Goal: Transaction & Acquisition: Purchase product/service

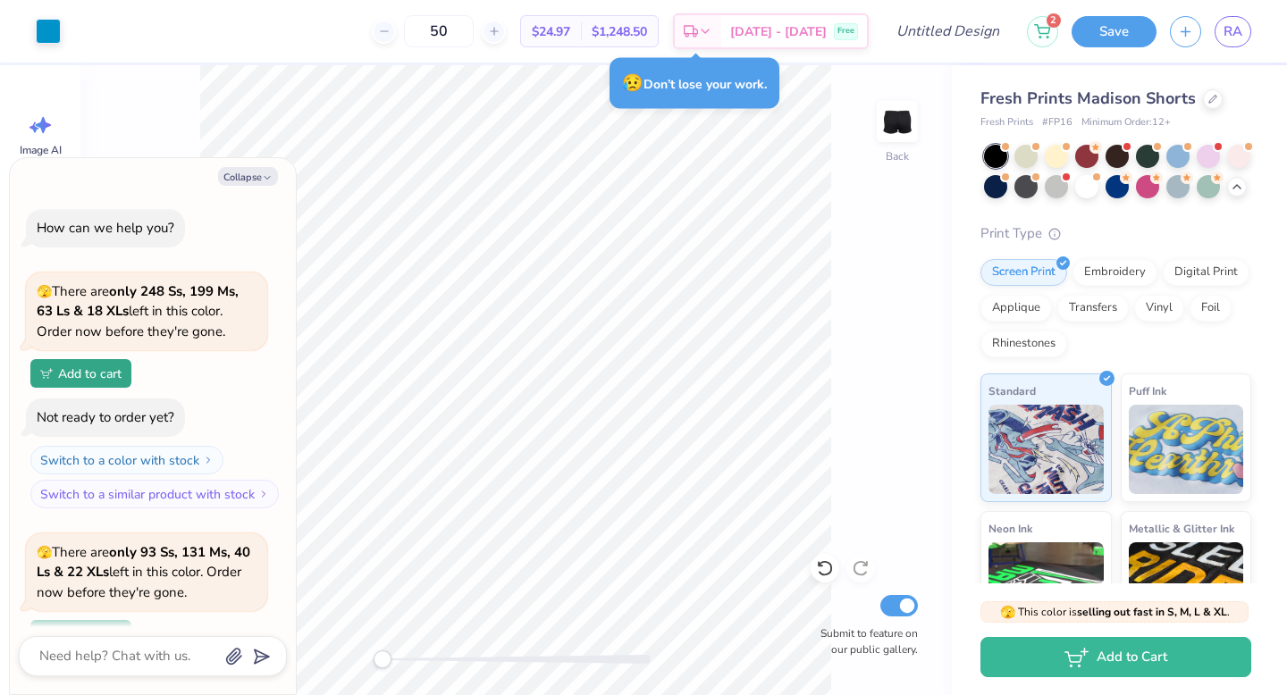
type textarea "x"
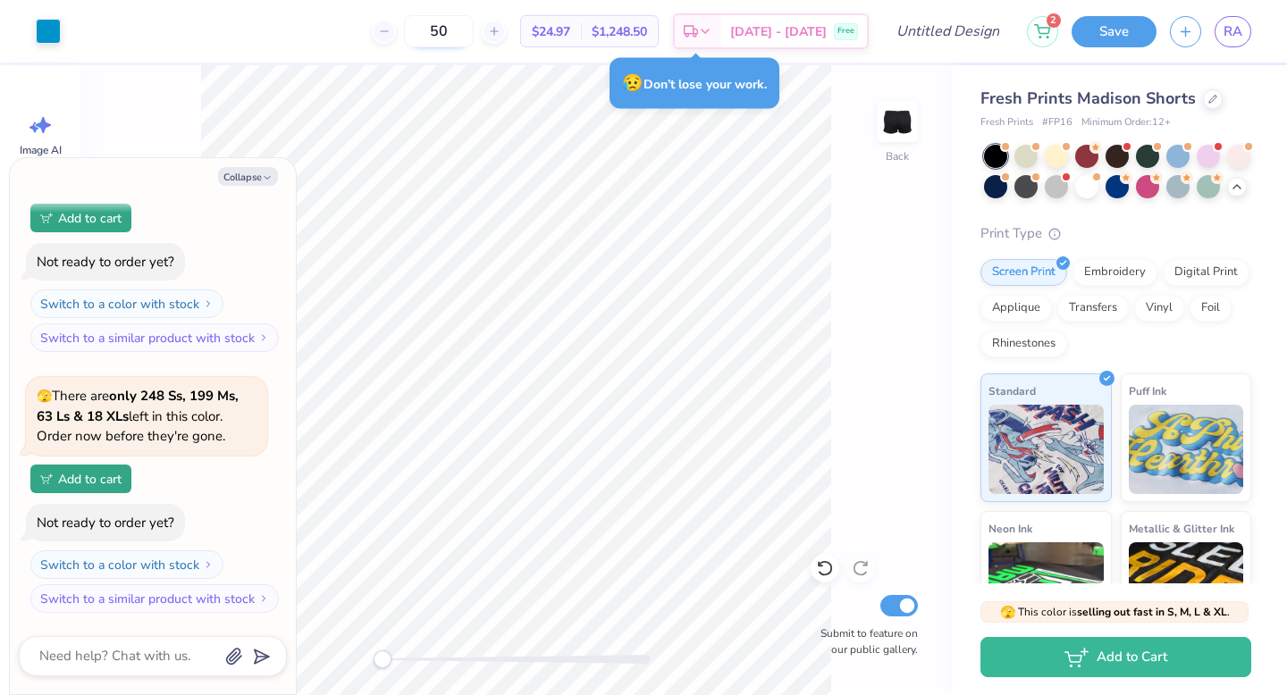
click at [459, 36] on input "50" at bounding box center [439, 31] width 70 height 32
type input "15"
click at [261, 176] on button "Collapse" at bounding box center [248, 176] width 60 height 19
type textarea "x"
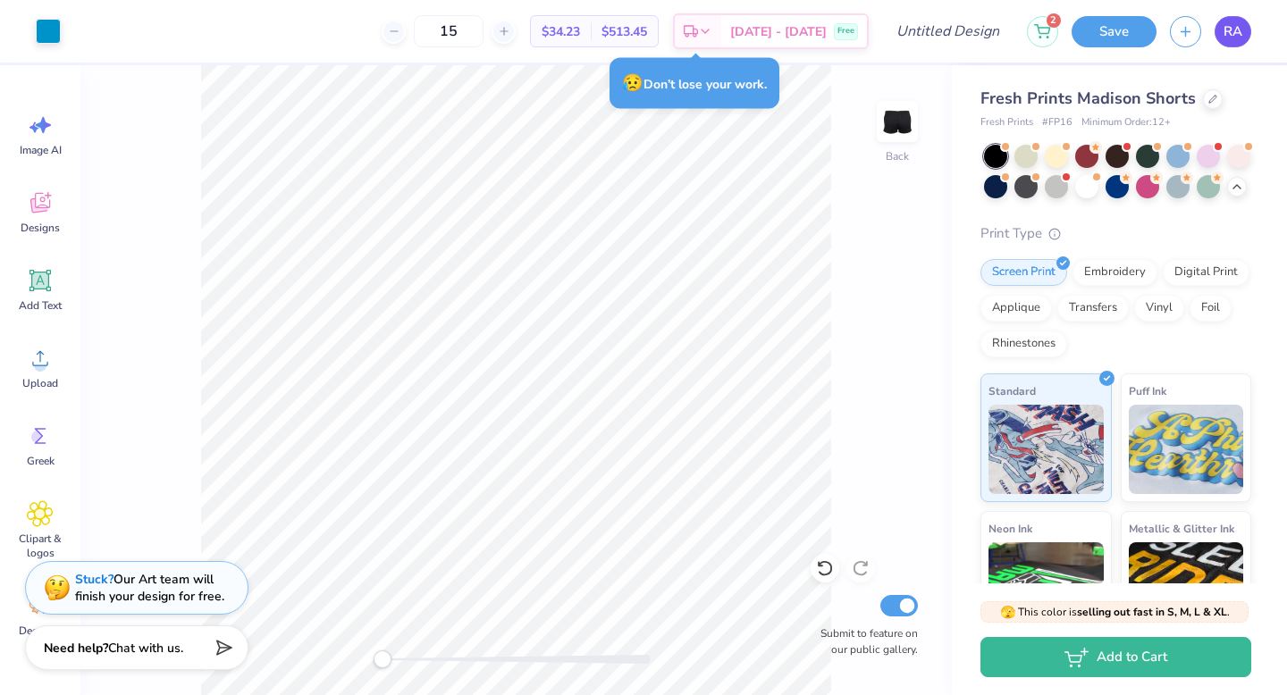
click at [1220, 30] on link "RA" at bounding box center [1232, 31] width 37 height 31
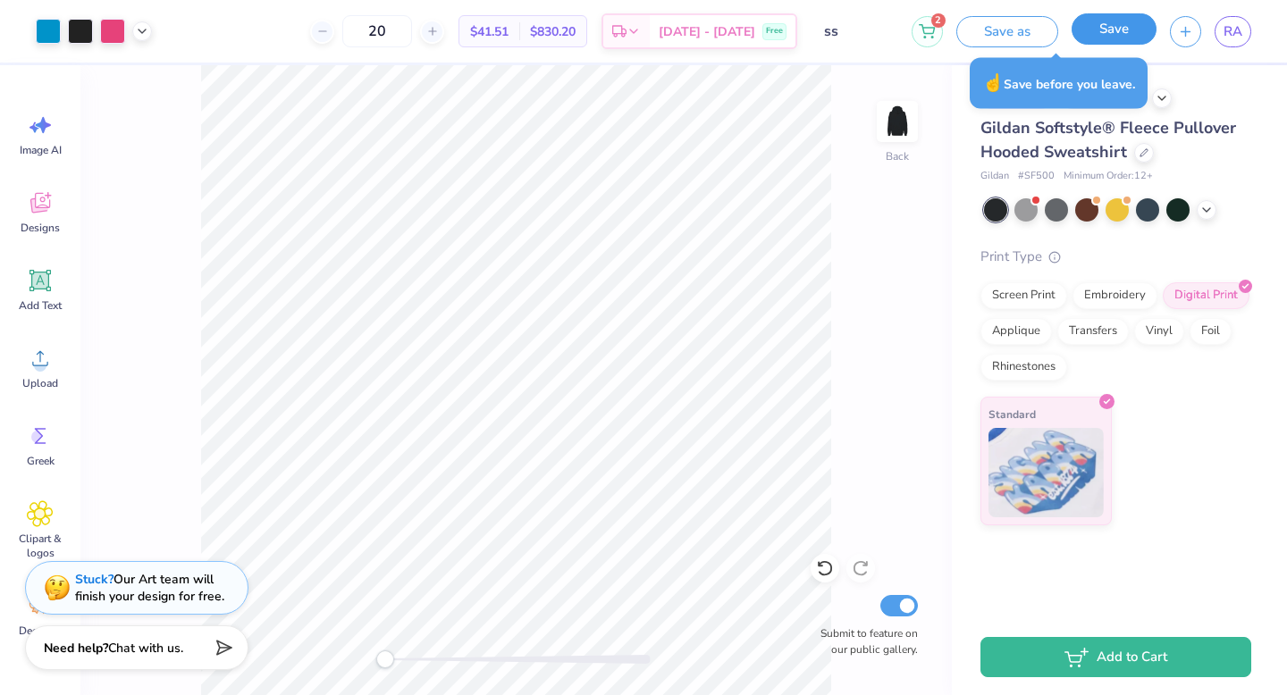
click at [1109, 39] on button "Save" at bounding box center [1113, 28] width 85 height 31
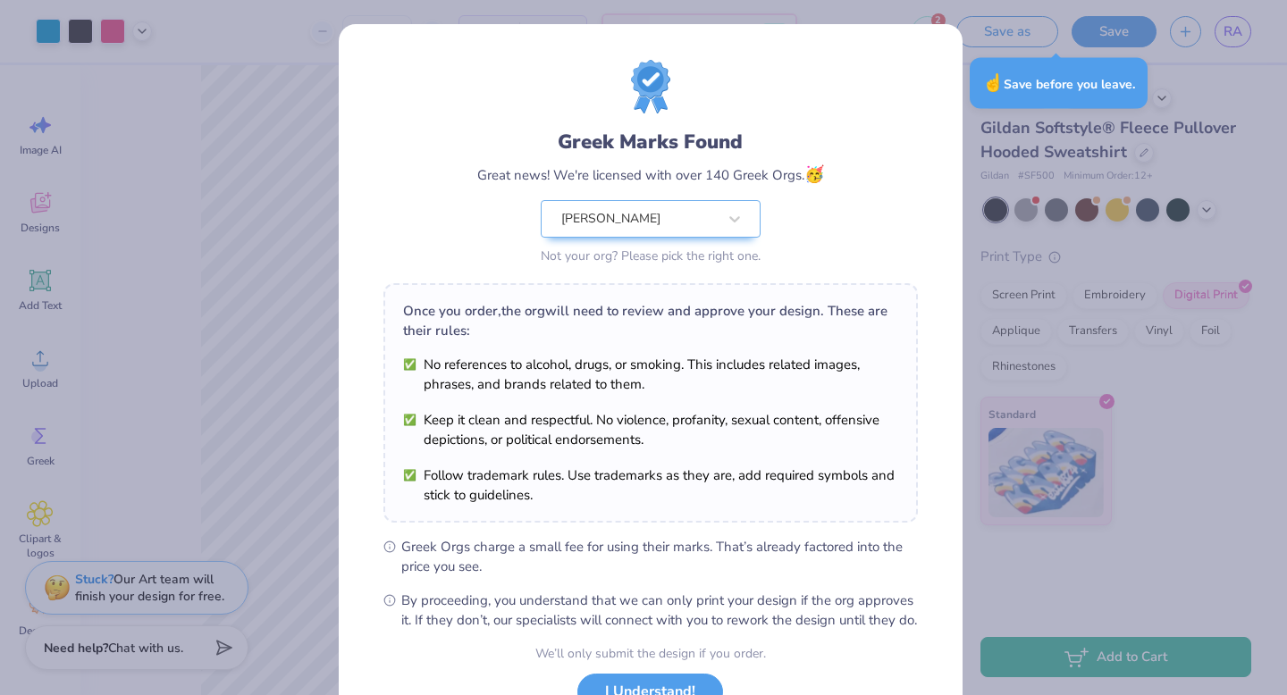
scroll to position [141, 0]
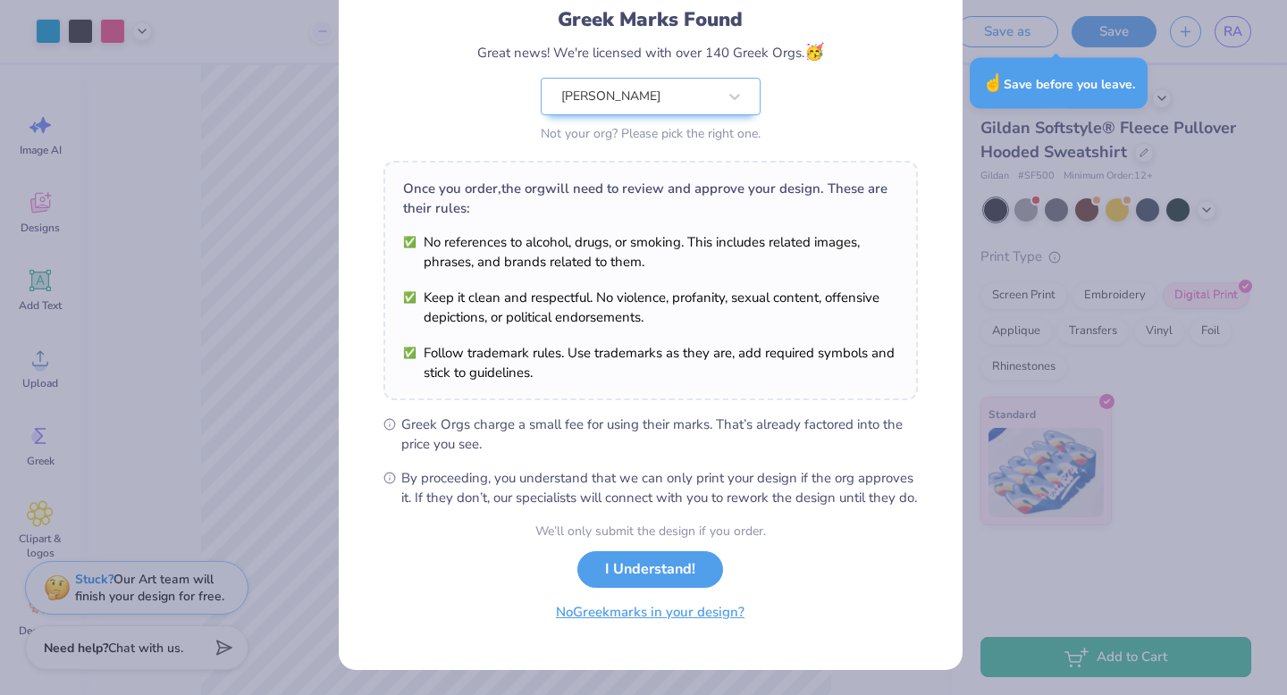
click at [667, 617] on button "No Greek marks in your design?" at bounding box center [650, 612] width 219 height 37
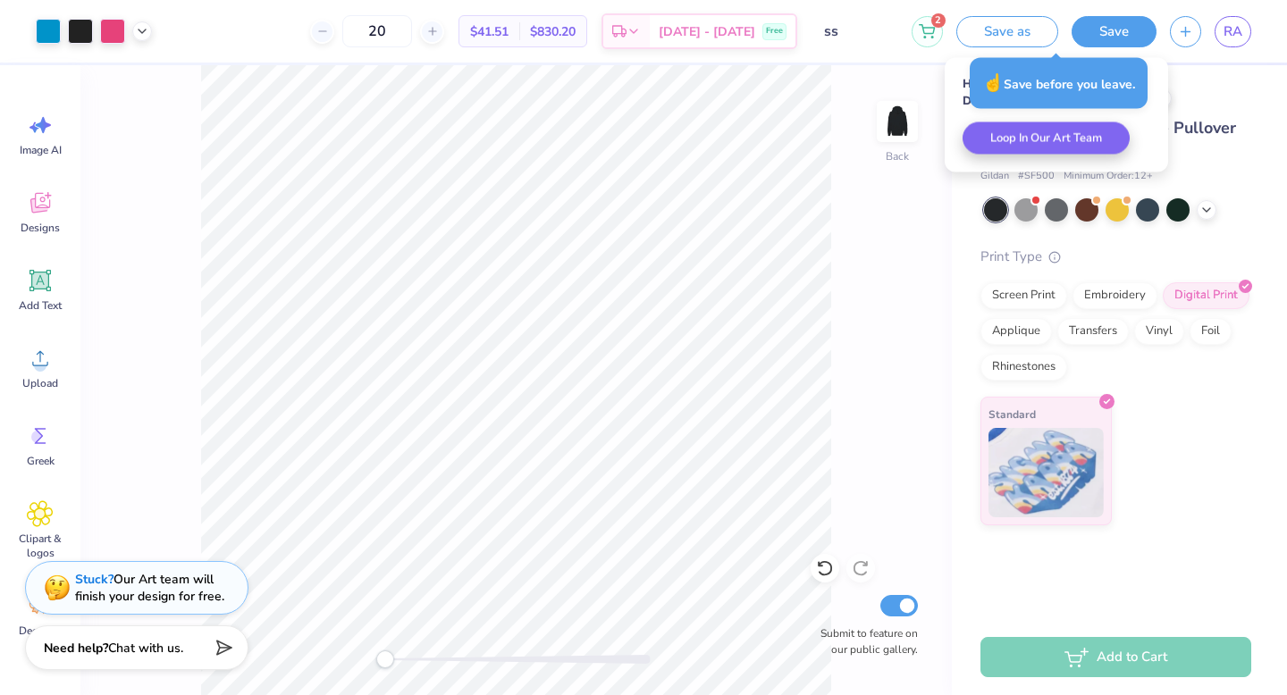
scroll to position [0, 0]
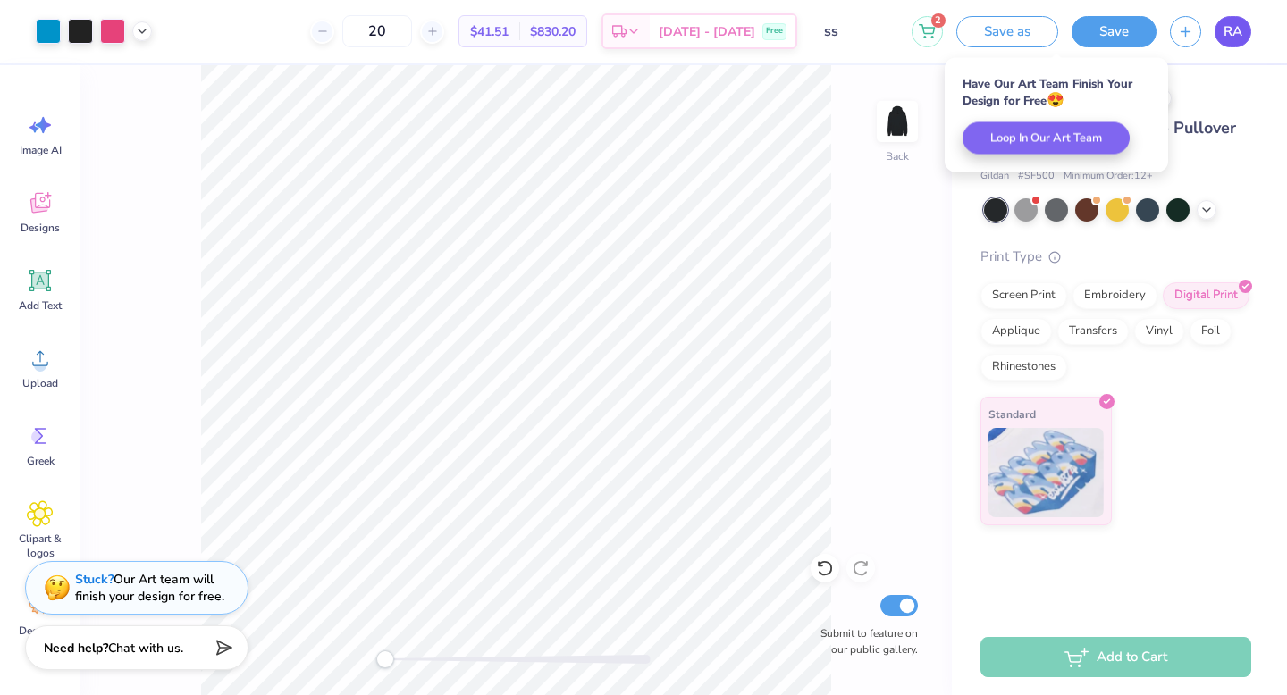
click at [1231, 16] on link "RA" at bounding box center [1232, 31] width 37 height 31
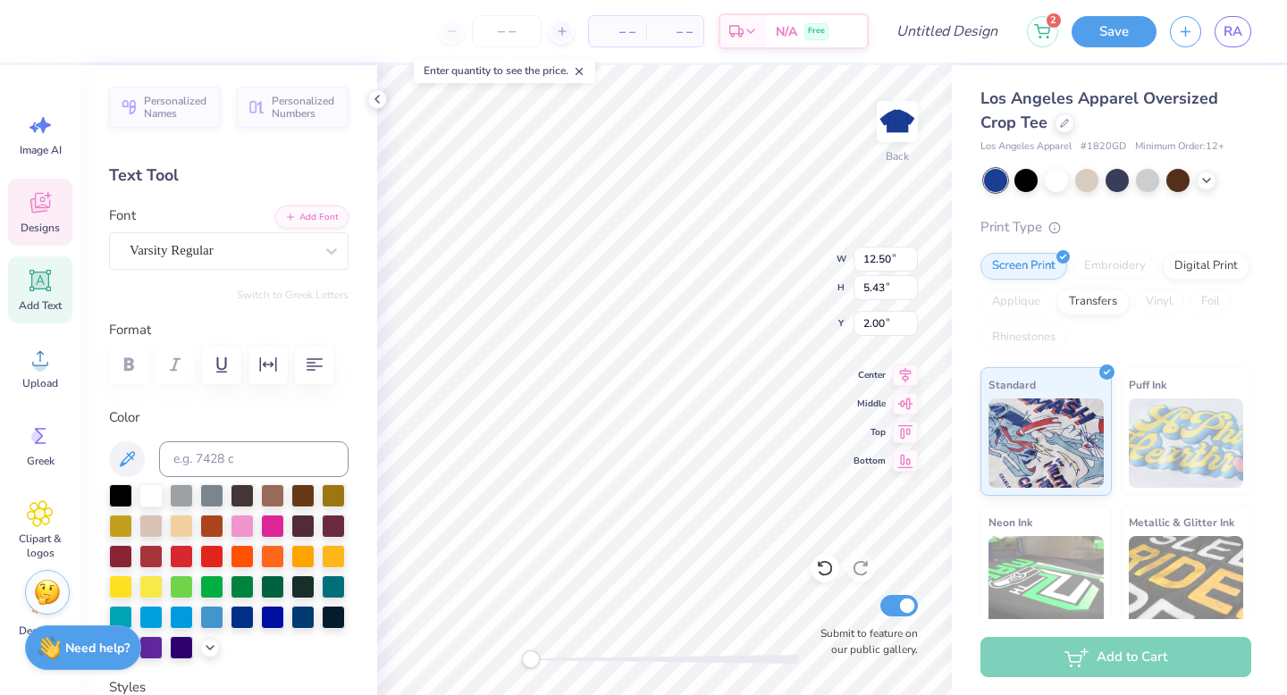
scroll to position [14, 2]
type textarea "rusk"
type textarea "RUSK"
type textarea "19"
type textarea "77"
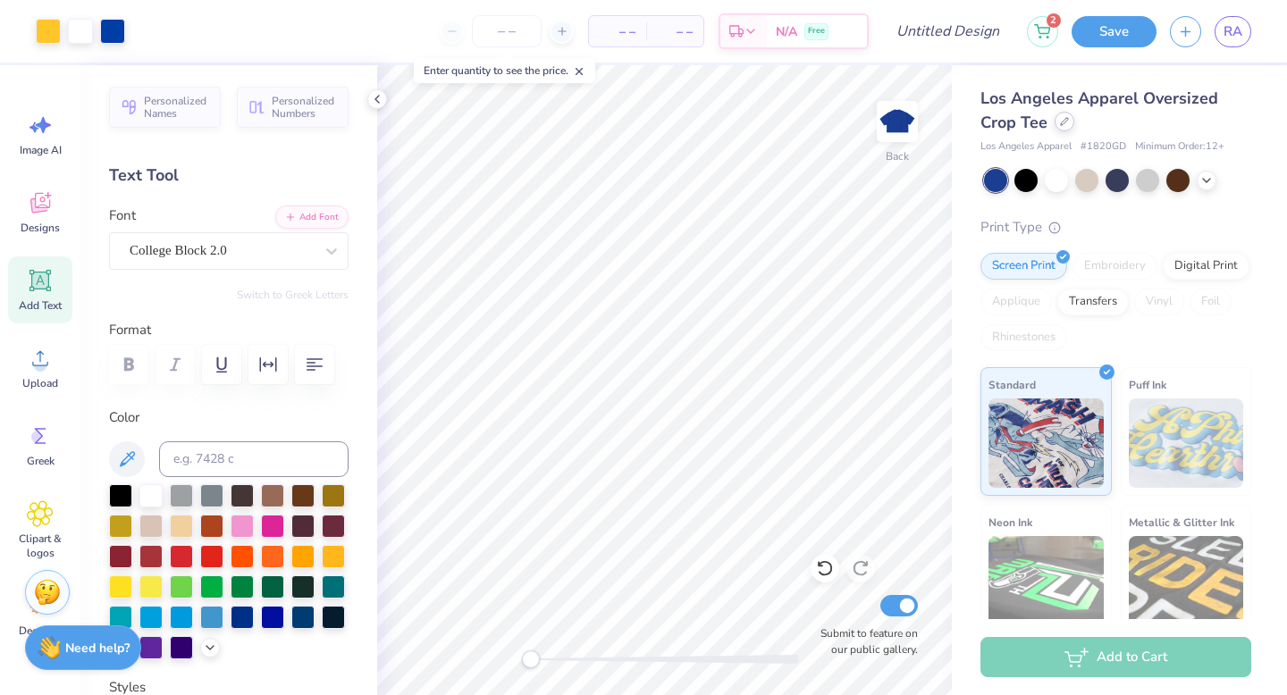
click at [1064, 130] on div at bounding box center [1064, 122] width 20 height 20
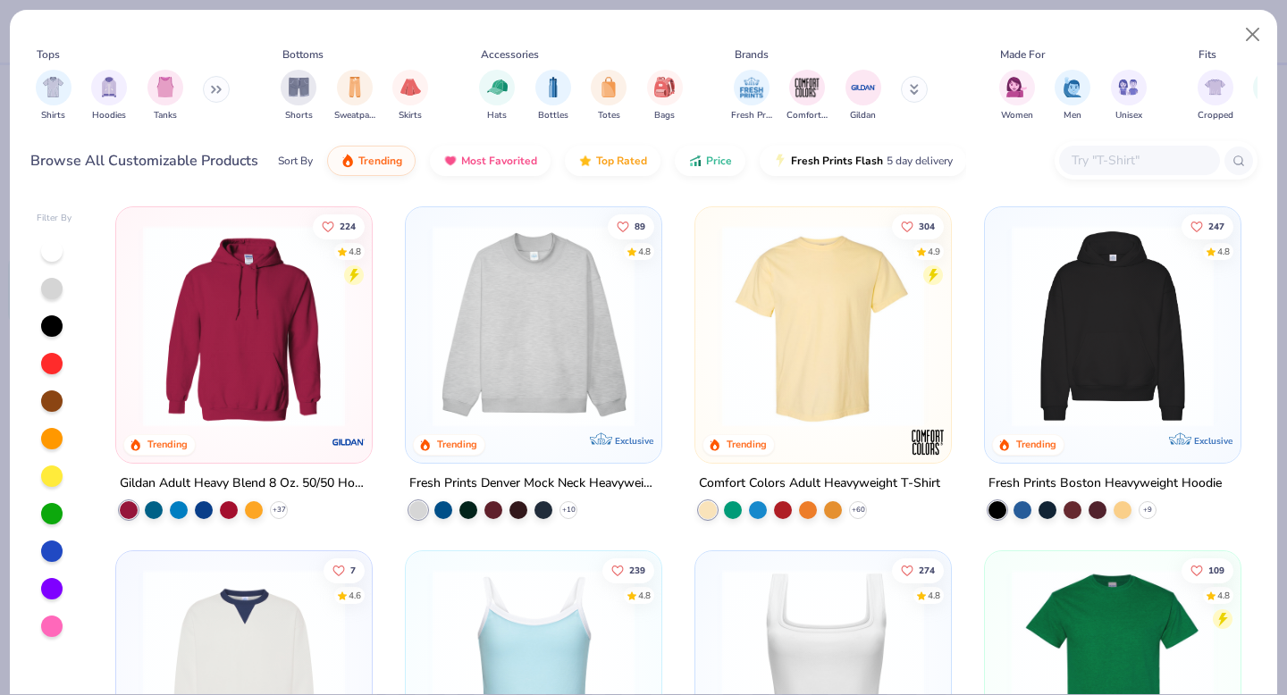
click at [1039, 300] on img at bounding box center [1113, 326] width 220 height 202
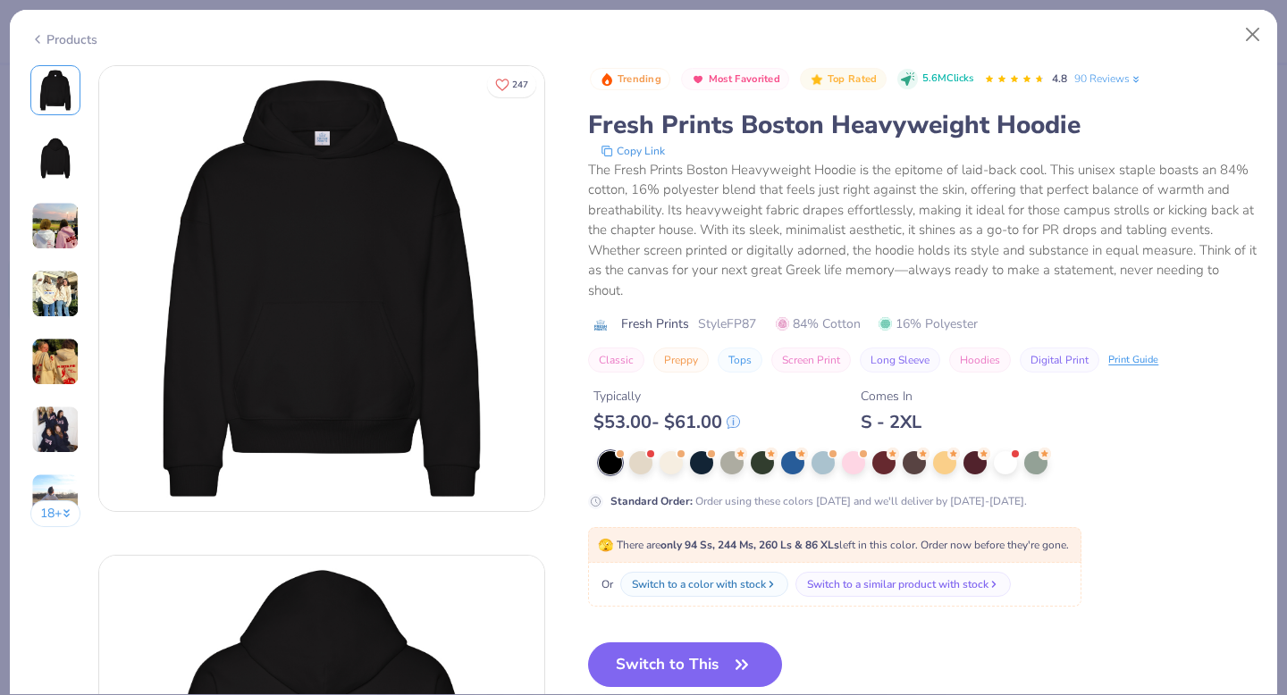
click at [69, 35] on div "Products" at bounding box center [63, 39] width 67 height 19
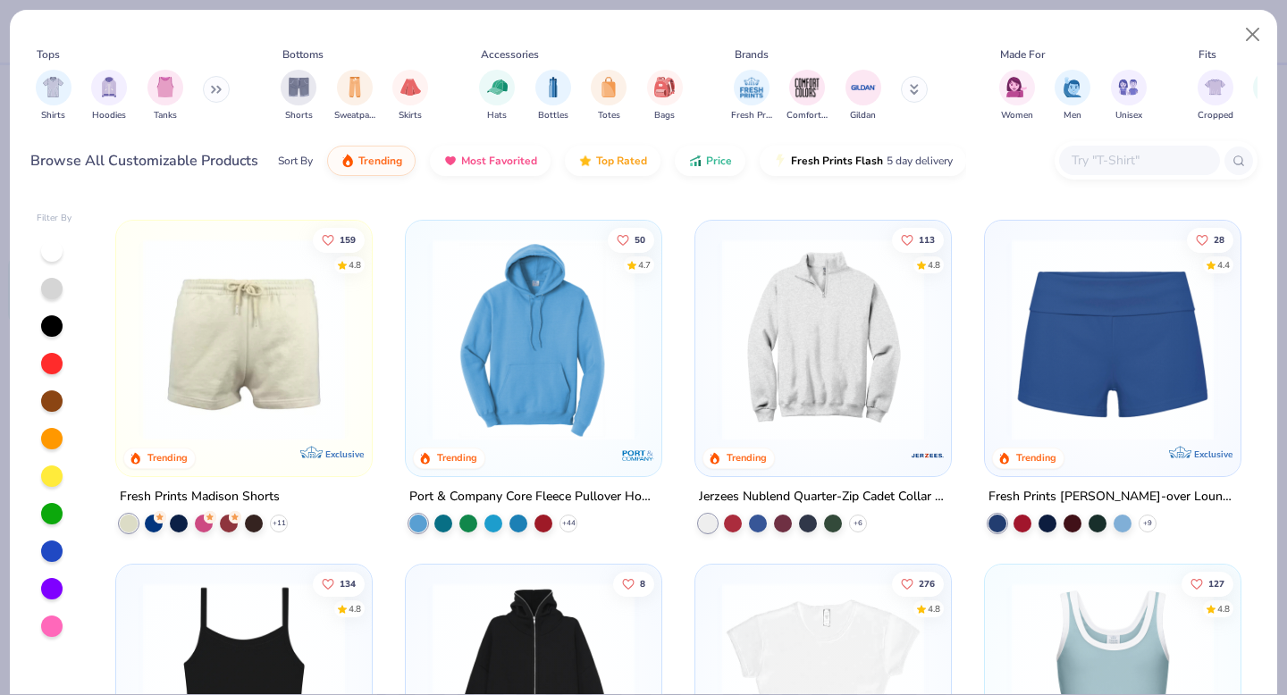
scroll to position [1348, 0]
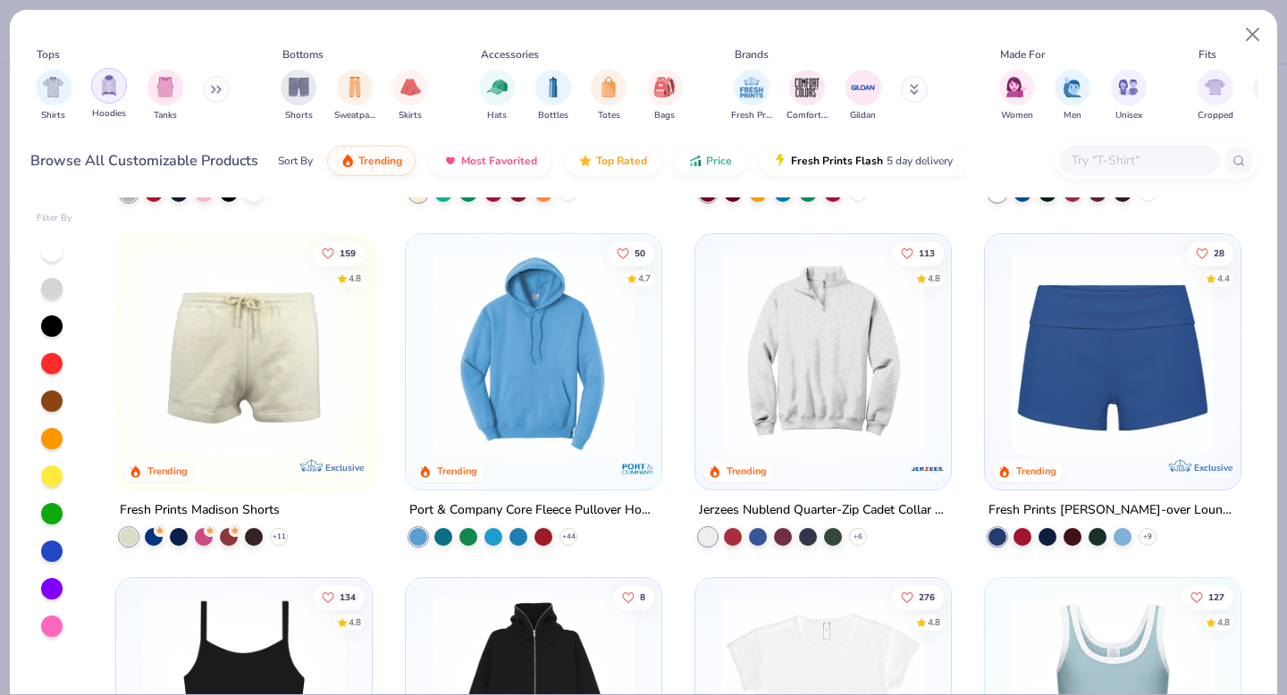
click at [97, 92] on div "filter for Hoodies" at bounding box center [109, 86] width 36 height 36
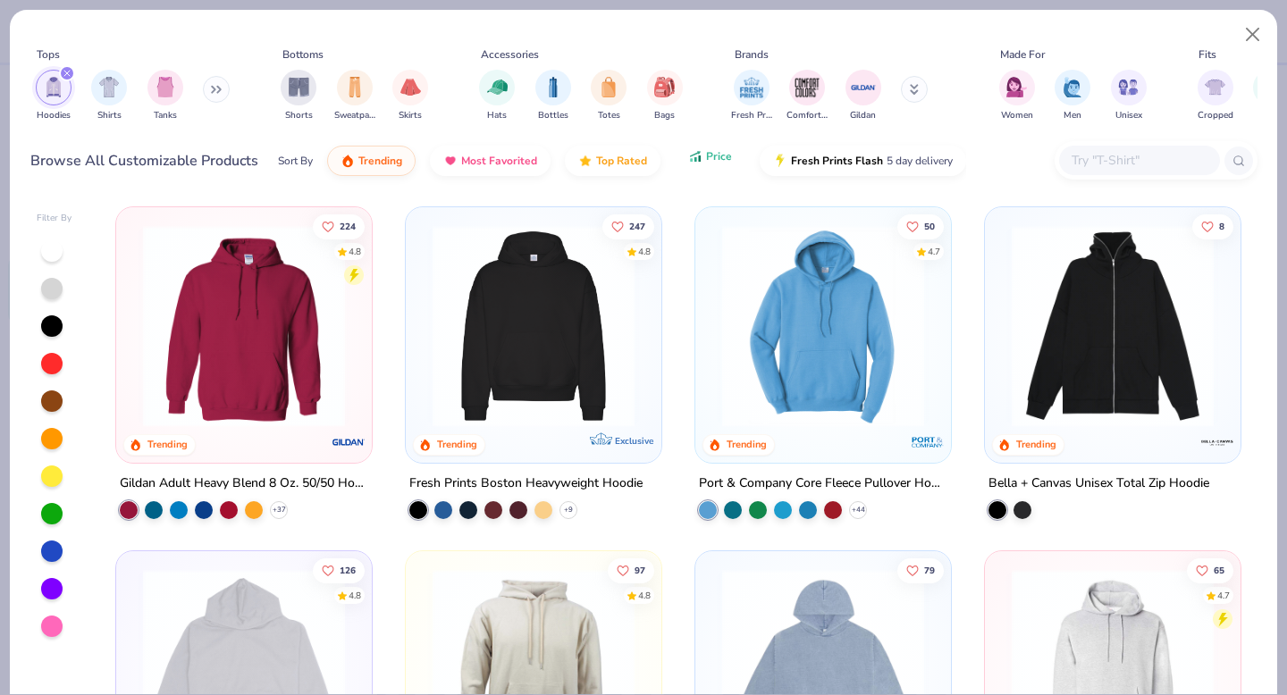
click at [706, 163] on span "Price" at bounding box center [719, 156] width 26 height 14
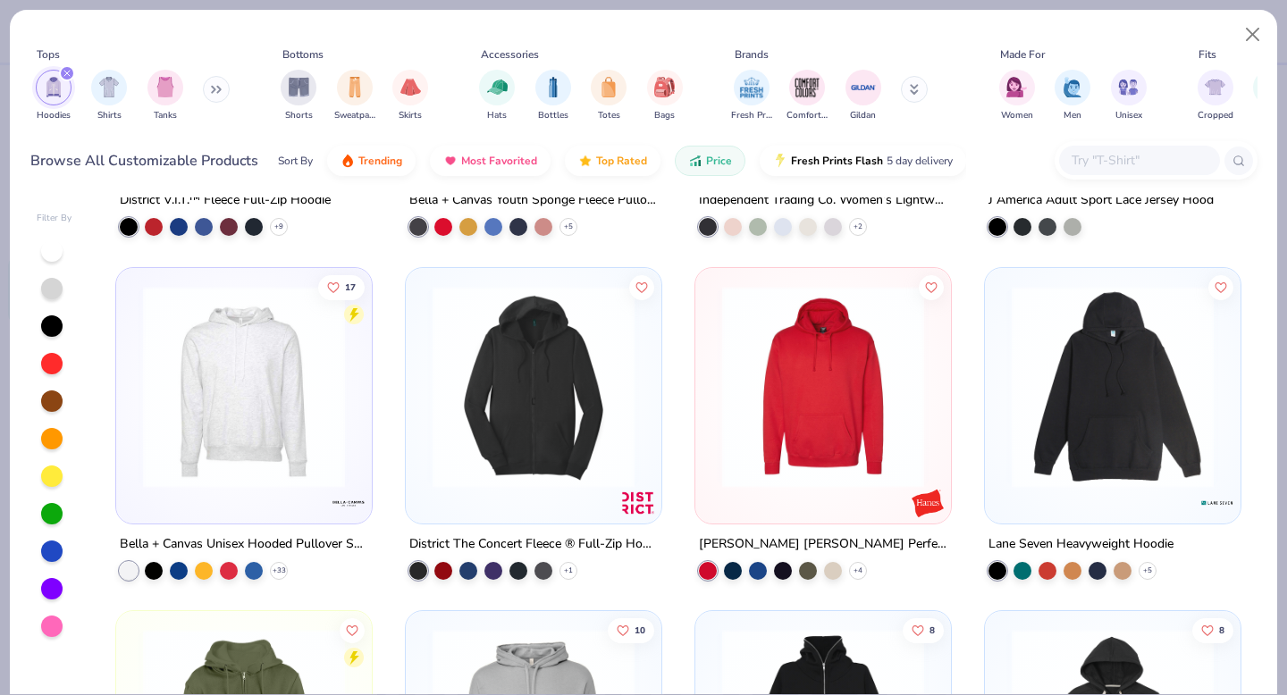
scroll to position [2003, 0]
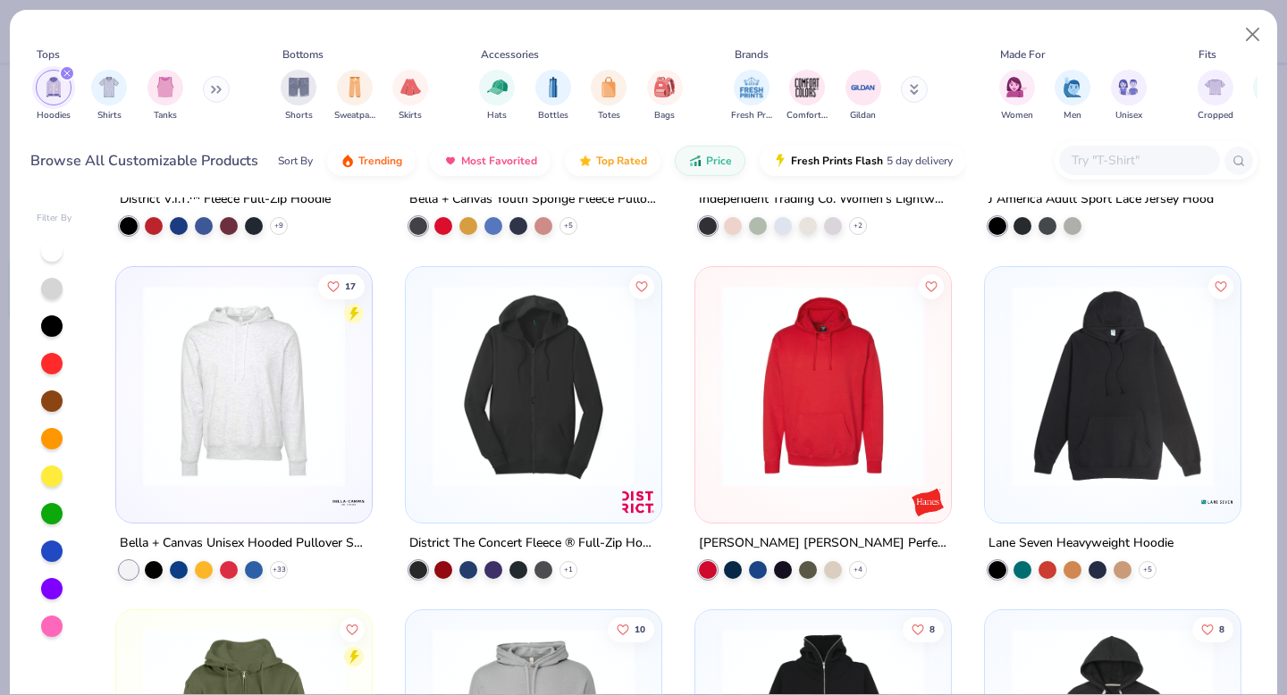
click at [255, 400] on img at bounding box center [244, 385] width 220 height 202
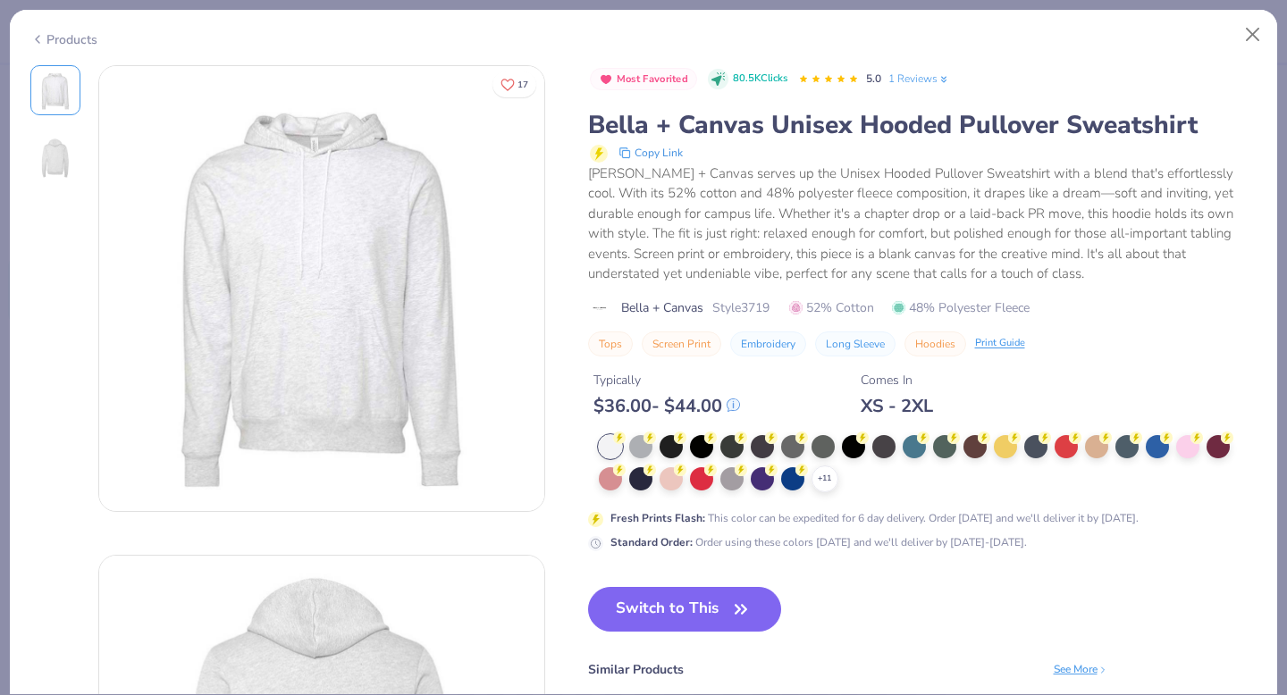
click at [57, 42] on div "Products" at bounding box center [63, 39] width 67 height 19
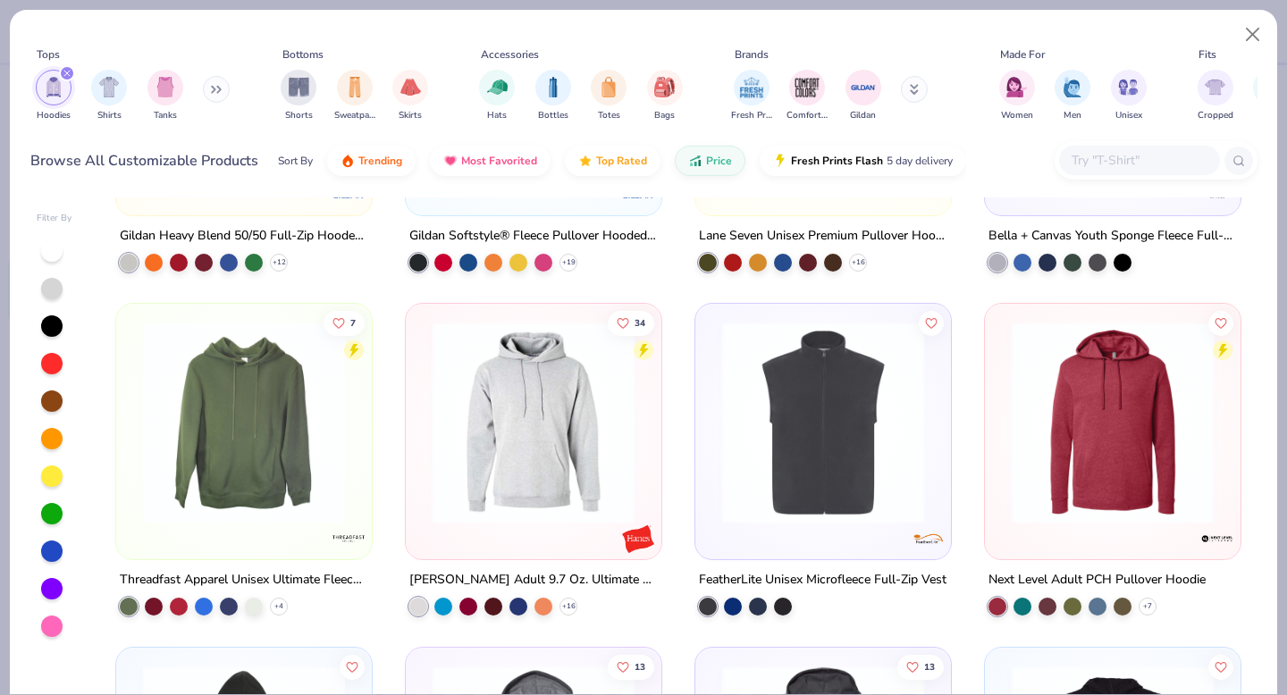
scroll to position [1280, 0]
click at [558, 430] on img at bounding box center [534, 422] width 220 height 202
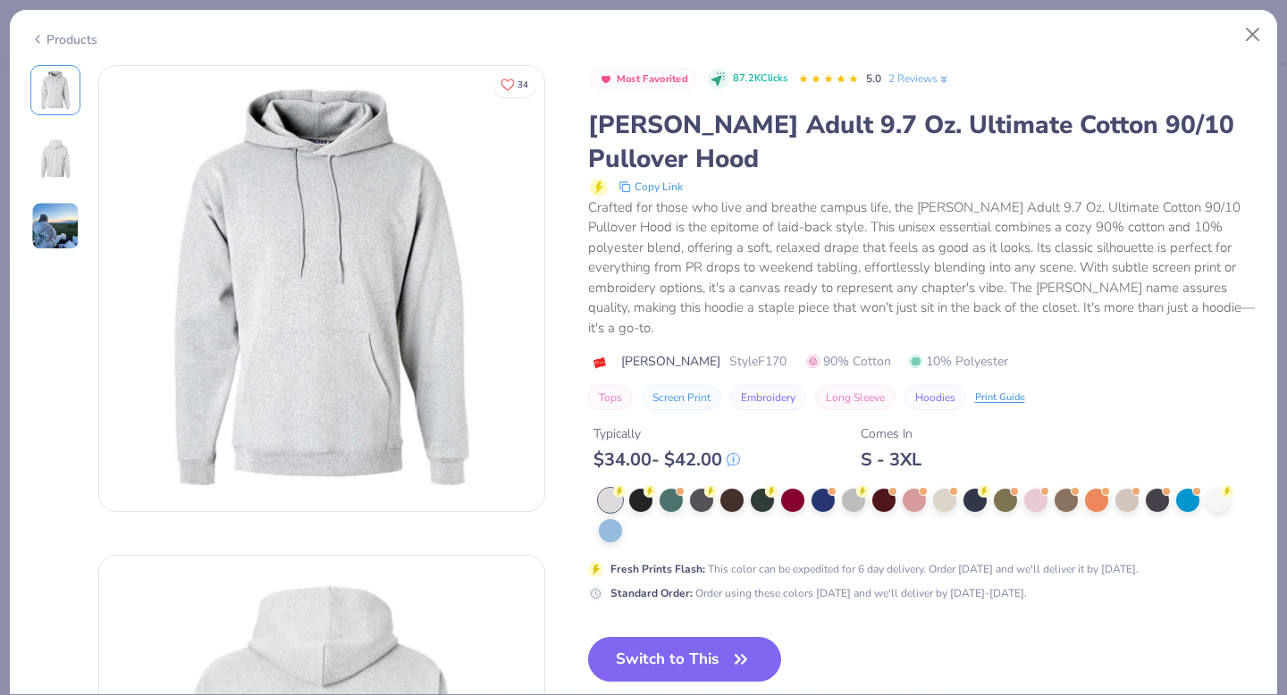
click at [63, 32] on div "Products" at bounding box center [63, 39] width 67 height 19
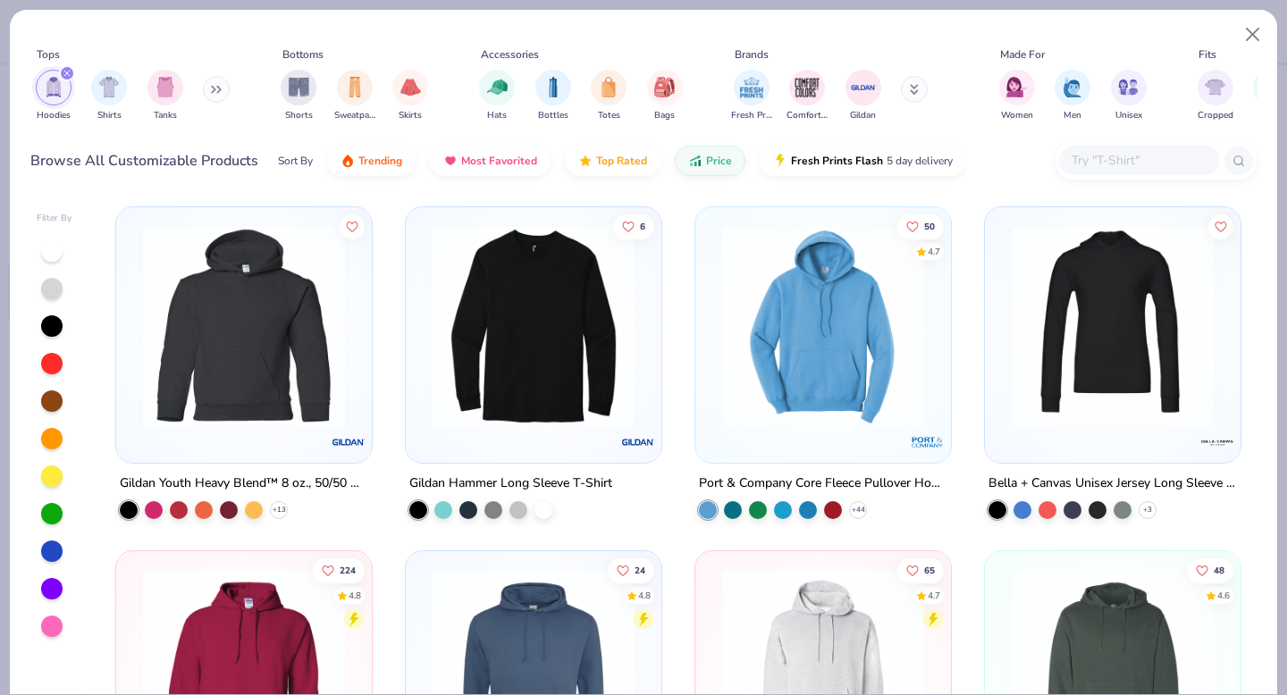
click at [771, 412] on img at bounding box center [823, 326] width 220 height 202
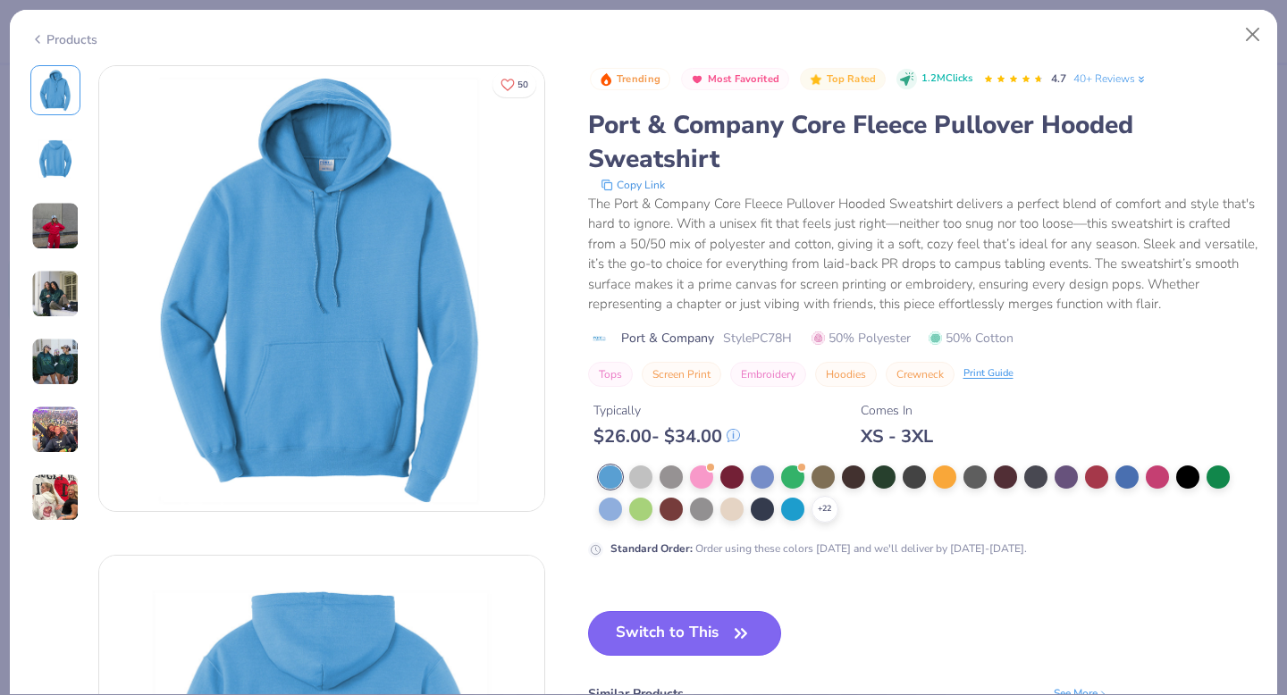
click at [660, 644] on button "Switch to This" at bounding box center [685, 633] width 194 height 45
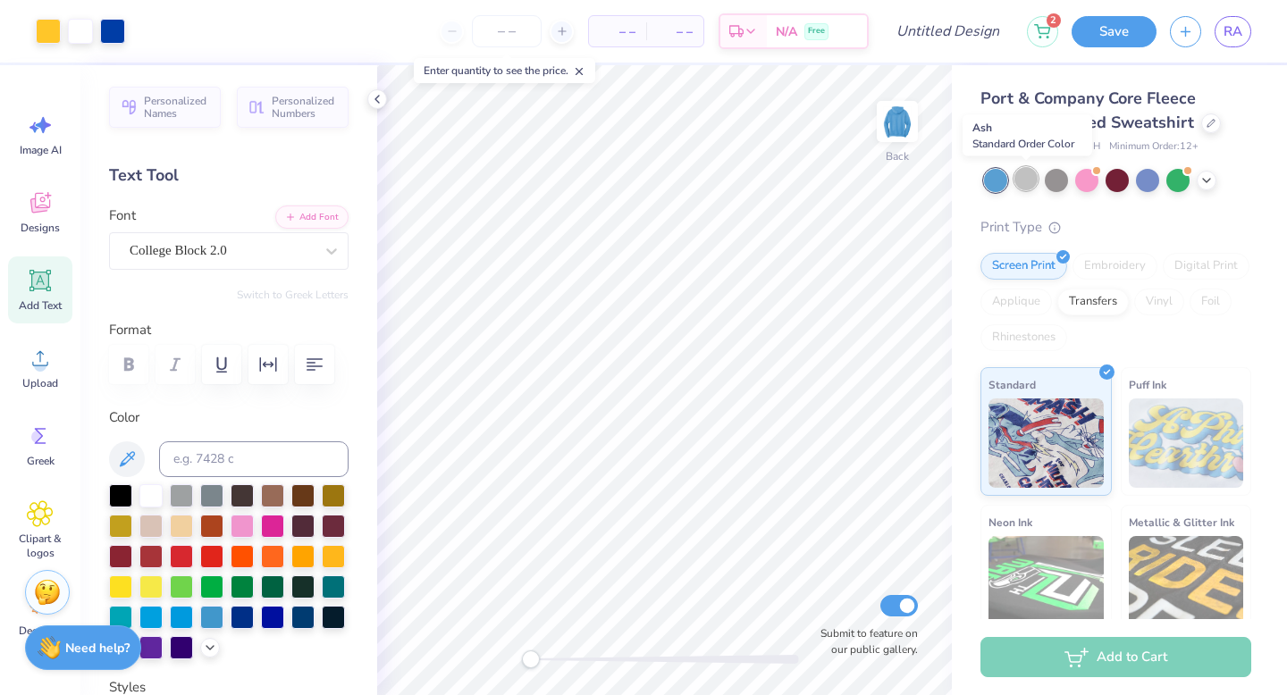
click at [1028, 180] on div at bounding box center [1025, 178] width 23 height 23
click at [1052, 180] on div at bounding box center [1056, 178] width 23 height 23
click at [1205, 180] on polyline at bounding box center [1206, 179] width 7 height 4
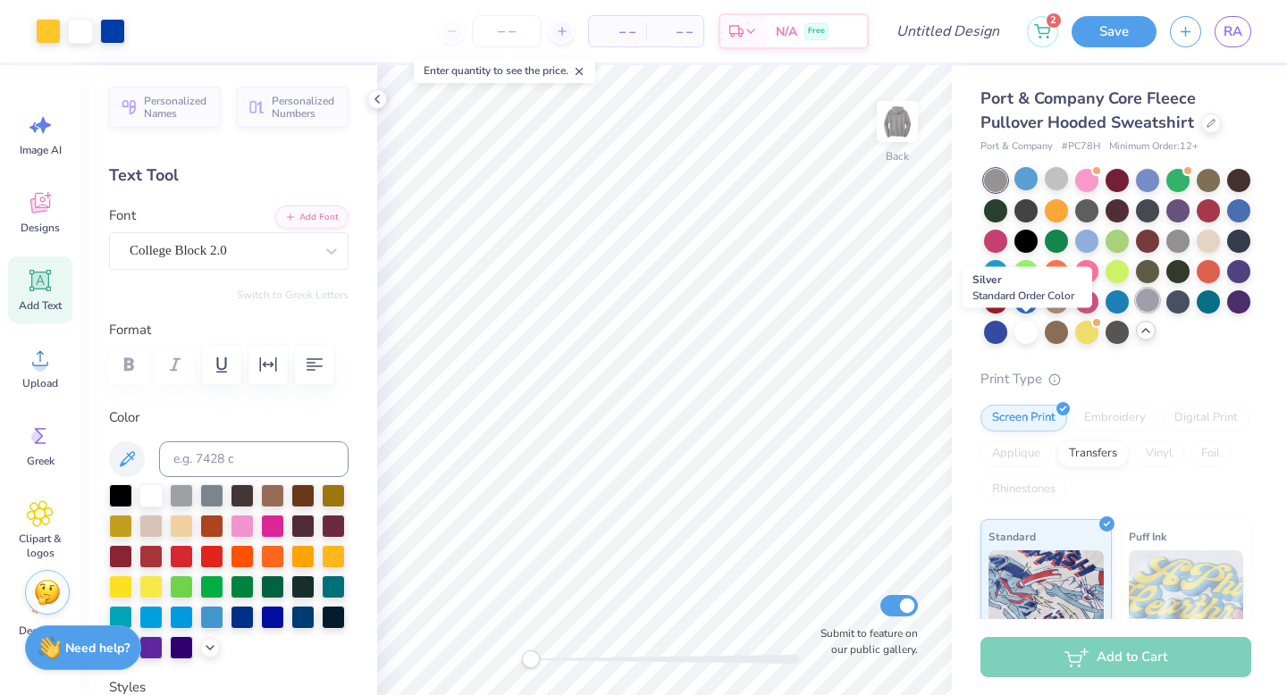
click at [1136, 312] on div at bounding box center [1147, 300] width 23 height 23
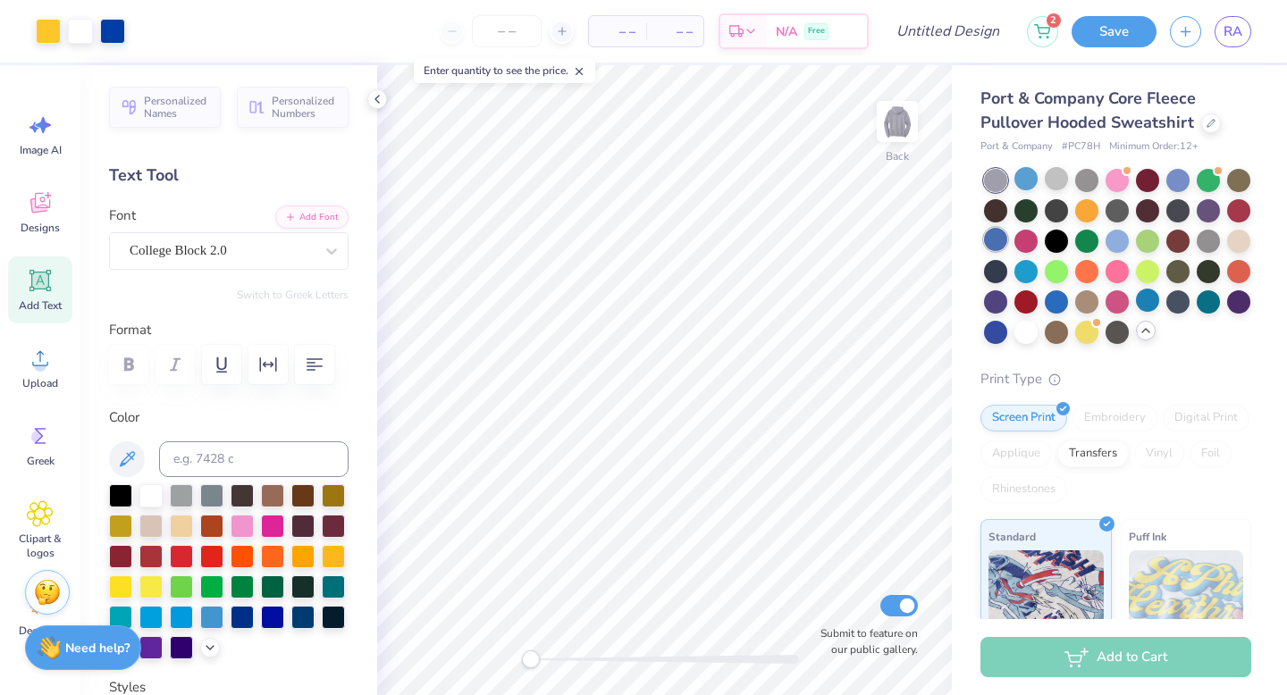
click at [1007, 233] on div at bounding box center [995, 239] width 23 height 23
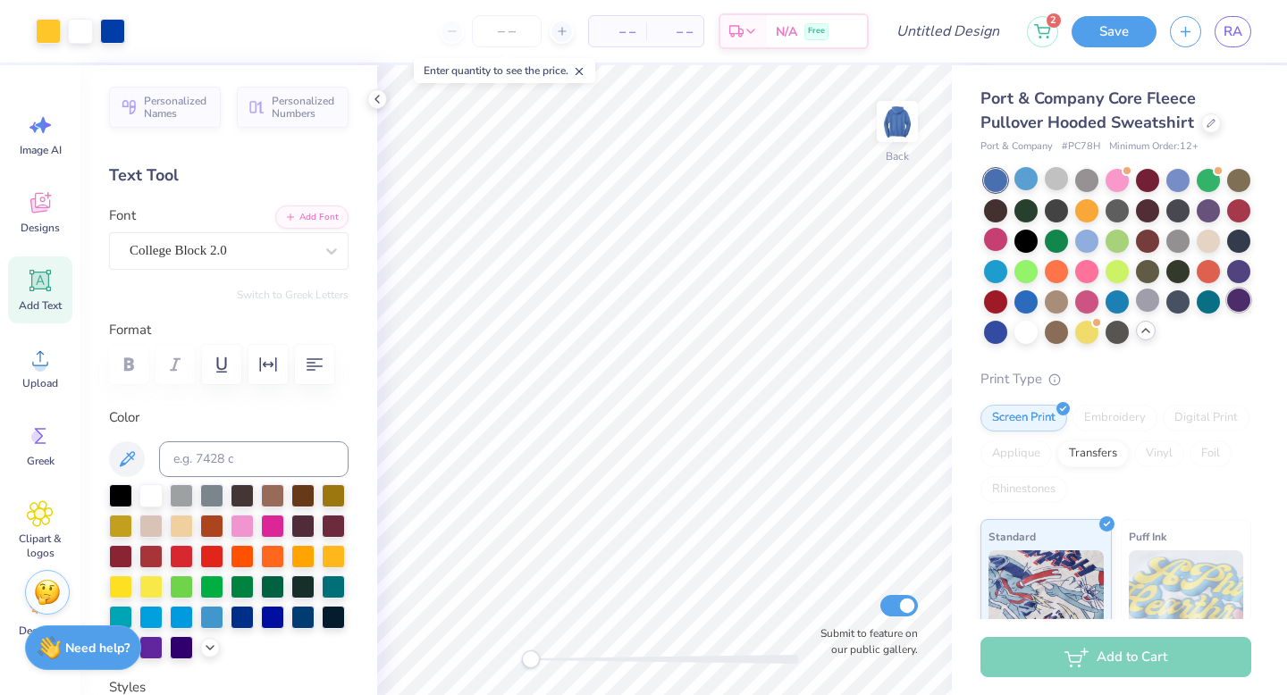
click at [1227, 312] on div at bounding box center [1238, 300] width 23 height 23
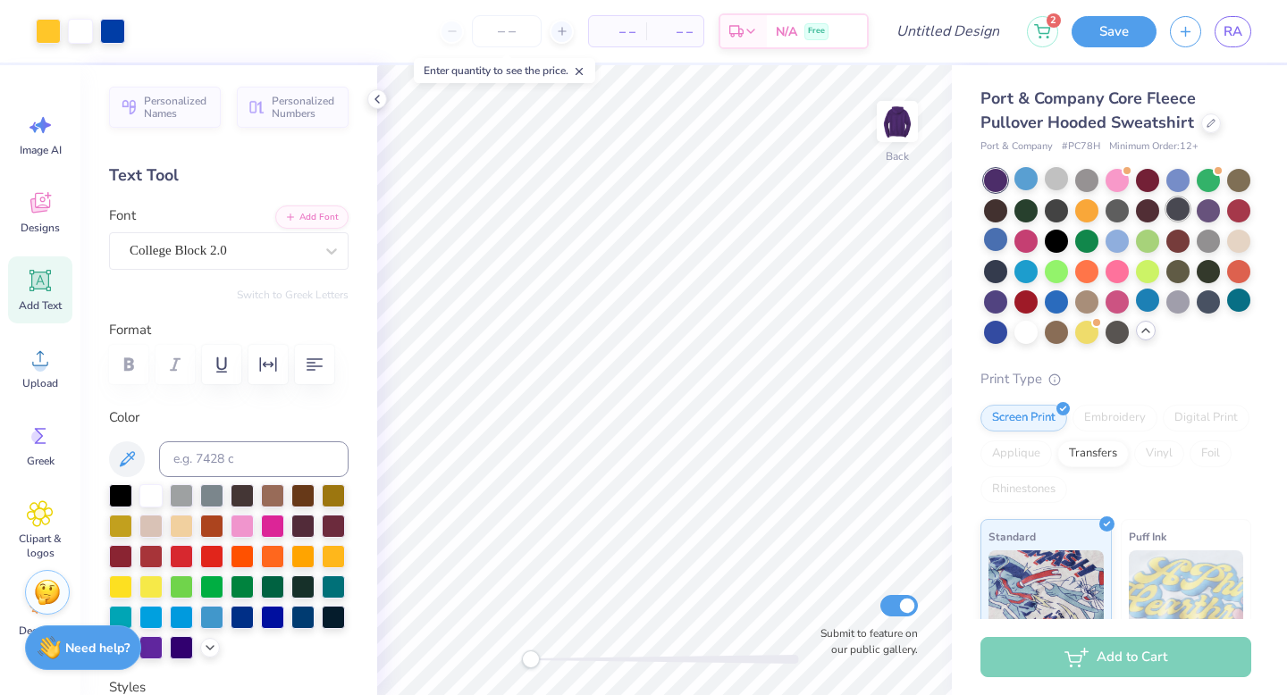
click at [1189, 206] on div at bounding box center [1177, 208] width 23 height 23
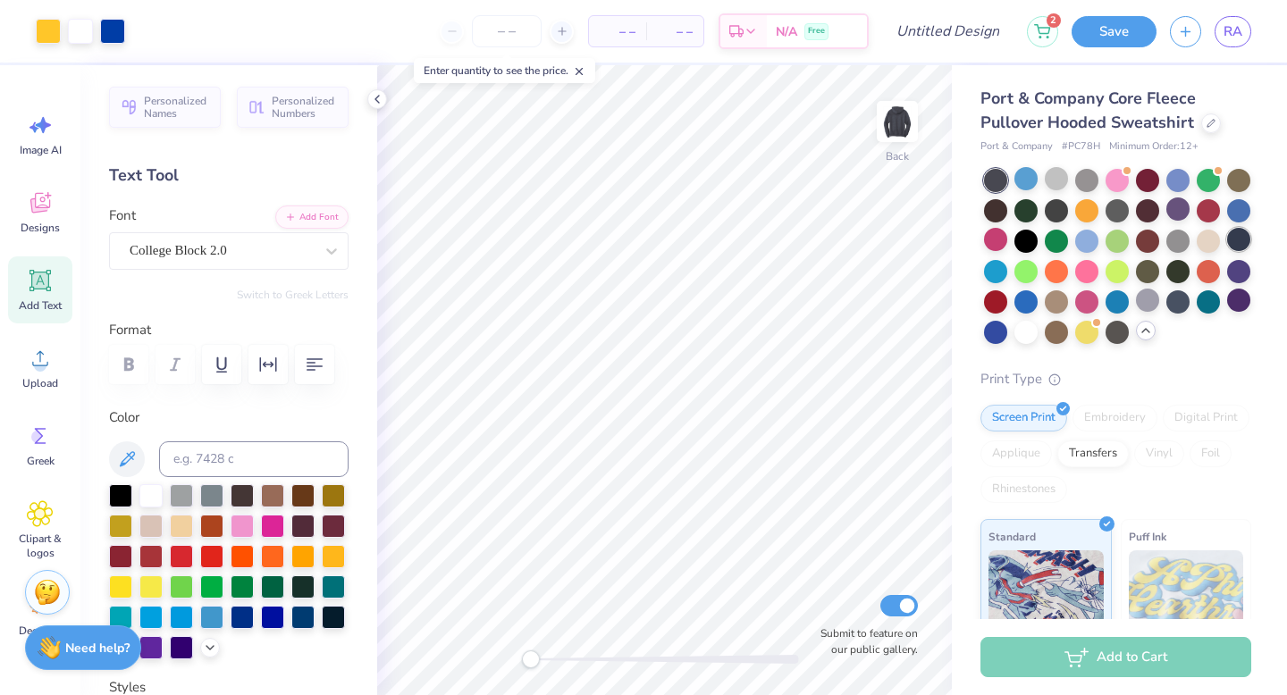
click at [1227, 251] on div at bounding box center [1238, 239] width 23 height 23
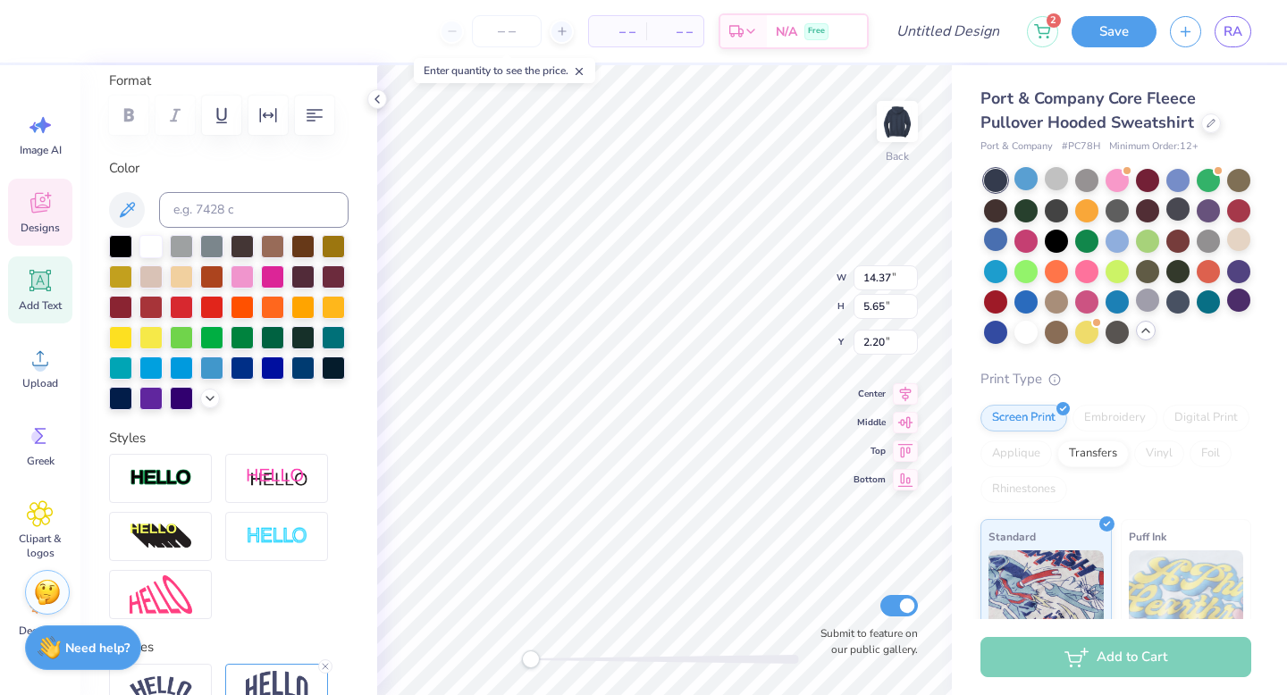
scroll to position [277, 0]
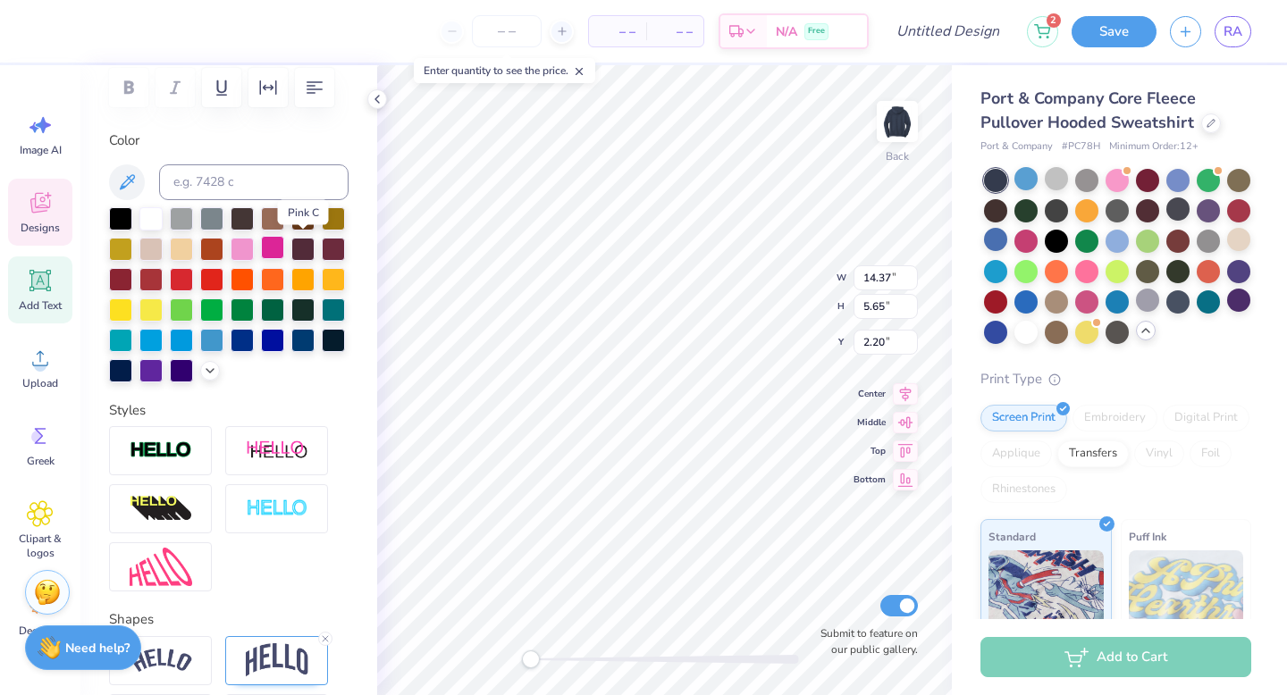
click at [284, 248] on div at bounding box center [272, 247] width 23 height 23
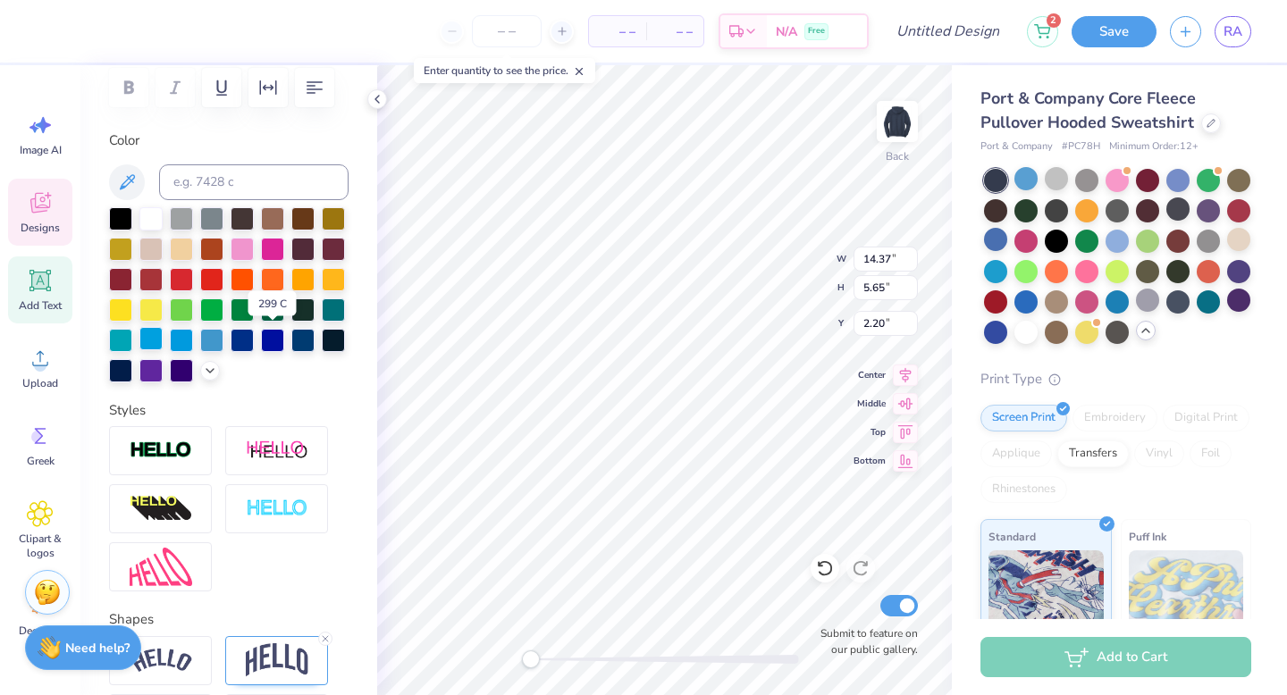
click at [163, 336] on div at bounding box center [150, 338] width 23 height 23
type input "9.37"
type input "3.69"
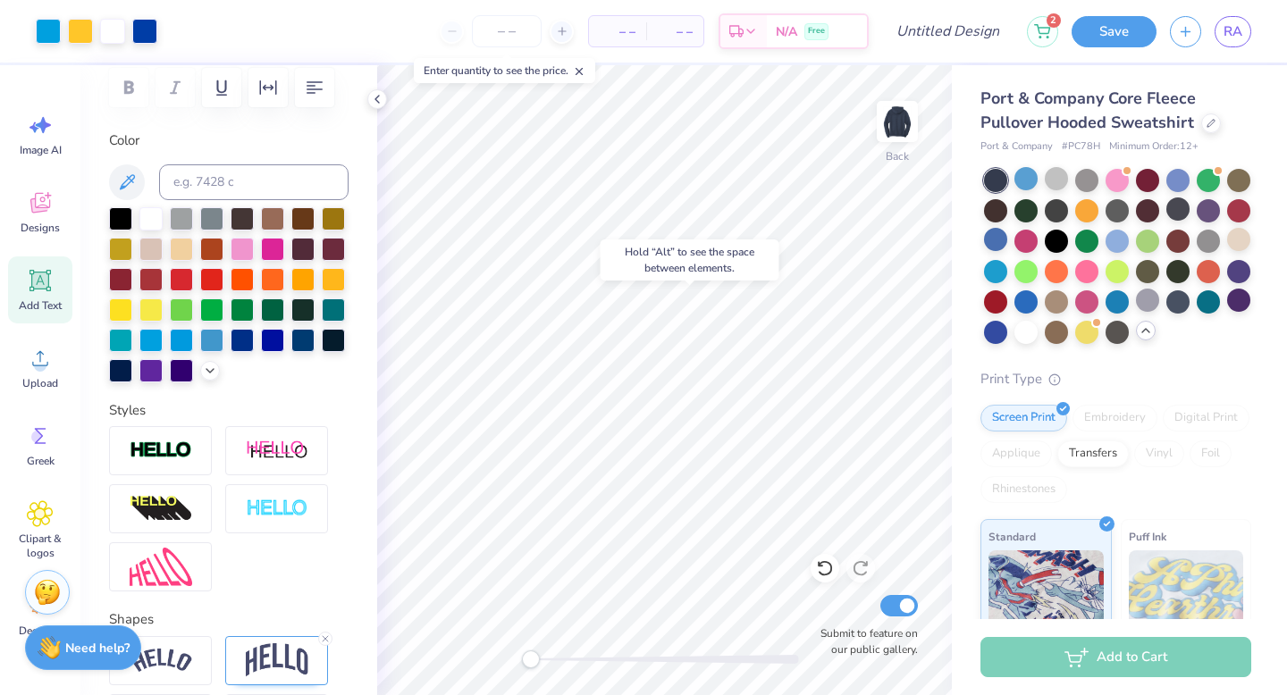
scroll to position [444, 0]
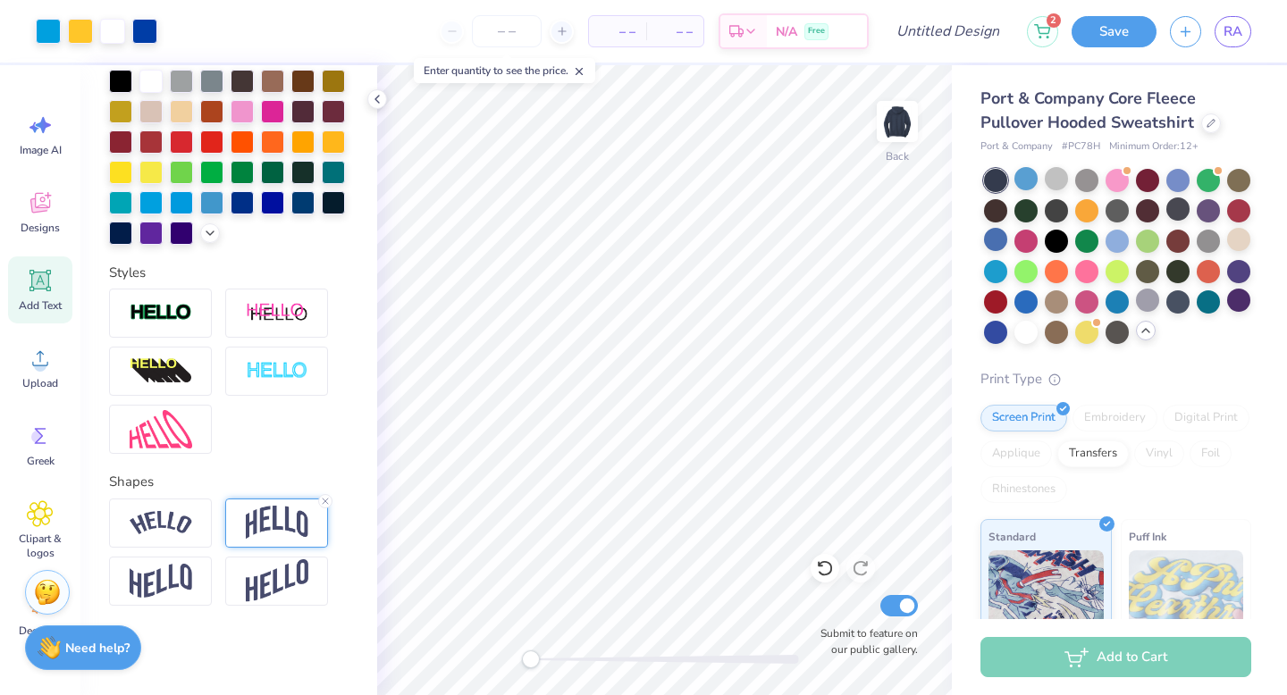
click at [260, 528] on img at bounding box center [277, 523] width 63 height 34
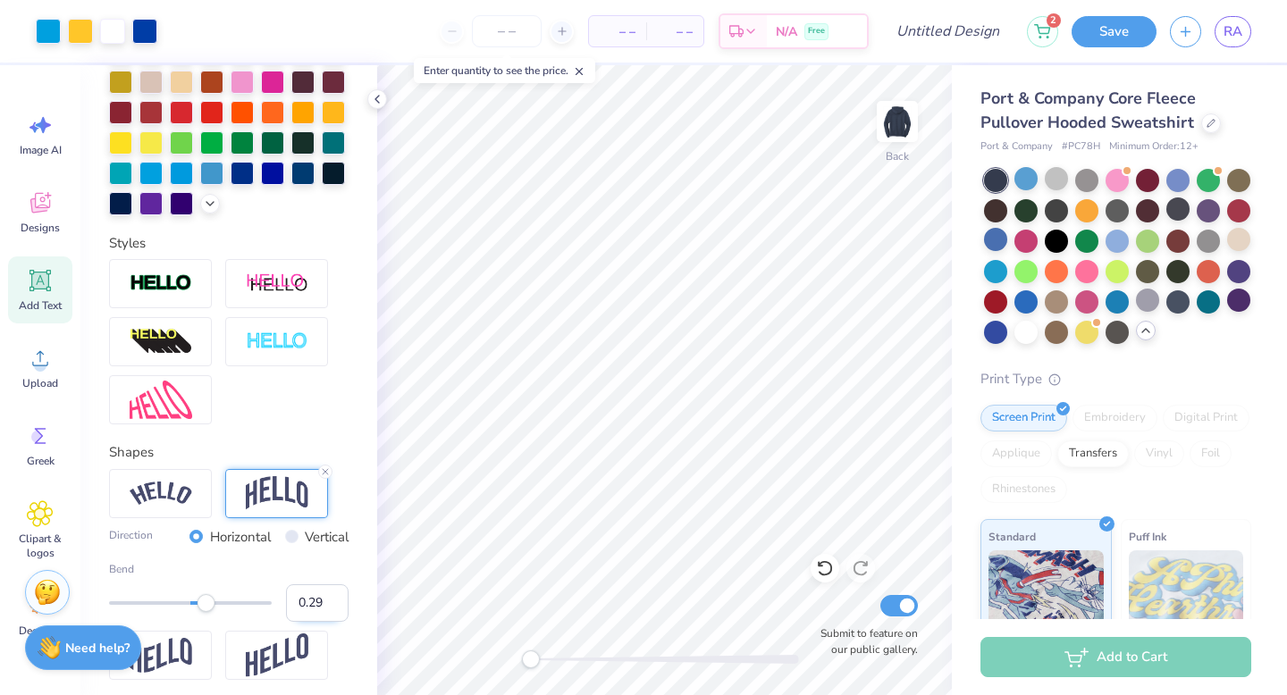
click at [315, 622] on input "0.29" at bounding box center [317, 603] width 63 height 38
click at [315, 622] on input "0.28" at bounding box center [317, 603] width 63 height 38
click at [315, 622] on input "0.27" at bounding box center [317, 603] width 63 height 38
click at [315, 622] on input "0.26" at bounding box center [317, 603] width 63 height 38
type input "0.25"
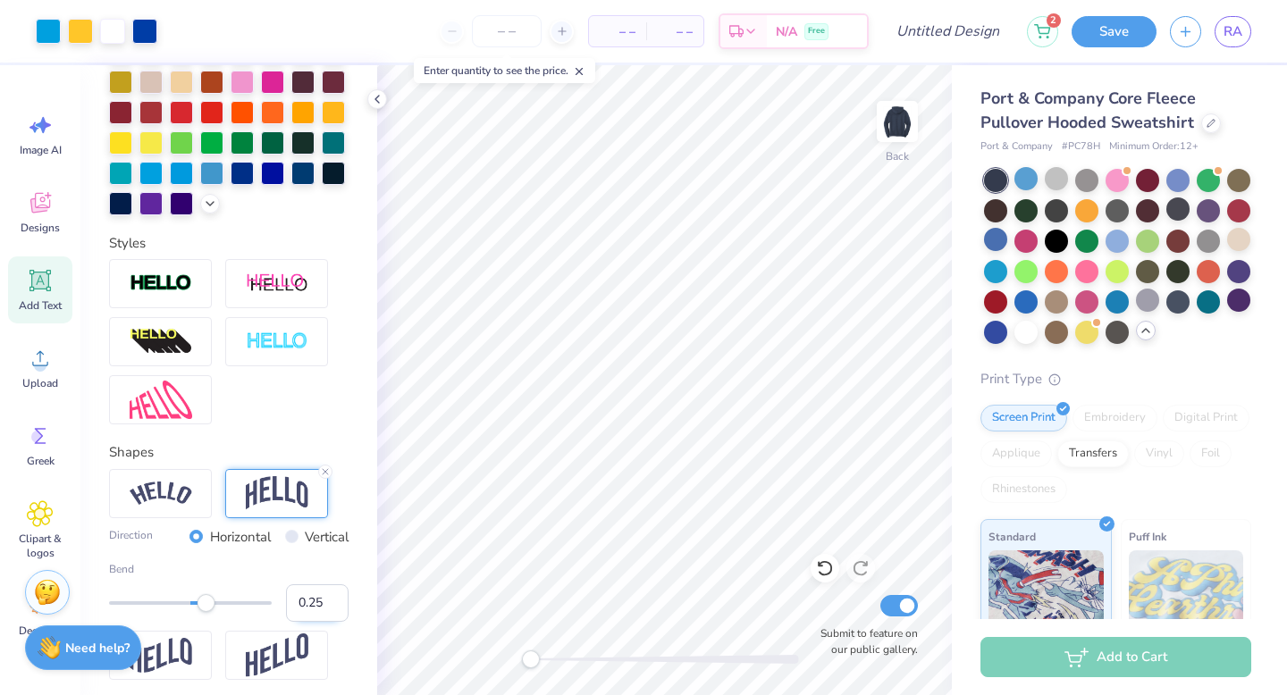
click at [315, 622] on input "0.25" at bounding box center [317, 603] width 63 height 38
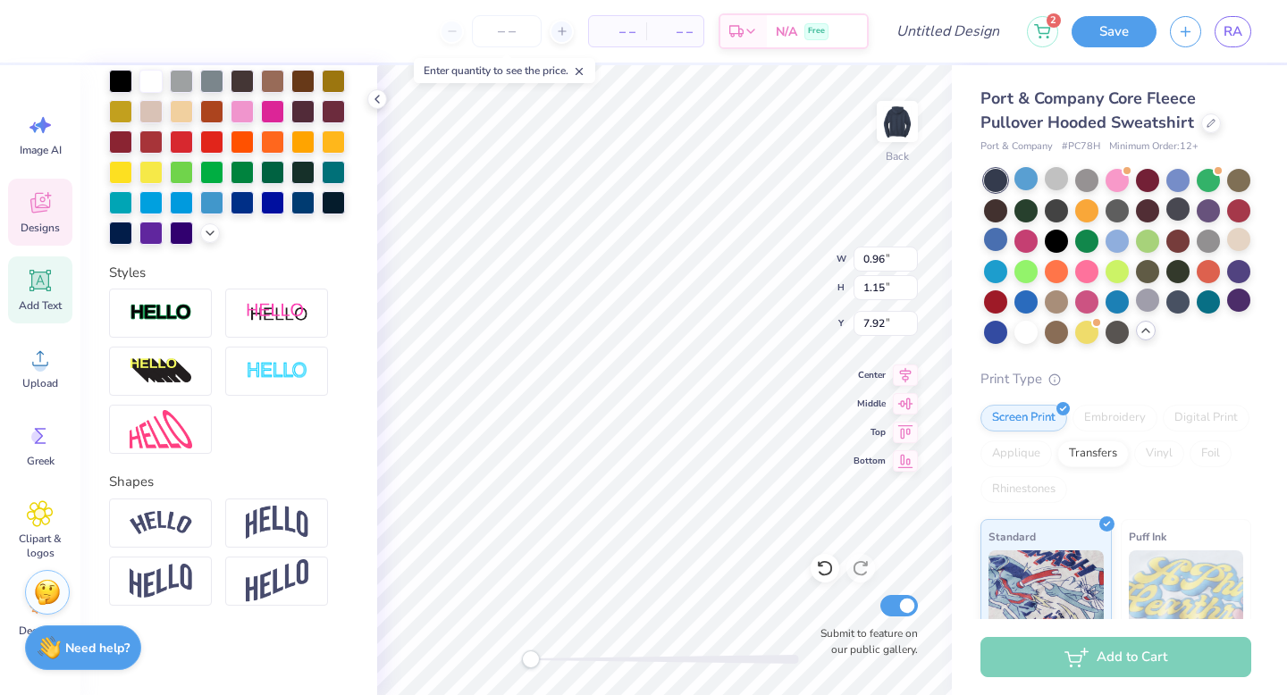
type input "1.23"
type textarea "1977"
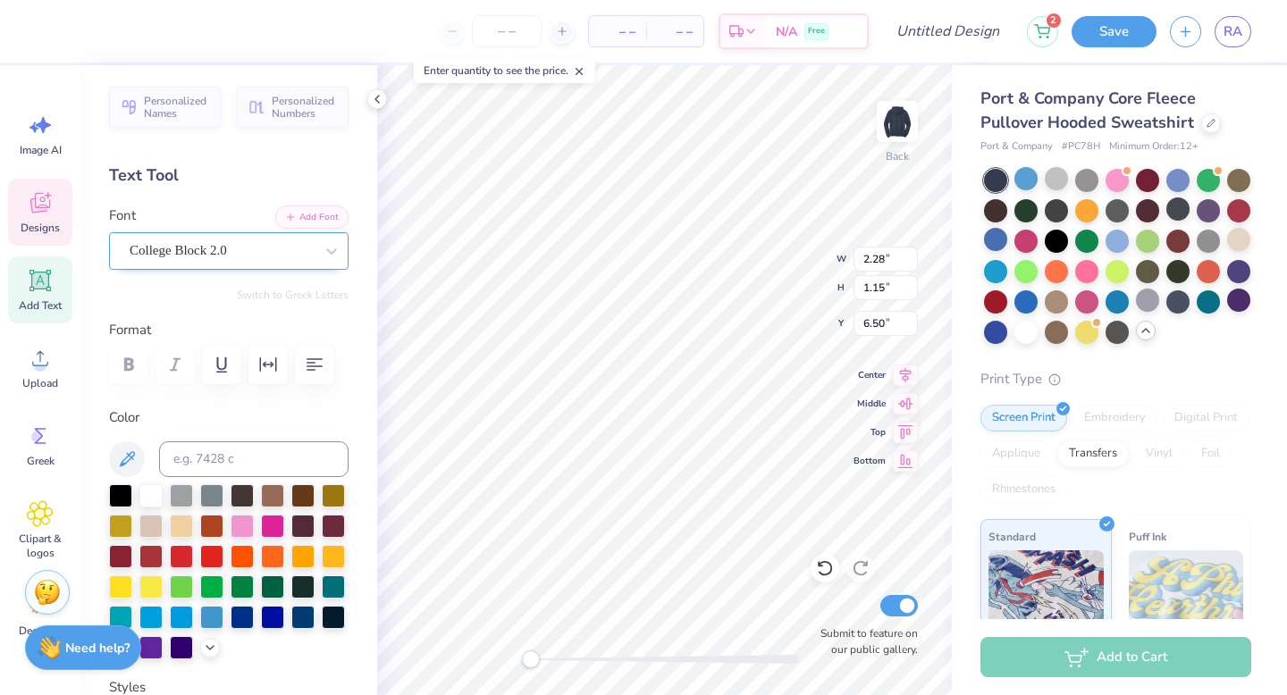
click at [260, 246] on div "College Block 2.0" at bounding box center [222, 251] width 188 height 28
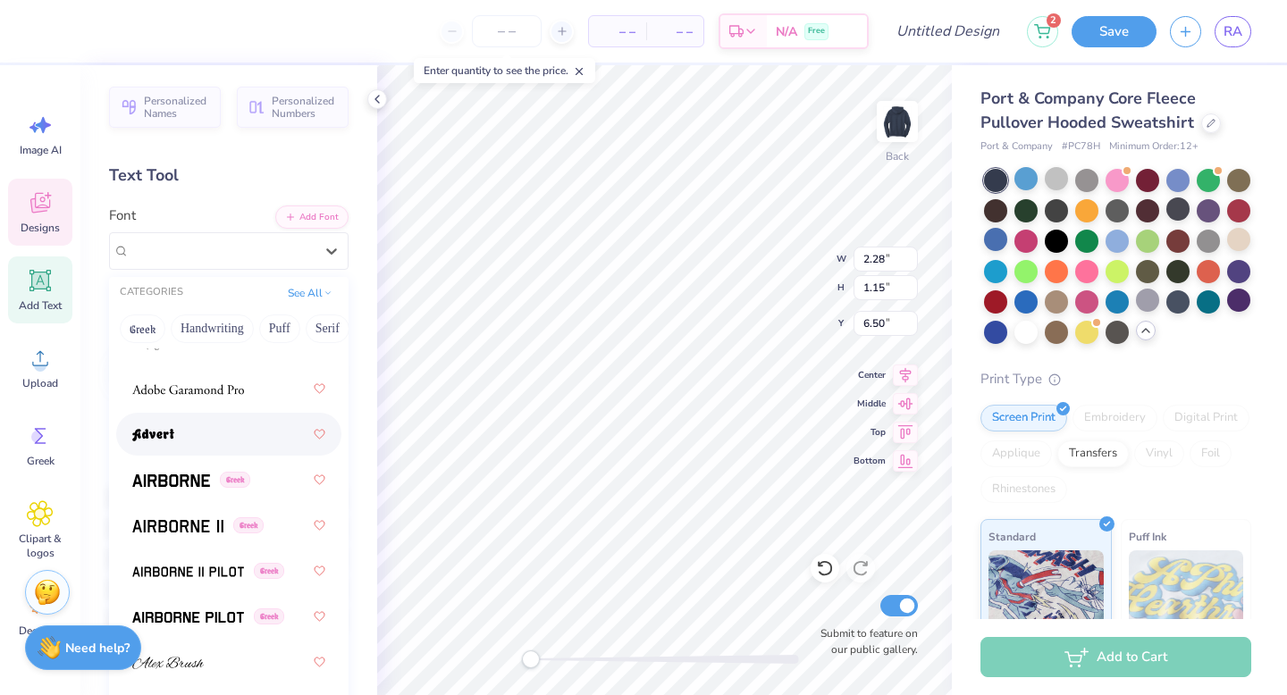
scroll to position [502, 0]
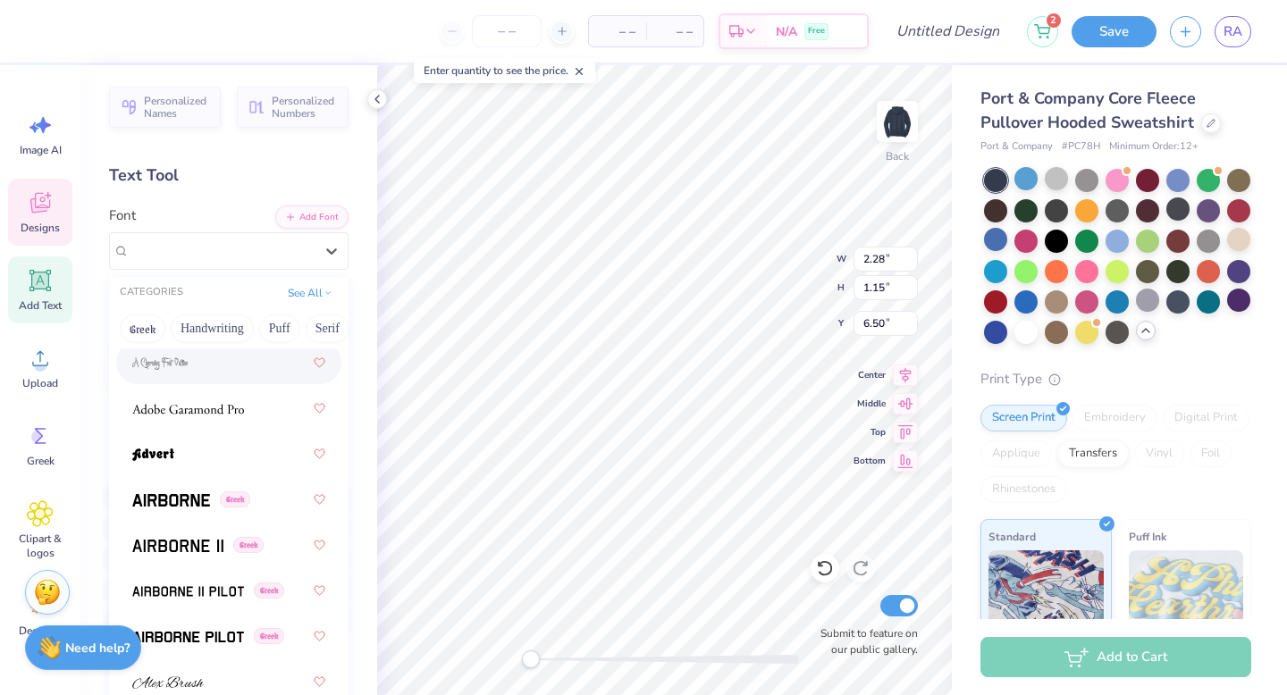
click at [170, 373] on div at bounding box center [228, 363] width 193 height 32
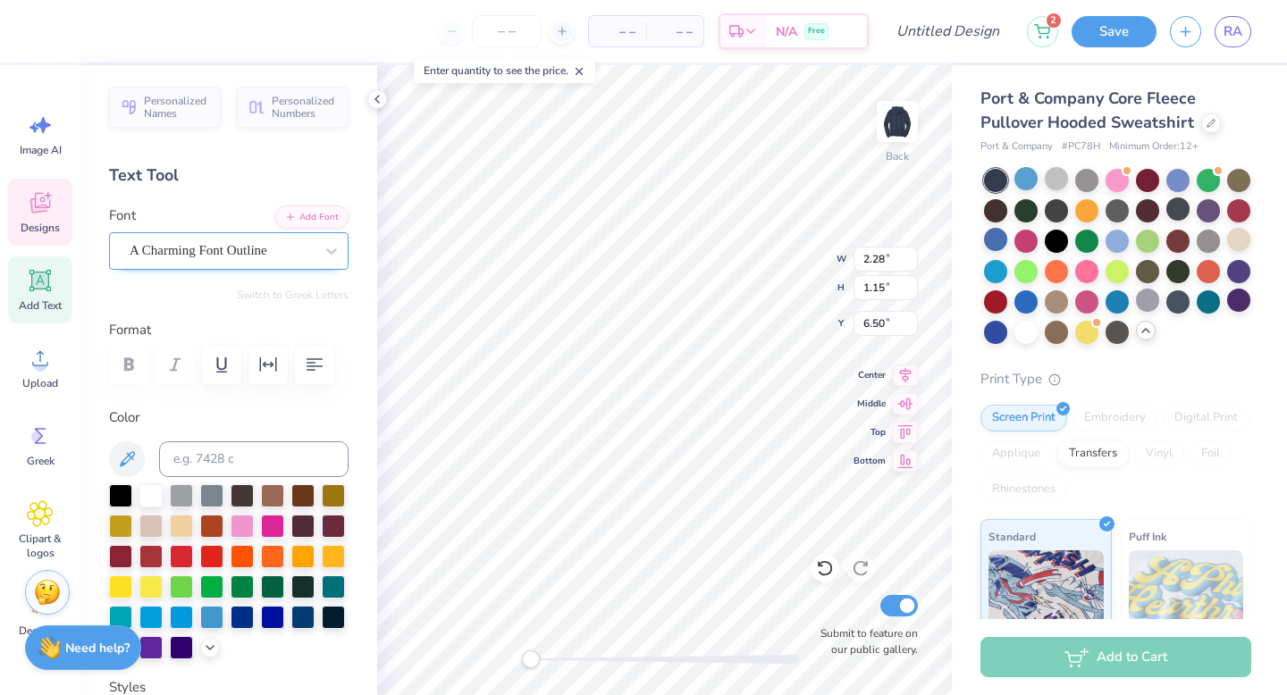
click at [243, 260] on div "A Charming Font Outline" at bounding box center [222, 251] width 188 height 28
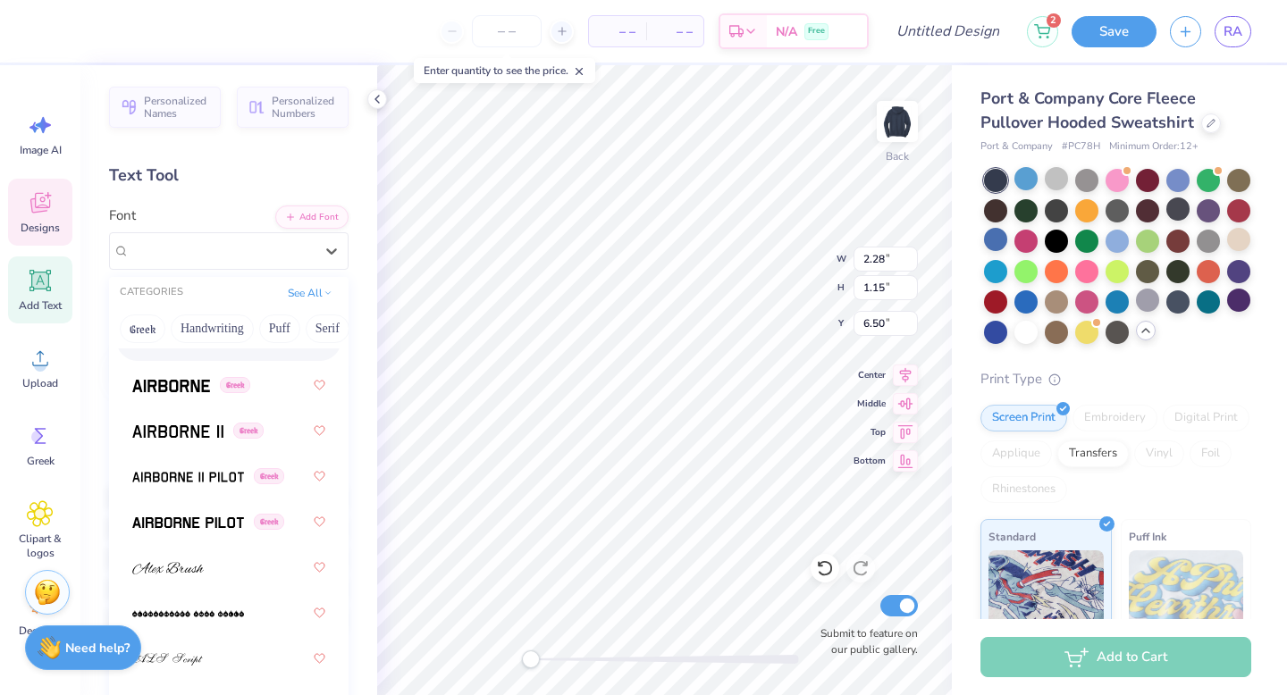
scroll to position [967, 0]
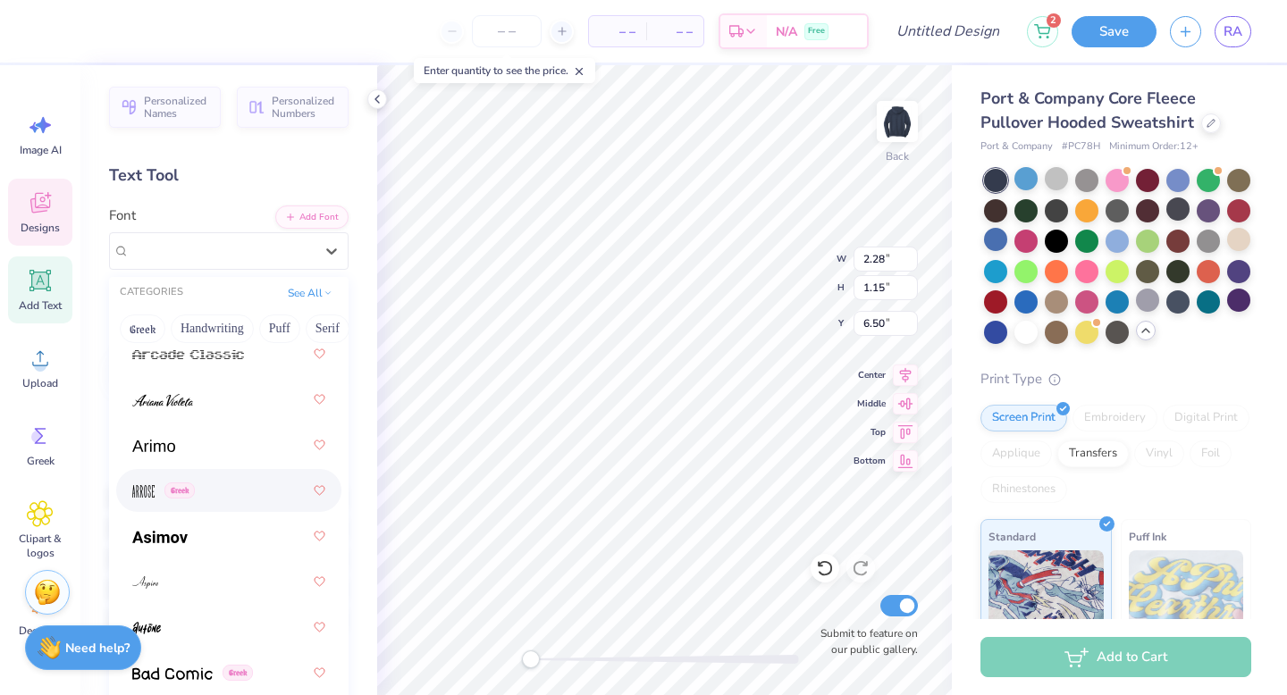
click at [233, 488] on div "Greek" at bounding box center [228, 490] width 193 height 32
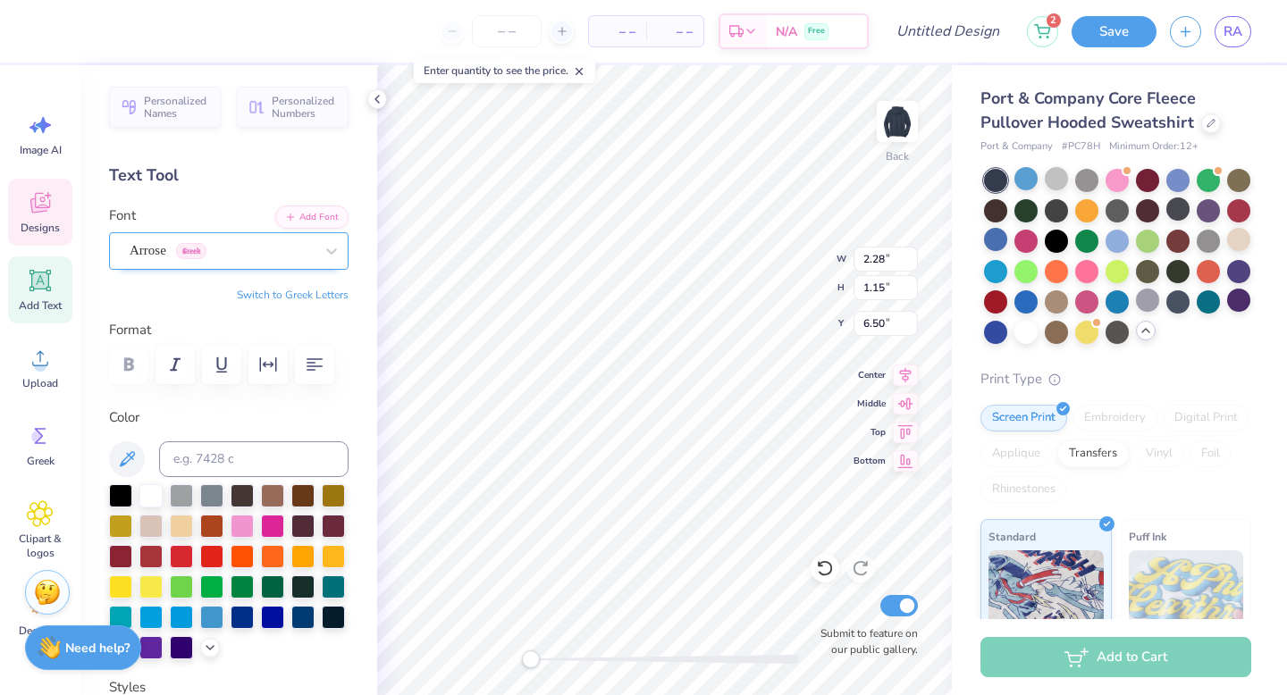
click at [256, 258] on div "Arrose Greek" at bounding box center [222, 251] width 188 height 28
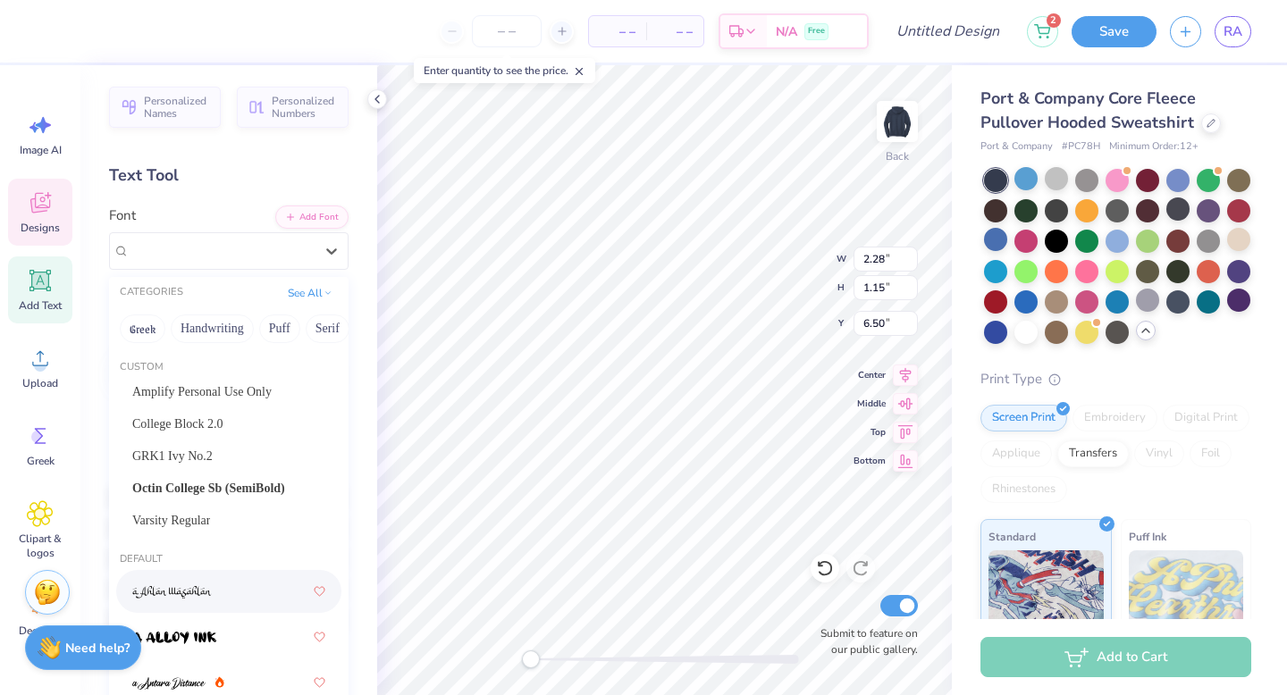
scroll to position [746, 0]
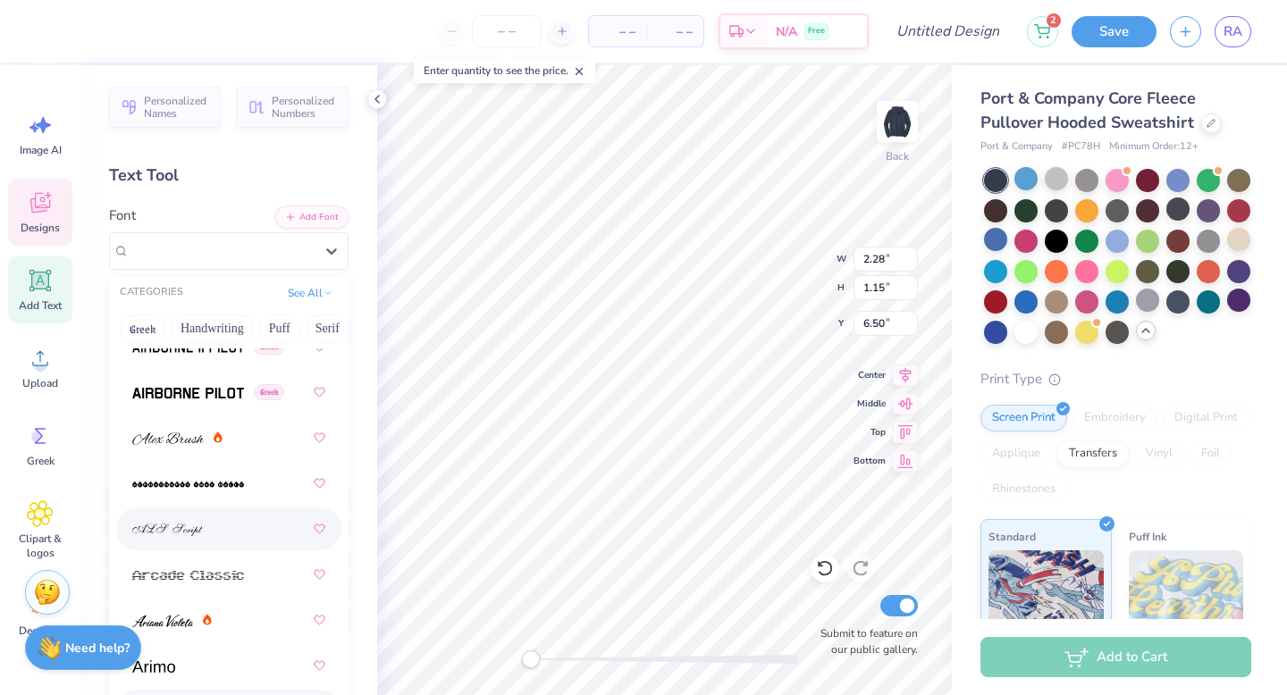
click at [227, 537] on div at bounding box center [228, 529] width 193 height 32
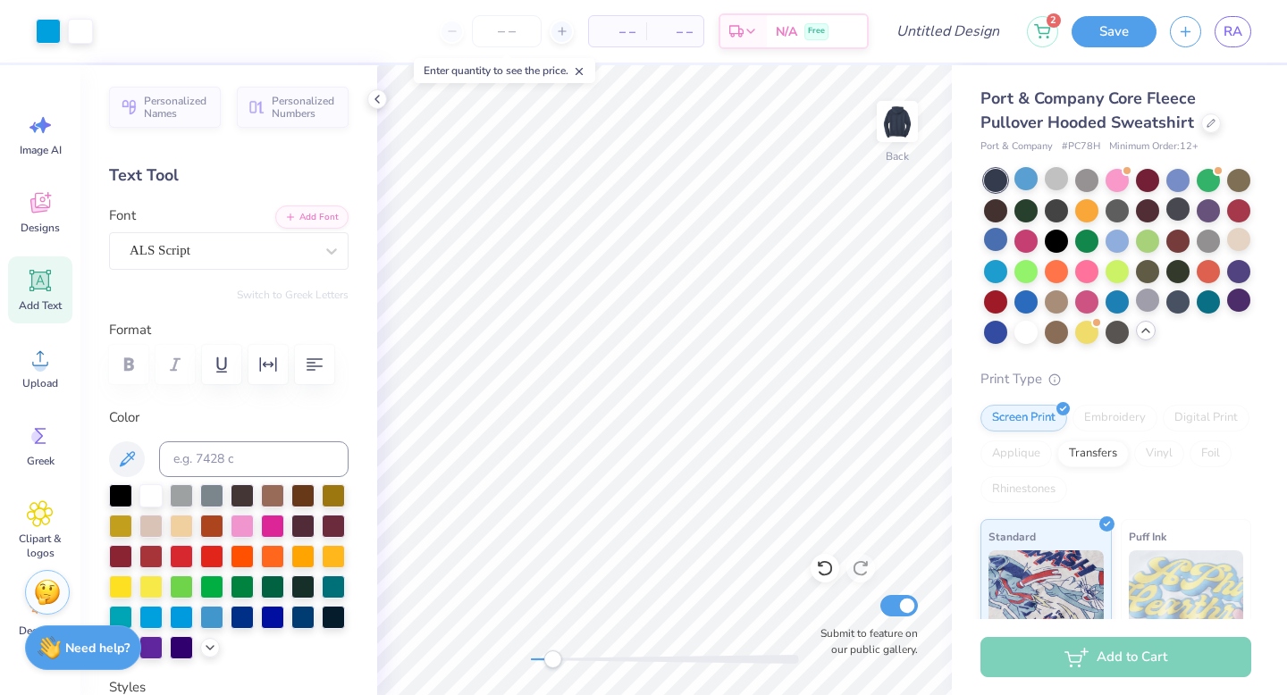
click at [545, 655] on div "Accessibility label" at bounding box center [552, 659] width 18 height 18
type input "3.31"
type input "1.11"
type textarea "est. 1977"
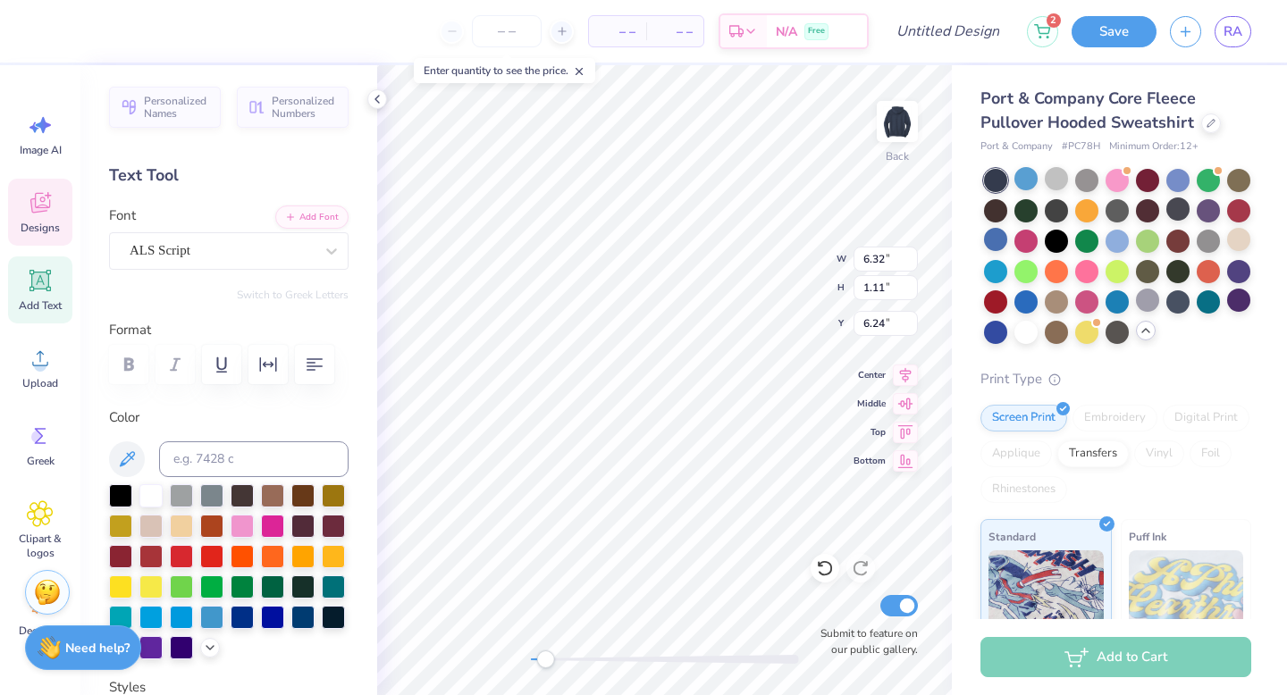
type textarea "est.1977"
type textarea "est. 1977"
type input "5.43"
type input "1.11"
type input "6.24"
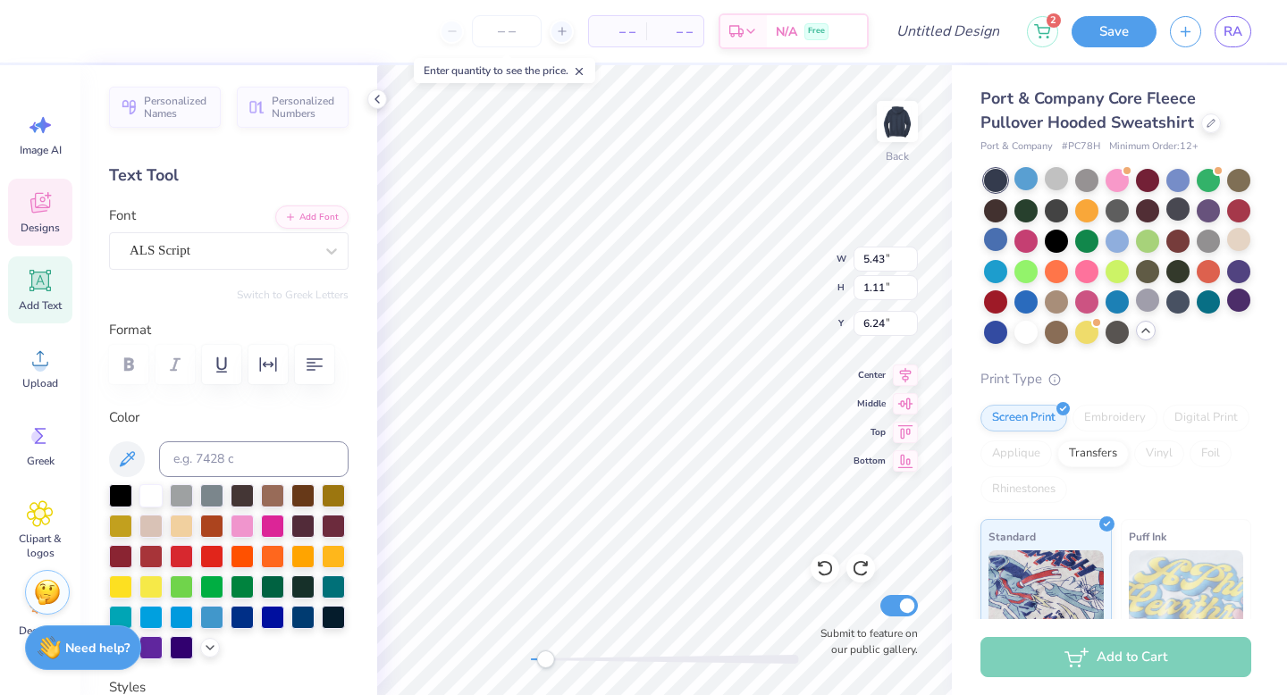
type input "6.32"
type input "2.90"
type input "0.51"
type input "6.84"
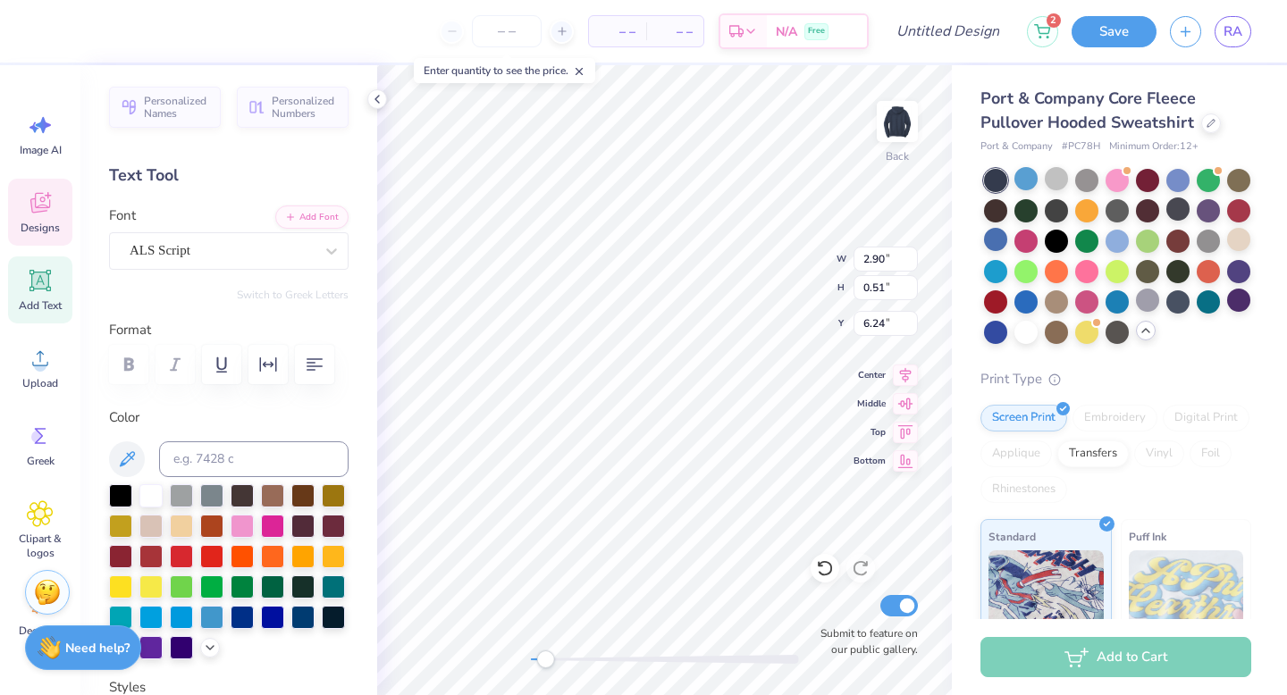
type textarea "1977"
click at [578, 672] on div "Back Submit to feature on our public gallery." at bounding box center [664, 380] width 575 height 630
drag, startPoint x: 552, startPoint y: 657, endPoint x: 858, endPoint y: 400, distance: 398.9
click at [858, 400] on div "Back W 1.52 1.52 " H 0.51 0.51 " Y 6.24 6.24 " Center Middle Top Bottom Submit …" at bounding box center [664, 380] width 575 height 630
type textarea "est."
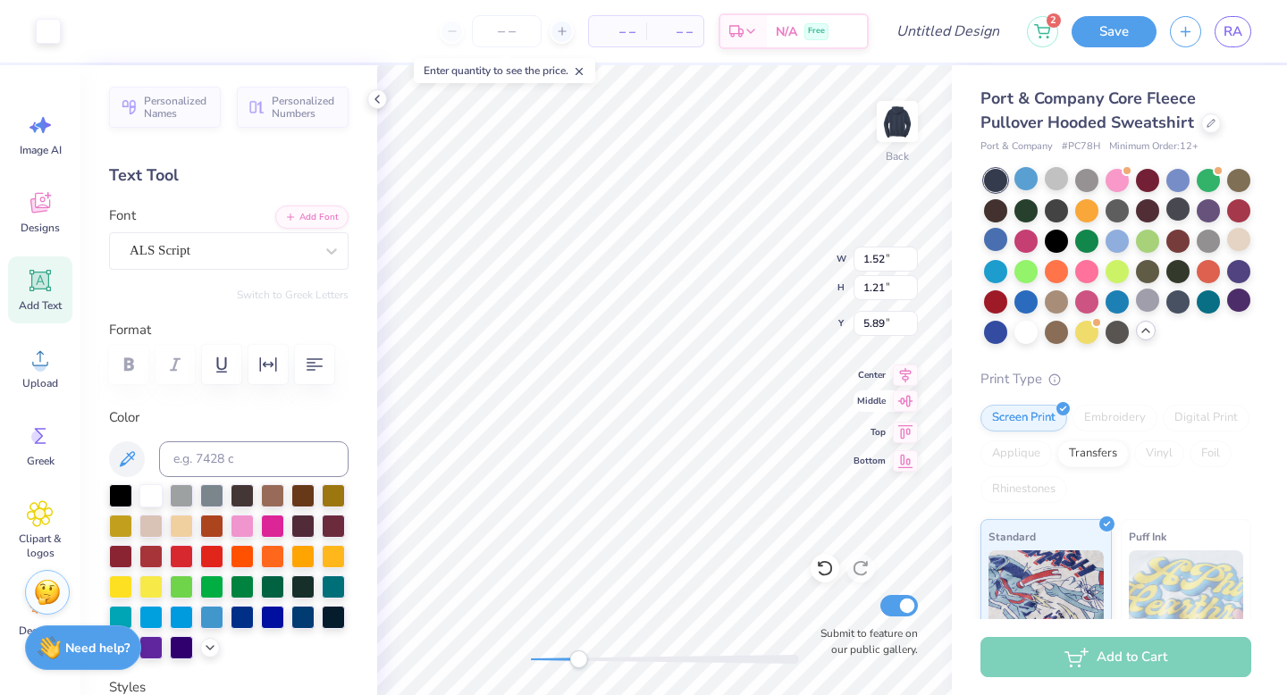
type input "1.52"
type input "1.21"
type input "5.89"
type input "0.91"
type input "0.50"
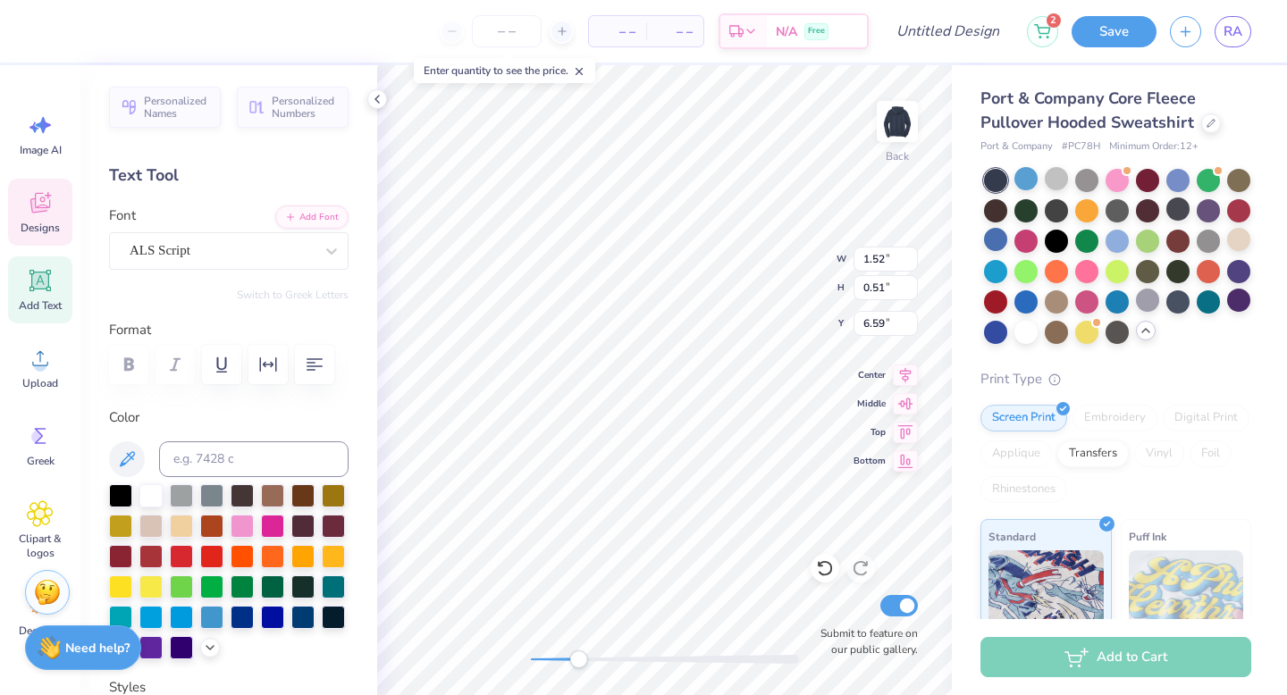
type input "5.89"
drag, startPoint x: 580, startPoint y: 664, endPoint x: 650, endPoint y: 659, distance: 69.9
click at [626, 659] on div "Accessibility label" at bounding box center [617, 659] width 18 height 18
click at [558, 668] on div "Back Submit to feature on our public gallery." at bounding box center [664, 380] width 575 height 630
click at [152, 493] on div at bounding box center [150, 494] width 23 height 23
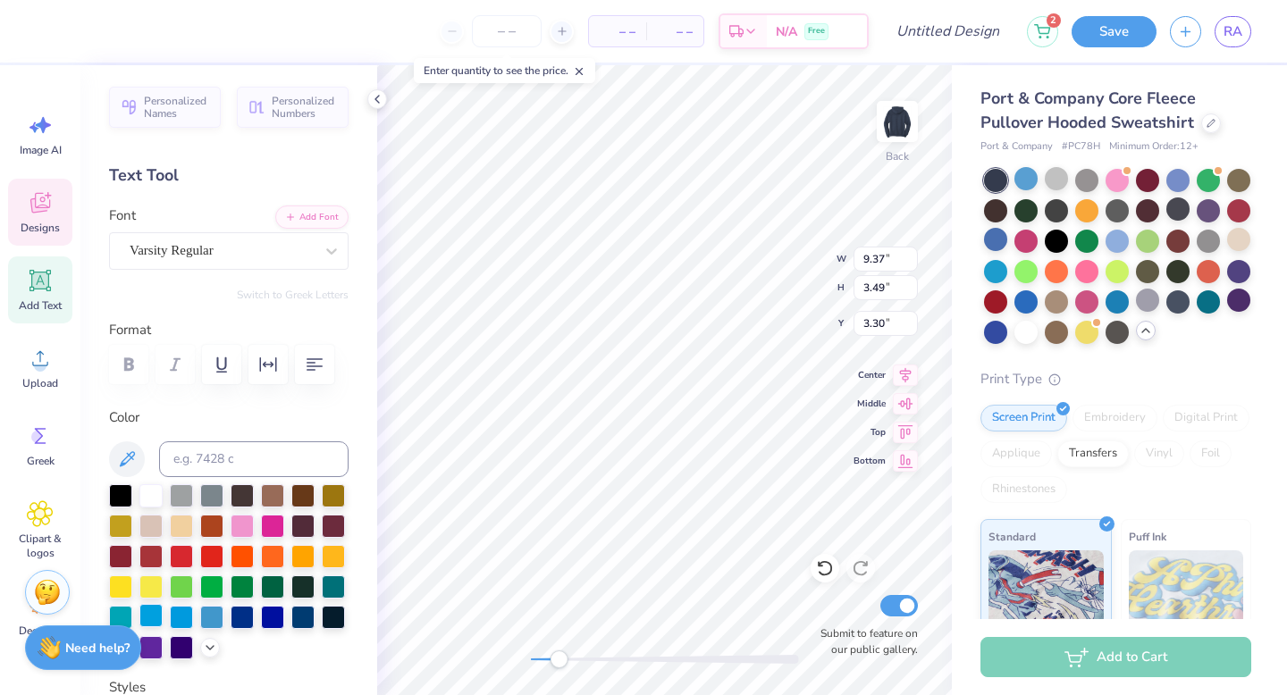
click at [163, 619] on div at bounding box center [150, 615] width 23 height 23
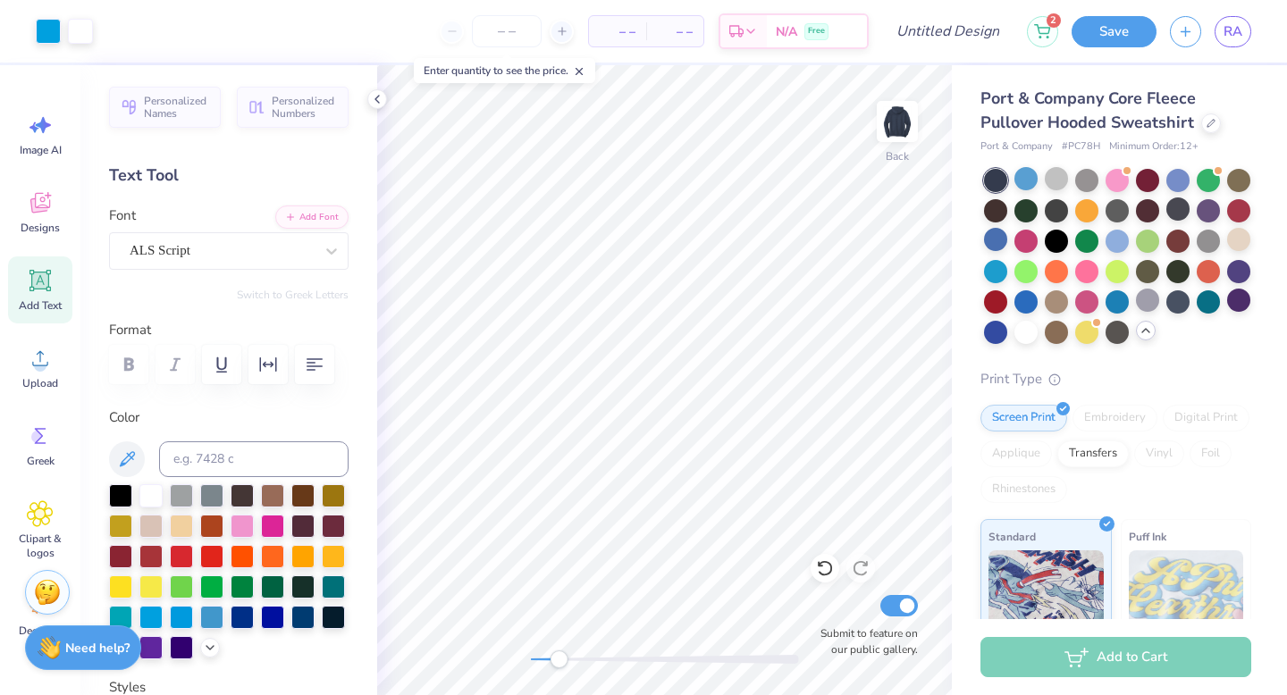
scroll to position [444, 0]
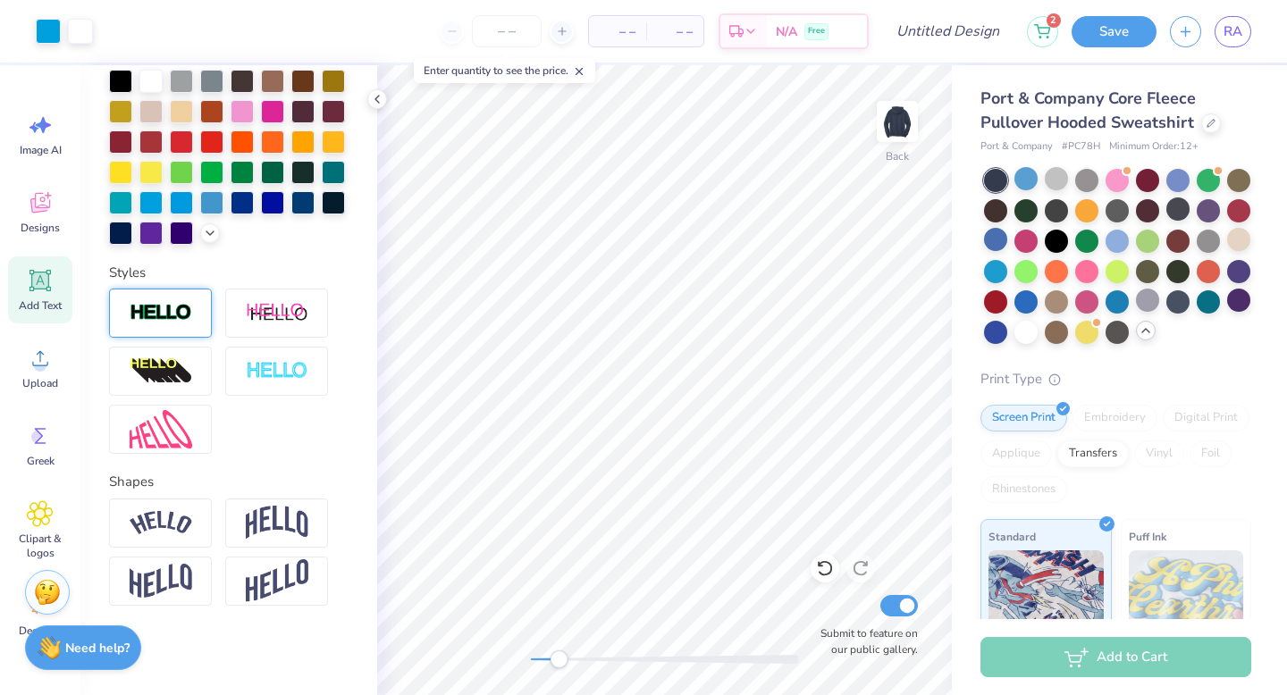
click at [167, 331] on div at bounding box center [160, 313] width 103 height 49
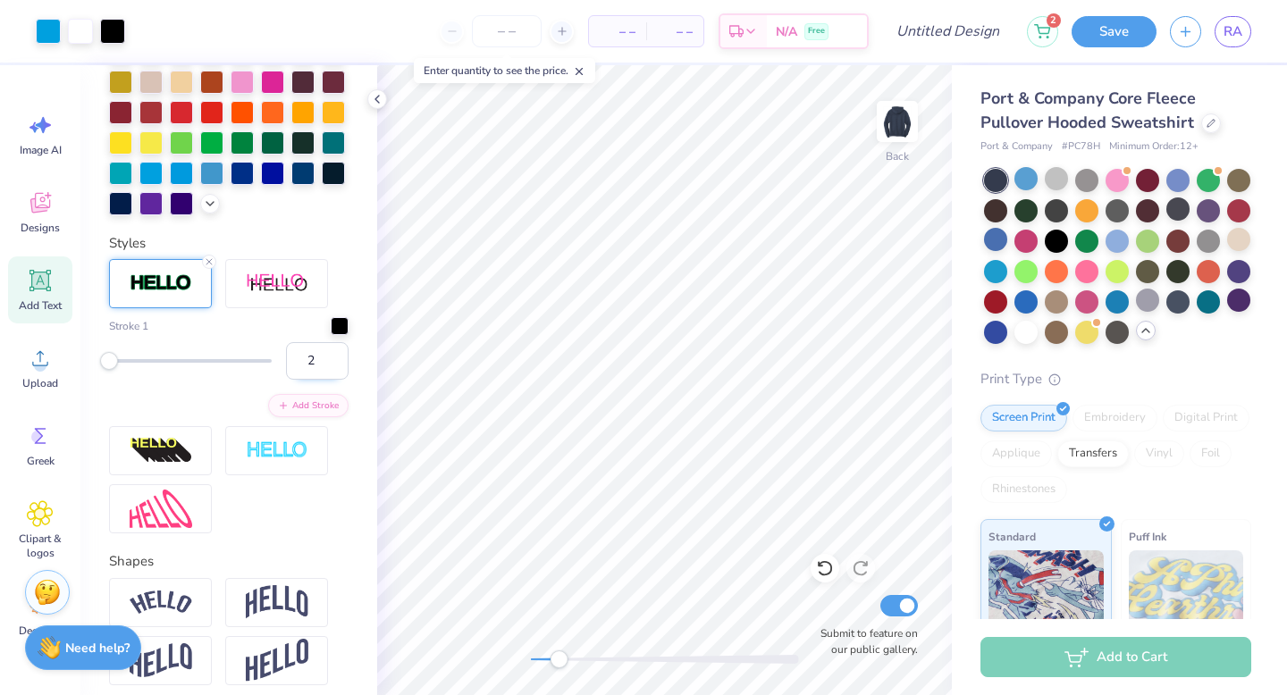
click at [316, 380] on input "2" at bounding box center [317, 361] width 63 height 38
click at [316, 380] on input "3" at bounding box center [317, 361] width 63 height 38
click at [316, 380] on input "4" at bounding box center [317, 361] width 63 height 38
click at [316, 380] on input "5" at bounding box center [317, 361] width 63 height 38
click at [316, 380] on input "6" at bounding box center [317, 361] width 63 height 38
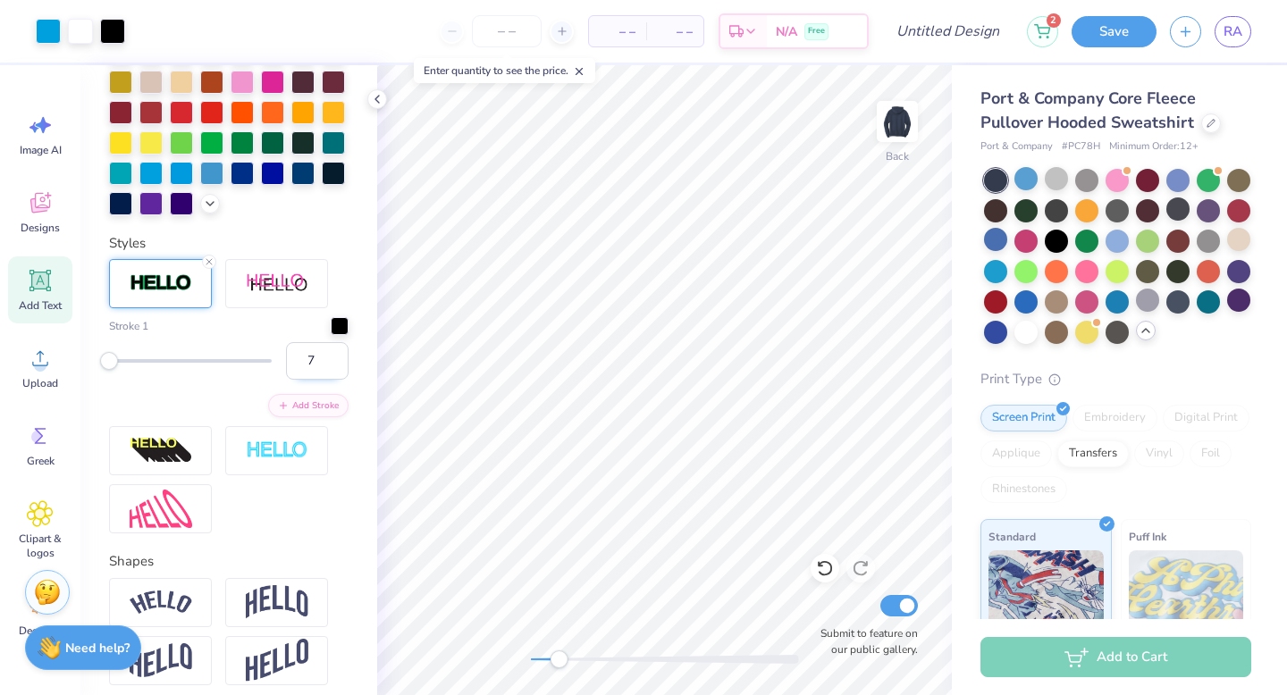
click at [316, 380] on input "7" at bounding box center [317, 361] width 63 height 38
click at [316, 380] on input "8" at bounding box center [317, 361] width 63 height 38
click at [316, 380] on input "9" at bounding box center [317, 361] width 63 height 38
type input "10"
click at [316, 380] on input "10" at bounding box center [317, 361] width 63 height 38
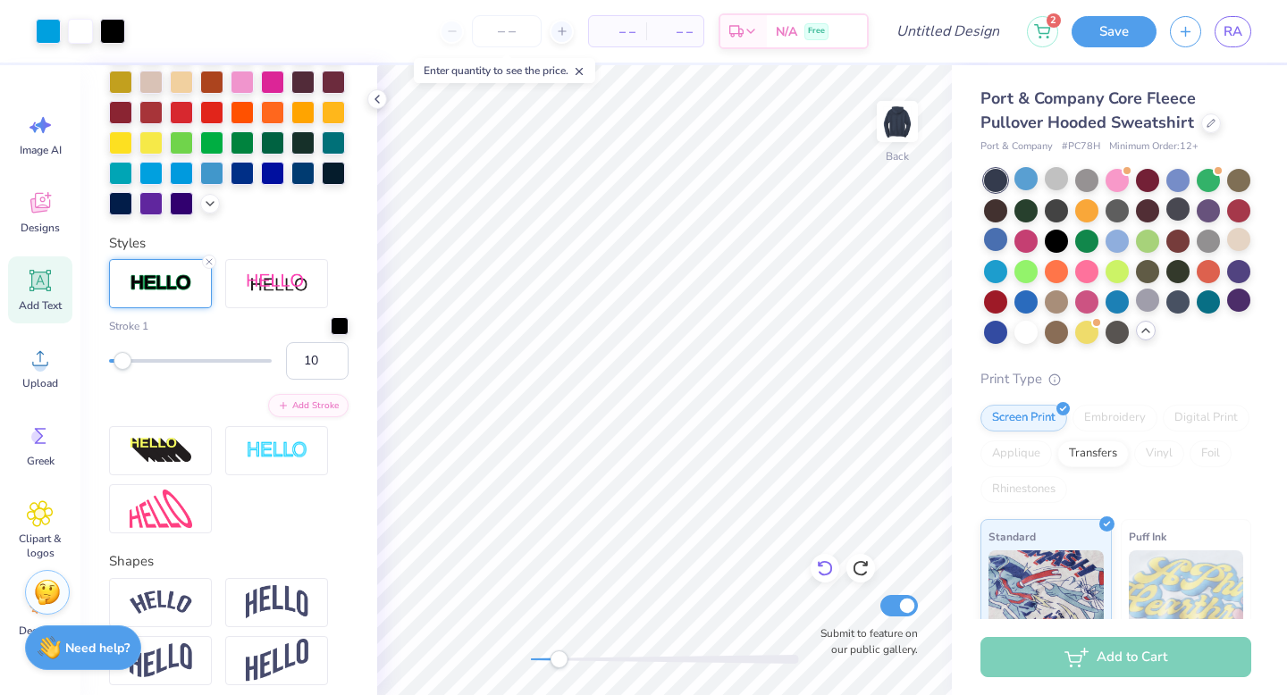
click at [827, 569] on icon at bounding box center [825, 568] width 18 height 18
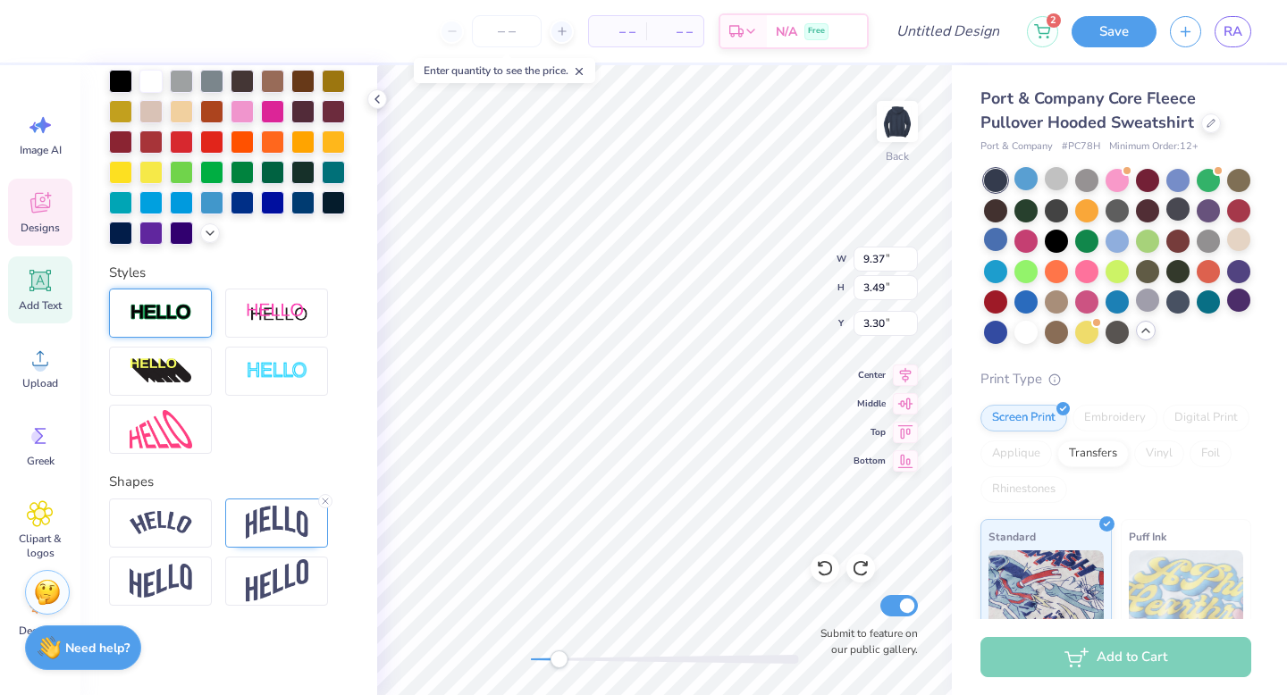
click at [169, 324] on div at bounding box center [160, 313] width 103 height 49
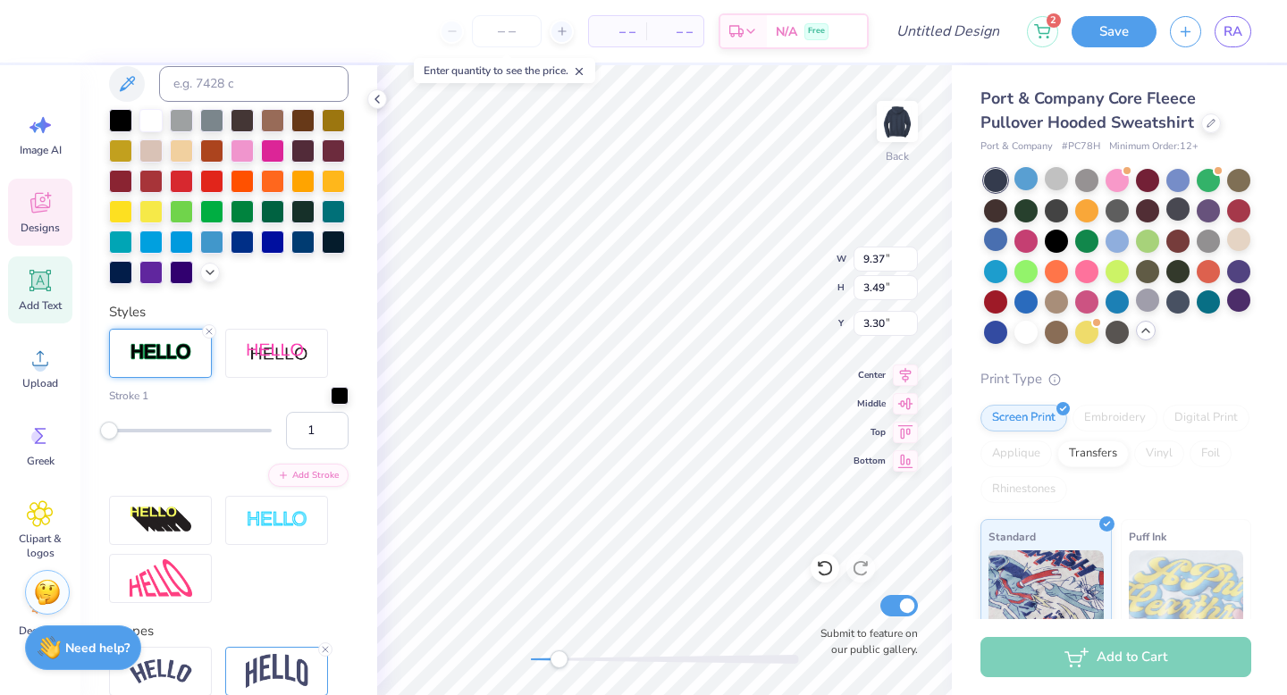
scroll to position [514, 0]
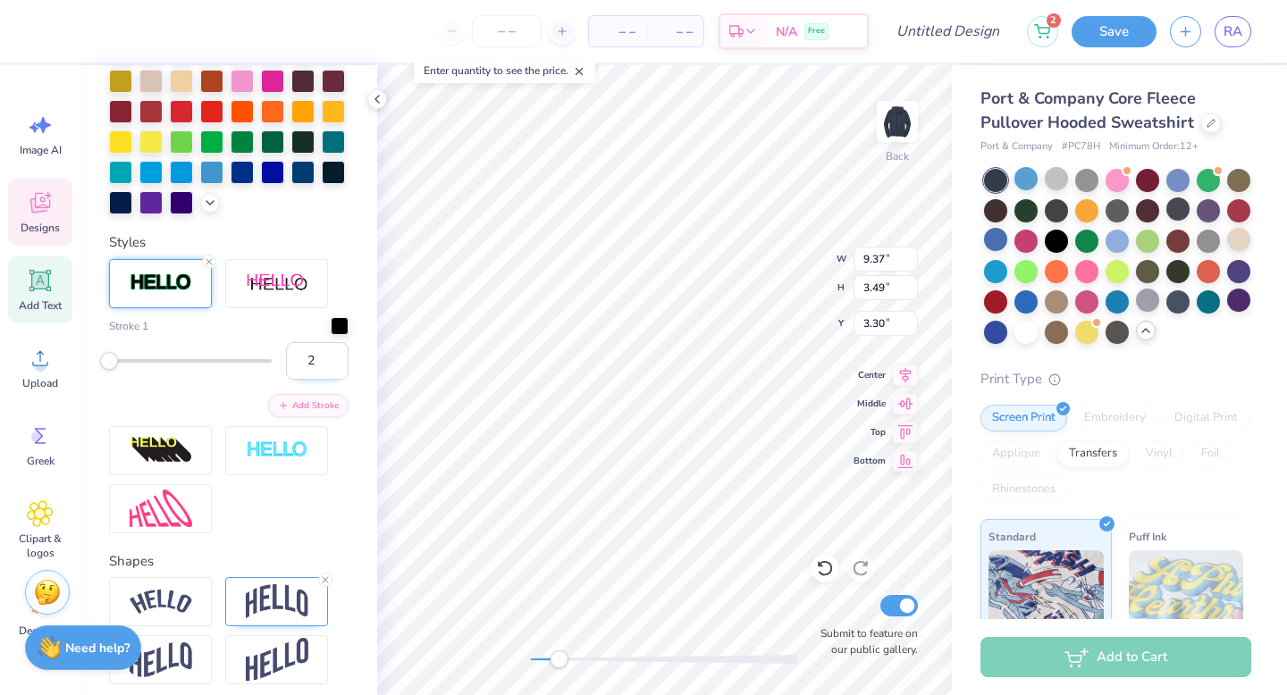
click at [319, 380] on input "2" at bounding box center [317, 361] width 63 height 38
click at [319, 380] on input "3" at bounding box center [317, 361] width 63 height 38
click at [319, 380] on input "4" at bounding box center [317, 361] width 63 height 38
click at [319, 380] on input "5" at bounding box center [317, 361] width 63 height 38
click at [319, 380] on input "6" at bounding box center [317, 361] width 63 height 38
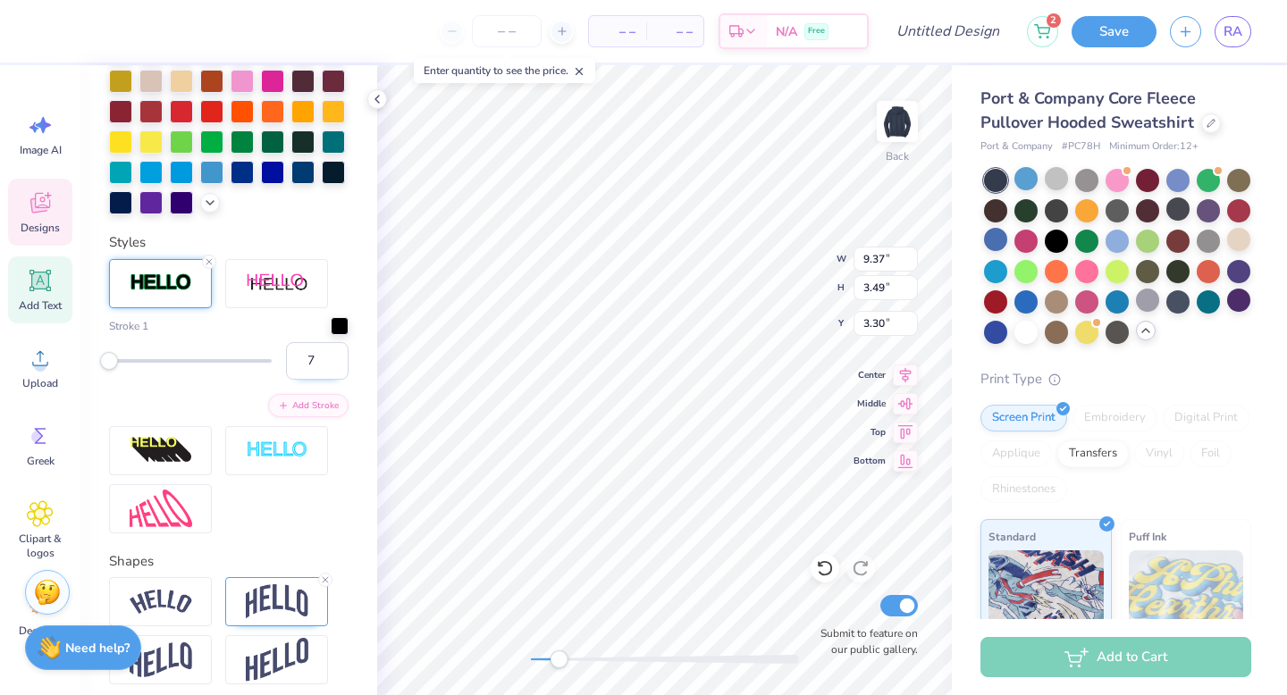
click at [319, 380] on input "7" at bounding box center [317, 361] width 63 height 38
click at [319, 380] on input "8" at bounding box center [317, 361] width 63 height 38
type input "9"
click at [319, 380] on input "9" at bounding box center [317, 361] width 63 height 38
click at [320, 380] on input "8" at bounding box center [317, 361] width 63 height 38
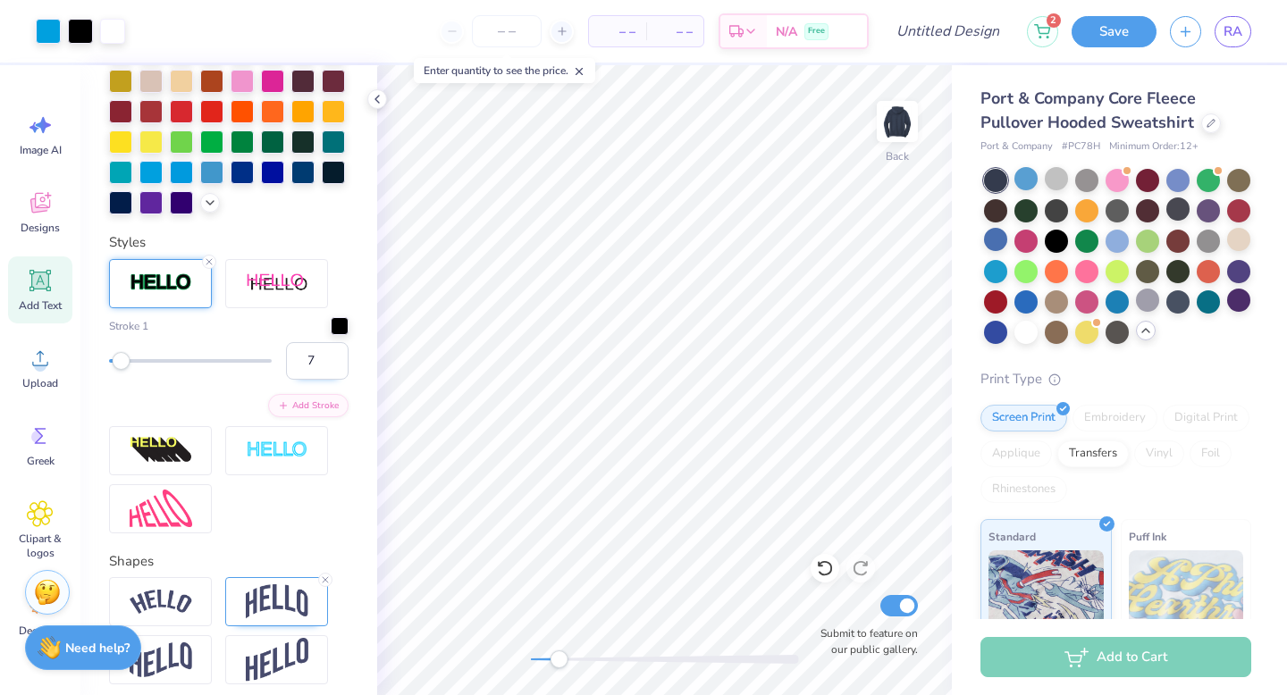
click at [320, 380] on input "7" at bounding box center [317, 361] width 63 height 38
click at [320, 380] on input "6" at bounding box center [317, 361] width 63 height 38
click at [320, 380] on input "5" at bounding box center [317, 361] width 63 height 38
type input "4"
click at [320, 380] on input "4" at bounding box center [317, 361] width 63 height 38
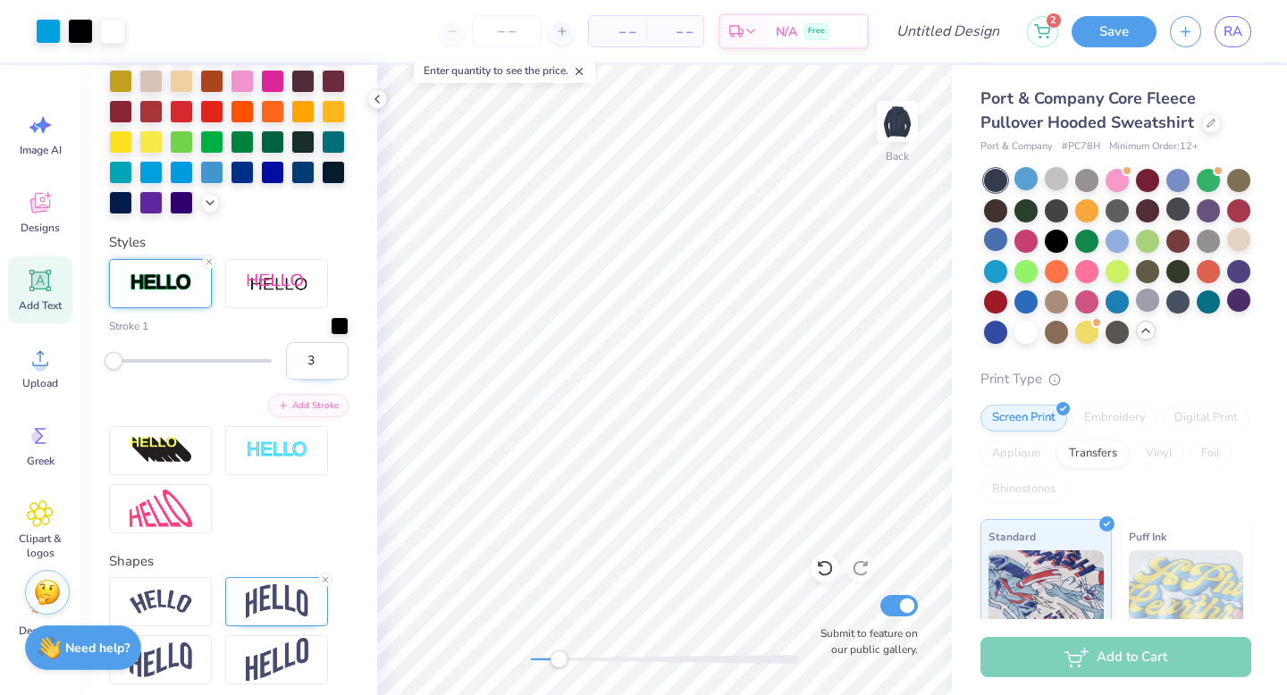
click at [322, 380] on input "3" at bounding box center [317, 361] width 63 height 38
type input "2"
click at [322, 380] on input "2" at bounding box center [317, 361] width 63 height 38
type input "1"
click at [319, 380] on input "1" at bounding box center [317, 361] width 63 height 38
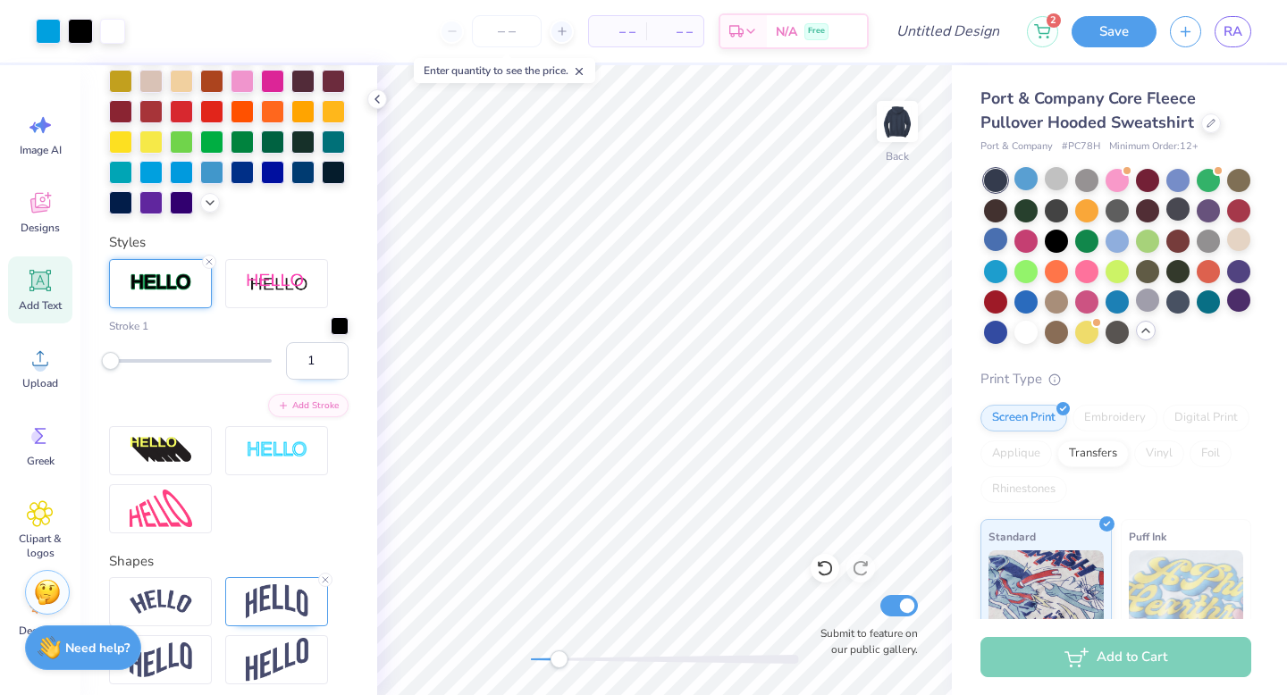
click at [319, 380] on input "1" at bounding box center [317, 361] width 63 height 38
click at [214, 297] on div "Stroke 1 1 Add Stroke" at bounding box center [228, 396] width 239 height 274
click at [210, 267] on icon at bounding box center [209, 261] width 11 height 11
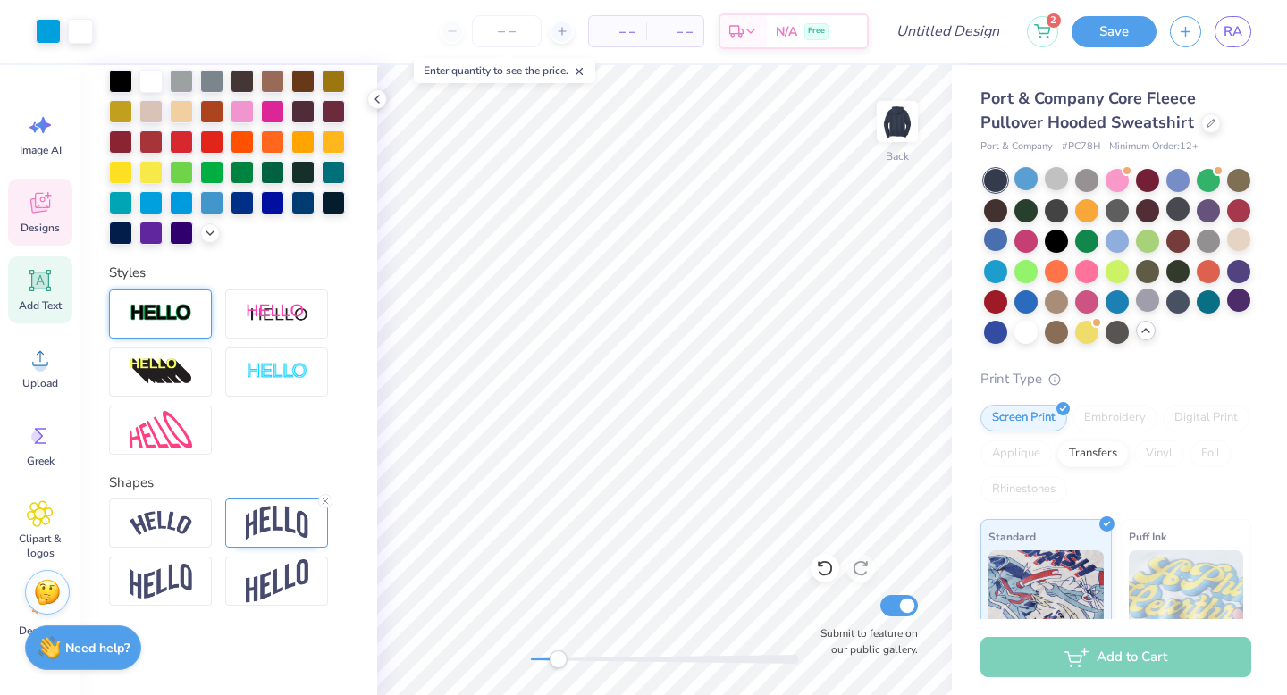
click at [37, 225] on span "Designs" at bounding box center [40, 228] width 39 height 14
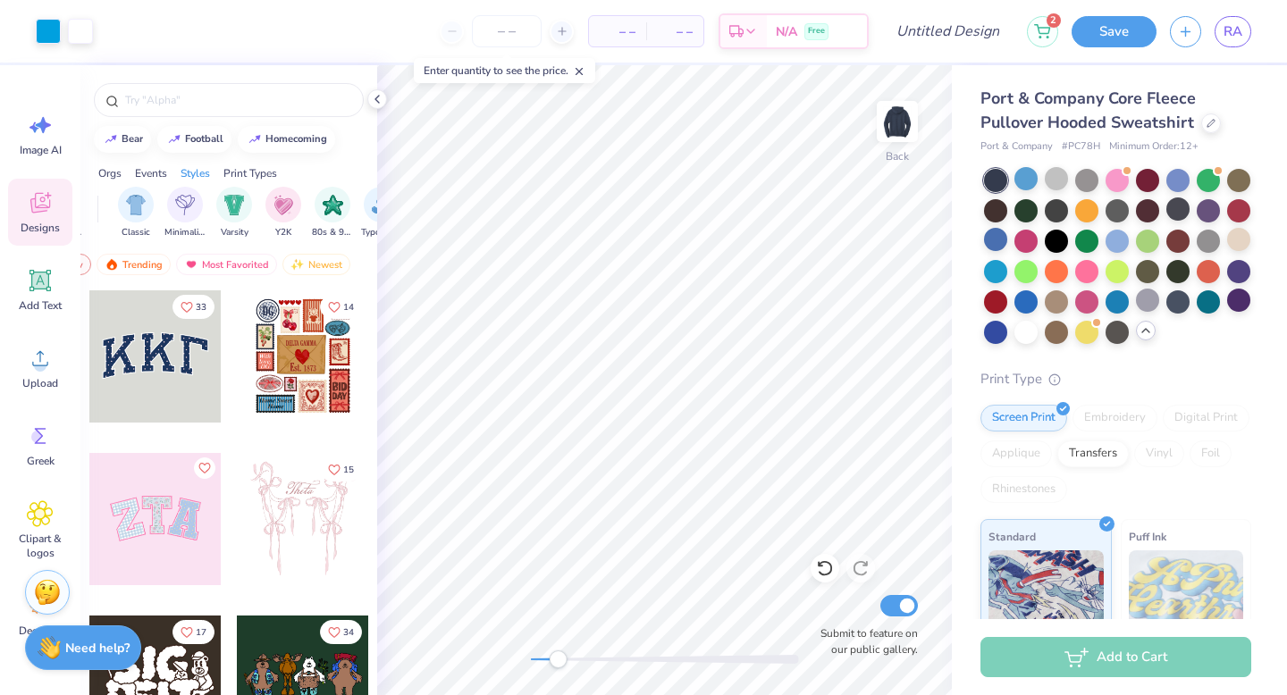
scroll to position [0, 911]
click at [128, 210] on img "filter for Classic" at bounding box center [137, 203] width 21 height 21
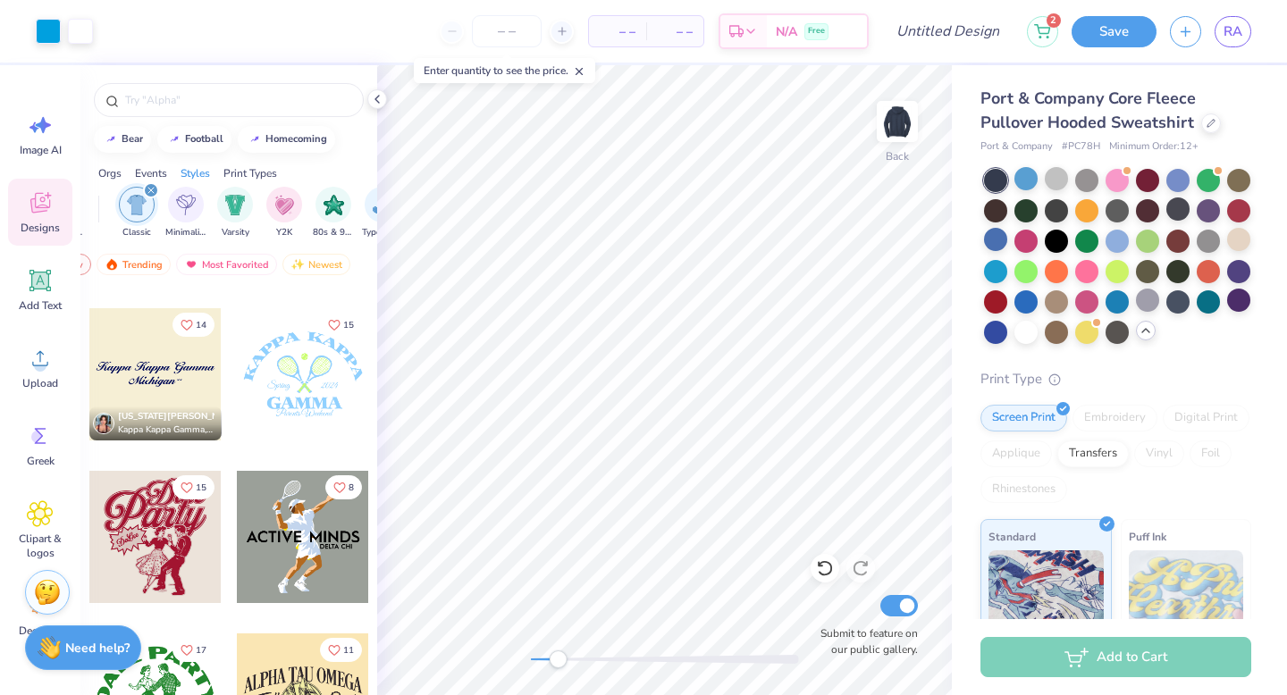
scroll to position [10389, 0]
click at [174, 365] on div at bounding box center [155, 375] width 132 height 132
type input "1.49"
type input "8.75"
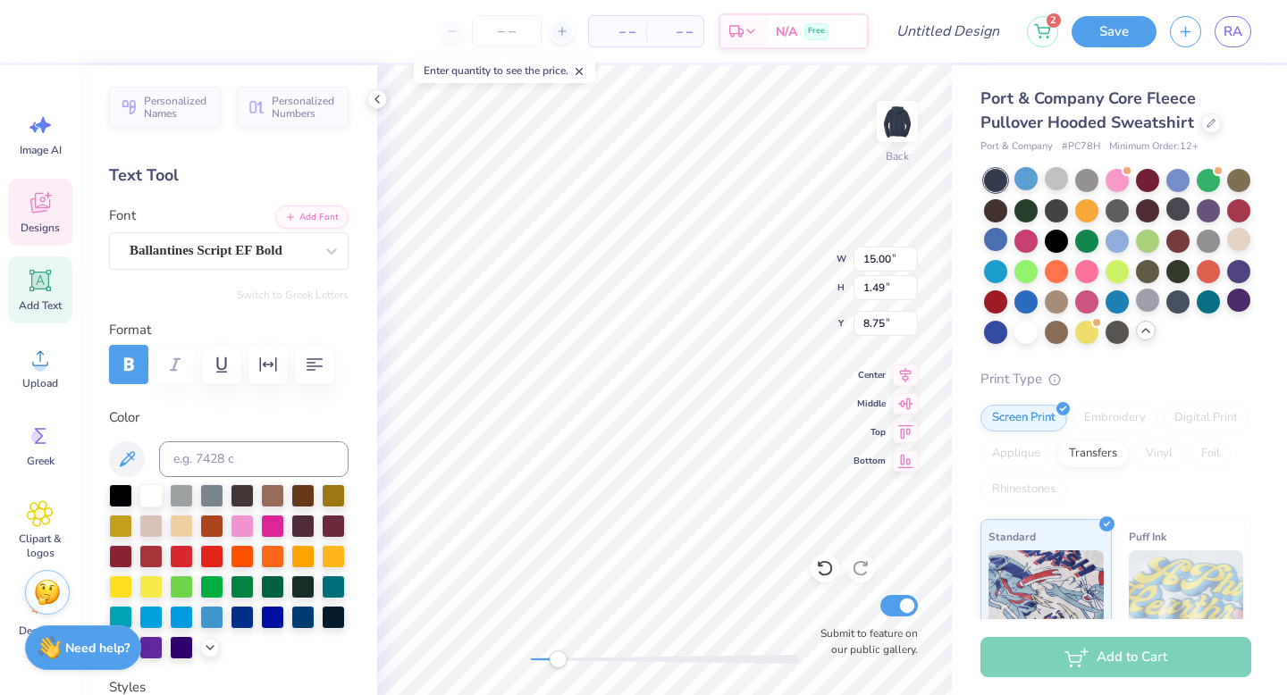
scroll to position [14, 3]
type textarea "Rusk Easting House"
click at [25, 207] on div "Designs" at bounding box center [40, 212] width 64 height 67
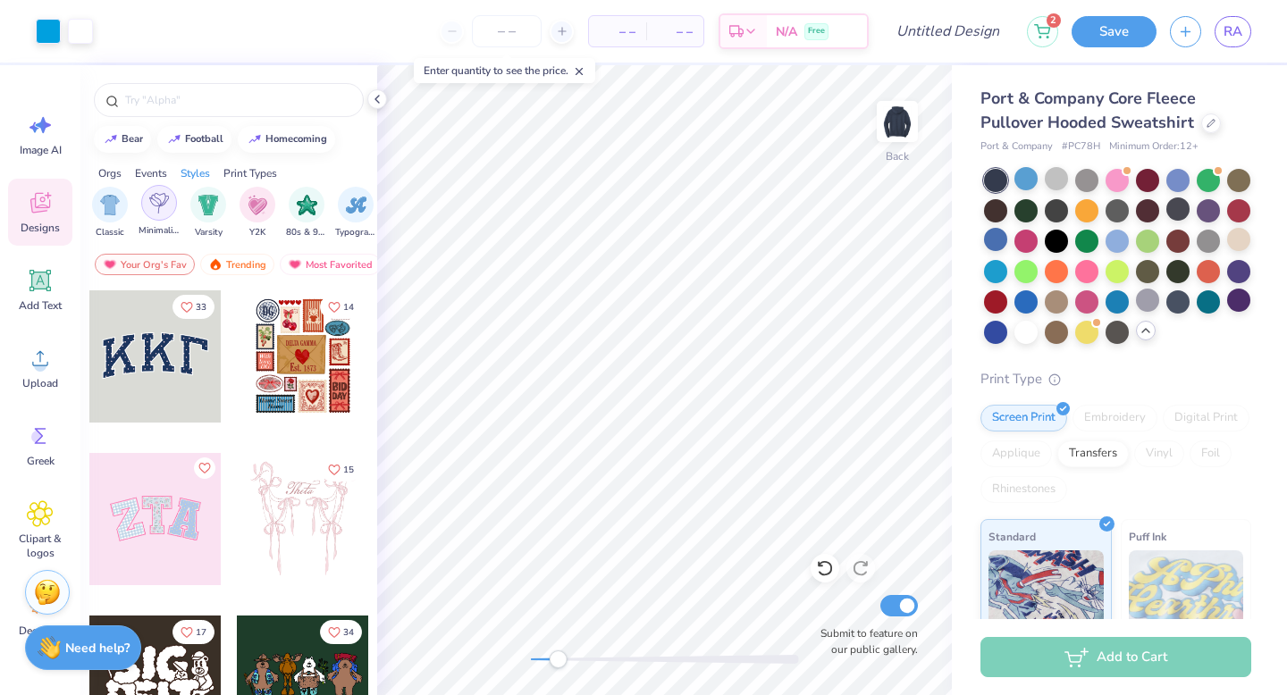
scroll to position [0, 936]
click at [150, 201] on img "filter for Minimalist" at bounding box center [160, 203] width 20 height 21
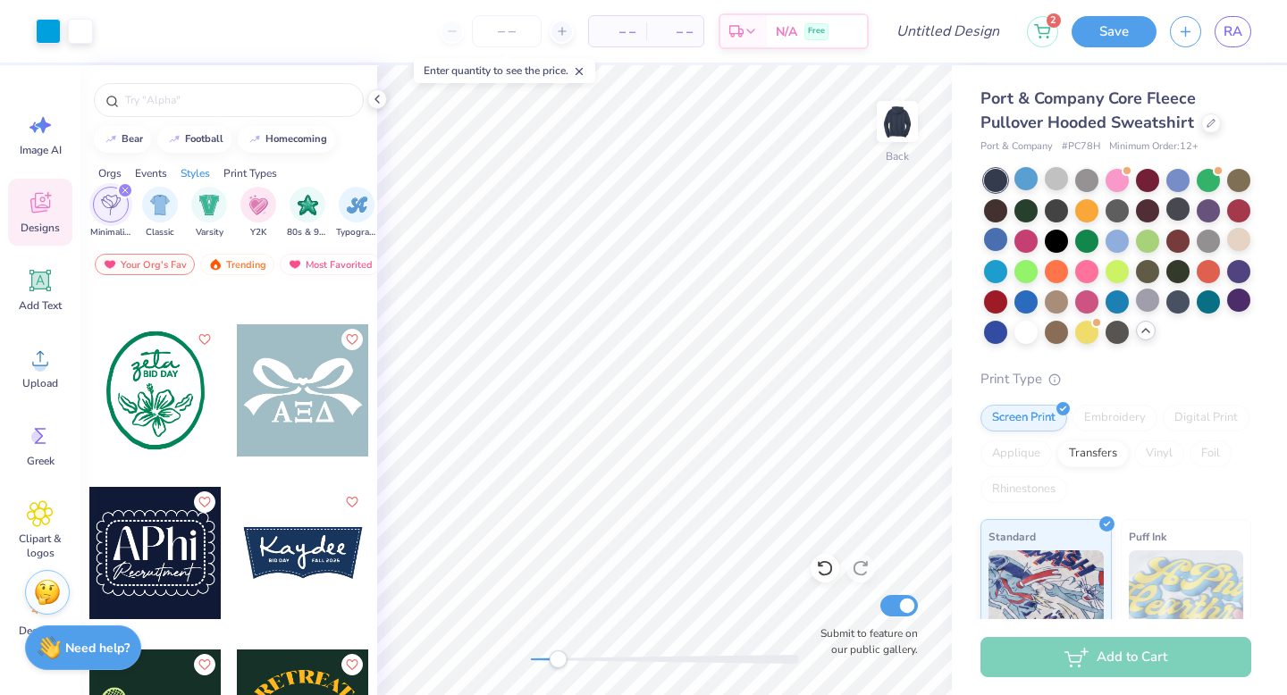
scroll to position [4358, 0]
click at [88, 583] on div at bounding box center [22, 552] width 132 height 132
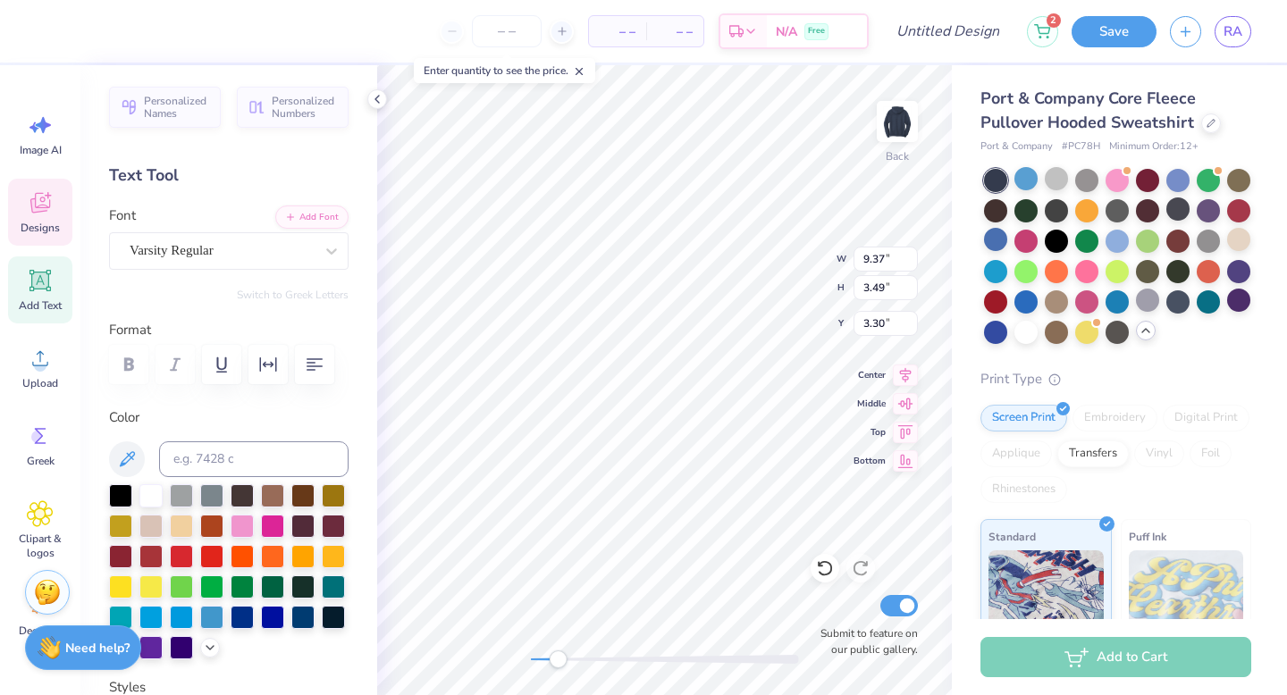
type input "4.92"
type input "1.14"
type input "5.83"
type input "0.63"
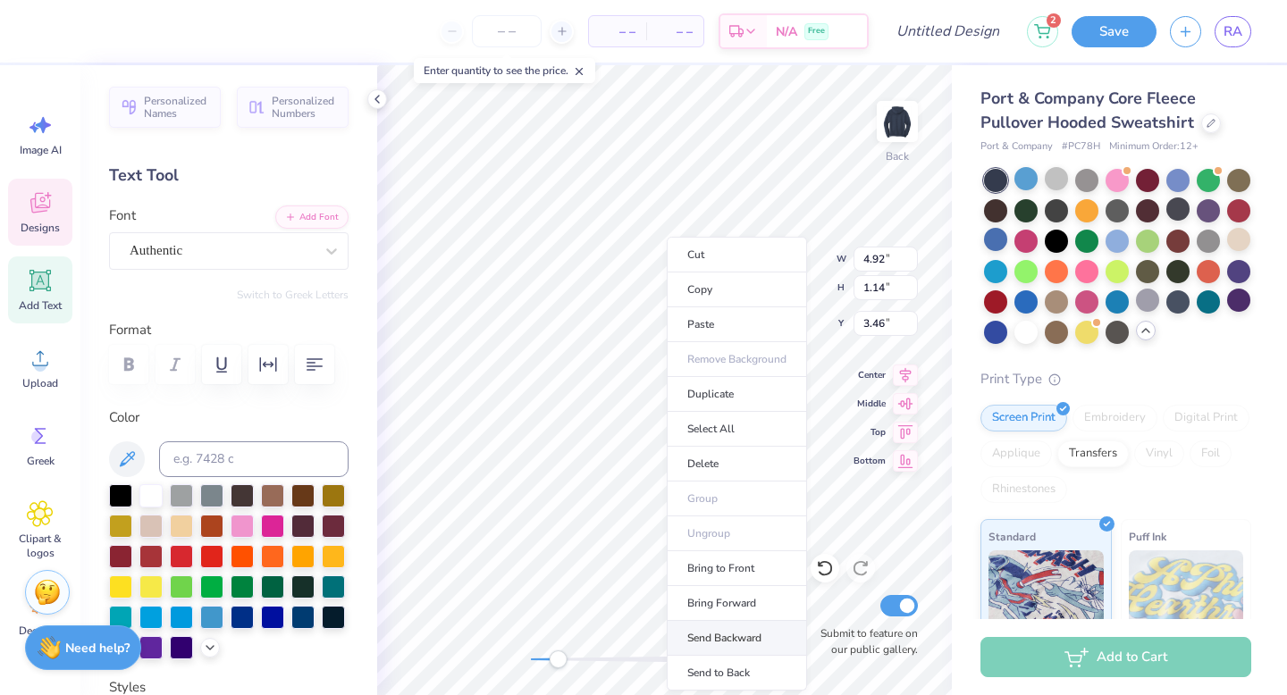
click at [744, 626] on li "Send Backward" at bounding box center [737, 638] width 140 height 35
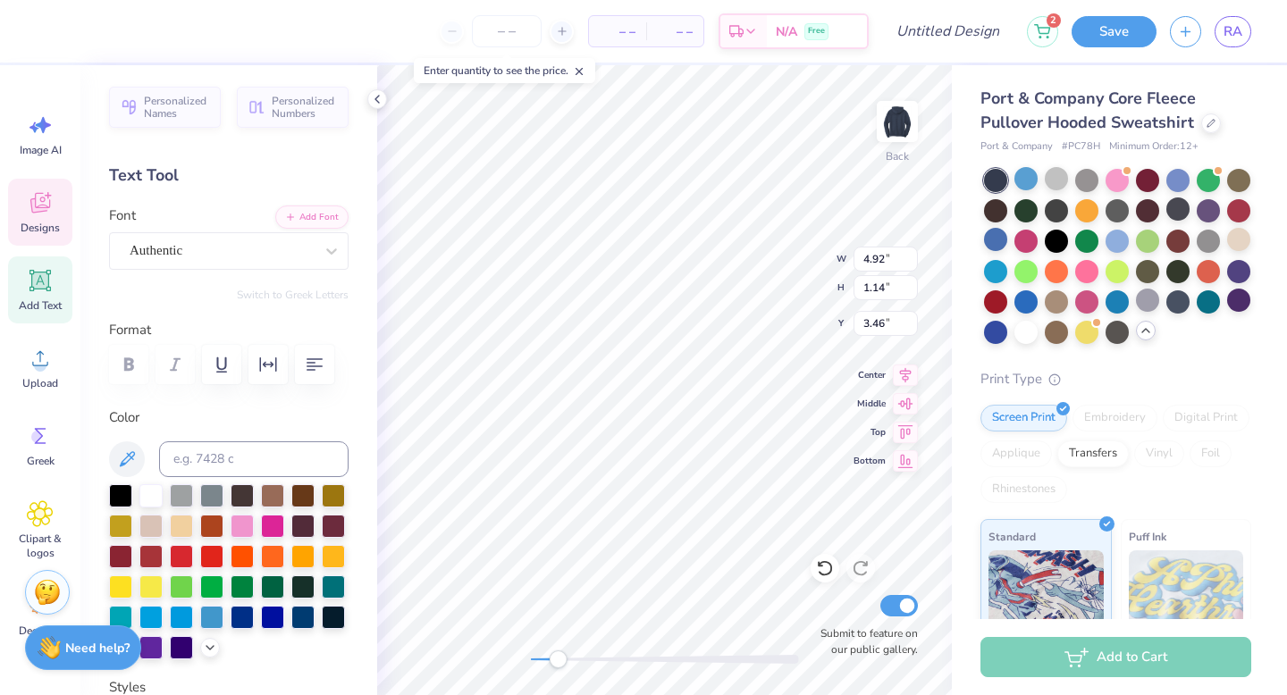
scroll to position [14, 2]
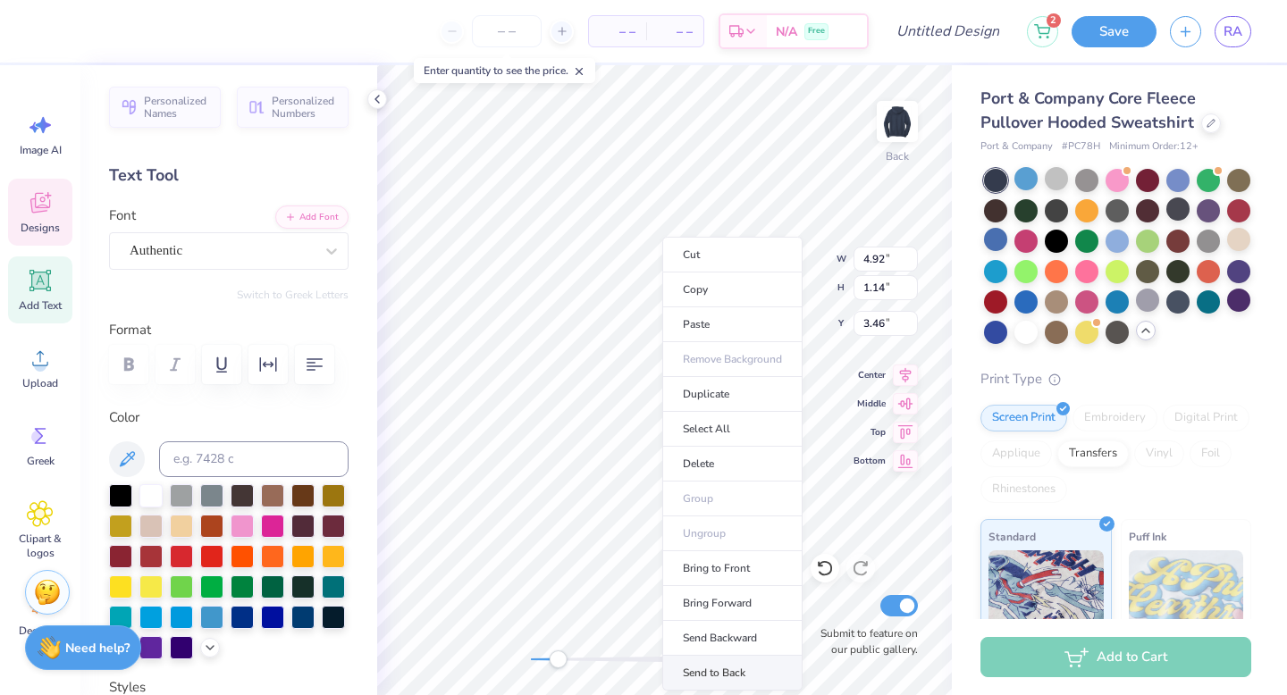
click at [749, 672] on li "Send to Back" at bounding box center [732, 673] width 140 height 35
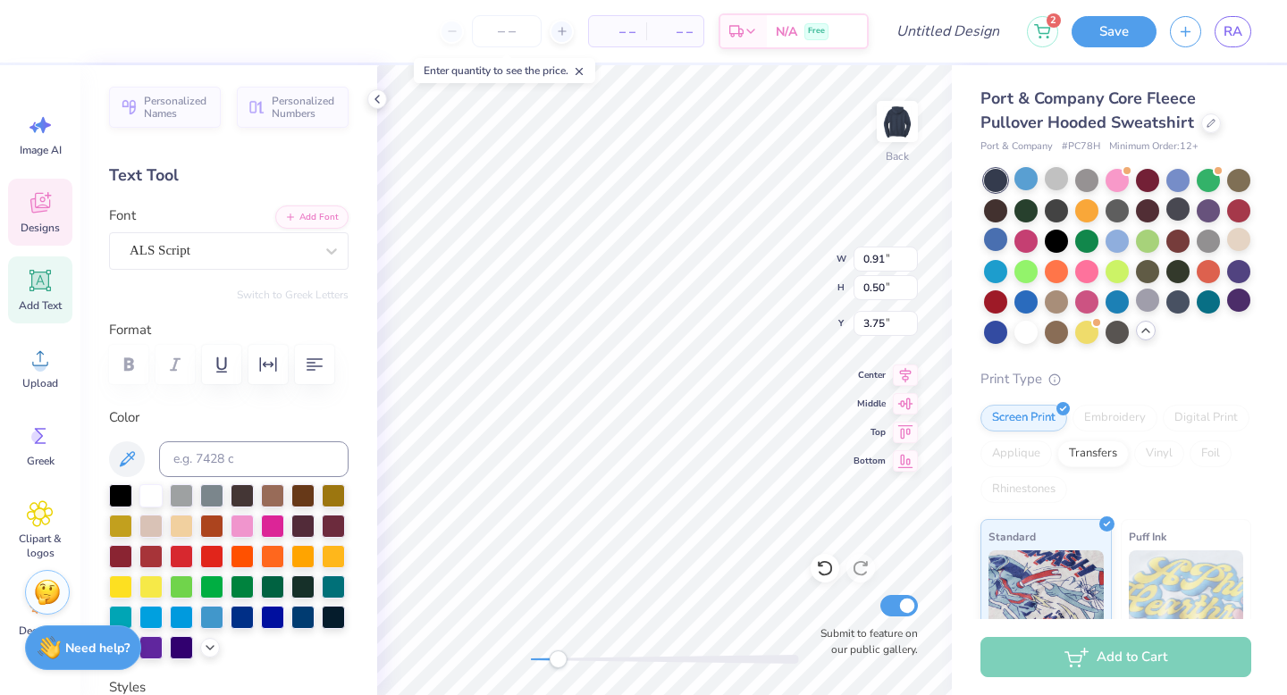
type input "0.91"
type input "0.50"
type input "3.75"
type input "4.59"
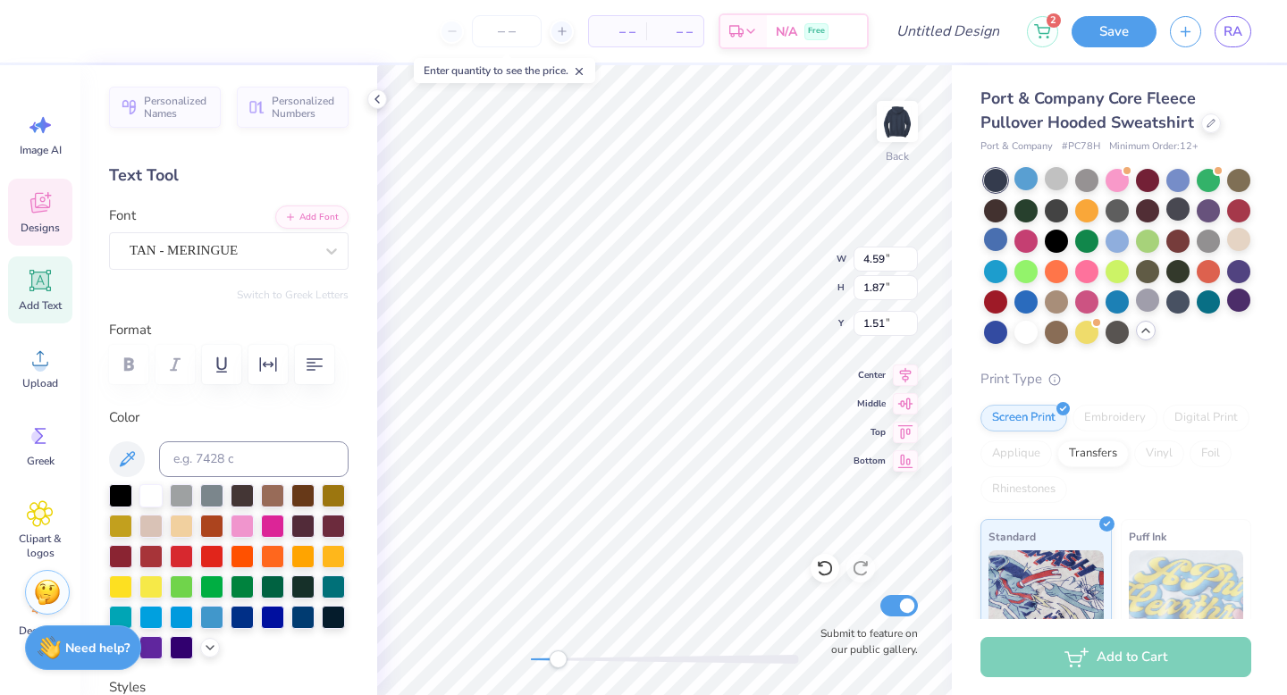
type input "1.87"
type input "1.51"
type textarea "i"
type textarea "[PERSON_NAME]"
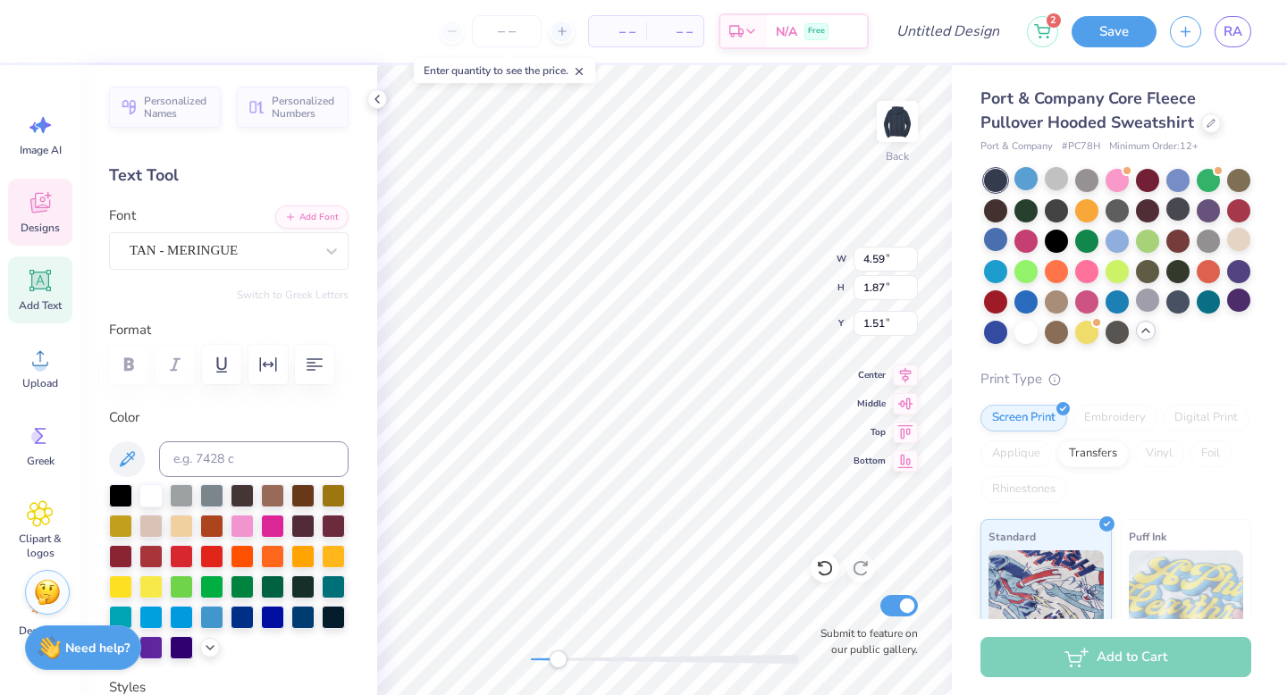
scroll to position [14, 3]
type input "4.92"
type input "1.14"
type input "3.46"
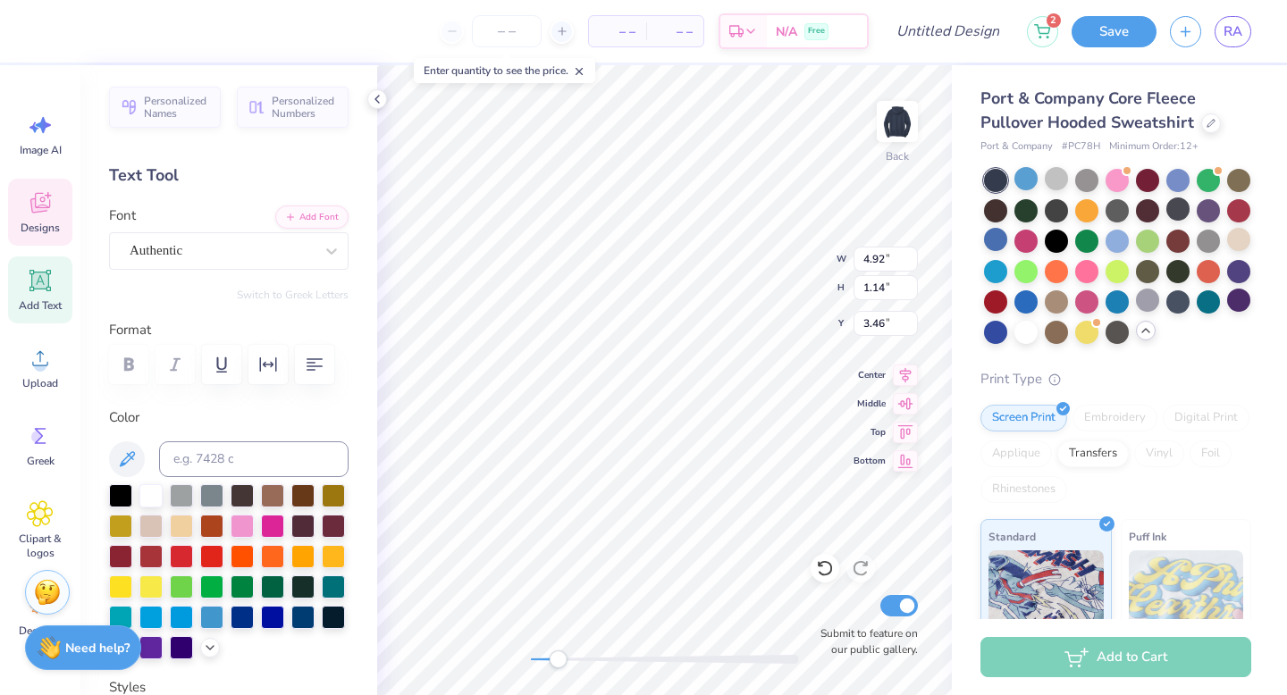
type textarea "est. 1977"
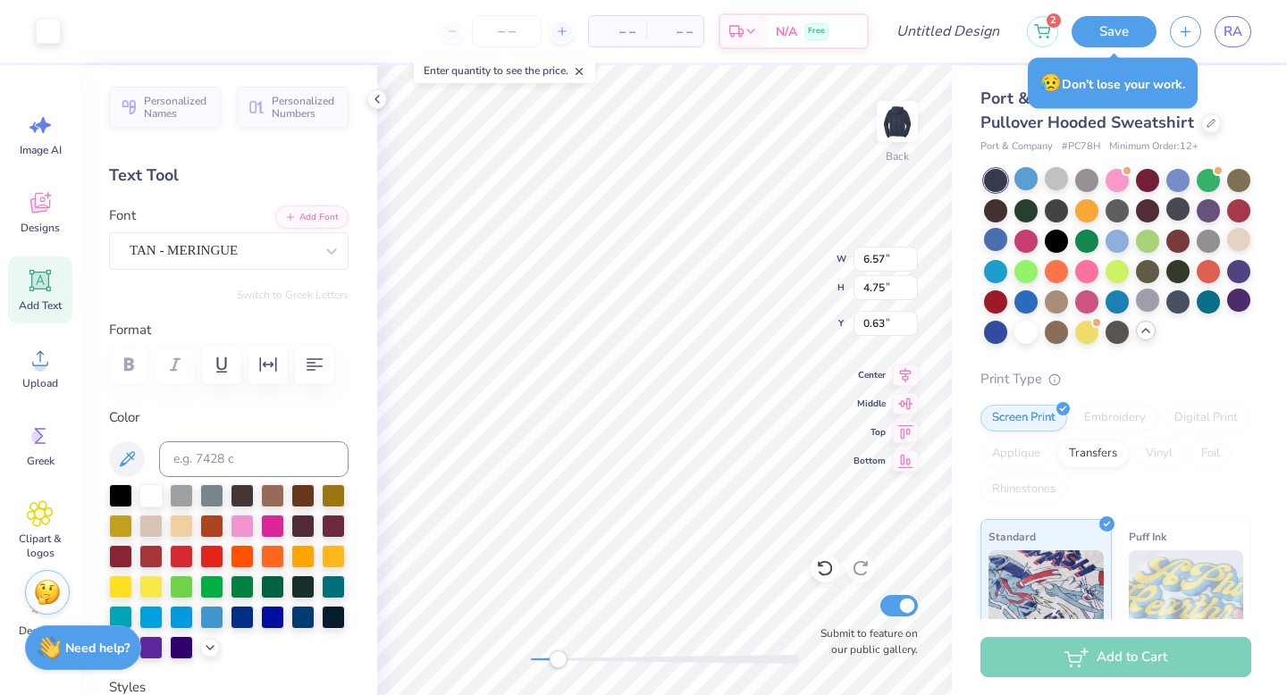
type input "2.44"
drag, startPoint x: 562, startPoint y: 660, endPoint x: 601, endPoint y: 663, distance: 39.4
click at [601, 663] on div "Accessibility label" at bounding box center [601, 659] width 18 height 18
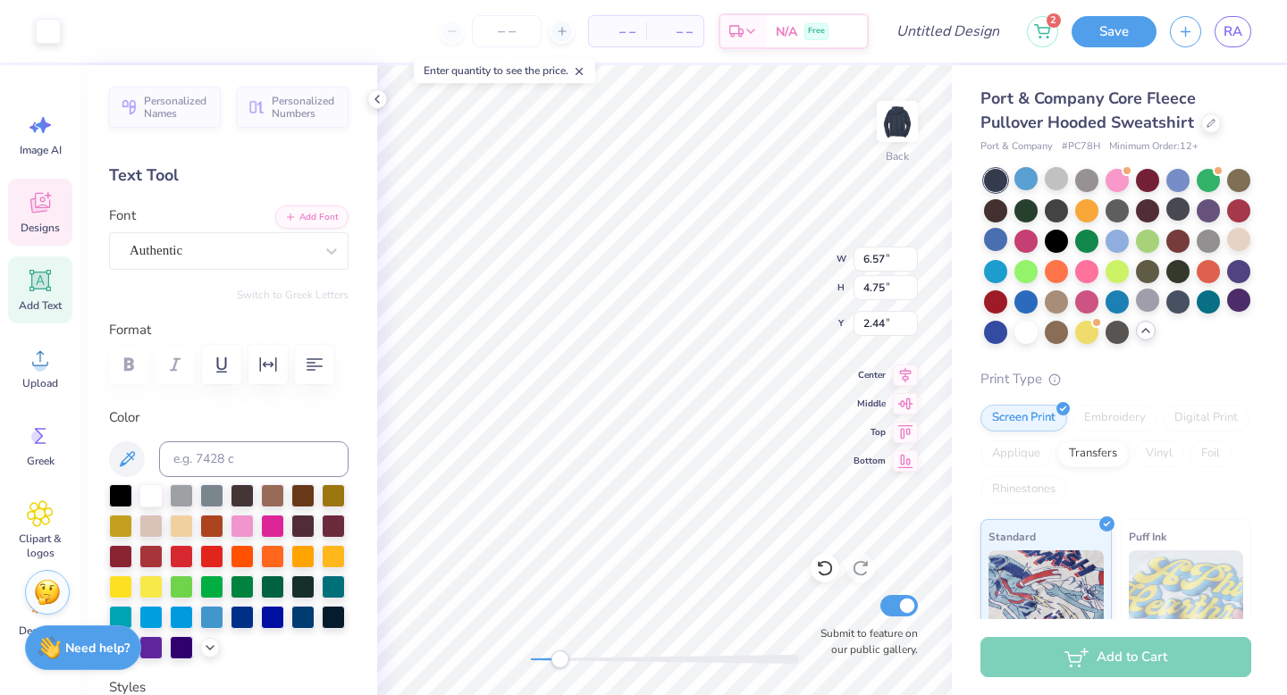
drag, startPoint x: 590, startPoint y: 659, endPoint x: 554, endPoint y: 660, distance: 35.8
click at [554, 660] on div "Accessibility label" at bounding box center [559, 659] width 18 height 18
drag, startPoint x: 552, startPoint y: 661, endPoint x: 632, endPoint y: 658, distance: 79.6
click at [633, 658] on div "Accessibility label" at bounding box center [642, 659] width 18 height 18
type input "2.62"
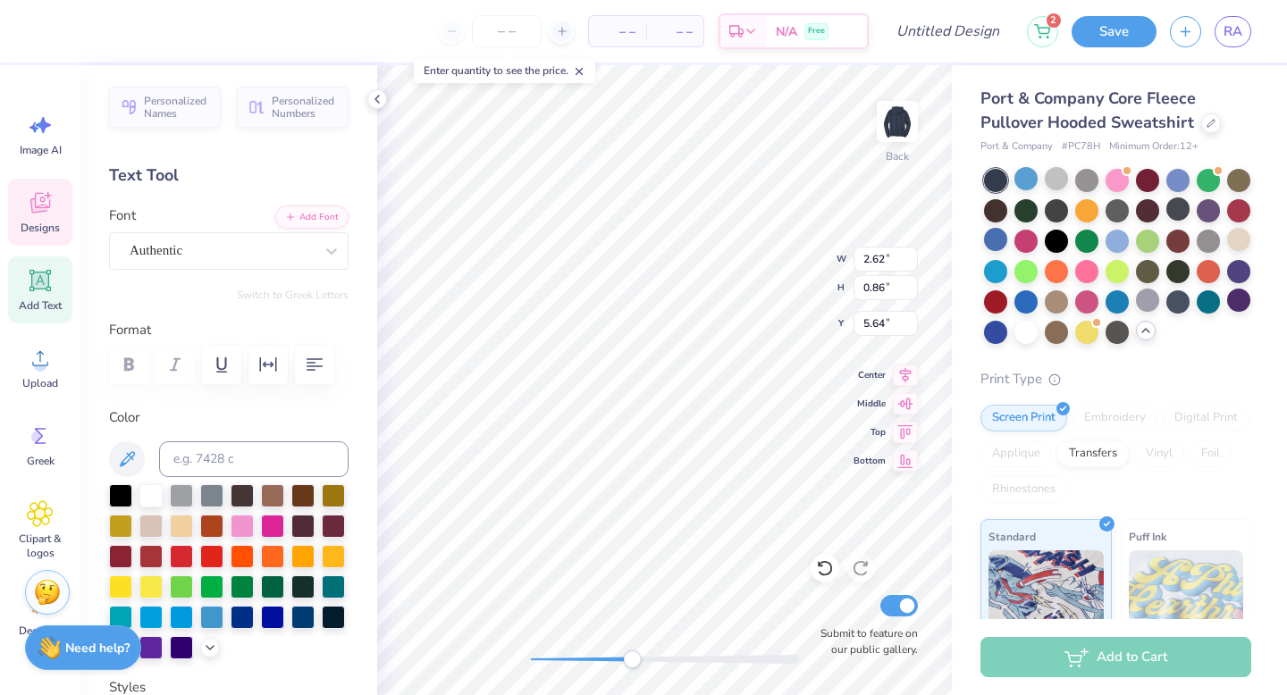
type input "0.86"
type input "5.64"
click at [868, 365] on div "Back W 4.75 4.75 " H 1.89 1.89 " Y 3.39 3.39 " Center Middle Top Bottom Submit …" at bounding box center [664, 380] width 575 height 630
type input "5.16"
type input "2.05"
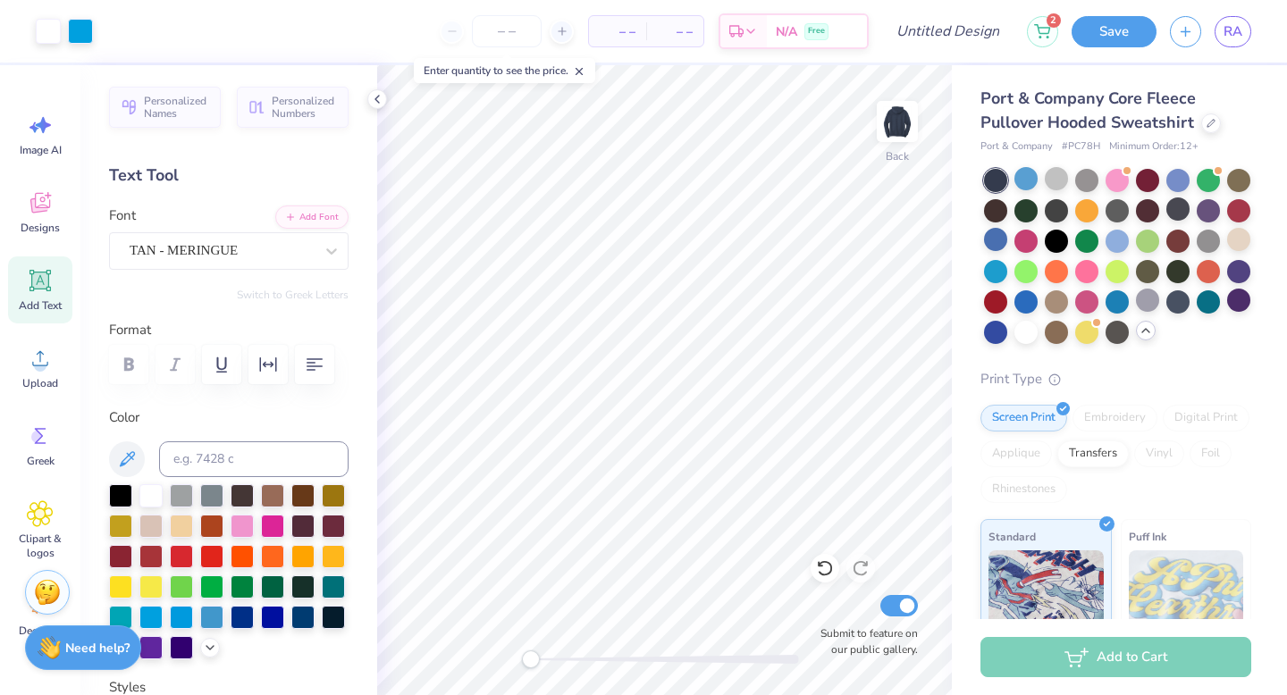
drag, startPoint x: 629, startPoint y: 651, endPoint x: 525, endPoint y: 658, distance: 103.8
click at [525, 658] on div "Accessibility label" at bounding box center [531, 659] width 18 height 18
type input "2.92"
type input "2.11"
type input "5.08"
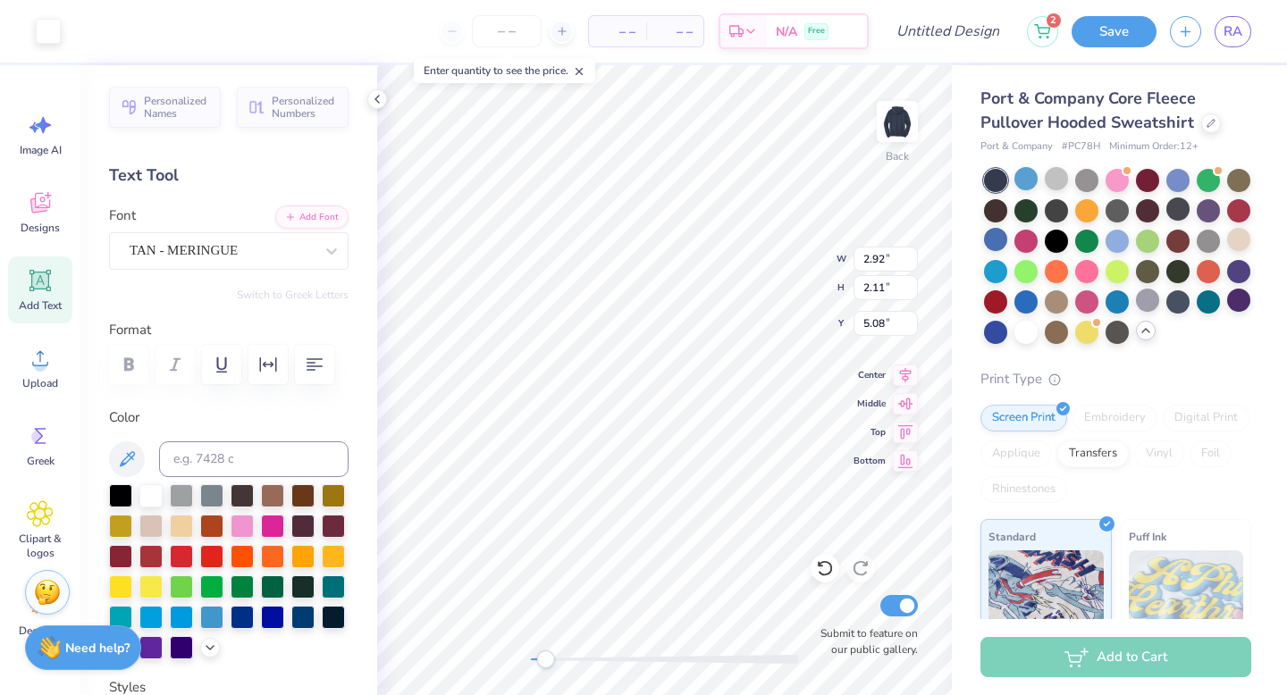
click at [544, 642] on div "Back W 2.92 2.92 " H 2.11 2.11 " Y 5.08 5.08 " Center Middle Top Bottom Submit …" at bounding box center [664, 380] width 575 height 630
type input "3.89"
type input "2.81"
type input "4.37"
type input "3.16"
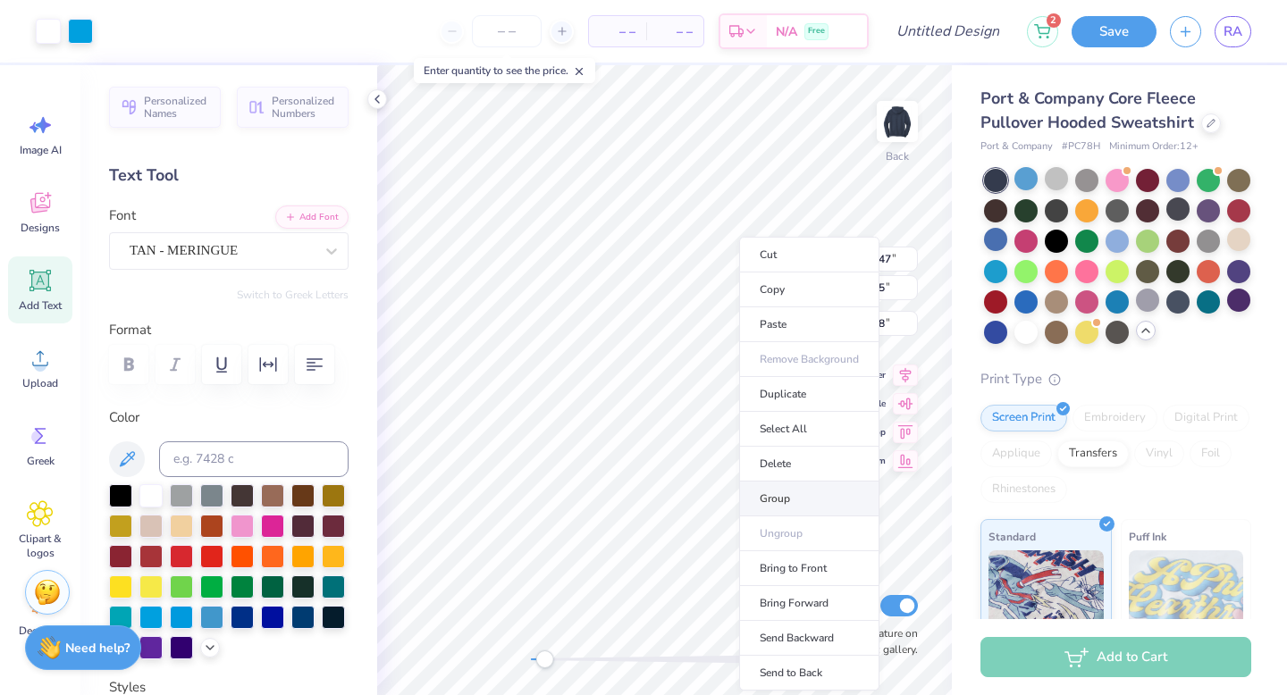
click at [795, 491] on li "Group" at bounding box center [809, 499] width 140 height 35
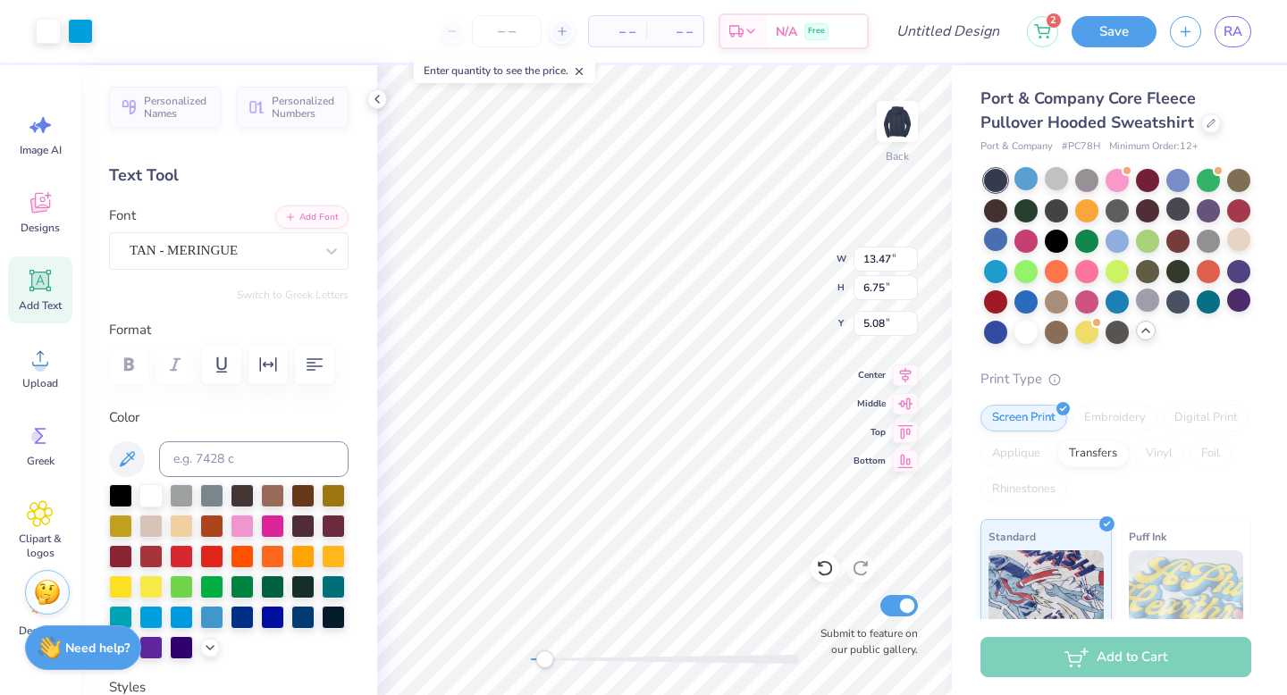
type input "4.37"
type input "3.16"
click at [508, 35] on input "number" at bounding box center [507, 31] width 70 height 32
type input "15"
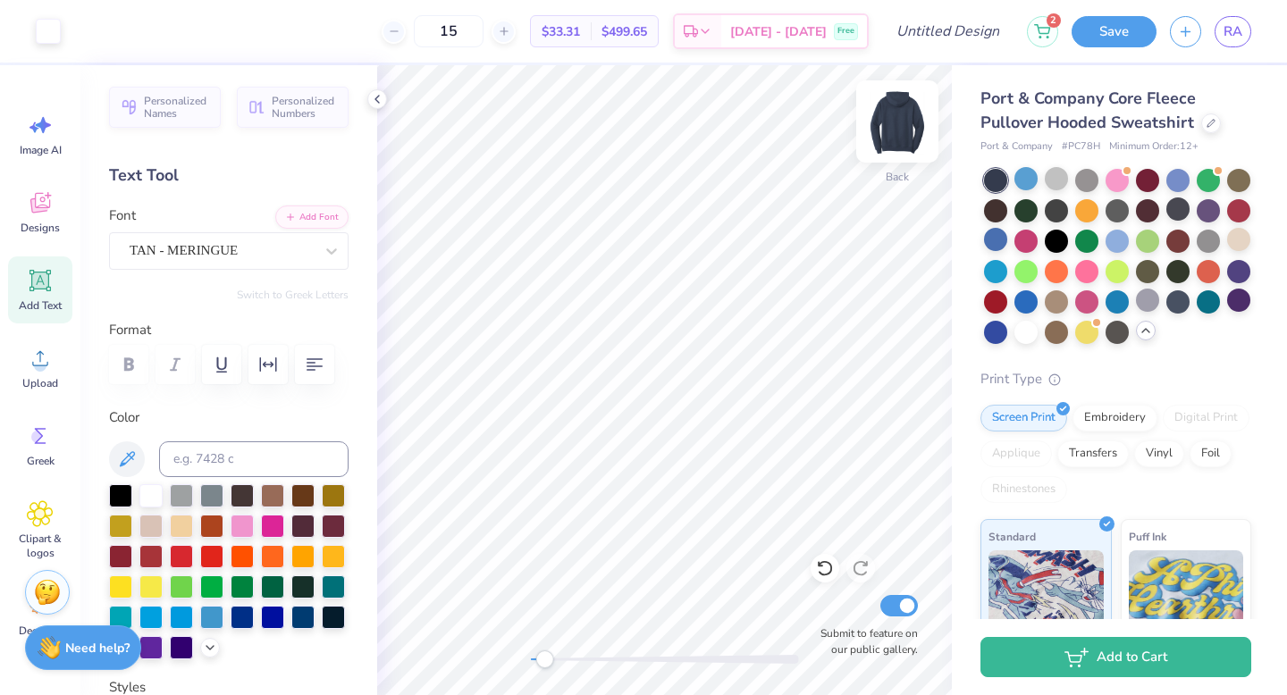
click at [898, 111] on img at bounding box center [896, 121] width 71 height 71
click at [36, 219] on div "Designs" at bounding box center [40, 212] width 64 height 67
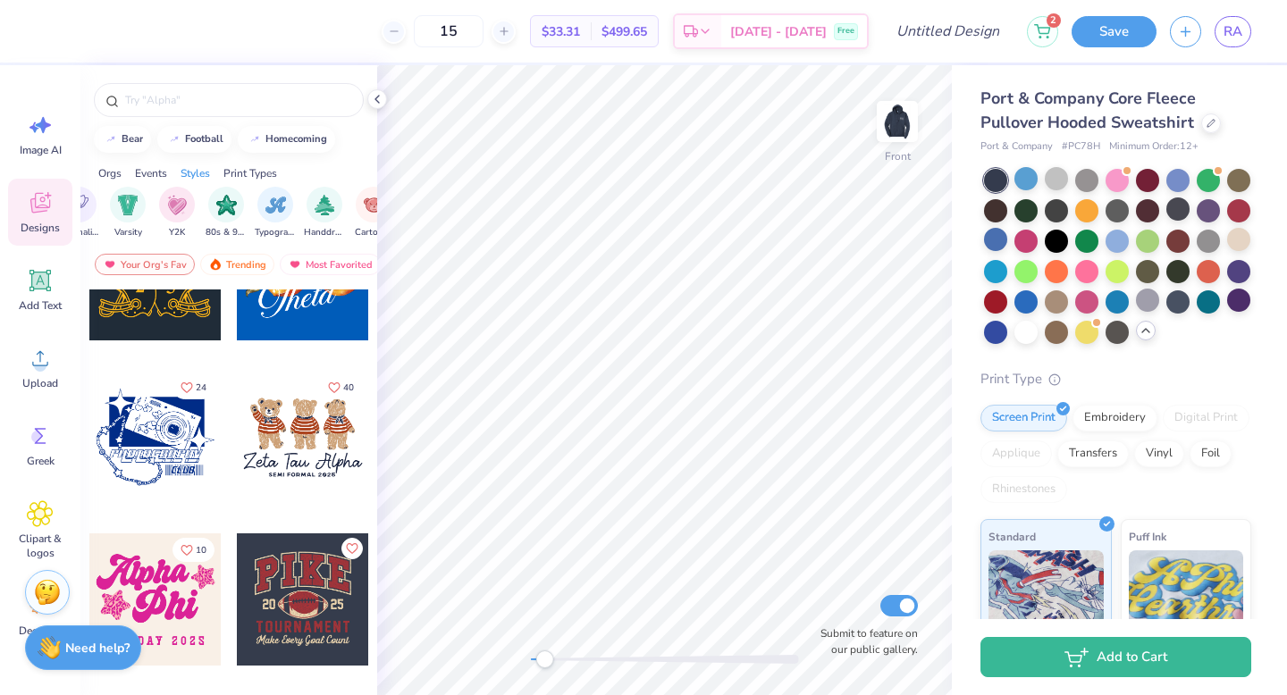
scroll to position [0, 1017]
click at [231, 206] on img "filter for 80s & 90s" at bounding box center [227, 203] width 21 height 21
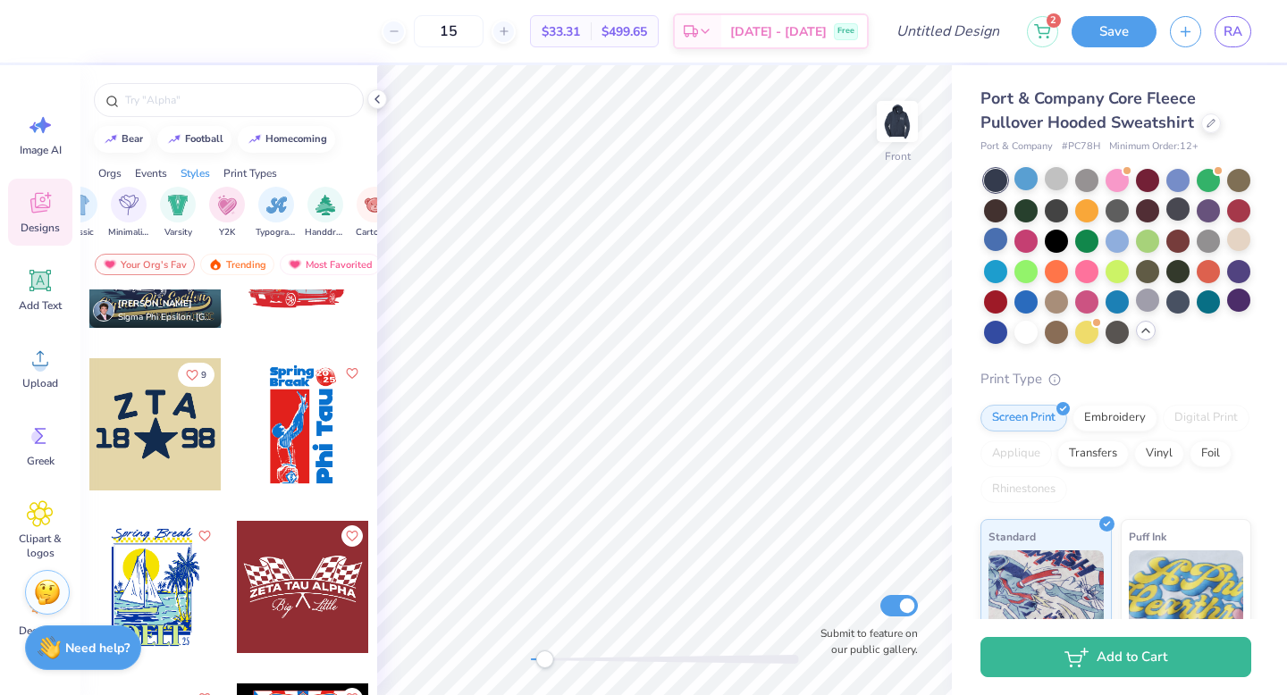
scroll to position [2372, 0]
click at [908, 128] on img at bounding box center [896, 121] width 71 height 71
click at [144, 431] on div at bounding box center [155, 423] width 132 height 132
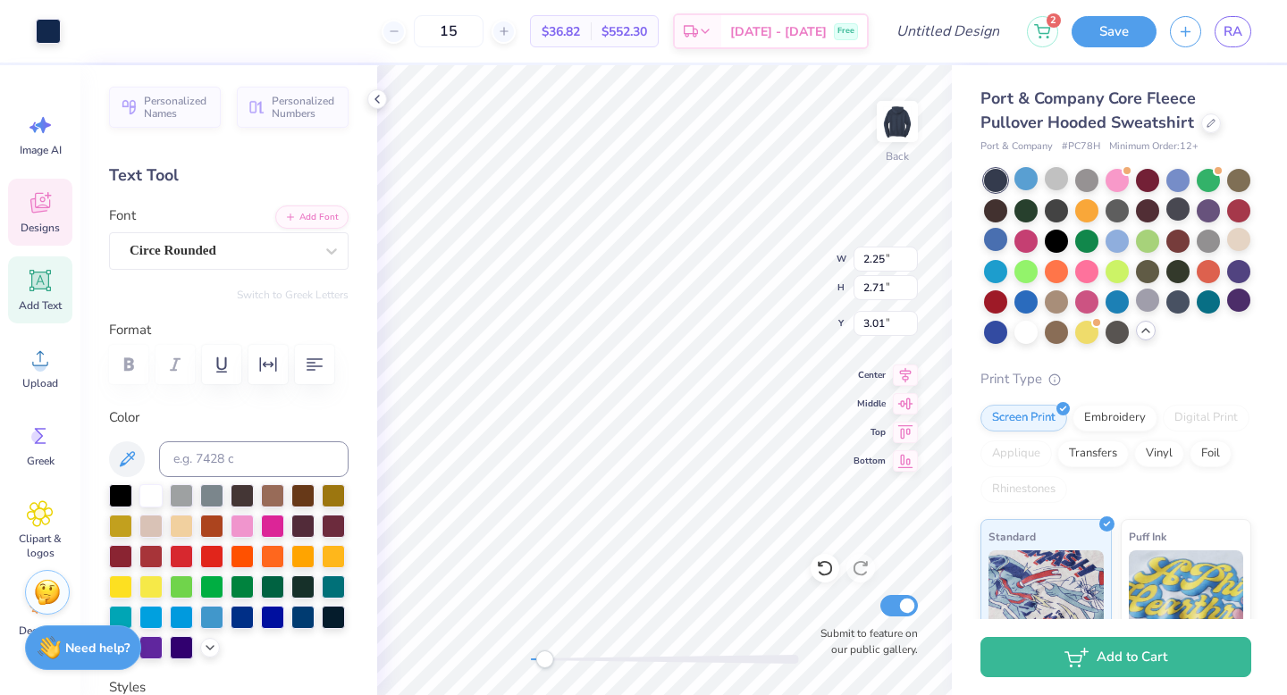
scroll to position [14, 2]
type input "2.61"
type input "3.08"
type input "3.24"
type textarea "R"
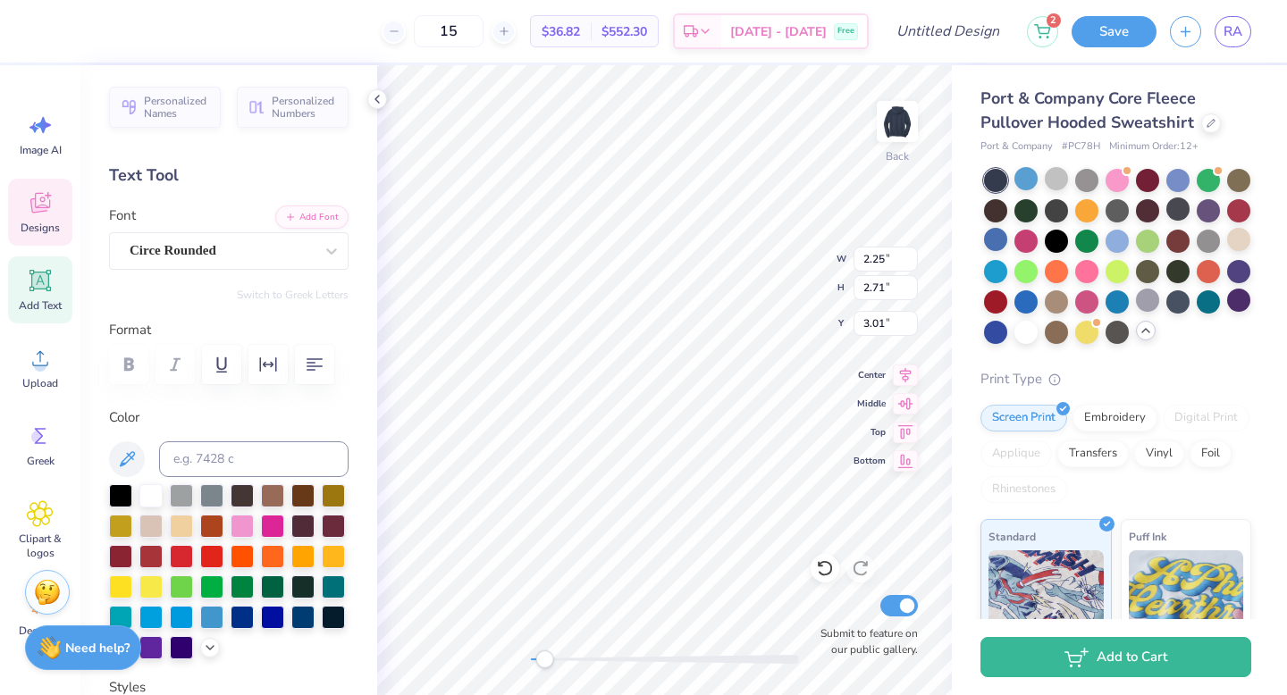
click at [60, 195] on div "Designs" at bounding box center [40, 212] width 64 height 67
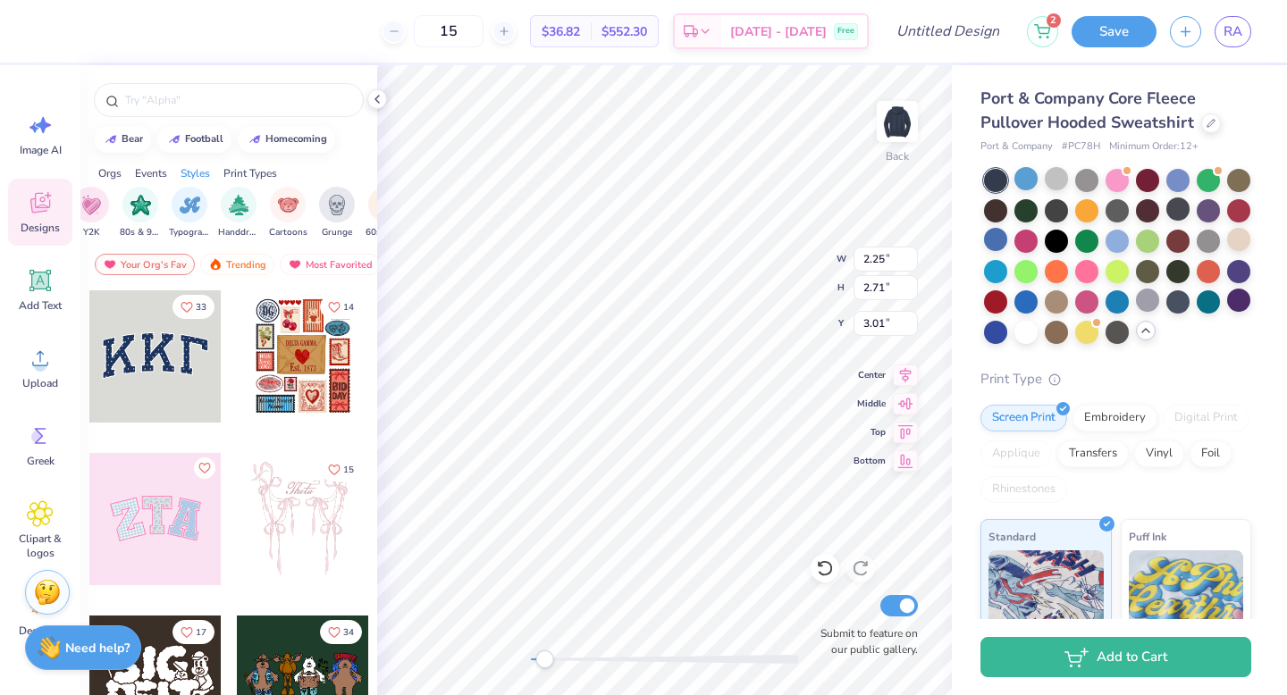
scroll to position [0, 1101]
click at [129, 211] on div "filter for 80s & 90s" at bounding box center [143, 203] width 36 height 36
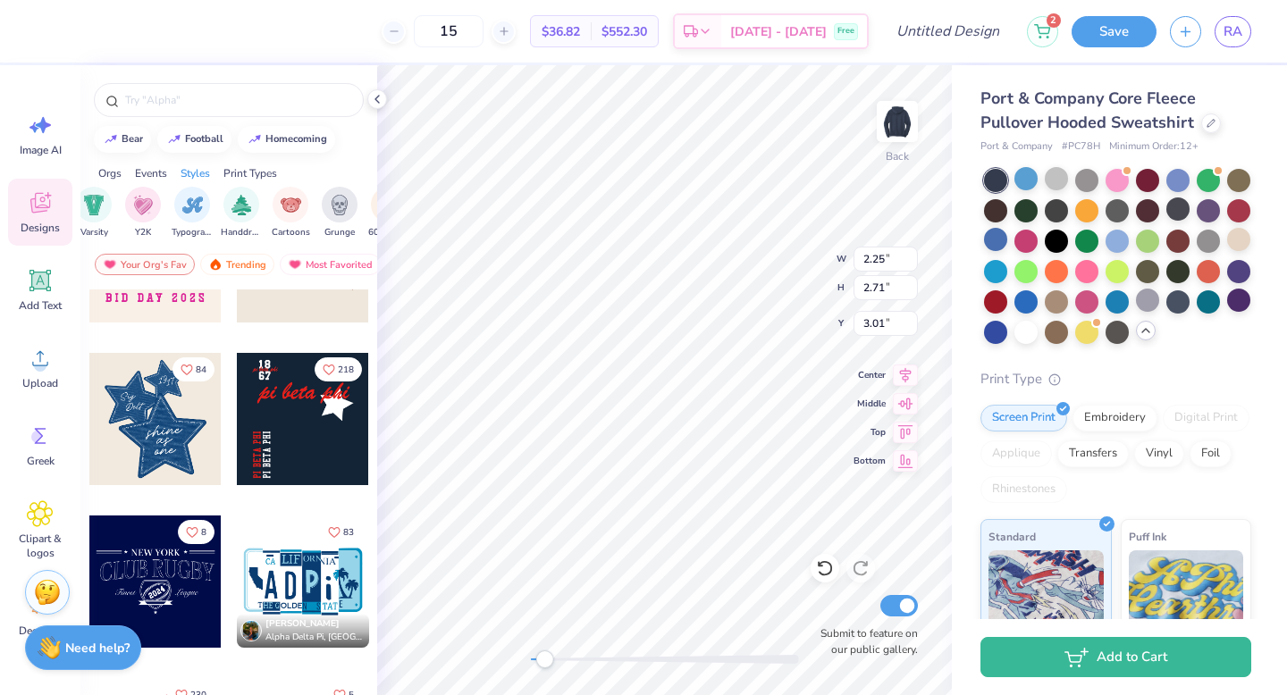
scroll to position [101, 0]
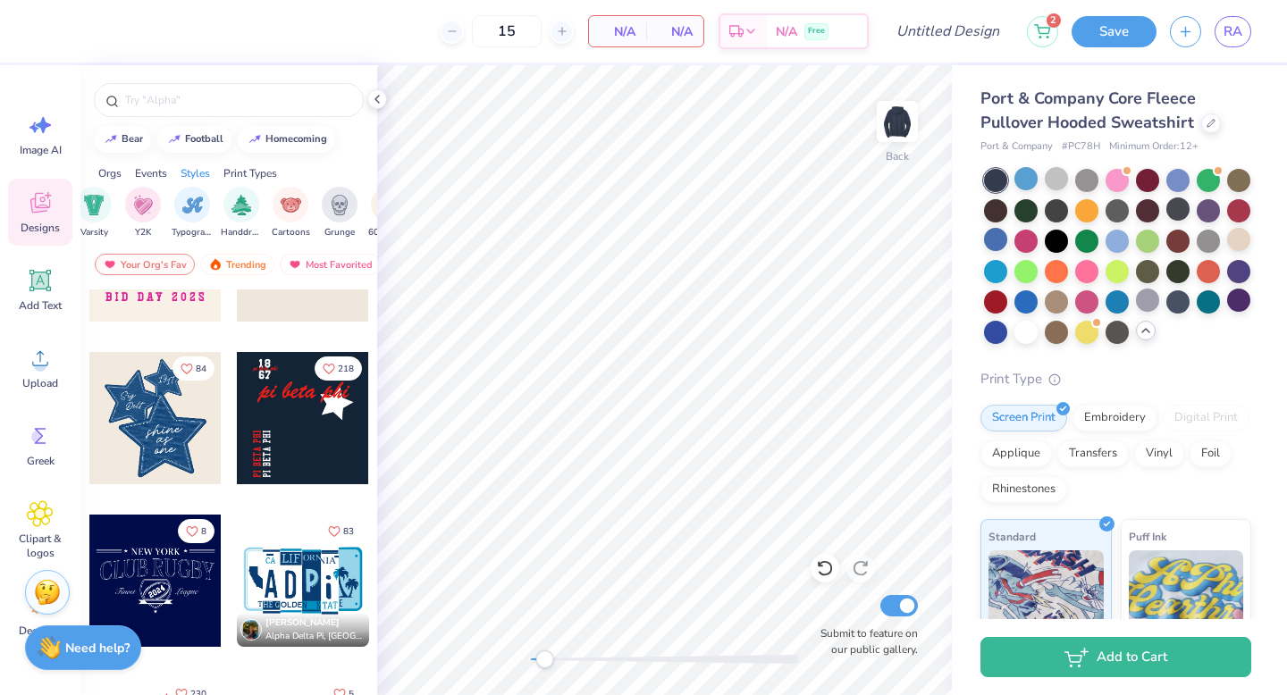
click at [294, 395] on div at bounding box center [303, 418] width 132 height 132
click at [894, 116] on img at bounding box center [896, 121] width 71 height 71
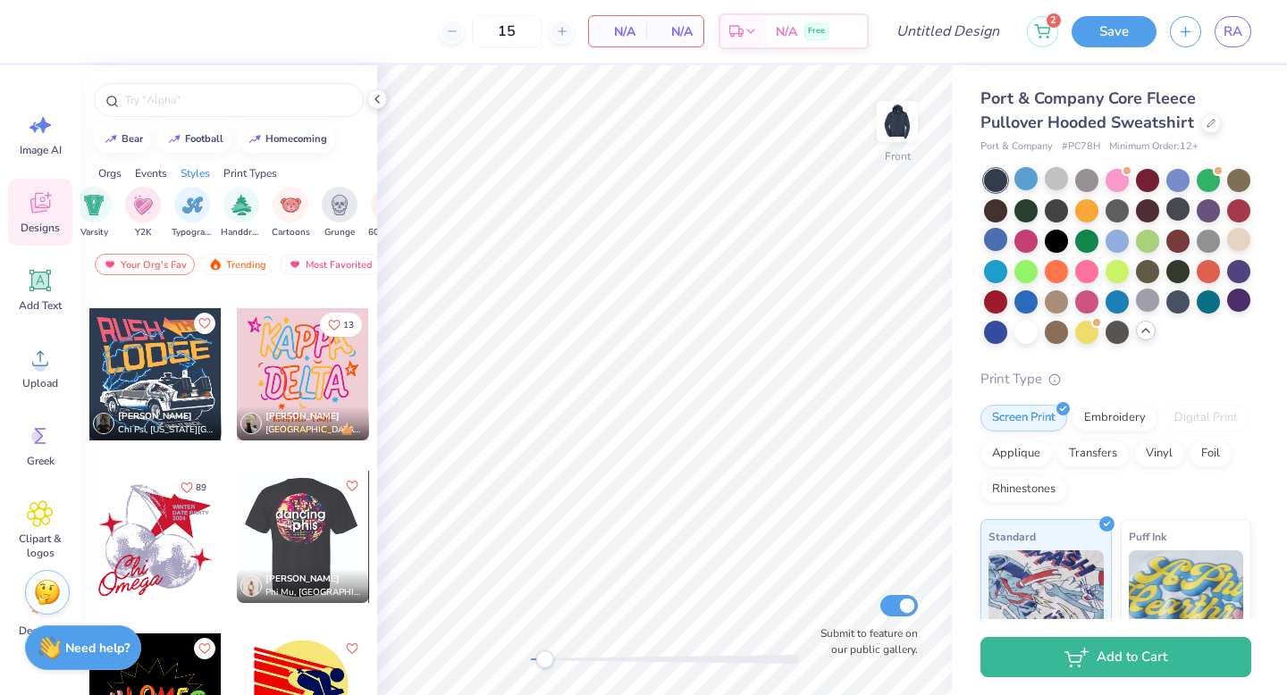
scroll to position [3397, 0]
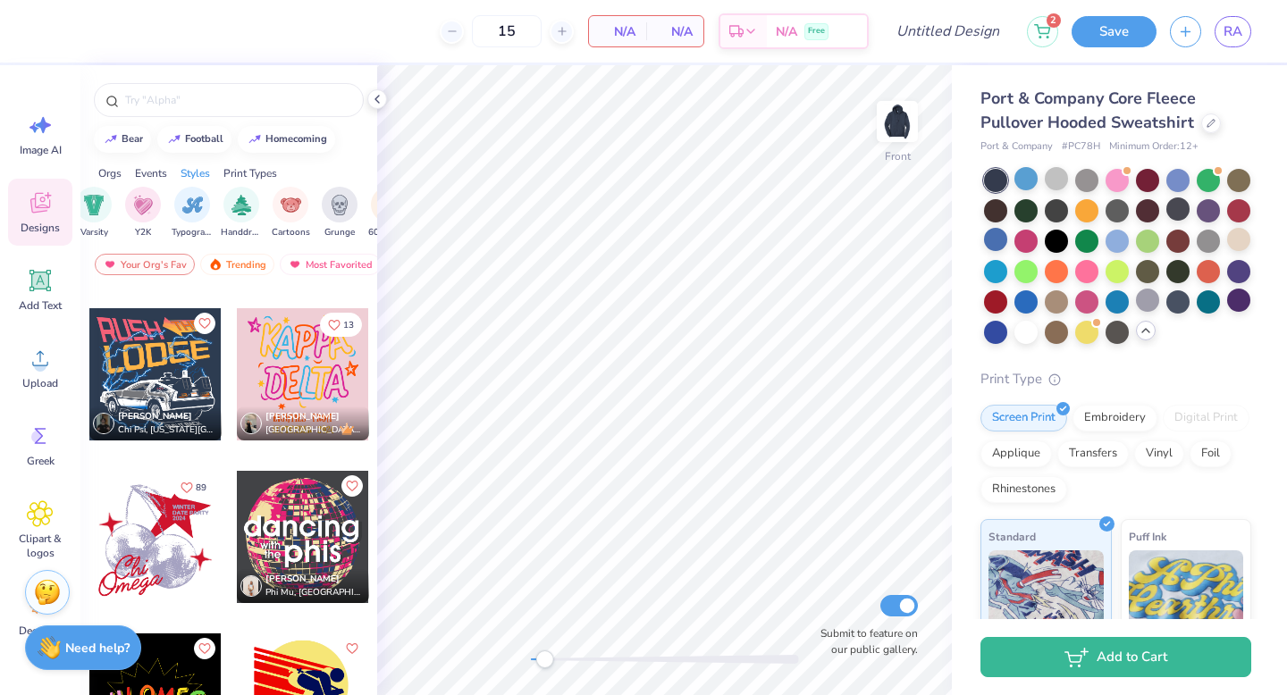
click at [271, 368] on div at bounding box center [303, 374] width 132 height 132
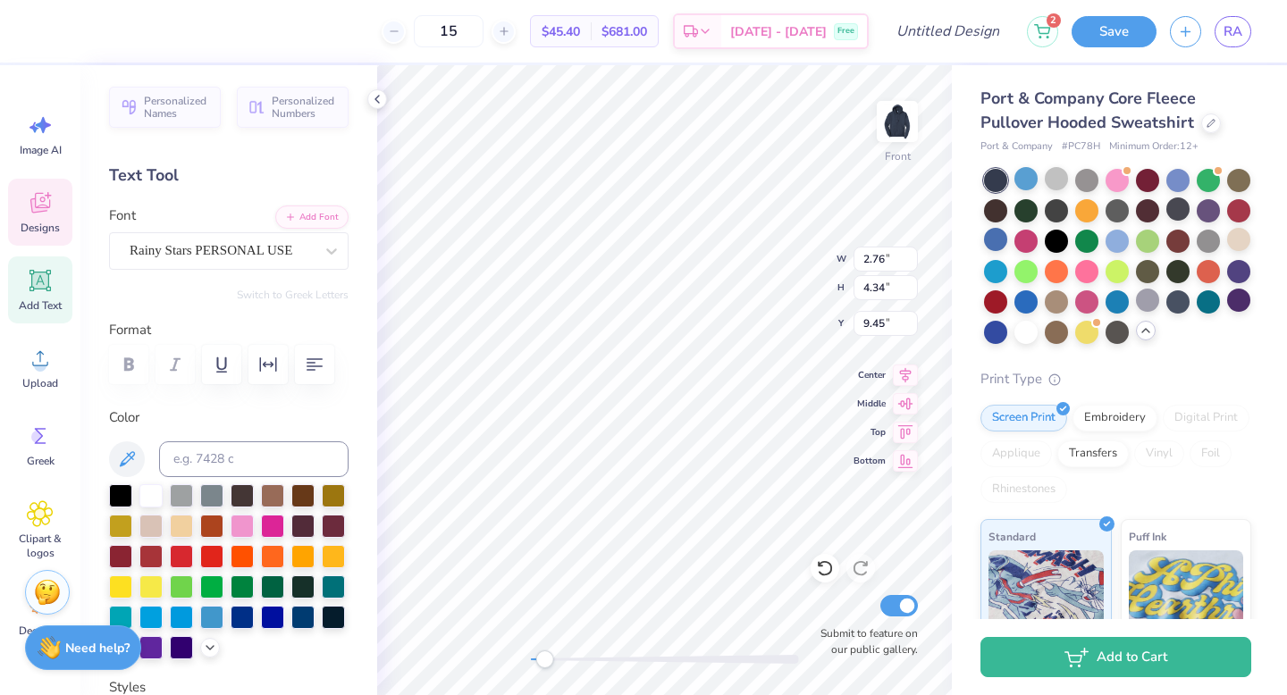
scroll to position [14, 2]
type textarea "R"
type input "3.16"
type input "4.30"
type input "9.82"
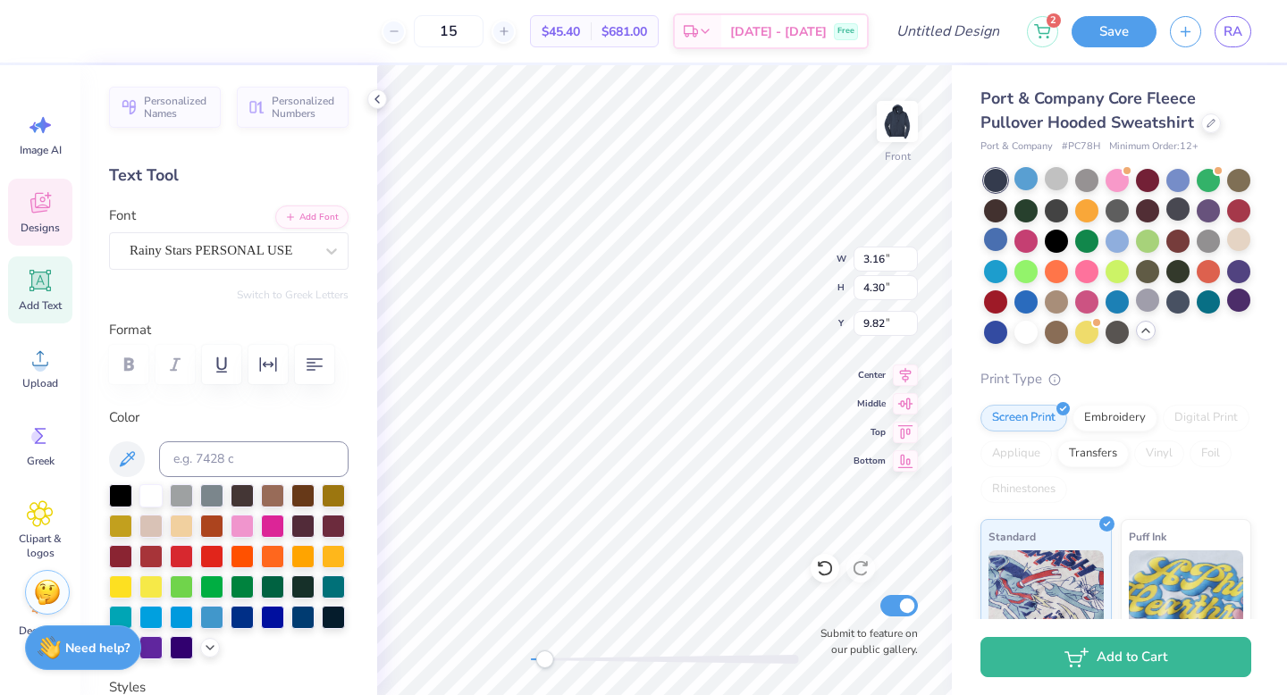
type textarea "U"
type input "2.75"
type input "4.32"
type input "9.67"
type textarea "S"
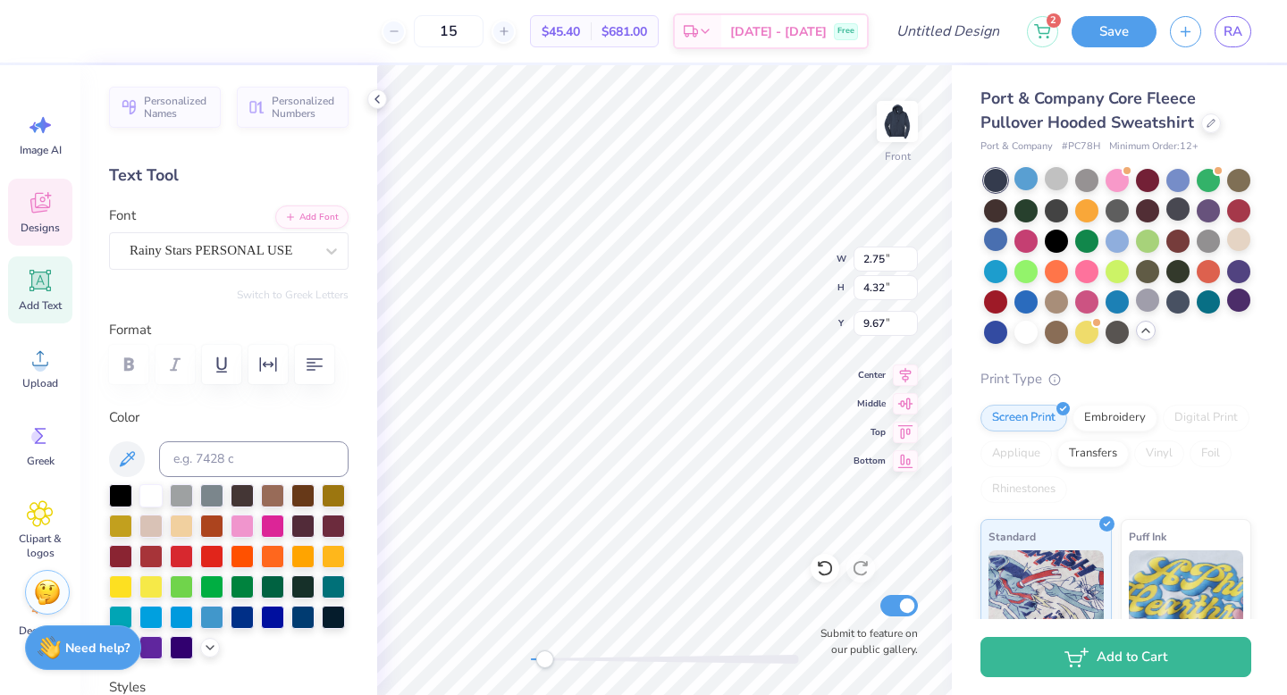
type input "3.04"
type input "4.61"
type input "9.56"
type textarea "P"
type textarea "K"
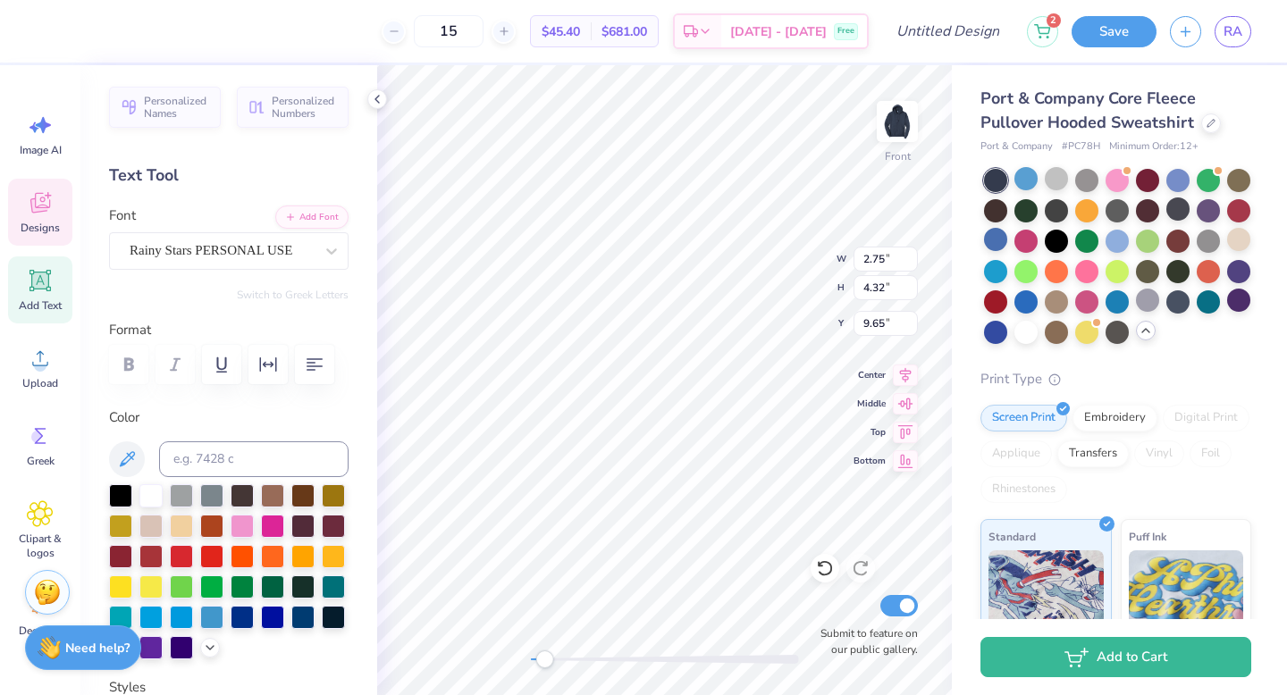
click at [756, 243] on div "Front W 2.75 2.75 " H 4.32 4.32 " Y 9.65 9.65 " Center Middle Top Bottom Submit…" at bounding box center [664, 380] width 575 height 630
type input "5.14"
type input "4.36"
type input "9.56"
type input "4.69"
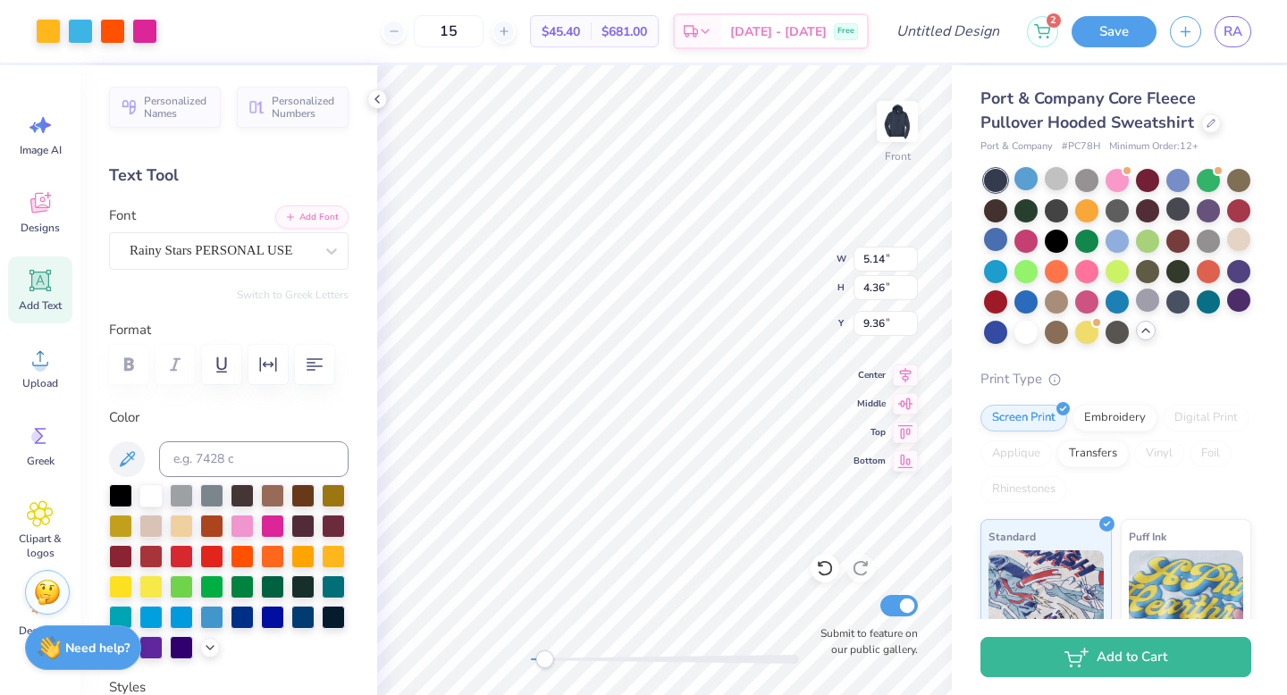
type input "9.36"
type input "2.81"
type input "4.35"
type input "9.59"
type input "3.03"
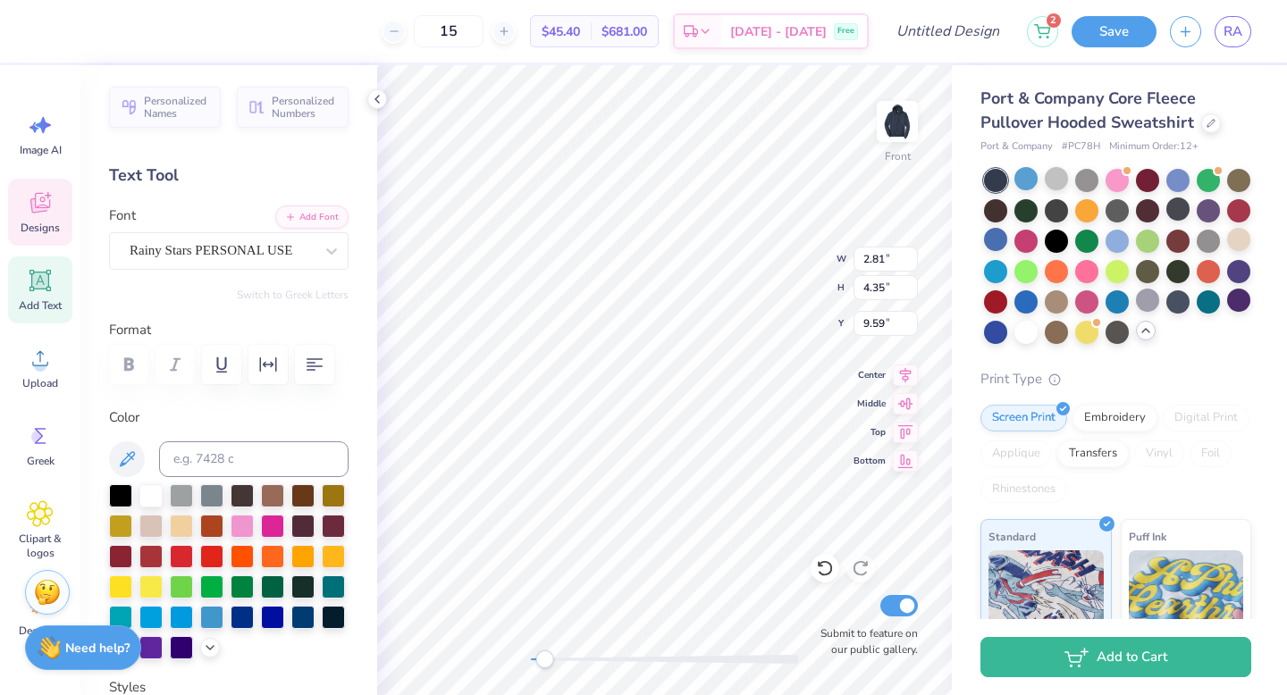
type input "4.29"
type input "9.76"
type input "2.91"
type input "4.38"
type input "9.36"
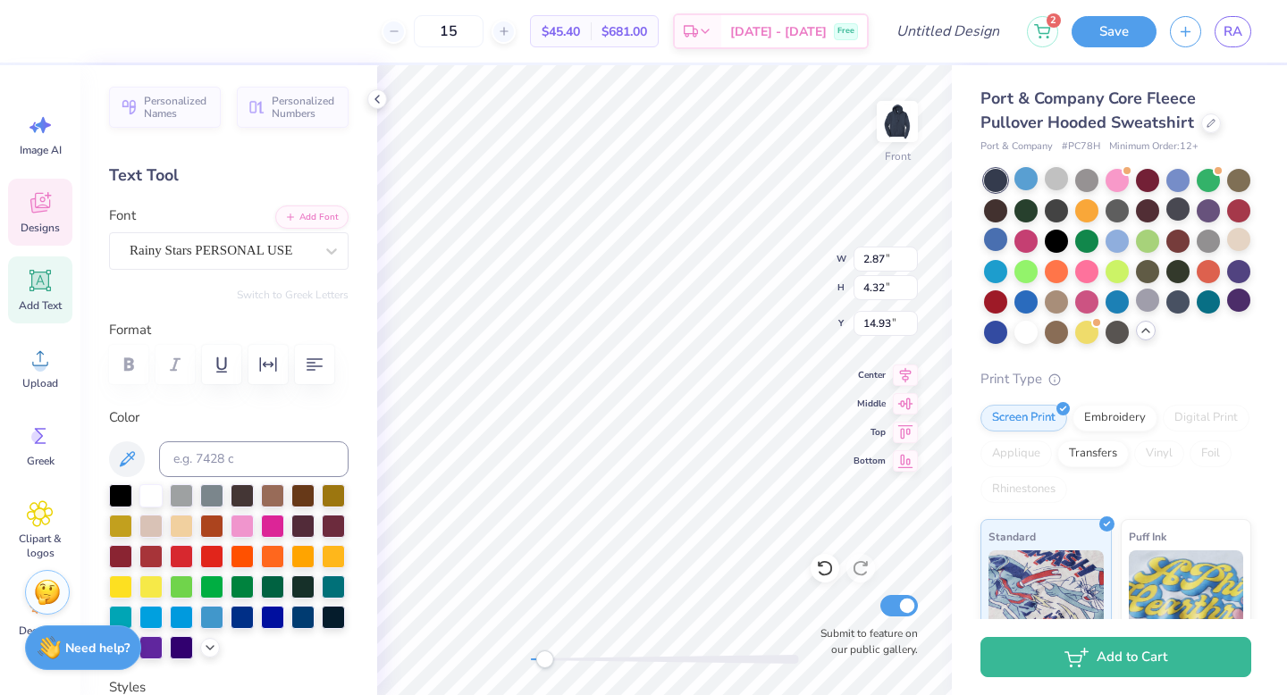
type textarea "D"
type textarea "DAVIDSON"
type input "7.75"
type input "1.01"
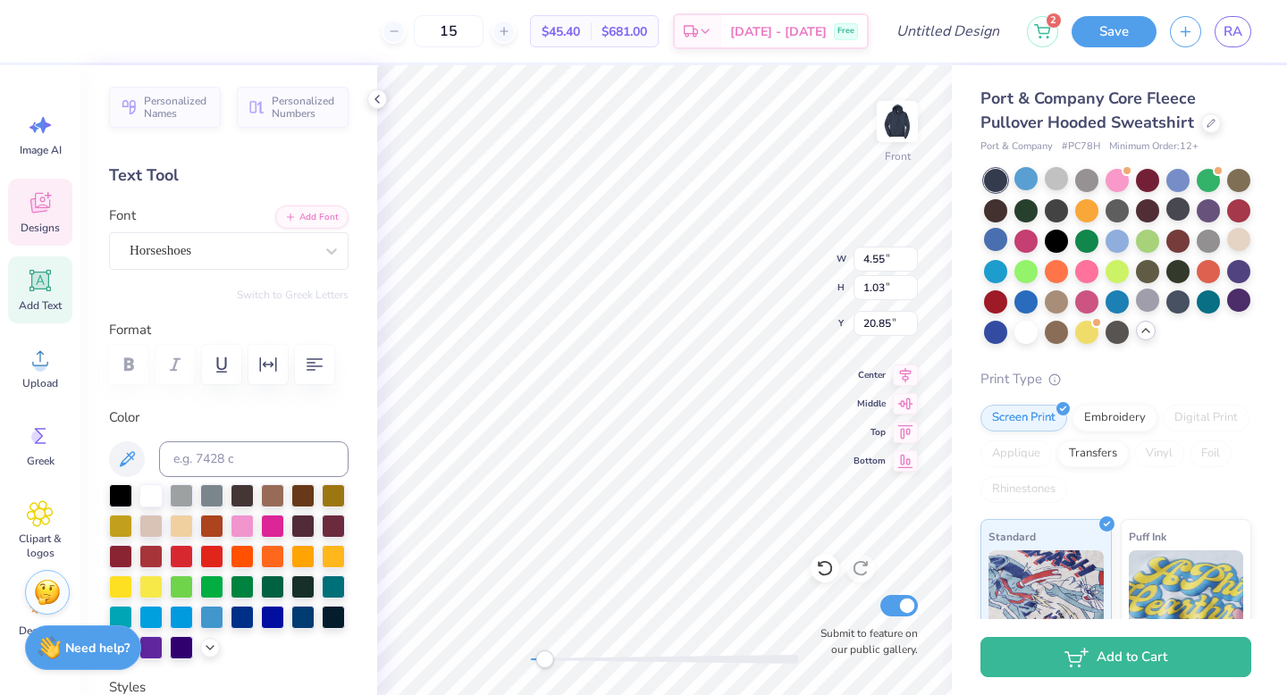
type input "22.50"
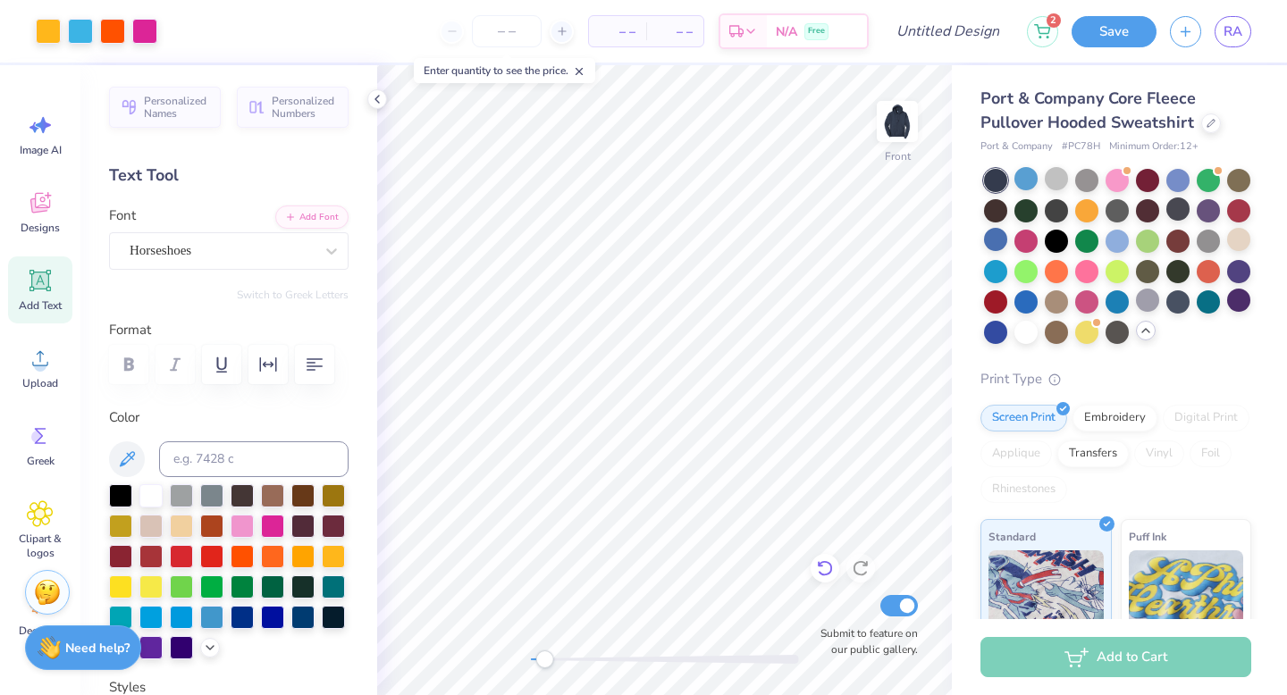
click at [824, 578] on div at bounding box center [824, 568] width 29 height 29
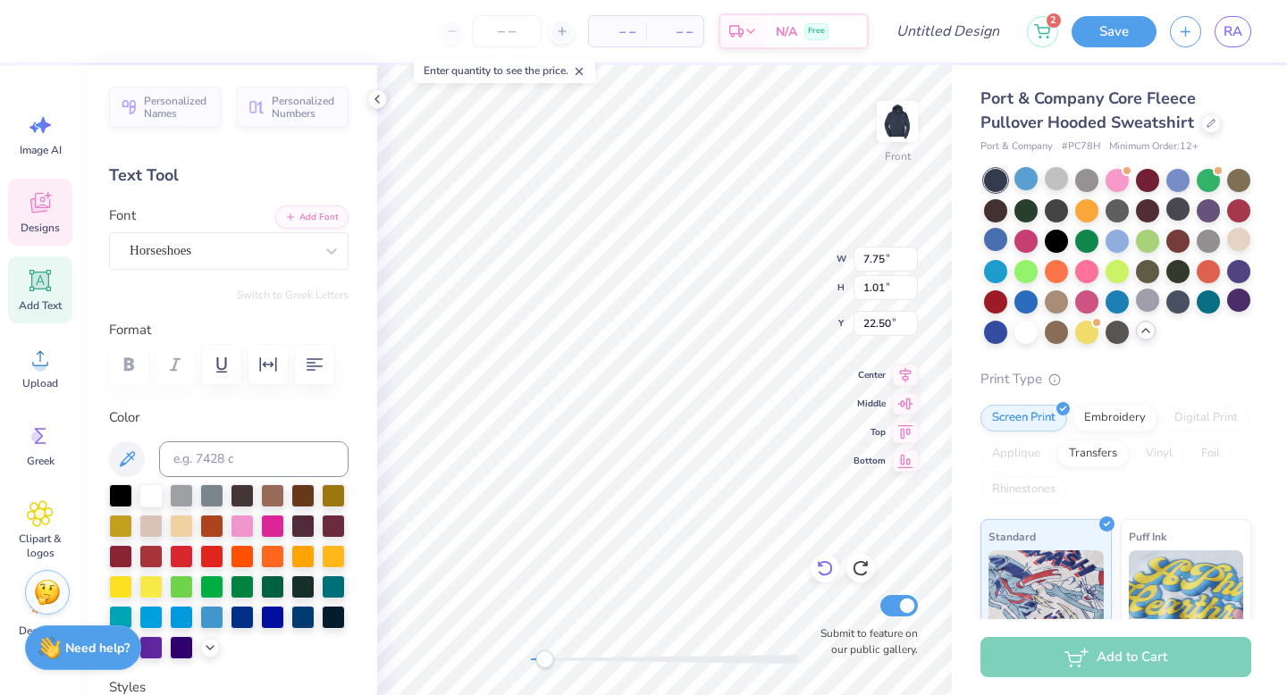
scroll to position [14, 5]
type textarea "COLLEGE"
type input "21.46"
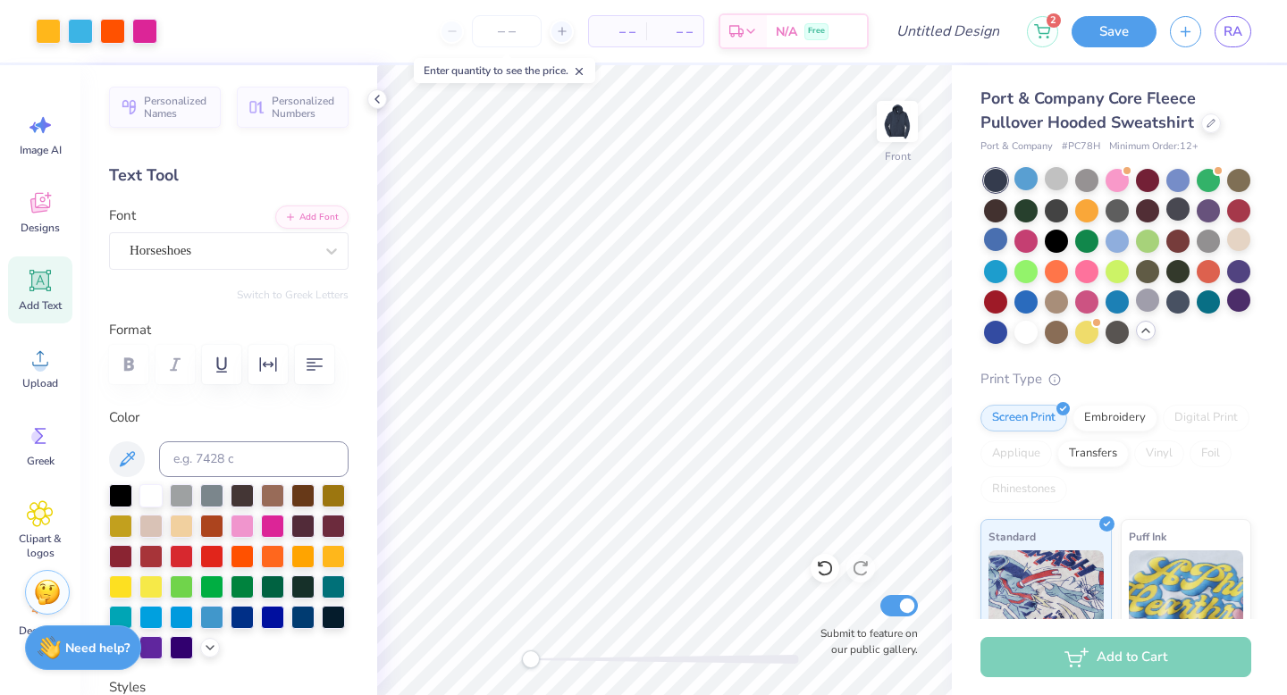
click at [489, 660] on div "Front Submit to feature on our public gallery." at bounding box center [664, 380] width 575 height 630
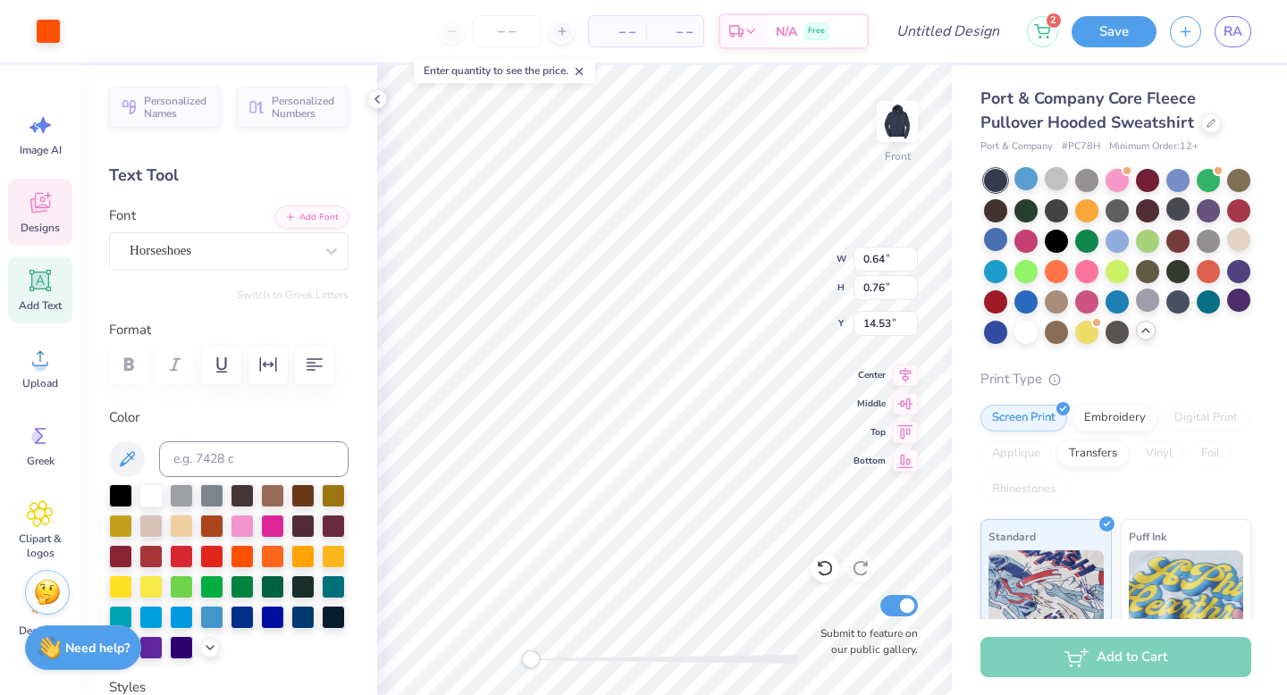
type input "0.90"
type input "0.88"
type input "16.73"
drag, startPoint x: 533, startPoint y: 665, endPoint x: 547, endPoint y: 659, distance: 15.3
click at [547, 659] on div "Accessibility label" at bounding box center [550, 659] width 18 height 18
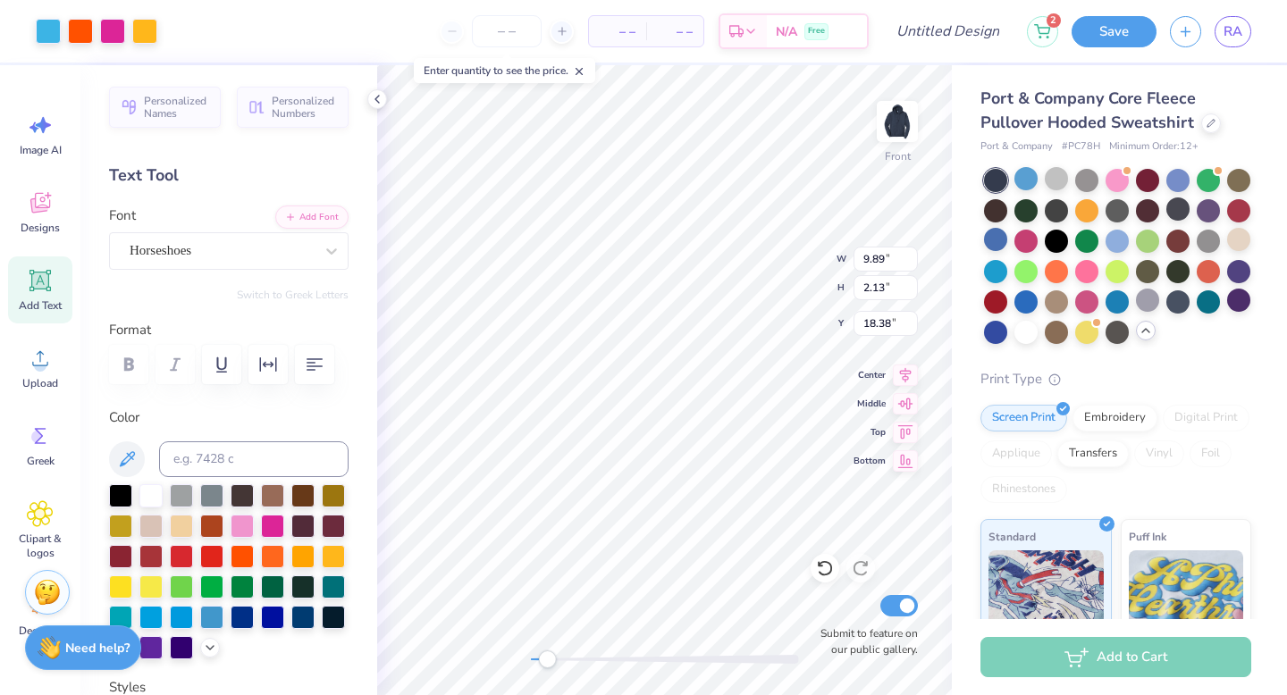
type input "13.58"
click at [55, 31] on div at bounding box center [48, 29] width 25 height 25
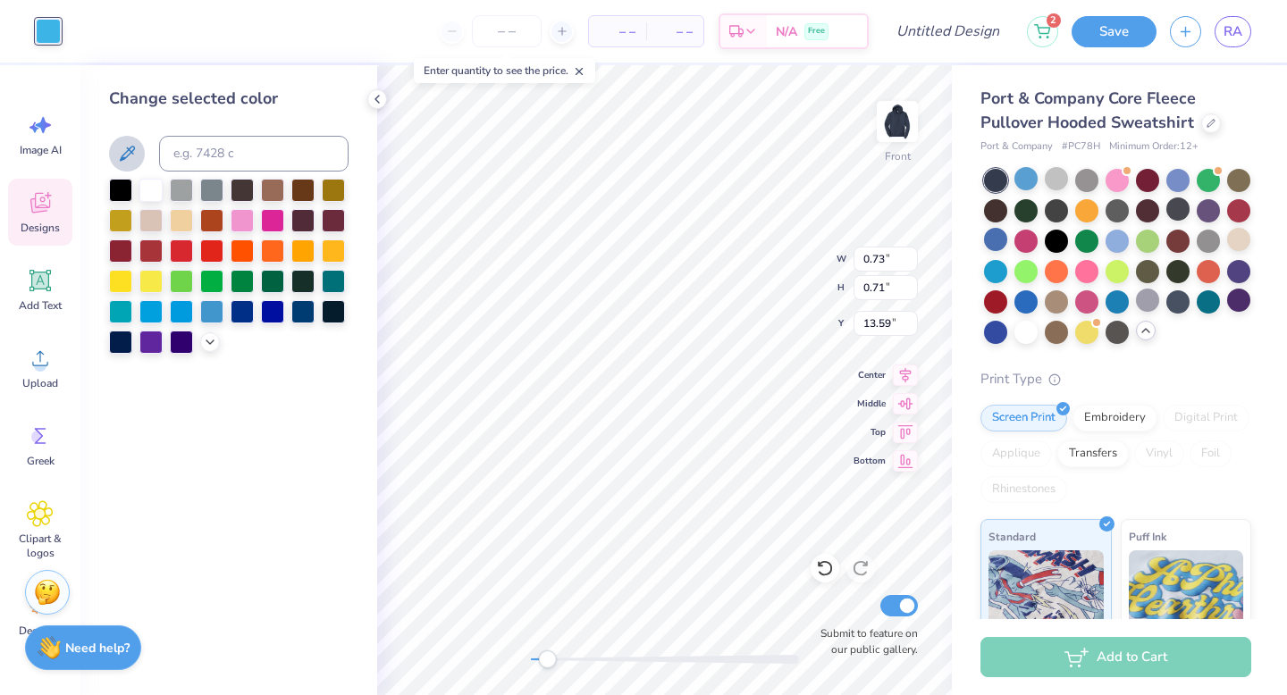
click at [129, 154] on icon at bounding box center [127, 153] width 15 height 15
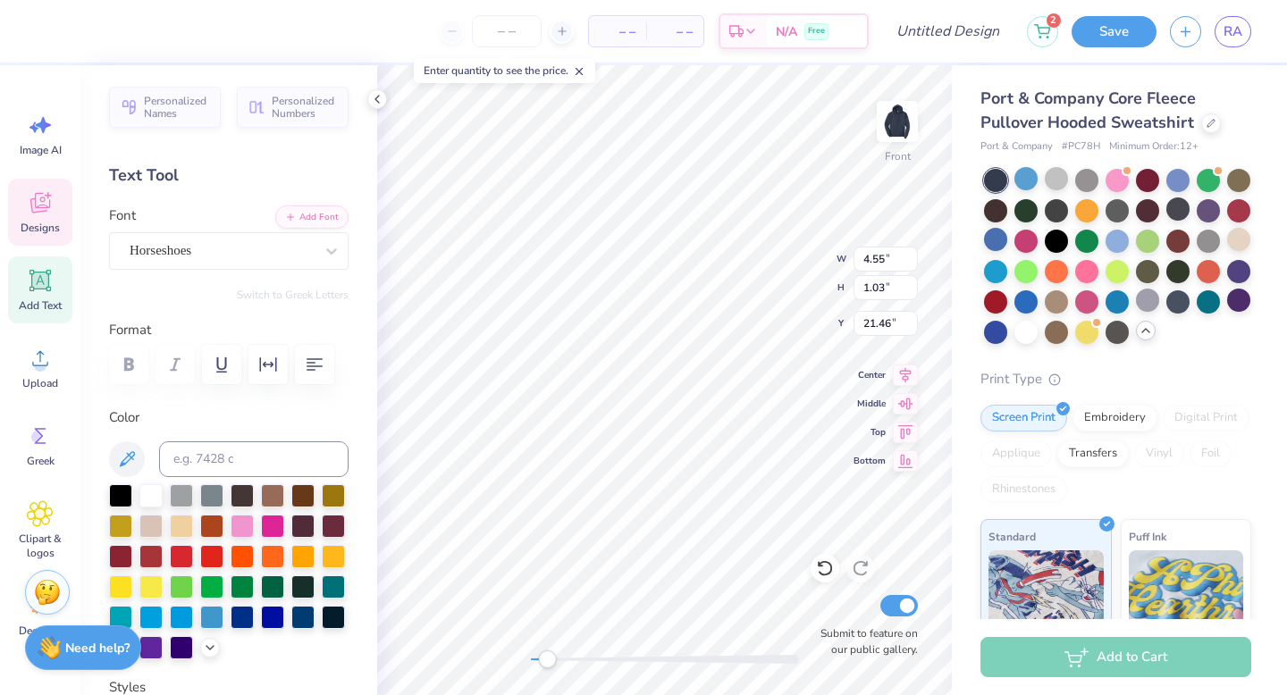
type input "8.68"
type input "4.55"
type input "1.03"
type input "21.46"
type input "16.54"
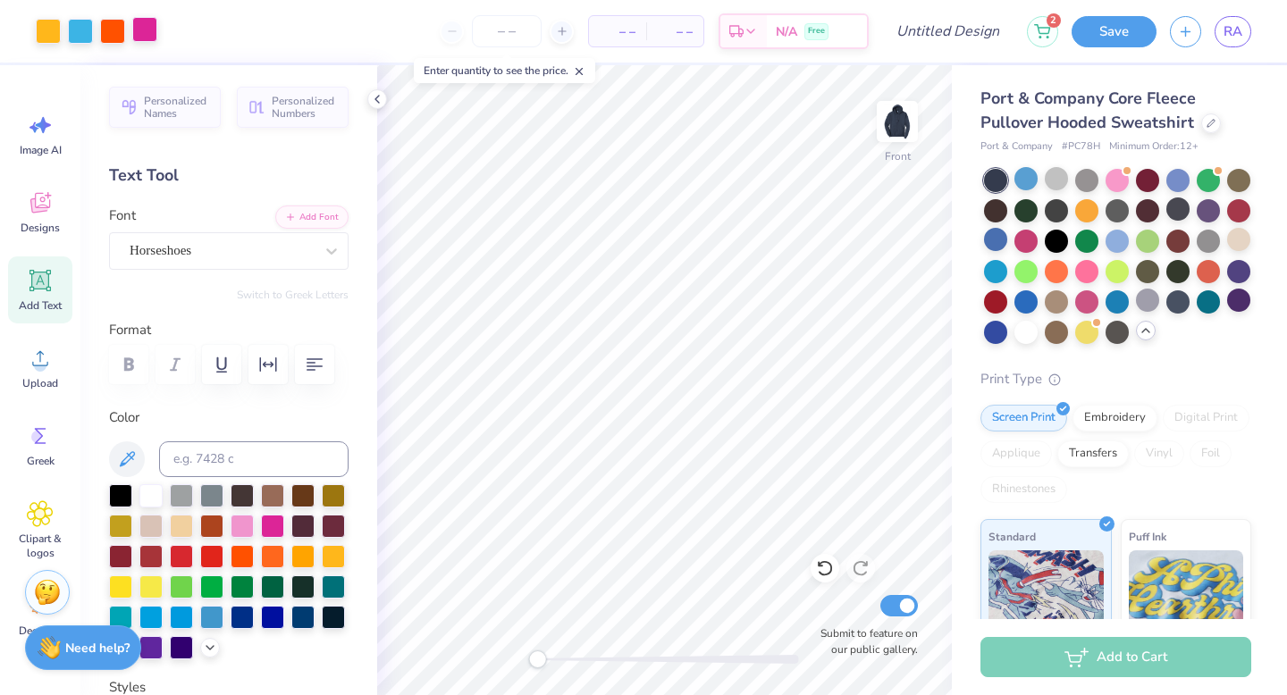
click at [144, 22] on div at bounding box center [144, 29] width 25 height 25
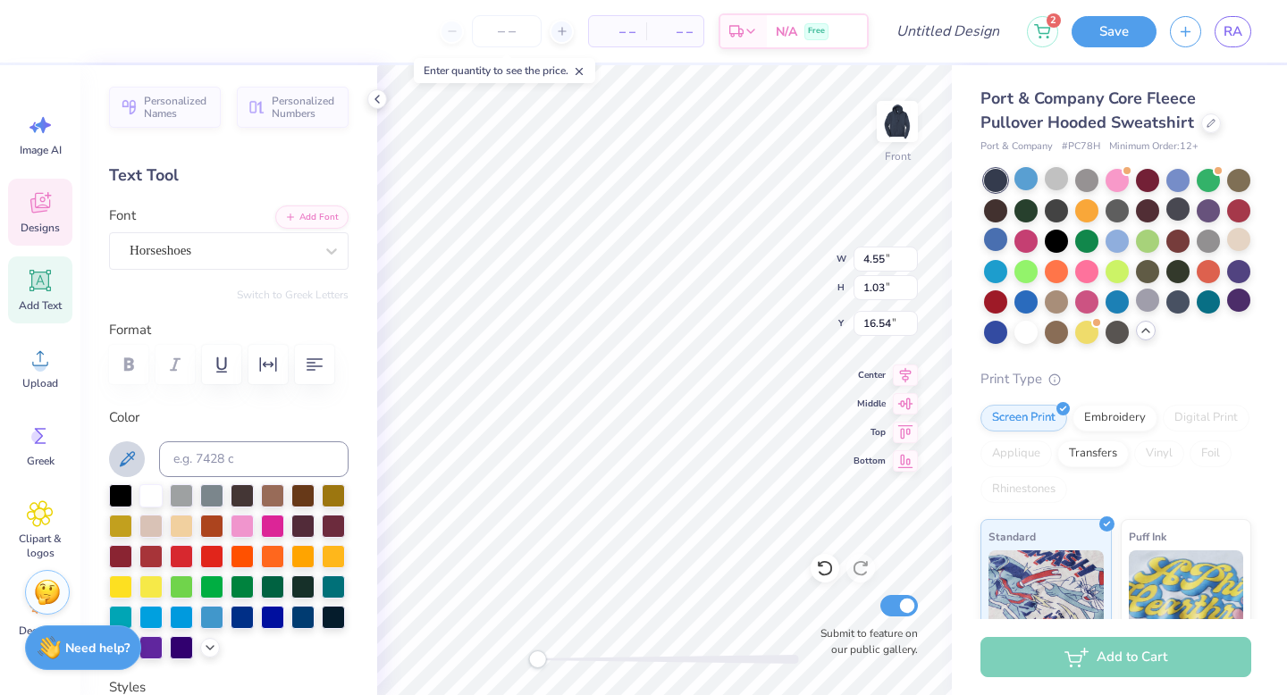
click at [129, 452] on icon at bounding box center [126, 459] width 21 height 21
type input "3.67"
type input "0.95"
type input "16.61"
click at [132, 455] on icon at bounding box center [126, 459] width 21 height 21
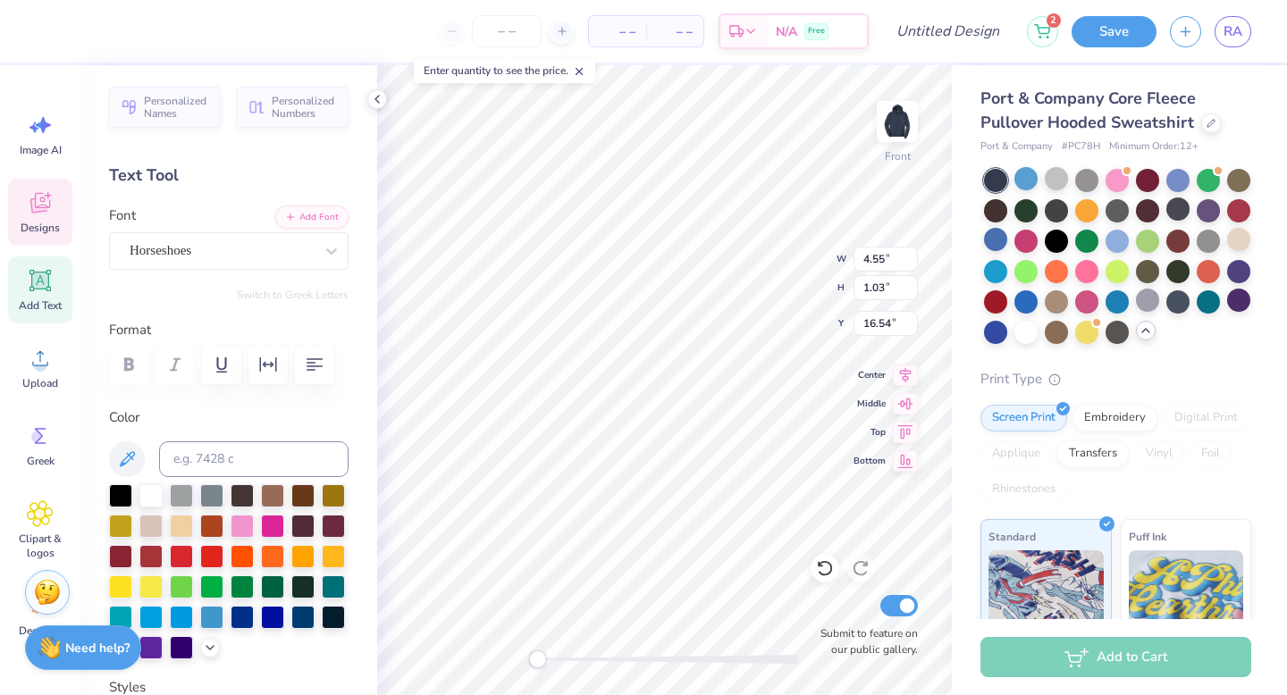
scroll to position [14, 2]
type input "3.67"
type input "0.95"
type input "16.61"
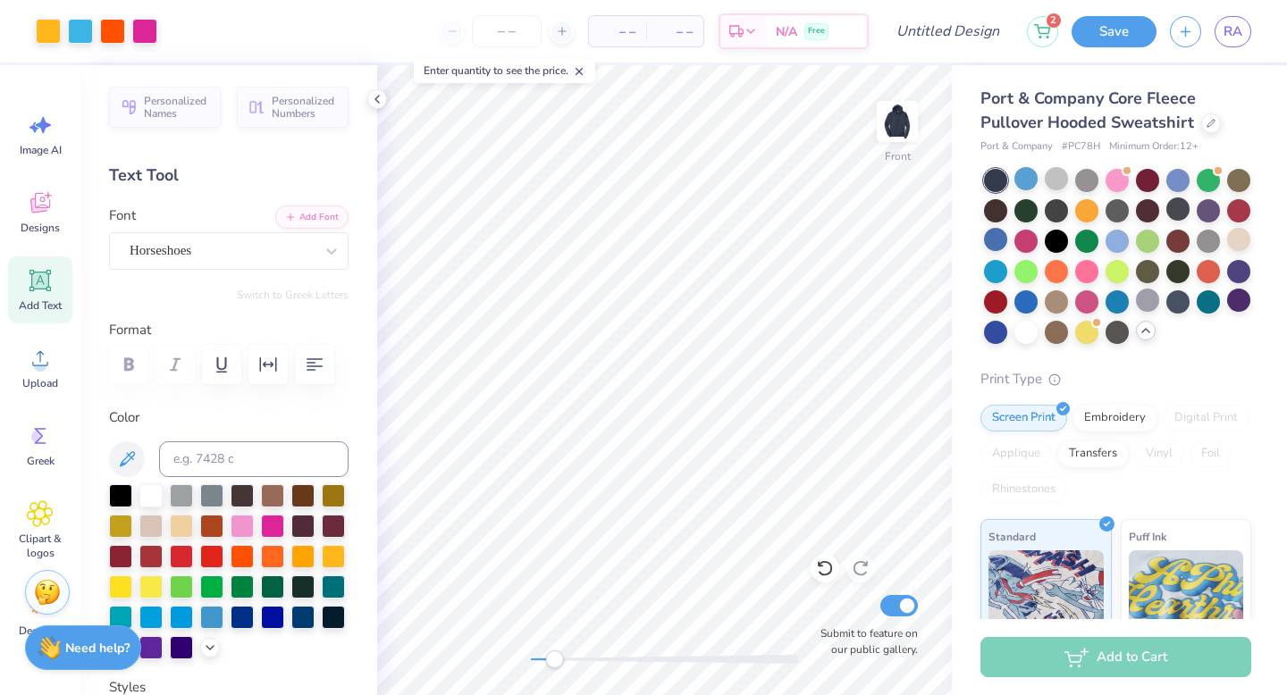
drag, startPoint x: 534, startPoint y: 656, endPoint x: 554, endPoint y: 656, distance: 19.7
click at [554, 656] on div "Accessibility label" at bounding box center [554, 659] width 18 height 18
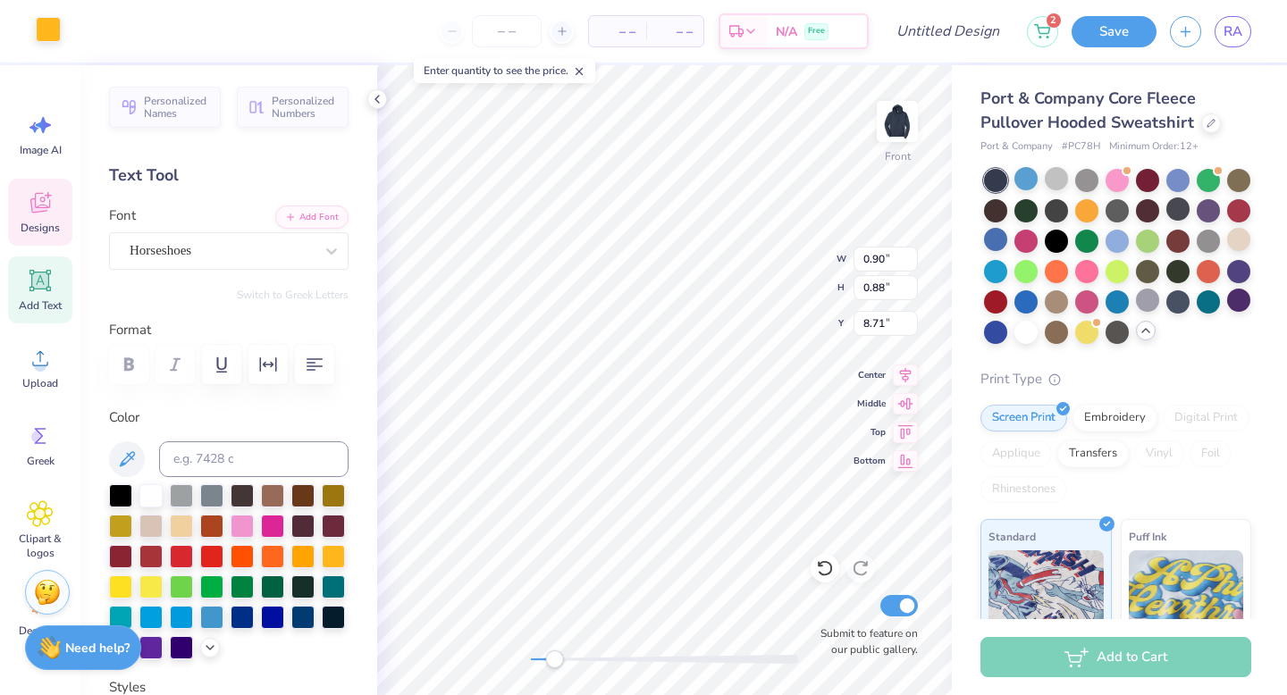
click at [45, 22] on div at bounding box center [48, 29] width 25 height 25
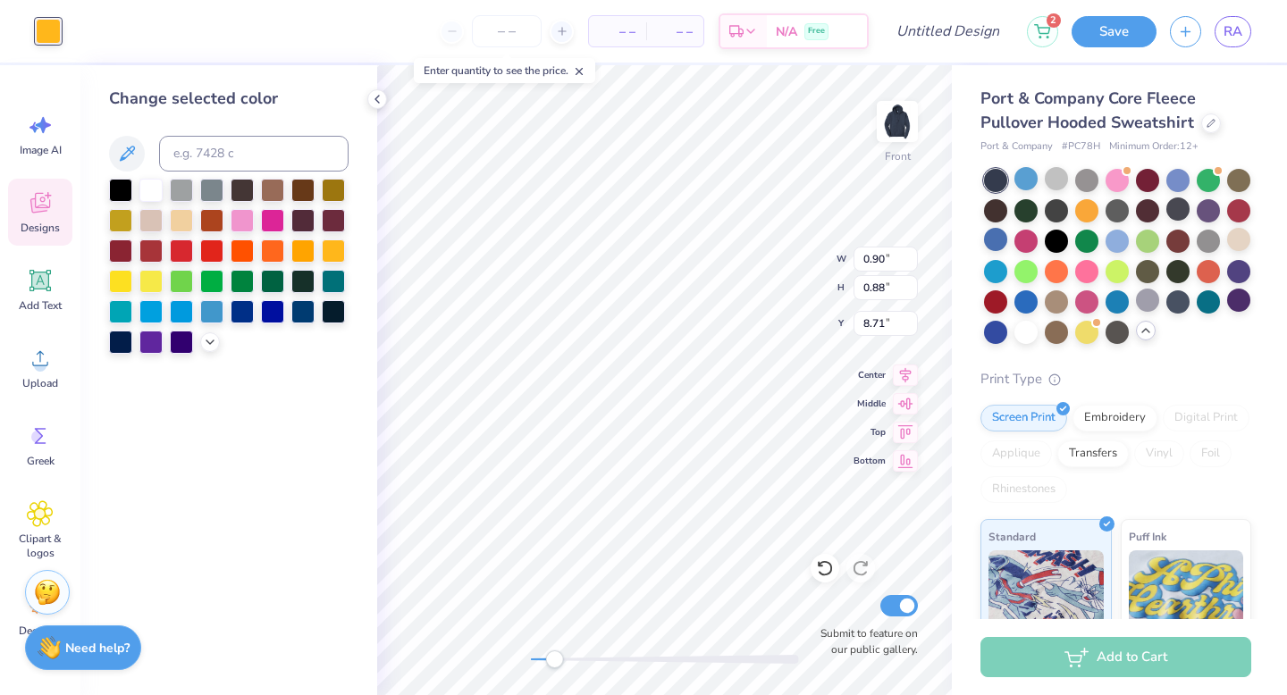
click at [147, 160] on div at bounding box center [228, 154] width 239 height 36
click at [133, 152] on icon at bounding box center [126, 153] width 21 height 21
click at [130, 138] on button at bounding box center [127, 154] width 36 height 36
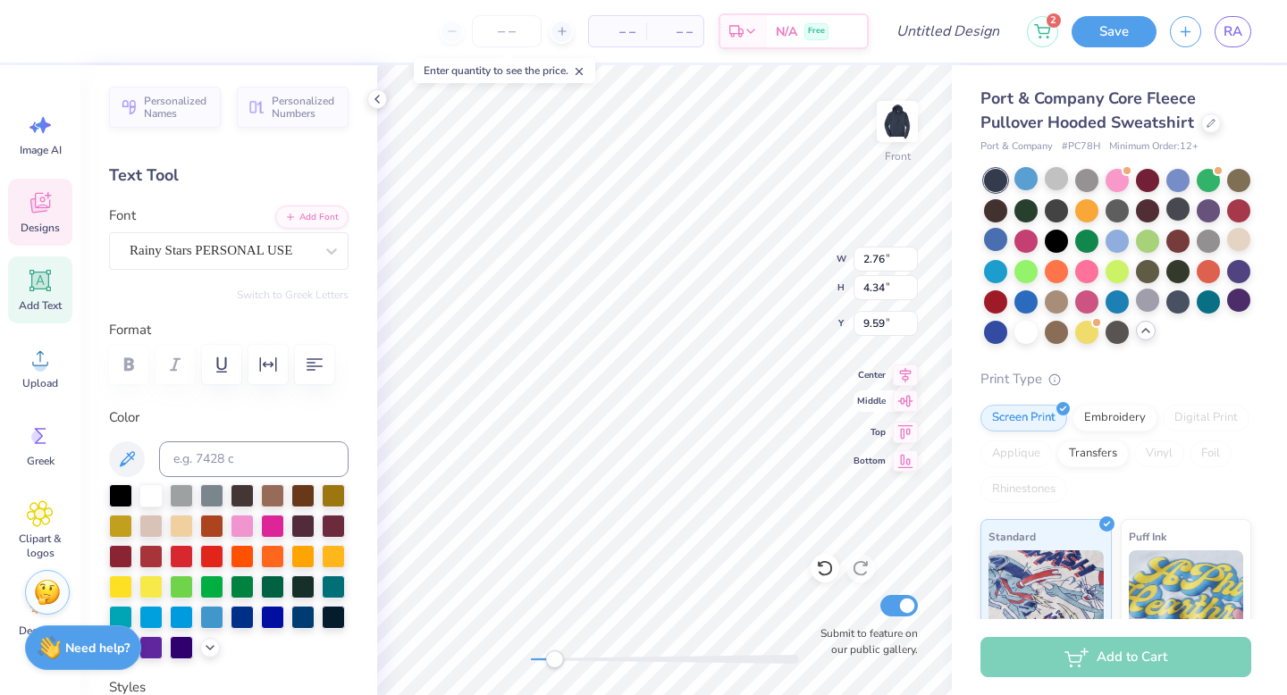
click at [863, 410] on div "Front W 2.76 2.76 " H 4.34 4.34 " Y 9.59 9.59 " Center Middle Top Bottom Submit…" at bounding box center [664, 380] width 575 height 630
type input "2.81"
type input "4.35"
type input "9.67"
type input "3.03"
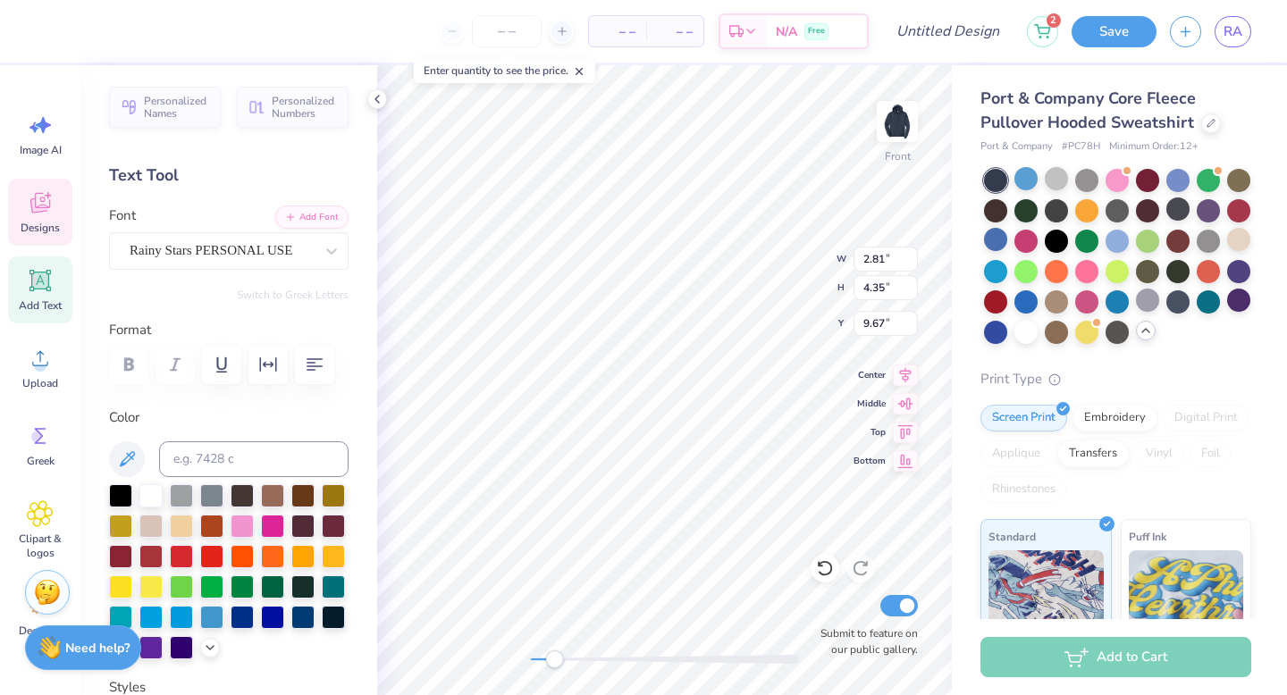
type input "4.29"
type input "9.74"
type input "2.91"
type input "4.38"
type input "9.36"
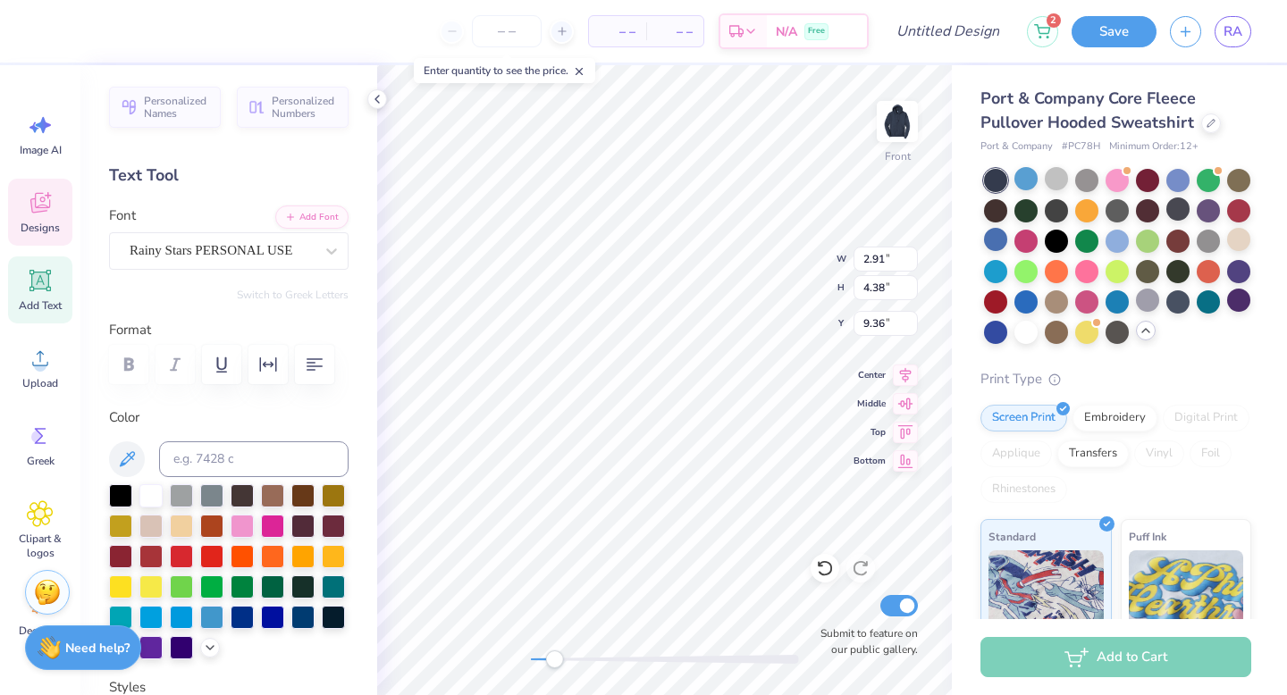
type input "3.18"
type input "4.79"
type input "9.24"
type input "10.03"
type input "9.36"
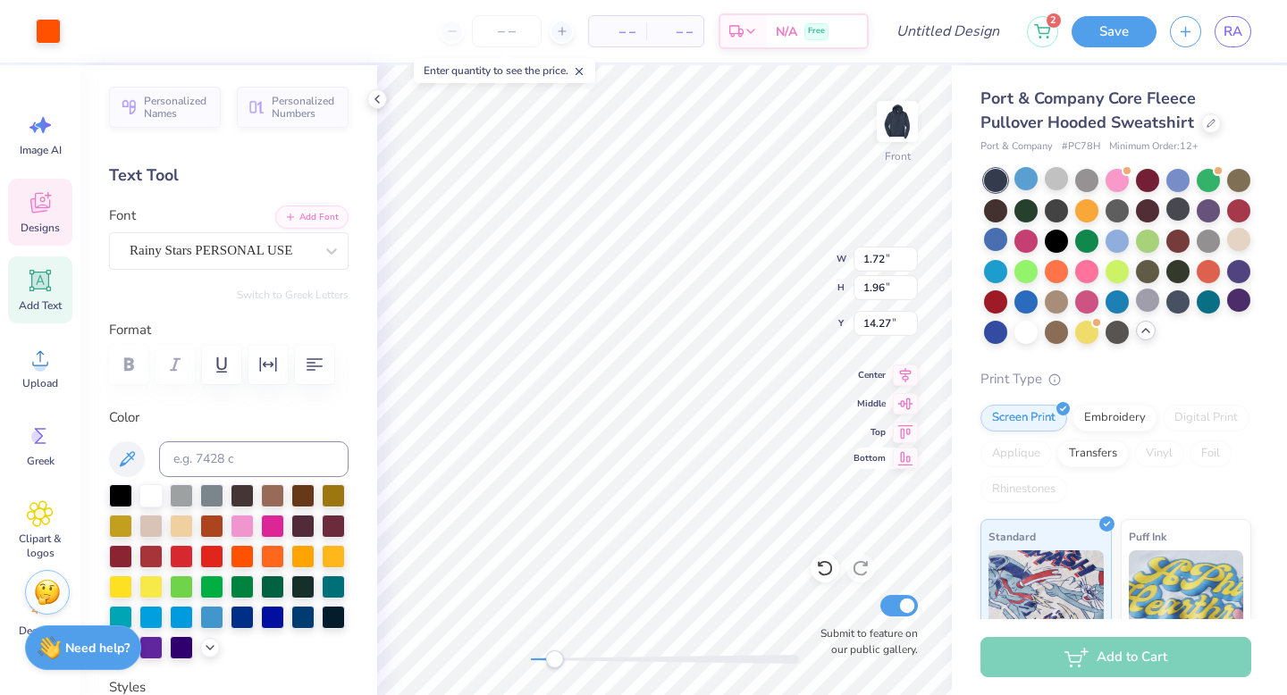
type input "1.72"
type input "1.96"
type input "14.27"
click at [863, 401] on div "Front W 0.90 0.90 " H 0.88 0.88 " Y 11.98 11.98 " Center Middle Top Bottom Subm…" at bounding box center [664, 380] width 575 height 630
type input "4.71"
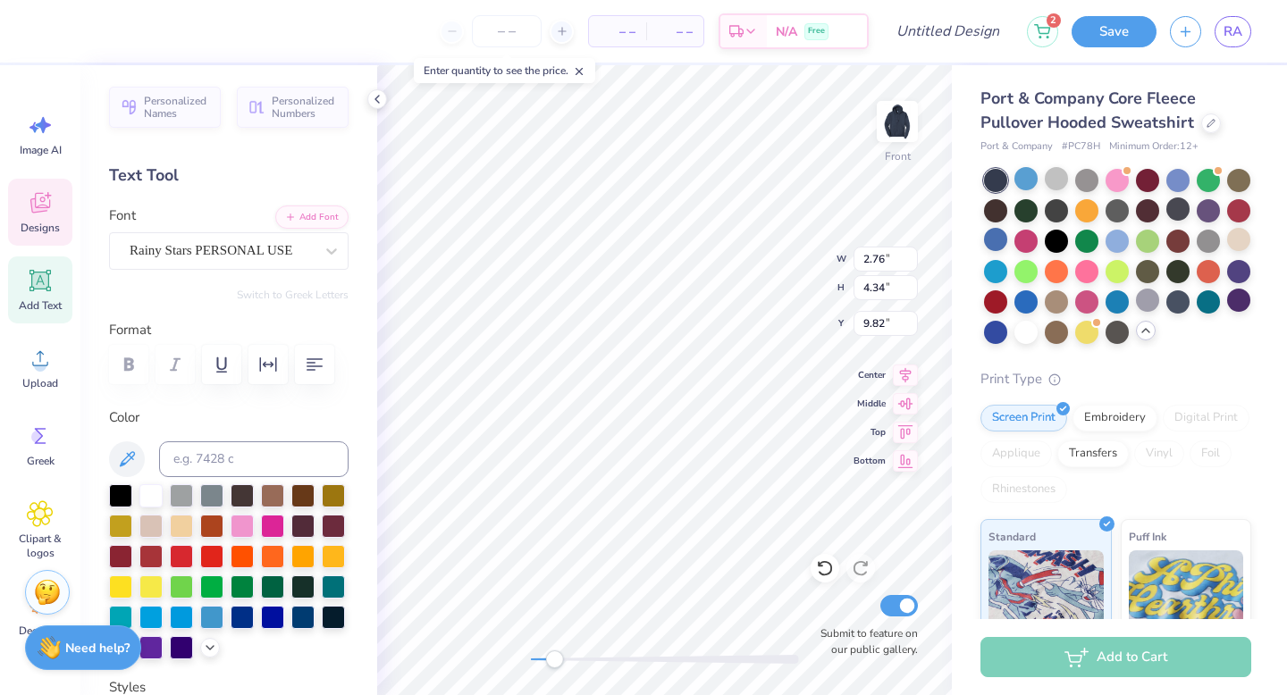
type input "4.71"
type input "10.33"
type input "4.79"
type input "9.59"
click at [869, 439] on div "Front W 1.14 1.14 " H 0.53 0.53 " Y 14.12 14.12 " Center Middle Top Bottom Subm…" at bounding box center [664, 380] width 575 height 630
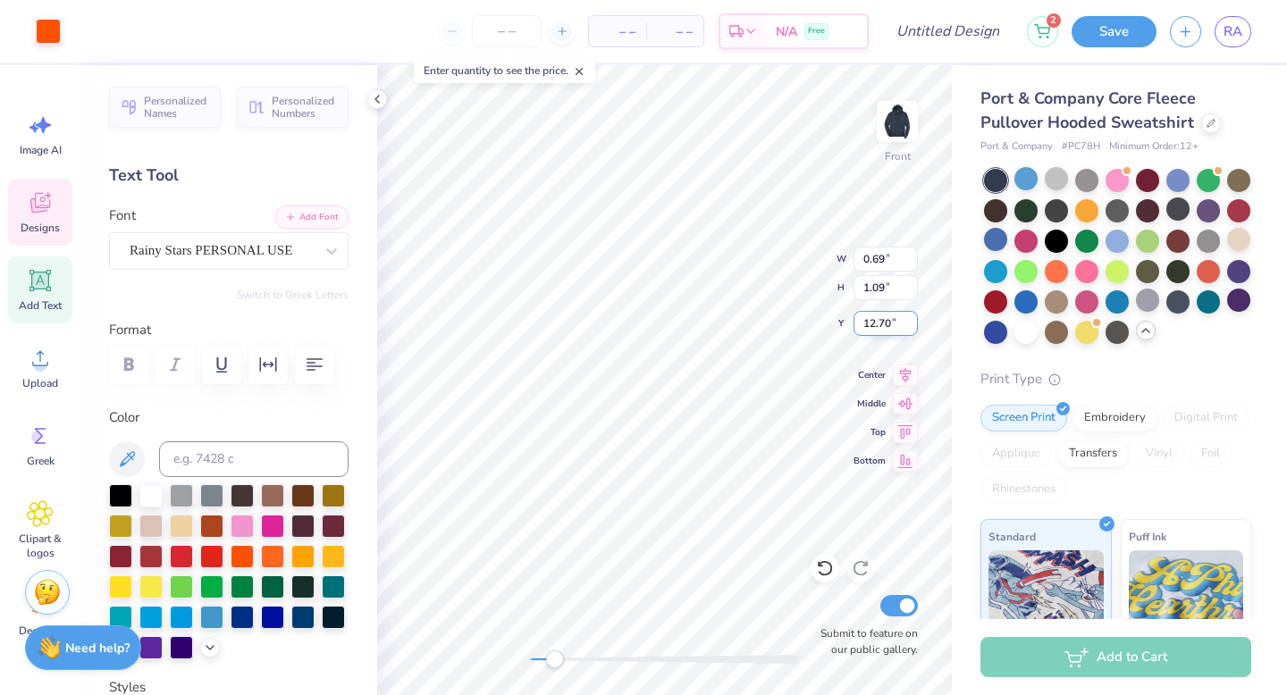
click at [870, 326] on div "Front W 0.69 0.69 " H 1.09 1.09 " Y 12.70 12.70 " Center Middle Top Bottom Subm…" at bounding box center [664, 380] width 575 height 630
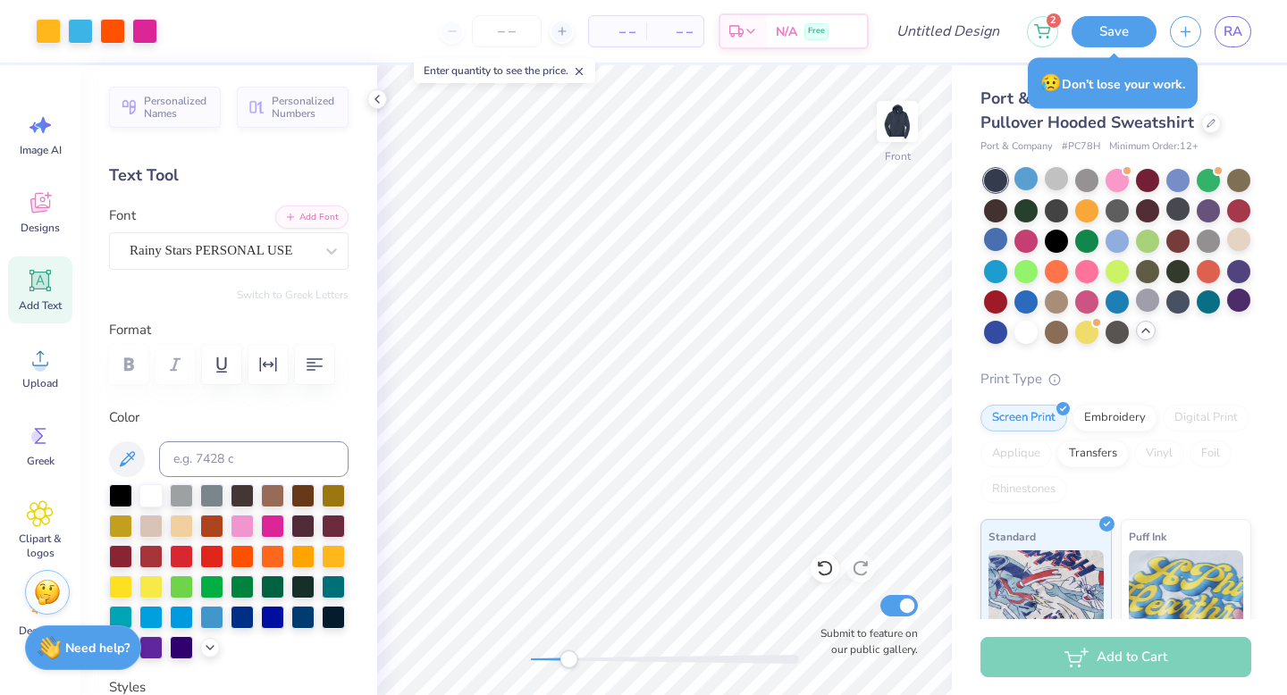
drag, startPoint x: 554, startPoint y: 659, endPoint x: 566, endPoint y: 651, distance: 14.1
click at [566, 651] on div "Accessibility label" at bounding box center [568, 659] width 18 height 18
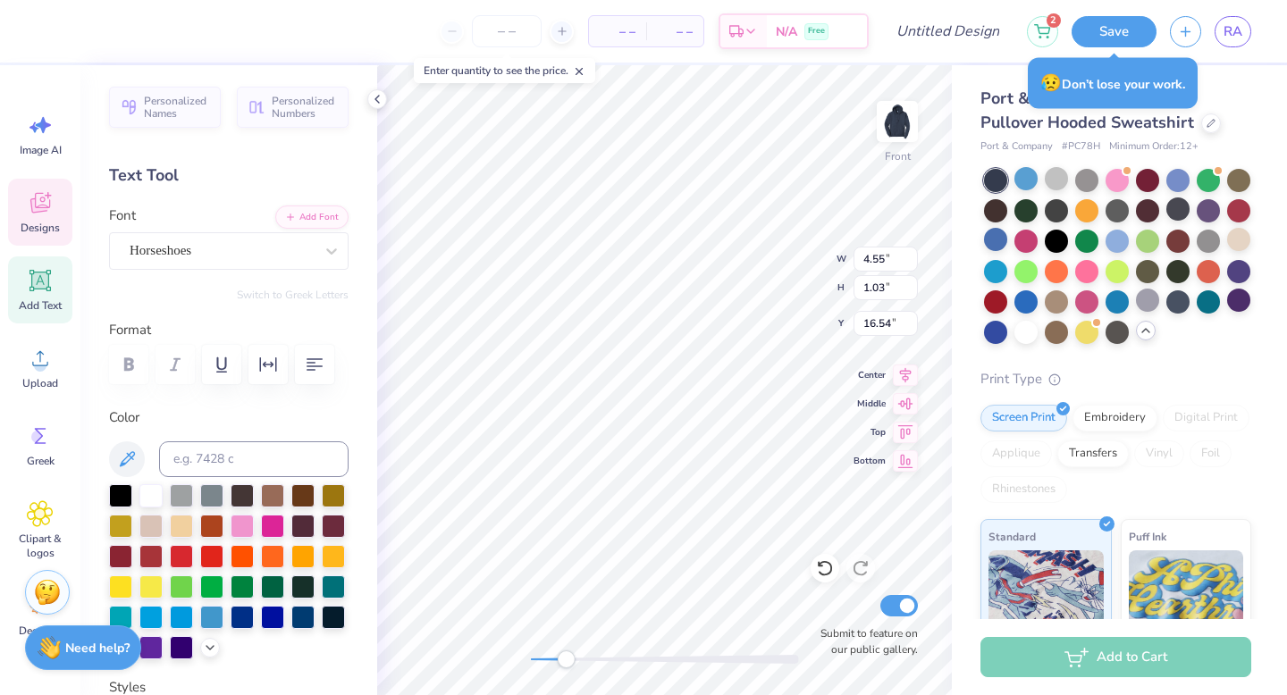
type textarea "est."
type input "3.67"
type input "0.95"
type input "16.61"
type textarea "1977"
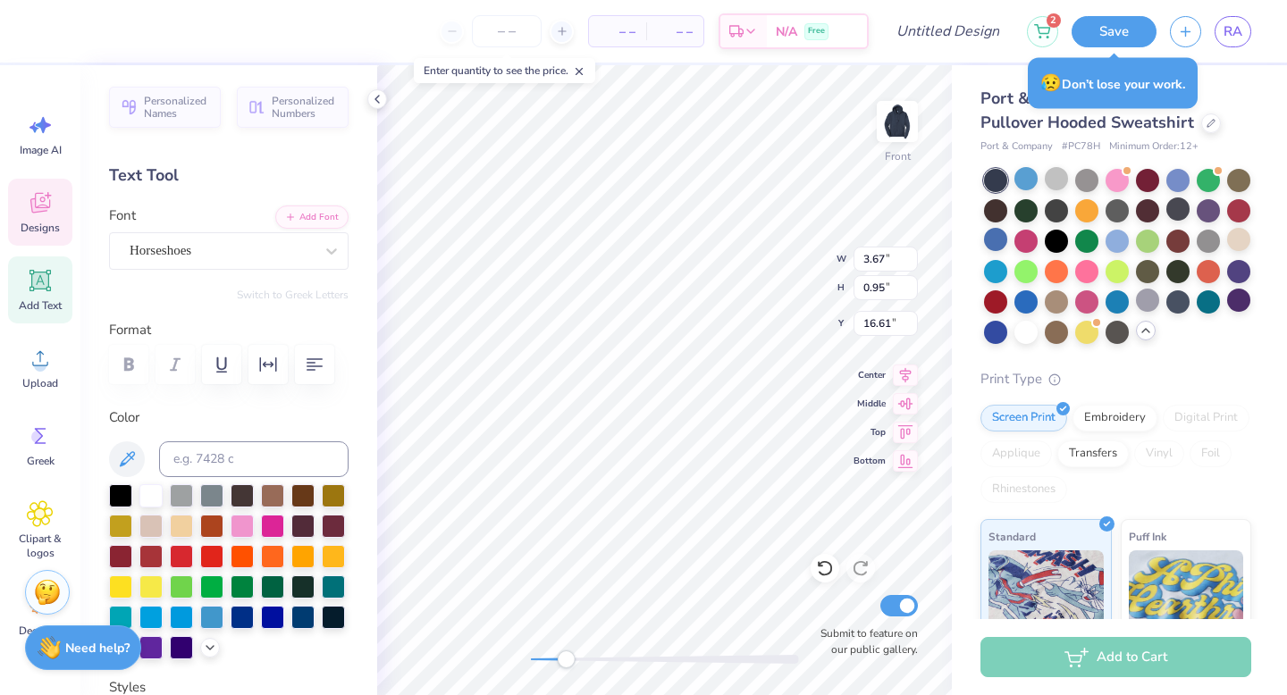
scroll to position [14, 3]
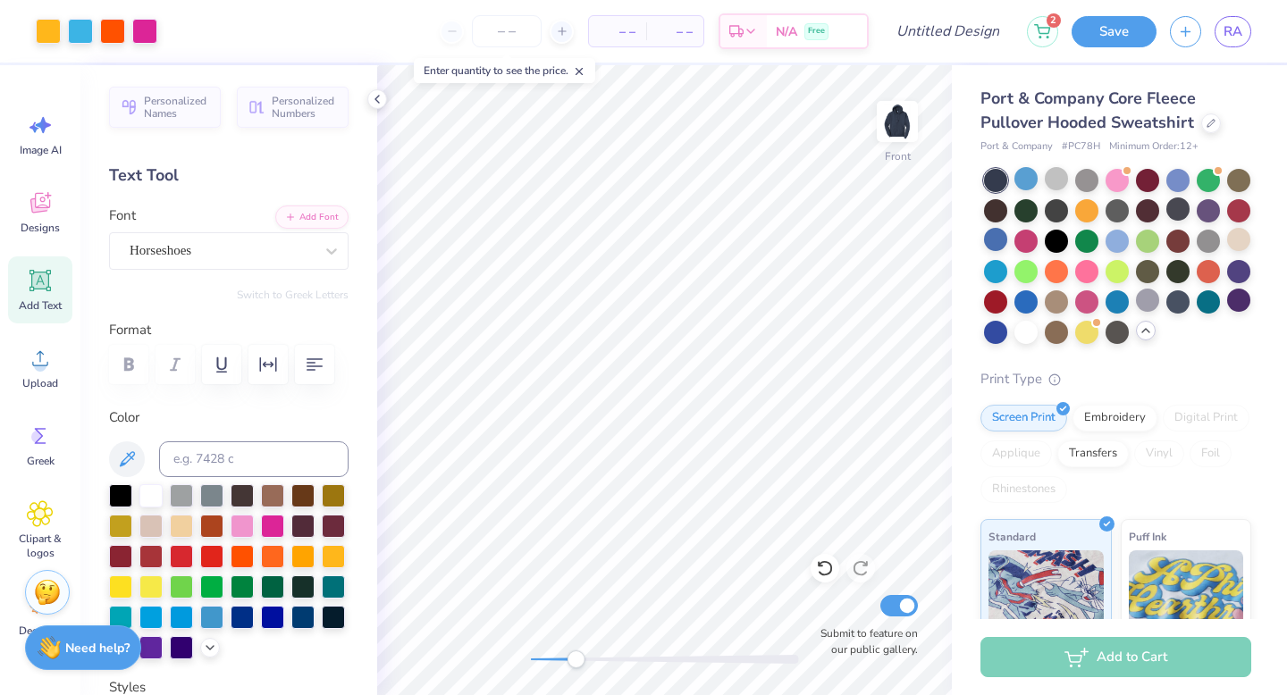
click at [572, 671] on div "Front Submit to feature on our public gallery." at bounding box center [664, 380] width 575 height 630
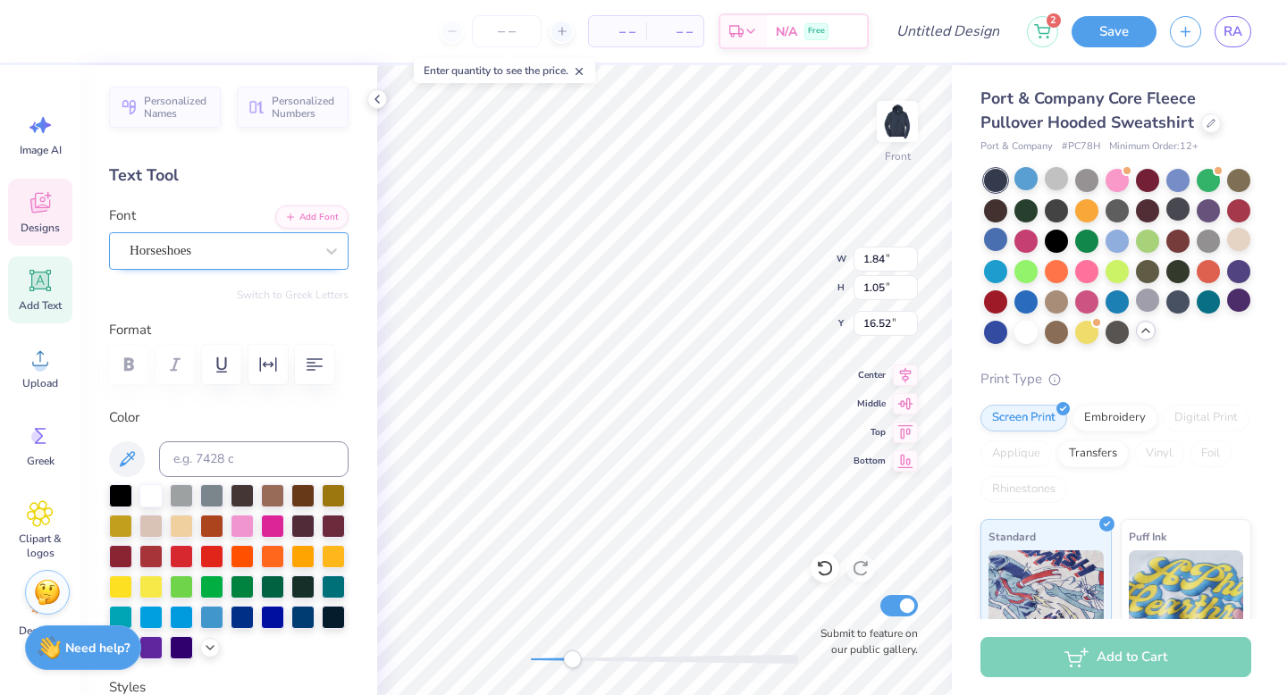
click at [187, 256] on div "Horseshoes" at bounding box center [222, 251] width 188 height 28
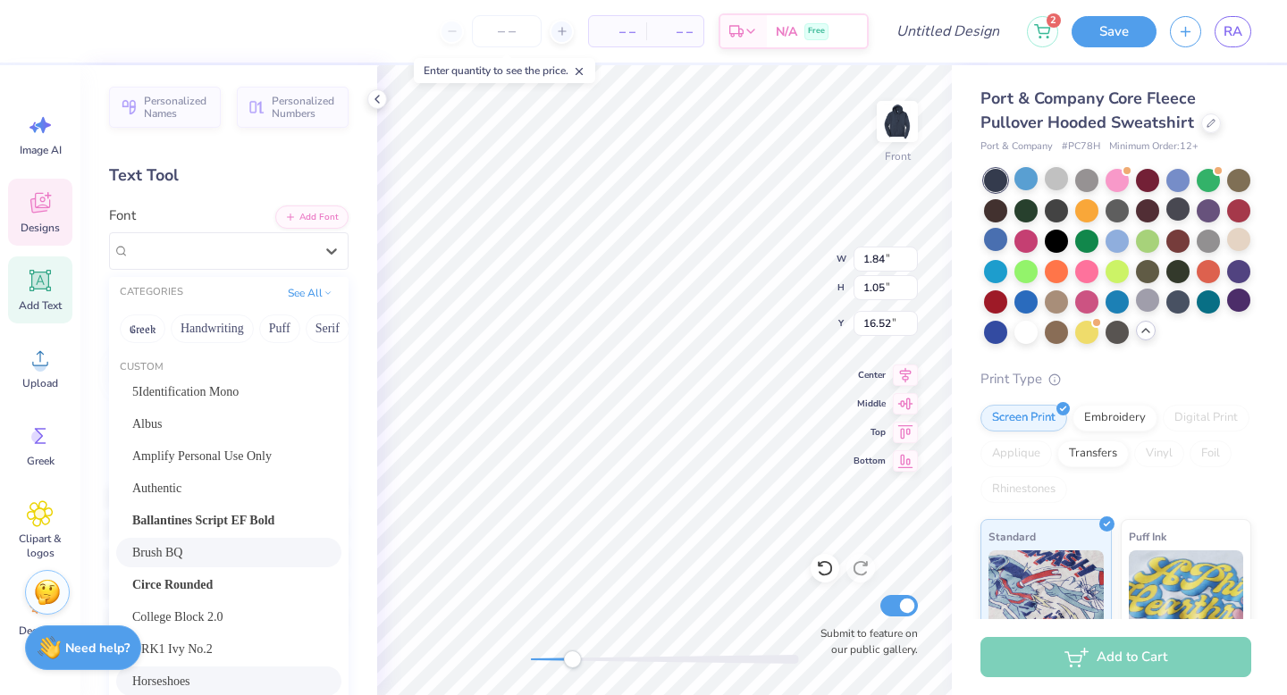
click at [220, 547] on div "Brush BQ" at bounding box center [228, 552] width 193 height 19
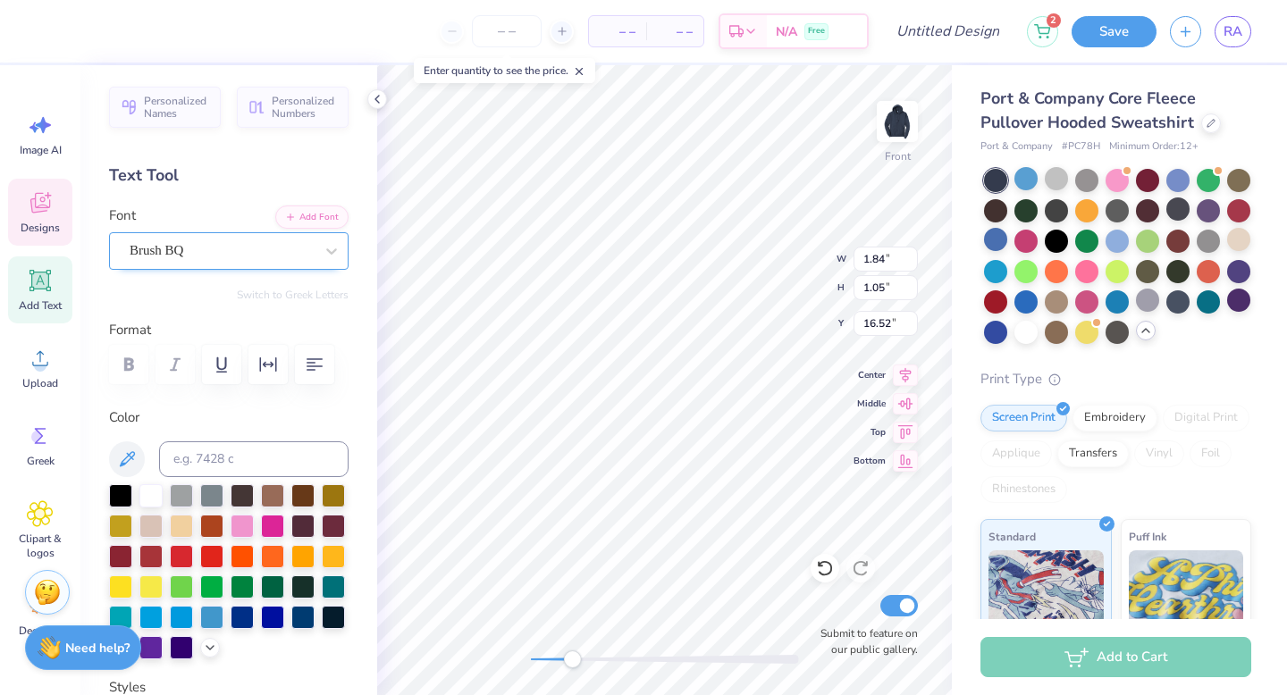
click at [263, 240] on div "Brush BQ" at bounding box center [222, 251] width 188 height 28
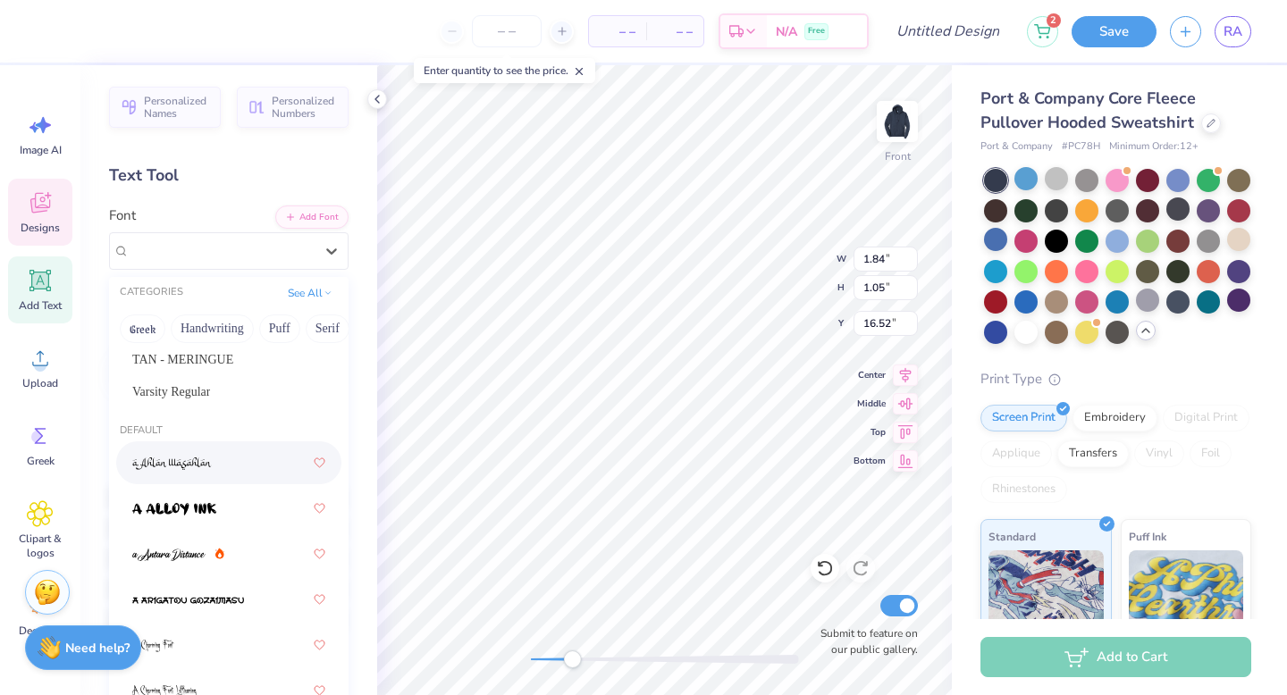
scroll to position [0, 0]
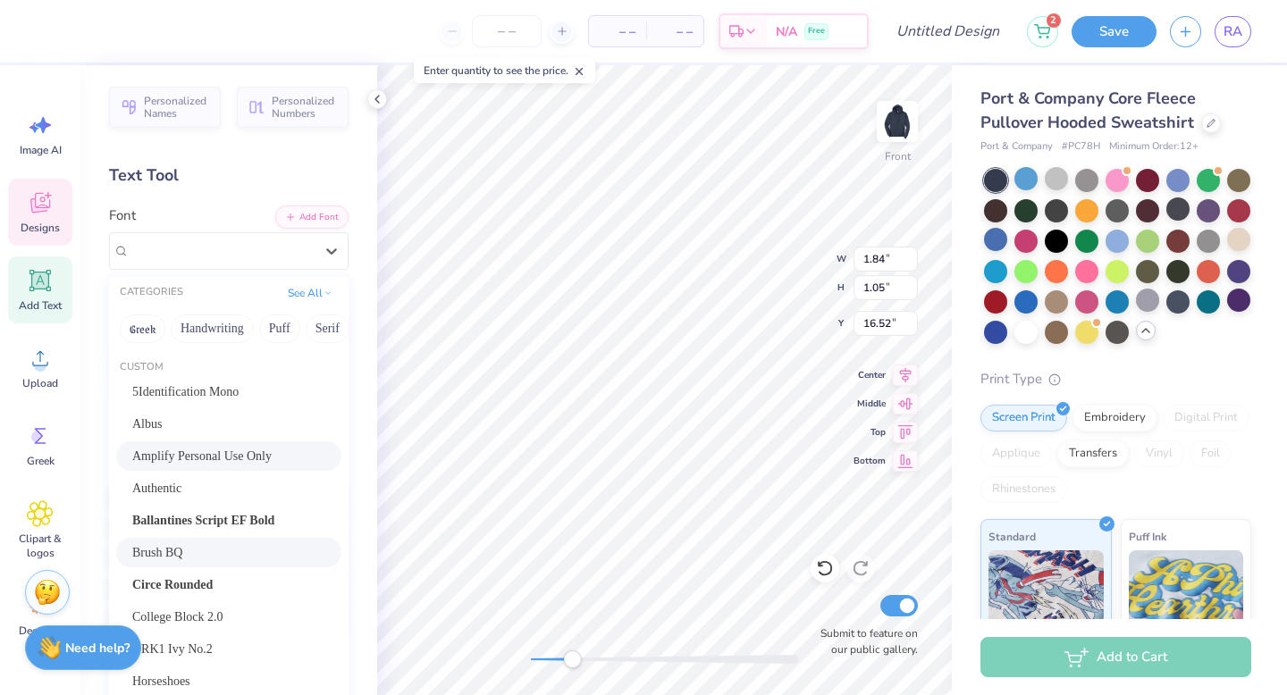
click at [219, 459] on span "Amplify Personal Use Only" at bounding box center [201, 456] width 139 height 19
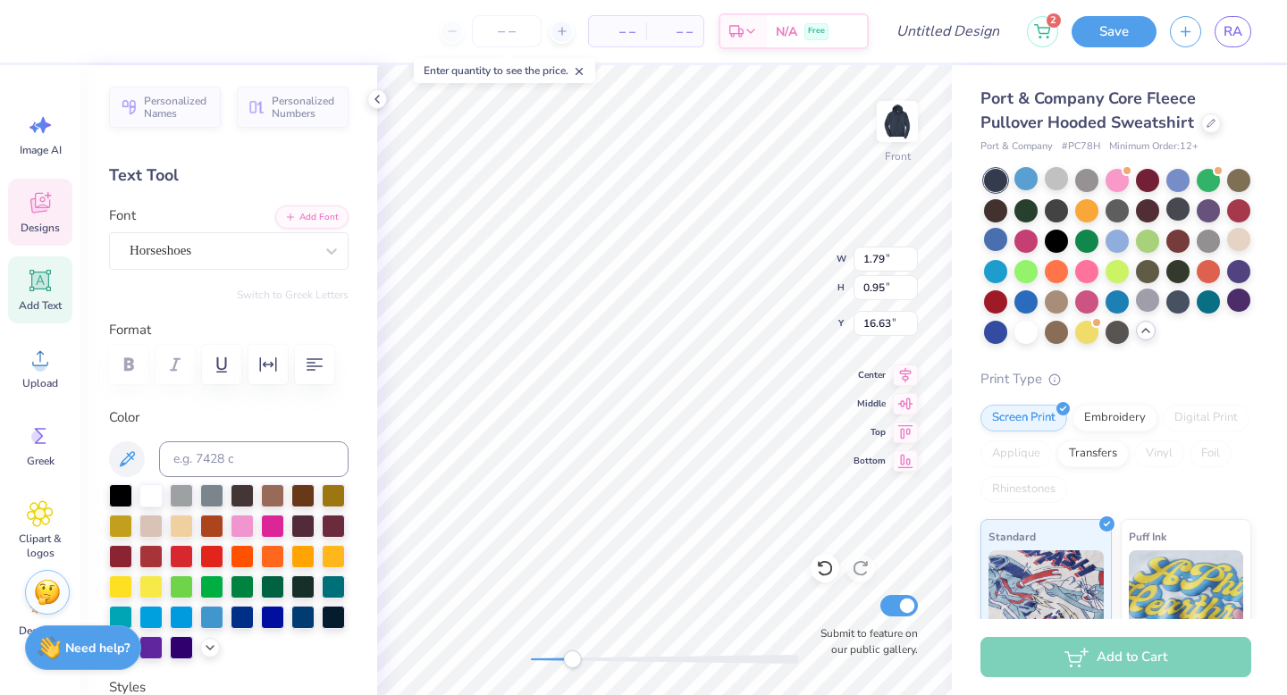
type input "1.79"
type input "0.95"
type input "16.63"
click at [294, 247] on div "Horseshoes" at bounding box center [222, 251] width 188 height 28
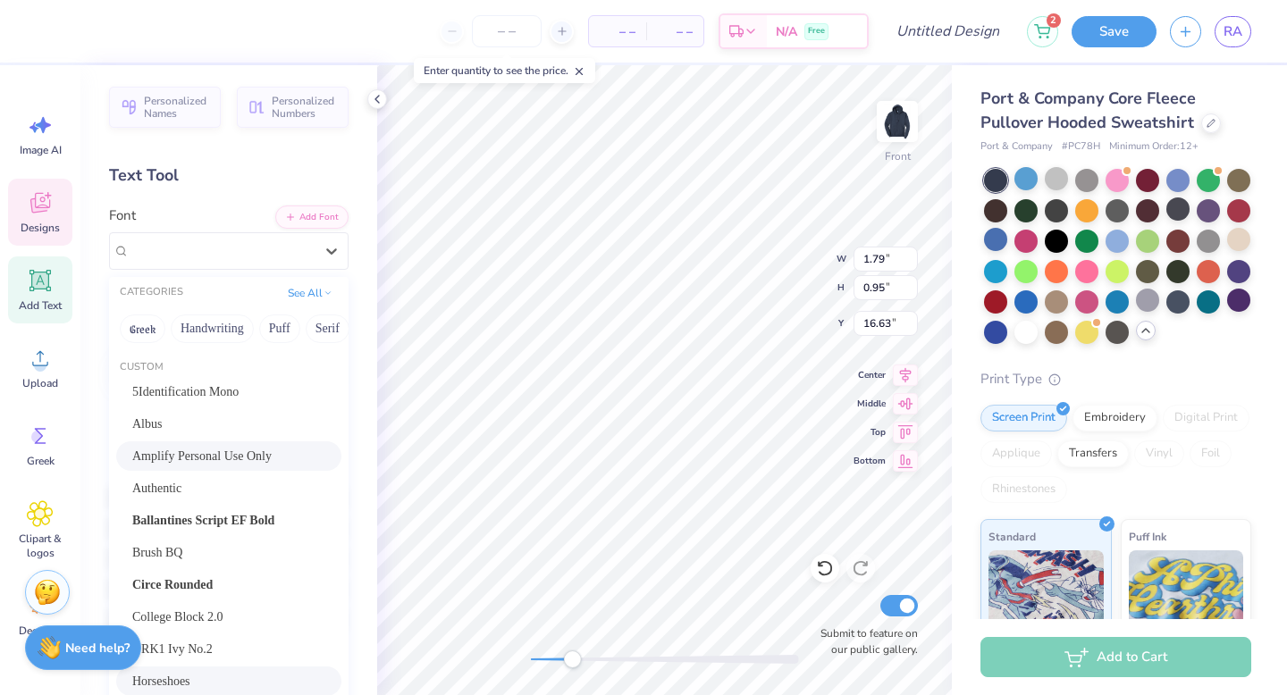
click at [219, 471] on div "Amplify Personal Use Only" at bounding box center [228, 455] width 225 height 29
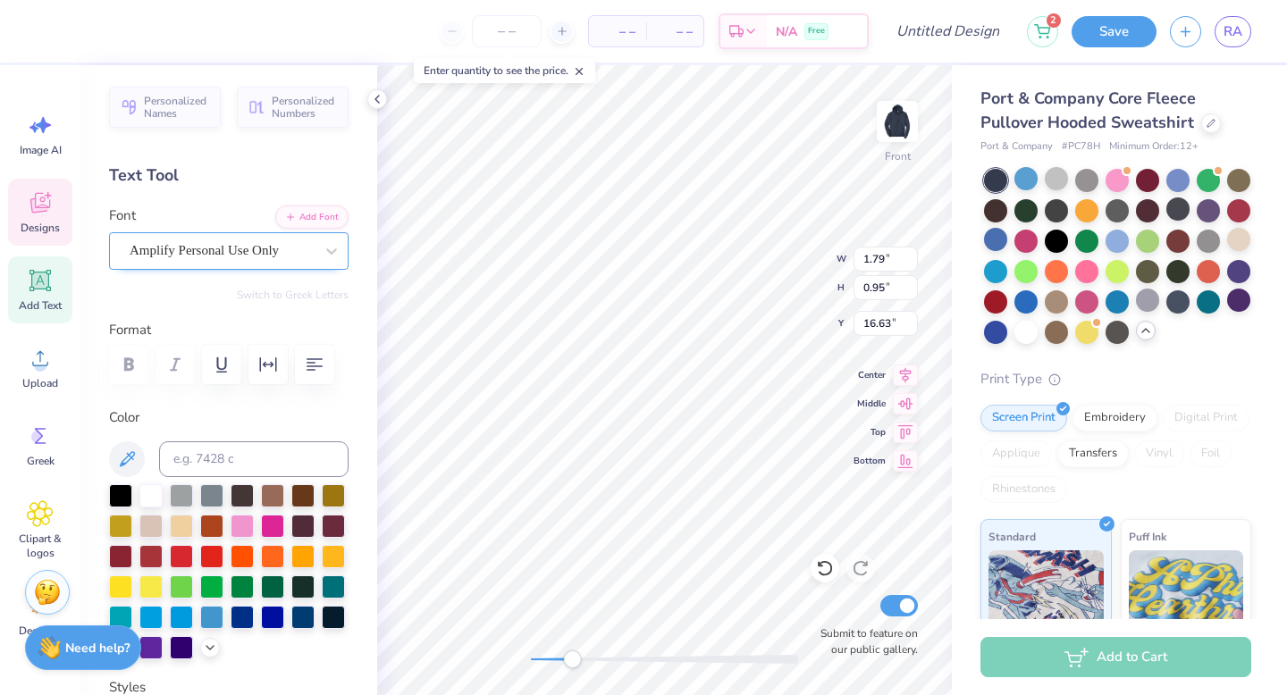
click at [225, 264] on div "Amplify Personal Use Only" at bounding box center [228, 251] width 239 height 38
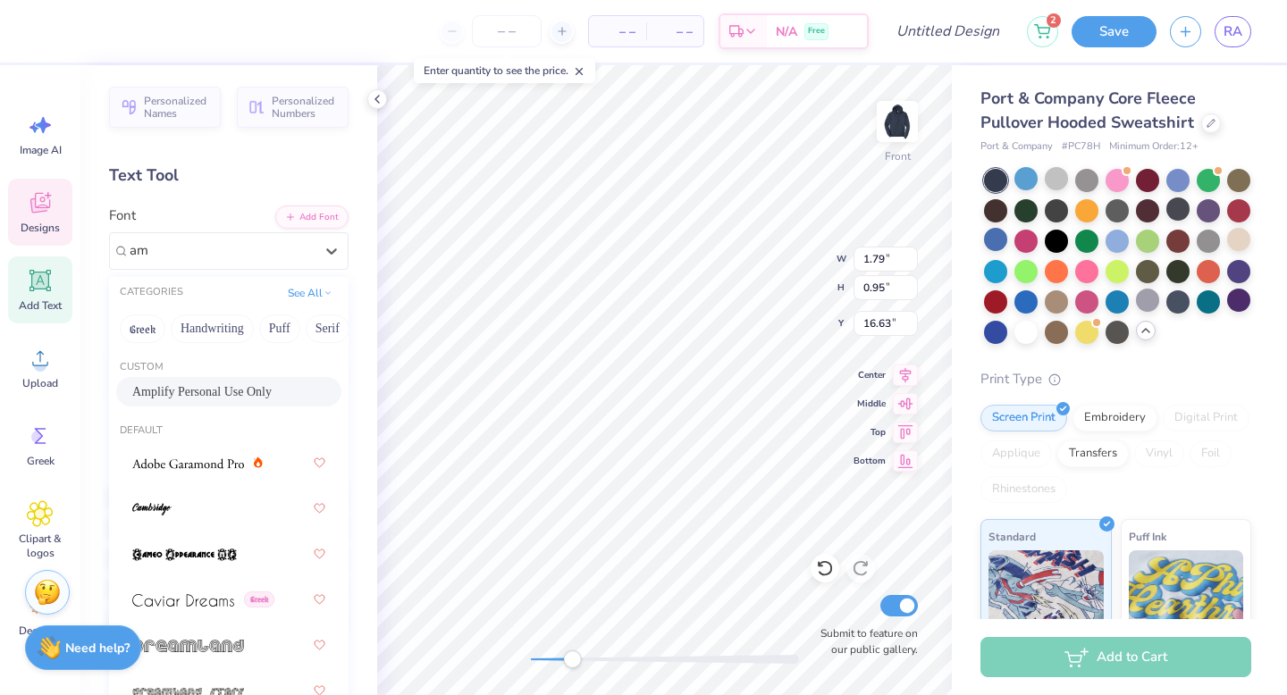
type input "a"
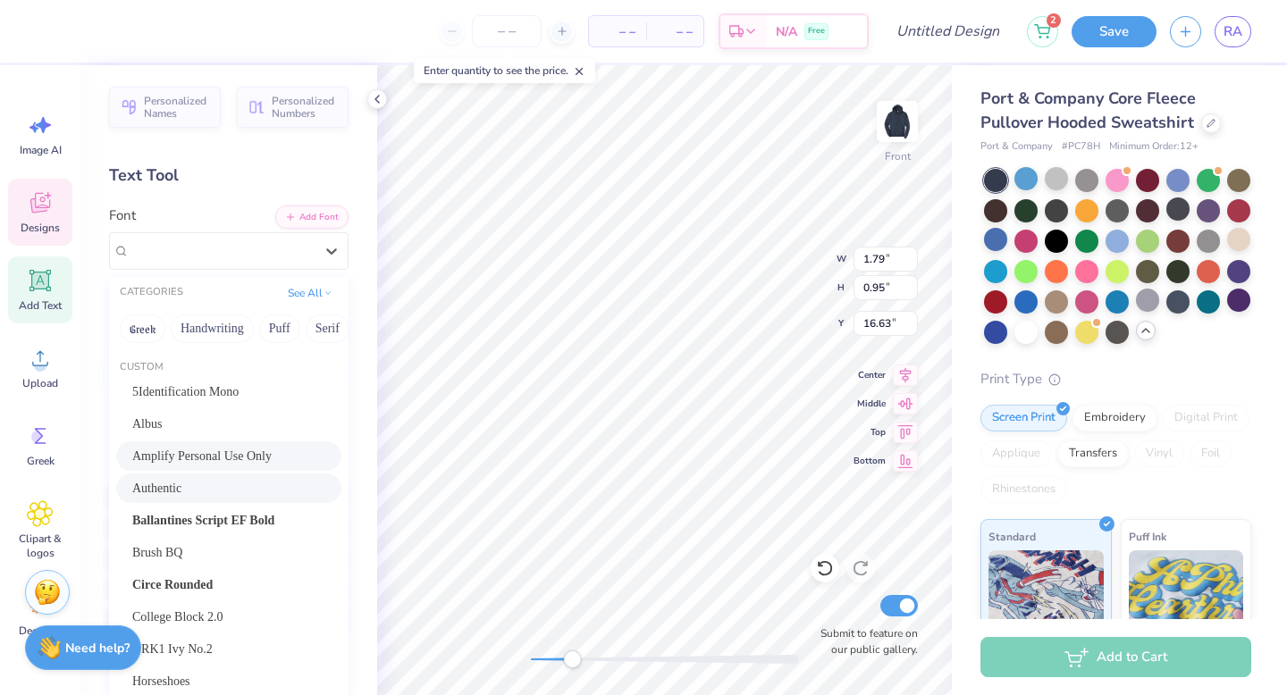
click at [183, 492] on div "Authentic" at bounding box center [228, 488] width 193 height 19
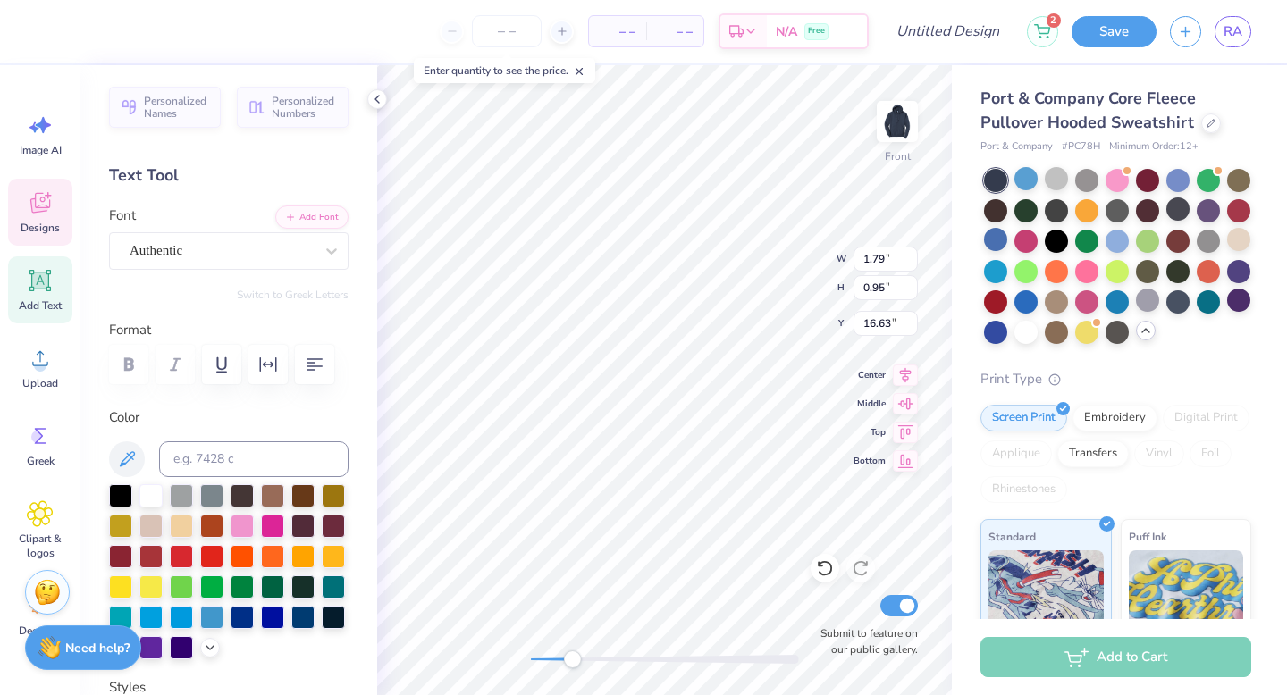
type input "1.09"
type input "0.59"
type input "16.76"
click at [266, 251] on div "Amplify Personal Use Only" at bounding box center [222, 251] width 188 height 28
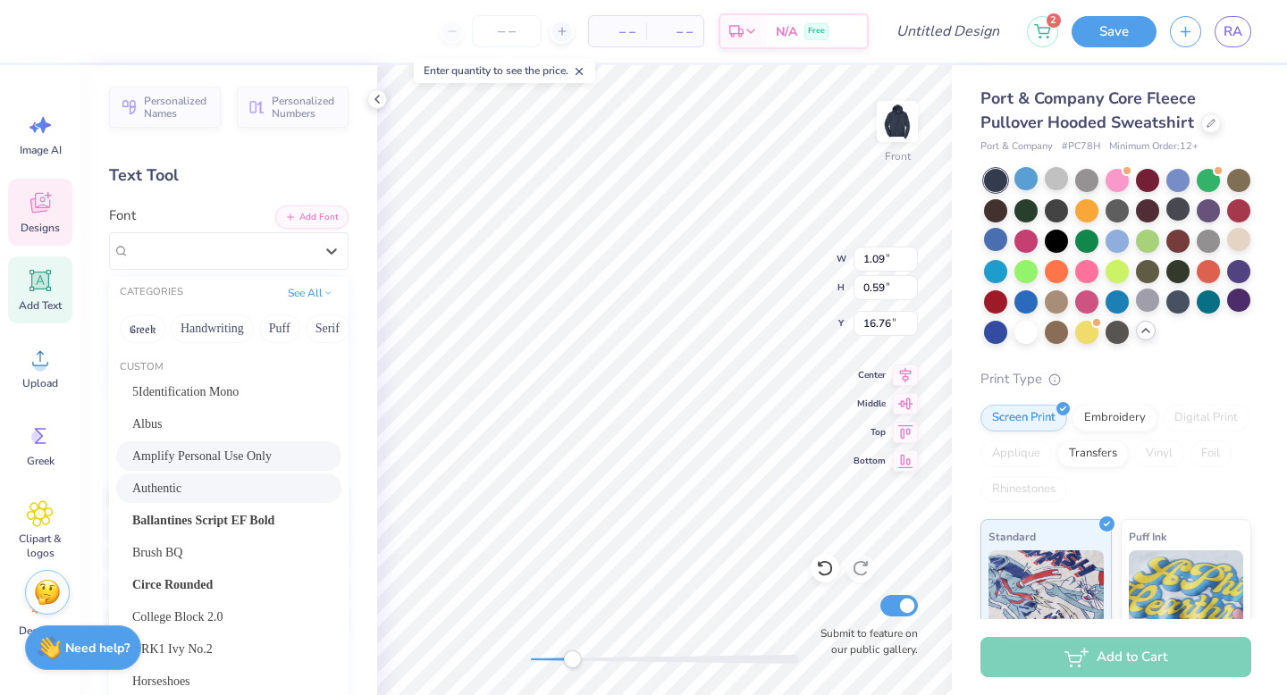
click at [208, 491] on div "Authentic" at bounding box center [228, 488] width 193 height 19
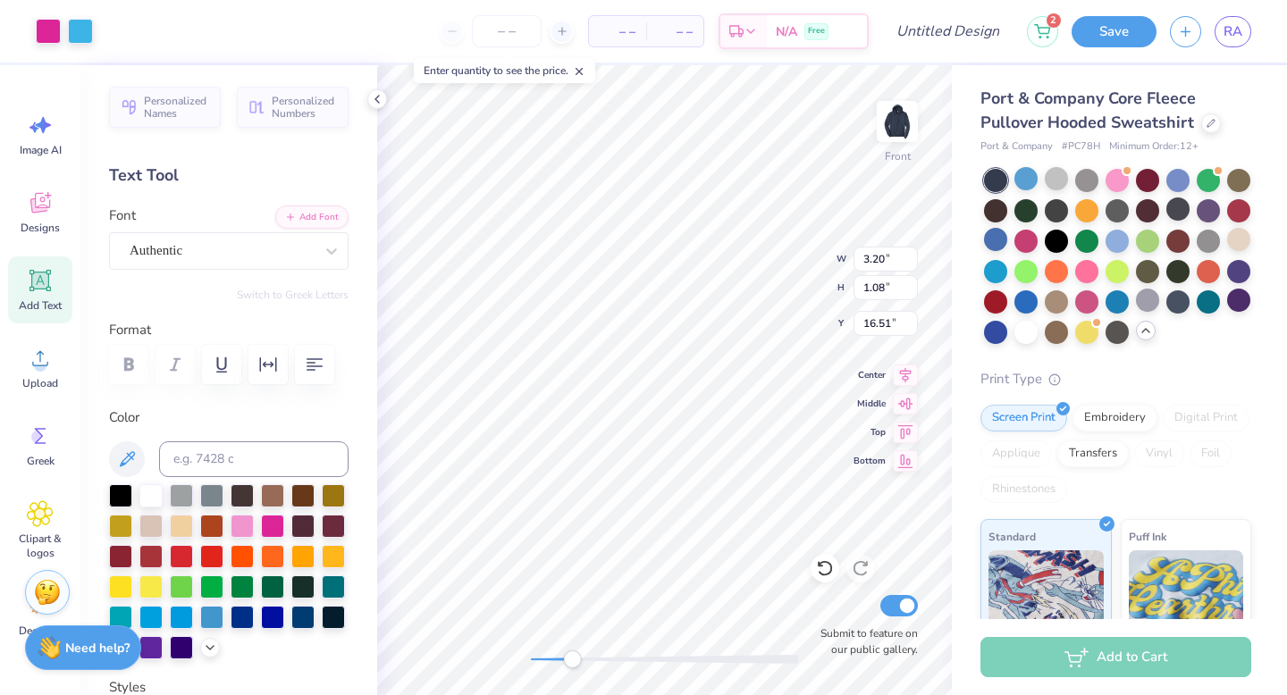
type input "16.66"
type input "16.29"
drag, startPoint x: 531, startPoint y: 659, endPoint x: 571, endPoint y: 661, distance: 40.2
click at [571, 661] on div "Accessibility label" at bounding box center [570, 659] width 18 height 18
type input "0.93"
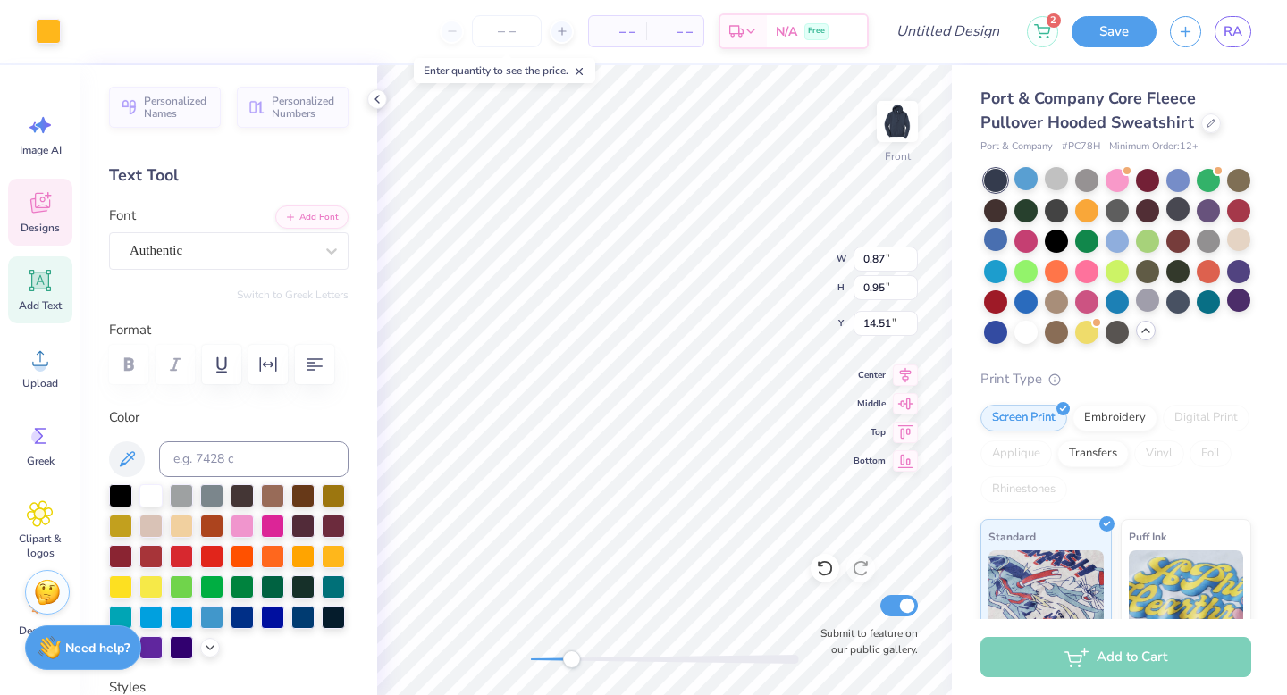
type input "0.89"
type input "0.87"
type input "0.95"
type input "16.89"
type input "0.73"
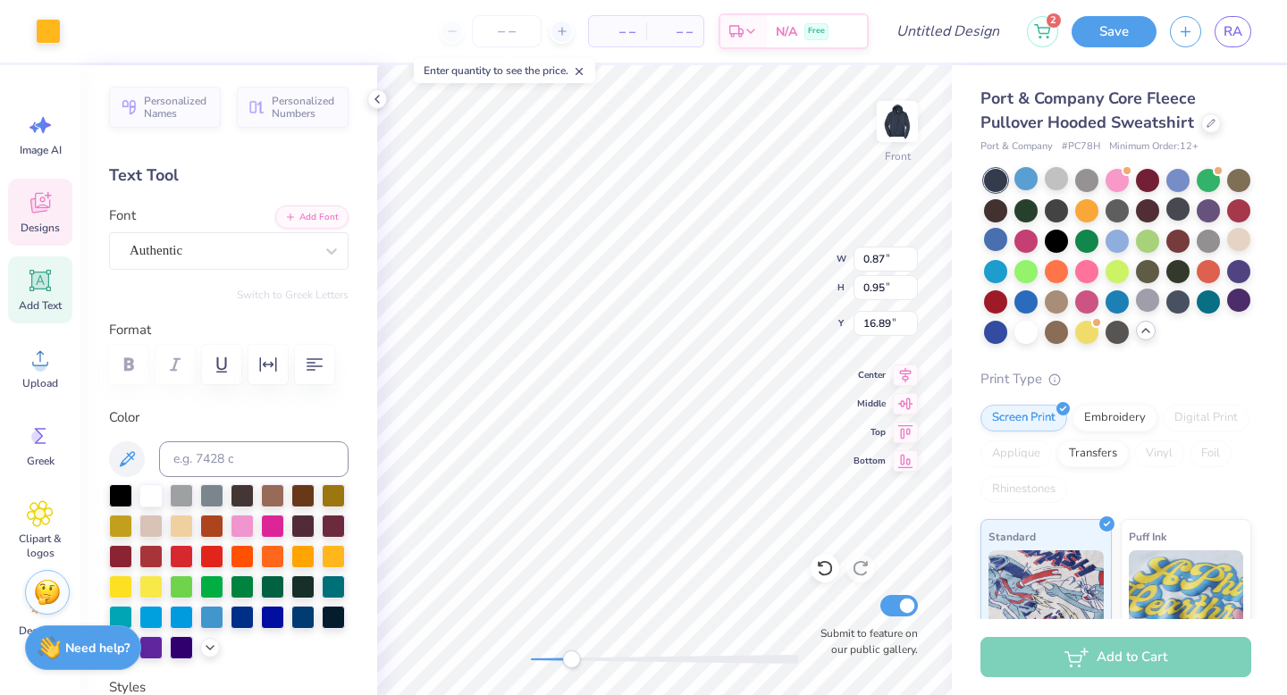
type input "0.71"
type input "14.28"
type input "3.20"
type input "1.08"
type input "14.92"
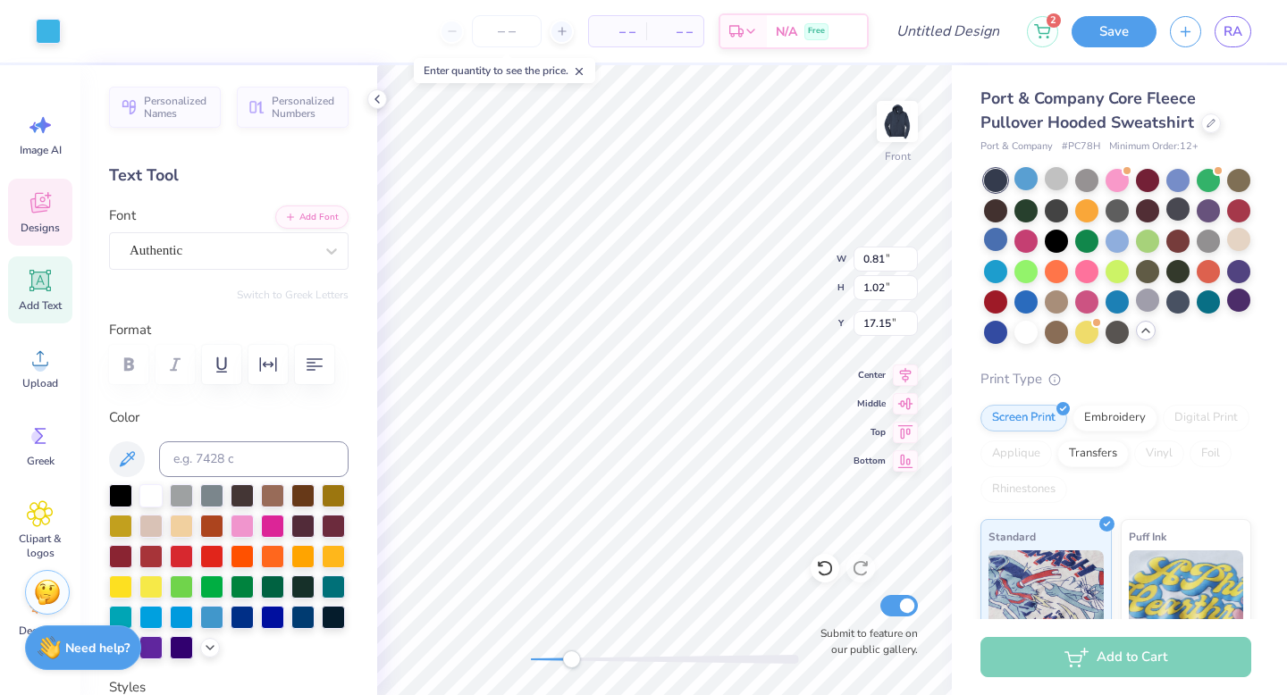
type input "0.96"
type input "0.84"
type input "14.87"
type input "0.73"
type input "0.71"
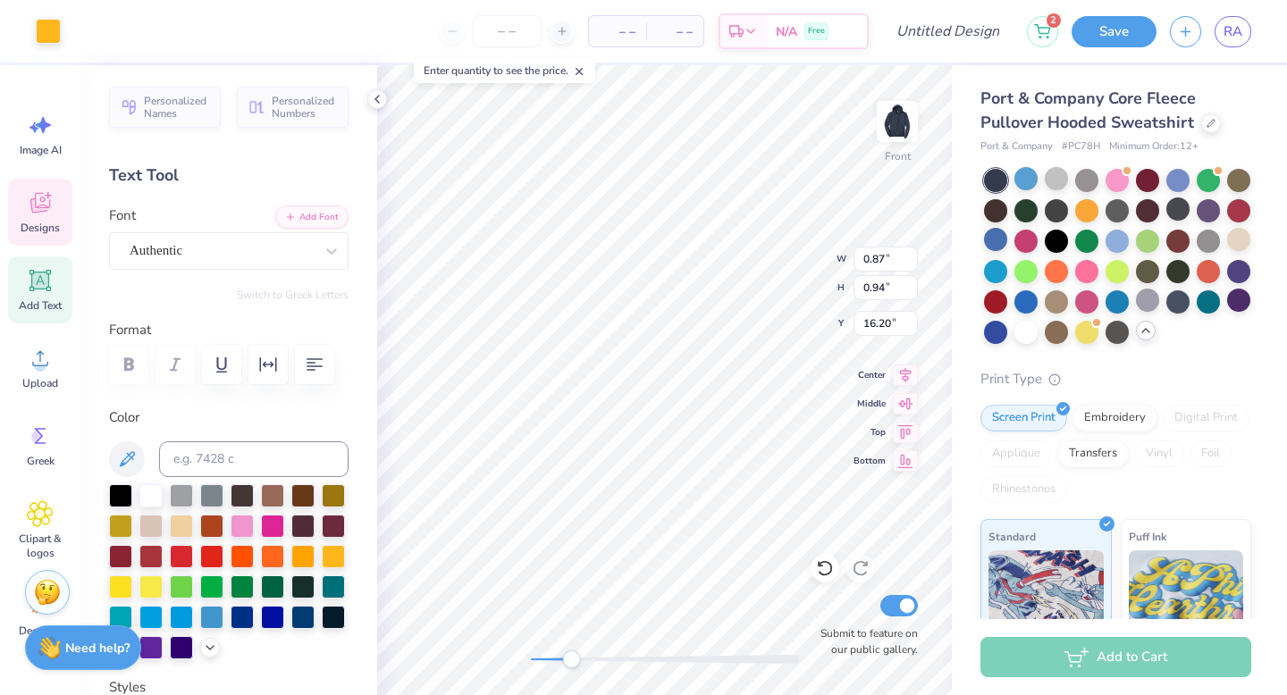
type input "17.81"
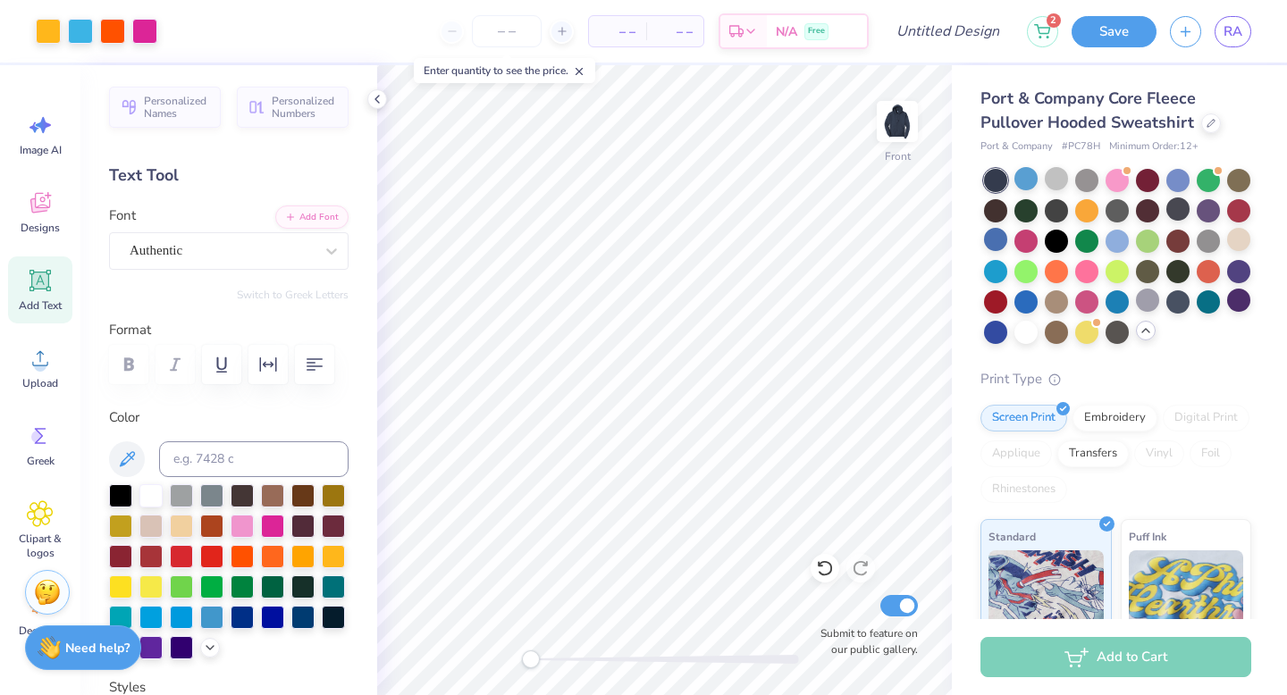
click at [513, 659] on div "Front Submit to feature on our public gallery." at bounding box center [664, 380] width 575 height 630
drag, startPoint x: 525, startPoint y: 666, endPoint x: 571, endPoint y: 660, distance: 45.9
click at [571, 660] on div "Accessibility label" at bounding box center [569, 659] width 18 height 18
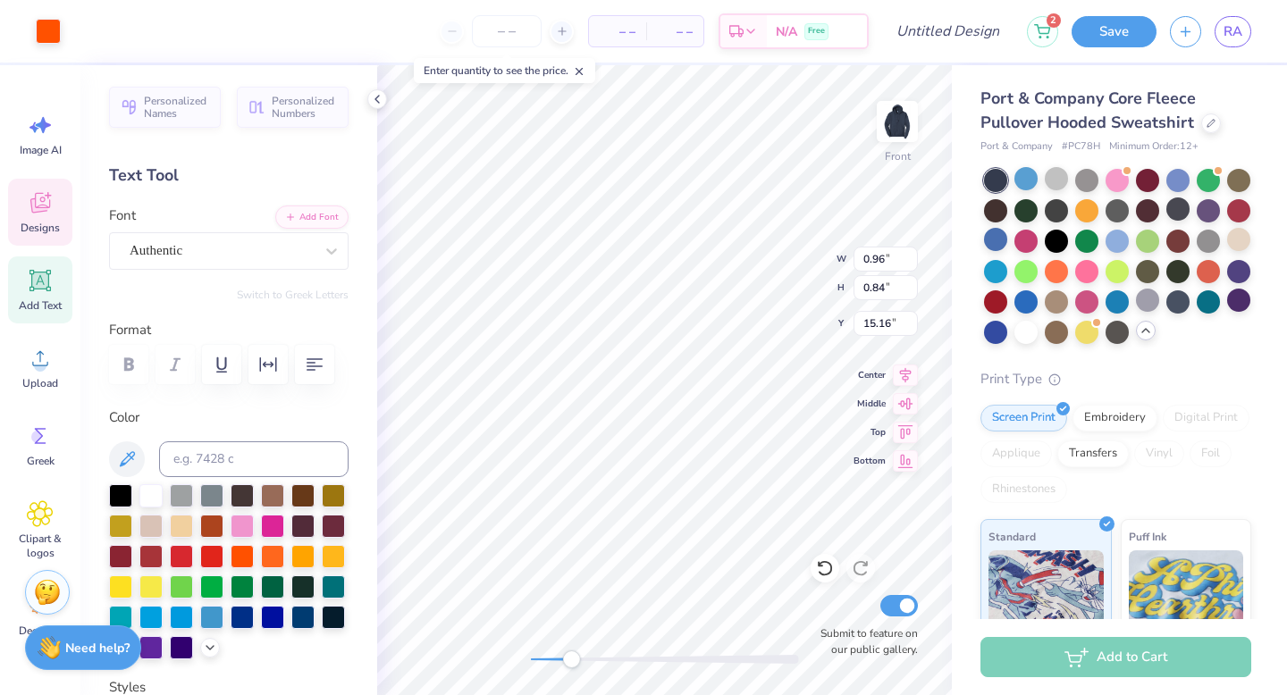
type input "0.96"
type input "0.84"
type input "15.16"
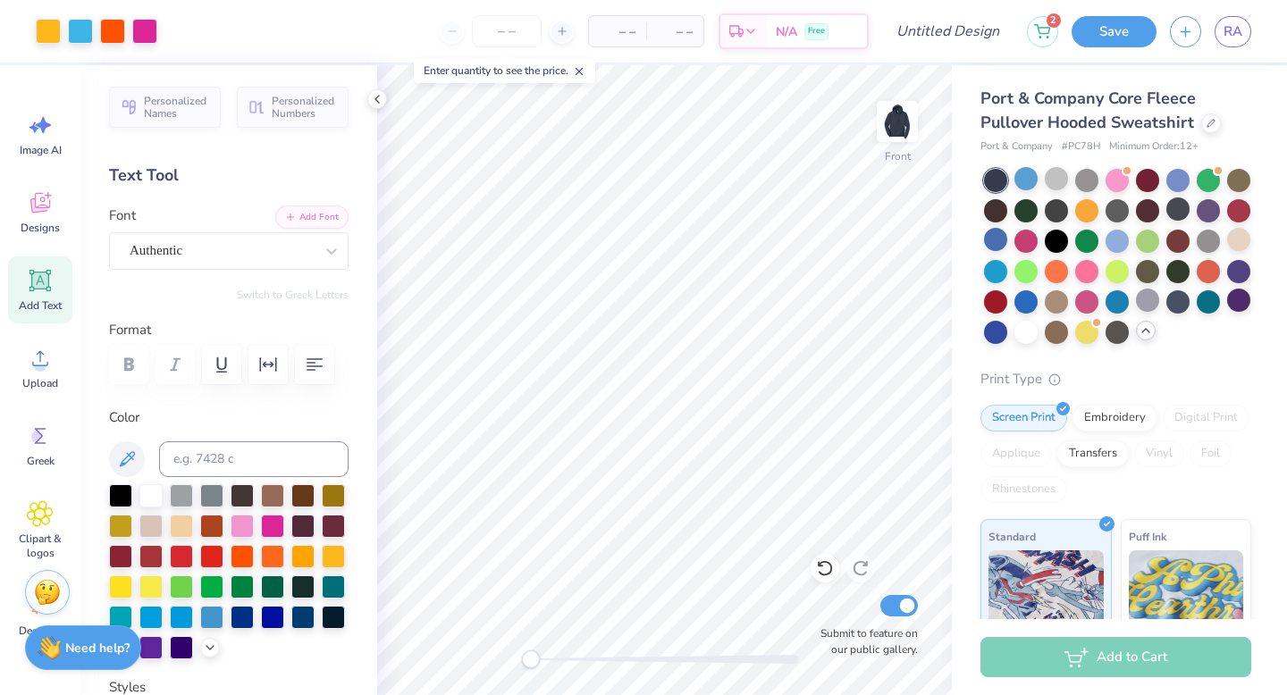
click at [509, 664] on div "Front Submit to feature on our public gallery." at bounding box center [664, 380] width 575 height 630
click at [1054, 177] on div at bounding box center [1056, 178] width 23 height 23
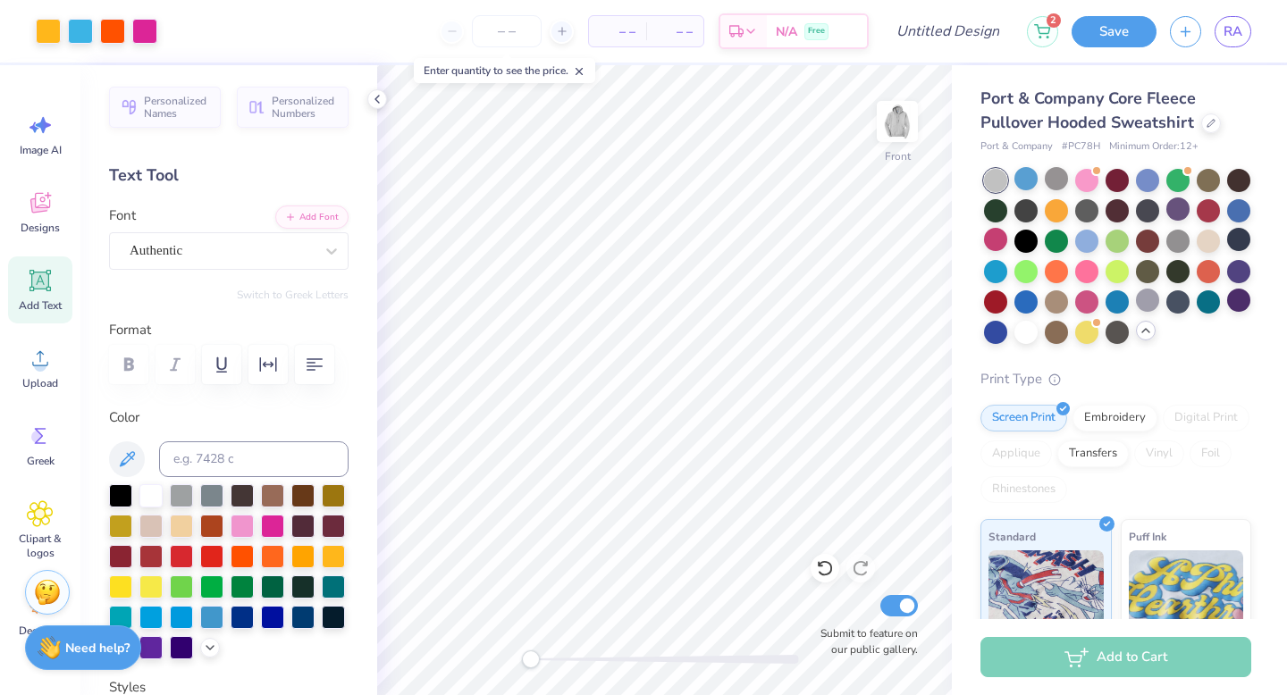
click at [1063, 175] on div at bounding box center [1056, 178] width 23 height 23
click at [1098, 211] on div at bounding box center [1086, 208] width 23 height 23
click at [1166, 251] on div at bounding box center [1177, 239] width 23 height 23
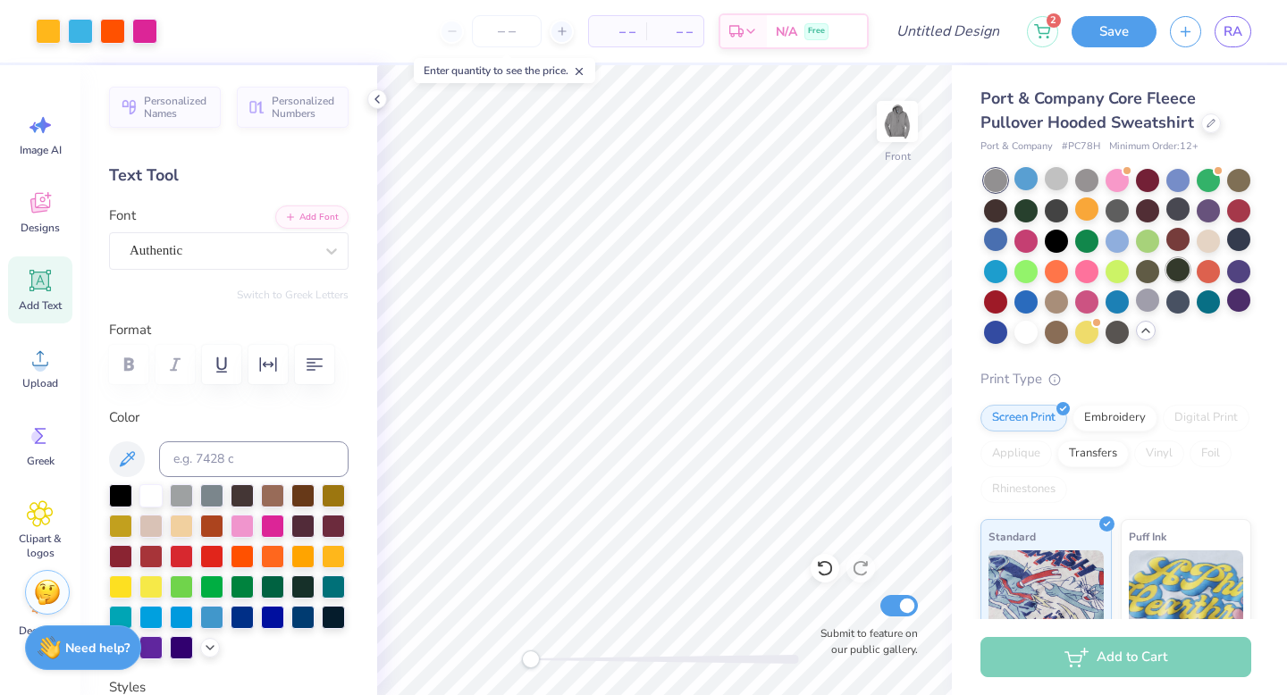
click at [1166, 281] on div at bounding box center [1177, 269] width 23 height 23
click at [1189, 215] on div at bounding box center [1177, 208] width 23 height 23
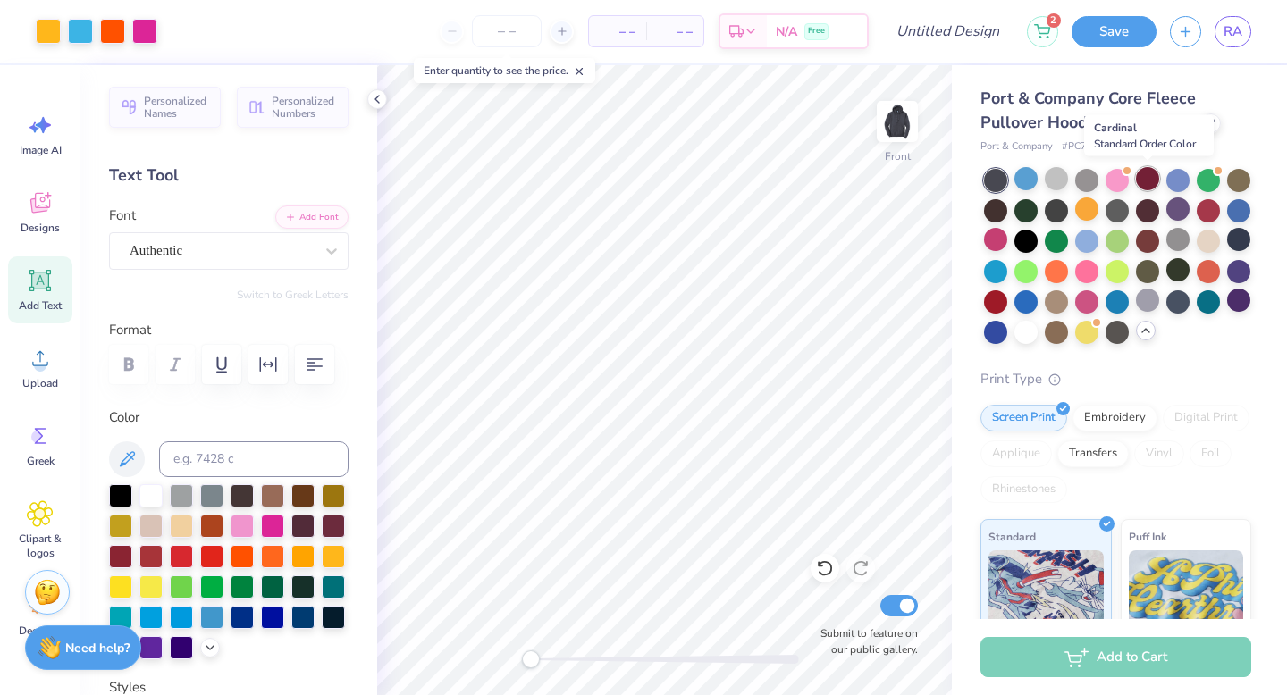
click at [1153, 179] on div at bounding box center [1147, 178] width 23 height 23
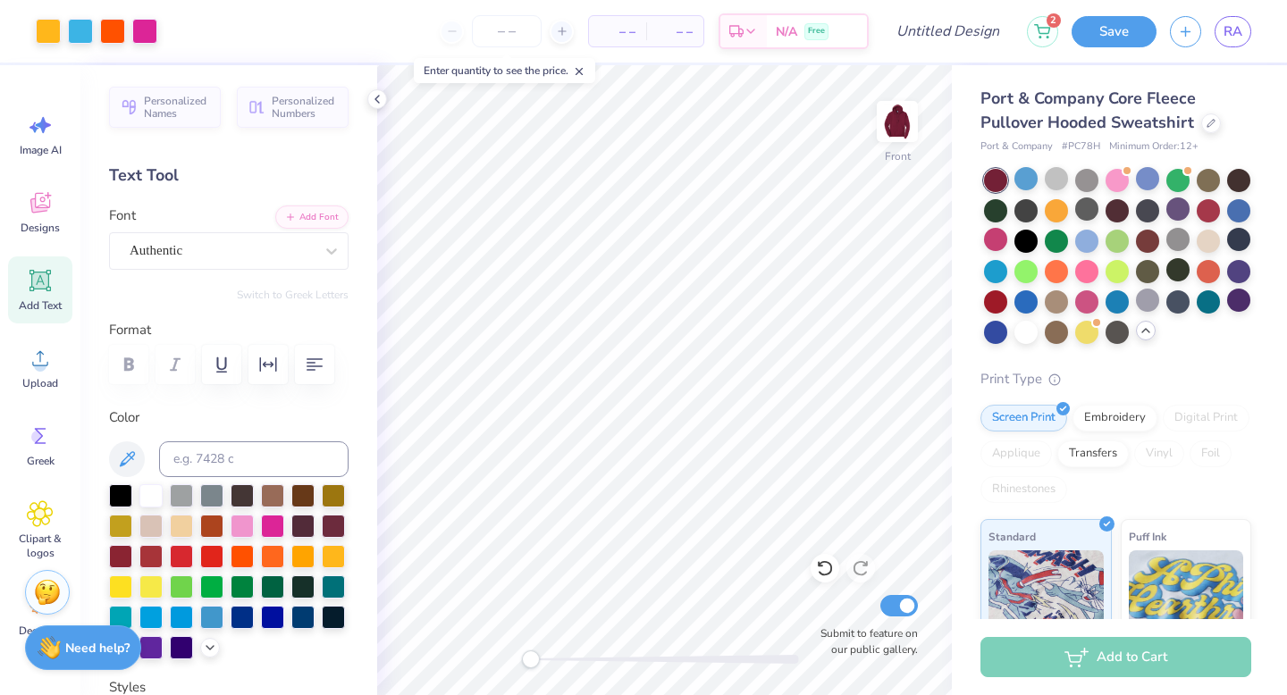
click at [1148, 253] on div at bounding box center [1117, 256] width 267 height 175
click at [1098, 239] on div at bounding box center [1086, 239] width 23 height 23
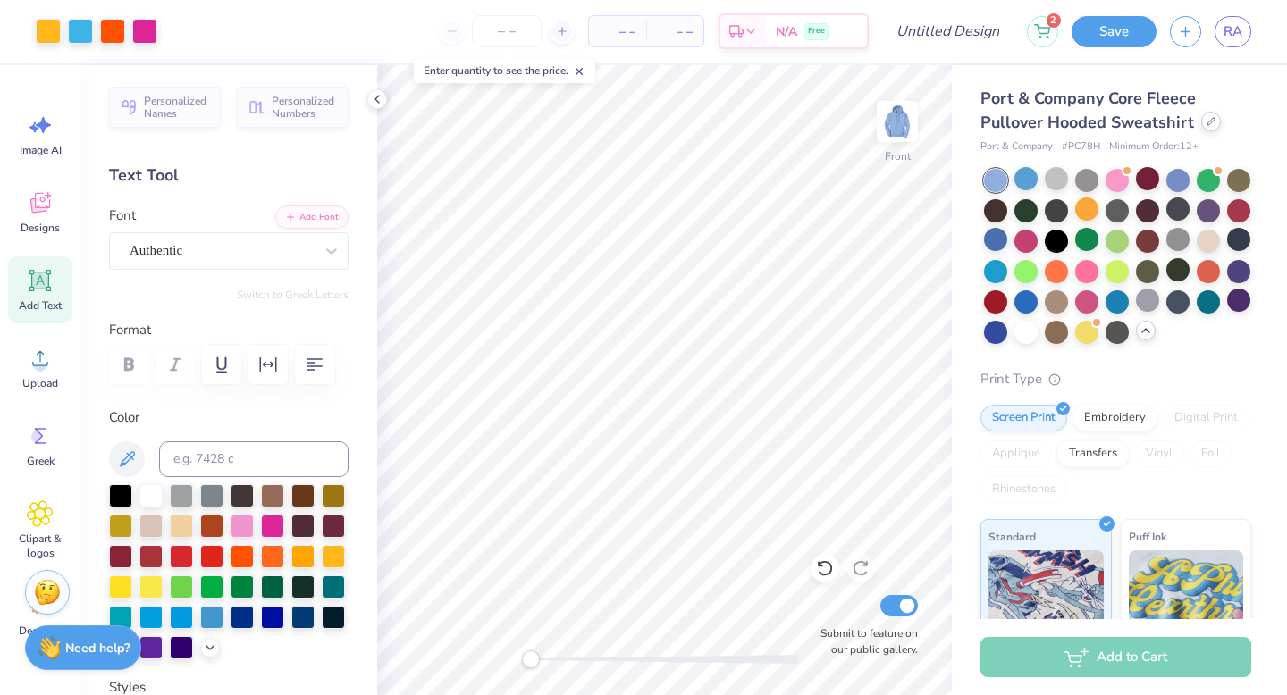
click at [1213, 125] on icon at bounding box center [1210, 121] width 9 height 9
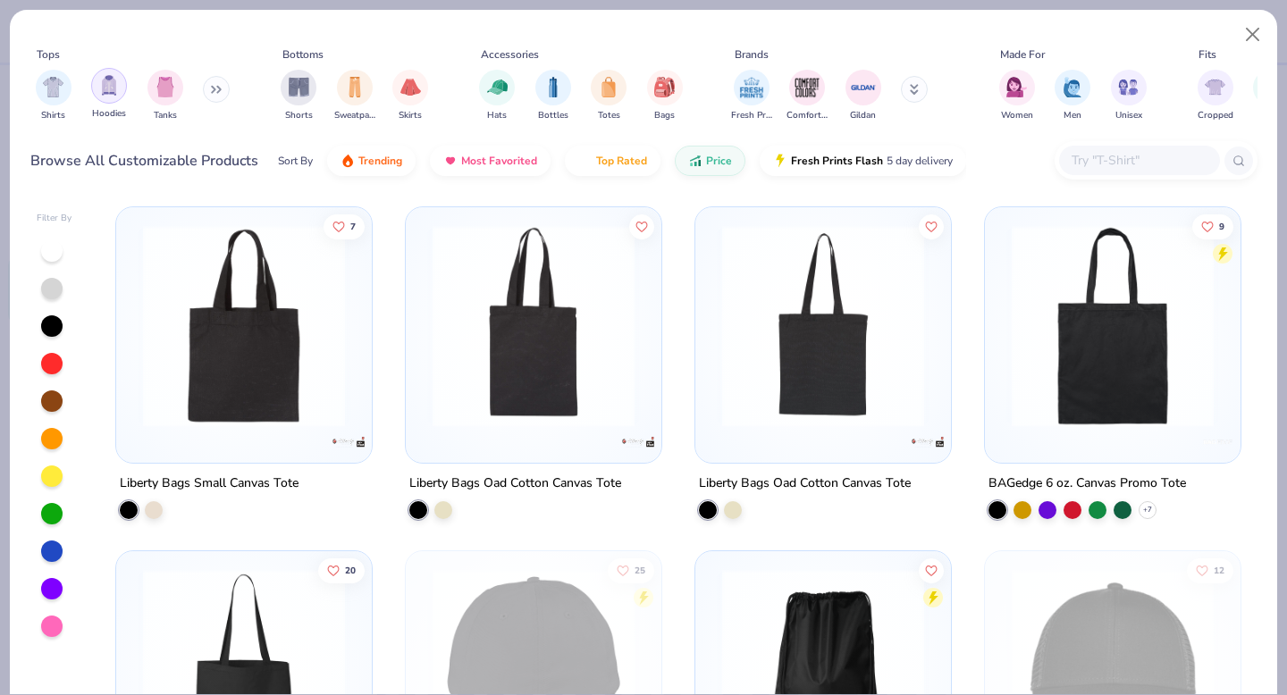
click at [115, 74] on div "filter for Hoodies" at bounding box center [109, 86] width 36 height 36
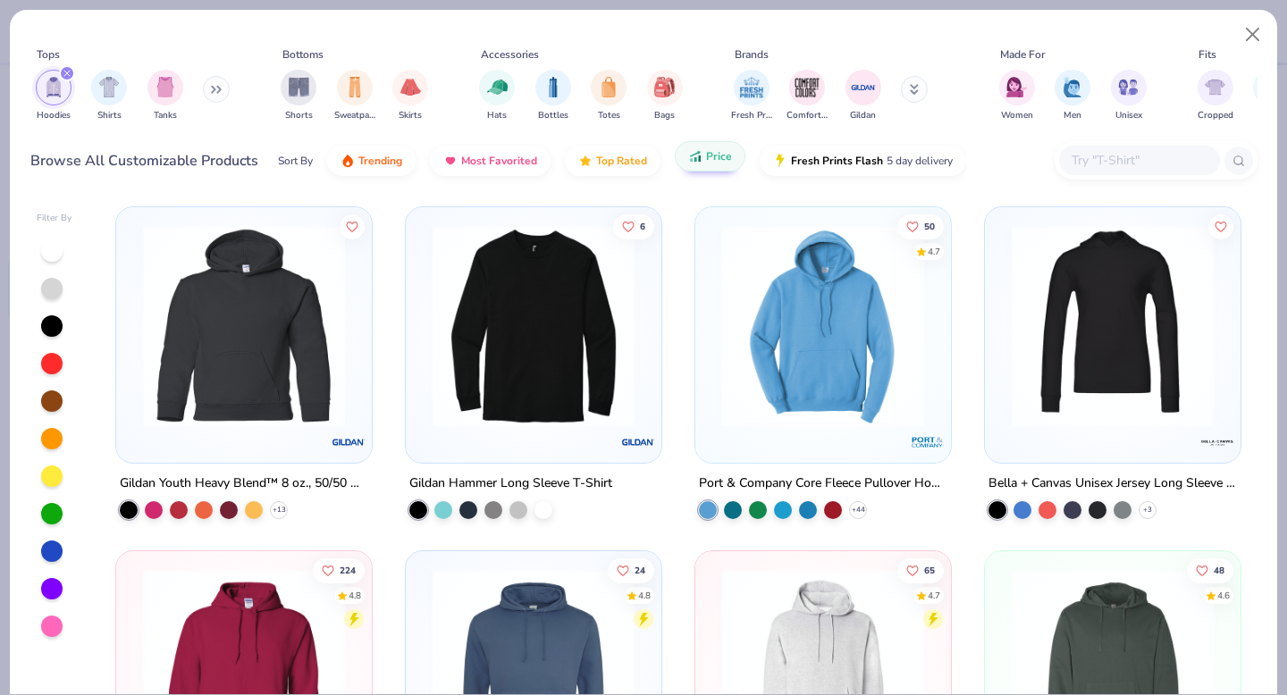
click at [715, 161] on span "Price" at bounding box center [719, 156] width 26 height 14
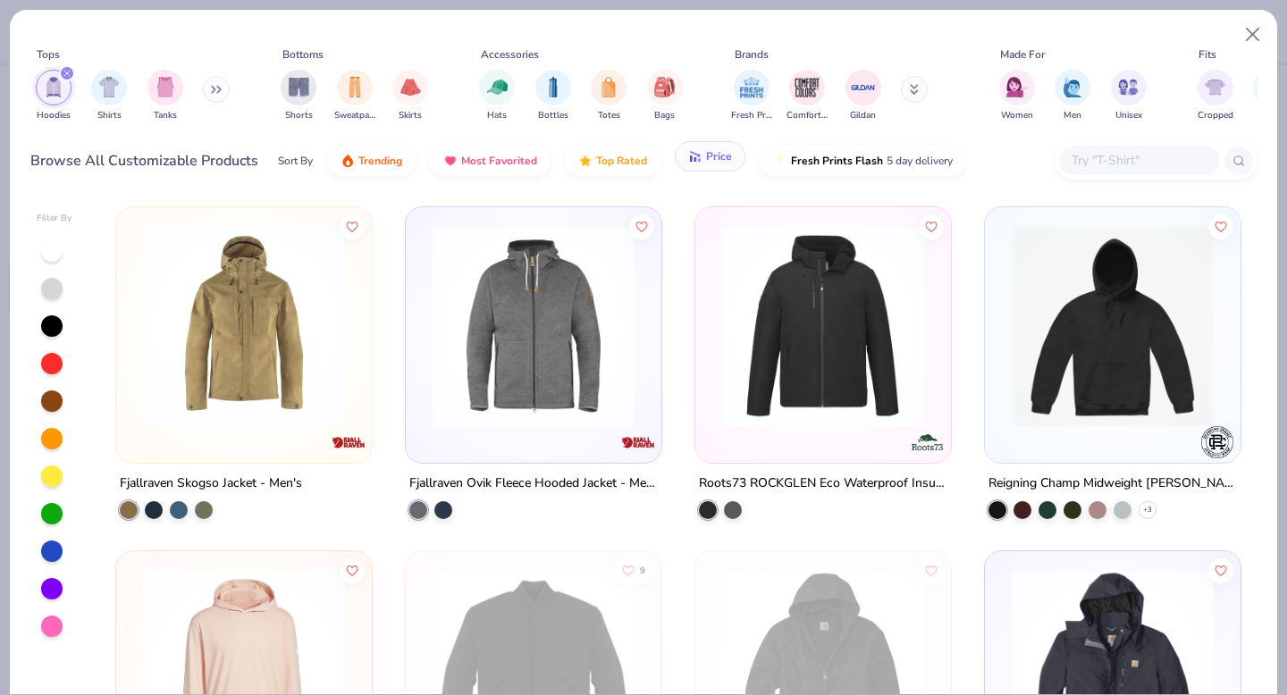
click at [705, 172] on div "Sort By Trending Most Favorited Top Rated Price Fresh Prints Flash 5 day delive…" at bounding box center [622, 161] width 688 height 50
click at [701, 156] on button "Price" at bounding box center [710, 156] width 71 height 30
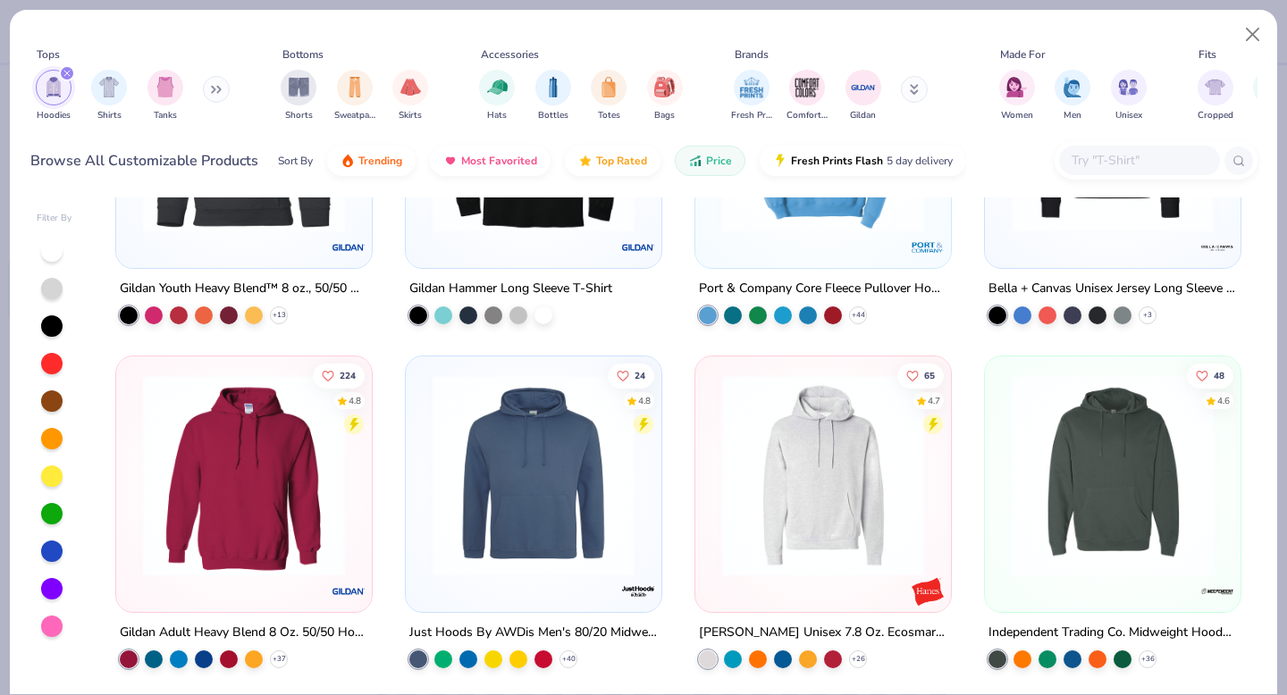
scroll to position [263, 0]
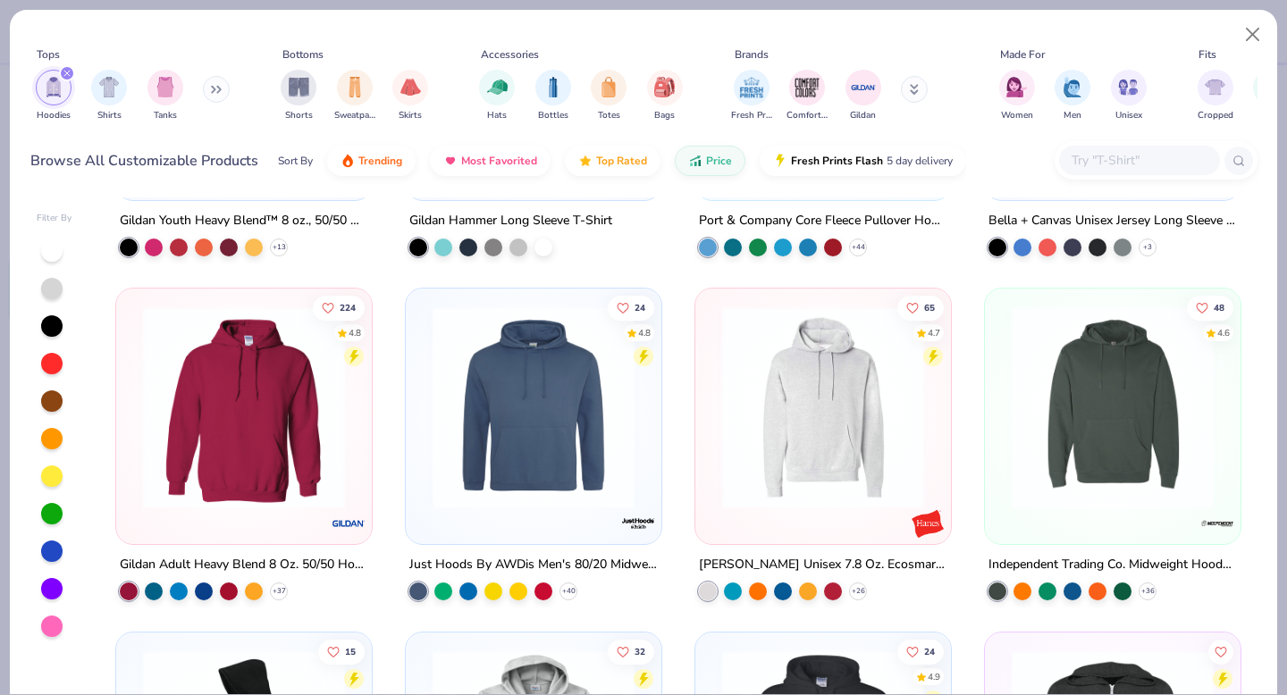
click at [298, 424] on img at bounding box center [244, 407] width 220 height 202
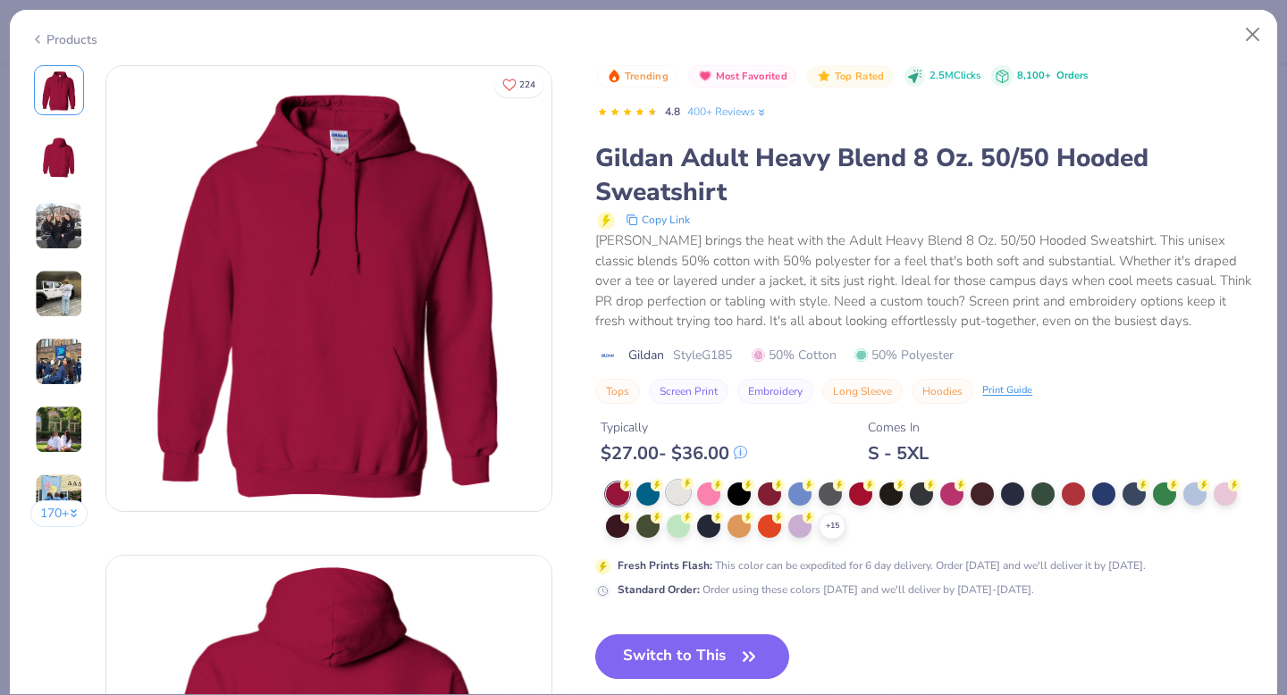
click at [681, 484] on div at bounding box center [678, 492] width 23 height 23
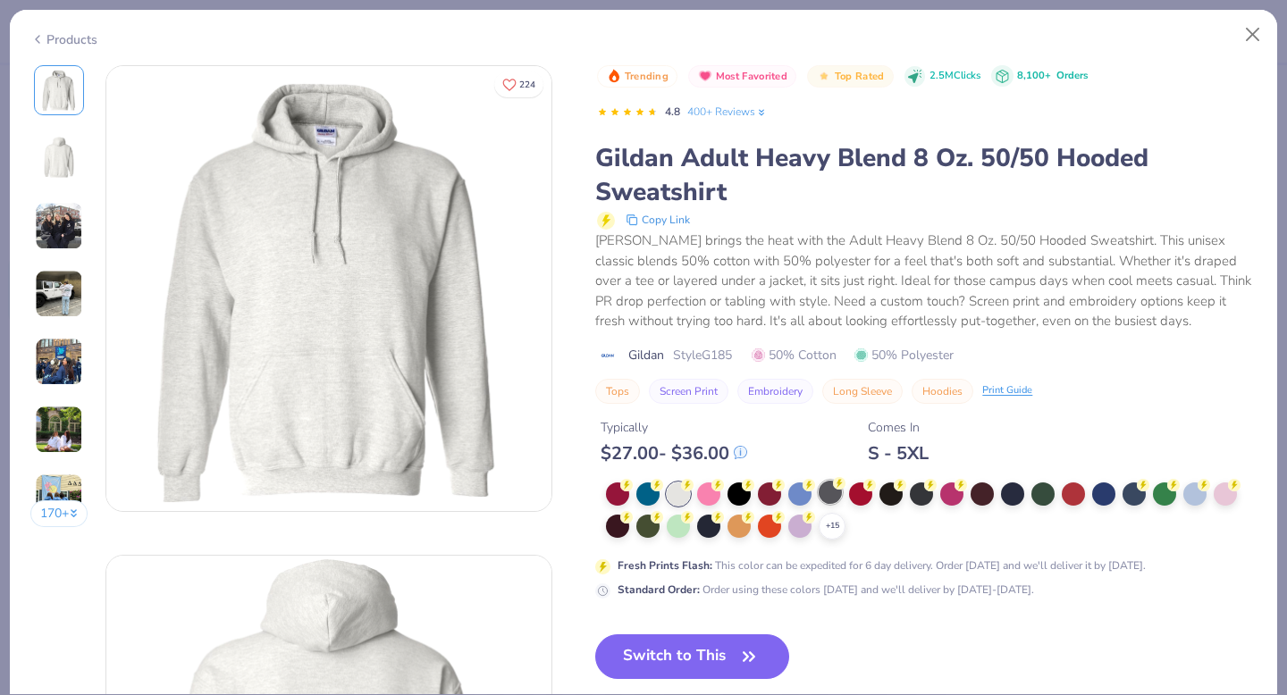
click at [833, 502] on div at bounding box center [829, 492] width 23 height 23
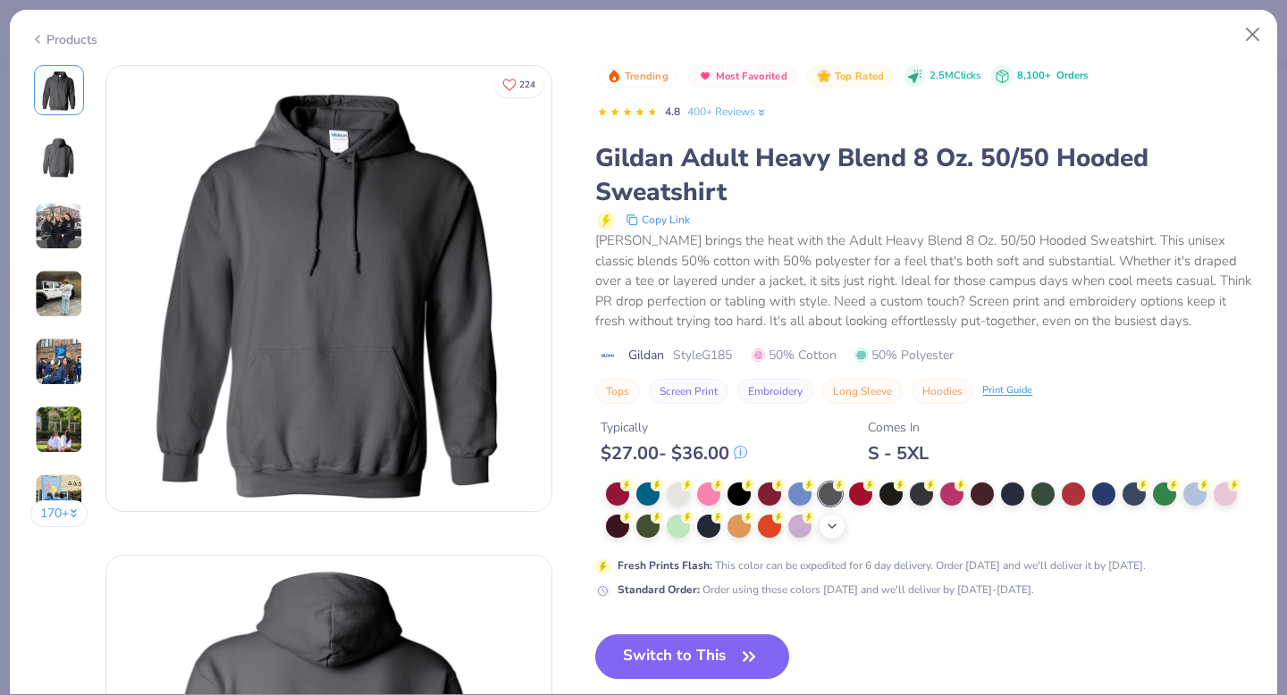
click at [834, 529] on icon at bounding box center [832, 526] width 14 height 14
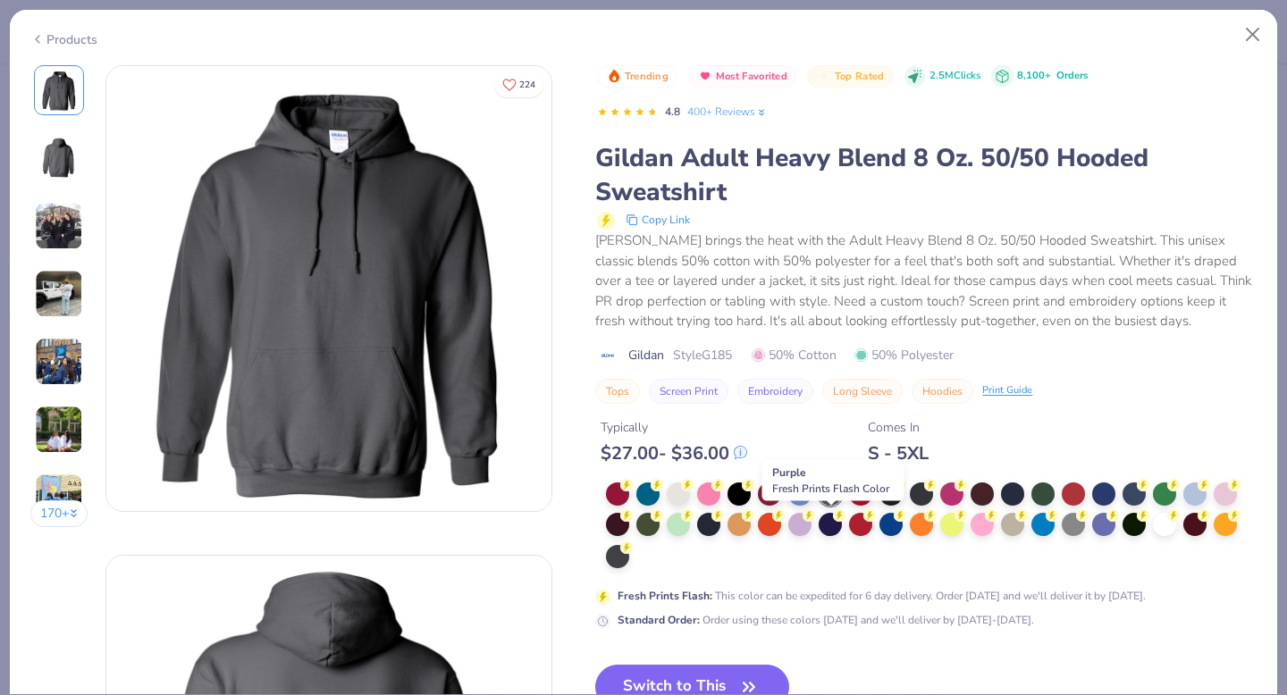
scroll to position [9, 0]
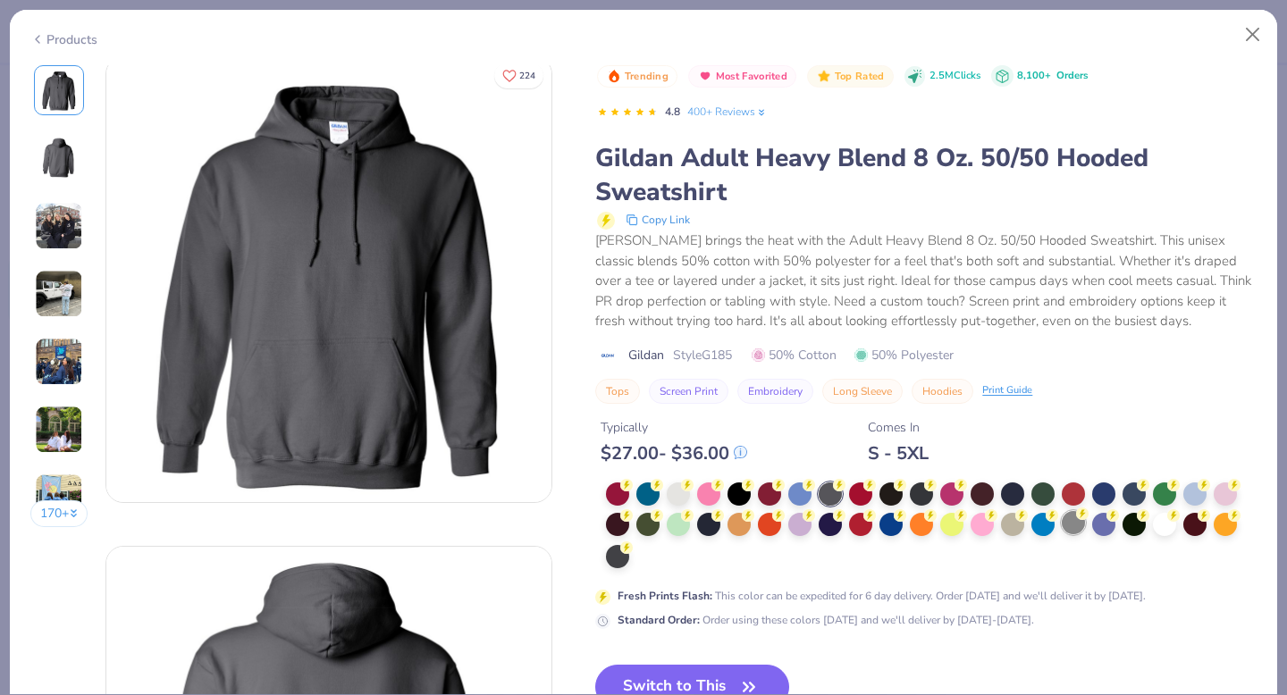
click at [1073, 528] on div at bounding box center [1073, 522] width 23 height 23
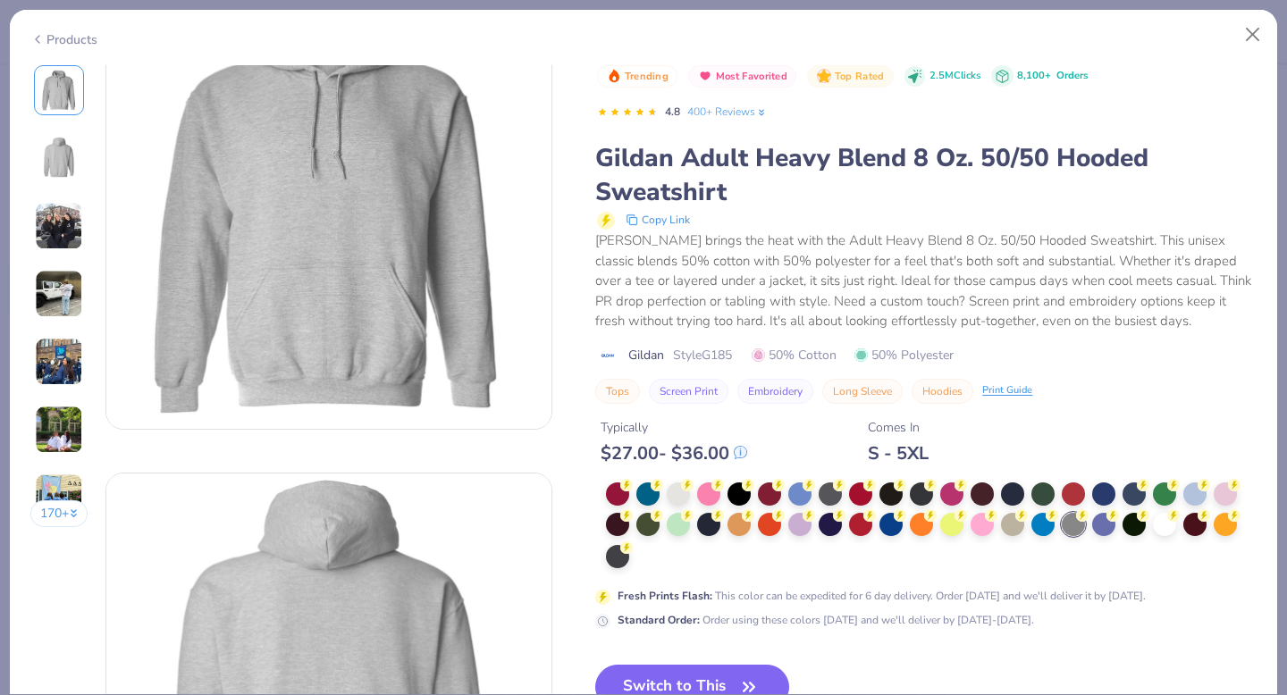
scroll to position [83, 0]
click at [627, 559] on div at bounding box center [617, 554] width 23 height 23
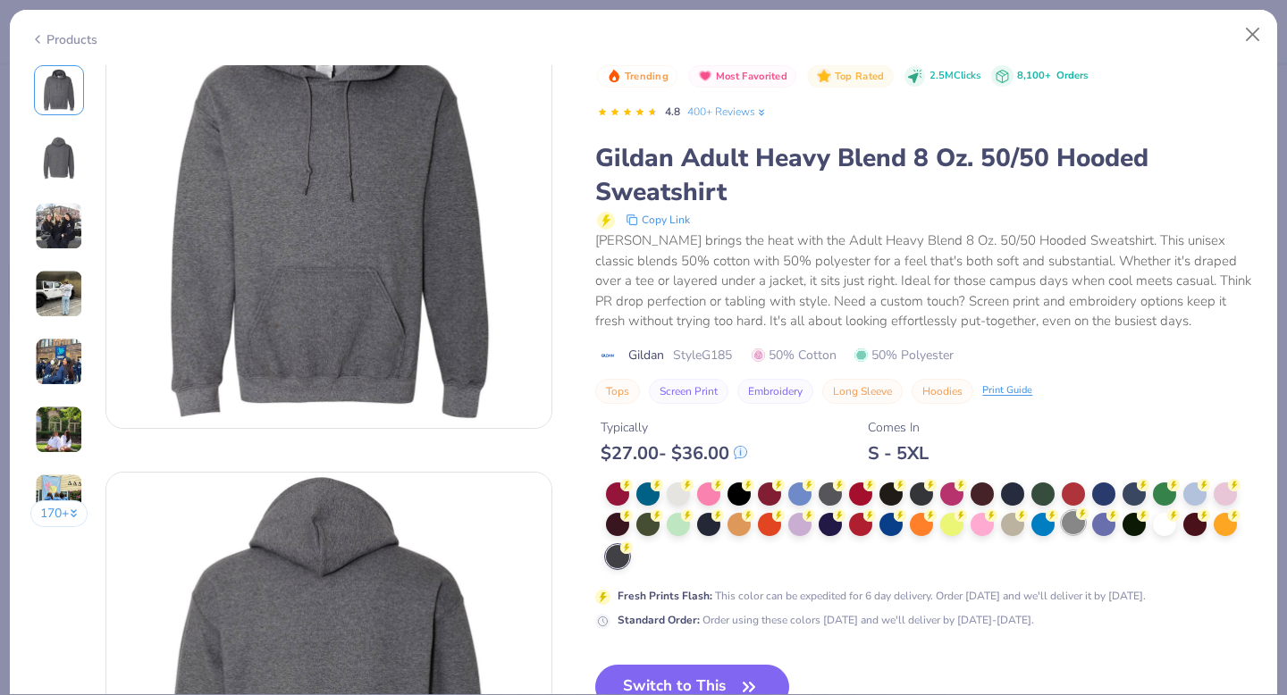
click at [1078, 533] on div at bounding box center [1073, 522] width 23 height 23
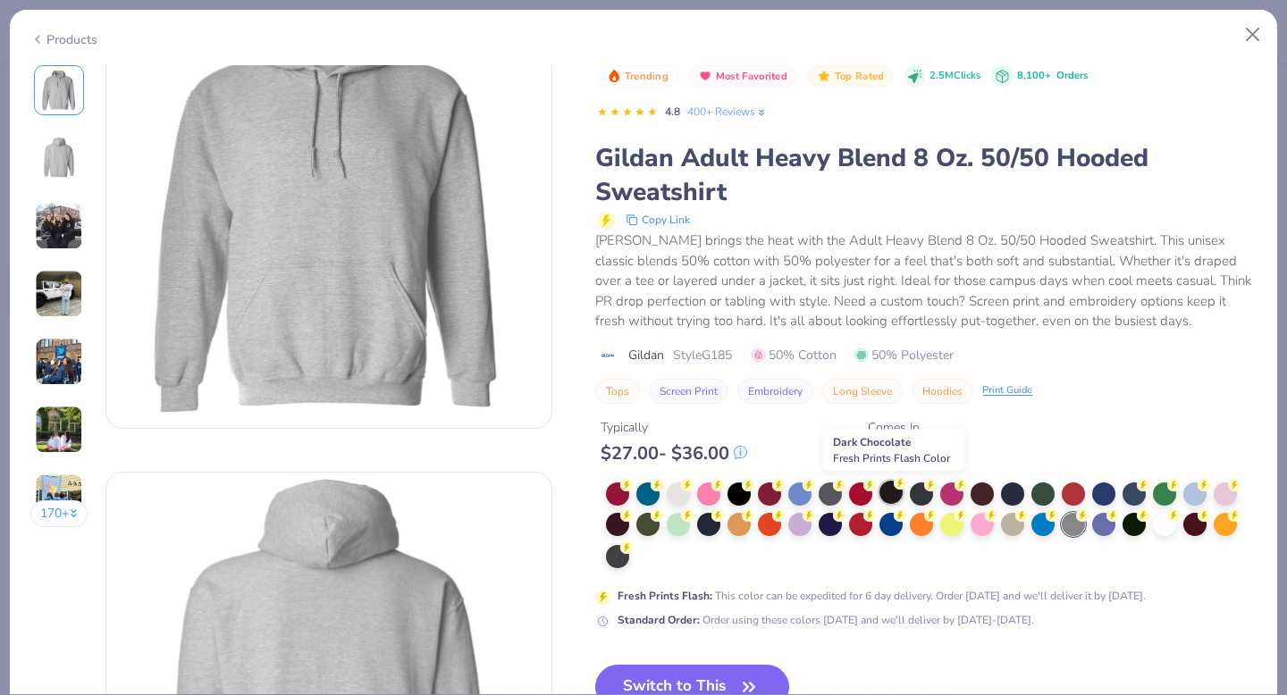
click at [893, 498] on div at bounding box center [890, 492] width 23 height 23
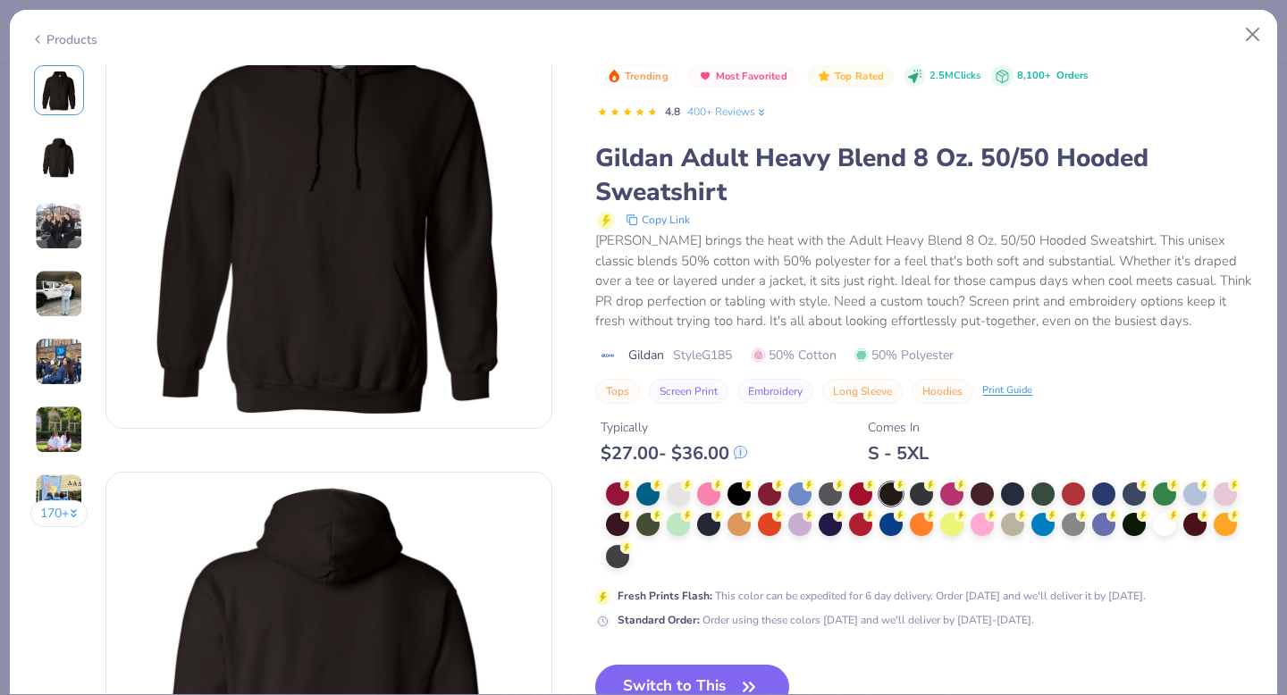
click at [48, 161] on img at bounding box center [59, 158] width 43 height 43
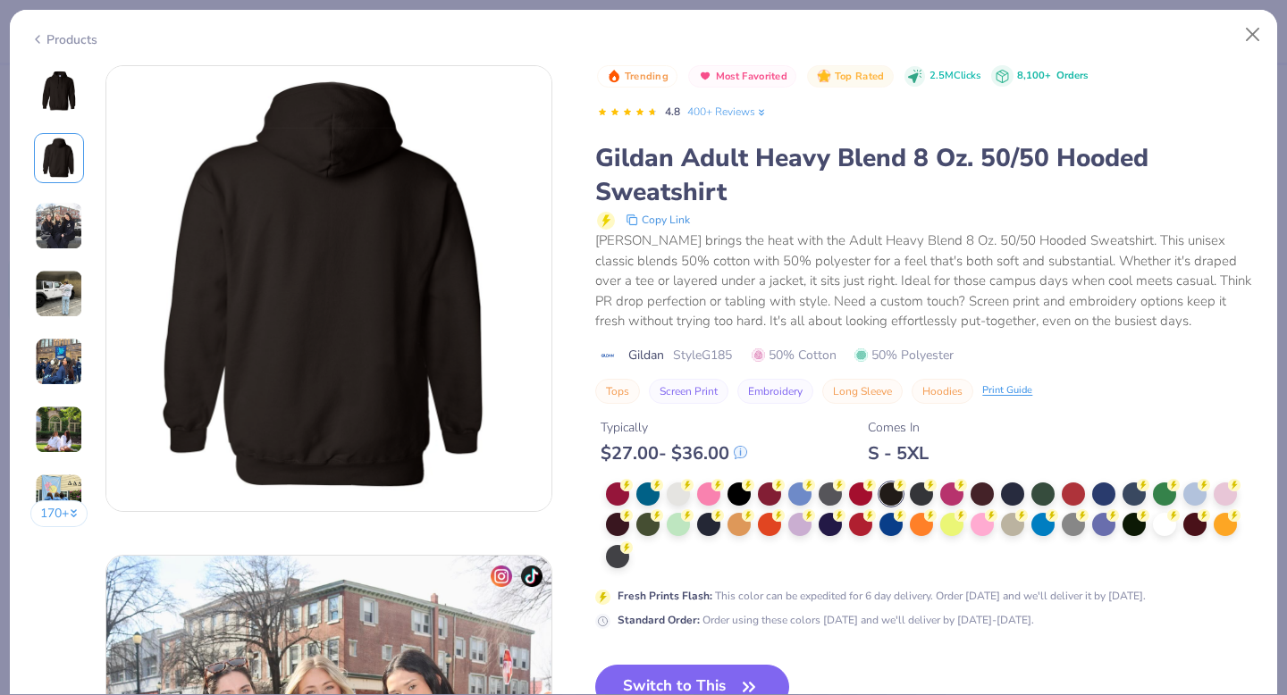
click at [60, 228] on img at bounding box center [59, 226] width 48 height 48
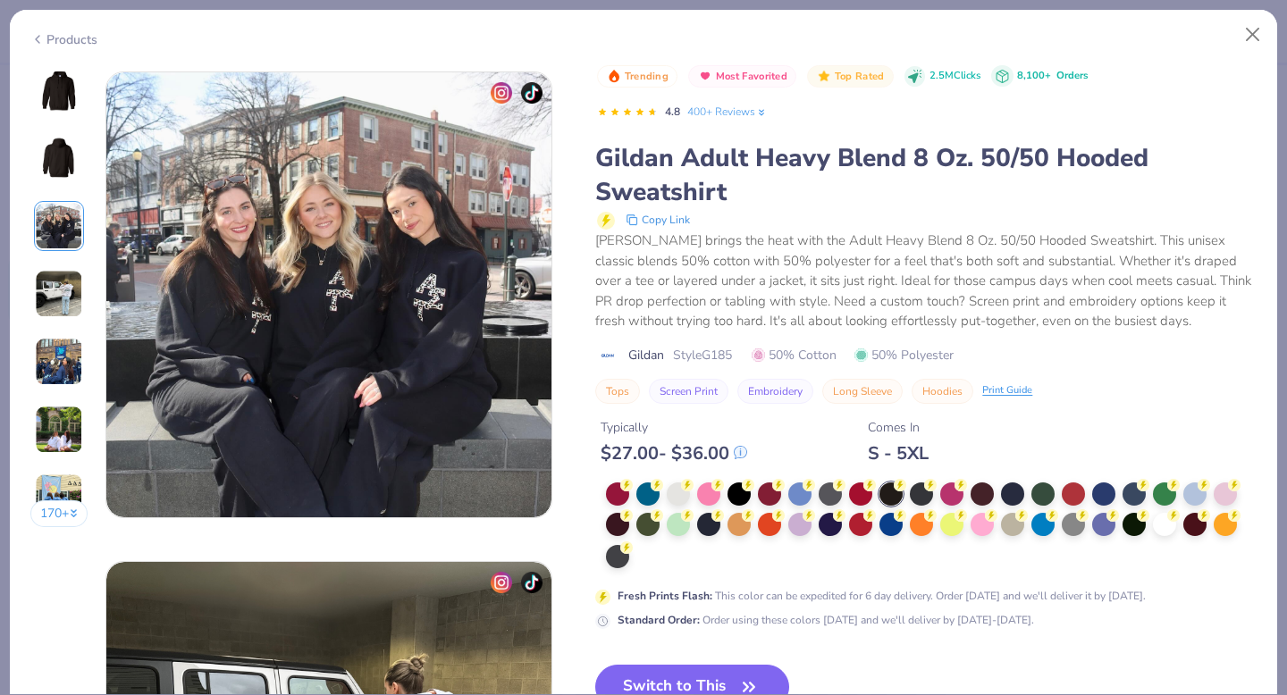
scroll to position [979, 0]
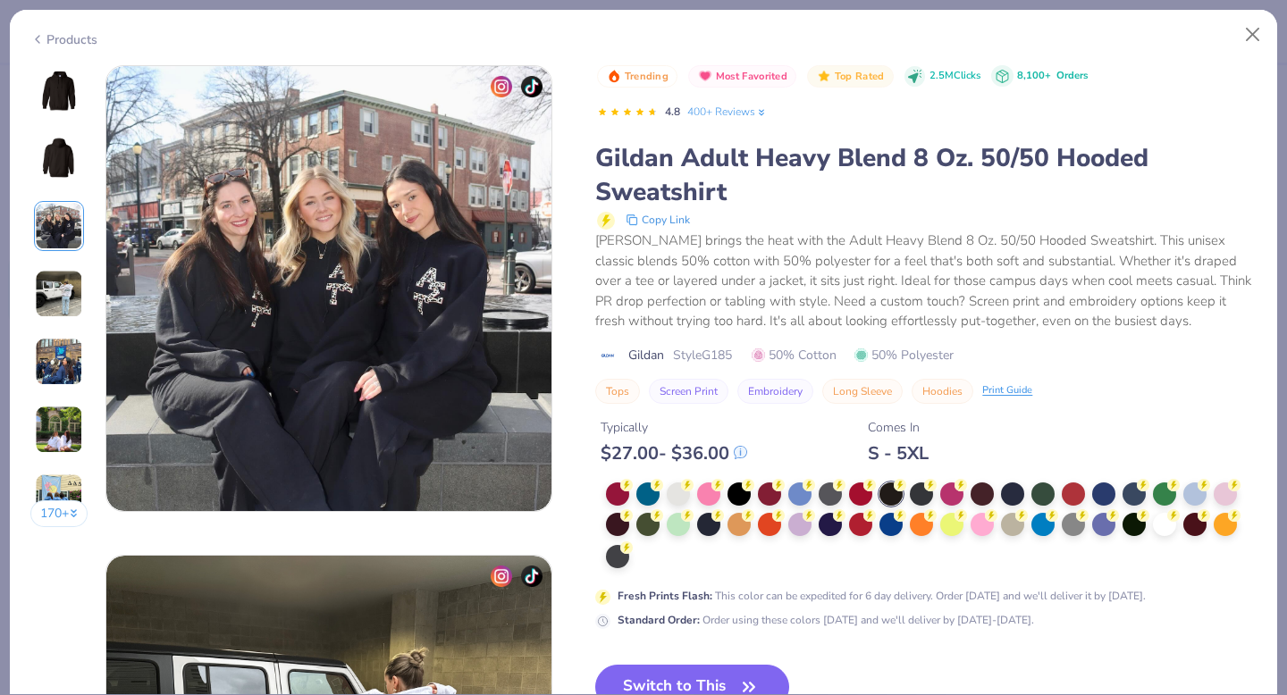
click at [65, 273] on img at bounding box center [59, 294] width 48 height 48
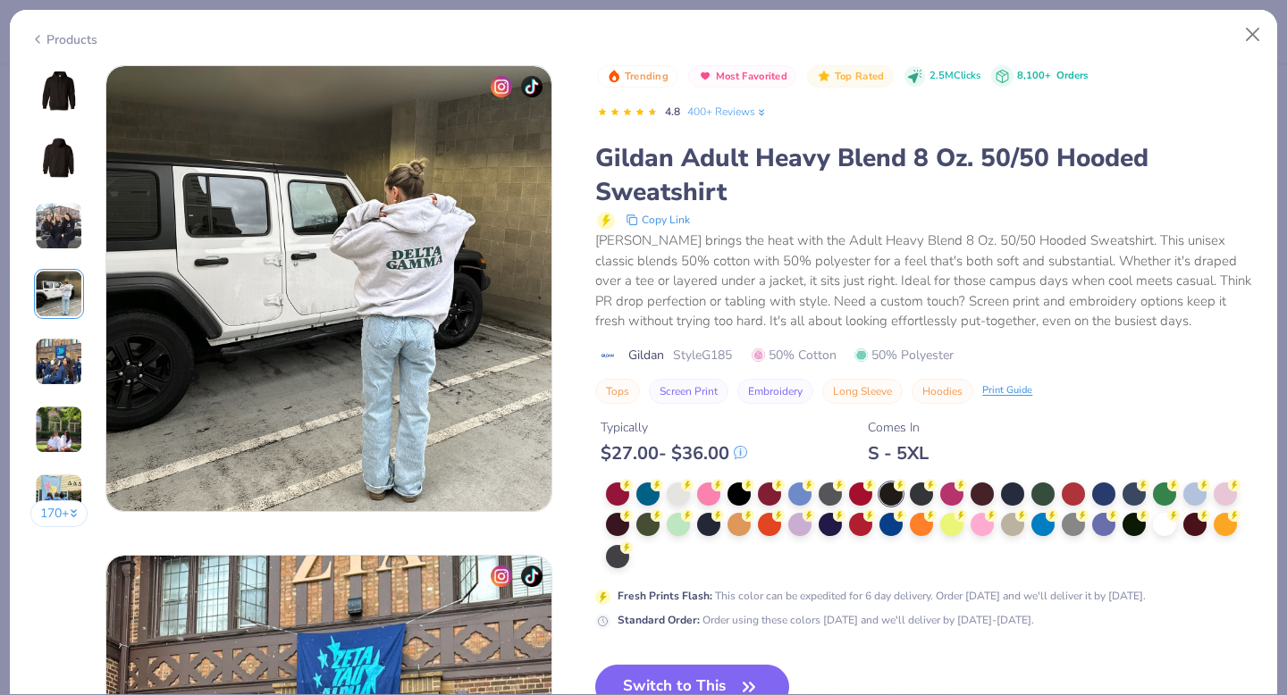
click at [56, 382] on img at bounding box center [59, 362] width 48 height 48
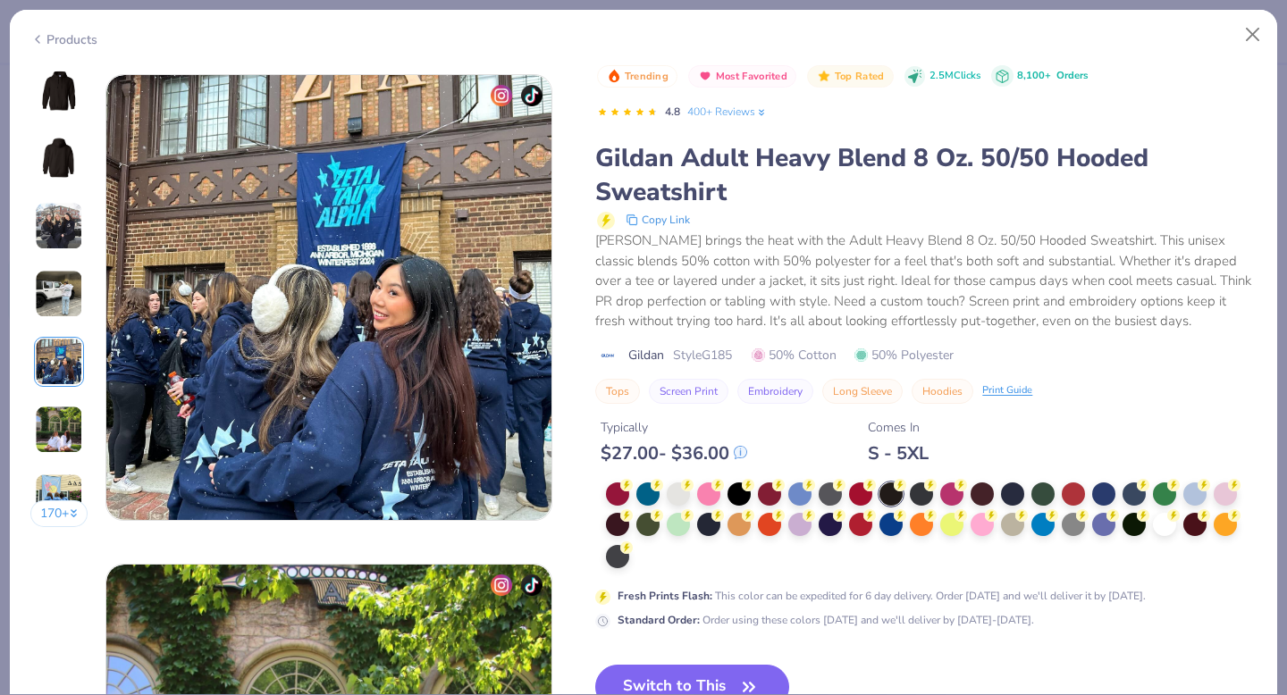
scroll to position [1959, 0]
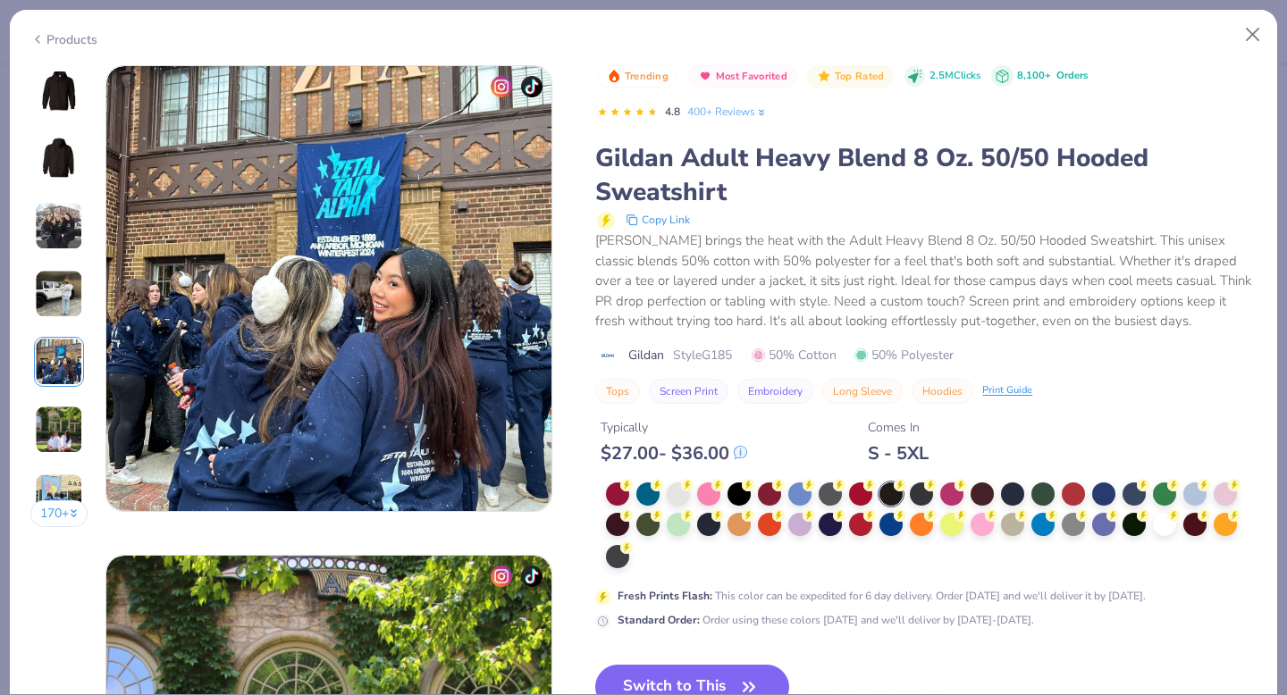
click at [66, 82] on img at bounding box center [59, 90] width 43 height 43
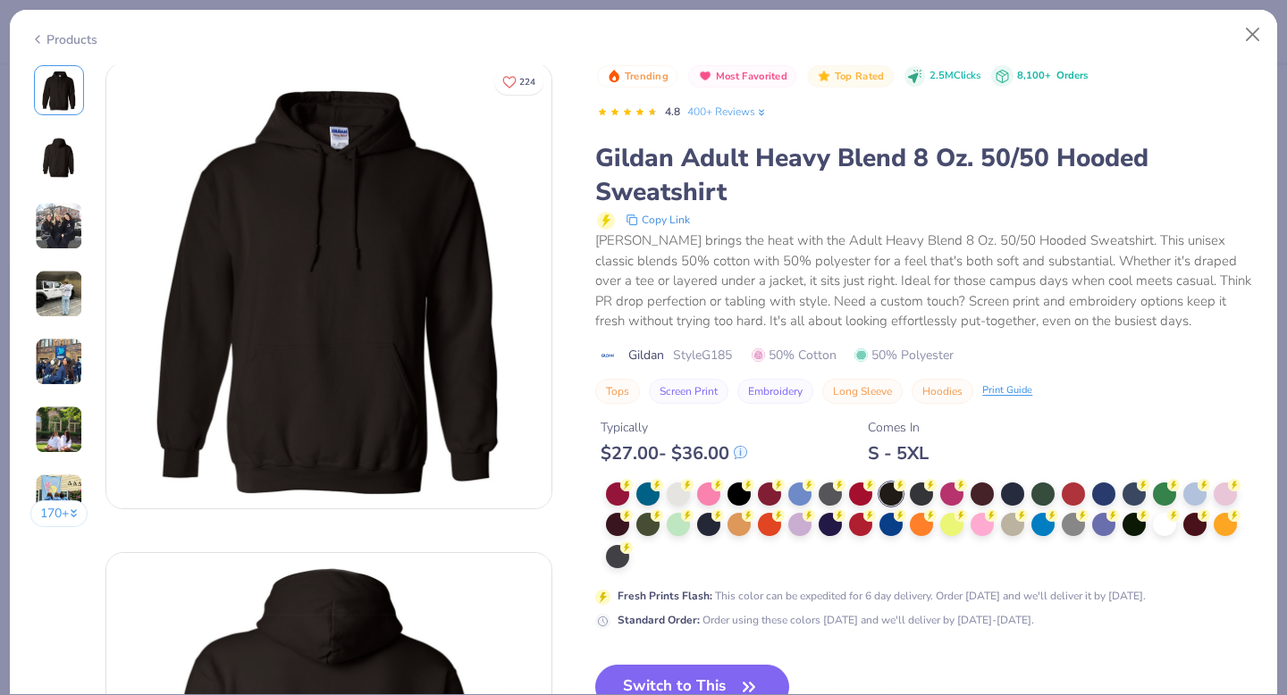
scroll to position [0, 0]
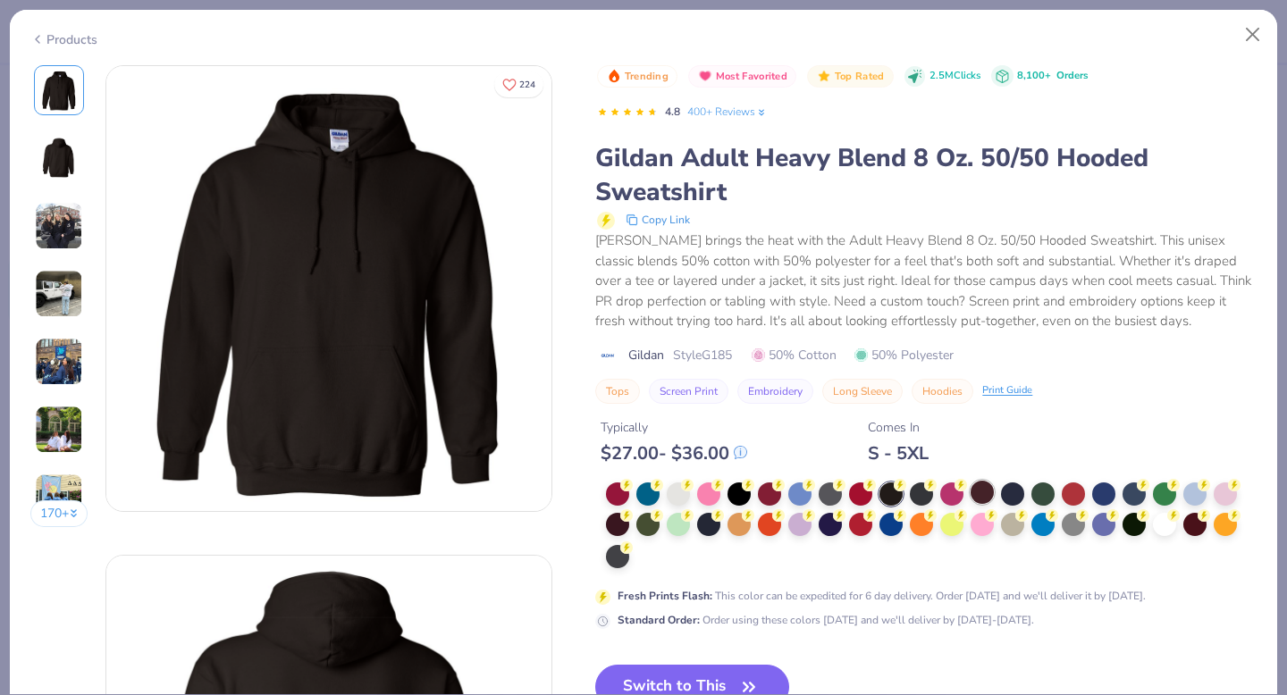
click at [981, 497] on div at bounding box center [981, 492] width 23 height 23
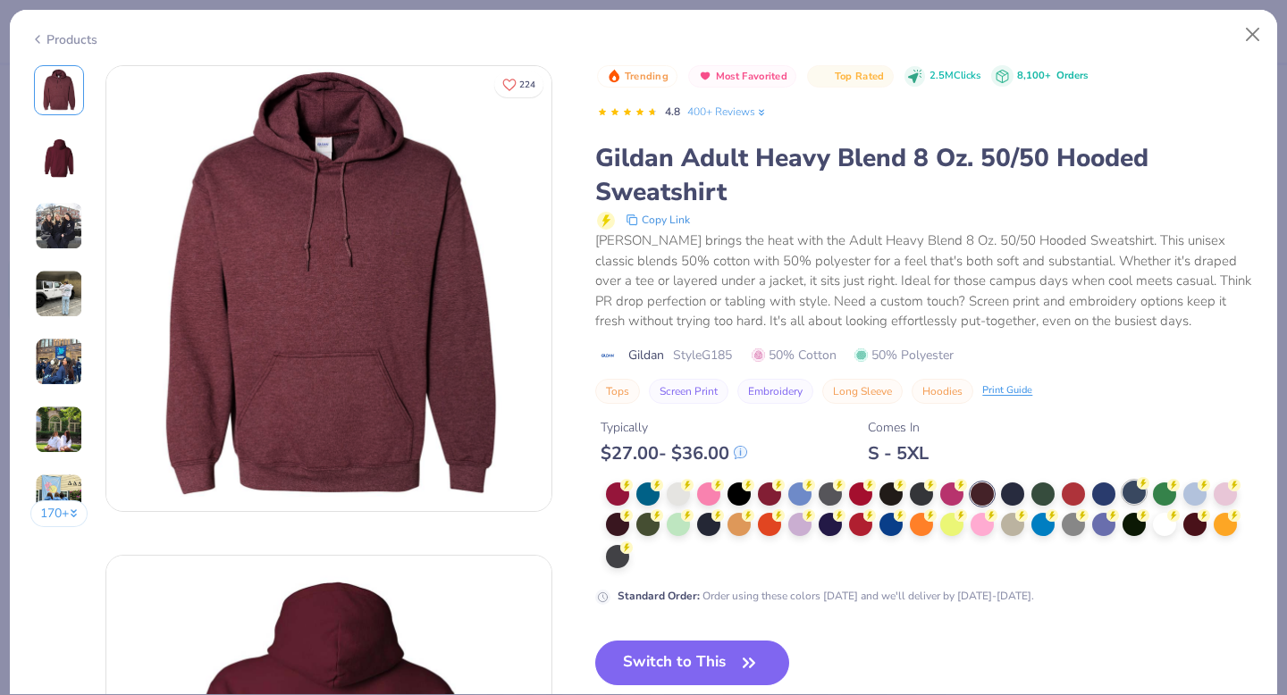
click at [1136, 490] on div at bounding box center [1133, 492] width 23 height 23
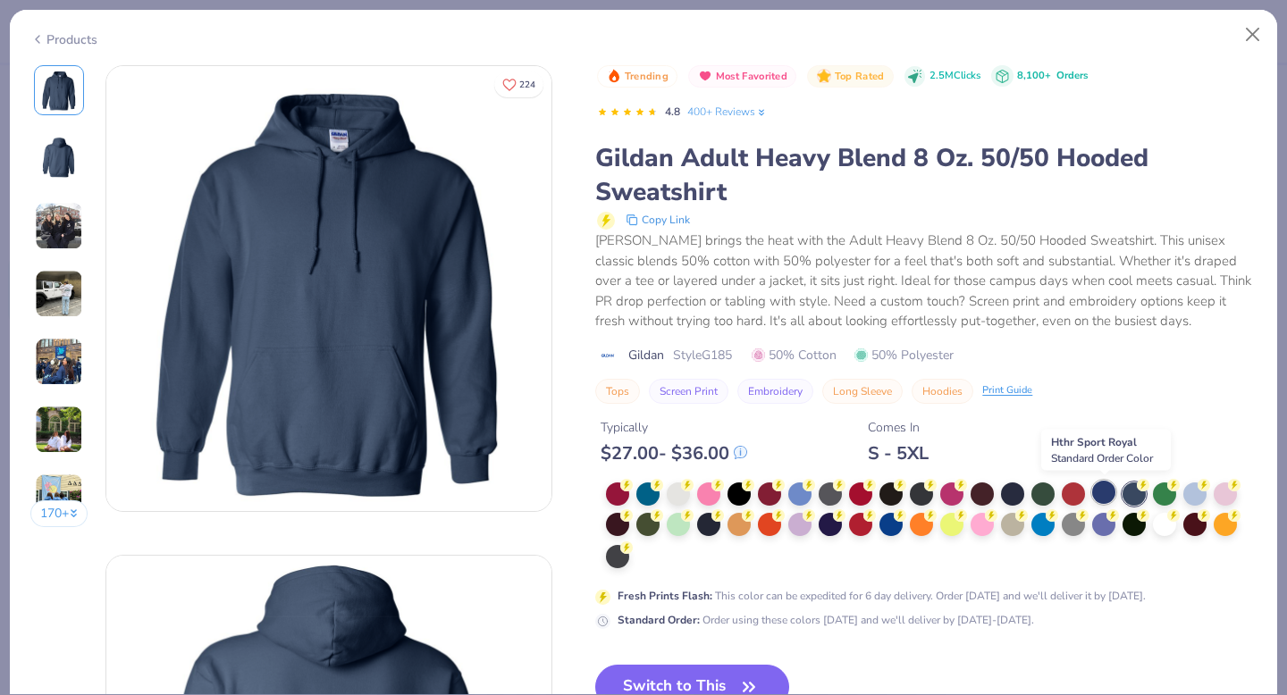
click at [1109, 489] on div at bounding box center [1103, 492] width 23 height 23
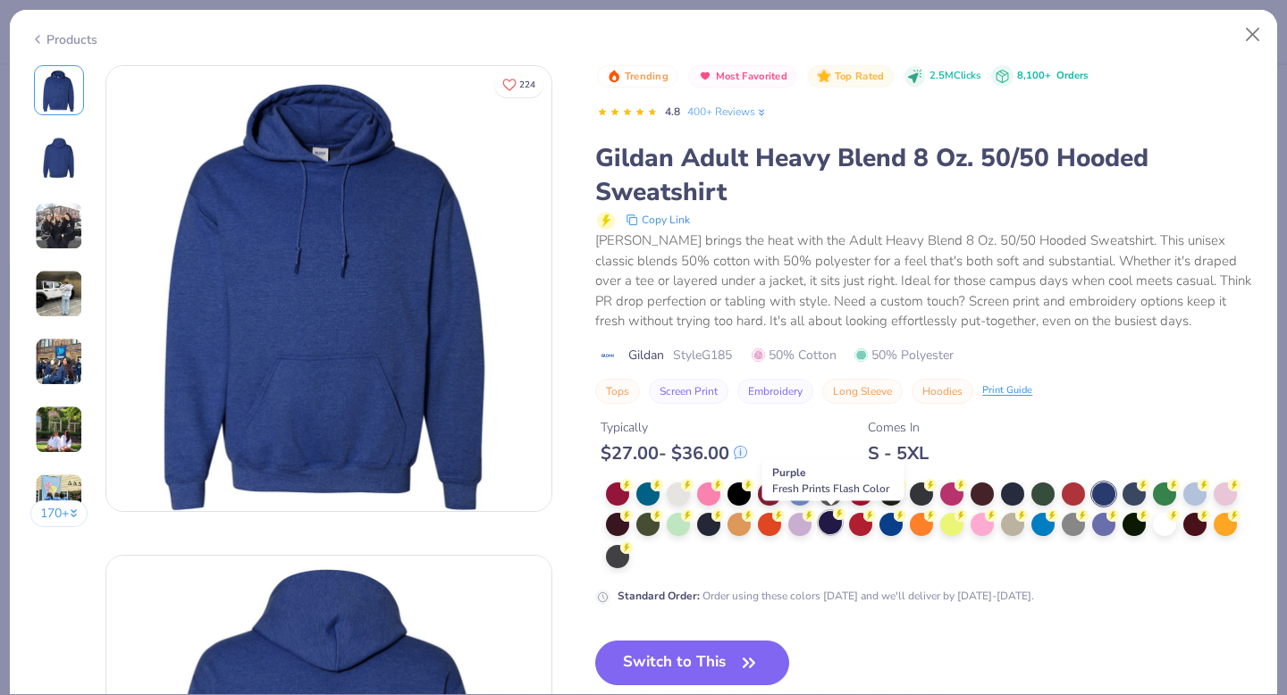
click at [829, 525] on div at bounding box center [829, 522] width 23 height 23
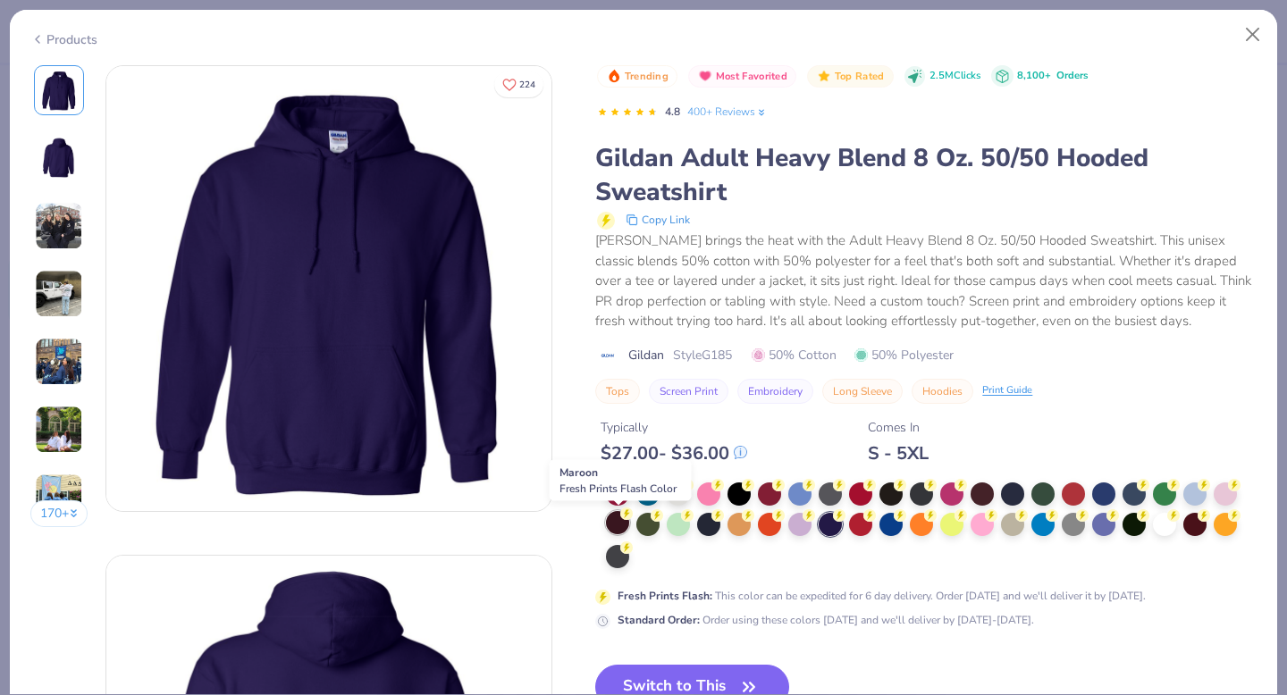
click at [617, 528] on div at bounding box center [617, 522] width 23 height 23
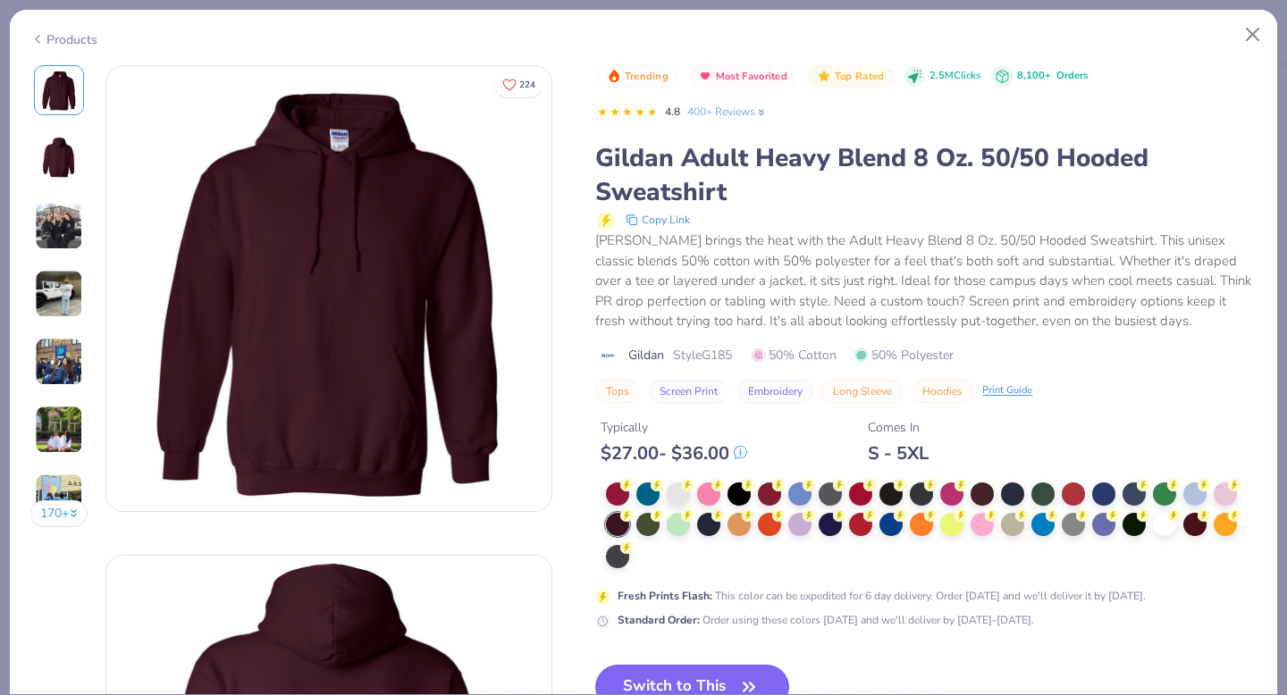
scroll to position [27, 0]
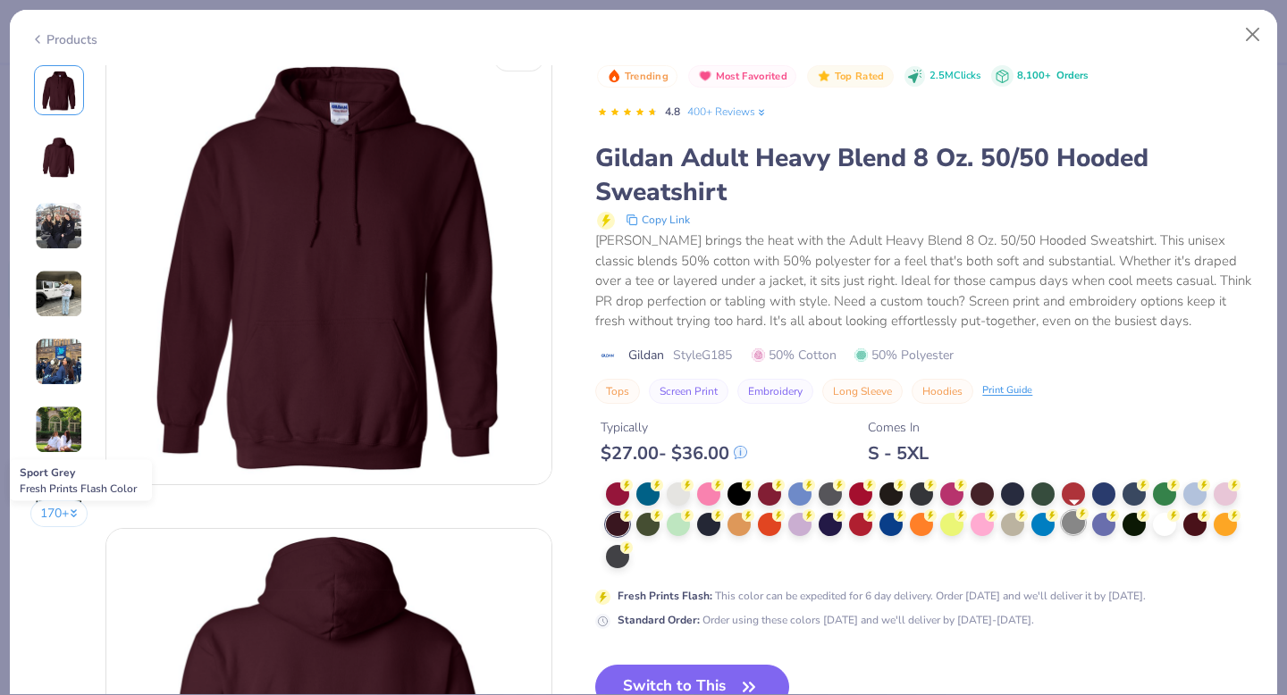
click at [1079, 522] on div at bounding box center [1073, 522] width 23 height 23
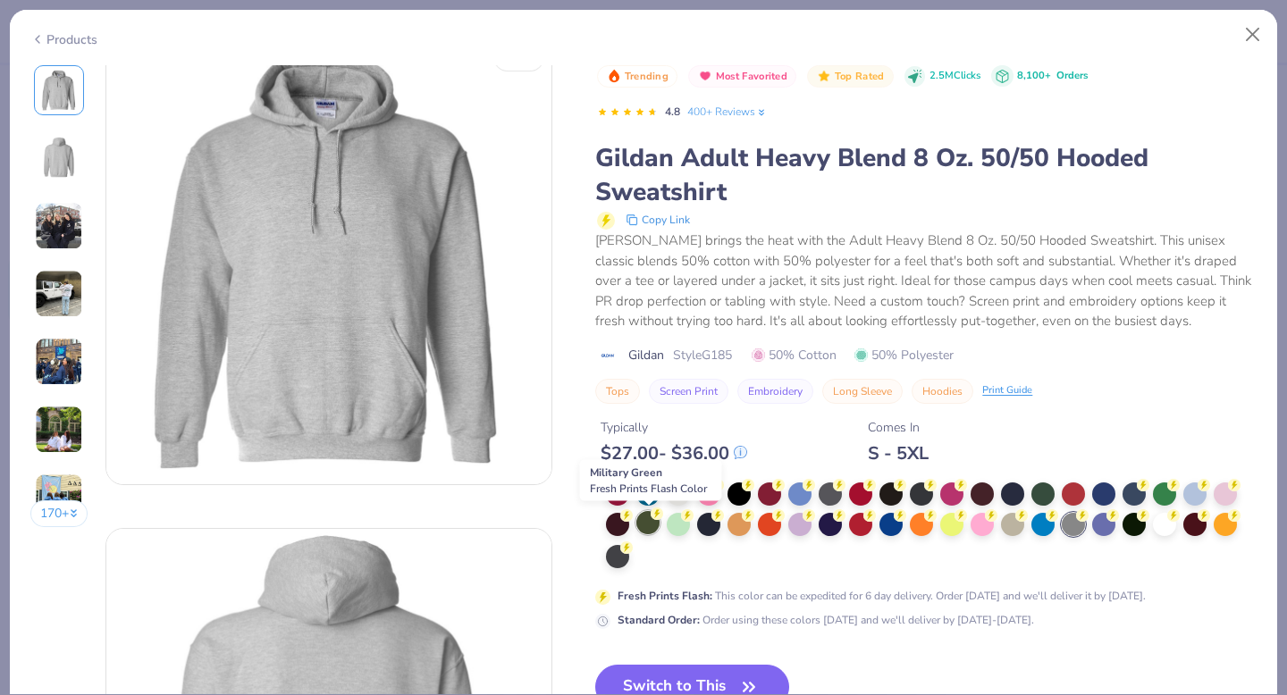
click at [646, 529] on div at bounding box center [647, 522] width 23 height 23
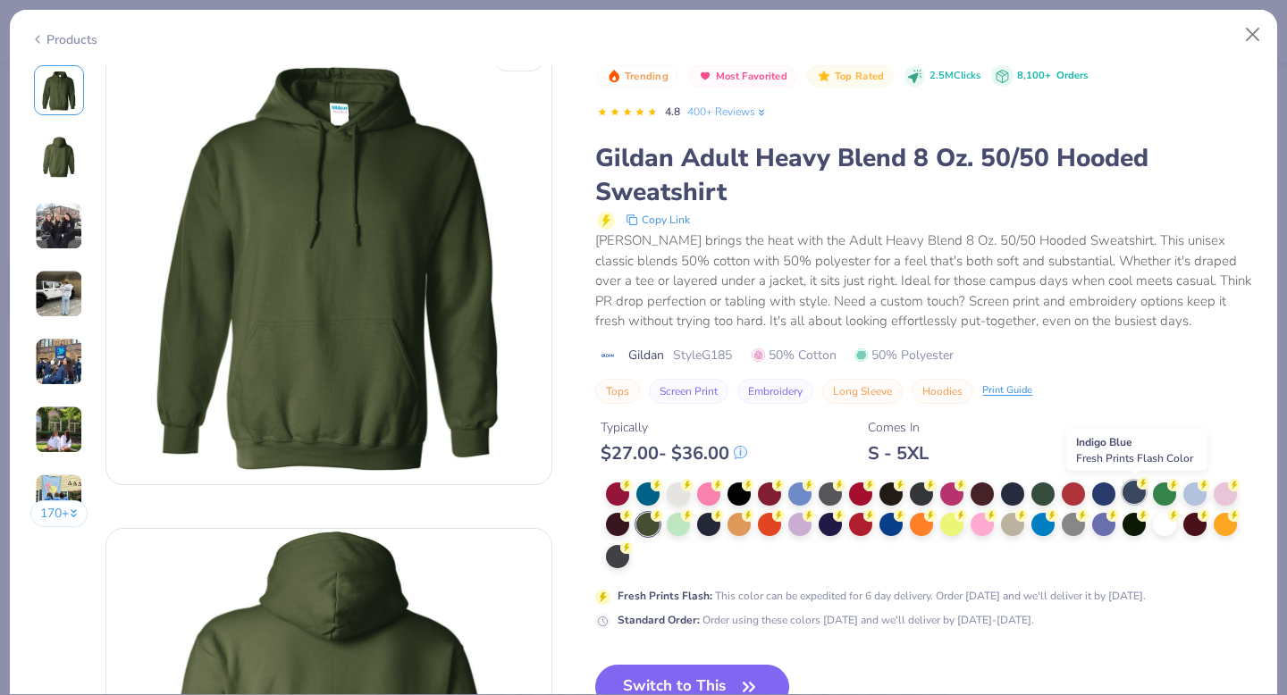
click at [1140, 500] on div at bounding box center [1133, 492] width 23 height 23
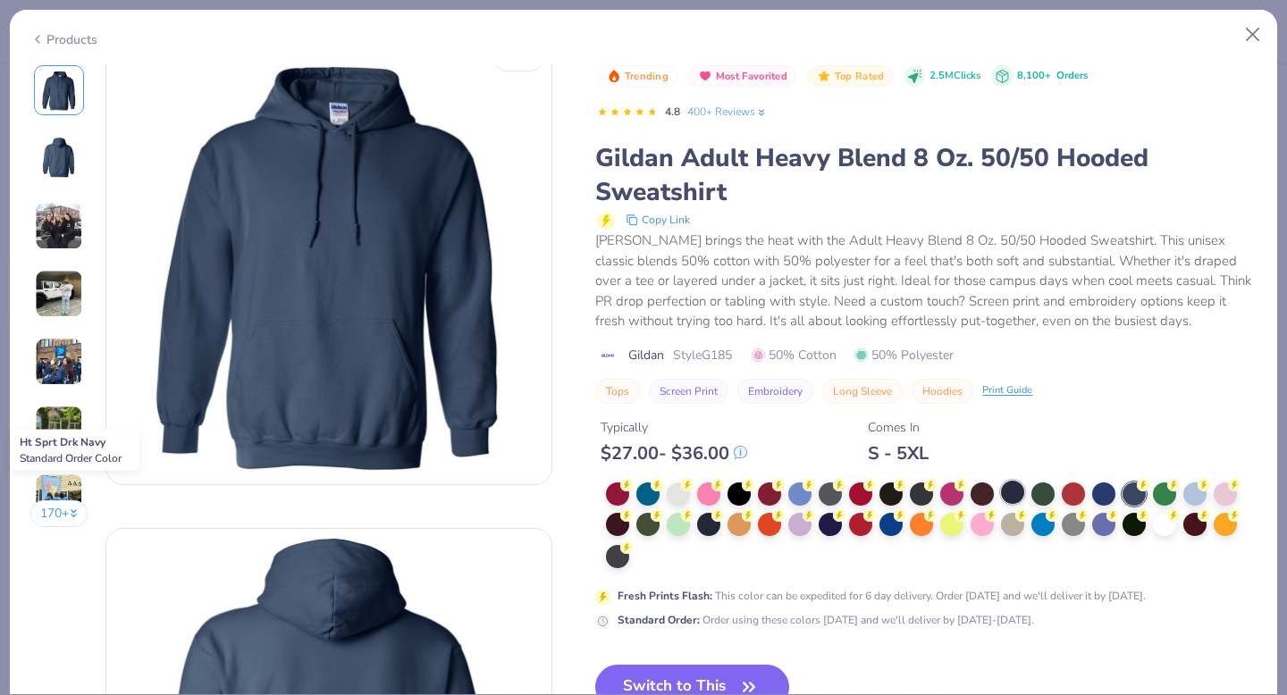
click at [1017, 497] on div at bounding box center [1012, 492] width 23 height 23
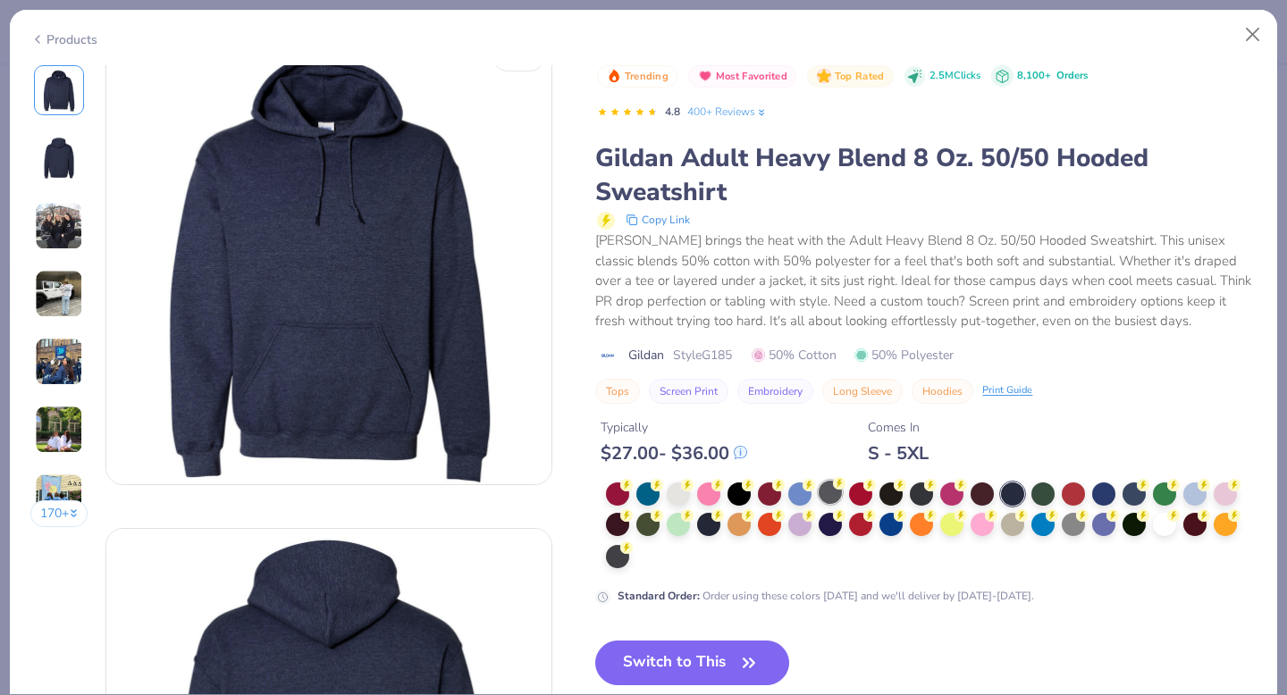
click at [827, 499] on div at bounding box center [829, 492] width 23 height 23
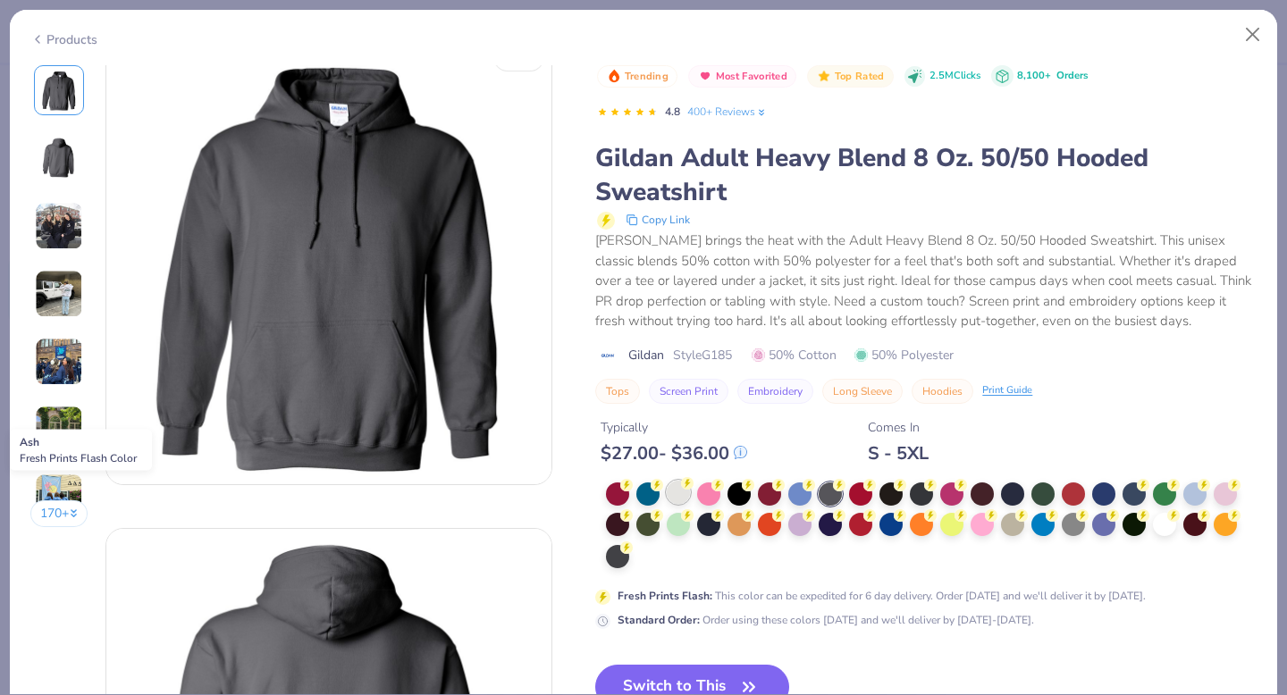
click at [684, 492] on div at bounding box center [678, 492] width 23 height 23
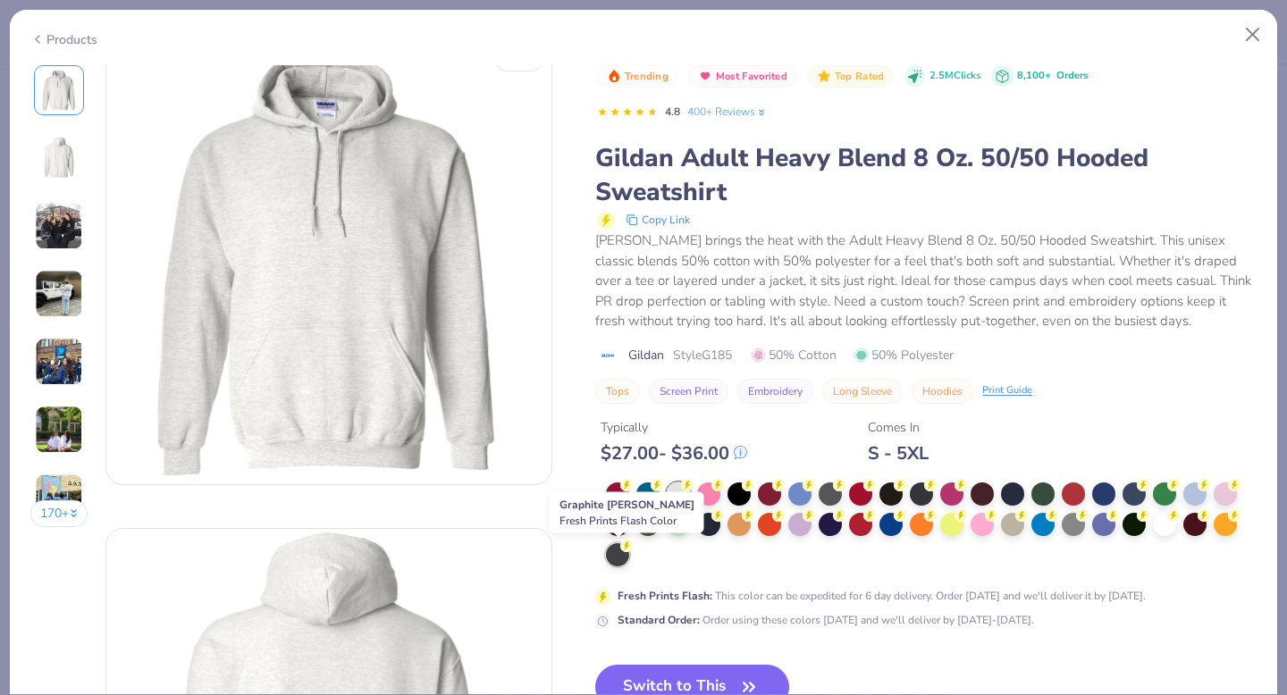
click at [625, 564] on div at bounding box center [617, 554] width 23 height 23
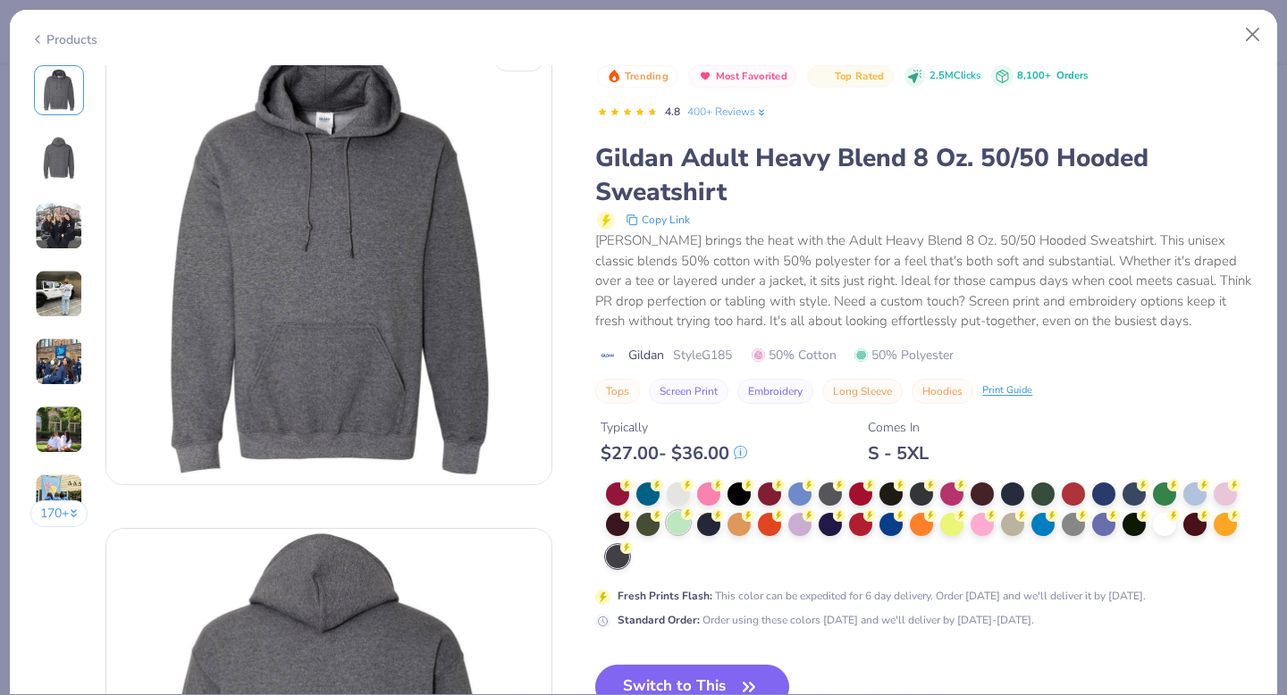
click at [678, 528] on div at bounding box center [678, 522] width 23 height 23
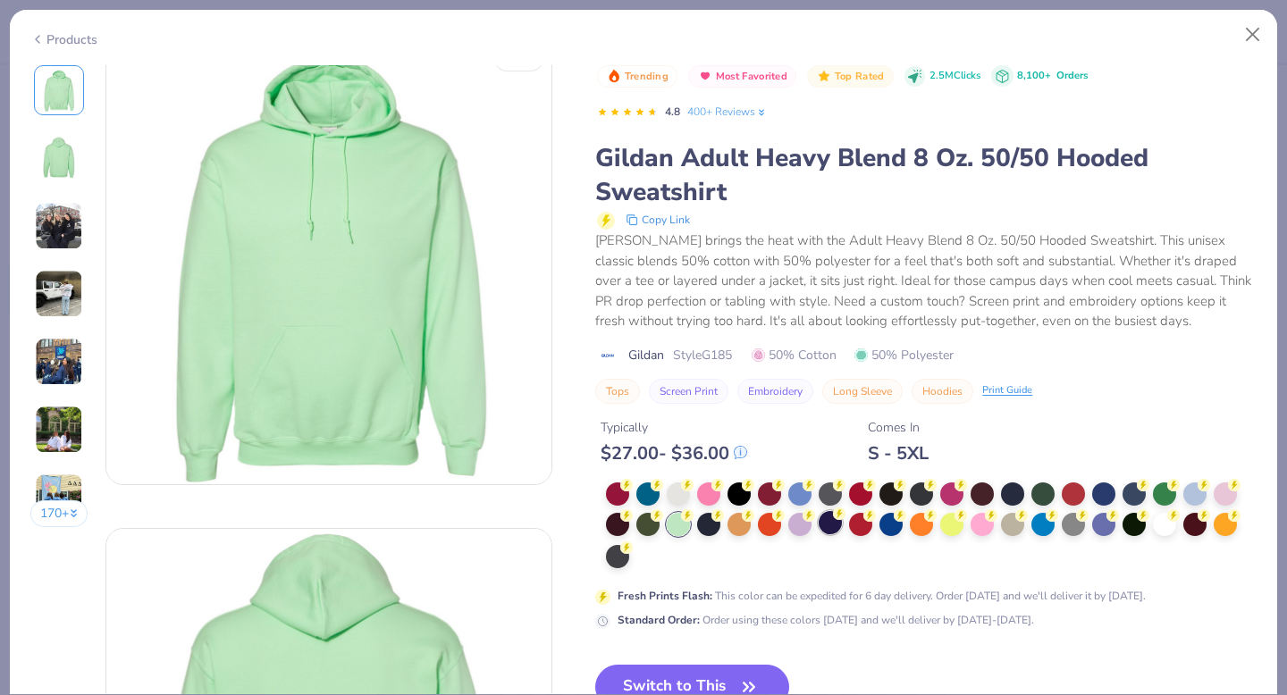
click at [835, 520] on div at bounding box center [829, 522] width 23 height 23
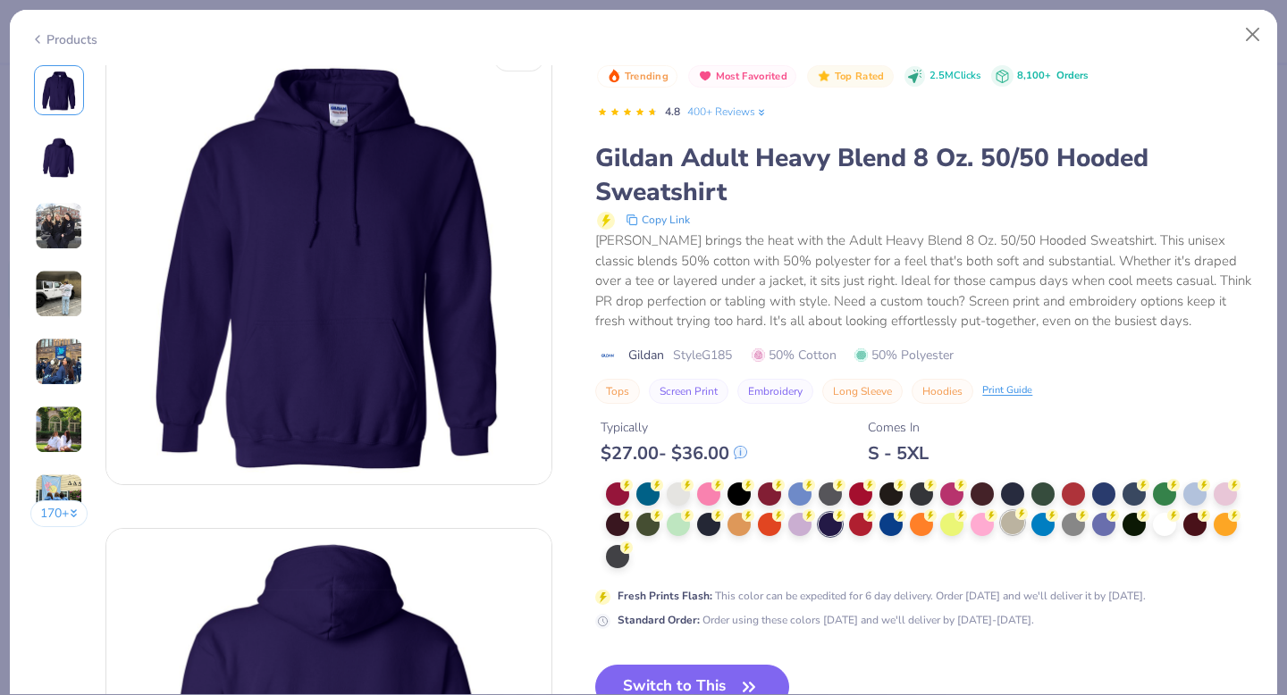
click at [1015, 532] on div at bounding box center [1012, 522] width 23 height 23
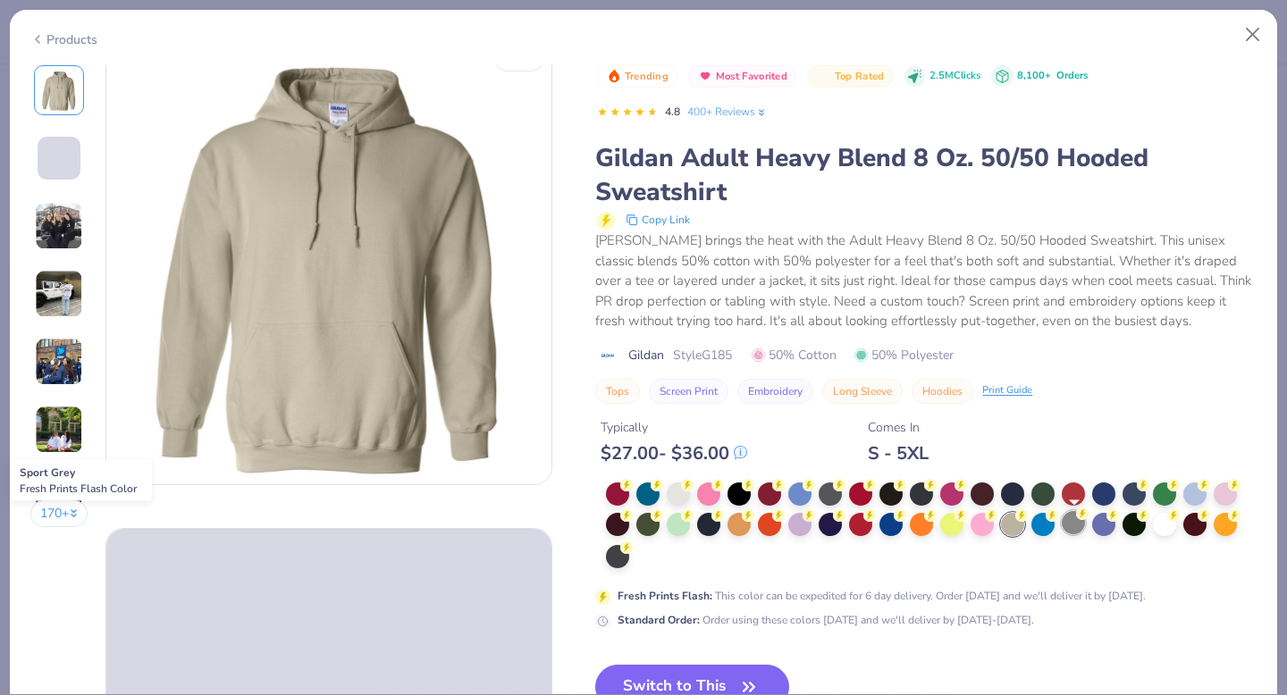
click at [1076, 530] on div at bounding box center [1073, 522] width 23 height 23
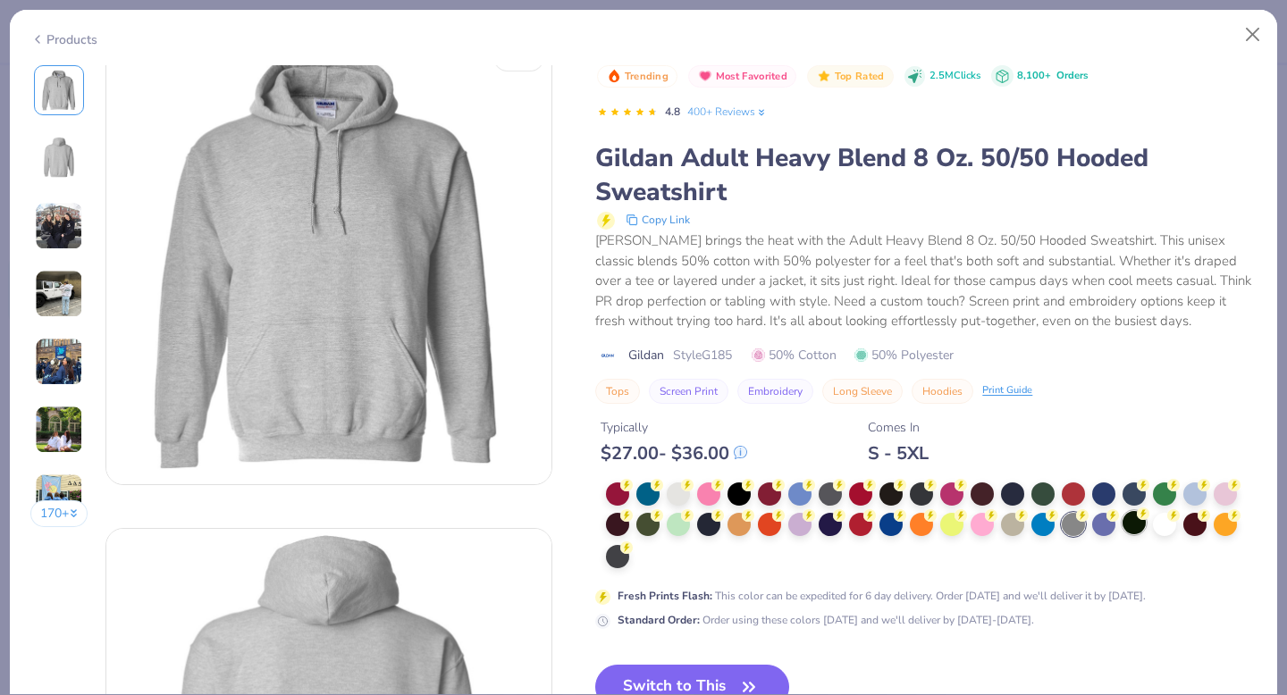
click at [1132, 531] on div at bounding box center [1133, 522] width 23 height 23
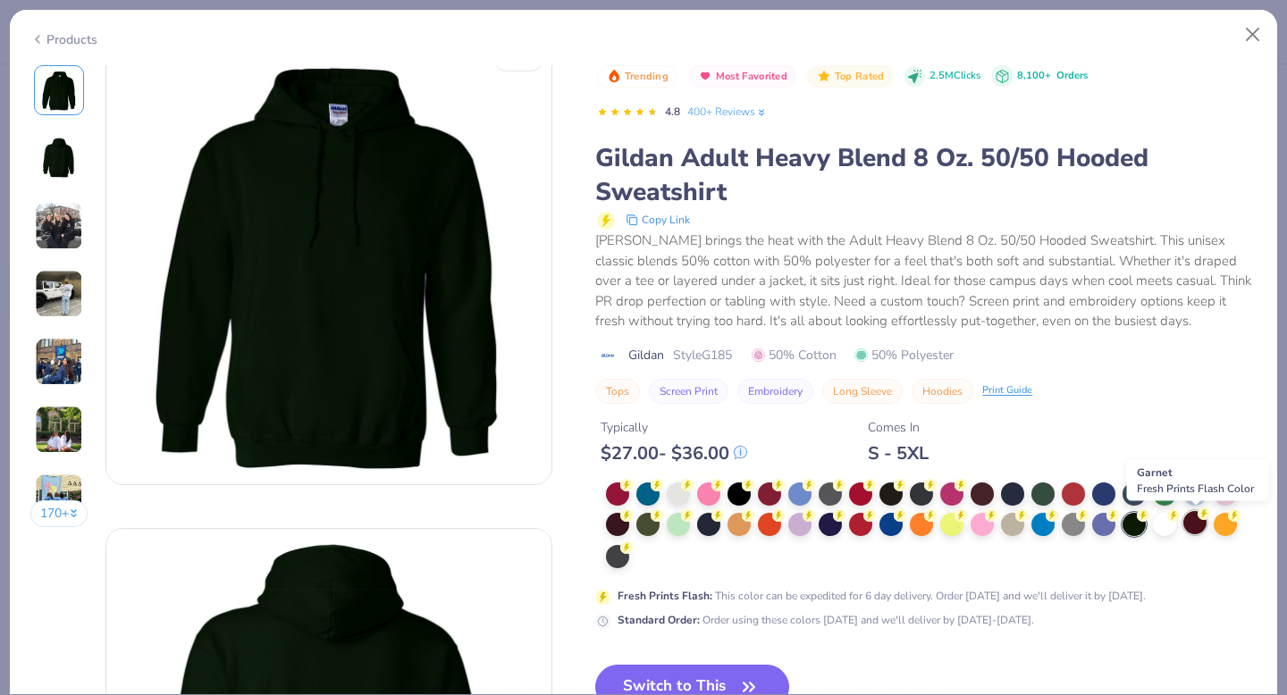
click at [1196, 529] on div at bounding box center [1194, 522] width 23 height 23
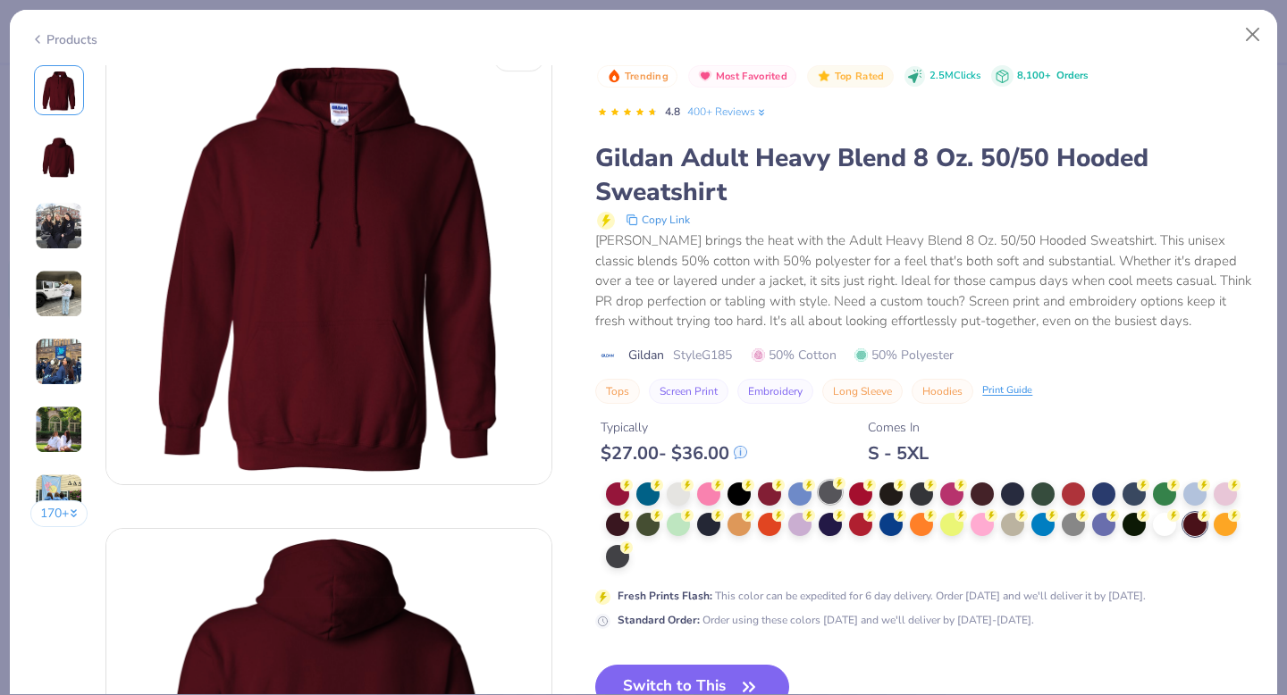
click at [833, 497] on div at bounding box center [829, 492] width 23 height 23
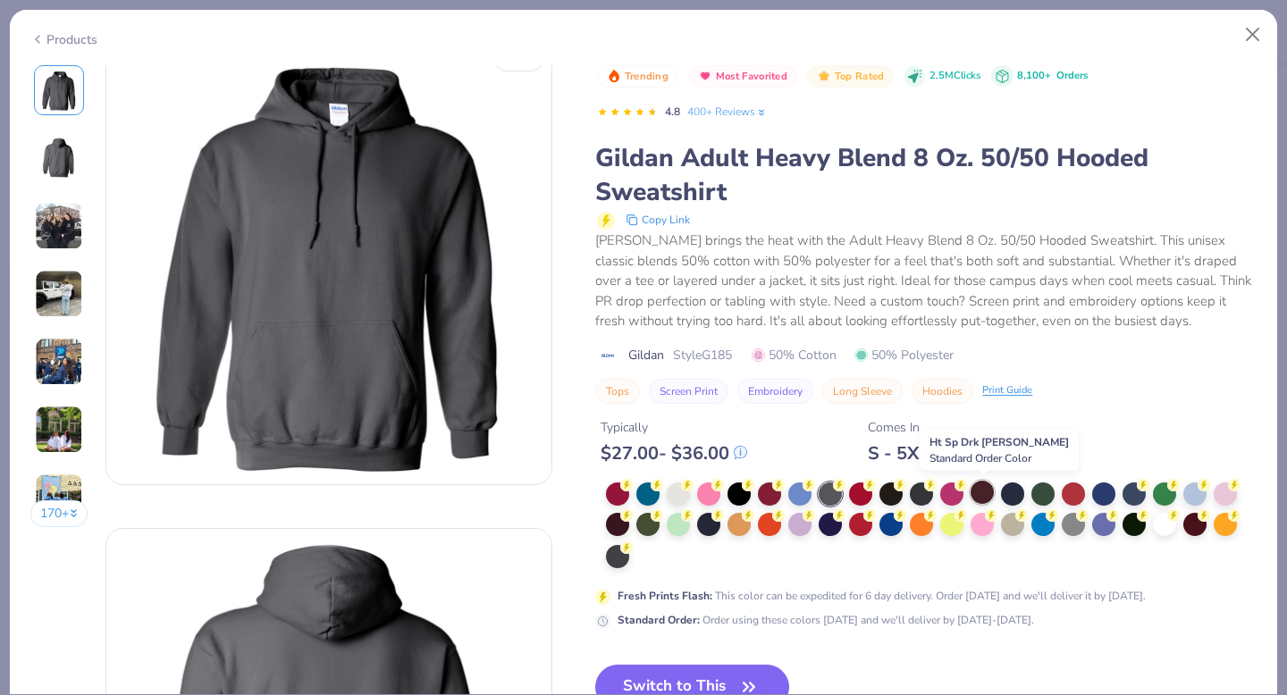
click at [984, 499] on div at bounding box center [981, 492] width 23 height 23
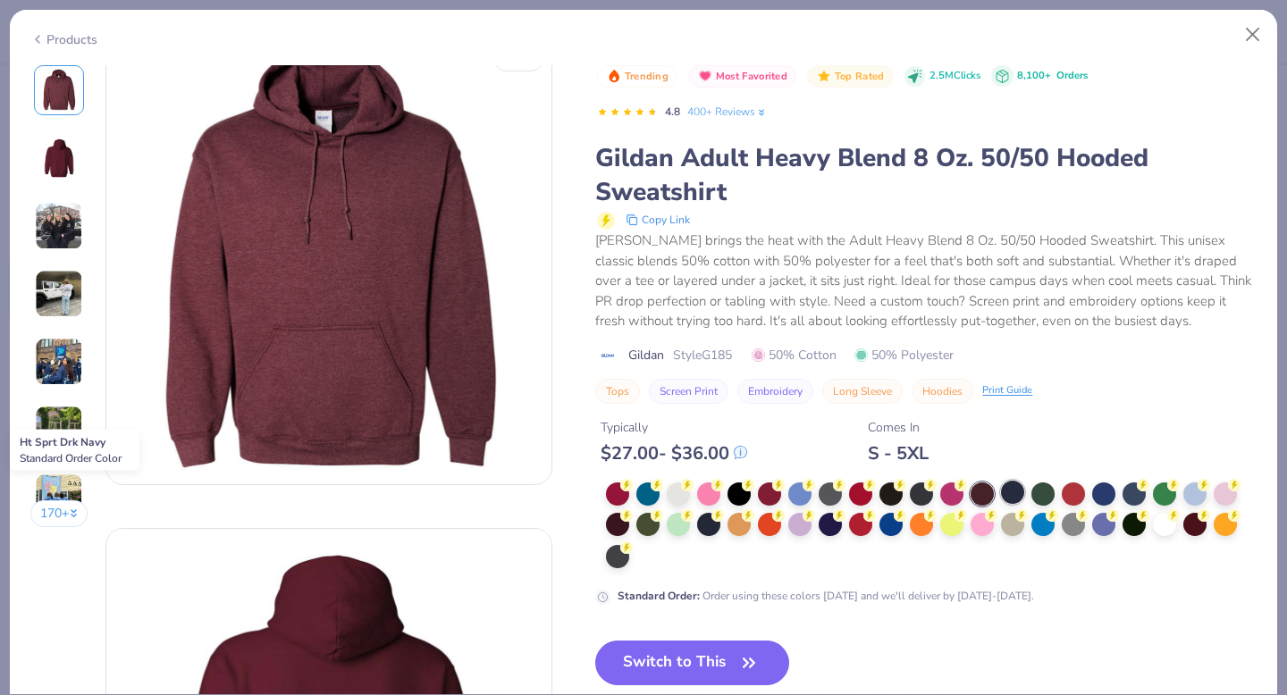
click at [1011, 498] on div at bounding box center [1012, 492] width 23 height 23
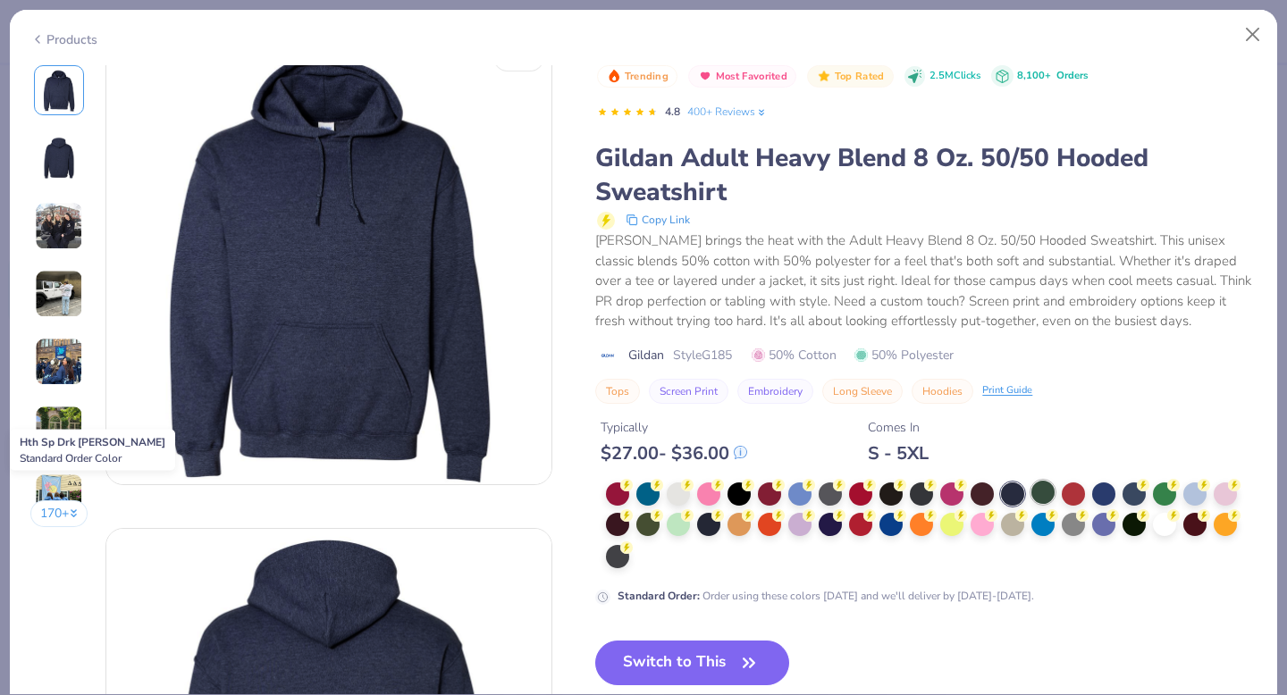
click at [1045, 496] on div at bounding box center [1042, 492] width 23 height 23
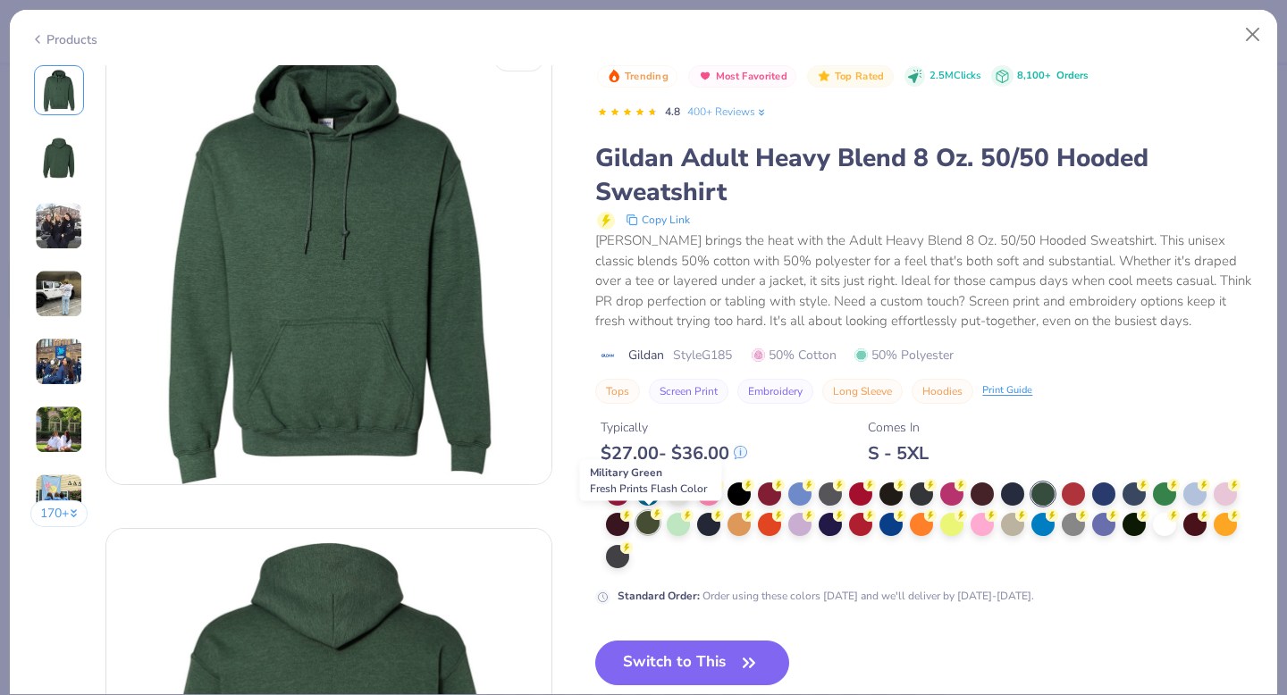
click at [642, 531] on div at bounding box center [647, 522] width 23 height 23
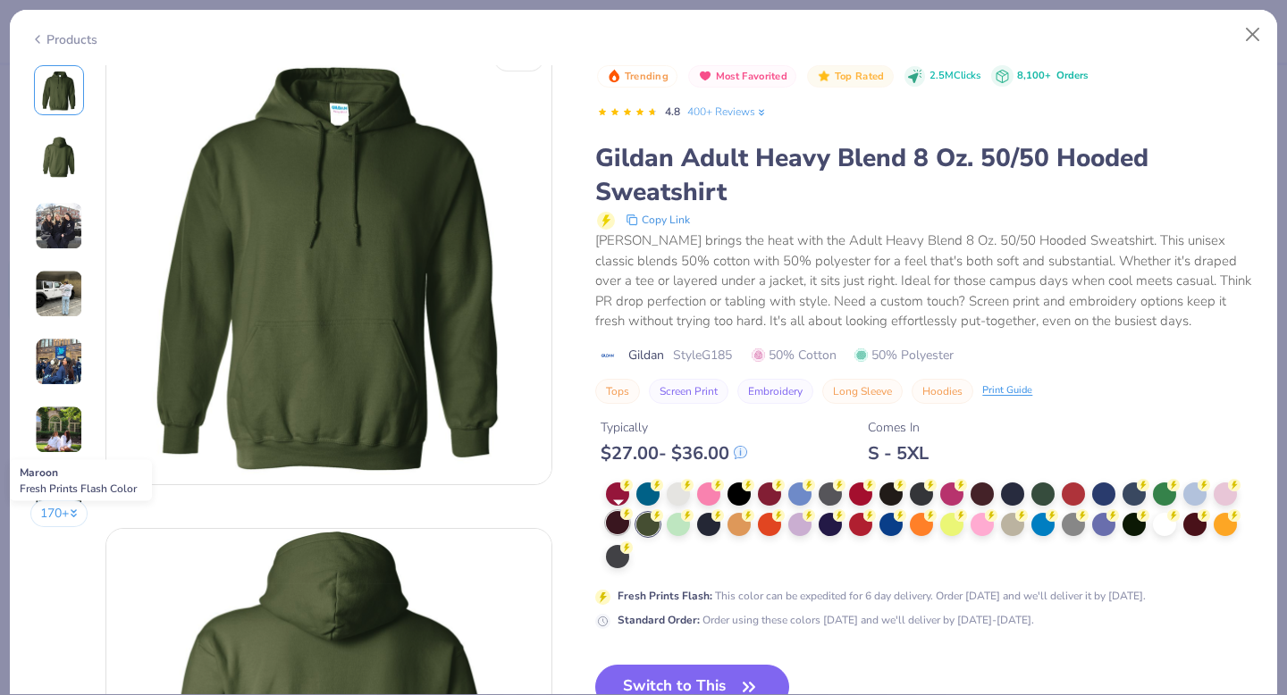
click at [608, 526] on div at bounding box center [617, 522] width 23 height 23
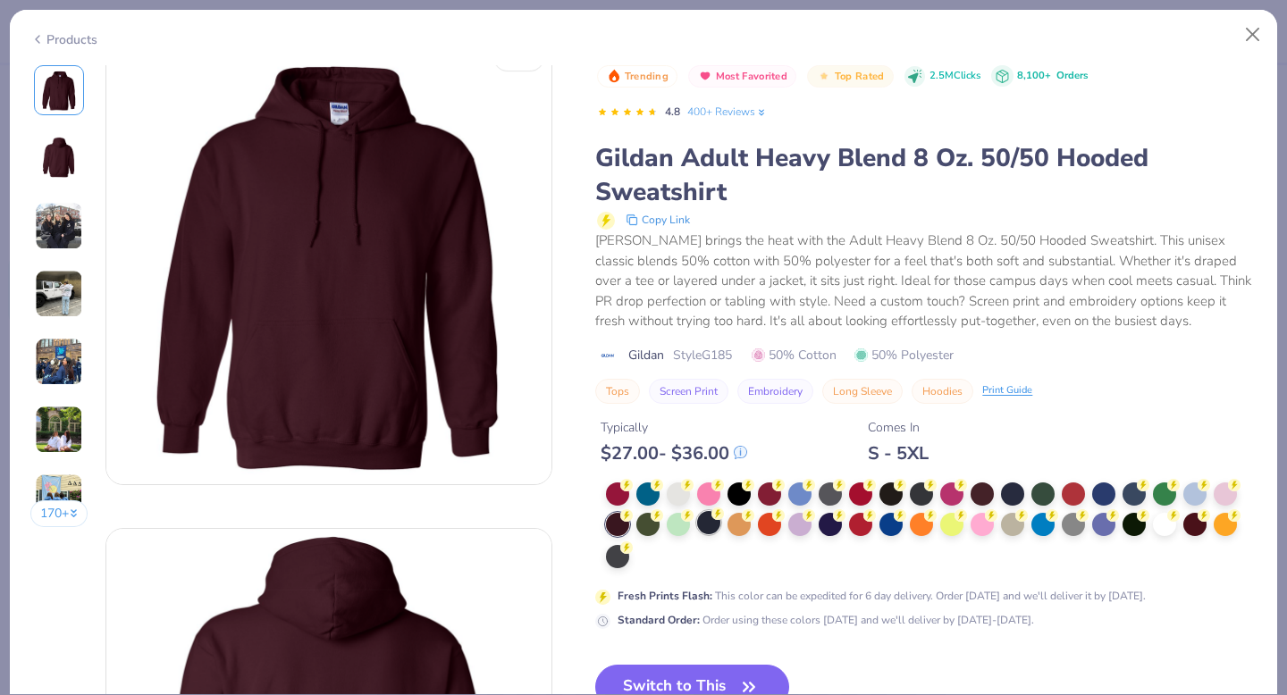
click at [710, 527] on div at bounding box center [708, 522] width 23 height 23
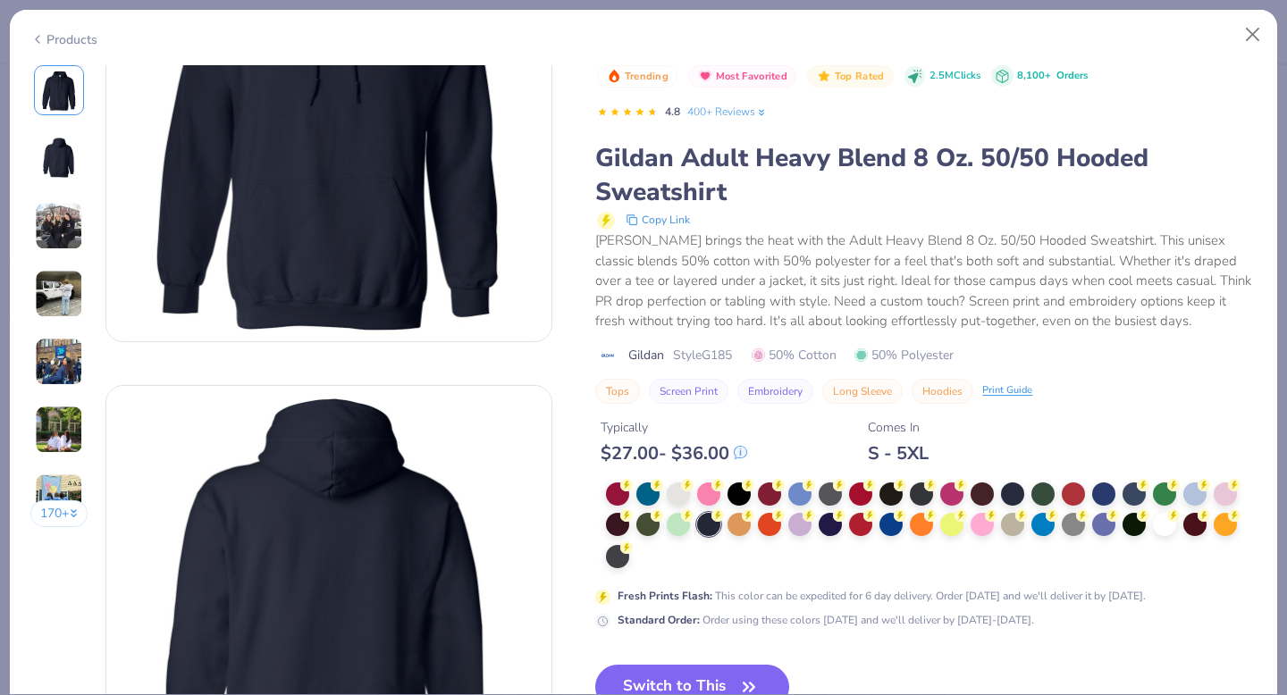
scroll to position [171, 0]
click at [717, 661] on div "Trending Most Favorited Top Rated 2.5M Clicks 8,100+ Orders 4.8 400+ Reviews Gi…" at bounding box center [925, 485] width 661 height 841
click at [734, 671] on button "Switch to This" at bounding box center [692, 687] width 194 height 45
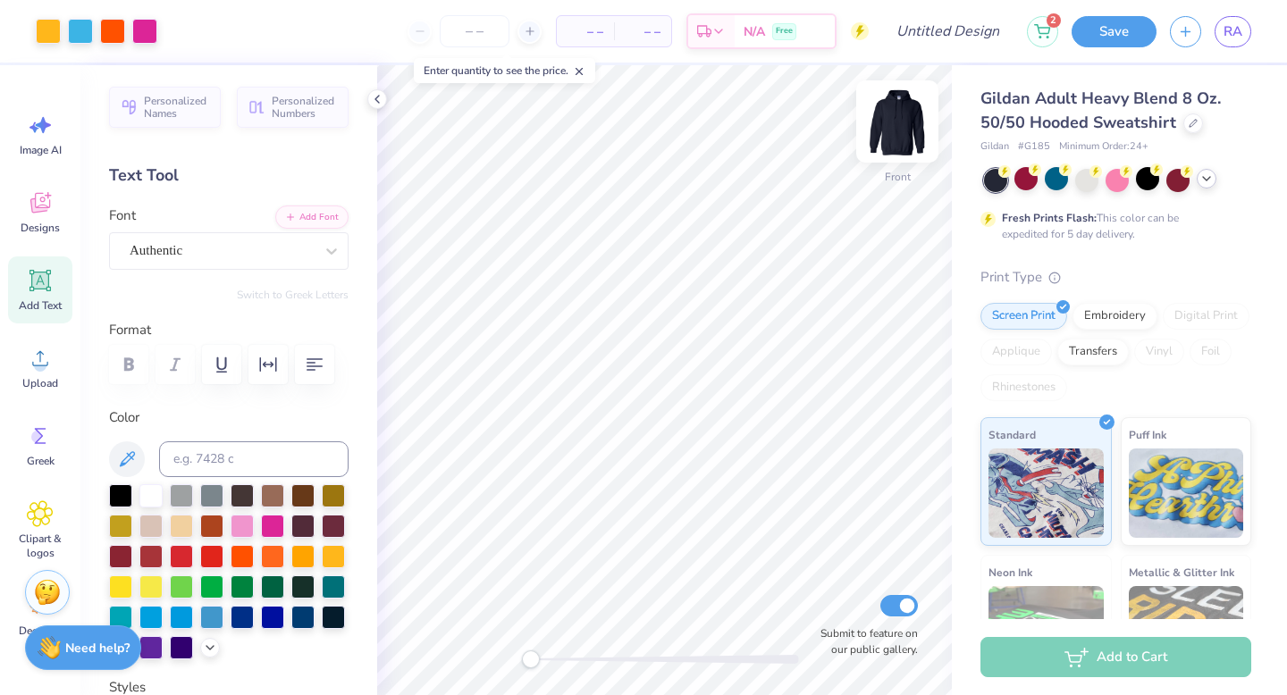
click at [888, 126] on img at bounding box center [896, 121] width 71 height 71
click at [476, 40] on input "number" at bounding box center [475, 31] width 70 height 32
type input "20"
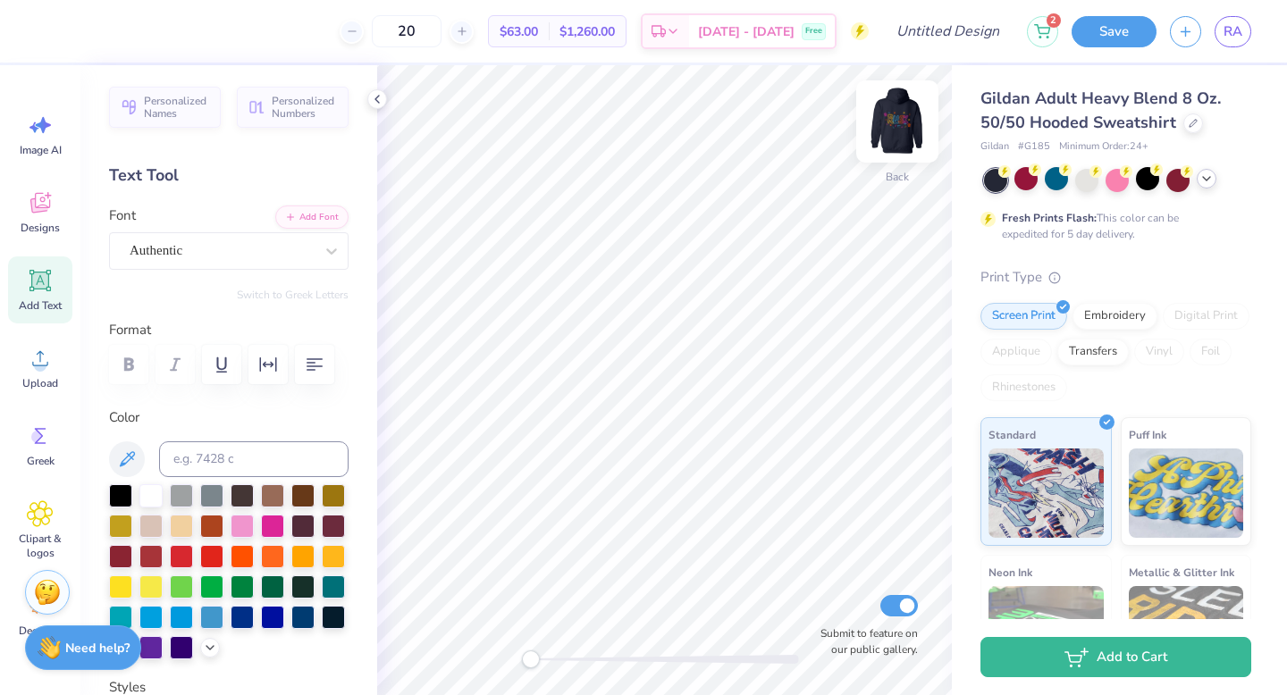
click at [893, 138] on img at bounding box center [896, 121] width 71 height 71
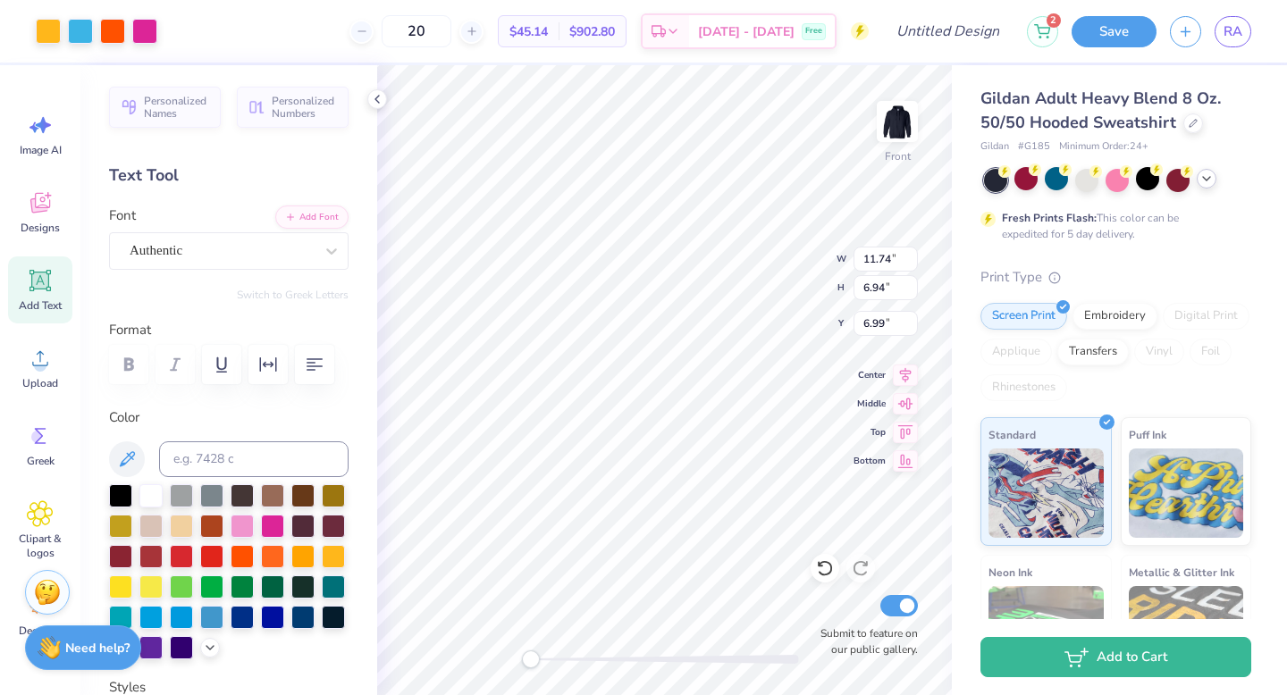
type input "11.74"
type input "6.94"
type input "6.00"
click at [904, 134] on img at bounding box center [896, 121] width 71 height 71
type input "6.98"
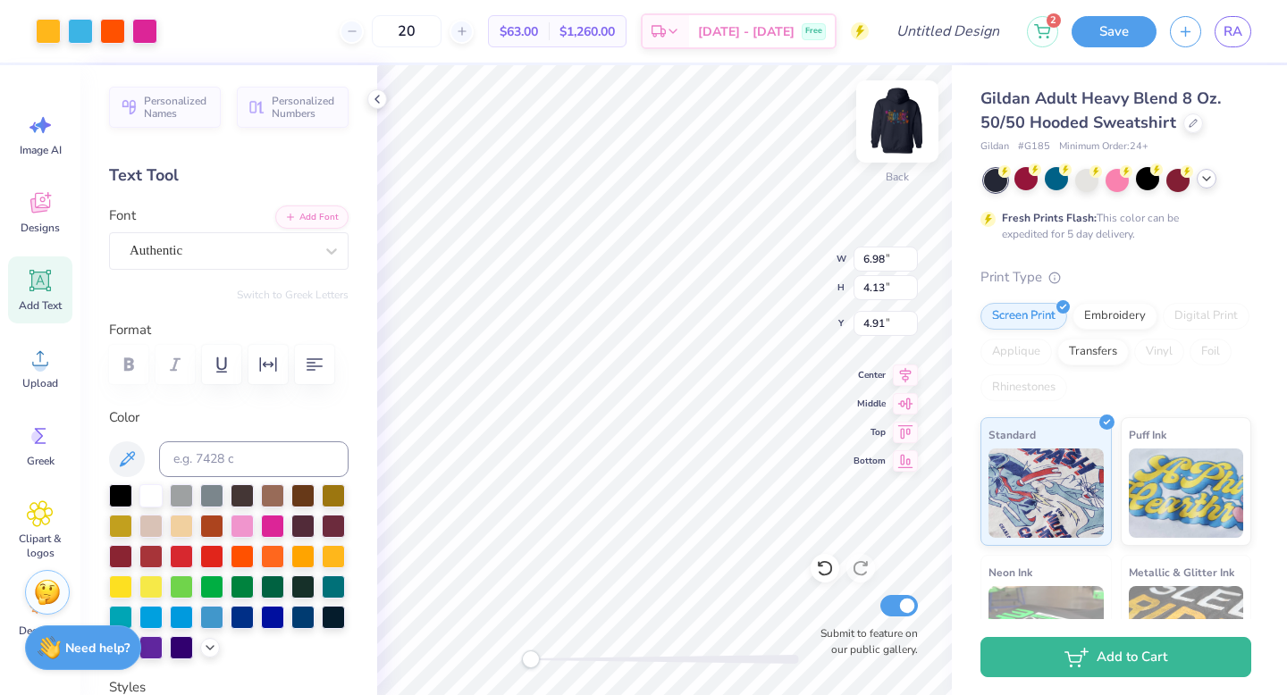
type input "4.13"
type input "3.12"
click at [575, 669] on div "Back Submit to feature on our public gallery." at bounding box center [664, 380] width 575 height 630
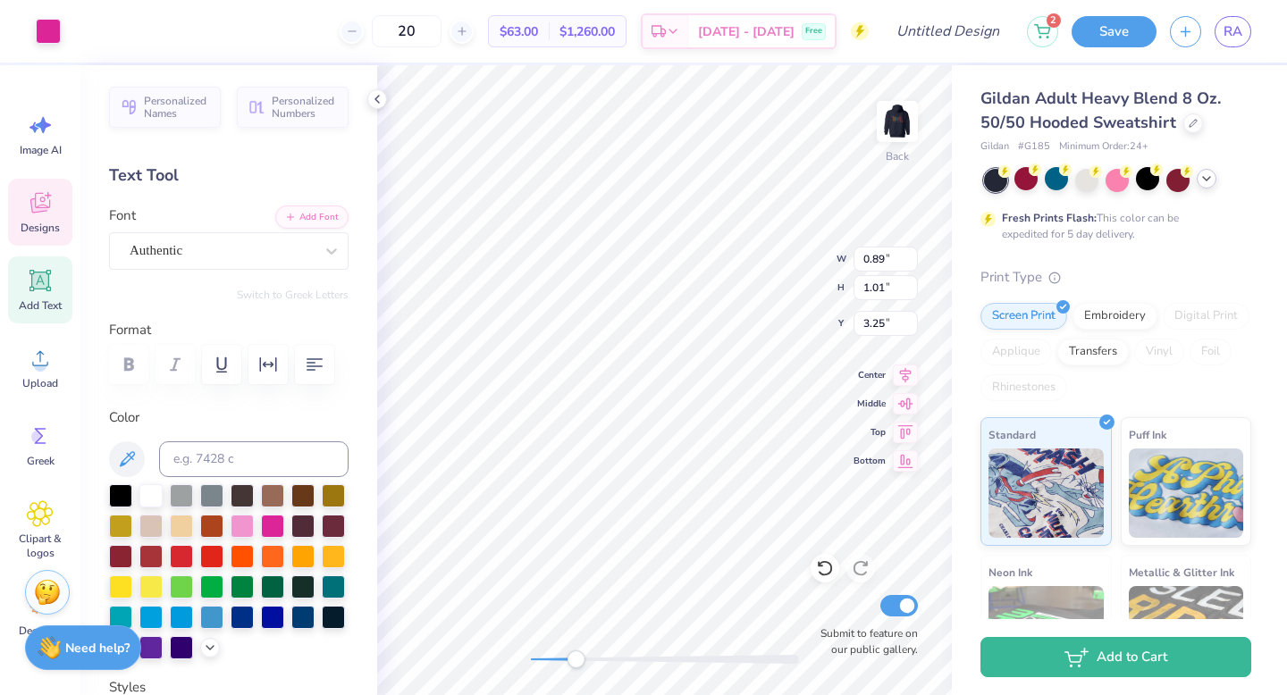
type input "0.57"
type input "0.34"
type input "3.18"
type input "0.46"
type input "0.45"
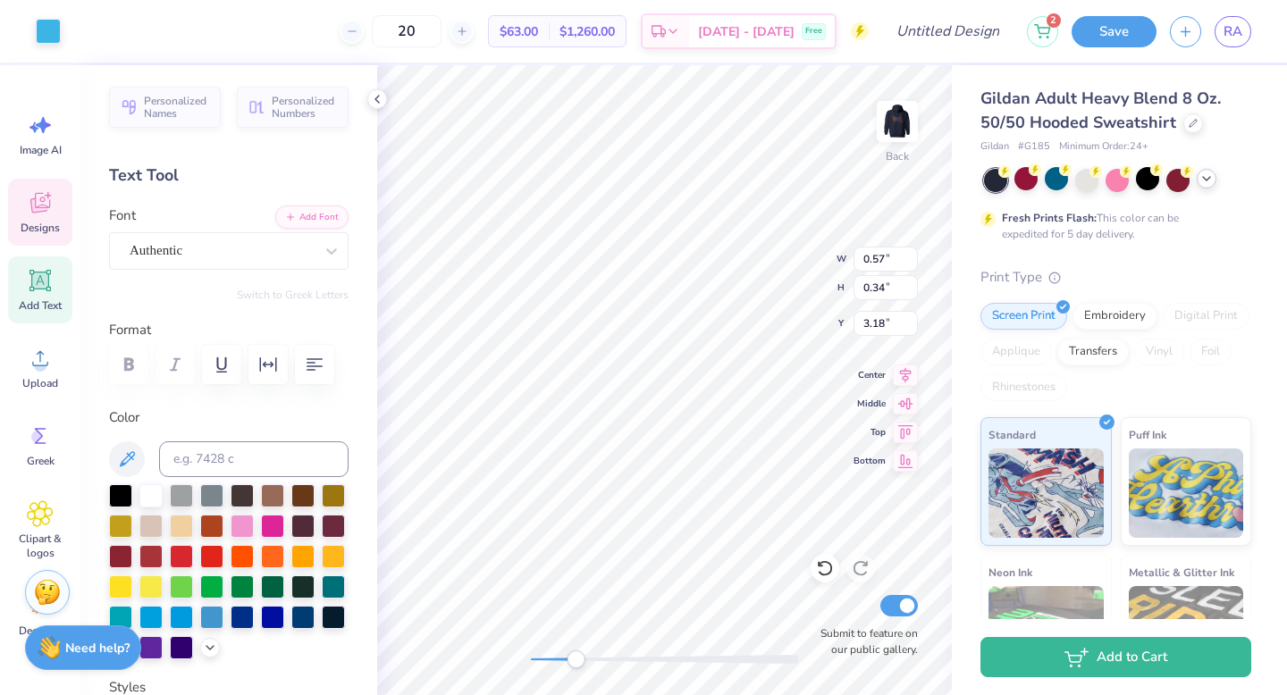
type input "3.12"
type input "3.03"
type input "1.14"
type input "0.45"
type input "0.49"
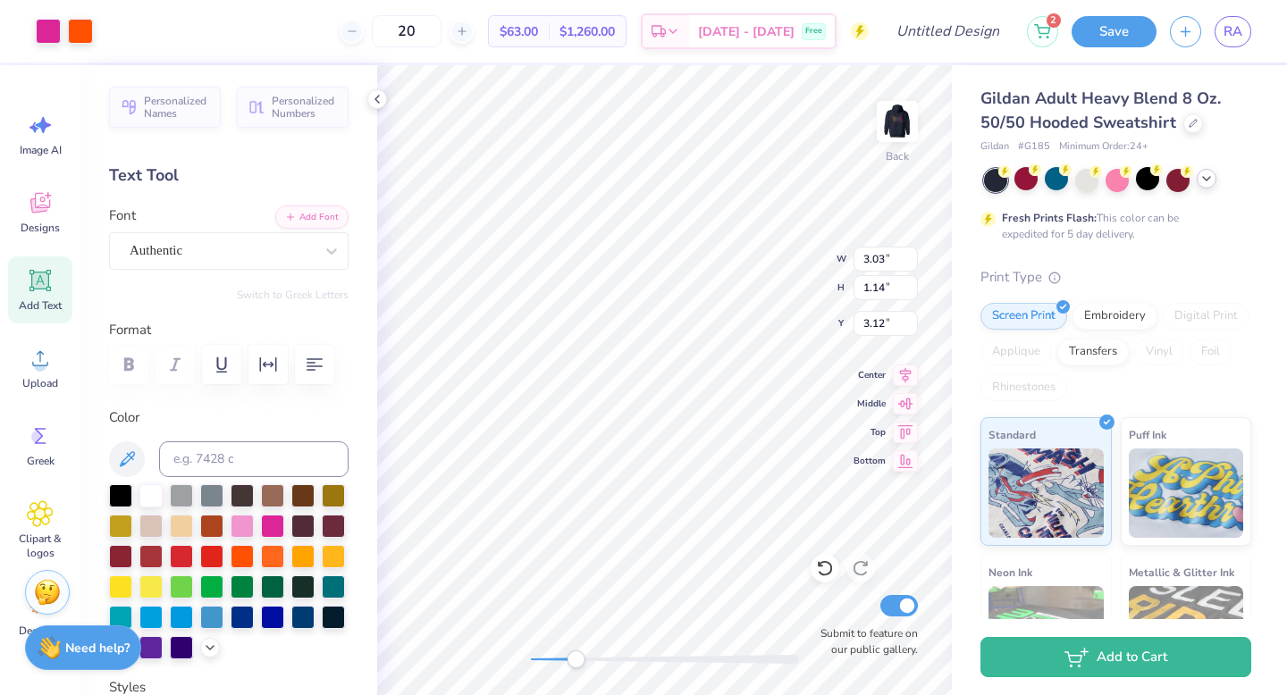
type input "6.62"
type input "1.68"
click at [510, 653] on div "Back Submit to feature on our public gallery." at bounding box center [664, 380] width 575 height 630
click at [91, 30] on div at bounding box center [80, 29] width 25 height 25
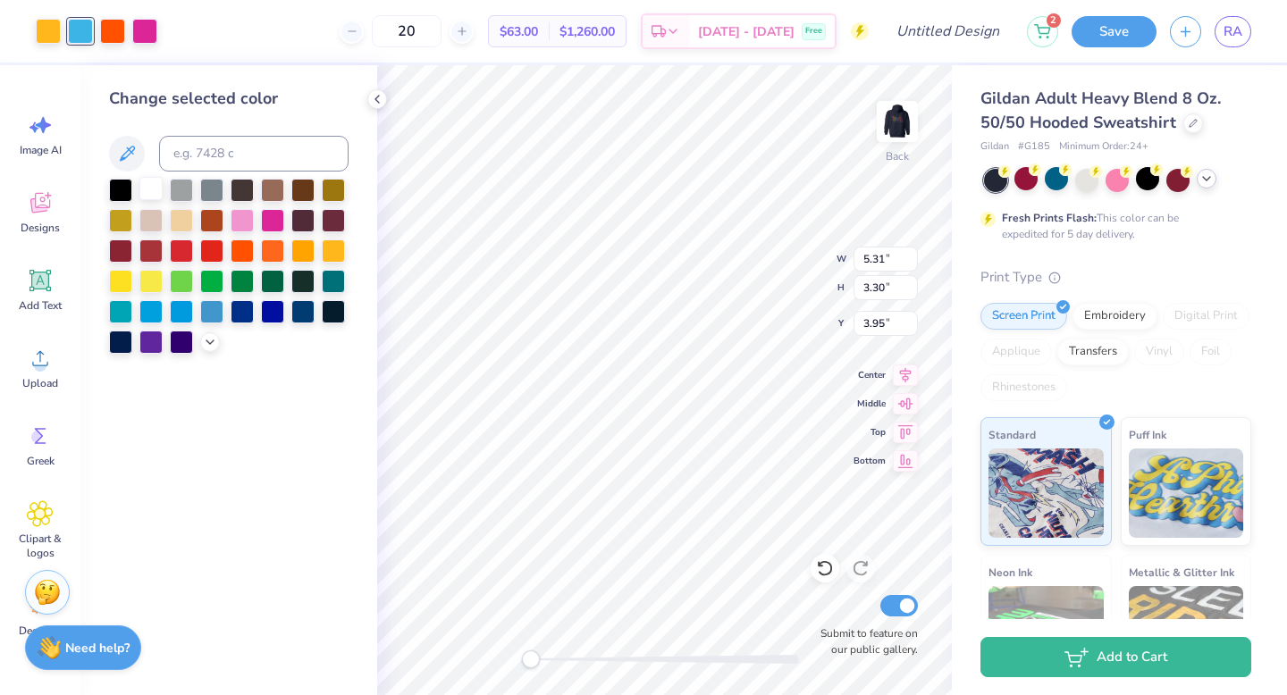
click at [162, 187] on div at bounding box center [150, 188] width 23 height 23
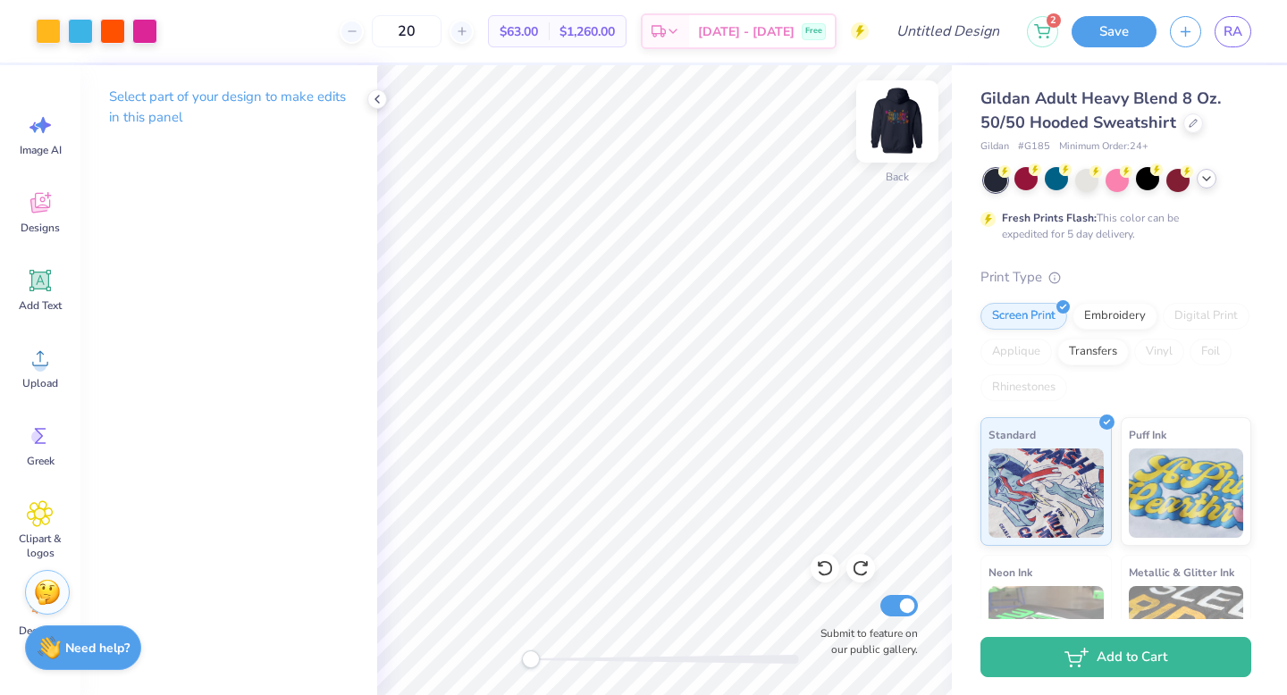
click at [899, 108] on img at bounding box center [896, 121] width 71 height 71
click at [905, 125] on img at bounding box center [896, 121] width 71 height 71
click at [583, 670] on div "Back Submit to feature on our public gallery." at bounding box center [664, 380] width 575 height 630
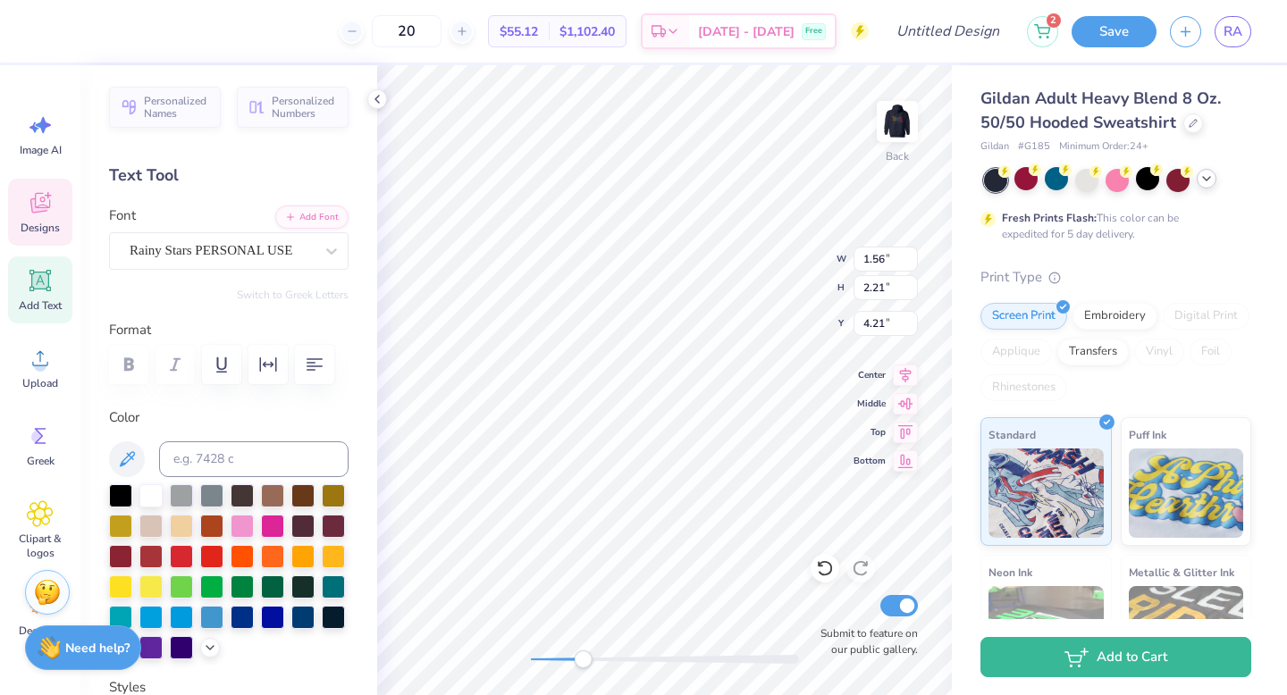
scroll to position [13, 2]
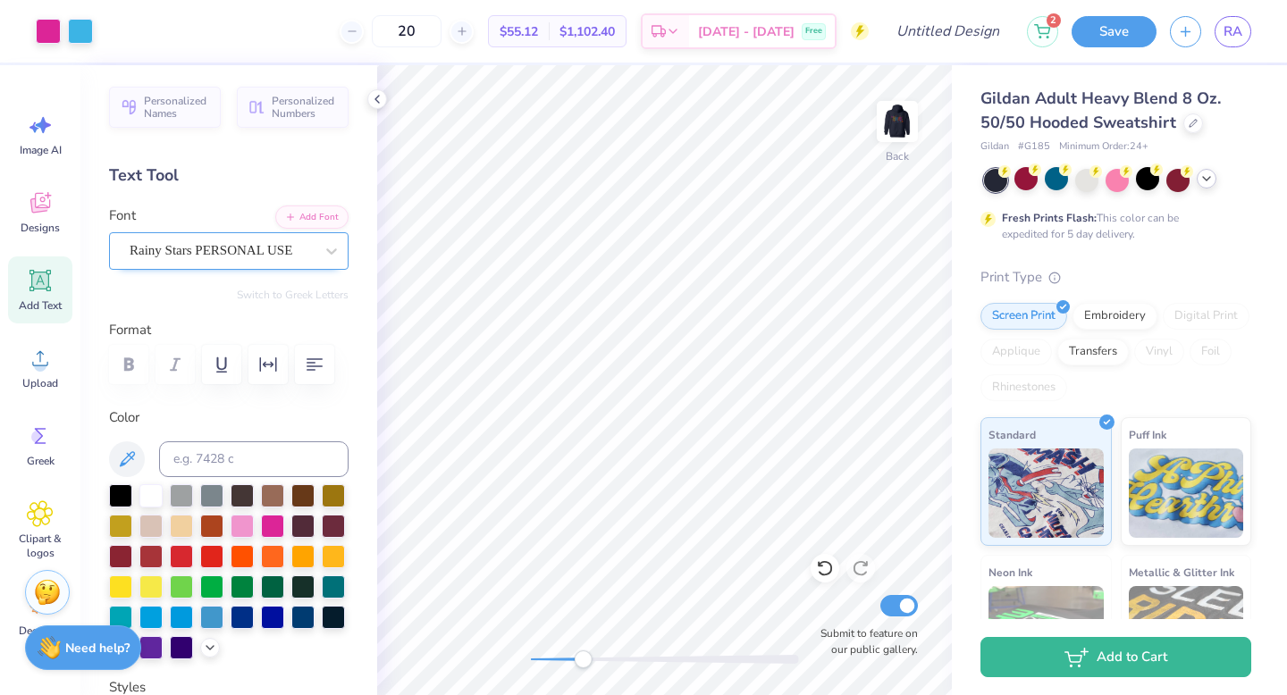
click at [289, 242] on div "Rainy Stars PERSONAL USE" at bounding box center [222, 251] width 188 height 28
click at [205, 244] on div "Authentic" at bounding box center [222, 251] width 188 height 28
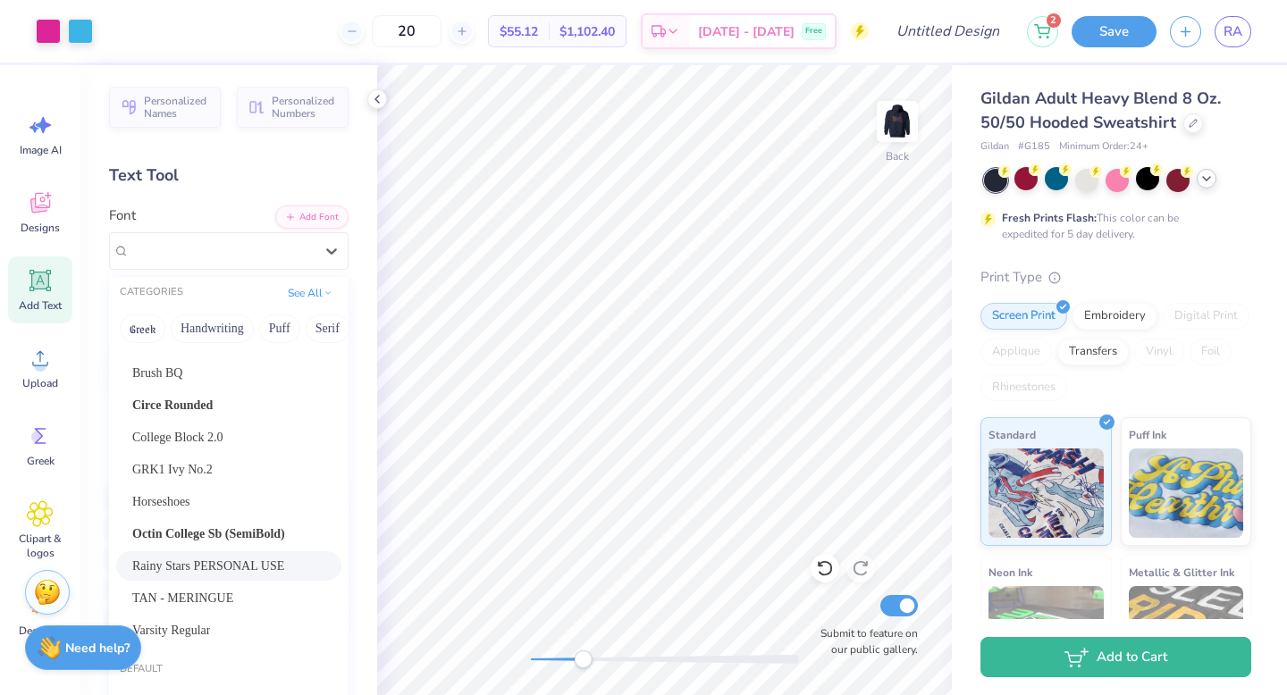
scroll to position [229, 0]
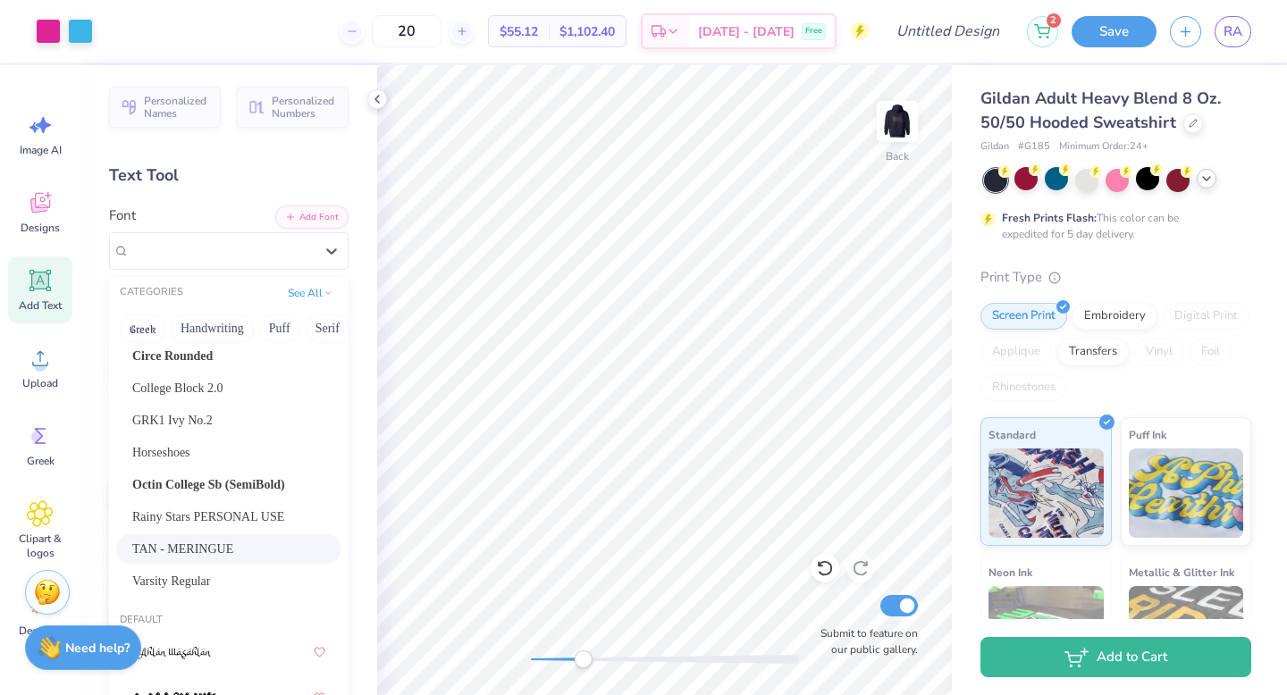
click at [217, 538] on div "TAN - MERINGUE" at bounding box center [228, 548] width 225 height 29
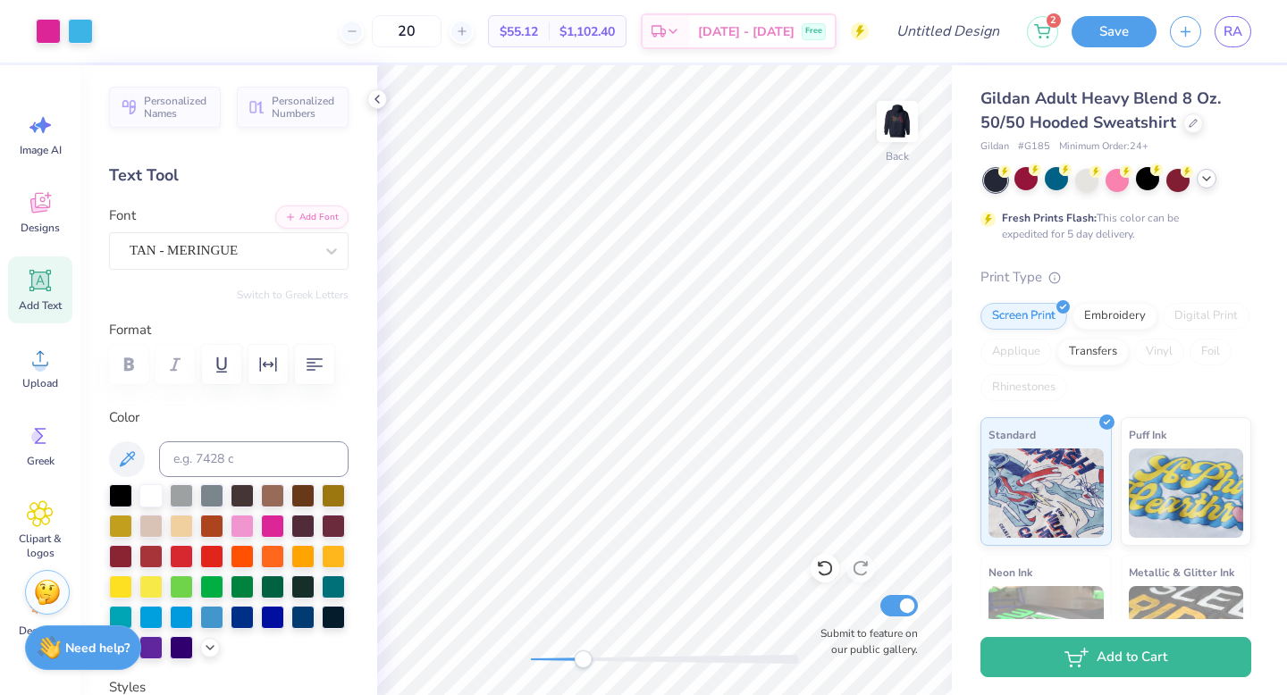
click at [40, 294] on div "Add Text" at bounding box center [40, 289] width 64 height 67
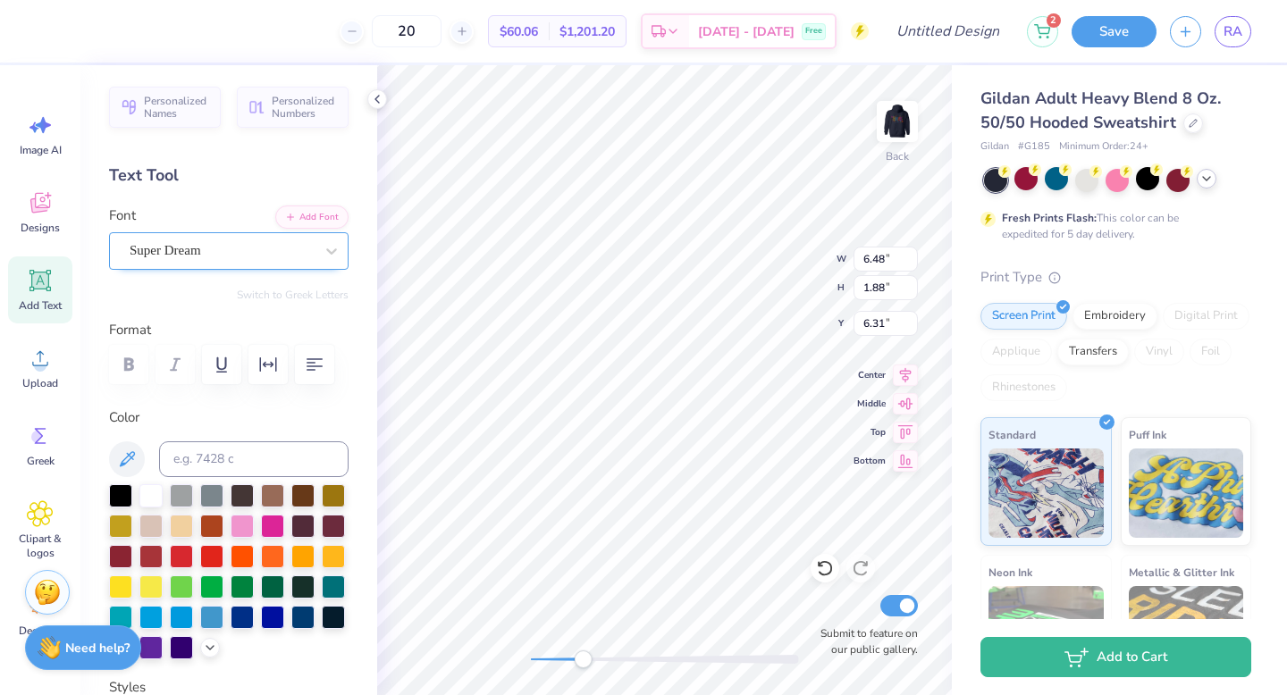
click at [211, 242] on div "Super Dream" at bounding box center [222, 251] width 188 height 28
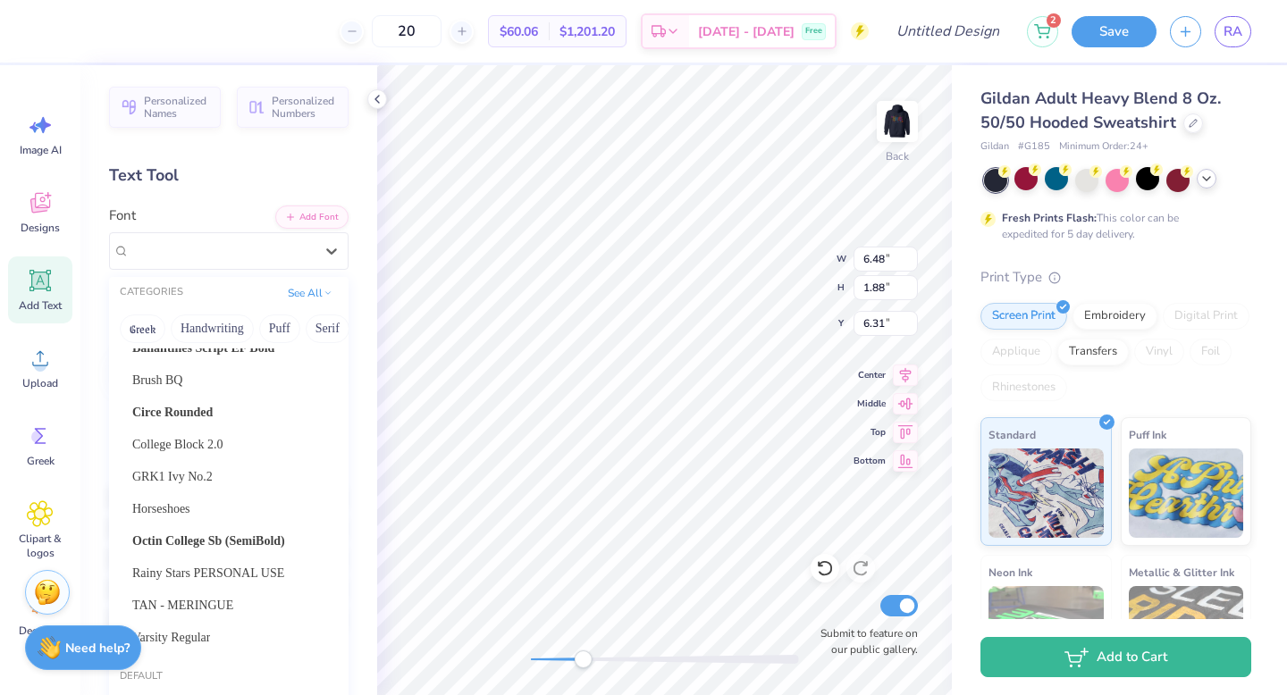
scroll to position [194, 0]
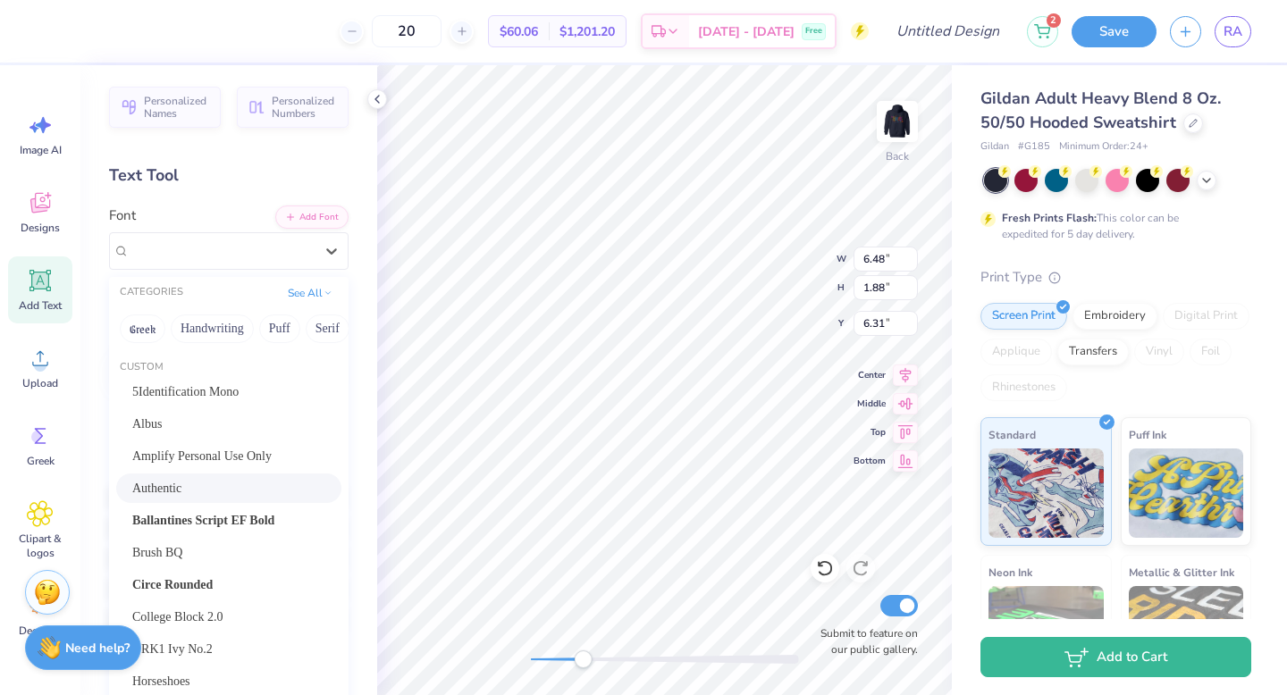
scroll to position [228, 0]
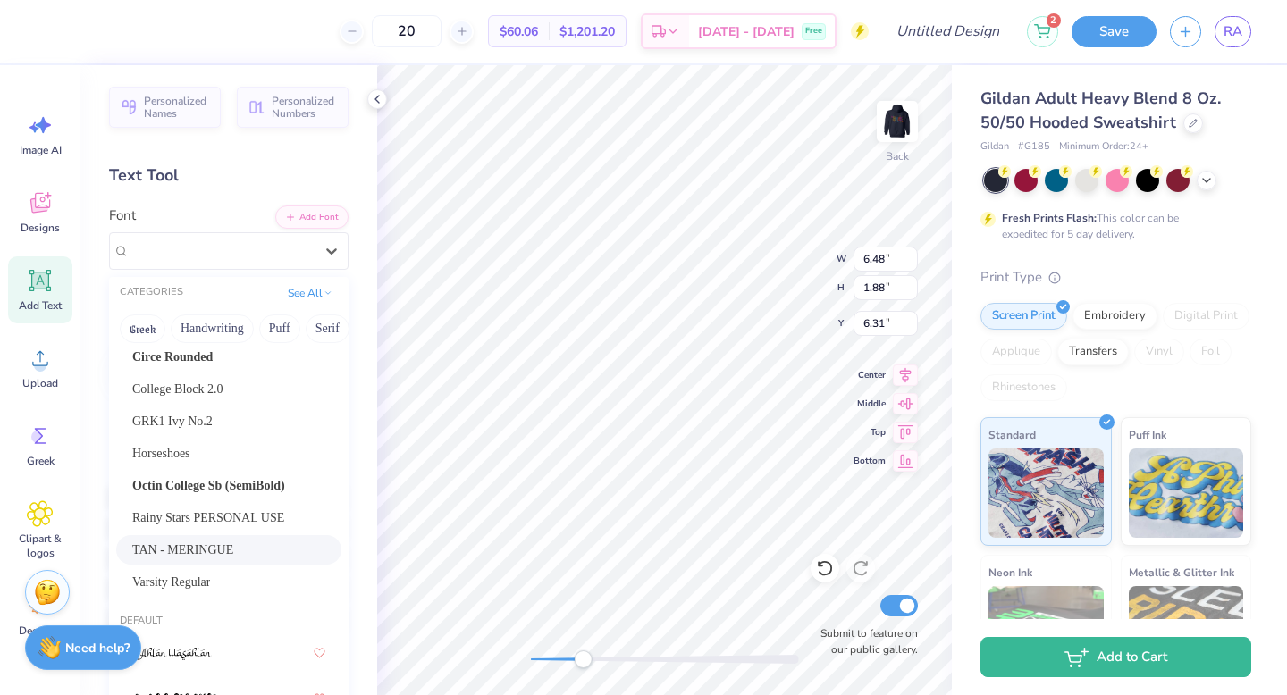
click at [233, 543] on span "TAN - MERINGUE" at bounding box center [182, 550] width 101 height 19
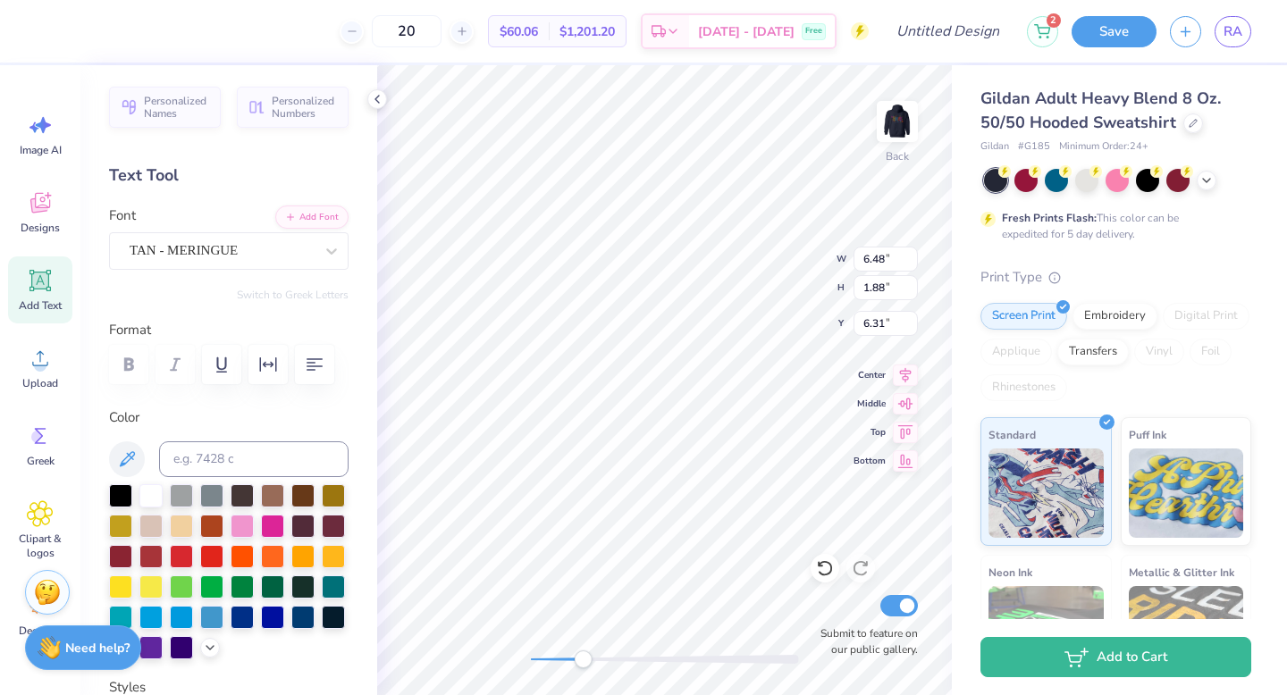
scroll to position [14, 3]
type textarea "1977"
type input "2.26"
type input "1.20"
type input "6.50"
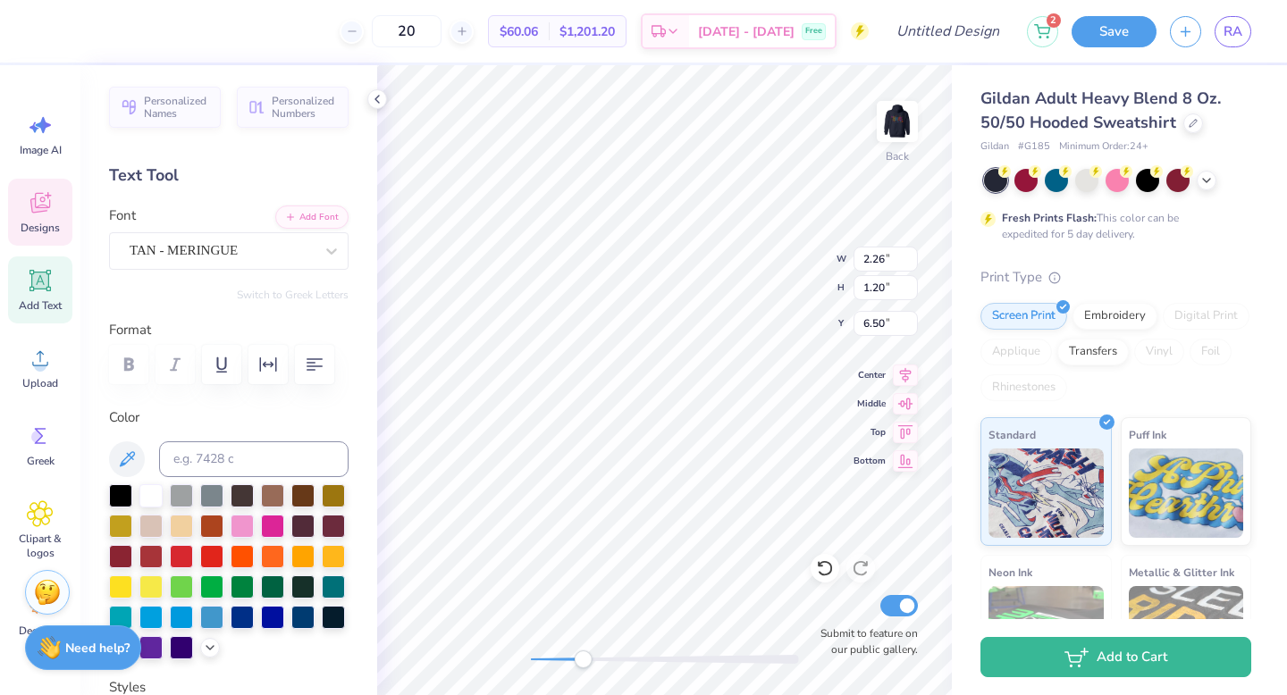
type input "6.72"
type input "2.71"
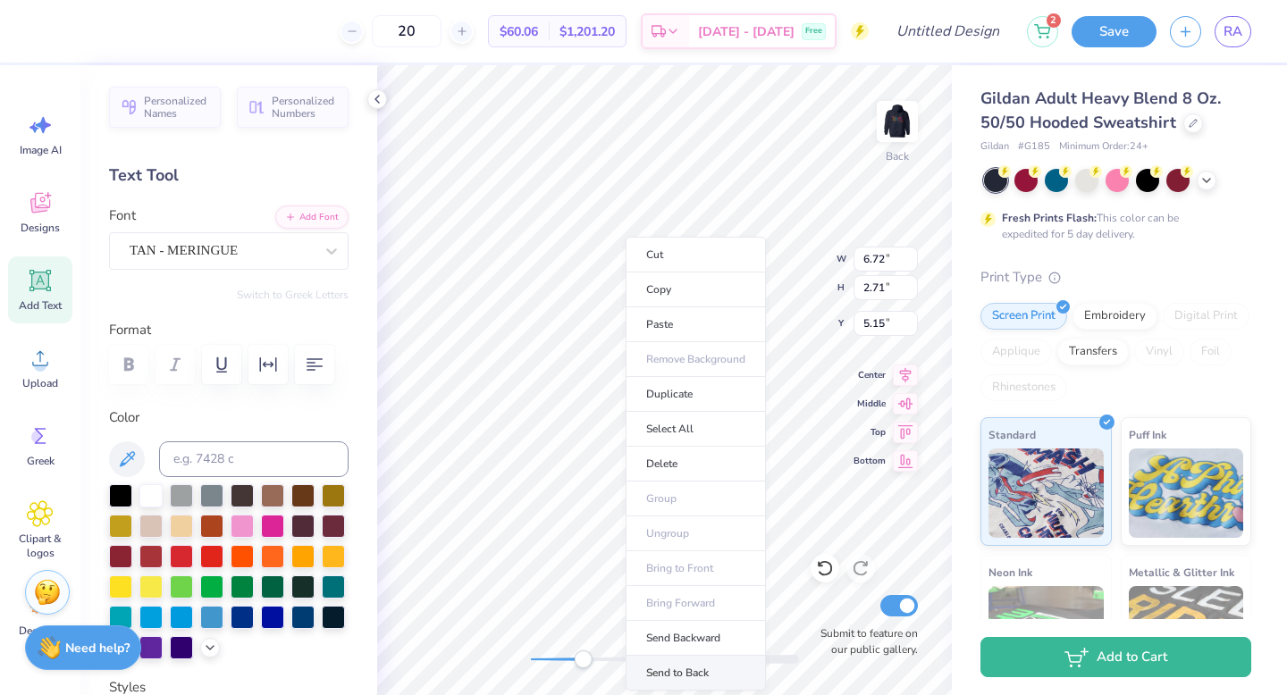
click at [714, 672] on li "Send to Back" at bounding box center [695, 673] width 140 height 35
type input "6.77"
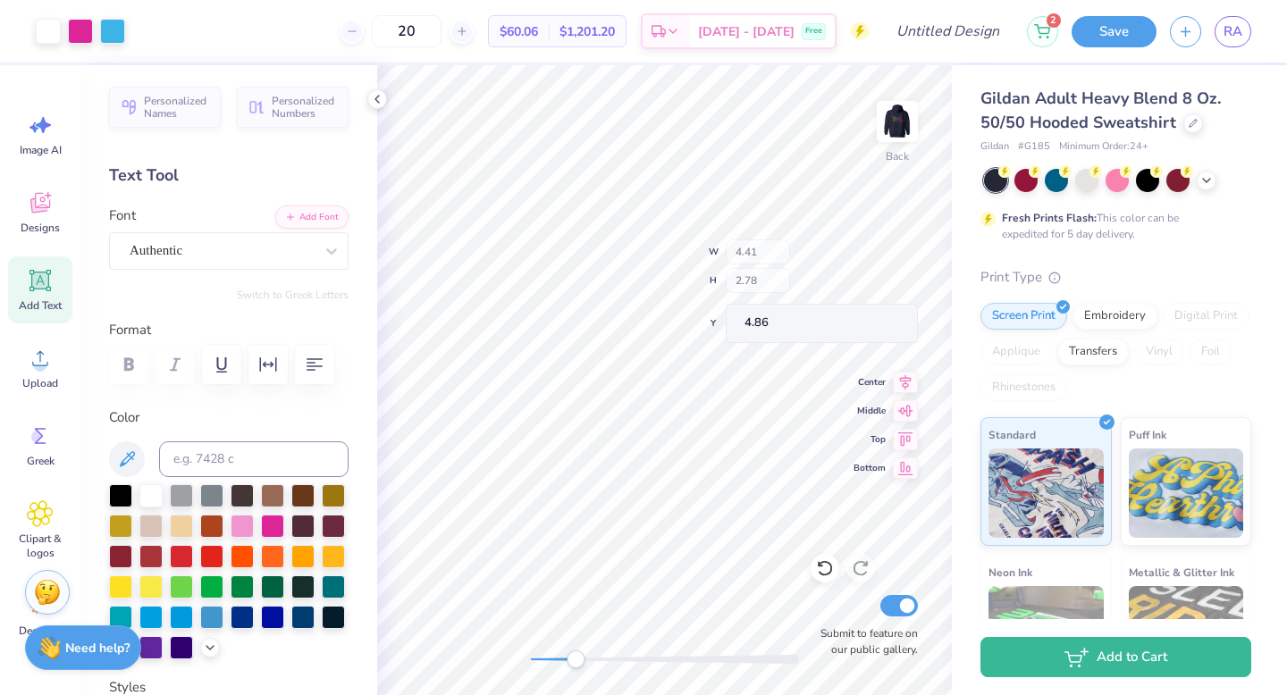
type input "4.41"
type input "2.78"
type input "4.86"
click at [516, 669] on div "Back Submit to feature on our public gallery." at bounding box center [664, 380] width 575 height 630
type input "3.44"
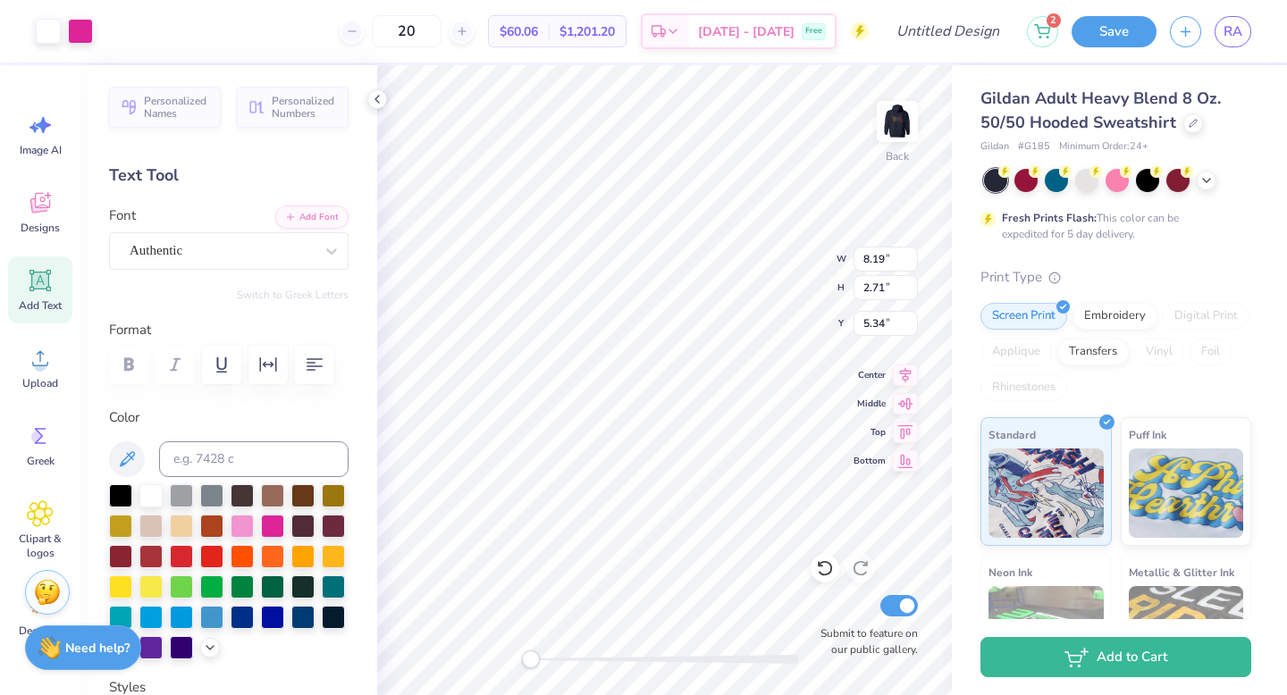
type input "3.00"
type input "7.53"
type input "2.49"
type input "3.73"
click at [899, 123] on img at bounding box center [896, 121] width 71 height 71
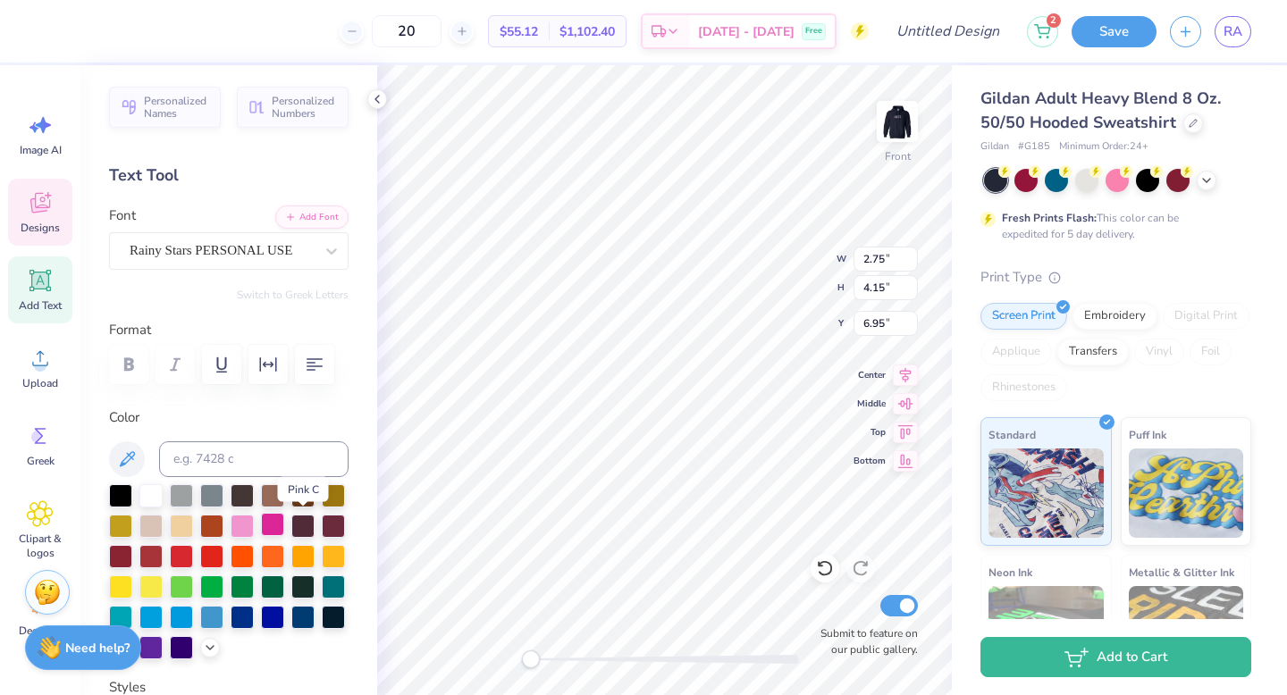
click at [284, 524] on div at bounding box center [272, 524] width 23 height 23
type input "2.62"
type input "3.71"
type input "7.38"
click at [284, 525] on div at bounding box center [272, 524] width 23 height 23
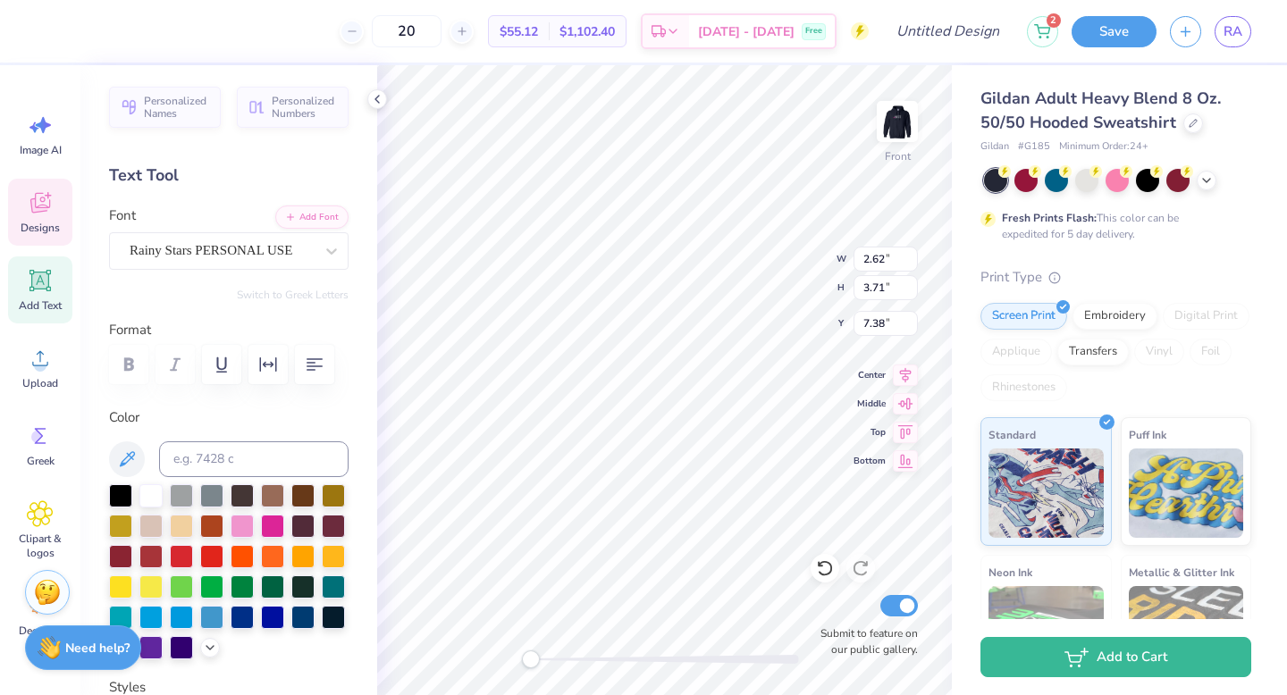
type input "2.59"
type input "3.73"
type input "7.36"
click at [284, 524] on div at bounding box center [272, 524] width 23 height 23
type input "2.39"
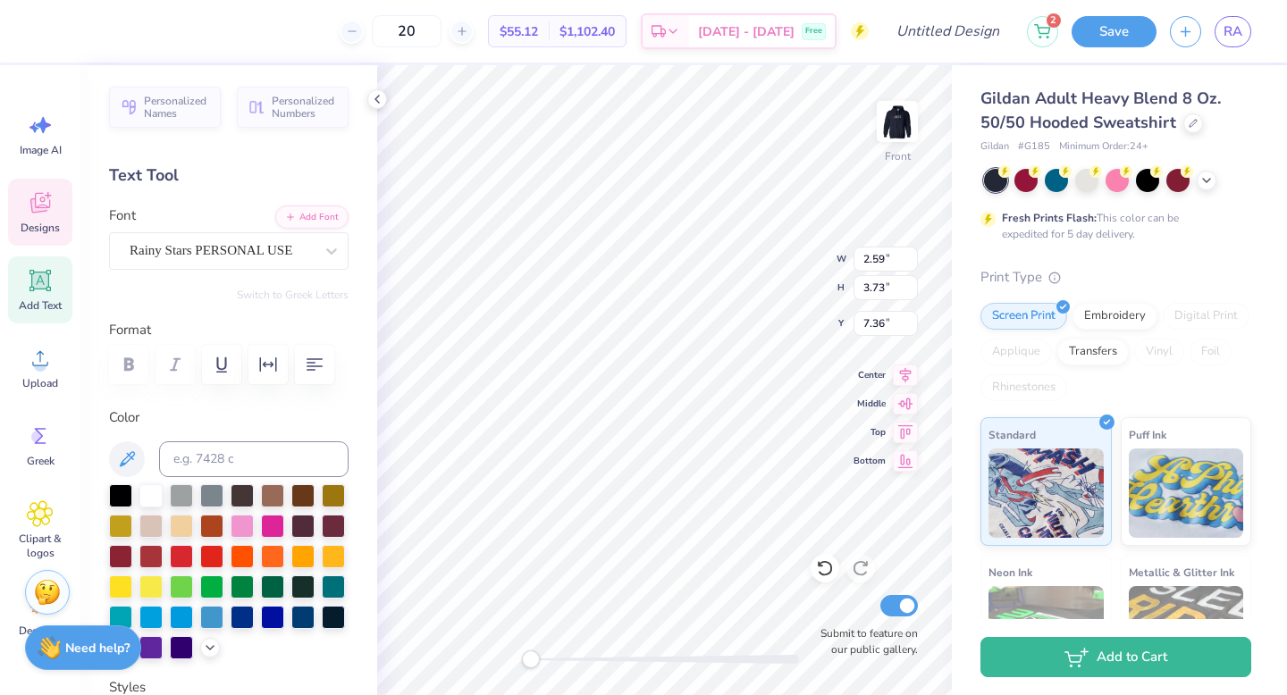
type input "3.75"
type input "7.35"
click at [284, 525] on div at bounding box center [272, 524] width 23 height 23
click at [46, 25] on div at bounding box center [48, 29] width 25 height 25
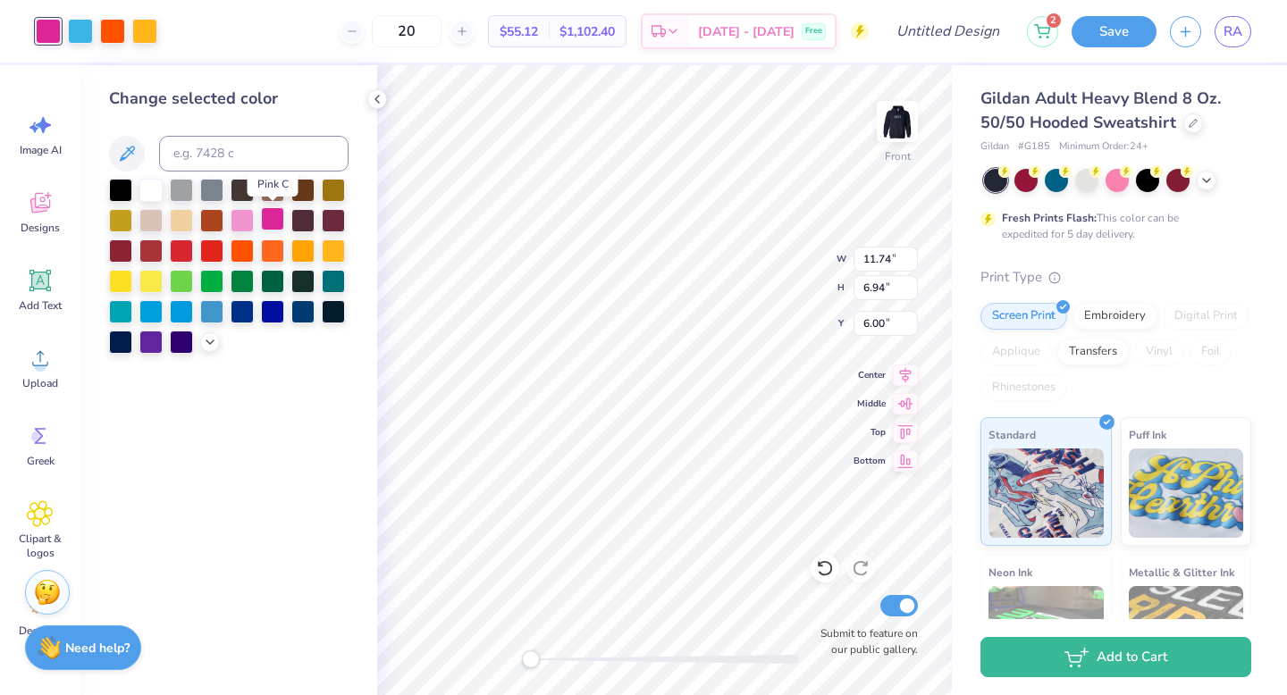
click at [274, 220] on div at bounding box center [272, 218] width 23 height 23
click at [73, 22] on div at bounding box center [80, 29] width 25 height 25
click at [107, 26] on div at bounding box center [112, 29] width 25 height 25
click at [268, 224] on div at bounding box center [272, 220] width 23 height 23
click at [106, 29] on div at bounding box center [112, 29] width 25 height 25
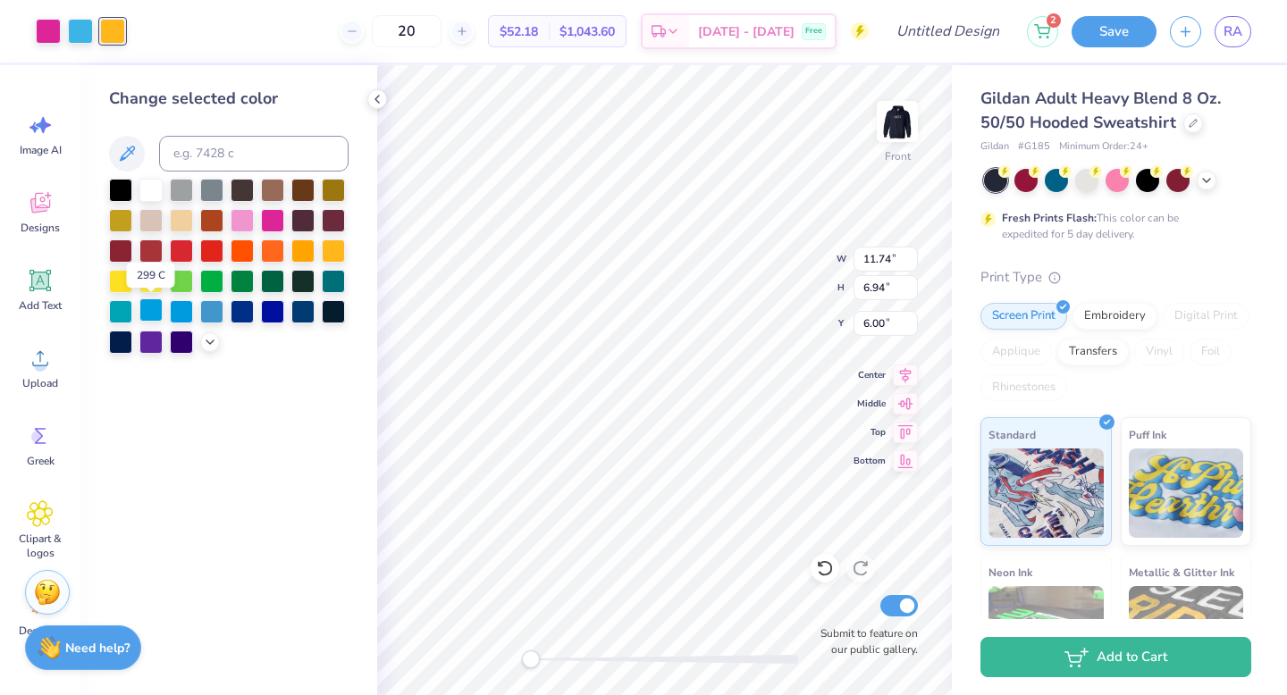
click at [148, 314] on div at bounding box center [150, 309] width 23 height 23
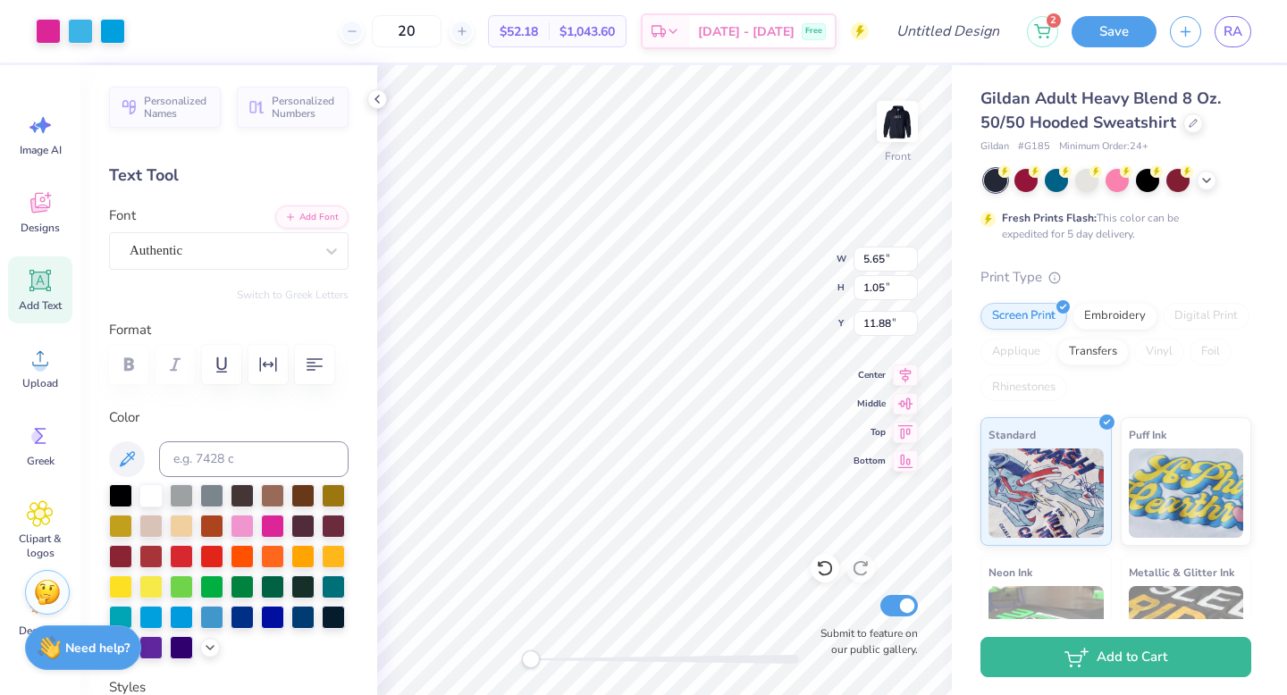
type input "11.13"
click at [42, 21] on div at bounding box center [48, 29] width 25 height 25
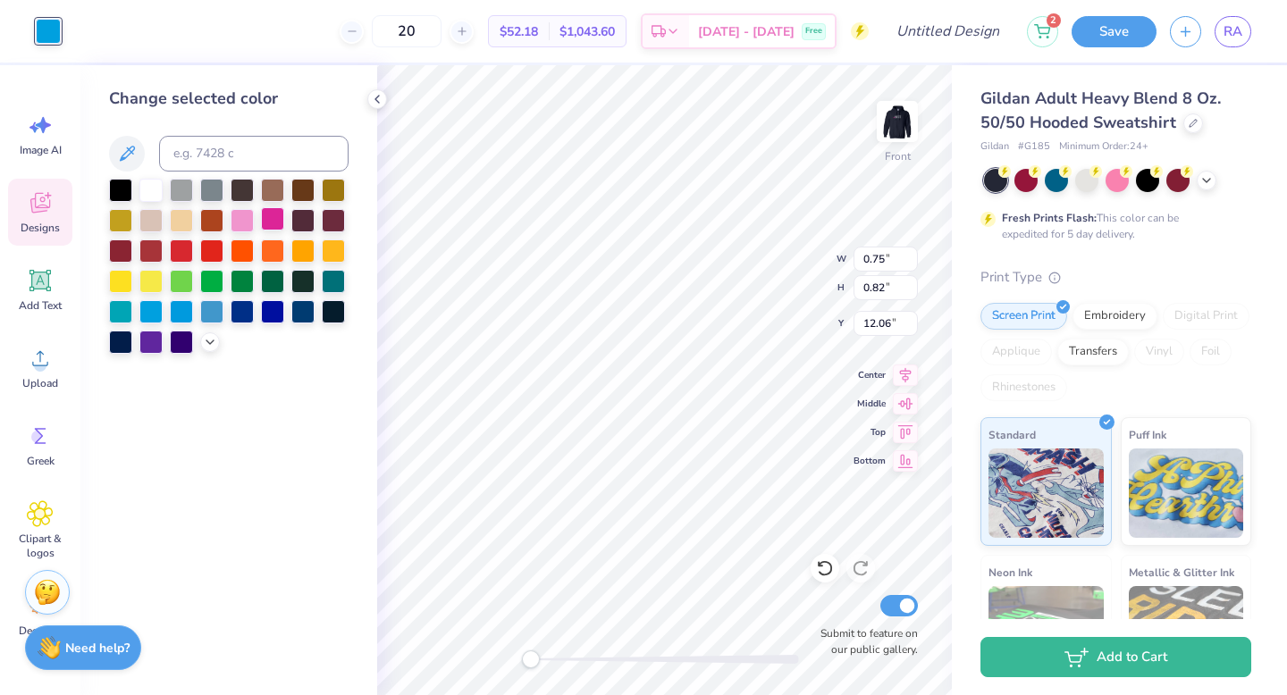
click at [273, 222] on div at bounding box center [272, 218] width 23 height 23
type input "0.83"
type input "0.73"
type input "11.33"
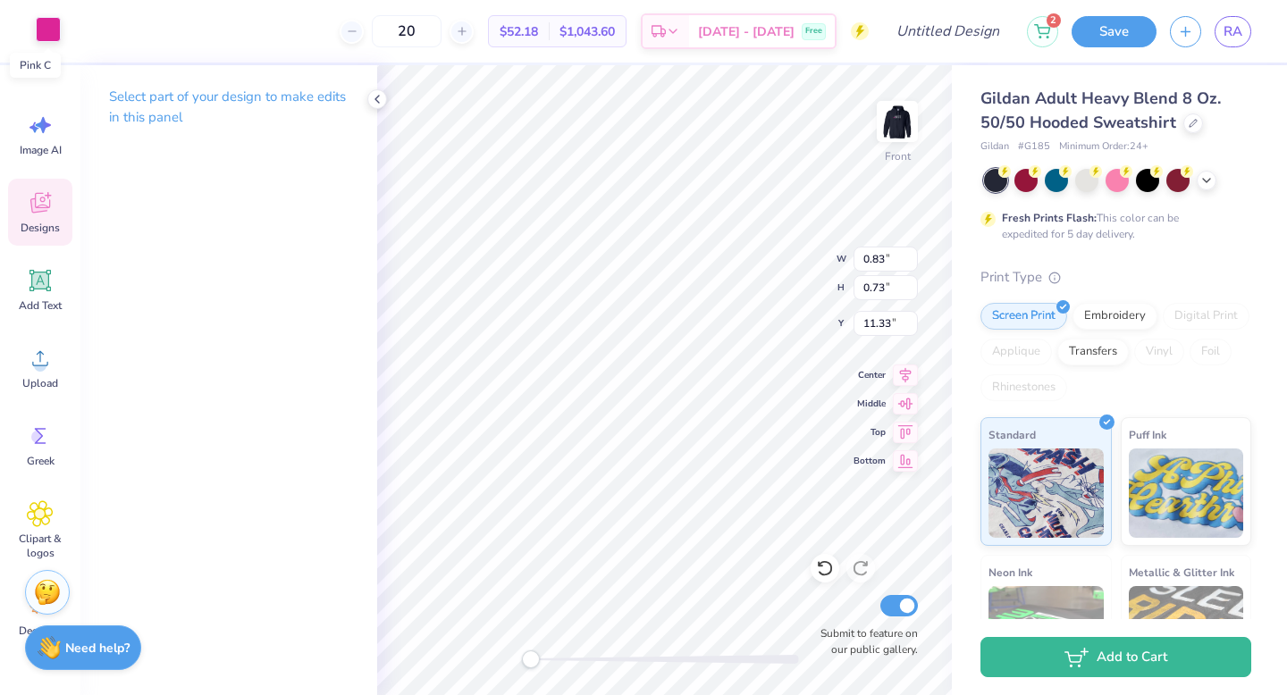
click at [47, 27] on div at bounding box center [48, 29] width 25 height 25
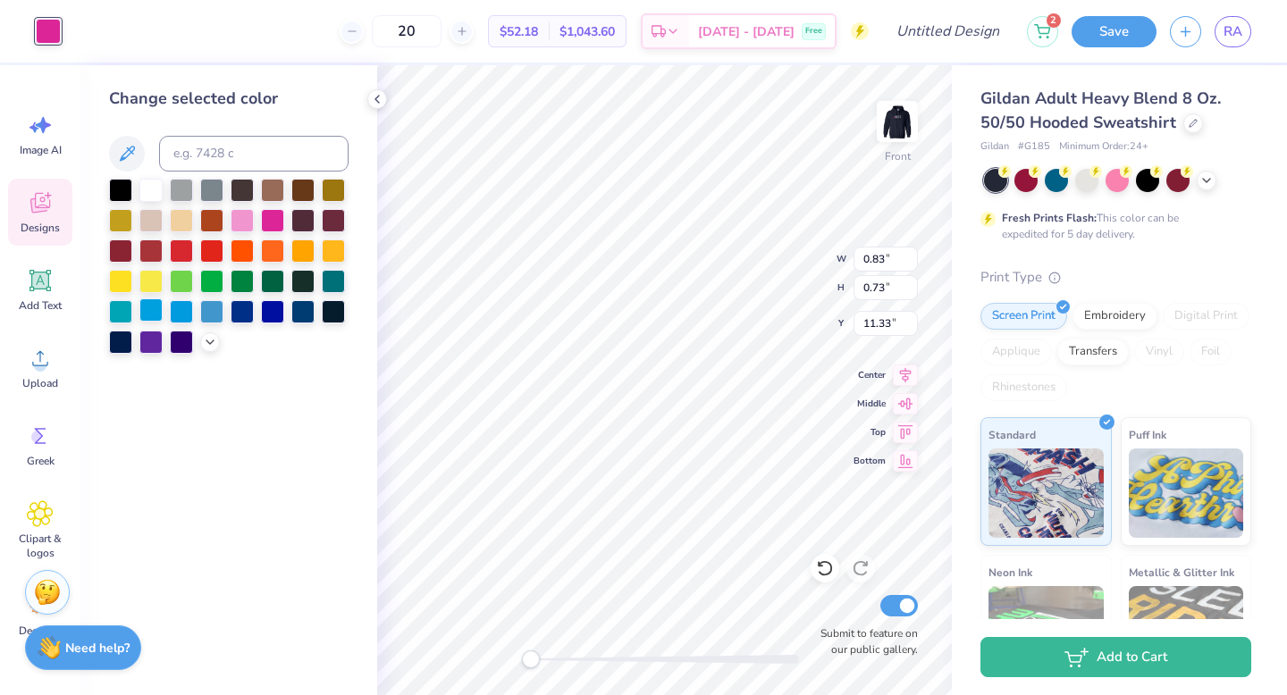
click at [155, 316] on div at bounding box center [150, 309] width 23 height 23
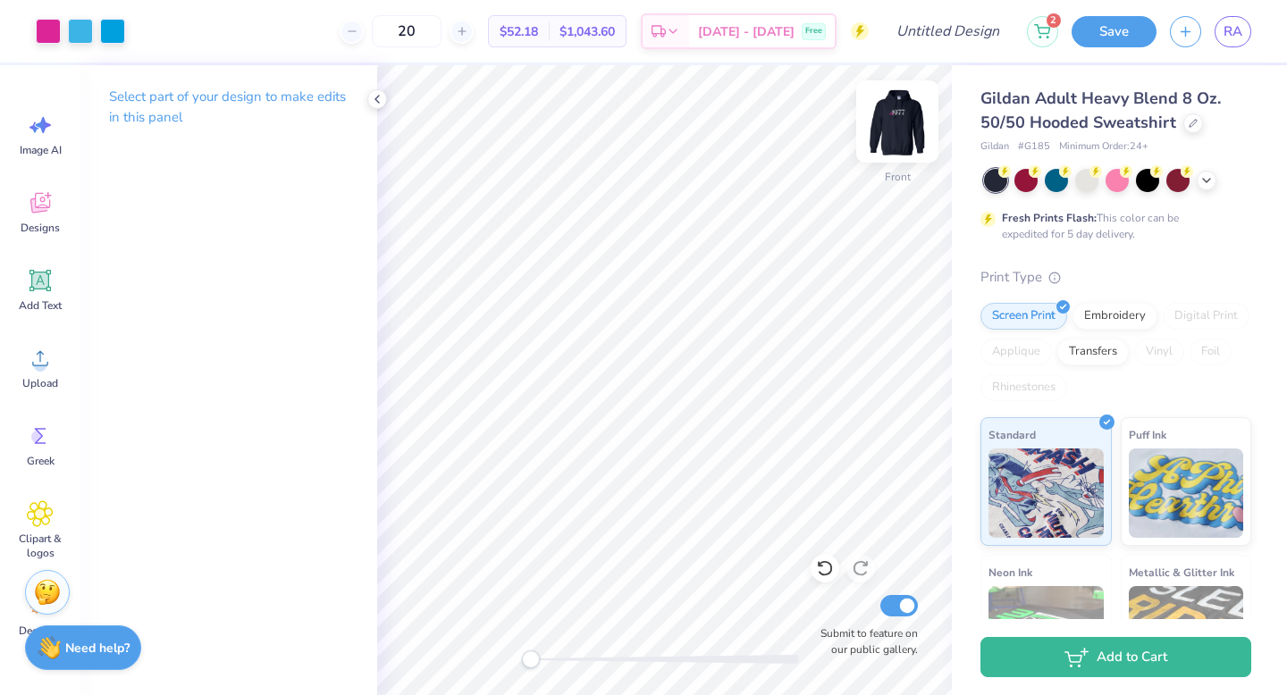
click at [911, 127] on img at bounding box center [896, 121] width 71 height 71
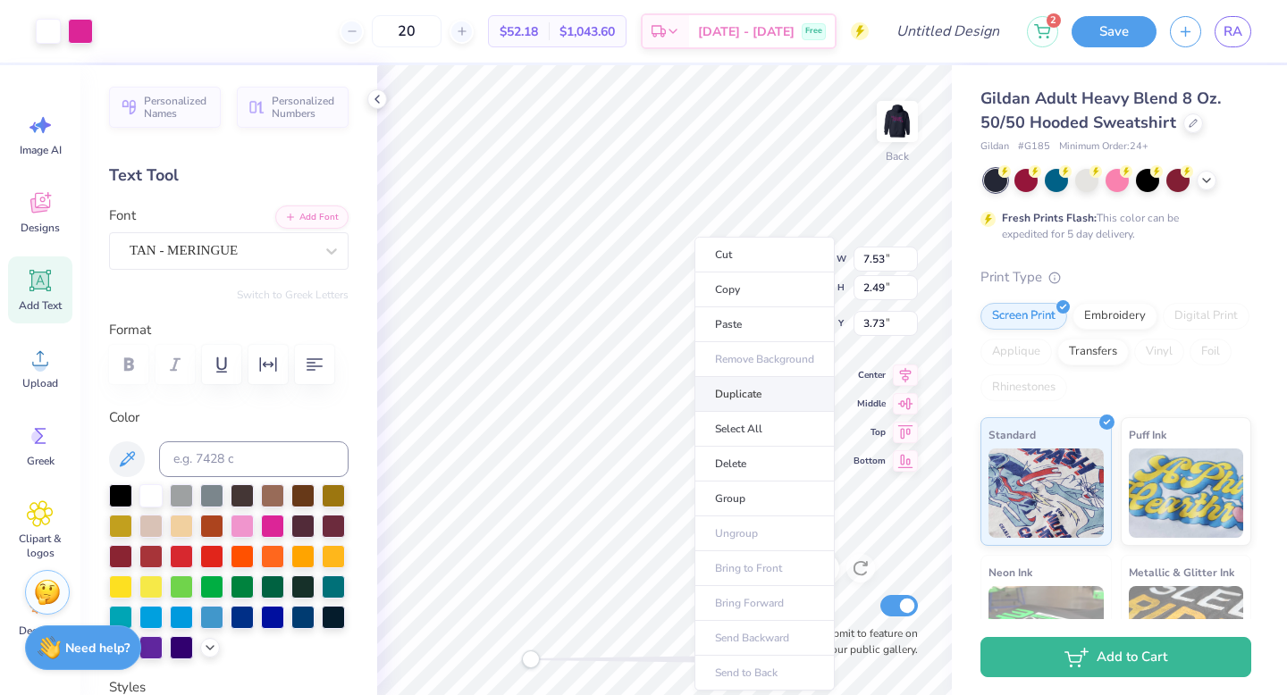
click at [734, 390] on li "Duplicate" at bounding box center [764, 394] width 140 height 35
type input "4.61"
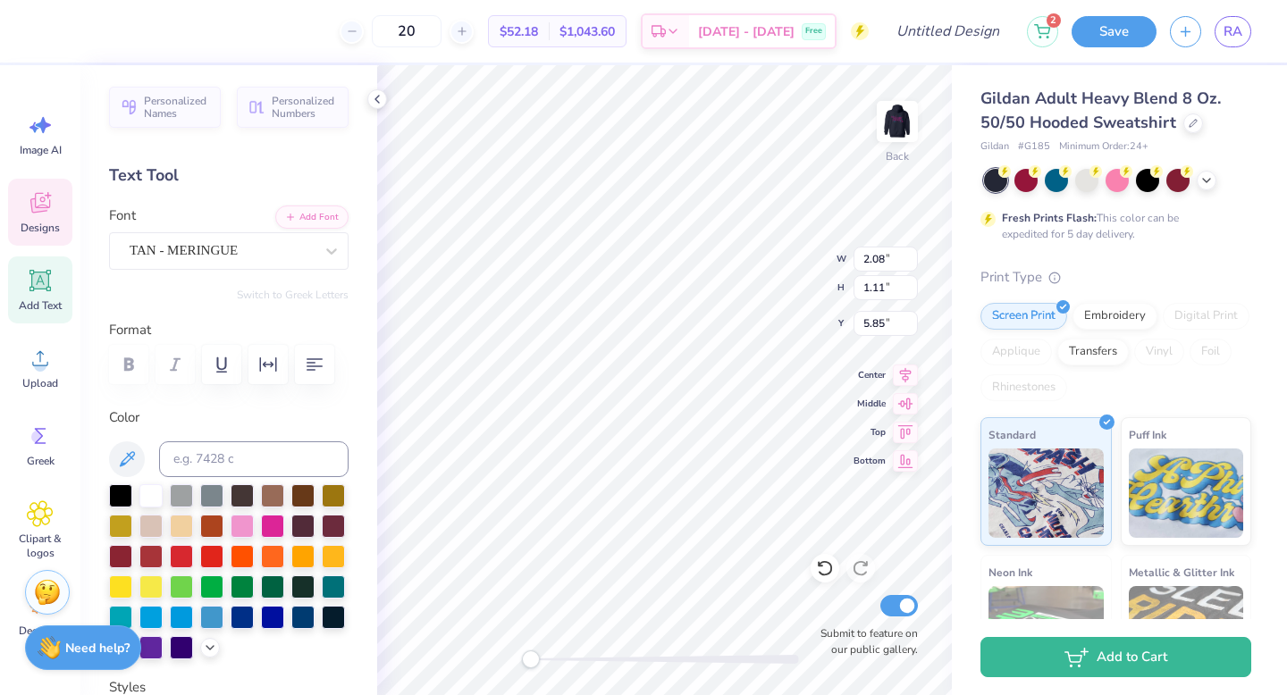
type textarea "Rusk."
type input "4.76"
type input "5.38"
type input "1.78"
type input "5.47"
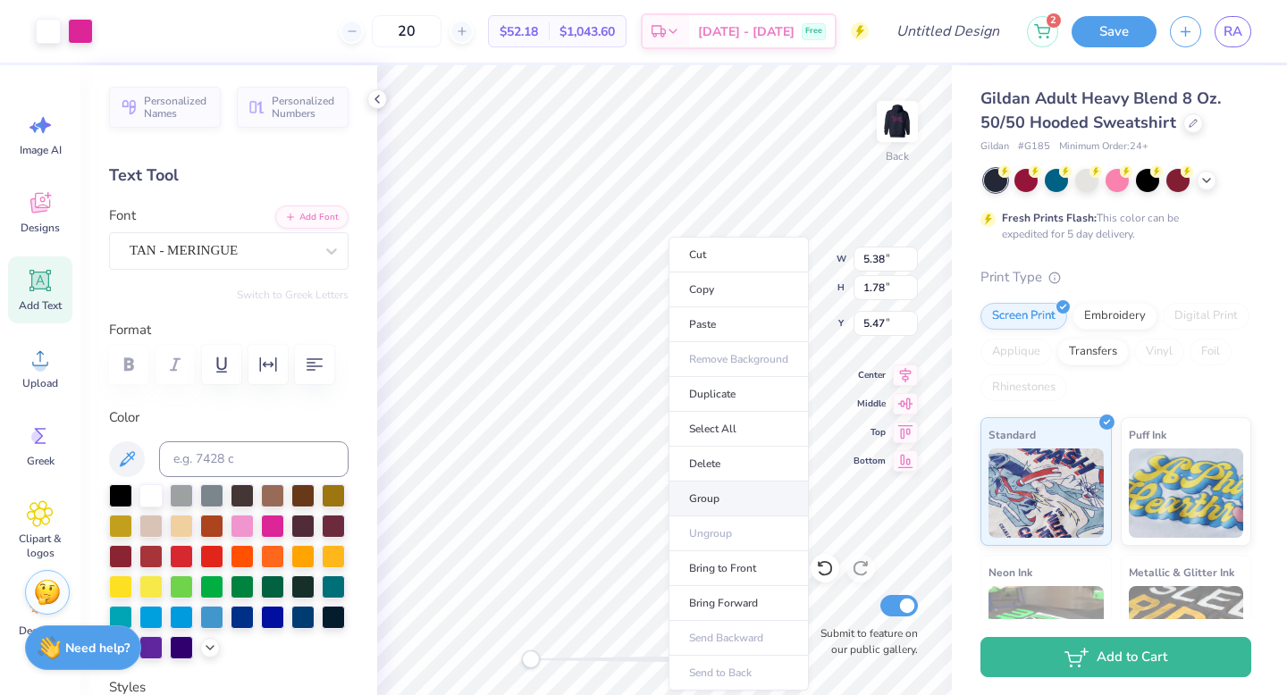
click at [725, 492] on li "Group" at bounding box center [738, 499] width 140 height 35
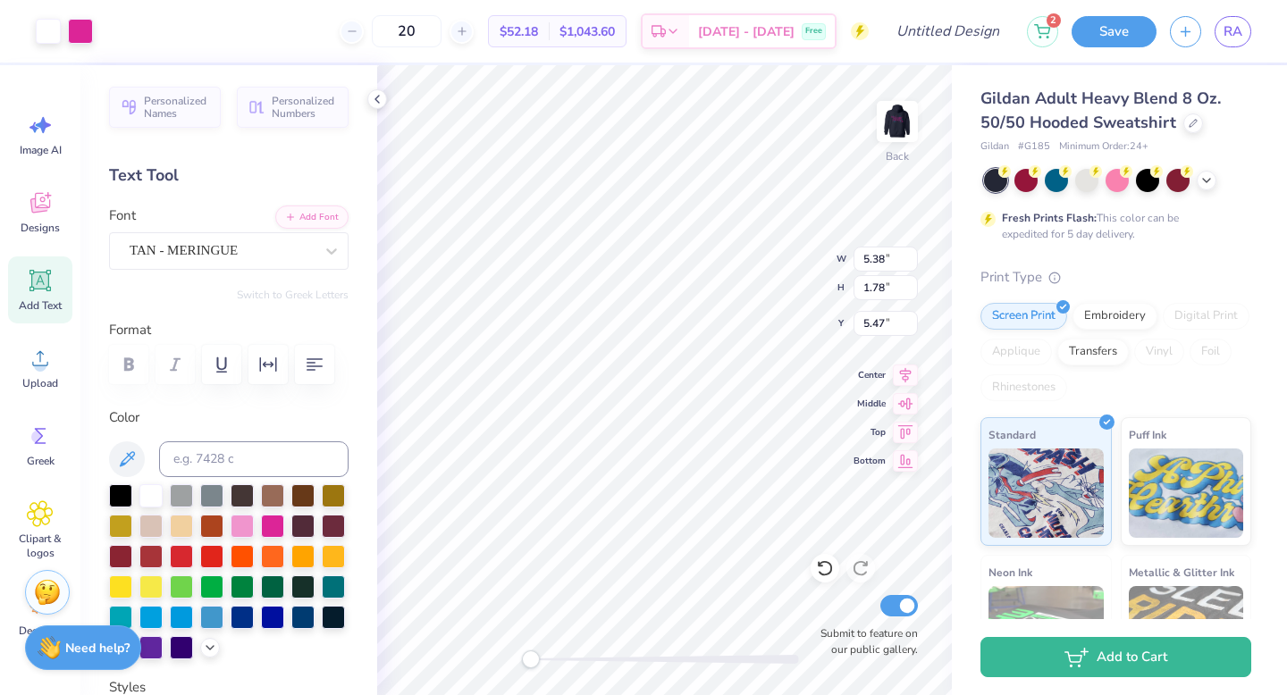
type input "3.34"
type input "1.24"
type input "1.82"
type input "6.40"
type input "2.39"
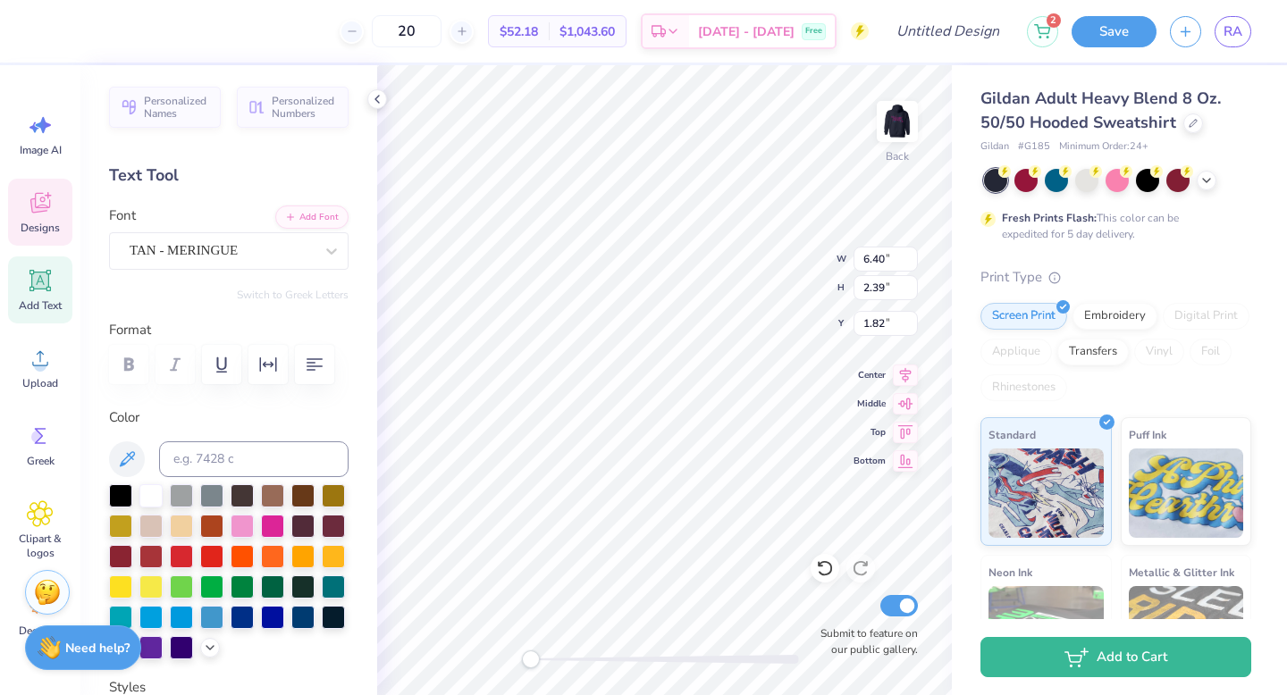
type input "4.46"
type input "1.66"
type input "2.55"
type textarea "[PERSON_NAME]"
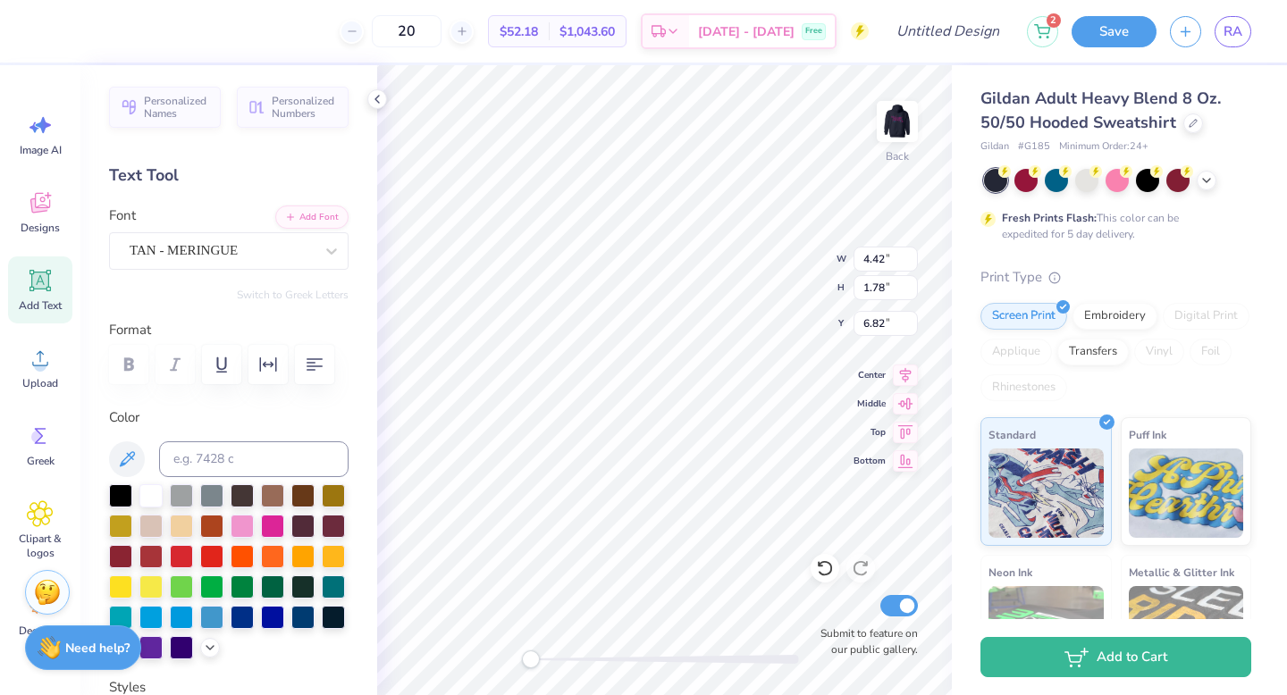
type textarea "19 77"
type input "1.54"
type input "2.45"
type input "2.66"
drag, startPoint x: 535, startPoint y: 660, endPoint x: 557, endPoint y: 660, distance: 21.4
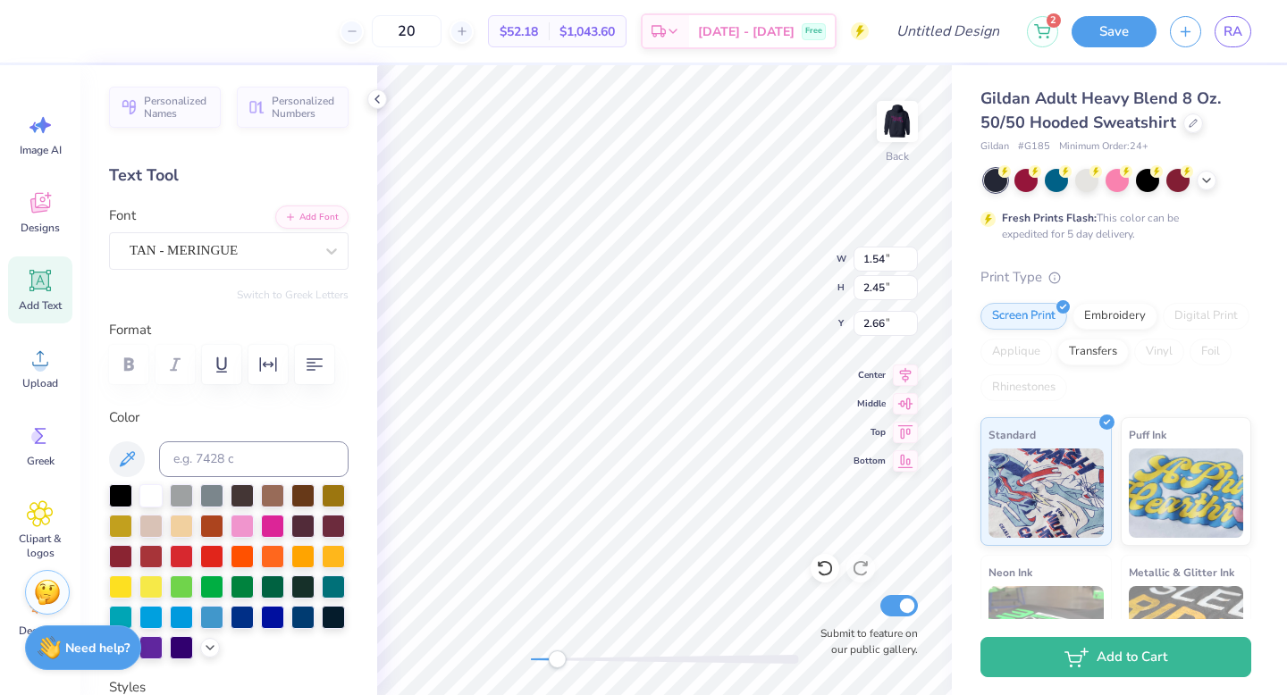
click at [557, 660] on div "Accessibility label" at bounding box center [557, 659] width 18 height 18
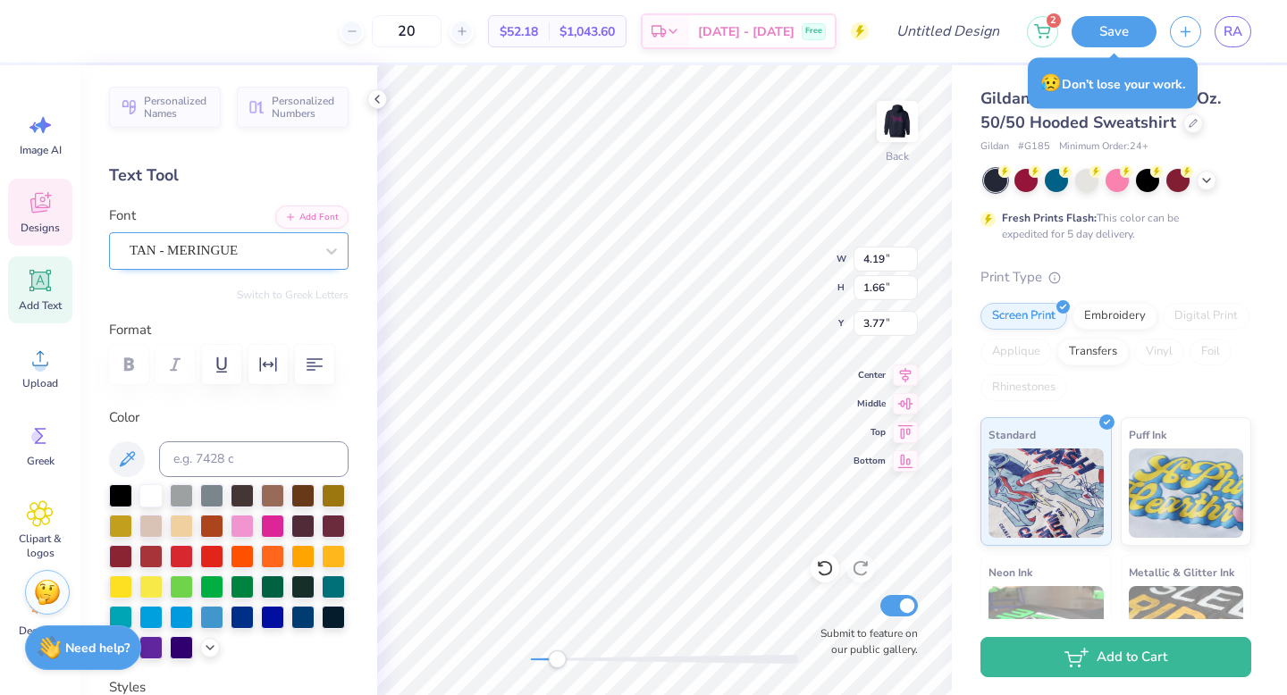
click at [270, 259] on div "TAN - MERINGUE" at bounding box center [222, 251] width 188 height 28
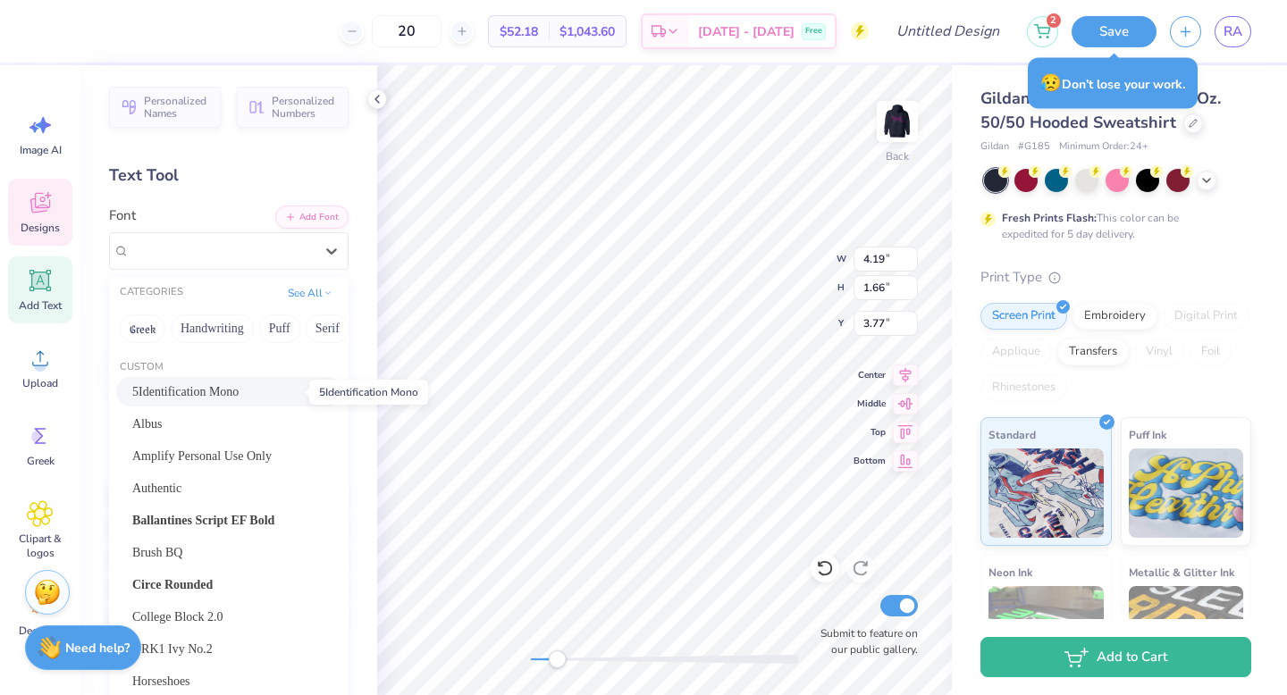
click at [239, 393] on span "5Identification Mono" at bounding box center [185, 391] width 106 height 19
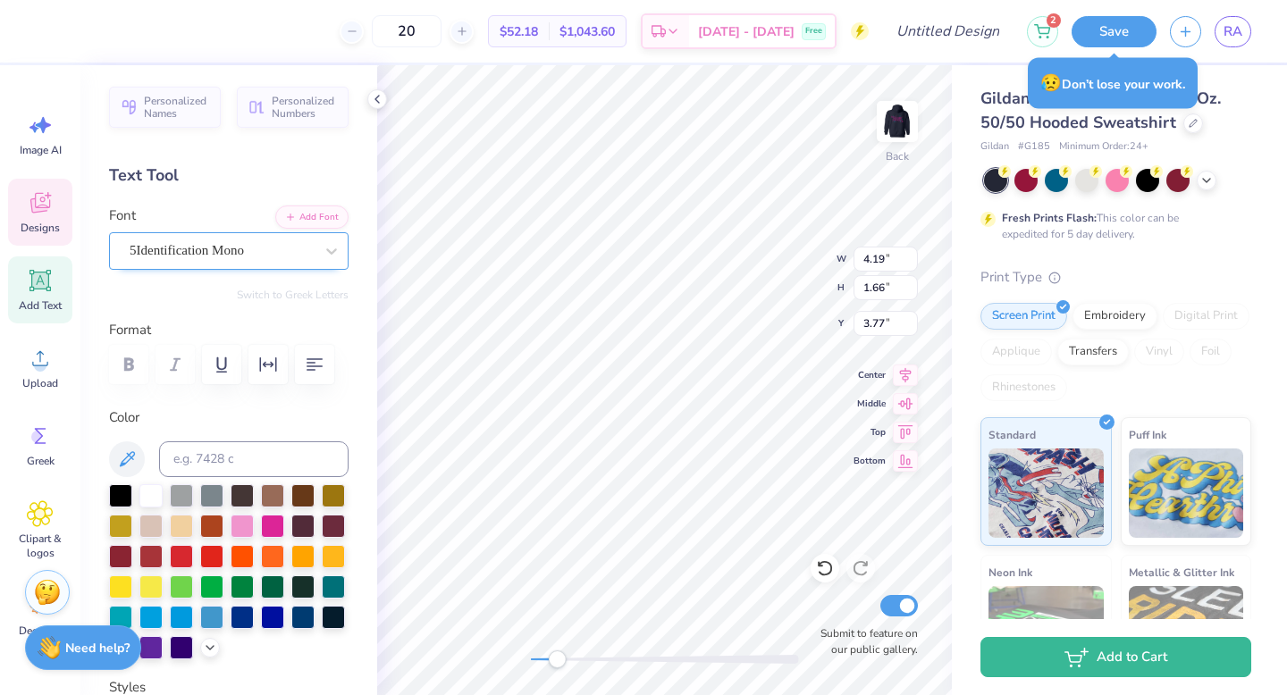
click at [277, 239] on div at bounding box center [222, 251] width 184 height 24
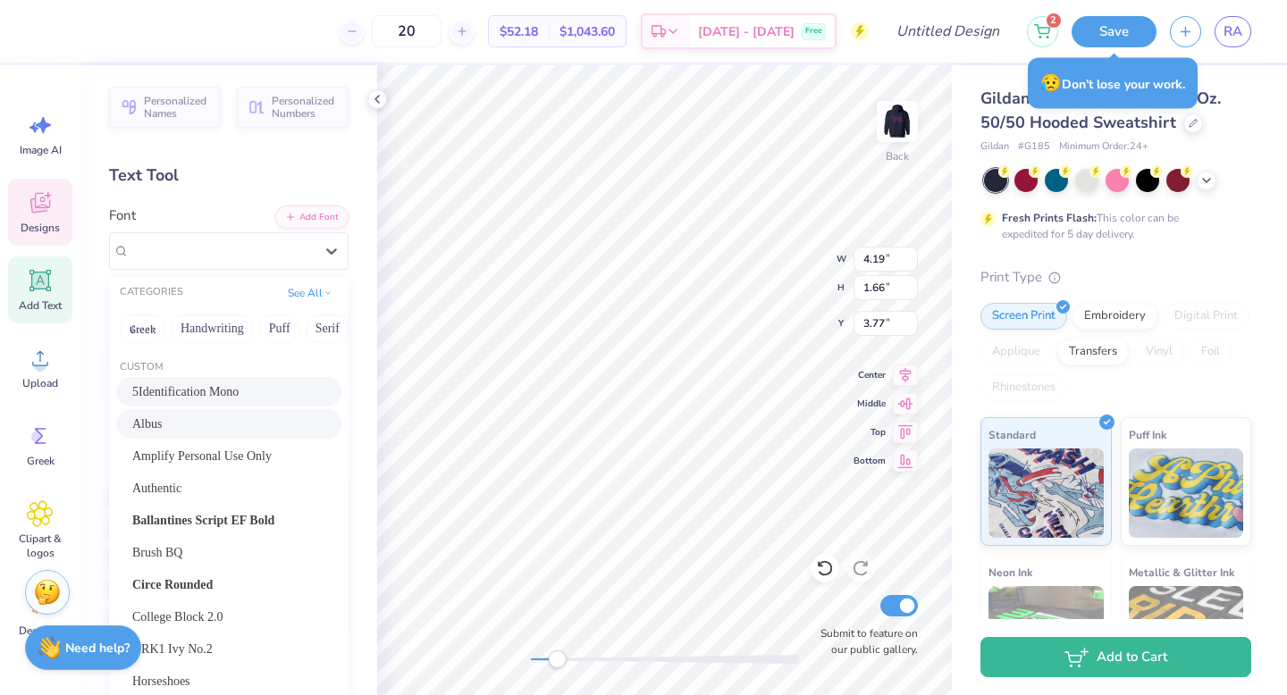
click at [229, 436] on div "Albus" at bounding box center [228, 423] width 225 height 29
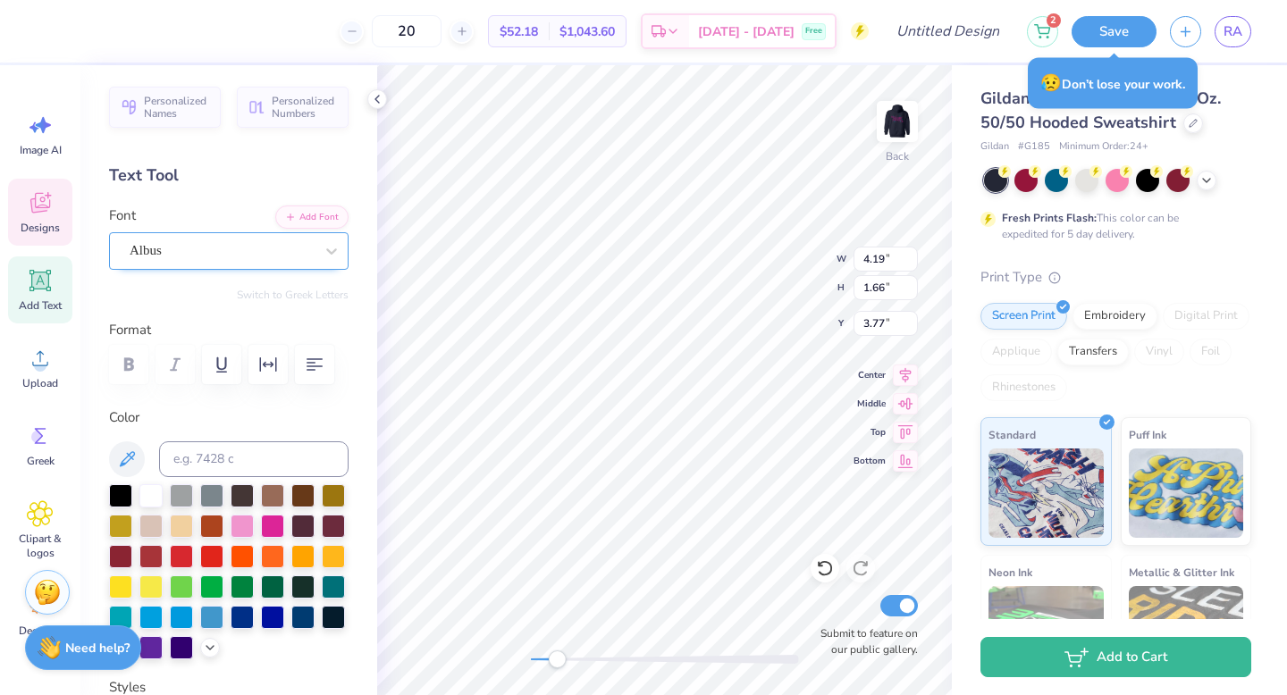
click at [190, 256] on div "Albus" at bounding box center [222, 251] width 188 height 28
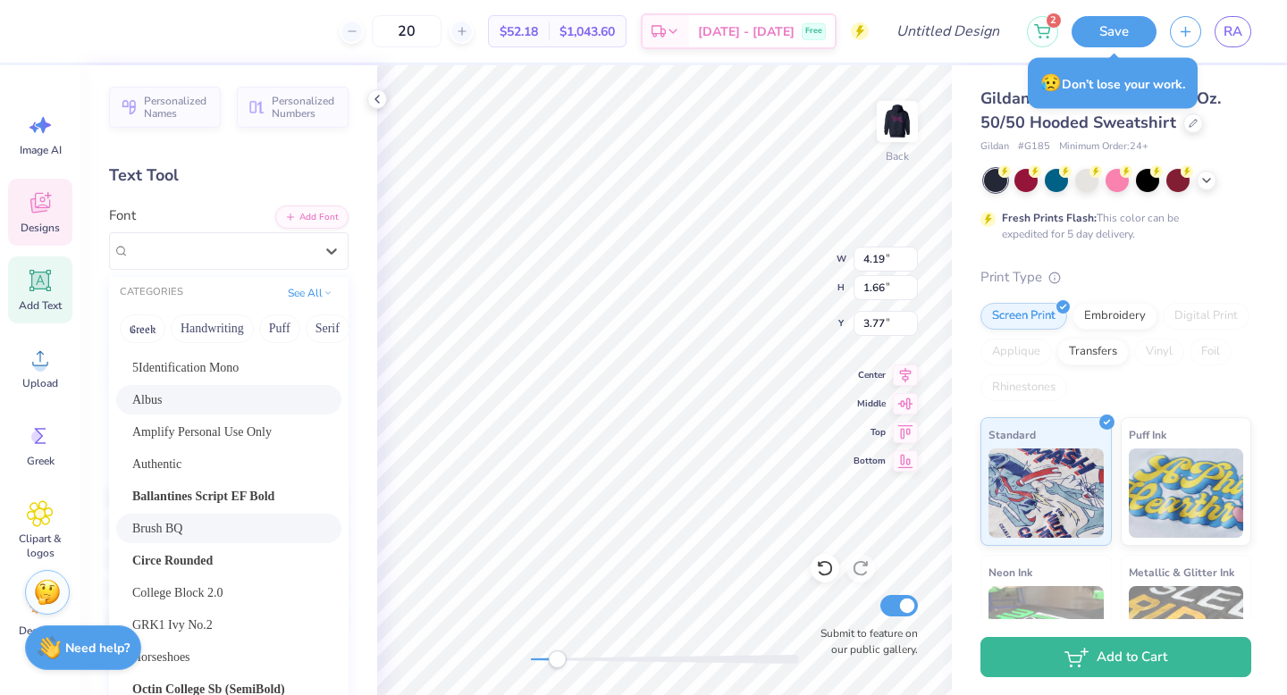
scroll to position [25, 0]
click at [200, 557] on span "Circe Rounded" at bounding box center [172, 559] width 80 height 19
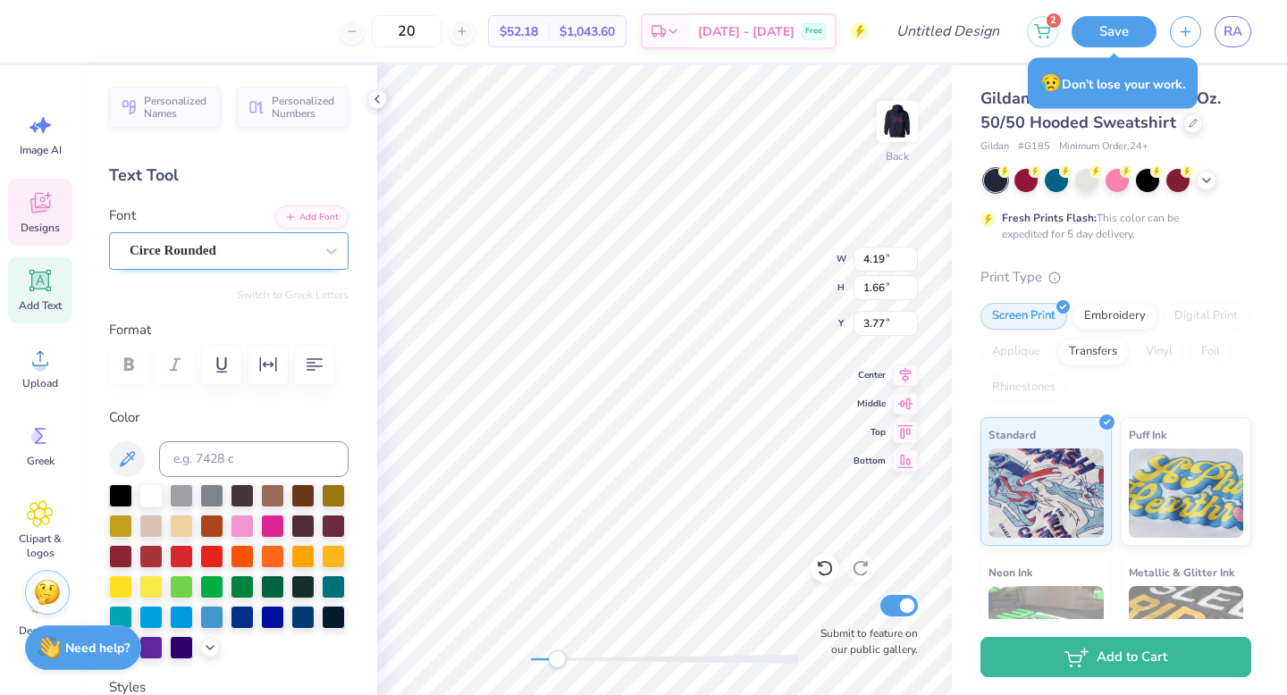
click at [264, 239] on div at bounding box center [222, 251] width 184 height 24
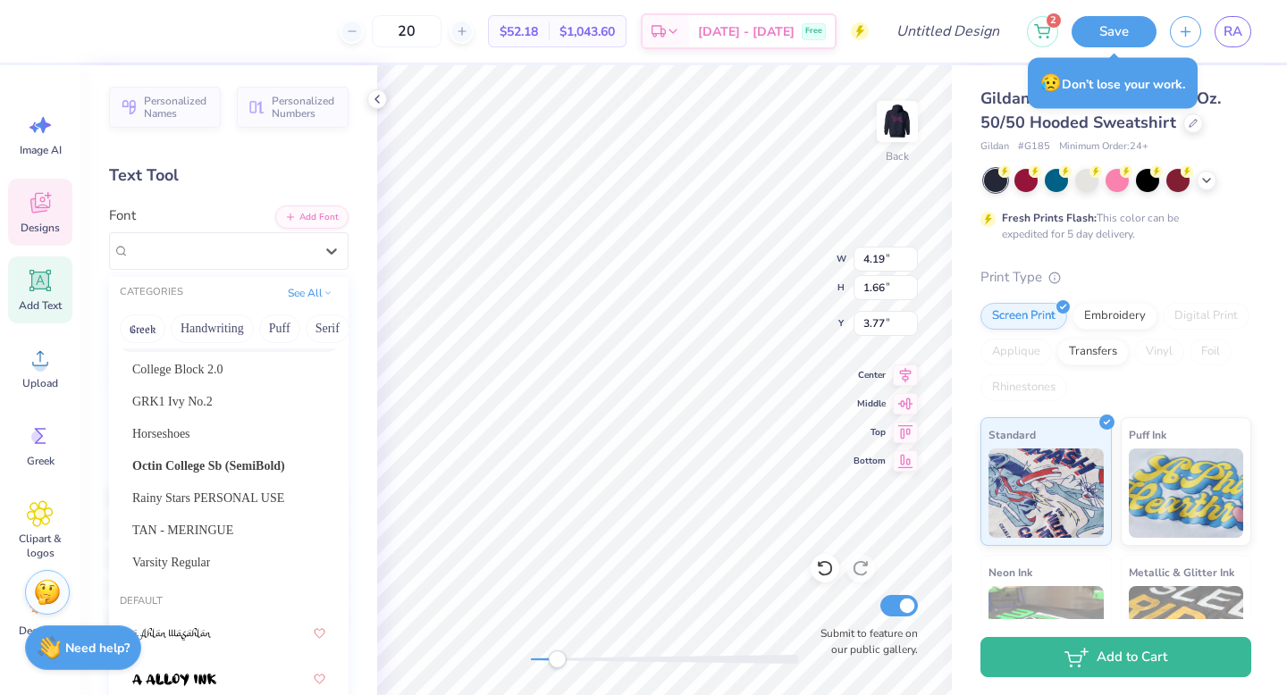
scroll to position [248, 0]
click at [197, 369] on span "College Block 2.0" at bounding box center [177, 368] width 91 height 19
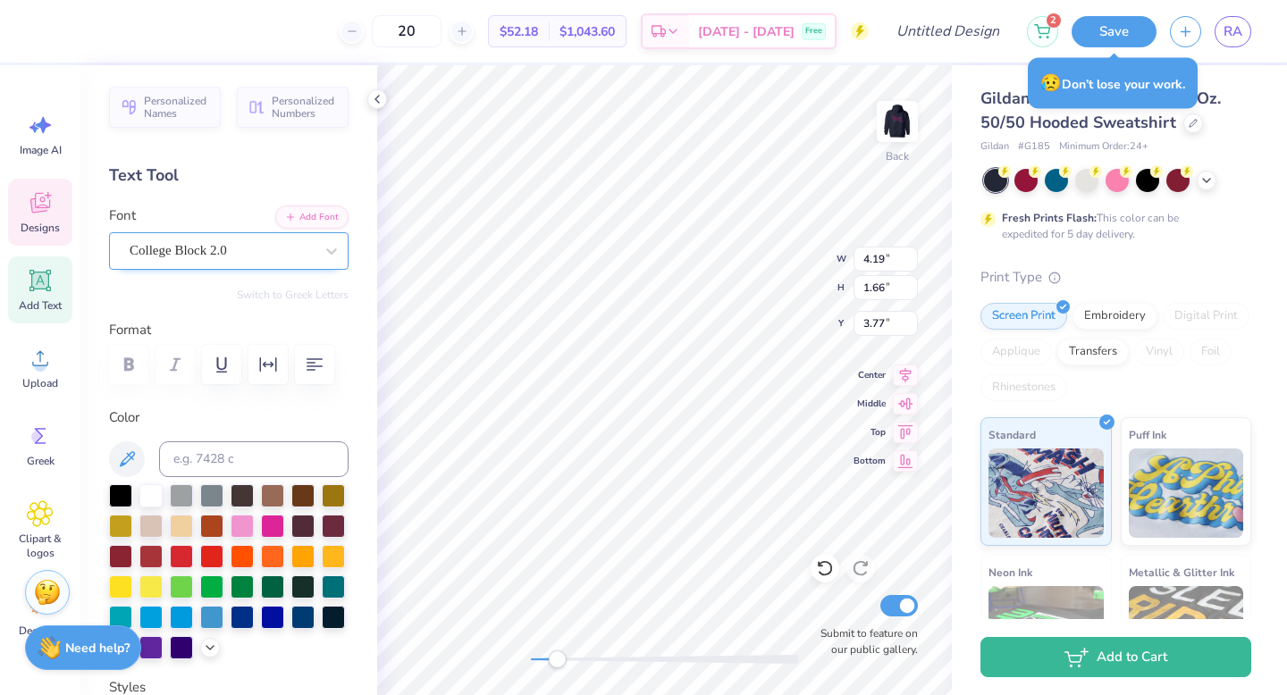
click at [252, 250] on div "College Block 2.0" at bounding box center [222, 251] width 188 height 28
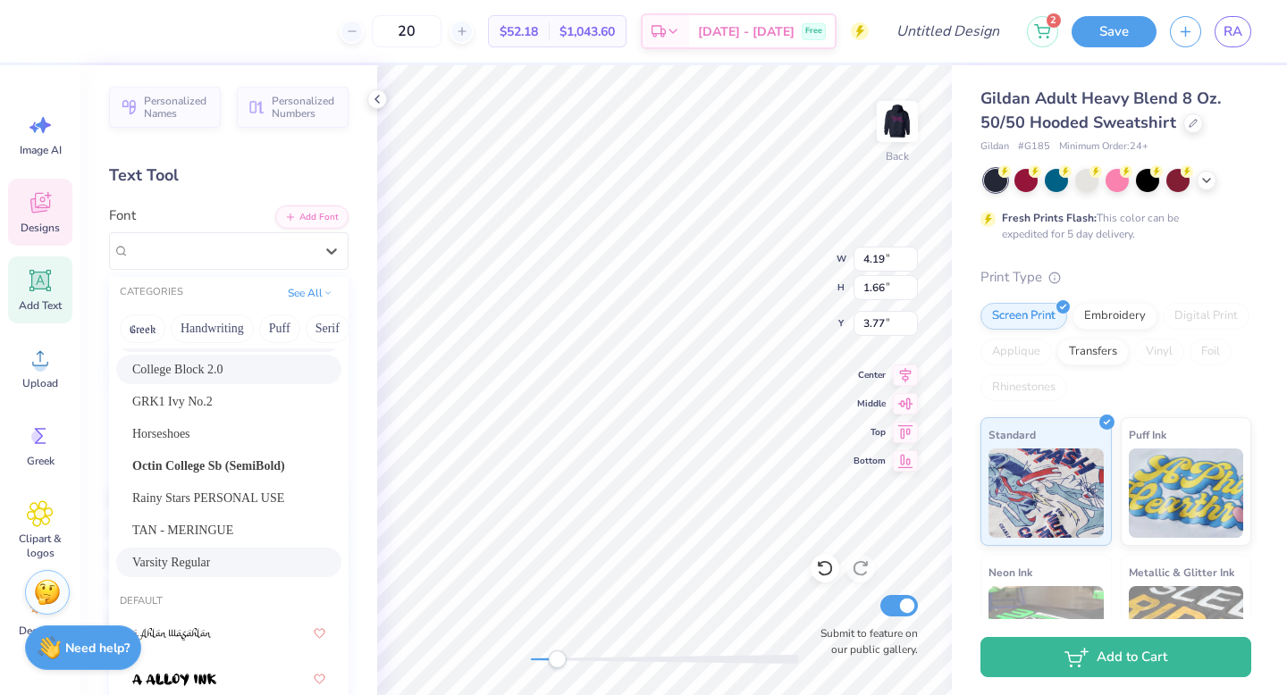
scroll to position [251, 0]
click at [214, 424] on div "Horseshoes" at bounding box center [228, 430] width 193 height 19
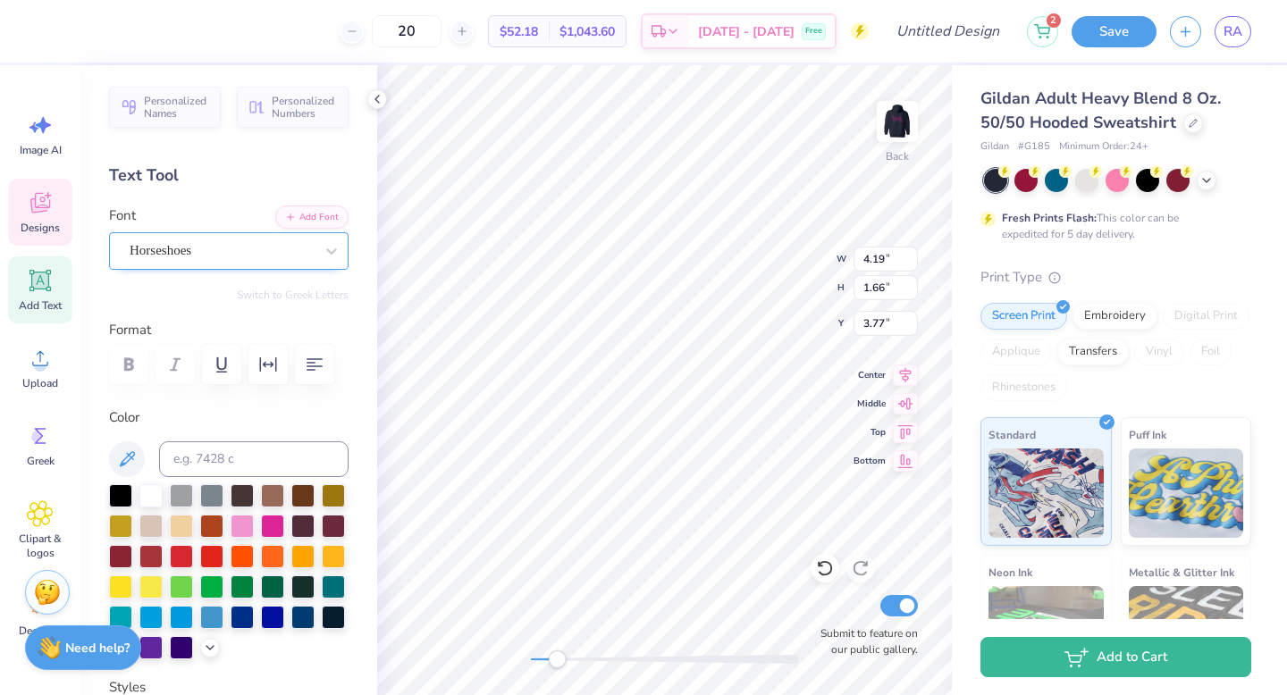
click at [261, 265] on div "Horseshoes" at bounding box center [228, 251] width 239 height 38
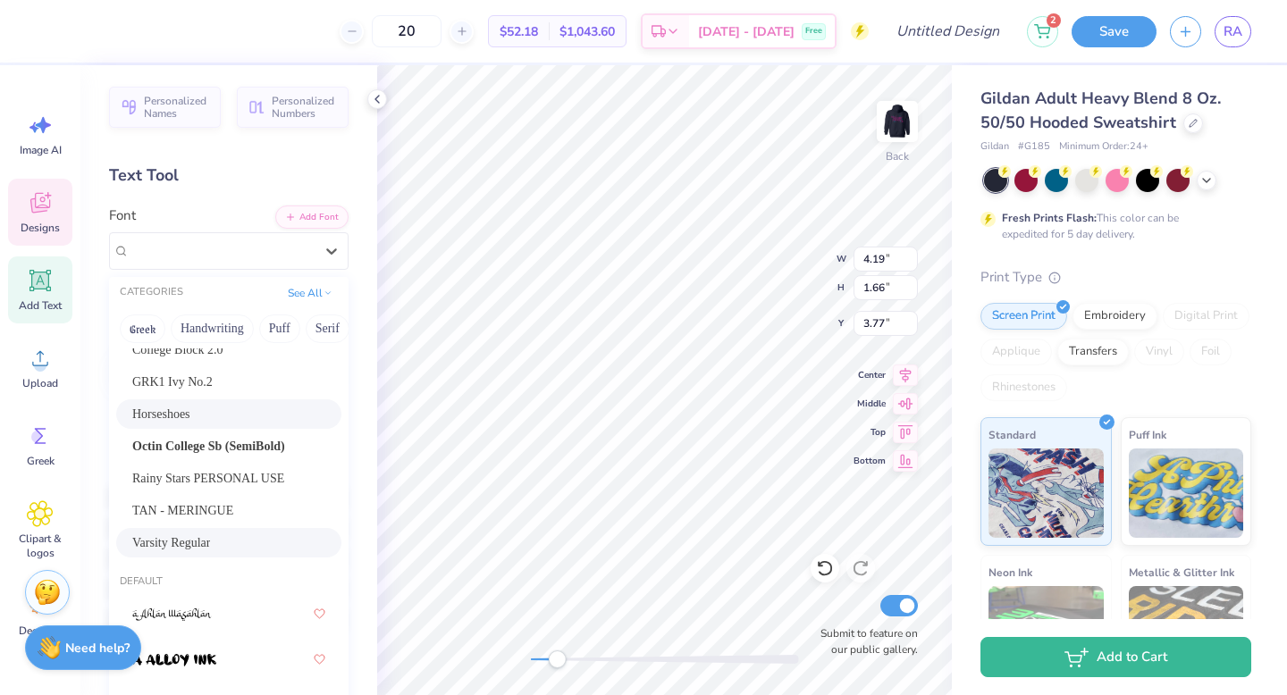
scroll to position [268, 0]
click at [219, 481] on span "Rainy Stars PERSONAL USE" at bounding box center [208, 477] width 152 height 19
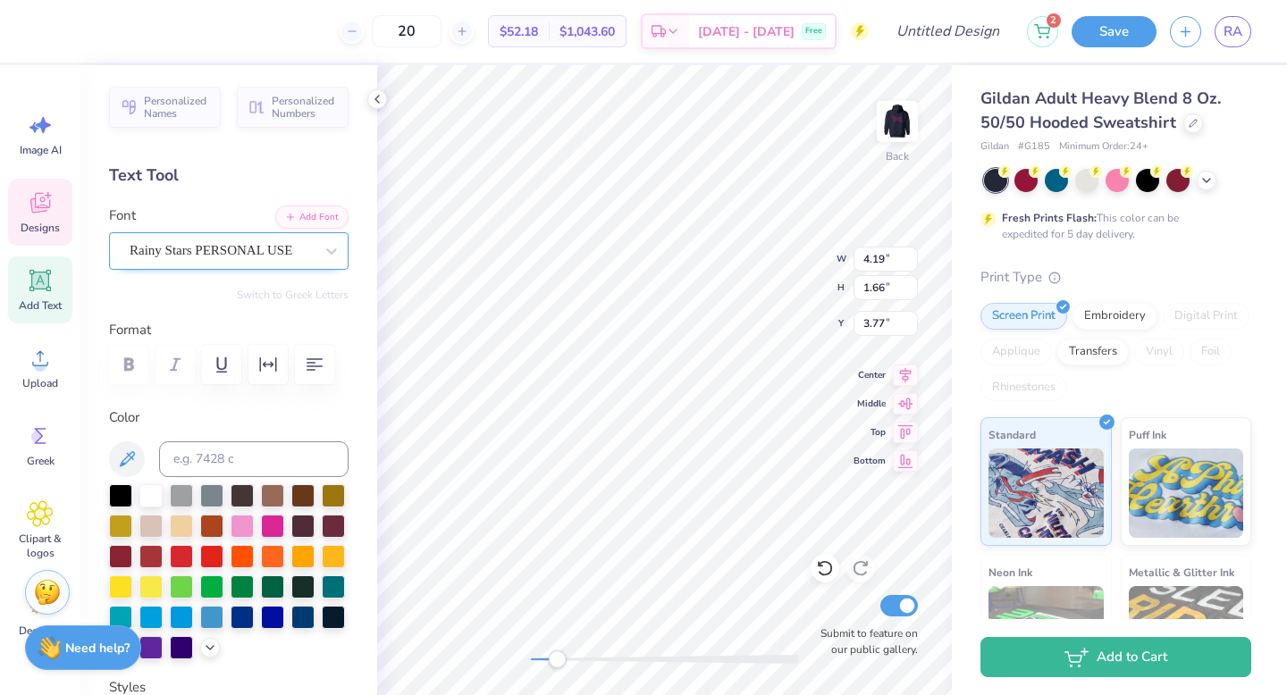
click at [268, 257] on div "Rainy Stars PERSONAL USE" at bounding box center [222, 251] width 188 height 28
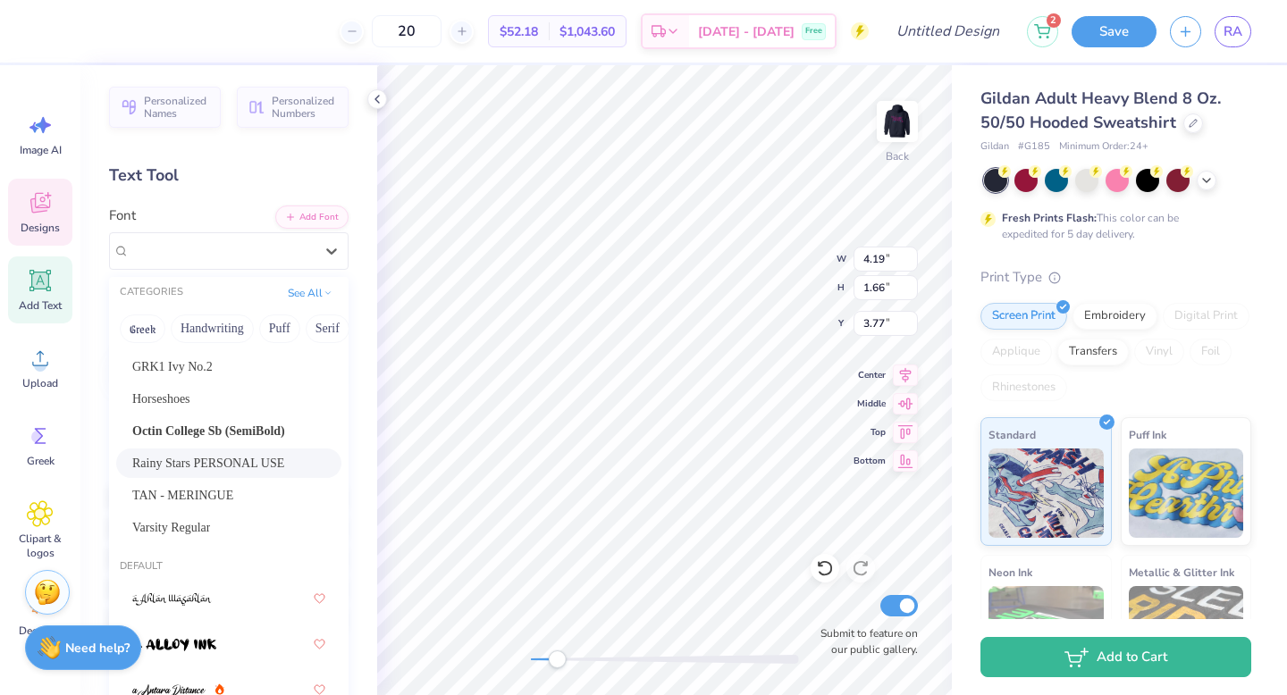
scroll to position [283, 0]
click at [210, 533] on span "Varsity Regular" at bounding box center [171, 526] width 78 height 19
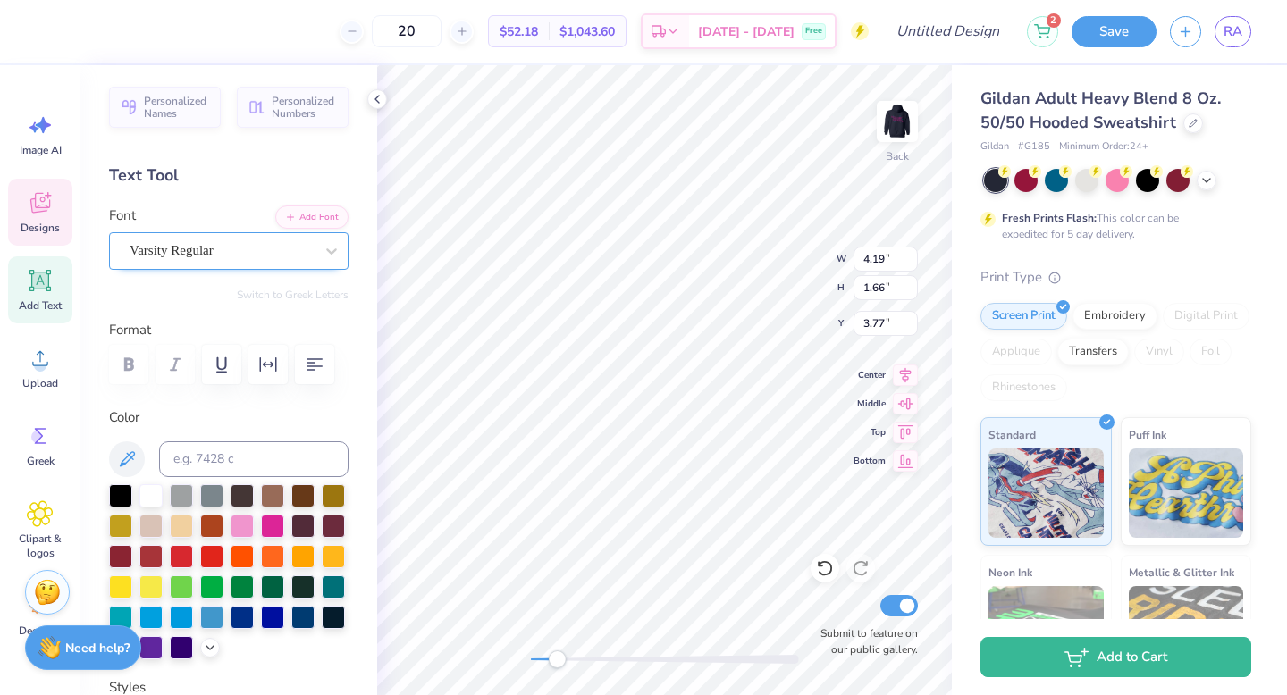
click at [258, 238] on div "Varsity Regular" at bounding box center [222, 251] width 188 height 28
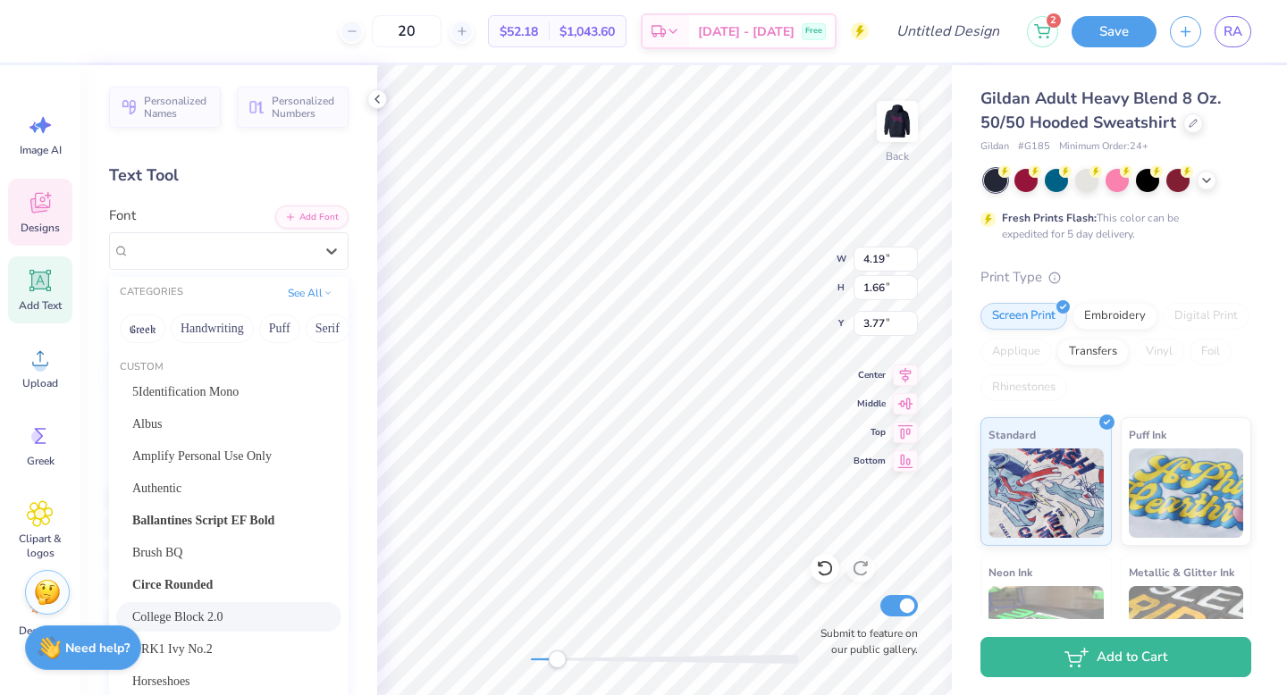
click at [277, 608] on div "College Block 2.0" at bounding box center [228, 617] width 193 height 19
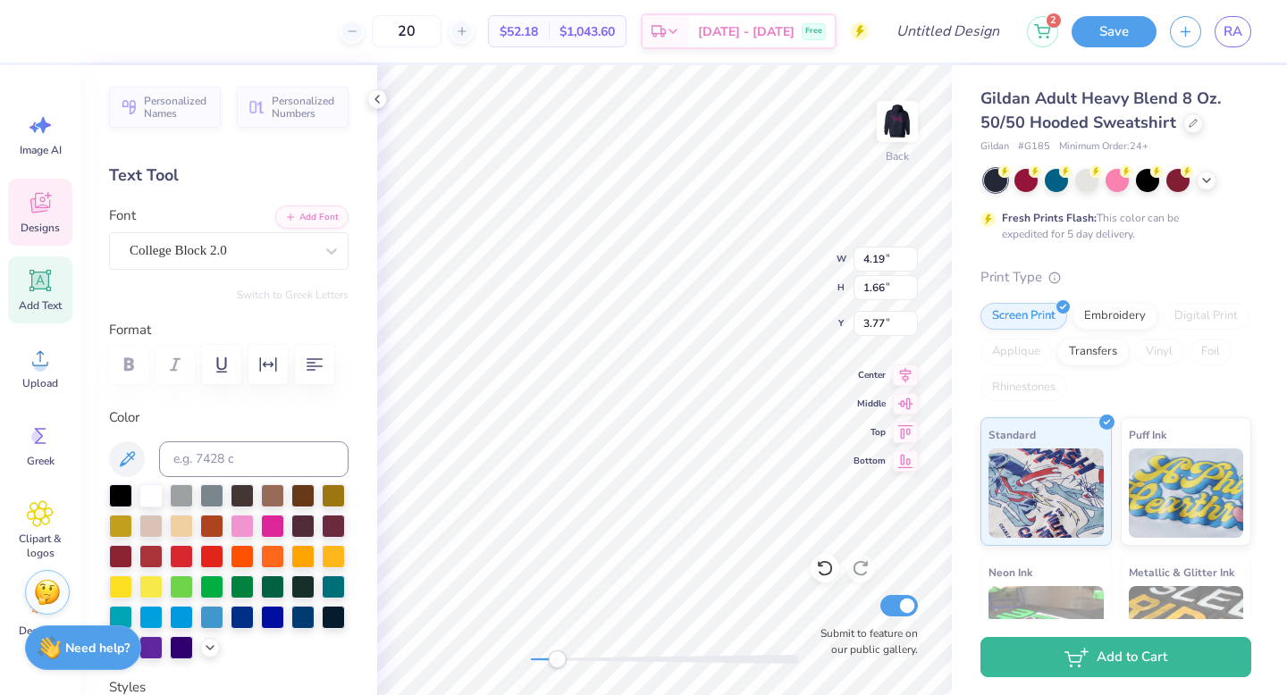
click at [235, 273] on div "Personalized Names Personalized Numbers Text Tool Add Font Font College Block 2…" at bounding box center [228, 380] width 297 height 630
click at [233, 256] on div "College Block 2.0" at bounding box center [222, 251] width 188 height 28
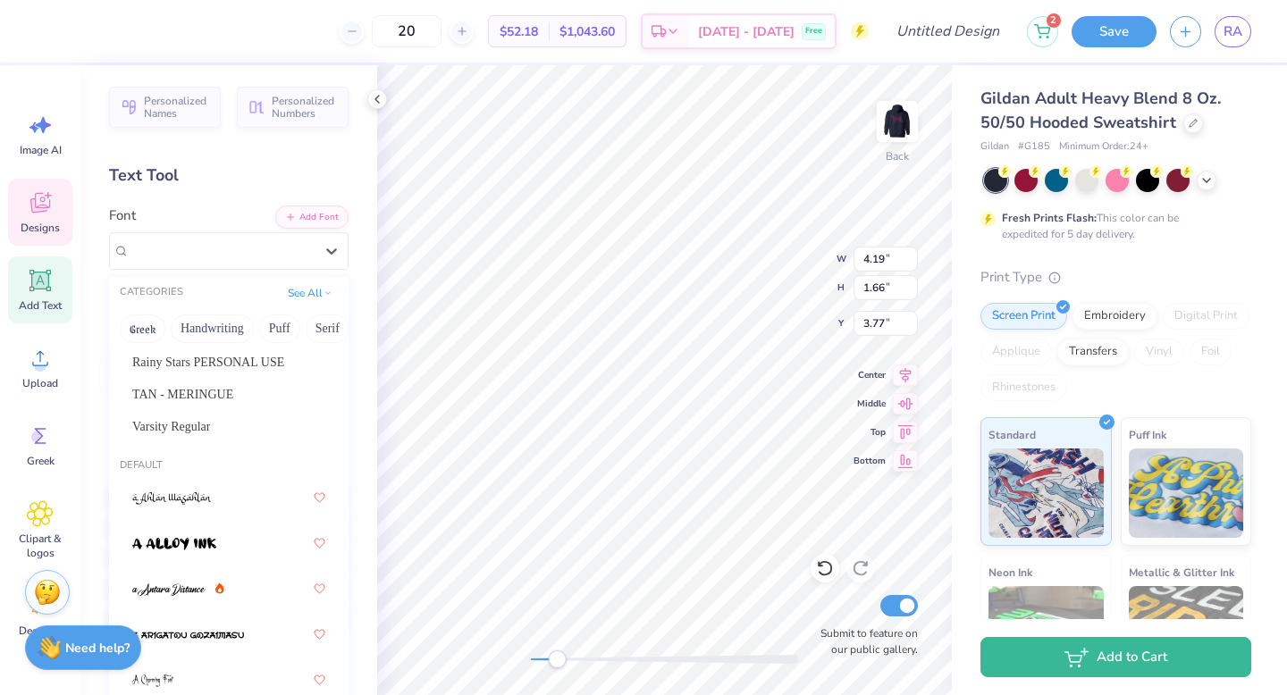
scroll to position [384, 0]
click at [210, 428] on span "Varsity Regular" at bounding box center [171, 425] width 78 height 19
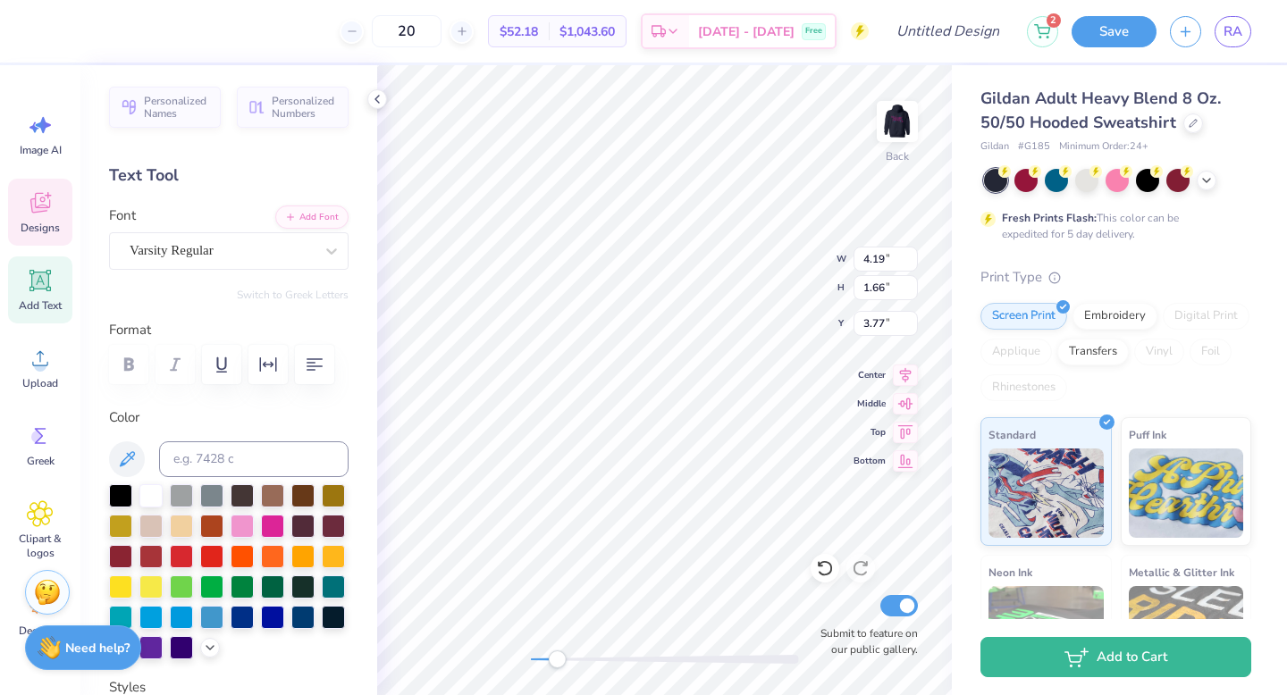
scroll to position [14, 3]
type textarea "RUSK"
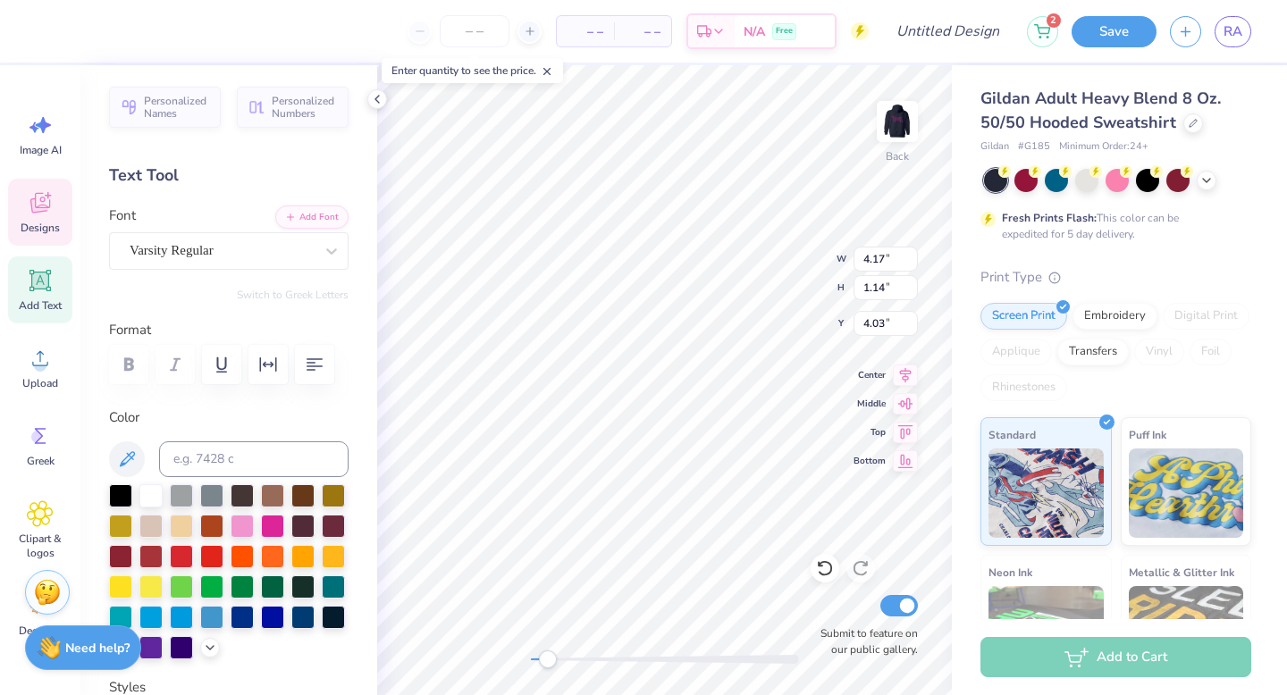
click at [251, 231] on div "Font Varsity Regular" at bounding box center [228, 238] width 239 height 64
click at [827, 556] on div at bounding box center [824, 568] width 29 height 29
type input "3.71"
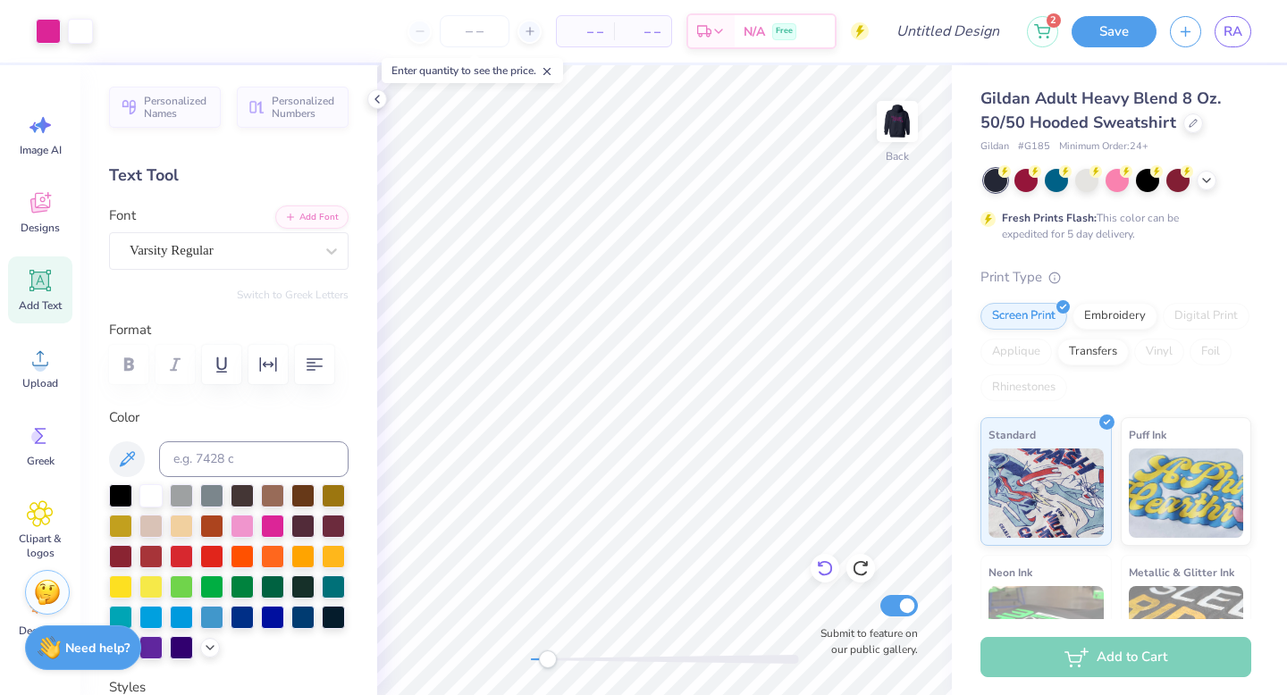
click at [822, 561] on icon at bounding box center [825, 568] width 18 height 18
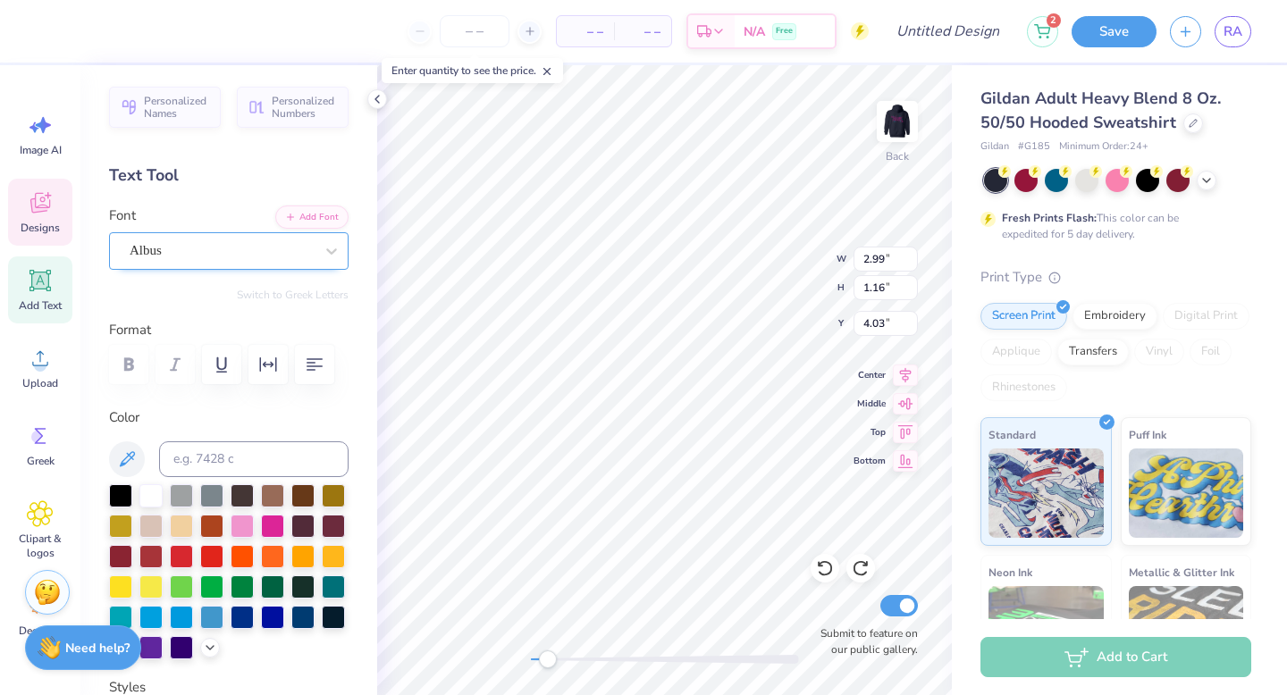
click at [237, 248] on div "Albus" at bounding box center [222, 251] width 188 height 28
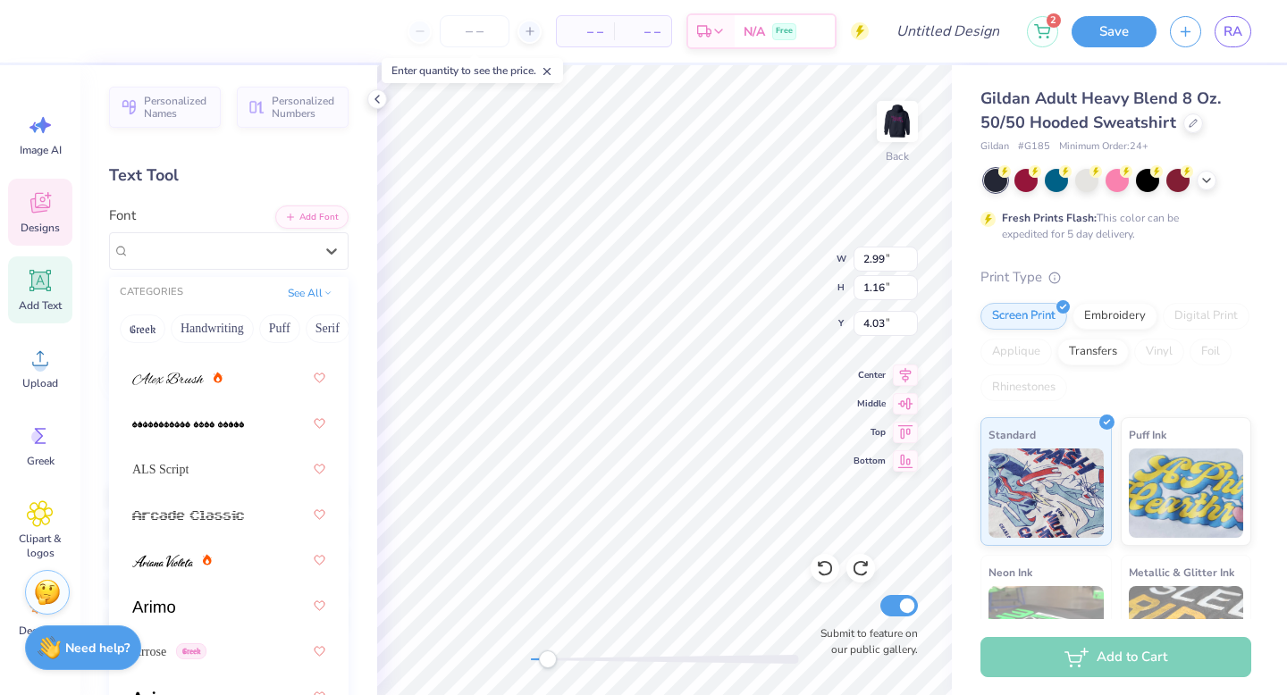
scroll to position [1405, 0]
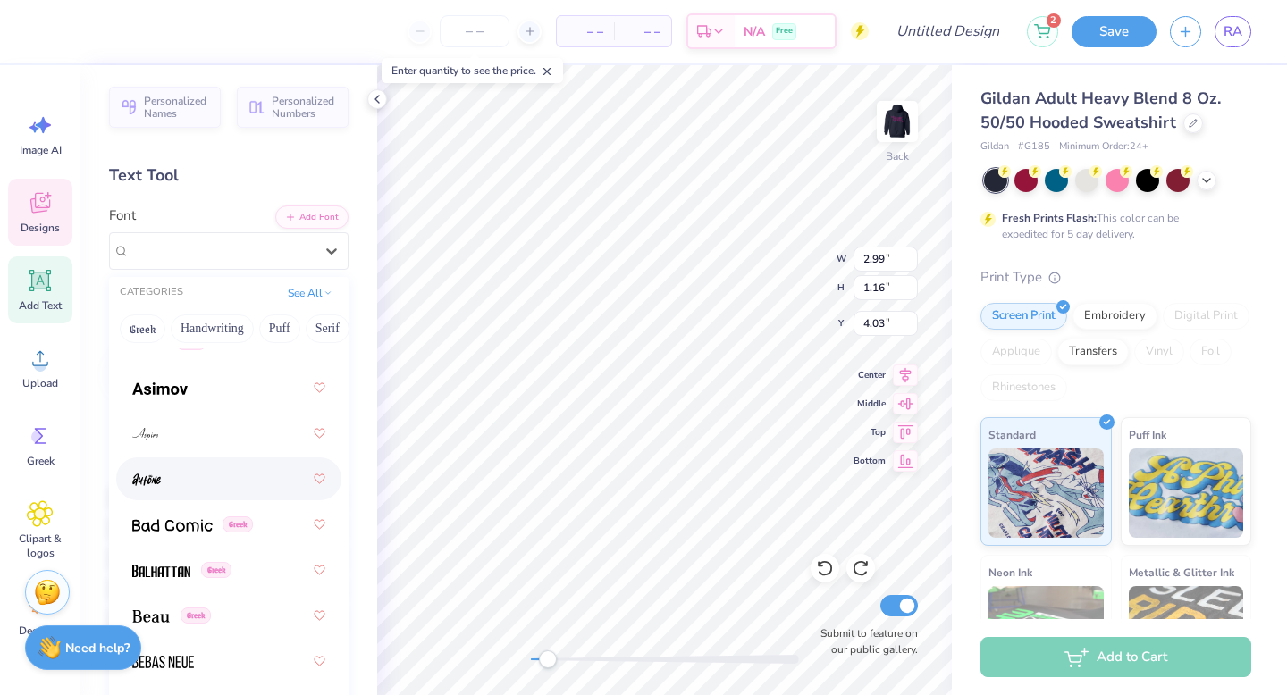
click at [170, 479] on div at bounding box center [228, 479] width 193 height 32
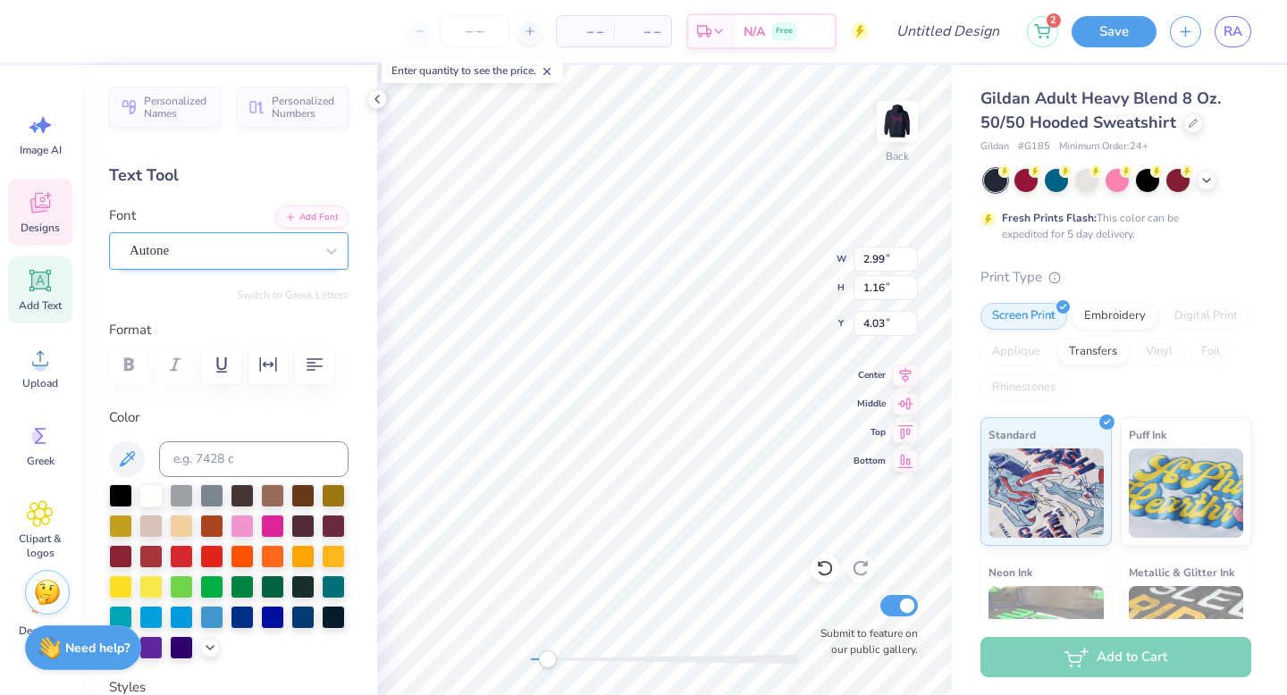
click at [228, 256] on div "Autone" at bounding box center [222, 251] width 188 height 28
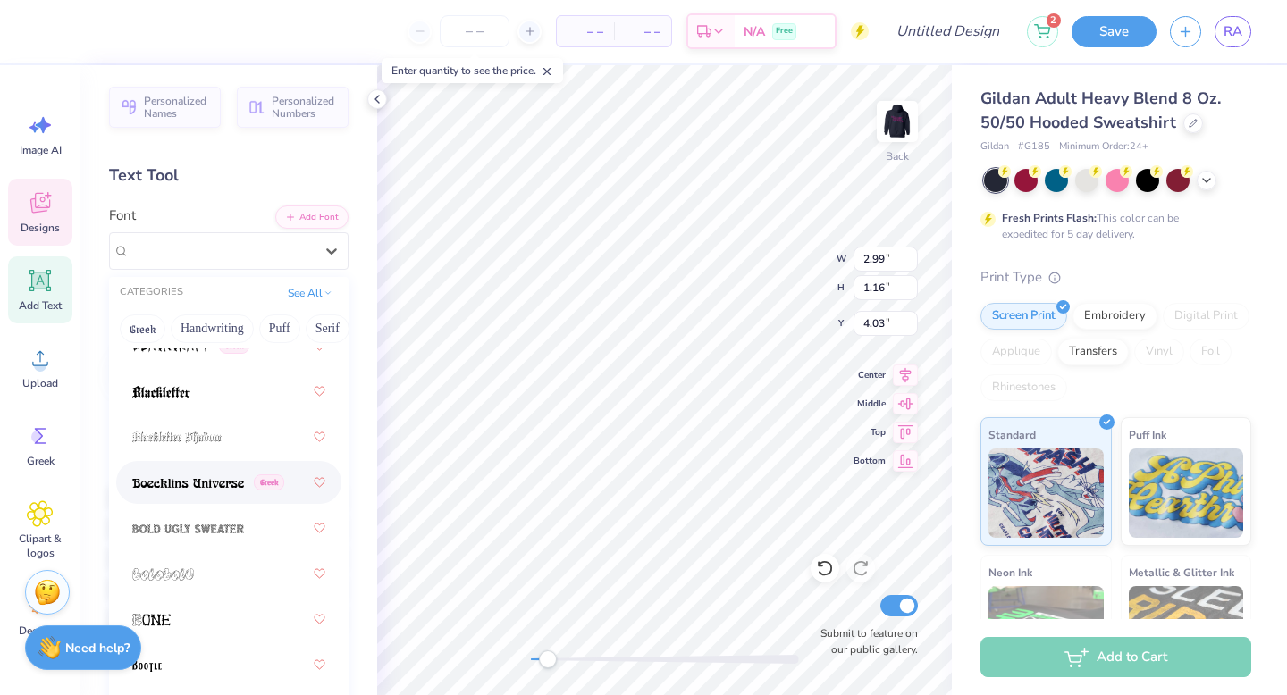
scroll to position [1855, 0]
click at [184, 505] on div "Greek" at bounding box center [228, 484] width 225 height 43
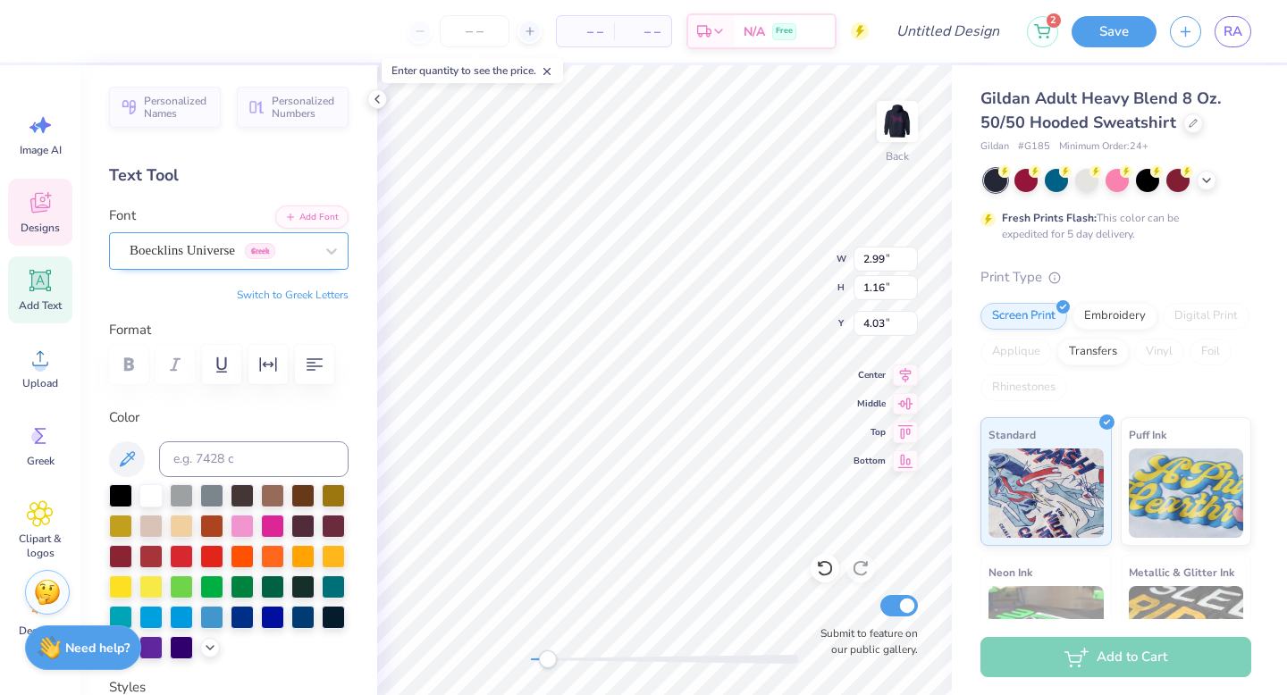
click at [245, 250] on div "Boecklins Universe Greek" at bounding box center [222, 251] width 188 height 28
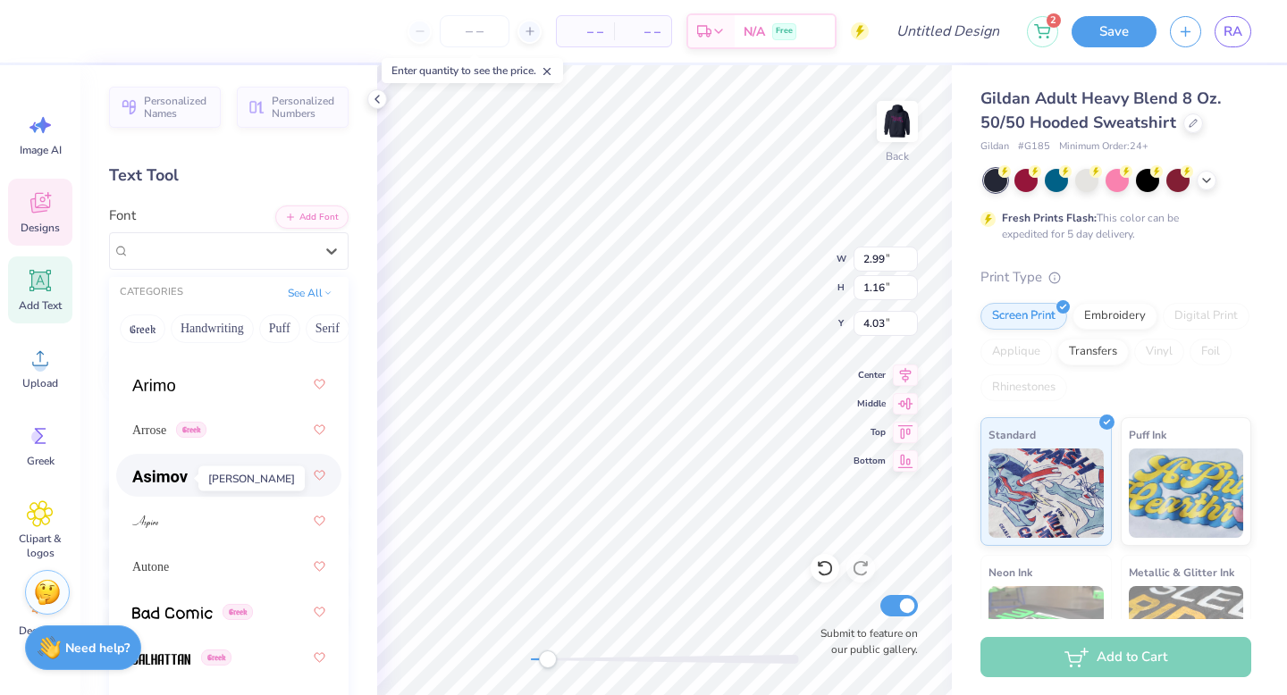
scroll to position [1318, 0]
click at [174, 390] on span at bounding box center [153, 383] width 43 height 19
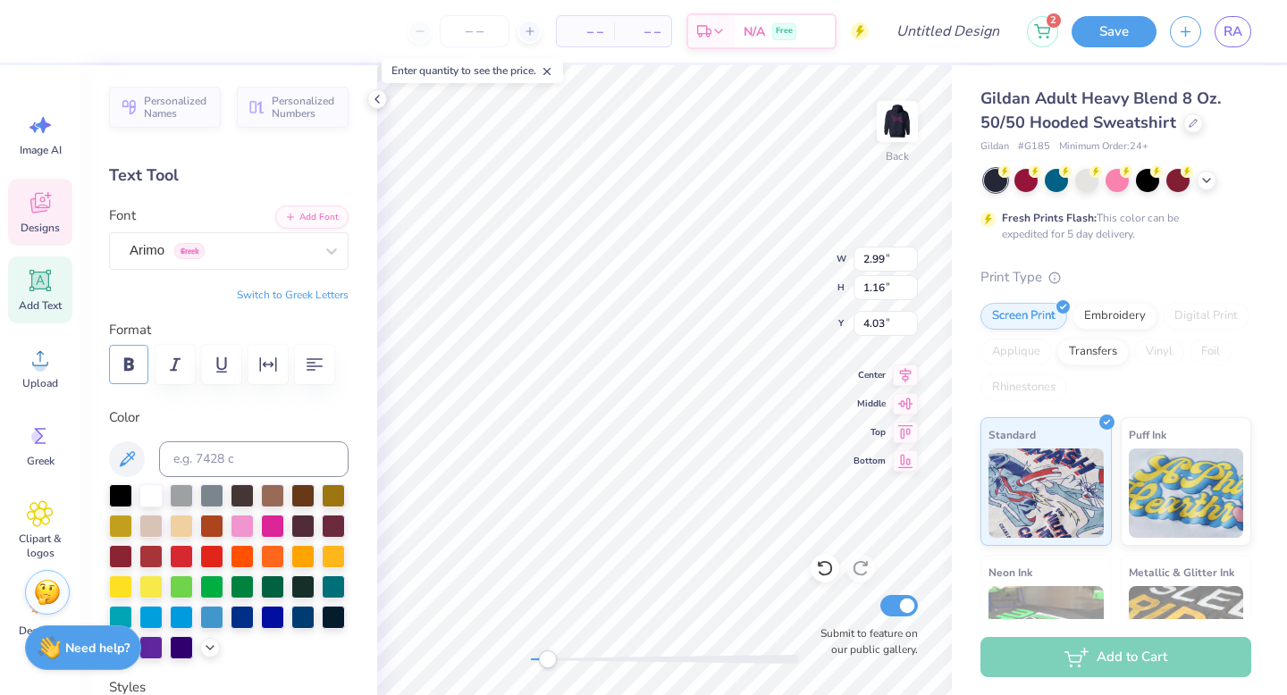
click at [119, 370] on icon "button" at bounding box center [128, 364] width 21 height 21
click at [131, 362] on icon "button" at bounding box center [129, 364] width 10 height 13
click at [268, 256] on div "Arimo Greek" at bounding box center [222, 251] width 188 height 28
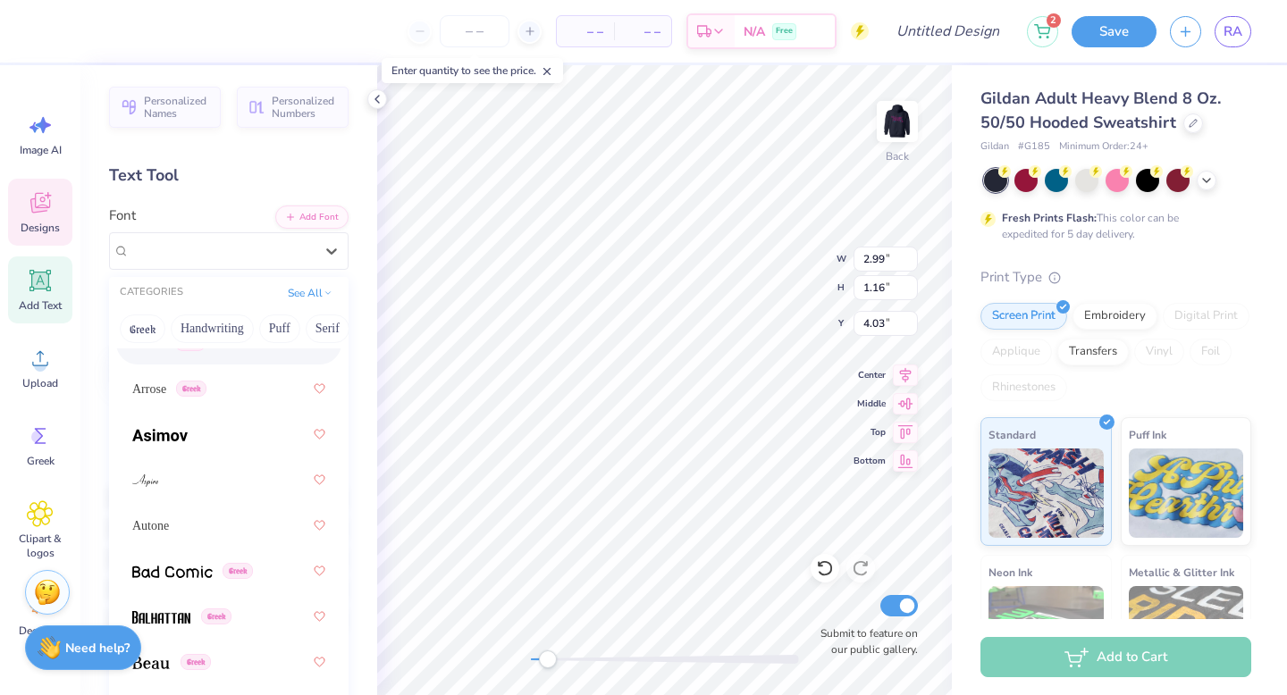
scroll to position [1357, 0]
click at [197, 471] on div at bounding box center [228, 481] width 193 height 32
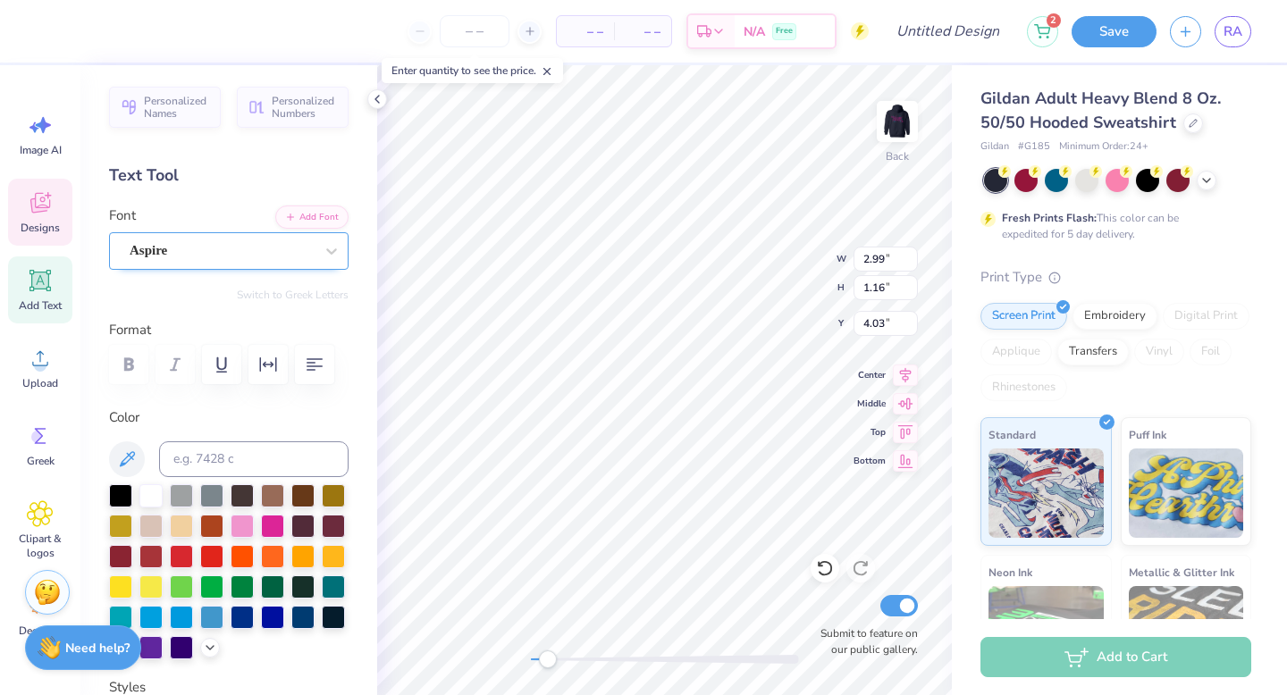
click at [264, 242] on div "Aspire" at bounding box center [222, 251] width 188 height 28
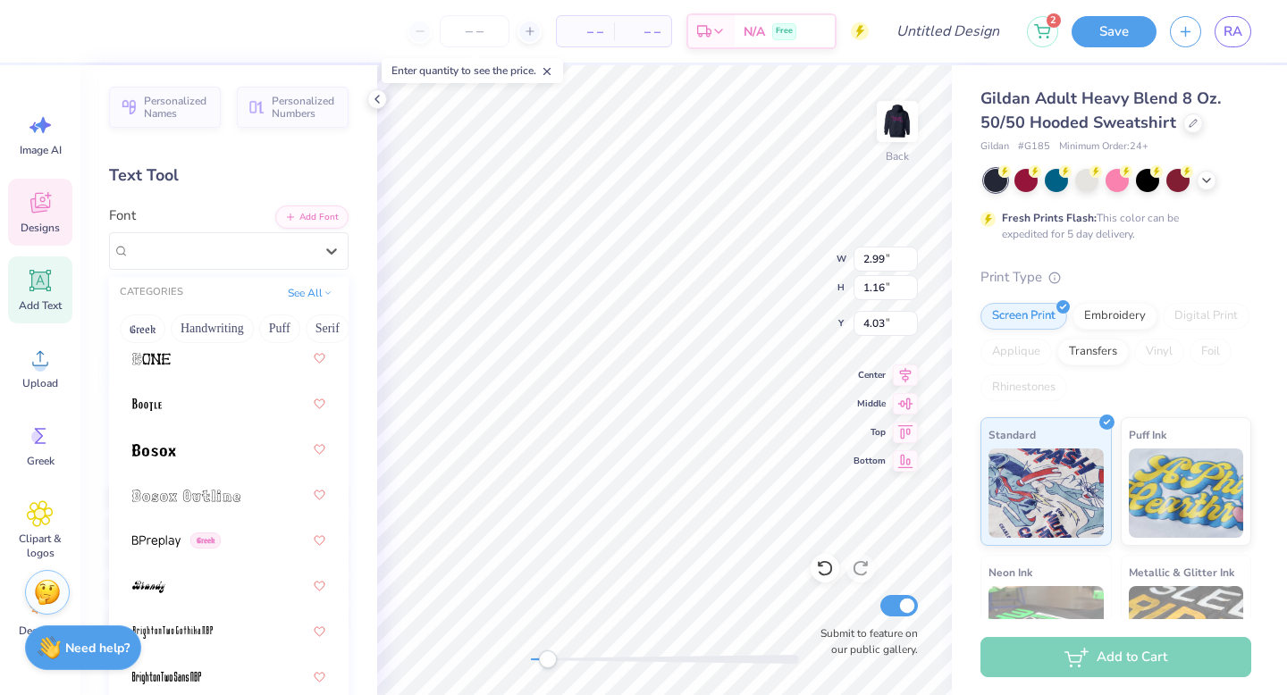
scroll to position [2256, 0]
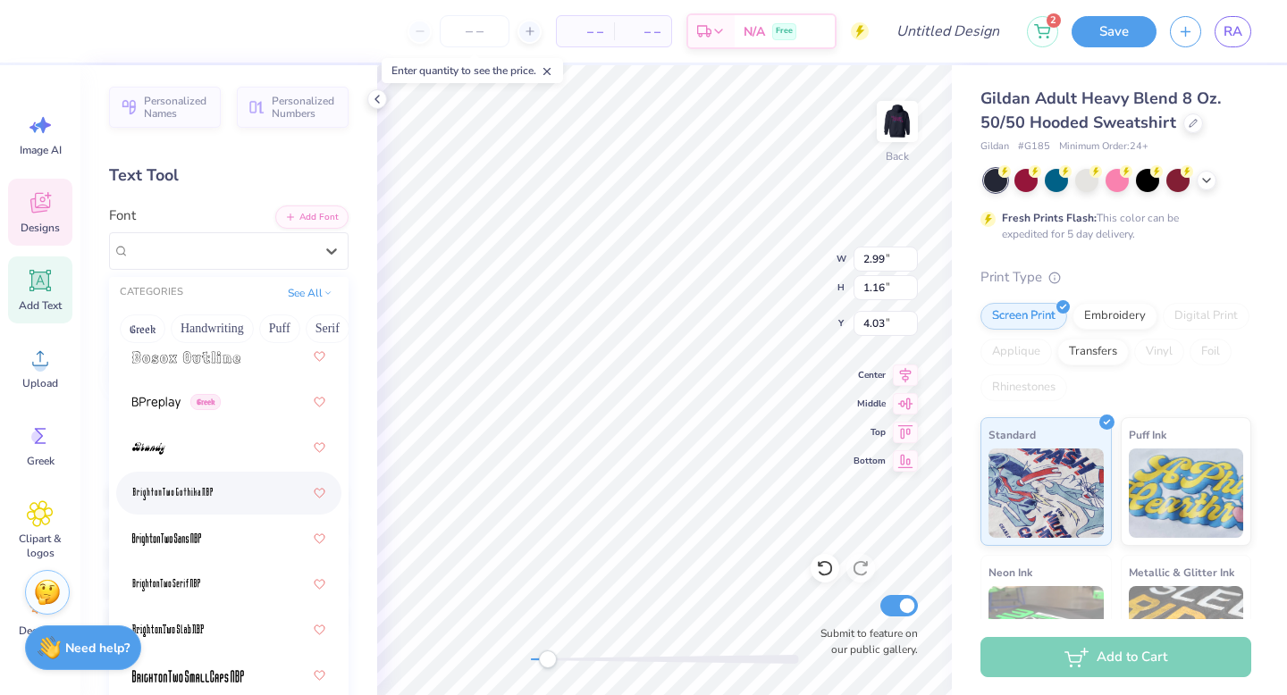
click at [258, 505] on div at bounding box center [228, 493] width 193 height 32
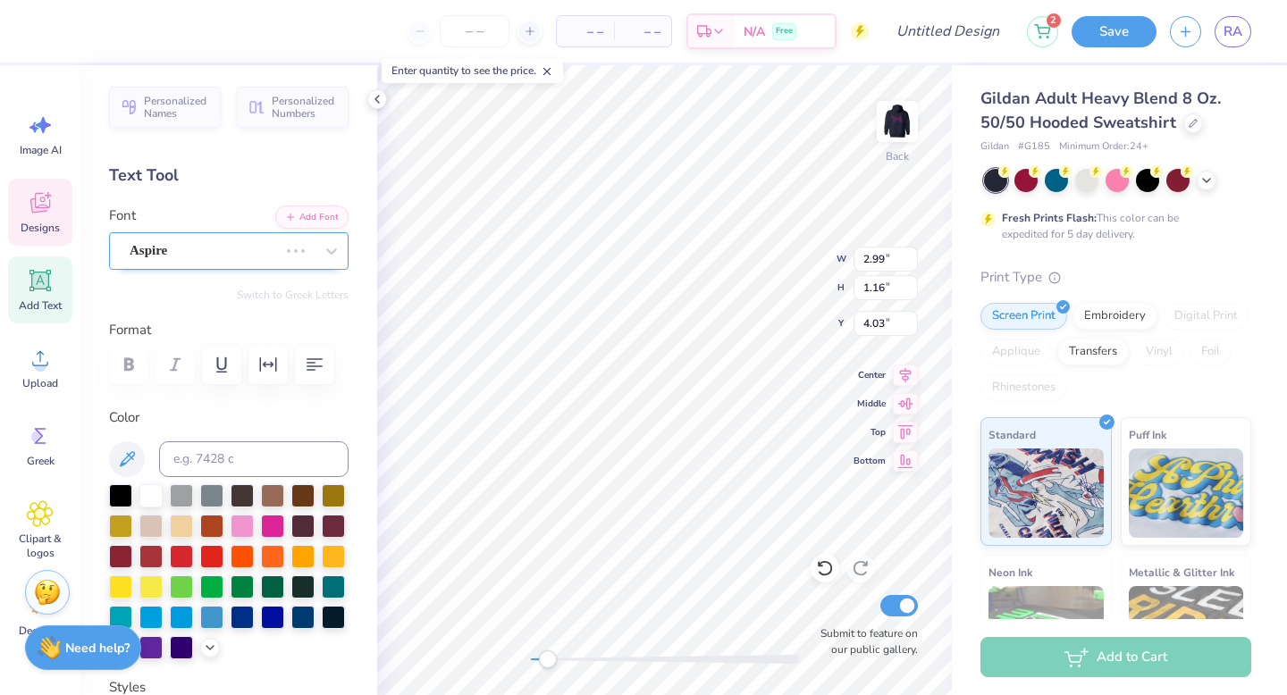
click at [210, 260] on div "Aspire" at bounding box center [204, 251] width 152 height 28
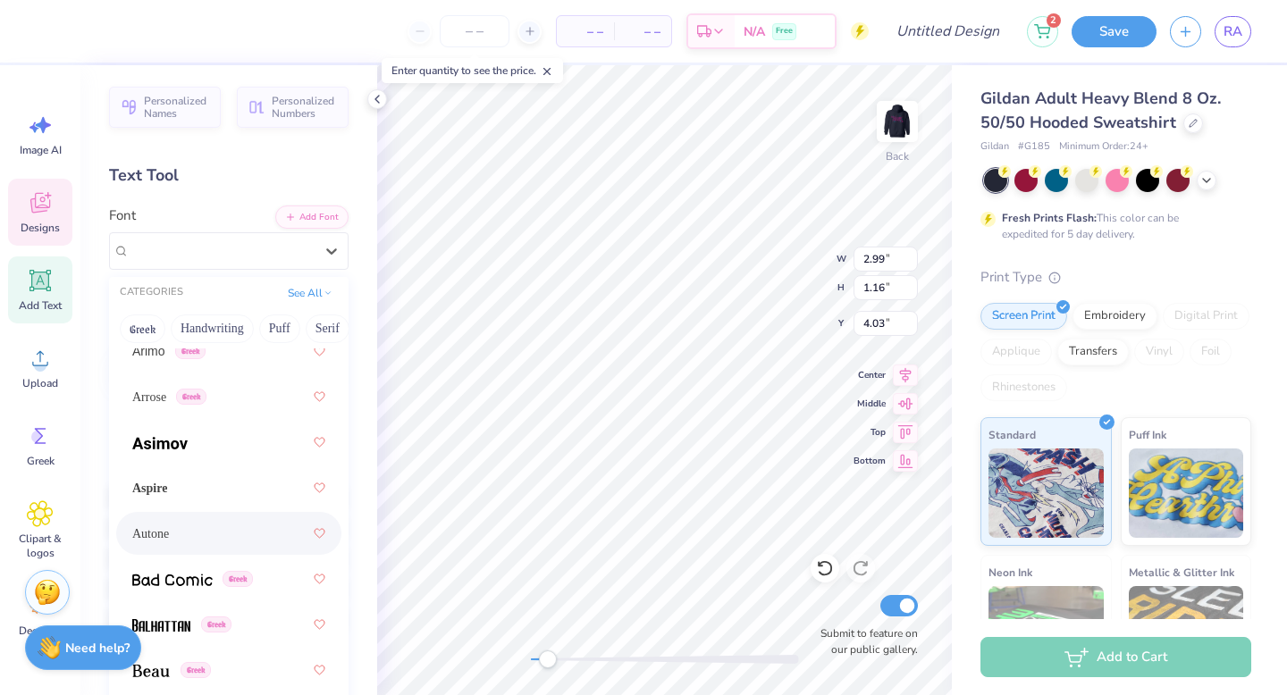
scroll to position [1349, 0]
click at [197, 496] on div "Aspire" at bounding box center [228, 489] width 193 height 32
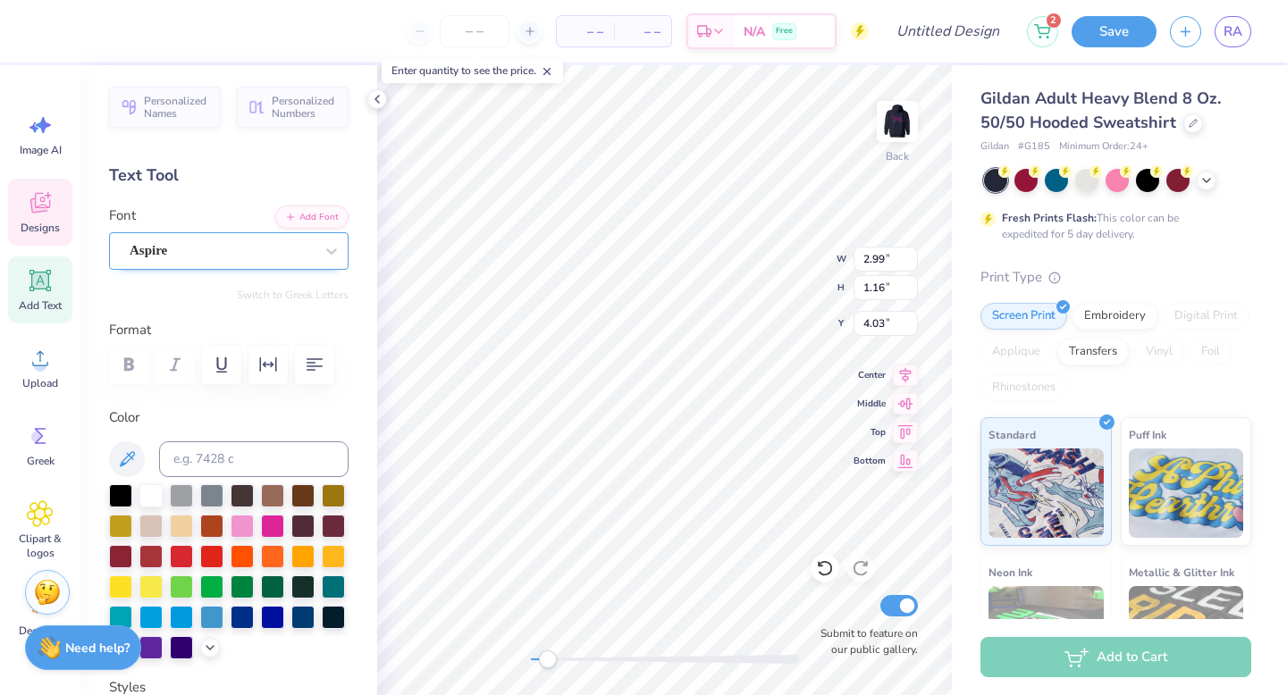
click at [254, 247] on div "Aspire" at bounding box center [222, 251] width 188 height 28
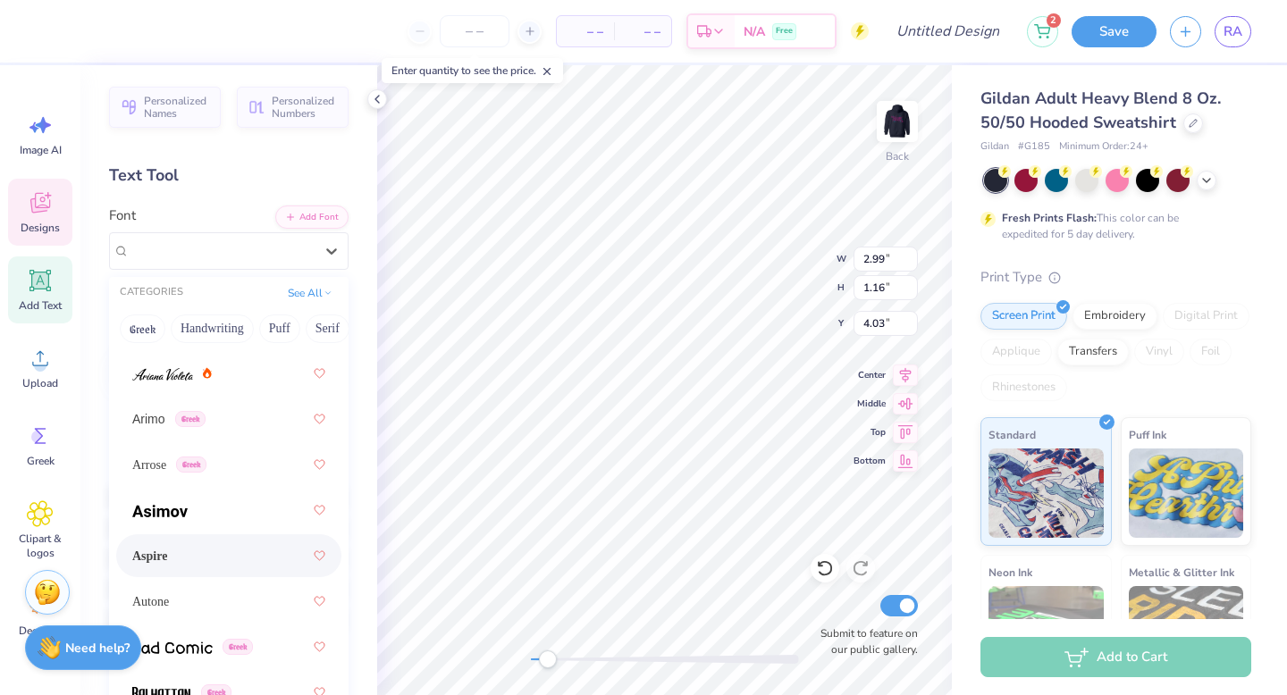
scroll to position [1283, 0]
click at [181, 509] on img at bounding box center [159, 510] width 55 height 13
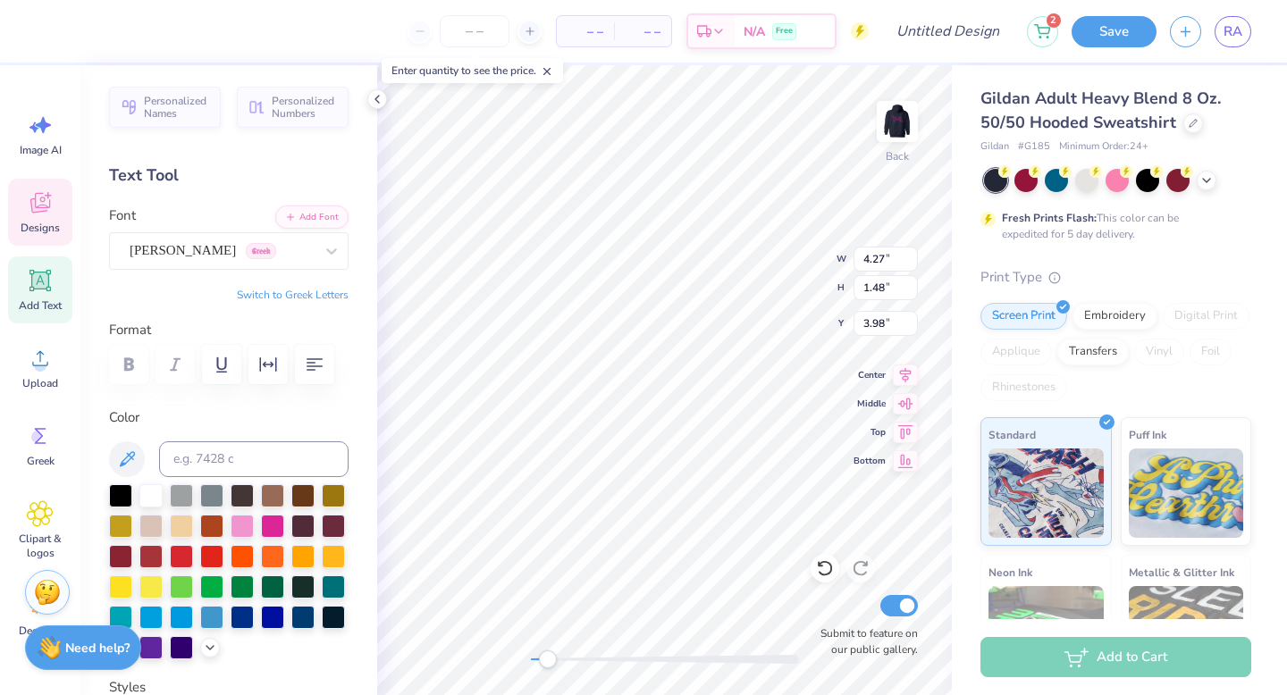
type input "4.27"
type input "1.48"
type input "1.49"
type input "0.79"
type input "7.71"
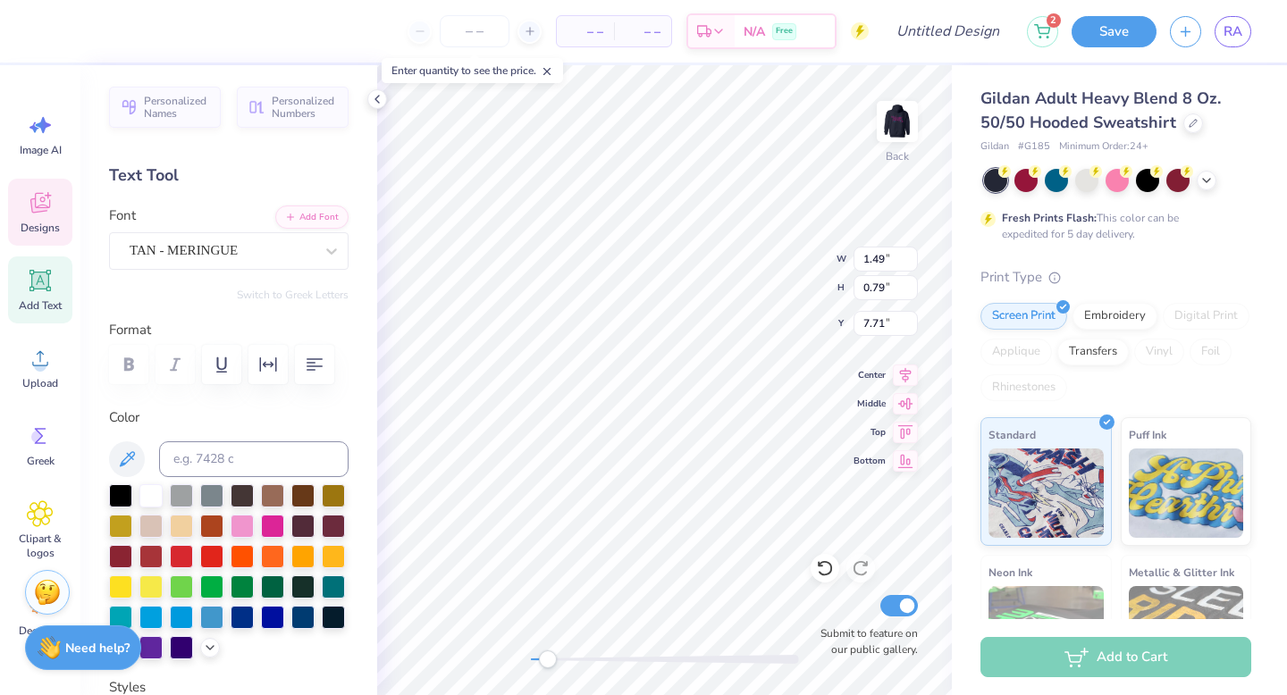
type input "4.27"
type input "1.48"
type input "3.98"
type input "1.49"
type input "0.79"
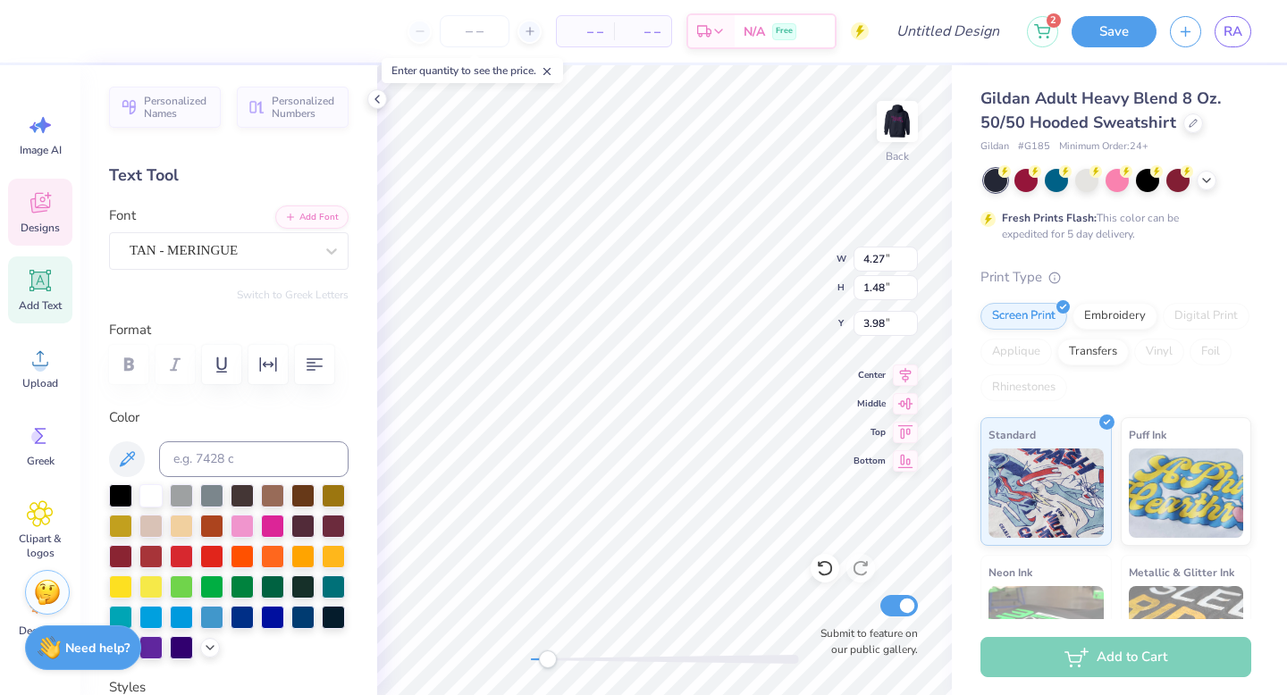
type input "7.71"
click at [273, 242] on div "TAN - MERINGUE" at bounding box center [222, 251] width 188 height 28
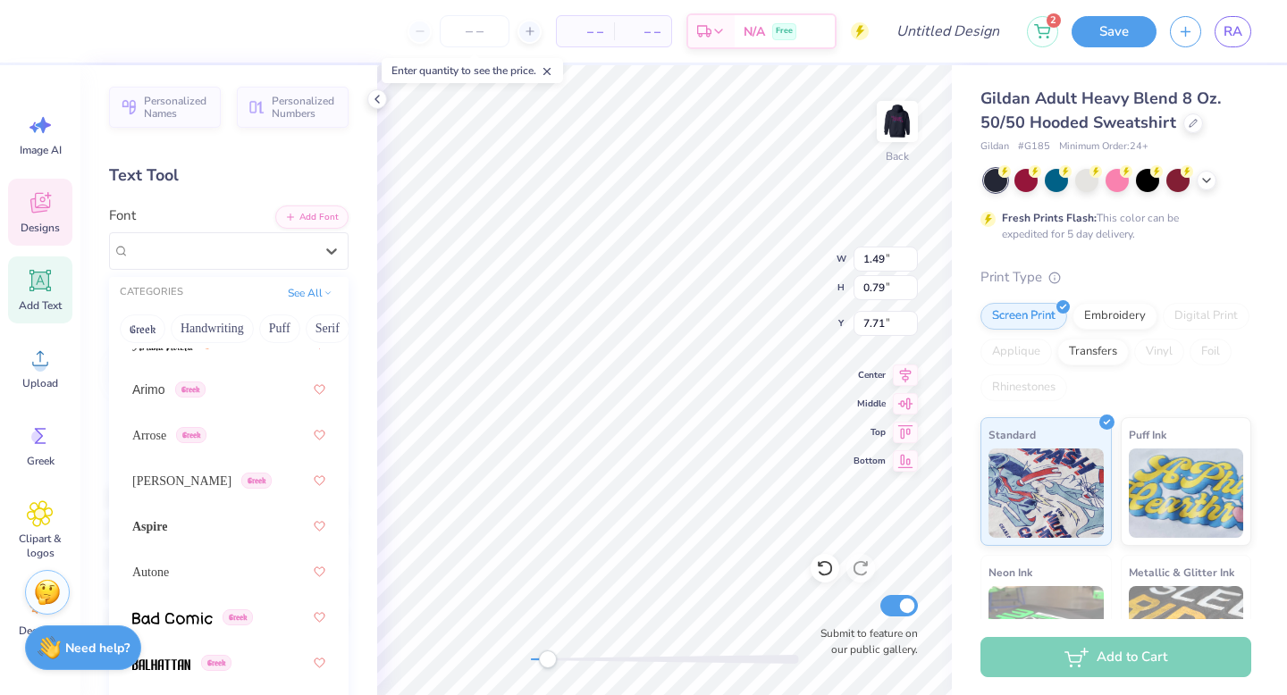
scroll to position [1312, 0]
click at [171, 478] on span "Asimov" at bounding box center [181, 481] width 99 height 19
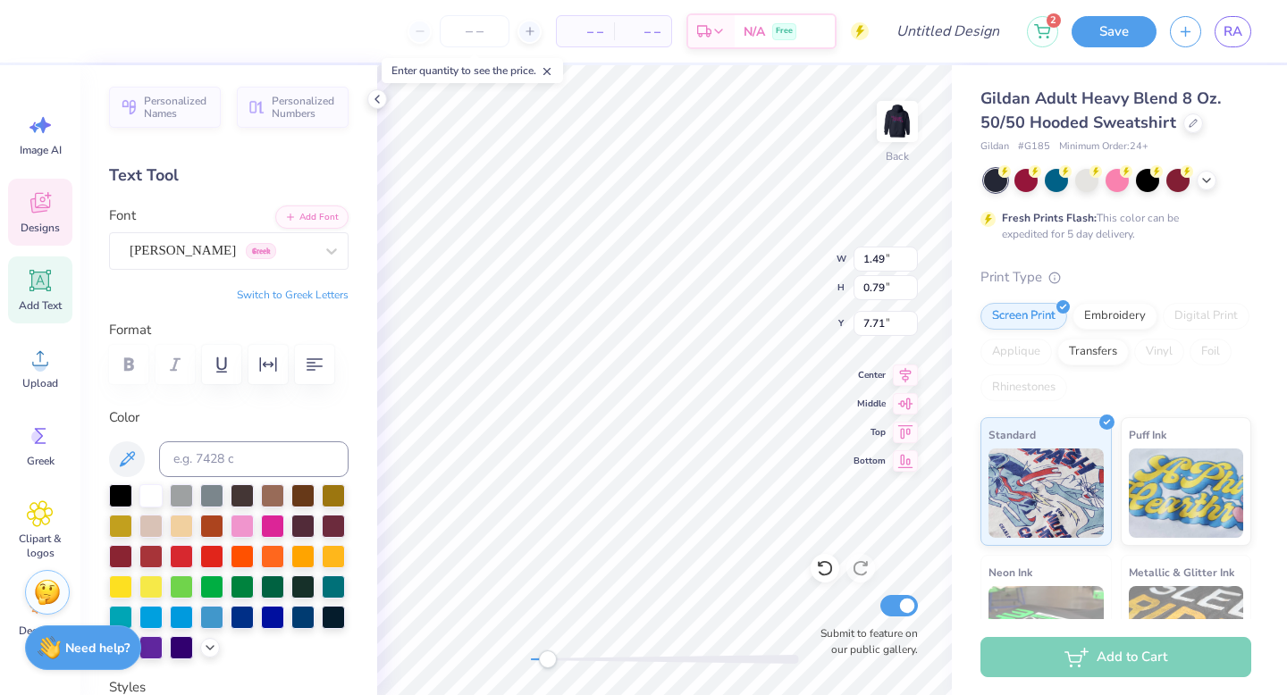
type input "4.27"
type input "1.48"
type input "3.98"
click at [315, 246] on div at bounding box center [331, 251] width 32 height 32
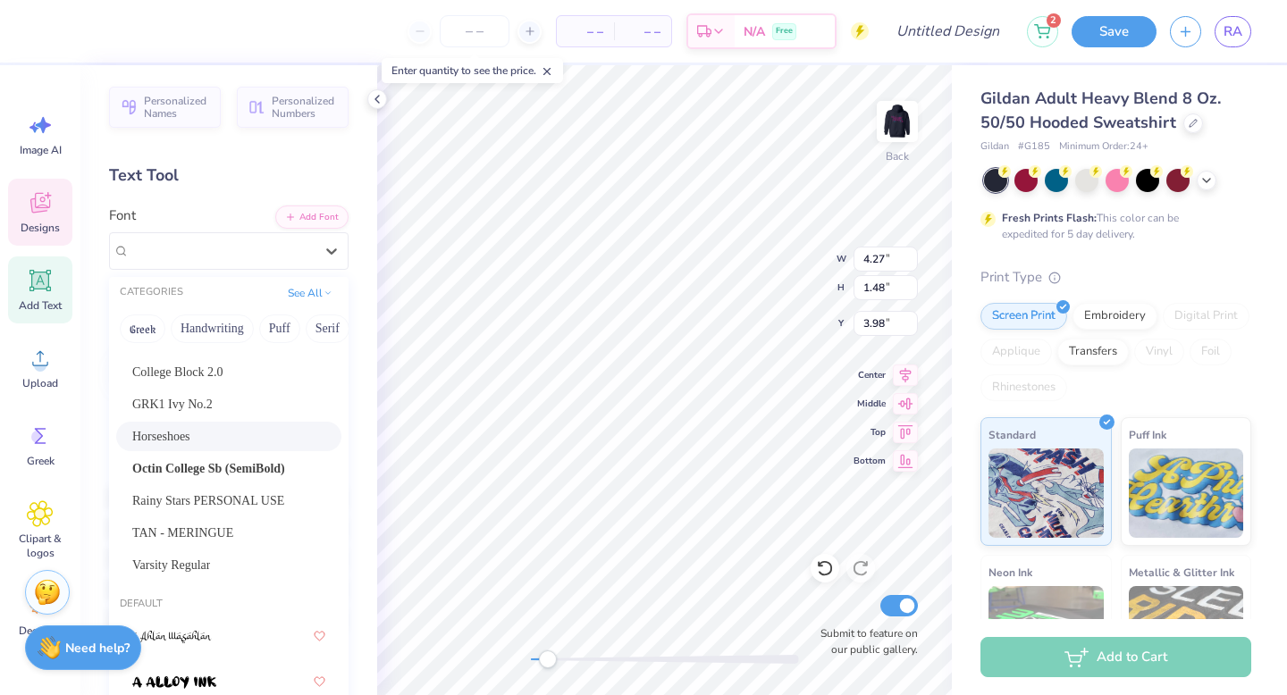
scroll to position [297, 0]
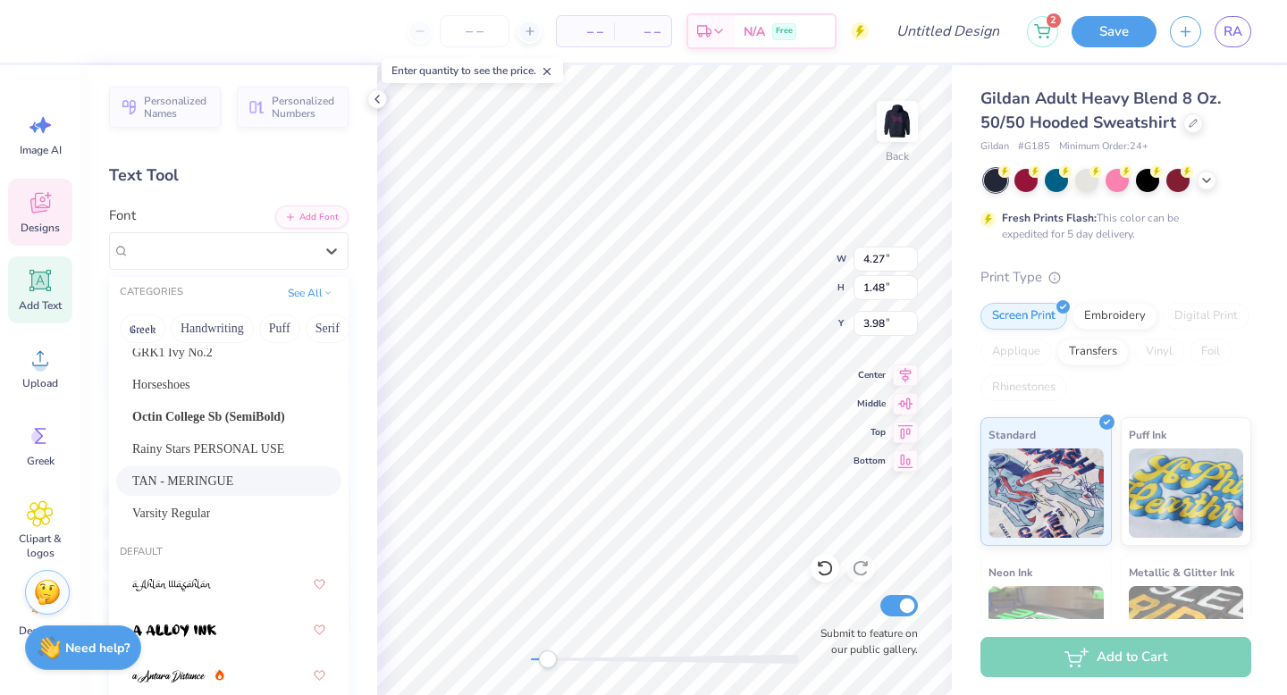
click at [207, 491] on div "TAN - MERINGUE" at bounding box center [228, 480] width 225 height 29
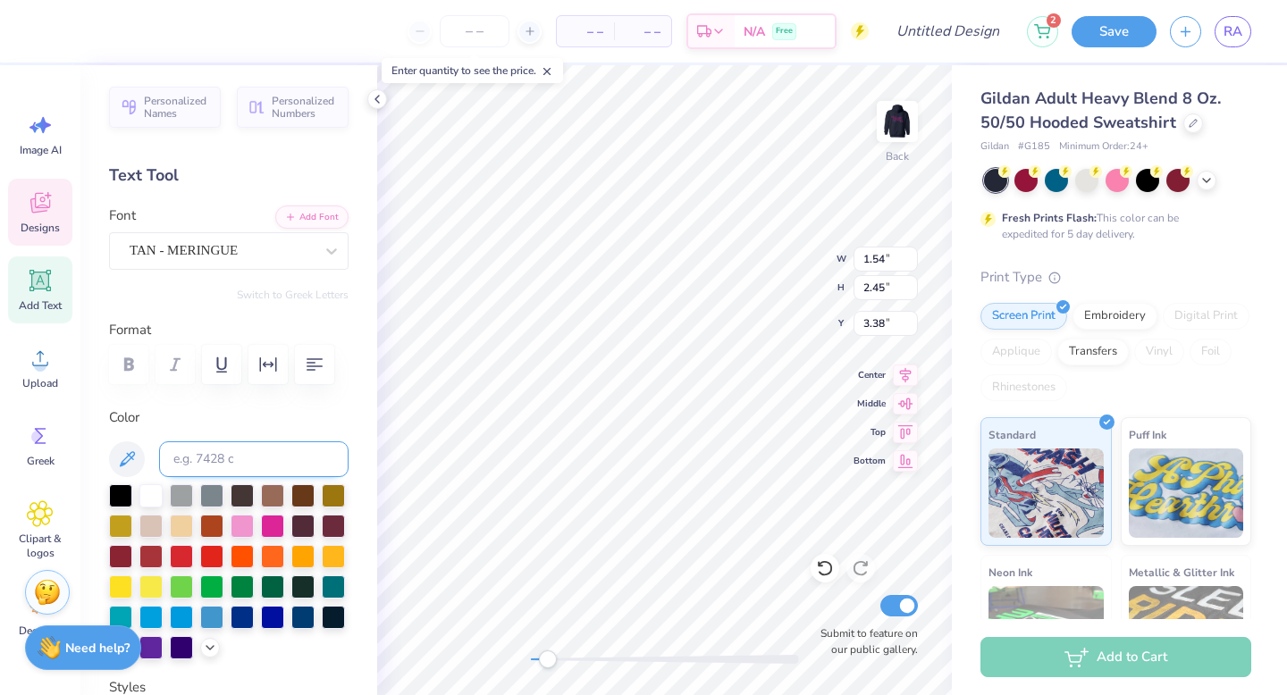
type input "1.38"
type input "0.58"
type input "7.81"
type textarea "est. 1977"
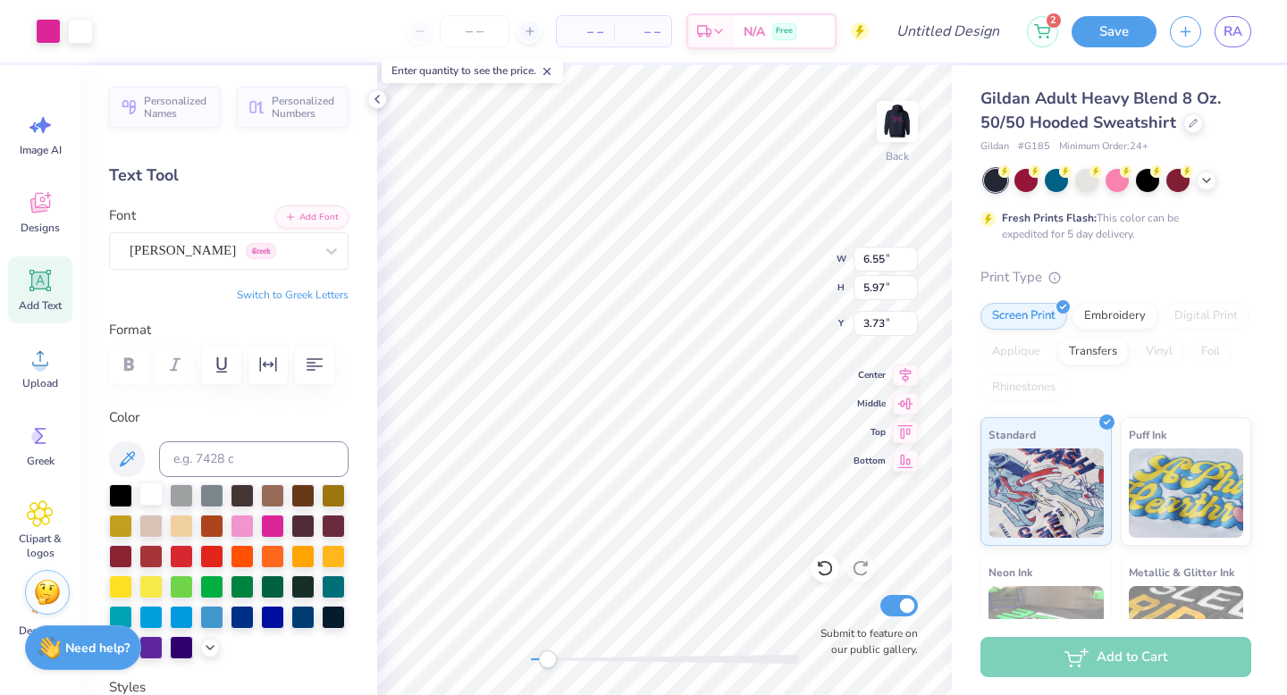
click at [151, 503] on div at bounding box center [150, 494] width 23 height 23
click at [819, 569] on icon at bounding box center [825, 568] width 18 height 18
type input "1.54"
type input "2.45"
type input "7.25"
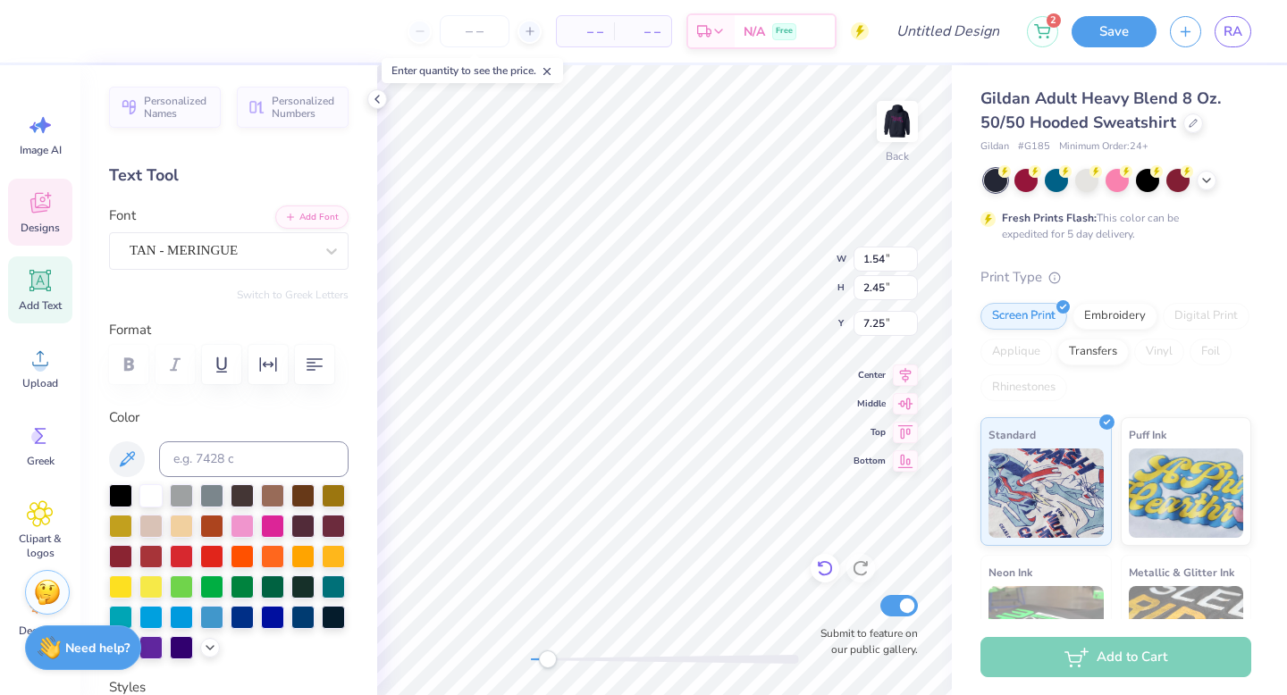
type input "5.01"
type input "1.99"
type input "3.73"
click at [142, 492] on div at bounding box center [150, 494] width 23 height 23
click at [155, 499] on div at bounding box center [150, 494] width 23 height 23
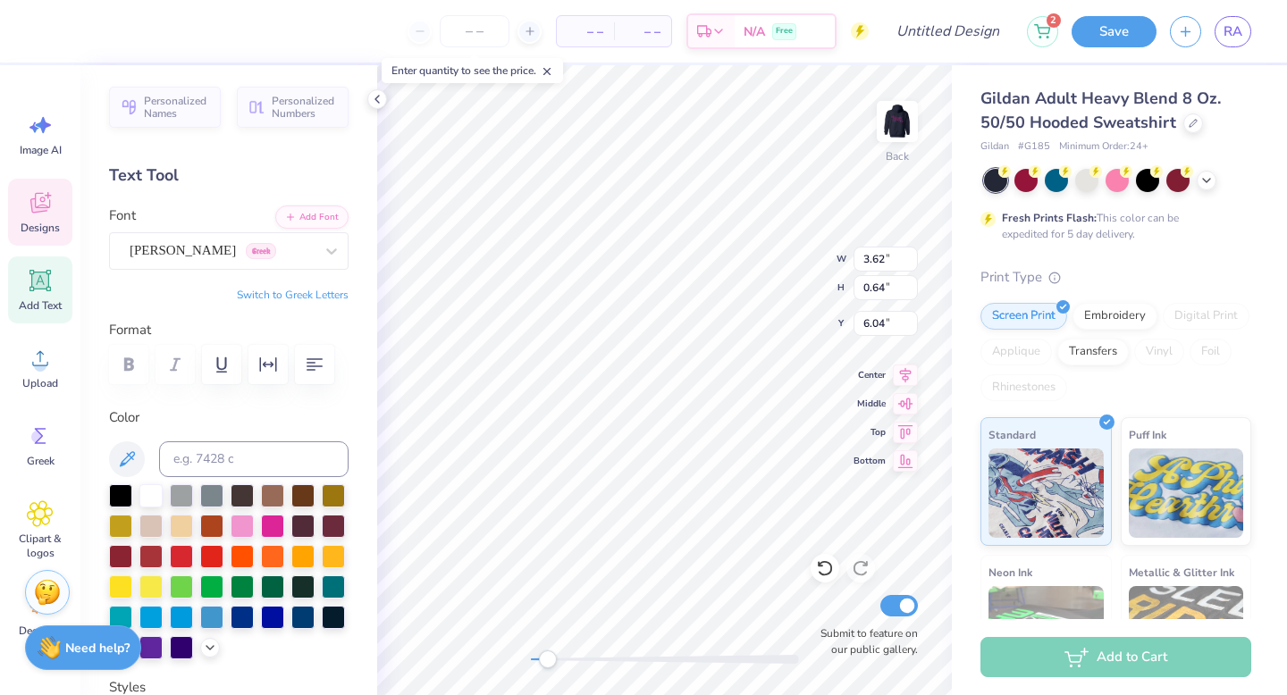
type input "5.01"
type input "1.99"
type input "3.73"
type input "6.01"
type input "2.38"
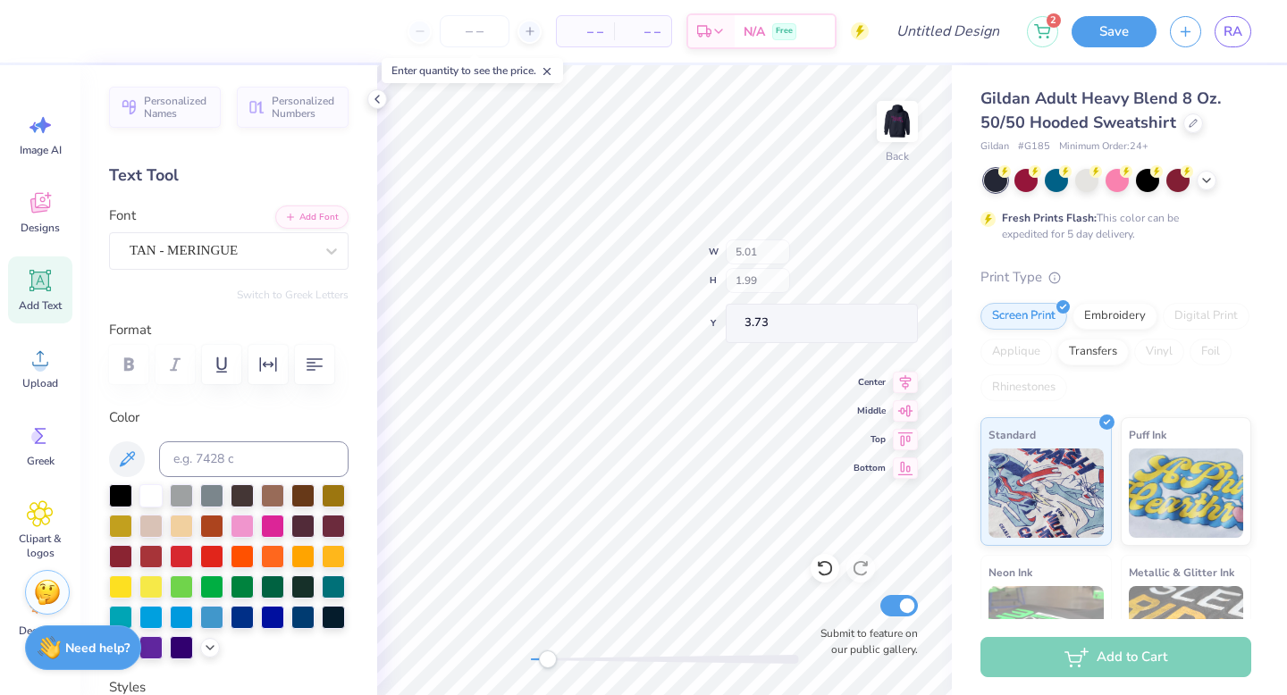
type input "3.33"
click at [501, 662] on div "Back W 1.54 1.54 " H 2.45 2.45 " Y 7.25 7.25 " Center Middle Top Bottom Submit …" at bounding box center [664, 380] width 575 height 630
type input "3.00"
drag, startPoint x: 537, startPoint y: 657, endPoint x: 594, endPoint y: 662, distance: 57.4
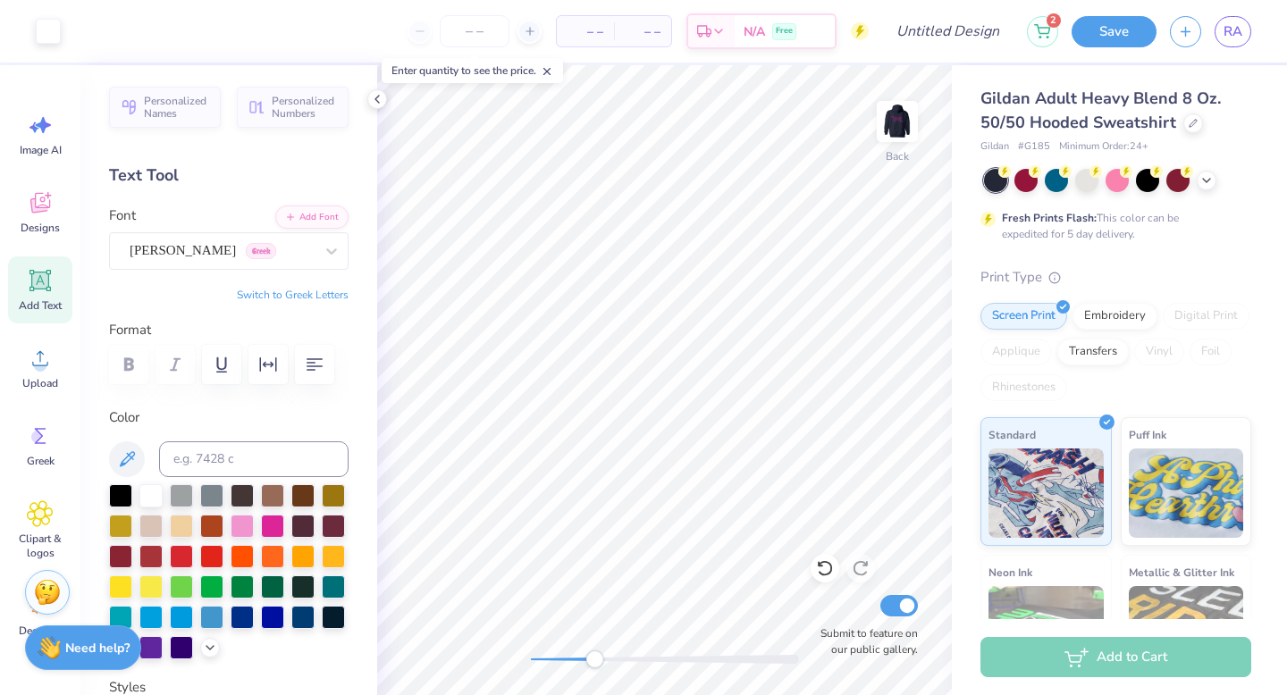
click at [594, 662] on div "Accessibility label" at bounding box center [594, 659] width 18 height 18
type textarea "est. 1977"
click at [895, 425] on div "Back W 1.93 1.93 " H 1.63 1.63 " Y 5.27 5.27 " Center Middle Top Bottom Submit …" at bounding box center [664, 380] width 575 height 630
type textarea "1977"
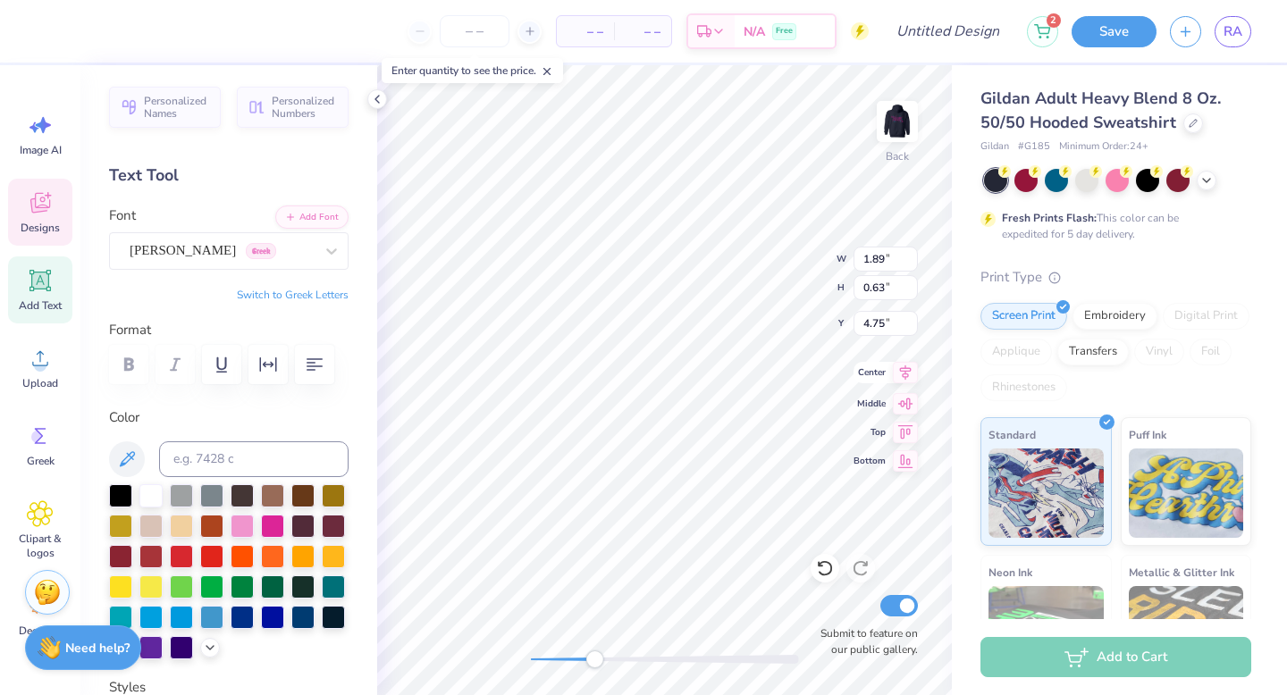
type textarea "1977"
type input "2.91"
type input "0.98"
type input "3.88"
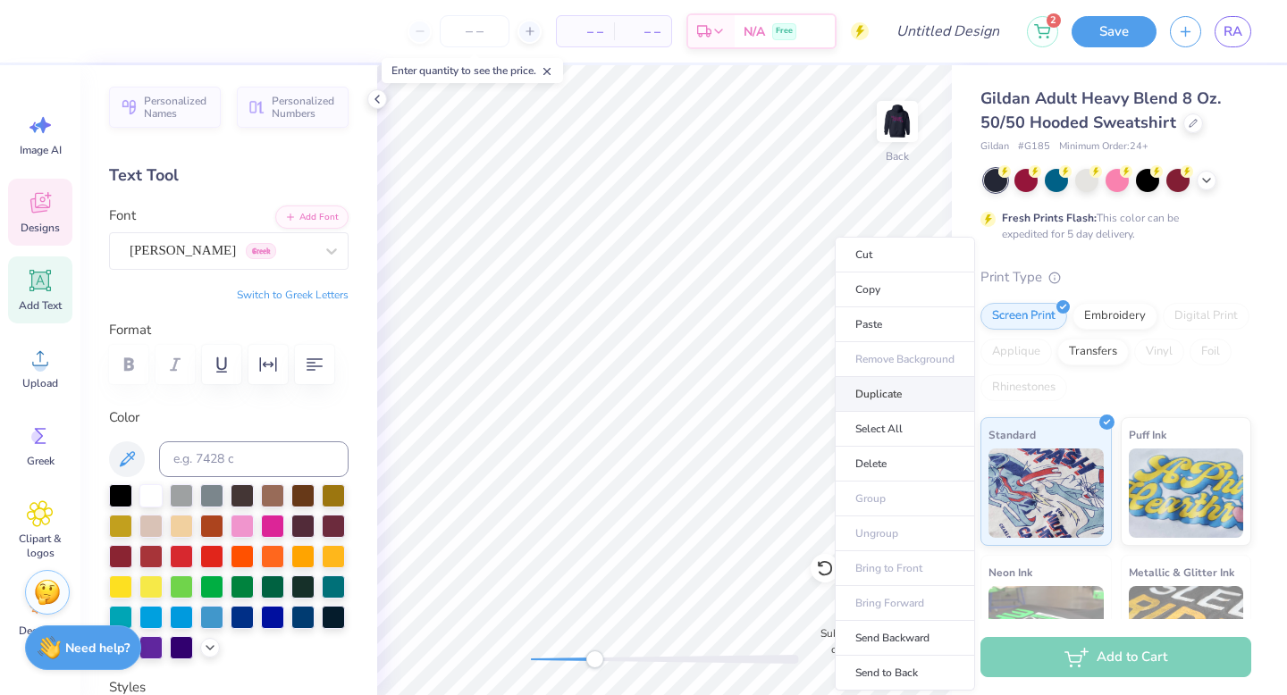
click at [897, 399] on li "Duplicate" at bounding box center [905, 394] width 140 height 35
type input "5.41"
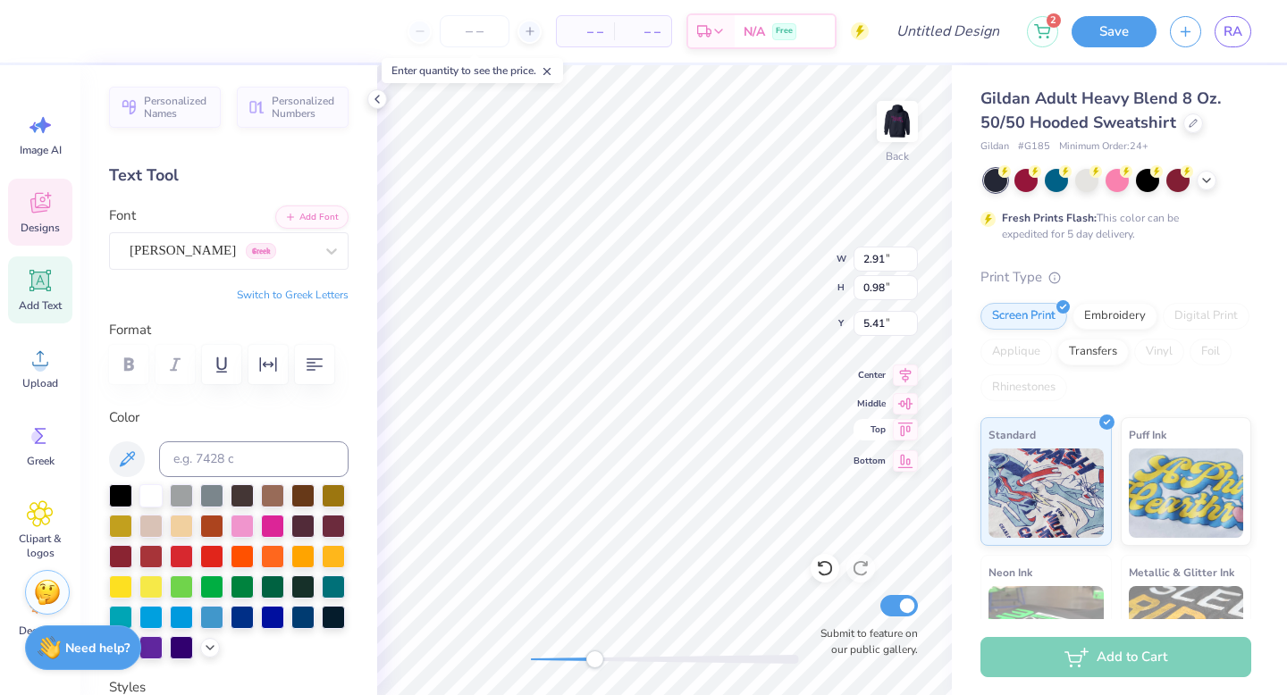
scroll to position [14, 2]
type textarea "est."
drag, startPoint x: 594, startPoint y: 654, endPoint x: 543, endPoint y: 659, distance: 51.1
click at [543, 659] on div "Accessibility label" at bounding box center [544, 659] width 18 height 18
type input "2.43"
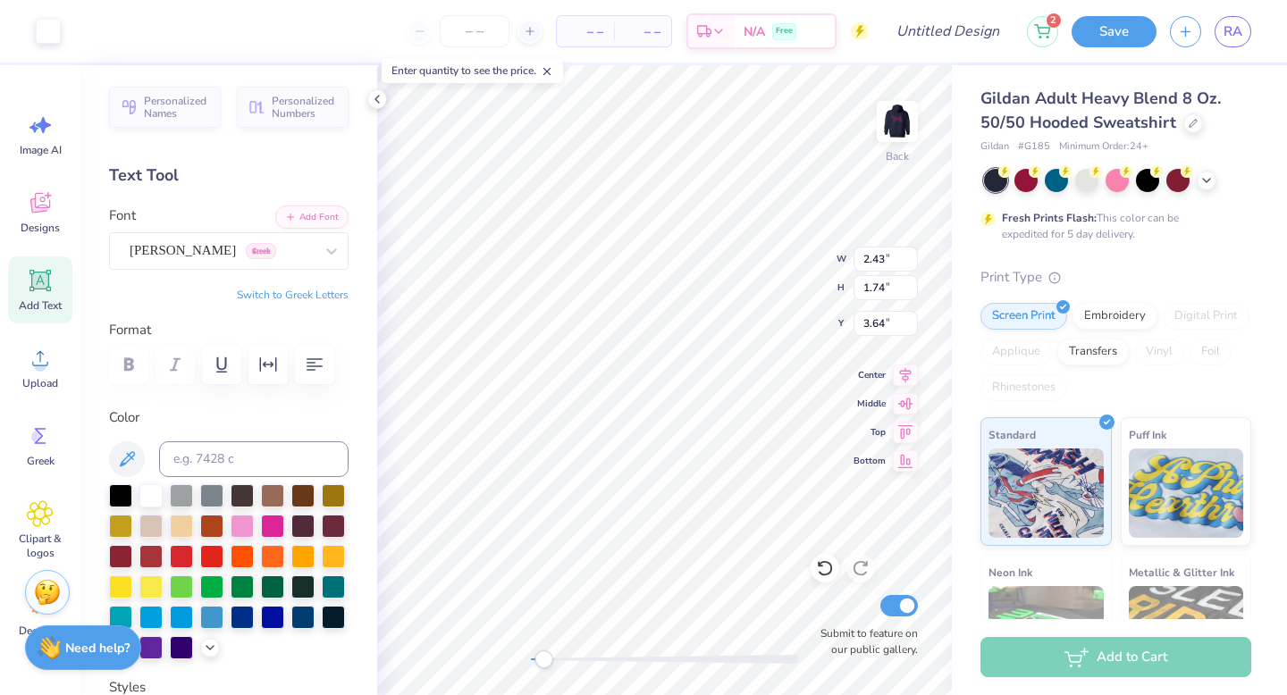
type input "1.74"
type input "3.64"
drag, startPoint x: 551, startPoint y: 658, endPoint x: 590, endPoint y: 666, distance: 39.3
click at [590, 666] on div "Accessibility label" at bounding box center [589, 659] width 18 height 18
type input "1.26"
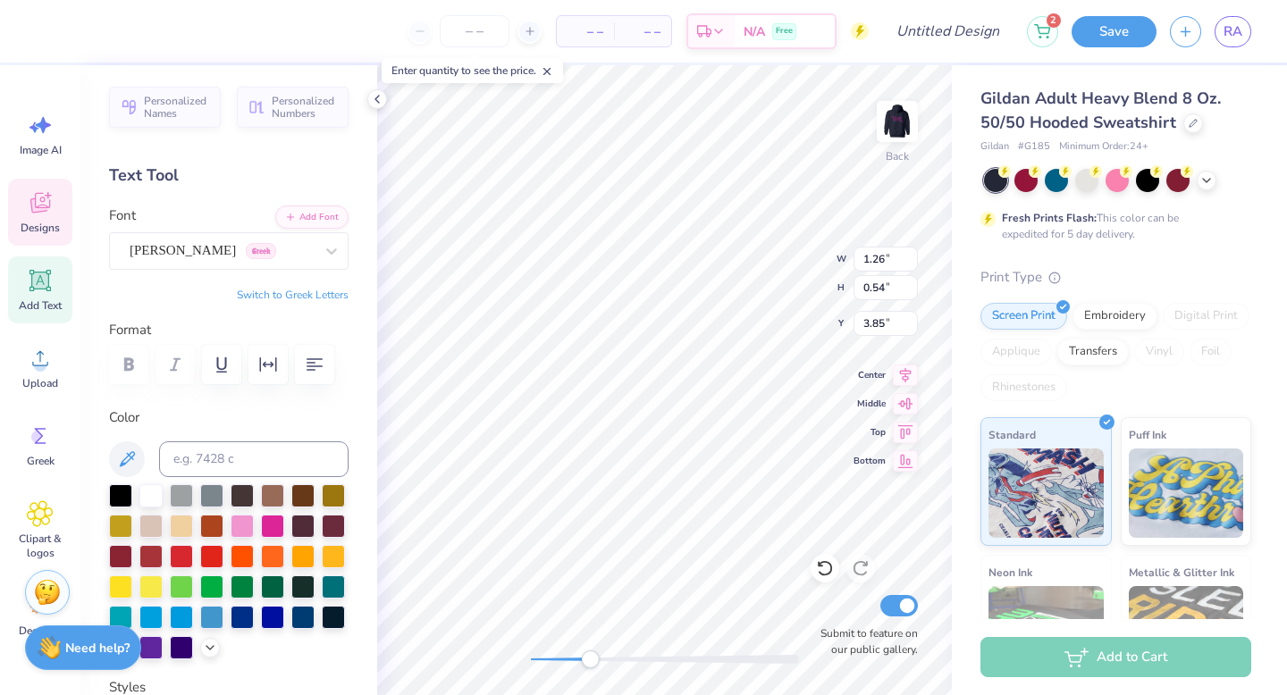
type input "0.54"
type input "3.85"
type input "3.25"
click at [254, 524] on div at bounding box center [242, 524] width 23 height 23
type input "1.26"
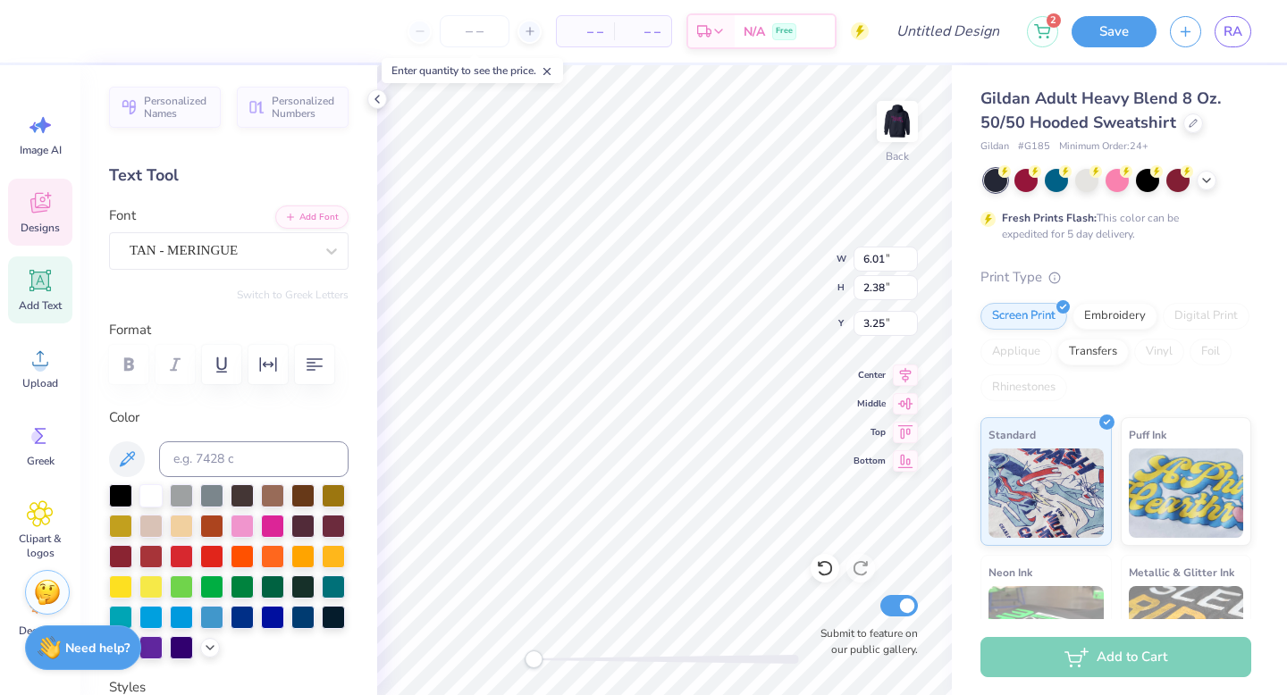
type input "0.54"
type input "4.10"
type input "2.43"
type input "0.81"
type input "4.82"
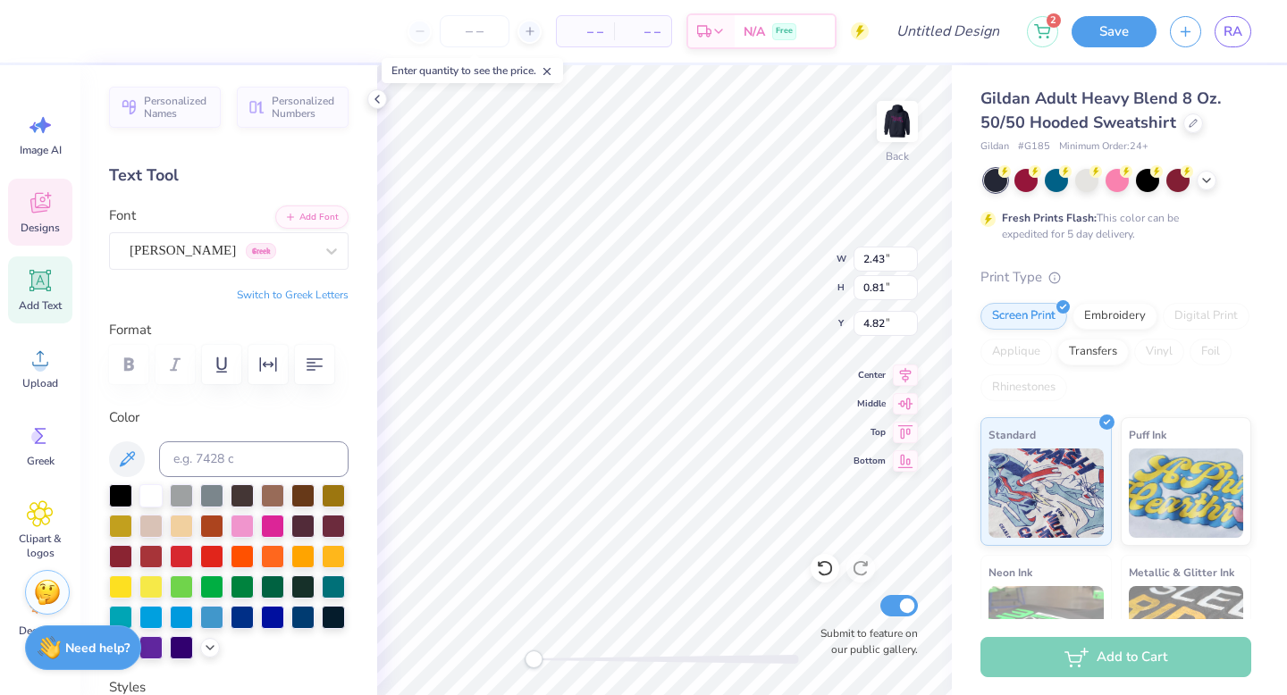
click at [132, 645] on div at bounding box center [120, 645] width 23 height 23
click at [322, 627] on div at bounding box center [333, 615] width 23 height 23
click at [291, 627] on div at bounding box center [302, 615] width 23 height 23
click at [261, 627] on div at bounding box center [272, 615] width 23 height 23
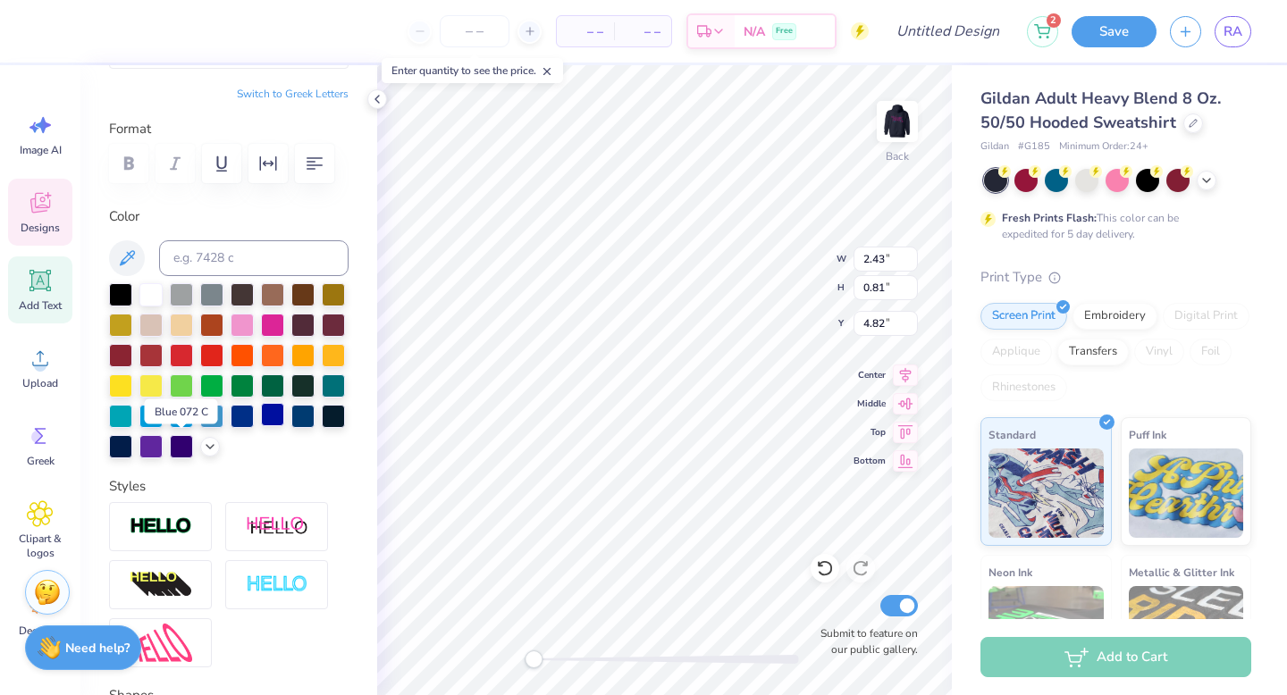
scroll to position [203, 0]
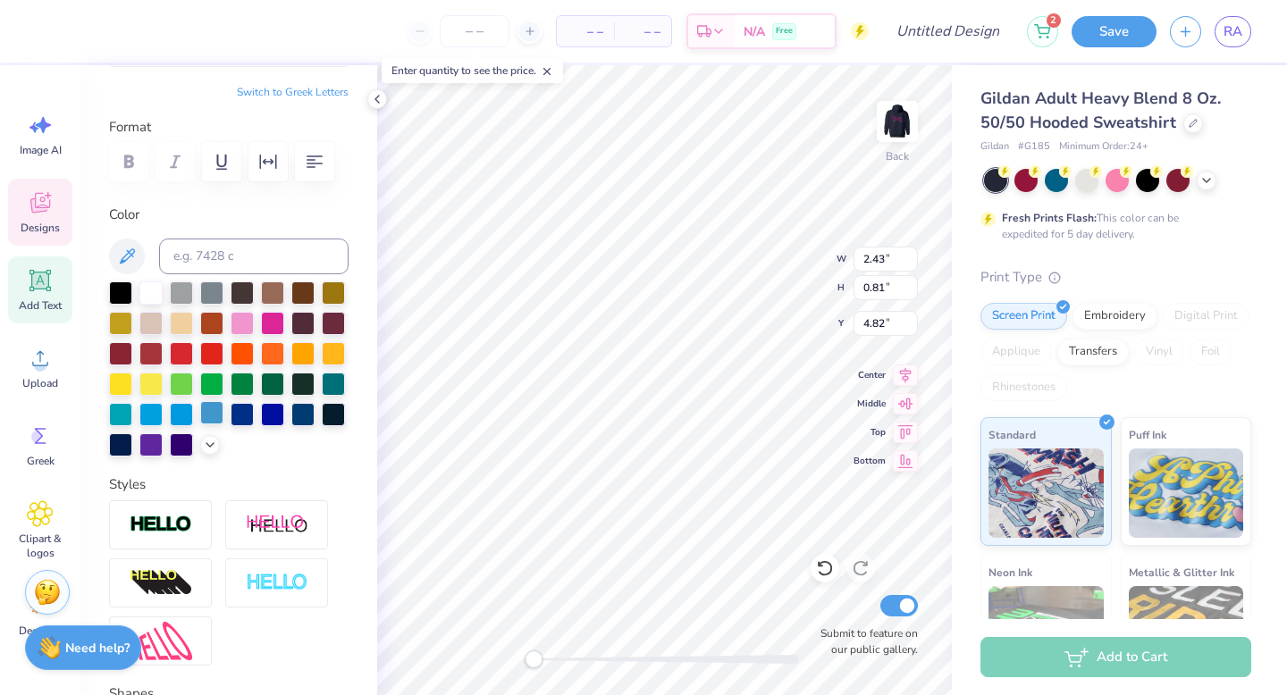
click at [200, 424] on div at bounding box center [211, 412] width 23 height 23
click at [155, 297] on div at bounding box center [150, 291] width 23 height 23
click at [142, 289] on div at bounding box center [150, 291] width 23 height 23
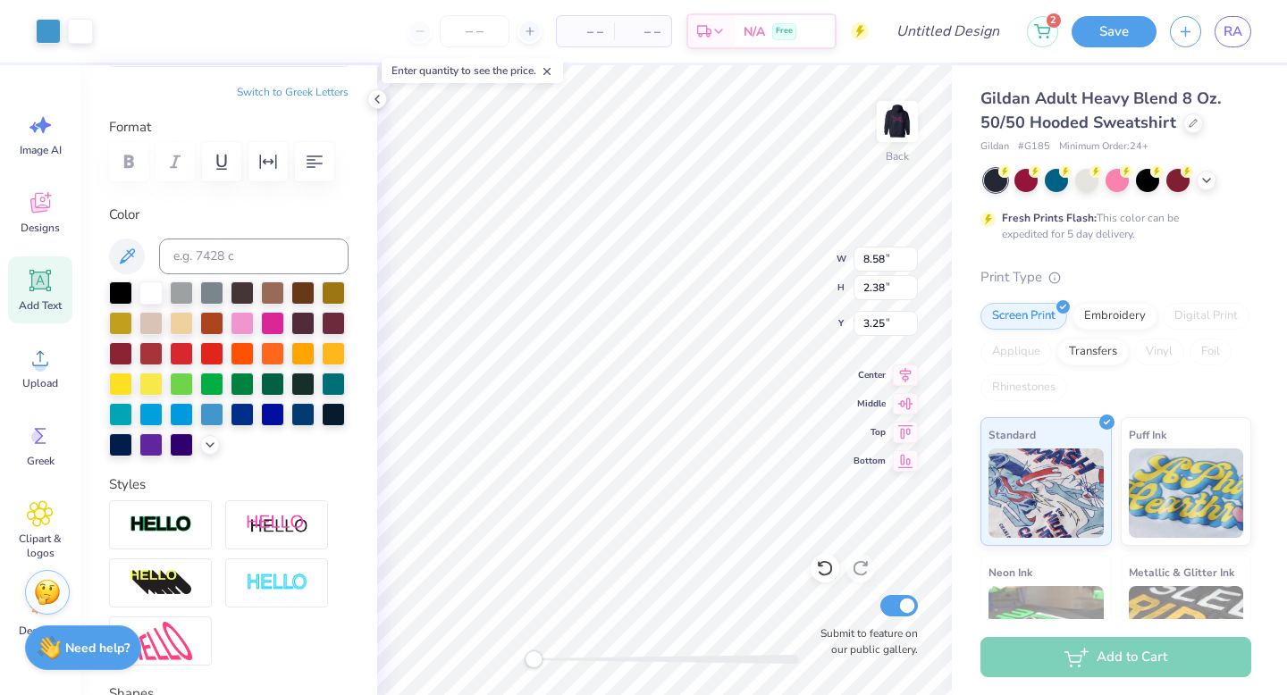
type input "3.00"
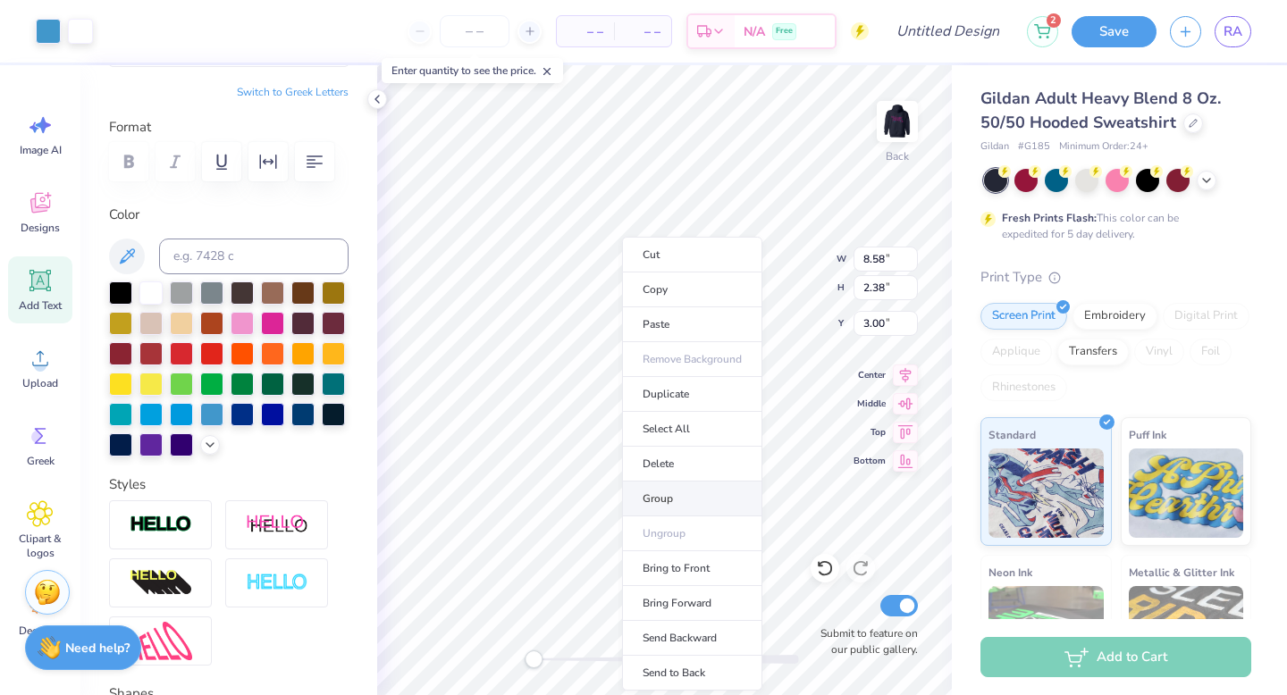
click at [681, 490] on li "Group" at bounding box center [692, 499] width 140 height 35
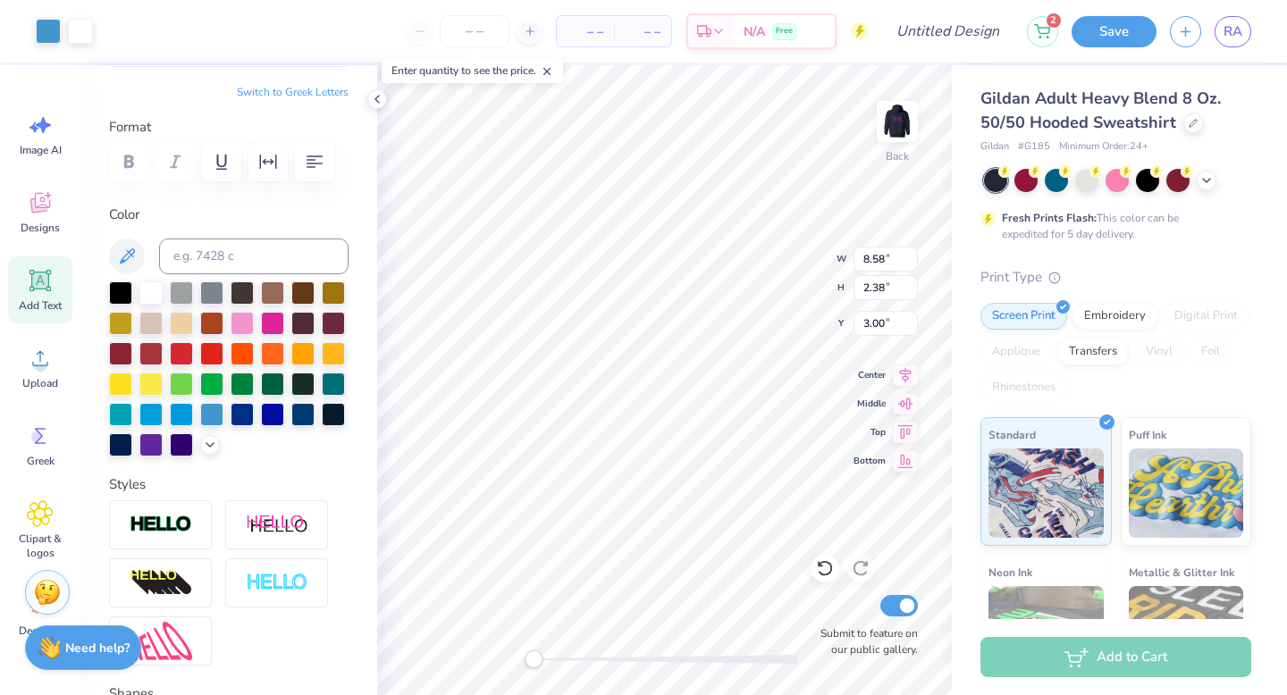
type input "1.54"
type input "2.45"
type input "11.25"
click at [442, 26] on input "number" at bounding box center [475, 31] width 70 height 32
type input "1"
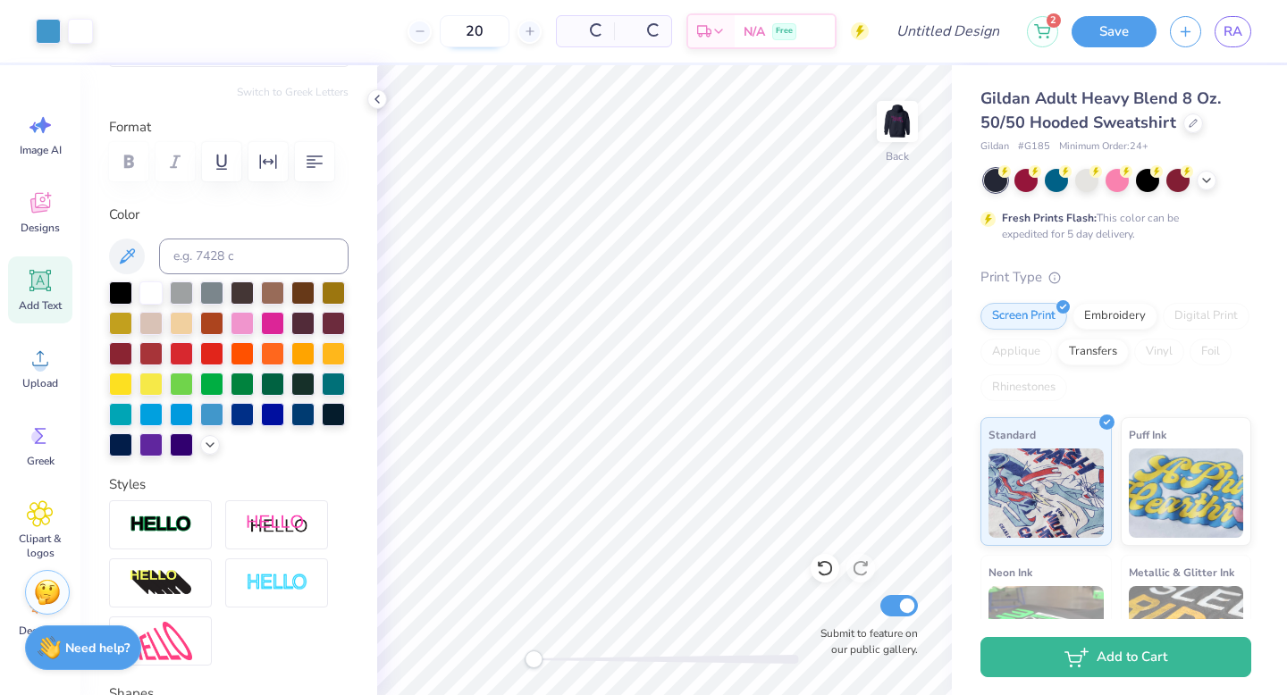
type input "20"
click at [903, 126] on img at bounding box center [896, 121] width 71 height 71
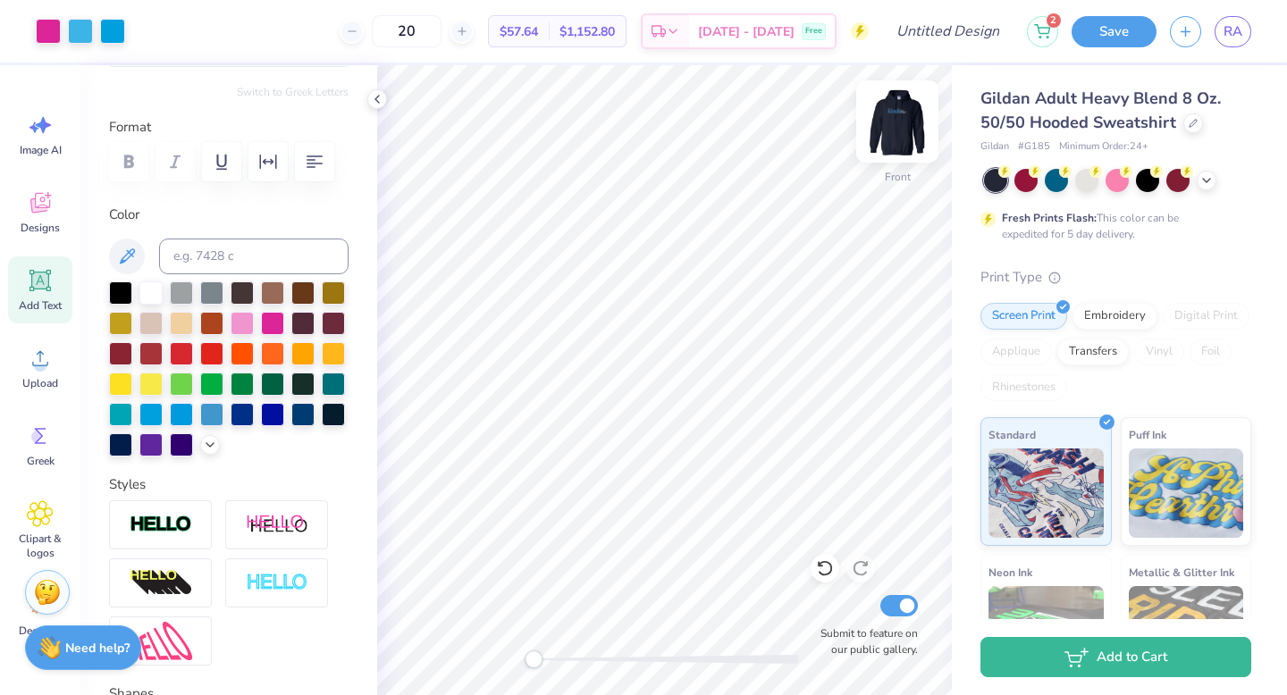
click at [900, 125] on img at bounding box center [896, 121] width 71 height 71
click at [1206, 180] on icon at bounding box center [1206, 179] width 14 height 14
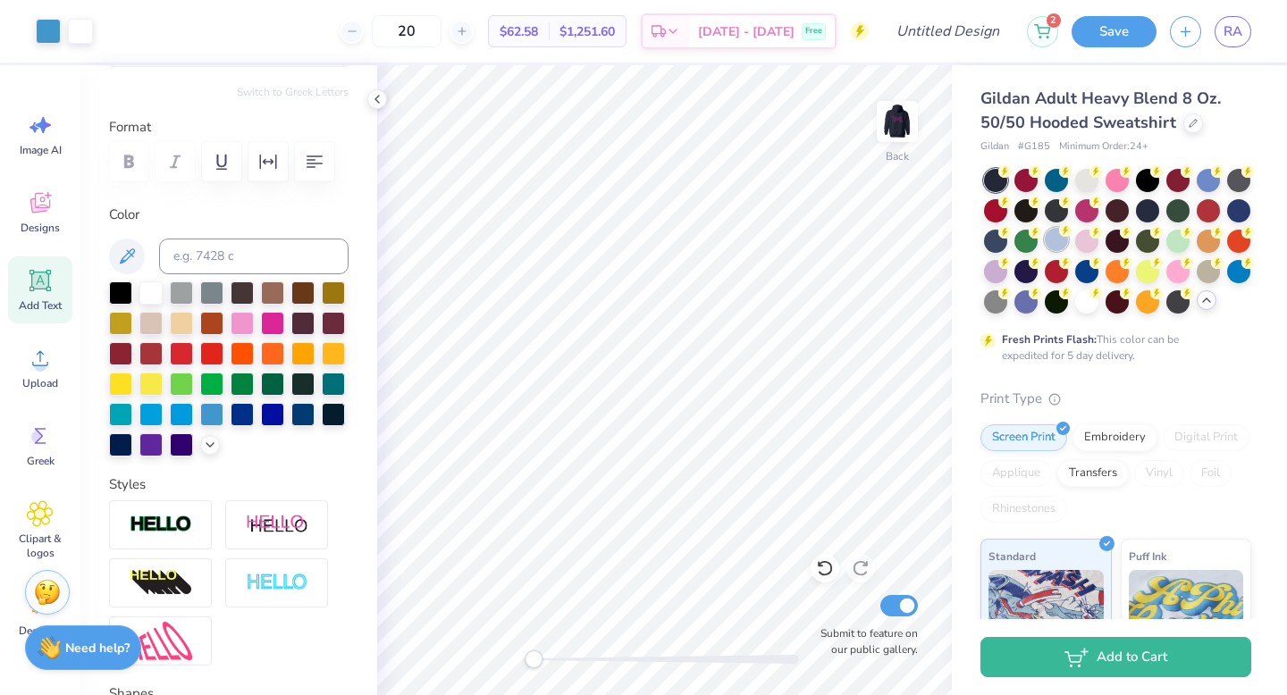
click at [1068, 238] on div at bounding box center [1056, 239] width 23 height 23
click at [1227, 221] on div at bounding box center [1238, 208] width 23 height 23
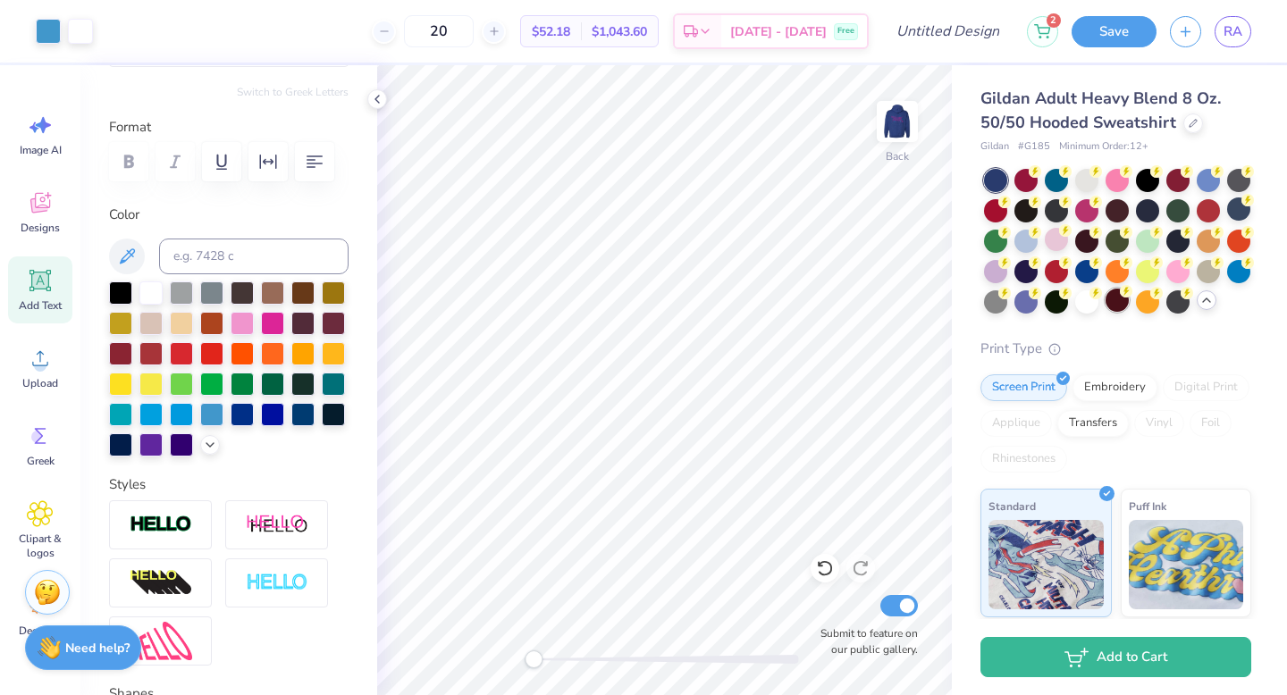
click at [1105, 312] on div at bounding box center [1116, 300] width 23 height 23
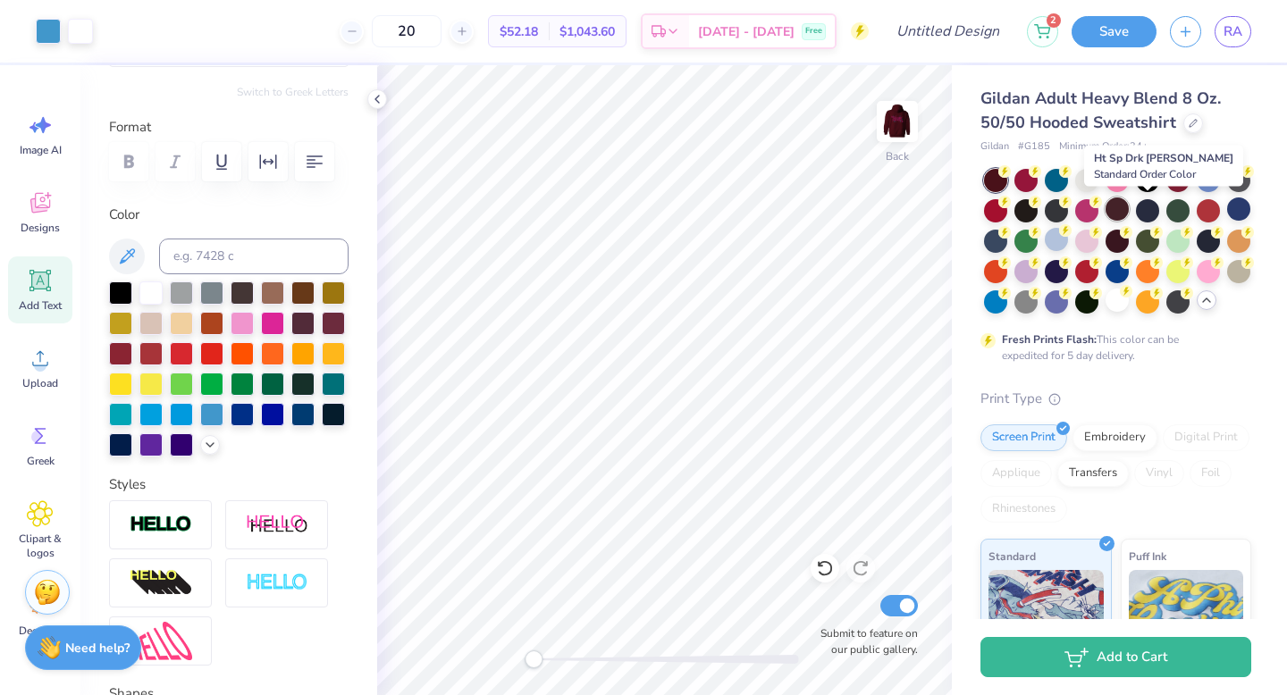
click at [1129, 212] on div at bounding box center [1116, 208] width 23 height 23
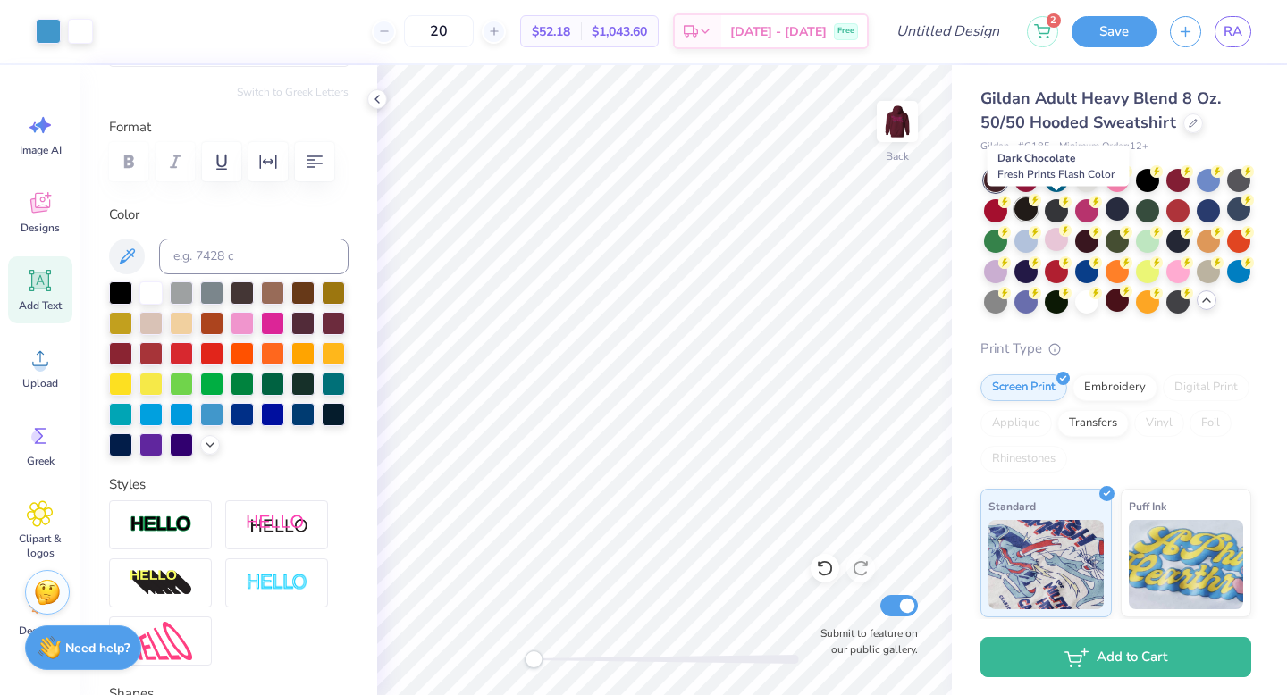
click at [1037, 211] on div at bounding box center [1025, 208] width 23 height 23
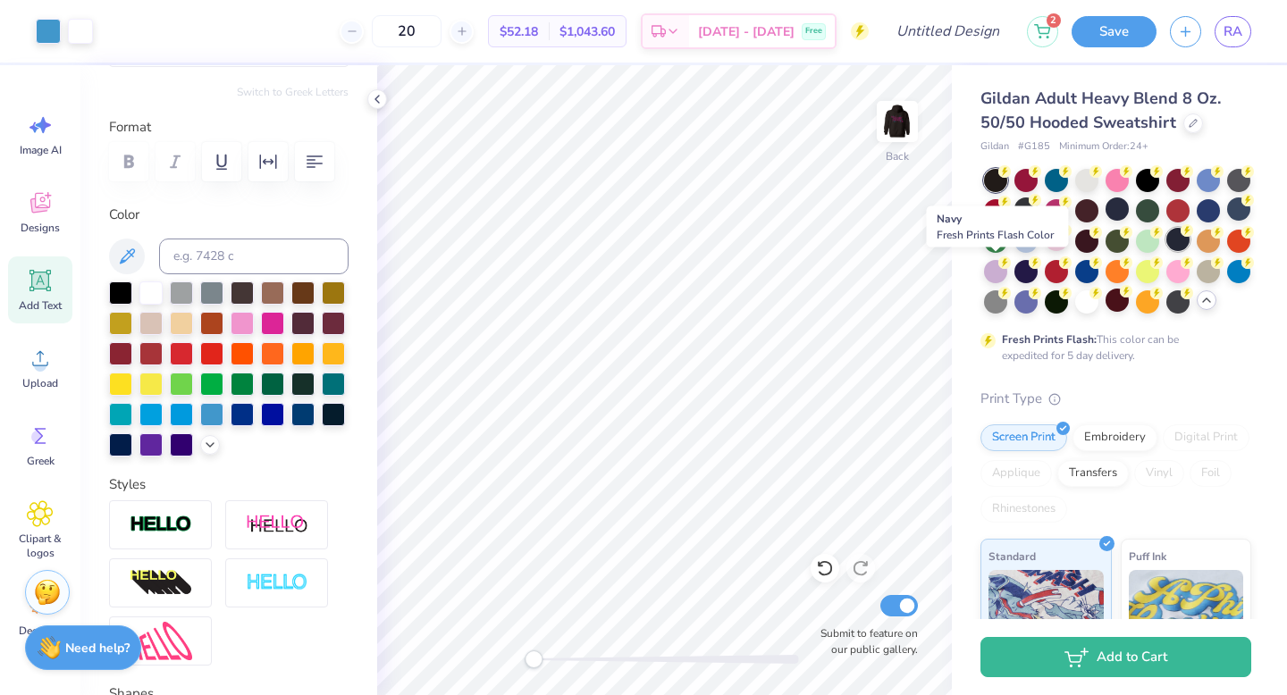
click at [1166, 251] on div at bounding box center [1177, 239] width 23 height 23
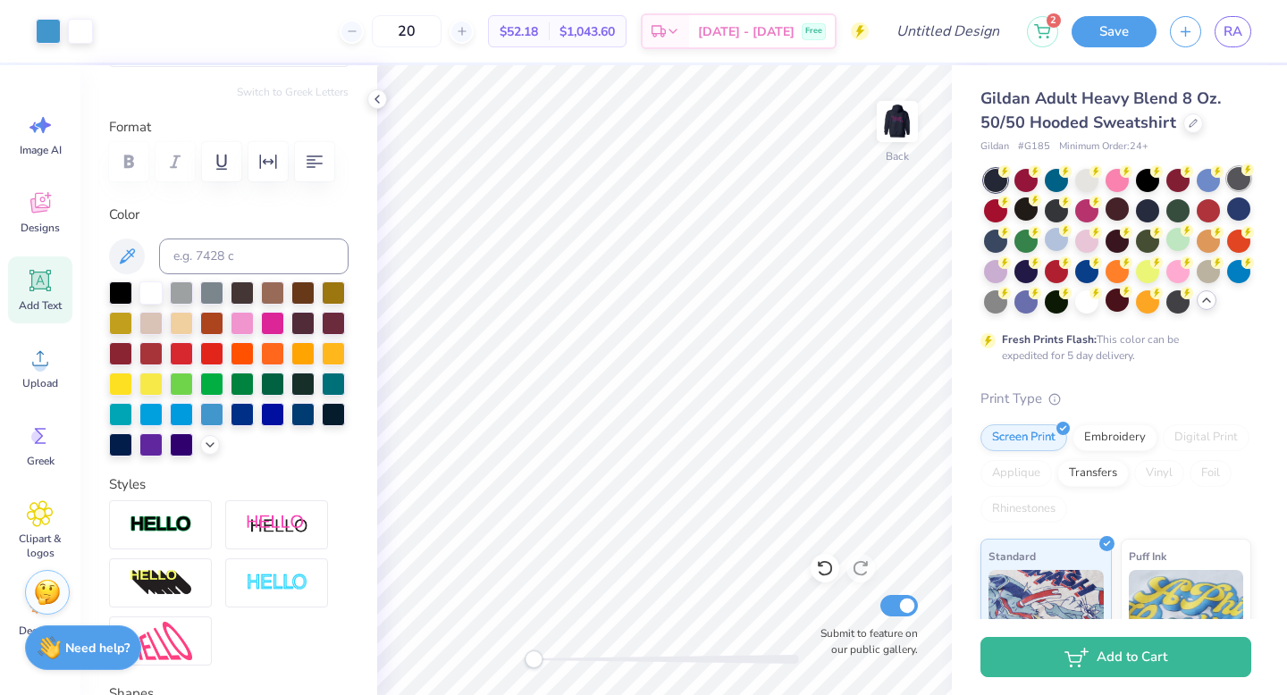
click at [1227, 190] on div at bounding box center [1238, 178] width 23 height 23
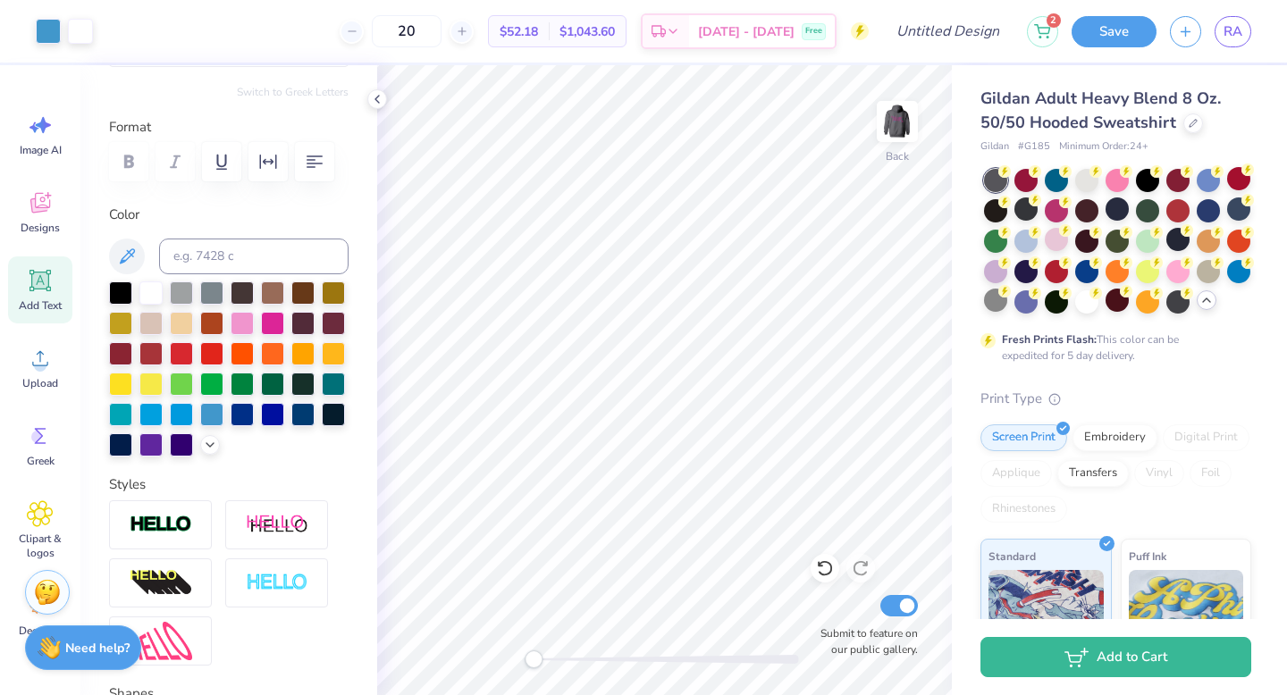
click at [1007, 311] on div at bounding box center [995, 300] width 23 height 23
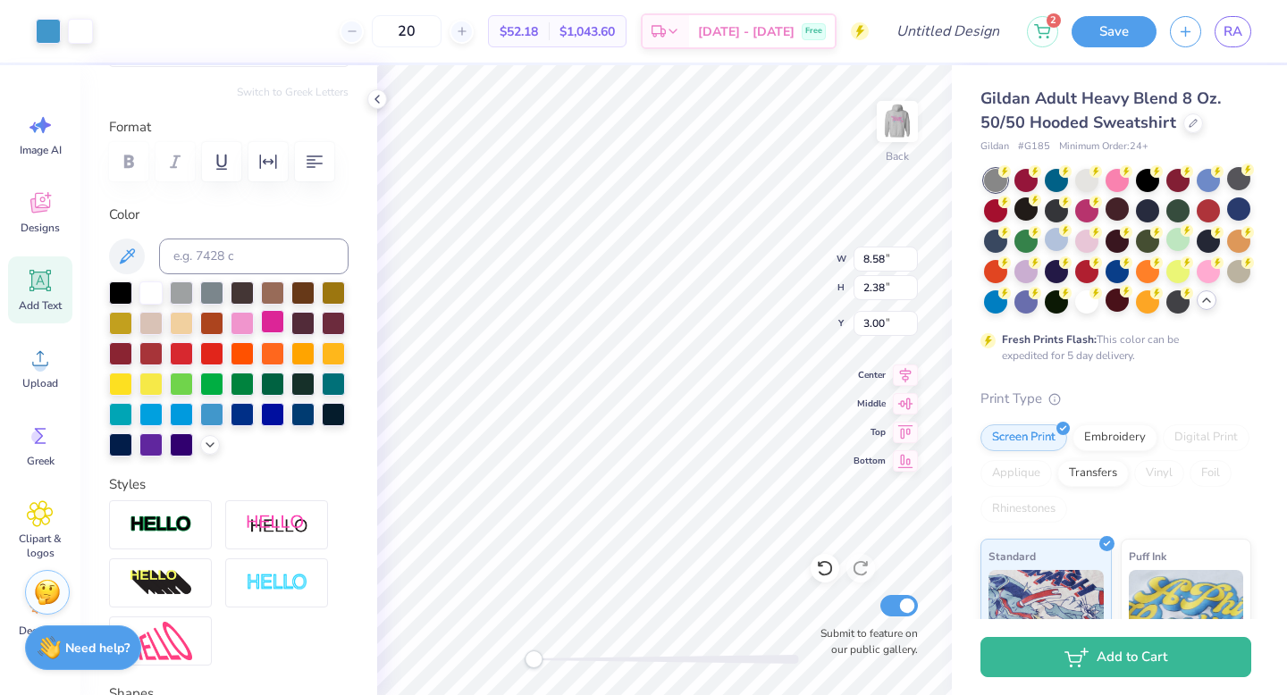
click at [284, 324] on div at bounding box center [272, 321] width 23 height 23
click at [284, 327] on div at bounding box center [272, 321] width 23 height 23
click at [254, 321] on div at bounding box center [242, 321] width 23 height 23
click at [132, 453] on div at bounding box center [120, 443] width 23 height 23
click at [1095, 449] on div "Embroidery" at bounding box center [1114, 435] width 85 height 27
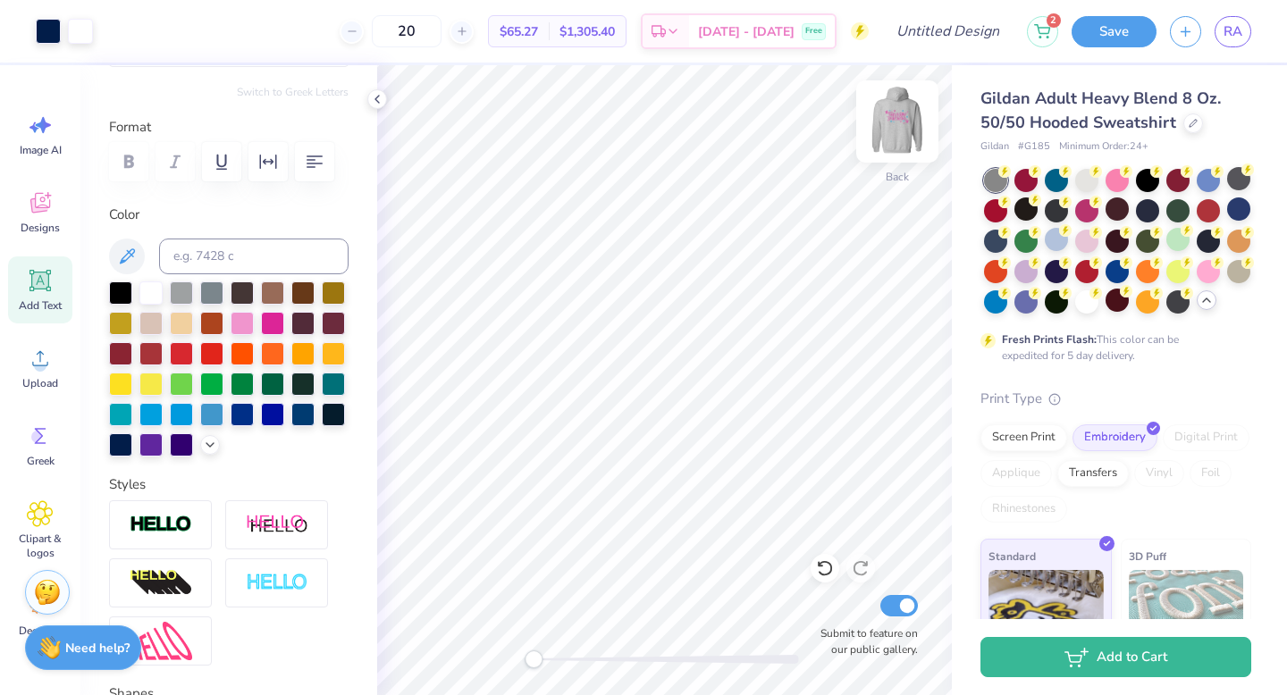
click at [888, 124] on img at bounding box center [896, 121] width 71 height 71
click at [896, 130] on img at bounding box center [896, 121] width 71 height 71
click at [911, 139] on img at bounding box center [897, 122] width 36 height 36
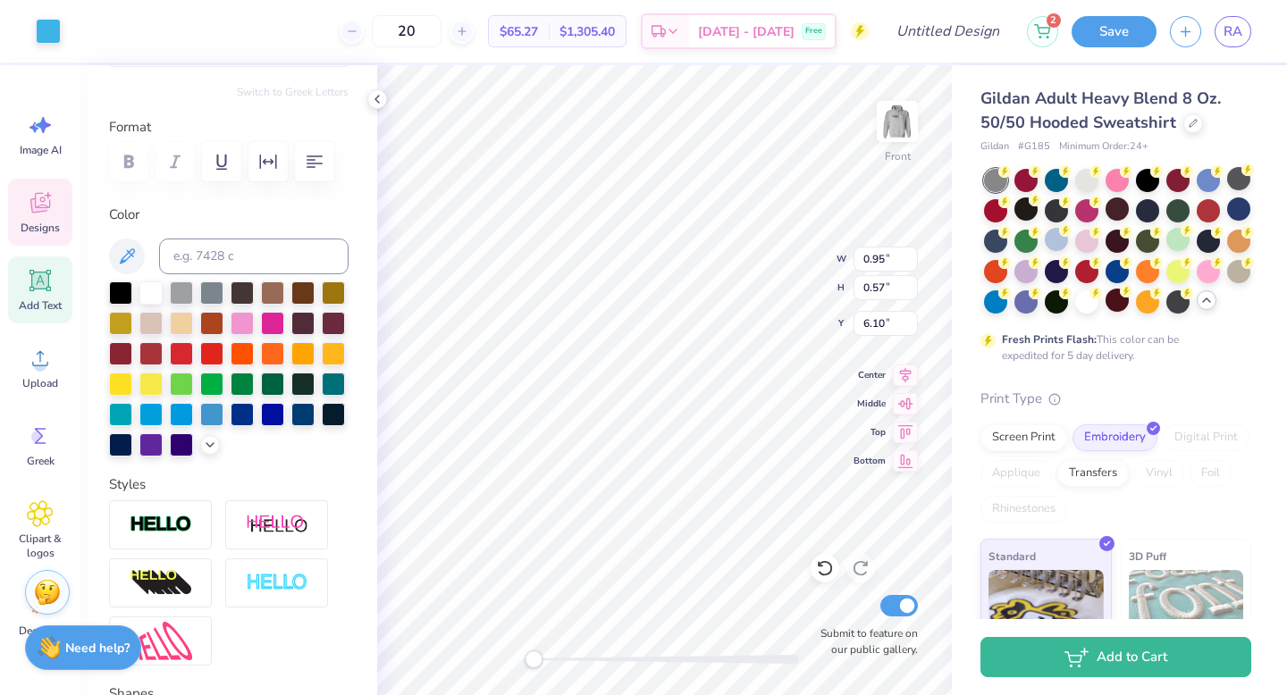
type input "2.74"
type input "1.82"
click at [911, 131] on img at bounding box center [896, 121] width 71 height 71
type input "5.02"
type input "1.88"
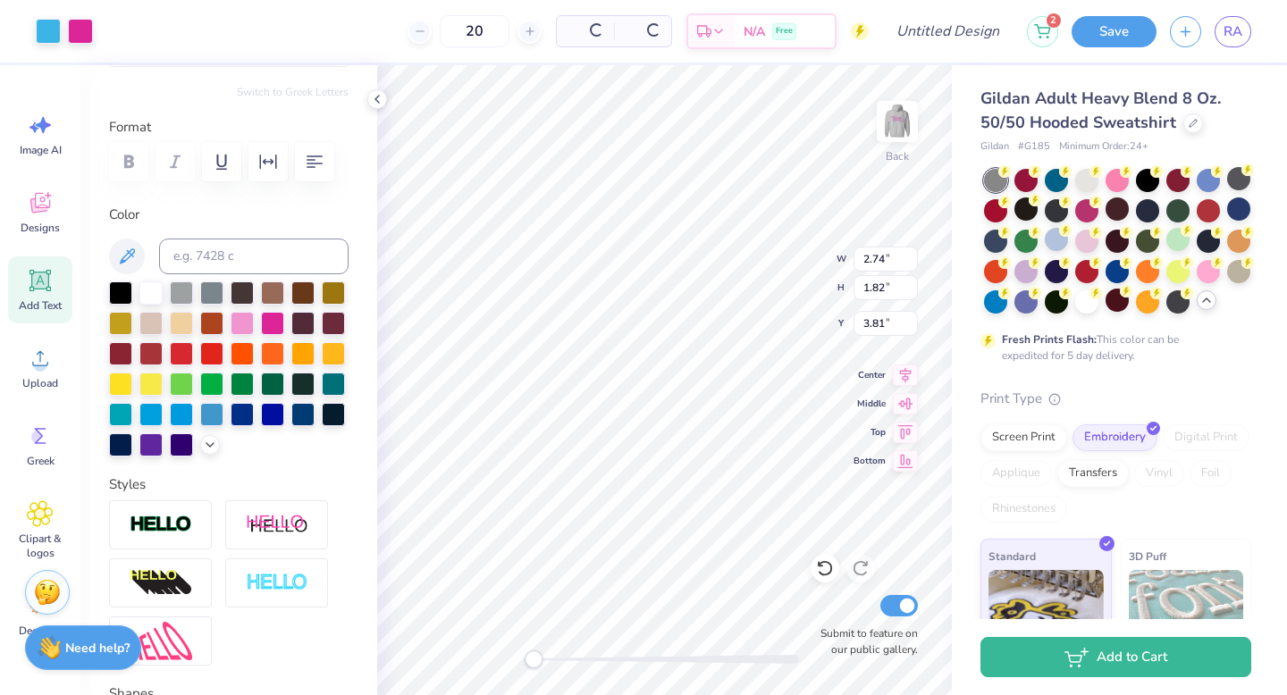
type input "3.81"
type input "7.60"
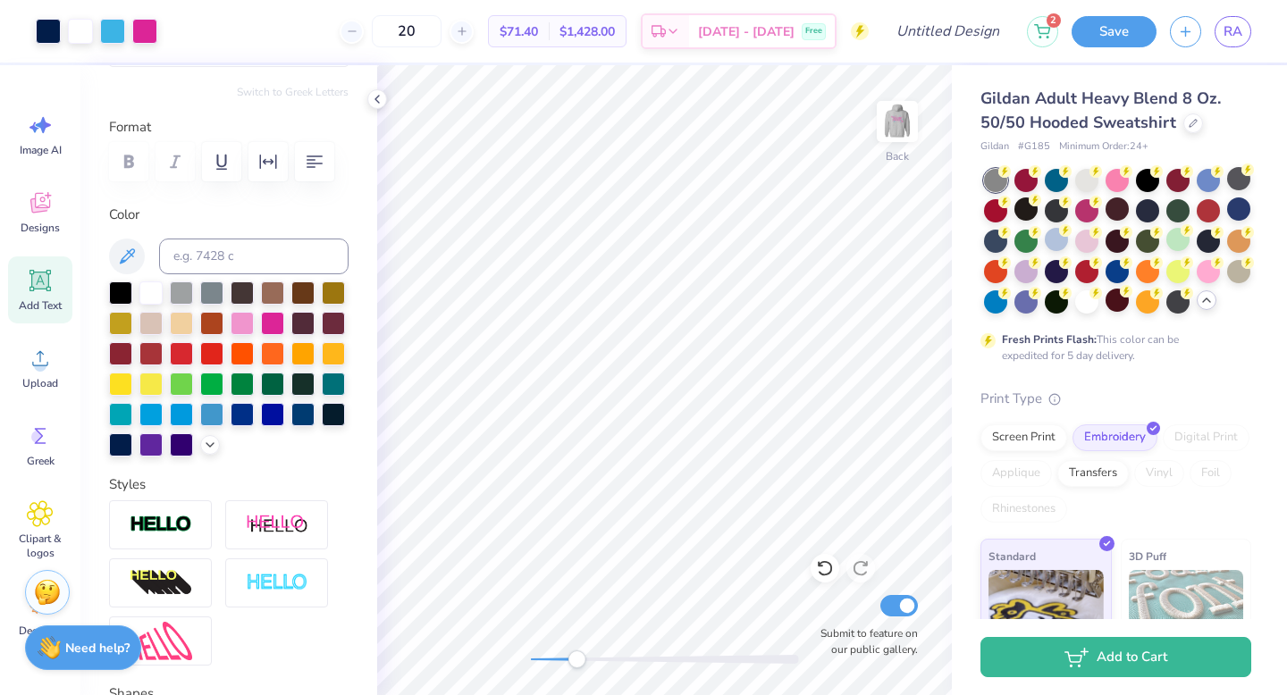
drag, startPoint x: 530, startPoint y: 657, endPoint x: 577, endPoint y: 662, distance: 47.7
click at [577, 662] on div "Accessibility label" at bounding box center [576, 659] width 18 height 18
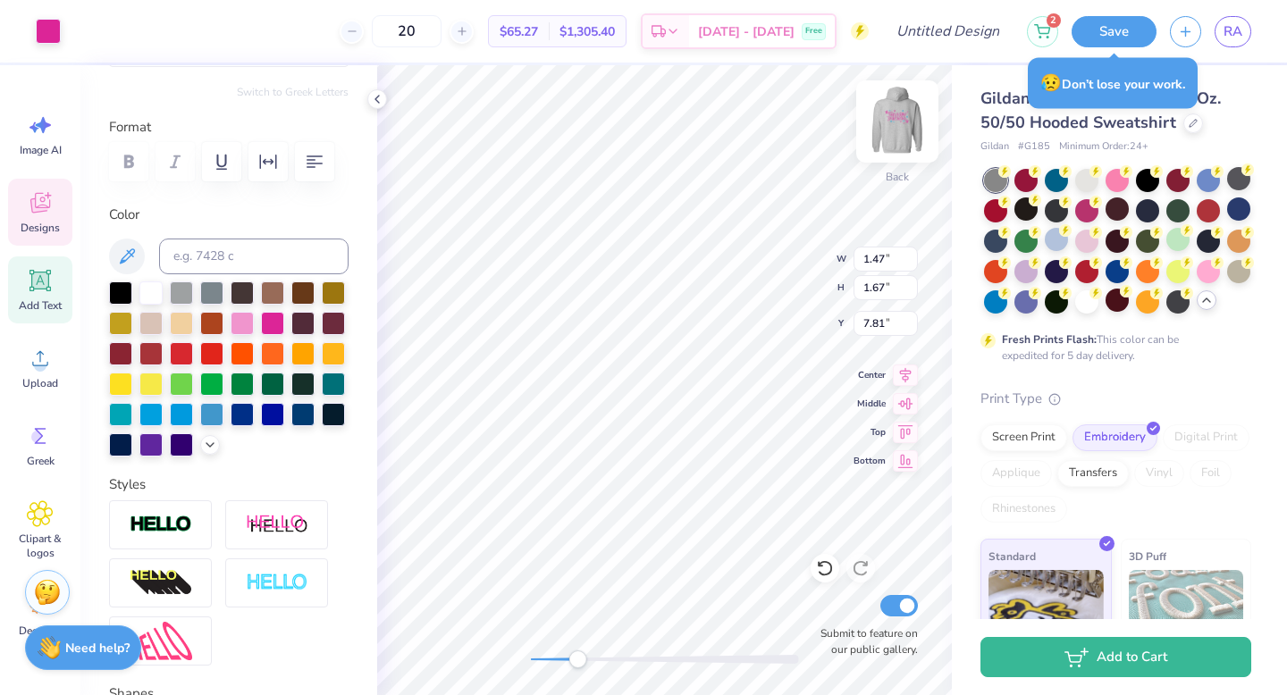
click at [877, 139] on div "Back W 1.47 1.47 " H 1.67 1.67 " Y 7.81 7.81 " Center Middle Top Bottom Submit …" at bounding box center [664, 380] width 575 height 630
type input "0.77"
type input "0.75"
type input "7.60"
click at [904, 248] on div "Back W 0.94 0.94 " H 0.56 0.56 " Y 7.69 7.69 " Center Middle Top Bottom Submit …" at bounding box center [664, 380] width 575 height 630
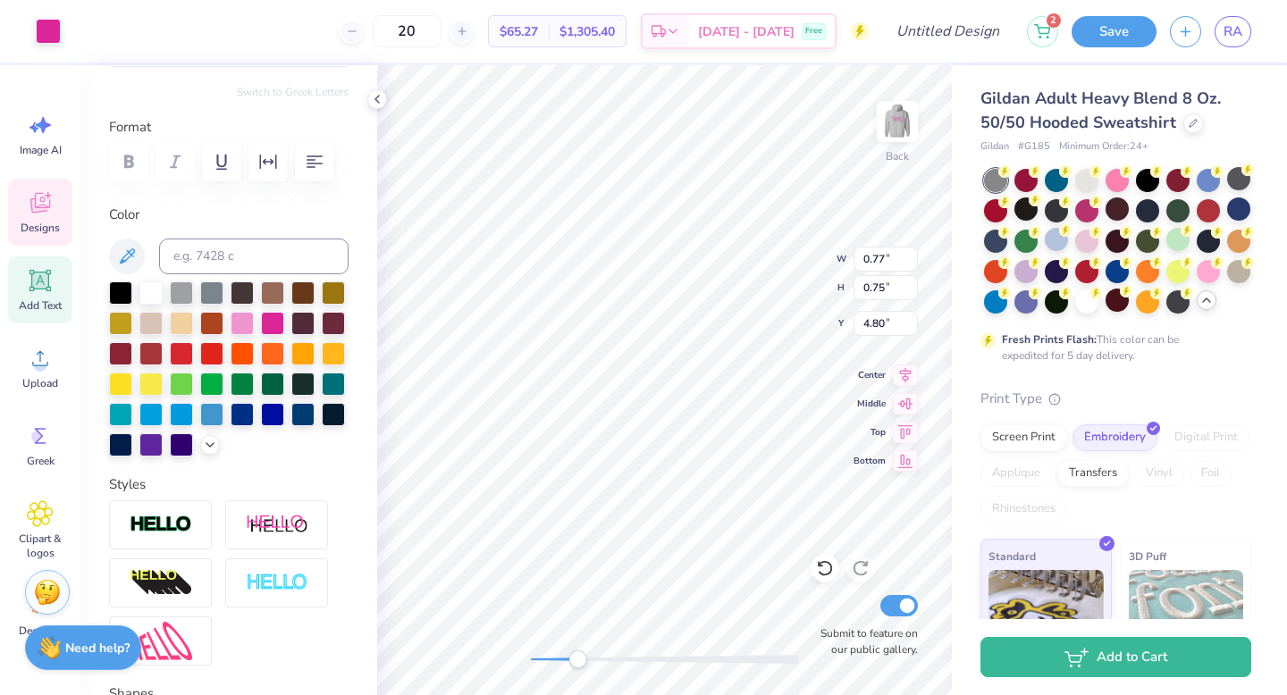
type input "1.36"
type input "1.65"
type input "3.00"
type input "1.26"
type input "0.54"
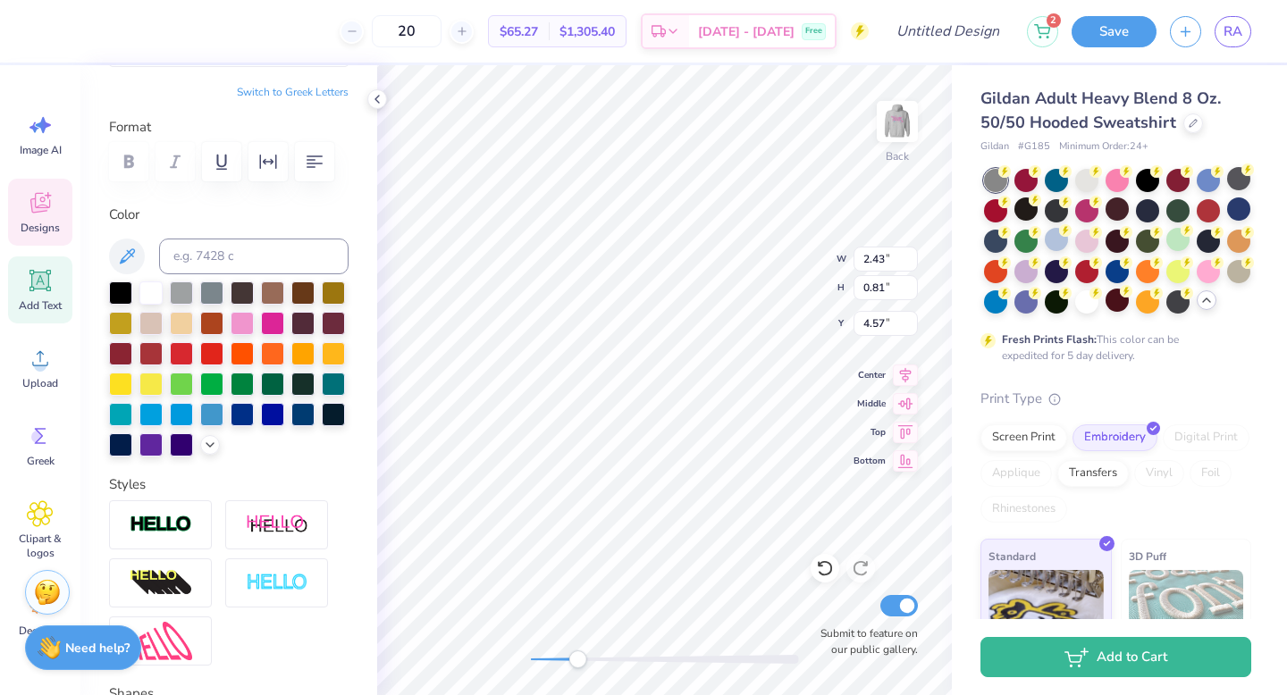
type input "3.85"
type input "2.52"
type input "1.53"
type input "1.76"
type input "2.32"
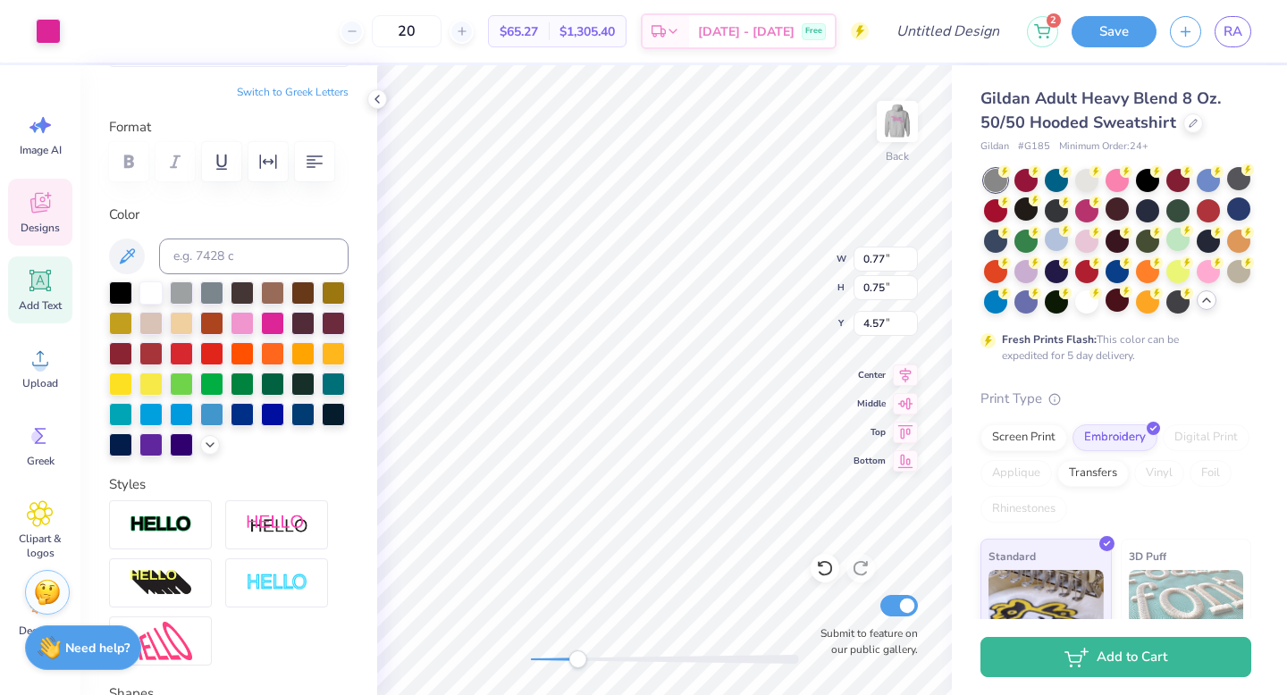
type input "3.00"
click at [132, 442] on div at bounding box center [120, 443] width 23 height 23
type input "2.62"
type input "0.77"
type input "0.75"
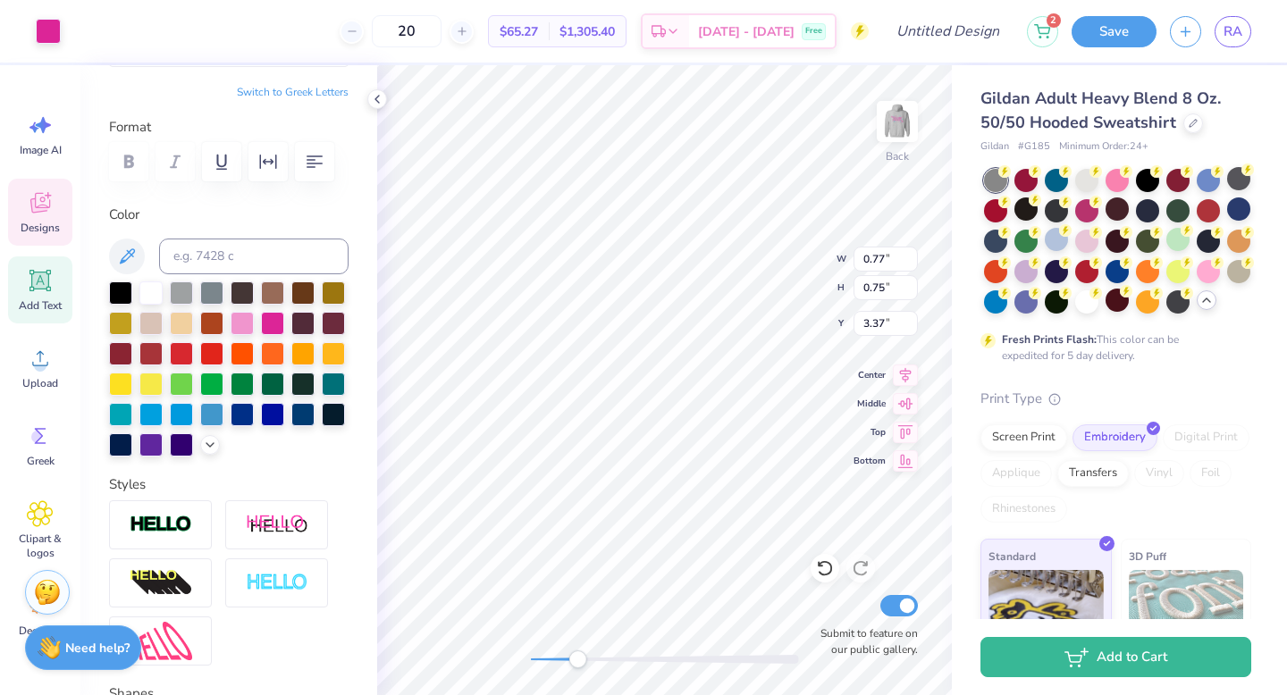
type input "3.37"
type input "2.13"
type input "1.94"
click at [41, 37] on div at bounding box center [48, 29] width 25 height 25
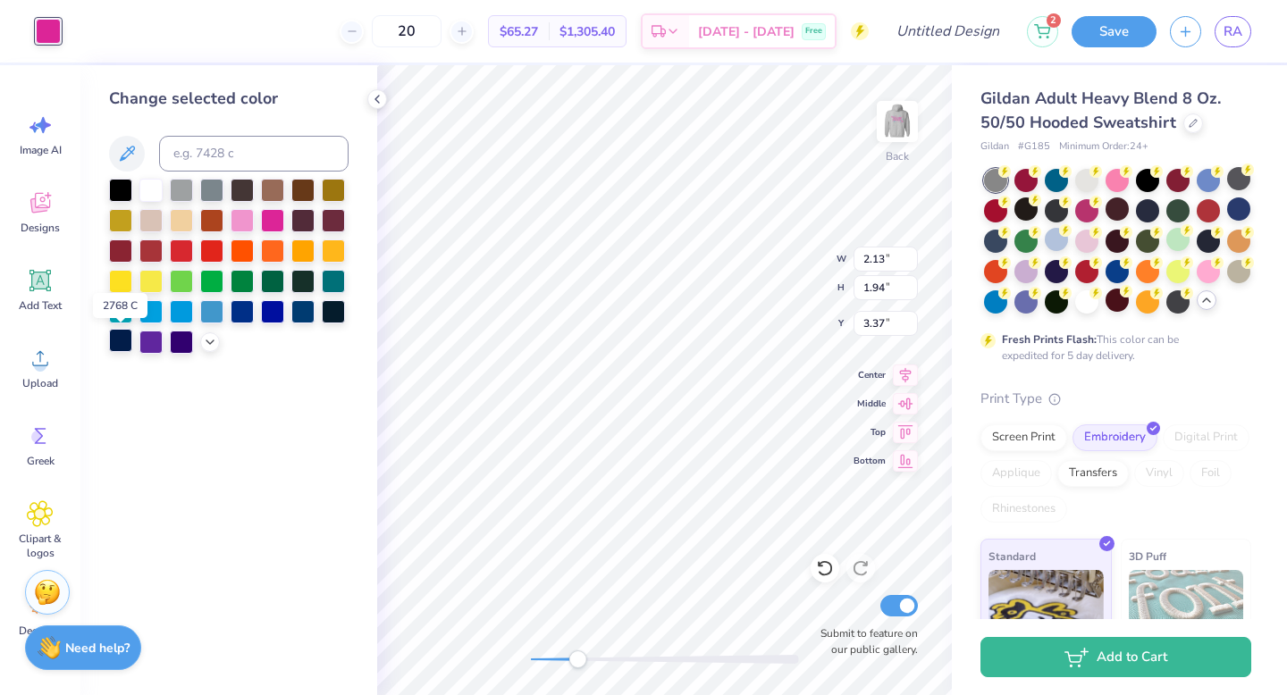
click at [115, 345] on div at bounding box center [120, 340] width 23 height 23
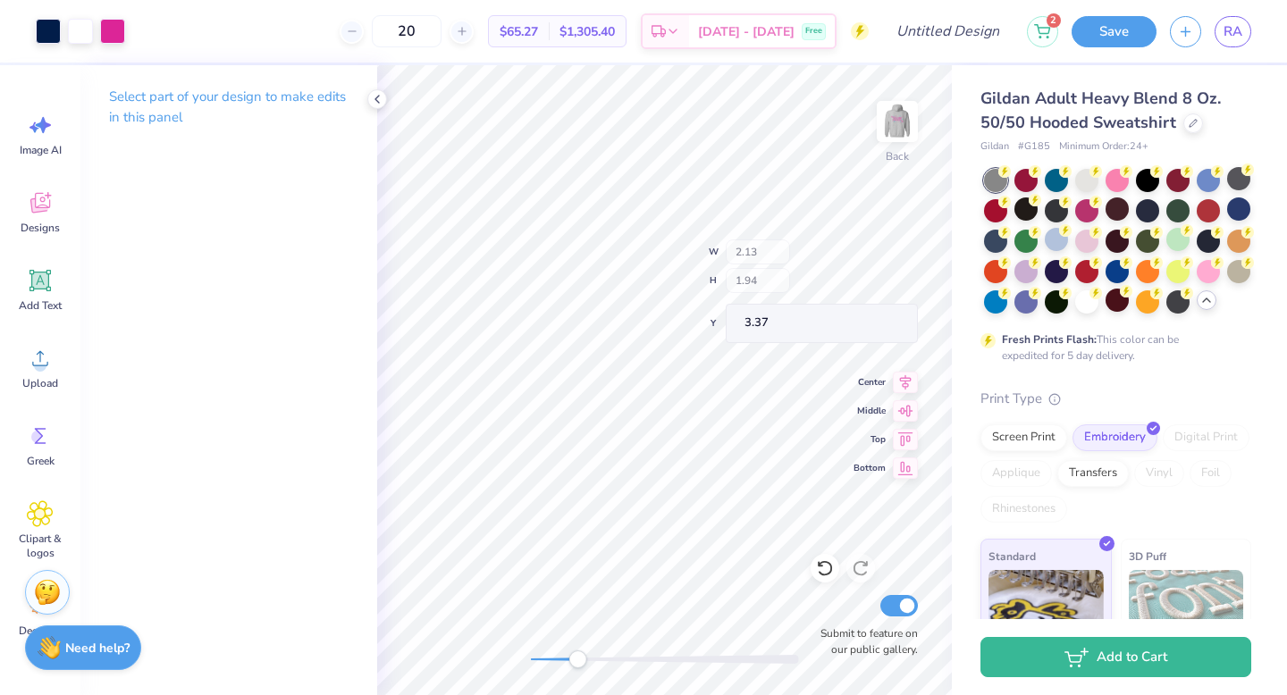
type input "2.62"
type input "2.32"
type input "3.00"
click at [64, 24] on div "Art colors 20 $65.27 Per Item $1,305.40 Total Est. Delivery Sep 23 - 26 Free De…" at bounding box center [643, 31] width 1287 height 63
click at [46, 32] on div at bounding box center [48, 29] width 25 height 25
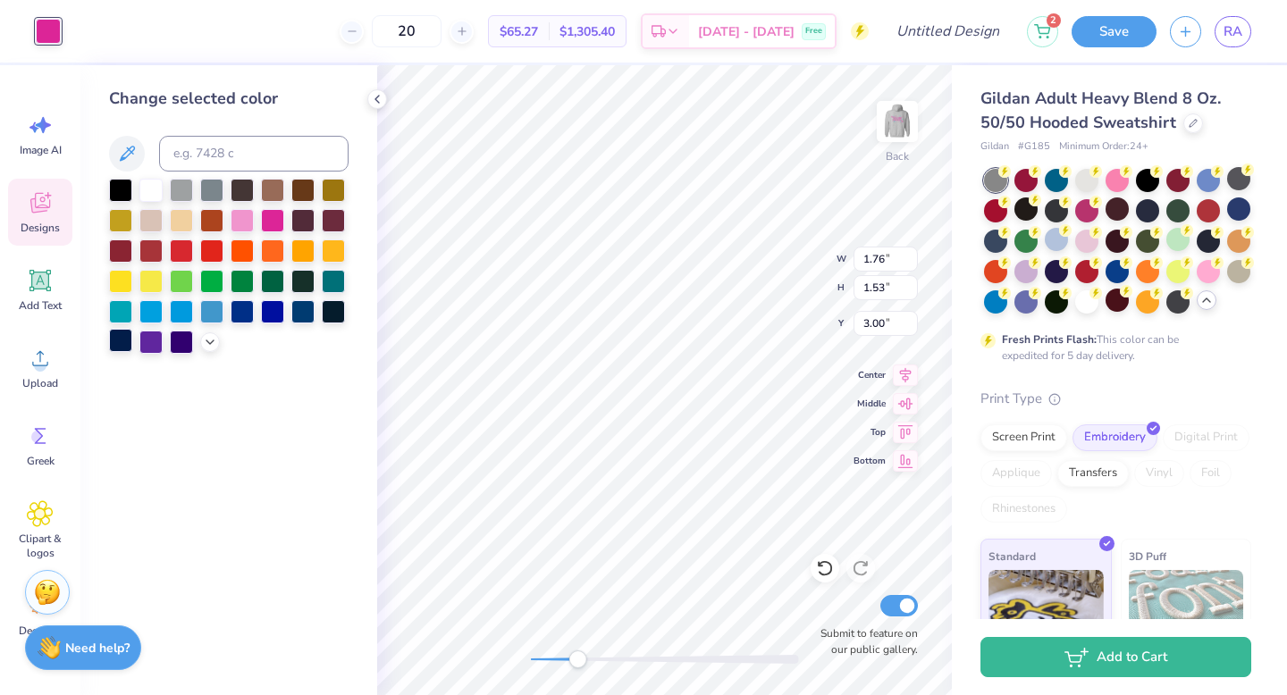
click at [116, 348] on div at bounding box center [120, 340] width 23 height 23
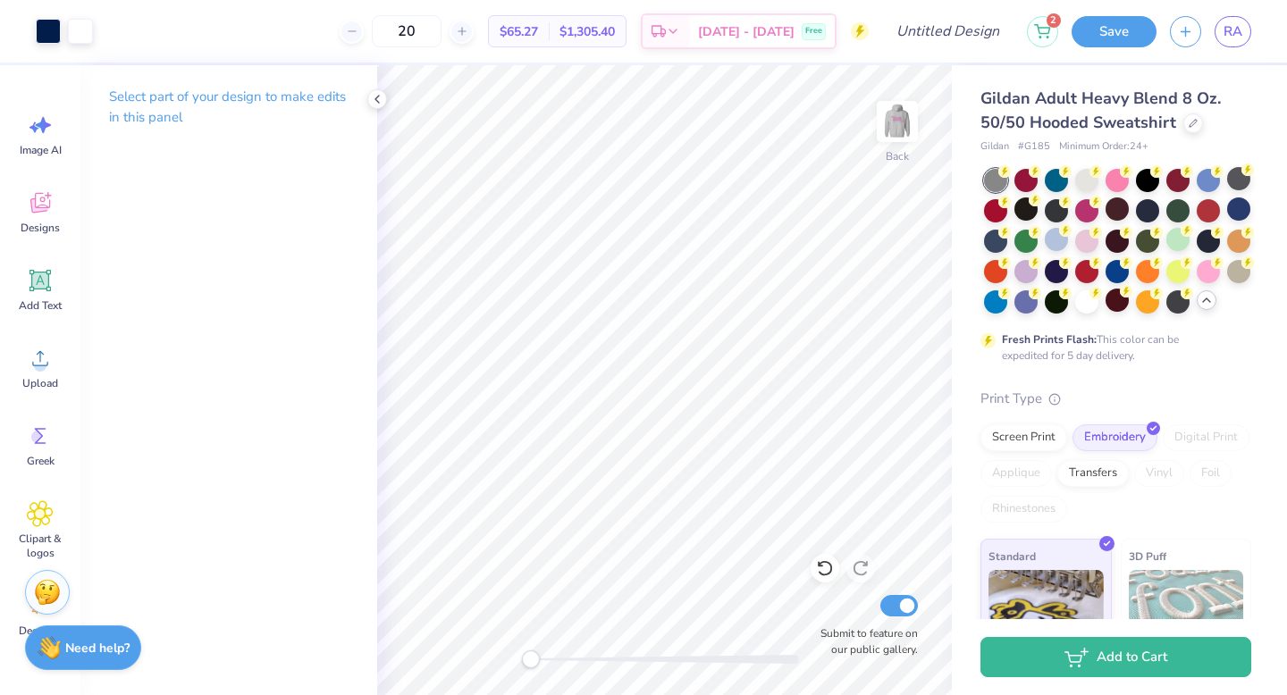
drag, startPoint x: 581, startPoint y: 663, endPoint x: 526, endPoint y: 662, distance: 54.5
click at [526, 662] on div "Accessibility label" at bounding box center [531, 659] width 18 height 18
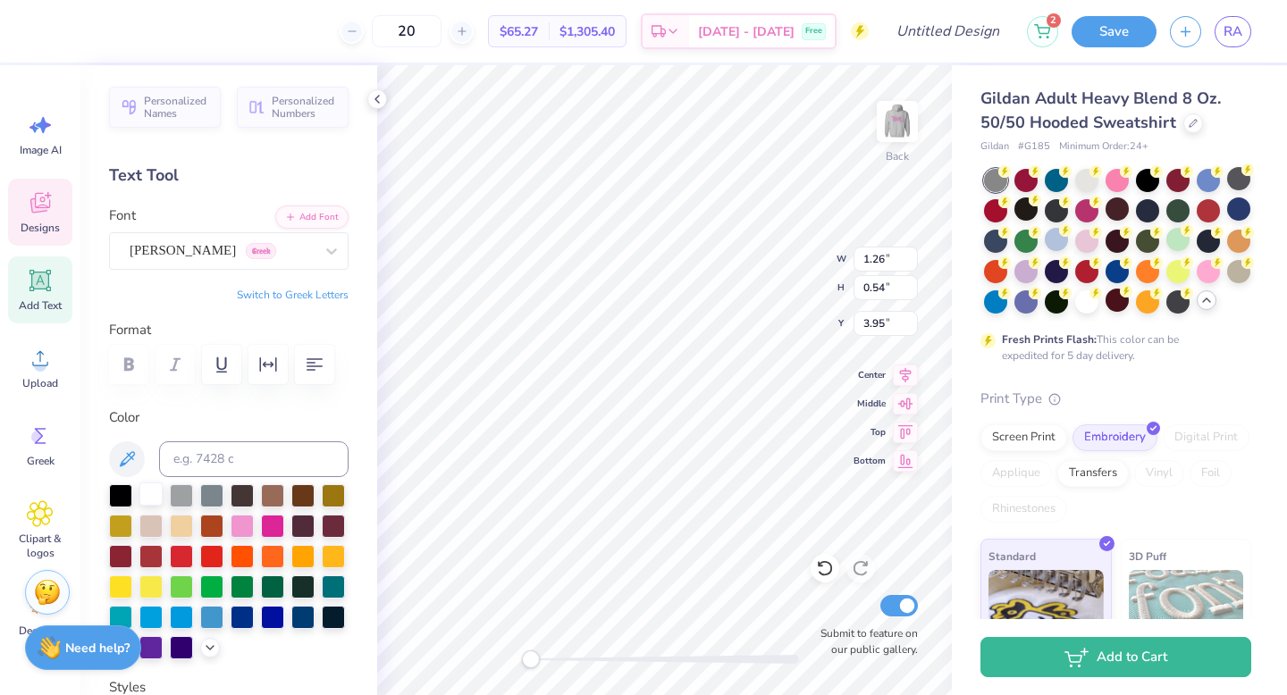
click at [152, 495] on div at bounding box center [150, 494] width 23 height 23
click at [152, 499] on div at bounding box center [150, 494] width 23 height 23
type input "3.55"
drag, startPoint x: 538, startPoint y: 652, endPoint x: 570, endPoint y: 653, distance: 32.2
click at [570, 653] on div "Accessibility label" at bounding box center [562, 659] width 18 height 18
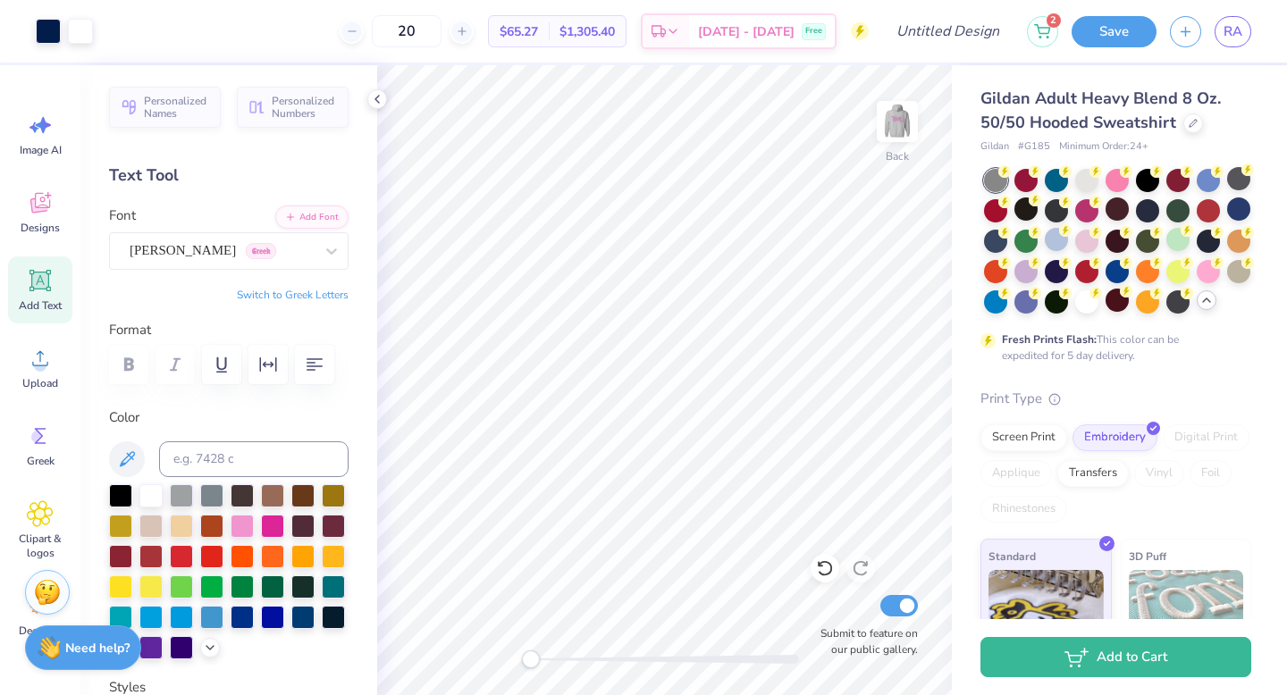
click at [501, 663] on div "Back Submit to feature on our public gallery." at bounding box center [664, 380] width 575 height 630
click at [1034, 449] on div "Screen Print" at bounding box center [1023, 435] width 87 height 27
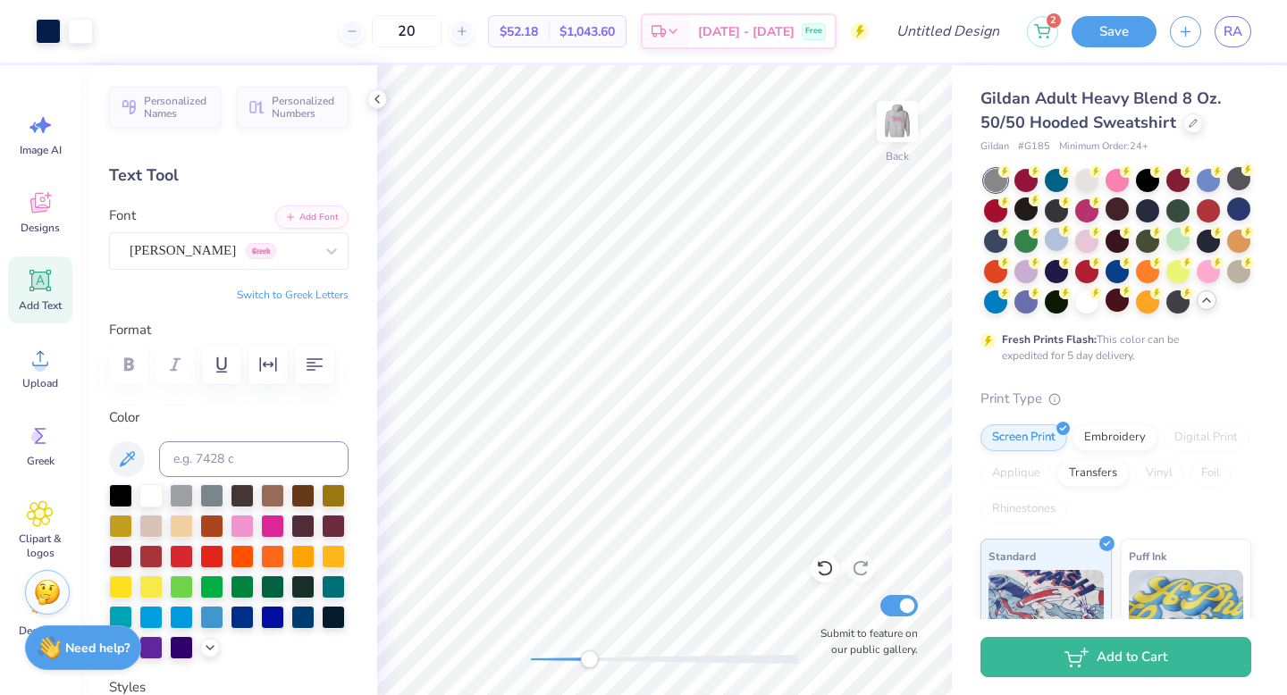
drag, startPoint x: 538, startPoint y: 658, endPoint x: 595, endPoint y: 667, distance: 57.9
click at [595, 667] on div "Accessibility label" at bounding box center [589, 659] width 18 height 18
type input "2.32"
type input "2.08"
type input "1.84"
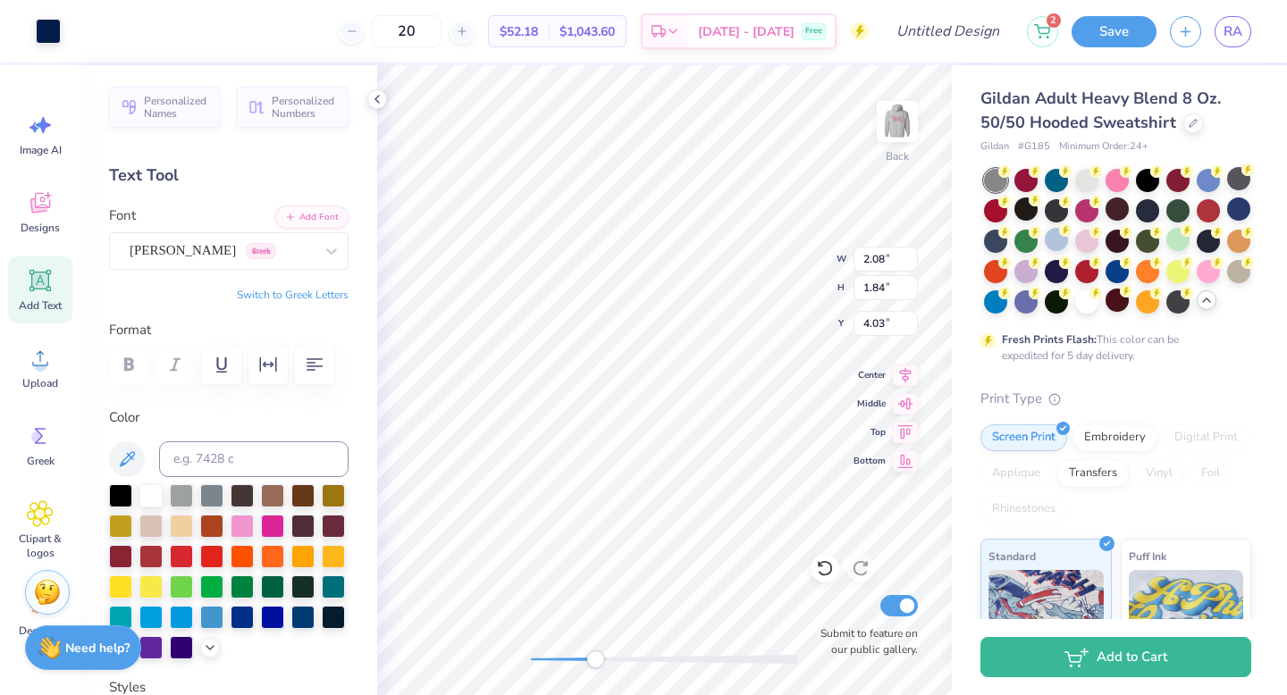
type input "4.12"
type input "1.39"
type input "1.21"
type input "4.12"
drag, startPoint x: 591, startPoint y: 659, endPoint x: 538, endPoint y: 661, distance: 52.7
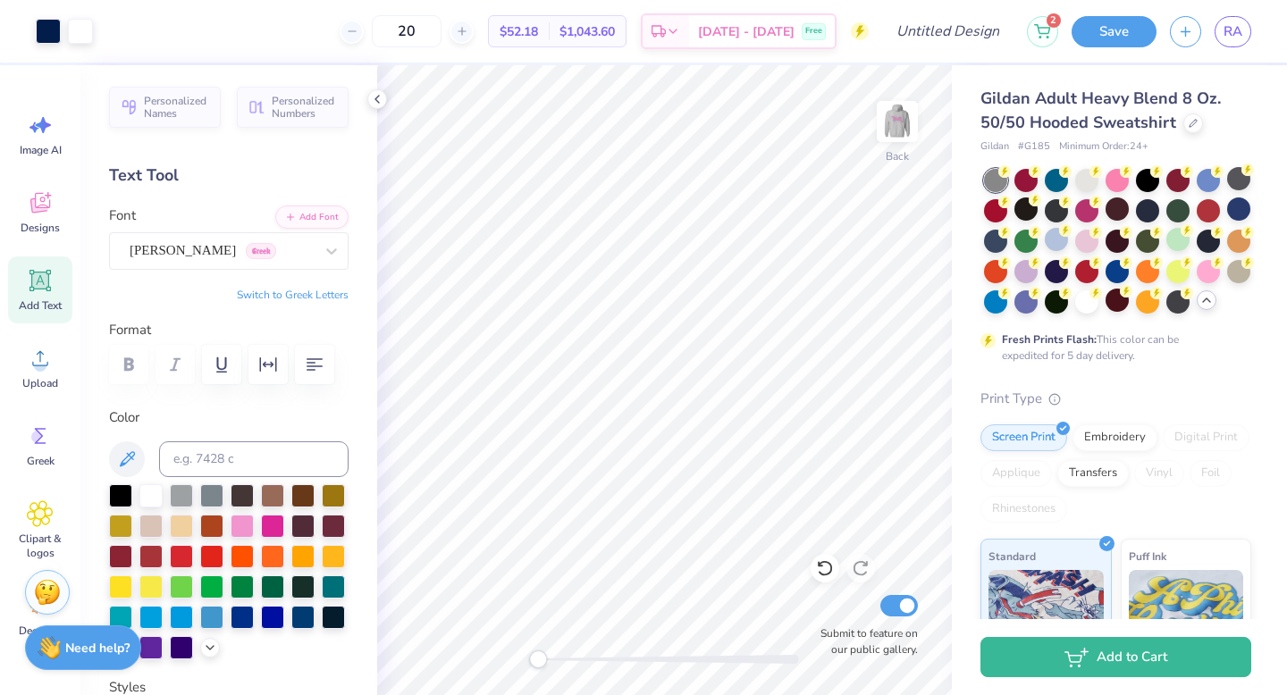
click at [538, 661] on div "Accessibility label" at bounding box center [538, 659] width 18 height 18
type input "3.75"
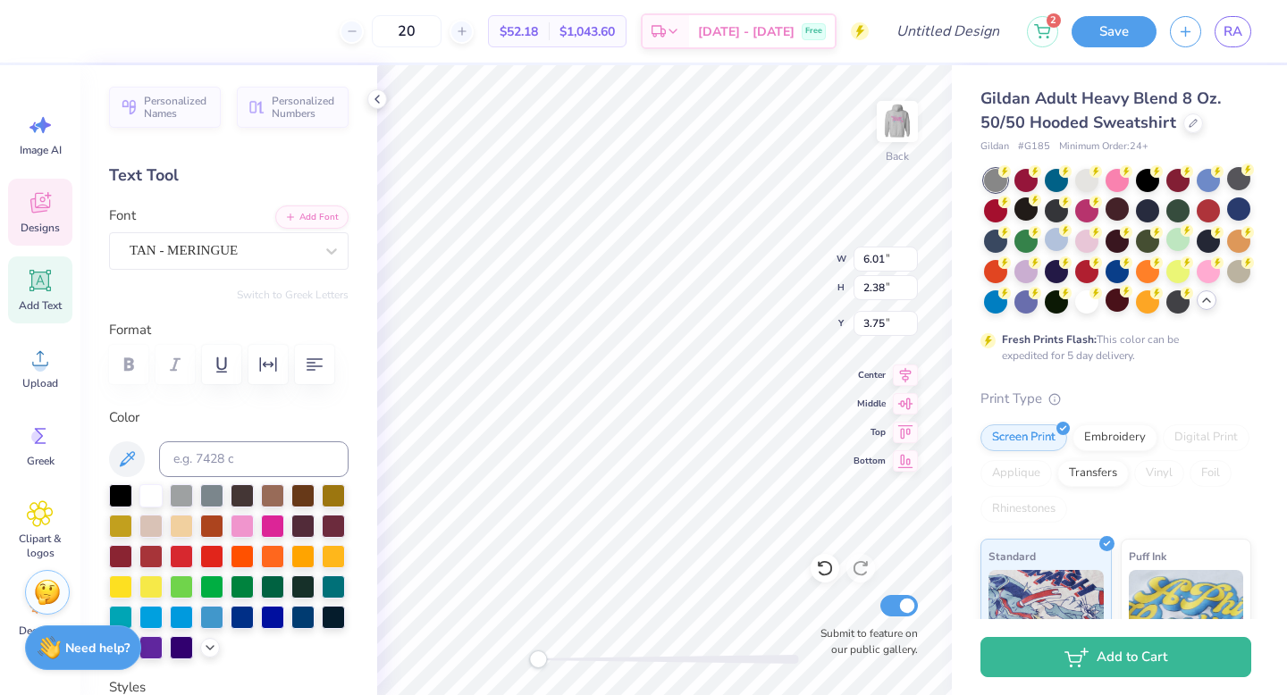
scroll to position [444, 0]
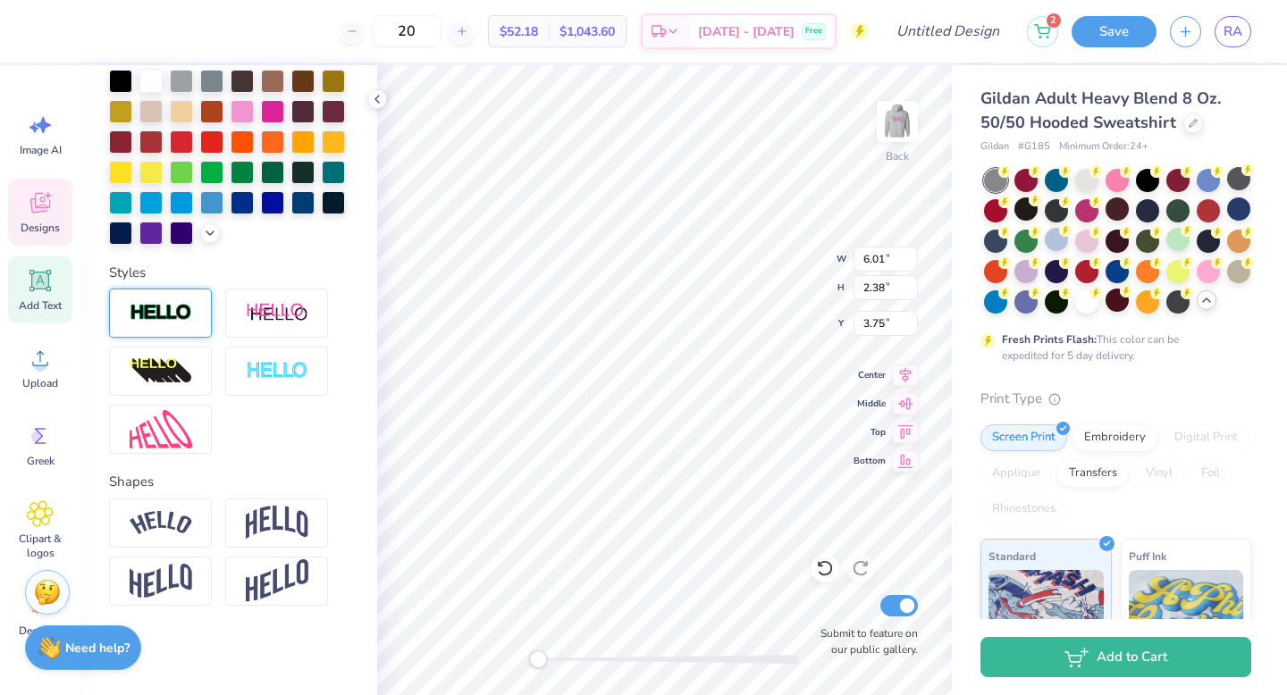
click at [193, 315] on div at bounding box center [160, 313] width 103 height 49
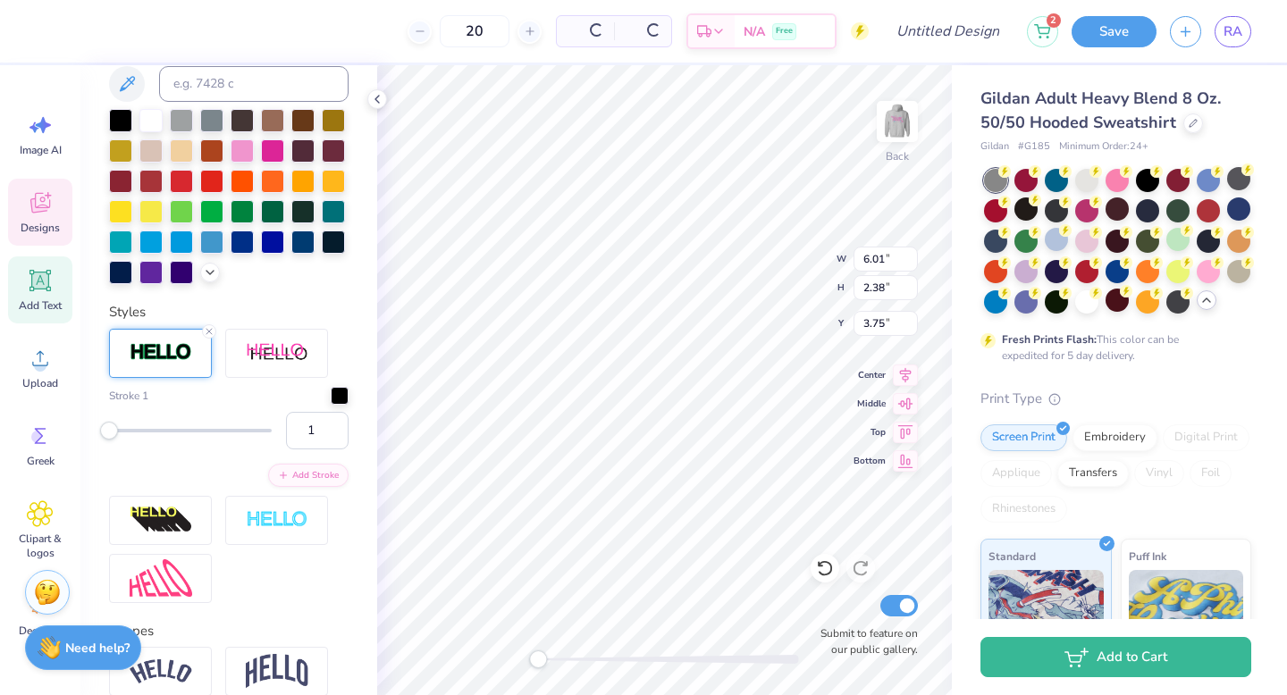
scroll to position [514, 0]
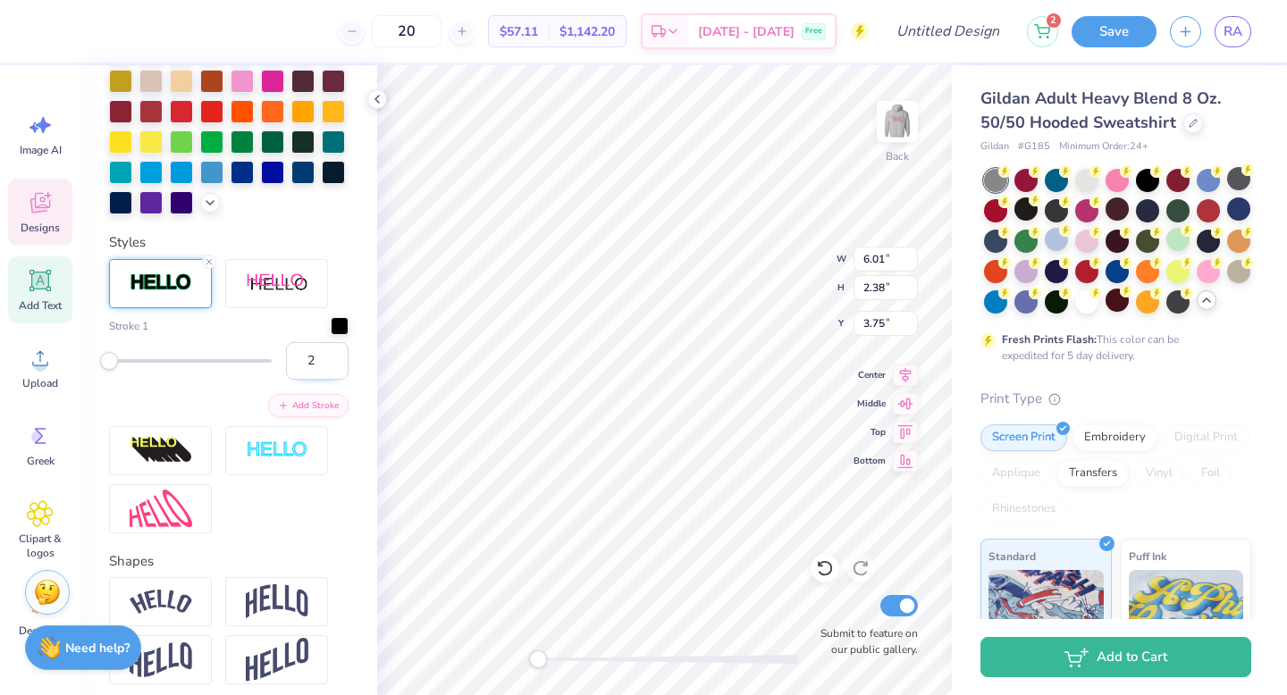
click at [319, 380] on input "2" at bounding box center [317, 361] width 63 height 38
type input "3"
click at [319, 380] on input "3" at bounding box center [317, 361] width 63 height 38
click at [326, 340] on div "Stroke 1 3 Add Stroke" at bounding box center [228, 396] width 239 height 274
click at [331, 333] on div at bounding box center [340, 324] width 18 height 18
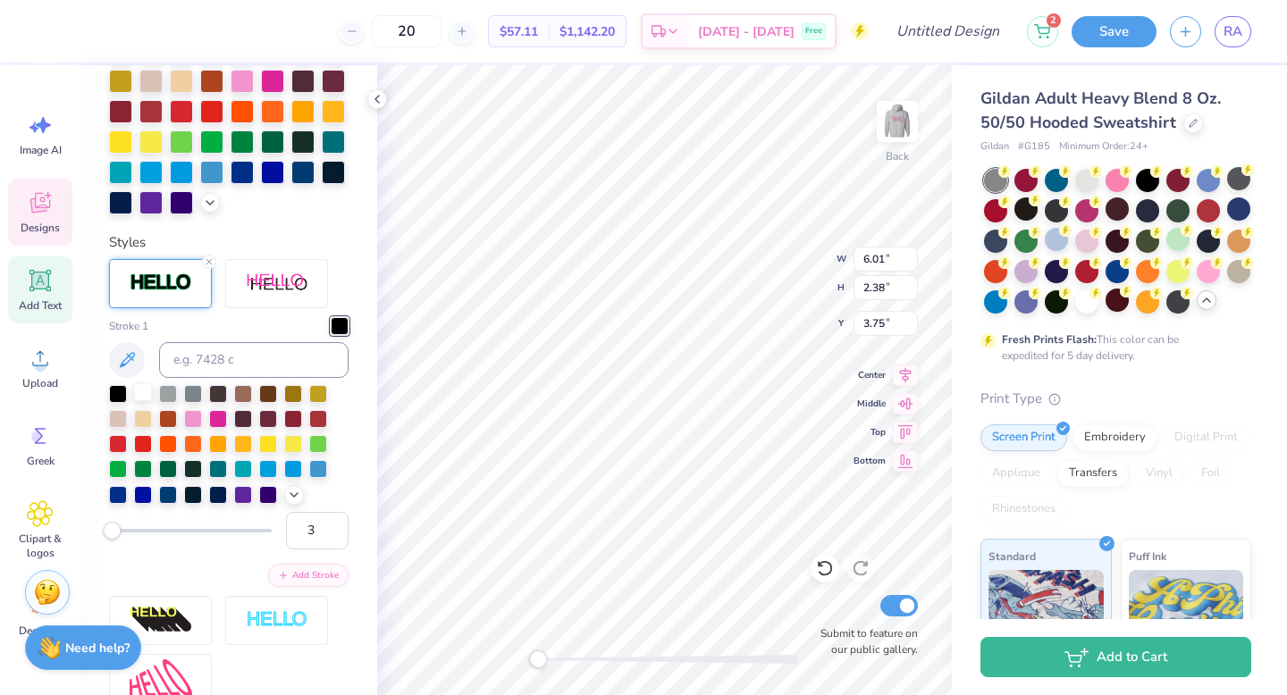
click at [142, 401] on div at bounding box center [143, 392] width 18 height 18
click at [211, 267] on icon at bounding box center [209, 261] width 11 height 11
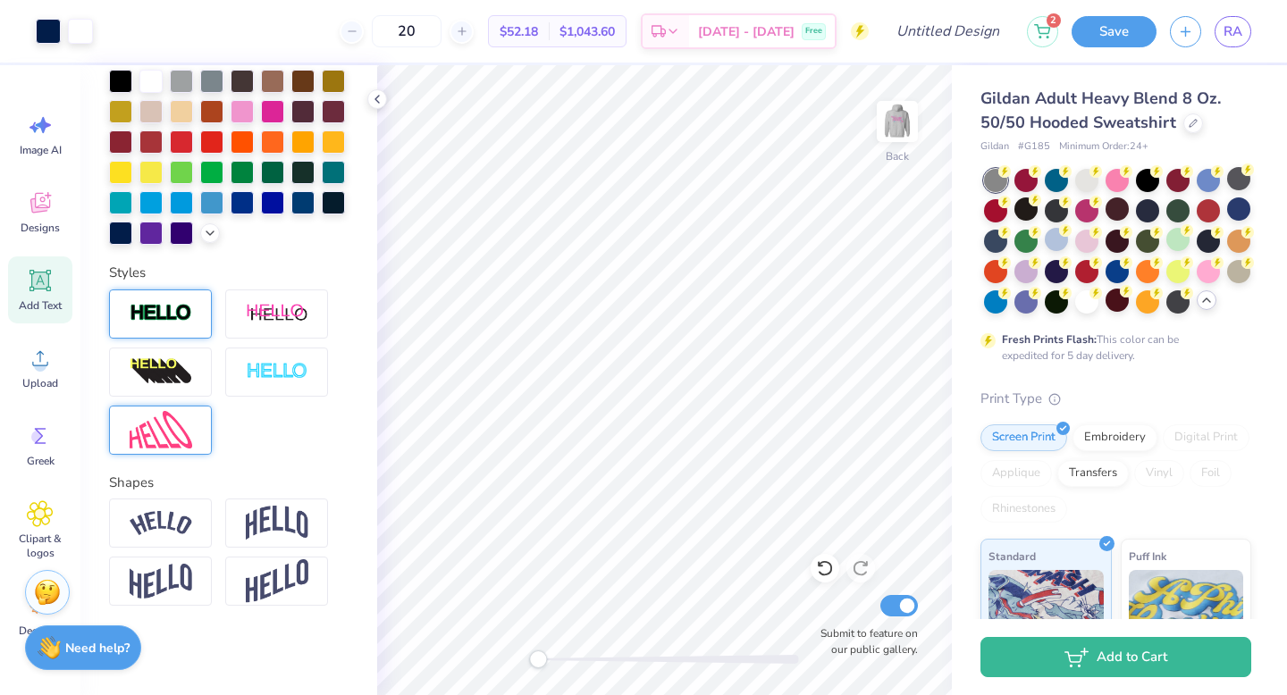
click at [146, 429] on img at bounding box center [161, 430] width 63 height 38
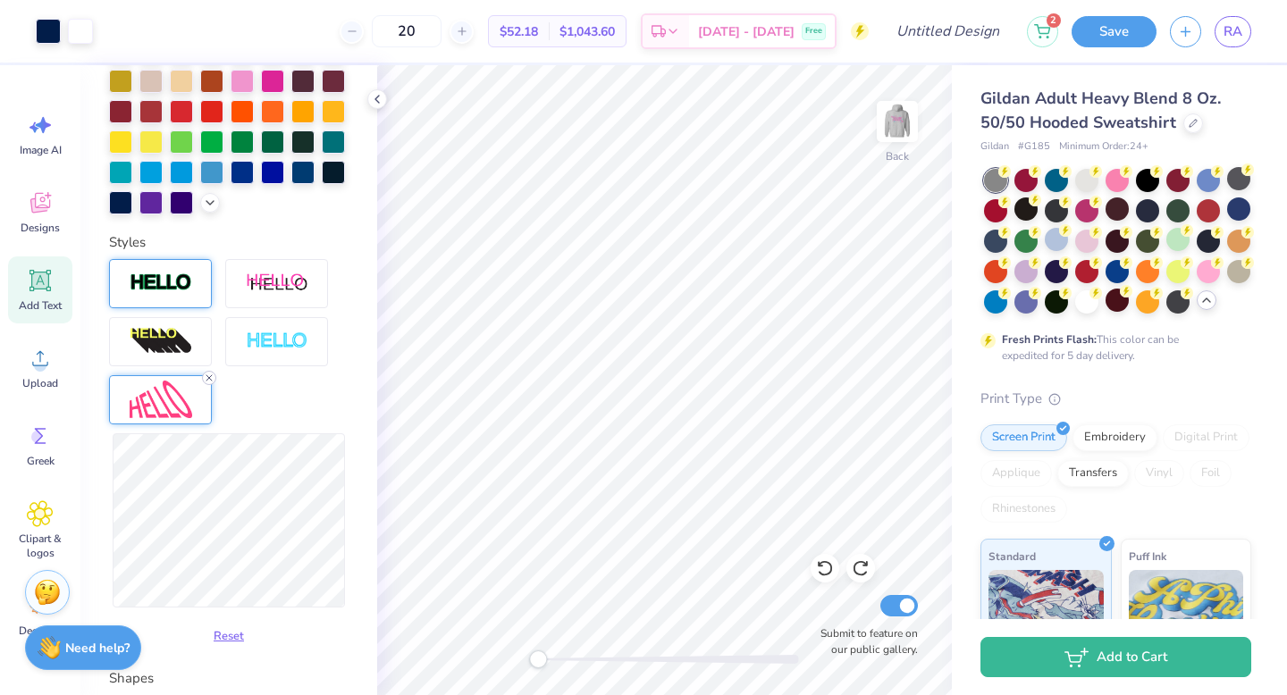
click at [208, 383] on icon at bounding box center [209, 378] width 11 height 11
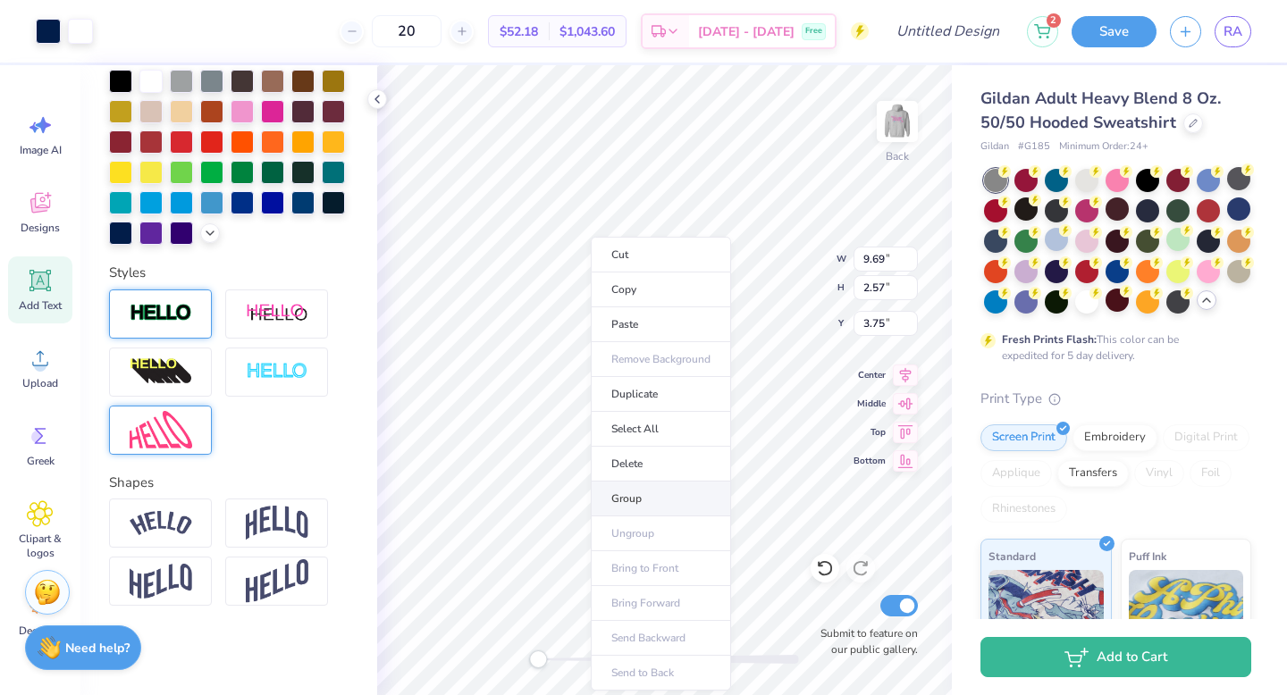
click at [645, 485] on li "Group" at bounding box center [661, 499] width 140 height 35
click at [61, 278] on div "Add Text" at bounding box center [40, 289] width 64 height 67
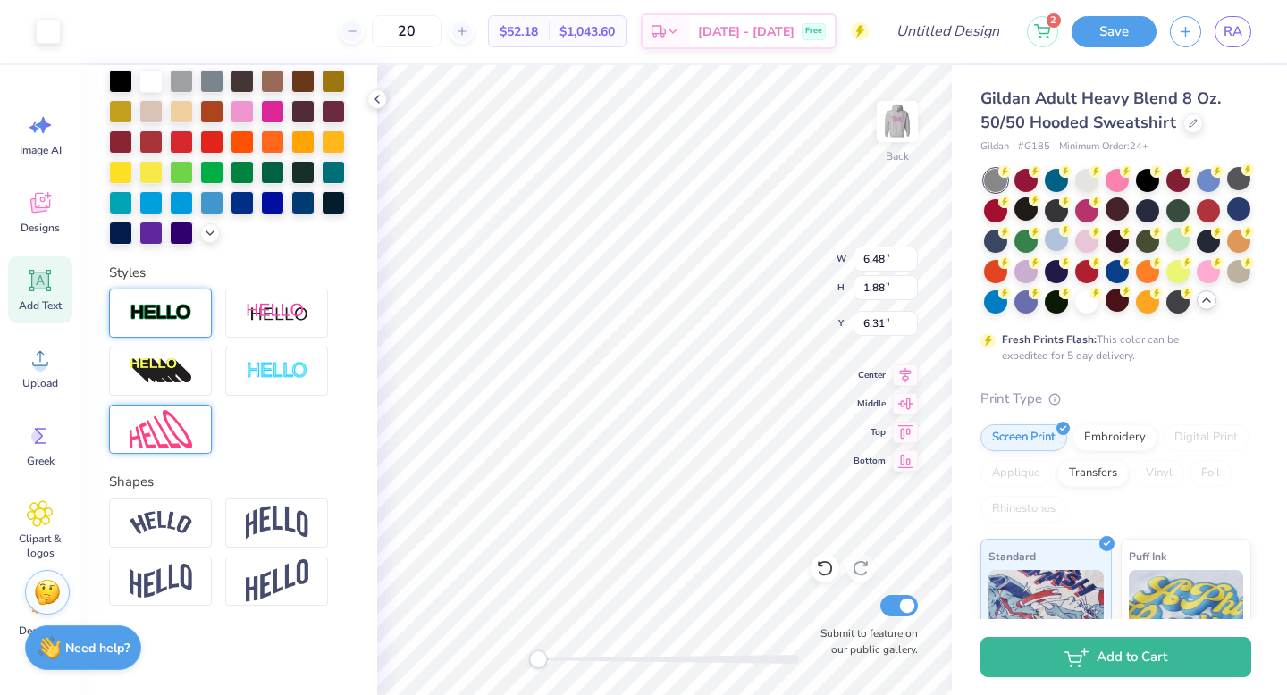
type input "6.48"
type input "1.88"
type input "6.31"
type textarea "1977"
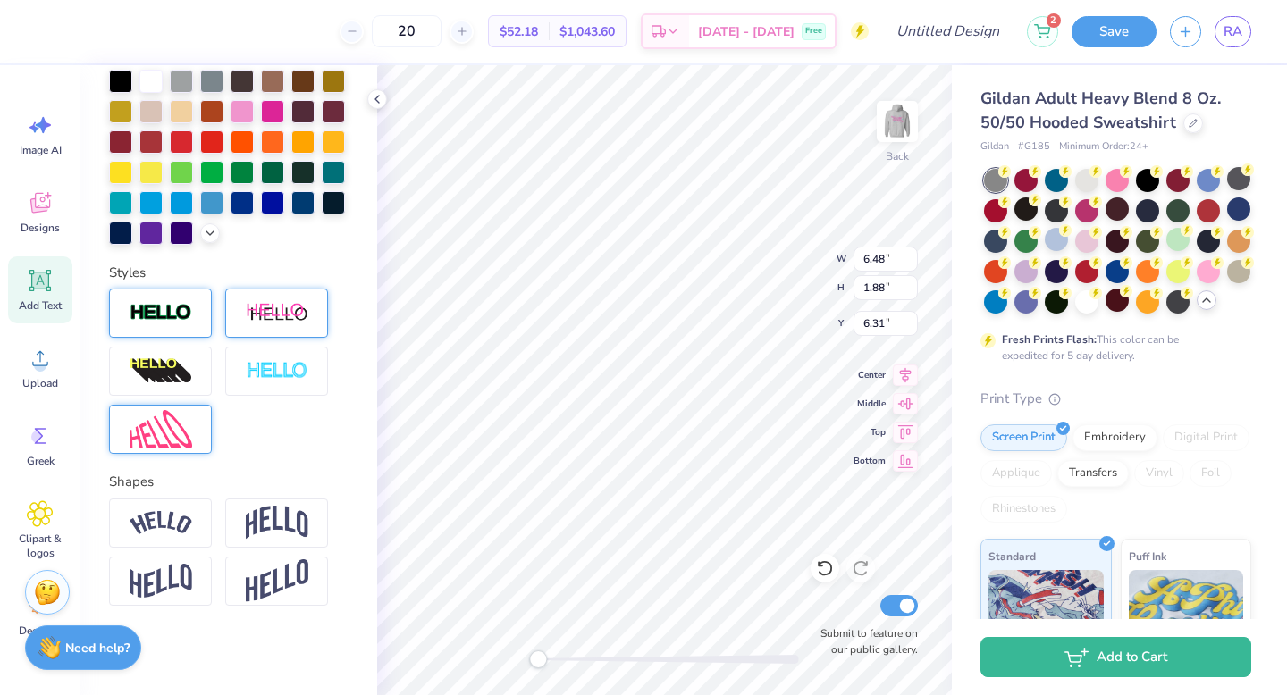
scroll to position [0, 0]
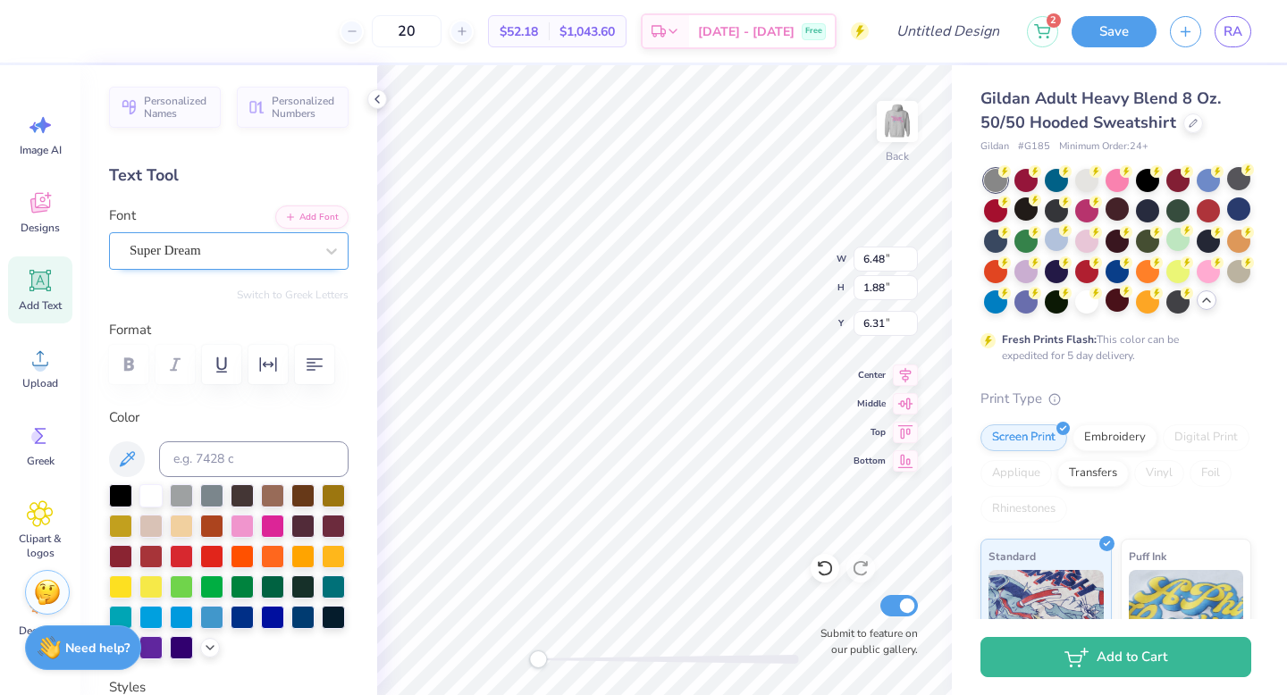
click at [202, 247] on div "Super Dream" at bounding box center [222, 251] width 188 height 28
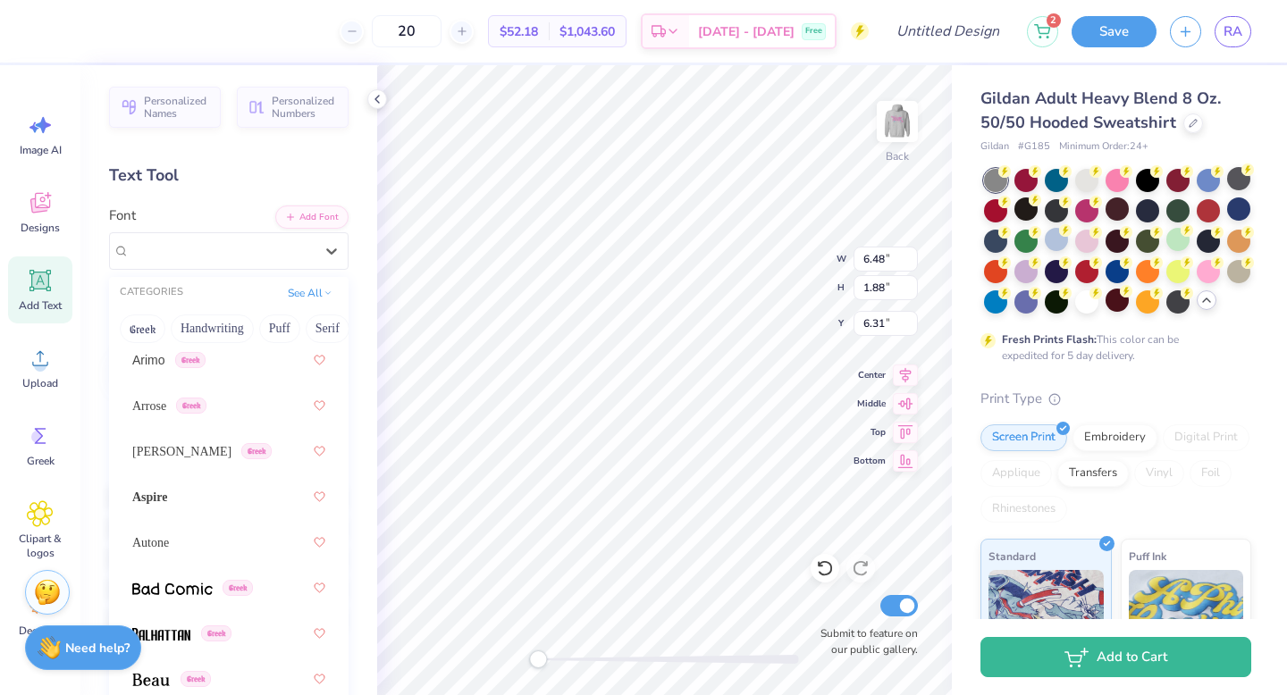
scroll to position [1342, 0]
click at [163, 448] on span "Asimov" at bounding box center [181, 450] width 99 height 19
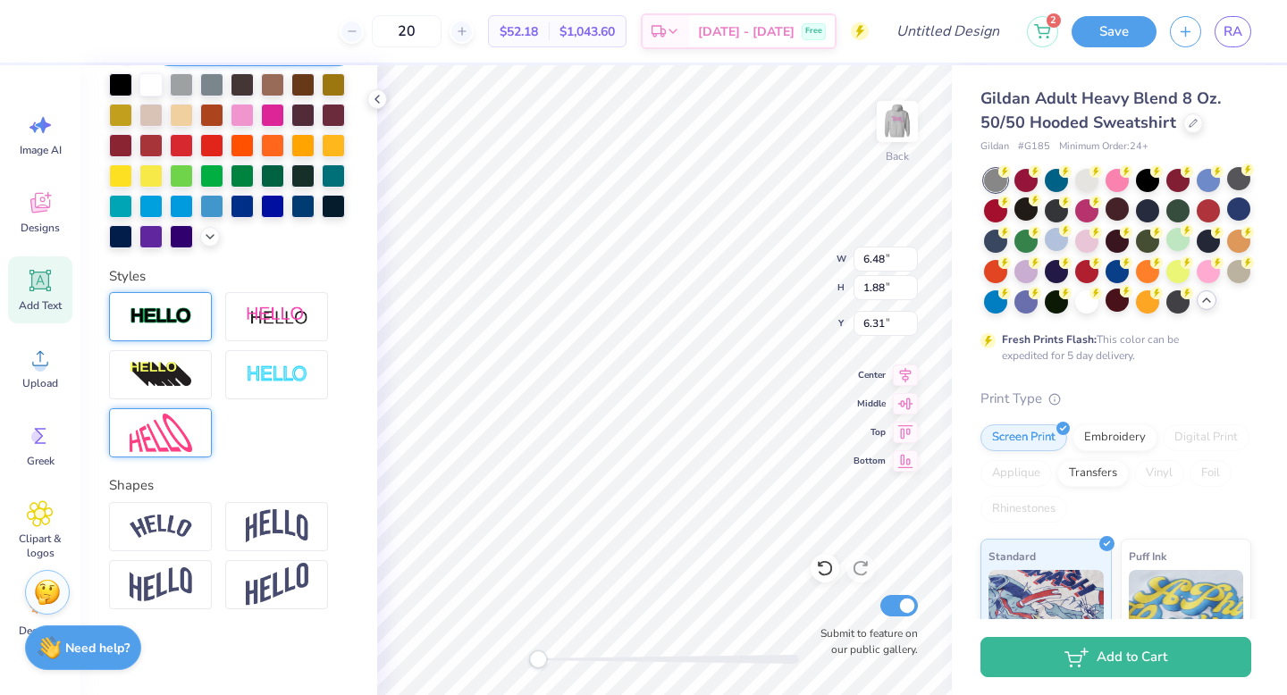
scroll to position [444, 0]
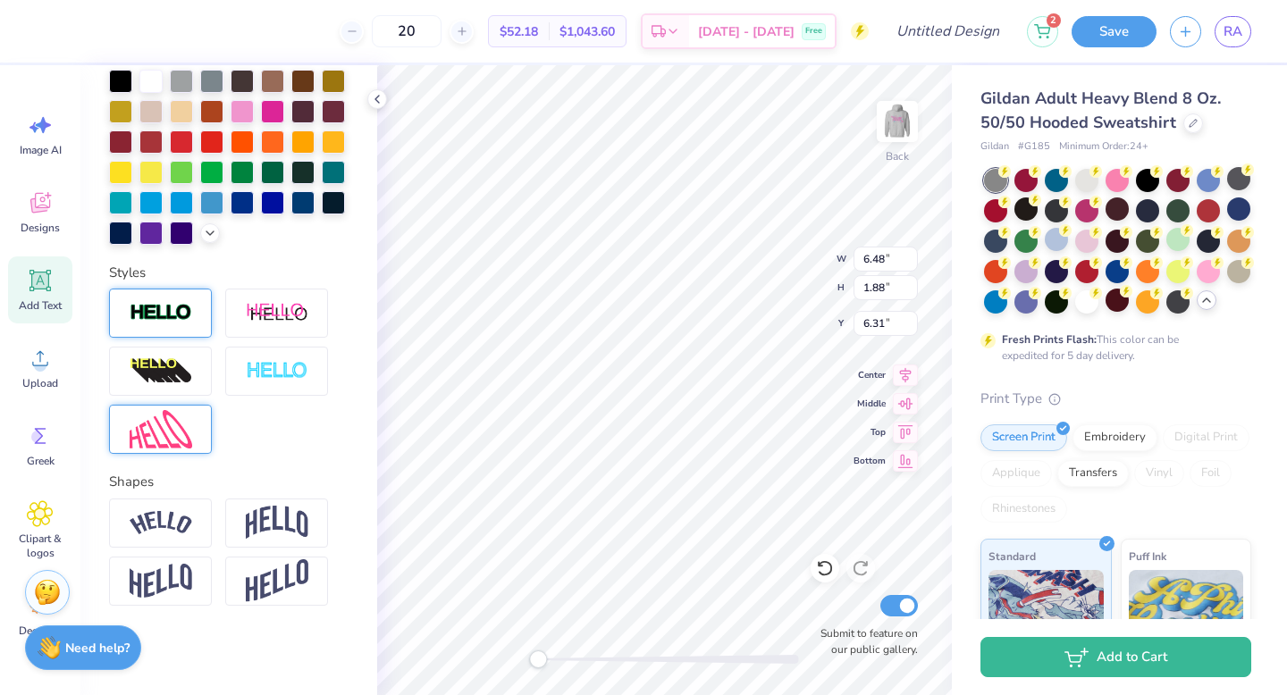
click at [171, 427] on img at bounding box center [161, 429] width 63 height 38
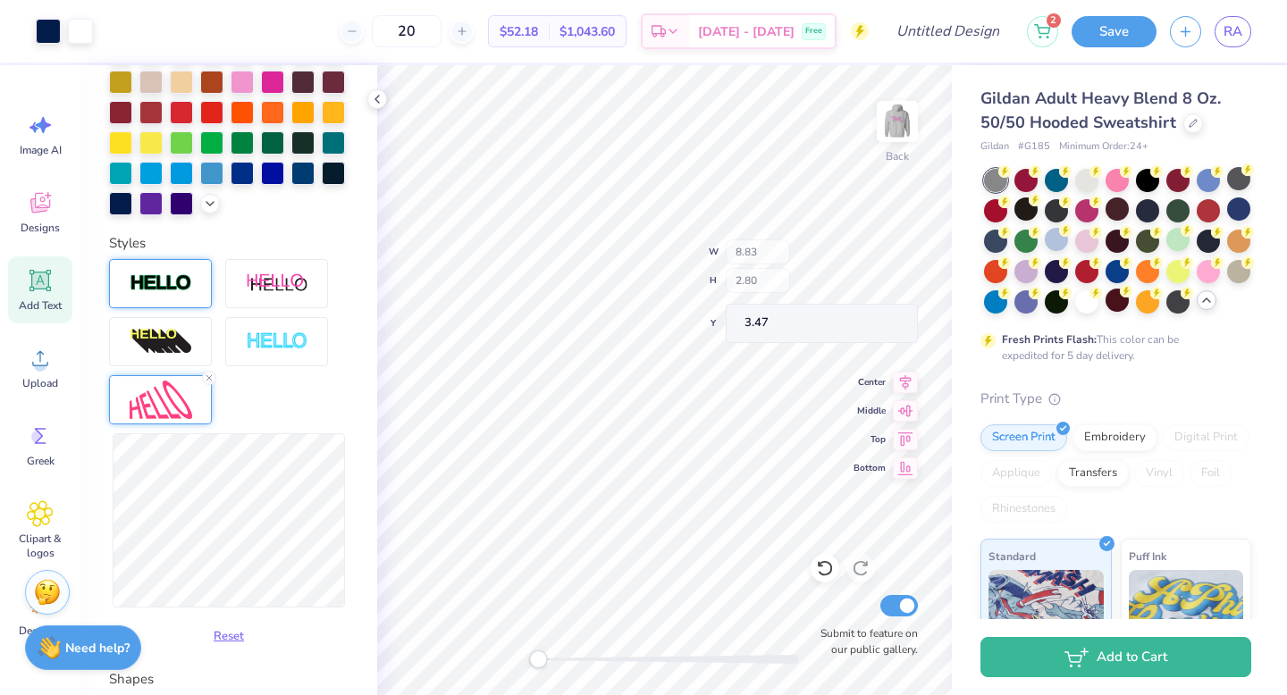
type input "8.83"
type input "2.80"
type input "3.47"
click at [291, 183] on div at bounding box center [302, 171] width 23 height 23
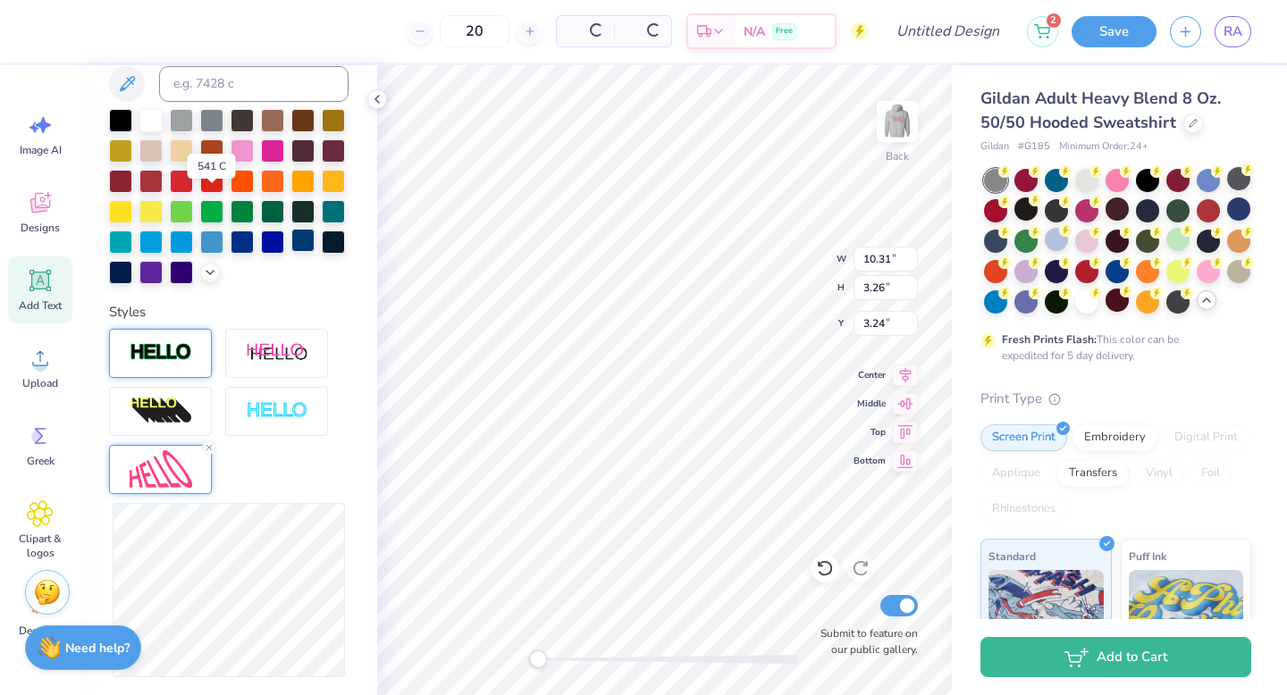
scroll to position [514, 0]
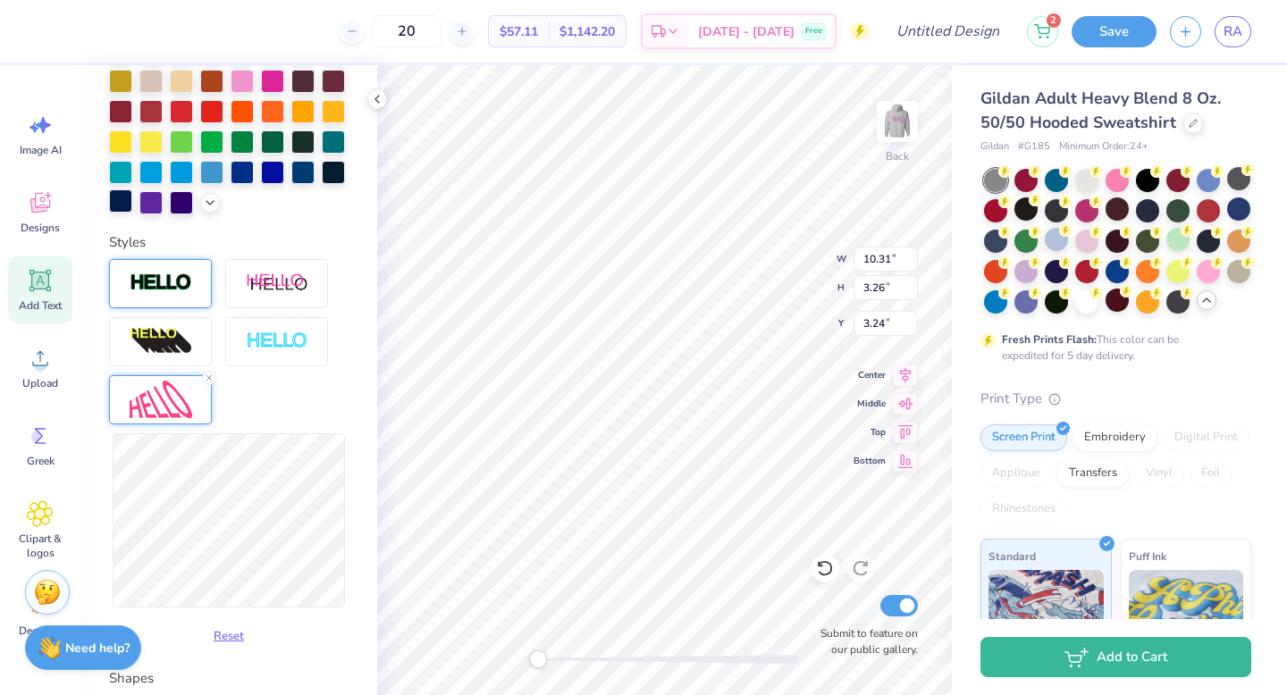
click at [132, 206] on div at bounding box center [120, 200] width 23 height 23
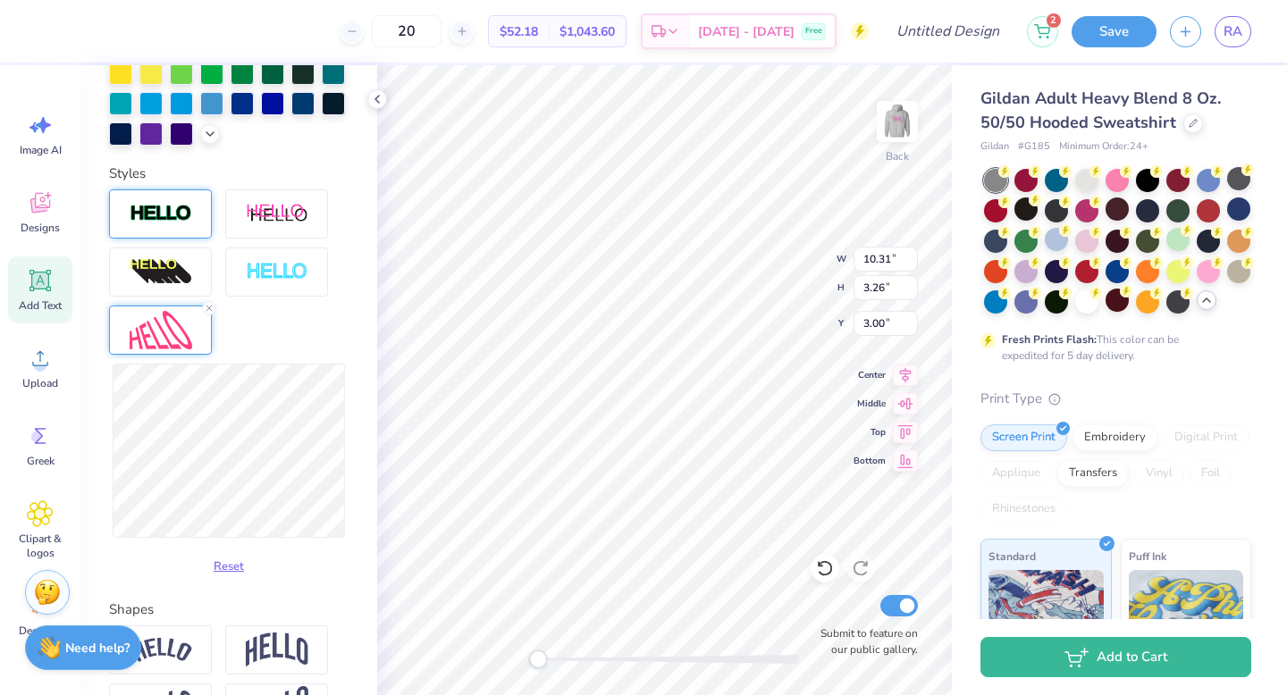
scroll to position [444, 0]
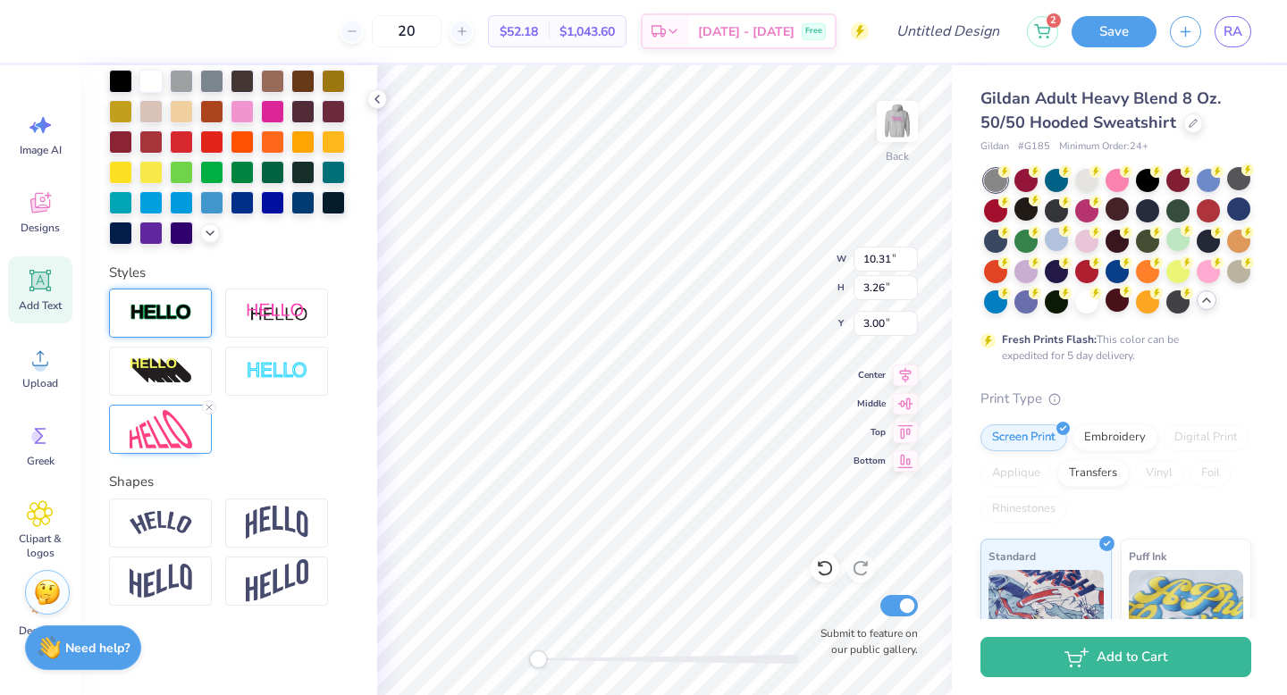
type textarea "rusk"
click at [154, 420] on img at bounding box center [161, 429] width 63 height 38
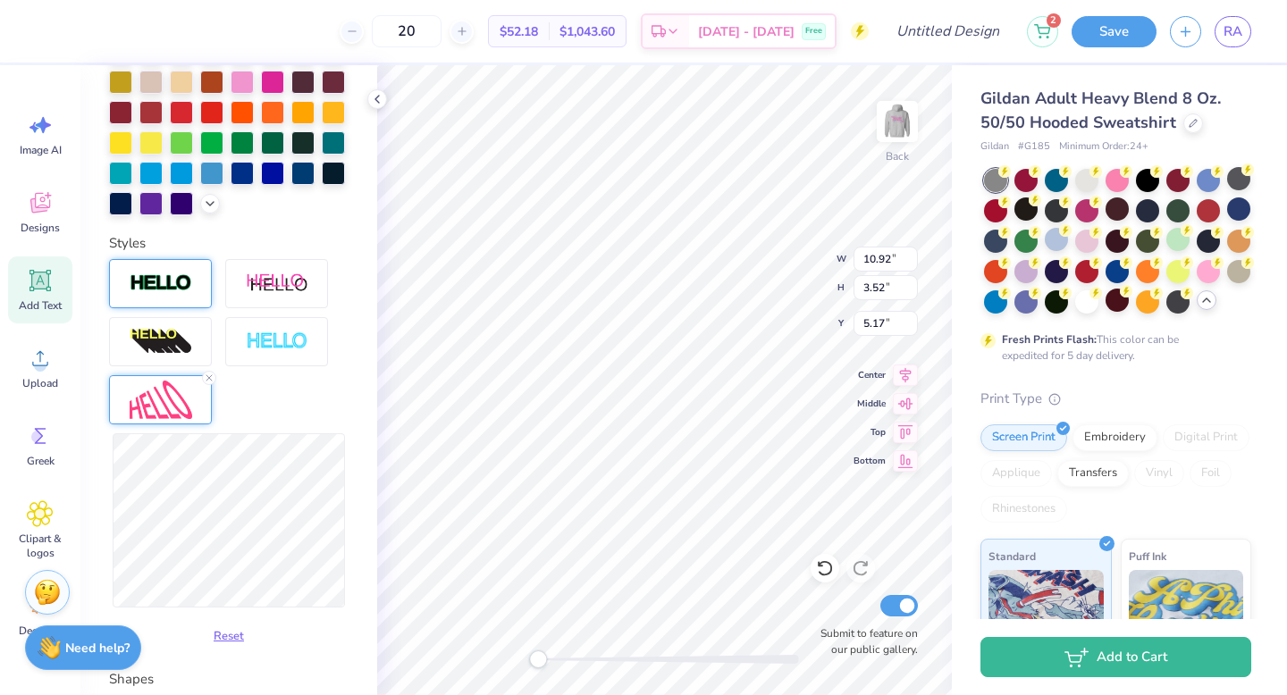
type input "10.31"
type input "3.26"
type input "3.00"
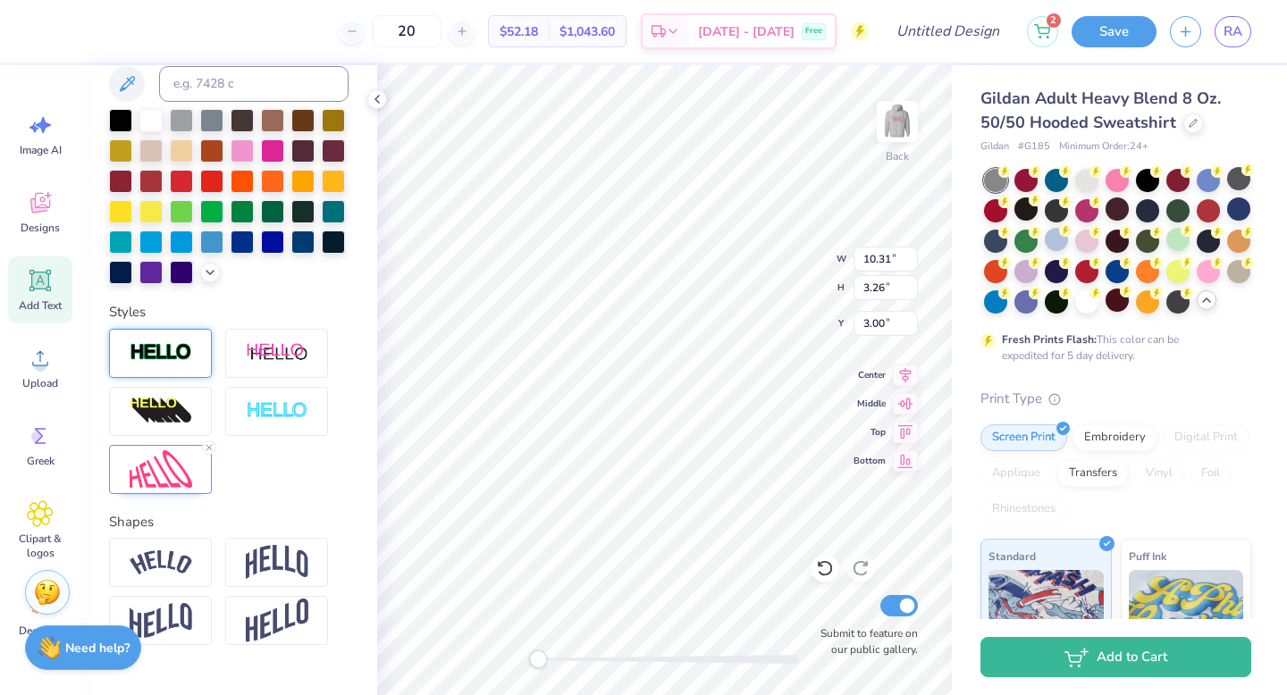
scroll to position [514, 0]
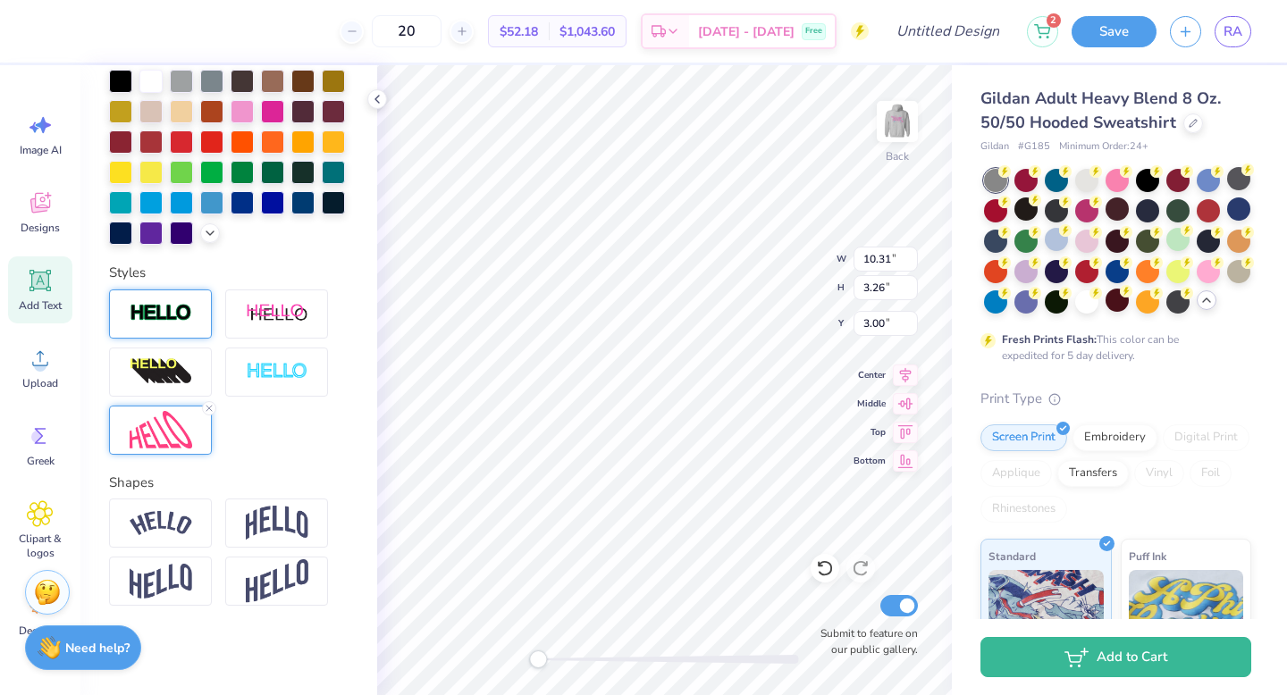
click at [172, 446] on img at bounding box center [161, 430] width 63 height 38
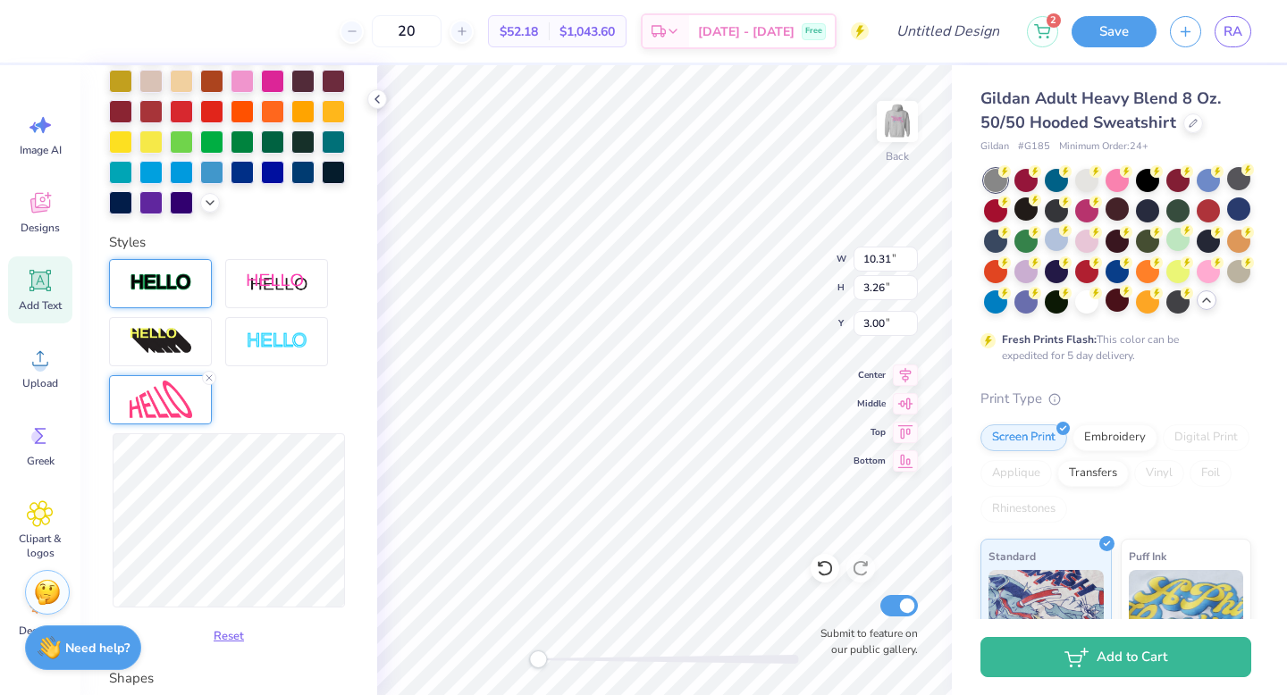
type input "10.56"
type input "2.97"
type input "4.77"
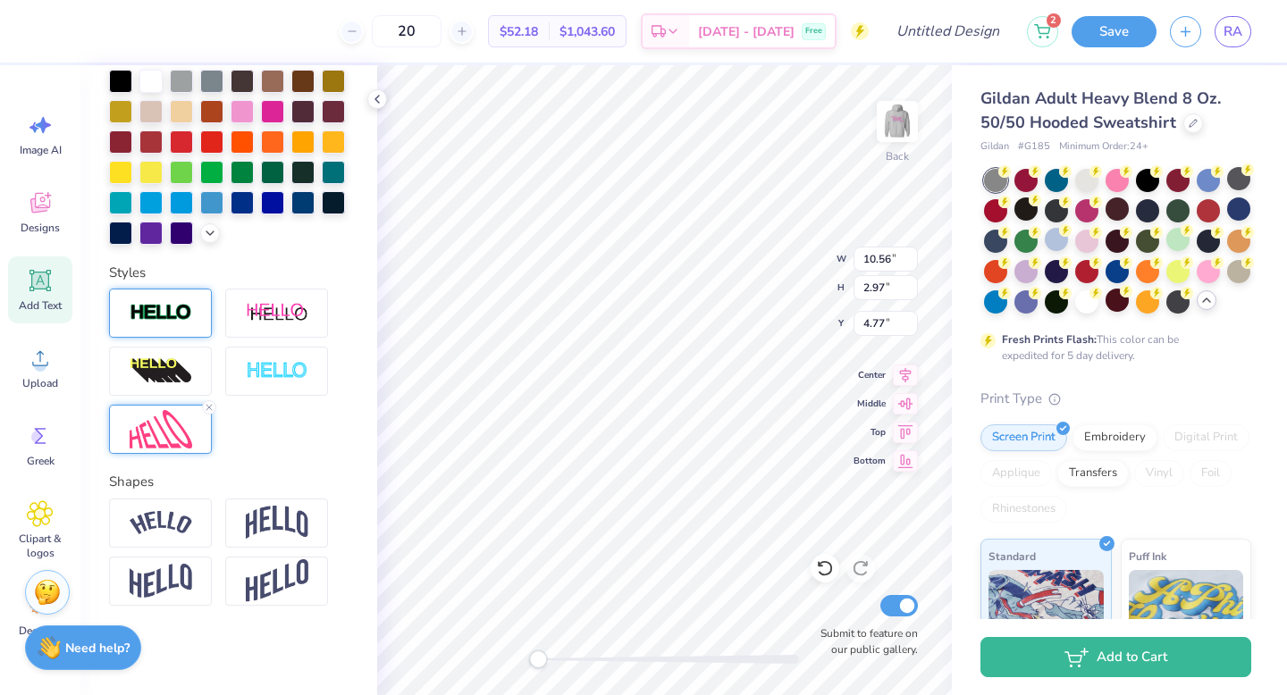
click at [128, 427] on div at bounding box center [160, 429] width 103 height 49
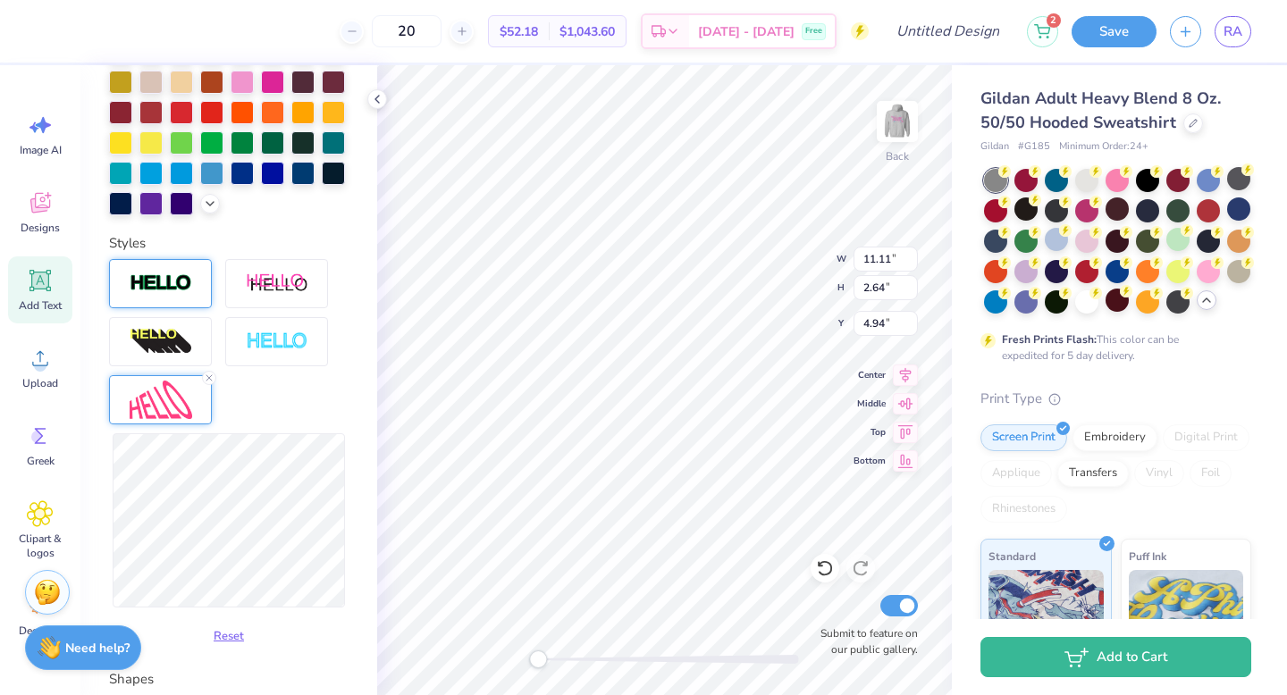
type input "10.31"
type input "3.26"
type input "3.00"
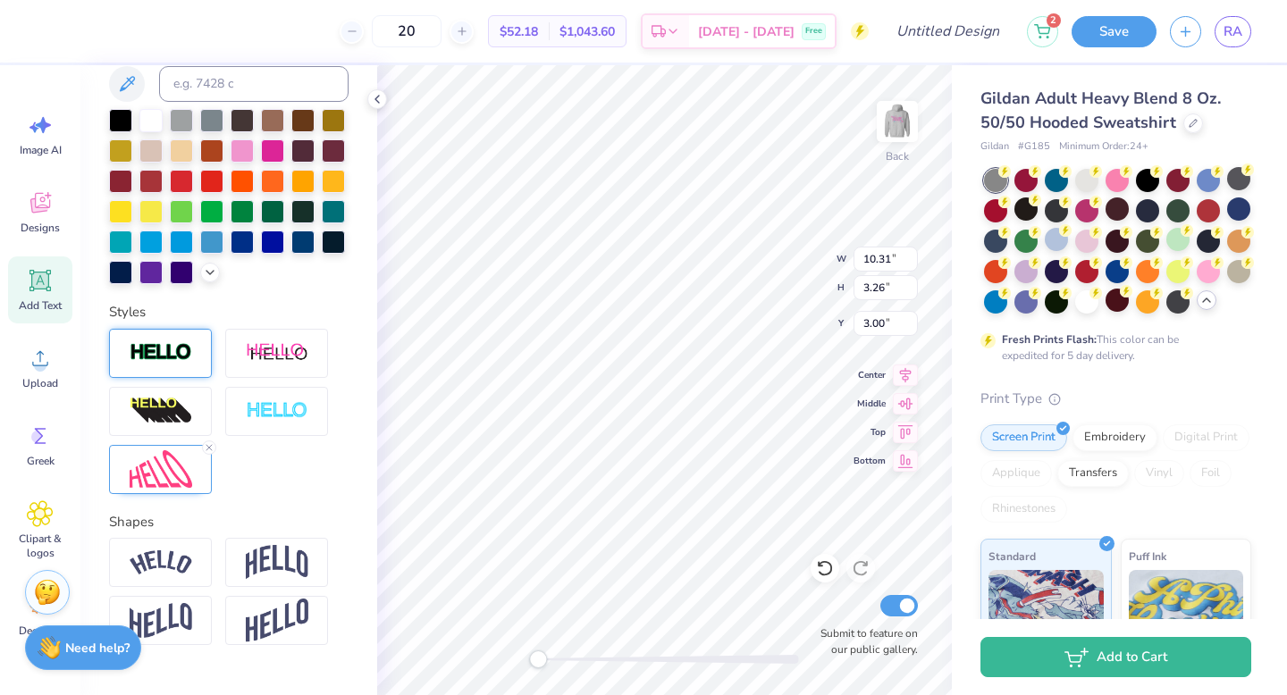
scroll to position [514, 0]
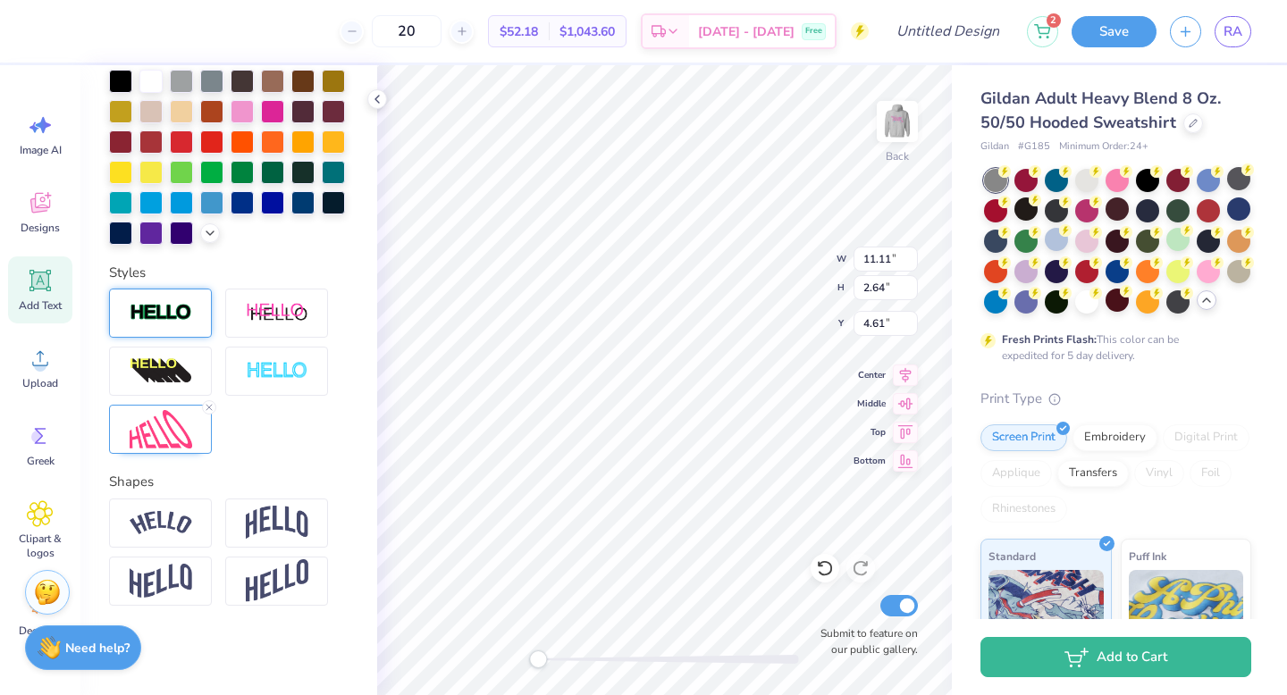
type input "10.31"
type input "3.26"
type input "3.00"
type input "11.11"
type input "2.64"
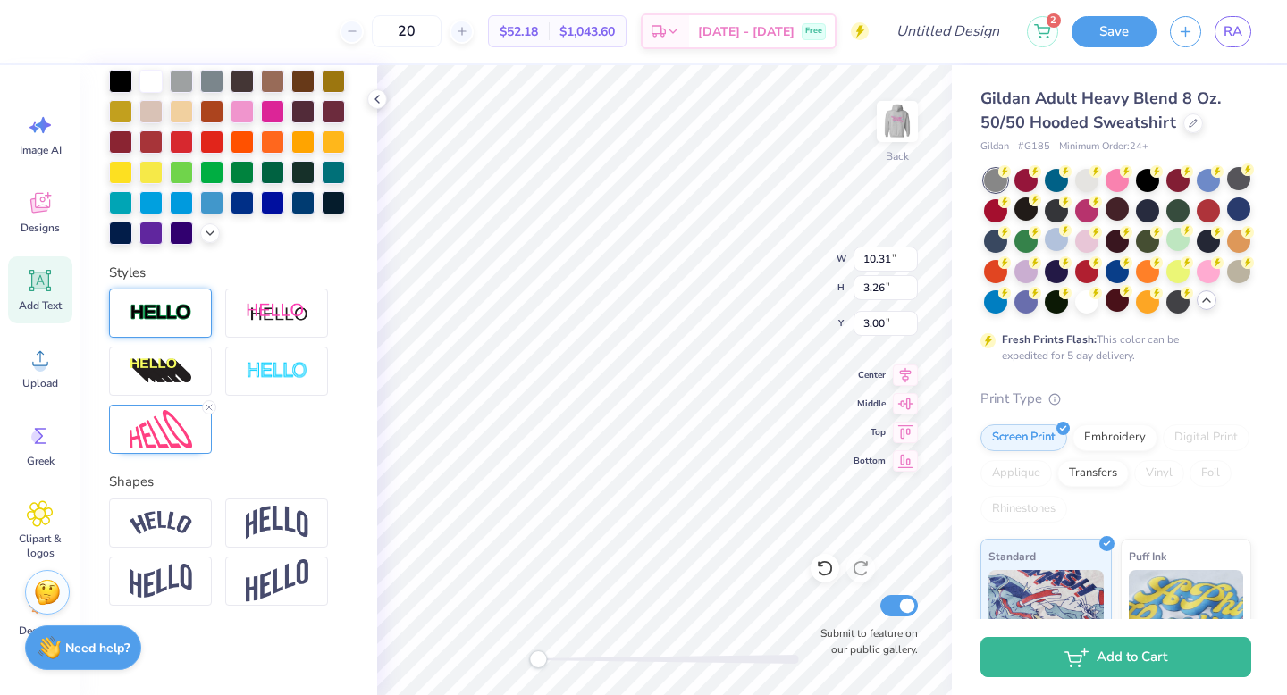
type input "4.61"
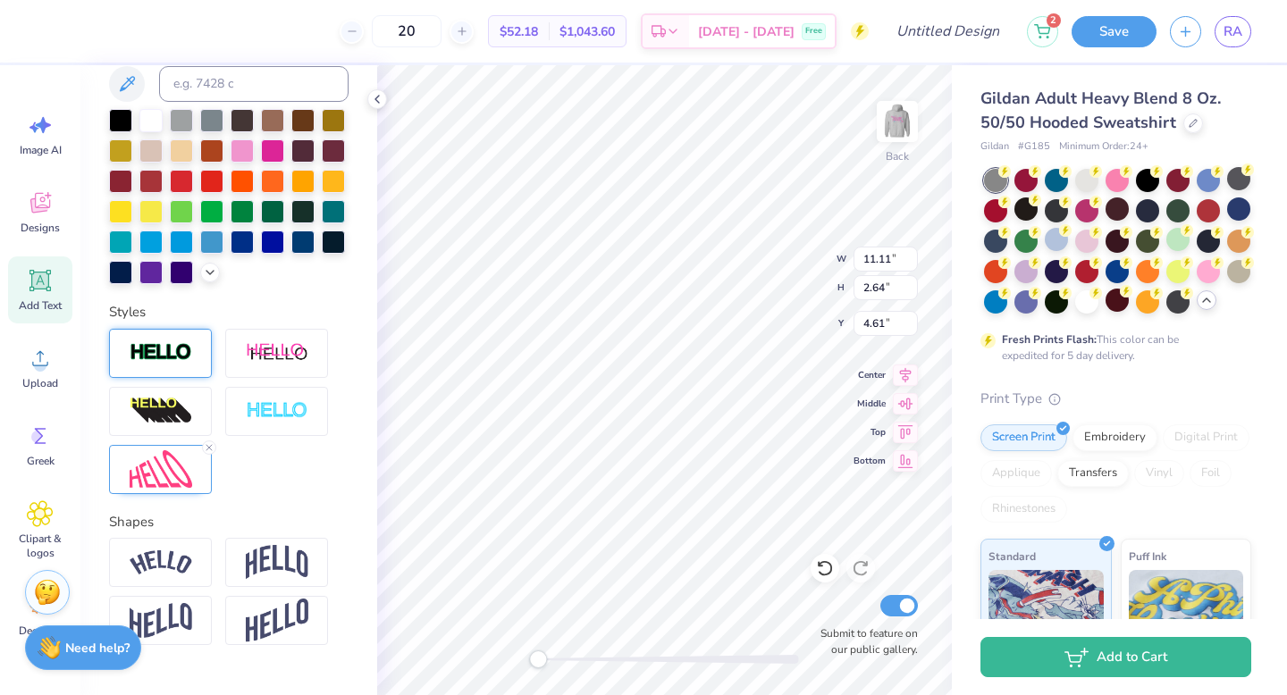
type input "10.31"
type input "3.26"
type input "3.00"
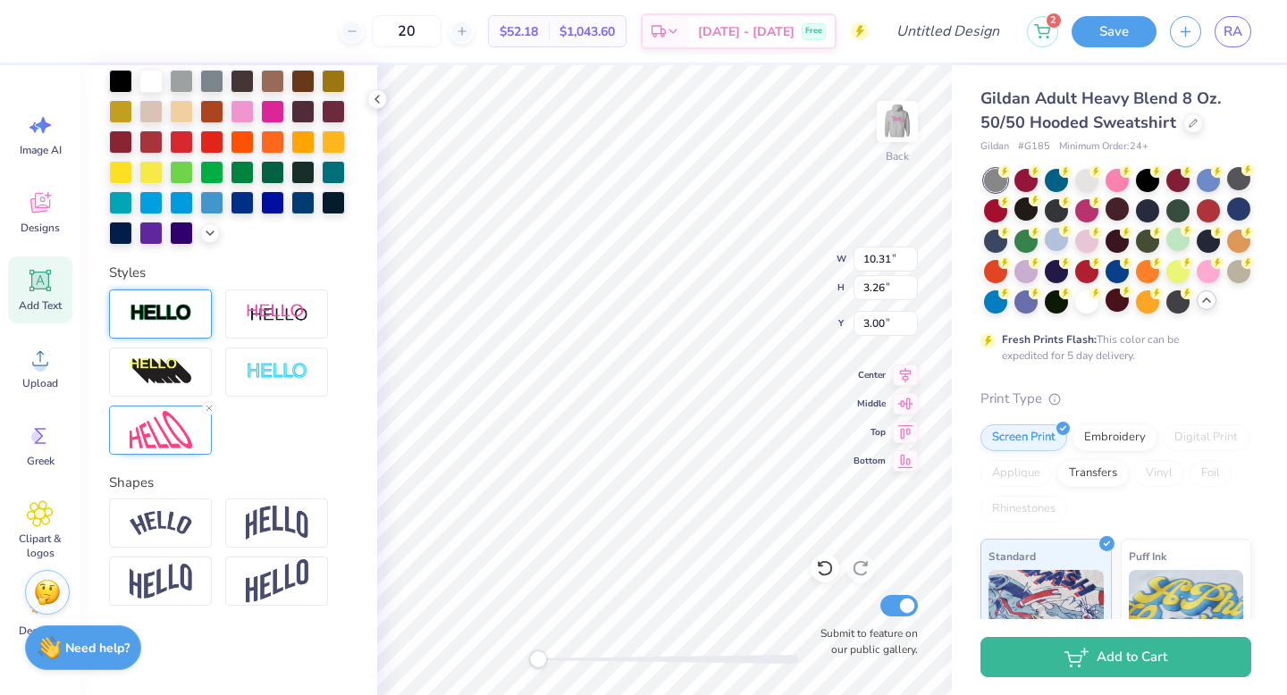
scroll to position [14, 2]
click at [211, 406] on line at bounding box center [208, 408] width 5 height 5
type input "11.11"
type input "2.64"
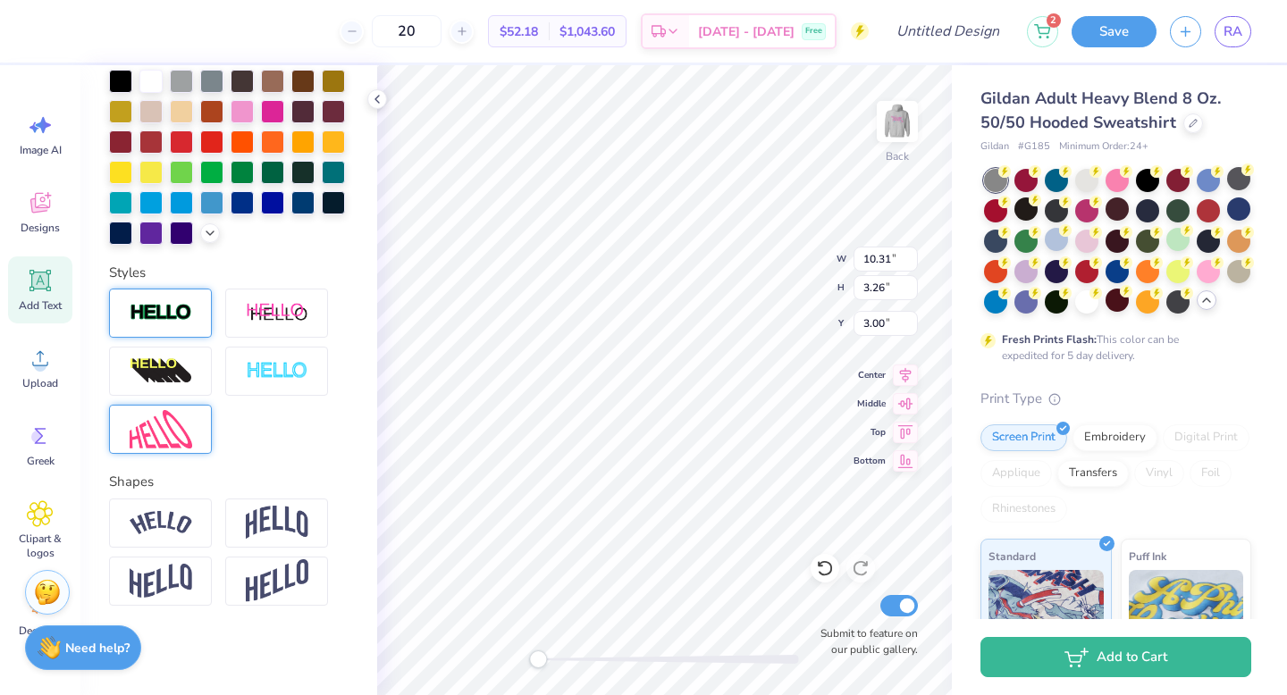
type input "4.61"
click at [206, 406] on line at bounding box center [208, 407] width 5 height 5
type input "8.82"
type input "2.96"
type input "3.15"
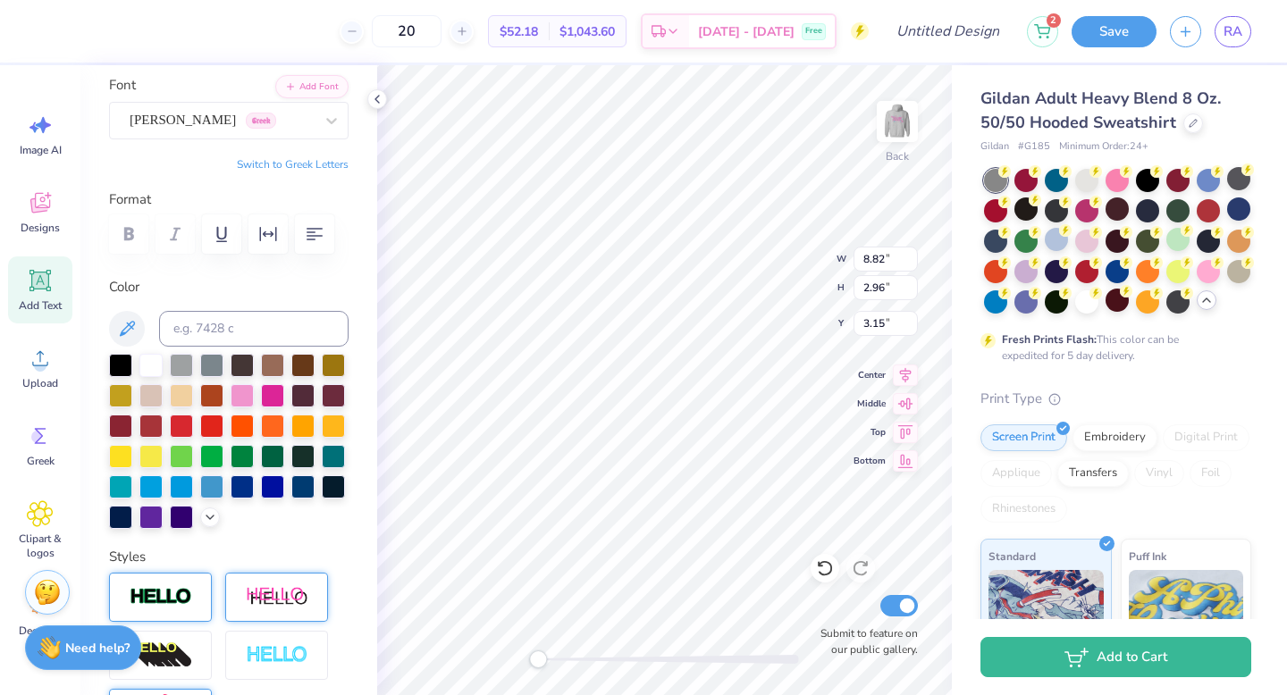
scroll to position [130, 0]
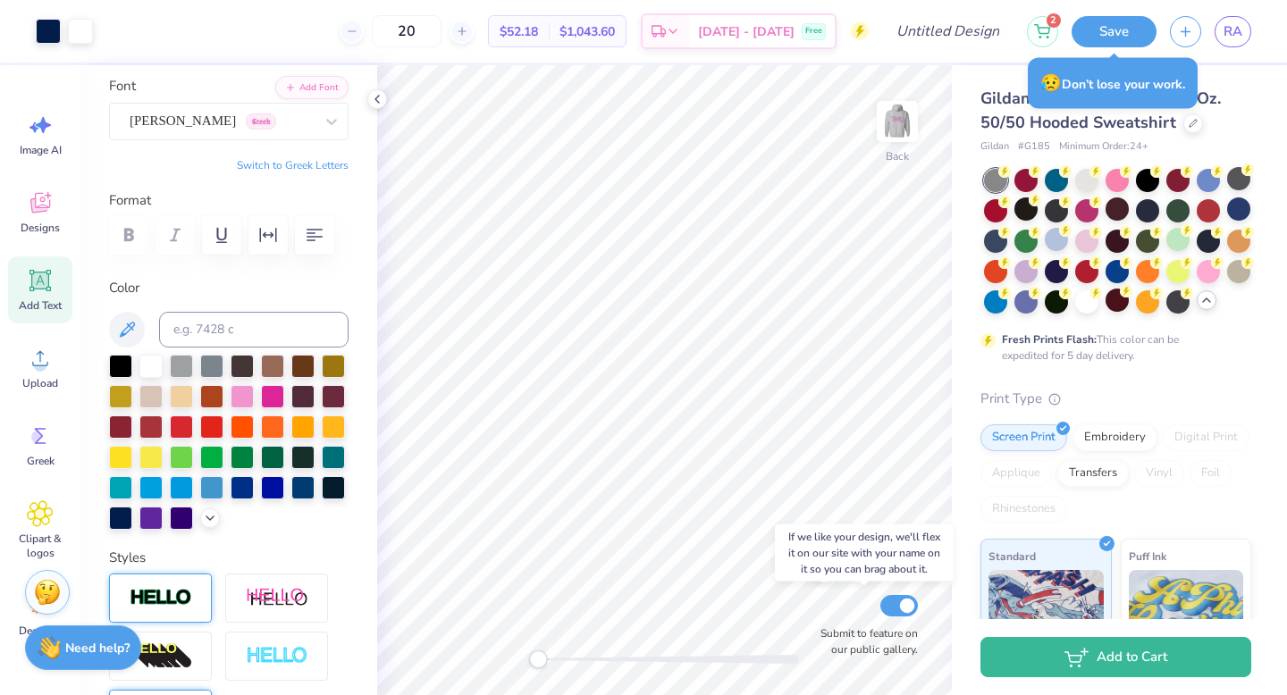
click at [780, 580] on body "Art colors 20 $52.18 Per Item $1,043.60 Total Est. Delivery Sep 23 - 26 Free De…" at bounding box center [643, 347] width 1287 height 695
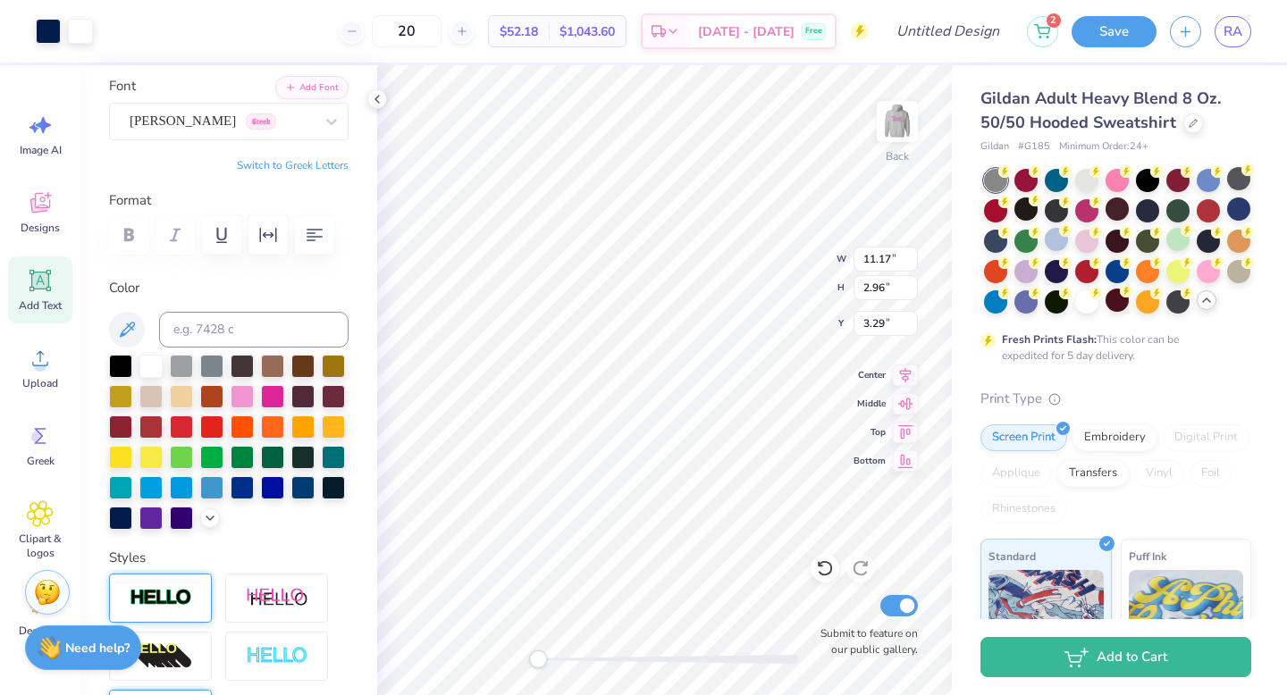
type input "11.17"
type input "2.96"
click at [894, 133] on img at bounding box center [896, 121] width 71 height 71
type textarea "RUSK"
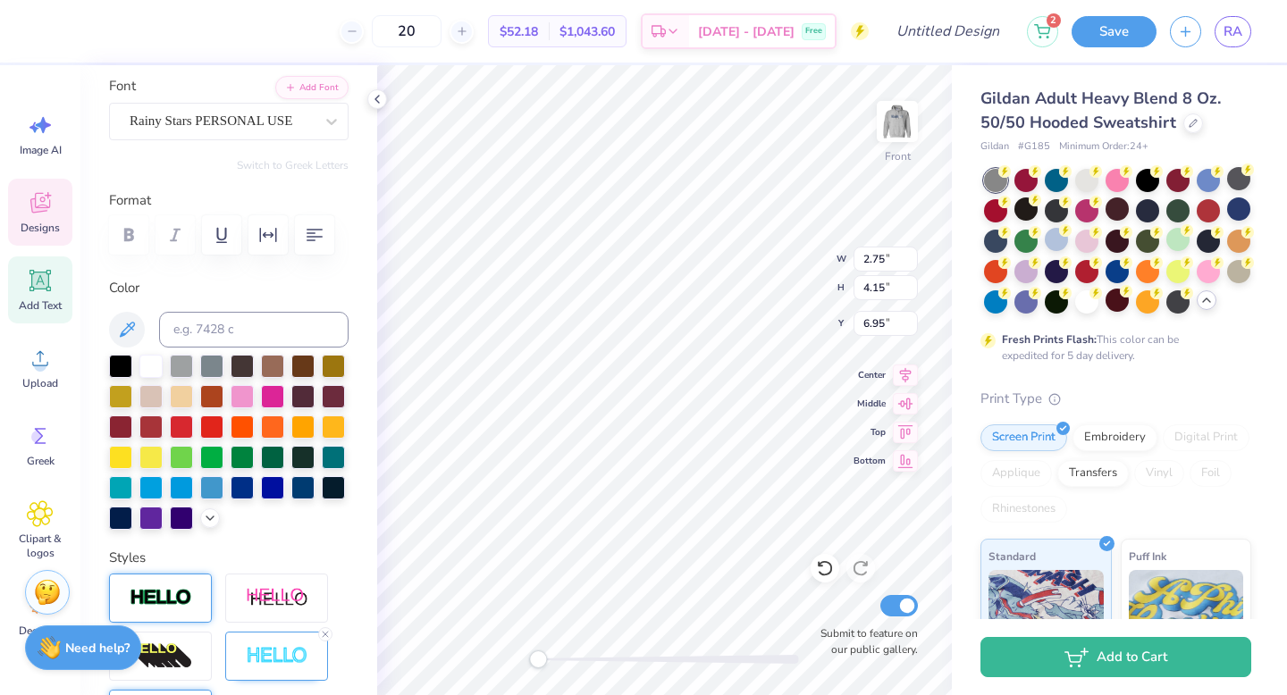
scroll to position [14, 3]
click at [150, 368] on div at bounding box center [150, 364] width 23 height 23
click at [132, 508] on div at bounding box center [120, 516] width 23 height 23
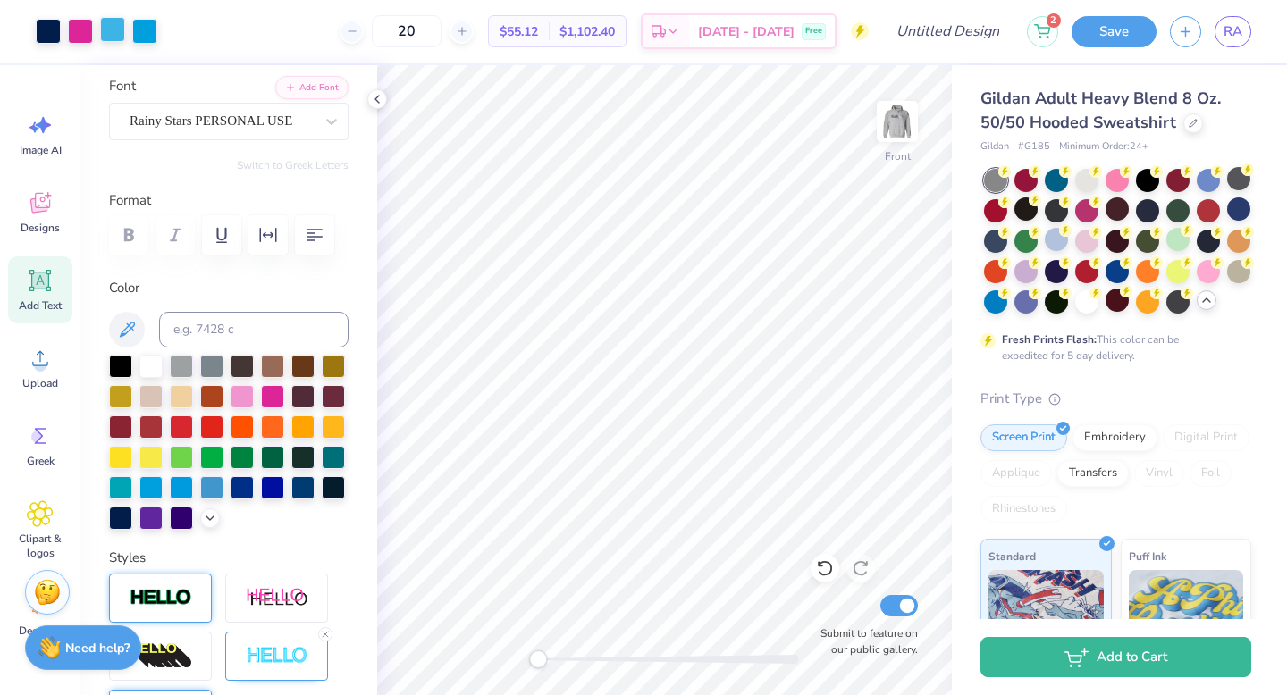
click at [115, 36] on div at bounding box center [112, 29] width 25 height 25
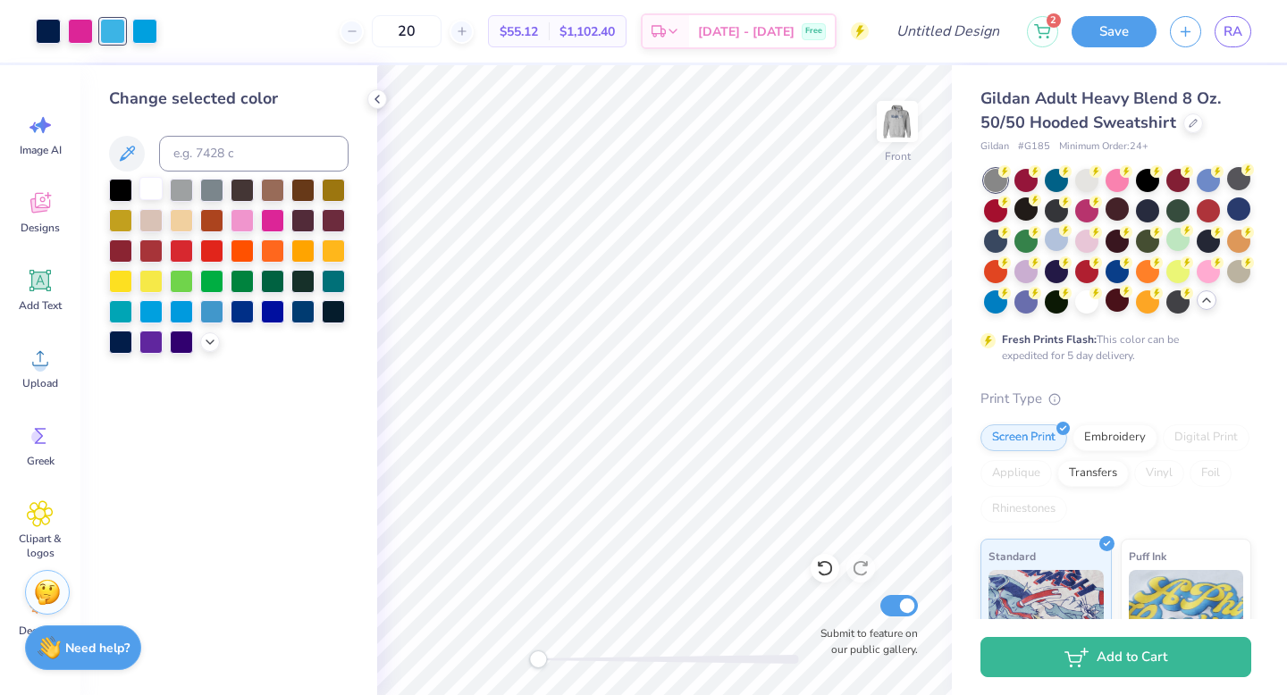
click at [150, 191] on div at bounding box center [150, 188] width 23 height 23
click at [147, 30] on div at bounding box center [144, 29] width 25 height 25
click at [148, 184] on div at bounding box center [150, 188] width 23 height 23
click at [262, 211] on div at bounding box center [272, 218] width 23 height 23
click at [156, 186] on div at bounding box center [150, 188] width 23 height 23
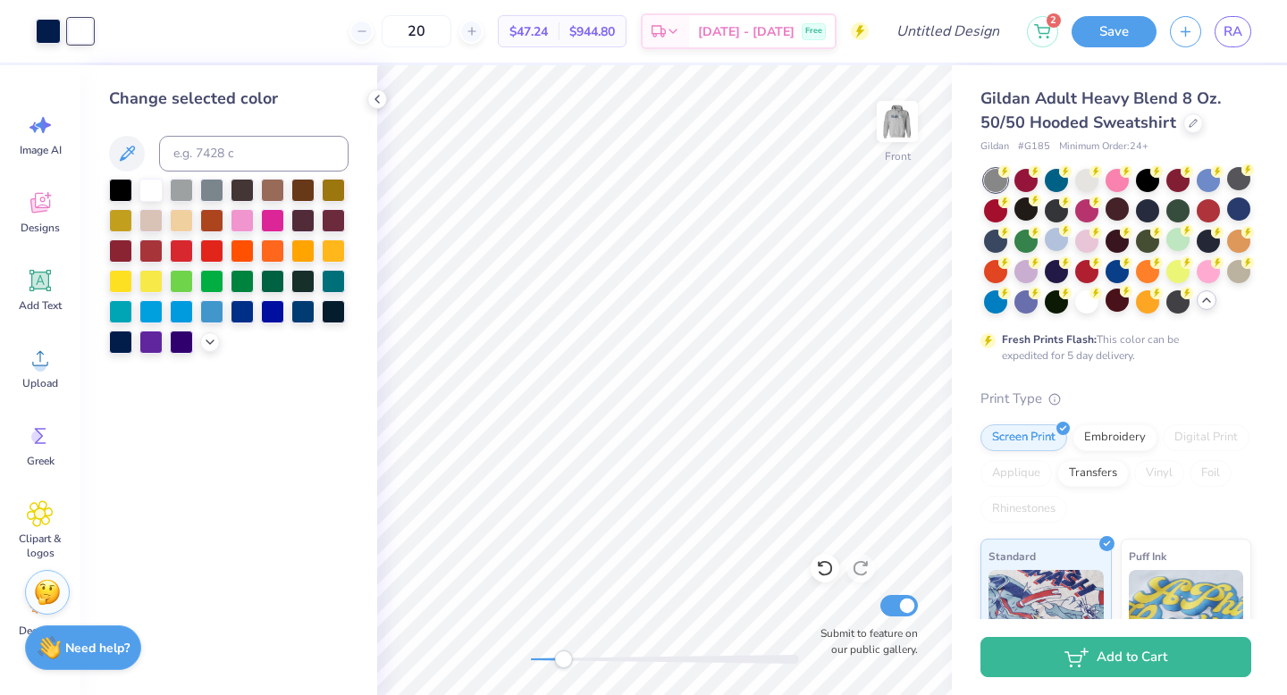
drag, startPoint x: 541, startPoint y: 661, endPoint x: 562, endPoint y: 658, distance: 20.9
click at [562, 658] on div "Accessibility label" at bounding box center [563, 659] width 18 height 18
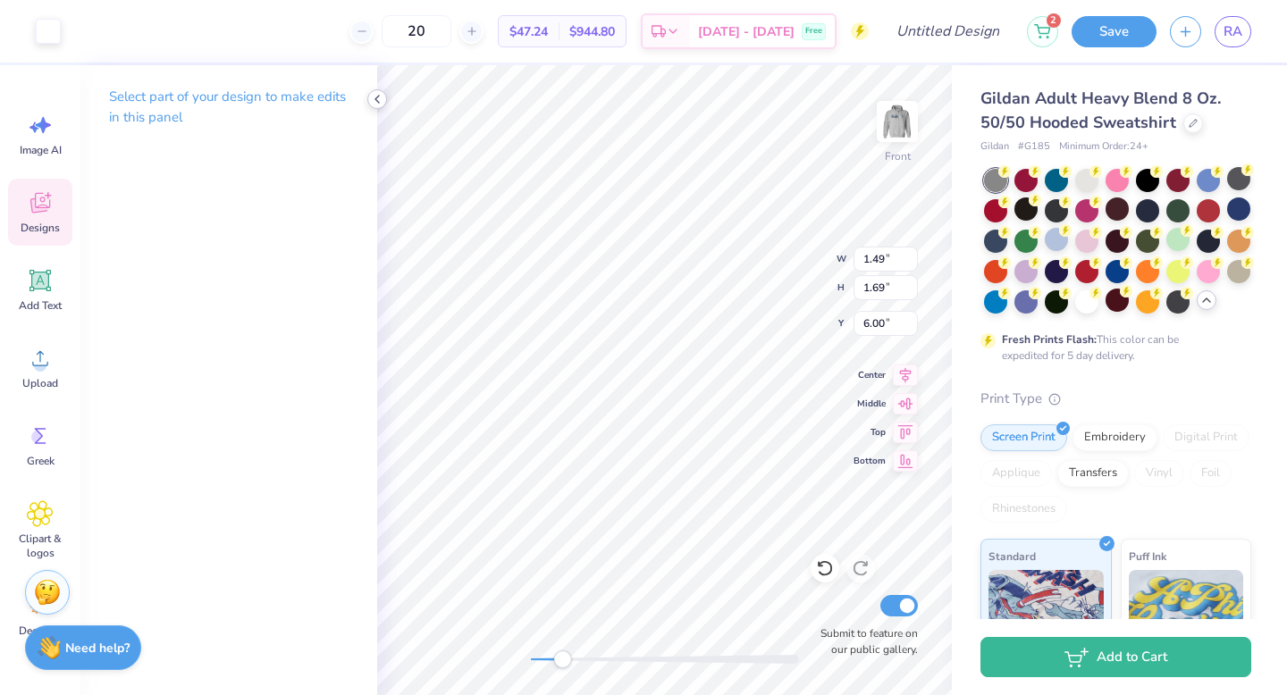
click at [376, 95] on icon at bounding box center [377, 99] width 14 height 14
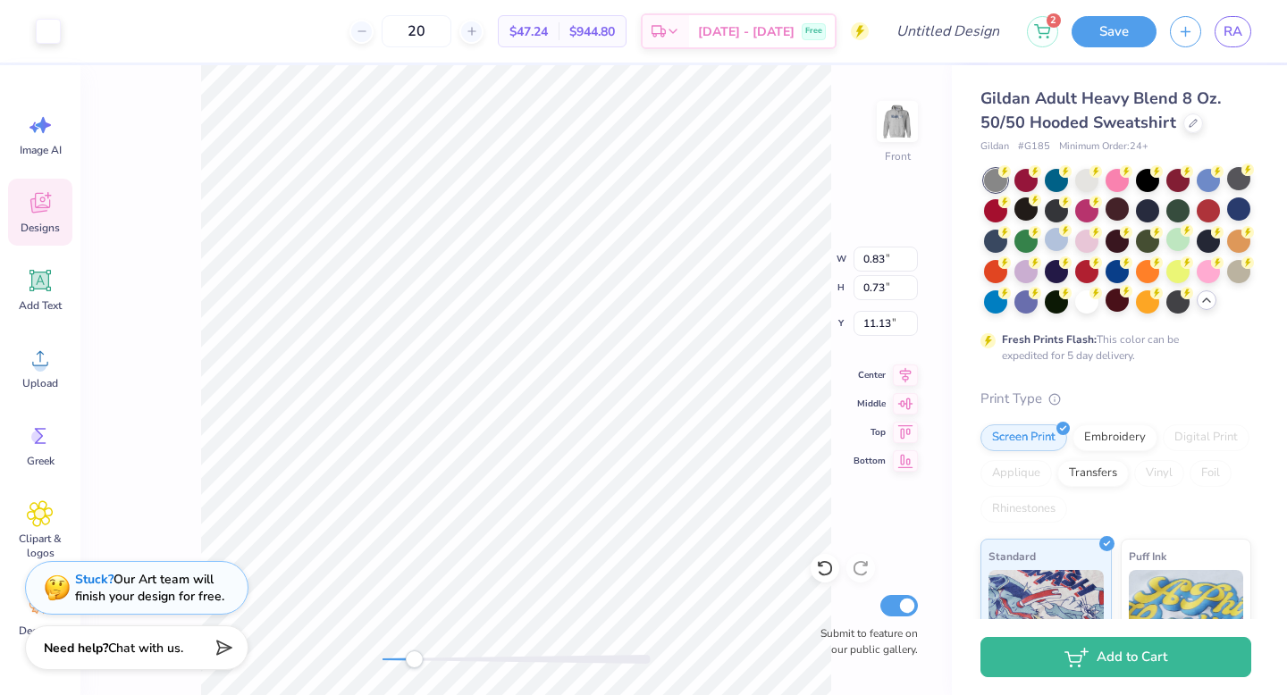
type input "0.75"
type input "0.82"
type input "12.06"
type input "0.75"
type input "0.82"
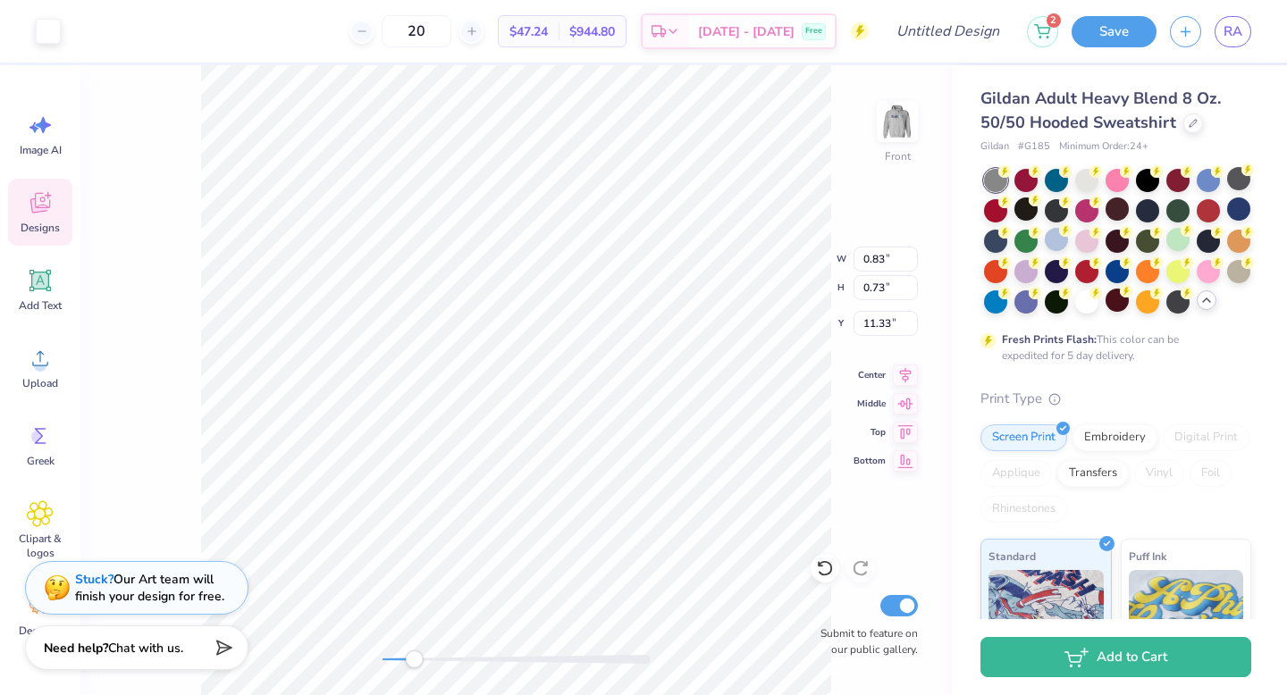
type input "11.70"
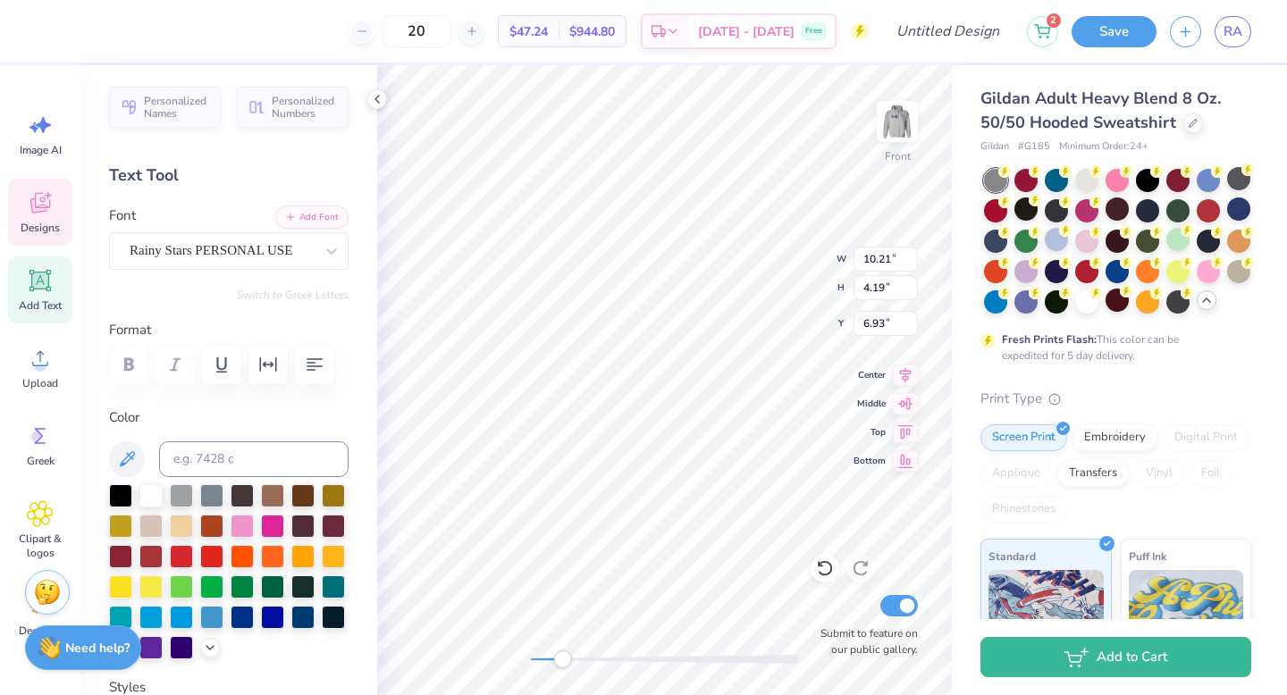
click at [331, 508] on div "20 $47.24 Per Item $944.80 Total Est. Delivery Sep 23 - 26 Free Design Title 2 …" at bounding box center [643, 347] width 1287 height 695
type input "12"
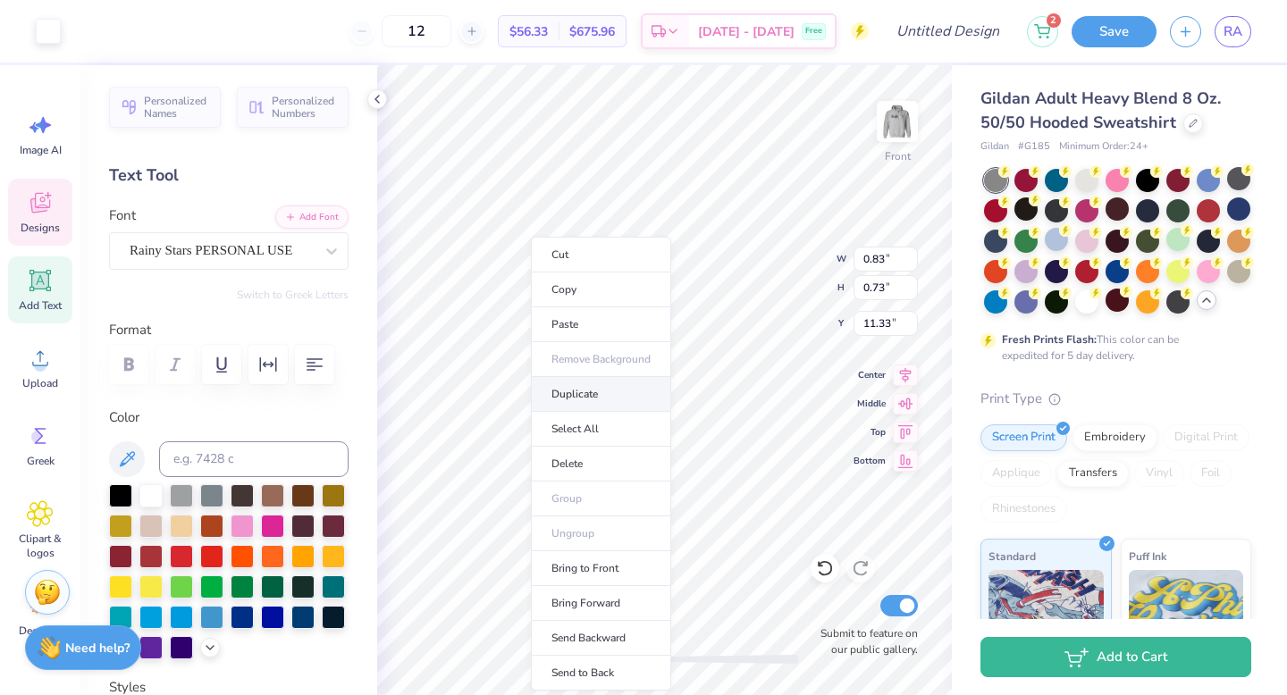
click at [601, 391] on li "Duplicate" at bounding box center [601, 394] width 140 height 35
type input "12.33"
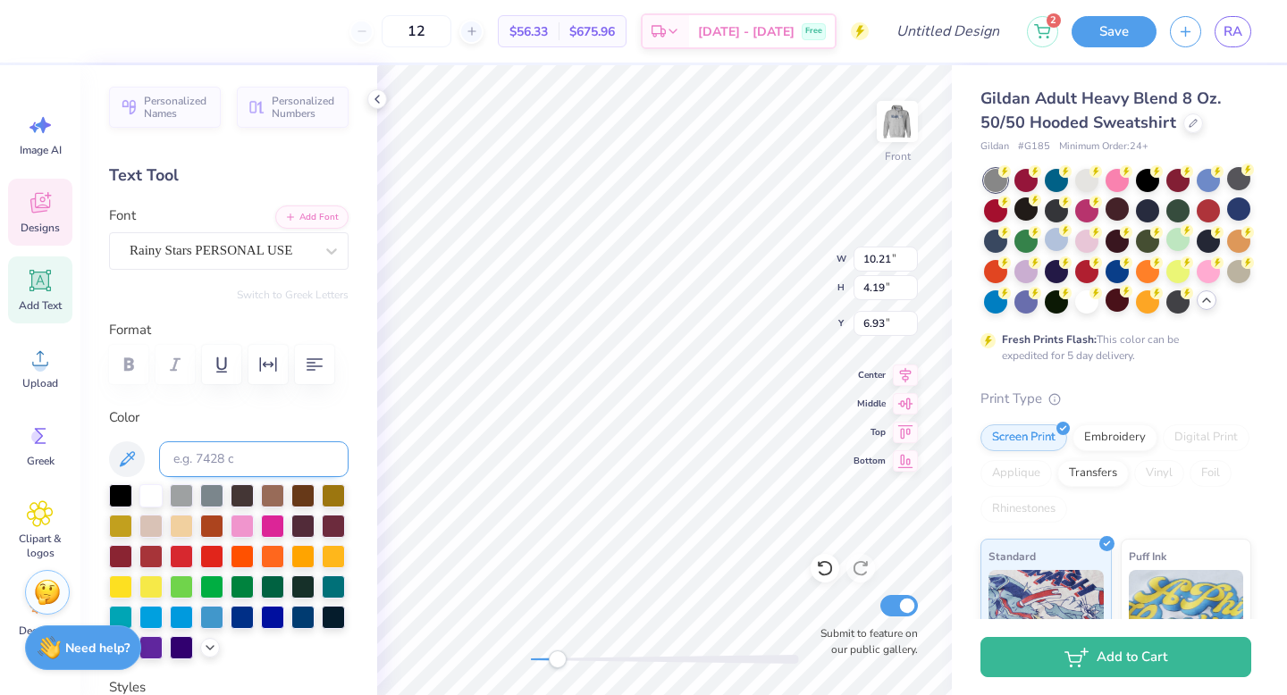
scroll to position [444, 0]
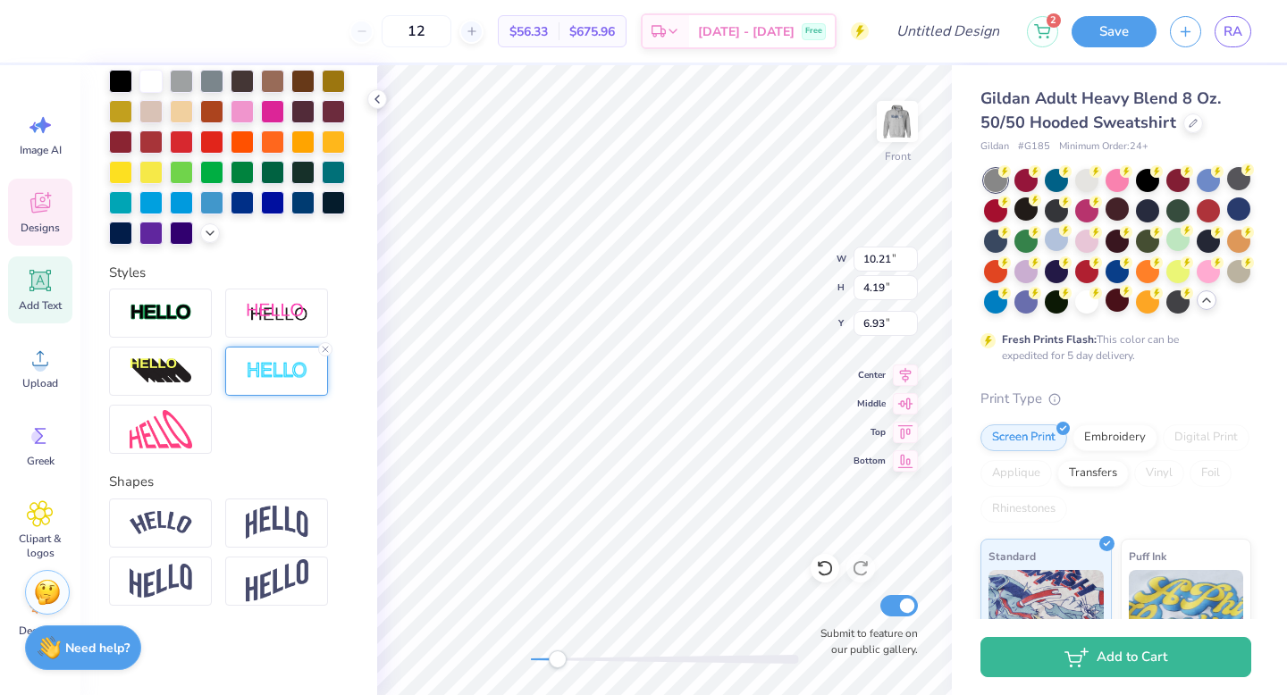
click at [274, 364] on img at bounding box center [277, 371] width 63 height 21
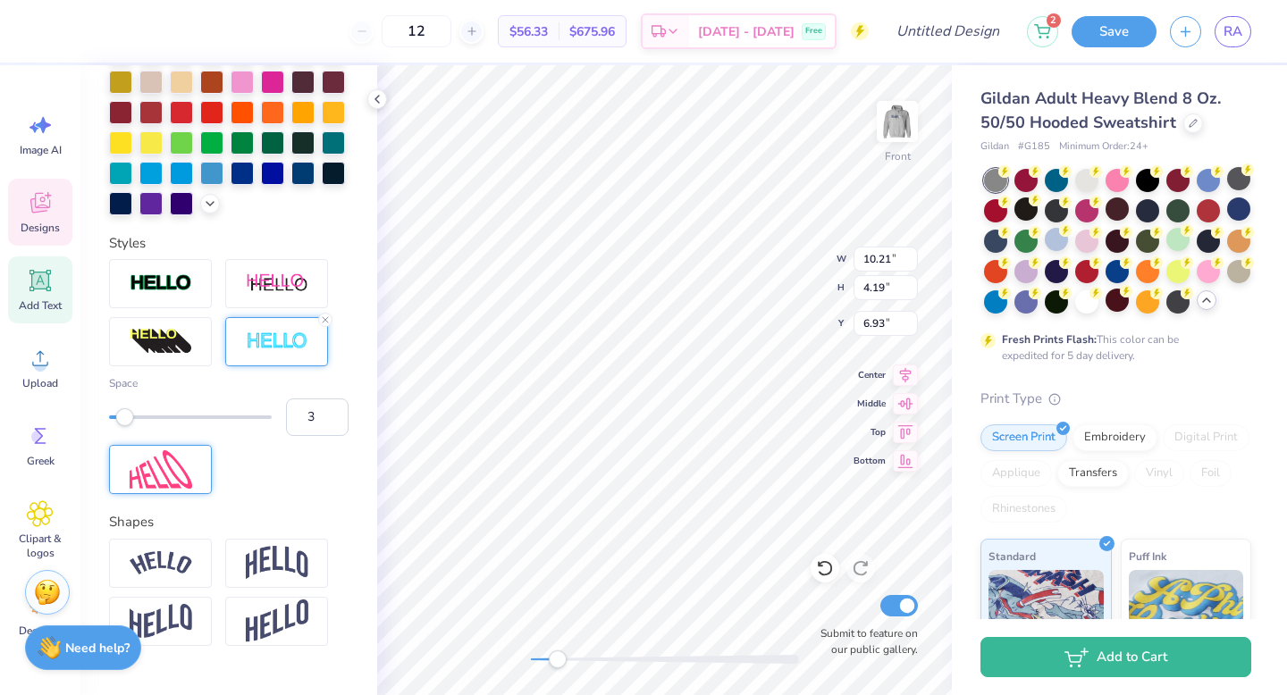
click at [192, 483] on div at bounding box center [160, 469] width 103 height 49
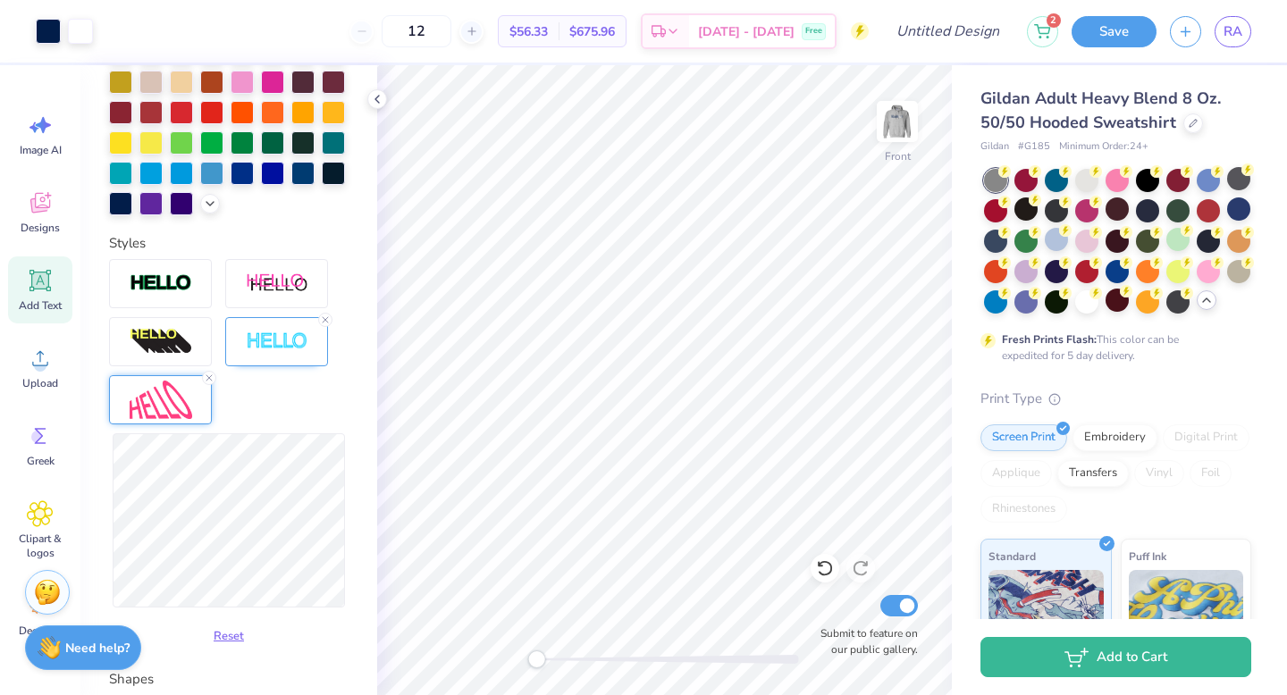
drag, startPoint x: 550, startPoint y: 654, endPoint x: 531, endPoint y: 659, distance: 19.3
click at [531, 659] on div "Accessibility label" at bounding box center [536, 659] width 18 height 18
type input "7.11"
drag, startPoint x: 533, startPoint y: 660, endPoint x: 548, endPoint y: 662, distance: 14.4
click at [548, 662] on div "Accessibility label" at bounding box center [550, 659] width 18 height 18
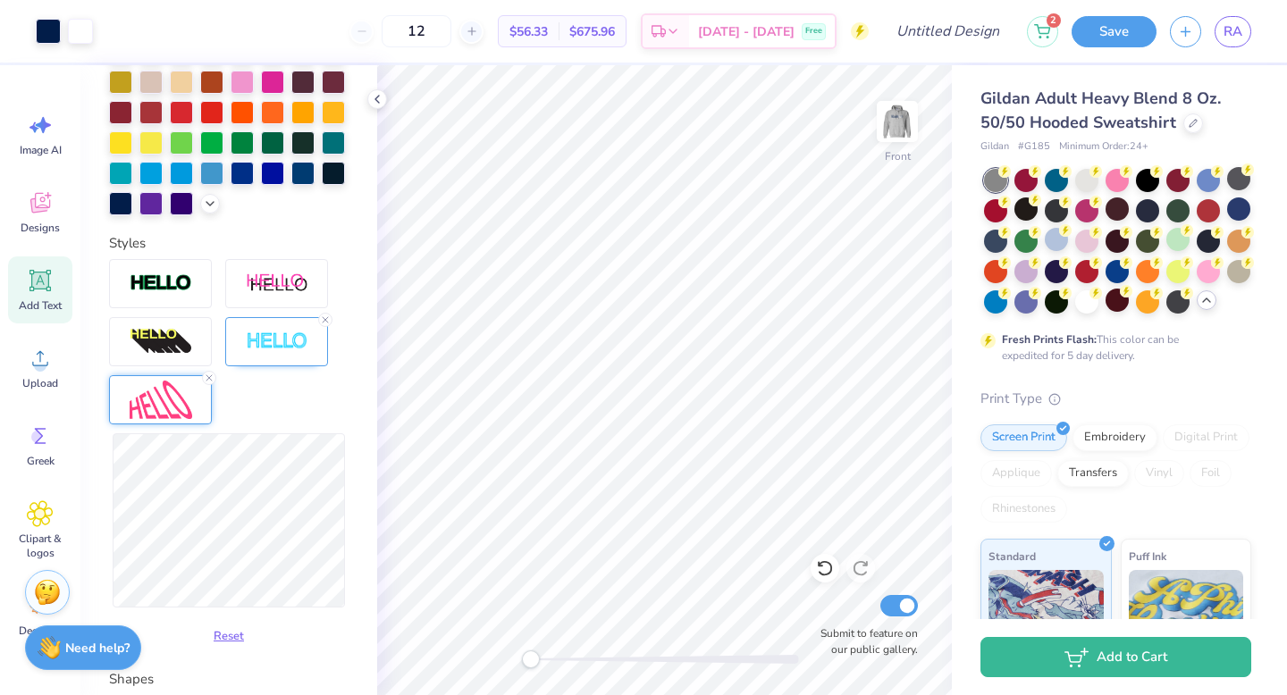
click at [449, 661] on div "Front Submit to feature on our public gallery." at bounding box center [664, 380] width 575 height 630
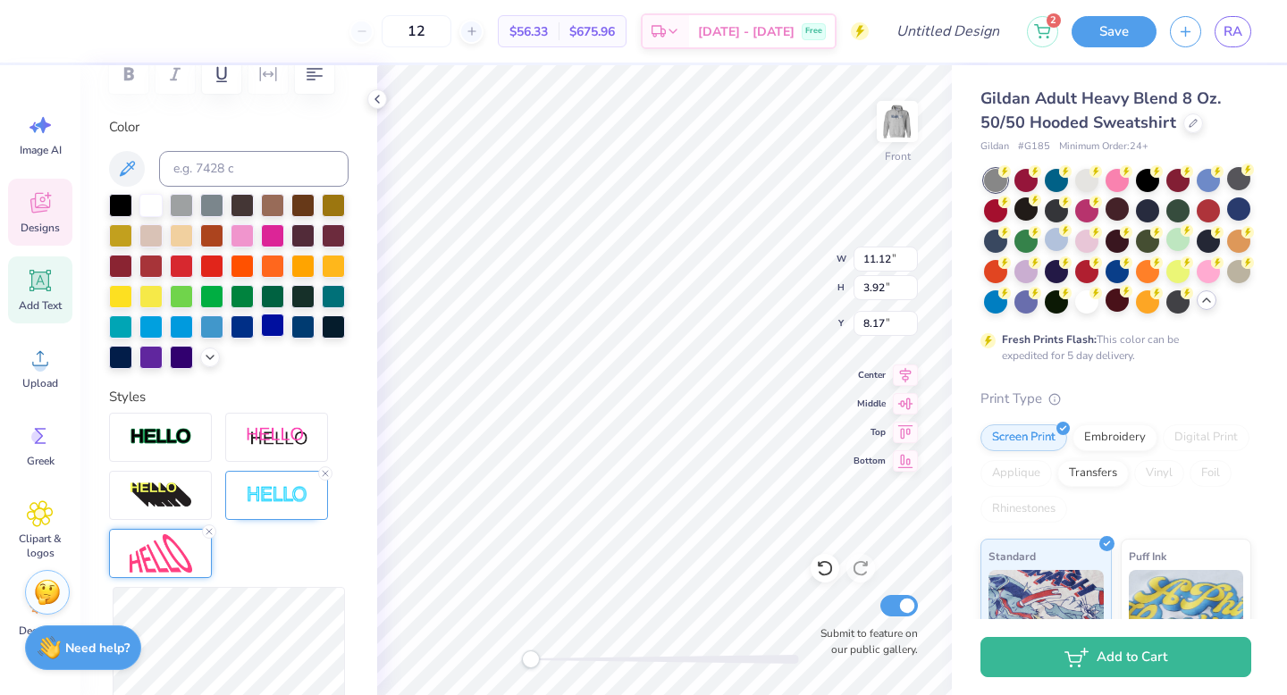
scroll to position [290, 0]
click at [145, 205] on div at bounding box center [150, 204] width 23 height 23
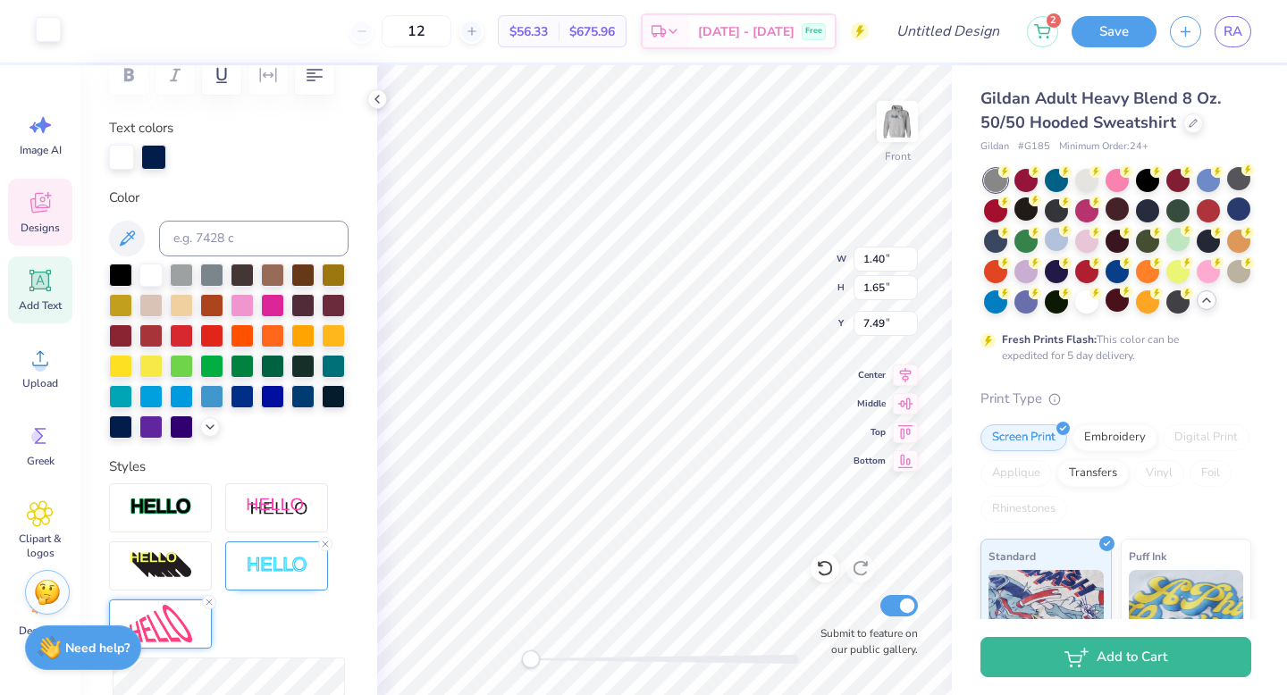
click at [49, 25] on div at bounding box center [48, 29] width 25 height 25
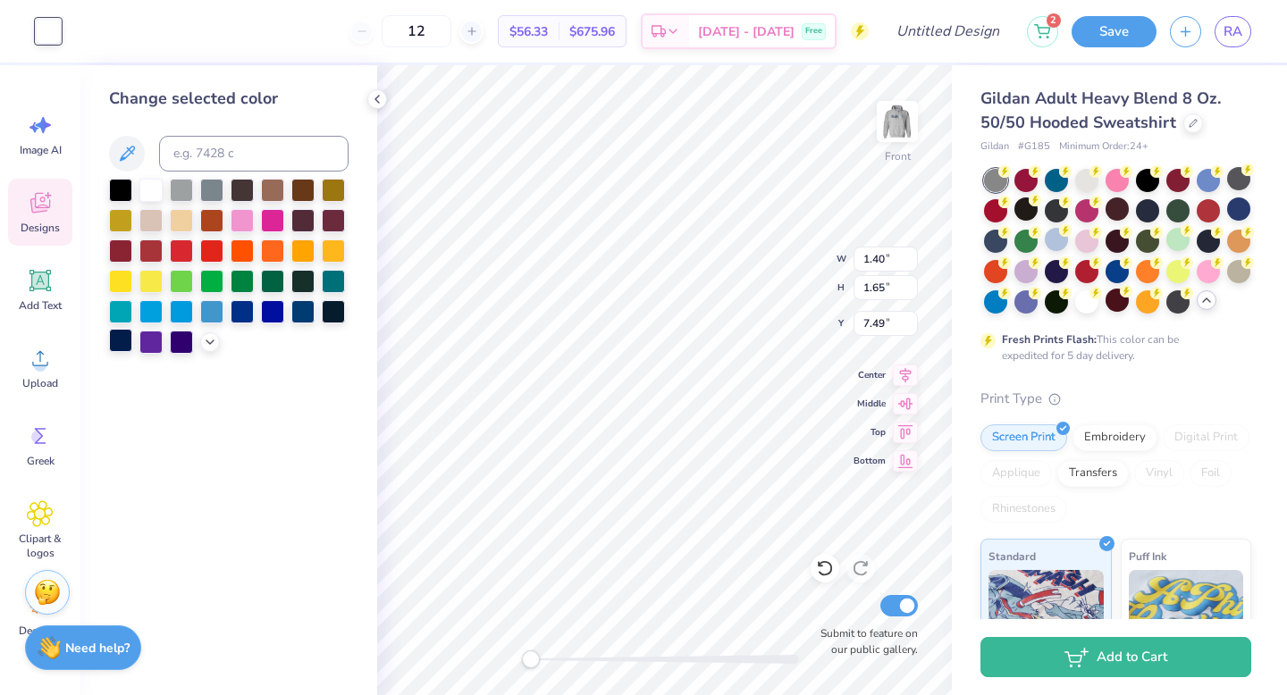
click at [130, 345] on div at bounding box center [120, 340] width 23 height 23
type input "11.12"
type input "3.92"
type input "8.17"
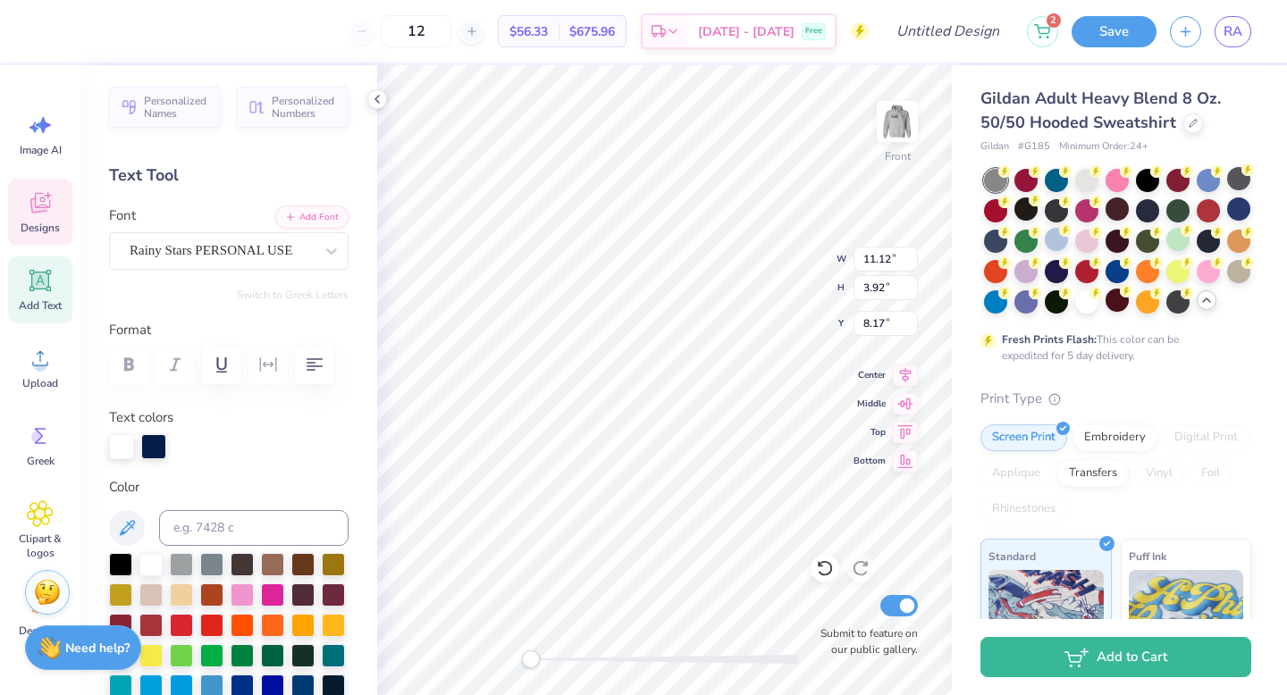
type input "0.78"
type input "0.76"
type input "7.49"
click at [45, 37] on div at bounding box center [48, 29] width 25 height 25
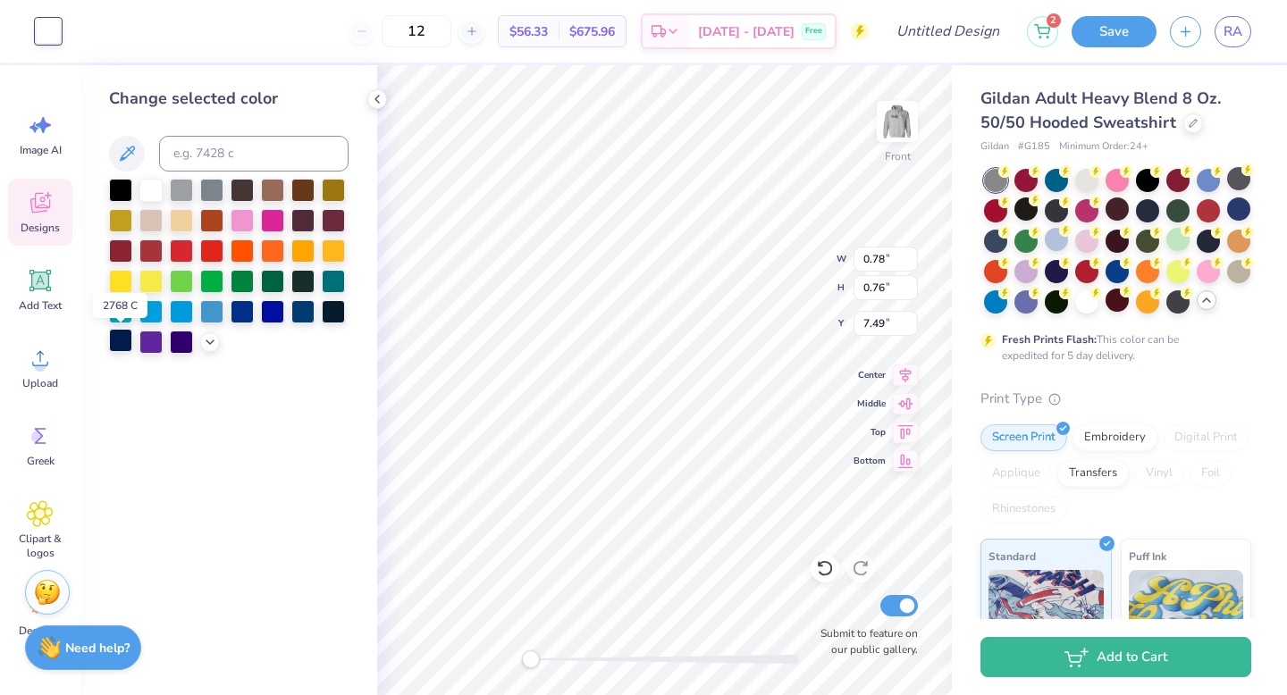
click at [129, 348] on div at bounding box center [120, 340] width 23 height 23
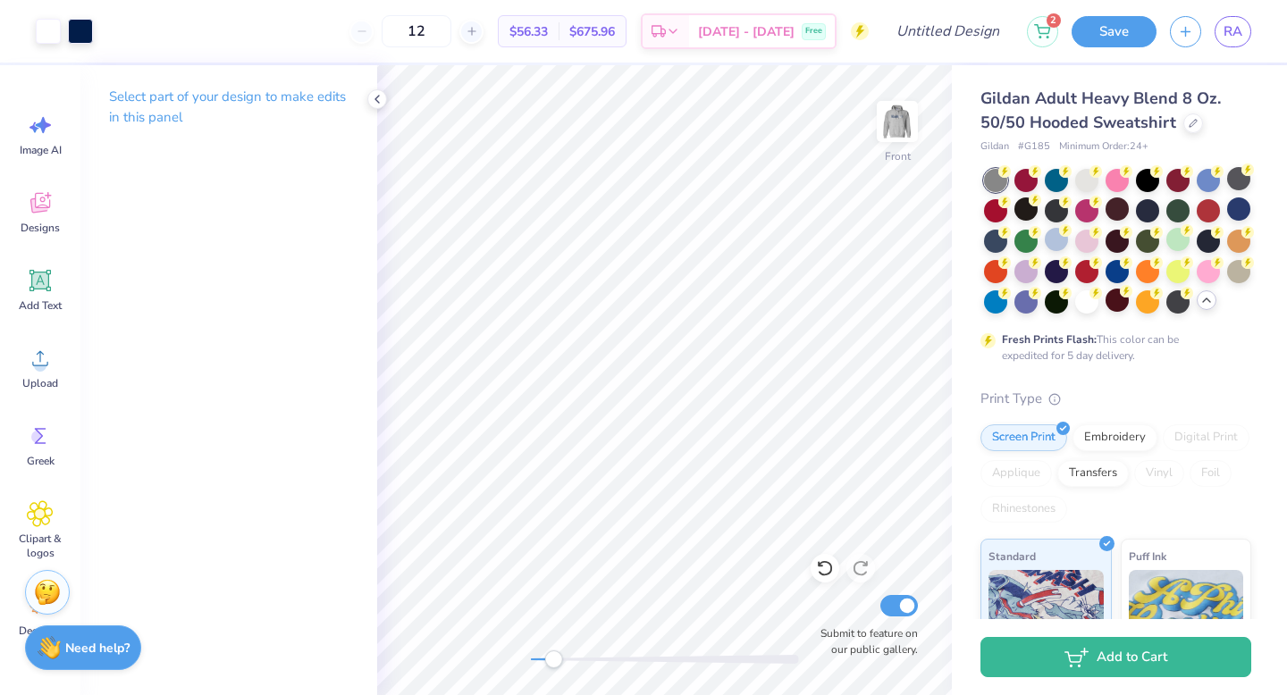
drag, startPoint x: 533, startPoint y: 662, endPoint x: 554, endPoint y: 662, distance: 20.6
click at [554, 662] on div "Accessibility label" at bounding box center [553, 659] width 18 height 18
type input "7.46"
type input "0.76"
type input "7.11"
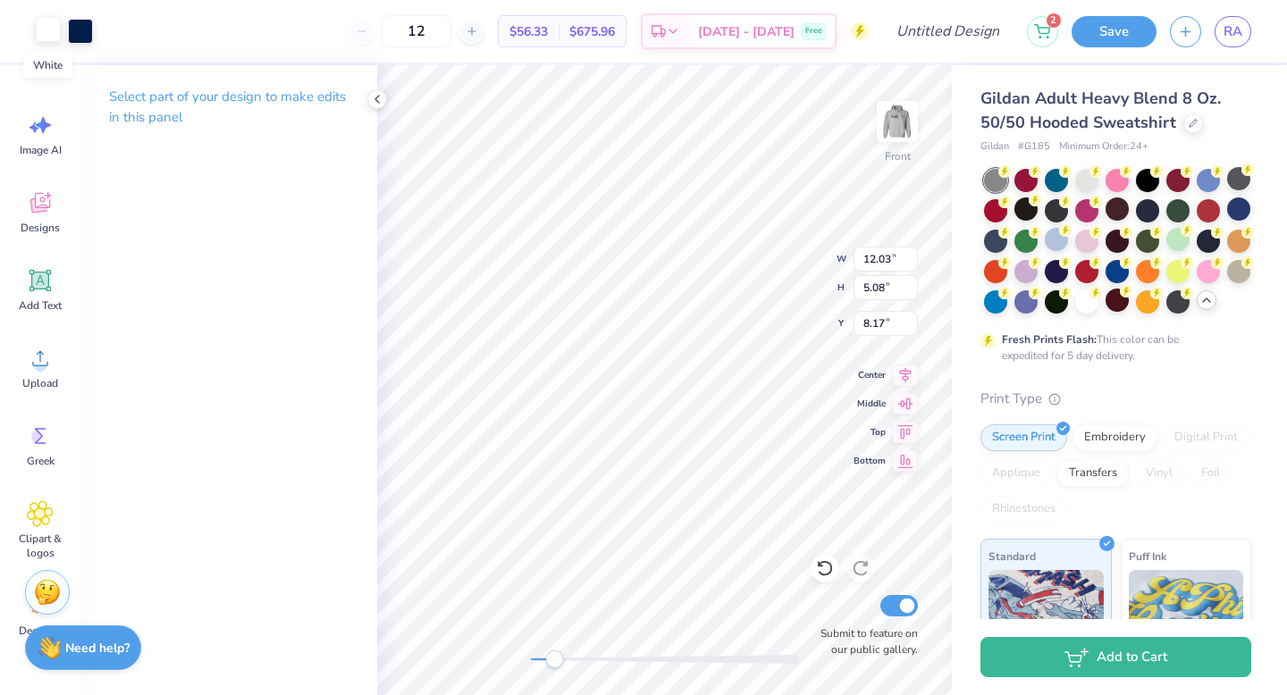
click at [53, 36] on div at bounding box center [48, 29] width 25 height 25
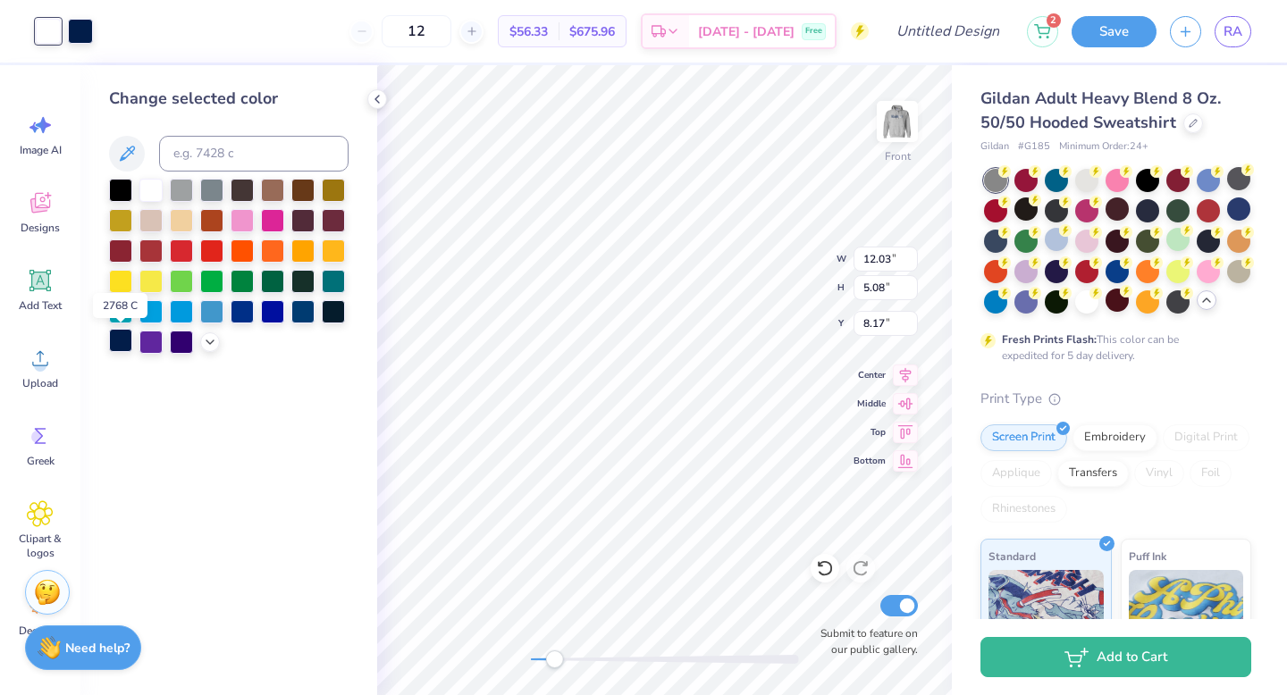
click at [120, 340] on div at bounding box center [120, 340] width 23 height 23
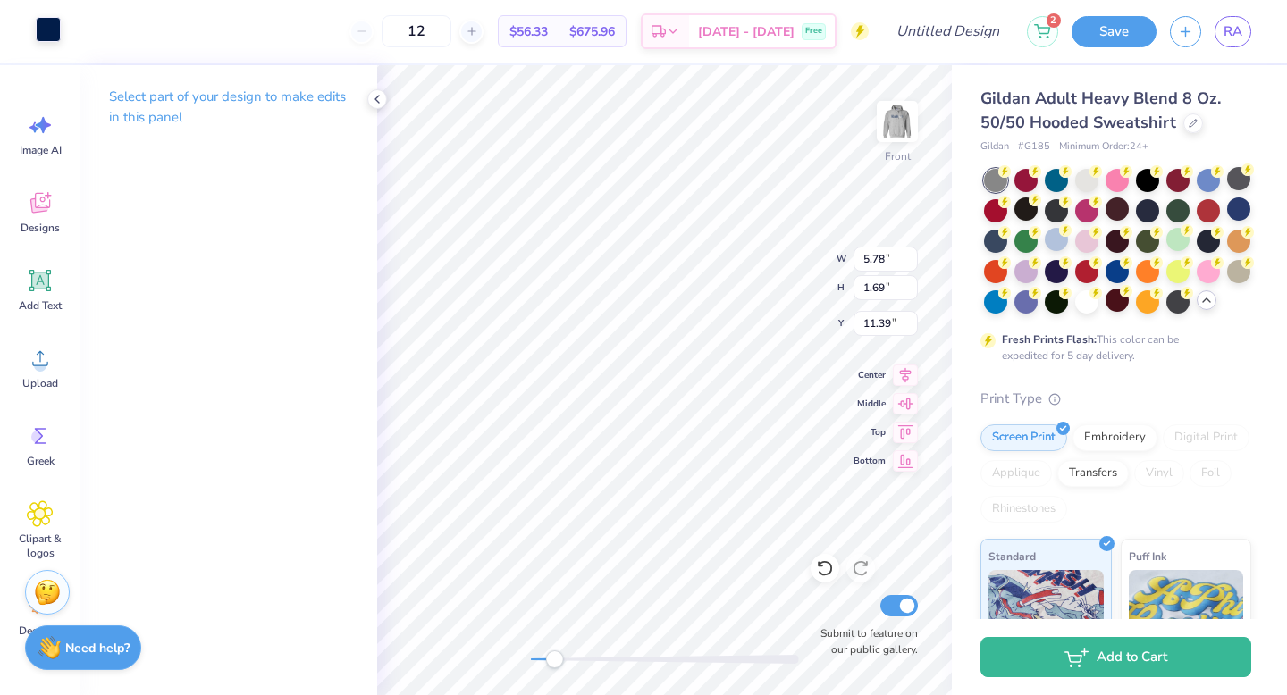
click at [51, 36] on div at bounding box center [48, 29] width 25 height 25
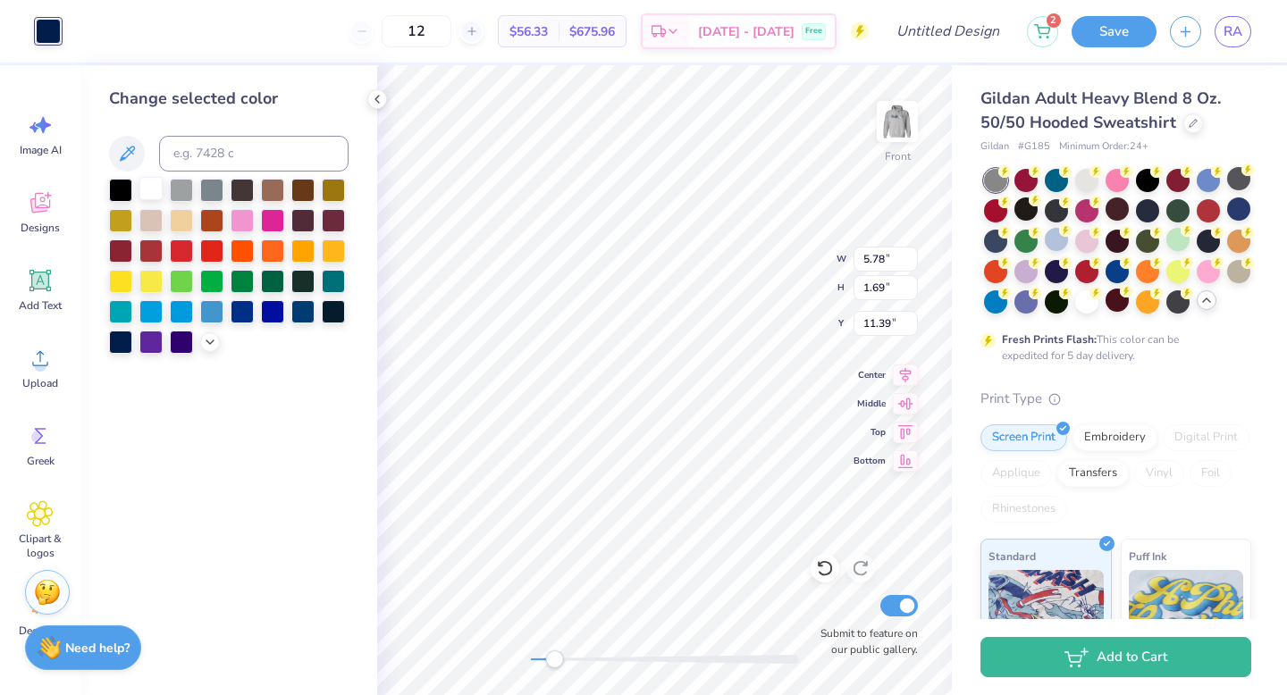
click at [156, 193] on div at bounding box center [150, 188] width 23 height 23
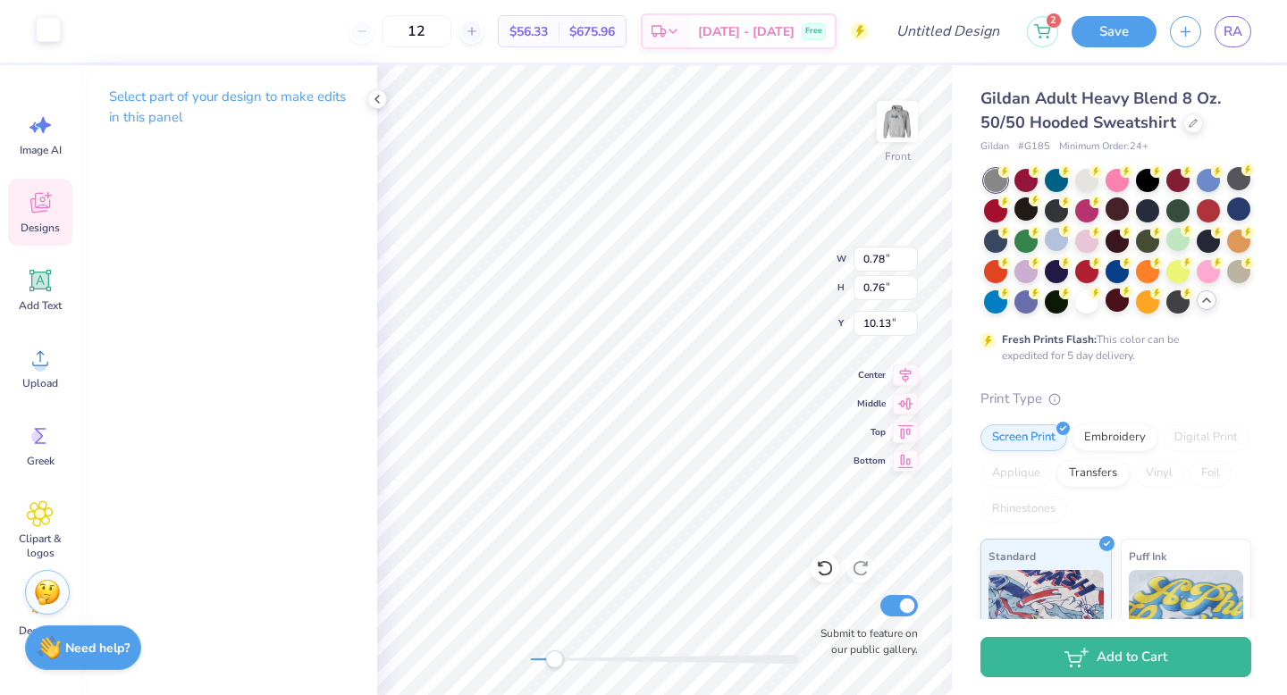
click at [47, 30] on div at bounding box center [48, 29] width 25 height 25
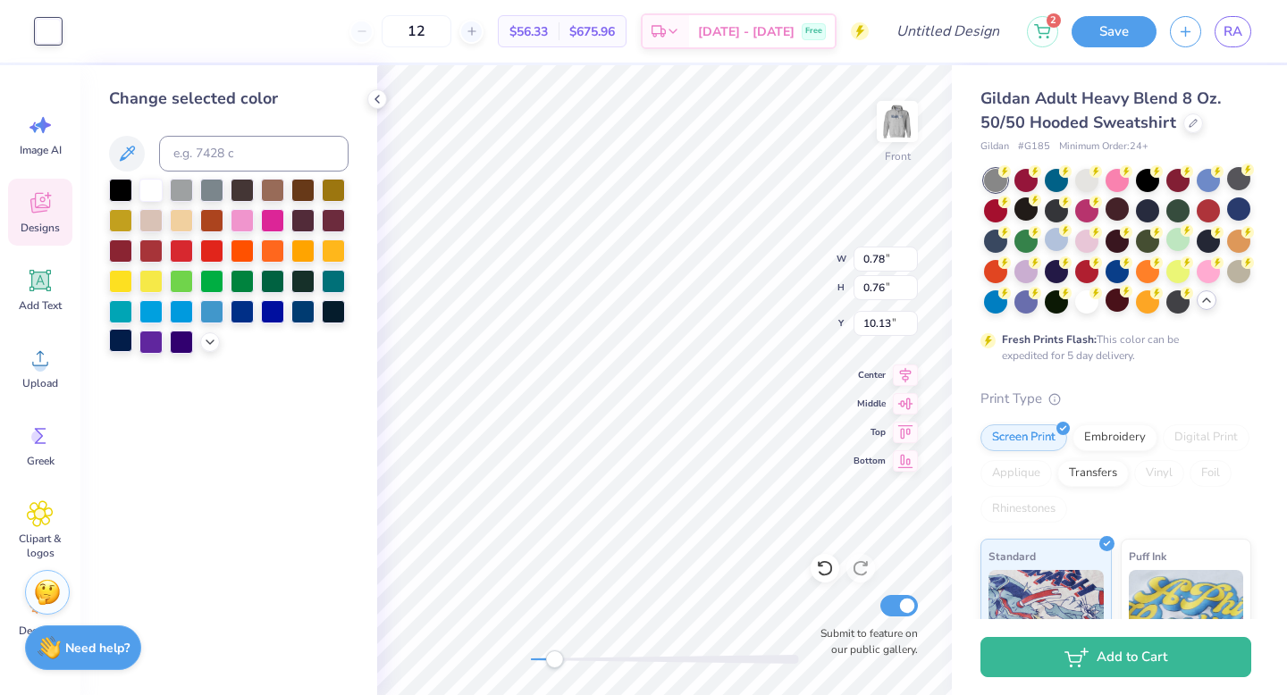
click at [121, 345] on div at bounding box center [120, 340] width 23 height 23
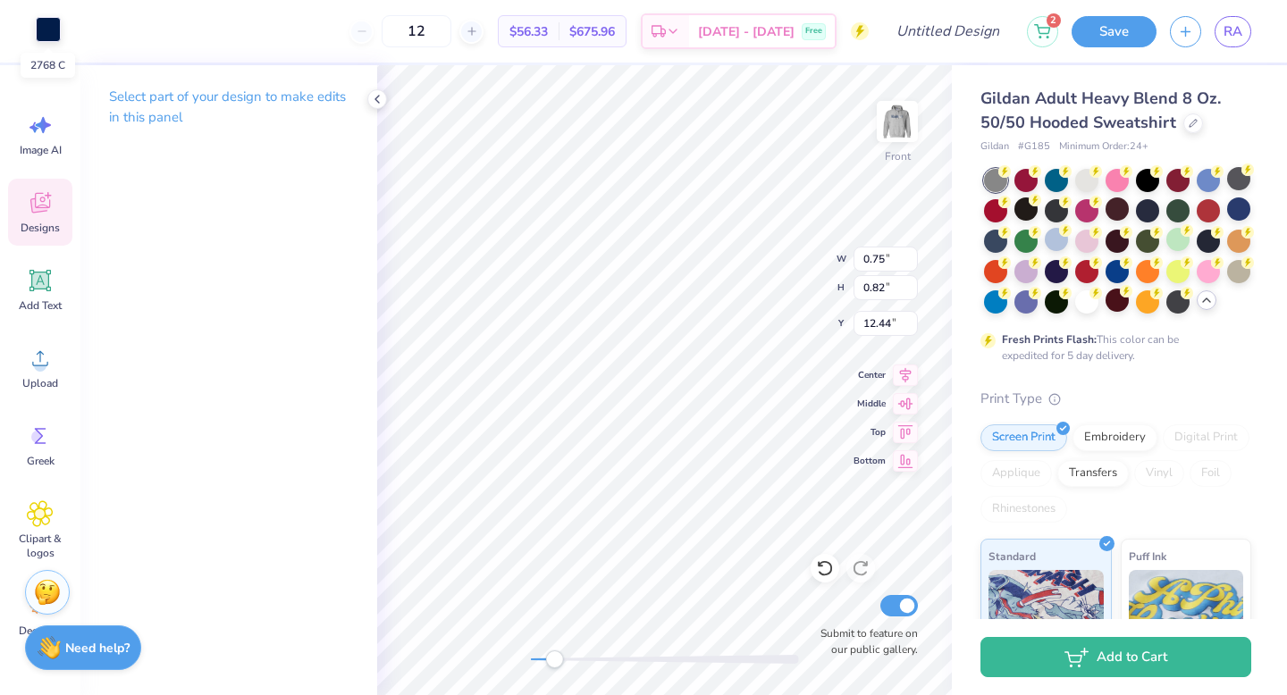
click at [55, 17] on div at bounding box center [48, 29] width 25 height 25
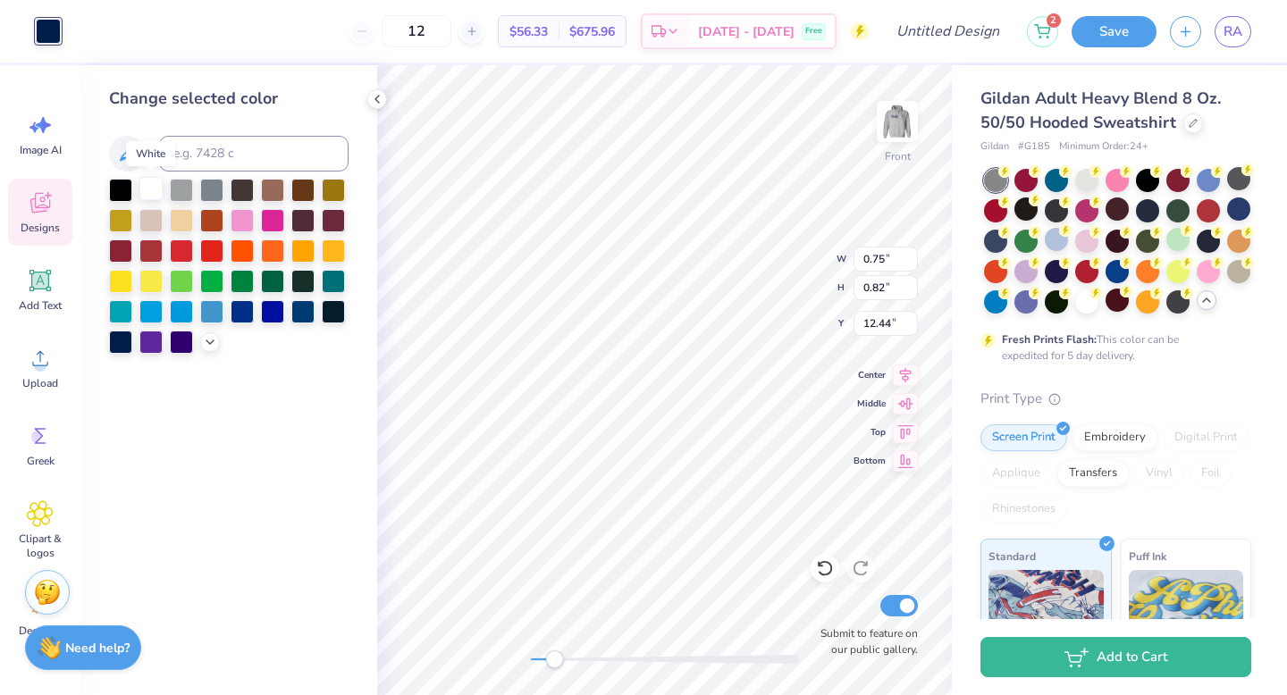
click at [144, 192] on div at bounding box center [150, 188] width 23 height 23
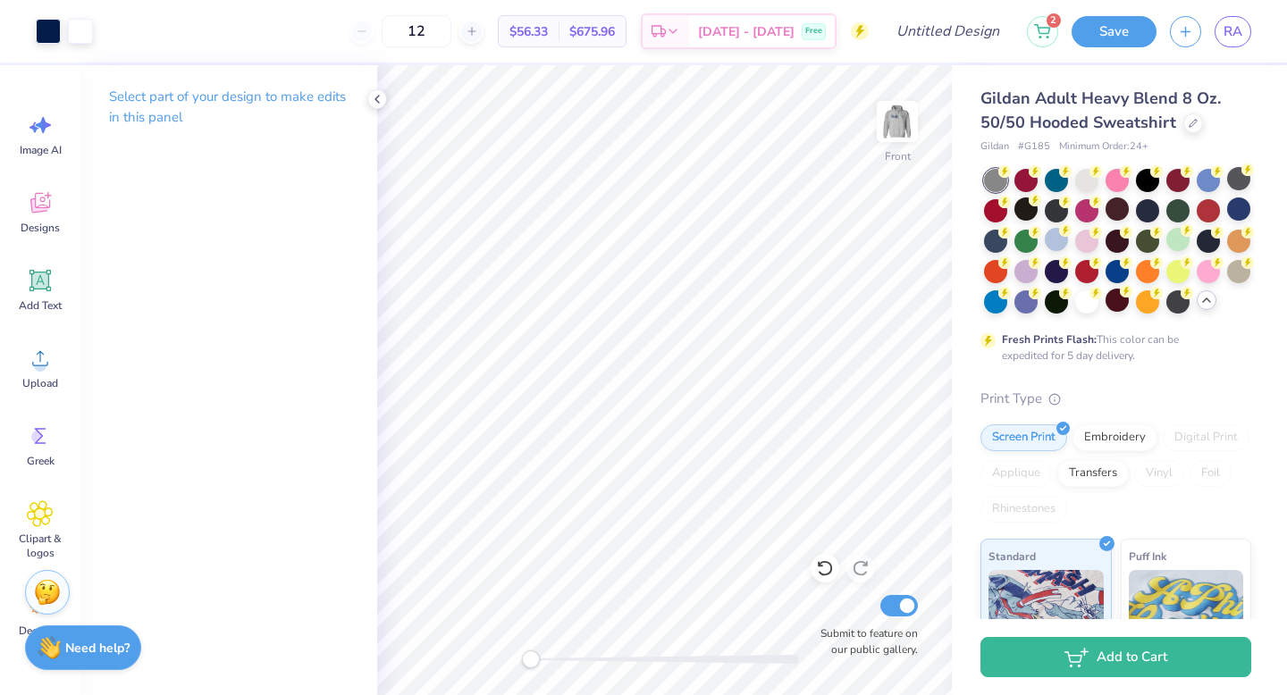
click at [494, 657] on div "Front Submit to feature on our public gallery." at bounding box center [664, 380] width 575 height 630
click at [886, 114] on img at bounding box center [896, 121] width 71 height 71
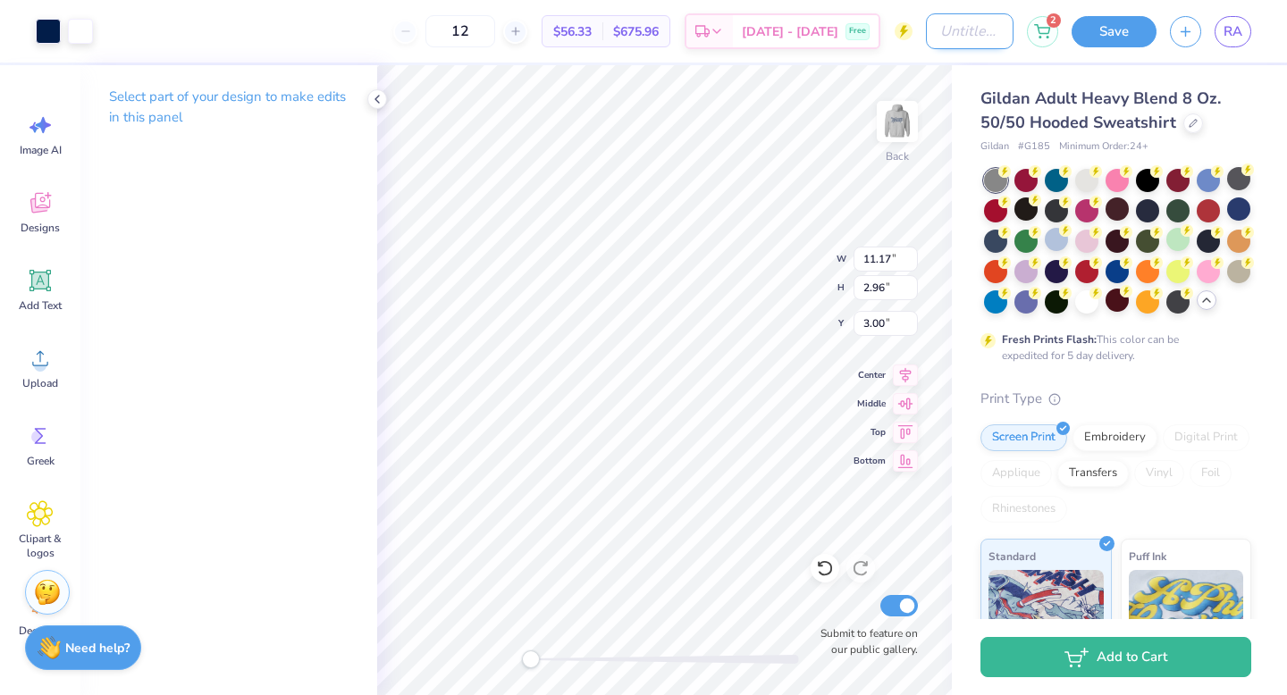
click at [961, 28] on input "Design Title" at bounding box center [970, 31] width 88 height 36
click at [1103, 24] on button "Save" at bounding box center [1113, 28] width 85 height 31
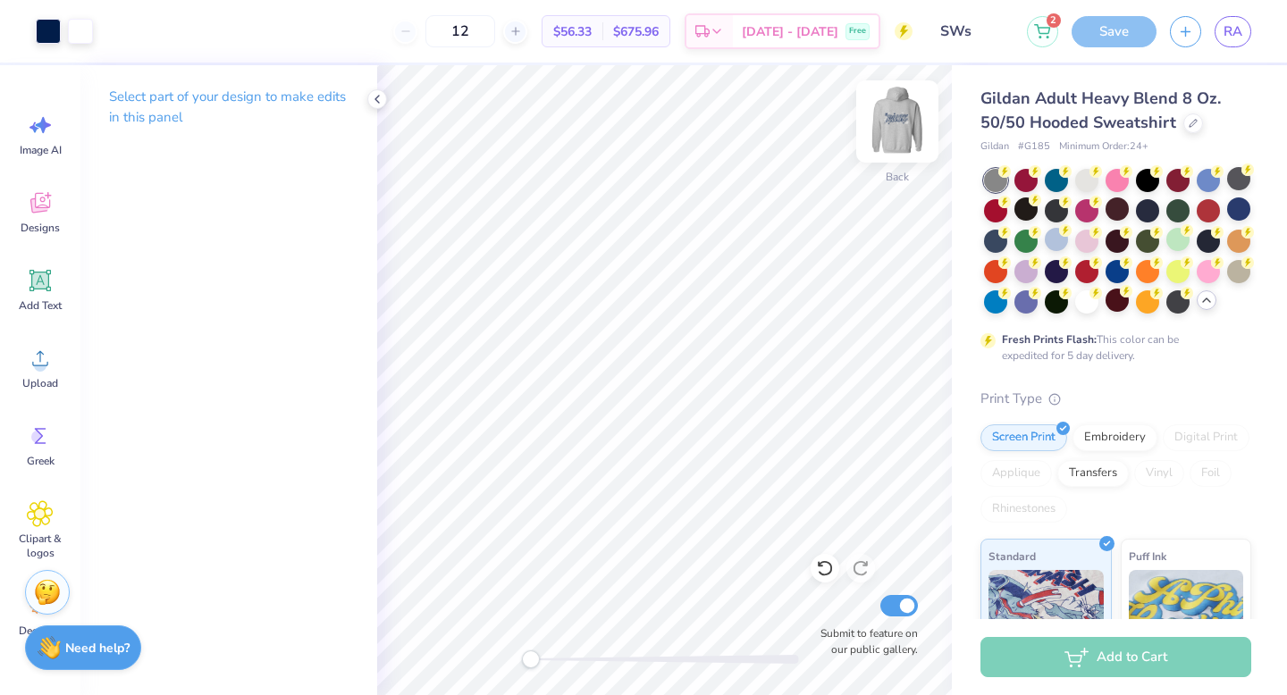
click at [902, 121] on img at bounding box center [896, 121] width 71 height 71
click at [893, 130] on img at bounding box center [897, 122] width 36 height 36
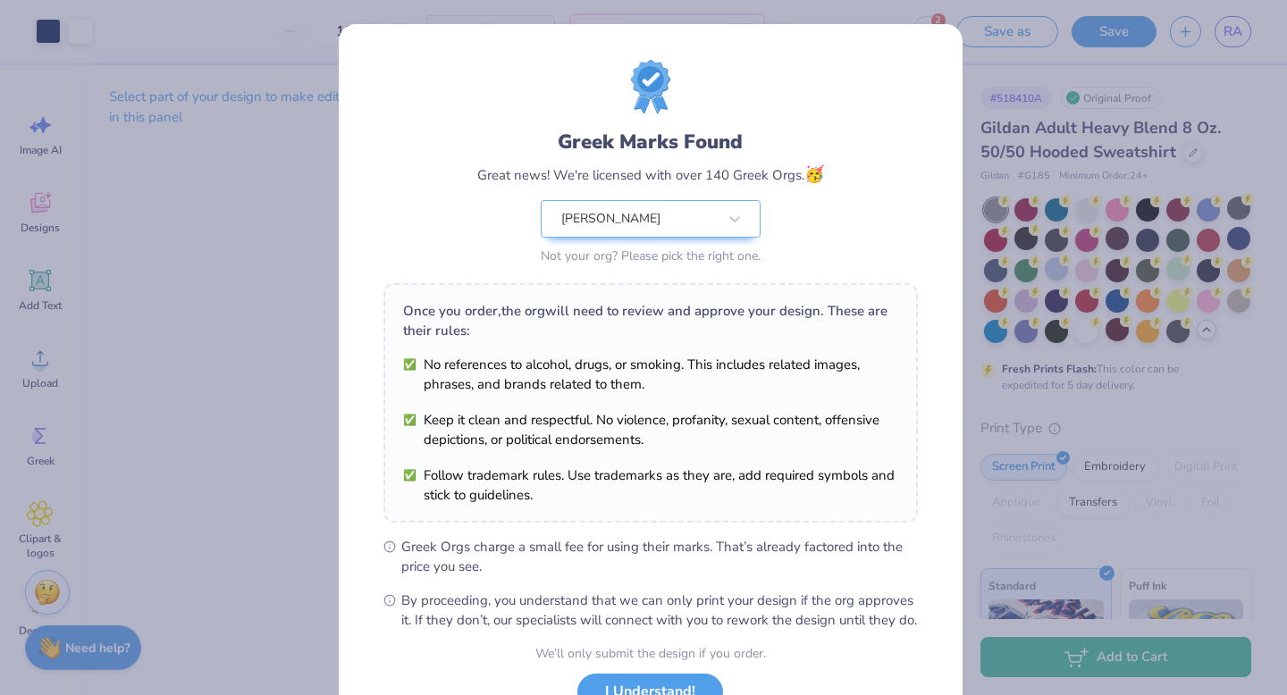
scroll to position [141, 0]
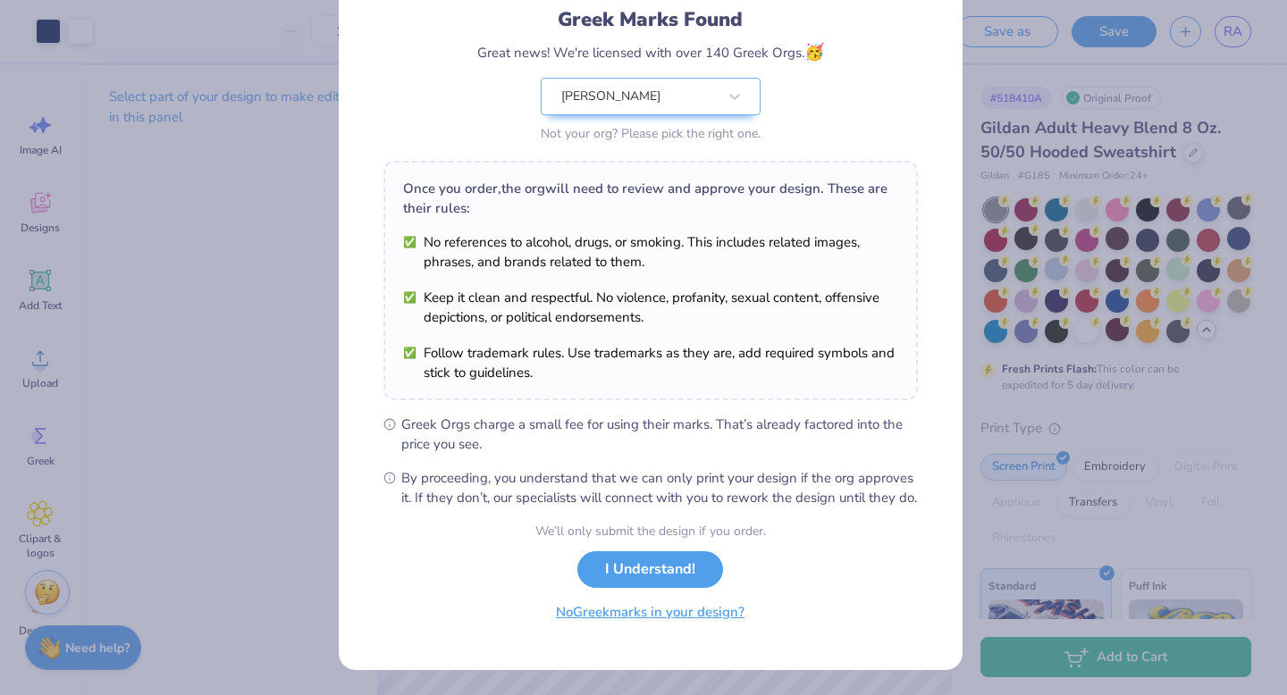
click at [652, 624] on button "No Greek marks in your design?" at bounding box center [650, 612] width 219 height 37
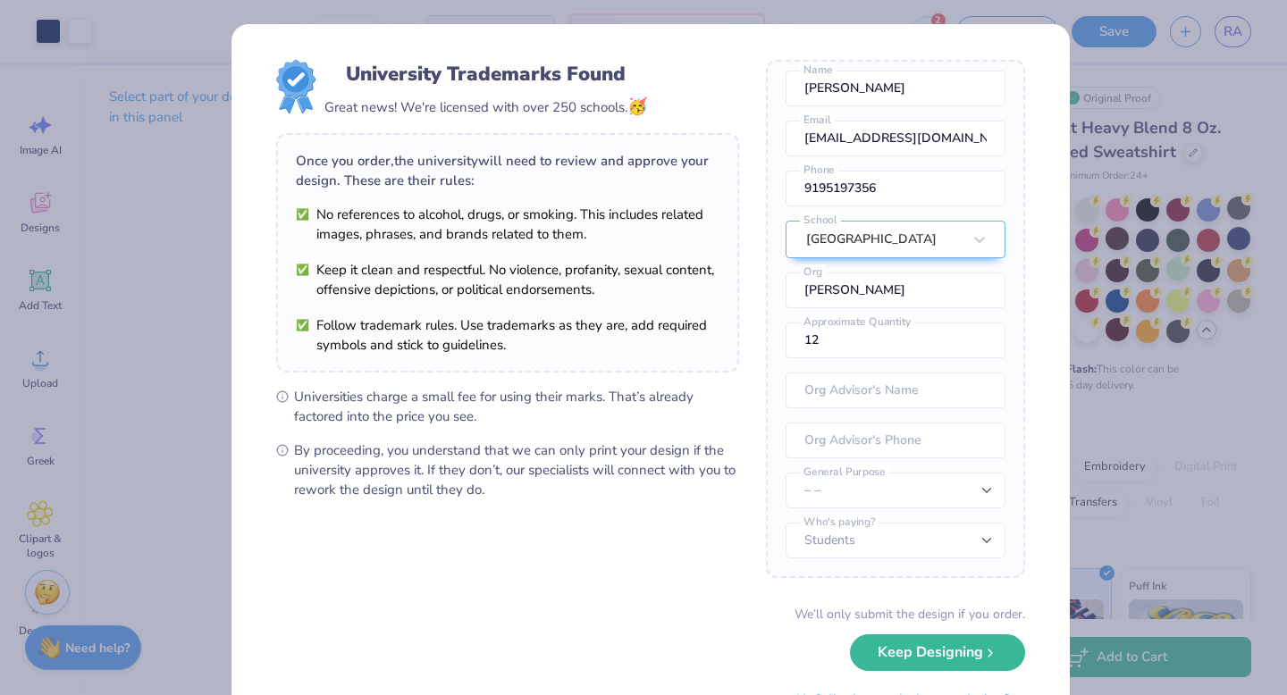
scroll to position [82, 0]
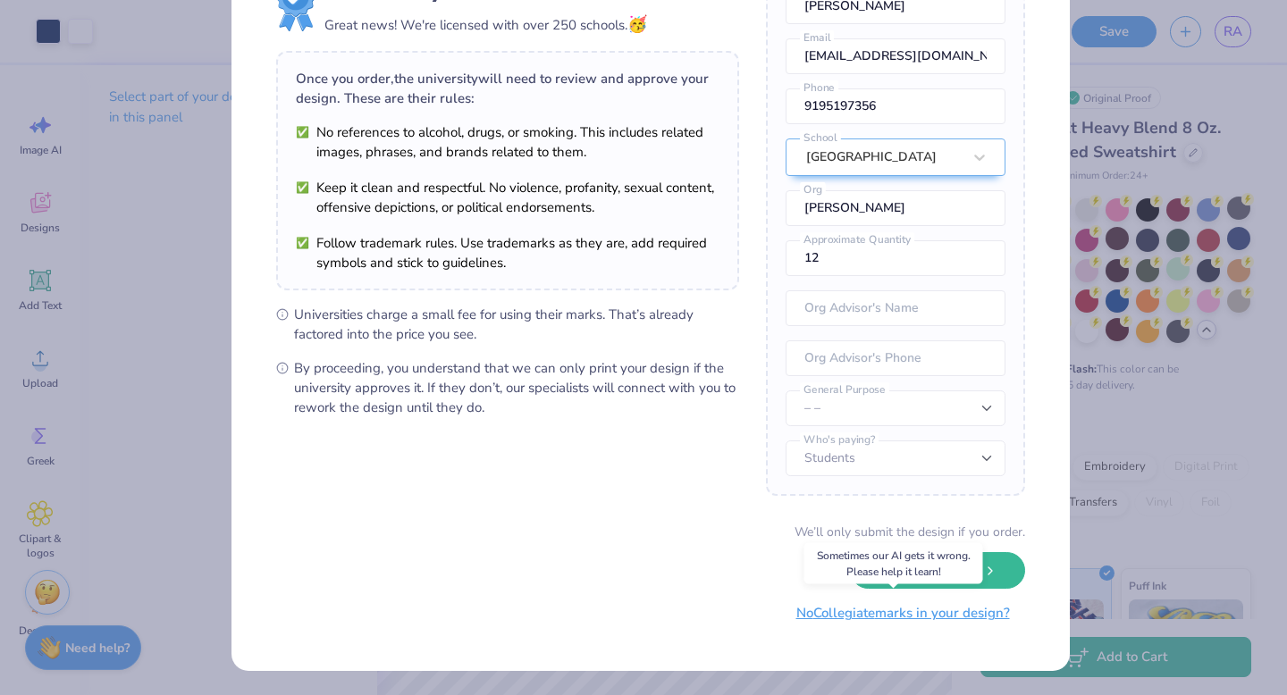
click at [893, 618] on button "No Collegiate marks in your design?" at bounding box center [903, 613] width 244 height 37
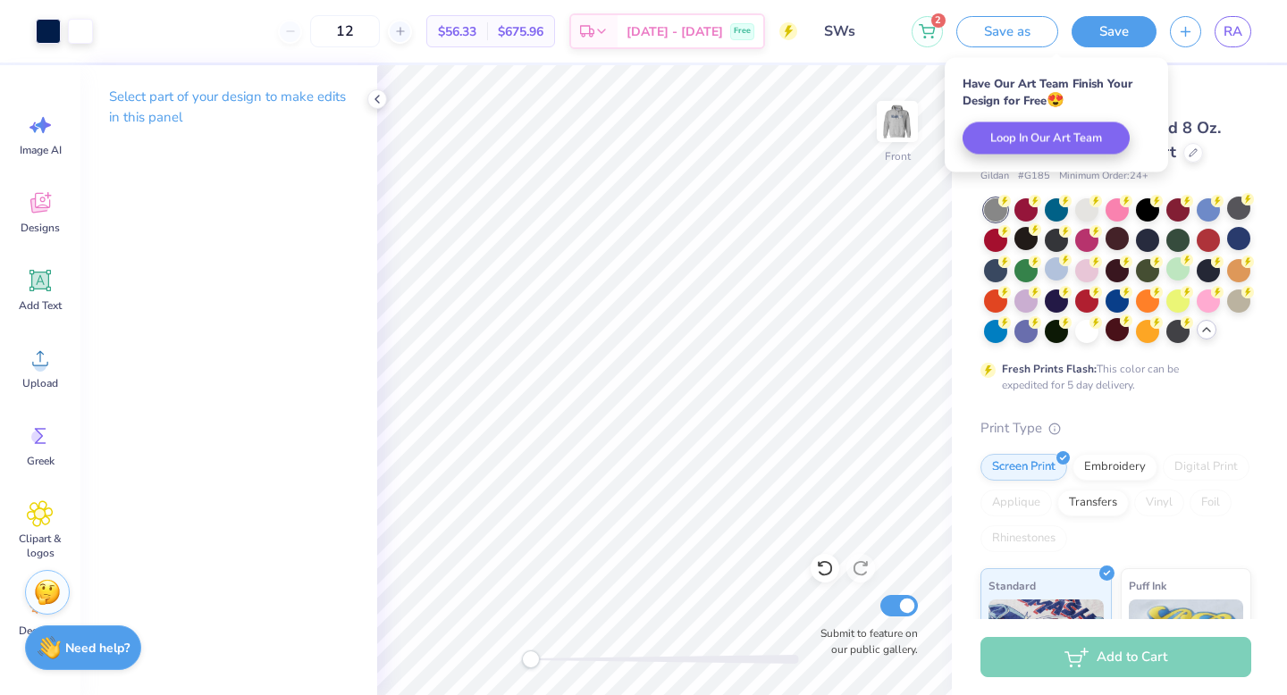
scroll to position [0, 0]
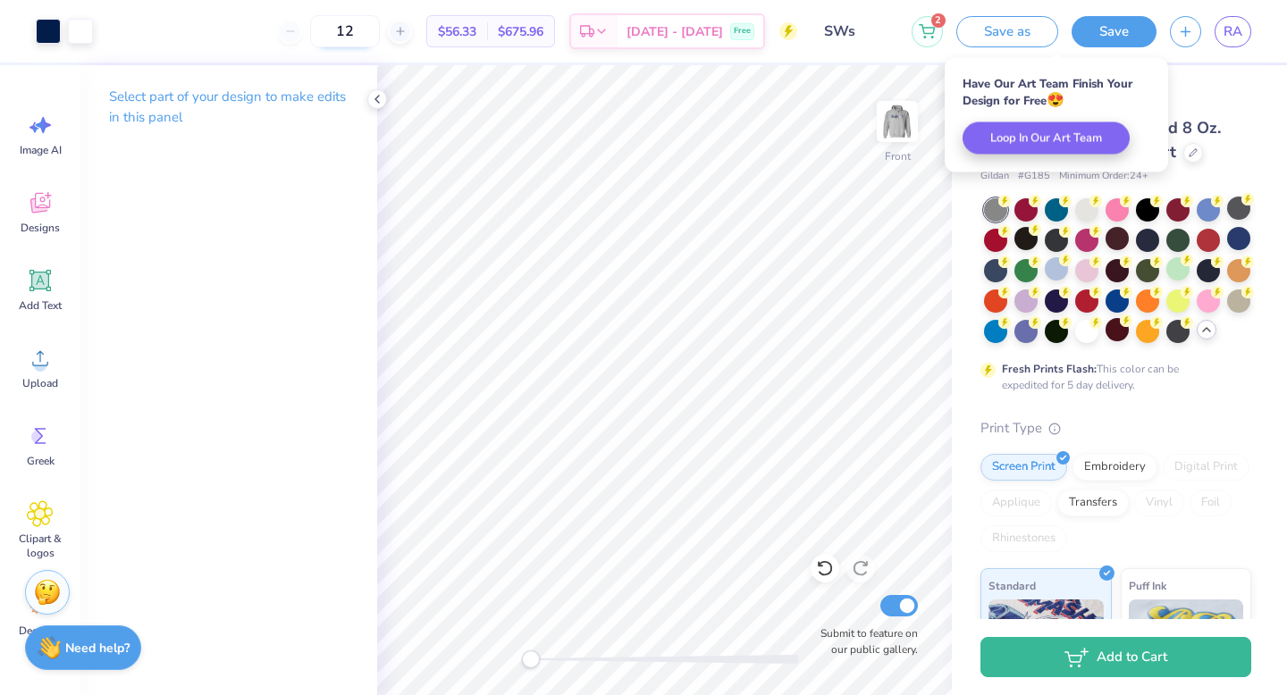
click at [380, 30] on input "12" at bounding box center [345, 31] width 70 height 32
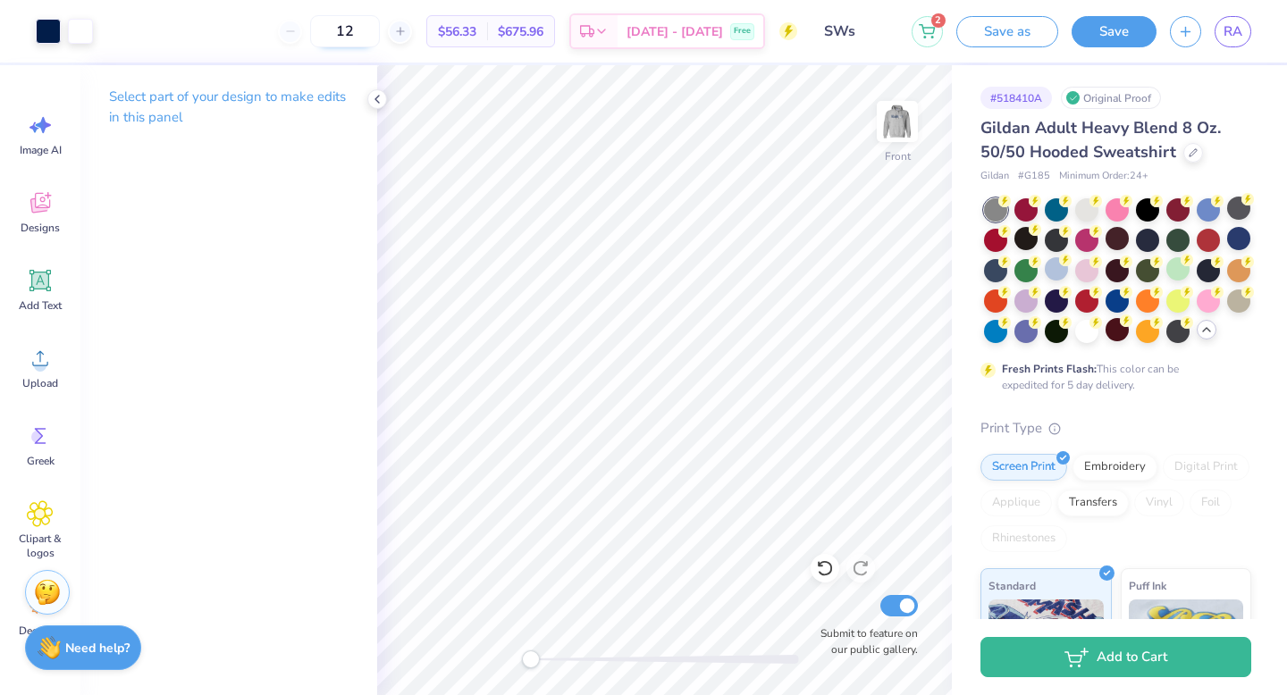
click at [380, 30] on input "12" at bounding box center [345, 31] width 70 height 32
click at [369, 30] on input "12" at bounding box center [345, 31] width 70 height 32
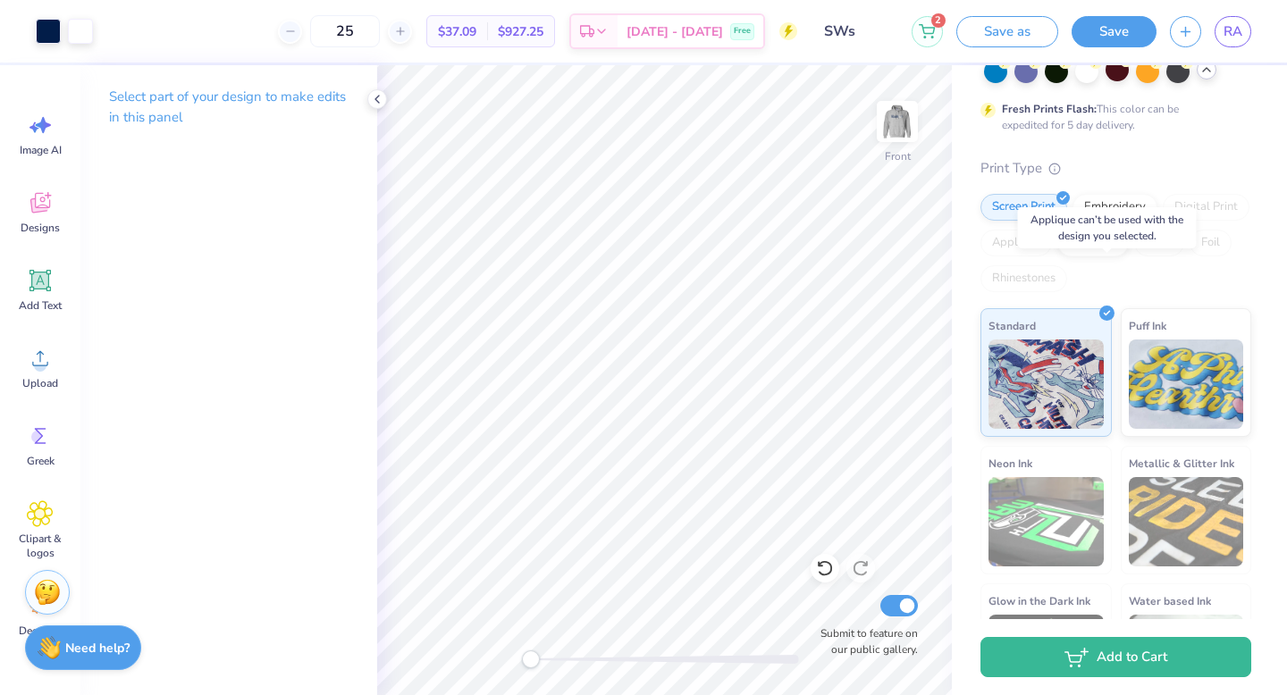
scroll to position [261, 0]
click at [1116, 217] on div "Embroidery" at bounding box center [1114, 203] width 85 height 27
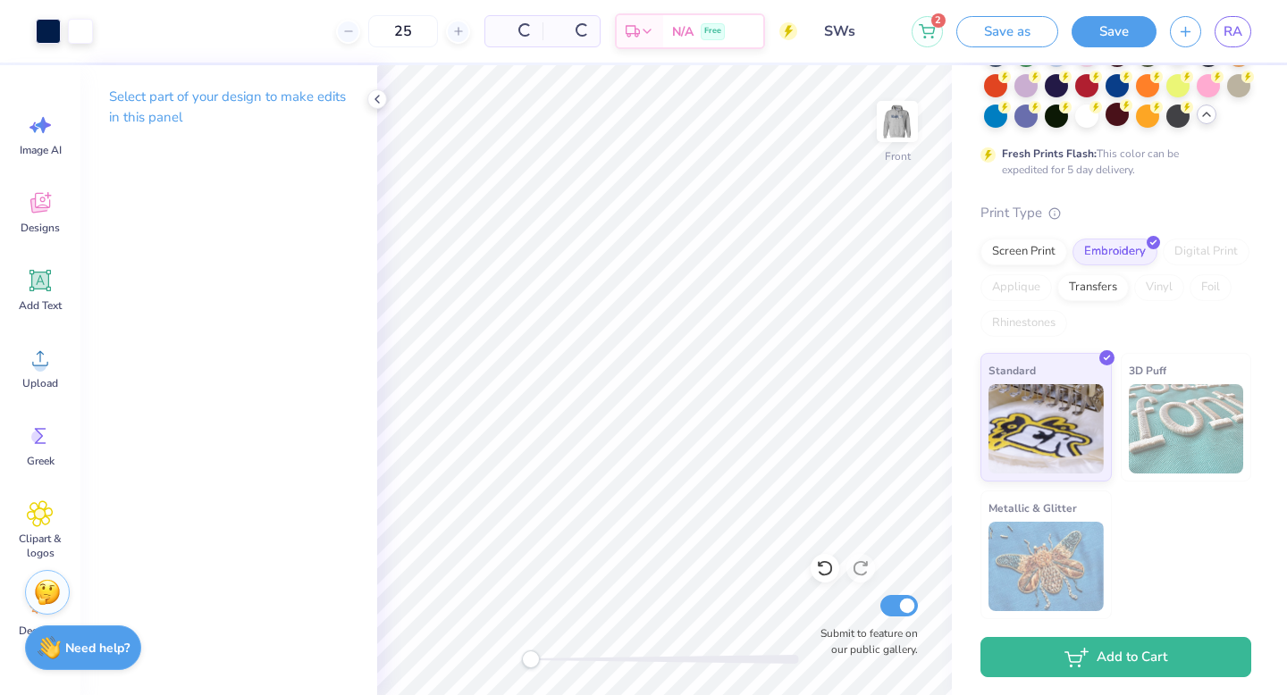
scroll to position [246, 0]
click at [1007, 246] on div "Screen Print" at bounding box center [1023, 249] width 87 height 27
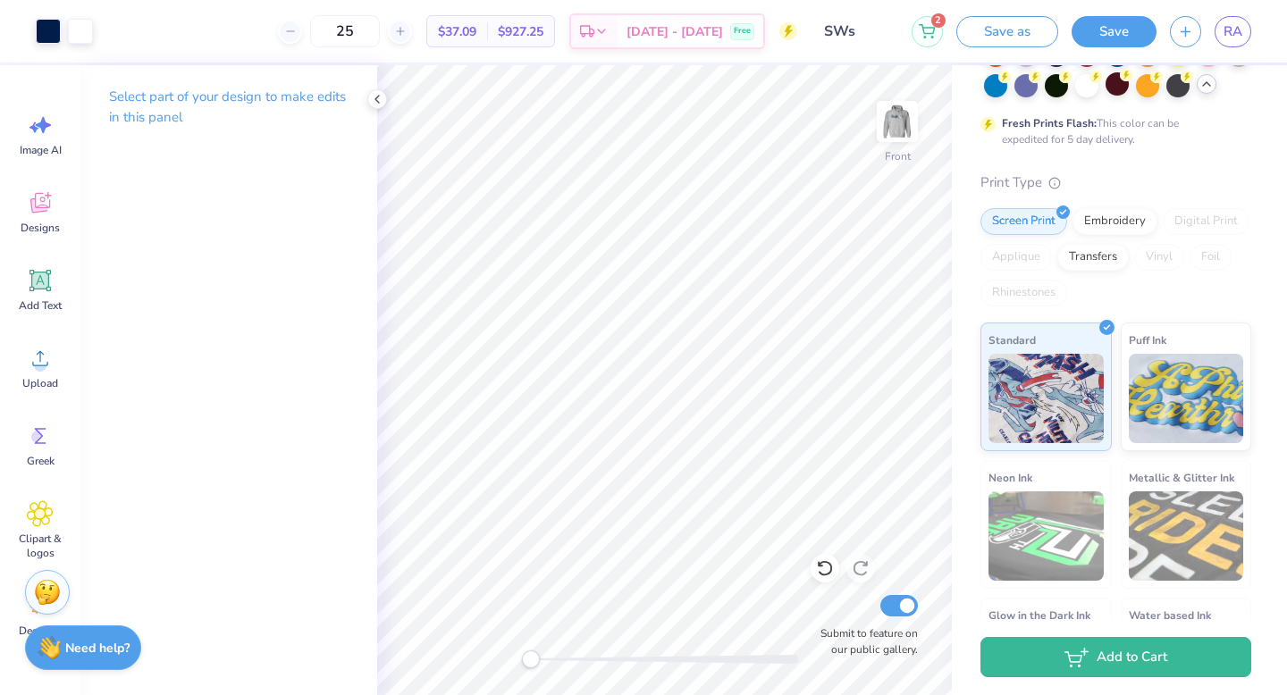
click at [1213, 226] on div "Print Type Screen Print Embroidery Digital Print Applique Transfers Vinyl Foil …" at bounding box center [1115, 449] width 271 height 555
click at [906, 127] on img at bounding box center [896, 121] width 71 height 71
click at [1091, 41] on button "Save" at bounding box center [1113, 28] width 85 height 31
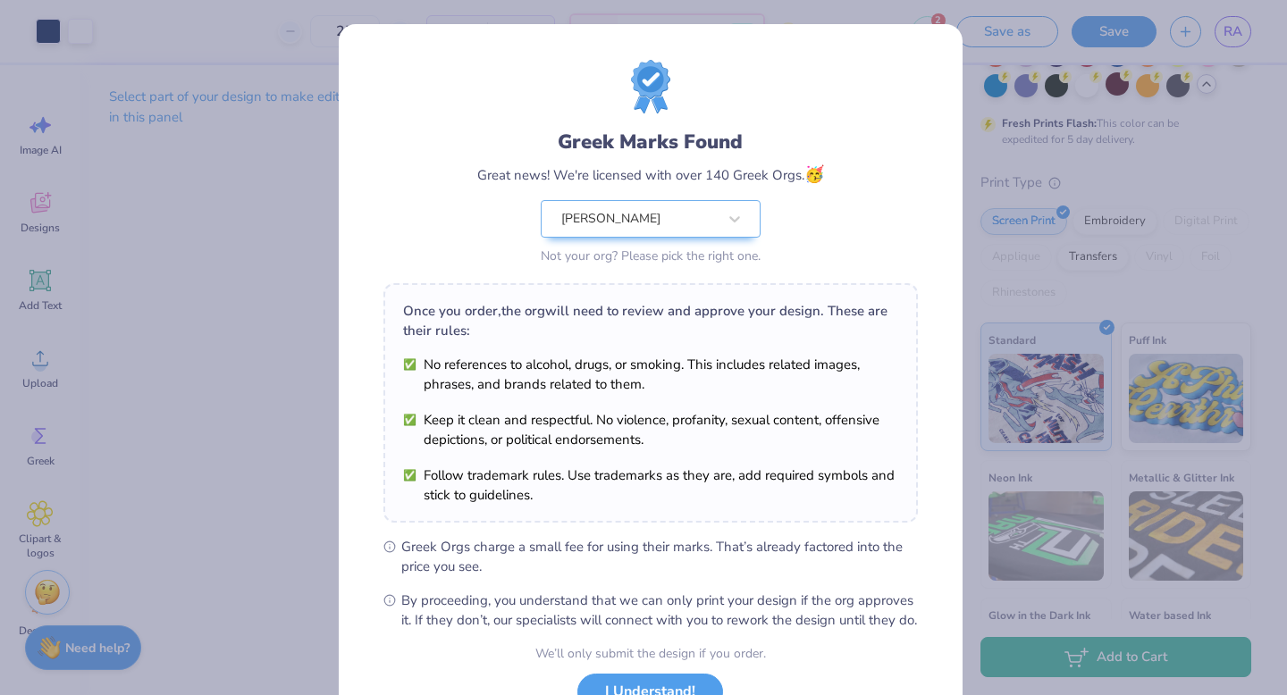
click at [1087, 44] on div "Greek Marks Found Great news! We're licensed with over 140 Greek Orgs. 🥳 Rusk N…" at bounding box center [643, 347] width 1287 height 695
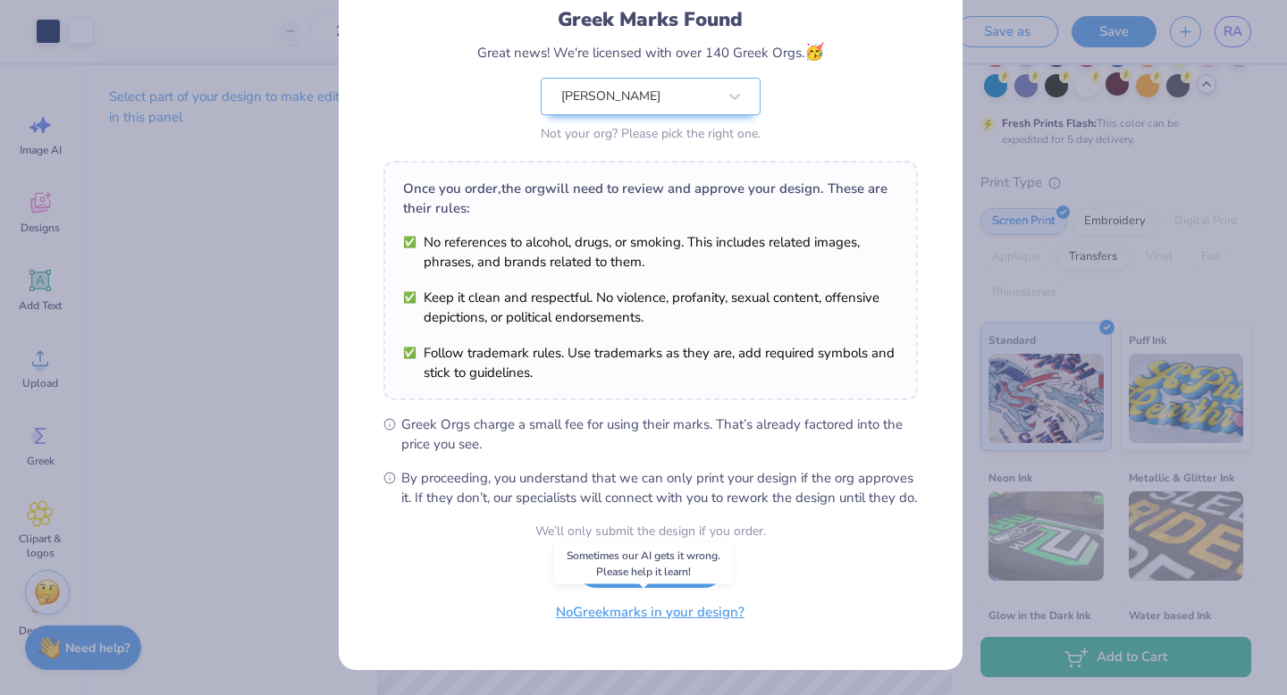
click at [675, 603] on button "No Greek marks in your design?" at bounding box center [650, 612] width 219 height 37
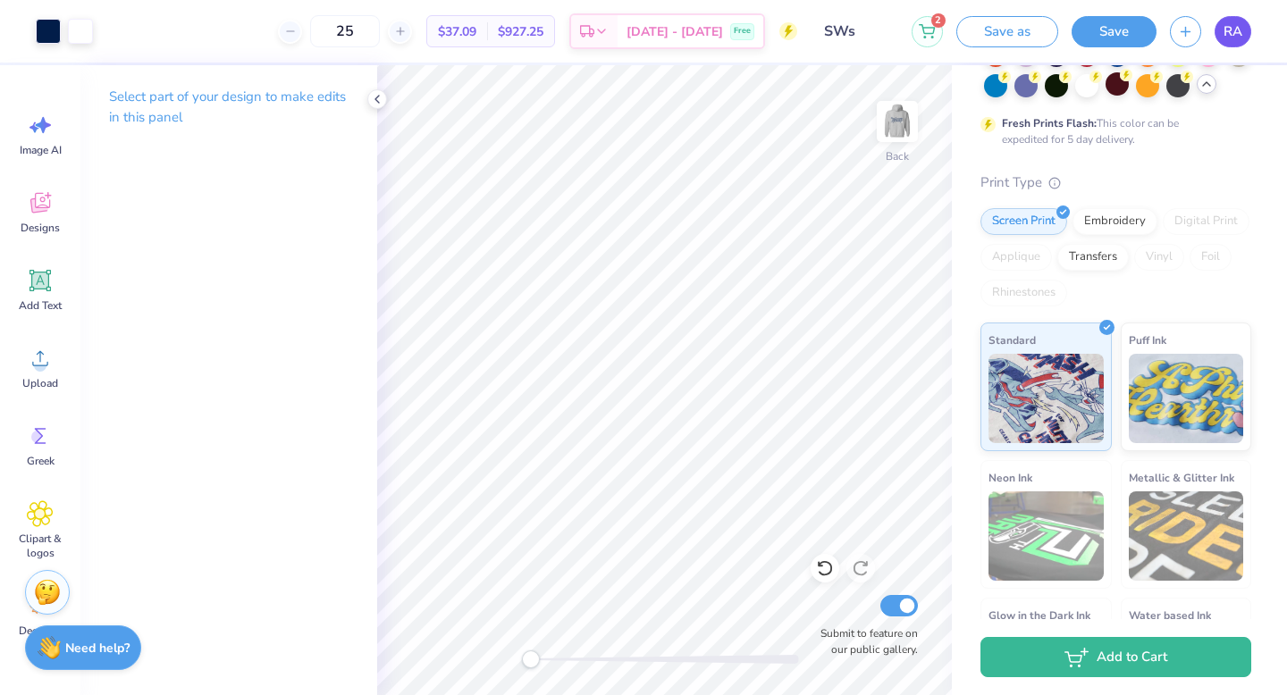
click at [1216, 33] on link "RA" at bounding box center [1232, 31] width 37 height 31
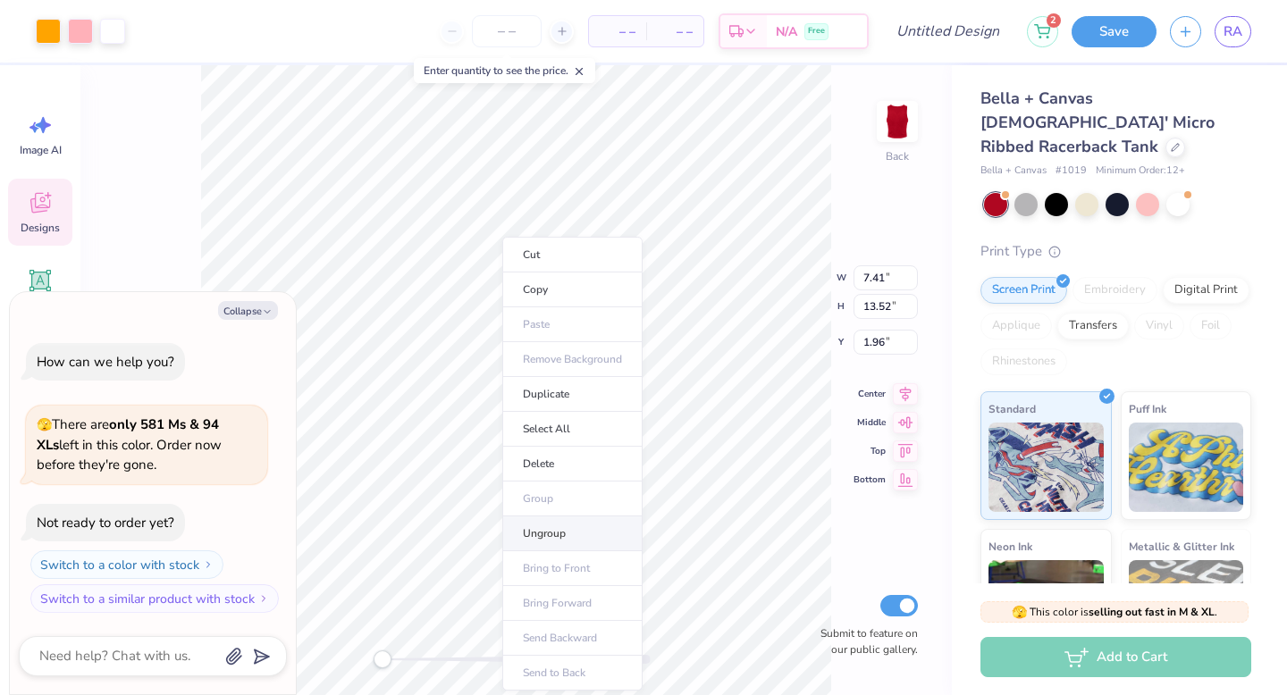
click at [542, 545] on li "Ungroup" at bounding box center [572, 533] width 140 height 35
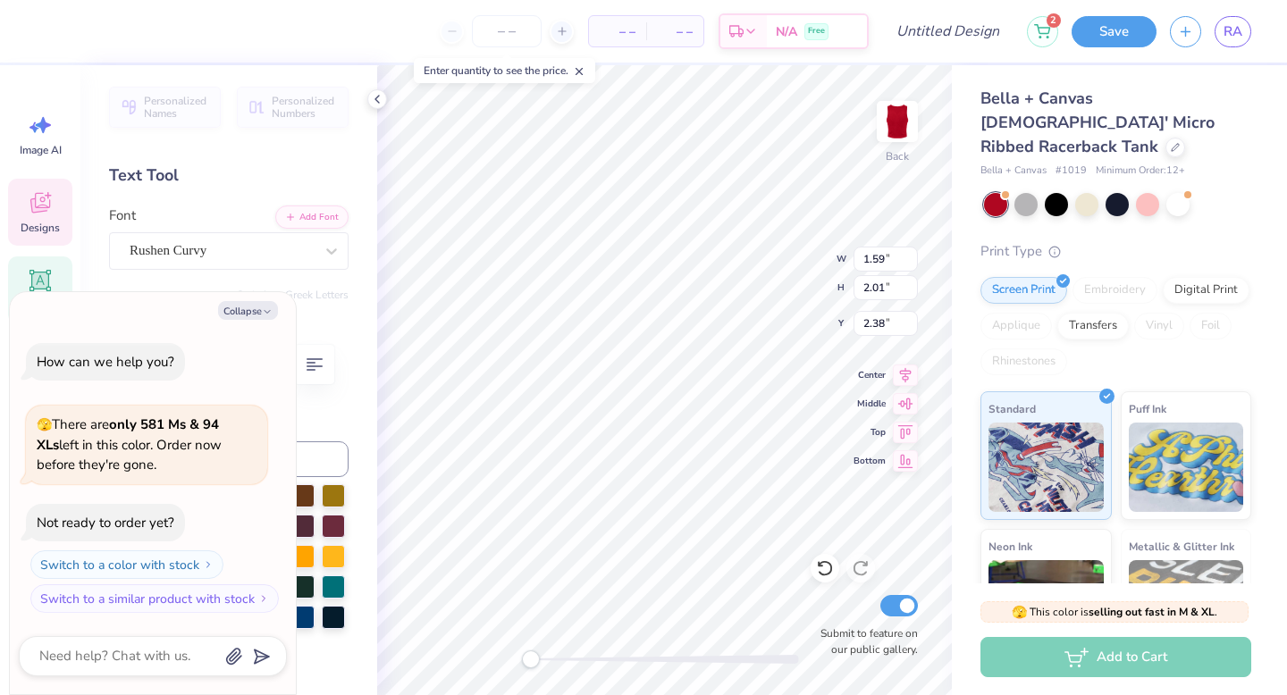
type textarea "x"
type input "1.92"
type input "2.14"
type input "2.27"
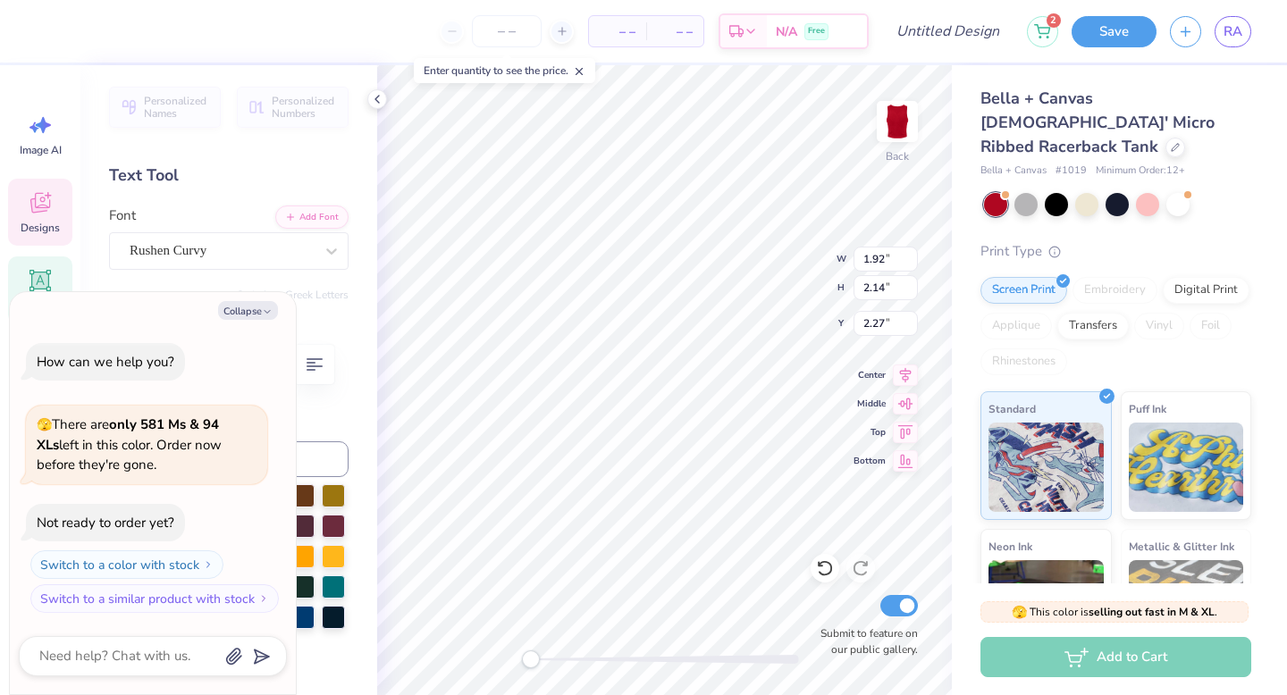
type textarea "x"
type textarea "r"
type textarea "x"
type input "1.59"
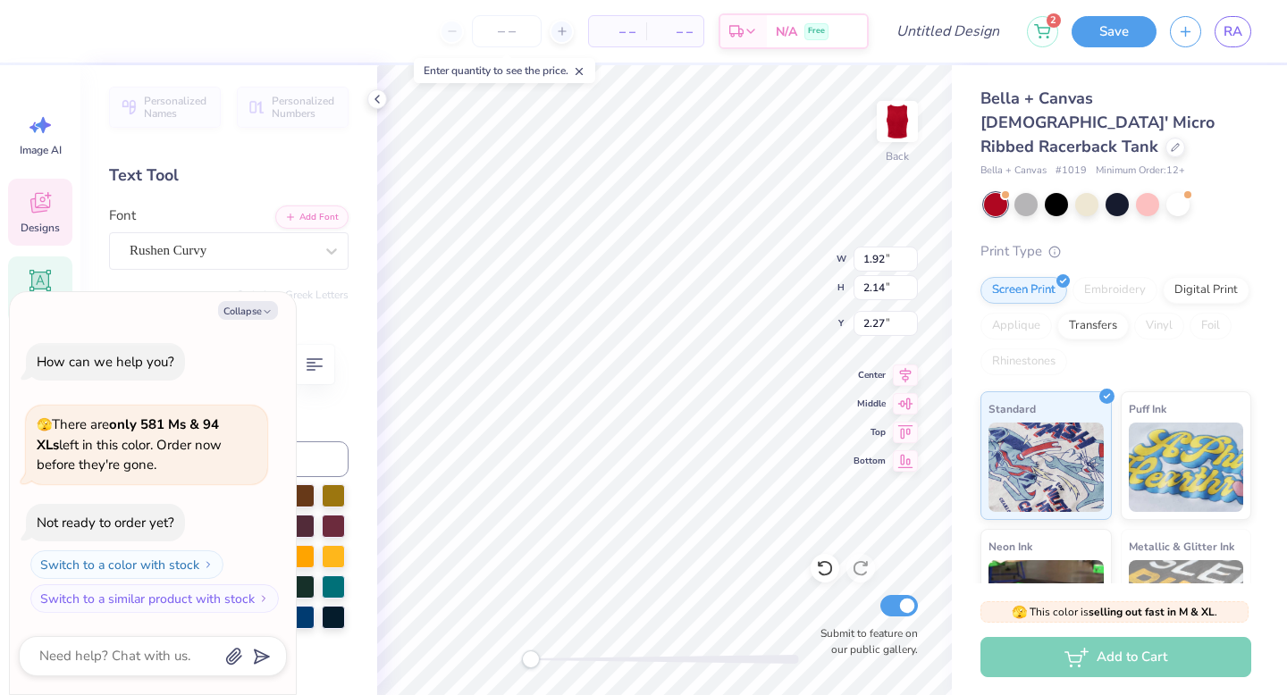
type input "2.01"
type input "2.38"
type textarea "x"
type textarea "u"
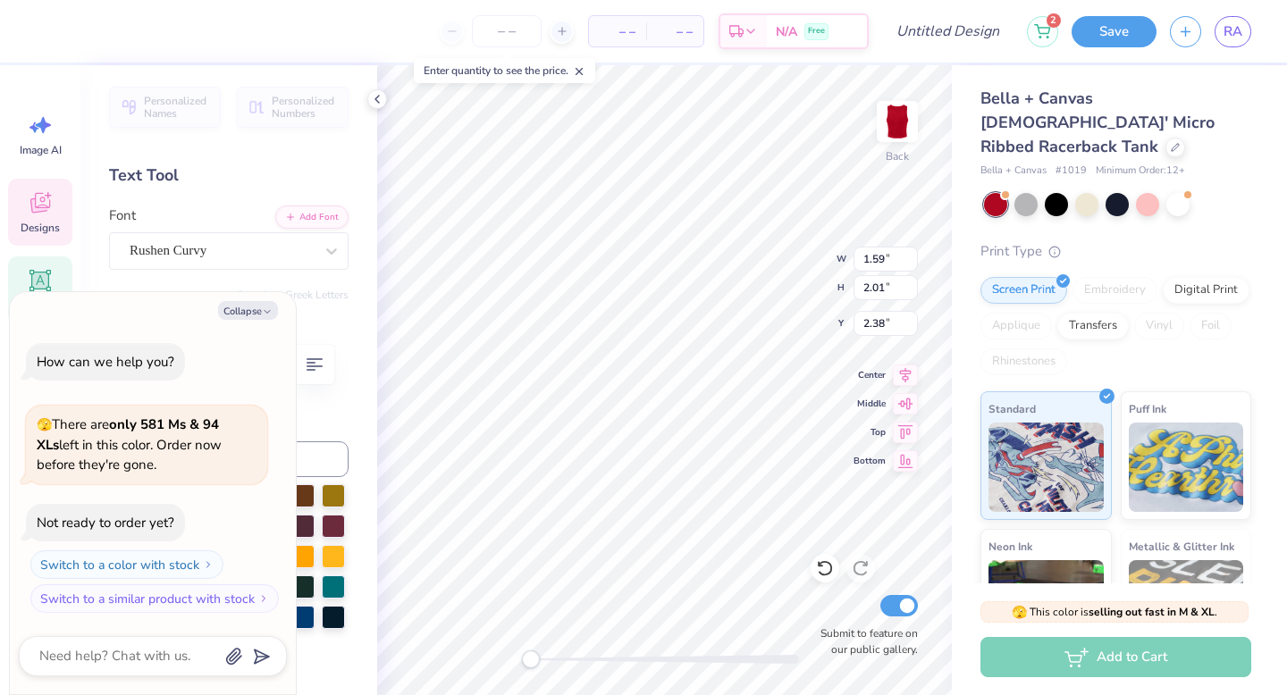
type textarea "x"
type input "1.70"
type input "2.08"
type input "2.31"
type textarea "x"
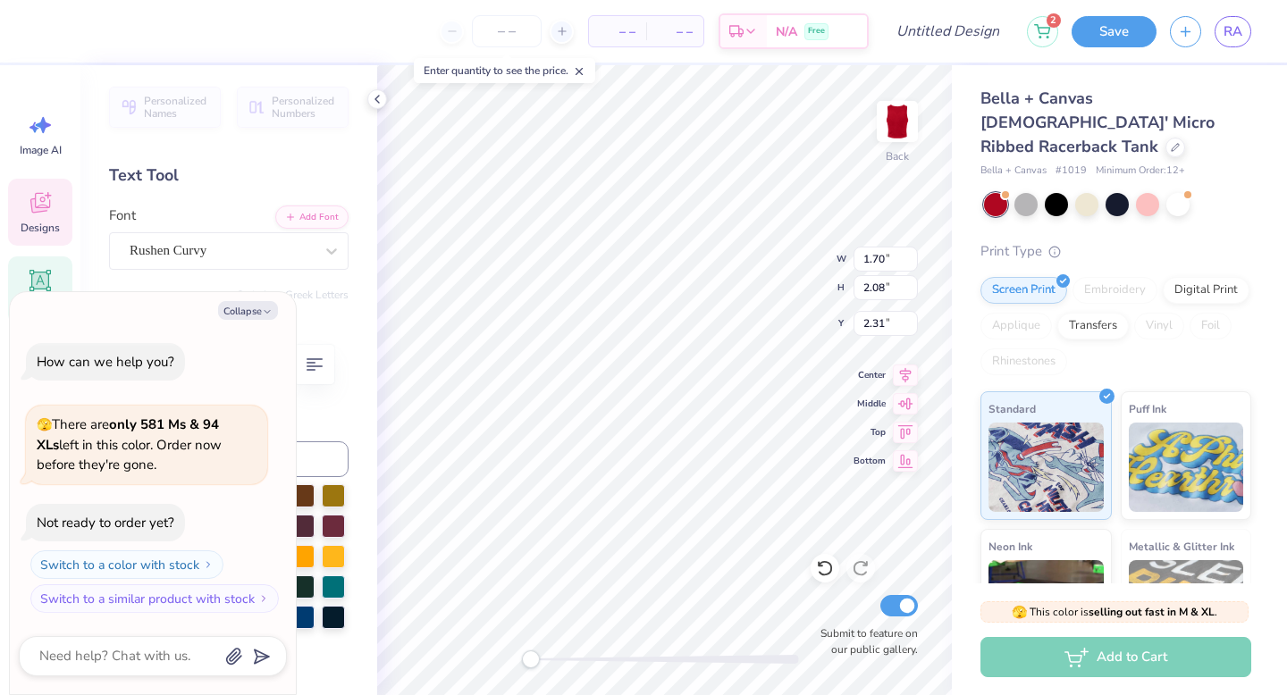
type textarea "s"
type textarea "x"
type input "1.90"
type input "2.17"
type input "2.32"
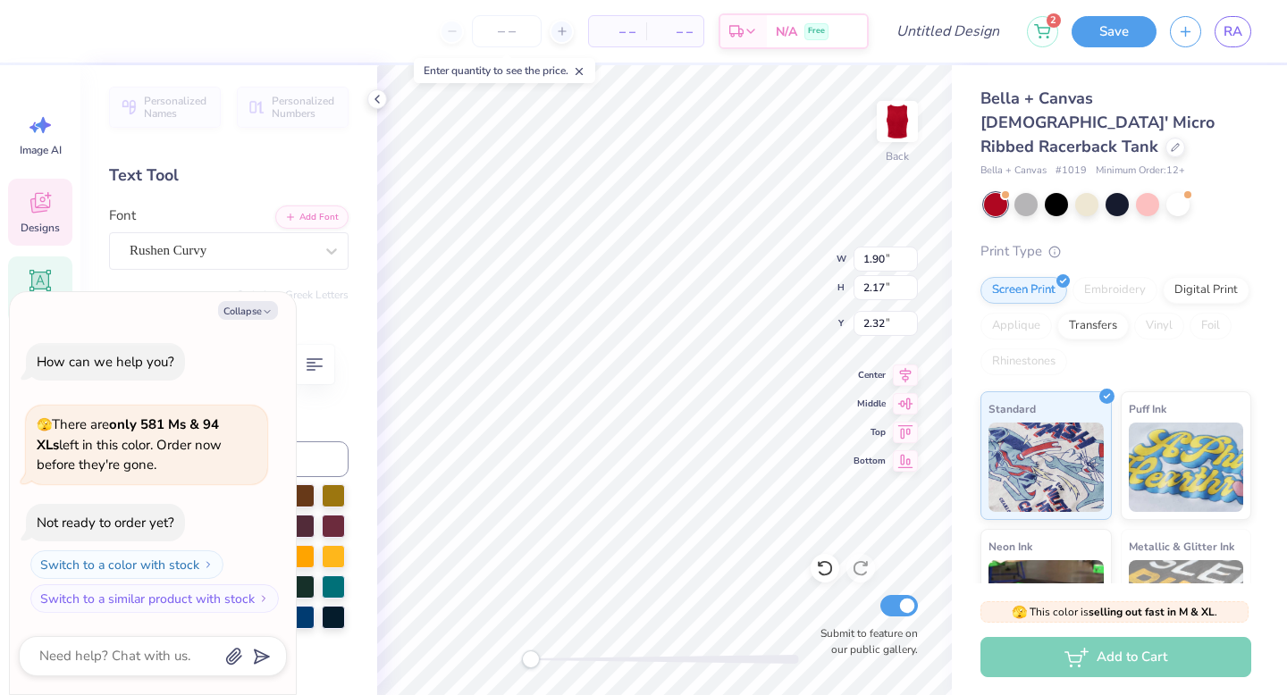
type textarea "x"
type textarea "s"
type textarea "x"
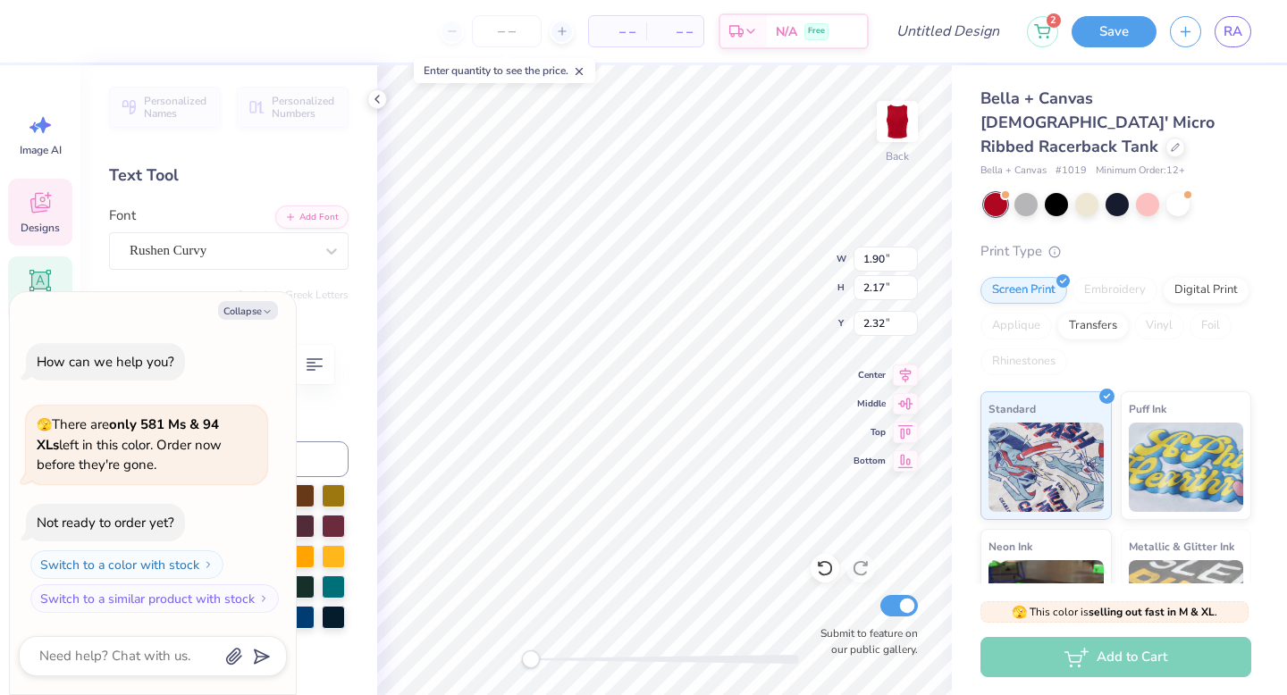
type textarea "x"
type textarea "k"
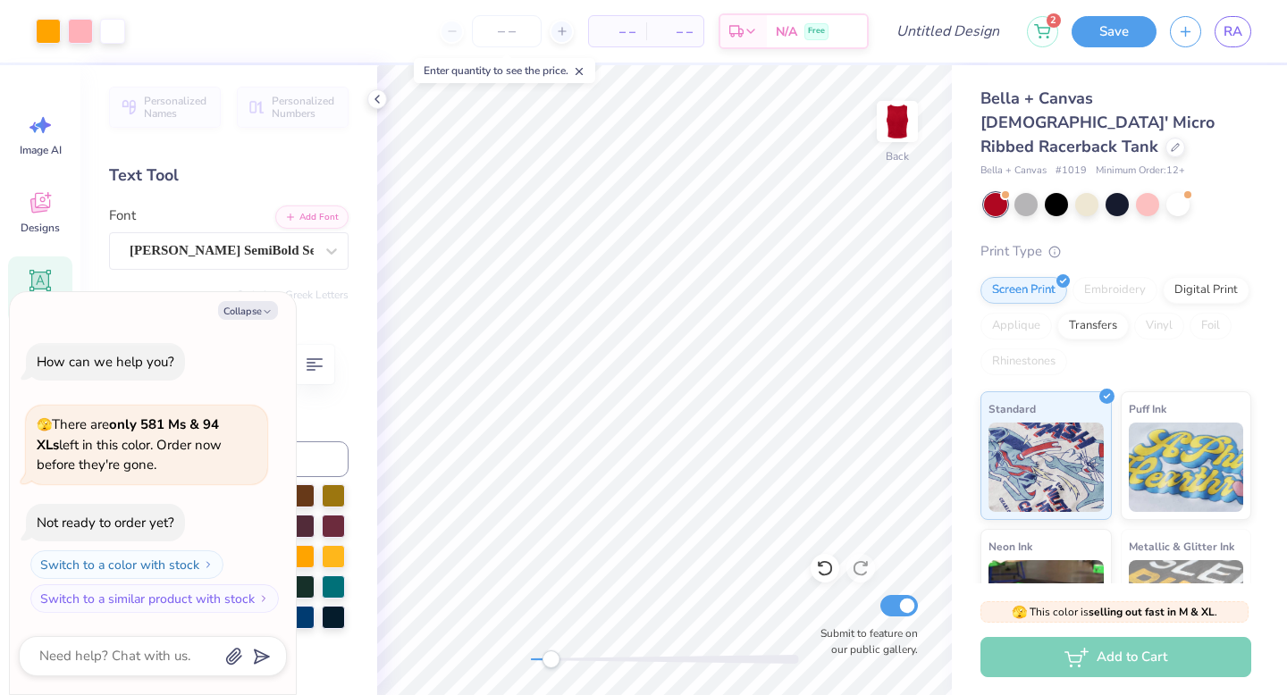
drag, startPoint x: 533, startPoint y: 654, endPoint x: 550, endPoint y: 654, distance: 17.9
click at [550, 654] on div "Accessibility label" at bounding box center [550, 659] width 18 height 18
type textarea "x"
type textarea "E"
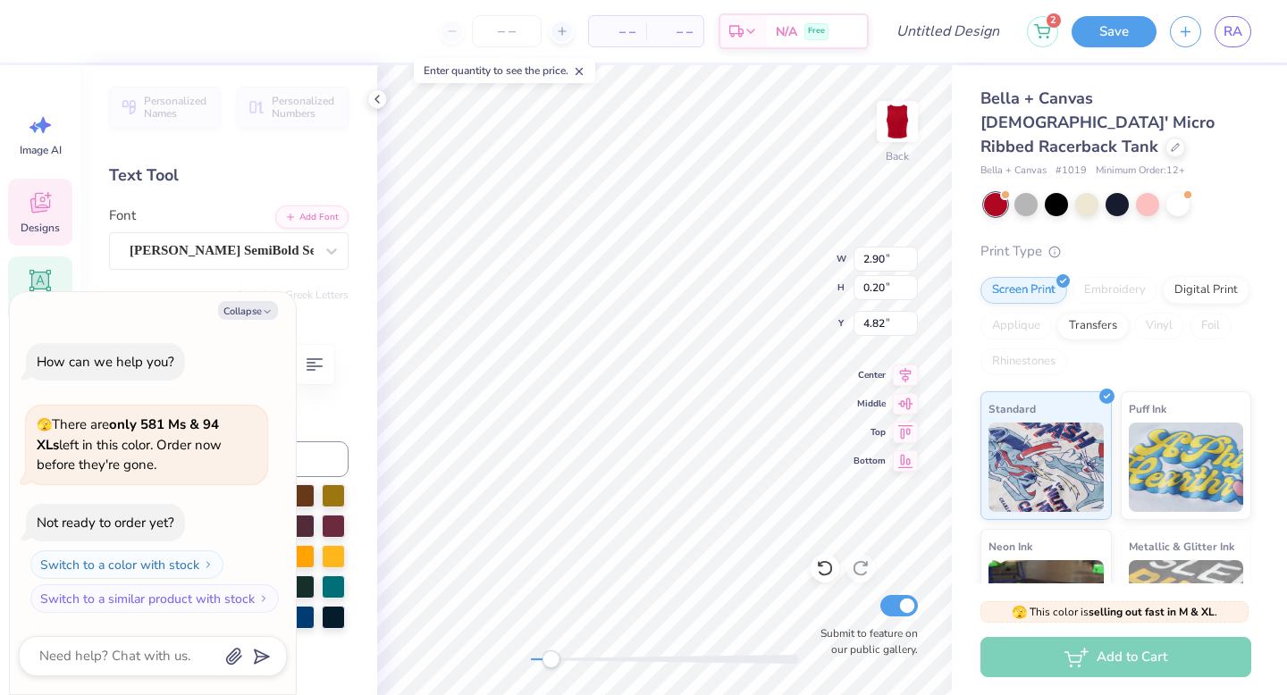
scroll to position [13, 2]
type textarea "x"
type textarea "Ea"
type textarea "x"
type textarea "Eat"
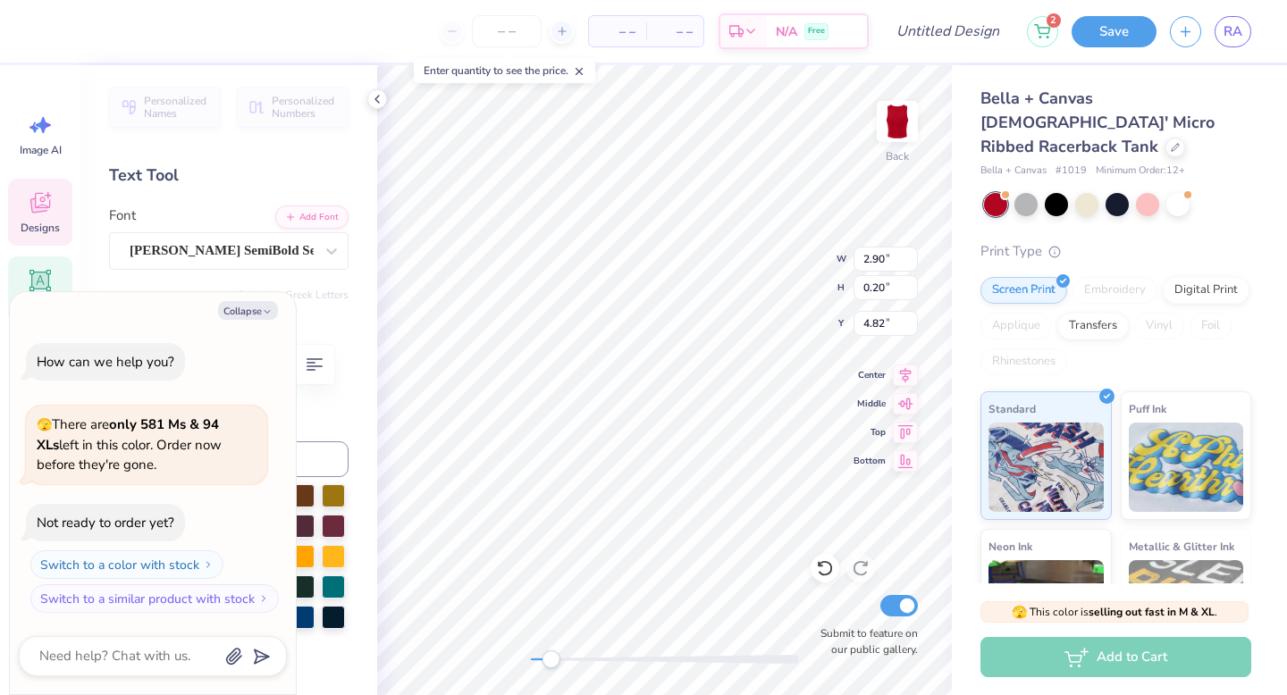
type textarea "x"
type textarea "Ea"
type textarea "x"
type textarea "E"
type textarea "x"
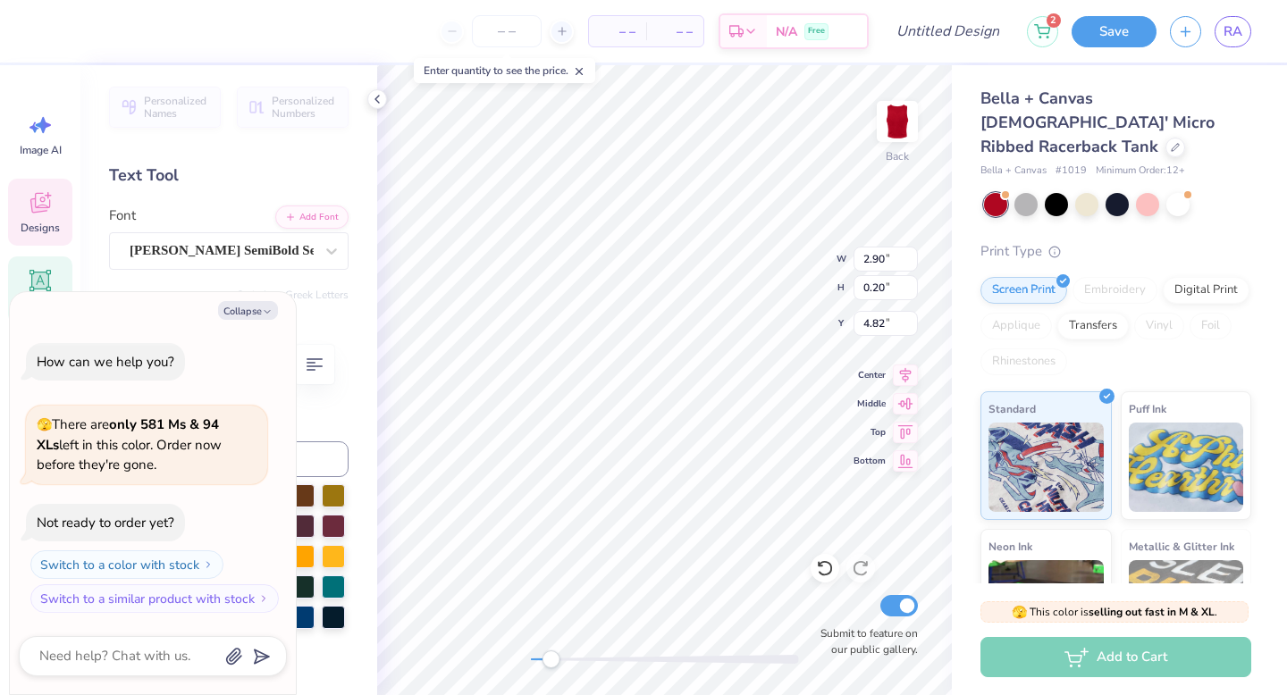
type textarea "EA"
type textarea "x"
type textarea "EAT"
type textarea "x"
type textarea "EATI"
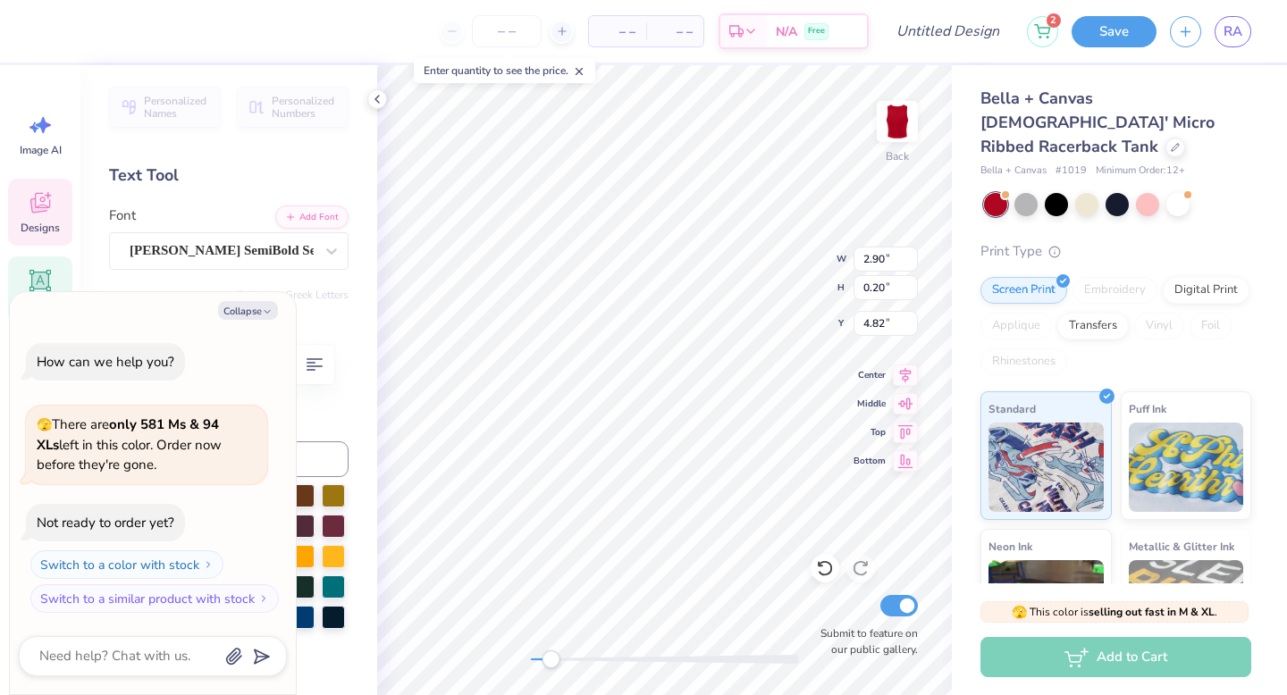
type textarea "x"
type textarea "EATIN"
type textarea "x"
type textarea "EATING"
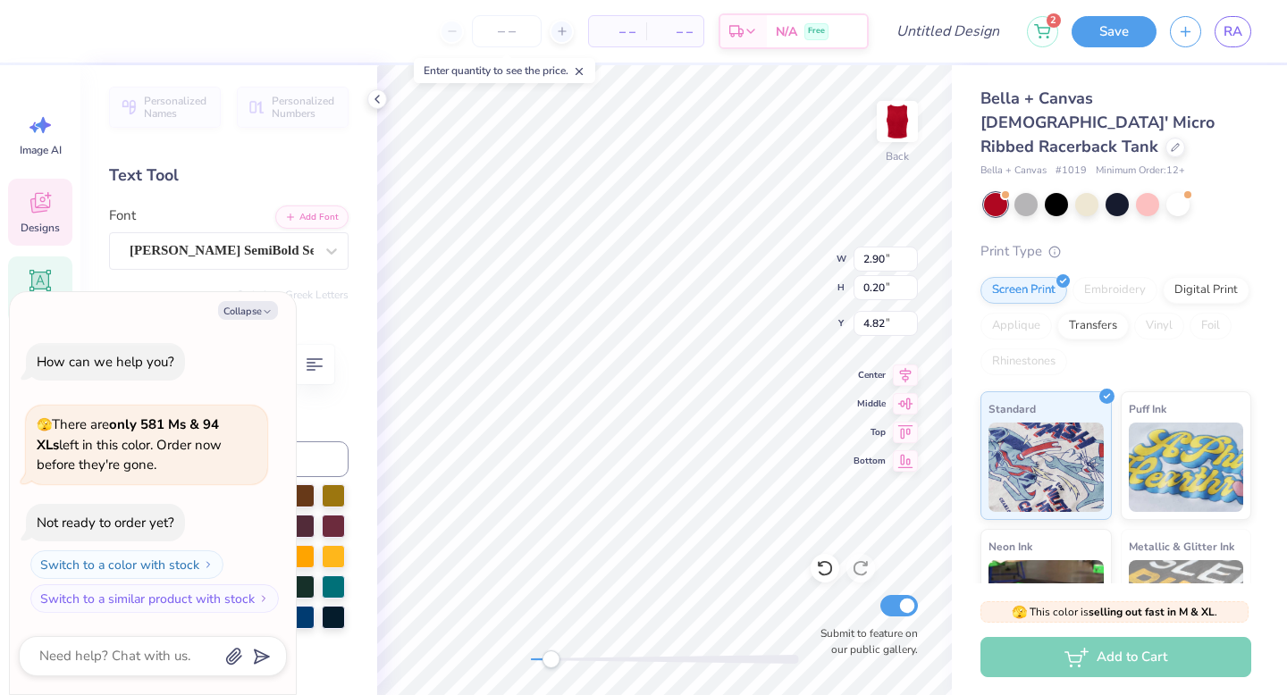
type textarea "x"
type textarea "EATING"
type textarea "x"
type textarea "EATING H"
type textarea "x"
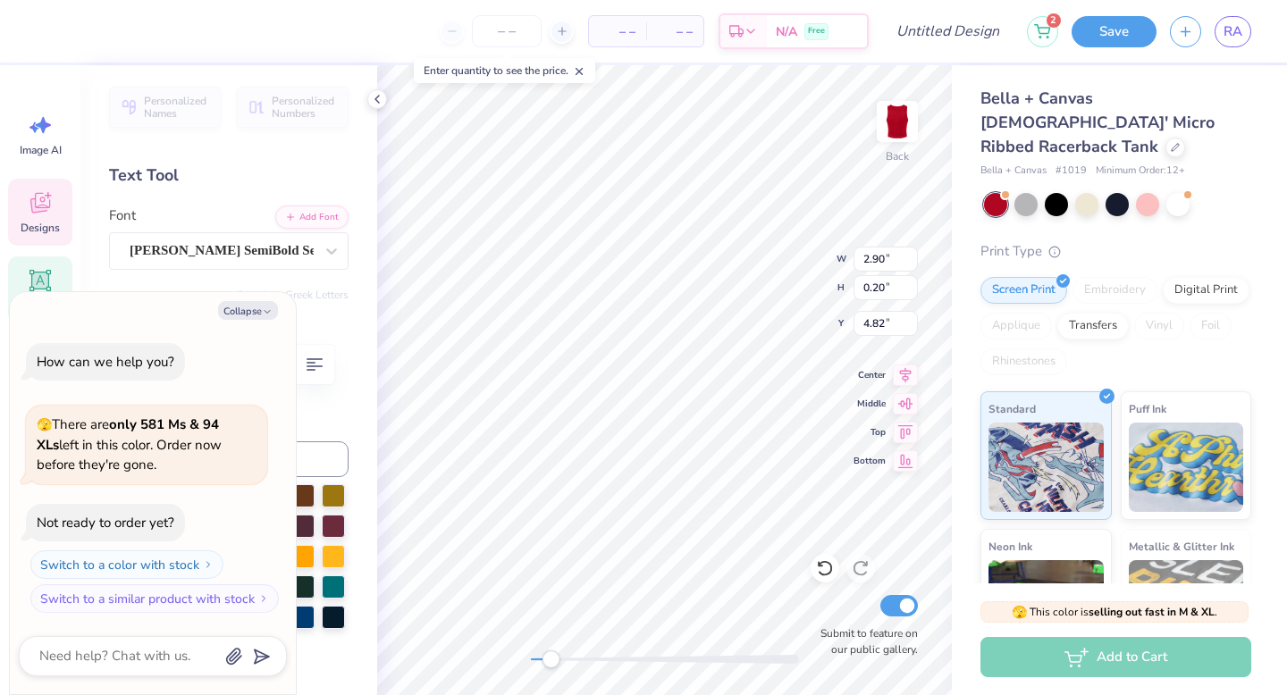
type textarea "EATING HO"
type textarea "x"
type textarea "EATING HOU"
type textarea "x"
type textarea "EATING HOUX"
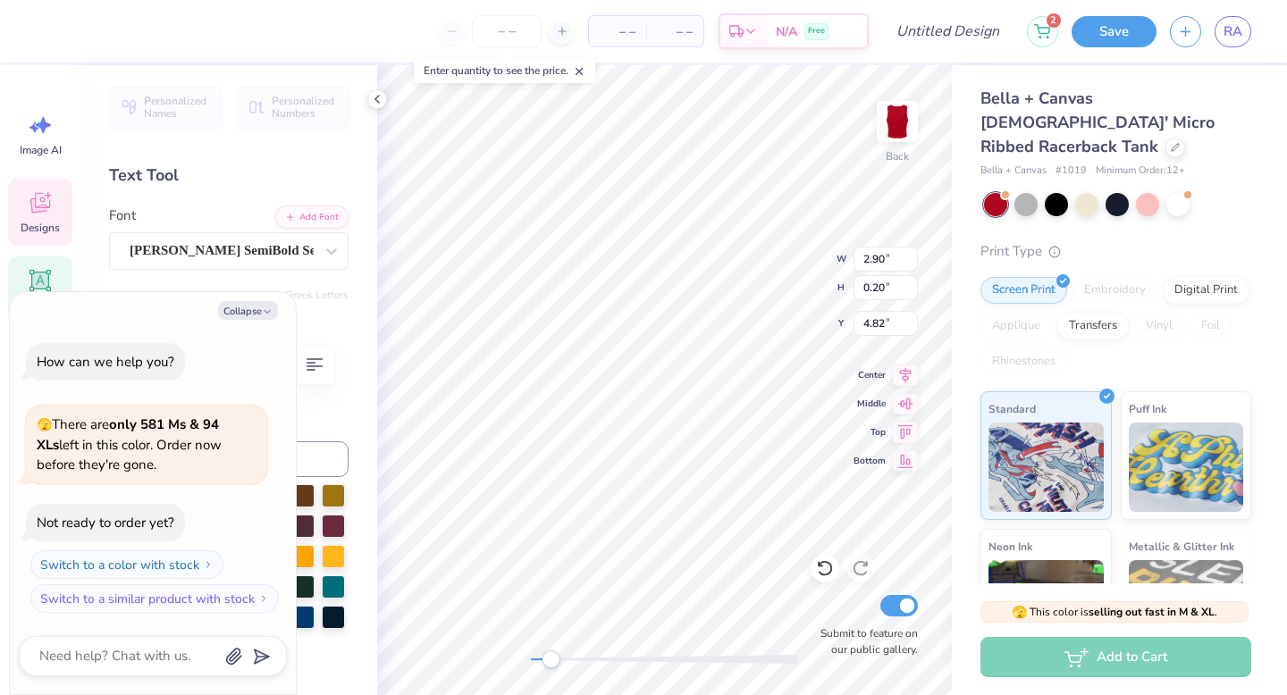
type textarea "x"
type textarea "EATING HOUXD"
type textarea "x"
type textarea "EATING HOUX"
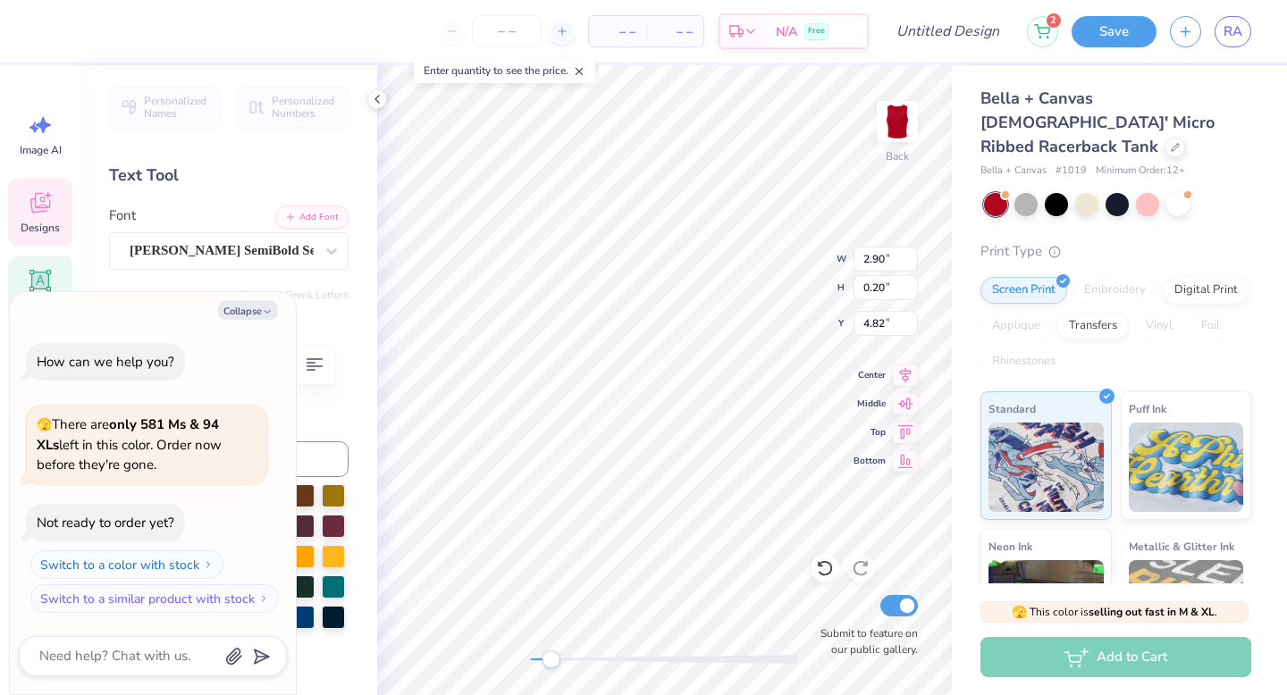
type textarea "x"
type textarea "EATING HOU"
type textarea "x"
type textarea "EATING HOUS"
type textarea "x"
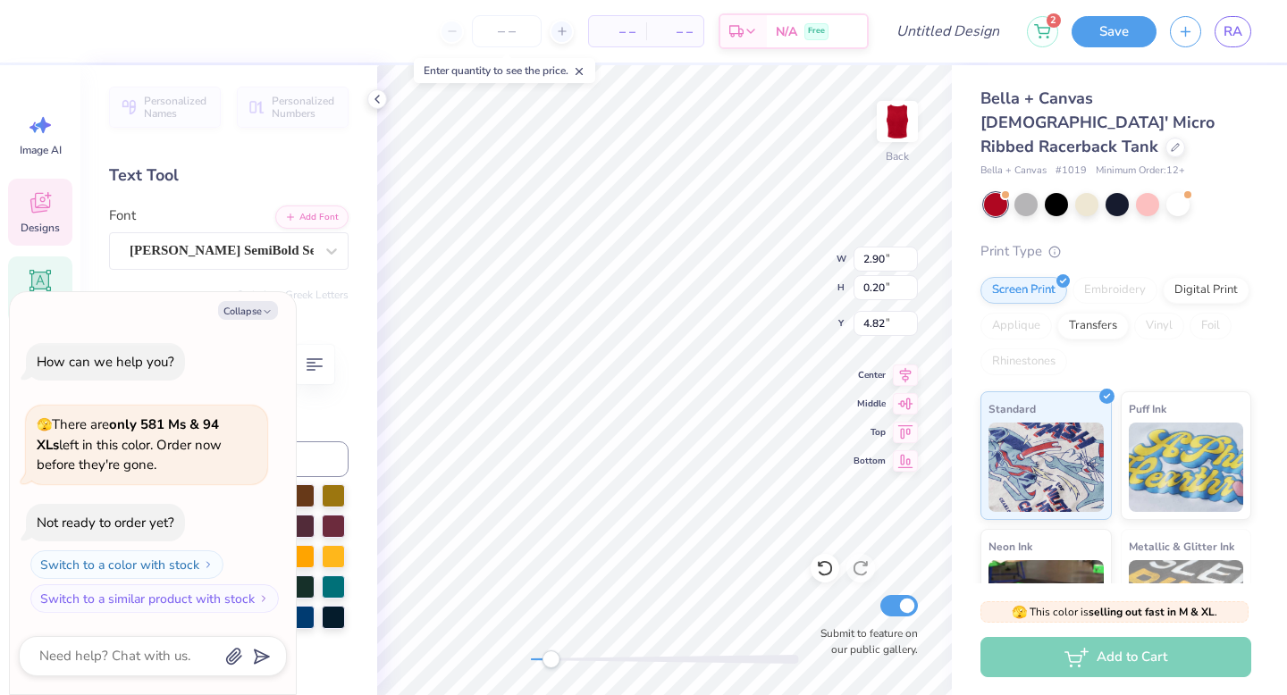
type textarea "EATING HOUSE"
type textarea "x"
type input "1.10"
type input "5.09"
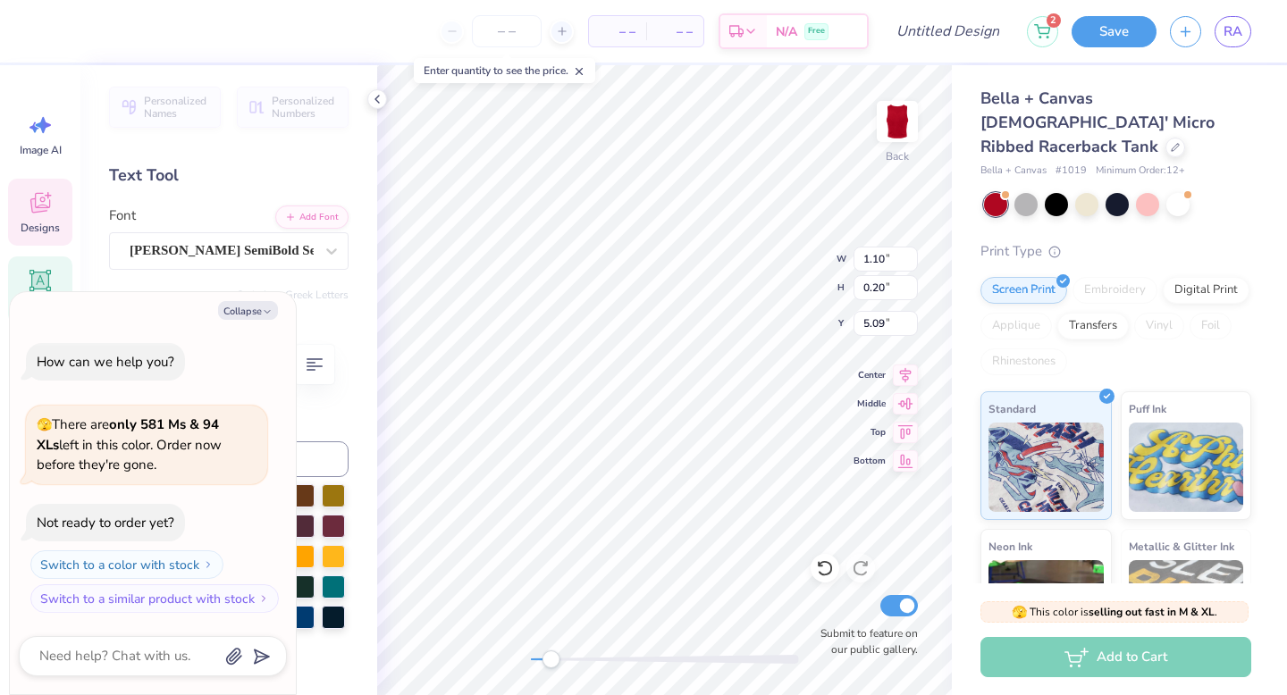
type textarea "x"
type textarea "E"
type textarea "x"
type textarea "ES"
type textarea "x"
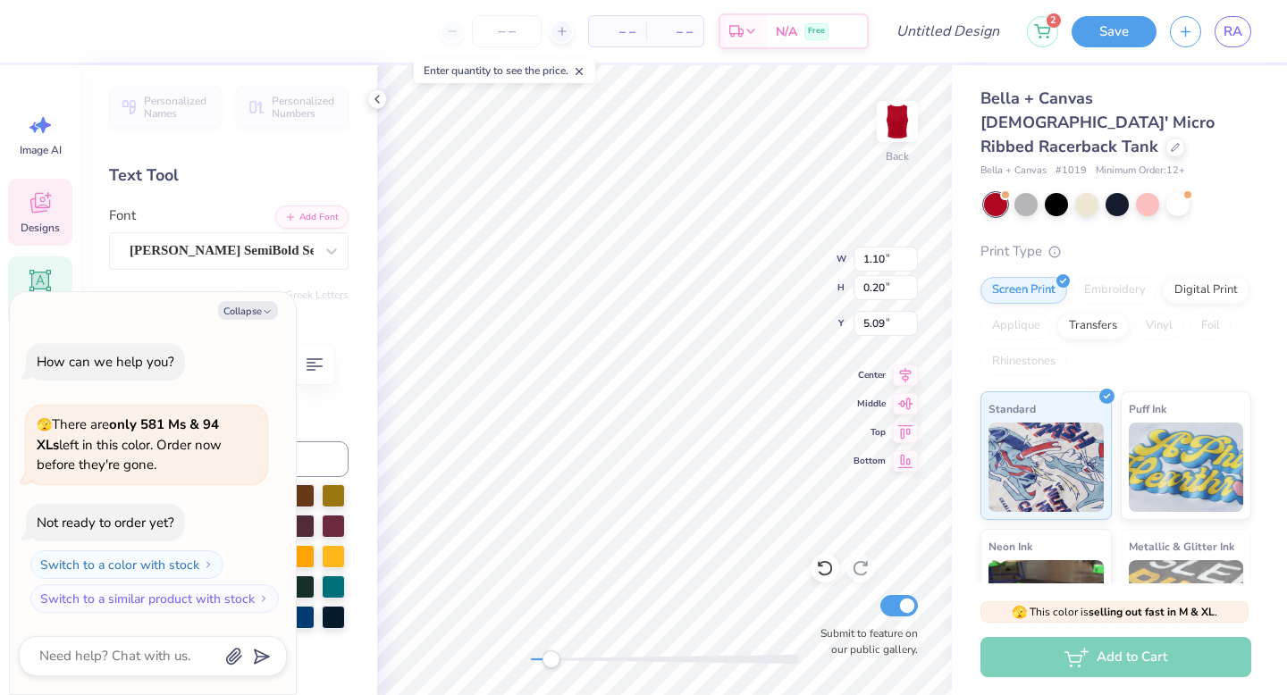
type textarea "EST"
type textarea "x"
type textarea "EST."
type textarea "x"
type textarea "EST."
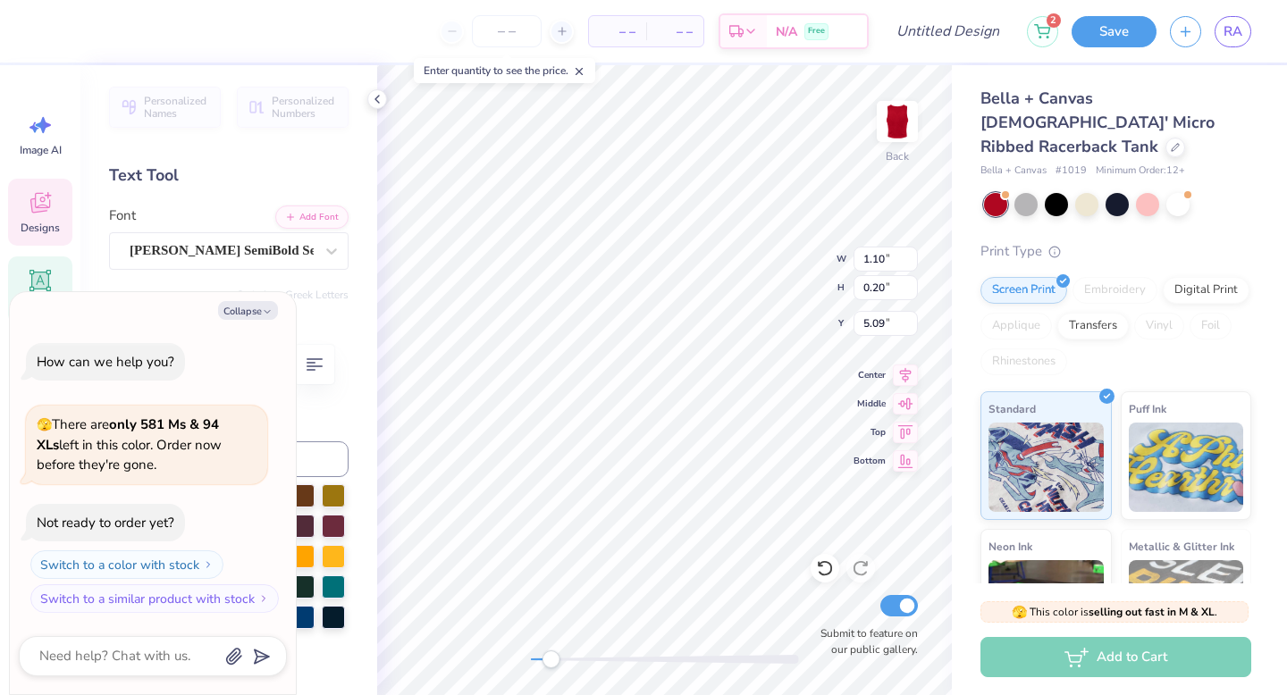
type textarea "x"
type textarea "EST. 2"
type textarea "x"
type textarea "EST. 29"
type textarea "x"
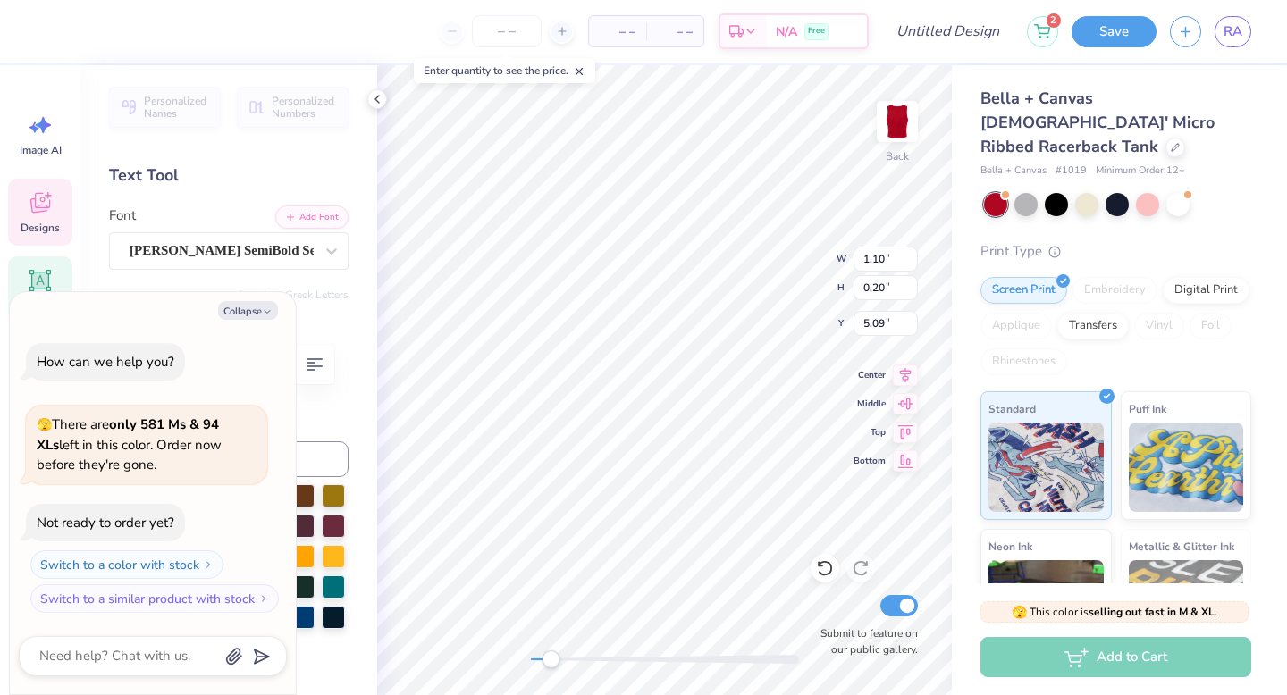
type textarea "EST. 297"
type textarea "x"
type textarea "EST. 2977"
click at [491, 657] on div "Back Submit to feature on our public gallery." at bounding box center [664, 380] width 575 height 630
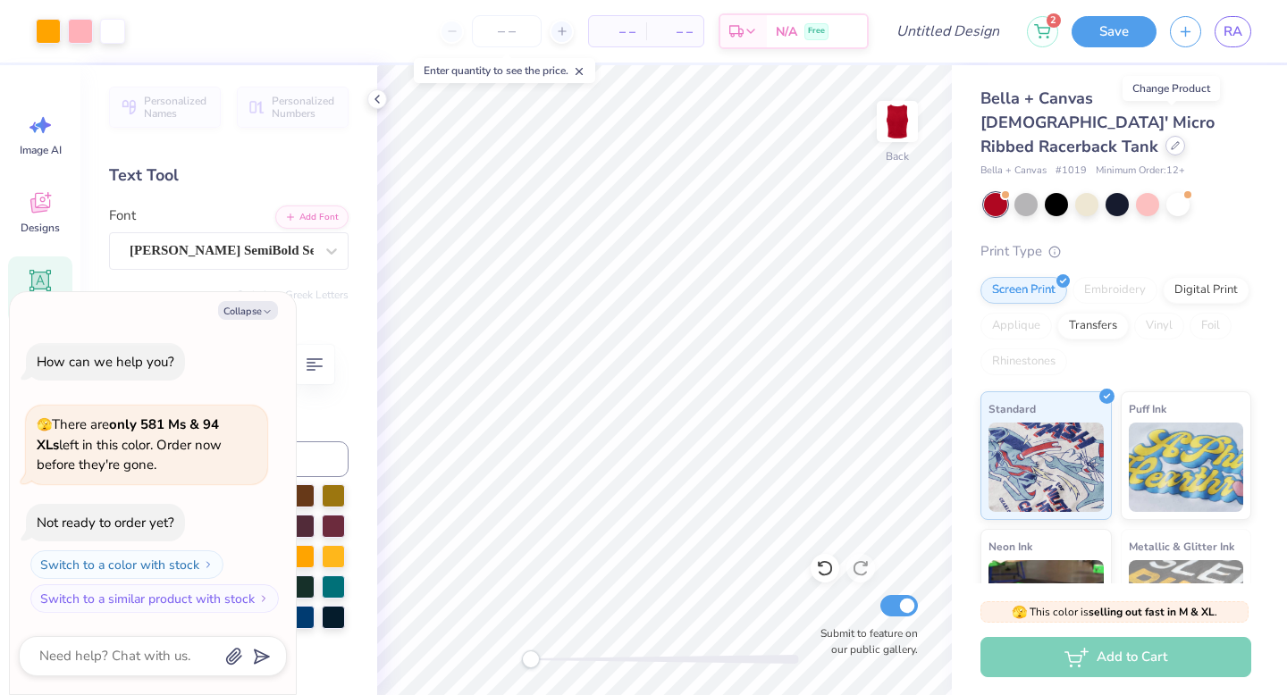
click at [1171, 141] on icon at bounding box center [1175, 145] width 9 height 9
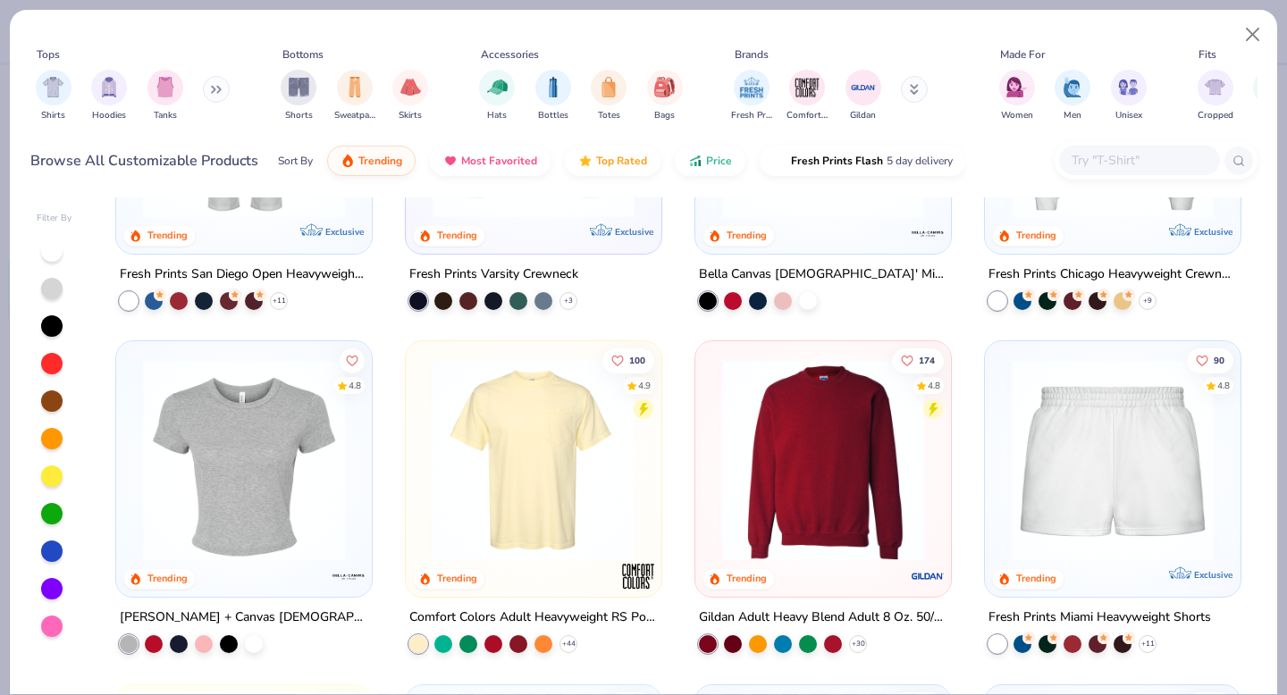
scroll to position [898, 0]
click at [852, 217] on div at bounding box center [823, 119] width 238 height 229
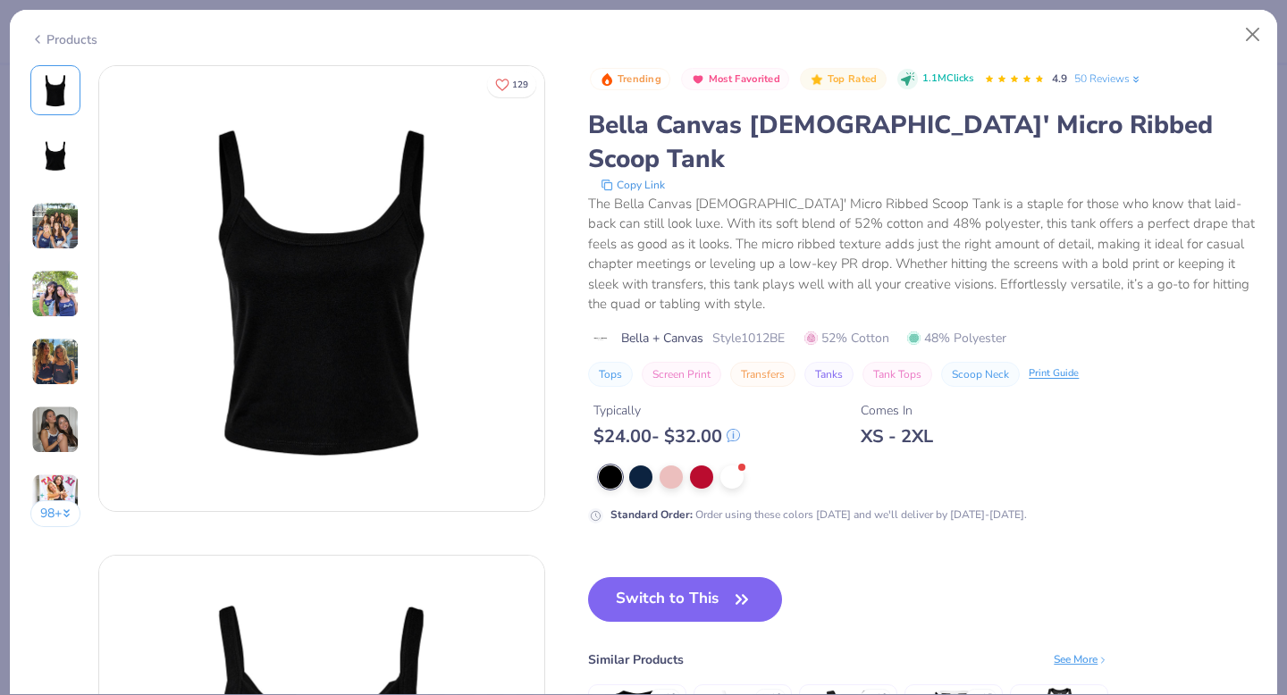
click at [60, 38] on div "Products" at bounding box center [63, 39] width 67 height 19
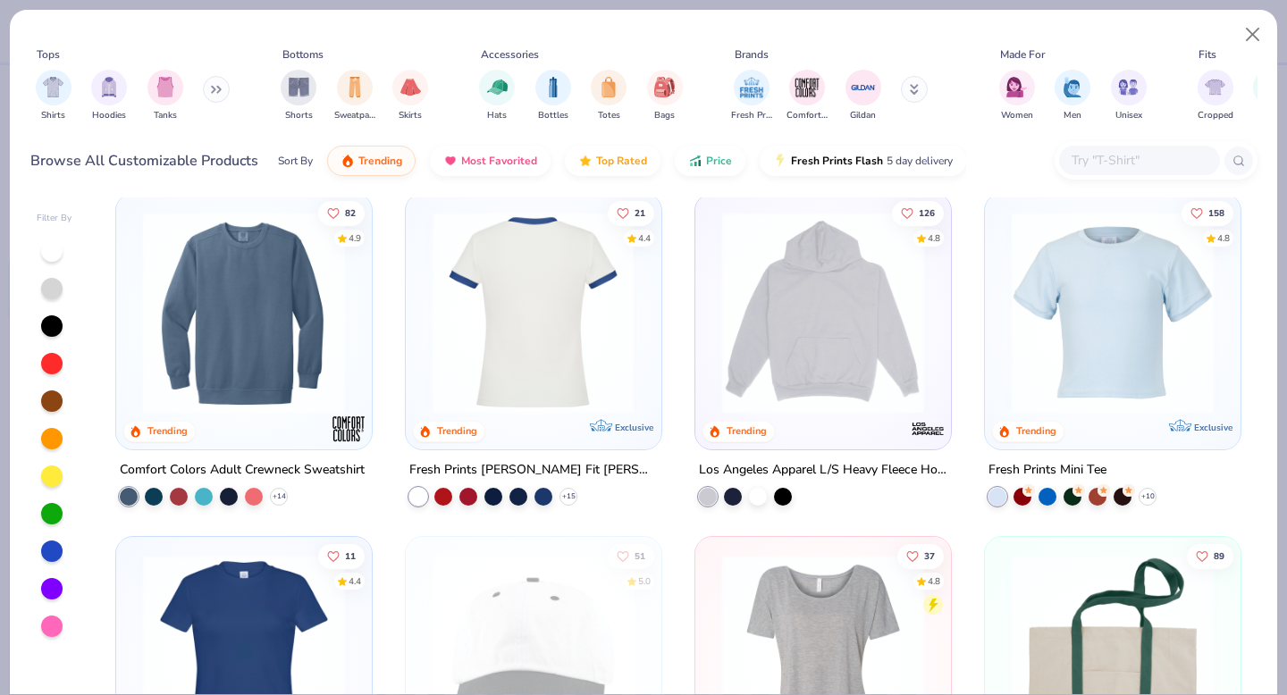
scroll to position [2079, 0]
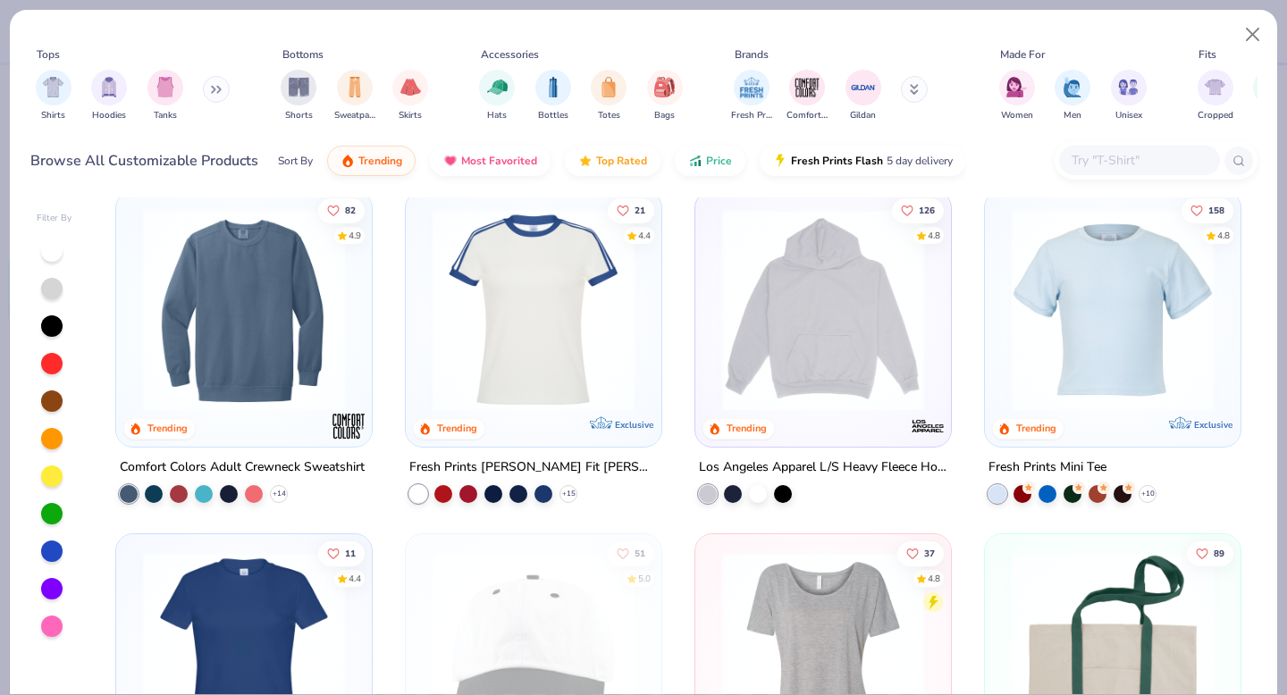
click at [832, 237] on img at bounding box center [823, 309] width 220 height 202
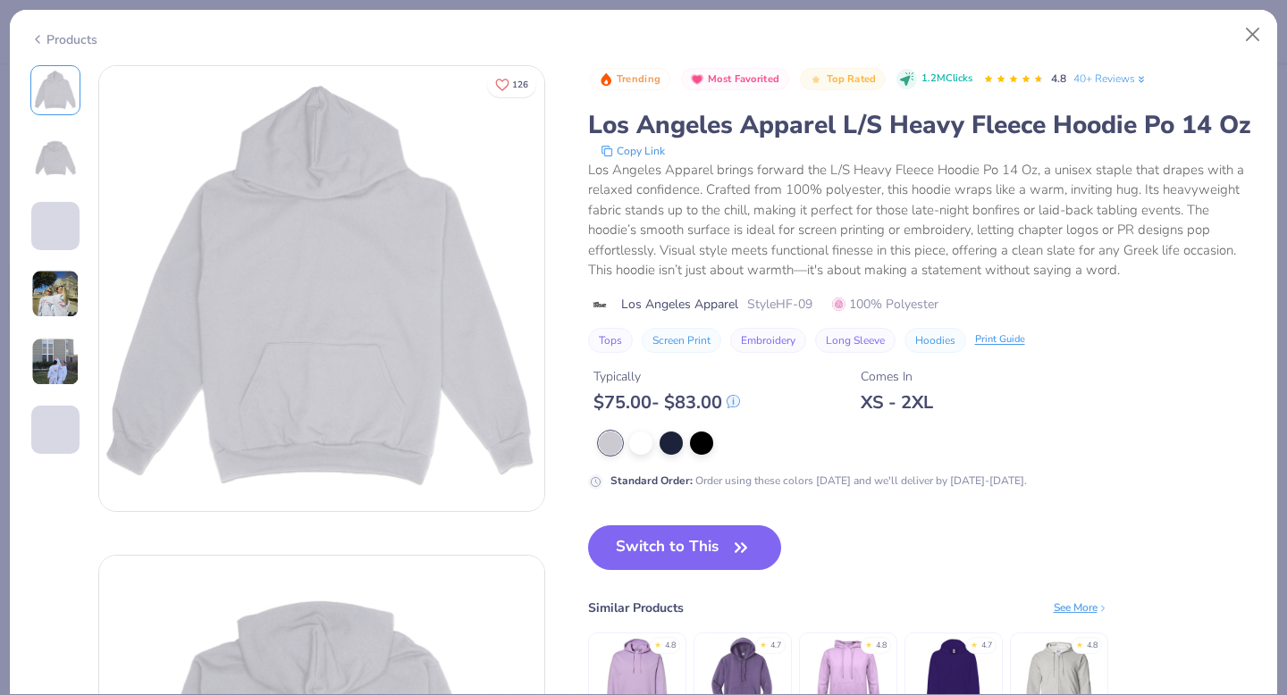
click at [73, 40] on div "Products" at bounding box center [63, 39] width 67 height 19
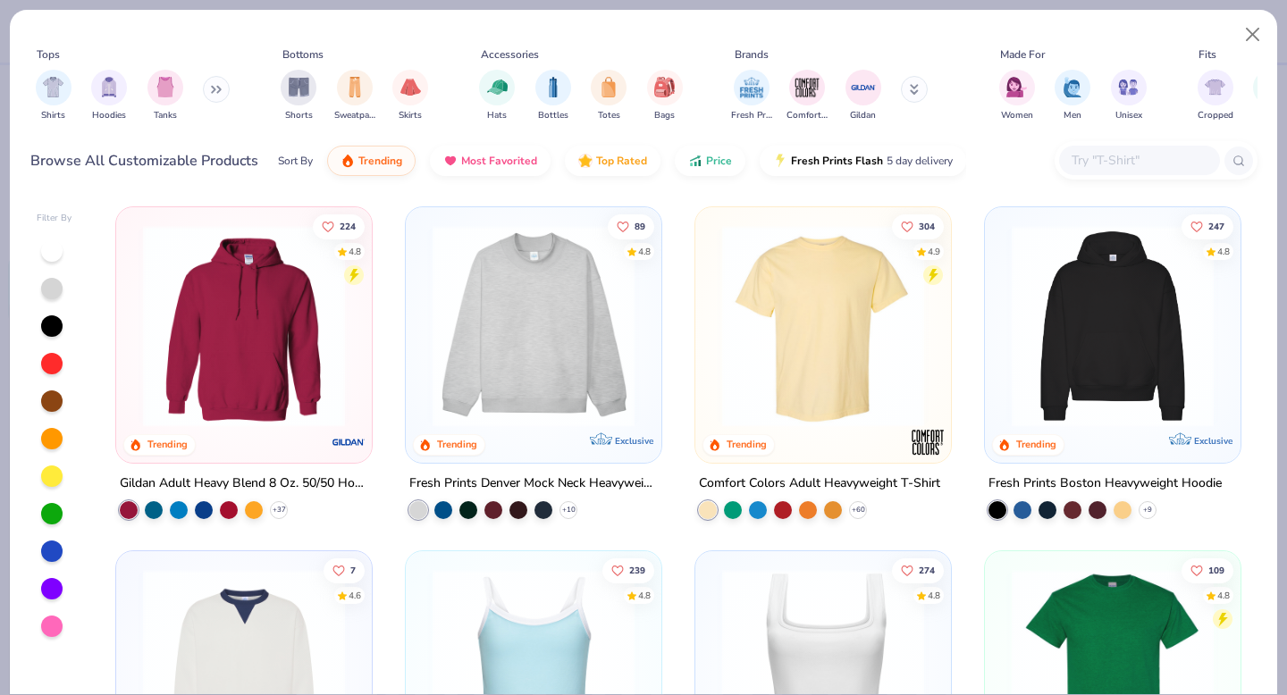
click at [258, 386] on img at bounding box center [244, 326] width 220 height 202
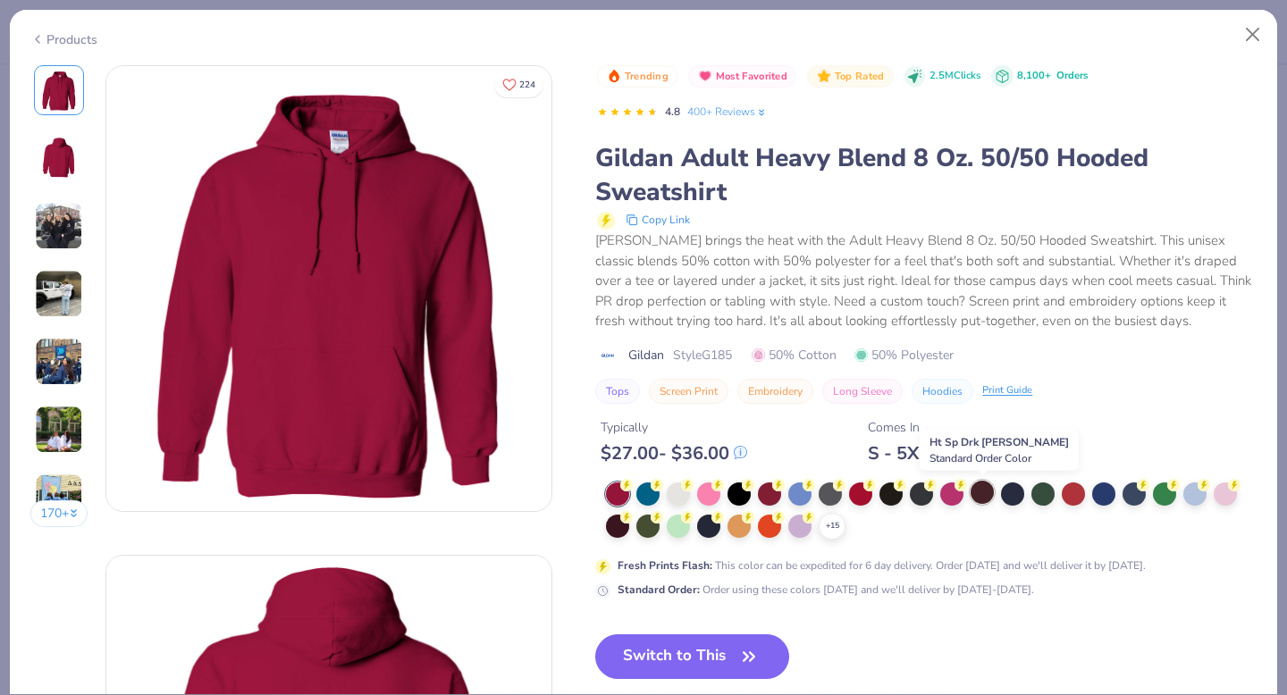
click at [991, 497] on div at bounding box center [981, 492] width 23 height 23
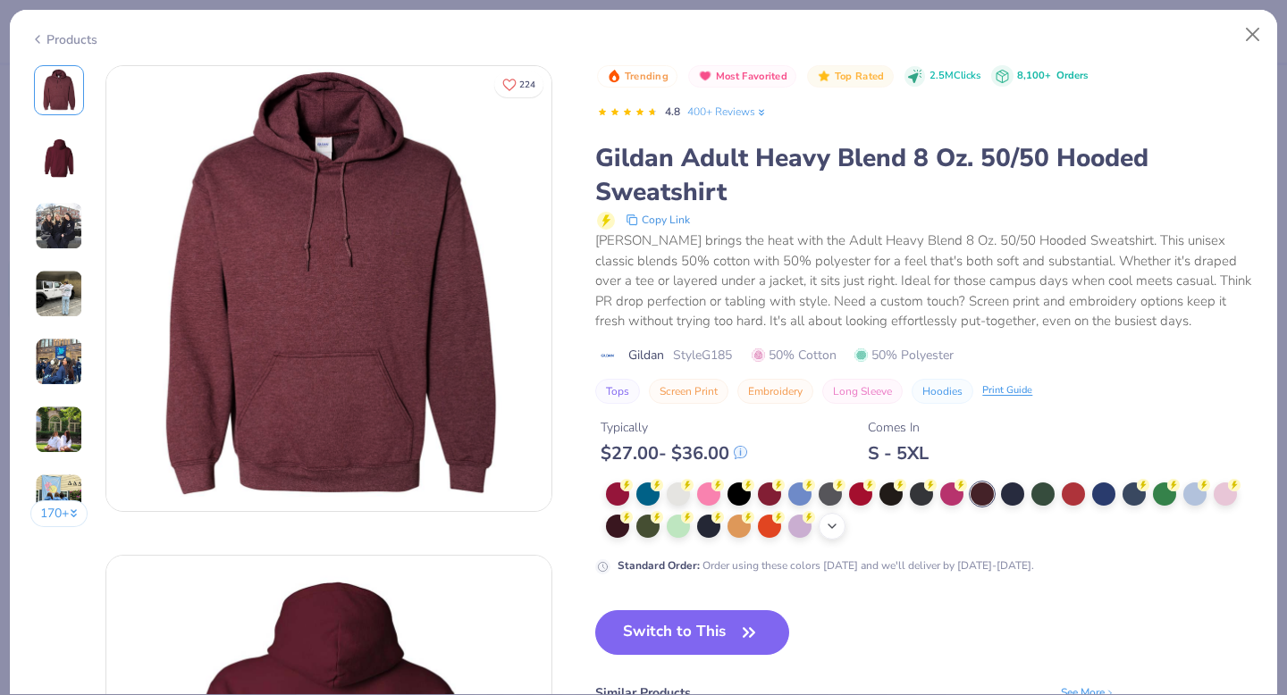
click at [831, 528] on polyline at bounding box center [831, 527] width 7 height 4
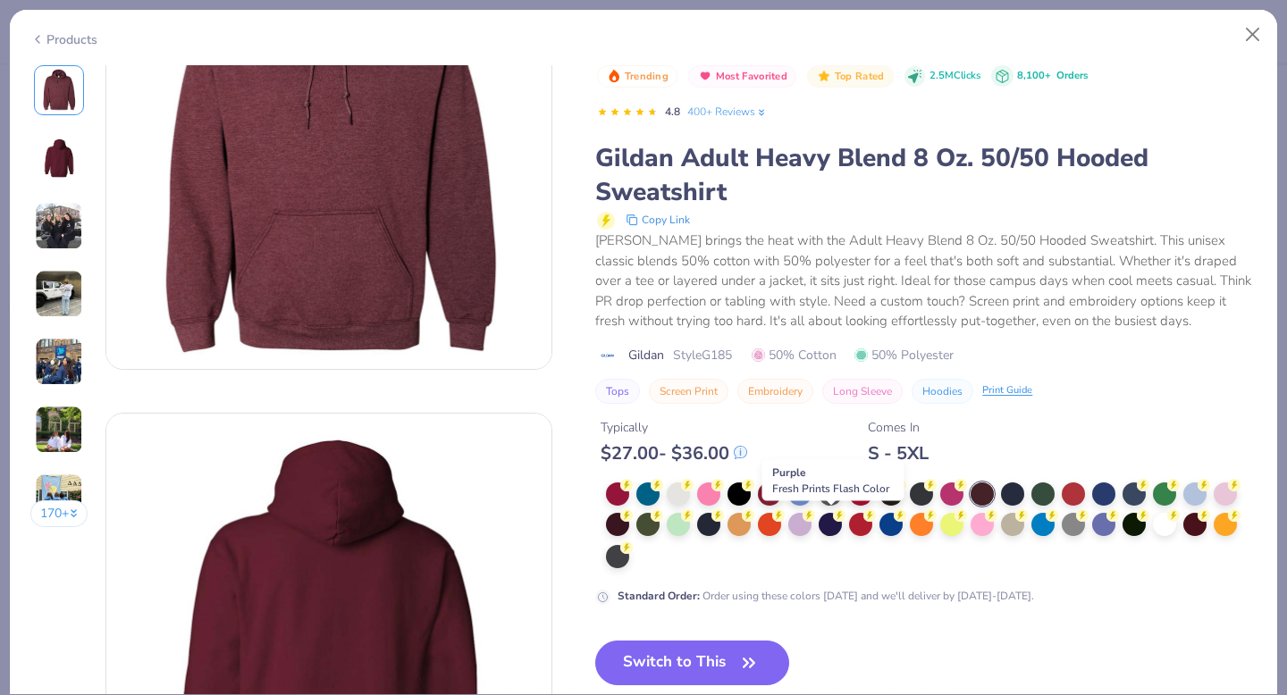
scroll to position [144, 0]
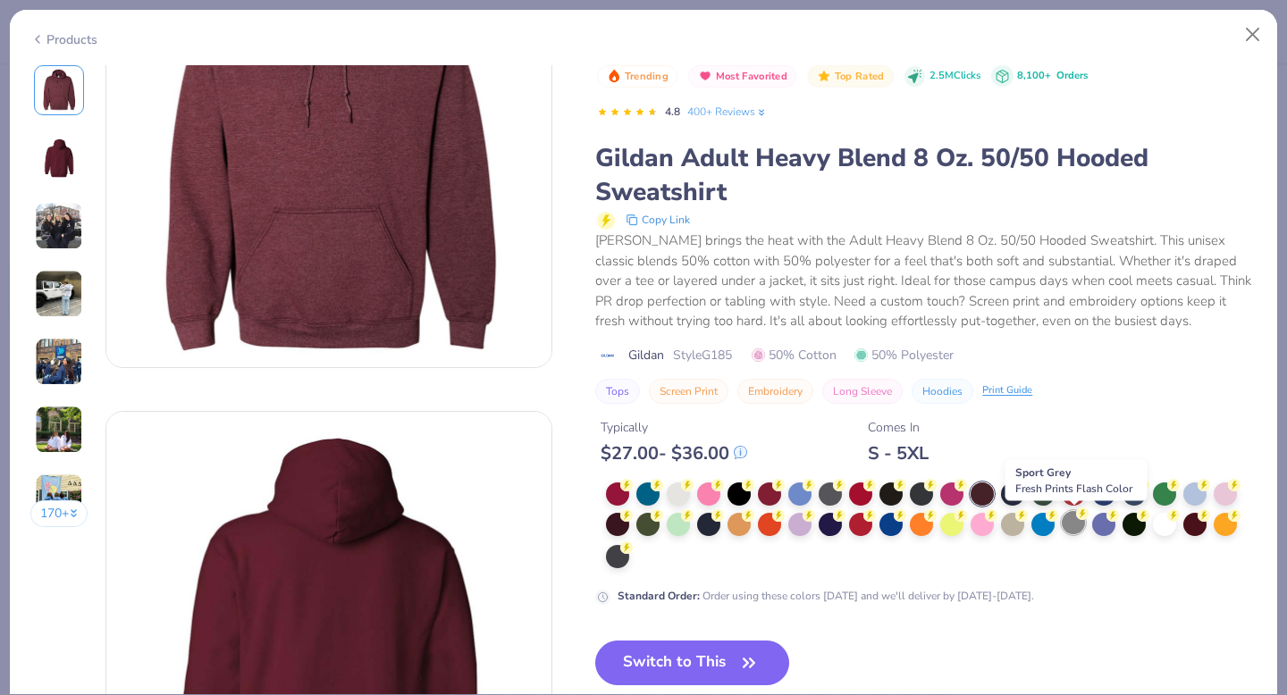
click at [1078, 516] on circle at bounding box center [1082, 514] width 13 height 13
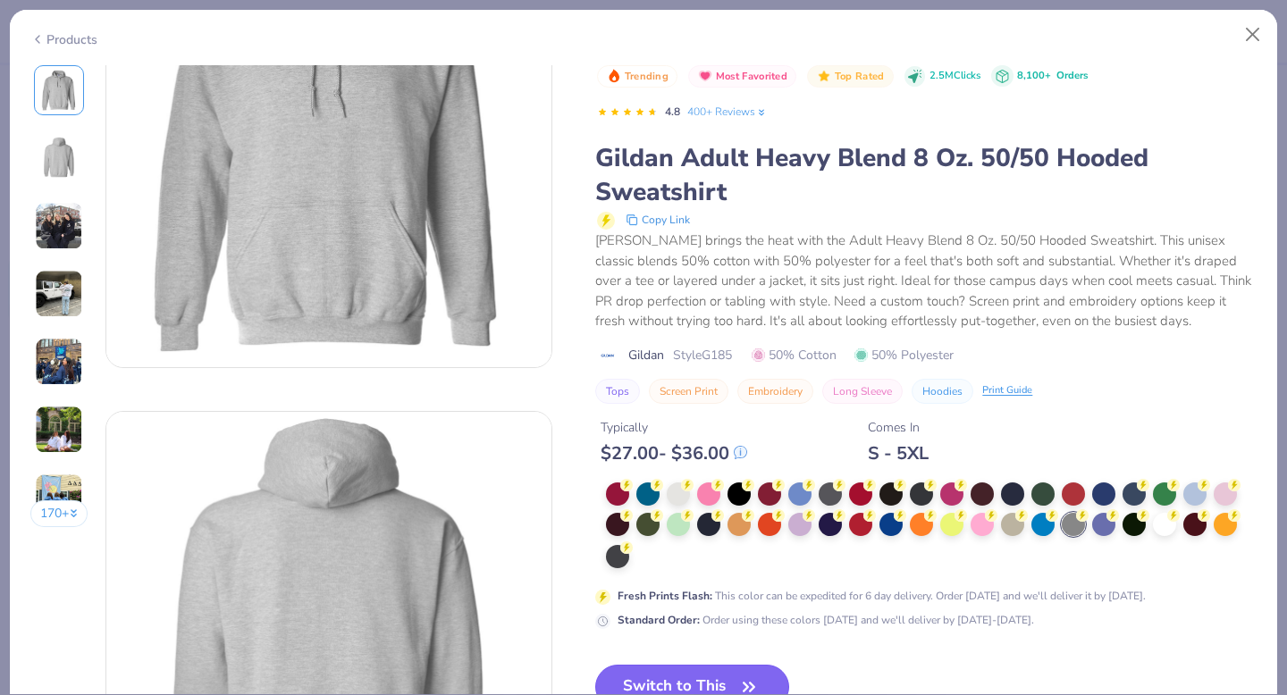
click at [684, 672] on button "Switch to This" at bounding box center [692, 687] width 194 height 45
type textarea "x"
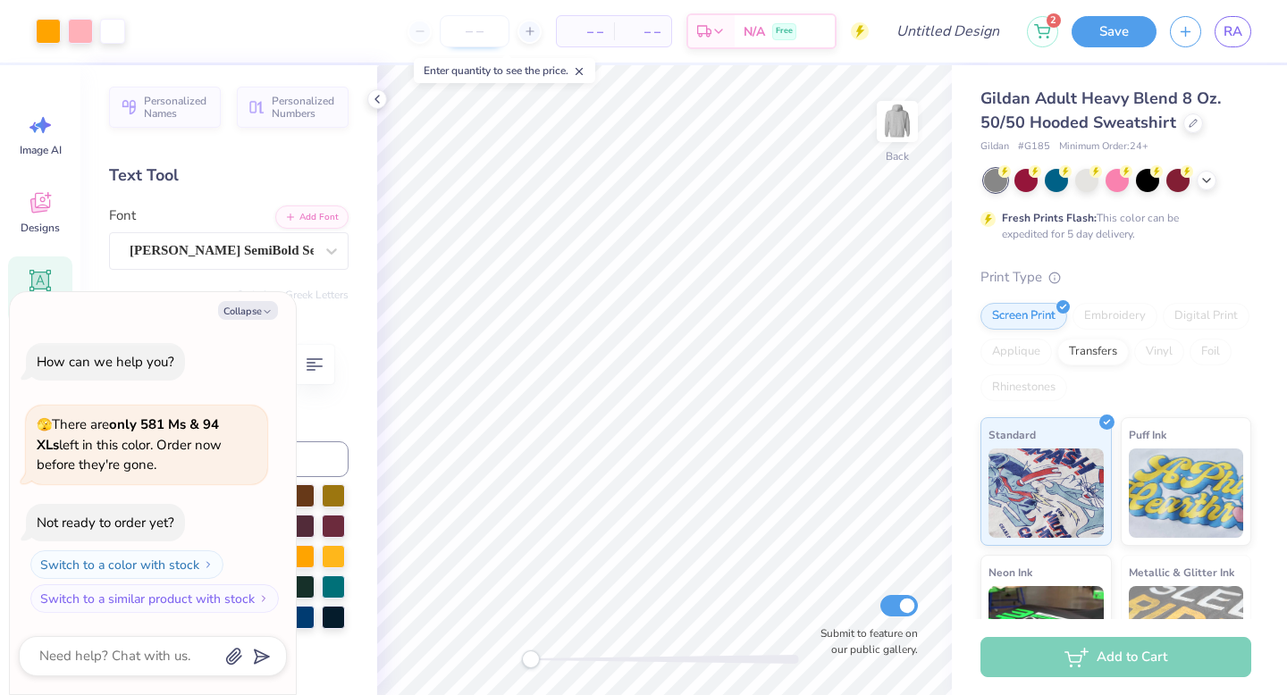
click at [465, 40] on input "number" at bounding box center [475, 31] width 70 height 32
type input "15"
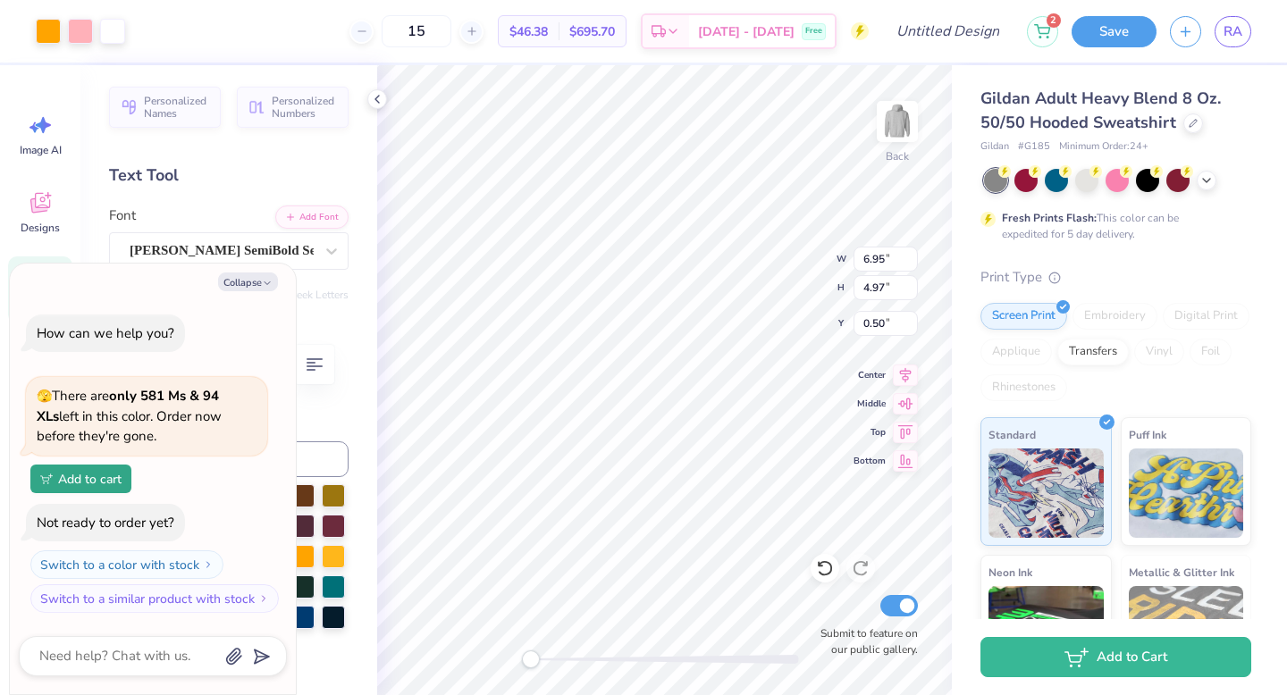
type textarea "x"
type input "3.78"
type textarea "x"
type input "10.08"
type input "7.20"
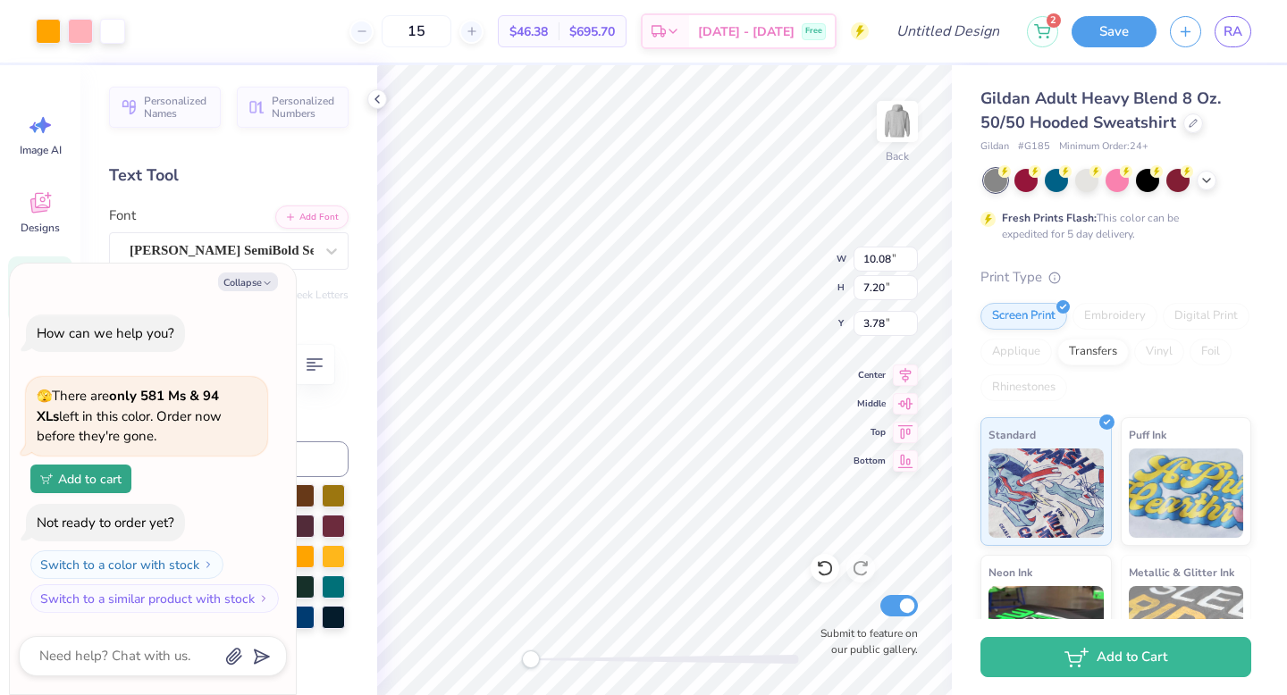
type textarea "x"
type input "2.65"
click at [45, 35] on div at bounding box center [48, 29] width 25 height 25
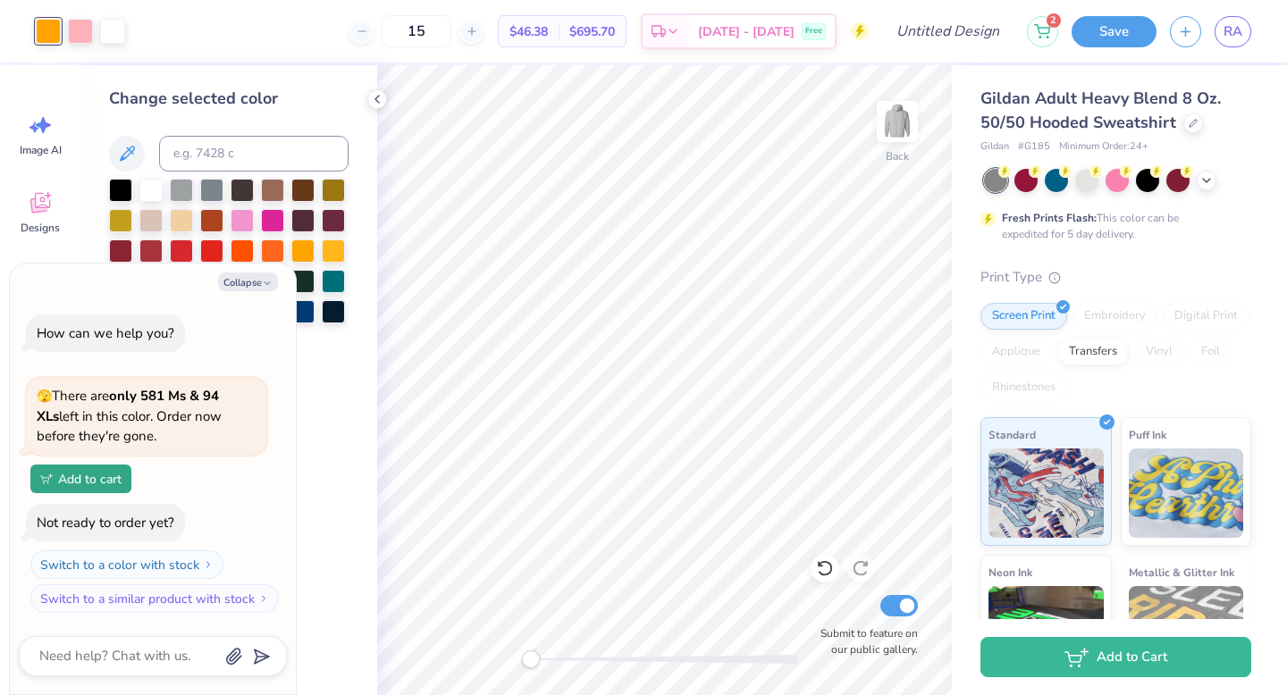
click at [258, 294] on div "Collapse How can we help you? 🫣 There are only 581 Ms & 94 XLs left in this col…" at bounding box center [153, 480] width 286 height 432
click at [255, 290] on button "Collapse" at bounding box center [248, 282] width 60 height 19
type textarea "x"
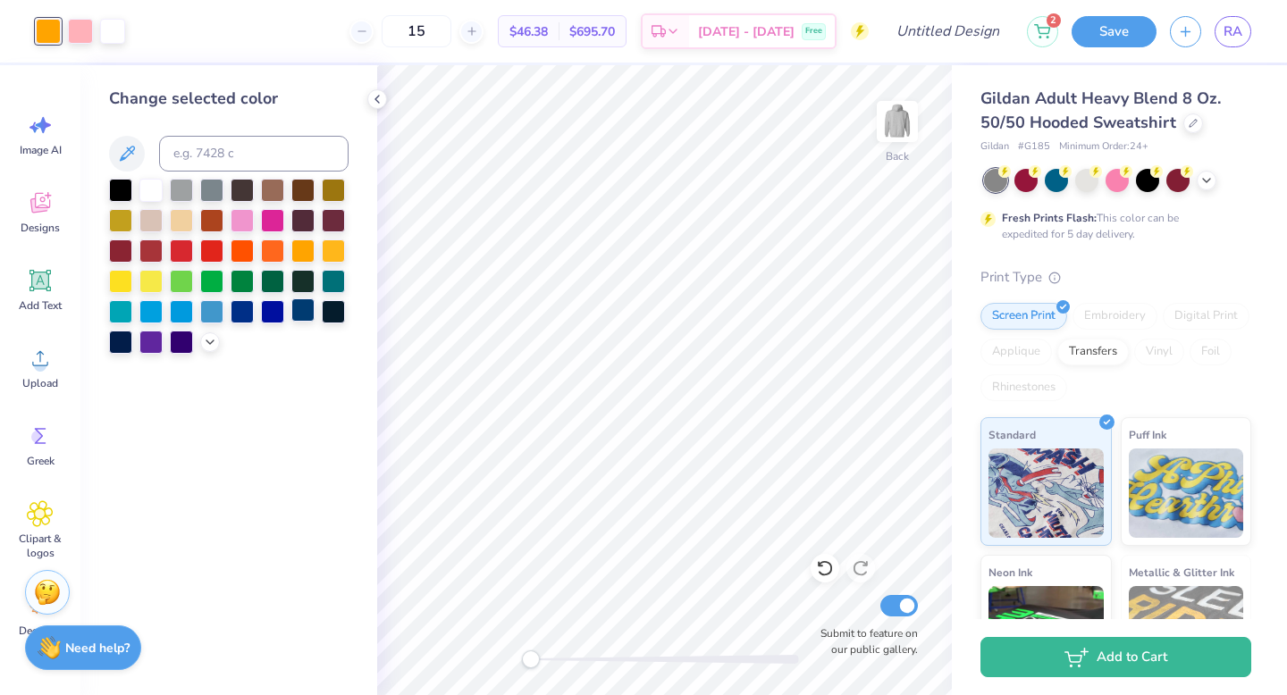
click at [307, 308] on div at bounding box center [302, 309] width 23 height 23
click at [233, 165] on input at bounding box center [253, 154] width 189 height 36
type input "176"
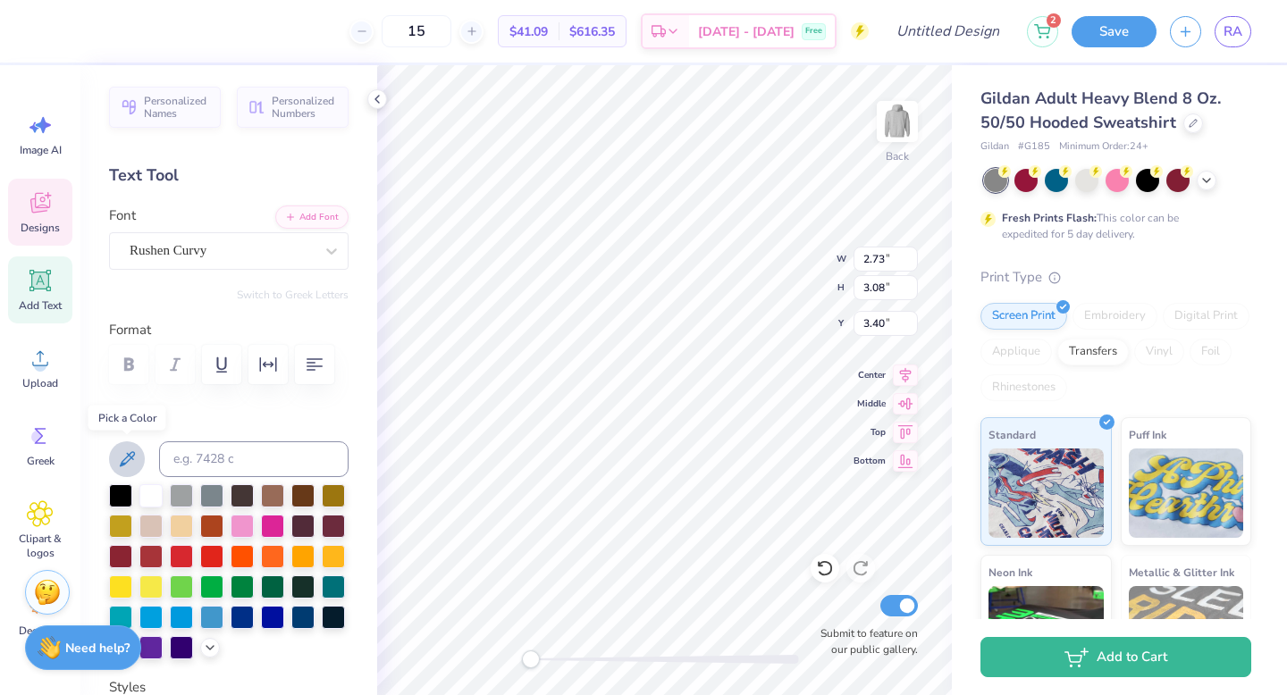
click at [125, 454] on icon at bounding box center [126, 459] width 21 height 21
click at [145, 497] on div at bounding box center [150, 494] width 23 height 23
type input "2.73"
type input "3.08"
type input "3.40"
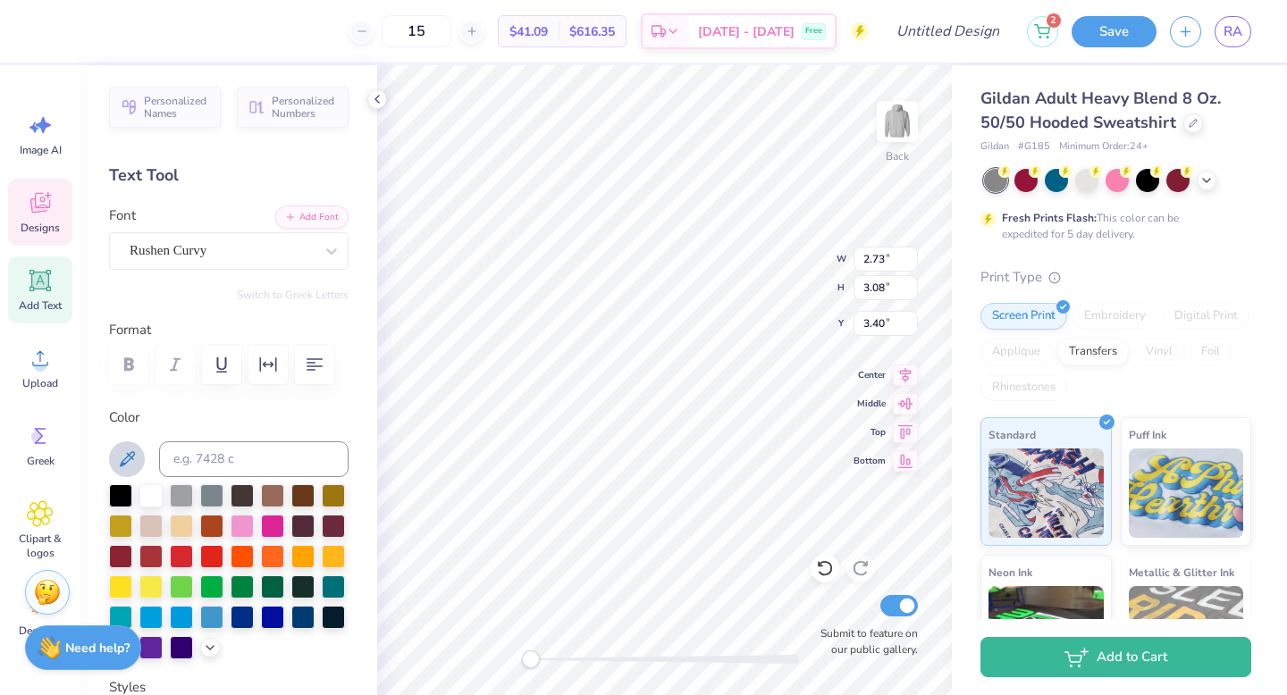
click at [126, 460] on icon at bounding box center [126, 459] width 21 height 21
click at [147, 485] on div at bounding box center [150, 494] width 23 height 23
click at [137, 462] on icon at bounding box center [126, 459] width 21 height 21
click at [281, 510] on div at bounding box center [228, 571] width 239 height 175
click at [254, 518] on div at bounding box center [242, 524] width 23 height 23
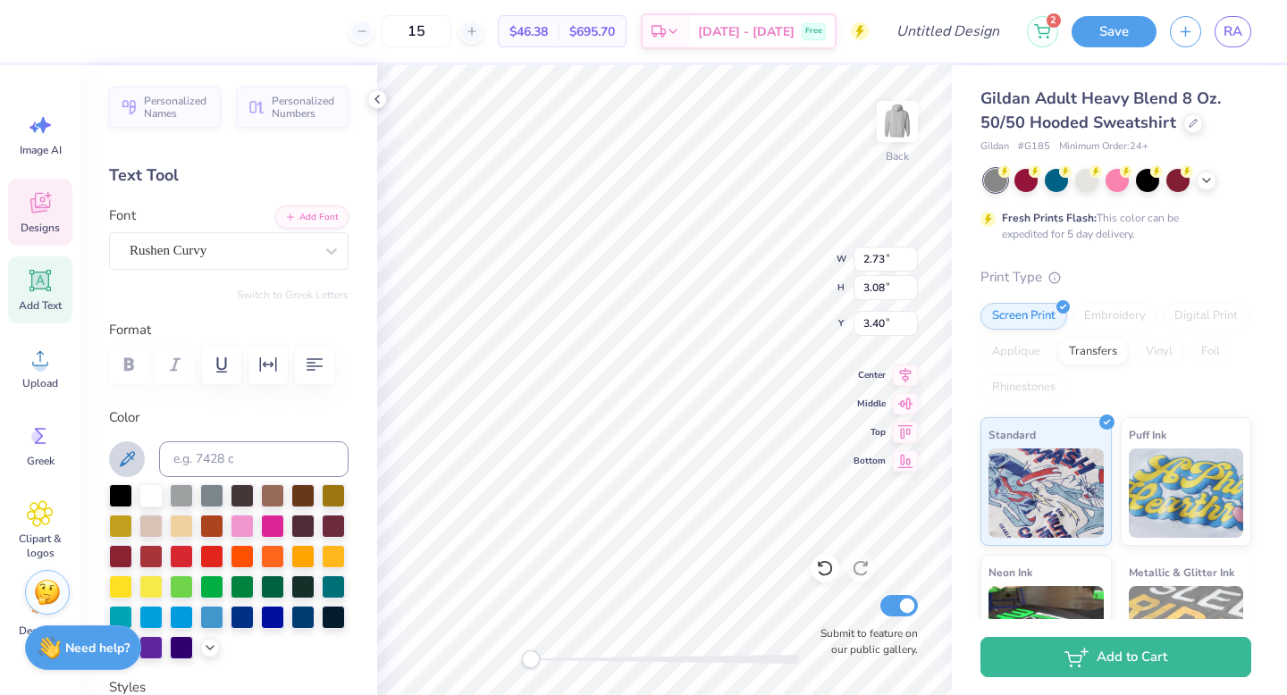
click at [128, 460] on icon at bounding box center [127, 458] width 15 height 15
click at [156, 492] on div at bounding box center [150, 494] width 23 height 23
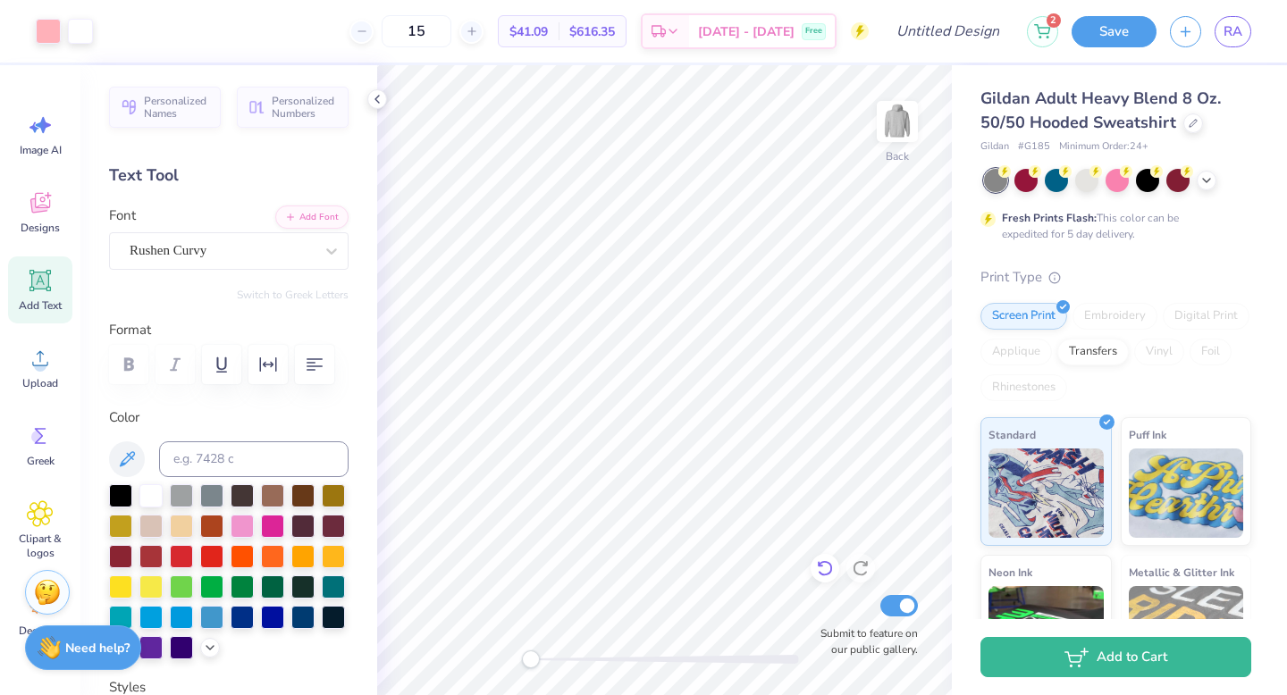
click at [818, 563] on icon at bounding box center [820, 565] width 4 height 4
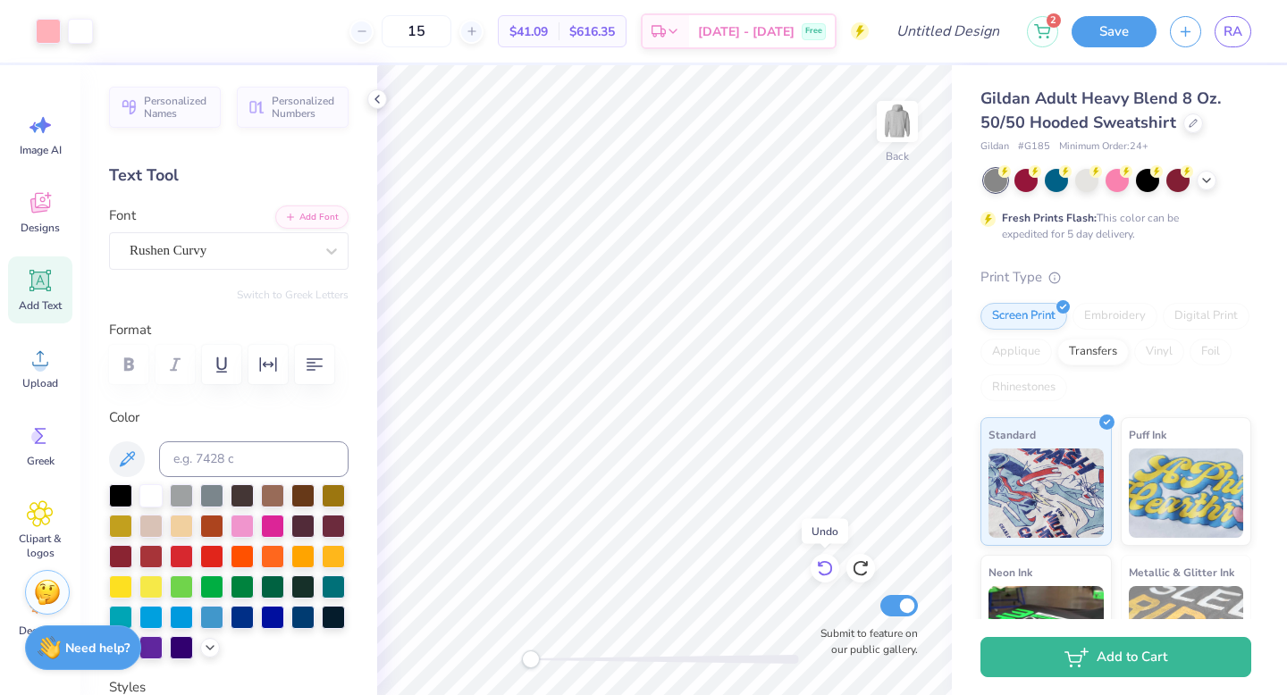
click at [818, 563] on icon at bounding box center [820, 565] width 4 height 4
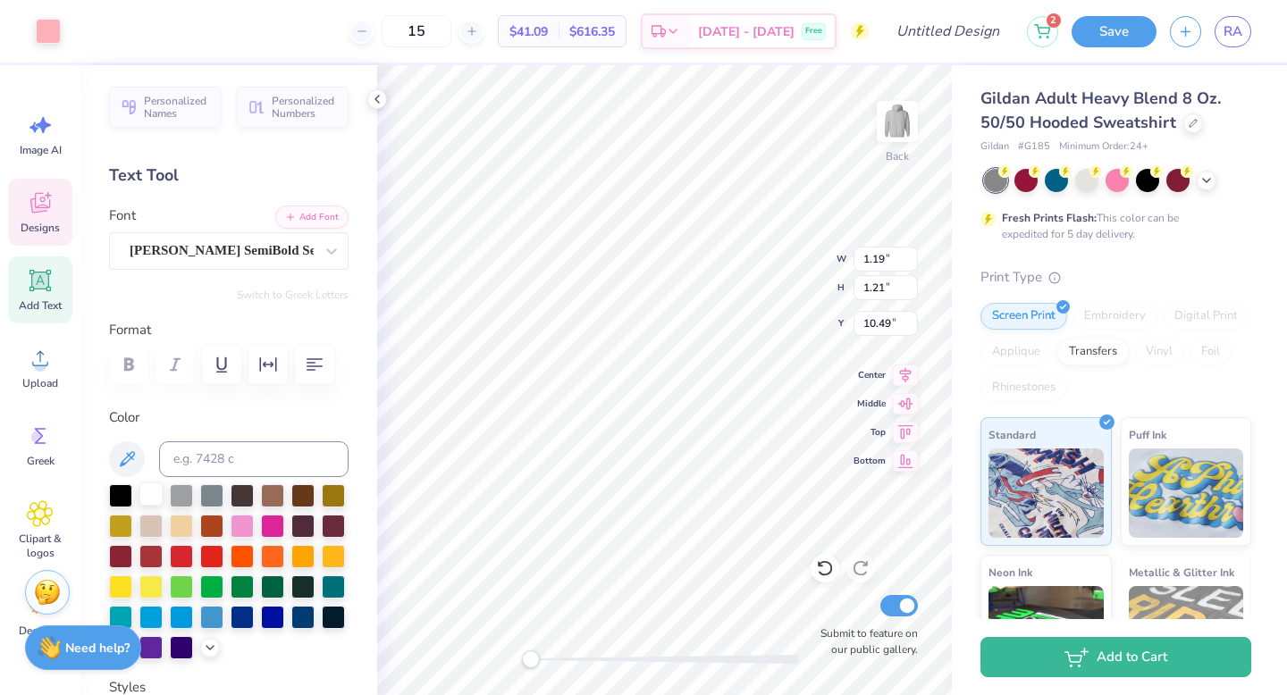
click at [155, 492] on div at bounding box center [150, 494] width 23 height 23
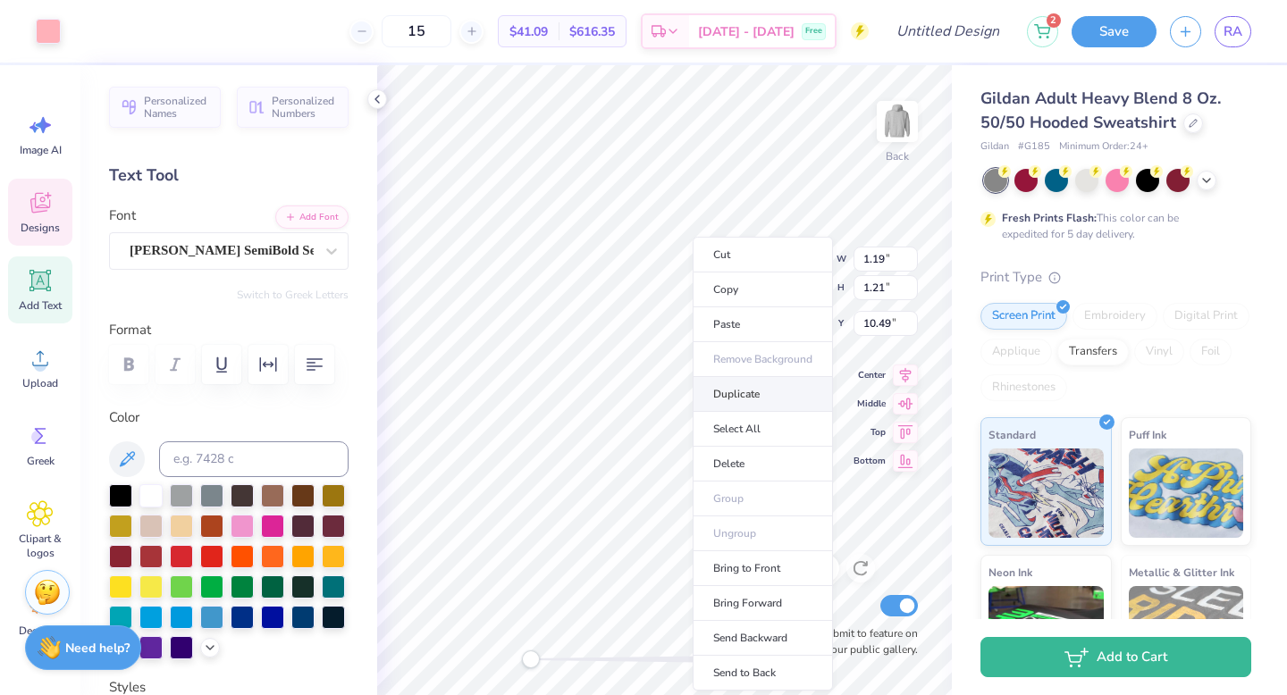
click at [732, 390] on li "Duplicate" at bounding box center [762, 394] width 140 height 35
type input "11.49"
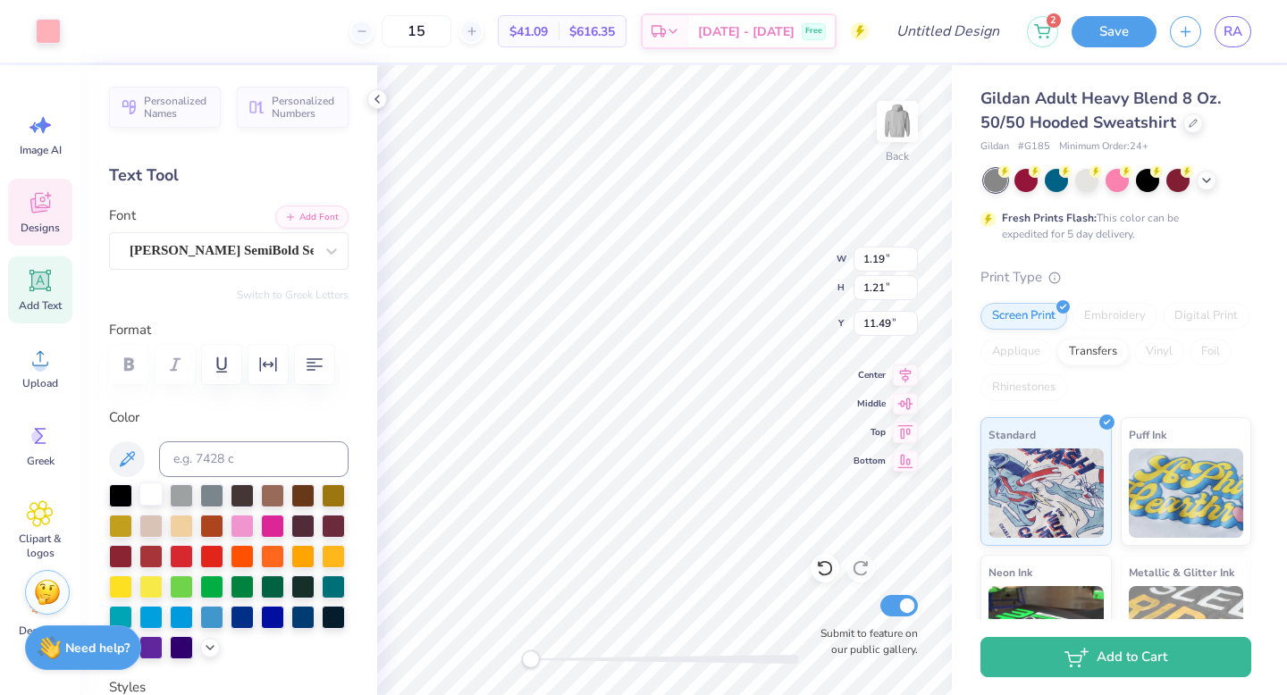
click at [153, 493] on div at bounding box center [150, 494] width 23 height 23
click at [46, 28] on div at bounding box center [48, 29] width 25 height 25
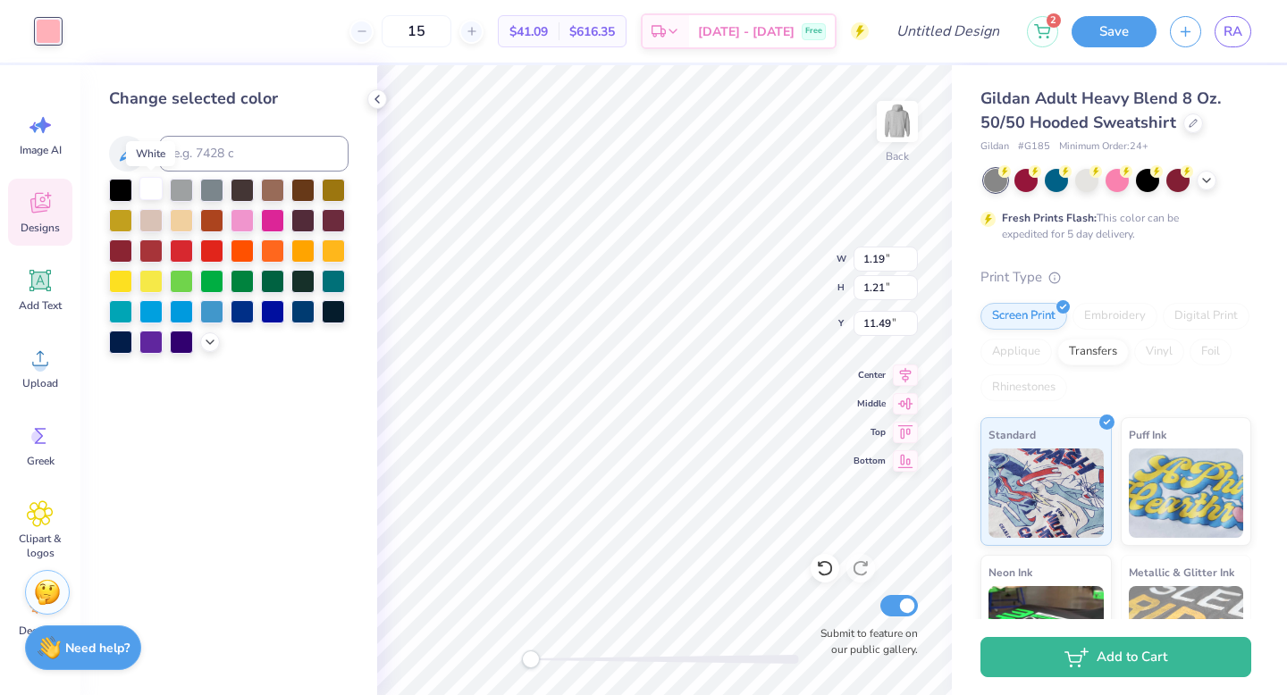
click at [148, 200] on div at bounding box center [150, 188] width 23 height 23
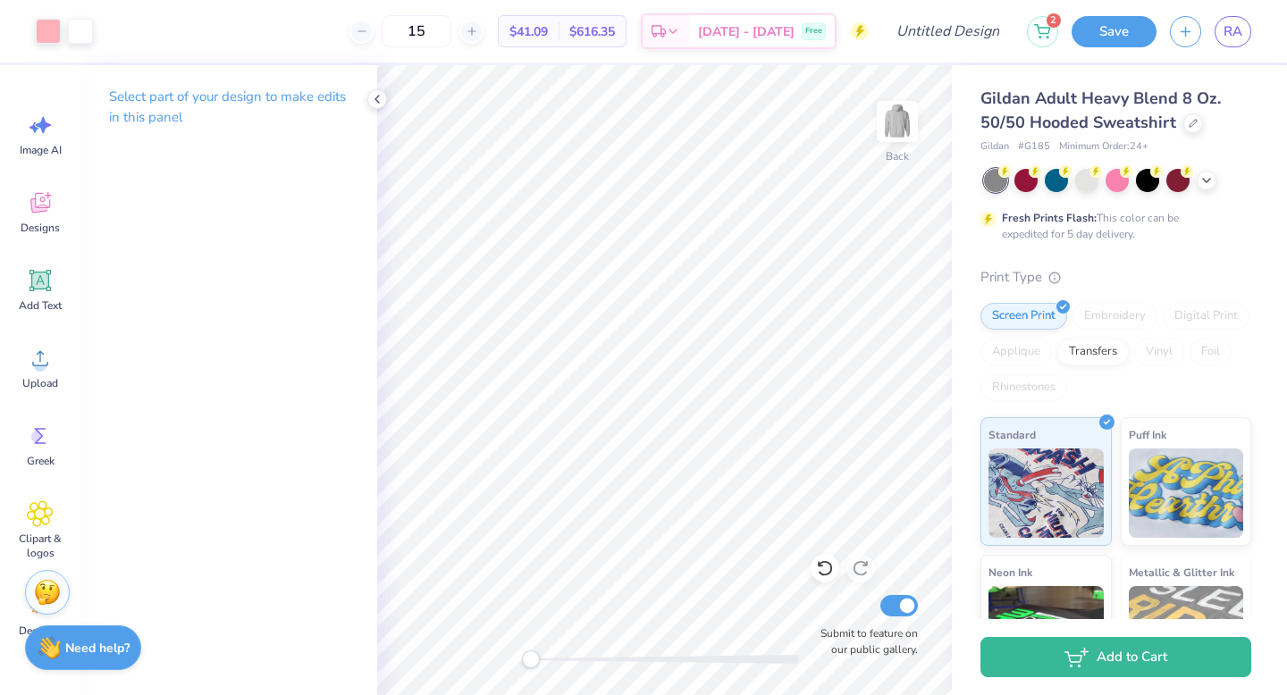
click at [474, 673] on div "Back Submit to feature on our public gallery." at bounding box center [664, 380] width 575 height 630
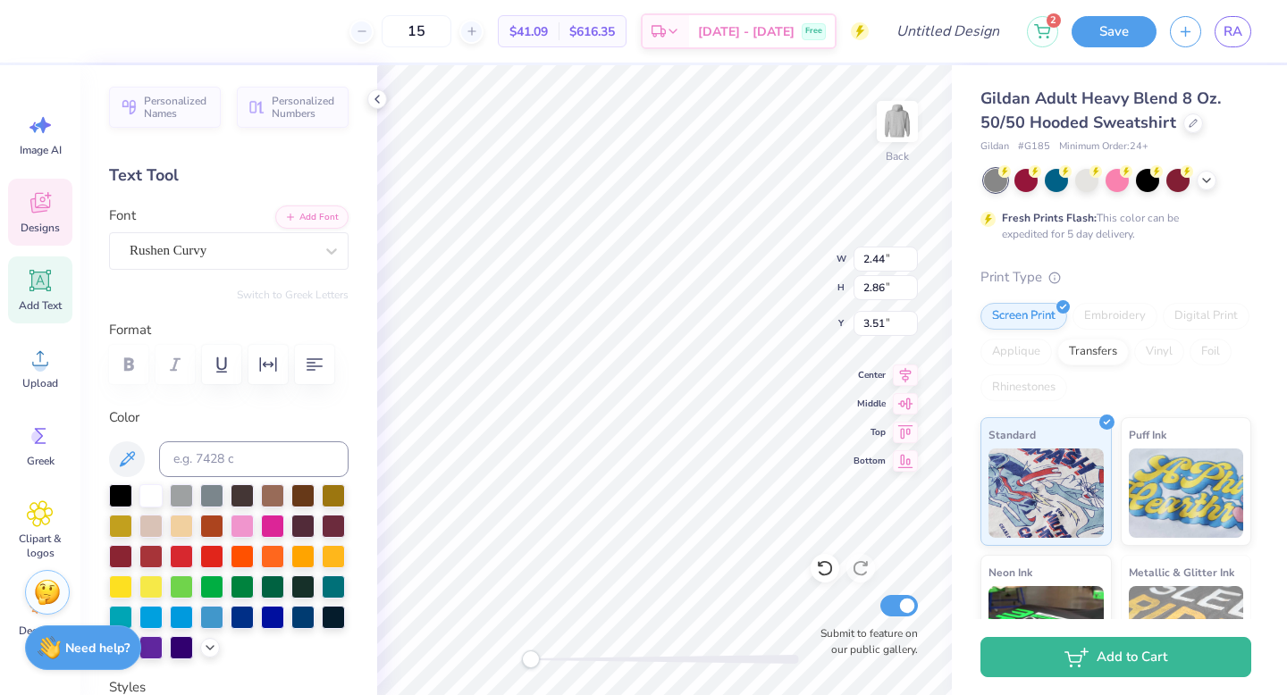
type input "7.18"
type input "3.08"
type input "3.40"
click at [150, 495] on div at bounding box center [150, 494] width 23 height 23
type input "2.73"
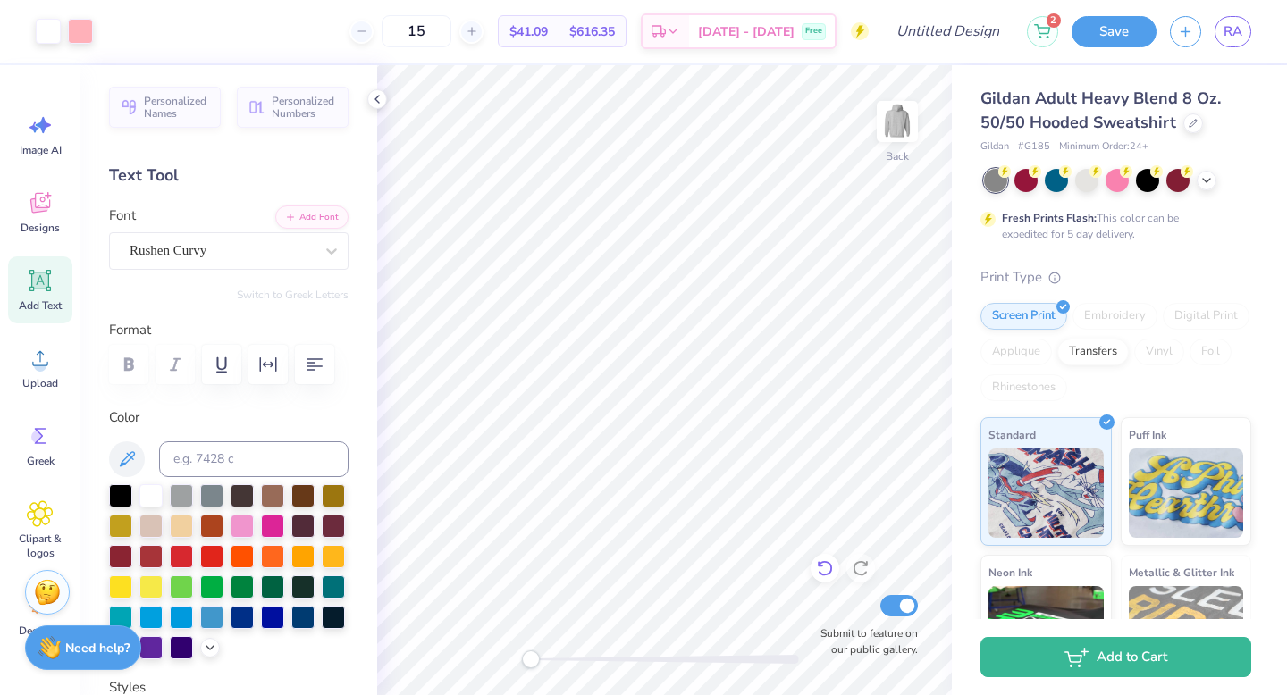
click at [824, 569] on icon at bounding box center [825, 568] width 18 height 18
click at [153, 496] on div at bounding box center [150, 494] width 23 height 23
type input "2.73"
type input "3.08"
type input "3.40"
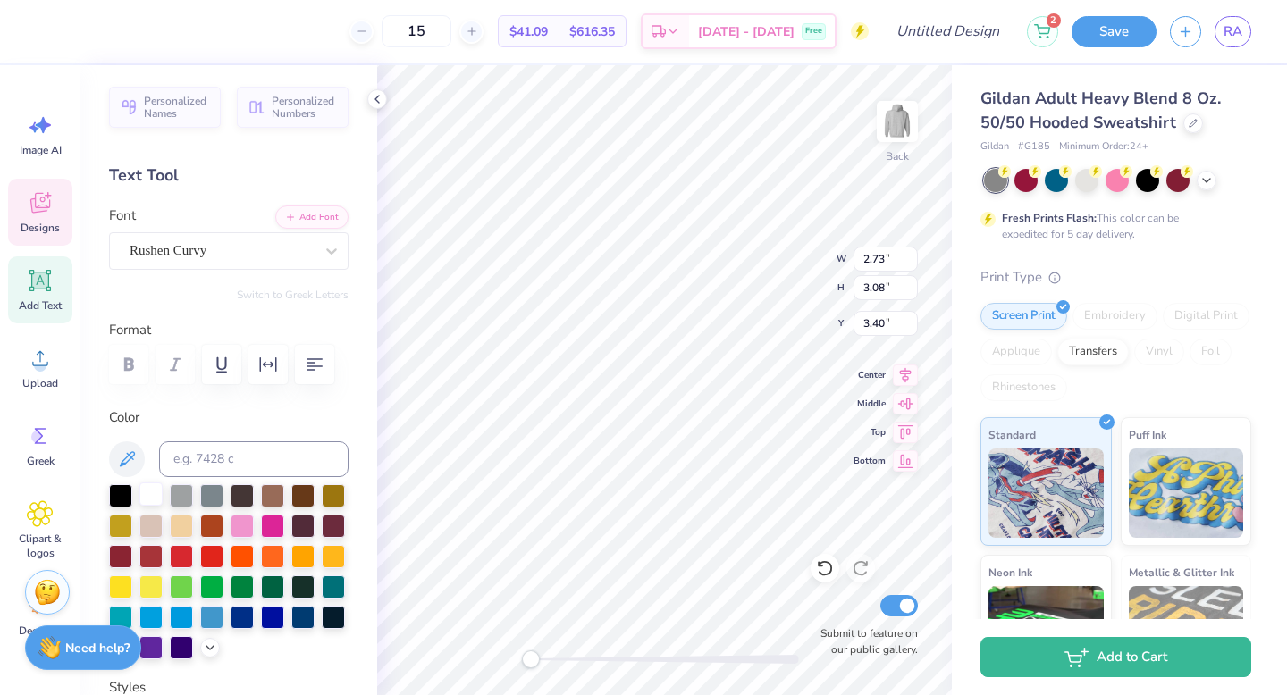
click at [149, 489] on div at bounding box center [150, 494] width 23 height 23
click at [50, 32] on div at bounding box center [48, 29] width 25 height 25
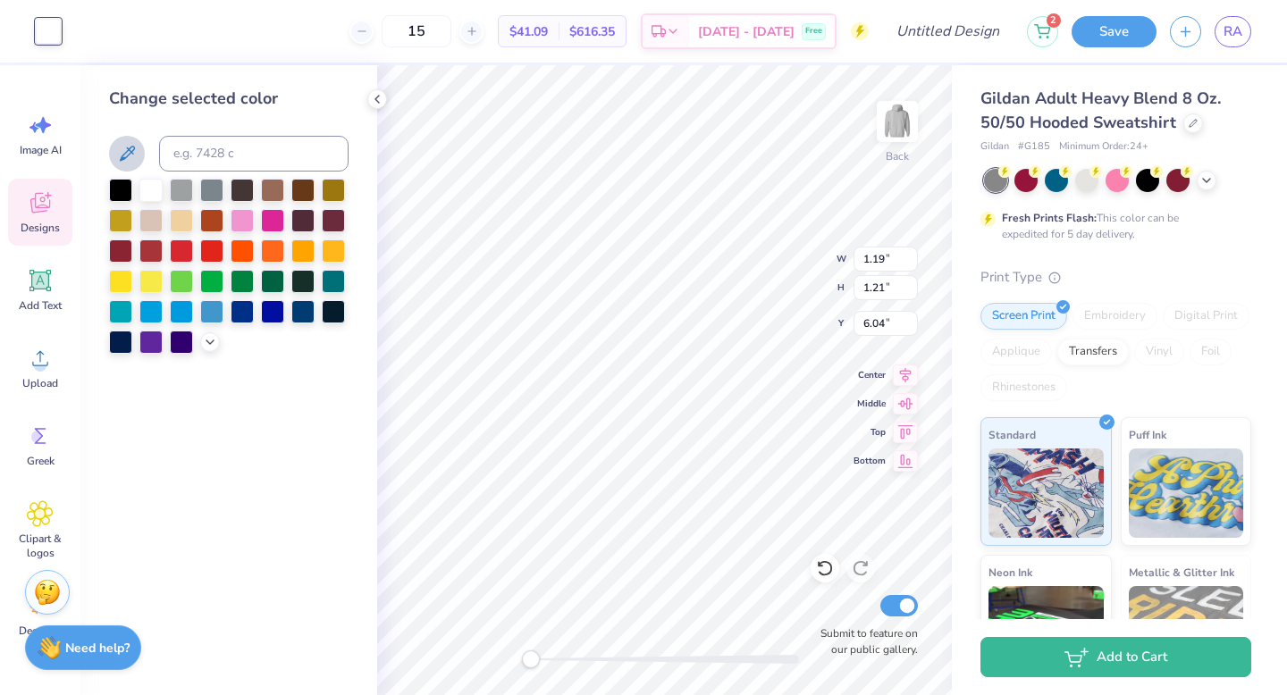
click at [127, 163] on icon at bounding box center [126, 153] width 21 height 21
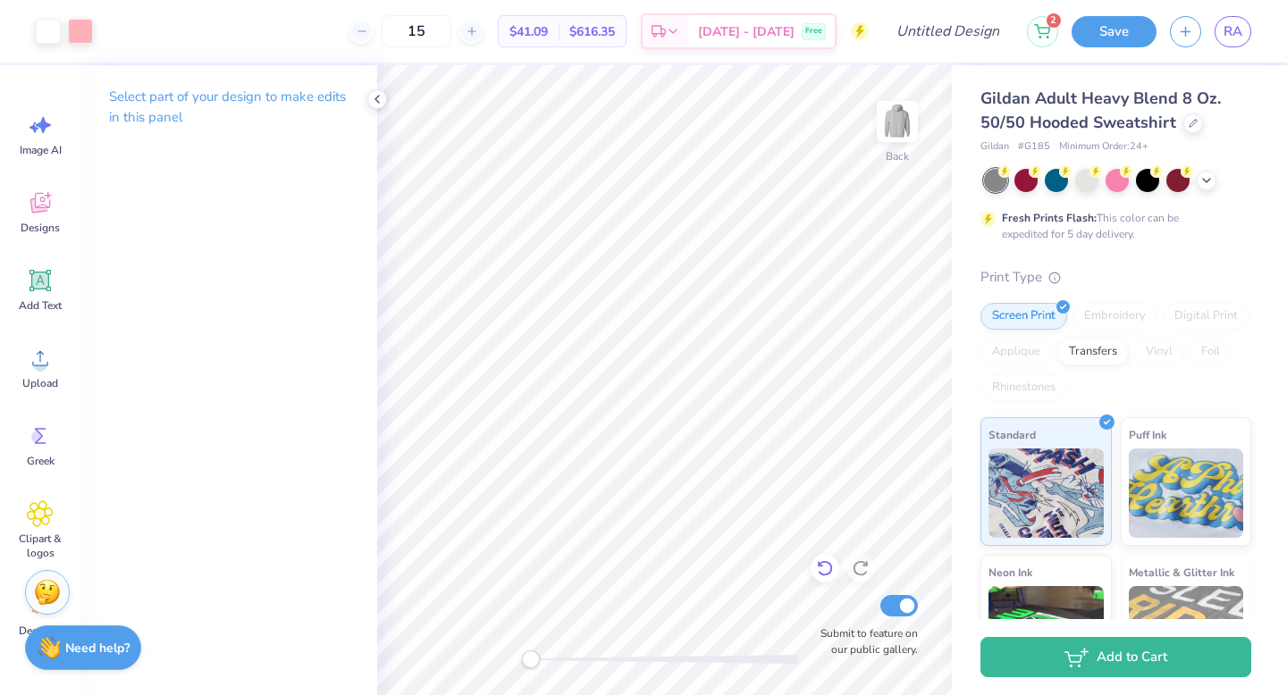
click at [829, 571] on icon at bounding box center [825, 568] width 18 height 18
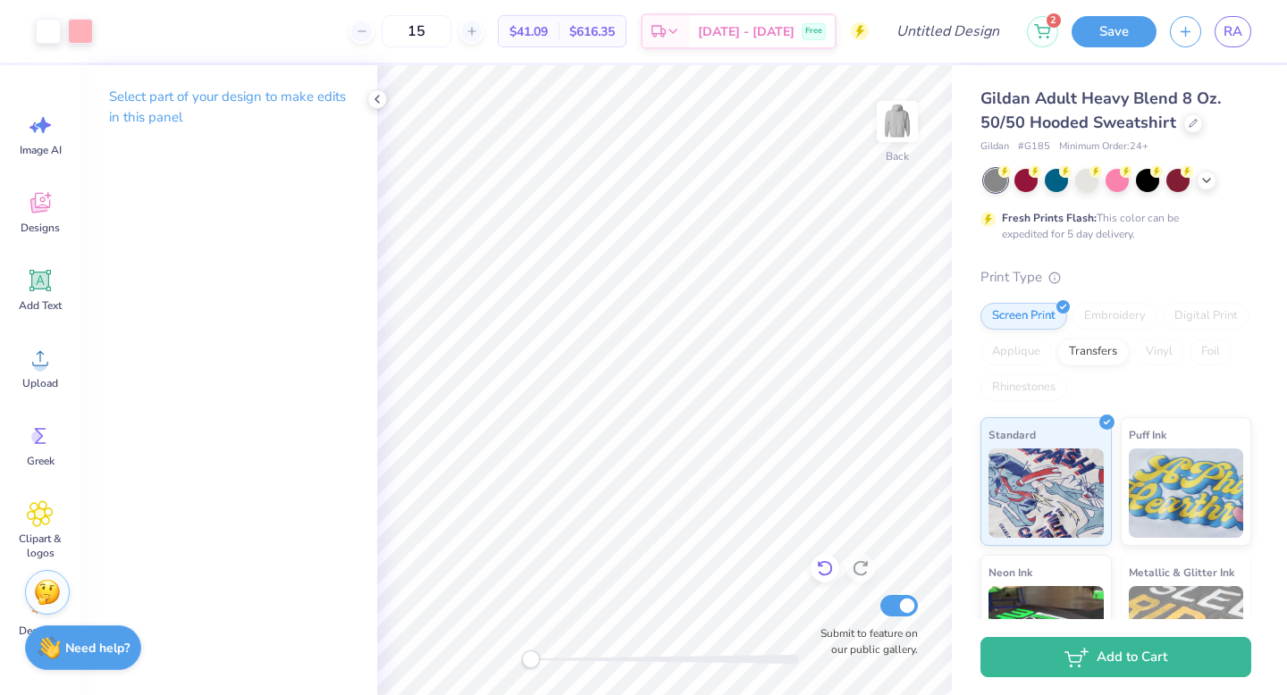
click at [829, 571] on icon at bounding box center [825, 568] width 18 height 18
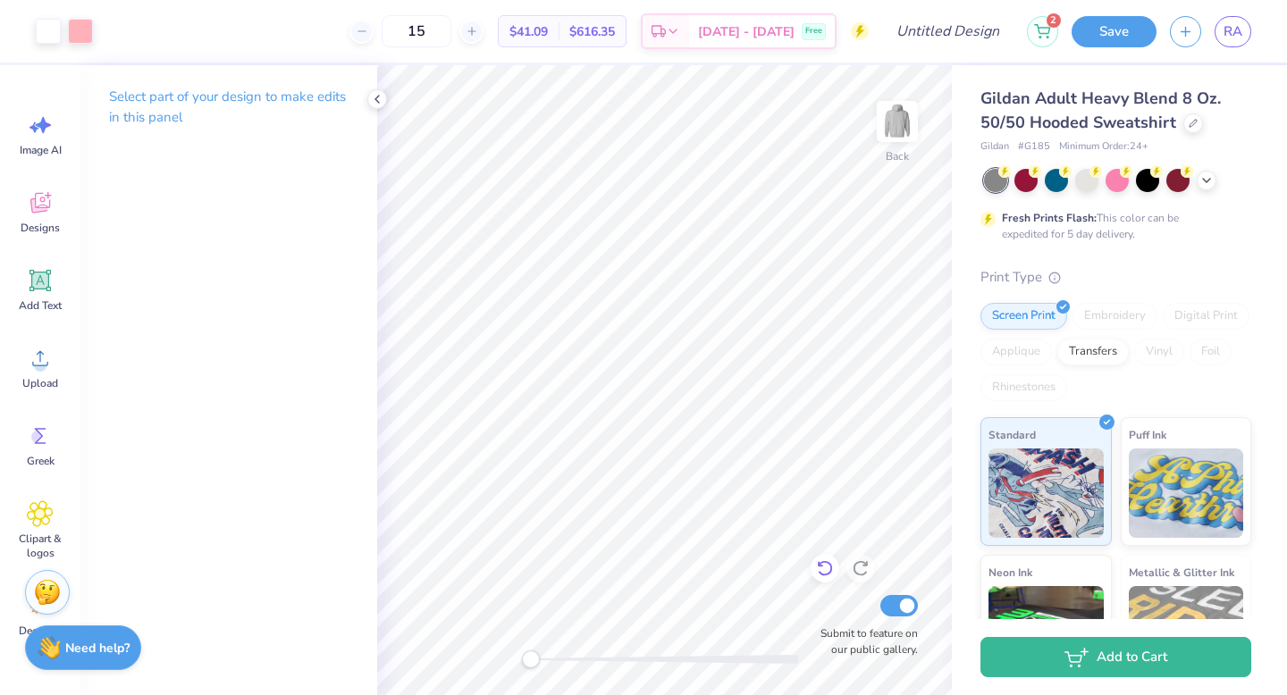
click at [829, 571] on icon at bounding box center [825, 568] width 18 height 18
click at [826, 574] on icon at bounding box center [825, 568] width 18 height 18
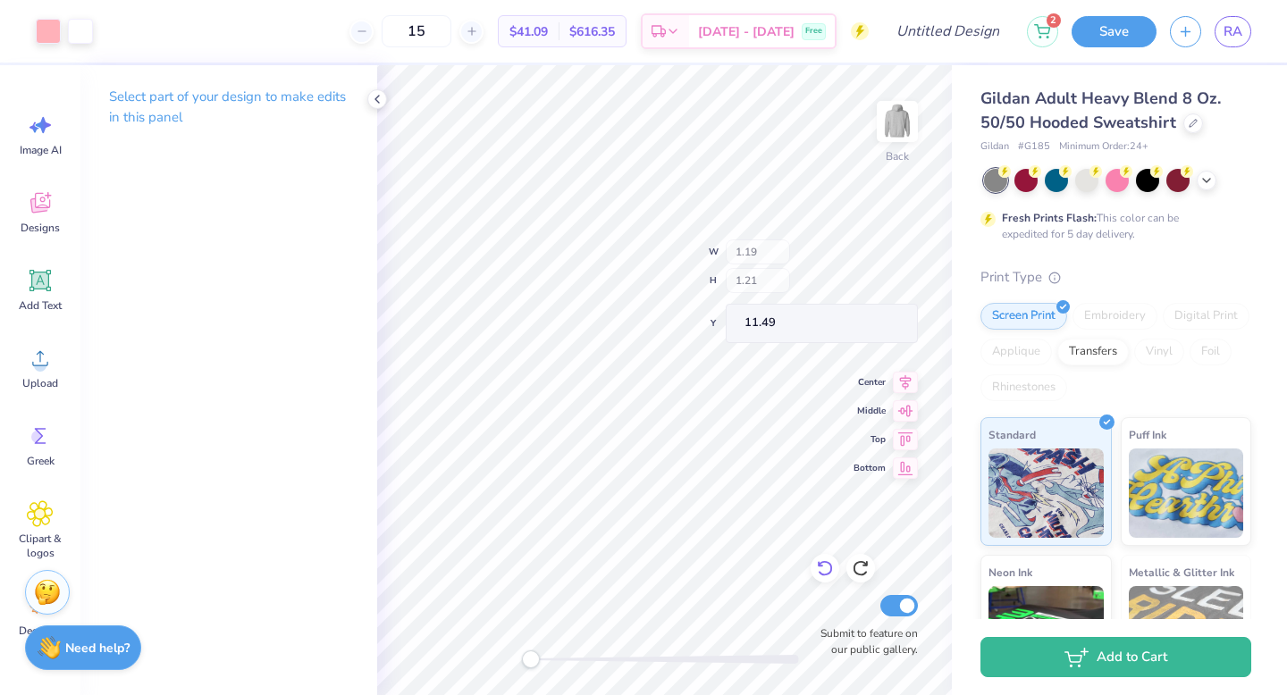
click at [826, 574] on icon at bounding box center [825, 568] width 18 height 18
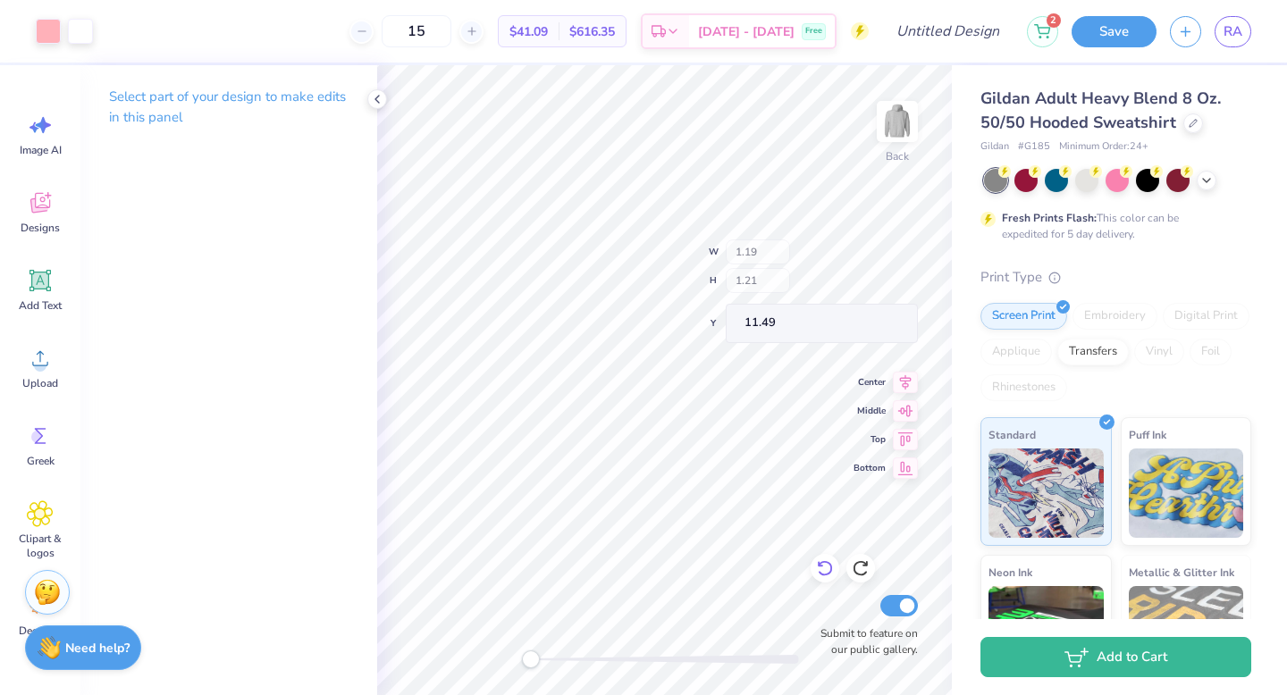
click at [826, 574] on icon at bounding box center [825, 568] width 18 height 18
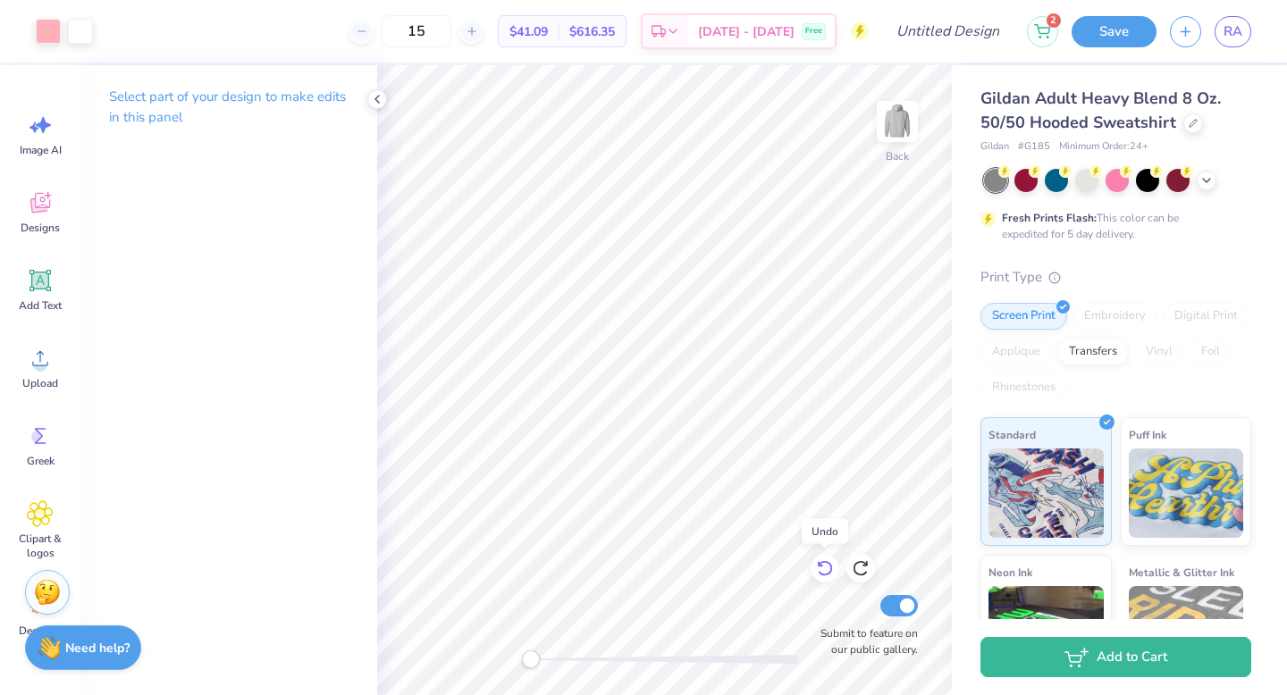
click at [826, 574] on icon at bounding box center [825, 568] width 18 height 18
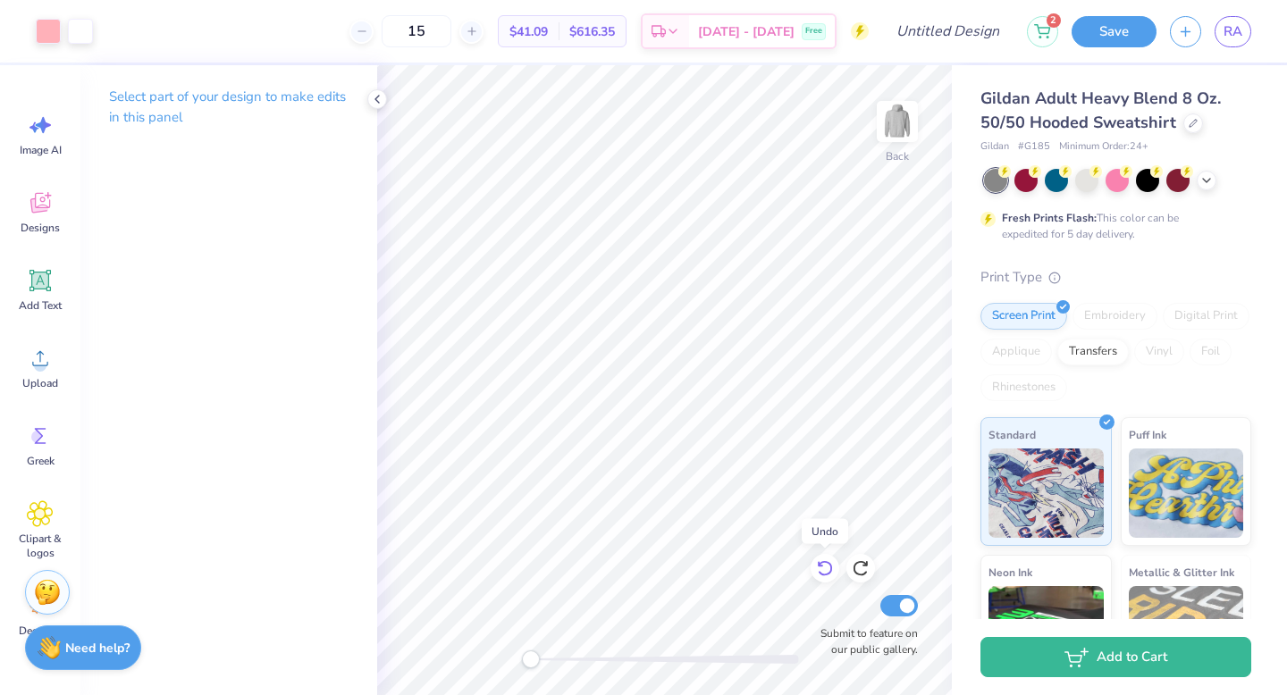
click at [826, 574] on icon at bounding box center [825, 568] width 18 height 18
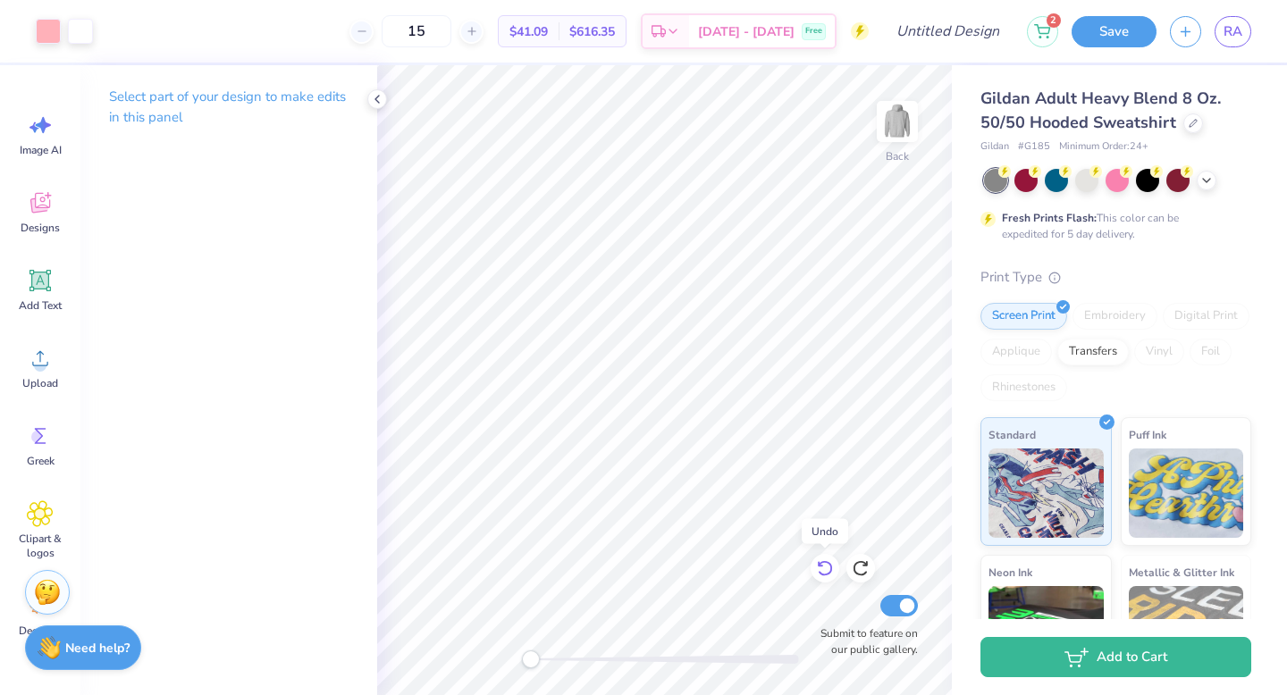
click at [826, 574] on icon at bounding box center [825, 568] width 18 height 18
click at [812, 575] on div at bounding box center [824, 568] width 29 height 29
click at [827, 573] on icon at bounding box center [825, 568] width 18 height 18
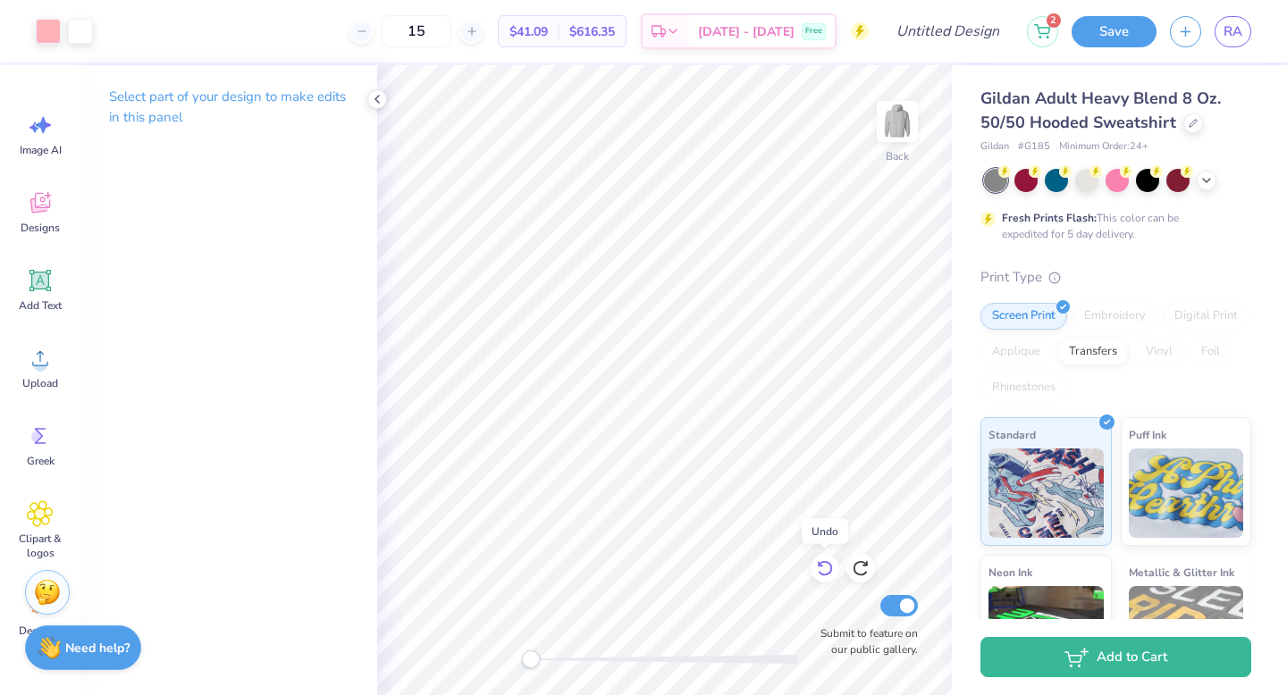
click at [827, 573] on icon at bounding box center [825, 568] width 18 height 18
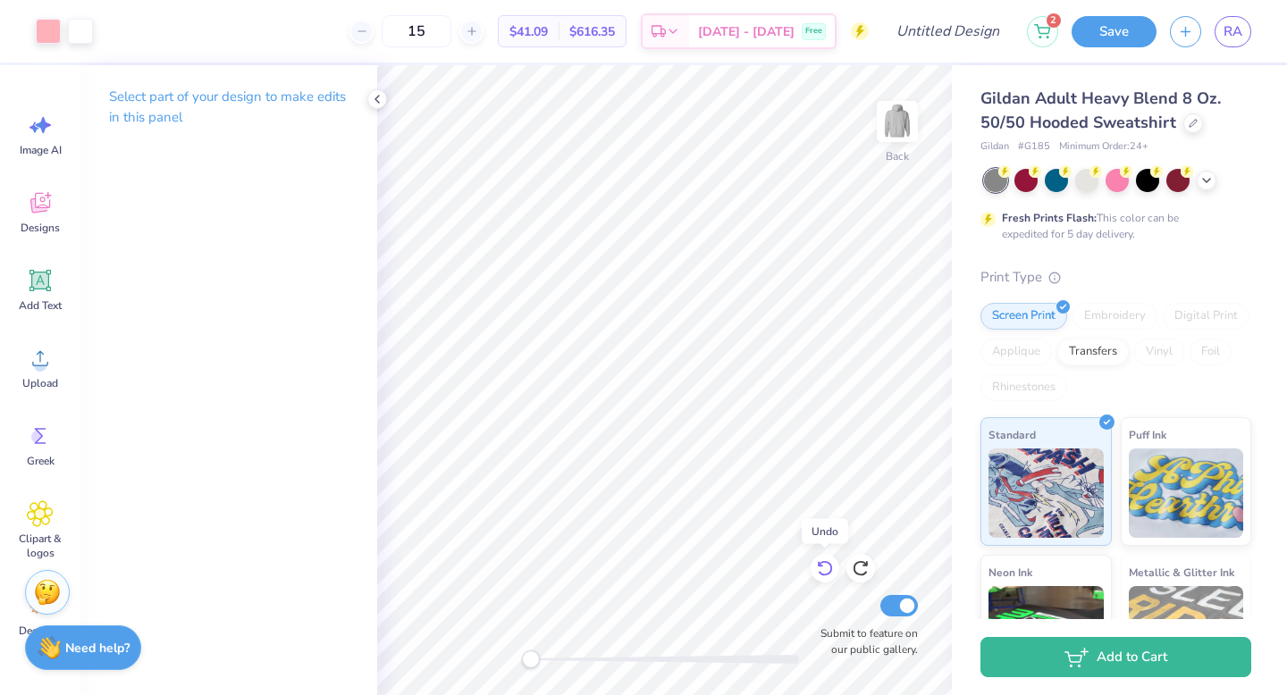
click at [827, 573] on icon at bounding box center [825, 568] width 18 height 18
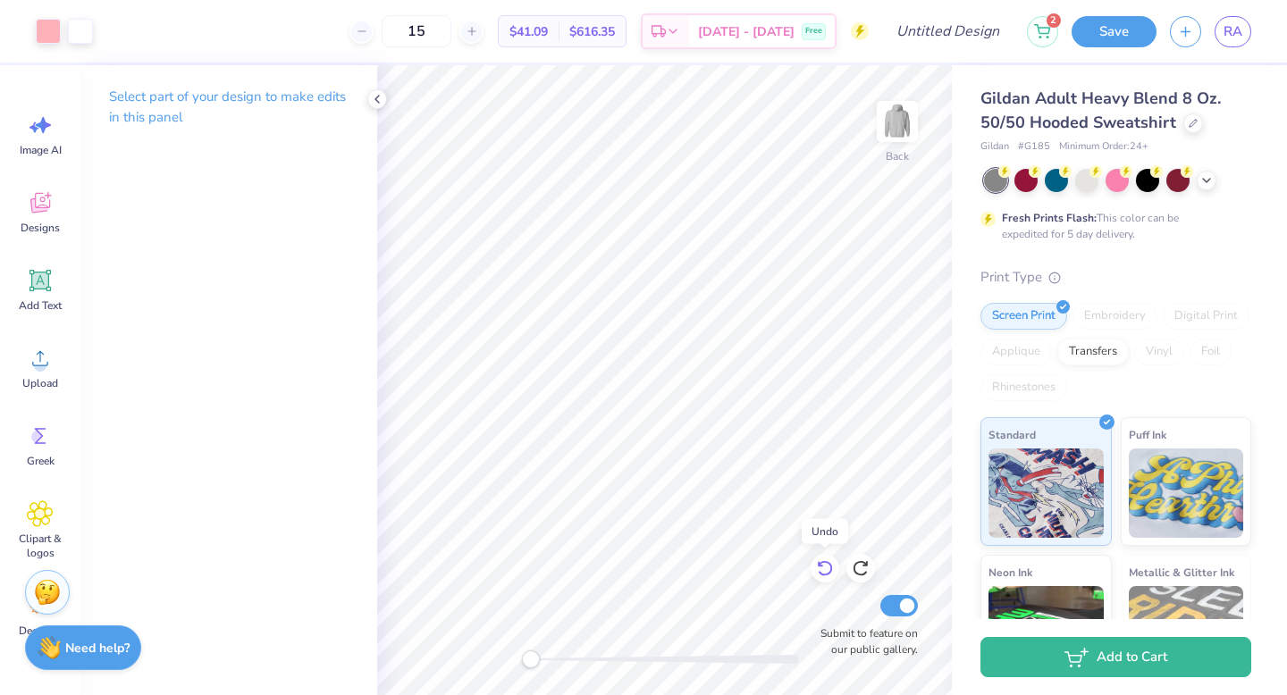
click at [827, 573] on icon at bounding box center [825, 568] width 18 height 18
click at [822, 566] on icon at bounding box center [820, 565] width 4 height 4
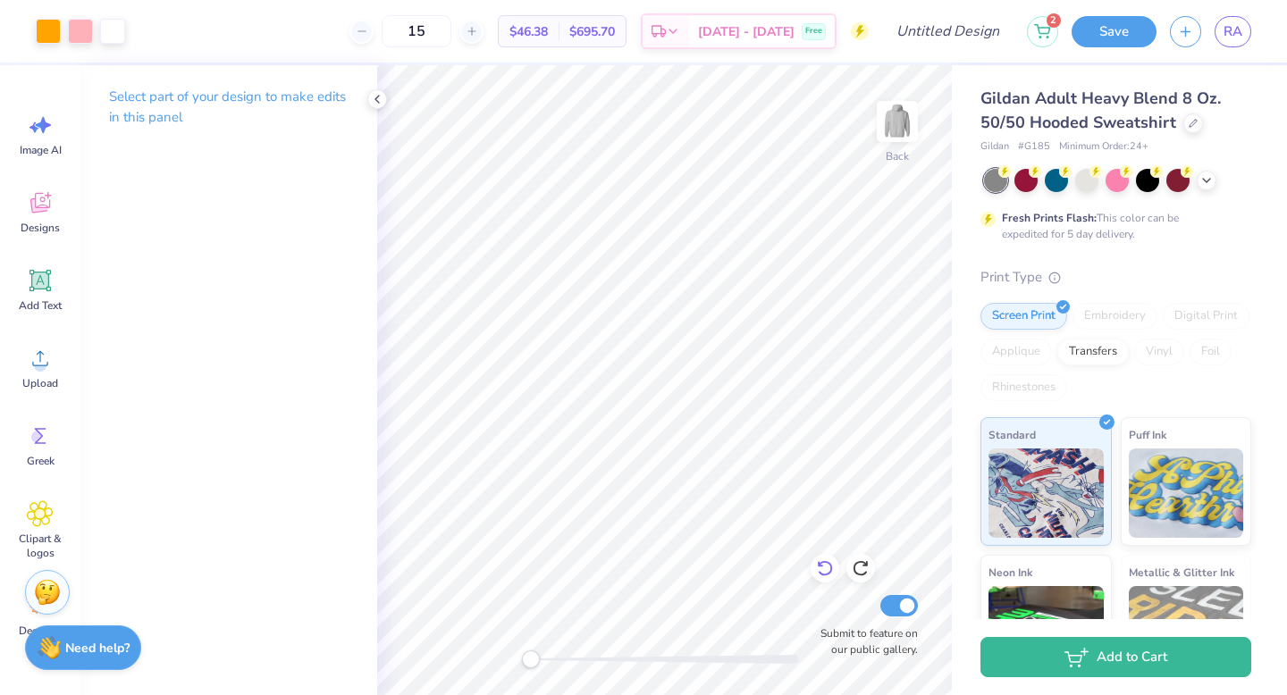
click at [822, 566] on icon at bounding box center [820, 565] width 4 height 4
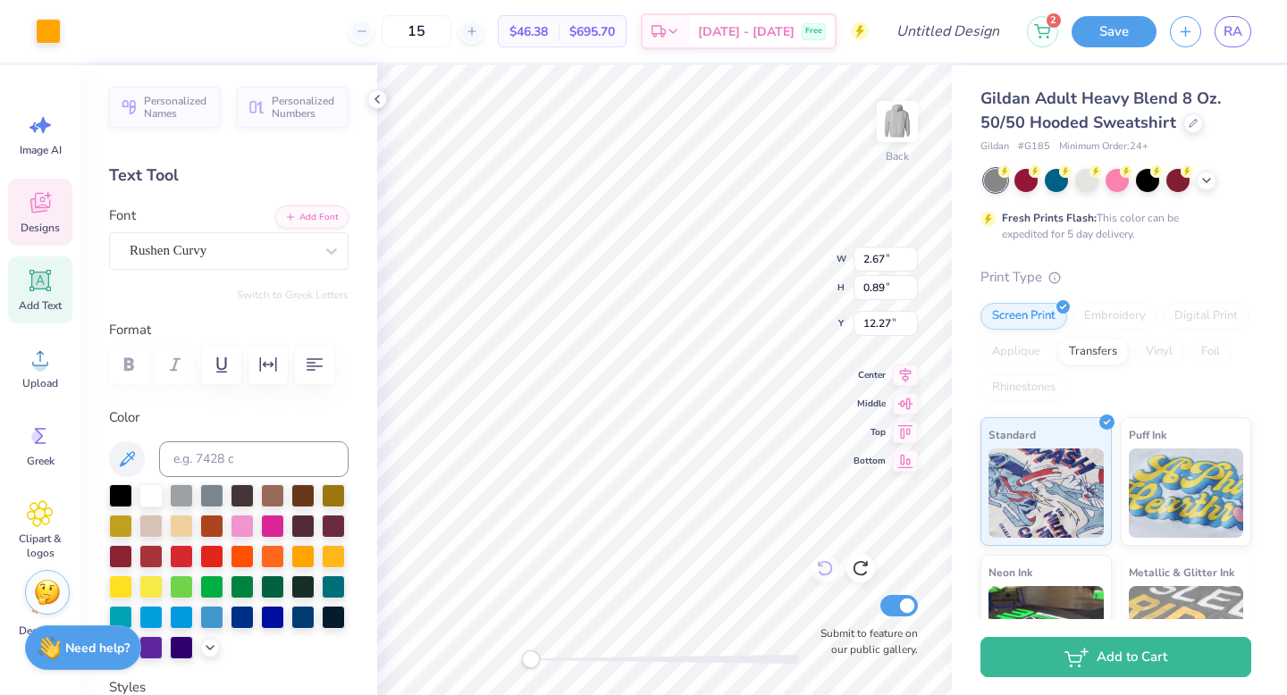
scroll to position [14, 2]
type textarea "davidson"
type input "1.73"
type input "1.75"
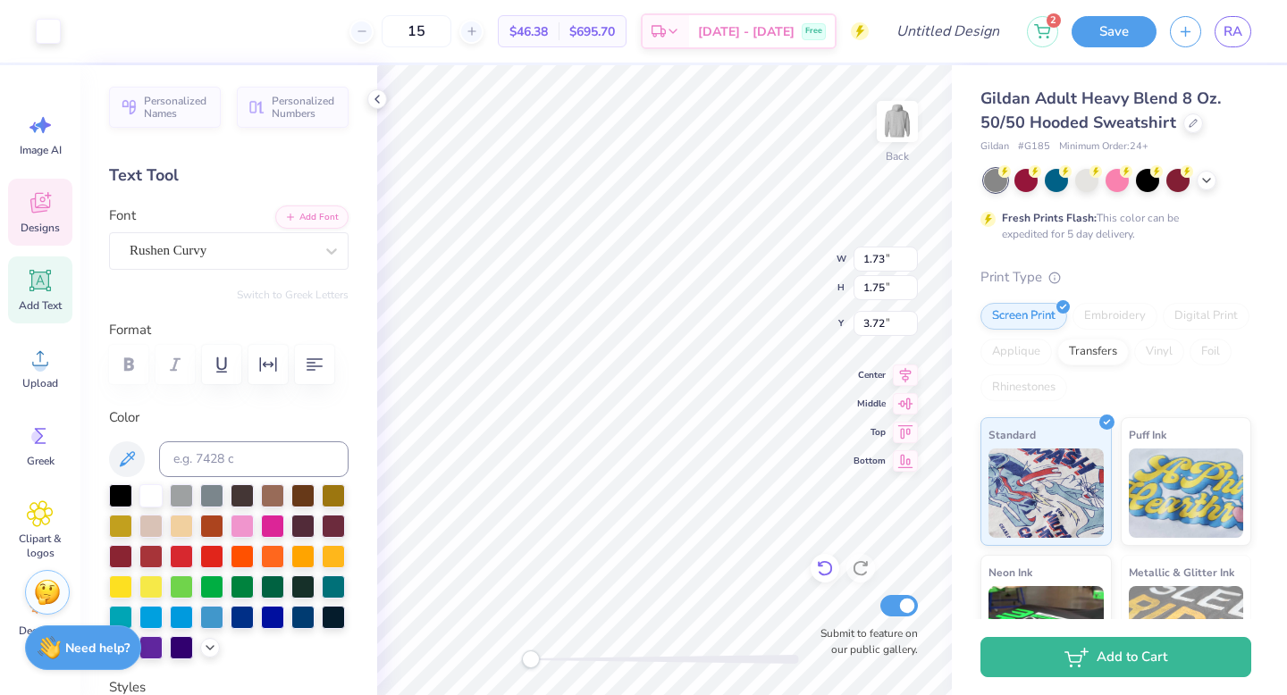
type input "3.72"
drag, startPoint x: 536, startPoint y: 658, endPoint x: 547, endPoint y: 659, distance: 10.9
click at [547, 659] on div "Accessibility label" at bounding box center [546, 659] width 18 height 18
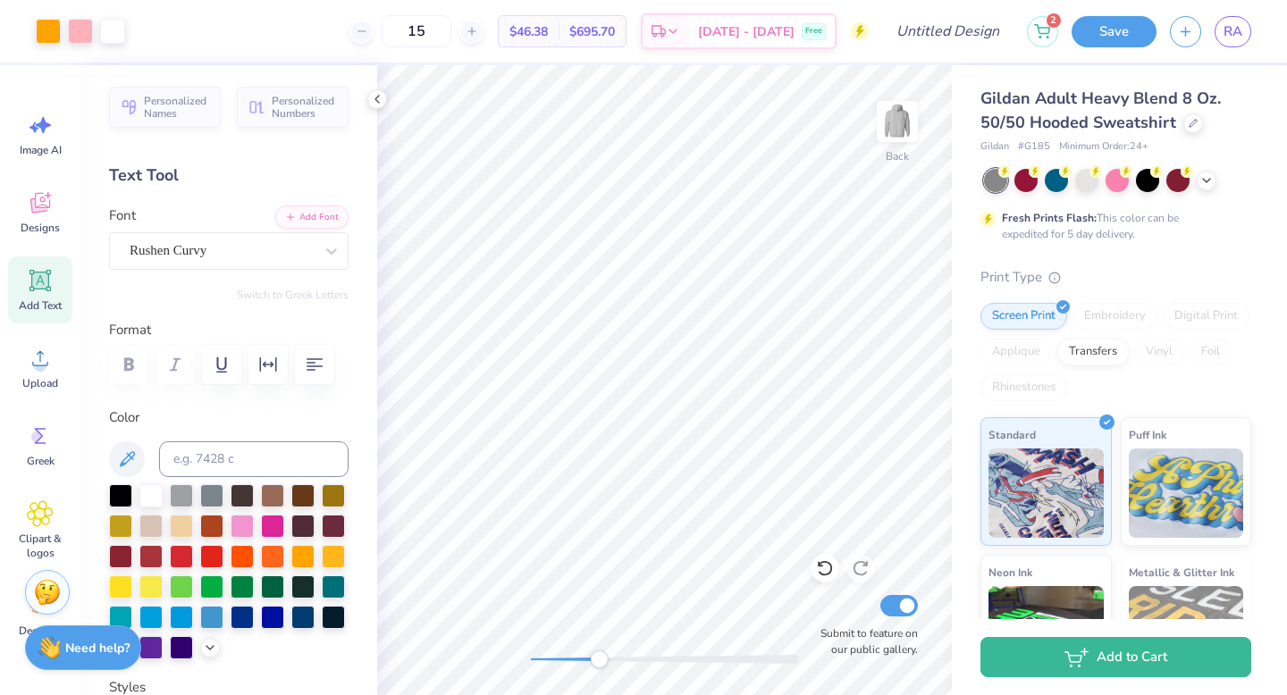
click at [640, 650] on div "Back Submit to feature on our public gallery." at bounding box center [664, 380] width 575 height 630
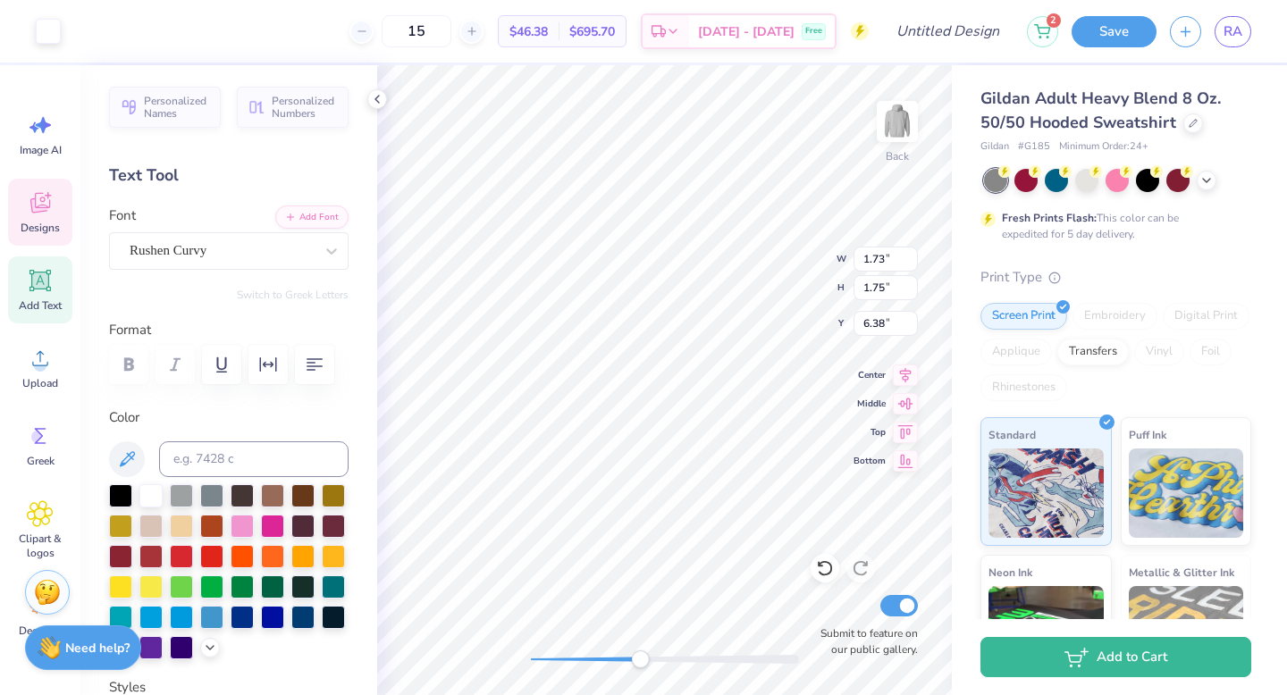
type input "5.12"
type input "1.32"
type input "5.93"
type input "0.34"
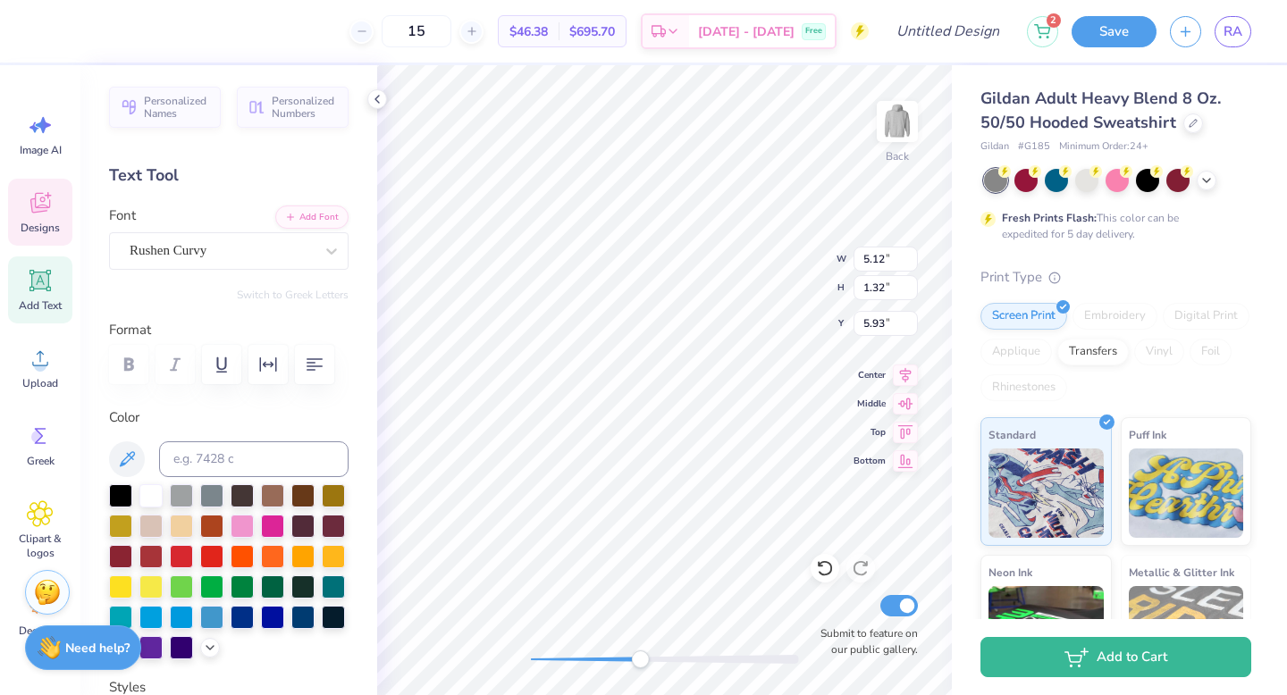
type input "7.02"
type input "0.42"
type input "6.91"
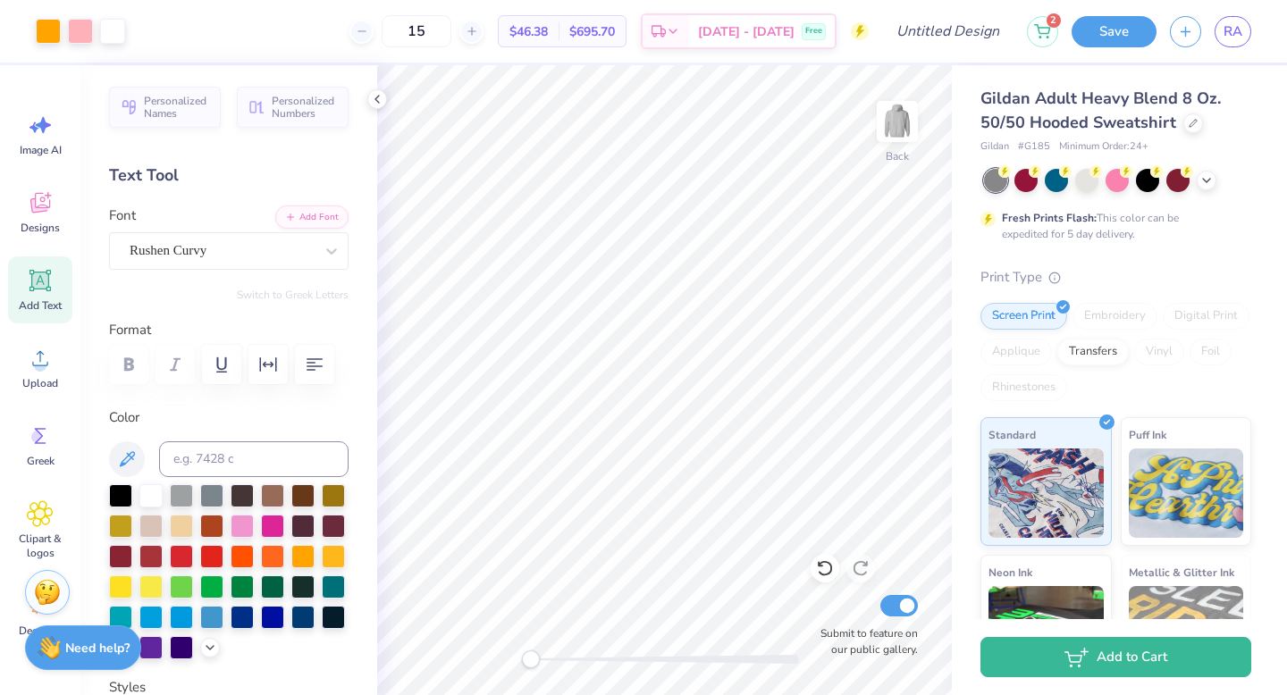
click at [496, 647] on div "Back Submit to feature on our public gallery." at bounding box center [664, 380] width 575 height 630
type input "2.84"
type input "1.46"
type input "4.31"
type input "3.00"
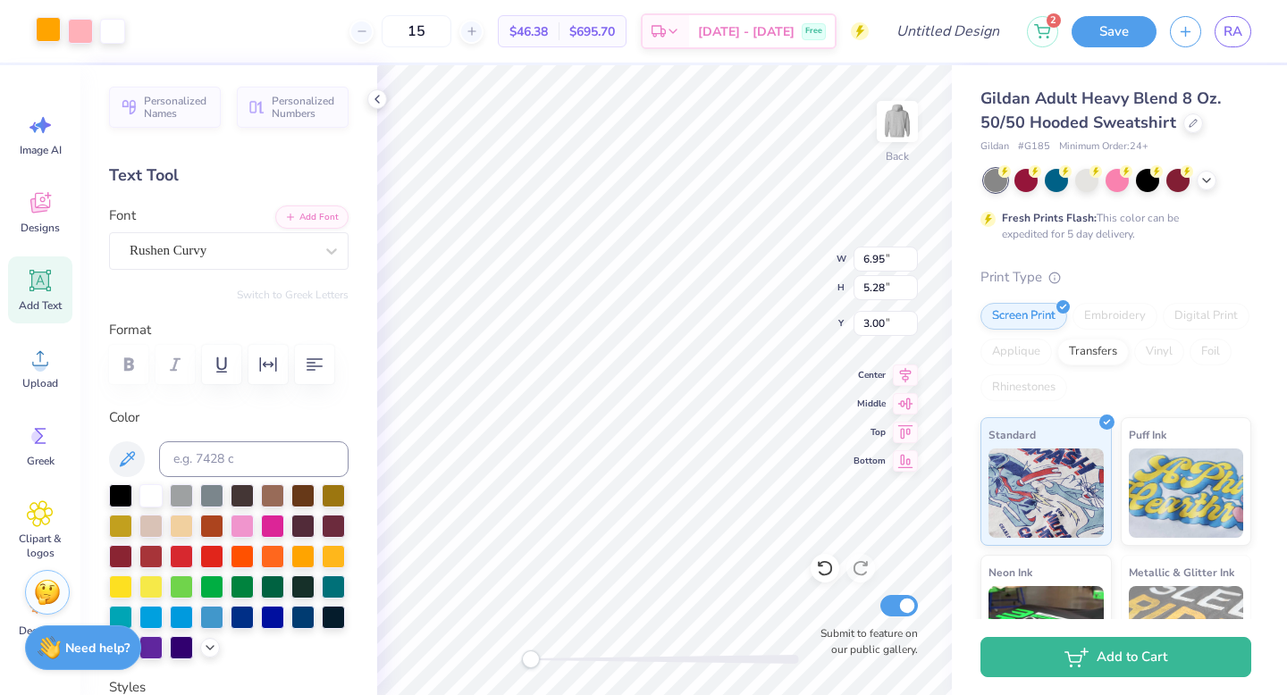
click at [55, 35] on div at bounding box center [48, 29] width 25 height 25
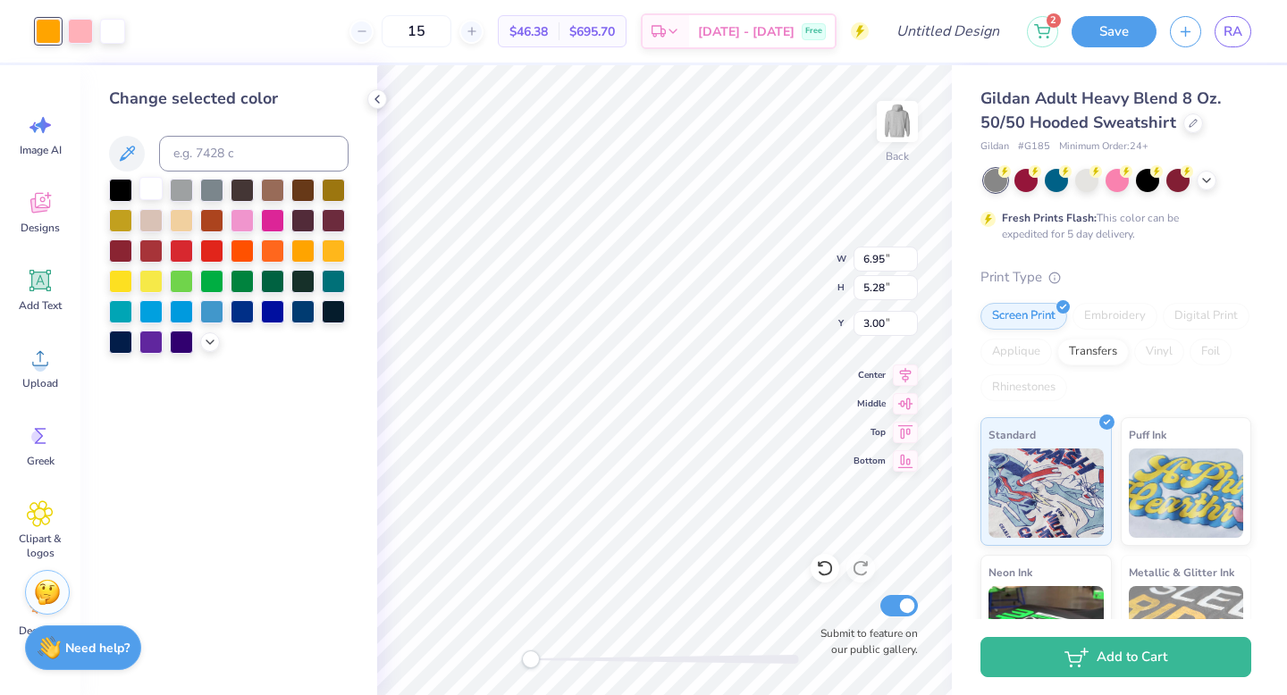
click at [146, 189] on div at bounding box center [150, 188] width 23 height 23
click at [81, 20] on div at bounding box center [80, 29] width 25 height 25
click at [149, 189] on div at bounding box center [150, 188] width 23 height 23
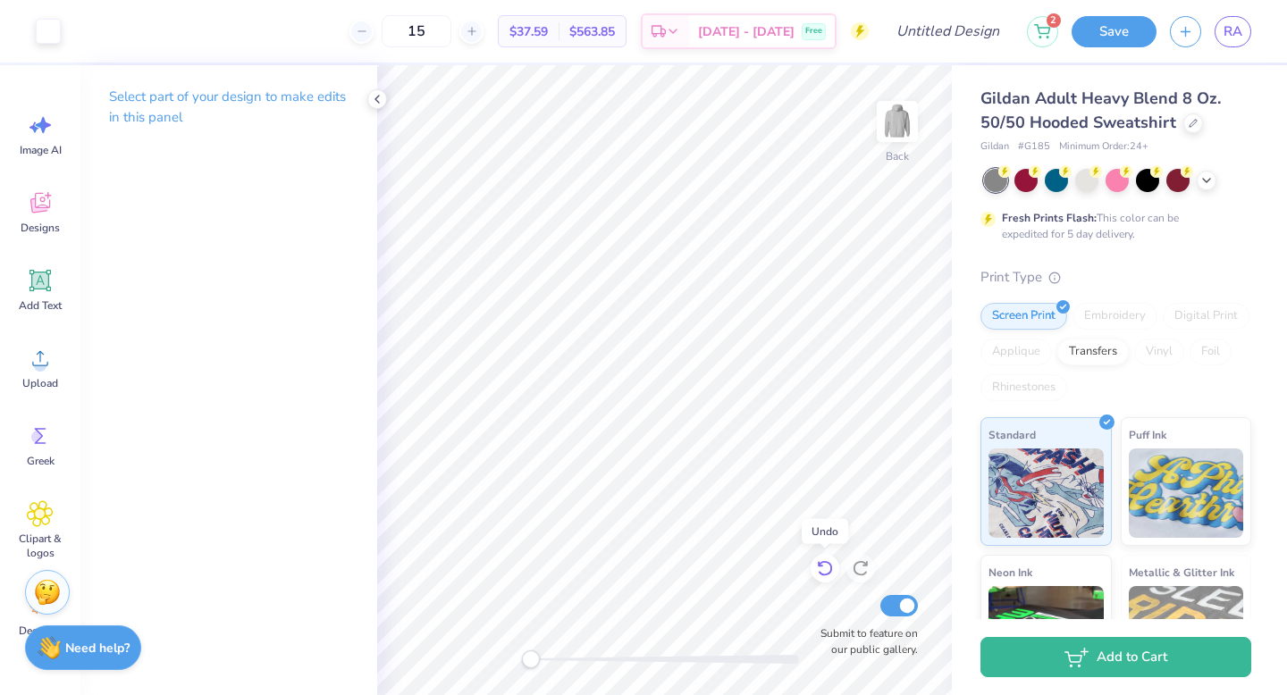
click at [823, 558] on div at bounding box center [824, 568] width 29 height 29
click at [874, 569] on div at bounding box center [860, 568] width 29 height 29
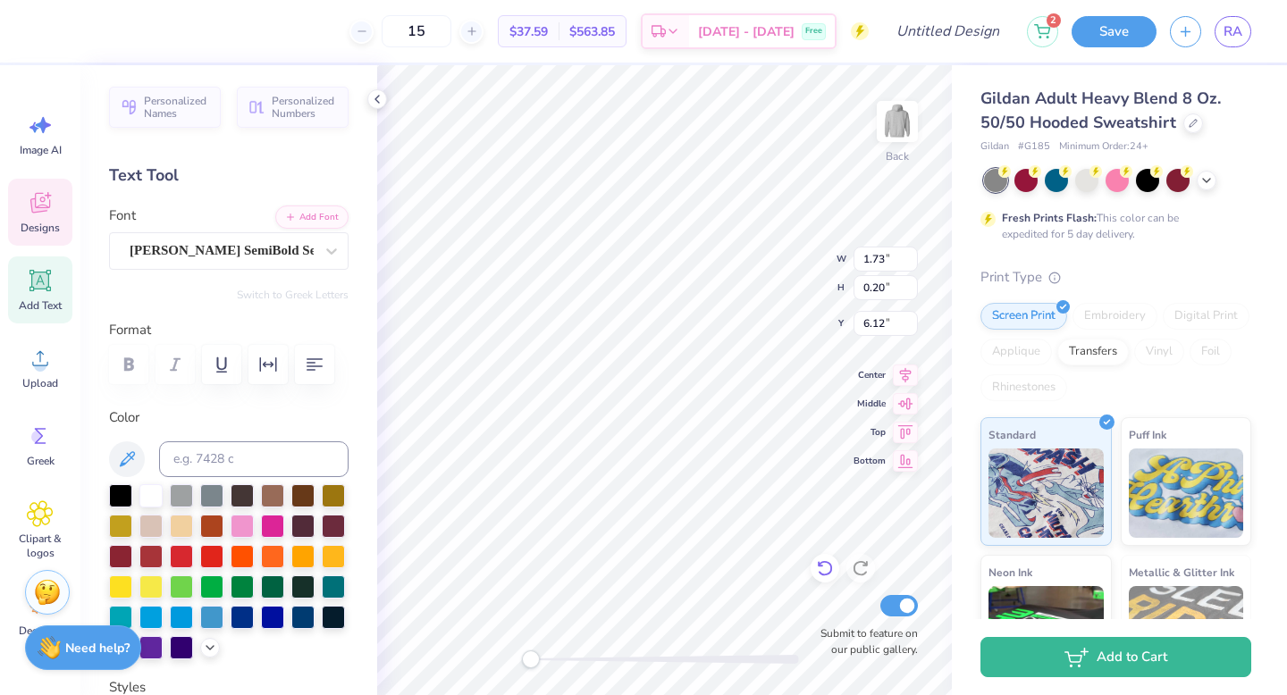
type input "1.69"
type input "1.97"
type input "3.59"
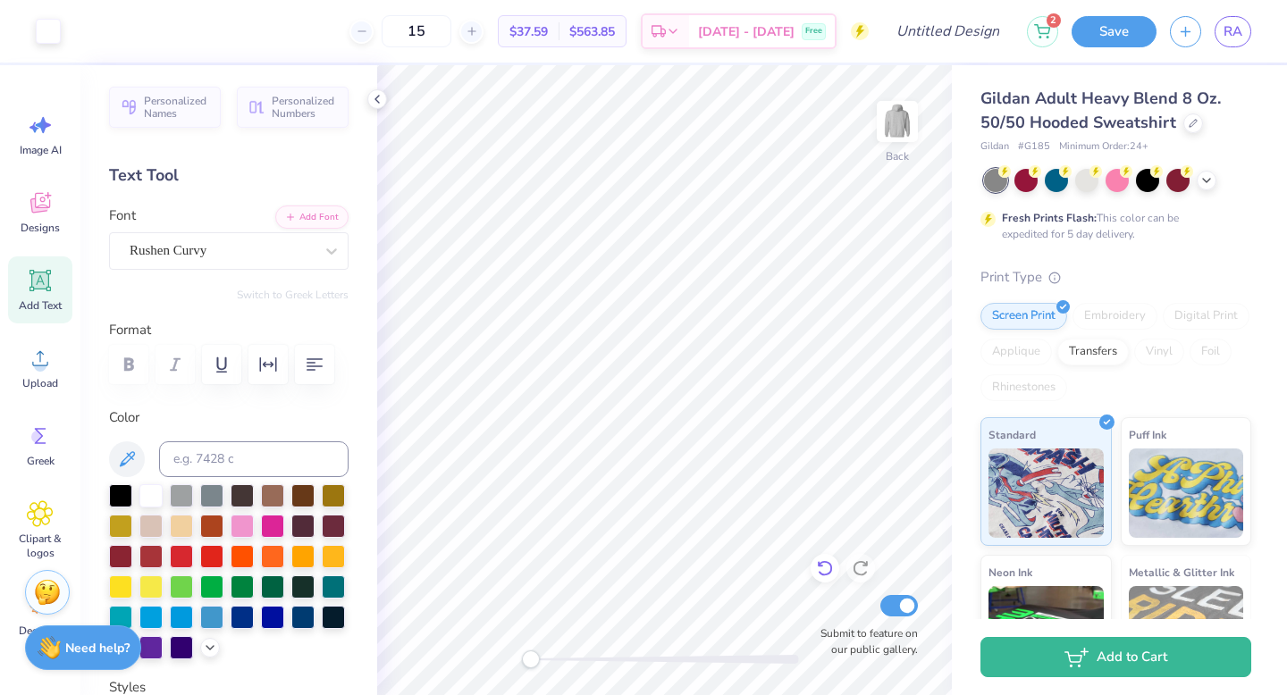
click at [819, 571] on icon at bounding box center [825, 568] width 18 height 18
click at [896, 111] on img at bounding box center [896, 121] width 71 height 71
type input "9.38"
type input "7.12"
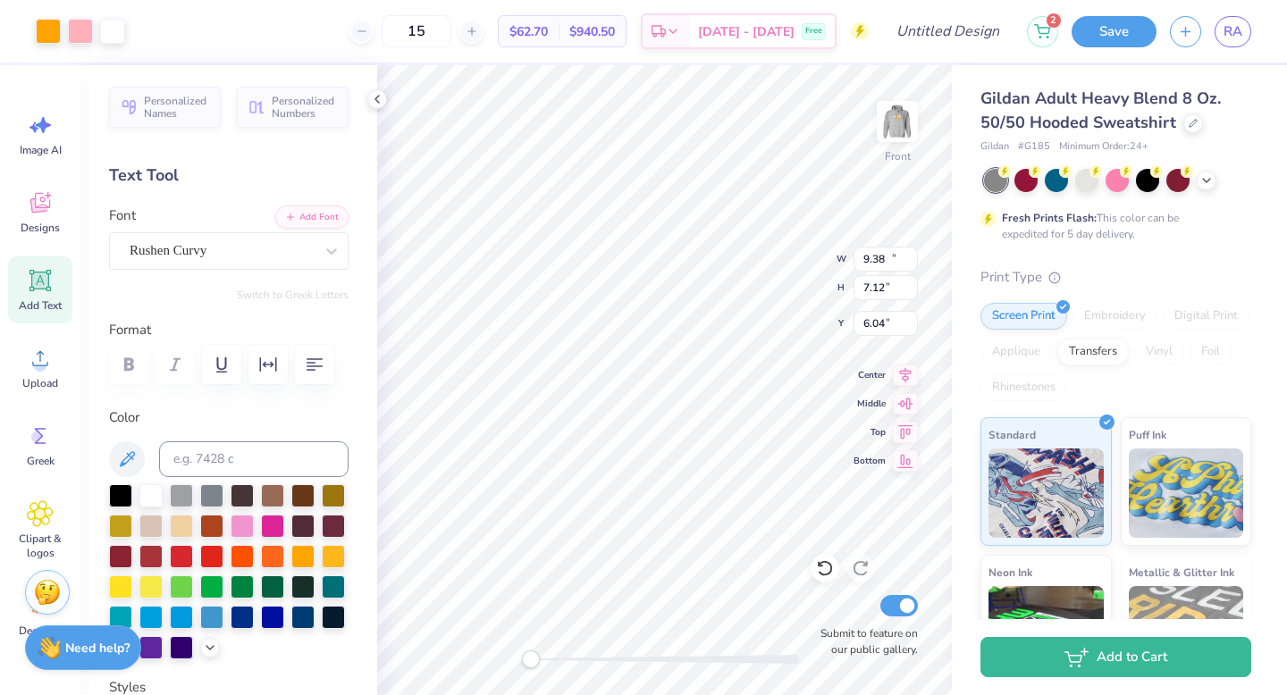
type input "11.56"
type input "8.78"
type input "12.78"
type input "9.70"
type input "13.11"
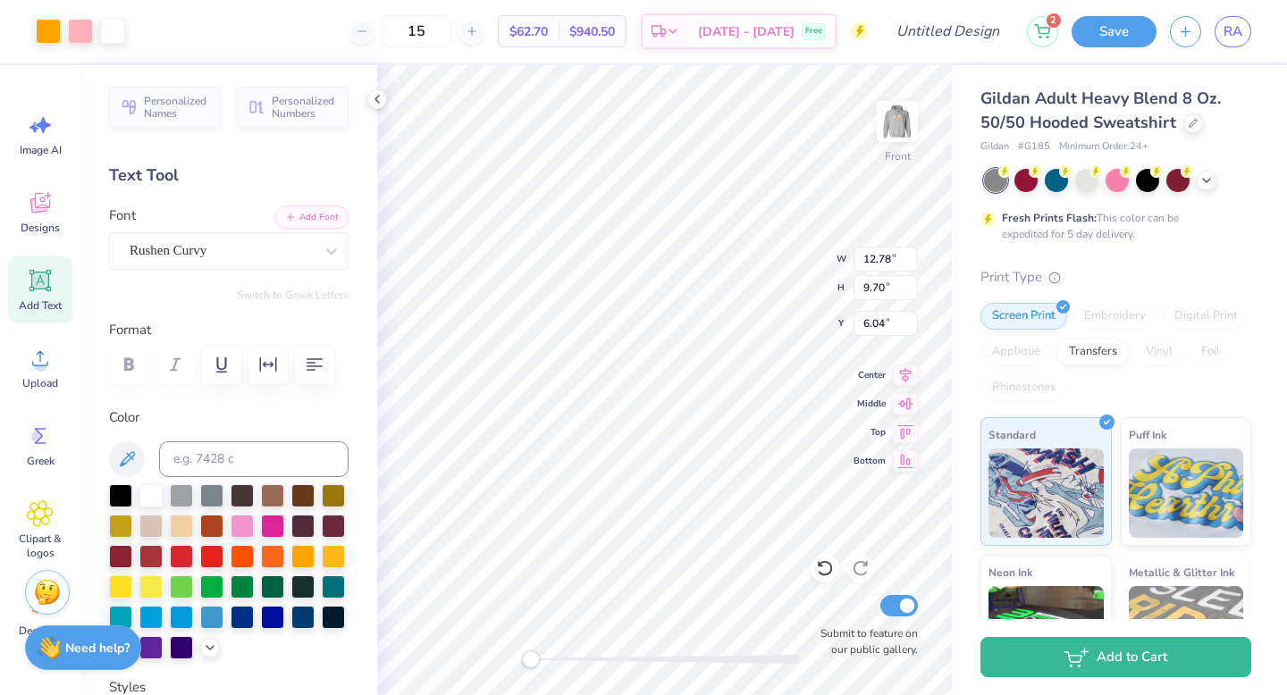
type input "9.95"
type input "6.05"
type input "13.59"
click at [908, 137] on img at bounding box center [896, 121] width 71 height 71
click at [889, 137] on img at bounding box center [896, 121] width 71 height 71
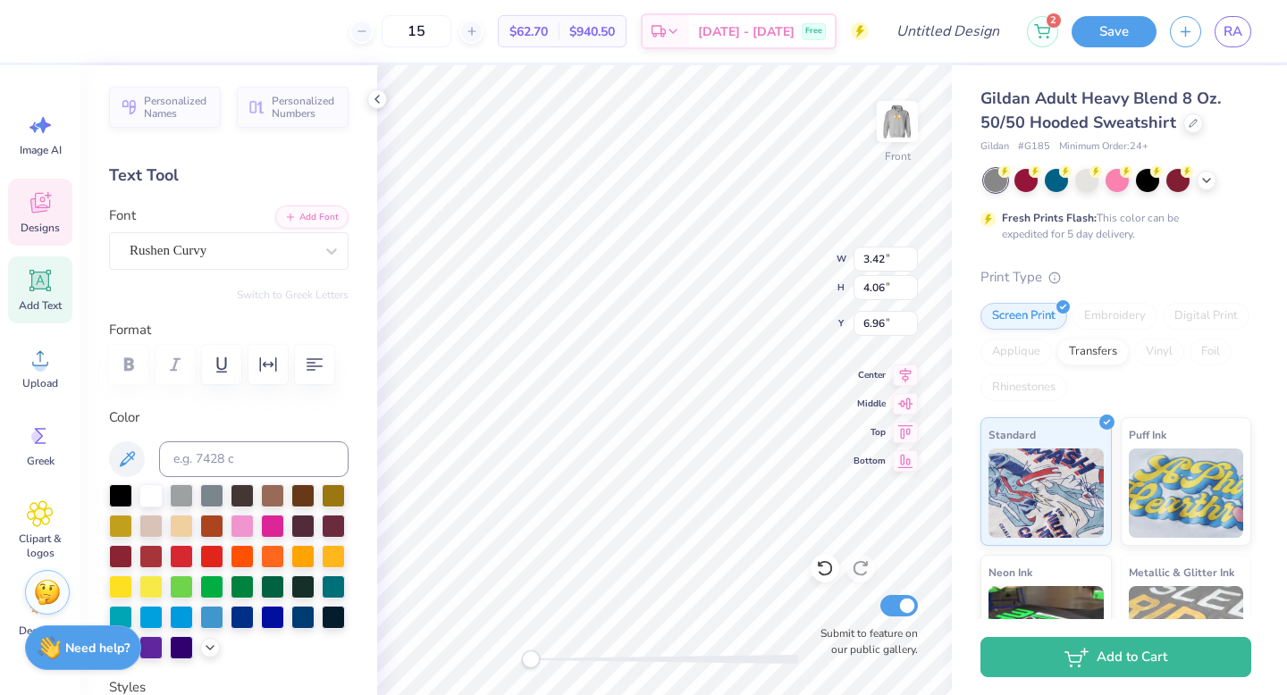
type input "9.15"
click at [45, 28] on div at bounding box center [48, 29] width 25 height 25
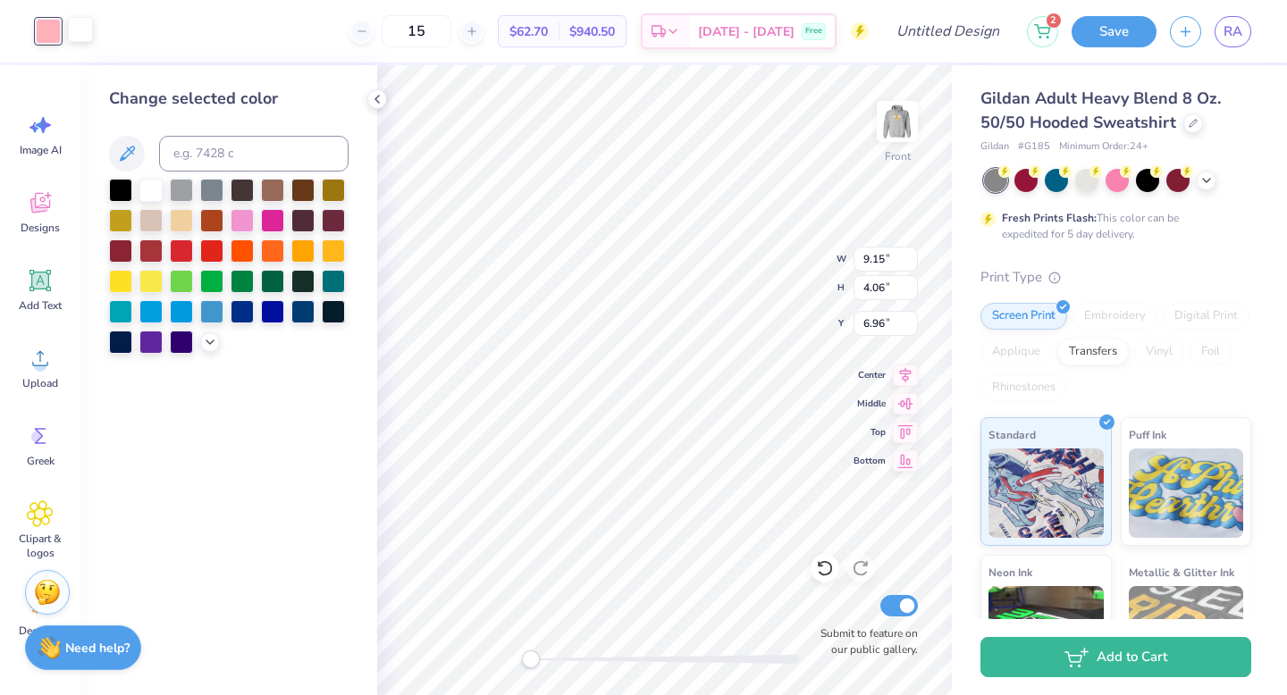
click at [82, 37] on div at bounding box center [80, 29] width 25 height 25
click at [130, 147] on icon at bounding box center [126, 153] width 21 height 21
click at [115, 149] on button at bounding box center [127, 154] width 36 height 36
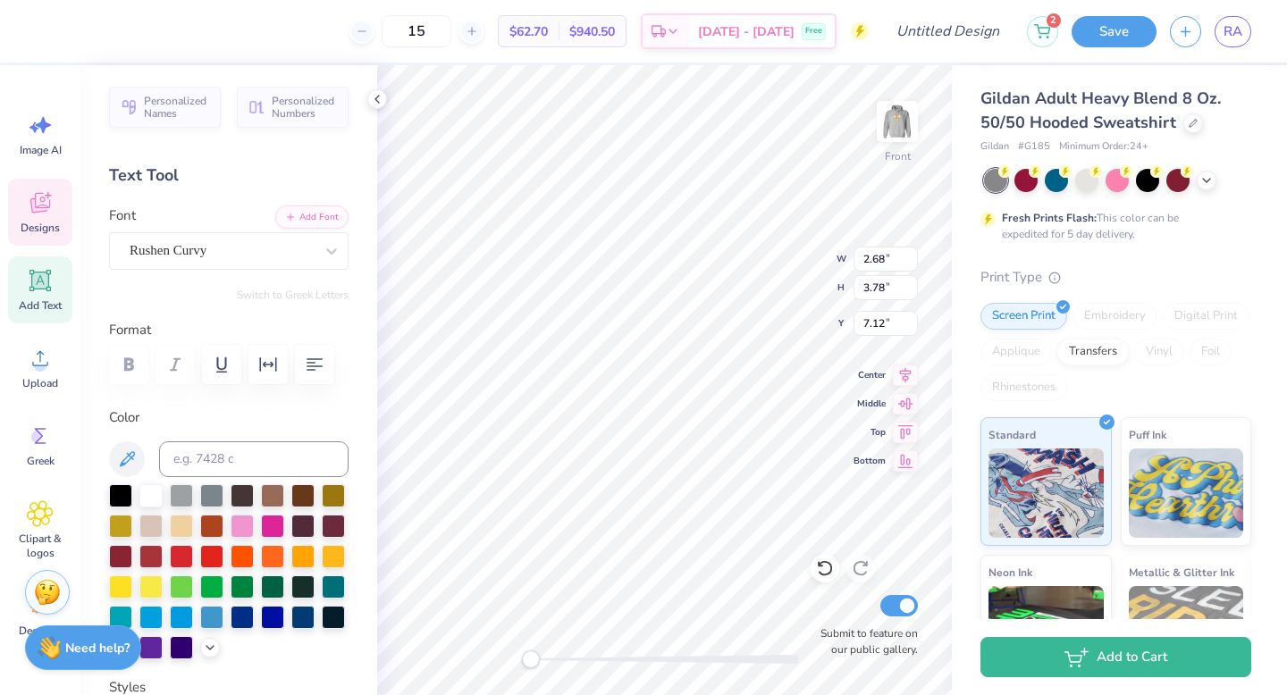
type input "3.54"
type input "4.00"
type input "7.03"
click at [133, 454] on icon at bounding box center [126, 459] width 21 height 21
click at [72, 25] on div at bounding box center [80, 29] width 25 height 25
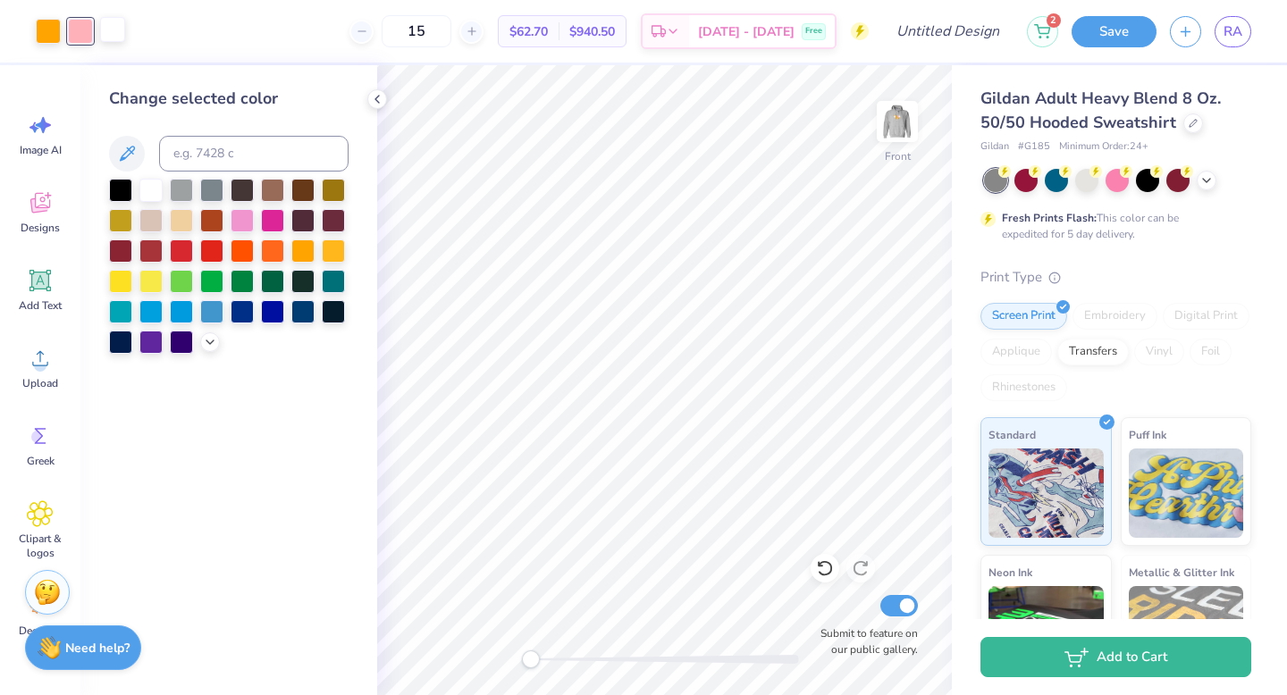
click at [101, 25] on div at bounding box center [112, 29] width 25 height 25
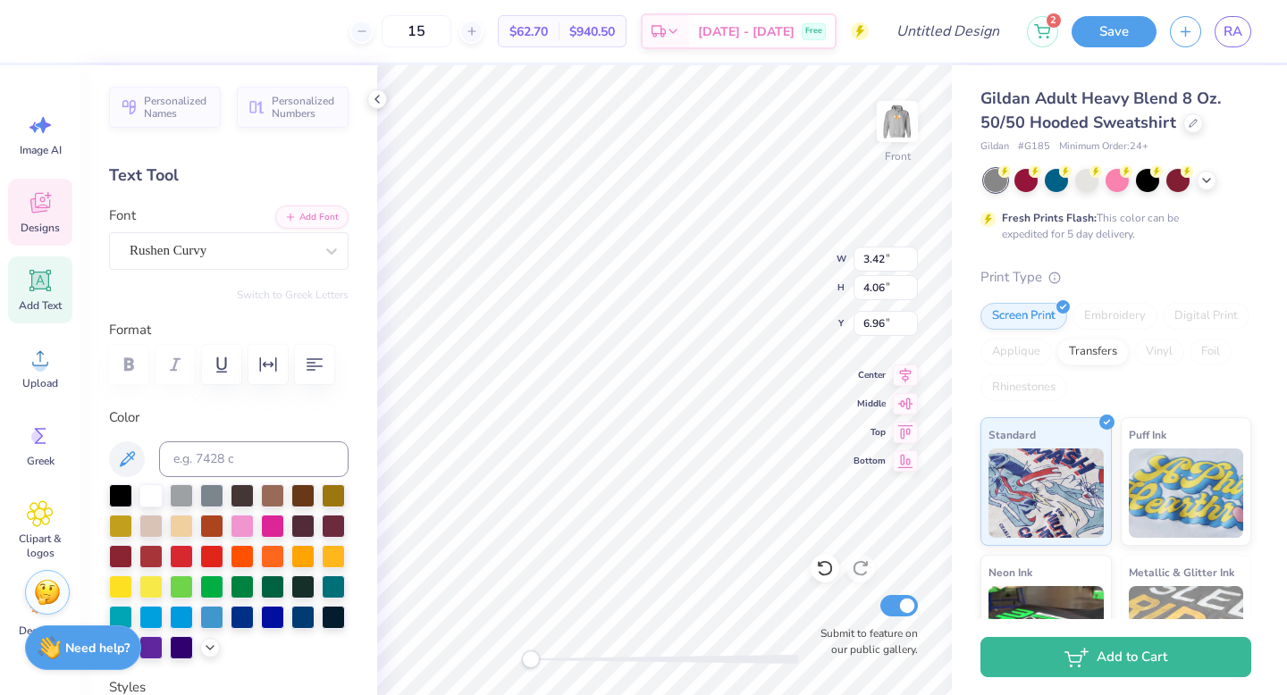
type input "3.18"
type input "3.71"
type input "7.16"
click at [155, 491] on div at bounding box center [150, 494] width 23 height 23
type input "2.68"
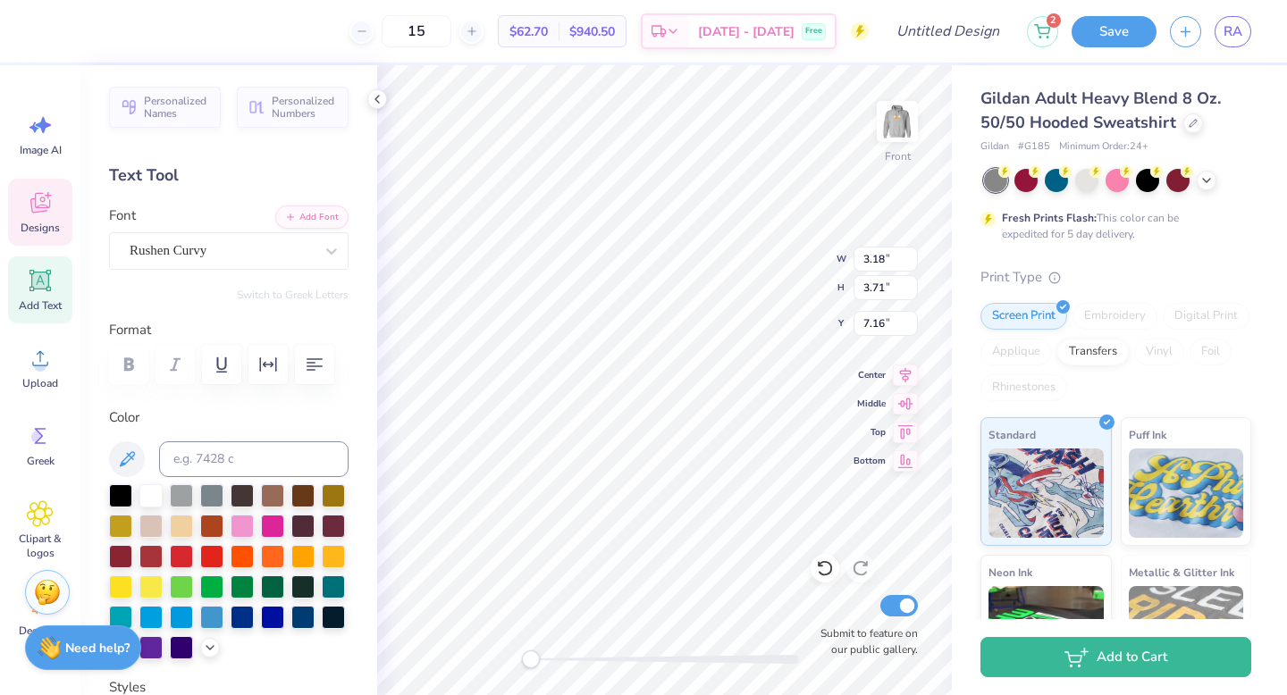
type input "3.78"
type input "7.12"
click at [154, 493] on div at bounding box center [150, 494] width 23 height 23
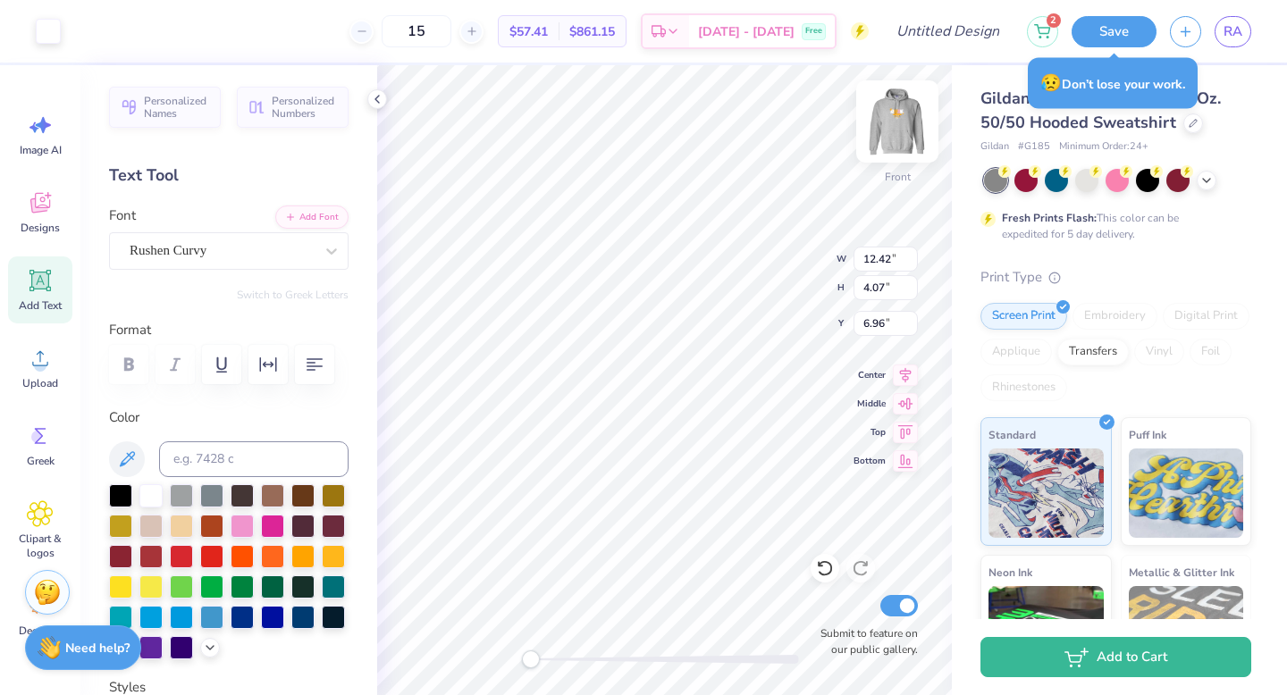
click at [906, 131] on img at bounding box center [896, 121] width 71 height 71
type input "12.24"
type input "4.01"
type input "4.76"
type input "1.42"
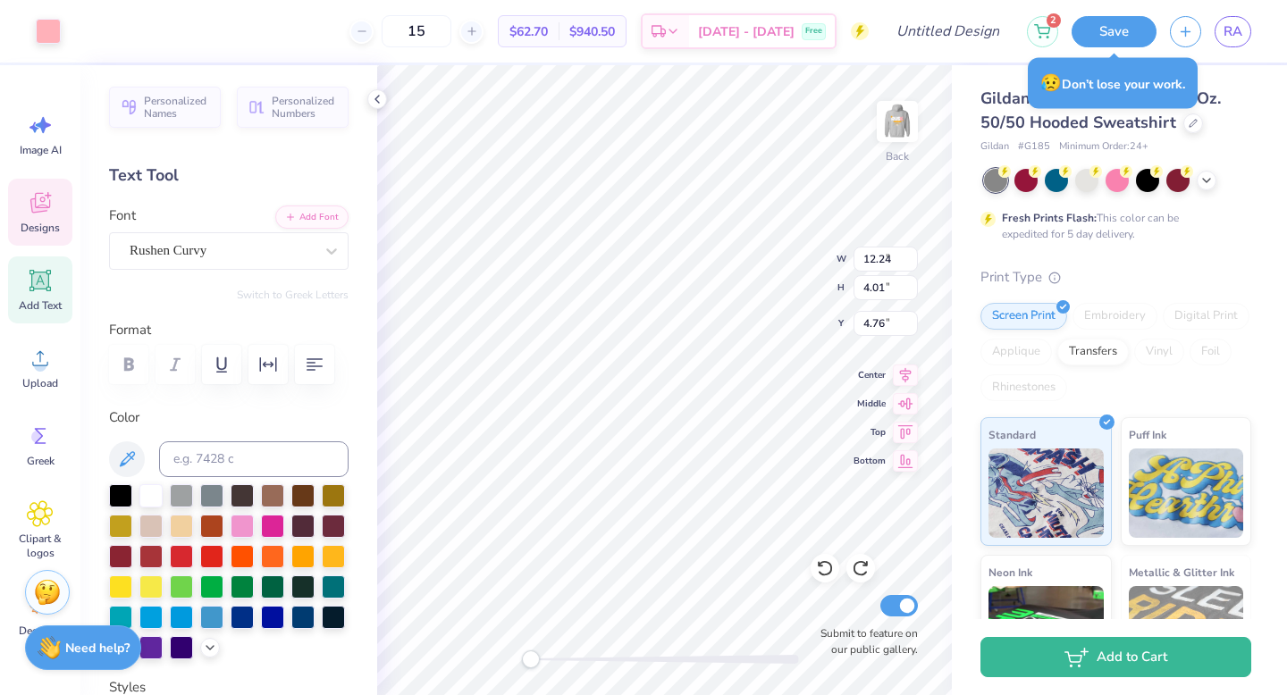
type input "2.01"
type input "3.57"
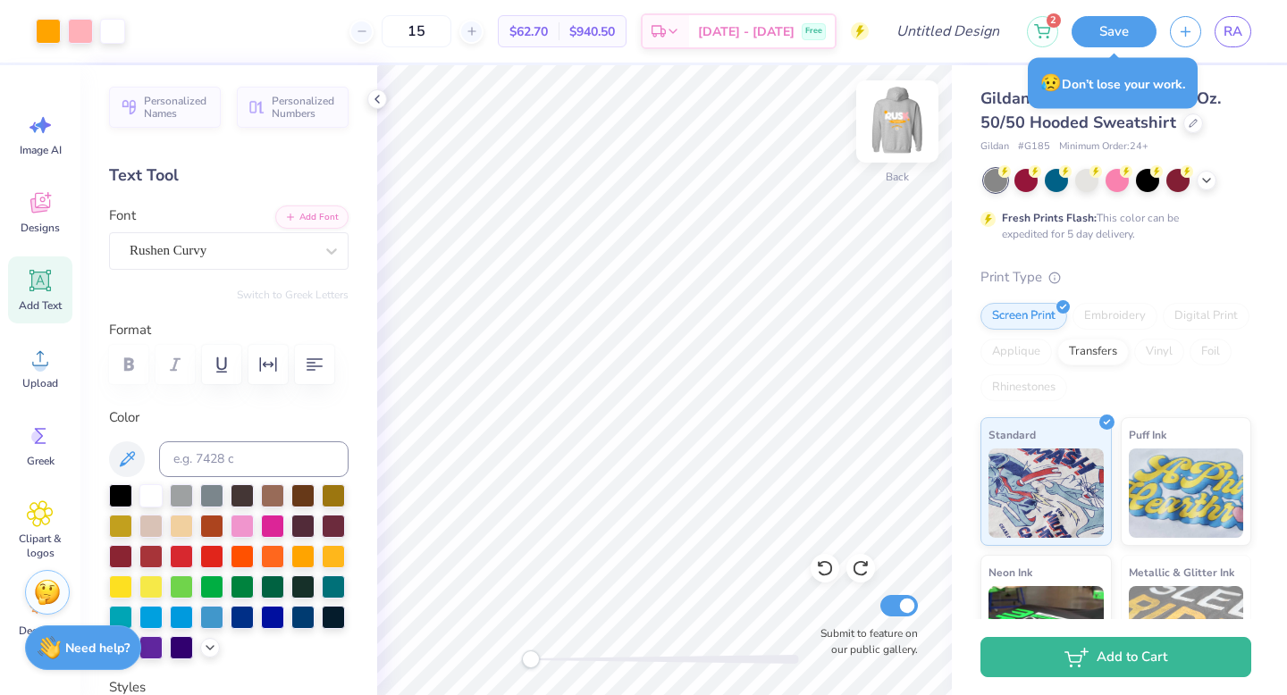
click at [911, 132] on img at bounding box center [896, 121] width 71 height 71
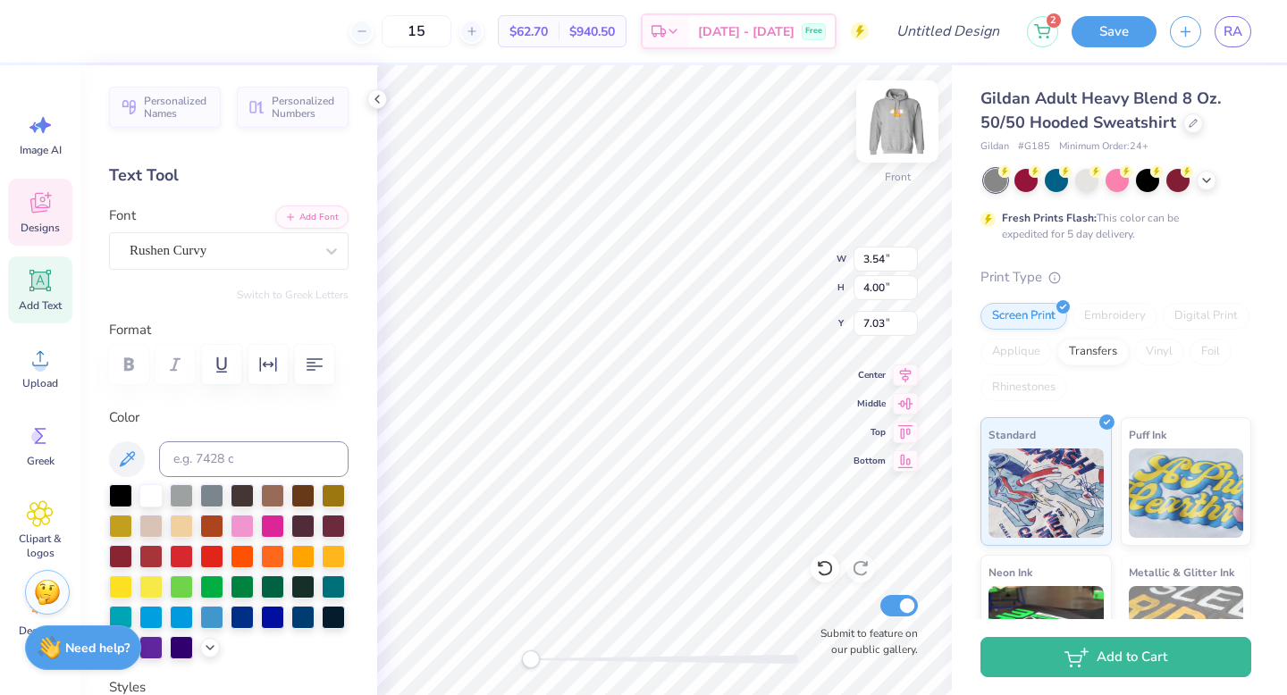
type input "2.68"
type input "3.78"
type input "7.12"
click at [116, 457] on icon at bounding box center [126, 459] width 21 height 21
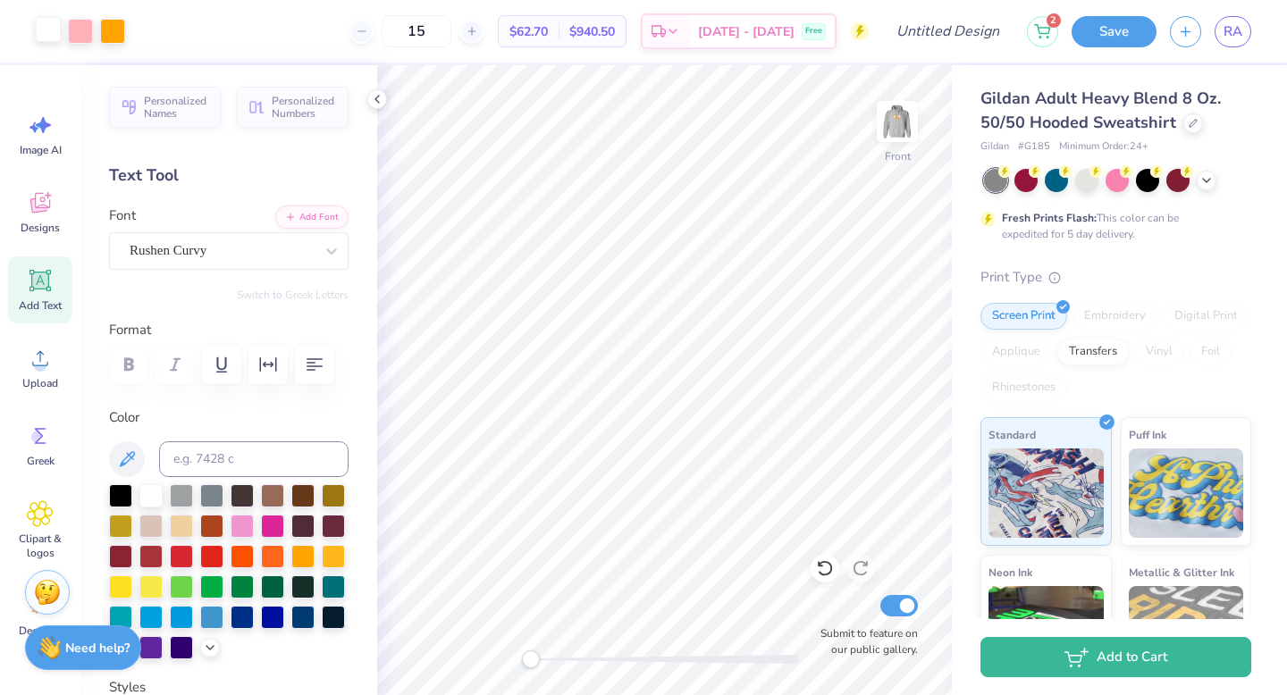
click at [47, 33] on div at bounding box center [48, 29] width 25 height 25
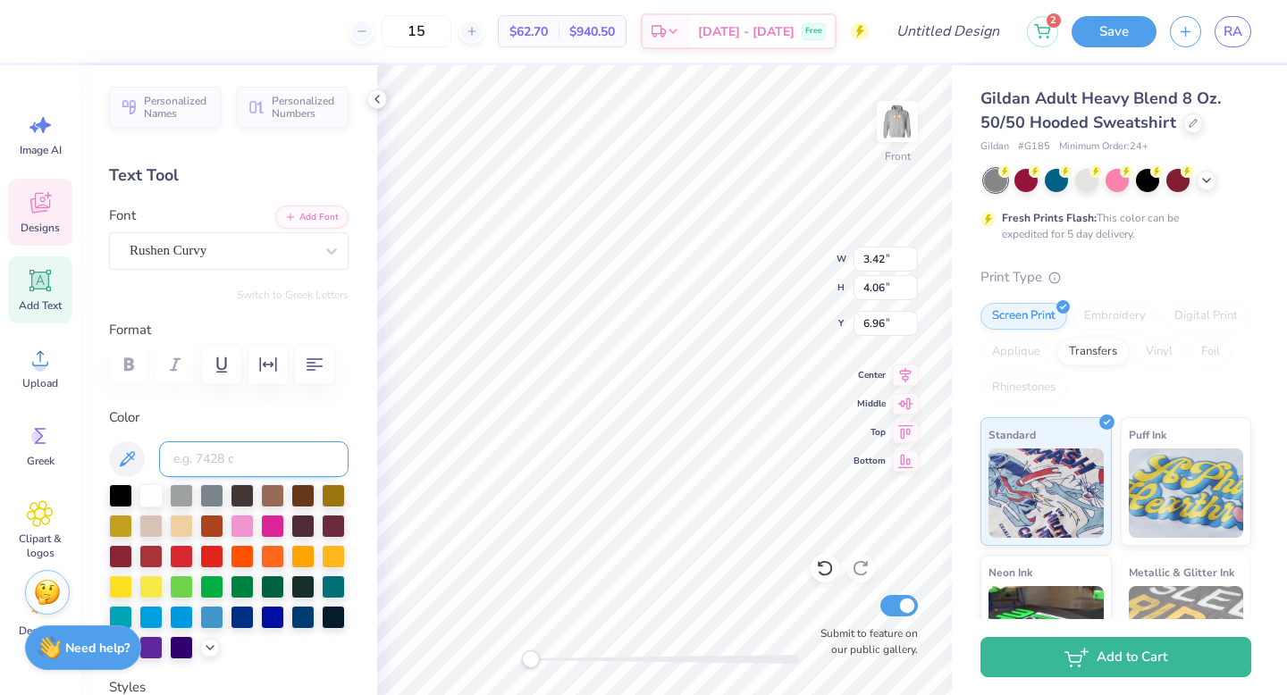
click at [181, 468] on input at bounding box center [253, 459] width 189 height 36
type input "176"
click at [222, 463] on input at bounding box center [253, 459] width 189 height 36
type input "3.18"
type input "3.71"
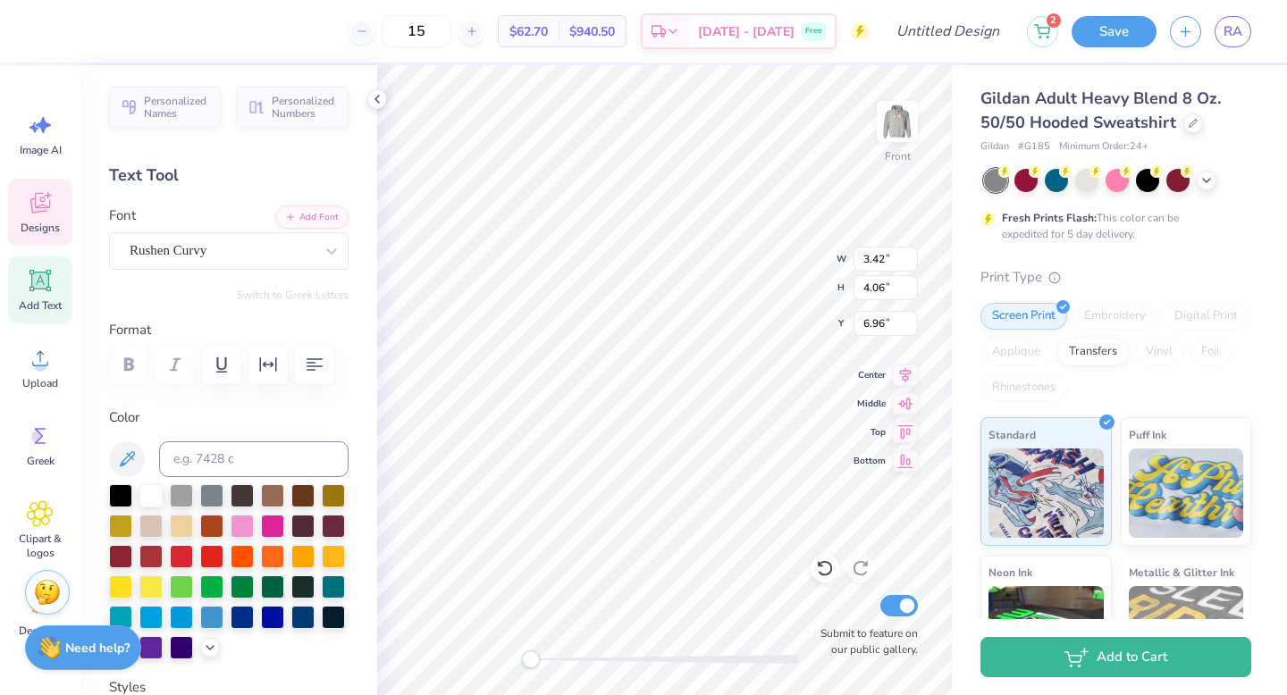
type input "7.16"
click at [239, 466] on input at bounding box center [253, 459] width 189 height 36
type input "176"
type input "2.68"
type input "3.78"
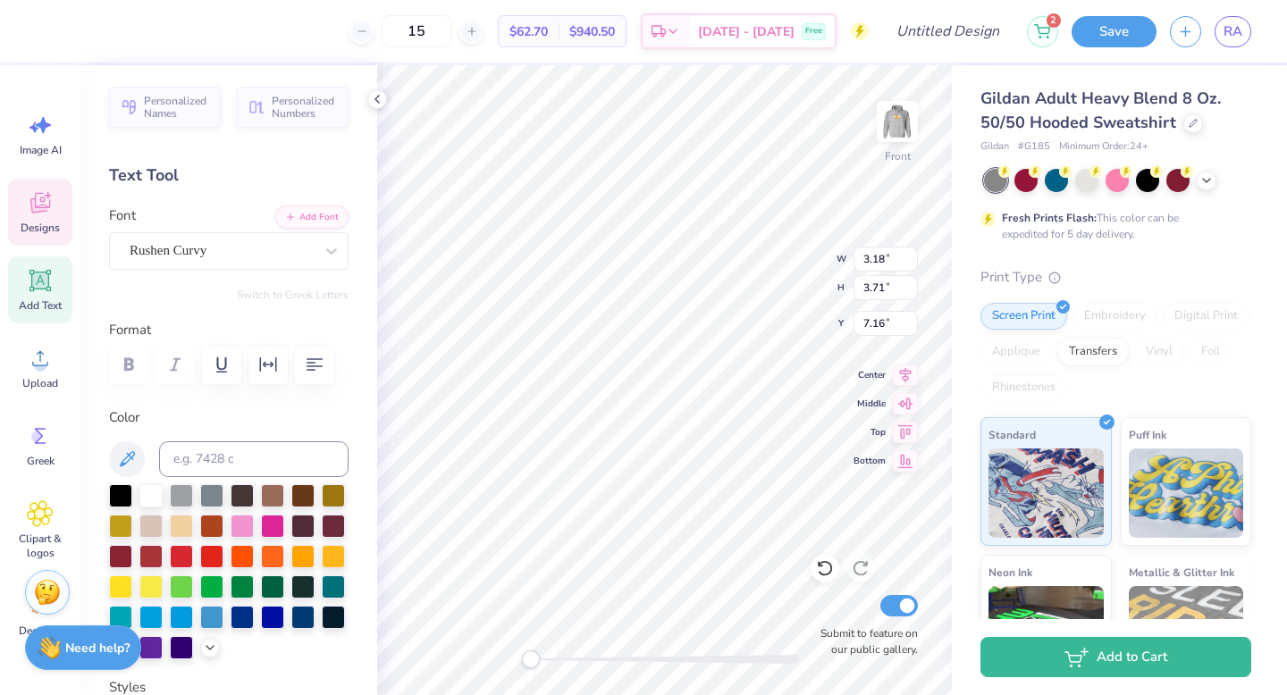
type input "7.12"
click at [279, 466] on input at bounding box center [253, 459] width 189 height 36
type input "176"
type input "8.64"
type input "1.56"
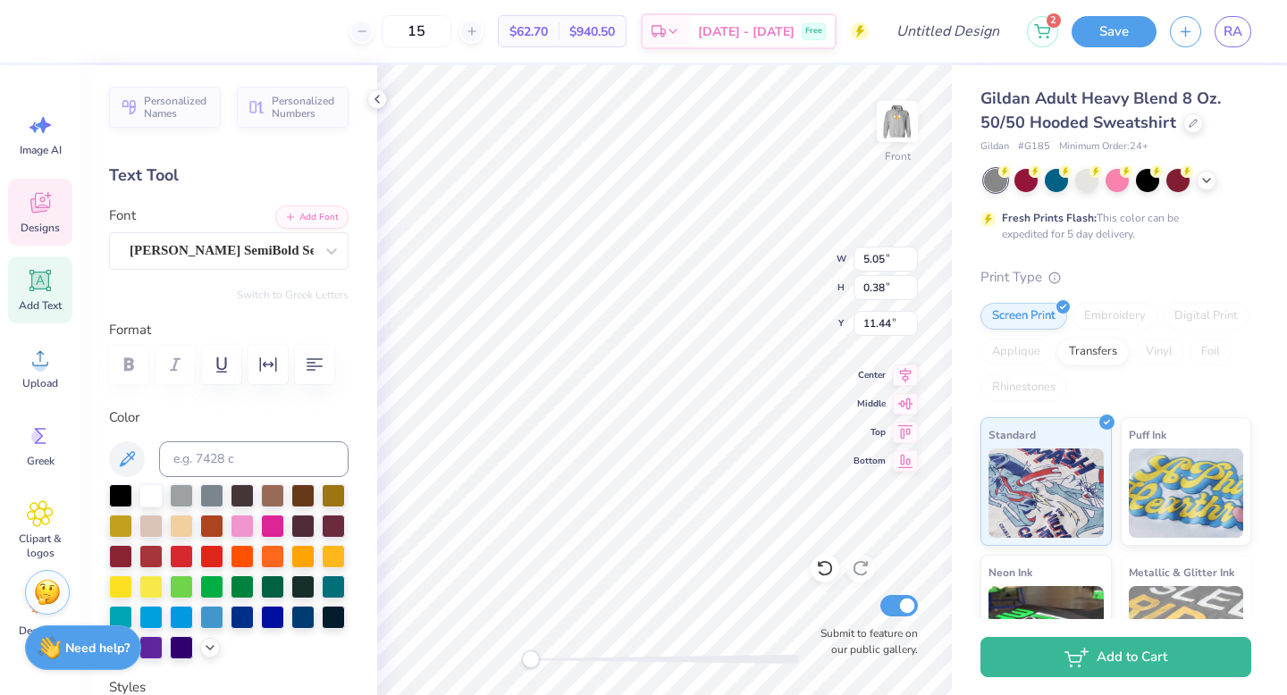
type input "11.01"
type input "5.05"
type input "0.38"
type input "11.27"
type input "3.26"
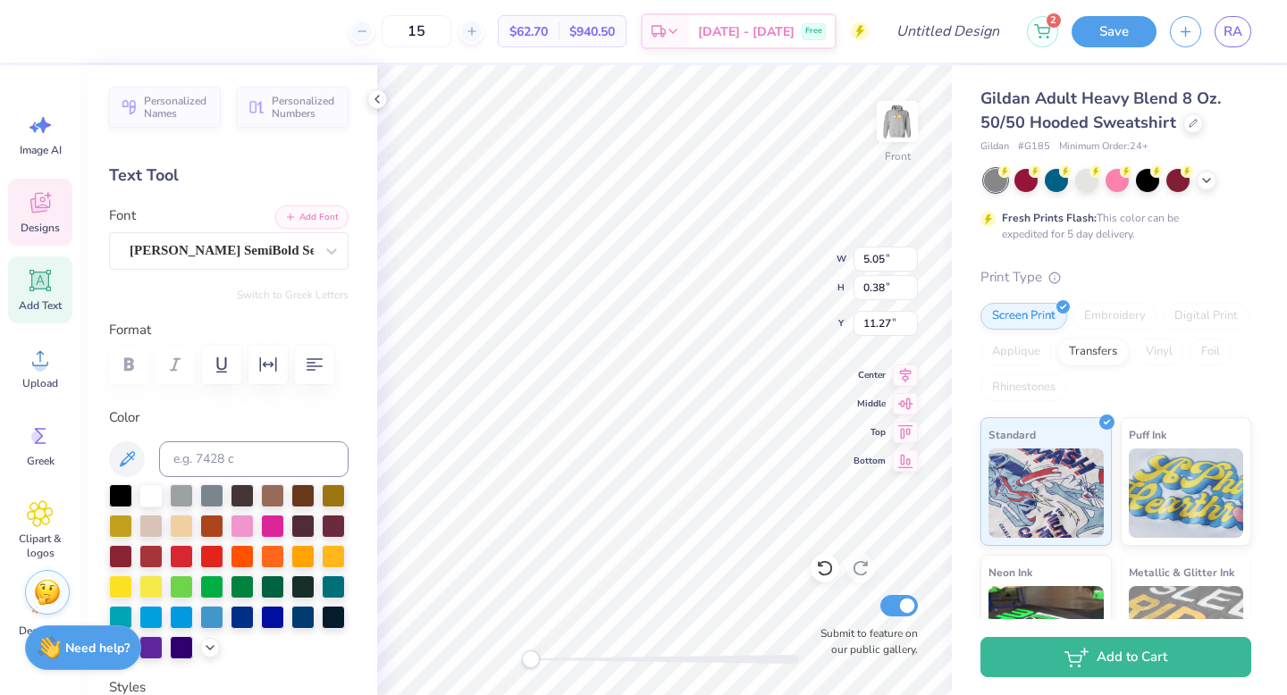
type input "11.93"
type input "5.05"
type input "11.44"
type input "0.87"
click at [248, 457] on input at bounding box center [253, 459] width 189 height 36
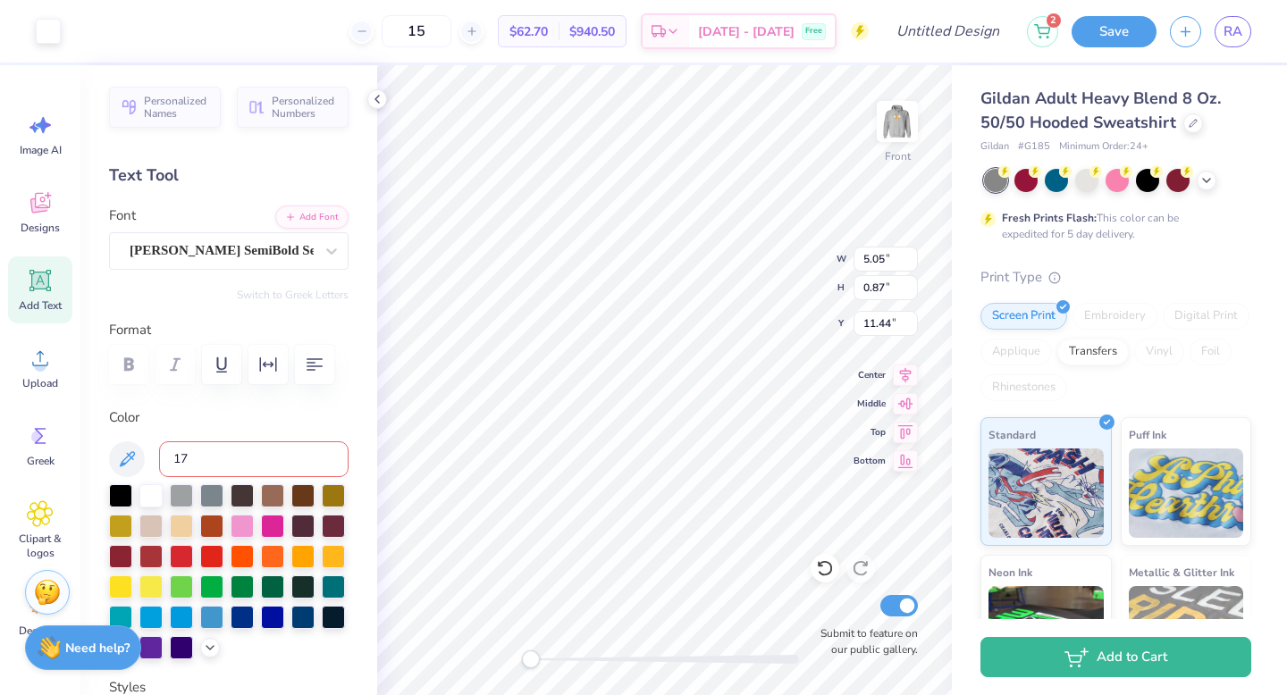
type input "176"
type input "3.26"
type input "0.38"
type input "11.93"
click at [595, 673] on div "Front W 3.26 3.26 " H 0.38 0.38 " Y 11.93 11.93 " Center Middle Top Bottom Subm…" at bounding box center [664, 380] width 575 height 630
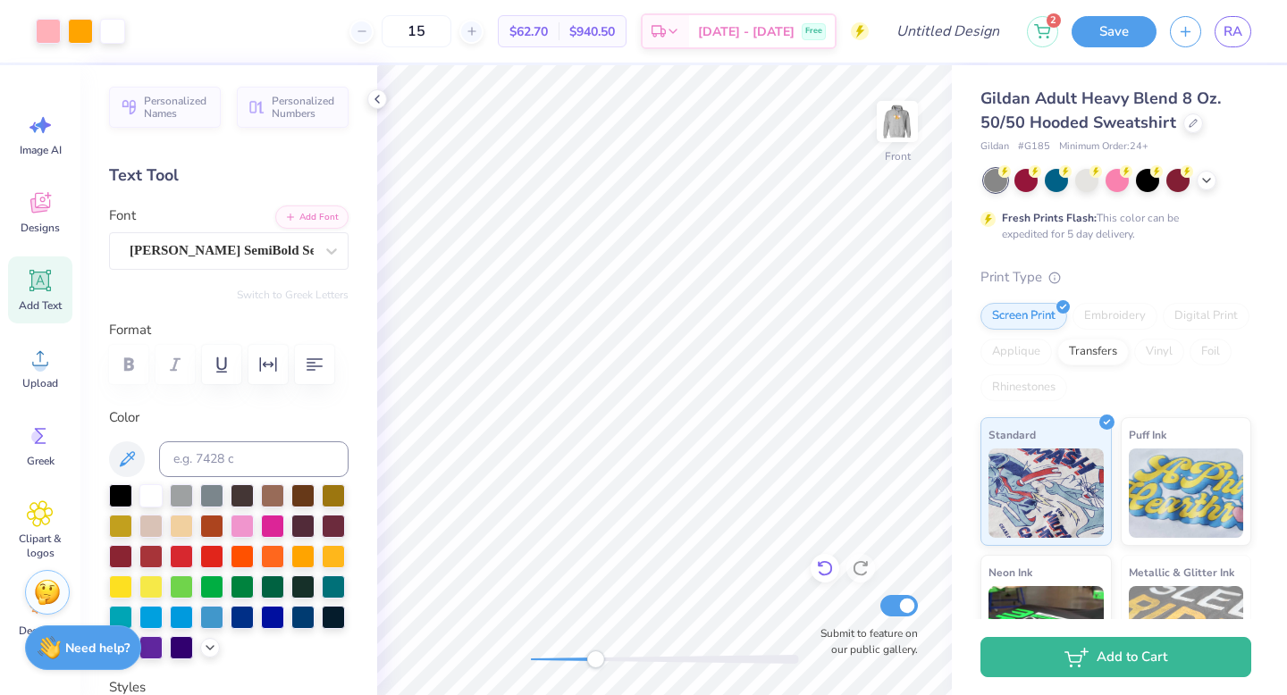
click at [818, 566] on icon at bounding box center [825, 568] width 18 height 18
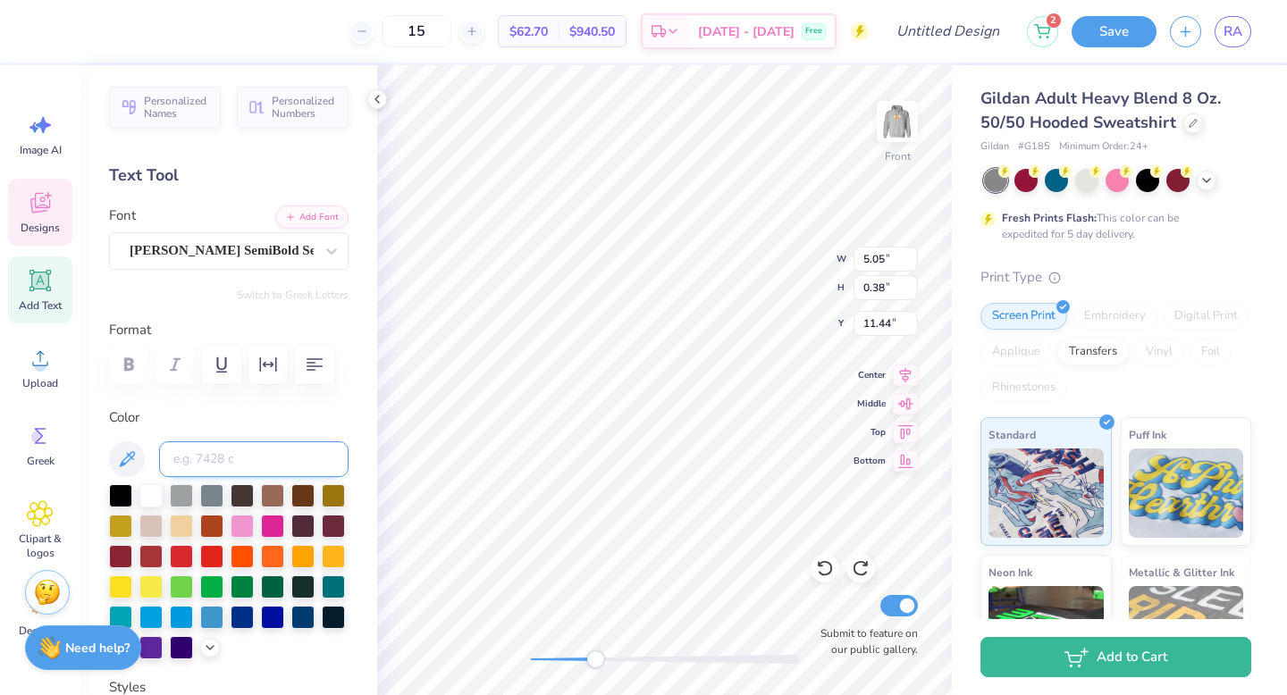
click at [265, 456] on input at bounding box center [253, 459] width 189 height 36
type input "176"
type input "8.64"
type input "1.56"
type input "11.01"
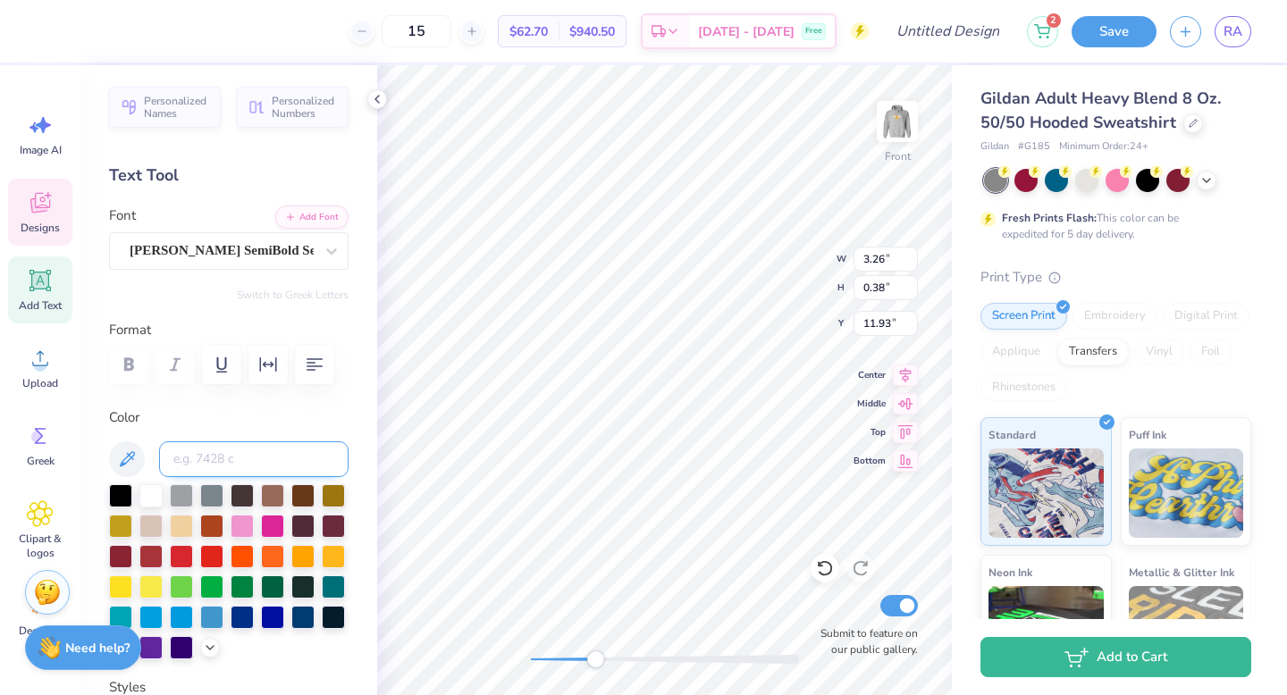
click at [263, 461] on input at bounding box center [253, 459] width 189 height 36
click at [139, 495] on div at bounding box center [150, 494] width 23 height 23
click at [151, 492] on div at bounding box center [150, 494] width 23 height 23
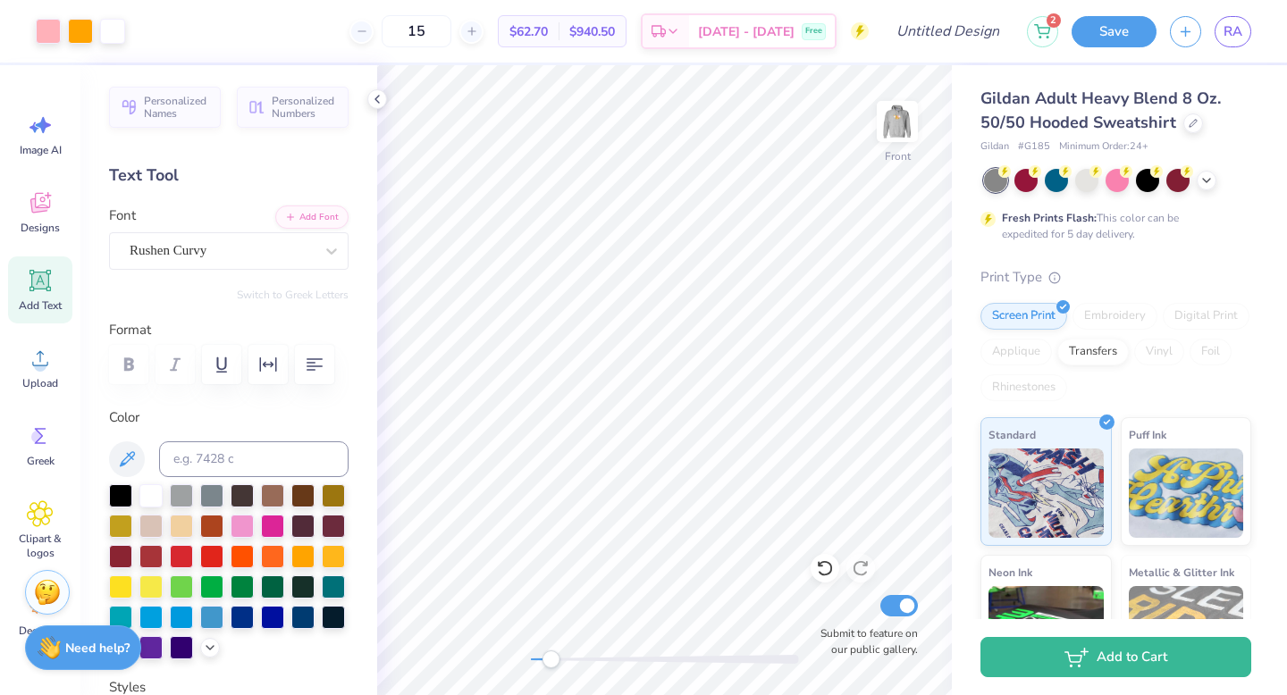
drag, startPoint x: 587, startPoint y: 659, endPoint x: 549, endPoint y: 663, distance: 38.6
click at [549, 663] on div "Accessibility label" at bounding box center [550, 659] width 18 height 18
click at [80, 38] on div at bounding box center [80, 29] width 25 height 25
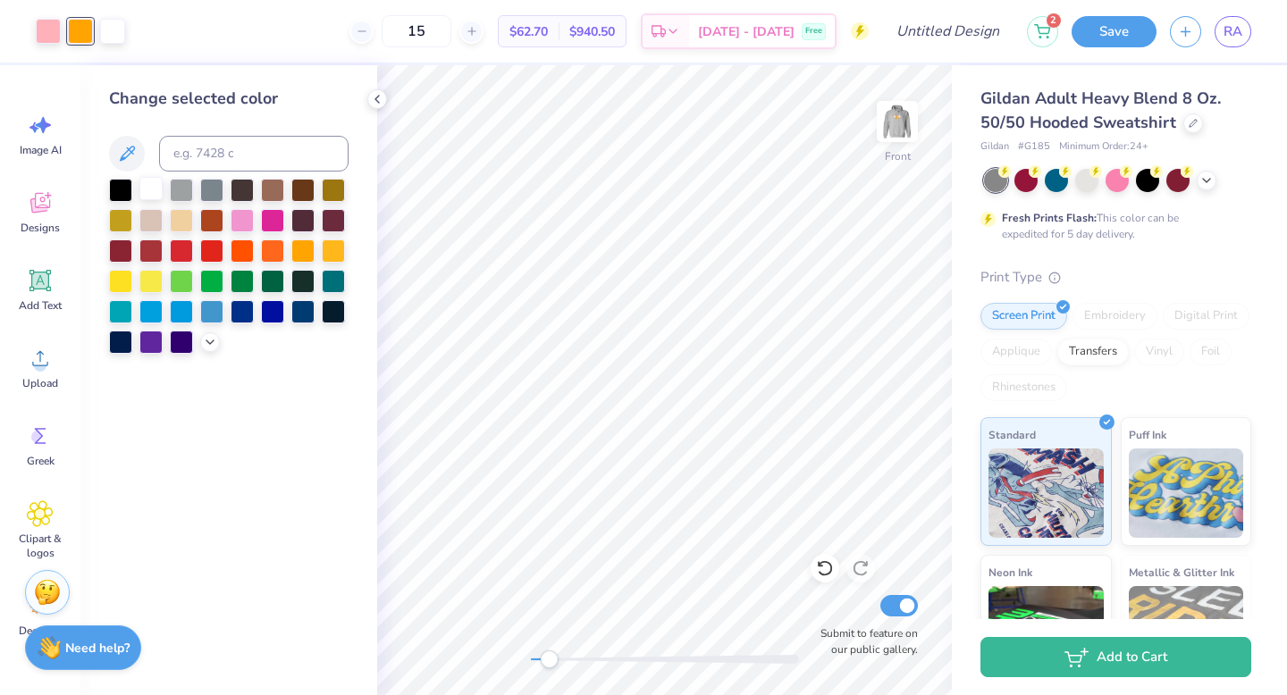
click at [154, 183] on div at bounding box center [150, 188] width 23 height 23
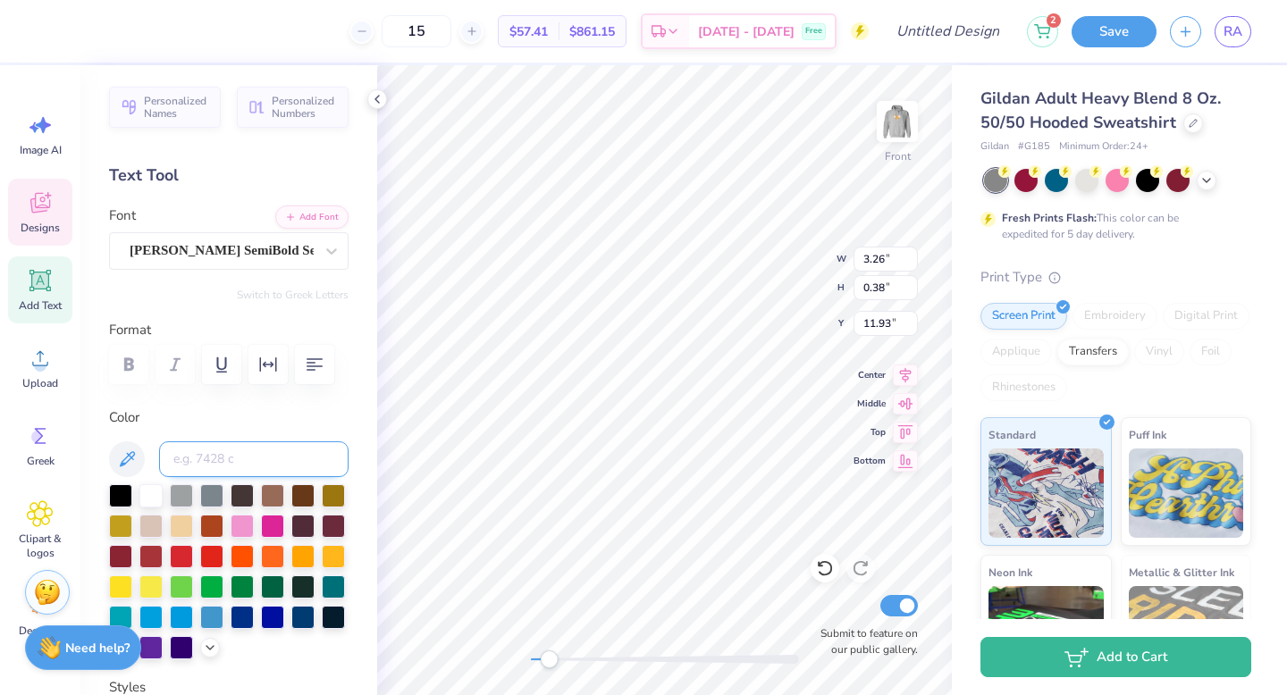
click at [214, 464] on input at bounding box center [253, 459] width 189 height 36
click at [255, 459] on input at bounding box center [253, 459] width 189 height 36
click at [55, 29] on div at bounding box center [48, 29] width 25 height 25
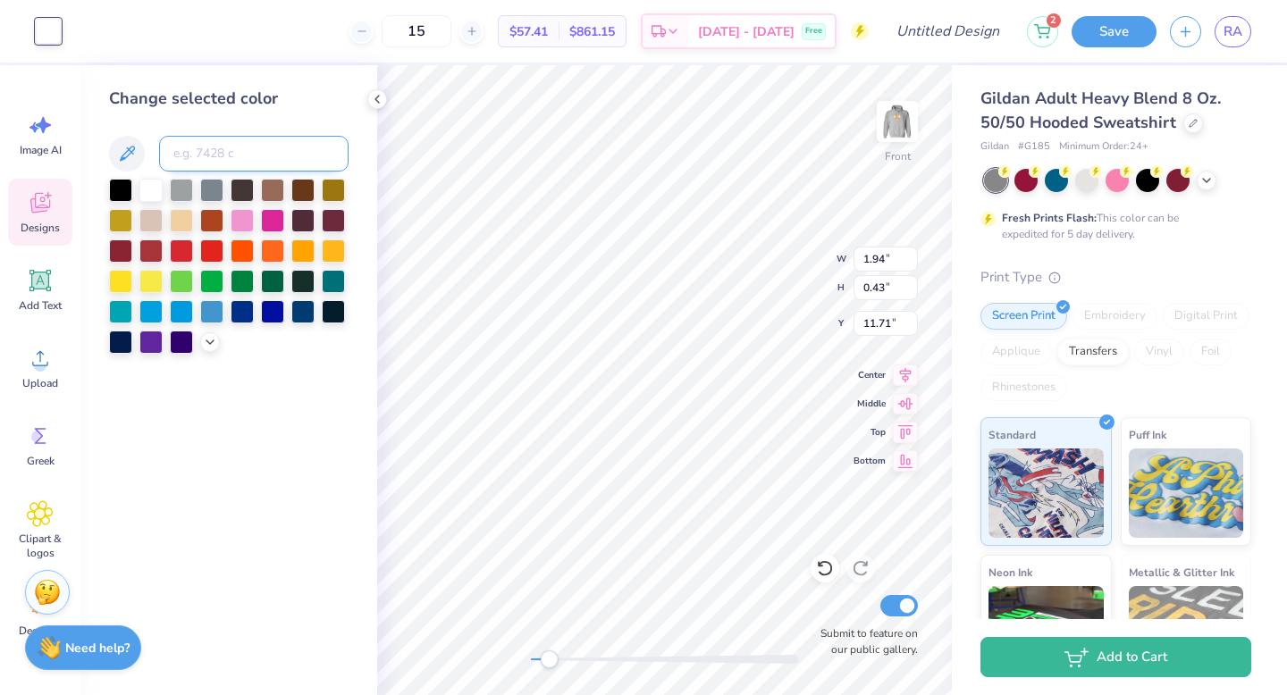
click at [211, 164] on input at bounding box center [253, 154] width 189 height 36
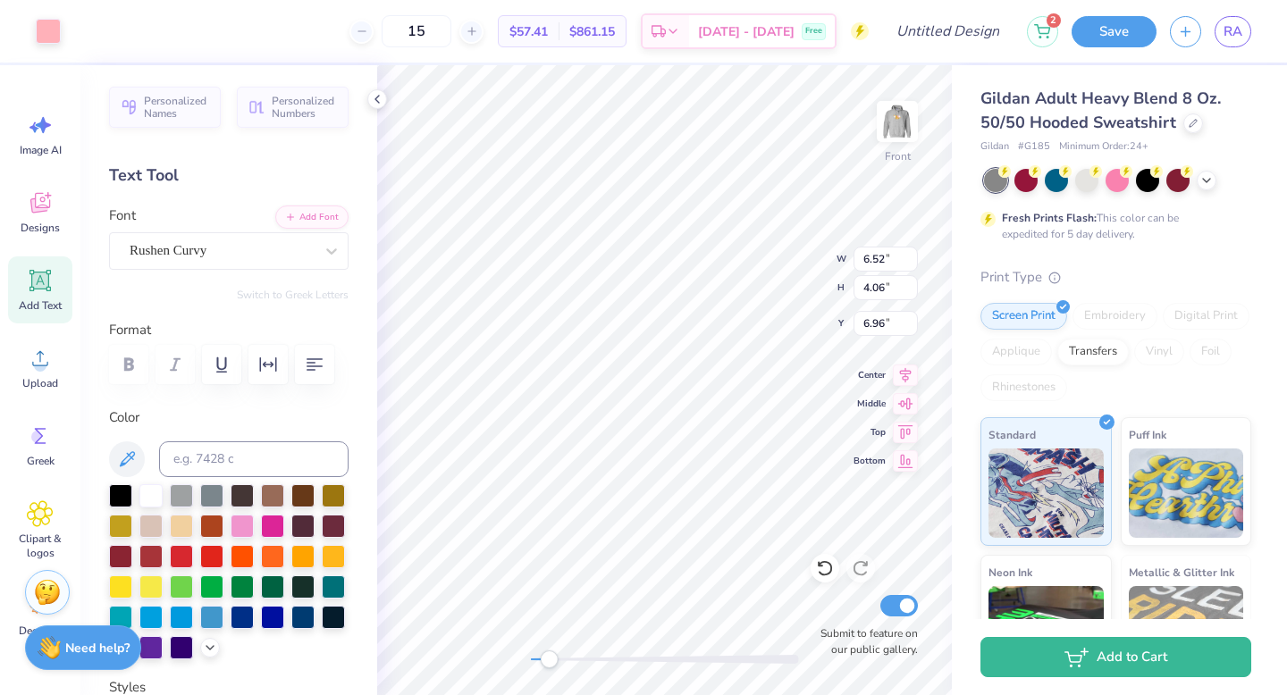
scroll to position [444, 0]
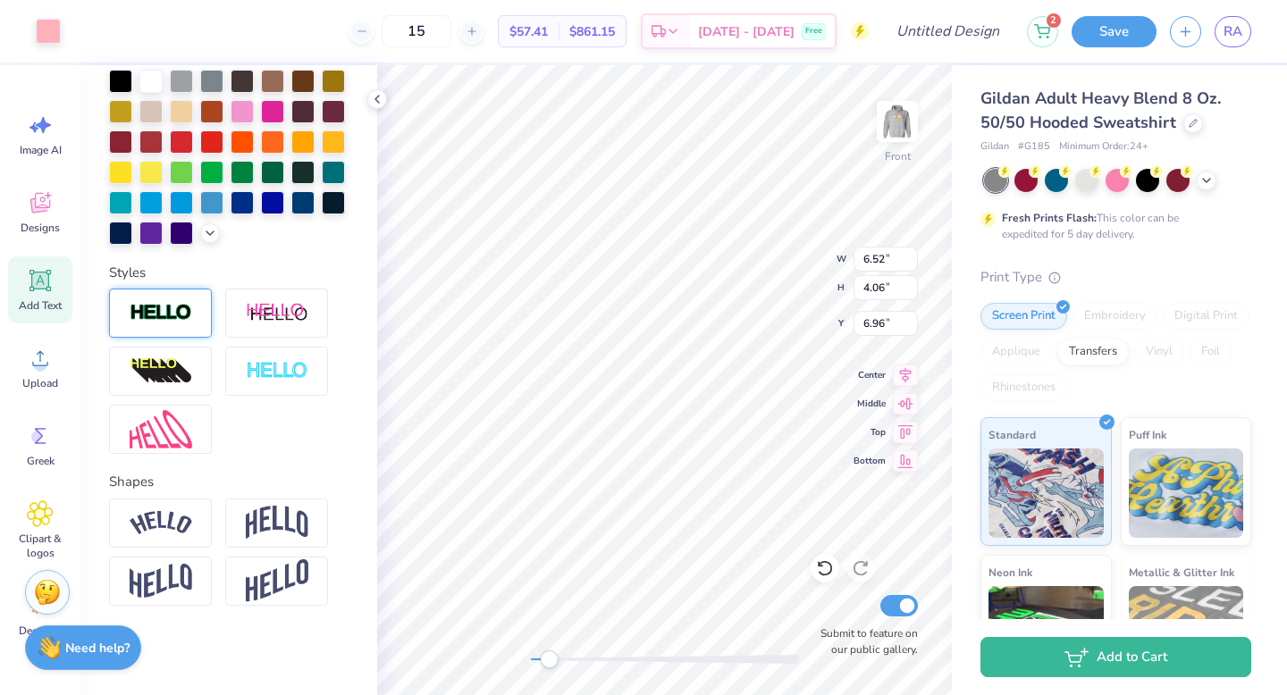
click at [176, 328] on div at bounding box center [160, 313] width 103 height 49
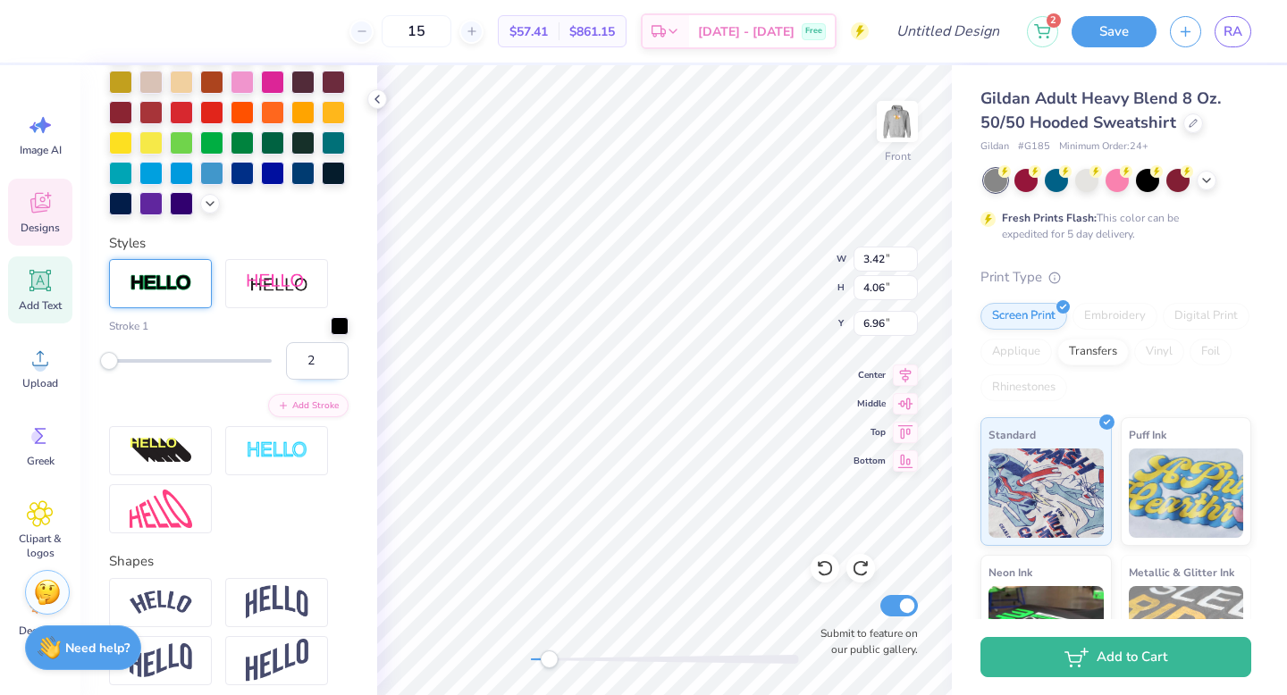
click at [317, 380] on input "2" at bounding box center [317, 361] width 63 height 38
click at [317, 380] on input "3" at bounding box center [317, 361] width 63 height 38
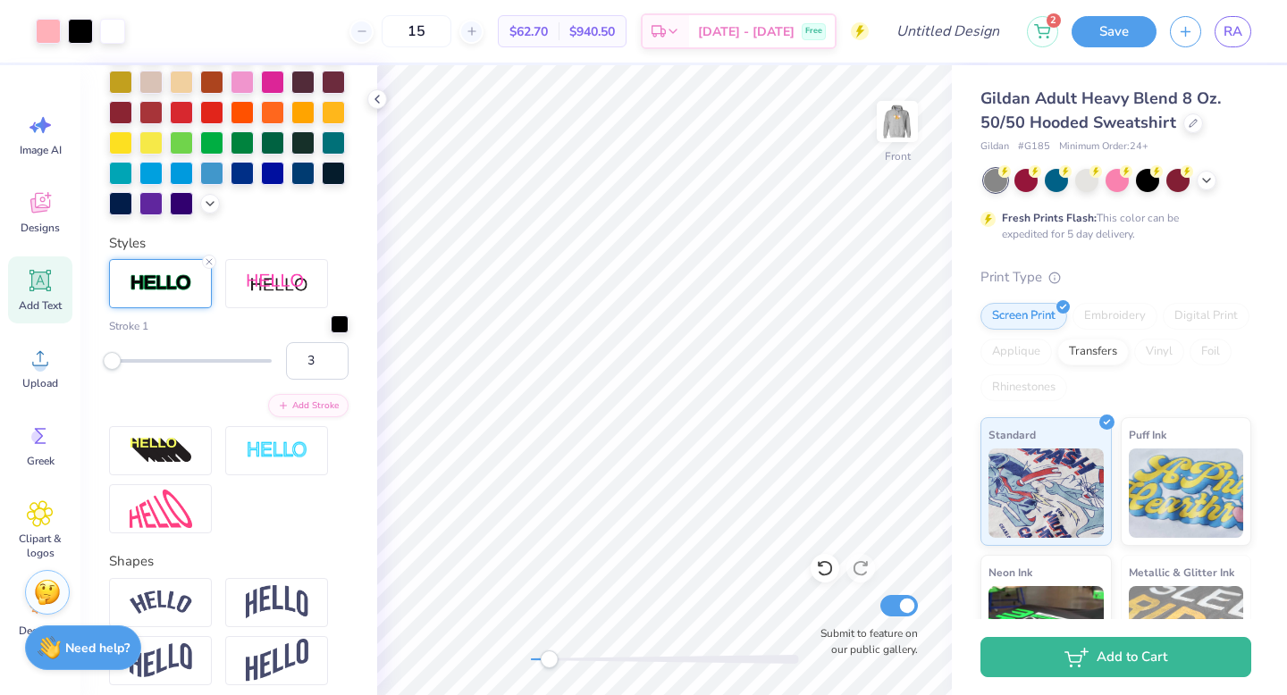
click at [331, 333] on div at bounding box center [340, 324] width 18 height 18
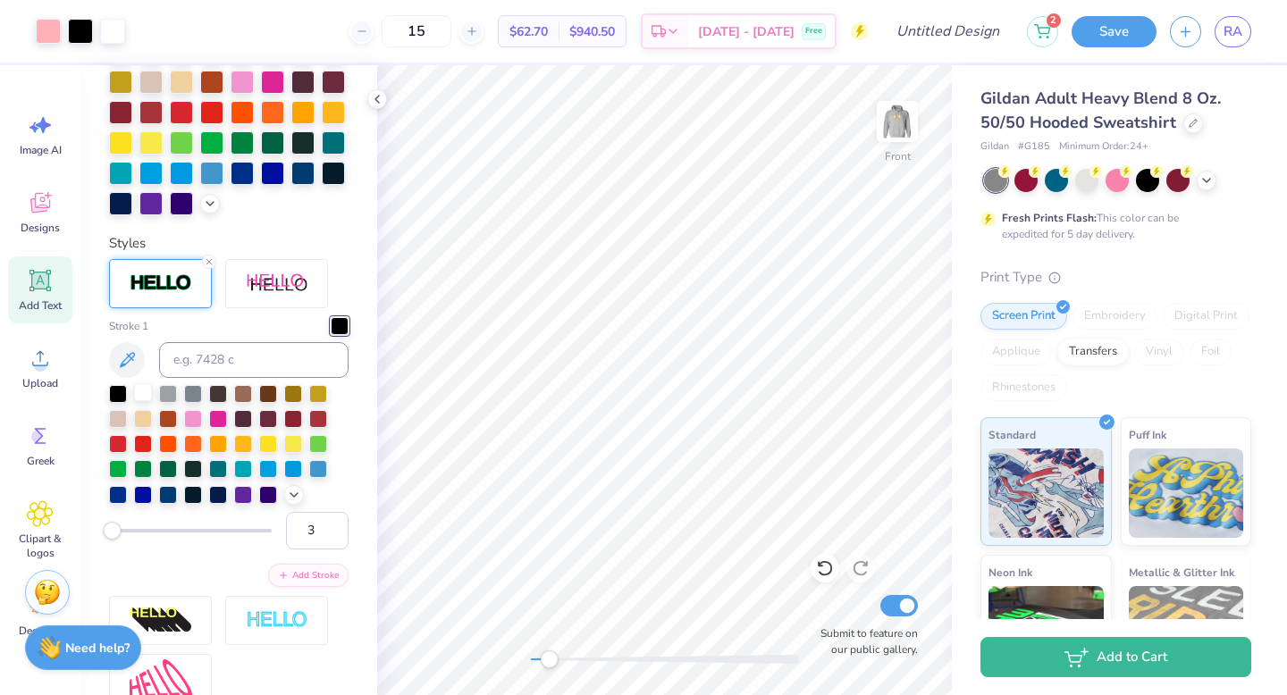
click at [150, 401] on div at bounding box center [143, 392] width 18 height 18
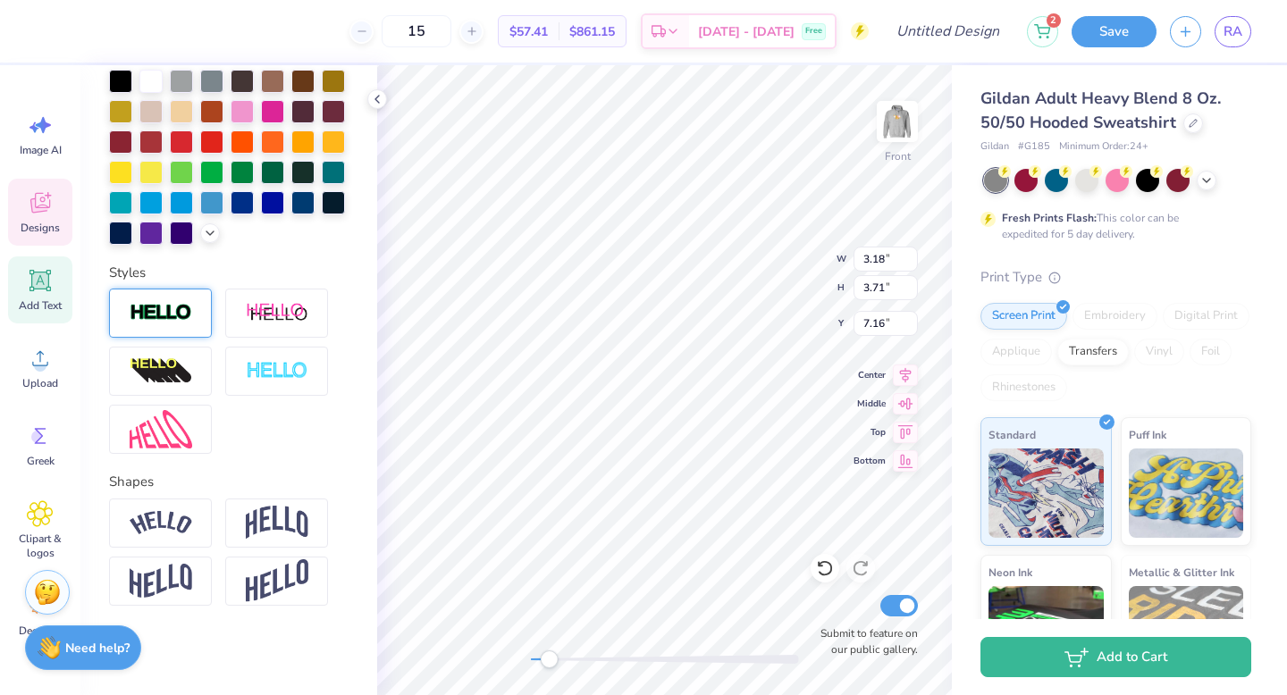
click at [148, 312] on img at bounding box center [161, 313] width 63 height 21
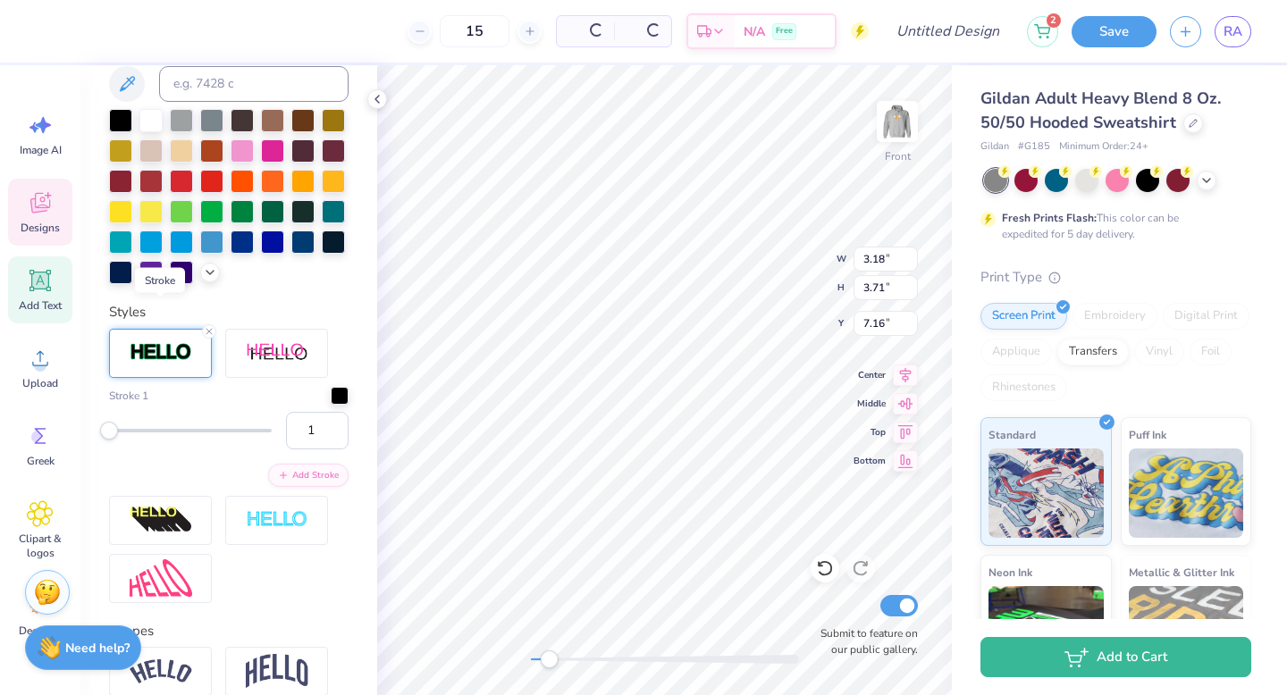
scroll to position [514, 0]
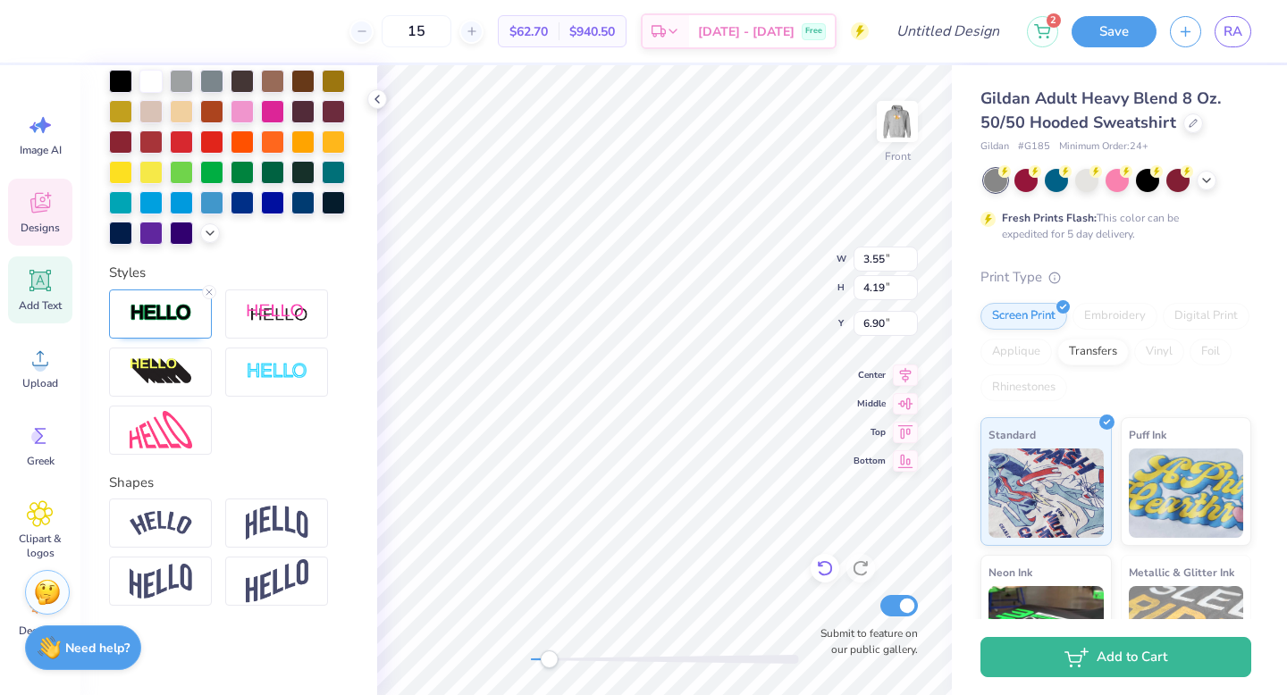
click at [830, 576] on icon at bounding box center [825, 568] width 18 height 18
click at [850, 572] on div at bounding box center [860, 568] width 29 height 29
click at [827, 572] on icon at bounding box center [825, 568] width 18 height 18
click at [860, 571] on icon at bounding box center [861, 568] width 18 height 18
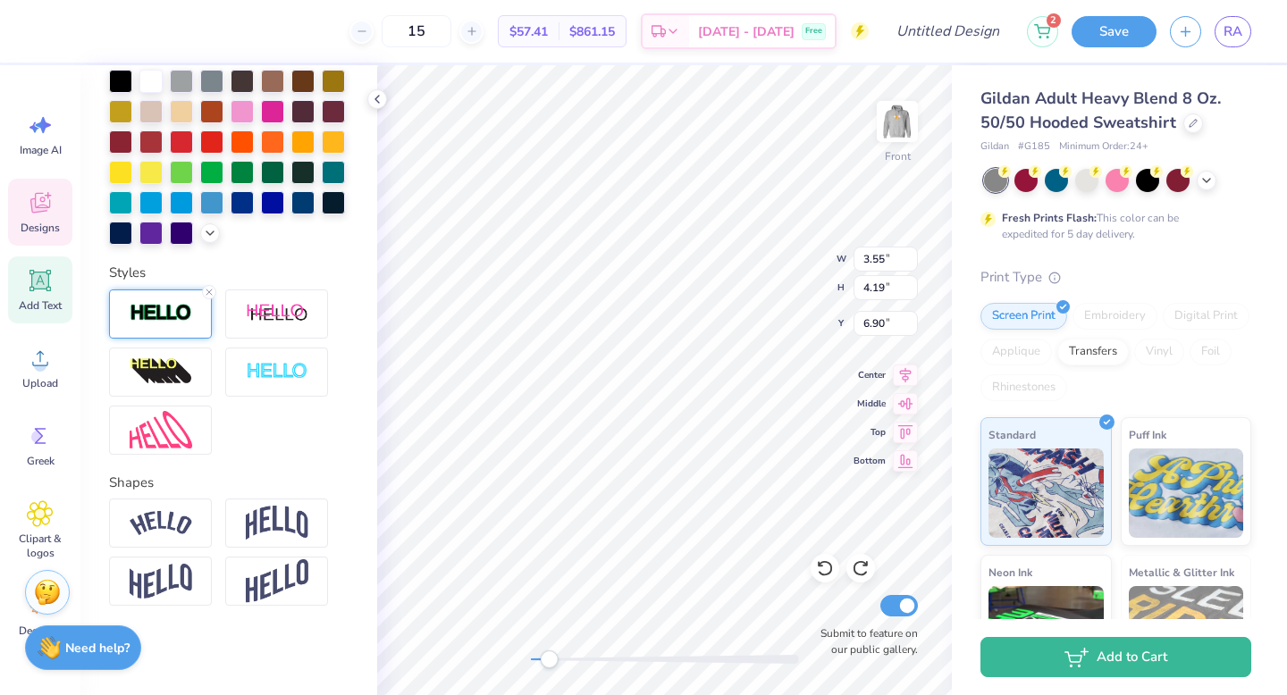
click at [159, 316] on img at bounding box center [161, 313] width 63 height 21
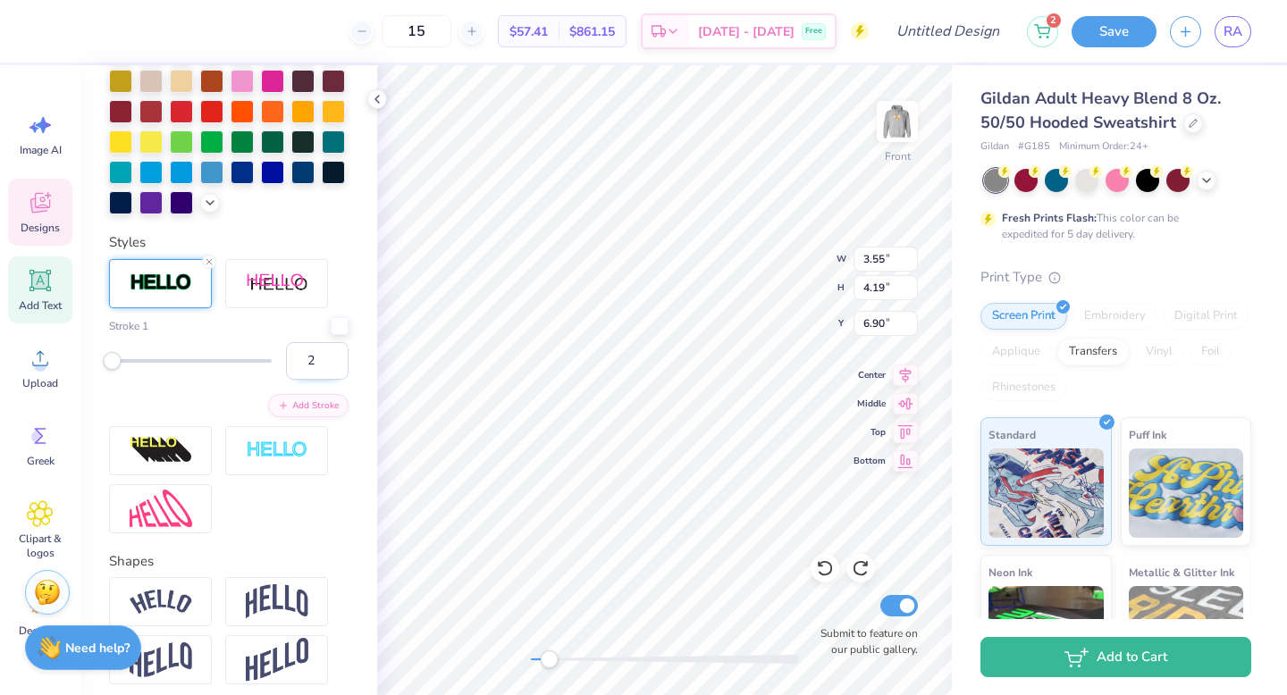
click at [323, 380] on input "2" at bounding box center [317, 361] width 63 height 38
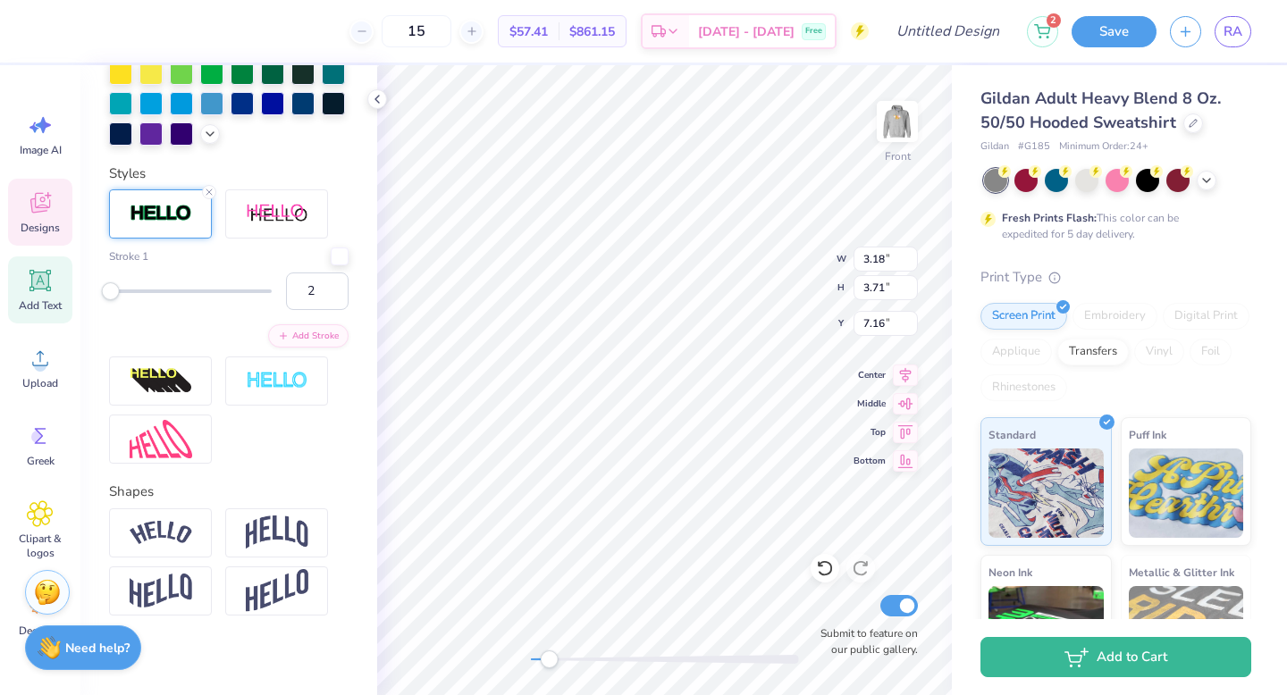
scroll to position [444, 0]
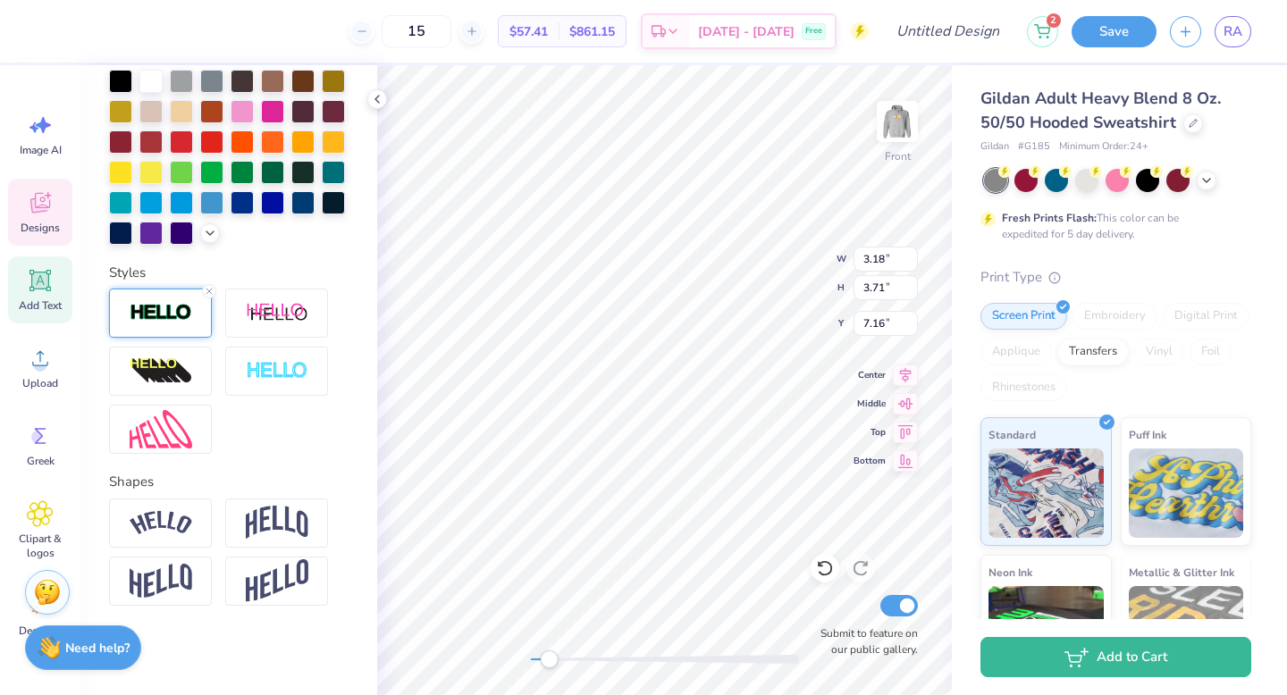
click at [160, 314] on img at bounding box center [161, 313] width 63 height 21
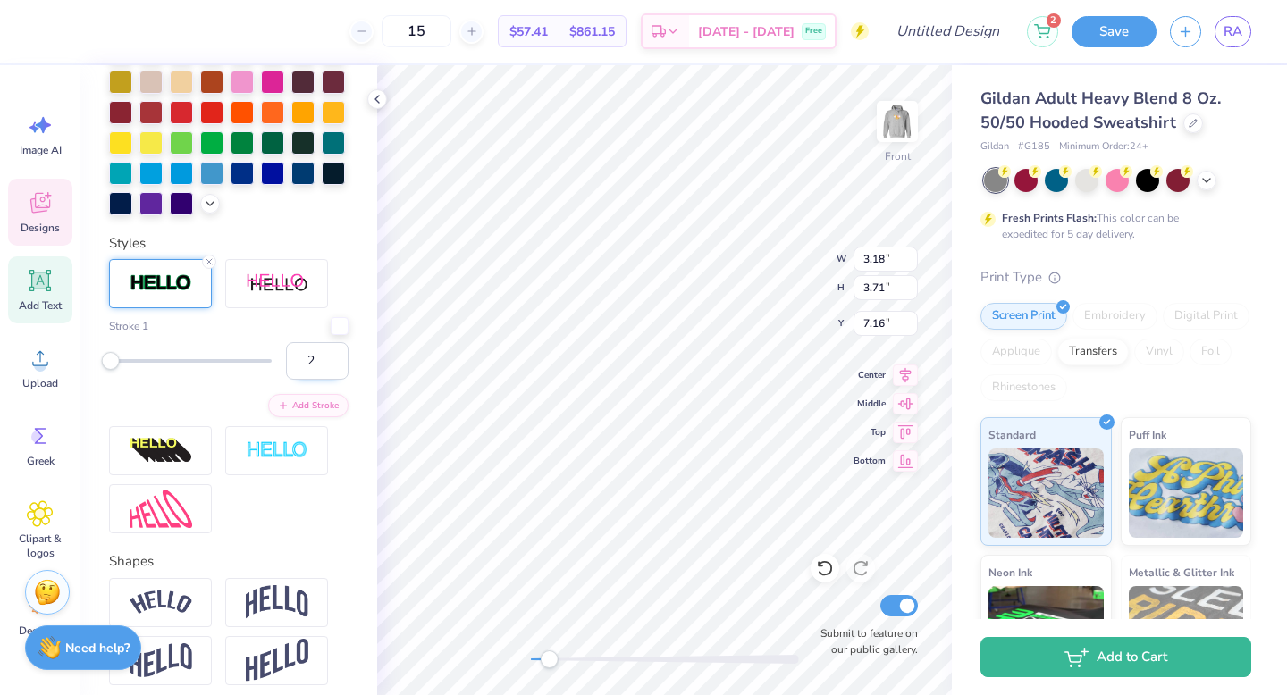
click at [293, 380] on input "2" at bounding box center [317, 361] width 63 height 38
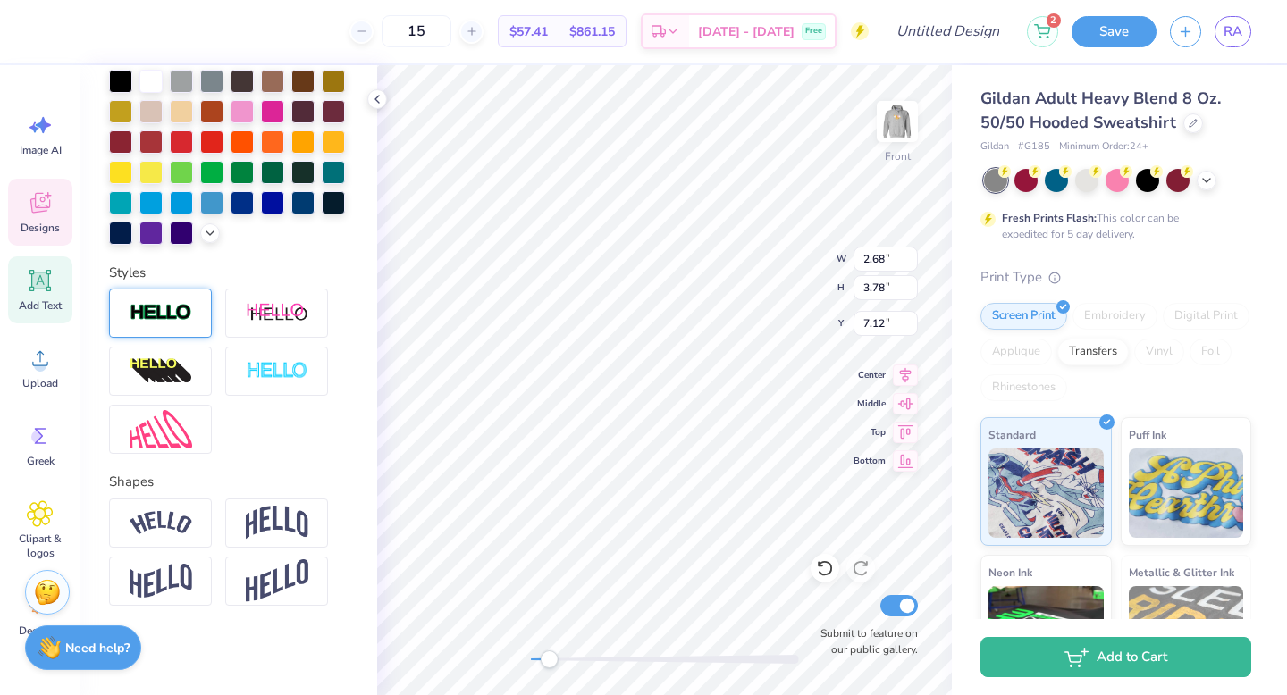
click at [160, 324] on div at bounding box center [160, 313] width 103 height 49
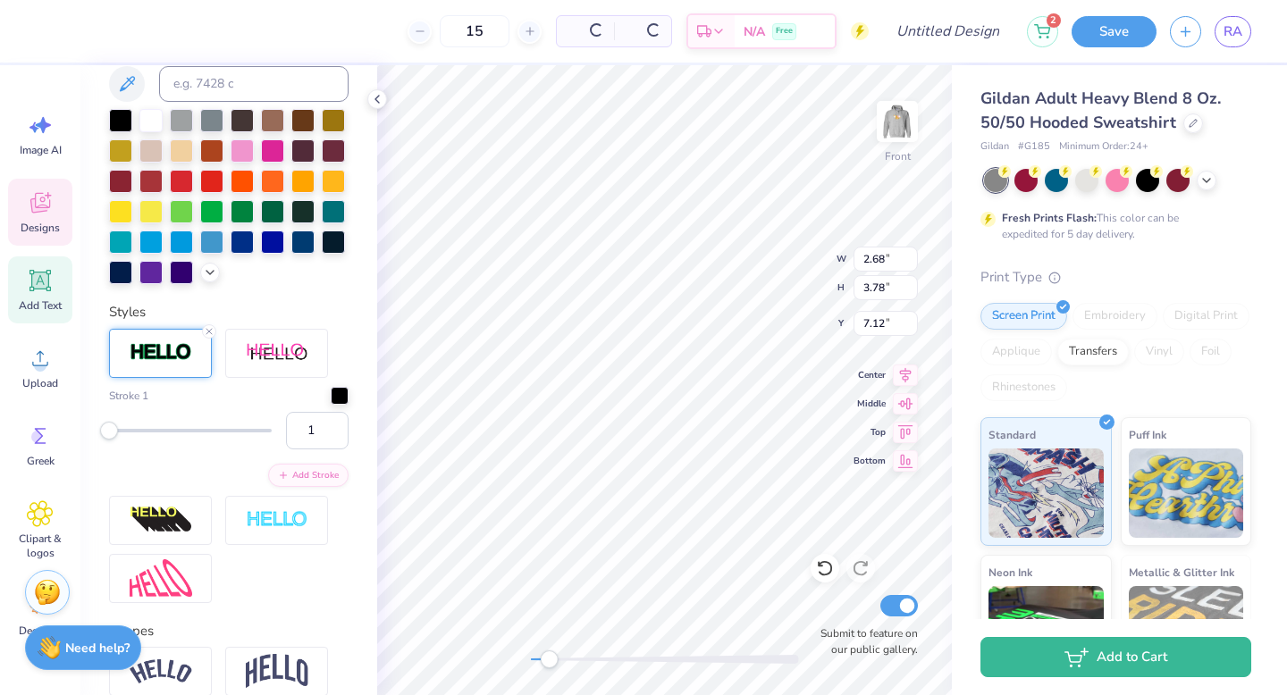
scroll to position [514, 0]
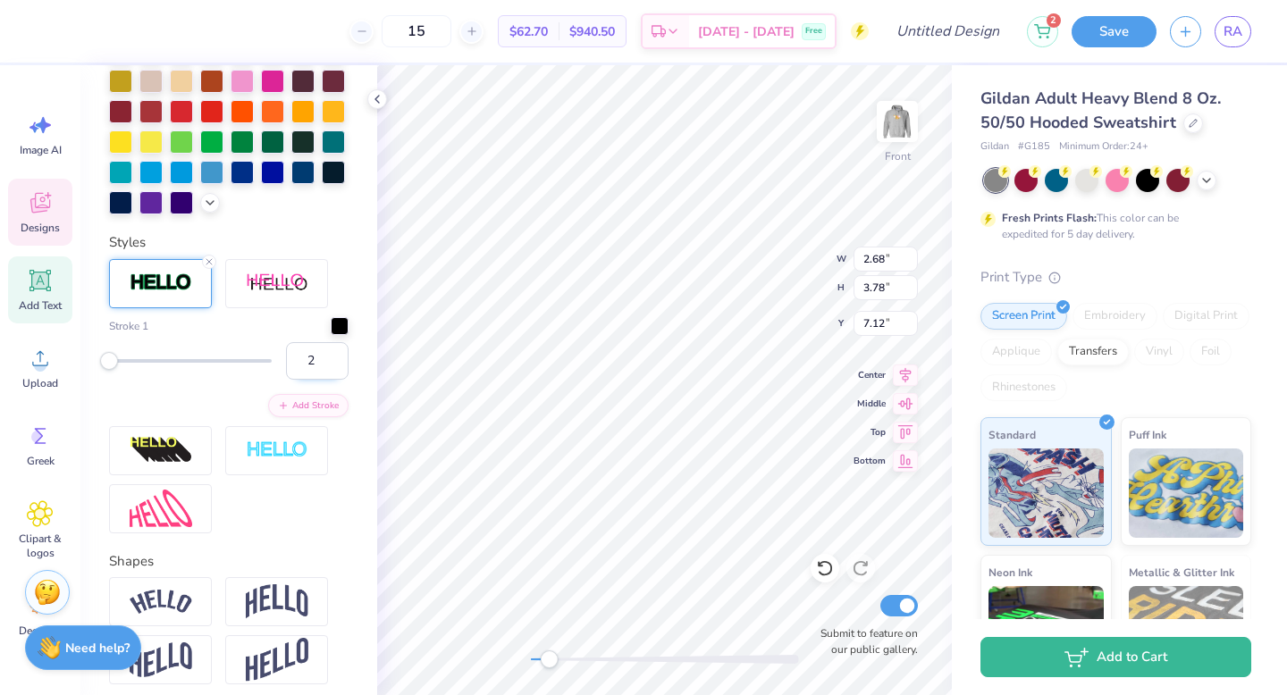
click at [324, 380] on input "2" at bounding box center [317, 361] width 63 height 38
click at [331, 333] on div at bounding box center [340, 324] width 18 height 18
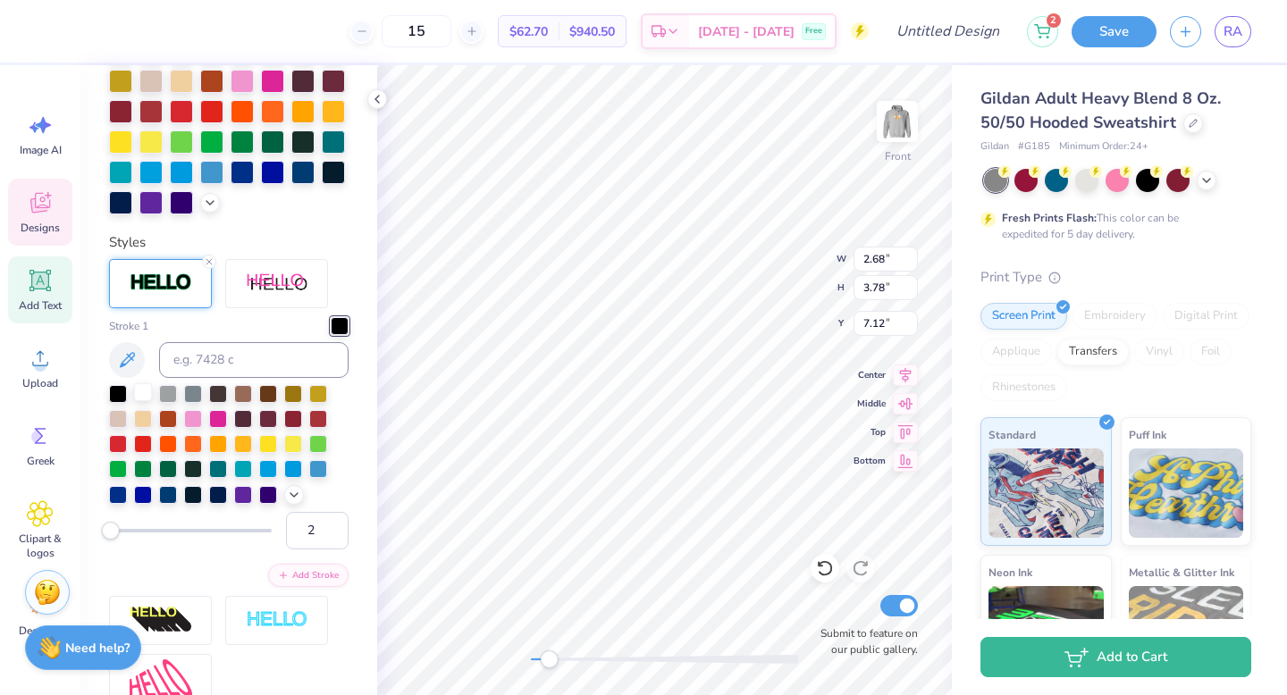
click at [144, 401] on div at bounding box center [143, 392] width 18 height 18
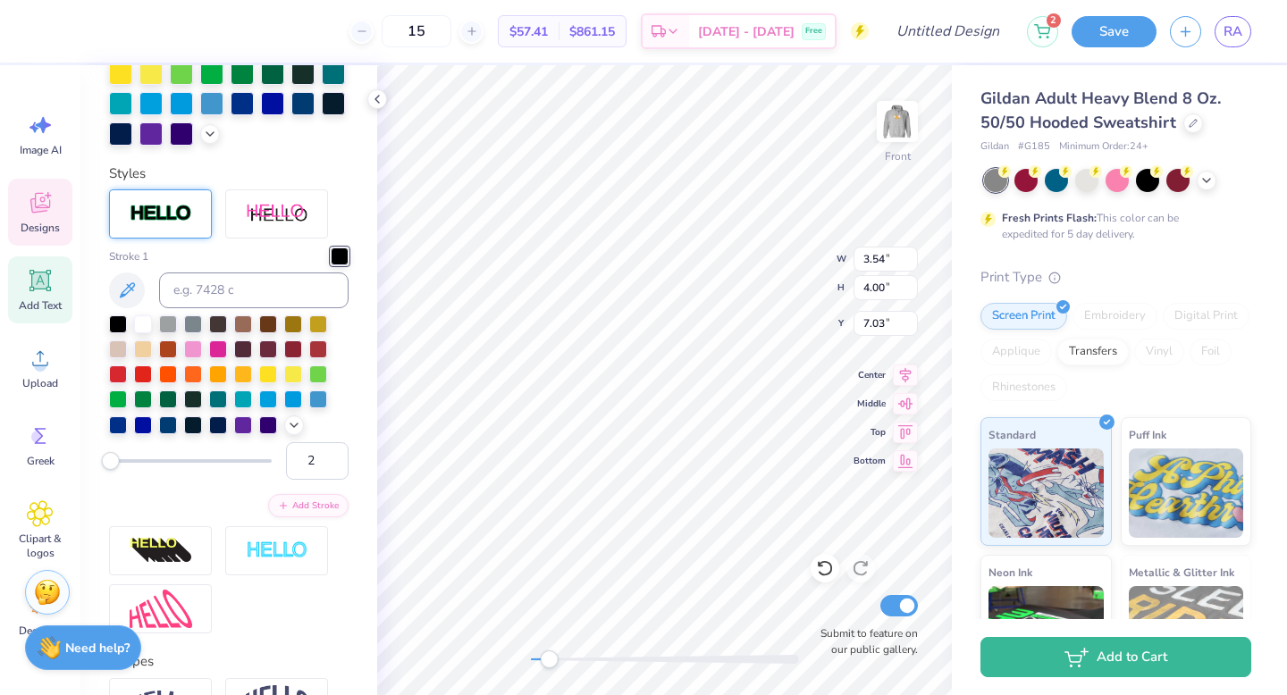
scroll to position [444, 0]
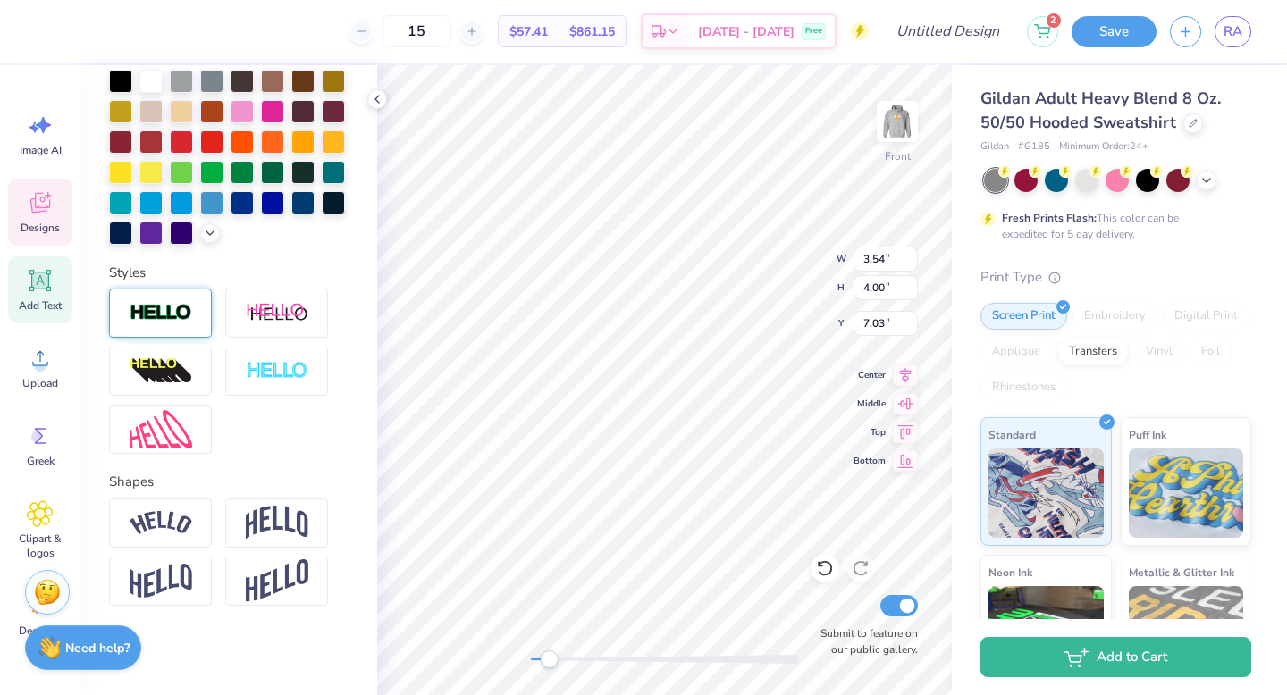
click at [194, 326] on div at bounding box center [160, 313] width 103 height 49
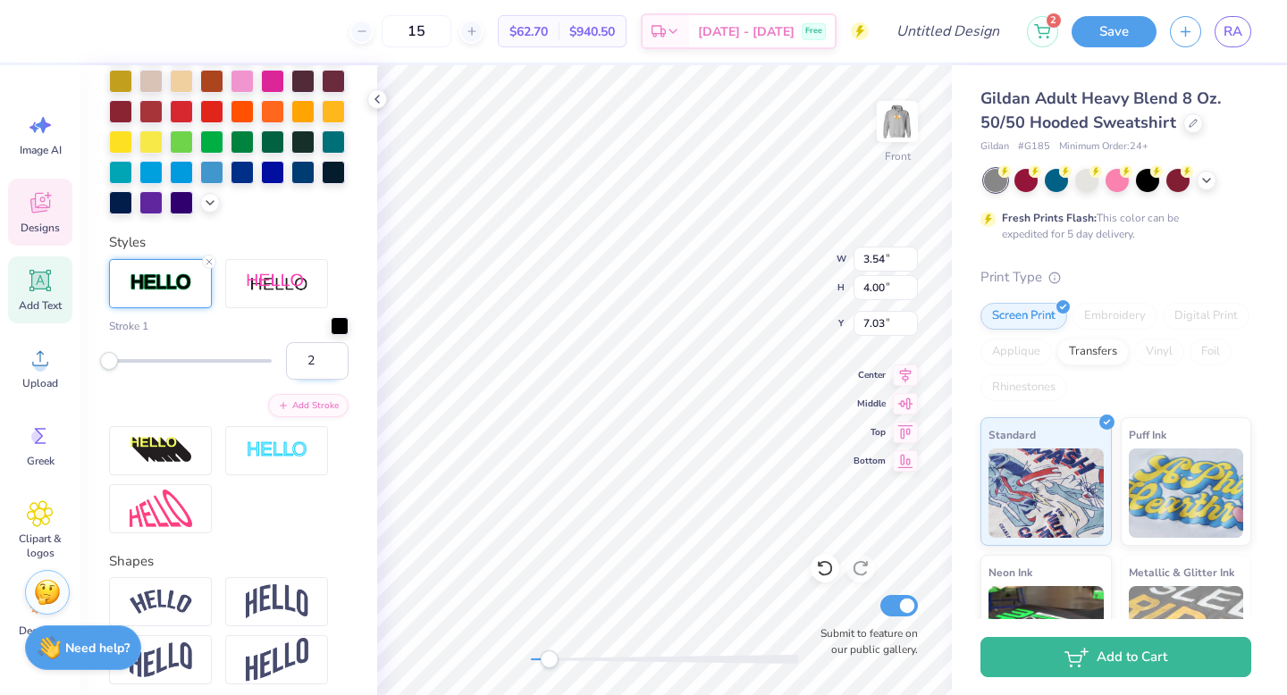
click at [317, 380] on input "2" at bounding box center [317, 361] width 63 height 38
click at [331, 333] on div at bounding box center [340, 324] width 18 height 18
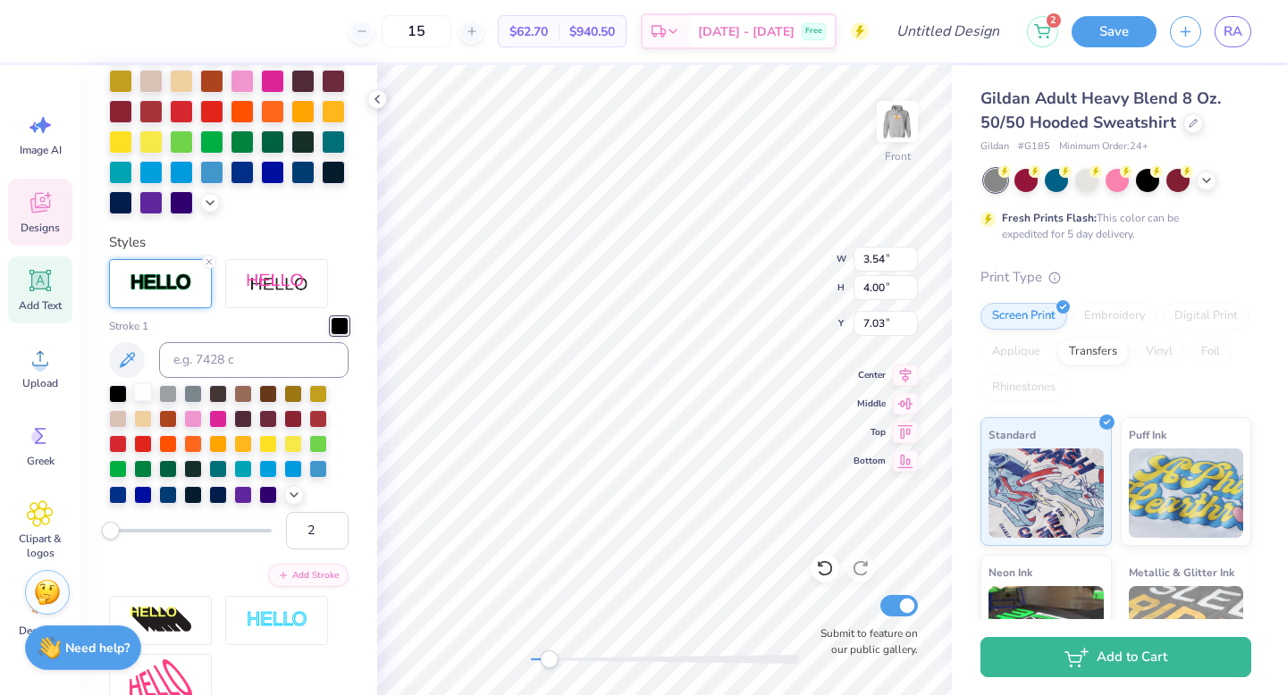
click at [145, 401] on div at bounding box center [143, 392] width 18 height 18
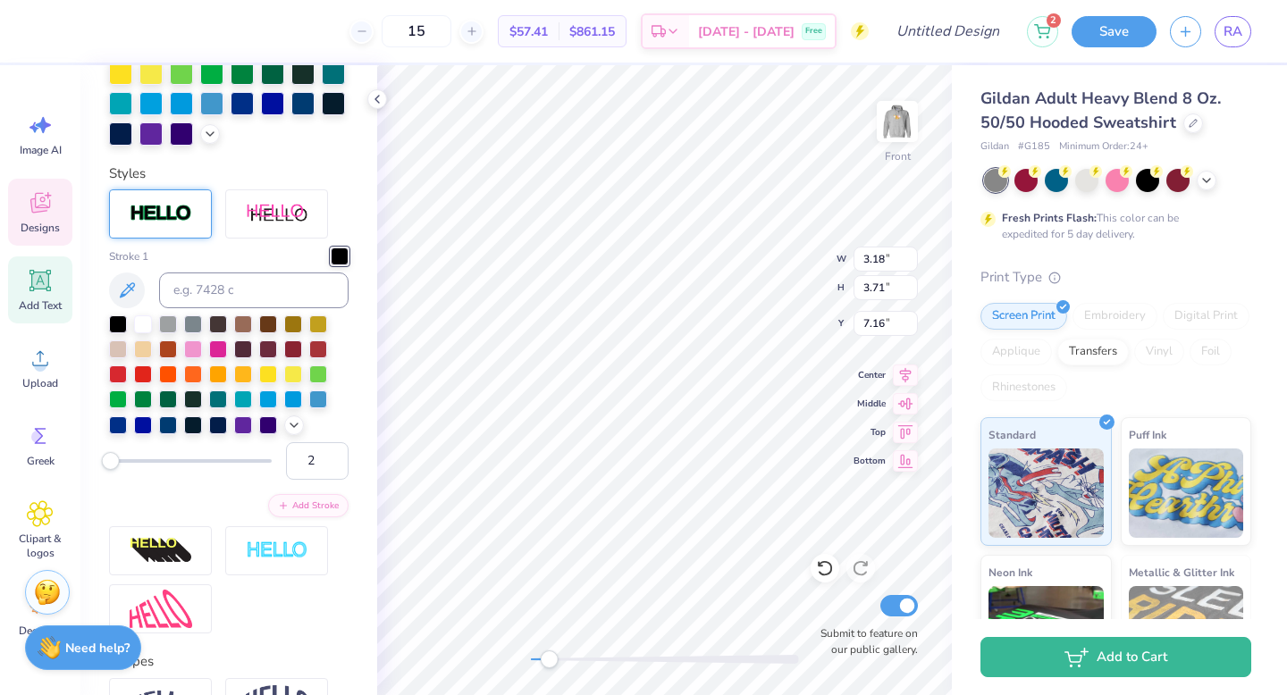
scroll to position [444, 0]
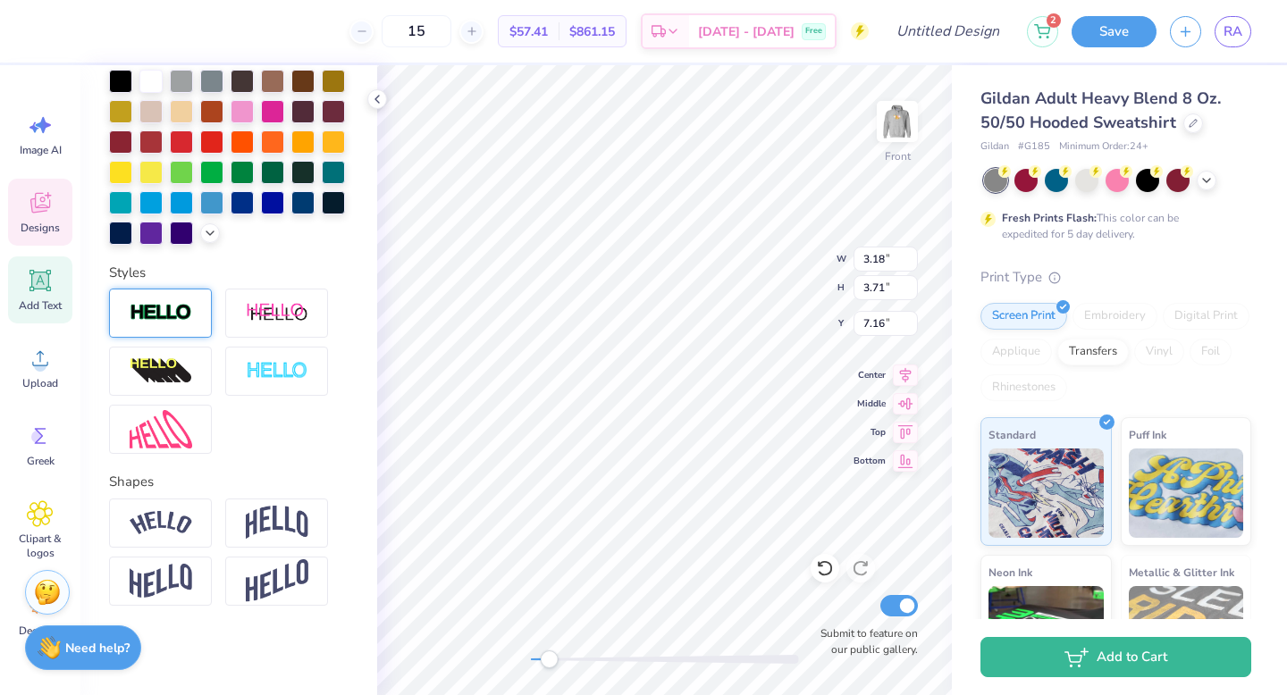
click at [183, 318] on img at bounding box center [161, 313] width 63 height 21
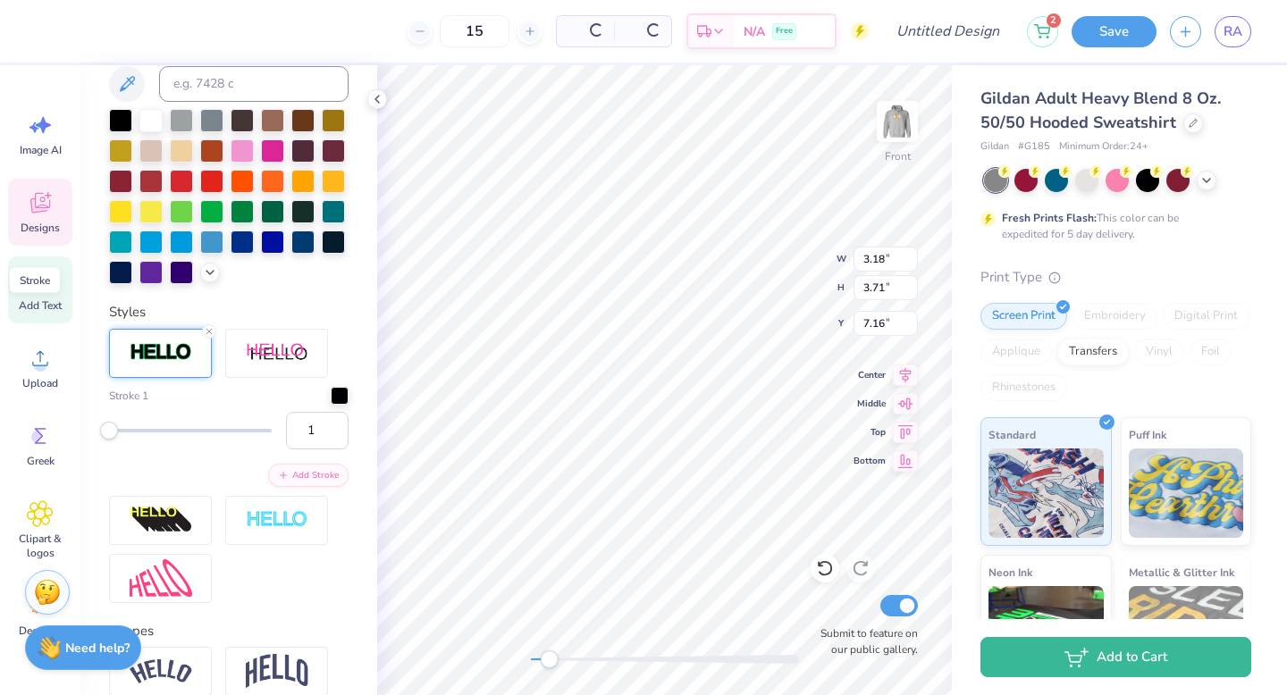
scroll to position [514, 0]
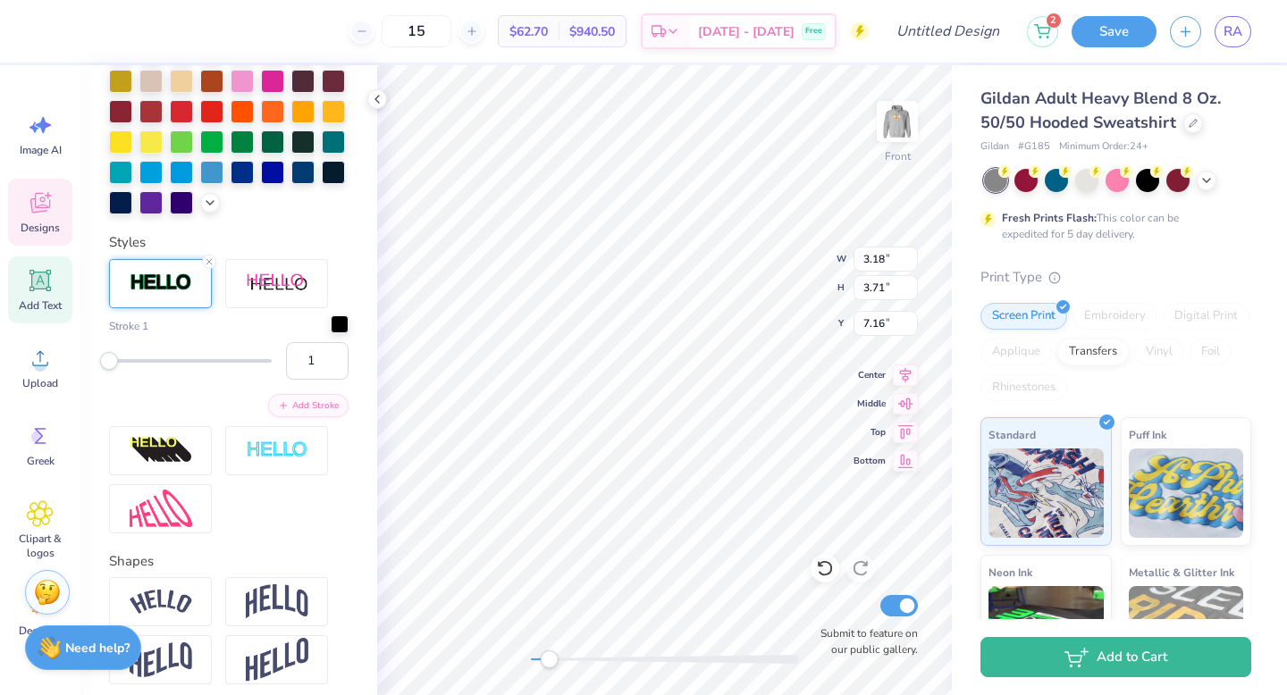
click at [331, 333] on div at bounding box center [340, 324] width 18 height 18
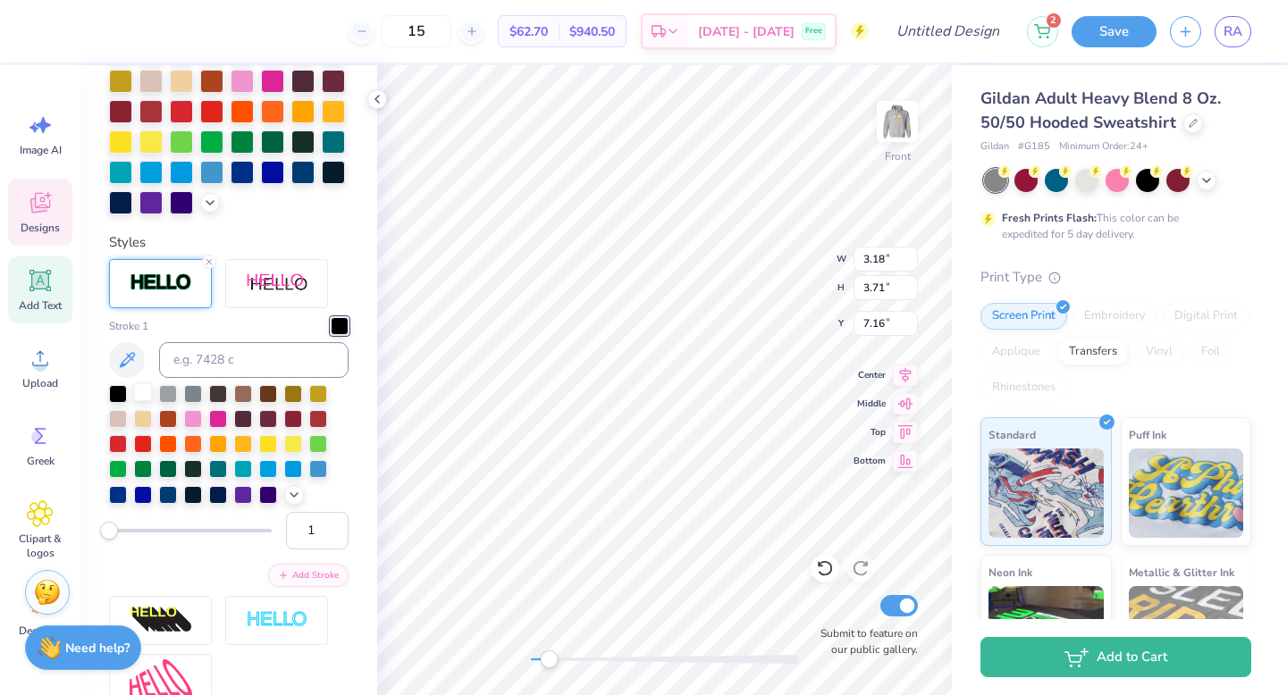
click at [150, 401] on div at bounding box center [143, 392] width 18 height 18
click at [245, 358] on div "Stroke 1" at bounding box center [228, 411] width 239 height 188
click at [331, 335] on div at bounding box center [340, 326] width 18 height 18
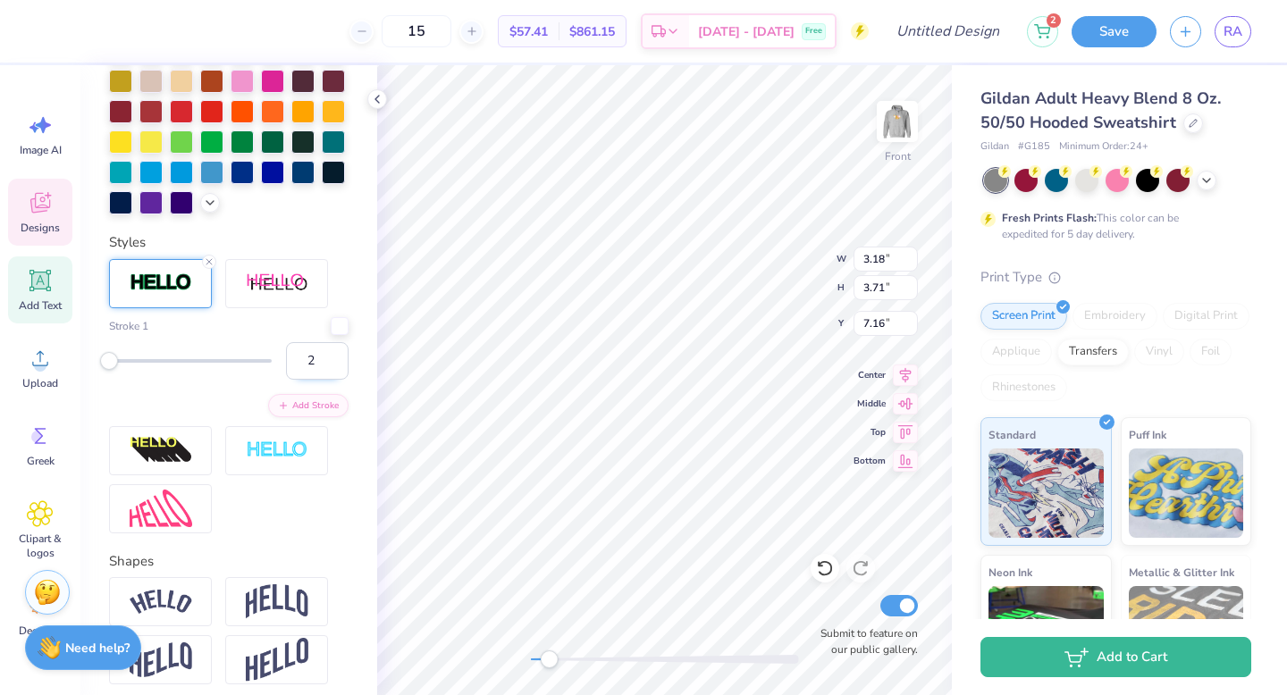
click at [323, 380] on input "2" at bounding box center [317, 361] width 63 height 38
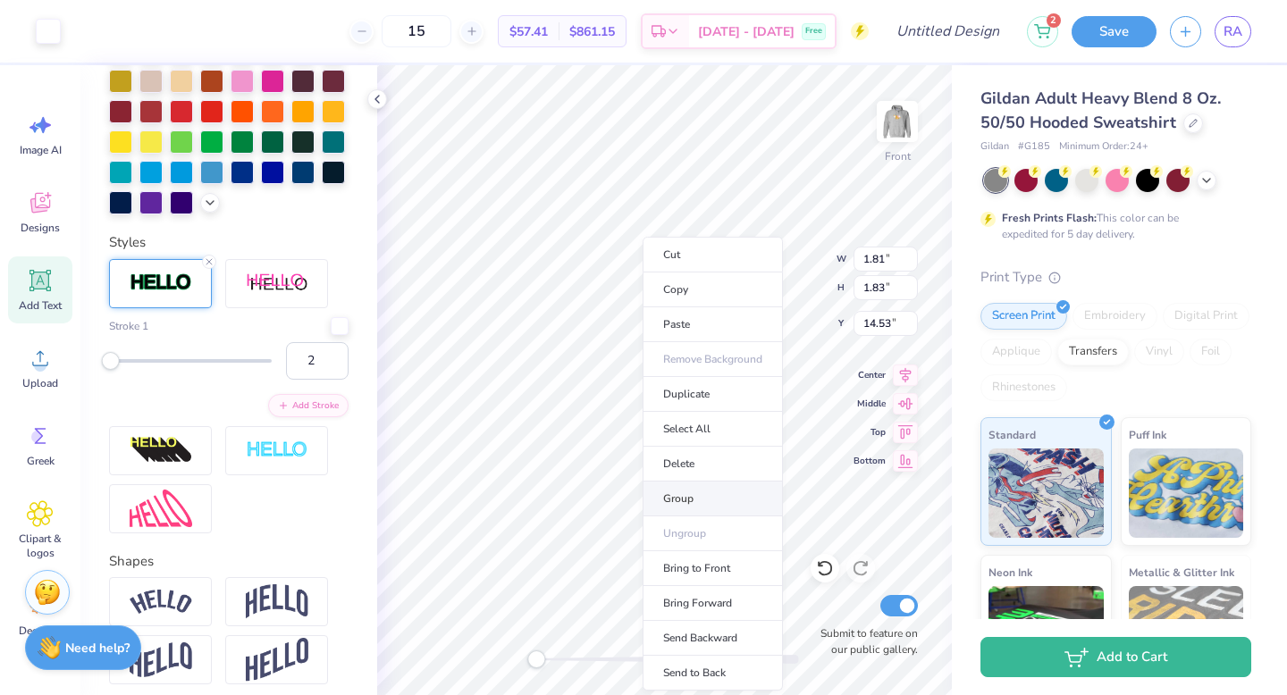
click at [695, 494] on li "Group" at bounding box center [712, 499] width 140 height 35
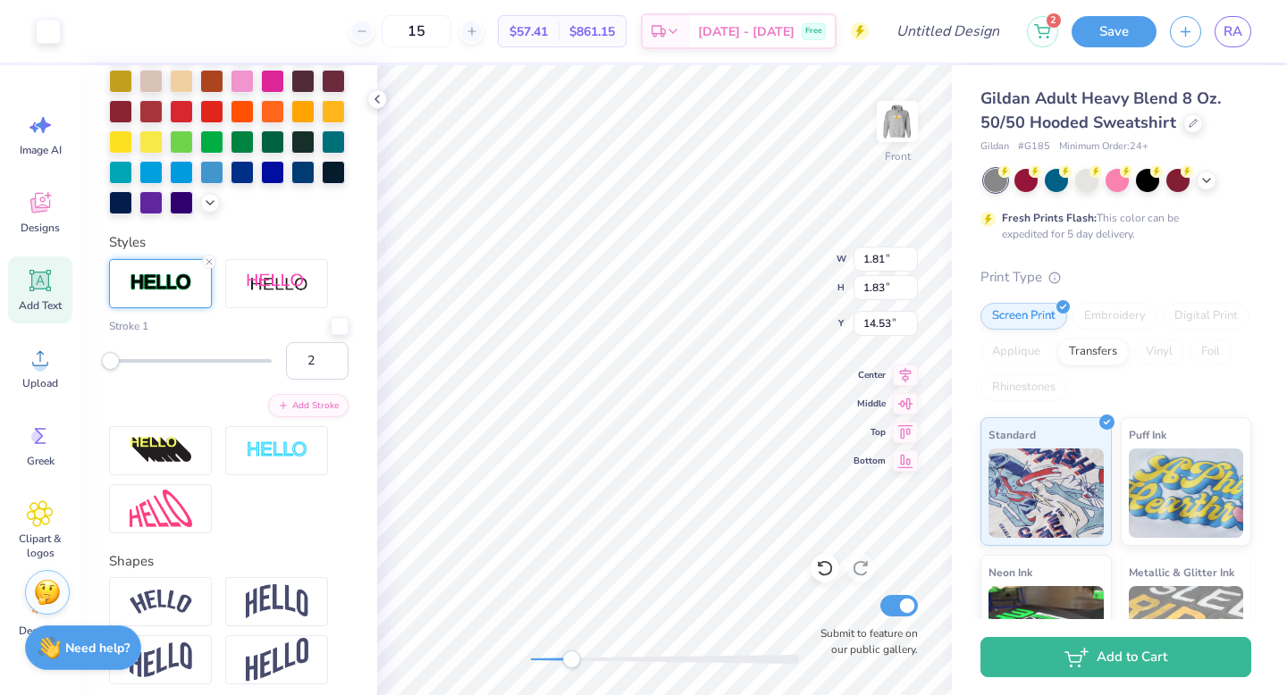
drag, startPoint x: 542, startPoint y: 660, endPoint x: 571, endPoint y: 663, distance: 28.7
click at [571, 663] on div "Accessibility label" at bounding box center [571, 659] width 18 height 18
click at [46, 34] on div at bounding box center [48, 29] width 25 height 25
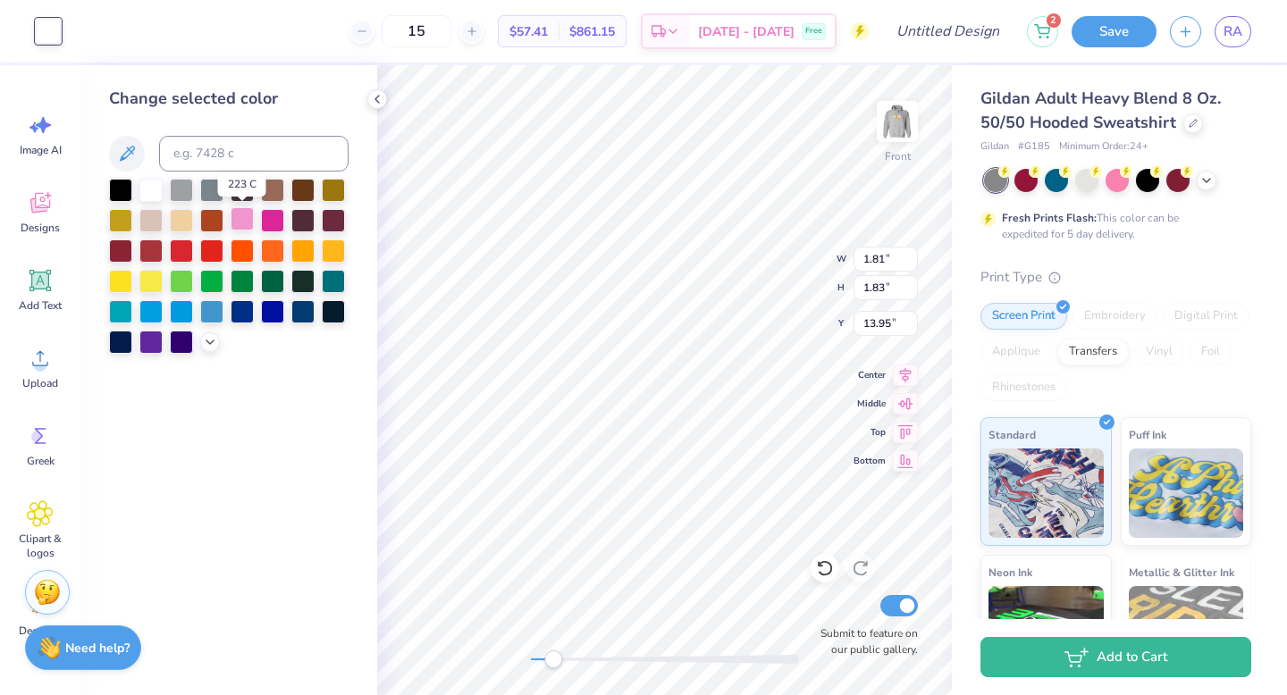
click at [241, 220] on div at bounding box center [242, 218] width 23 height 23
click at [145, 194] on div at bounding box center [150, 188] width 23 height 23
click at [216, 152] on input at bounding box center [253, 154] width 189 height 36
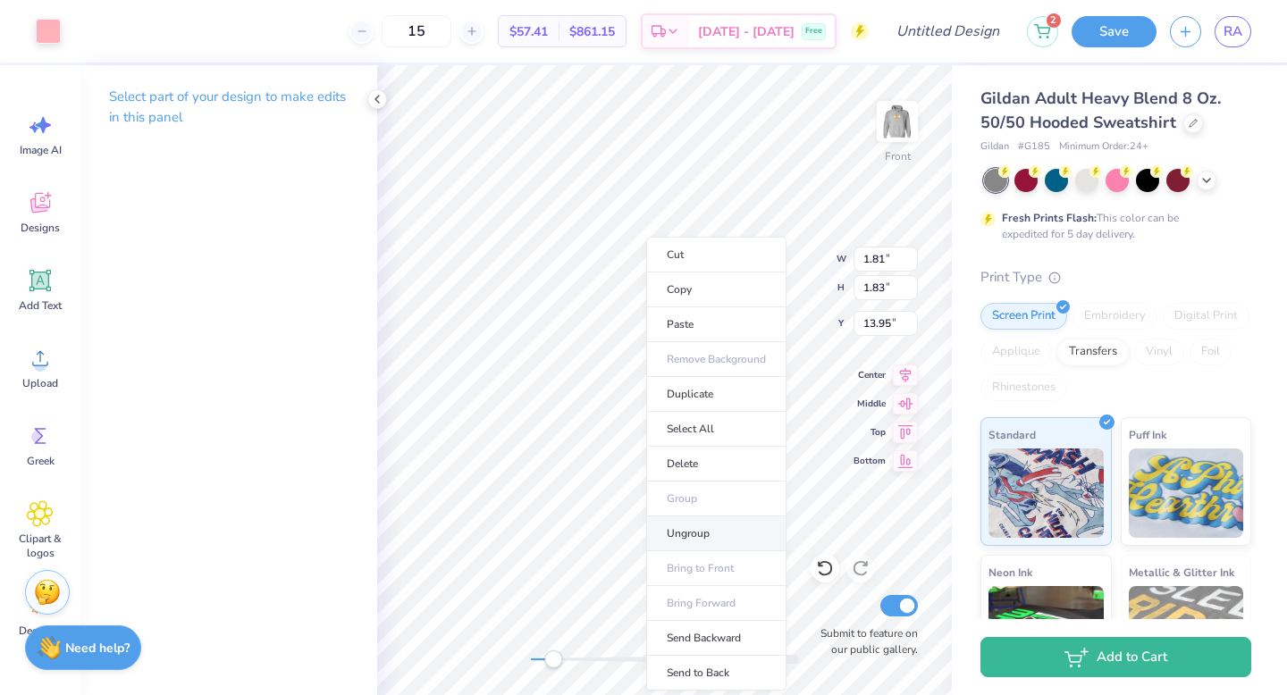
click at [712, 548] on li "Ungroup" at bounding box center [716, 533] width 140 height 35
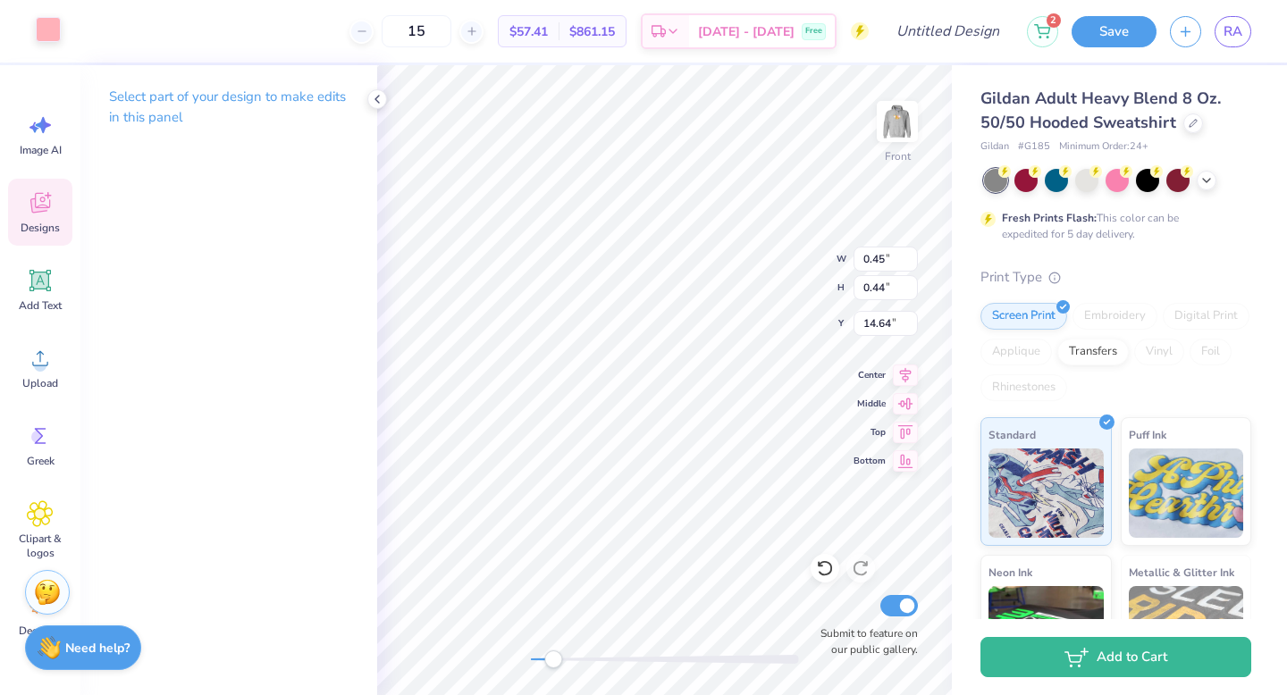
click at [49, 25] on div at bounding box center [48, 29] width 25 height 25
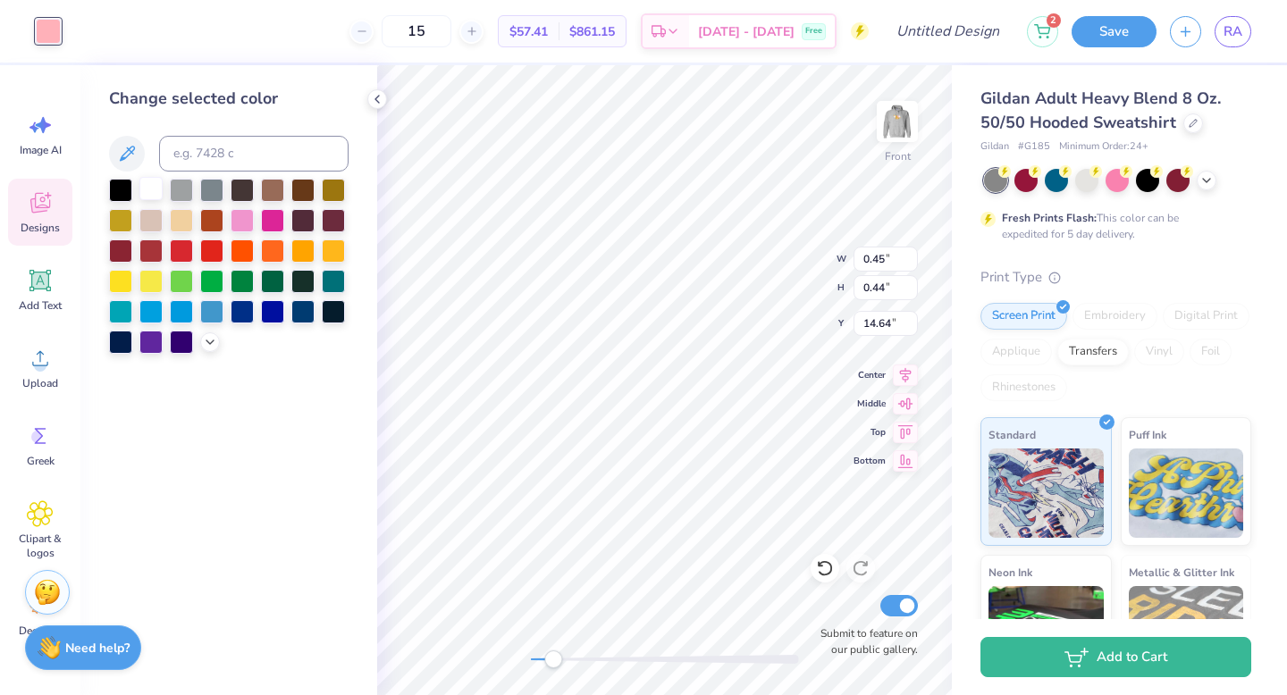
click at [157, 185] on div at bounding box center [150, 188] width 23 height 23
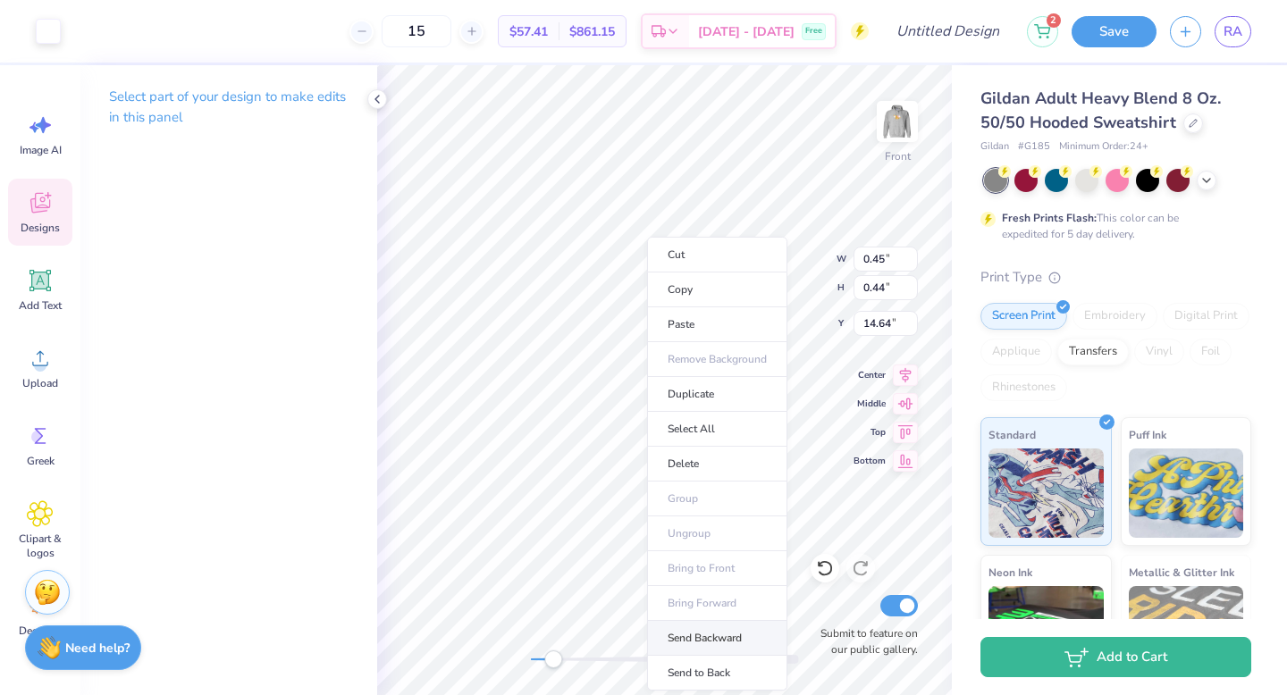
click at [714, 643] on li "Send Backward" at bounding box center [717, 638] width 140 height 35
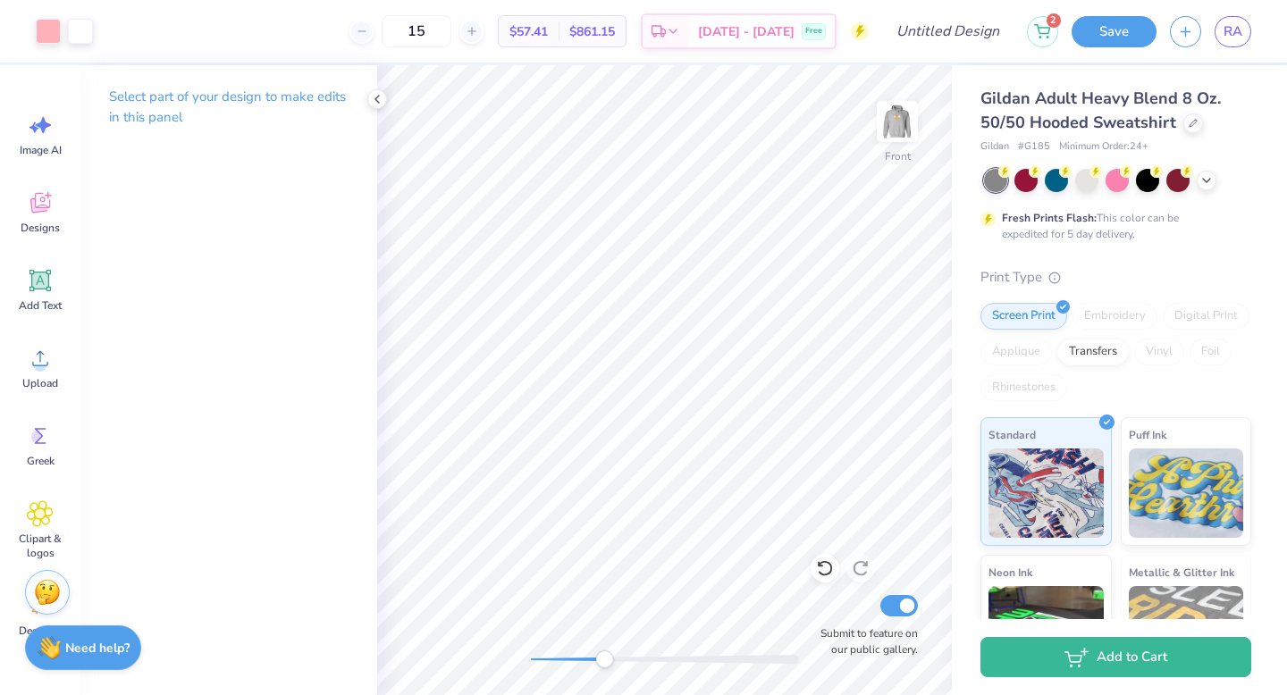
drag, startPoint x: 553, startPoint y: 656, endPoint x: 644, endPoint y: 660, distance: 91.2
click at [613, 660] on div "Accessibility label" at bounding box center [604, 659] width 18 height 18
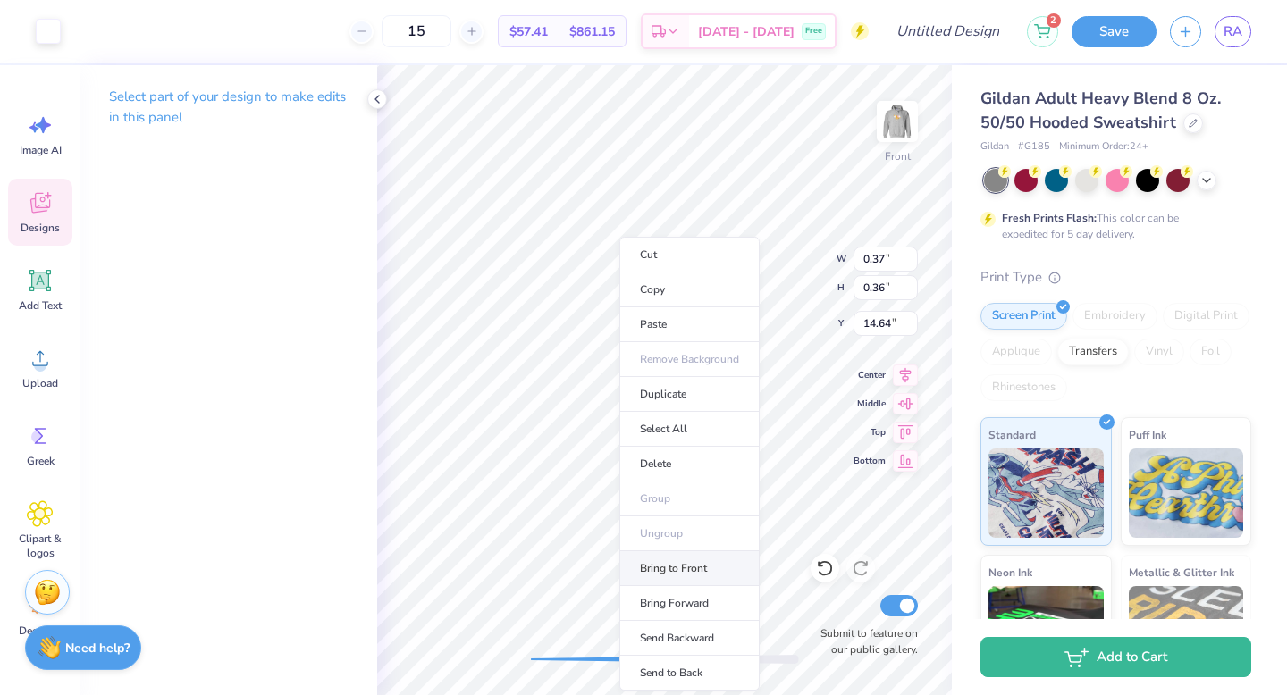
click at [697, 579] on li "Bring to Front" at bounding box center [689, 568] width 140 height 35
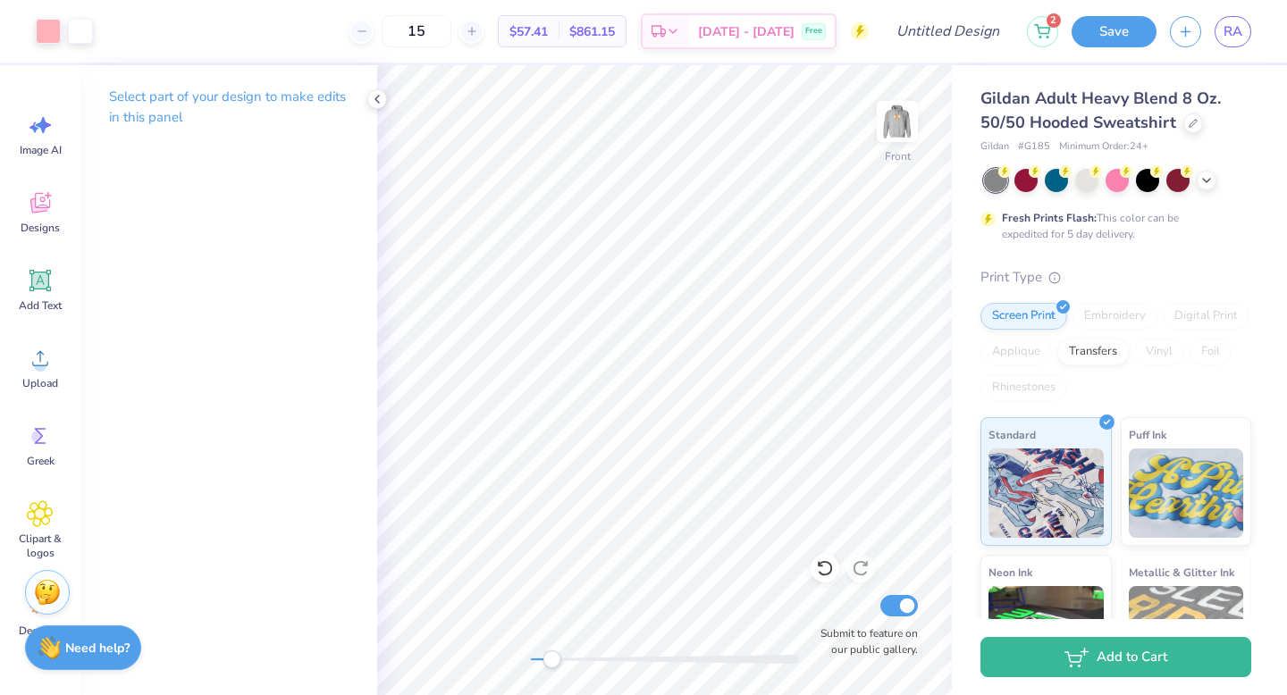
click at [551, 668] on div "Front Submit to feature on our public gallery." at bounding box center [664, 380] width 575 height 630
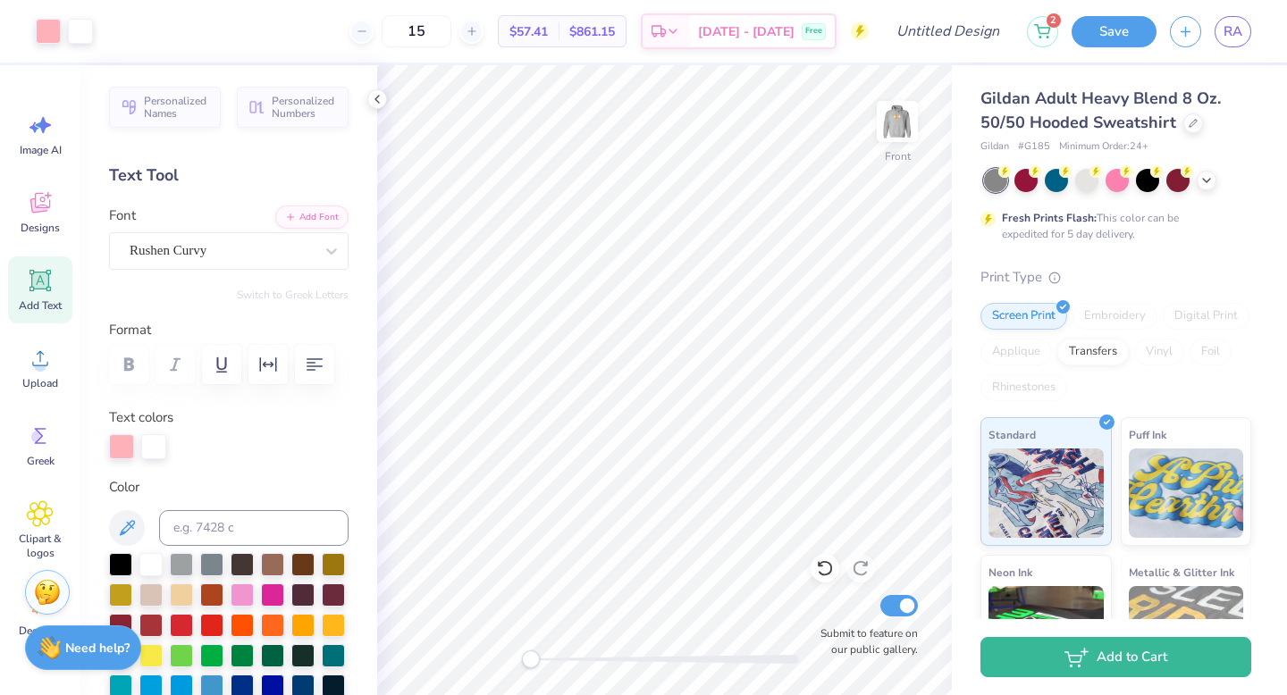
click at [505, 666] on div "Front Submit to feature on our public gallery." at bounding box center [664, 380] width 575 height 630
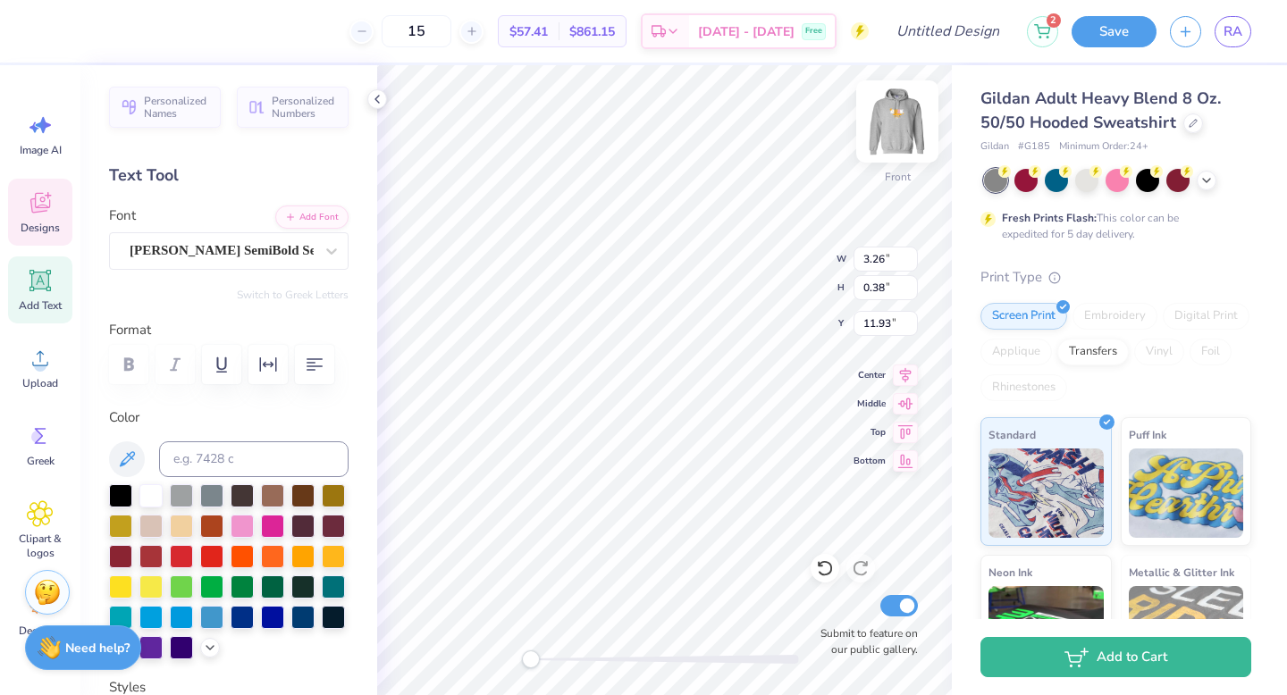
scroll to position [13, 4]
click at [49, 36] on div at bounding box center [48, 29] width 25 height 25
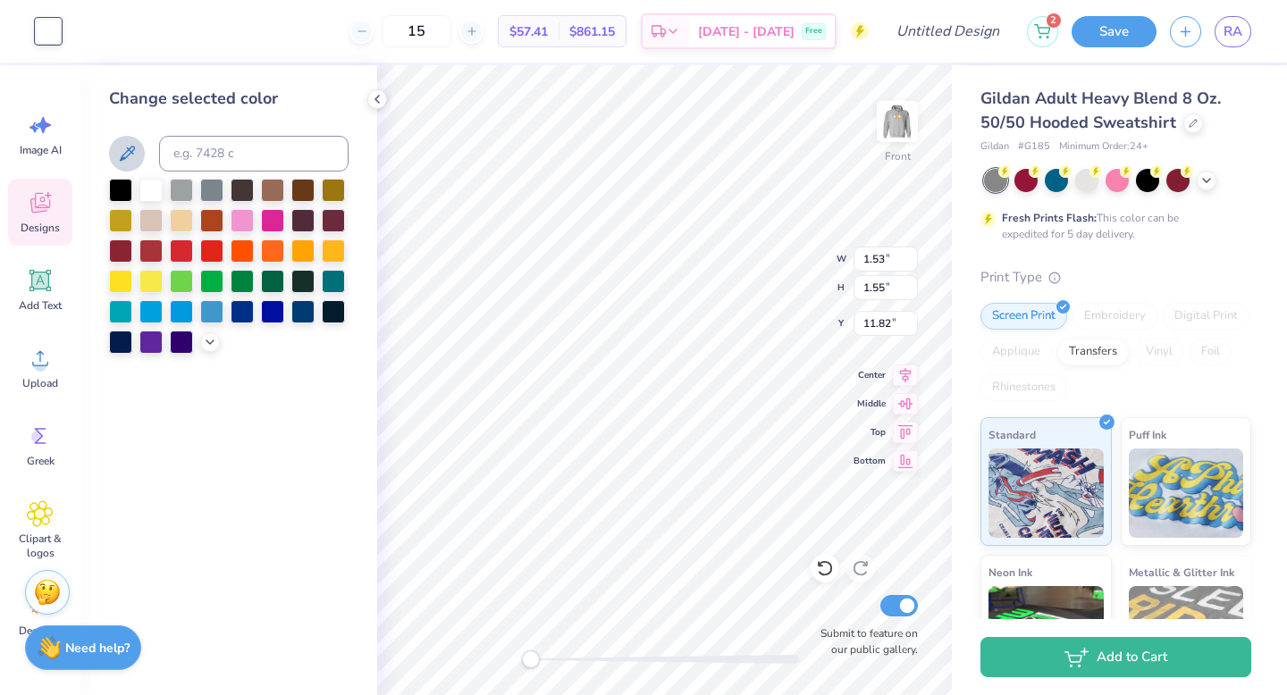
click at [130, 159] on icon at bounding box center [126, 153] width 21 height 21
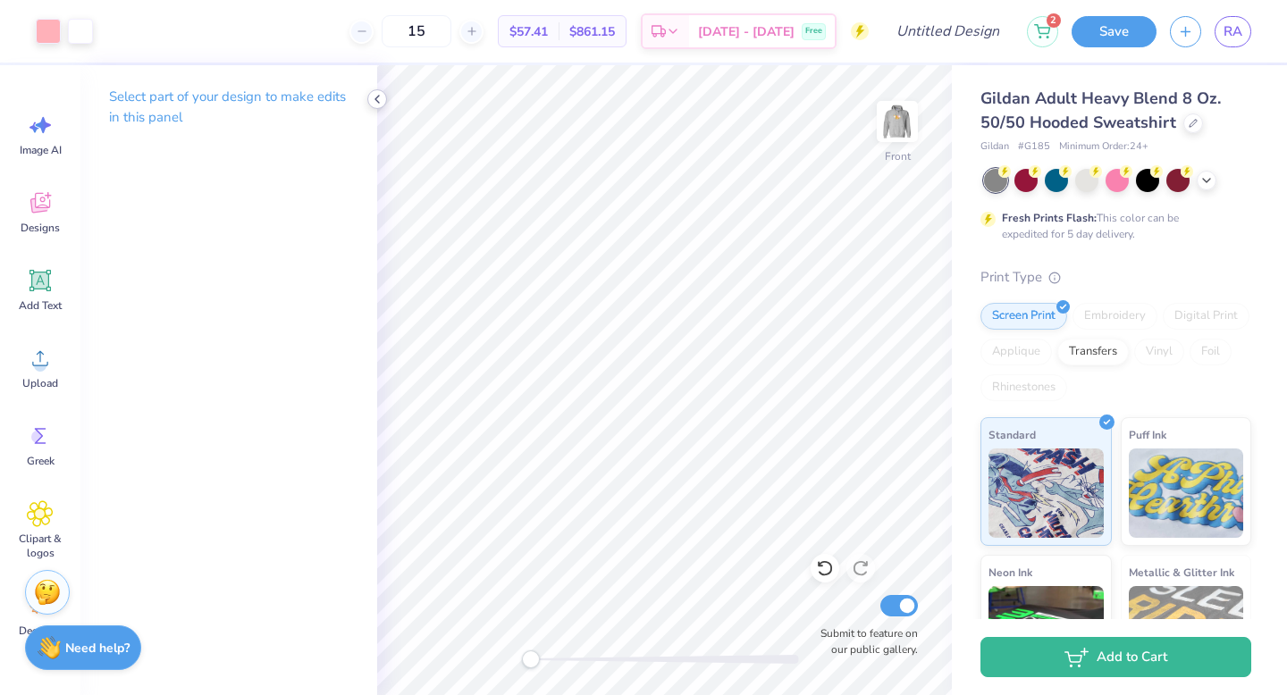
click at [375, 103] on icon at bounding box center [377, 99] width 14 height 14
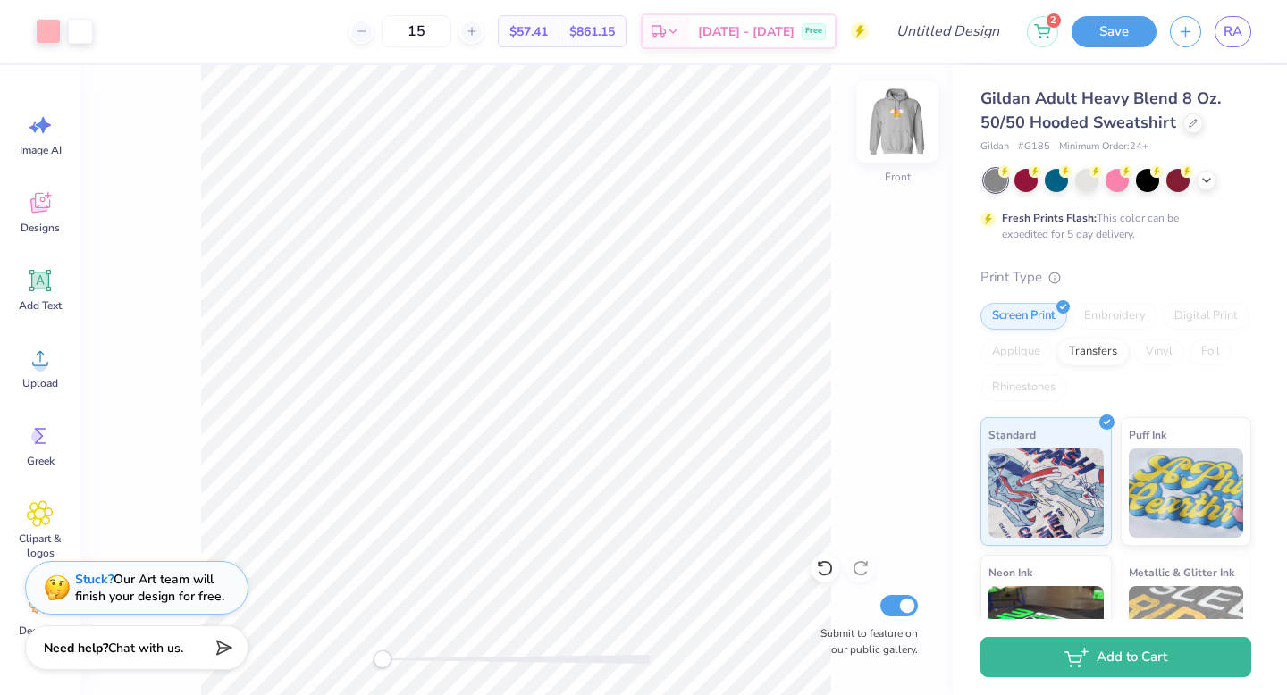
click at [877, 97] on img at bounding box center [896, 121] width 71 height 71
drag, startPoint x: 384, startPoint y: 653, endPoint x: 421, endPoint y: 655, distance: 36.7
click at [421, 655] on div "Accessibility label" at bounding box center [418, 659] width 18 height 18
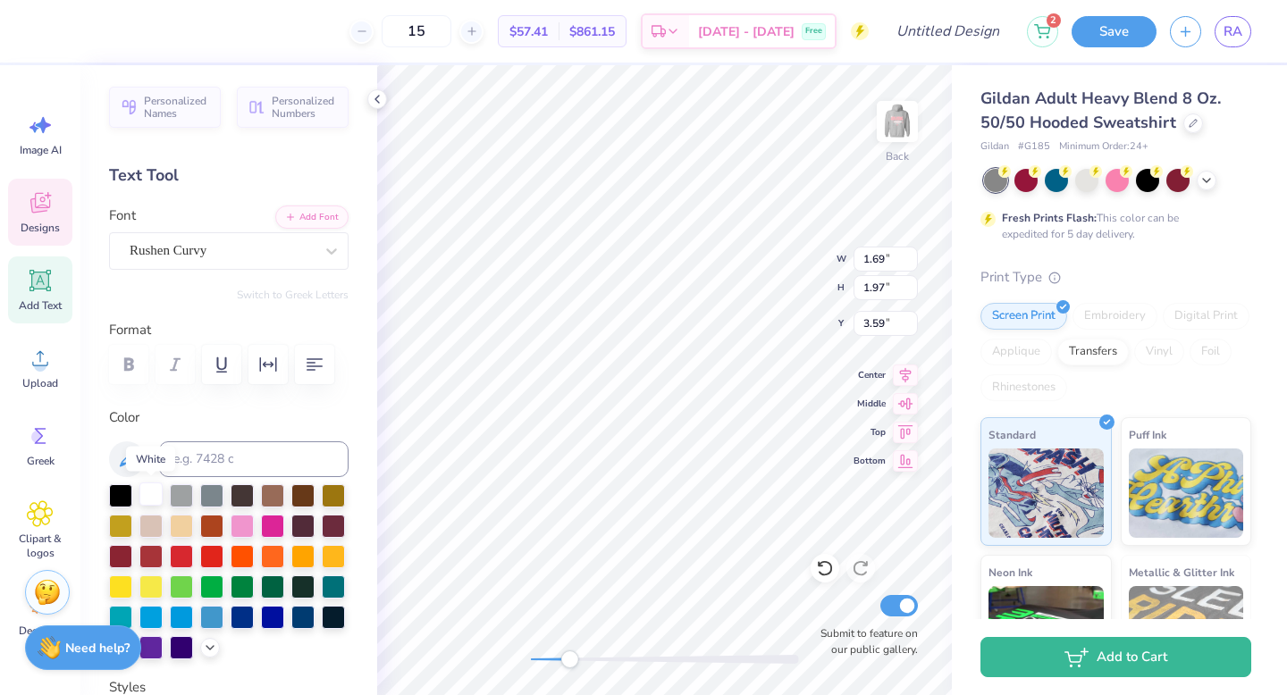
click at [156, 493] on div at bounding box center [150, 494] width 23 height 23
click at [130, 457] on icon at bounding box center [127, 458] width 15 height 15
click at [153, 496] on div at bounding box center [150, 494] width 23 height 23
click at [126, 458] on icon at bounding box center [127, 458] width 15 height 15
click at [118, 454] on icon at bounding box center [126, 459] width 21 height 21
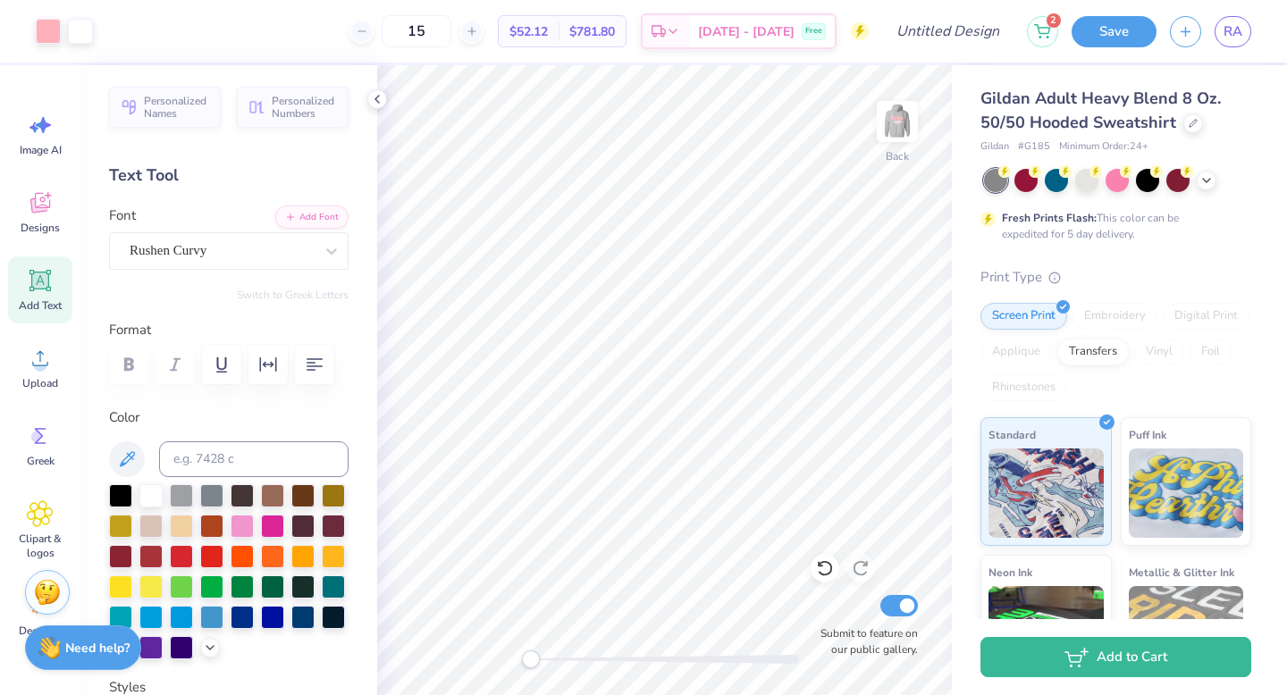
click at [516, 662] on div "Back Submit to feature on our public gallery." at bounding box center [664, 380] width 575 height 630
drag, startPoint x: 526, startPoint y: 661, endPoint x: 596, endPoint y: 658, distance: 69.8
click at [596, 658] on div "Accessibility label" at bounding box center [592, 659] width 18 height 18
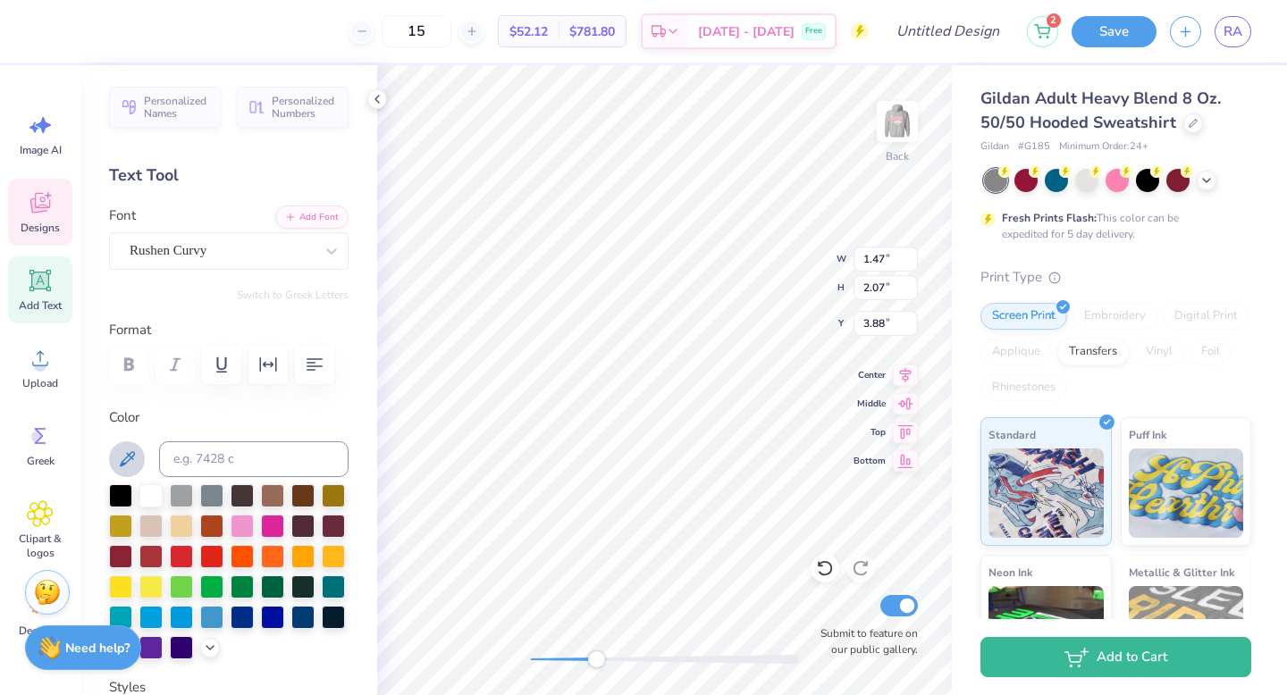
click at [126, 462] on icon at bounding box center [127, 458] width 15 height 15
click at [154, 491] on div at bounding box center [150, 494] width 23 height 23
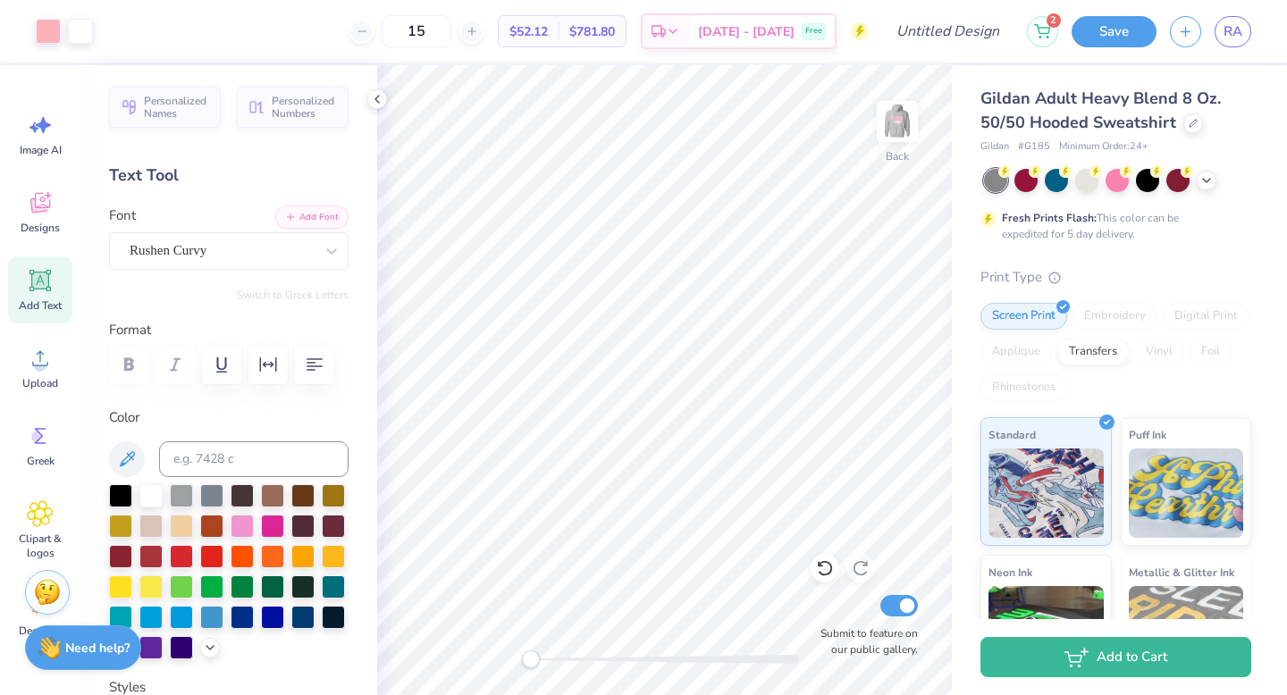
click at [498, 658] on div "Back Submit to feature on our public gallery." at bounding box center [664, 380] width 575 height 630
click at [154, 489] on div at bounding box center [150, 494] width 23 height 23
click at [152, 491] on div at bounding box center [150, 494] width 23 height 23
click at [146, 489] on div at bounding box center [150, 494] width 23 height 23
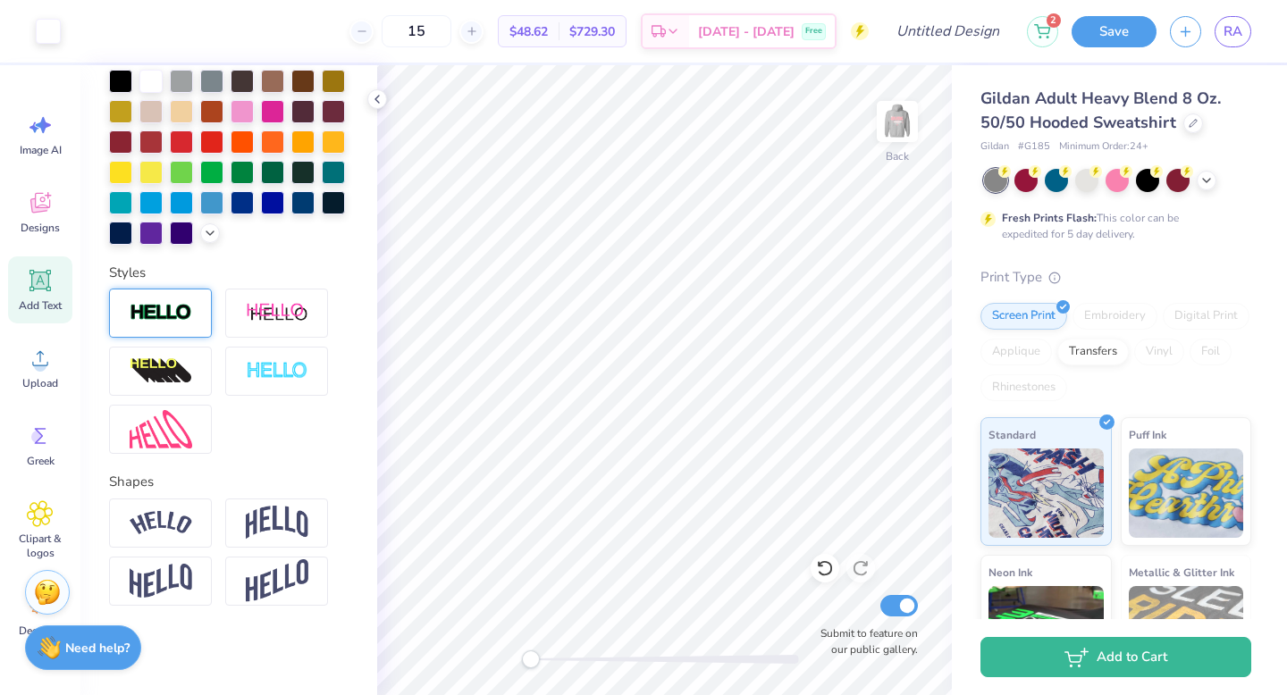
click at [178, 322] on img at bounding box center [161, 313] width 63 height 21
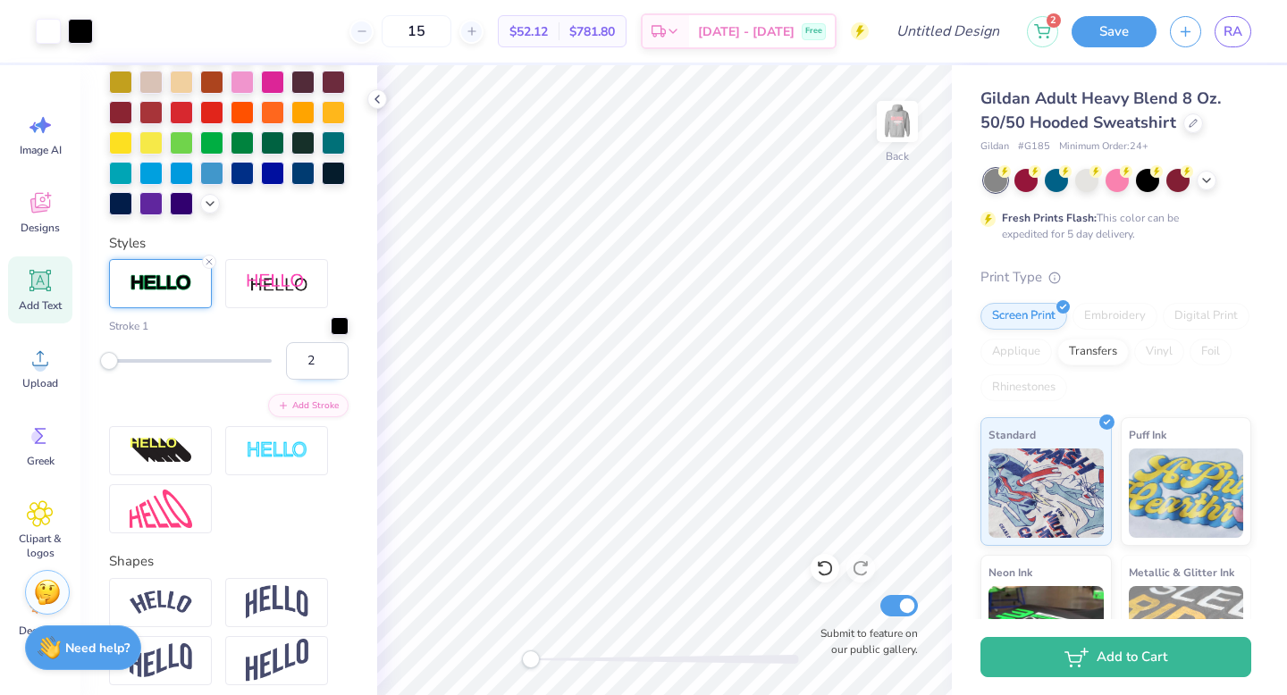
click at [322, 380] on input "2" at bounding box center [317, 361] width 63 height 38
click at [302, 415] on button "Add Stroke" at bounding box center [308, 403] width 80 height 23
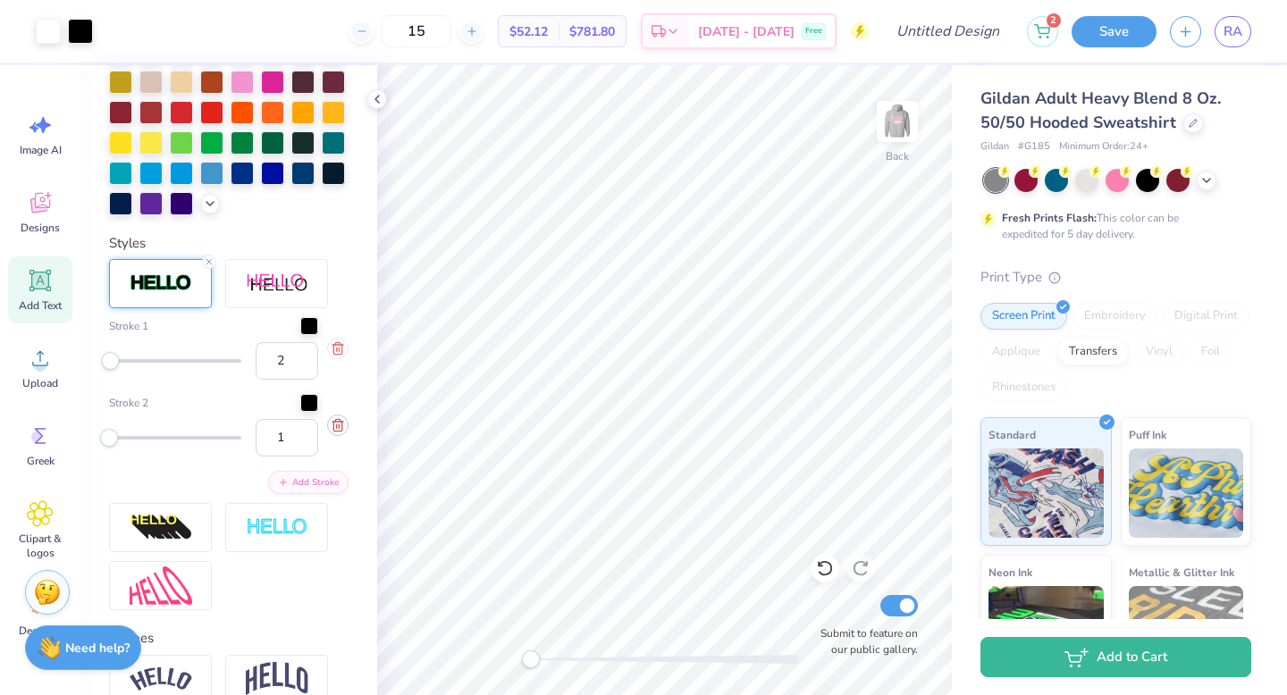
click at [331, 432] on icon "button" at bounding box center [338, 425] width 14 height 14
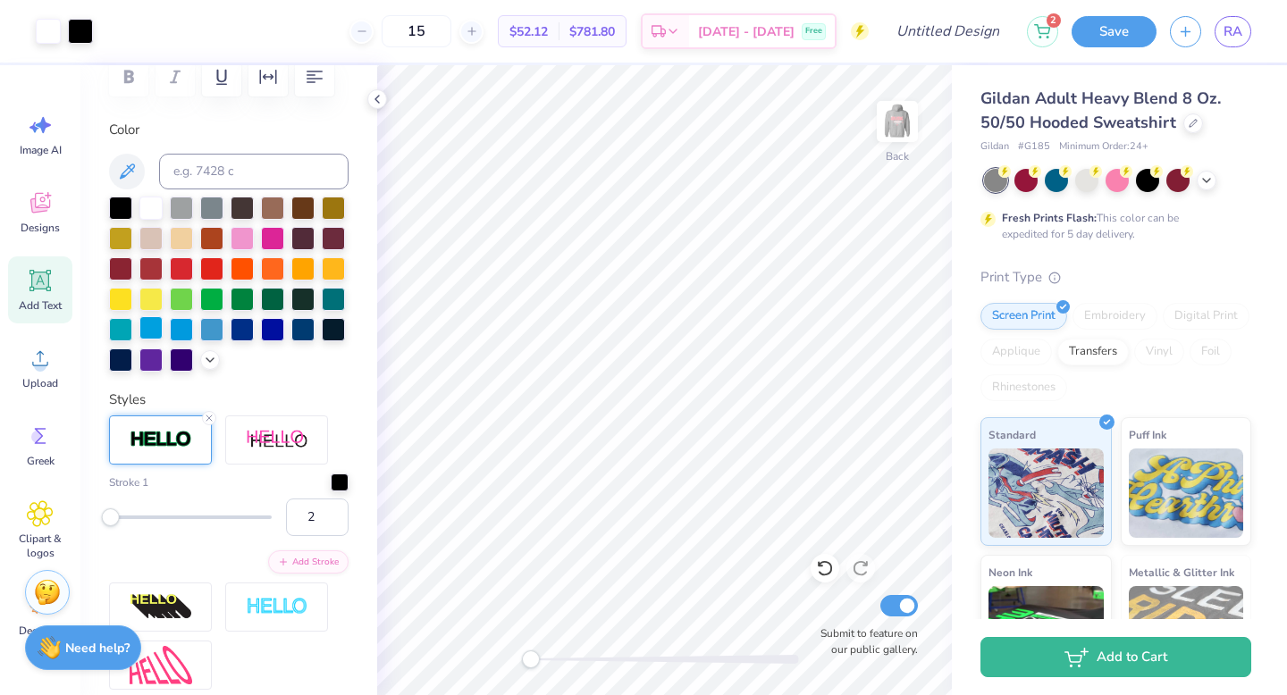
scroll to position [290, 0]
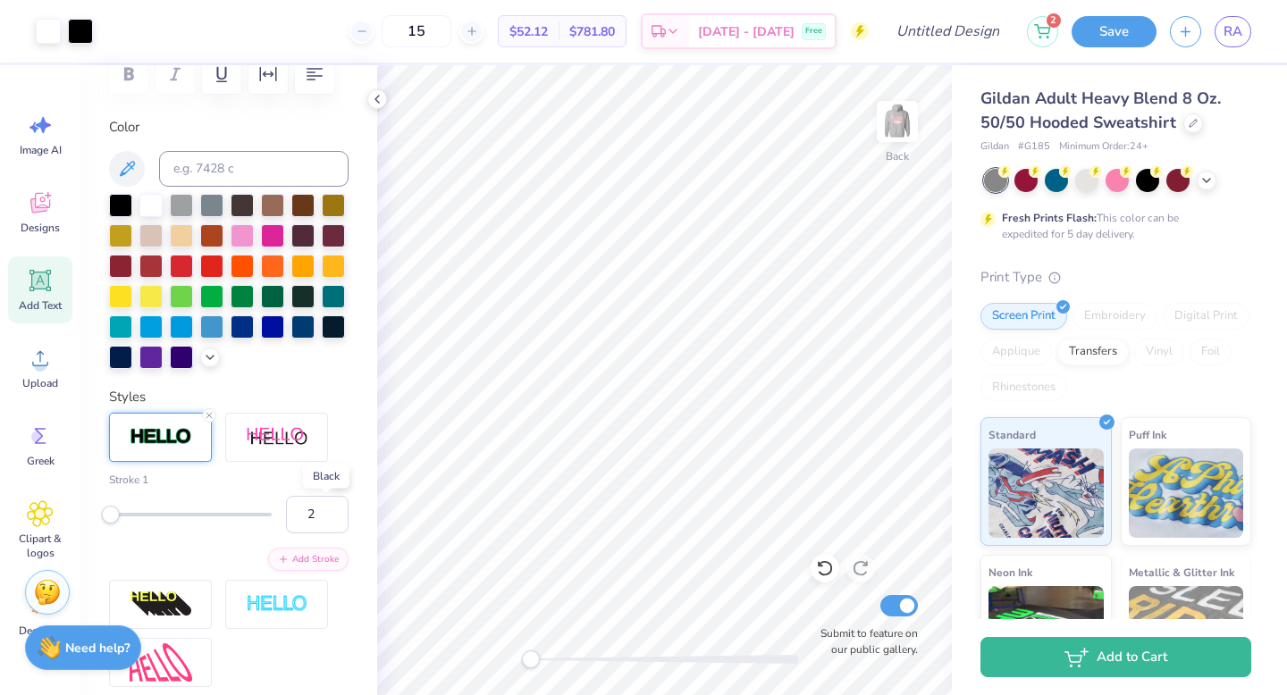
click at [331, 487] on div at bounding box center [340, 478] width 18 height 18
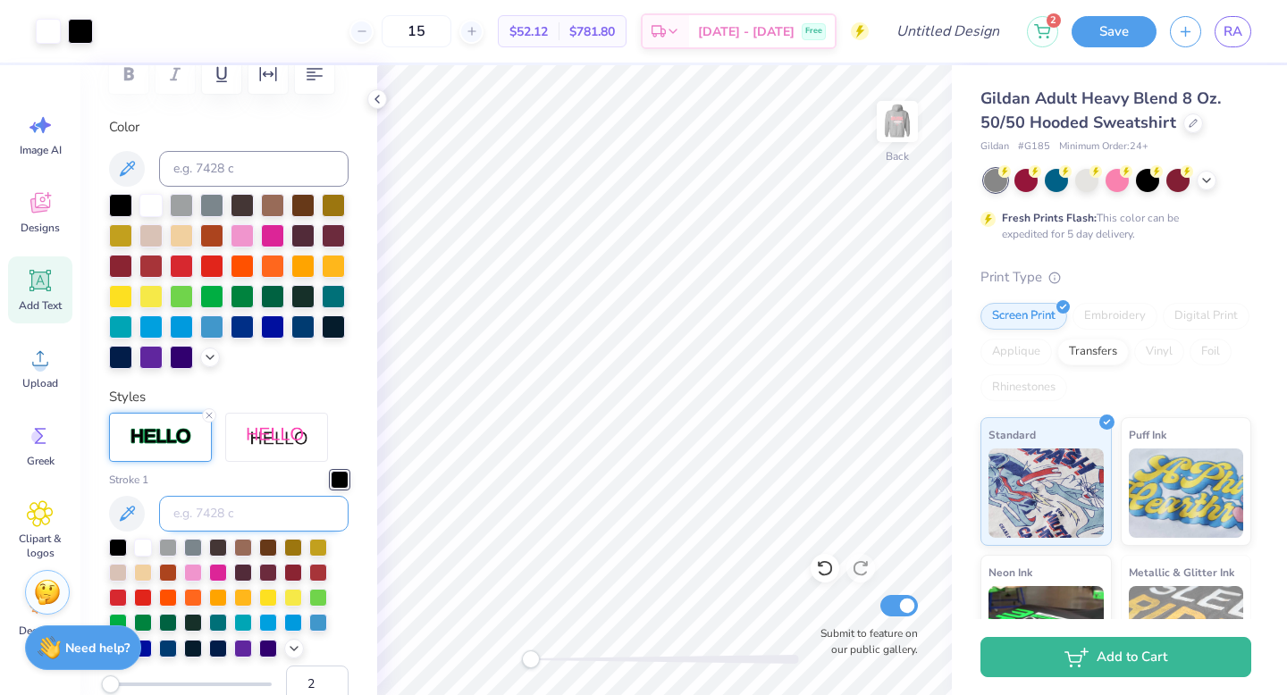
click at [285, 532] on input at bounding box center [253, 514] width 189 height 36
click at [281, 532] on input at bounding box center [253, 514] width 189 height 36
click at [894, 135] on img at bounding box center [896, 121] width 71 height 71
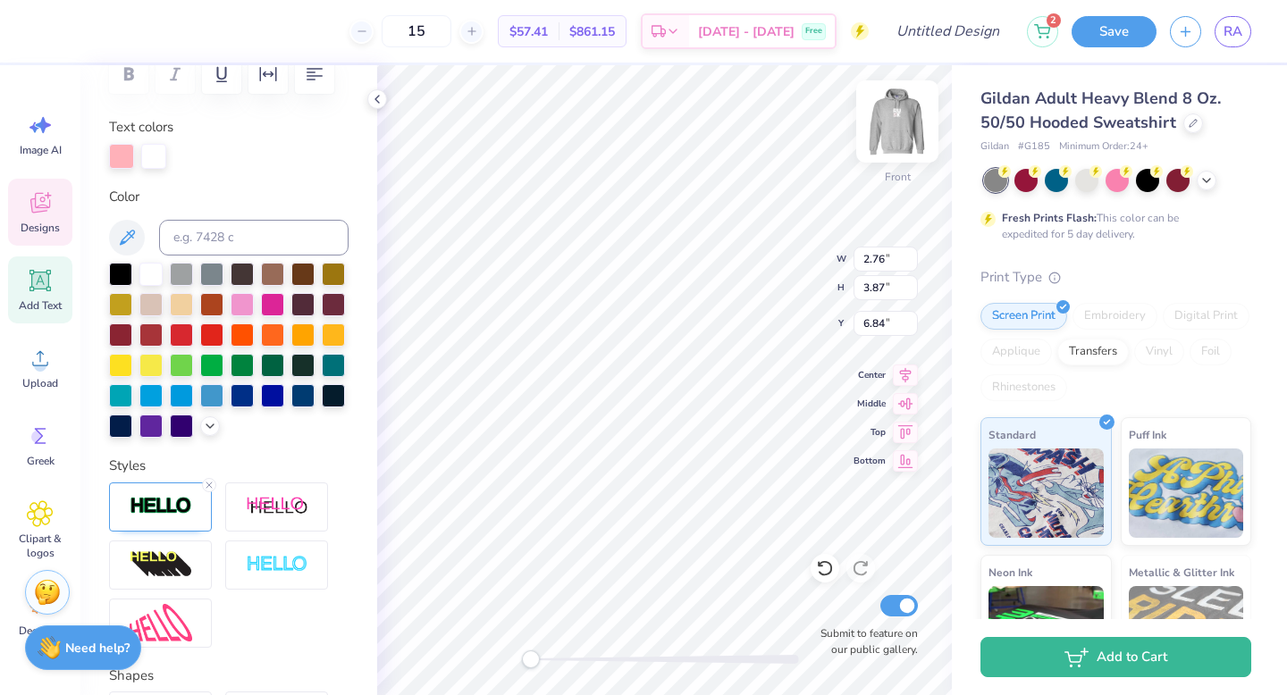
click at [907, 127] on img at bounding box center [896, 121] width 71 height 71
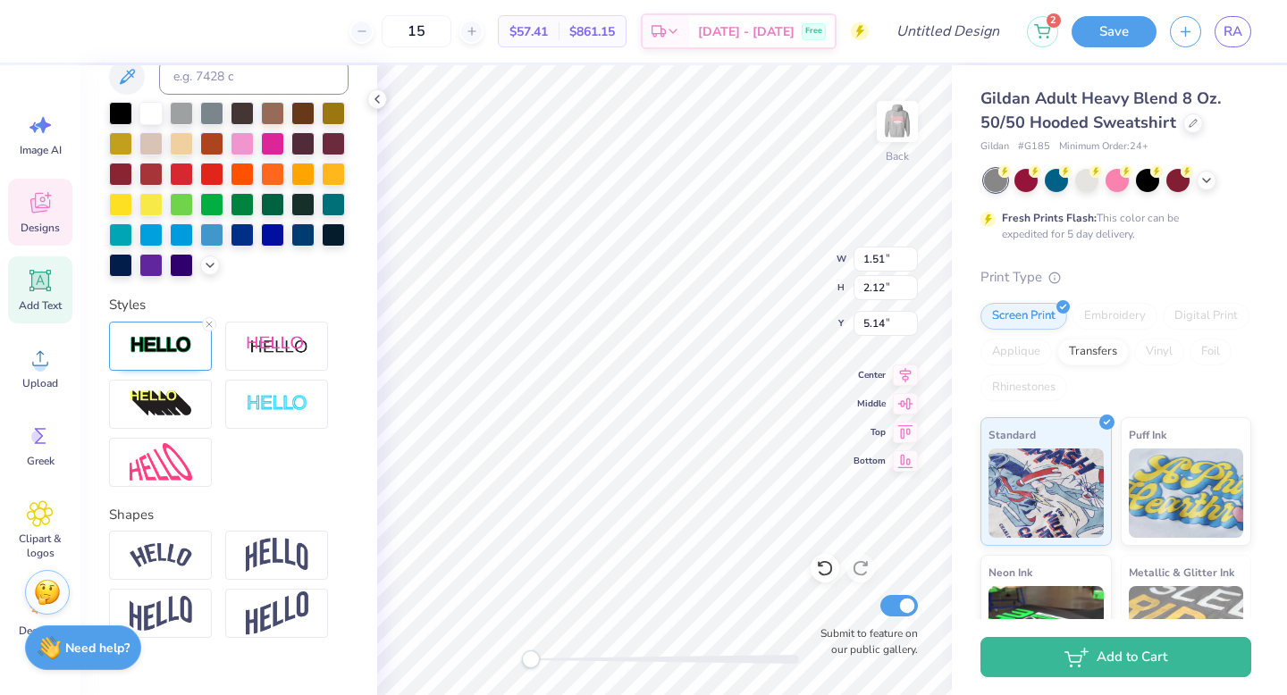
scroll to position [452, 0]
click at [161, 355] on img at bounding box center [161, 344] width 63 height 21
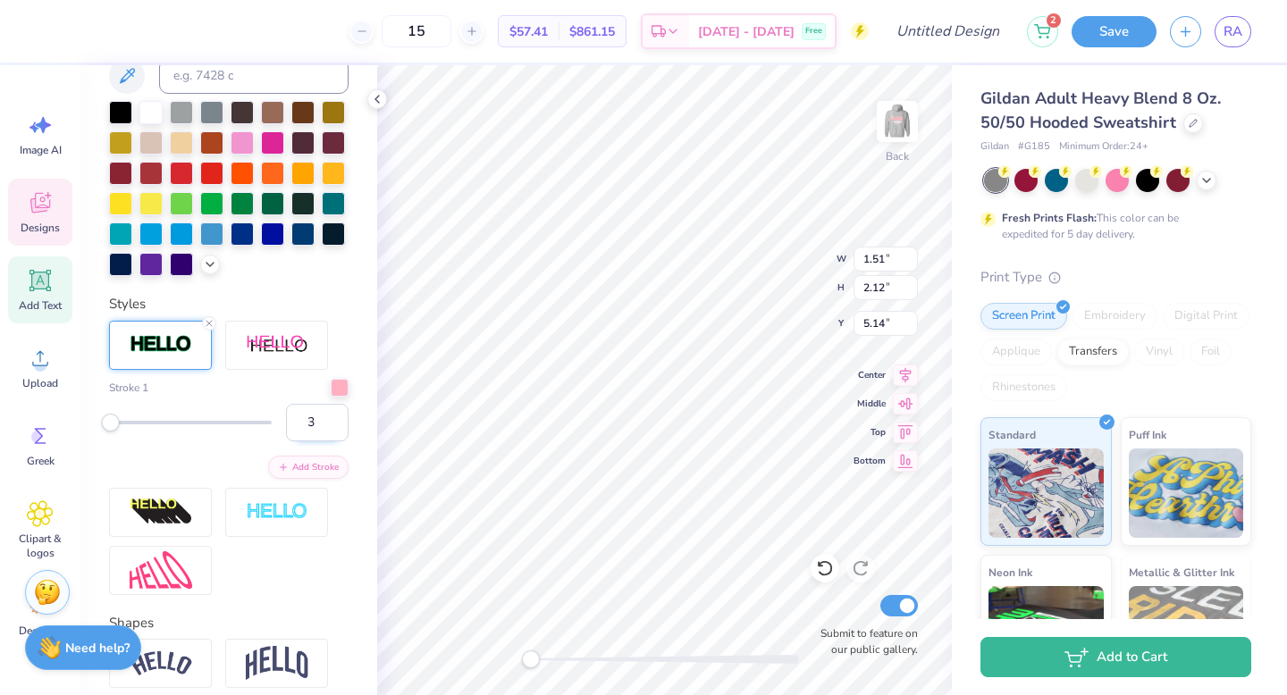
click at [315, 441] on input "3" at bounding box center [317, 423] width 63 height 38
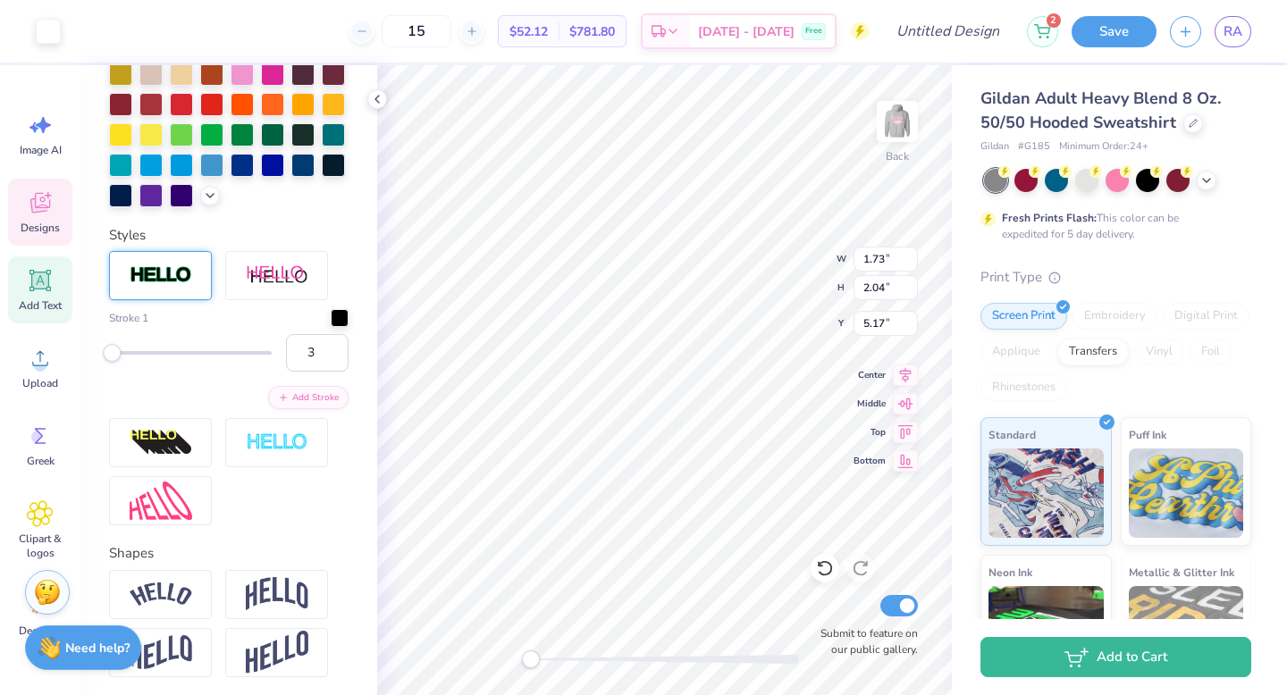
scroll to position [383, 0]
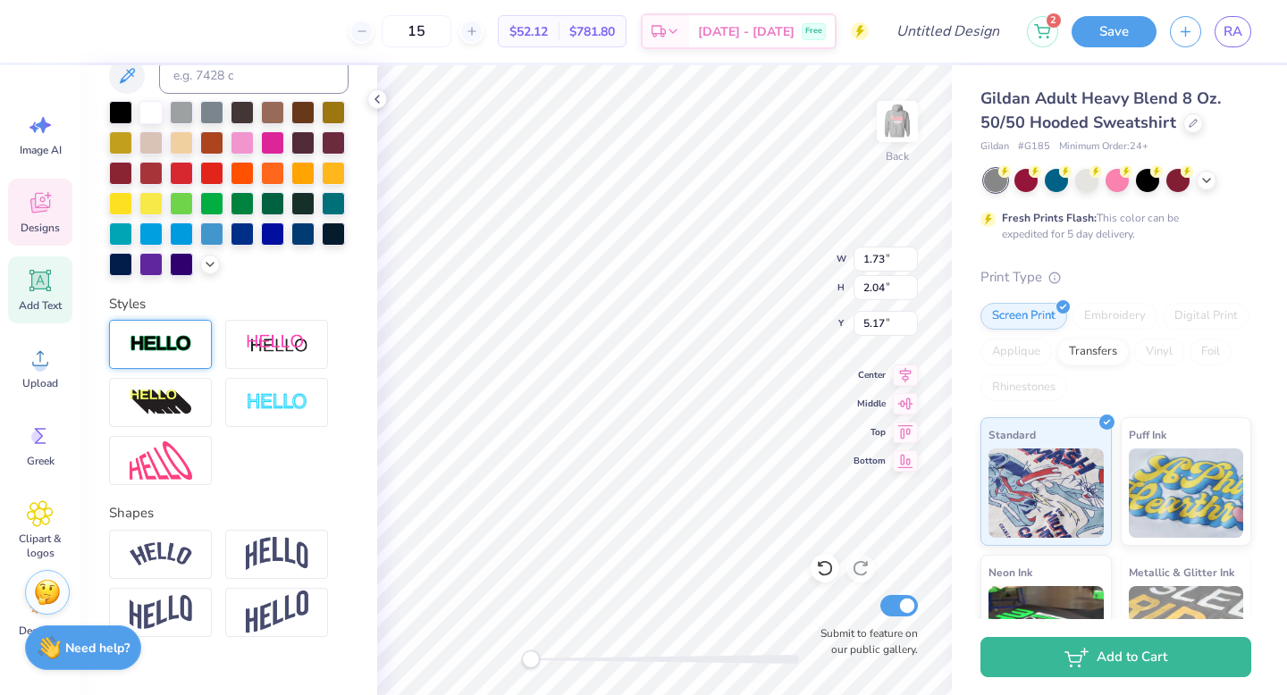
click at [186, 355] on img at bounding box center [161, 344] width 63 height 21
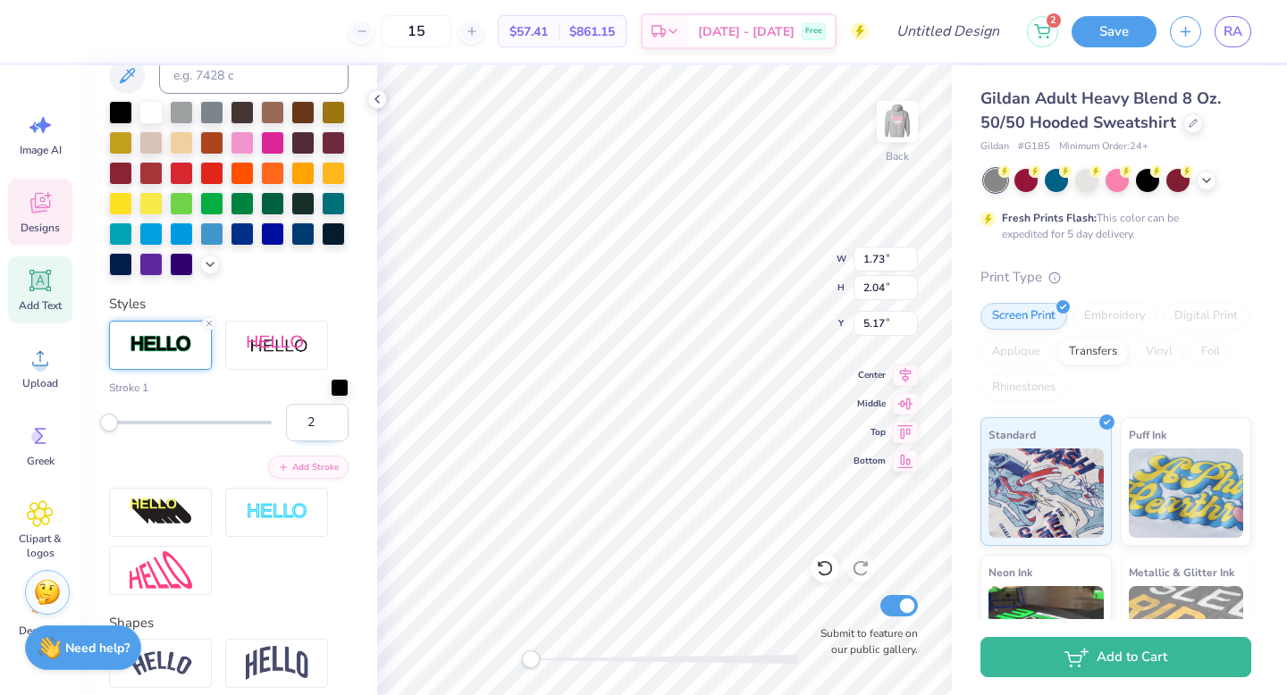
click at [320, 441] on input "2" at bounding box center [317, 423] width 63 height 38
click at [320, 441] on input "3" at bounding box center [317, 423] width 63 height 38
click at [331, 395] on div at bounding box center [340, 386] width 18 height 18
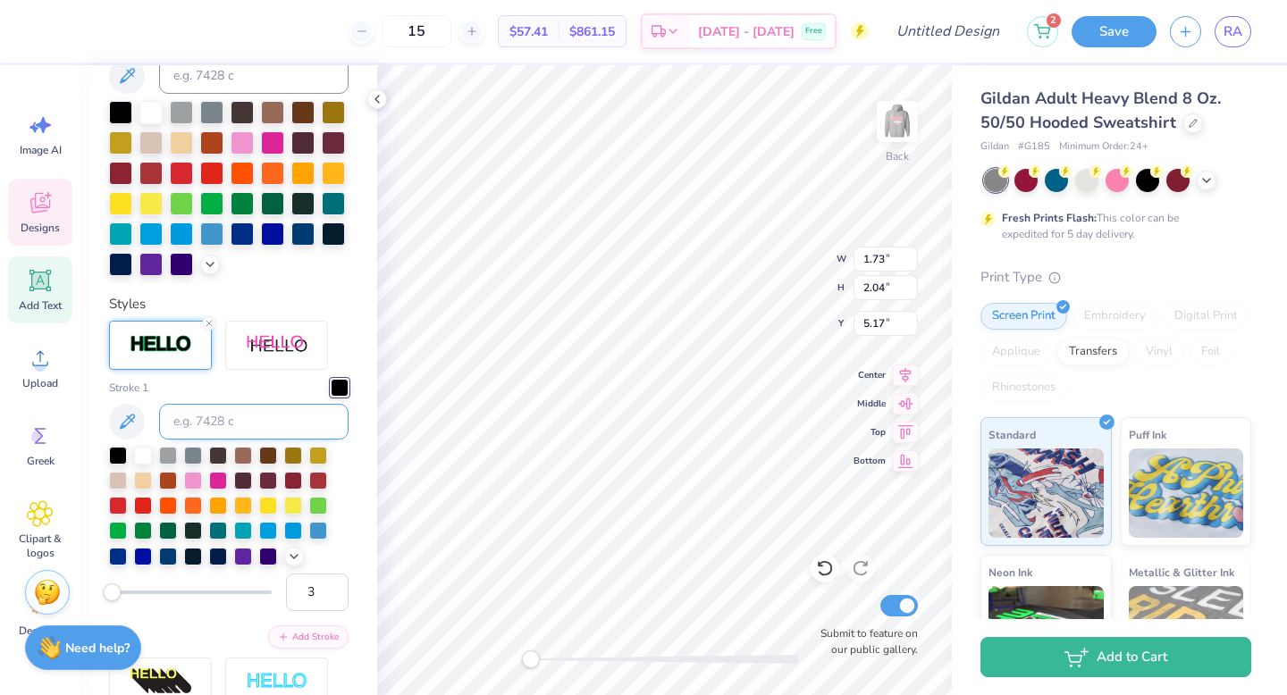
click at [270, 440] on input at bounding box center [253, 422] width 189 height 36
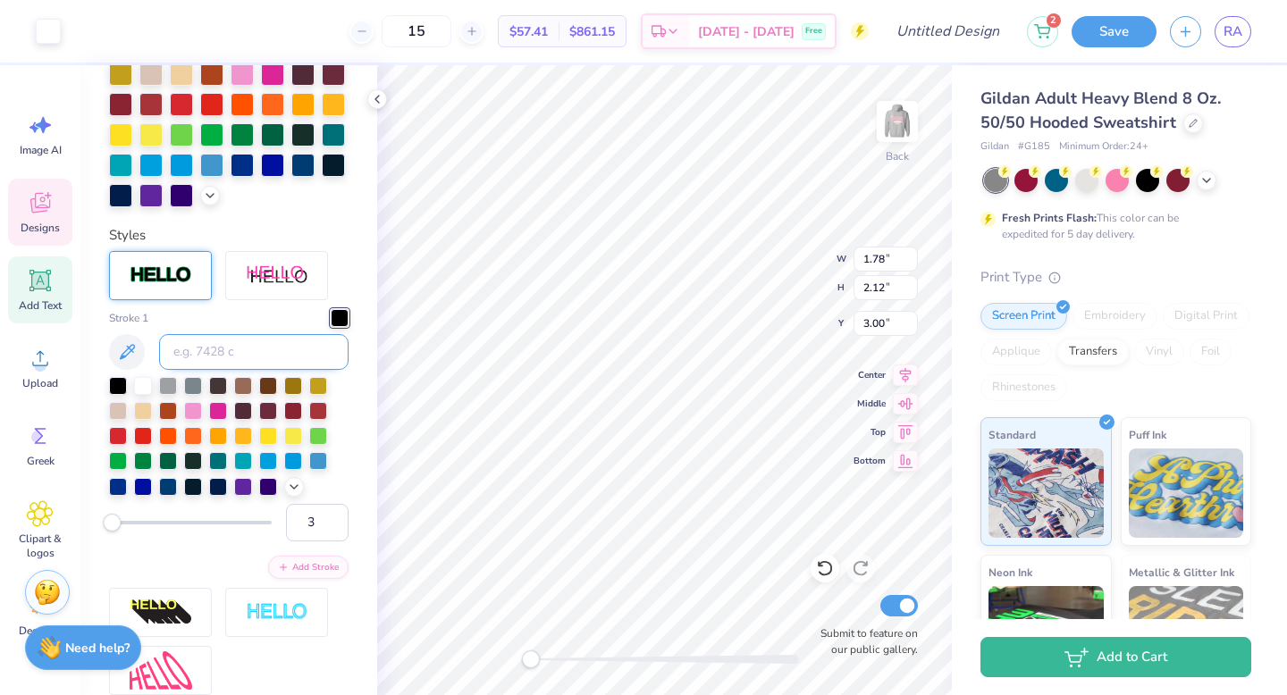
scroll to position [383, 0]
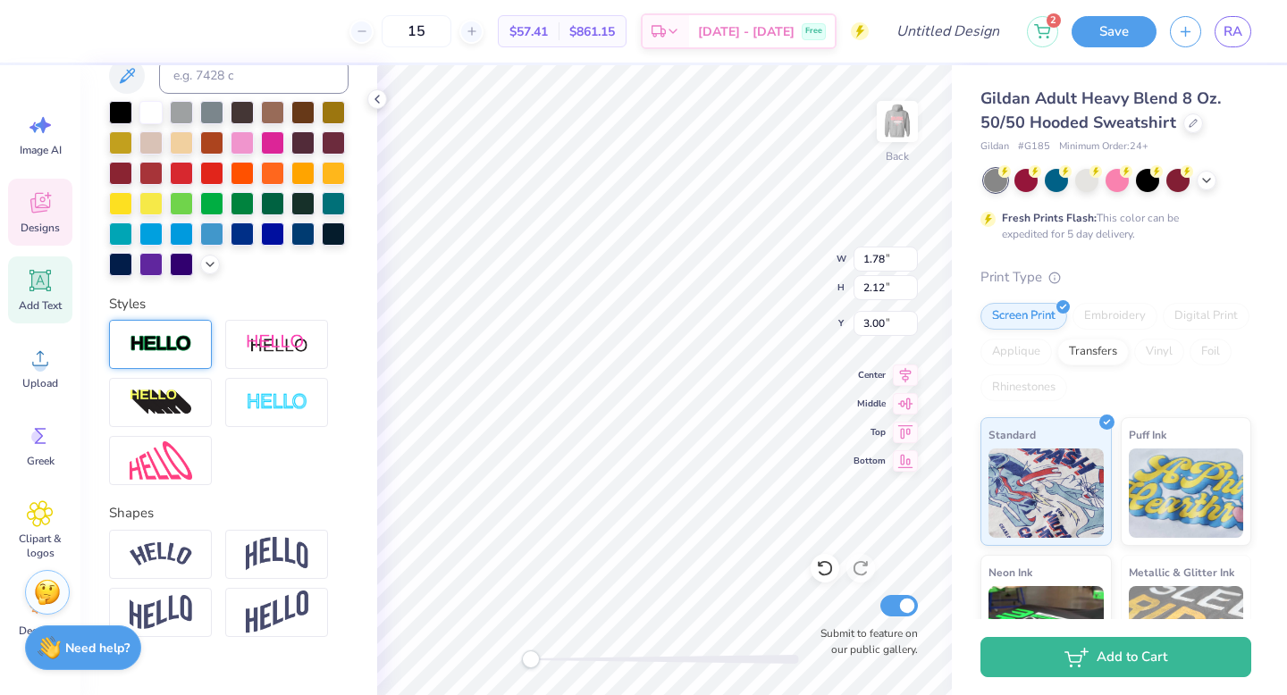
click at [142, 355] on img at bounding box center [161, 344] width 63 height 21
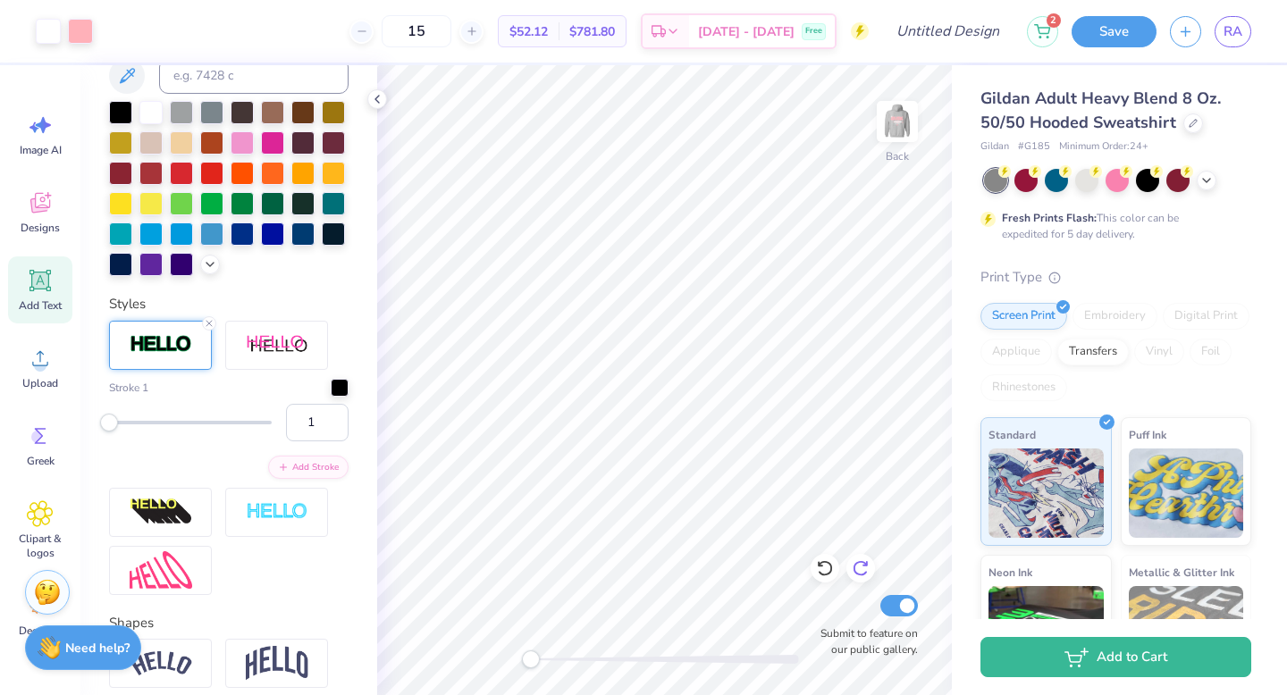
click at [856, 568] on icon at bounding box center [861, 568] width 18 height 18
click at [828, 567] on icon at bounding box center [825, 568] width 18 height 18
click at [852, 571] on icon at bounding box center [861, 568] width 18 height 18
click at [899, 99] on img at bounding box center [896, 121] width 71 height 71
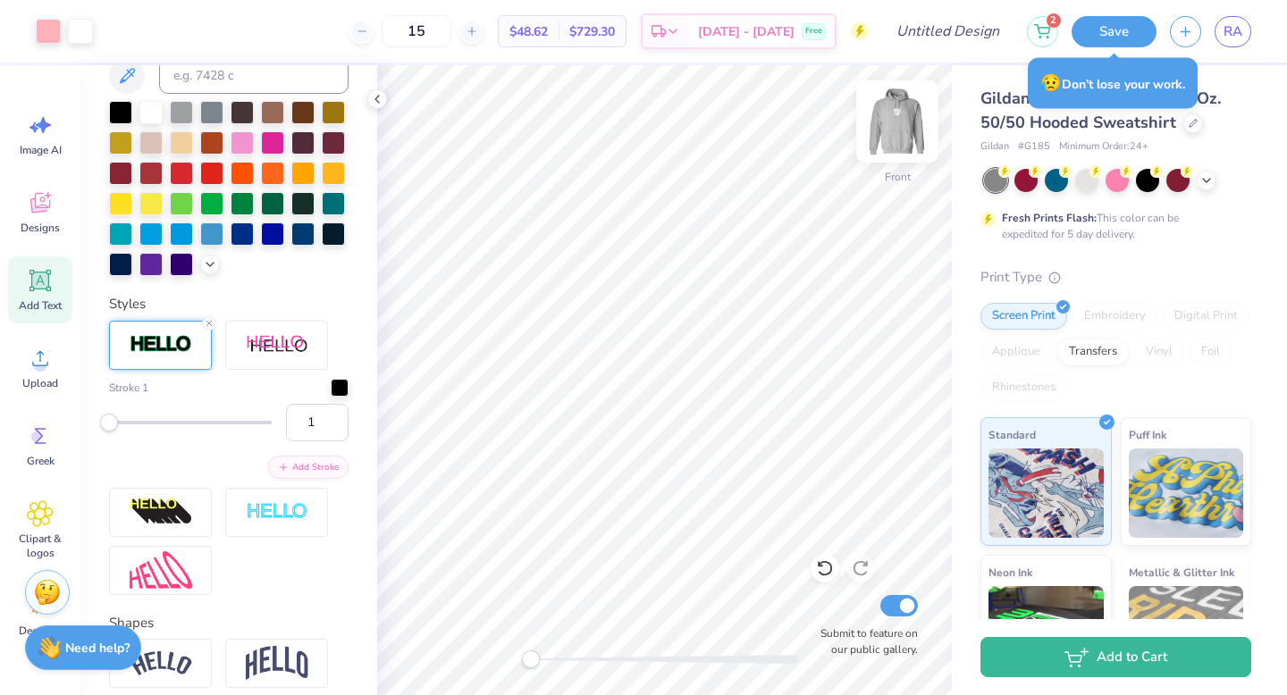
click at [902, 112] on img at bounding box center [896, 121] width 71 height 71
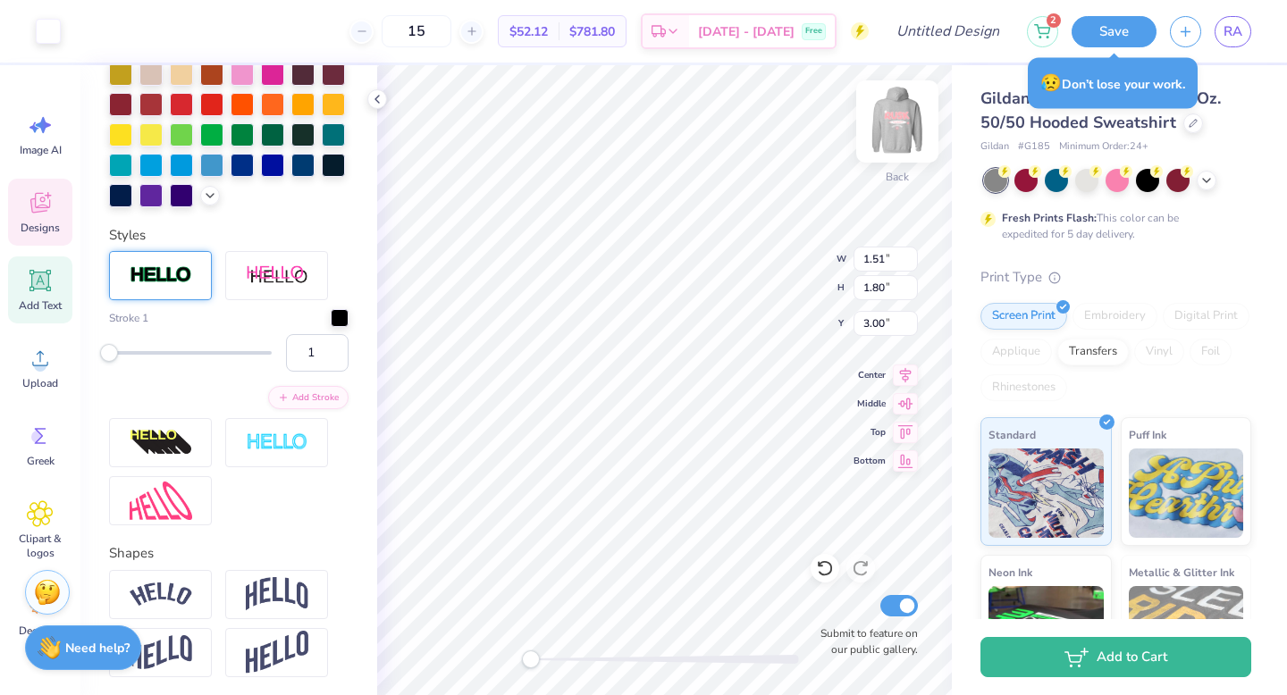
scroll to position [383, 0]
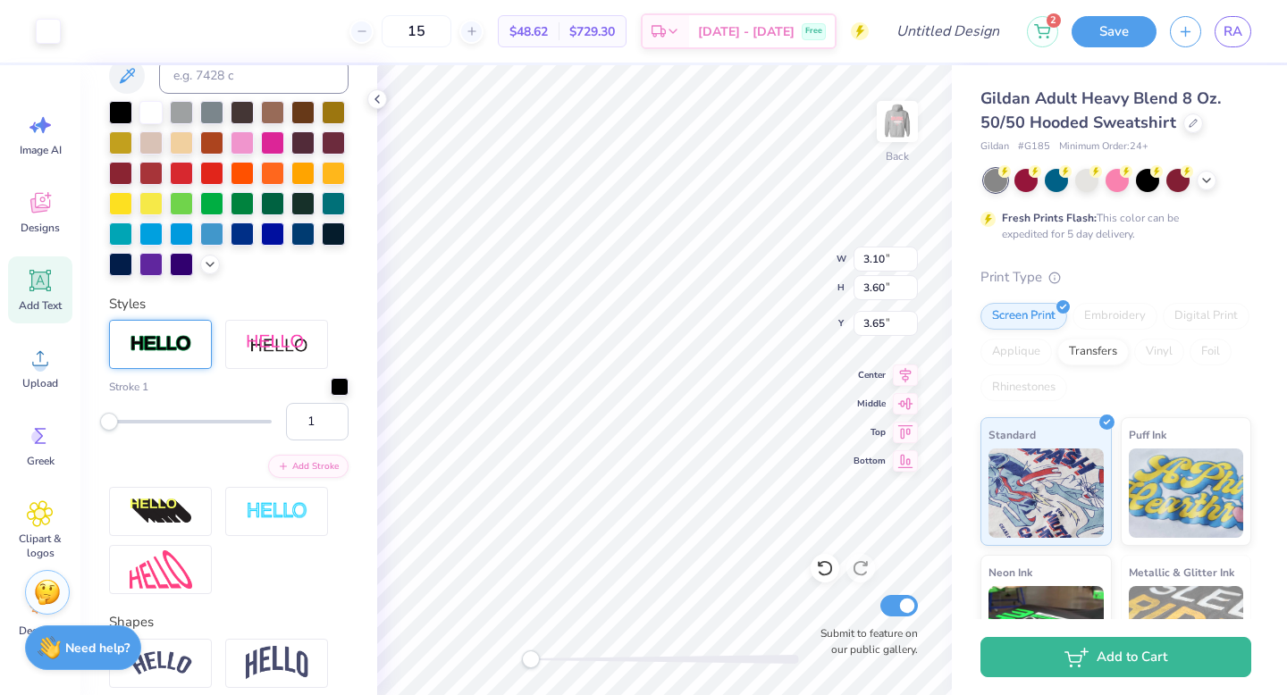
click at [158, 356] on div at bounding box center [160, 344] width 103 height 49
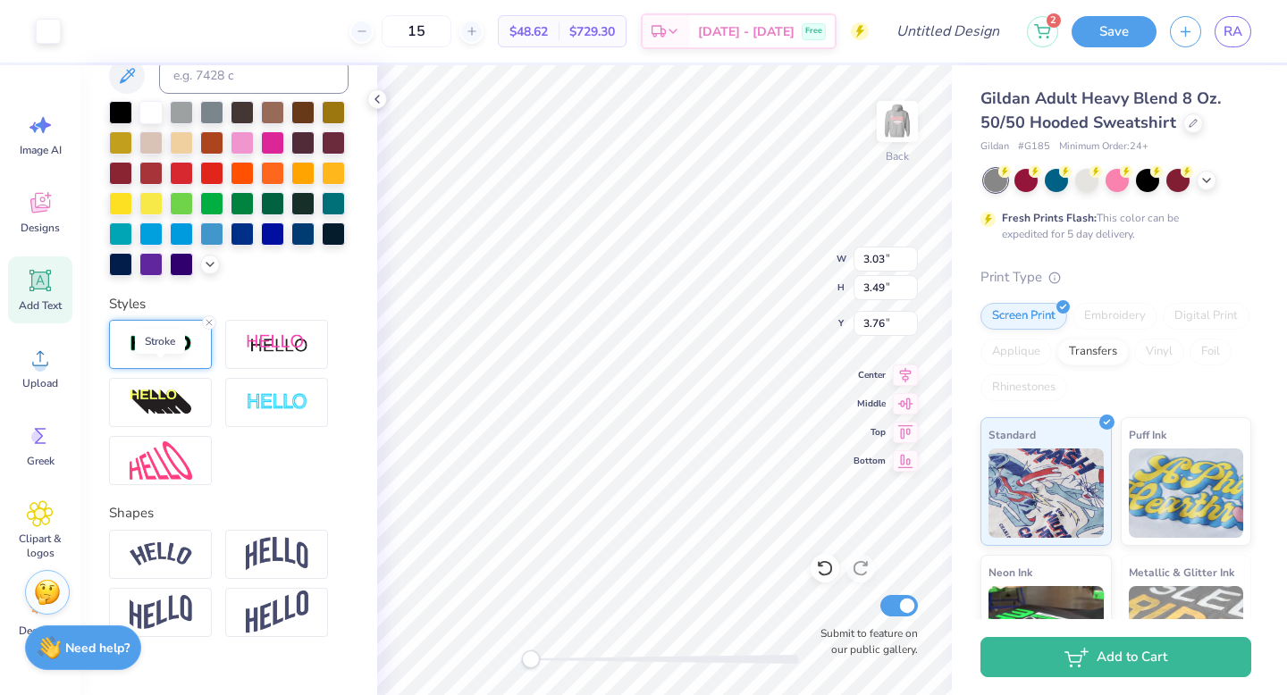
click at [183, 355] on img at bounding box center [161, 344] width 63 height 21
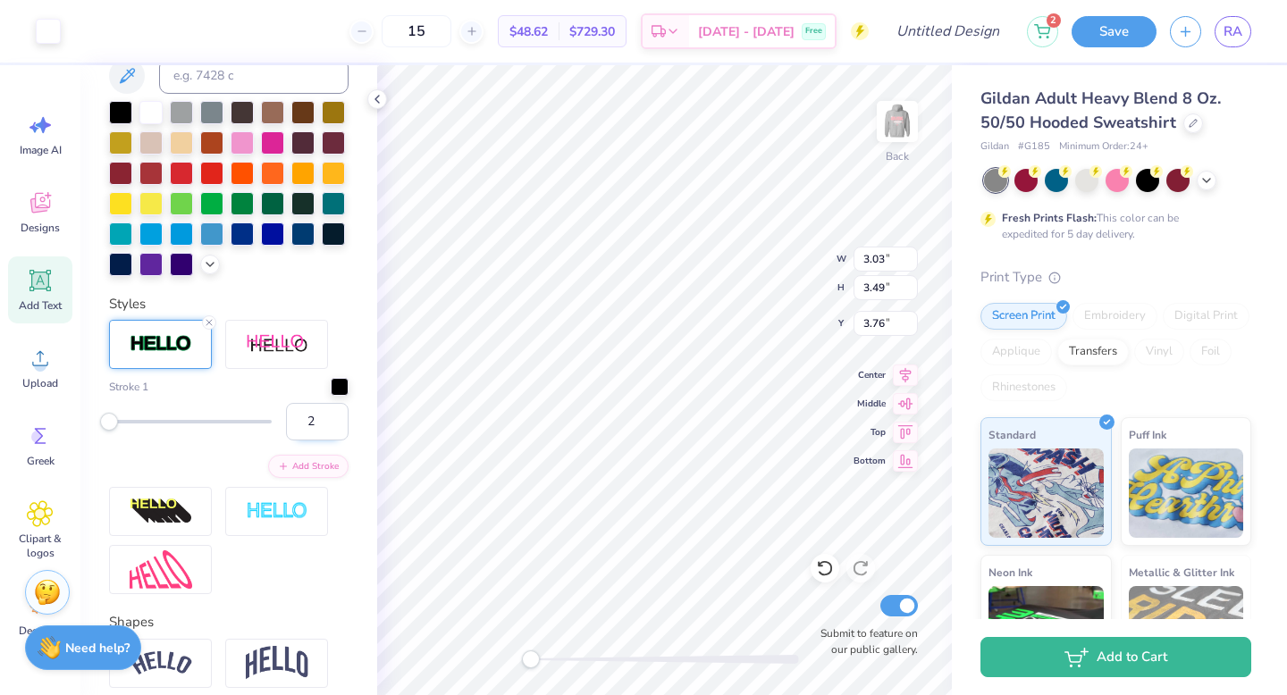
click at [322, 441] on input "2" at bounding box center [317, 422] width 63 height 38
click at [322, 441] on input "3" at bounding box center [317, 422] width 63 height 38
click at [817, 567] on icon at bounding box center [825, 568] width 18 height 18
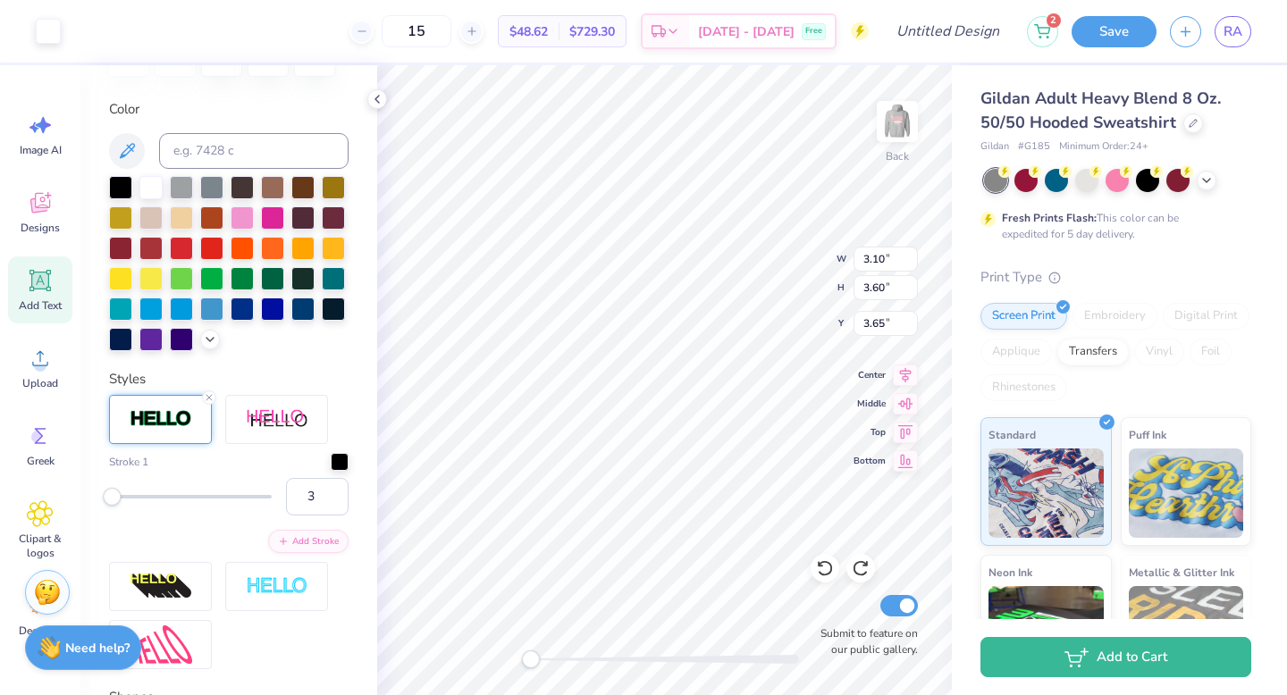
scroll to position [307, 0]
click at [206, 404] on icon at bounding box center [209, 398] width 11 height 11
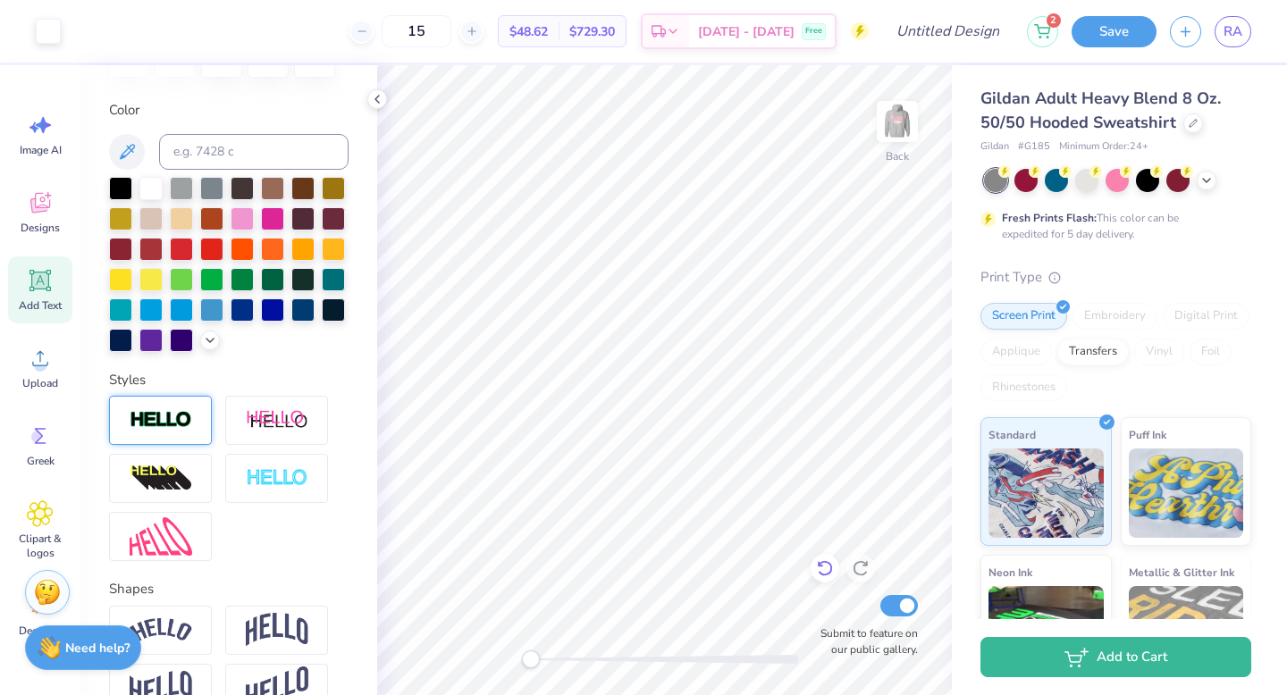
click at [830, 573] on icon at bounding box center [824, 569] width 15 height 16
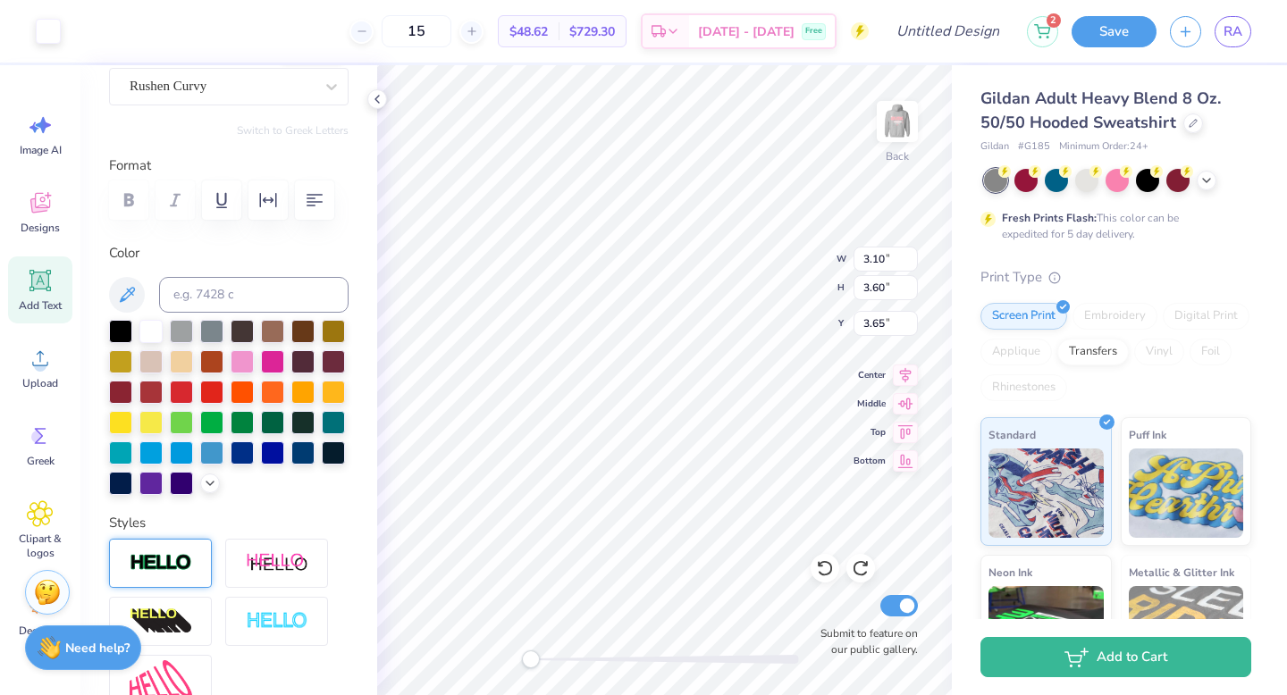
scroll to position [164, 0]
click at [247, 295] on input at bounding box center [253, 296] width 189 height 36
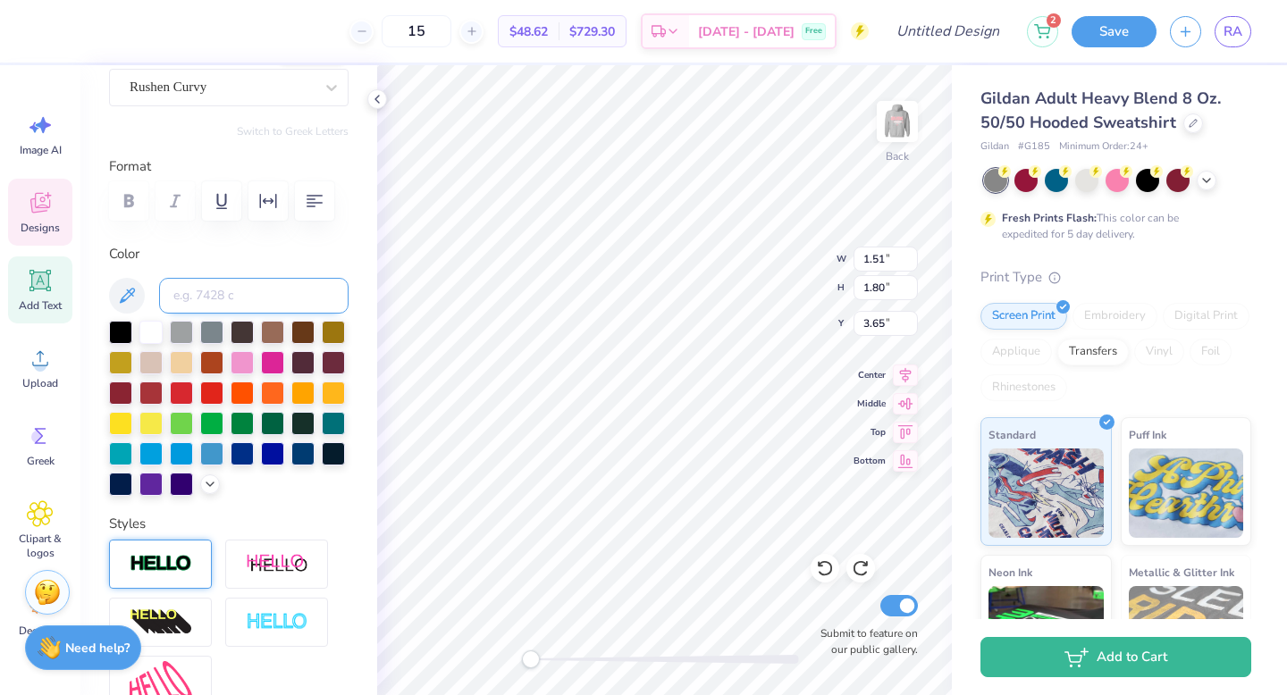
click at [292, 306] on input at bounding box center [253, 296] width 189 height 36
click at [830, 560] on icon at bounding box center [825, 568] width 18 height 18
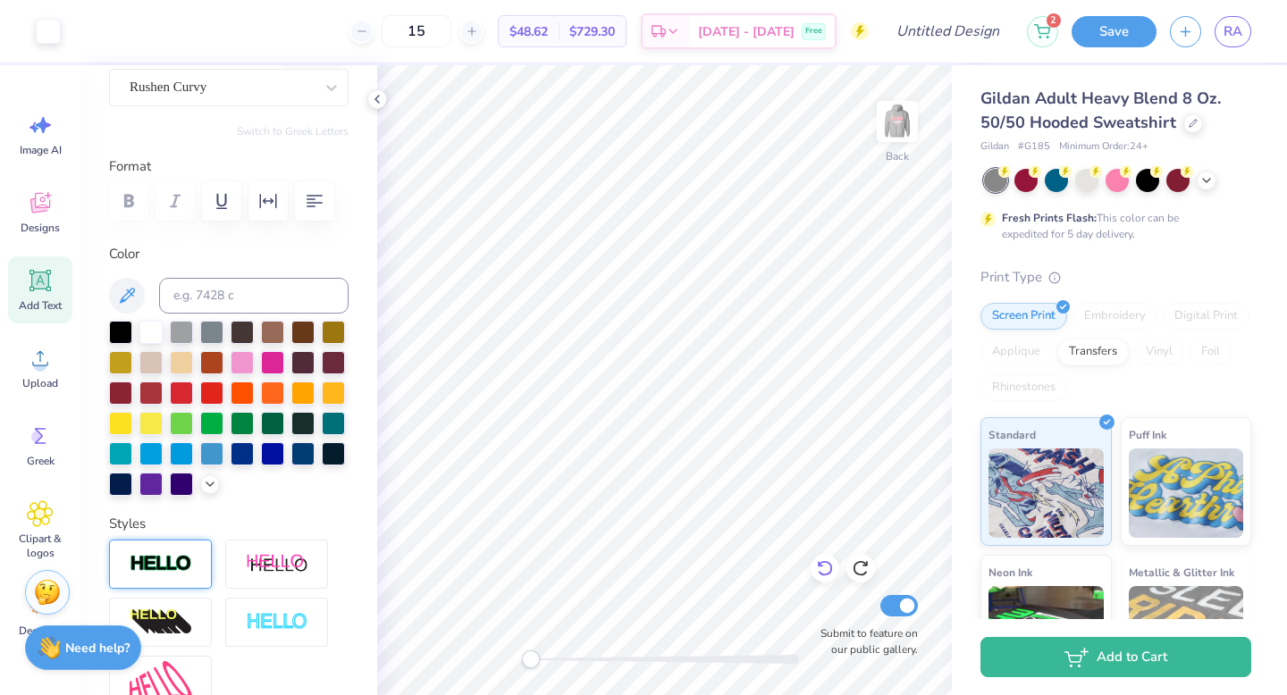
click at [830, 560] on icon at bounding box center [825, 568] width 18 height 18
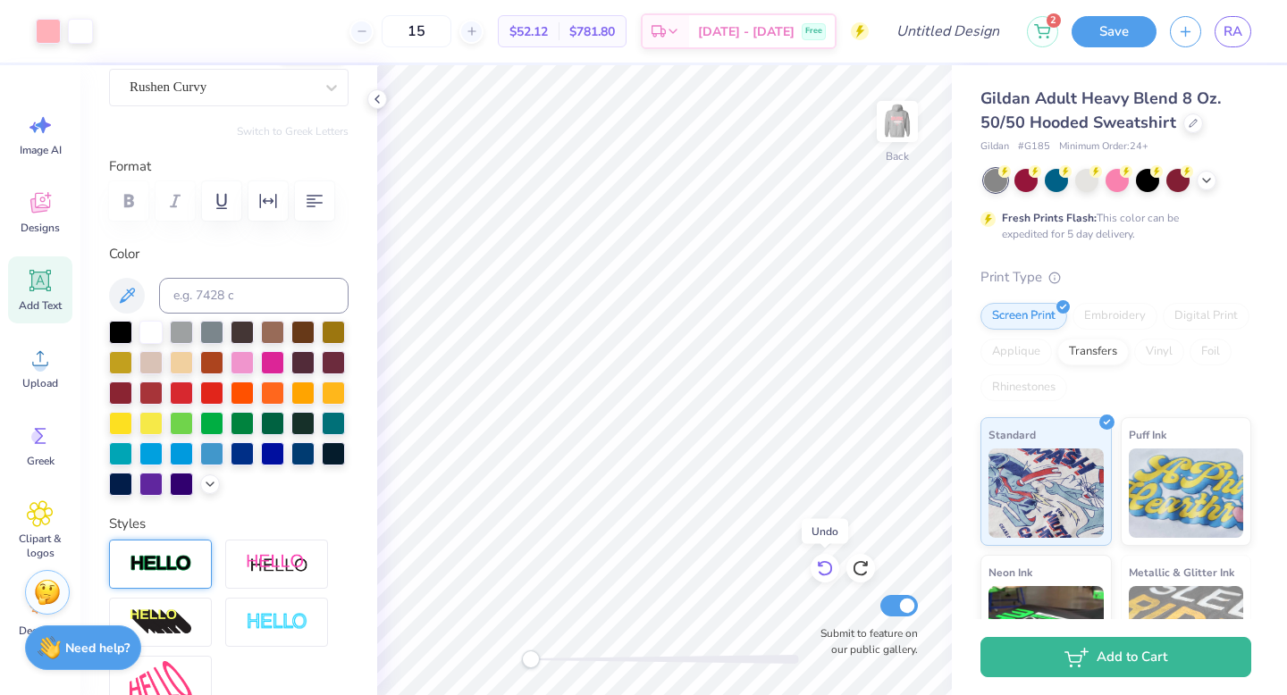
click at [830, 560] on icon at bounding box center [825, 568] width 18 height 18
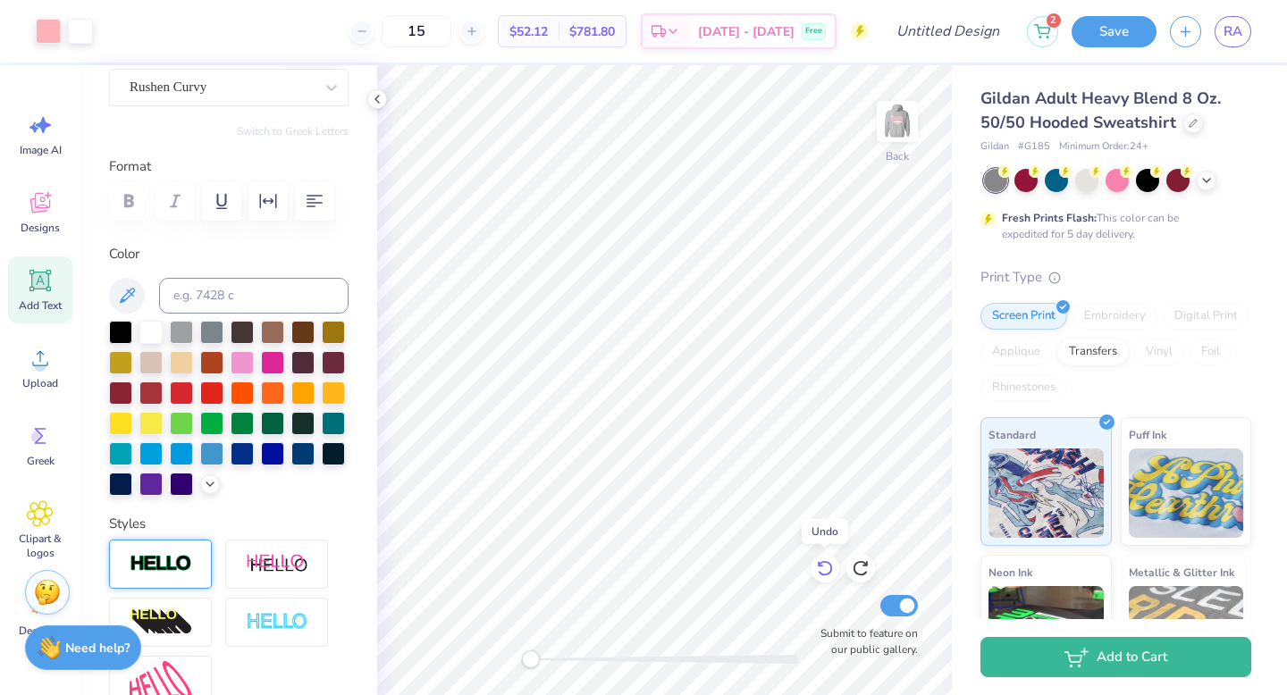
click at [830, 560] on icon at bounding box center [825, 568] width 18 height 18
click at [157, 328] on div at bounding box center [150, 330] width 23 height 23
click at [150, 341] on div at bounding box center [150, 330] width 23 height 23
drag, startPoint x: 539, startPoint y: 656, endPoint x: 569, endPoint y: 651, distance: 30.7
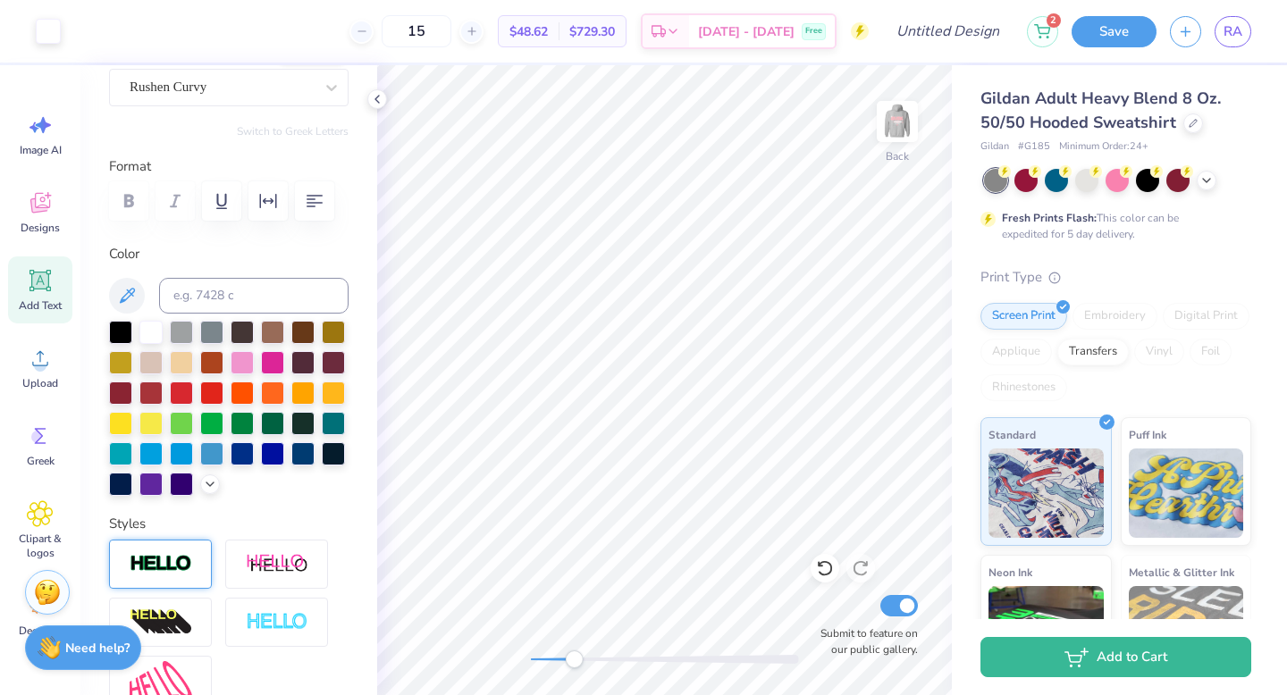
click at [569, 651] on div "Accessibility label" at bounding box center [574, 659] width 18 height 18
click at [516, 660] on div "Back Submit to feature on our public gallery." at bounding box center [664, 380] width 575 height 630
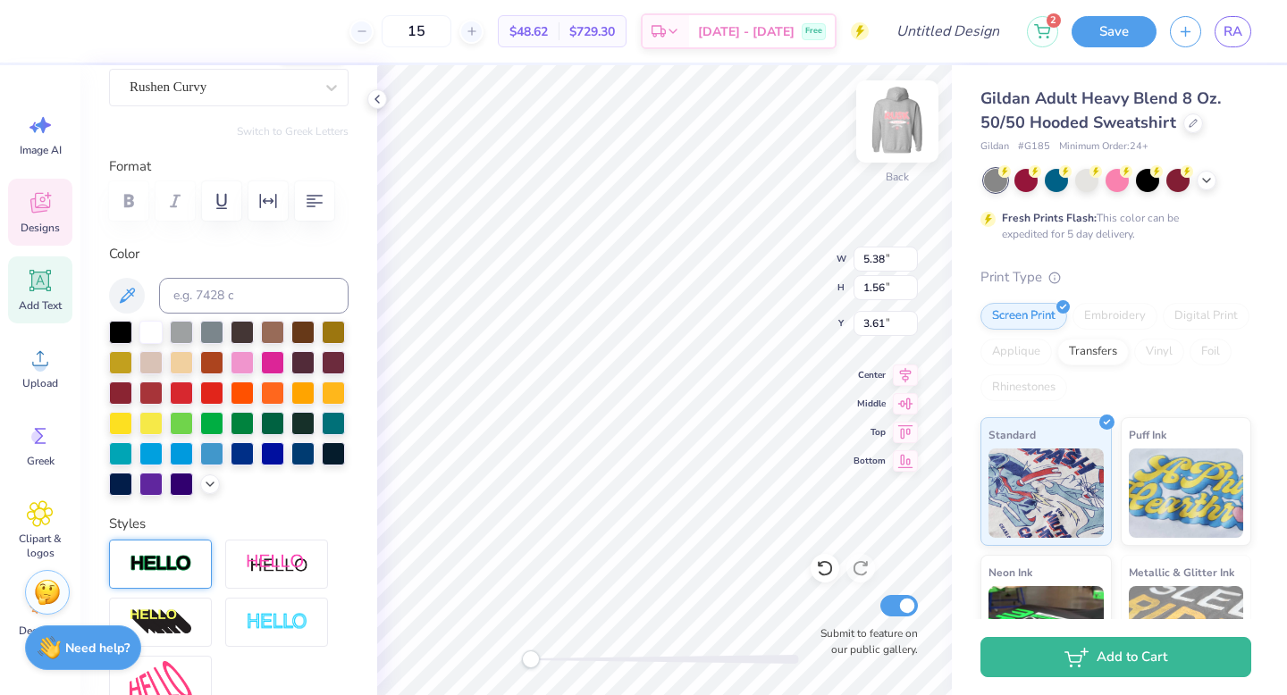
scroll to position [14, 2]
click at [905, 119] on img at bounding box center [896, 121] width 71 height 71
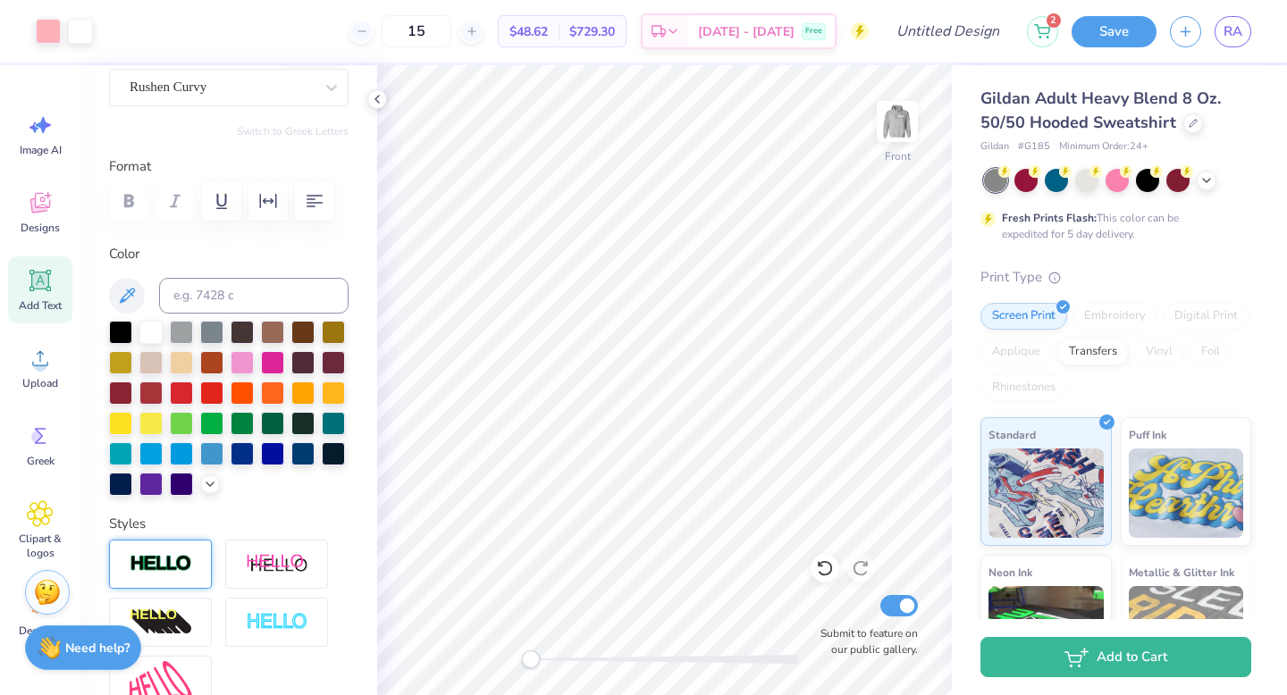
click at [905, 119] on img at bounding box center [897, 122] width 36 height 36
click at [170, 494] on div at bounding box center [181, 482] width 23 height 23
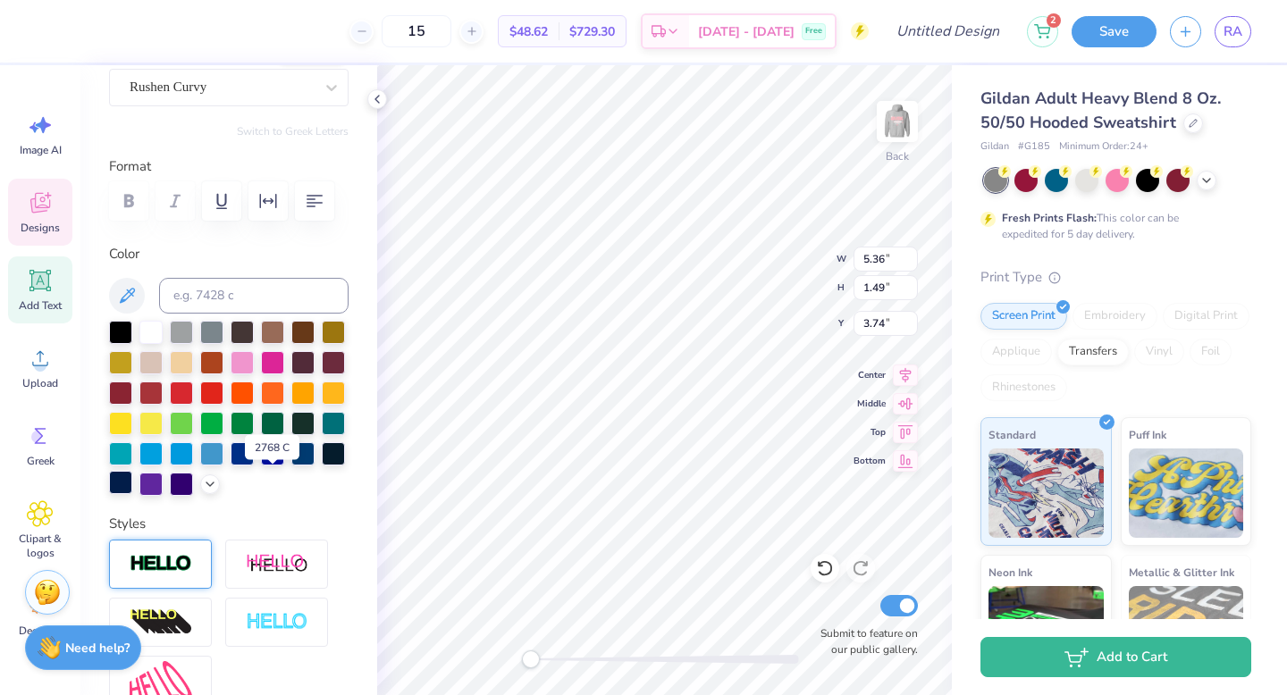
click at [132, 489] on div at bounding box center [120, 482] width 23 height 23
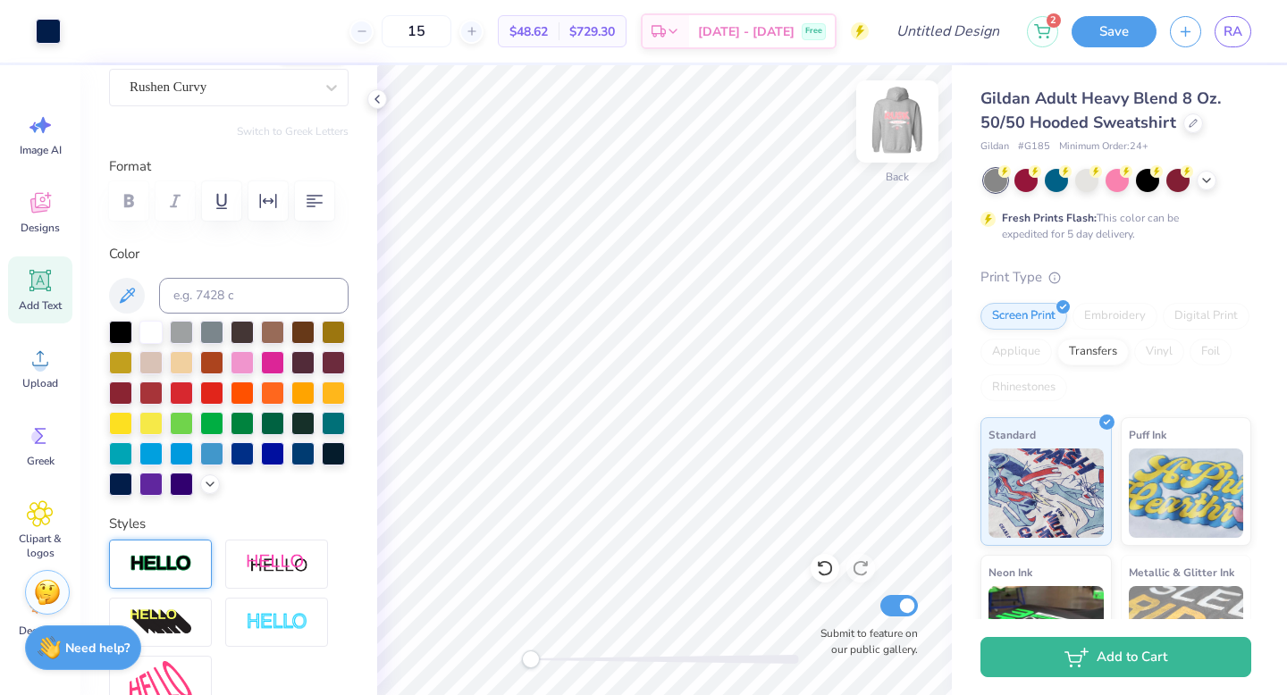
click at [882, 125] on img at bounding box center [896, 121] width 71 height 71
click at [899, 130] on img at bounding box center [896, 121] width 71 height 71
click at [55, 211] on div "Designs" at bounding box center [40, 212] width 64 height 67
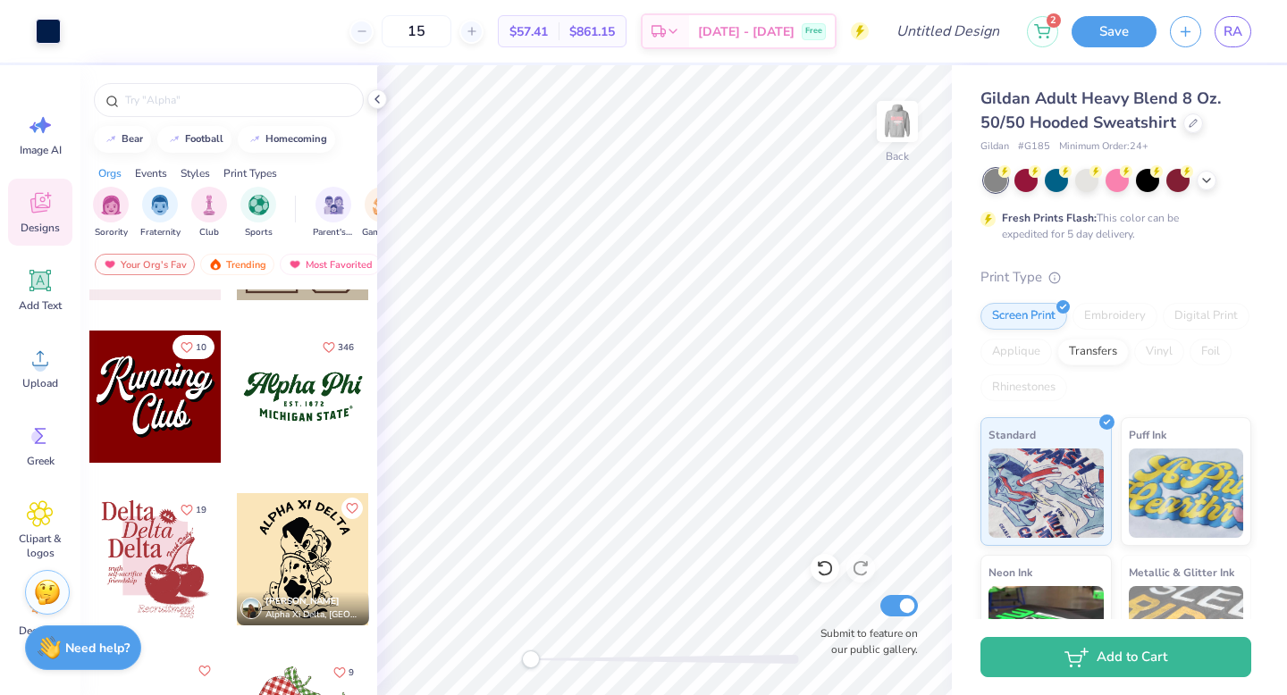
scroll to position [1912, 0]
click at [294, 399] on div at bounding box center [303, 396] width 132 height 132
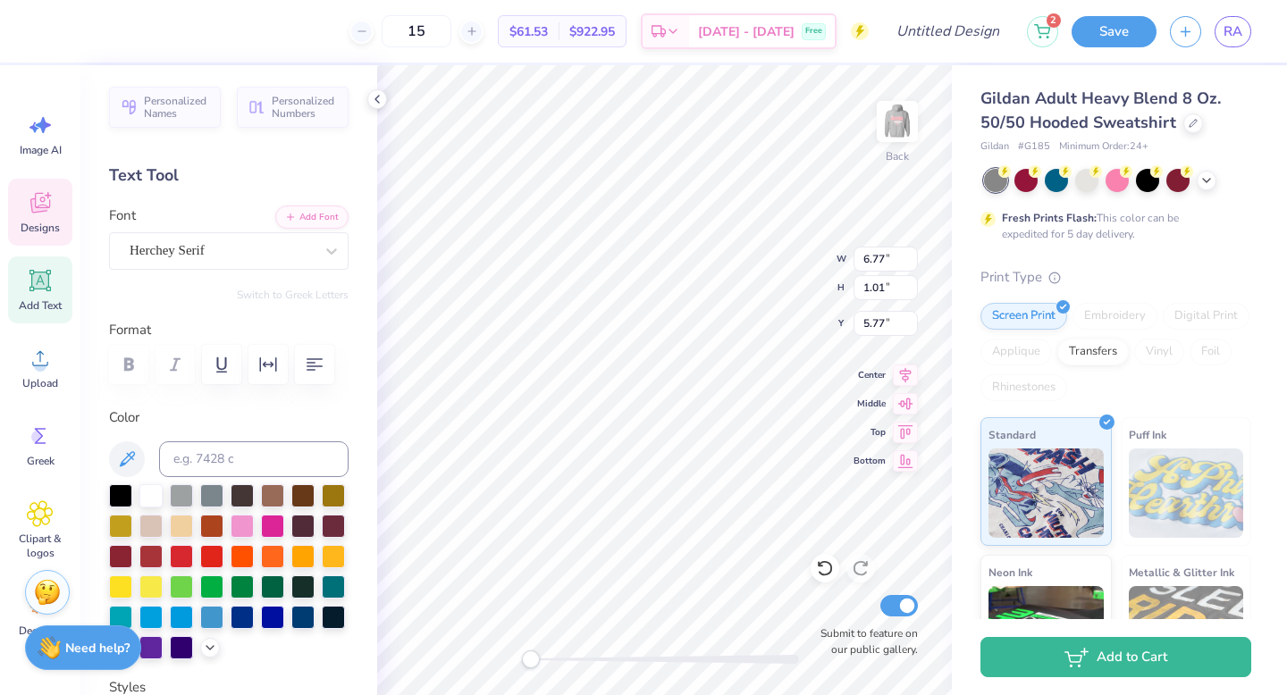
scroll to position [14, 2]
drag, startPoint x: 535, startPoint y: 654, endPoint x: 583, endPoint y: 659, distance: 48.5
click at [583, 659] on div "Accessibility label" at bounding box center [584, 659] width 18 height 18
click at [507, 671] on div "Back Submit to feature on our public gallery." at bounding box center [664, 380] width 575 height 630
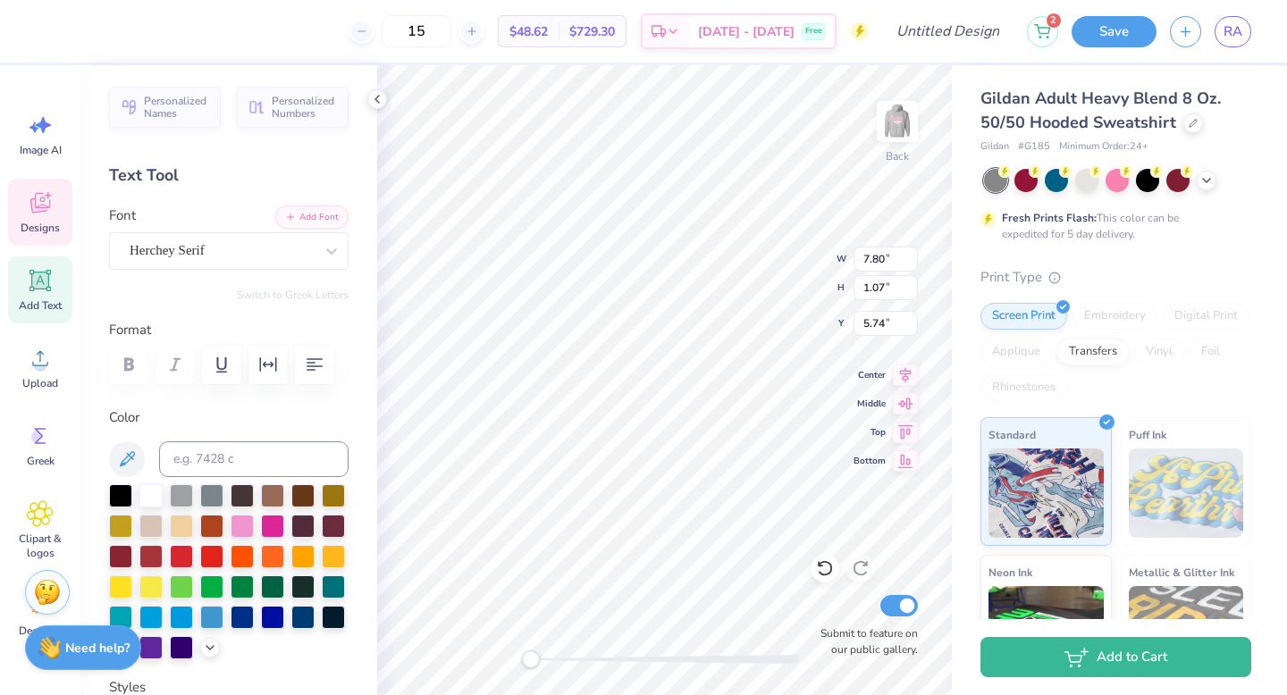
scroll to position [14, 2]
drag, startPoint x: 558, startPoint y: 667, endPoint x: 558, endPoint y: 655, distance: 11.6
click at [558, 655] on div "Accessibility label" at bounding box center [558, 659] width 18 height 18
drag, startPoint x: 565, startPoint y: 658, endPoint x: 523, endPoint y: 660, distance: 42.1
click at [523, 660] on div "Accessibility label" at bounding box center [531, 659] width 18 height 18
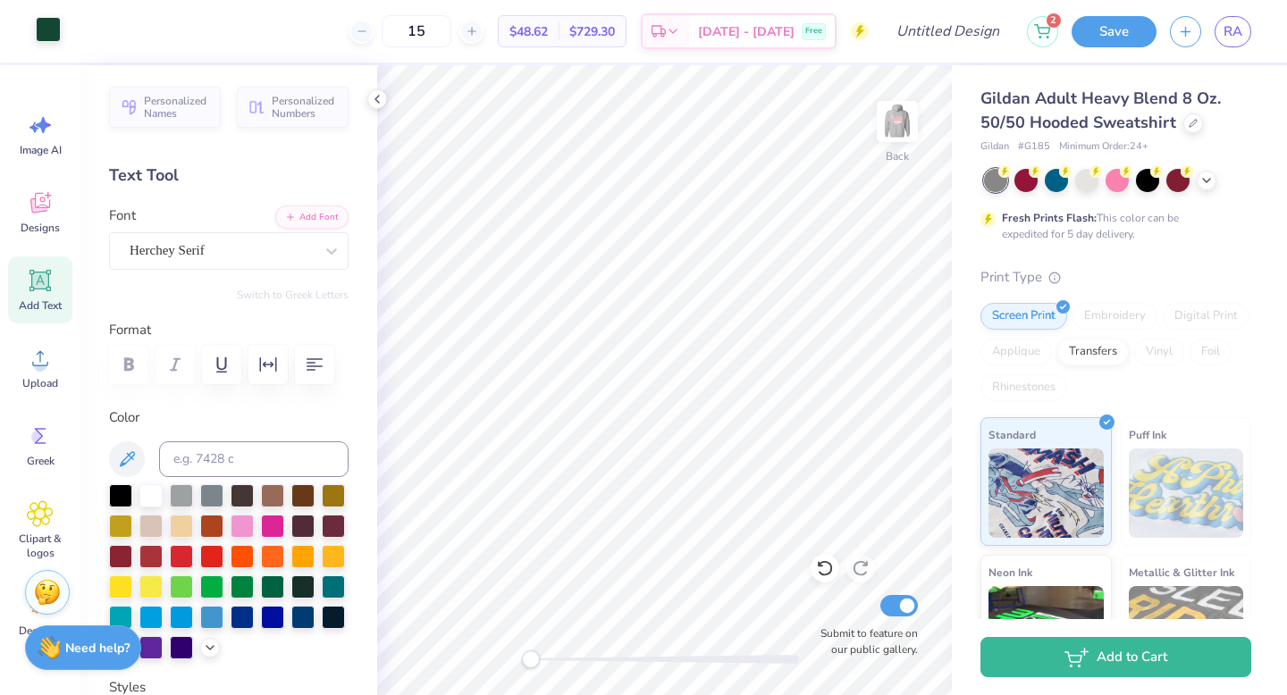
click at [51, 24] on div at bounding box center [48, 29] width 25 height 25
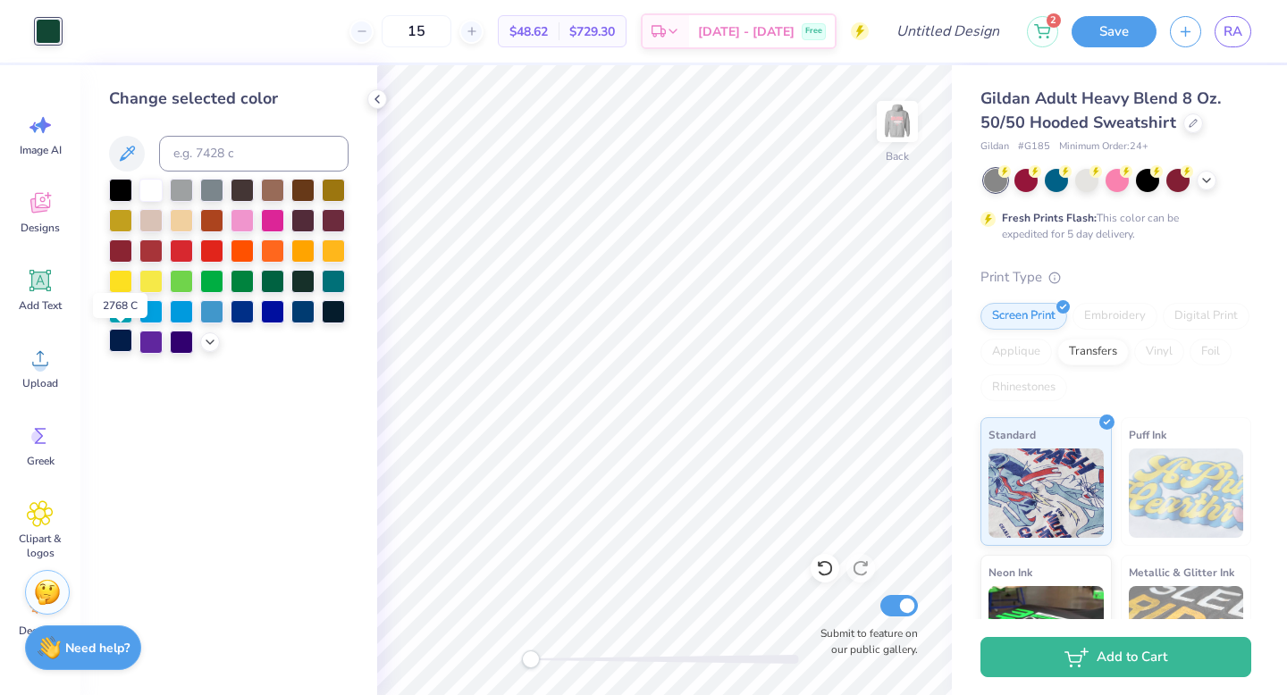
click at [119, 342] on div at bounding box center [120, 340] width 23 height 23
click at [326, 315] on div at bounding box center [333, 309] width 23 height 23
click at [298, 309] on div at bounding box center [302, 309] width 23 height 23
click at [193, 157] on input at bounding box center [253, 154] width 189 height 36
click at [1209, 180] on icon at bounding box center [1206, 179] width 14 height 14
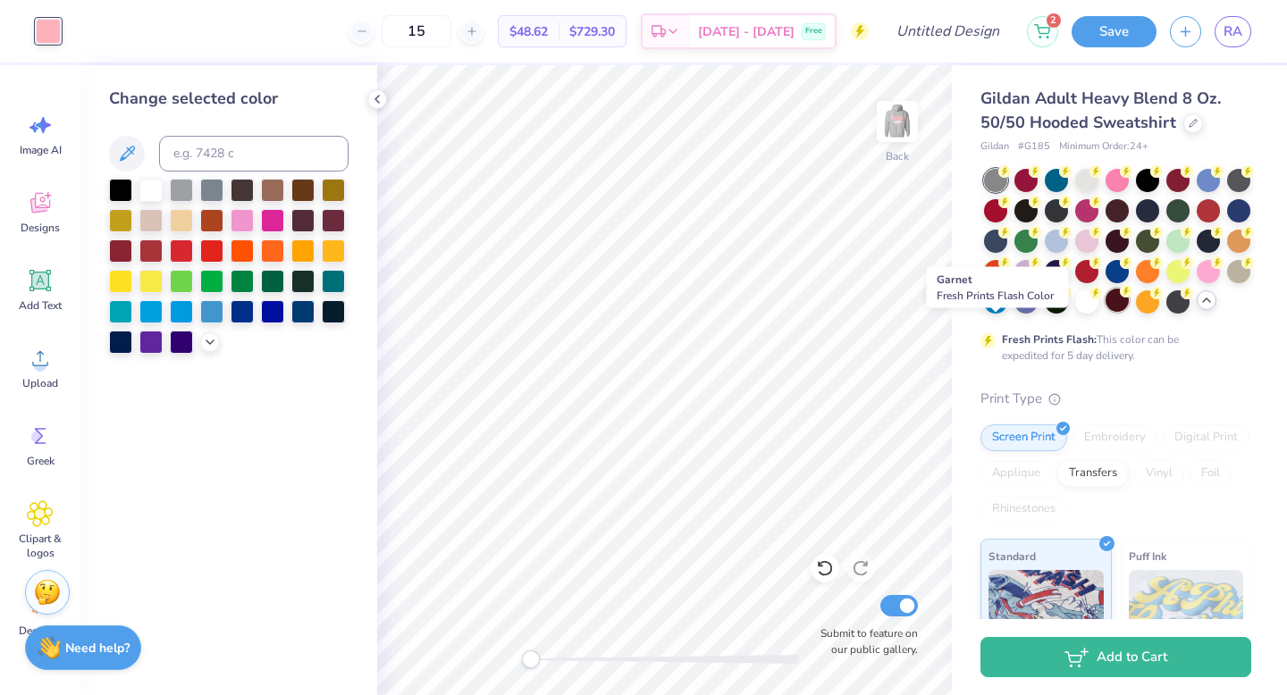
click at [1105, 312] on div at bounding box center [1116, 300] width 23 height 23
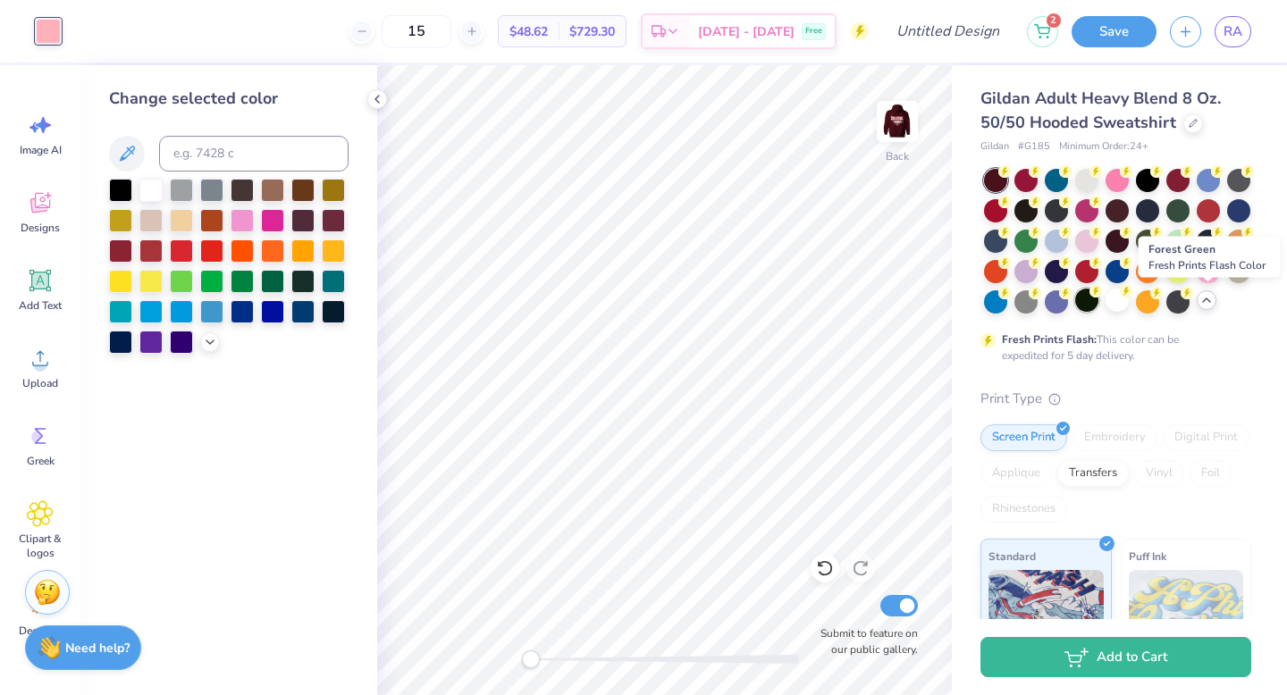
click at [1098, 309] on div at bounding box center [1086, 300] width 23 height 23
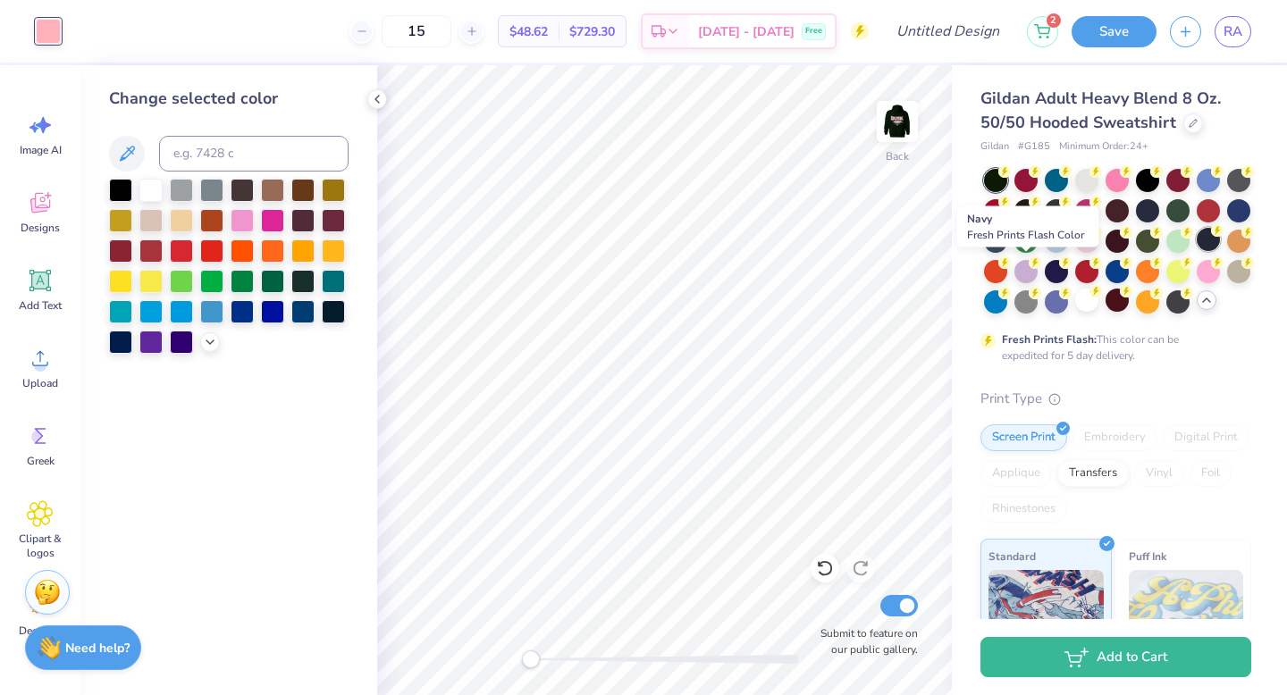
click at [1196, 251] on div at bounding box center [1207, 239] width 23 height 23
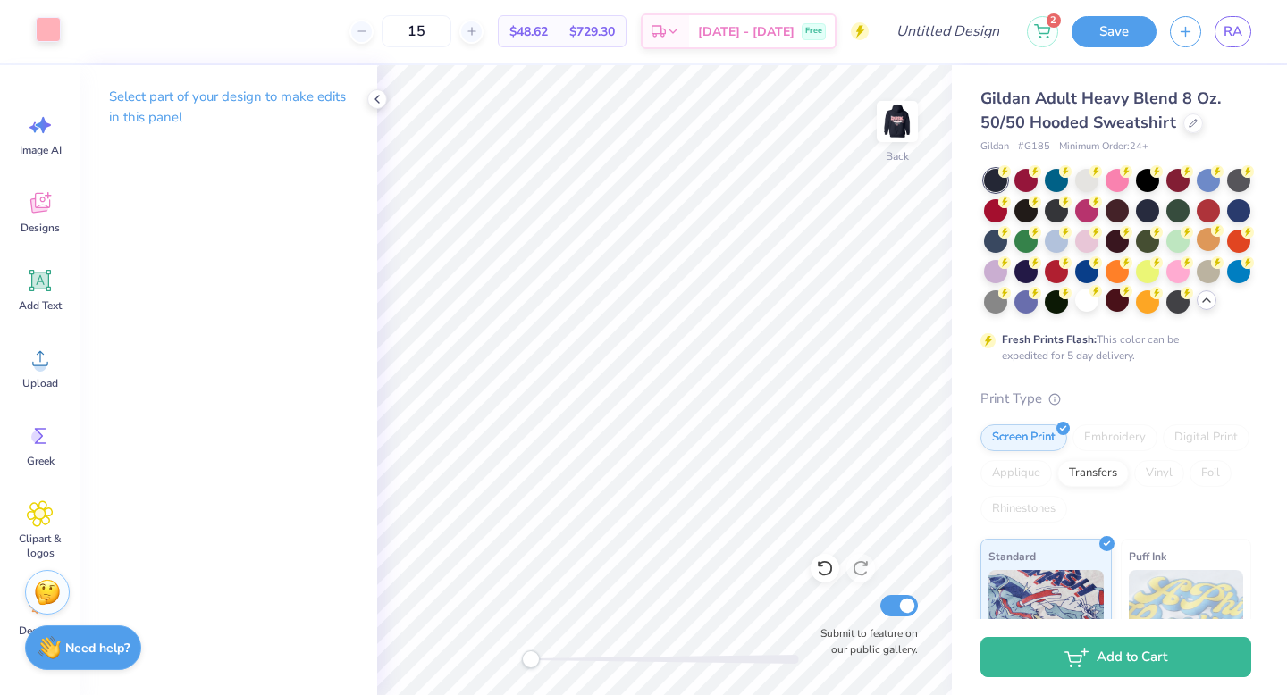
click at [58, 22] on div at bounding box center [48, 29] width 25 height 25
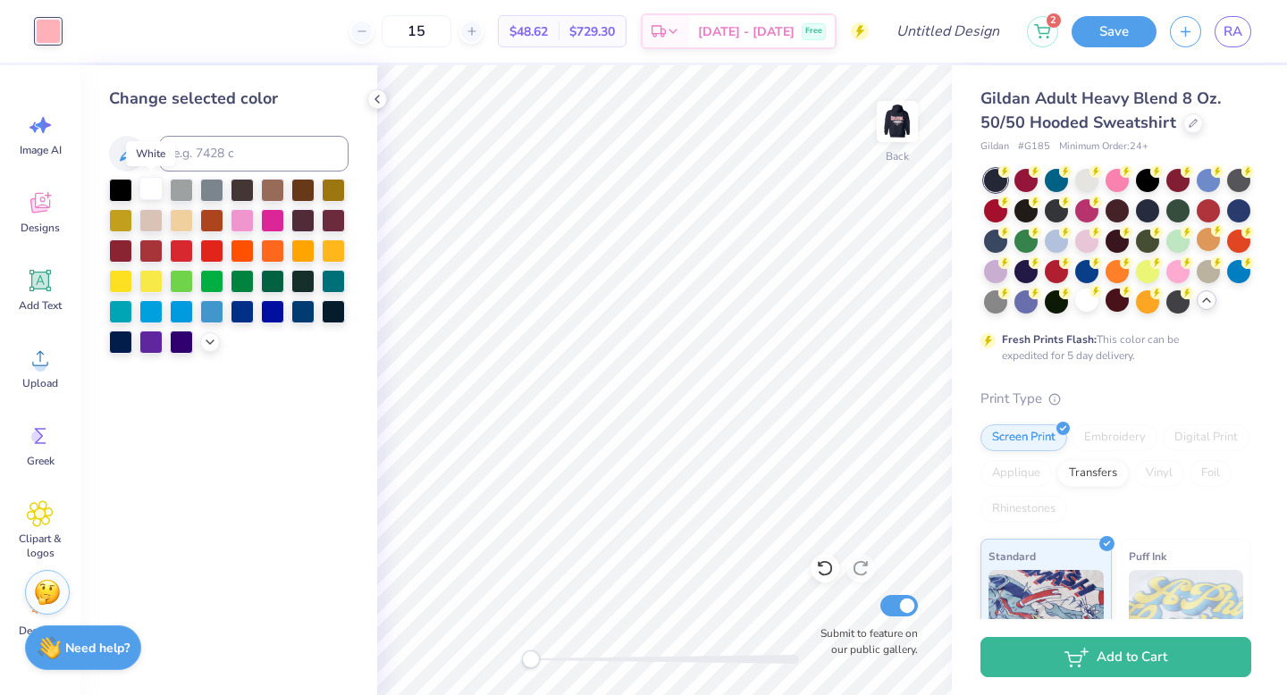
click at [147, 188] on div at bounding box center [150, 188] width 23 height 23
click at [189, 197] on div at bounding box center [181, 188] width 23 height 23
click at [296, 223] on div at bounding box center [302, 218] width 23 height 23
click at [127, 352] on div at bounding box center [120, 340] width 23 height 23
click at [214, 306] on div at bounding box center [211, 309] width 23 height 23
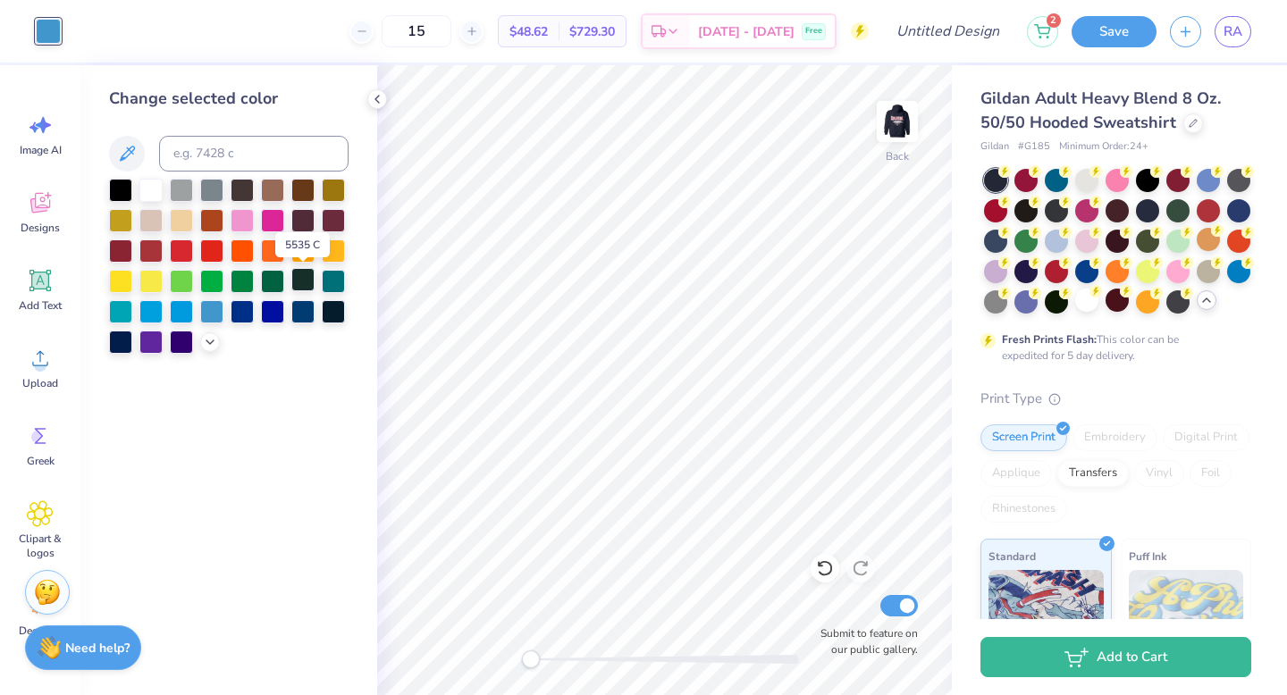
click at [303, 285] on div at bounding box center [302, 279] width 23 height 23
click at [1007, 250] on div at bounding box center [995, 239] width 23 height 23
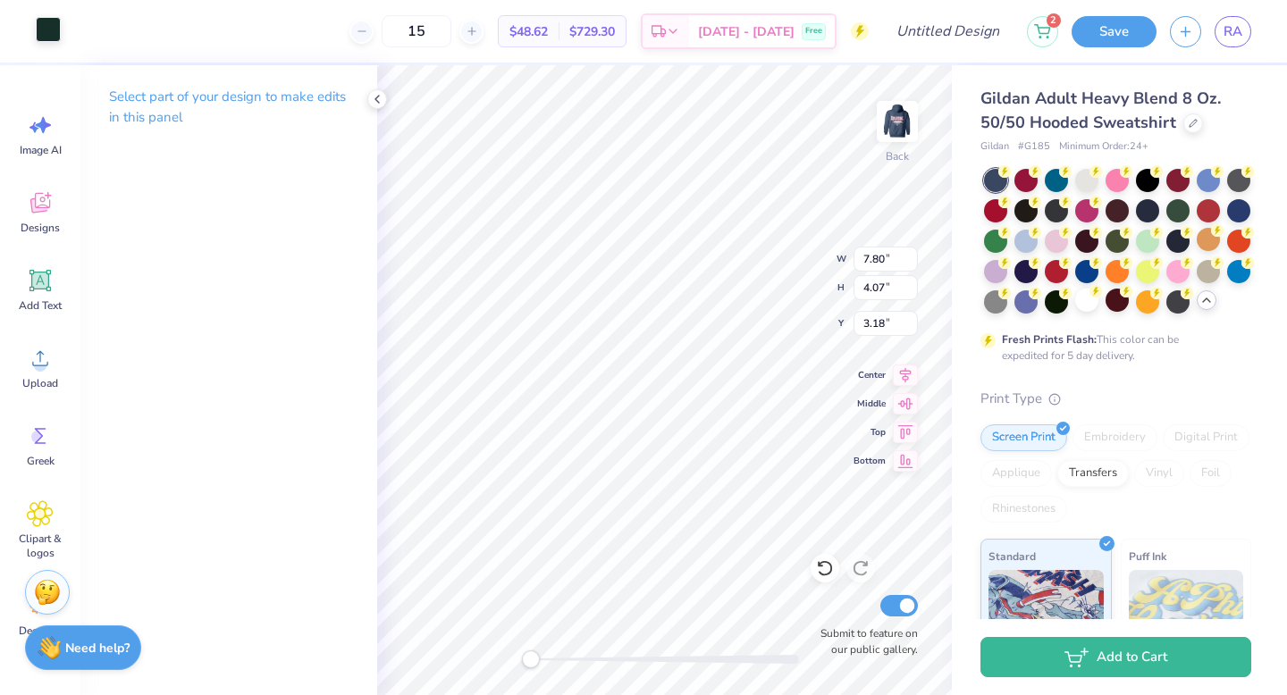
click at [49, 33] on div at bounding box center [48, 29] width 25 height 25
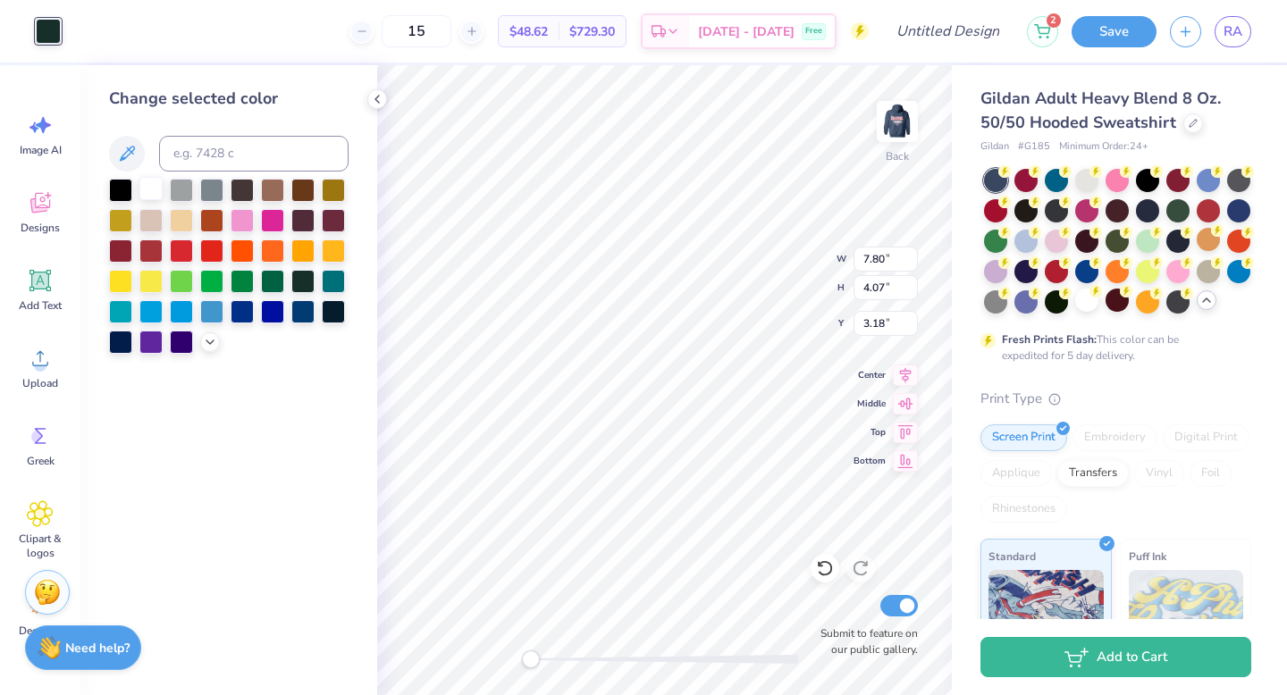
click at [151, 193] on div at bounding box center [150, 188] width 23 height 23
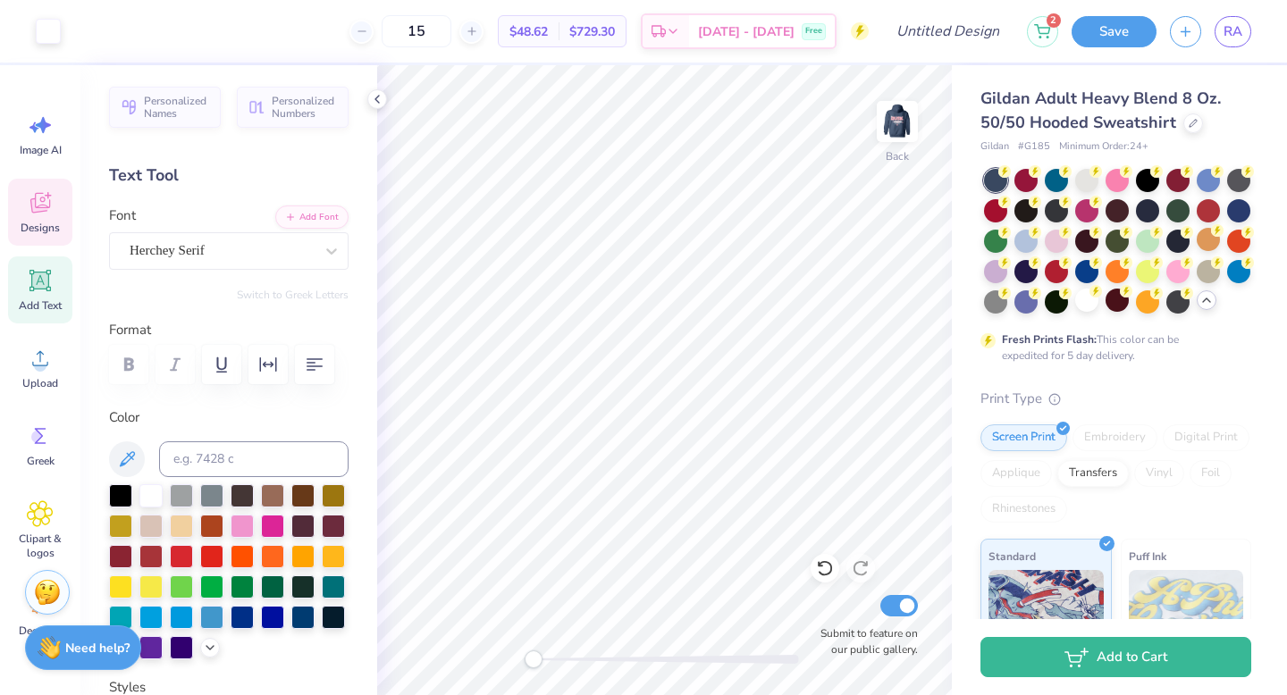
click at [28, 225] on span "Designs" at bounding box center [40, 228] width 39 height 14
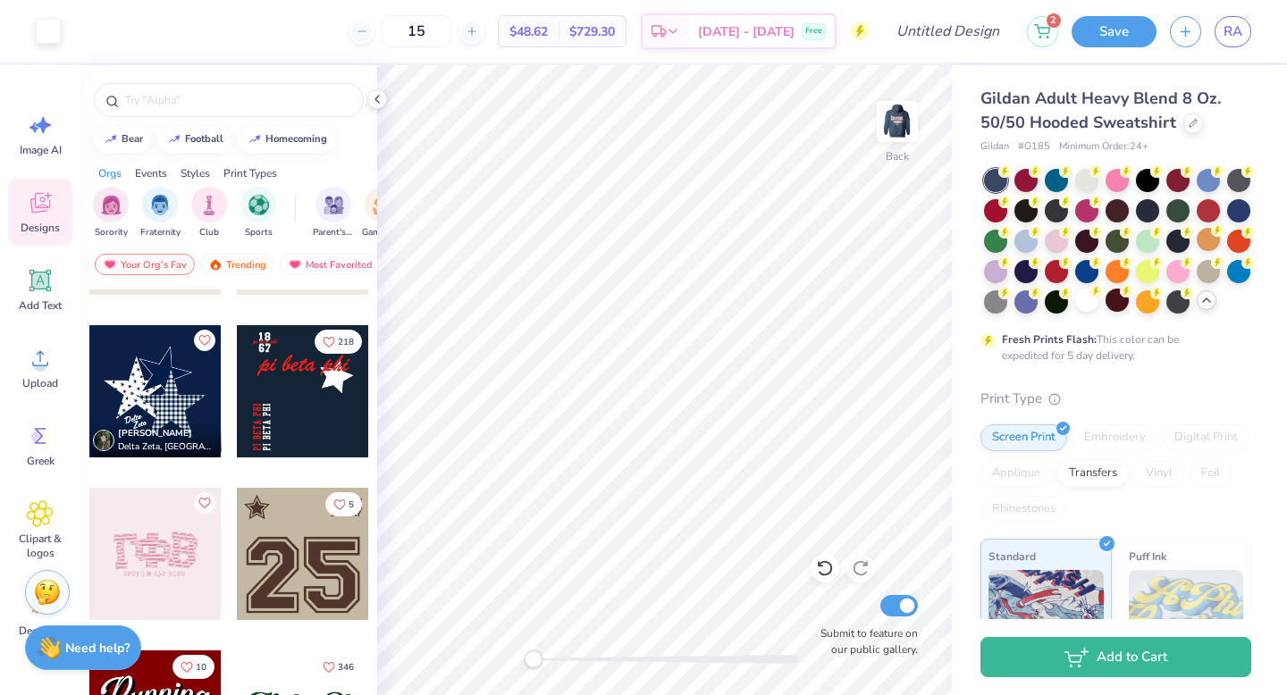
scroll to position [1590, 0]
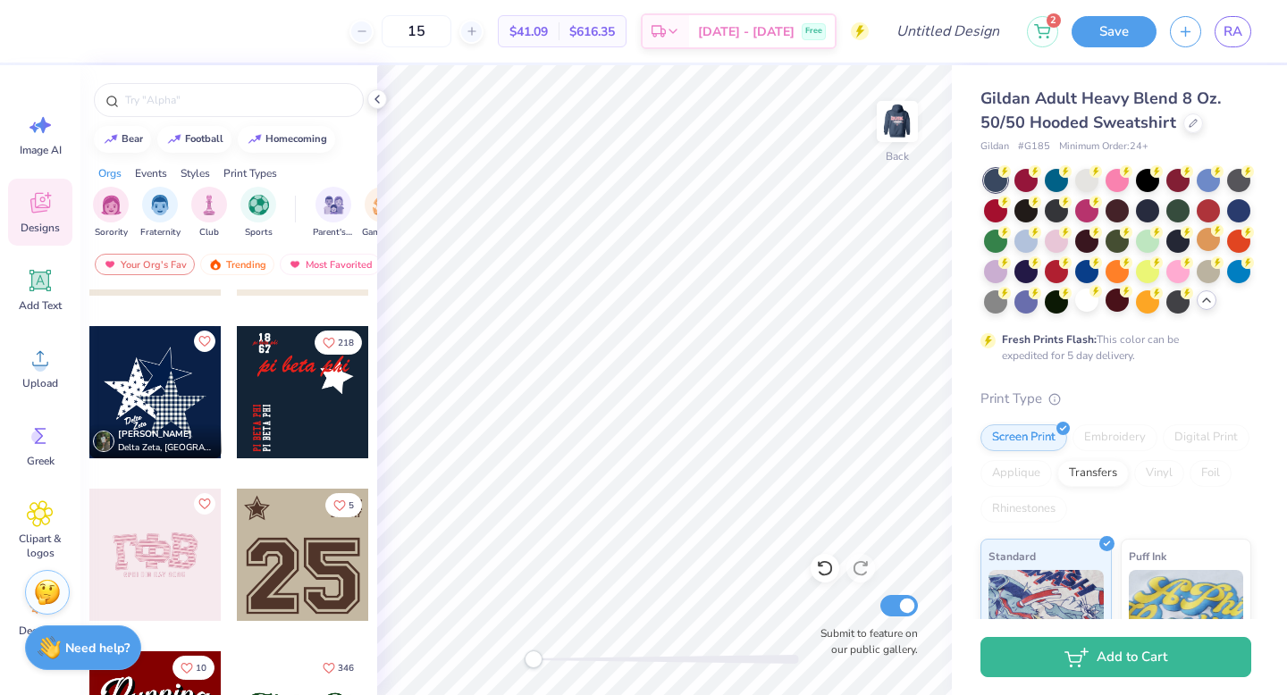
click at [312, 399] on div at bounding box center [303, 392] width 132 height 132
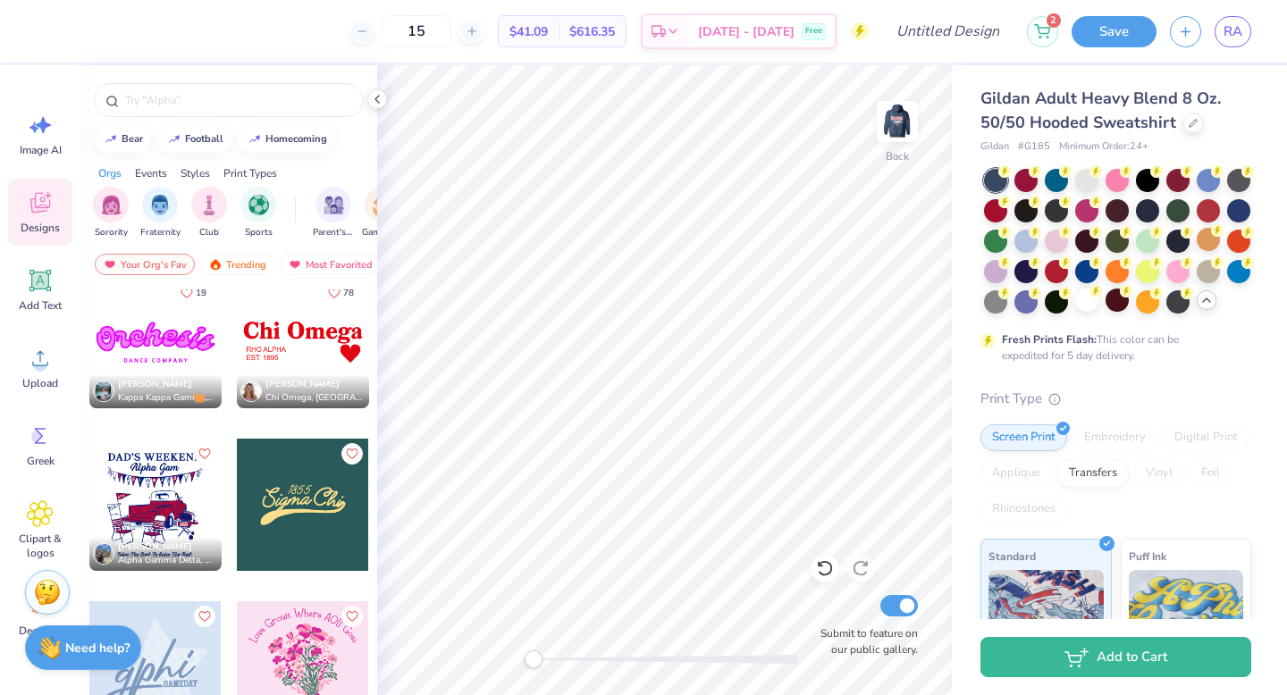
scroll to position [4895, 0]
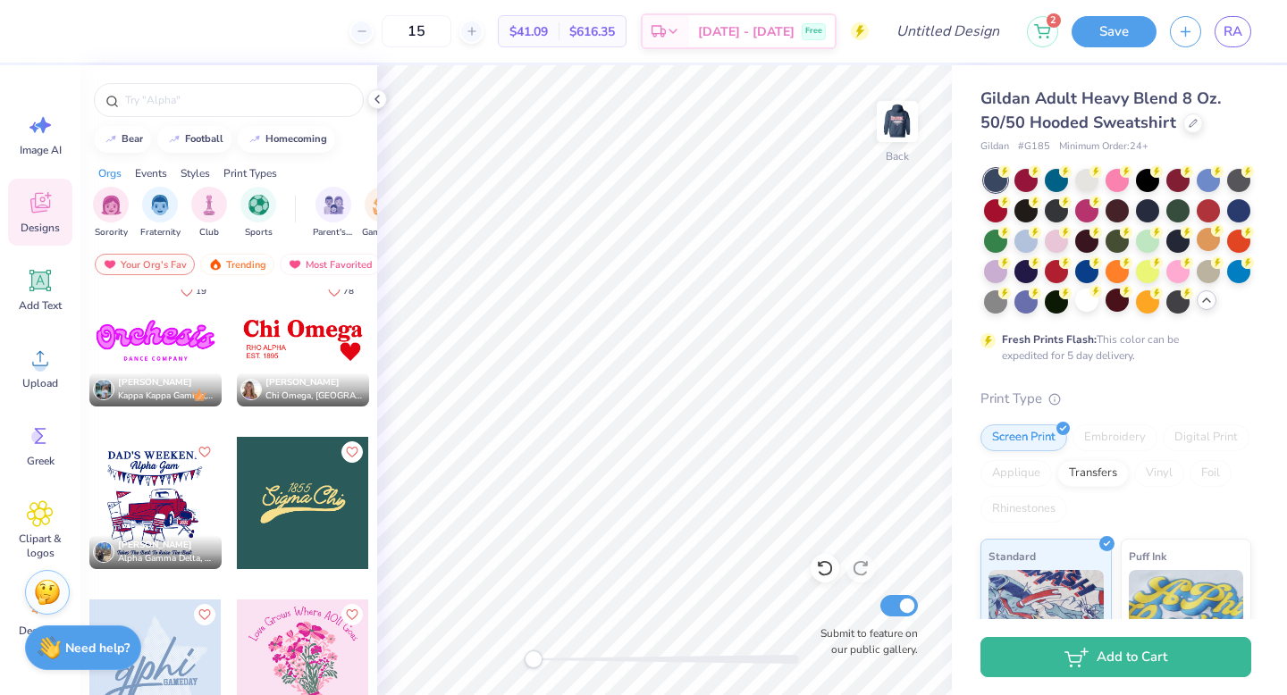
click at [306, 339] on div at bounding box center [303, 340] width 132 height 132
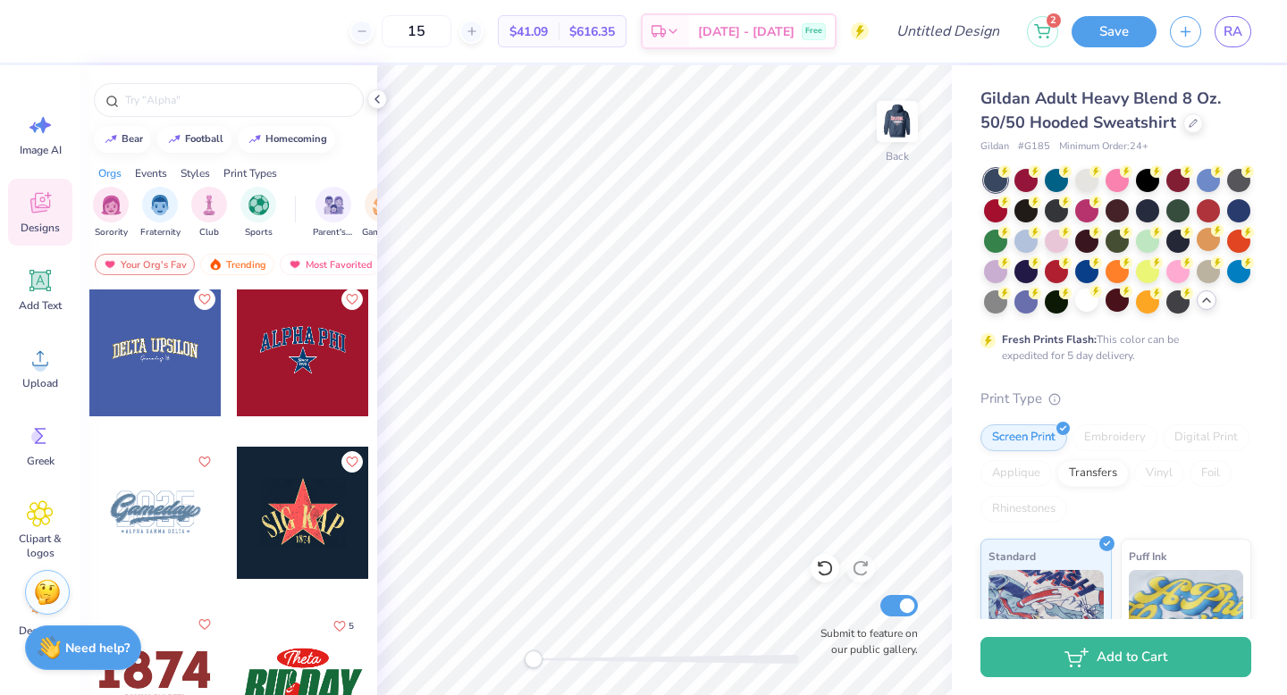
scroll to position [6349, 0]
click at [323, 494] on div at bounding box center [169, 512] width 397 height 132
click at [277, 360] on div at bounding box center [303, 349] width 132 height 132
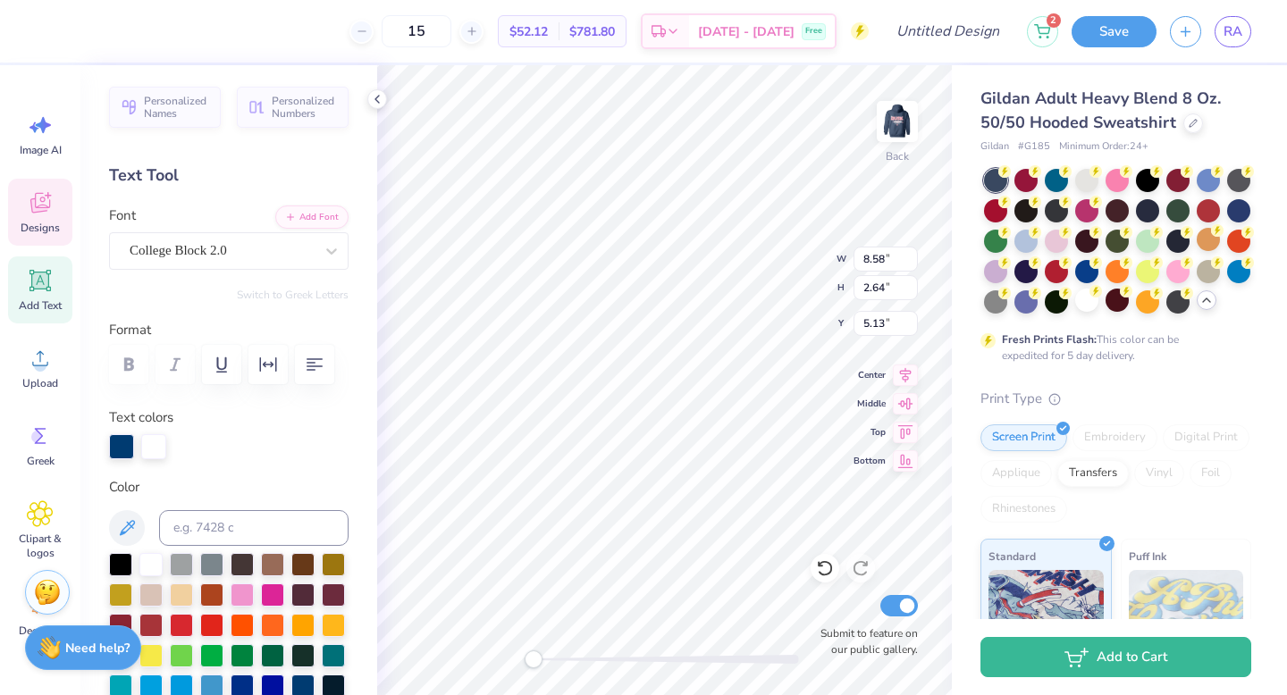
scroll to position [14, 3]
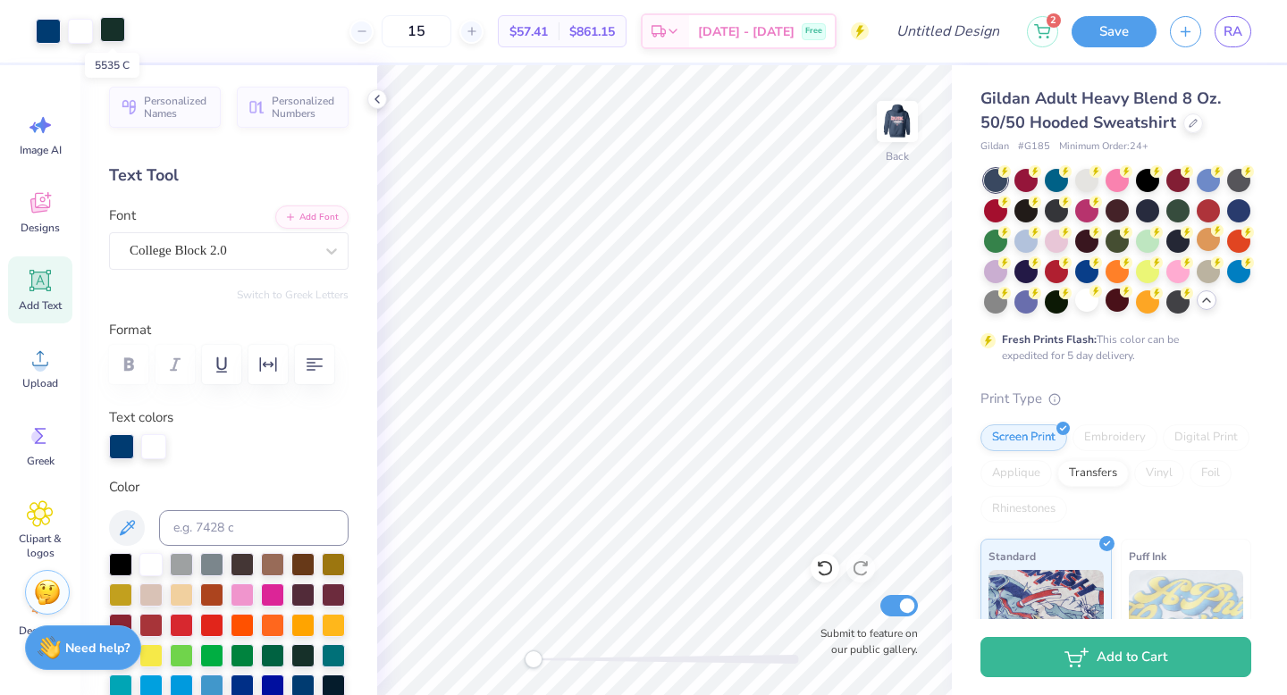
click at [114, 36] on div at bounding box center [112, 29] width 25 height 25
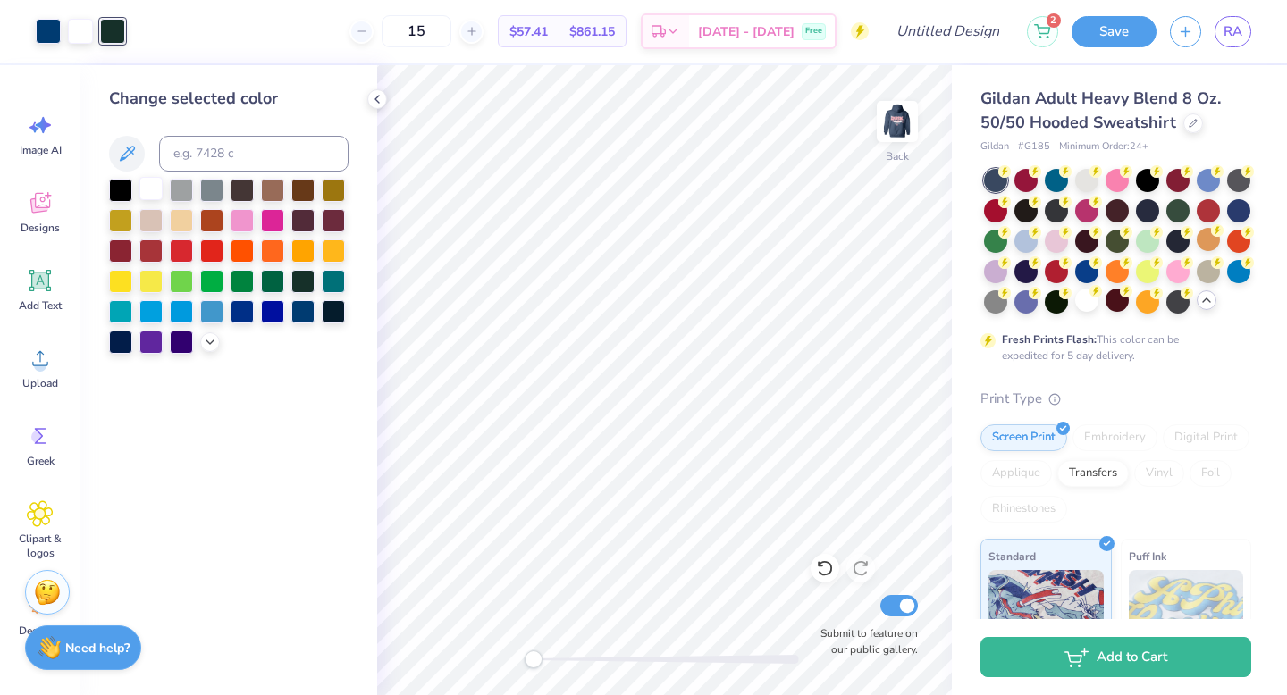
click at [156, 196] on div at bounding box center [150, 188] width 23 height 23
click at [296, 315] on div at bounding box center [302, 309] width 23 height 23
click at [824, 562] on icon at bounding box center [824, 569] width 15 height 16
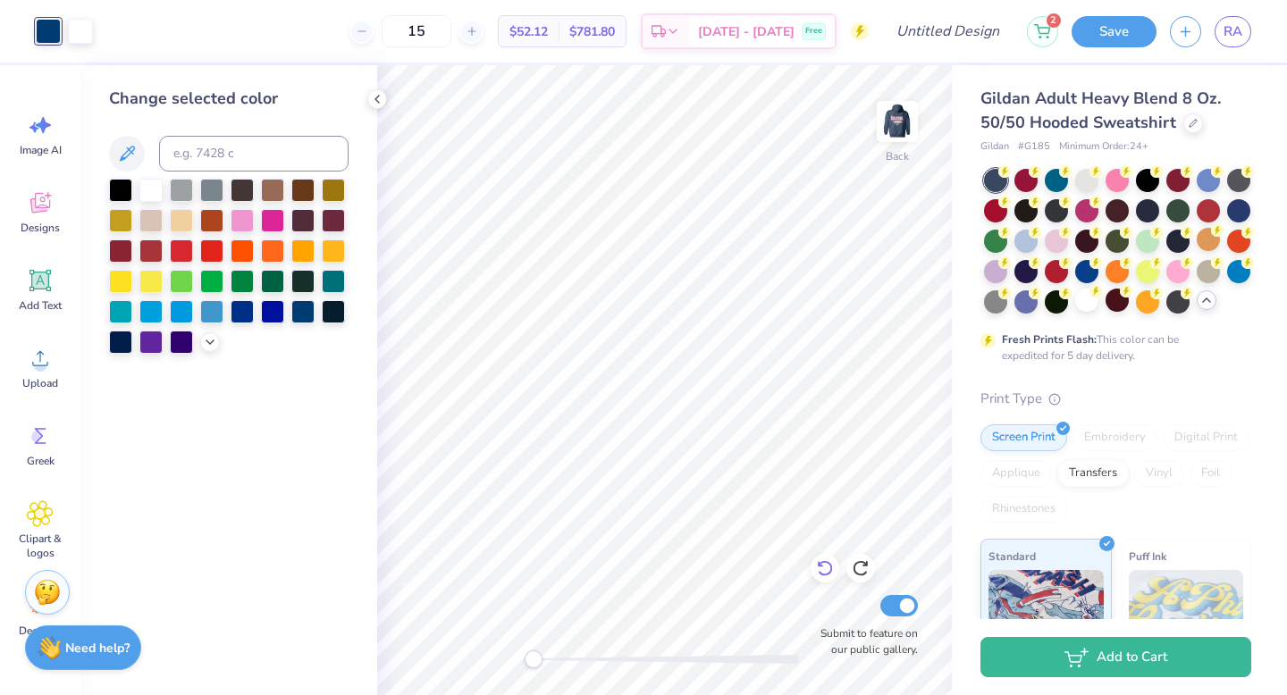
click at [818, 575] on icon at bounding box center [825, 568] width 18 height 18
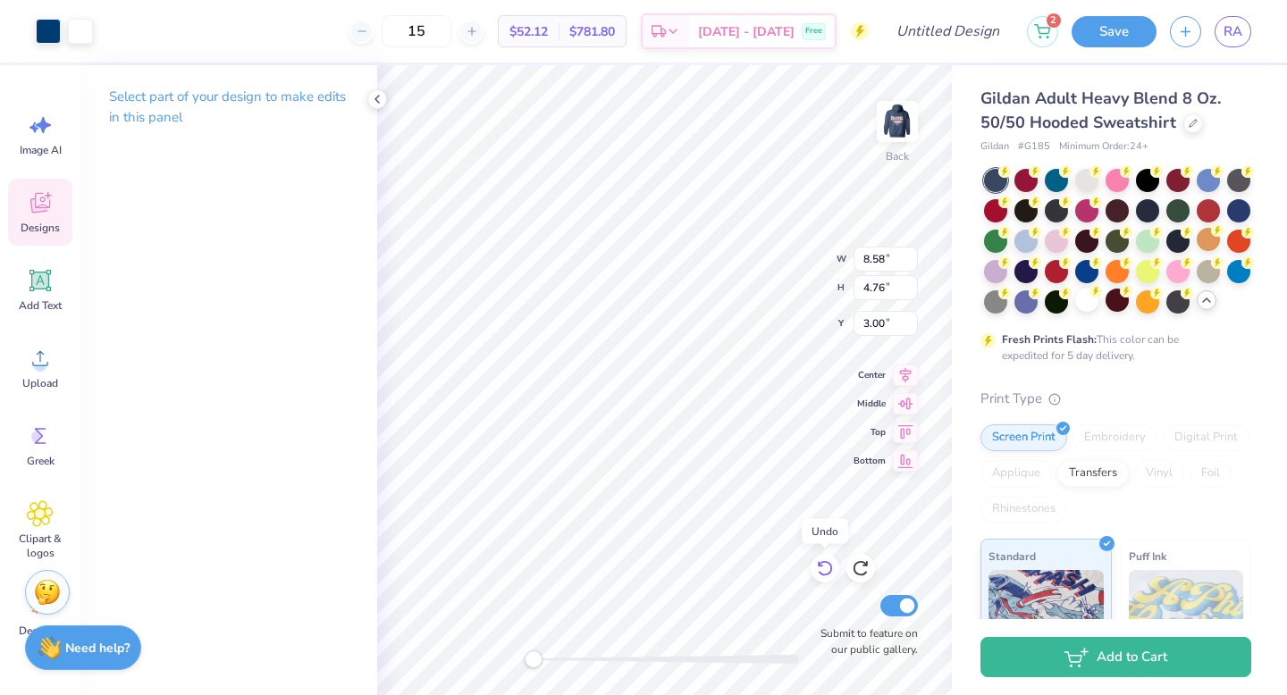
click at [818, 575] on icon at bounding box center [825, 568] width 18 height 18
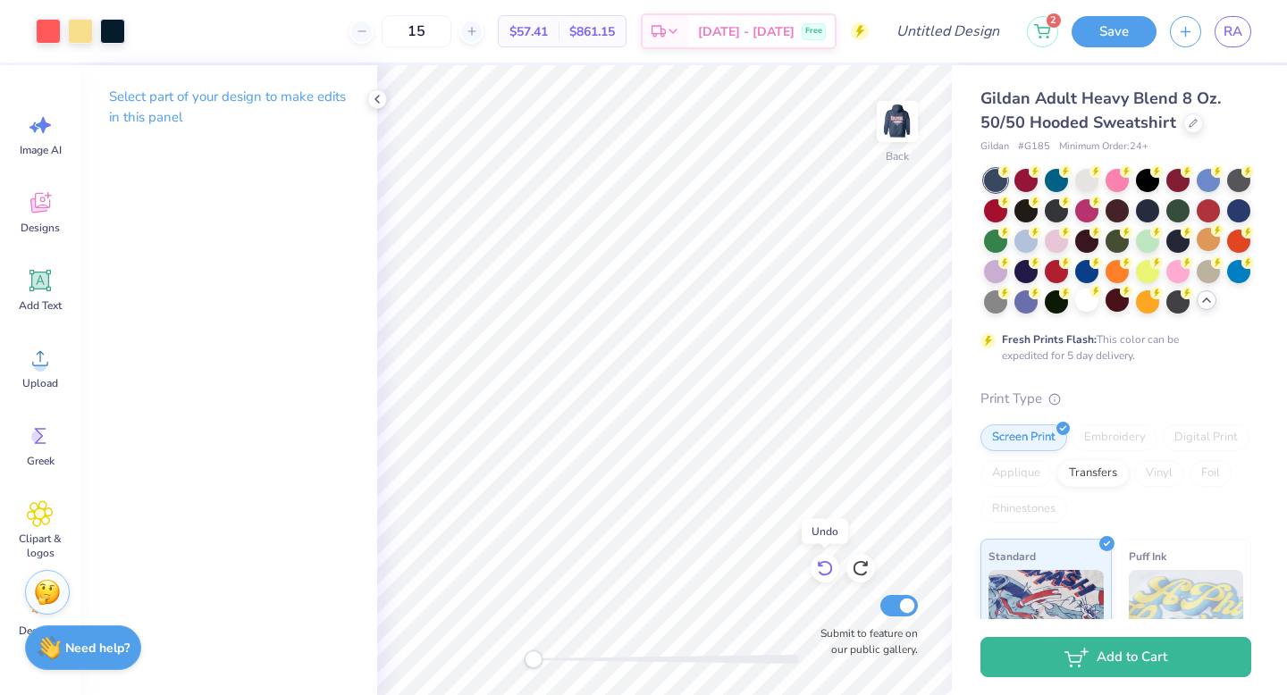
click at [818, 575] on icon at bounding box center [825, 568] width 18 height 18
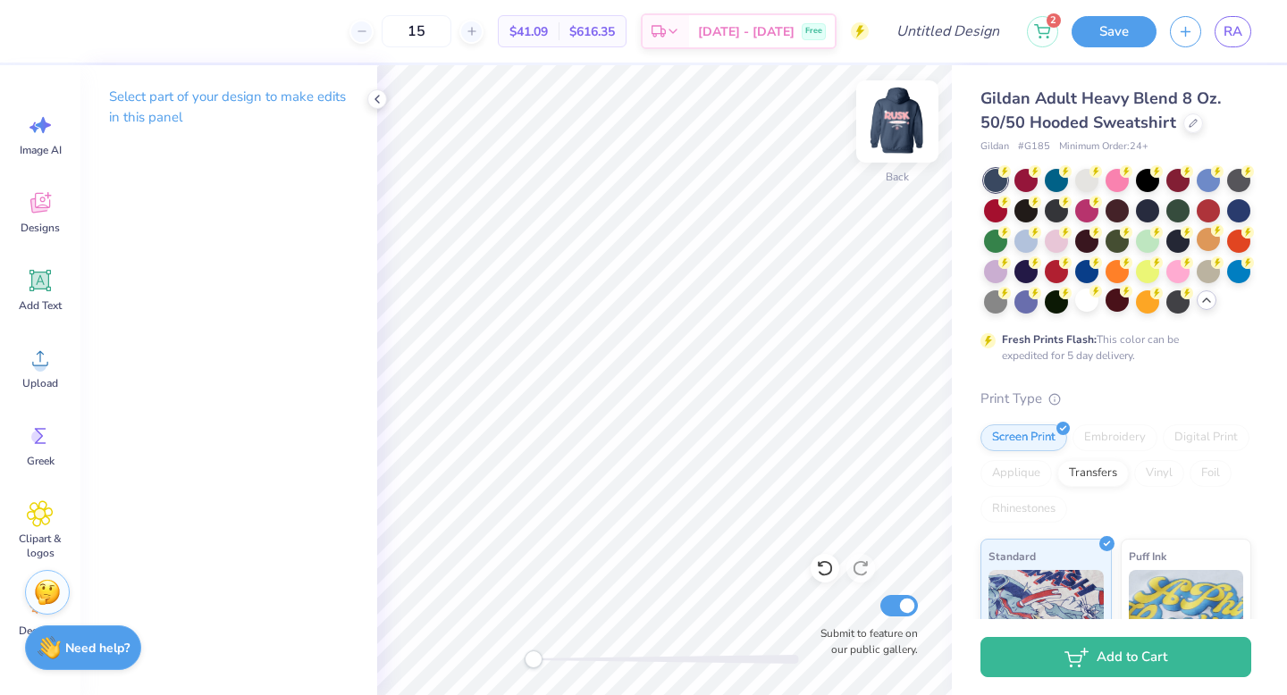
click at [896, 140] on img at bounding box center [896, 121] width 71 height 71
click at [1166, 251] on div at bounding box center [1177, 239] width 23 height 23
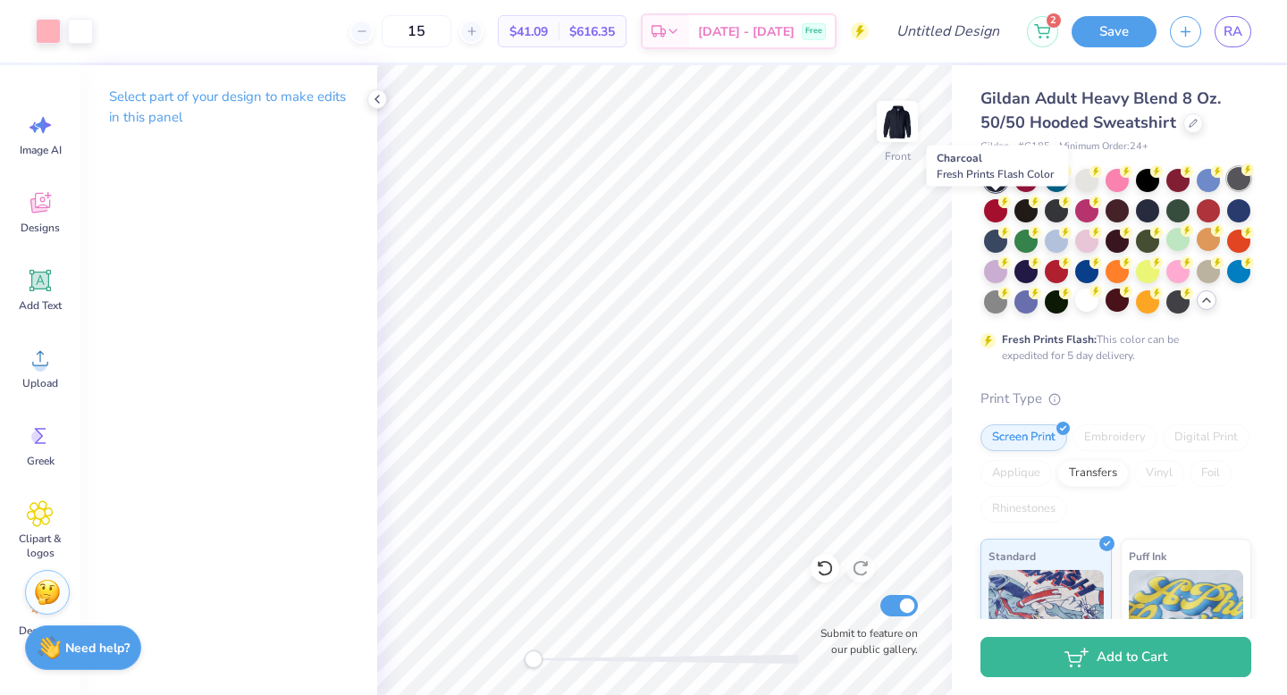
click at [1227, 190] on div at bounding box center [1238, 178] width 23 height 23
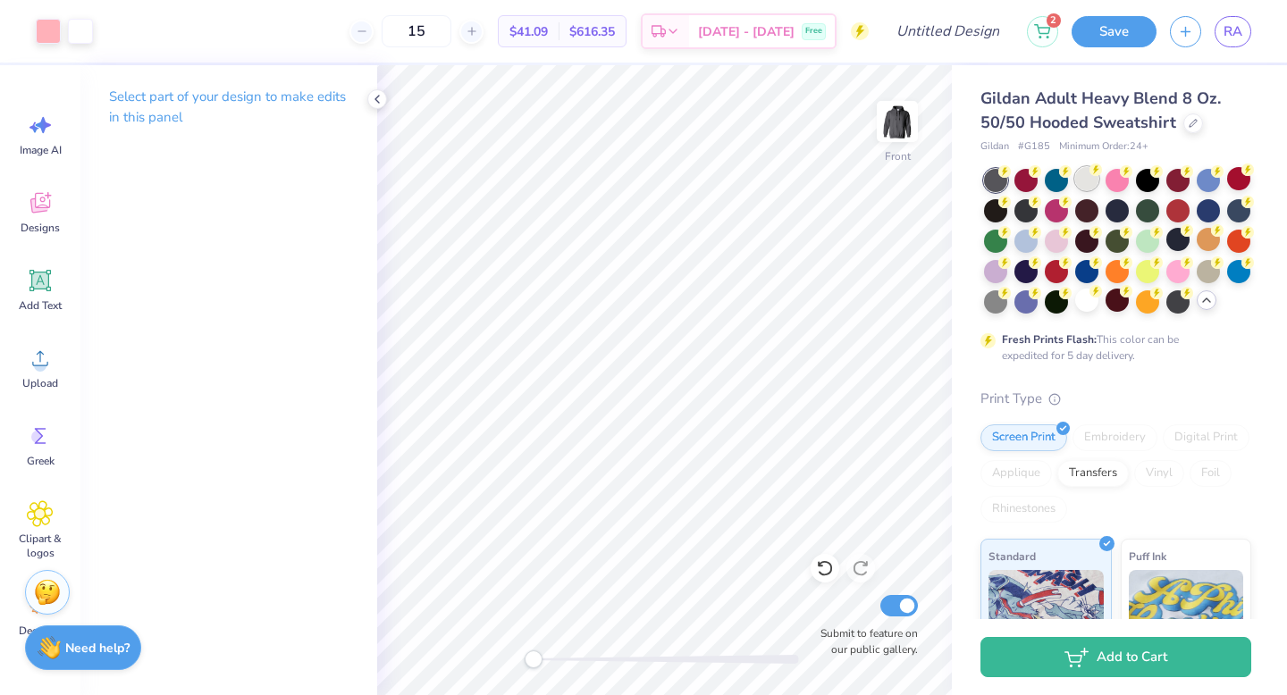
click at [1094, 180] on div at bounding box center [1086, 178] width 23 height 23
click at [1196, 281] on div at bounding box center [1207, 269] width 23 height 23
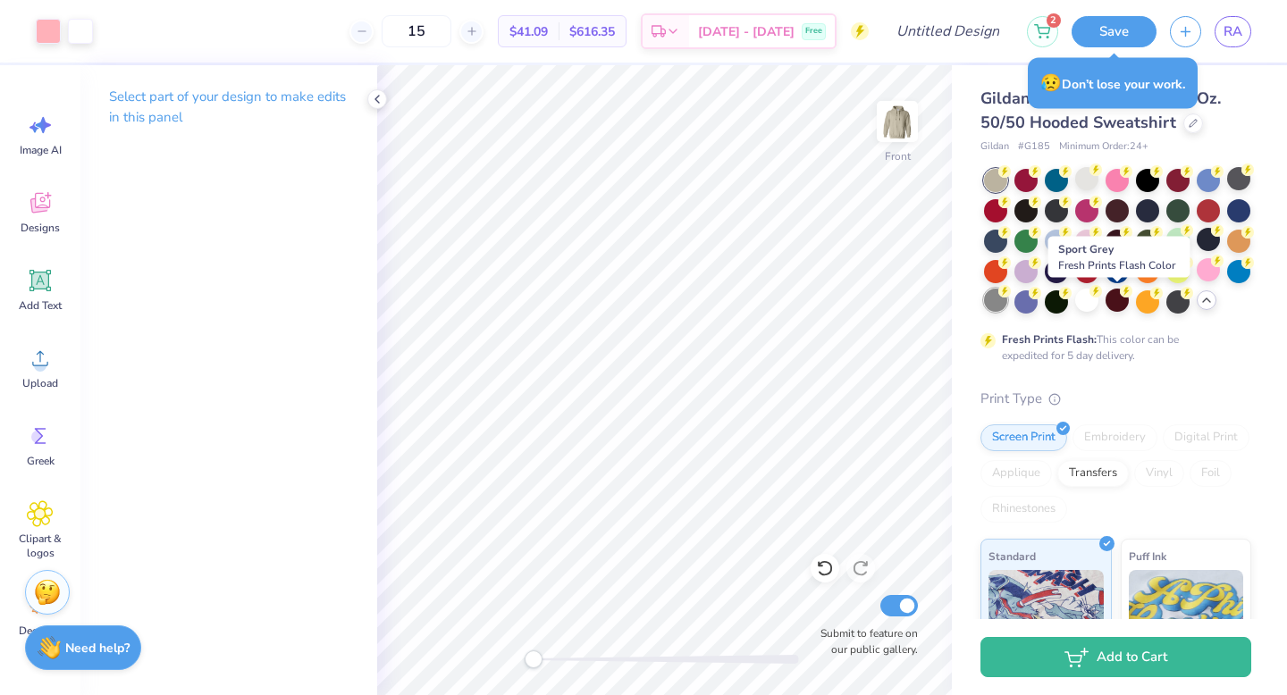
click at [1007, 306] on div at bounding box center [995, 300] width 23 height 23
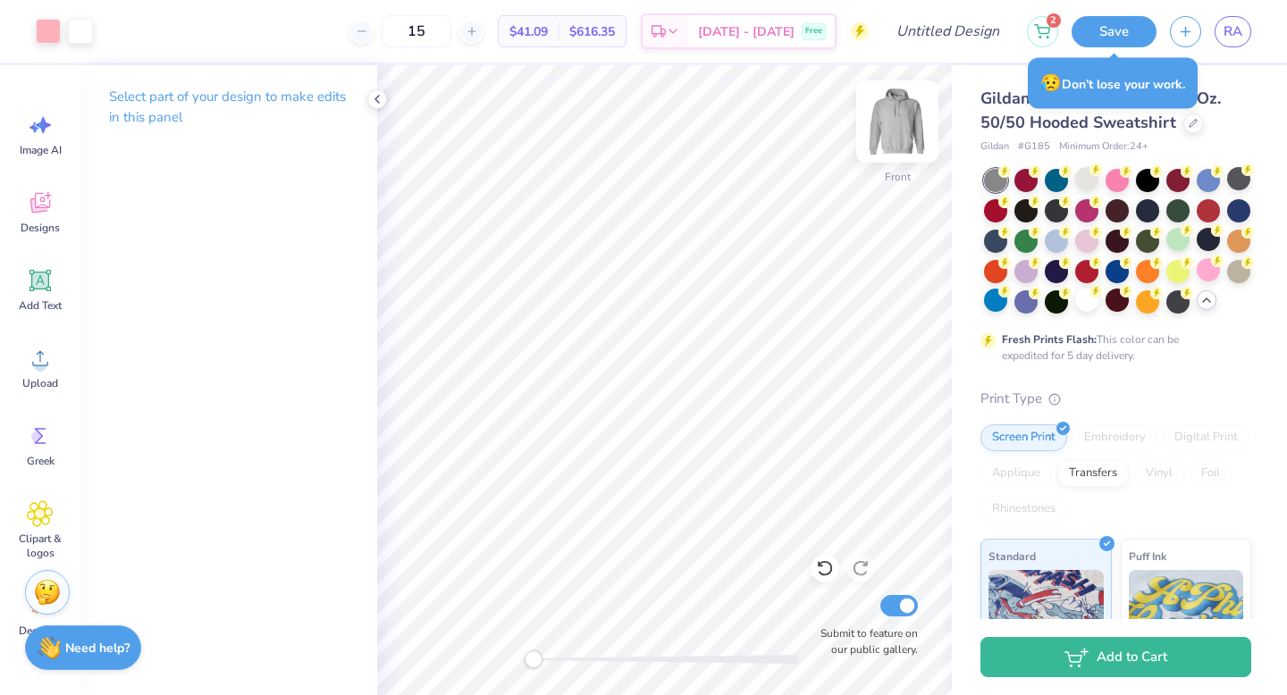
click at [904, 149] on img at bounding box center [896, 121] width 71 height 71
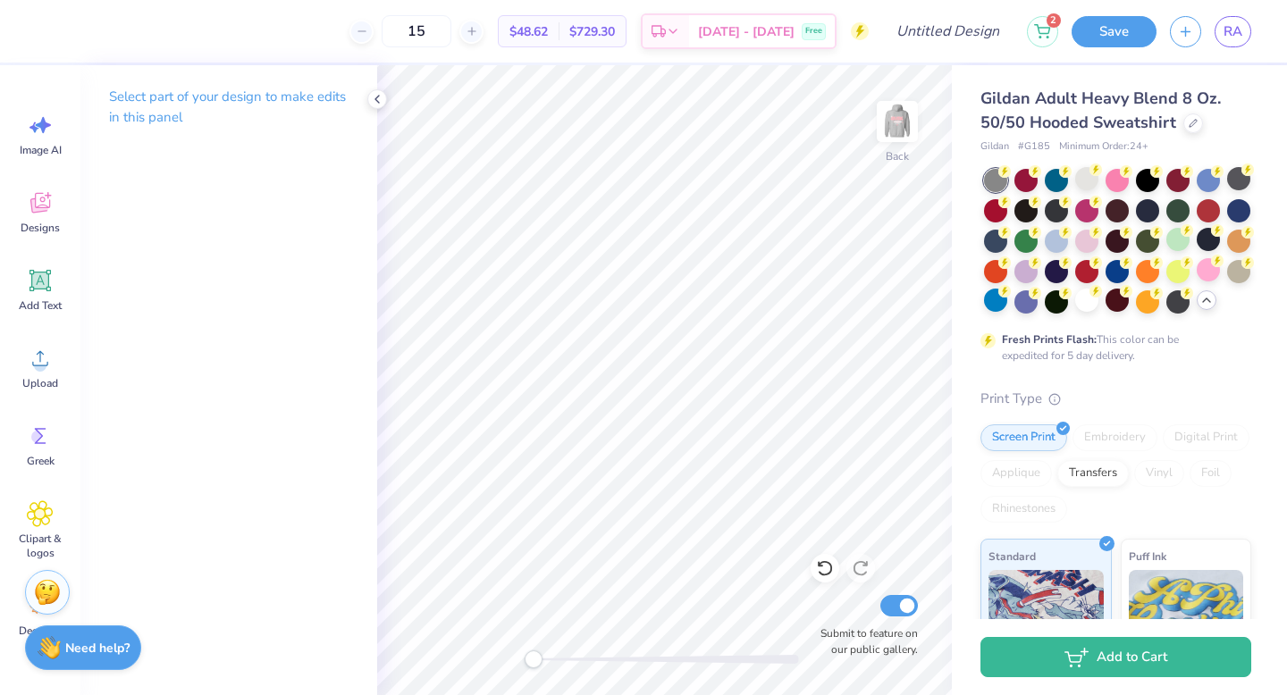
click at [906, 119] on img at bounding box center [897, 122] width 36 height 36
click at [88, 25] on div at bounding box center [80, 29] width 25 height 25
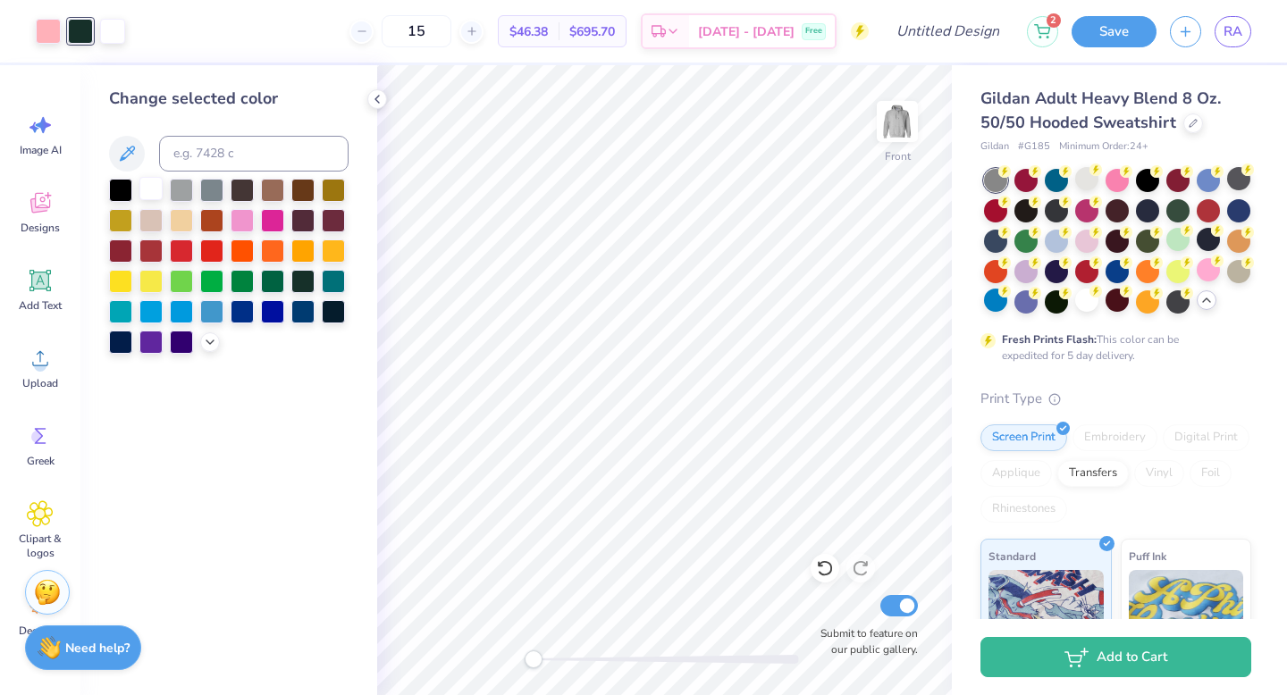
click at [149, 190] on div at bounding box center [150, 188] width 23 height 23
click at [1112, 30] on button "Save" at bounding box center [1113, 28] width 85 height 31
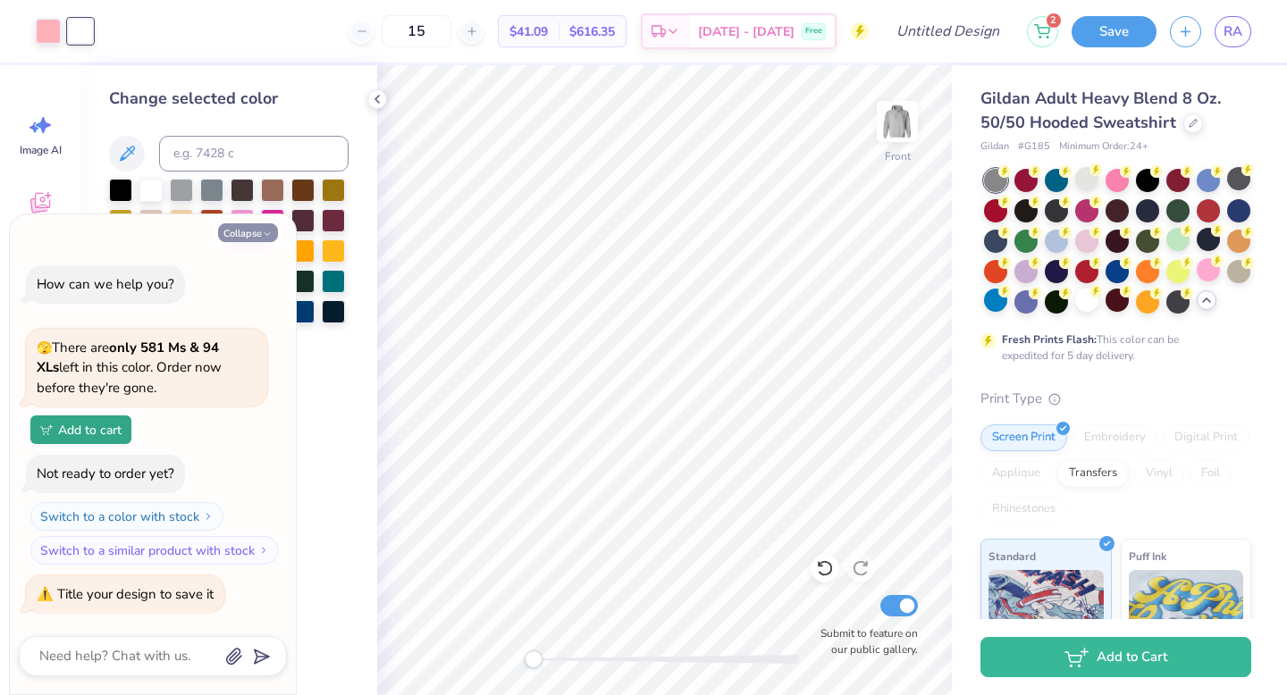
click at [263, 240] on button "Collapse" at bounding box center [248, 232] width 60 height 19
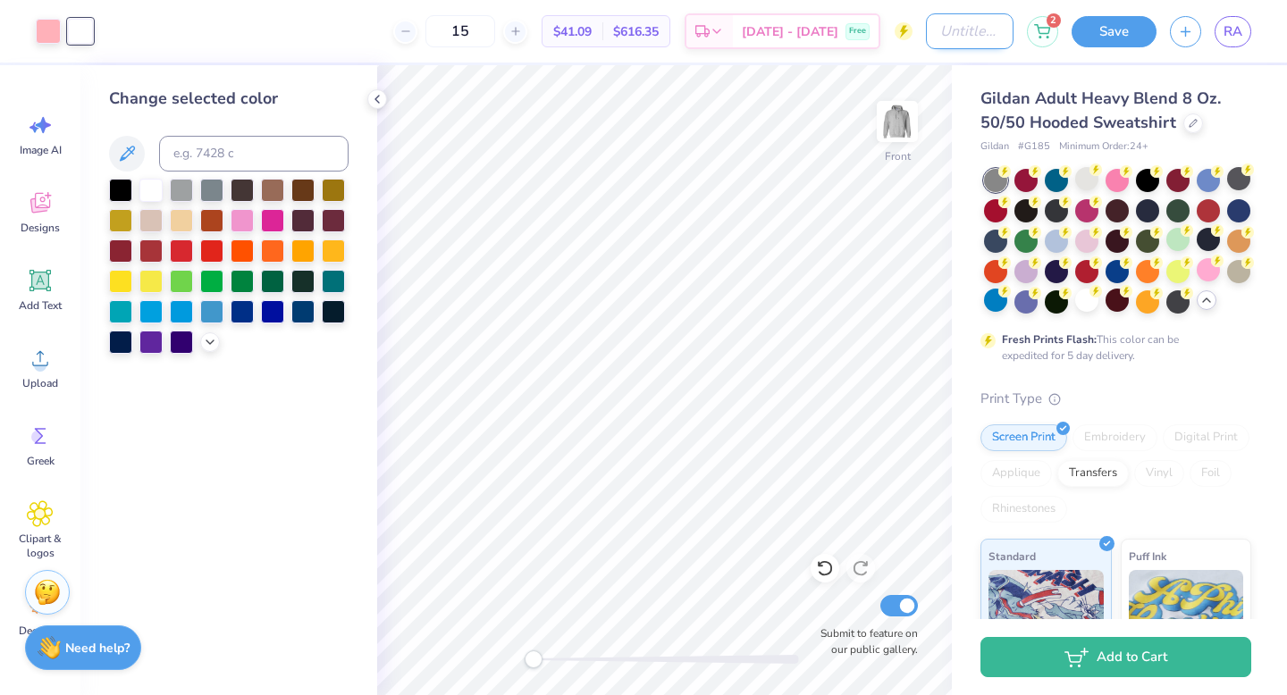
click at [926, 36] on input "Design Title" at bounding box center [970, 31] width 88 height 36
click at [1124, 32] on button "Save" at bounding box center [1113, 28] width 85 height 31
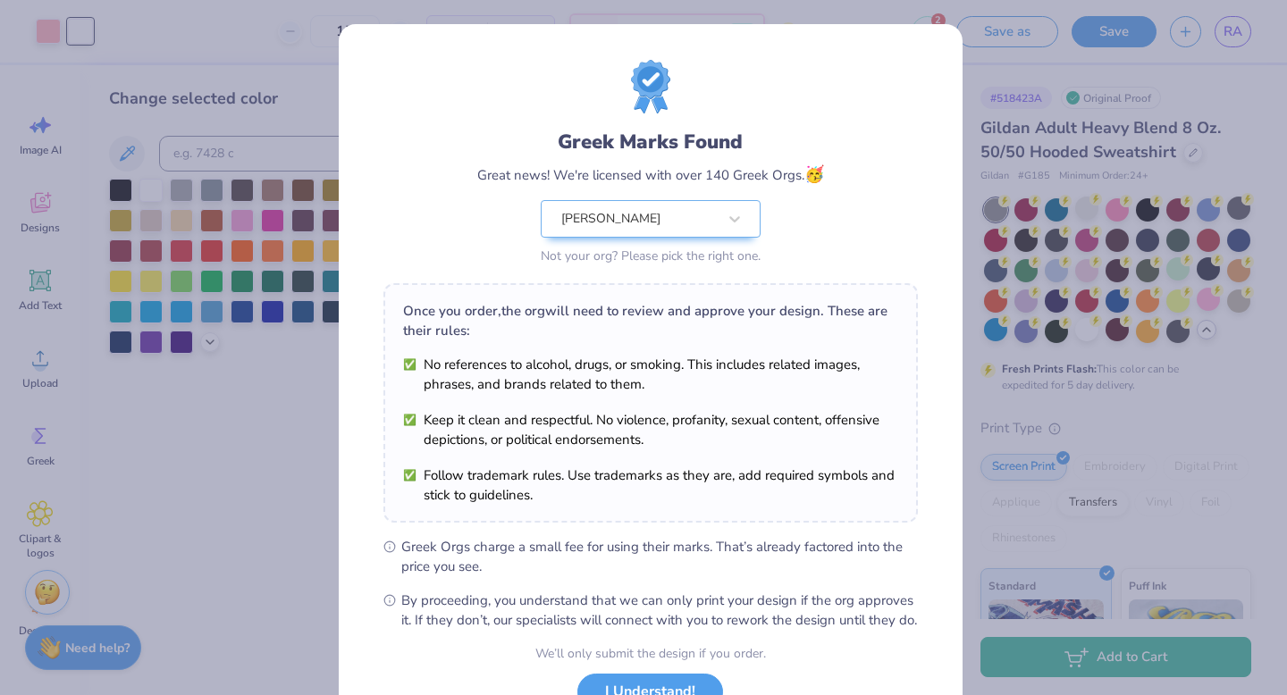
click at [295, 280] on div "Greek Marks Found Great news! We're licensed with over 140 Greek Orgs. 🥳 Rusk N…" at bounding box center [643, 347] width 1287 height 695
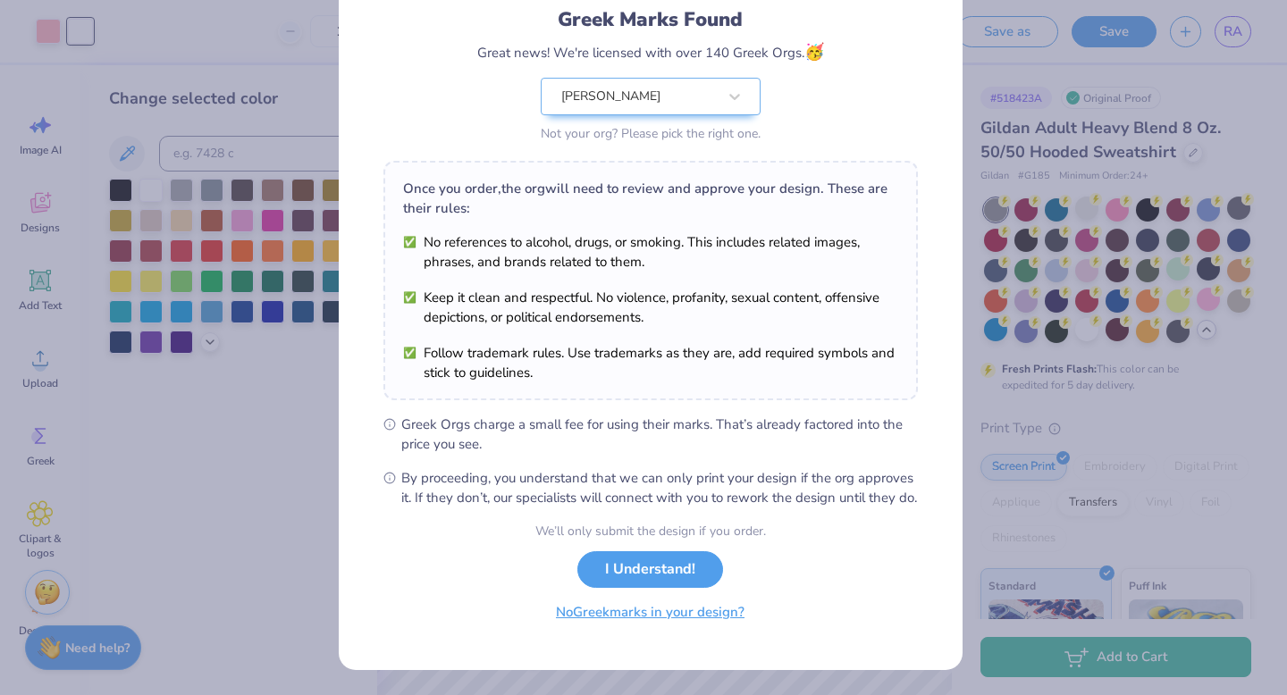
click at [592, 619] on button "No Greek marks in your design?" at bounding box center [650, 612] width 219 height 37
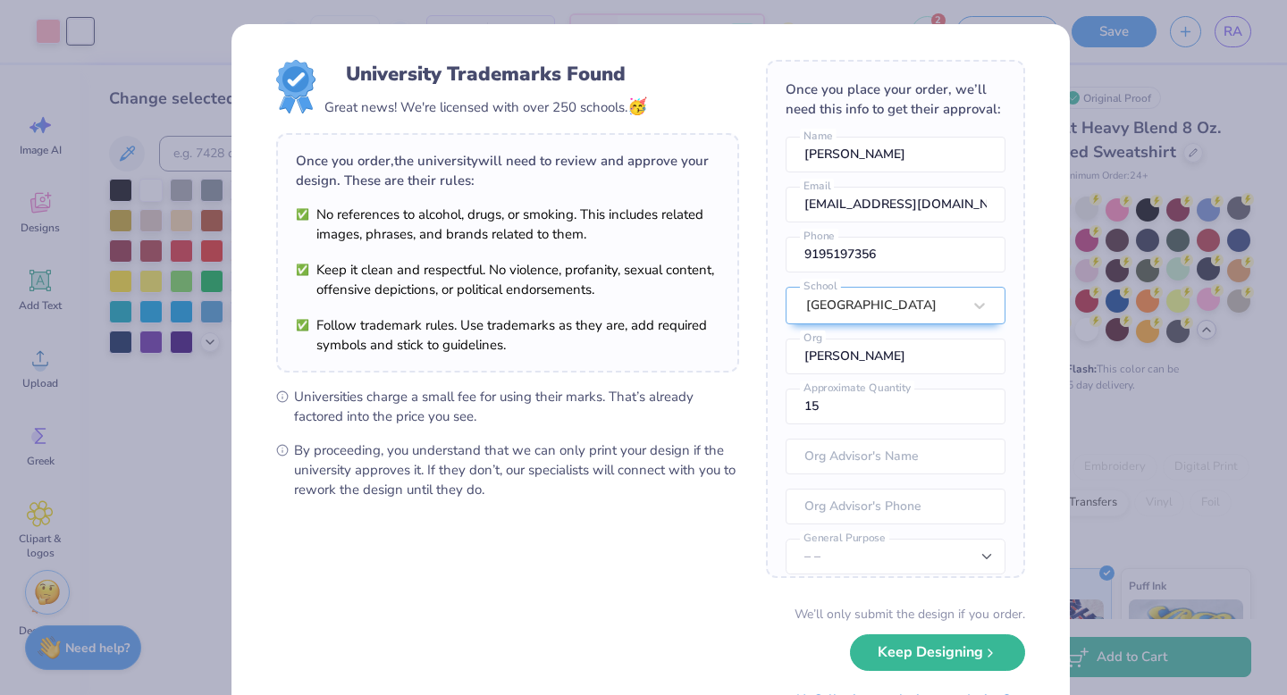
scroll to position [82, 0]
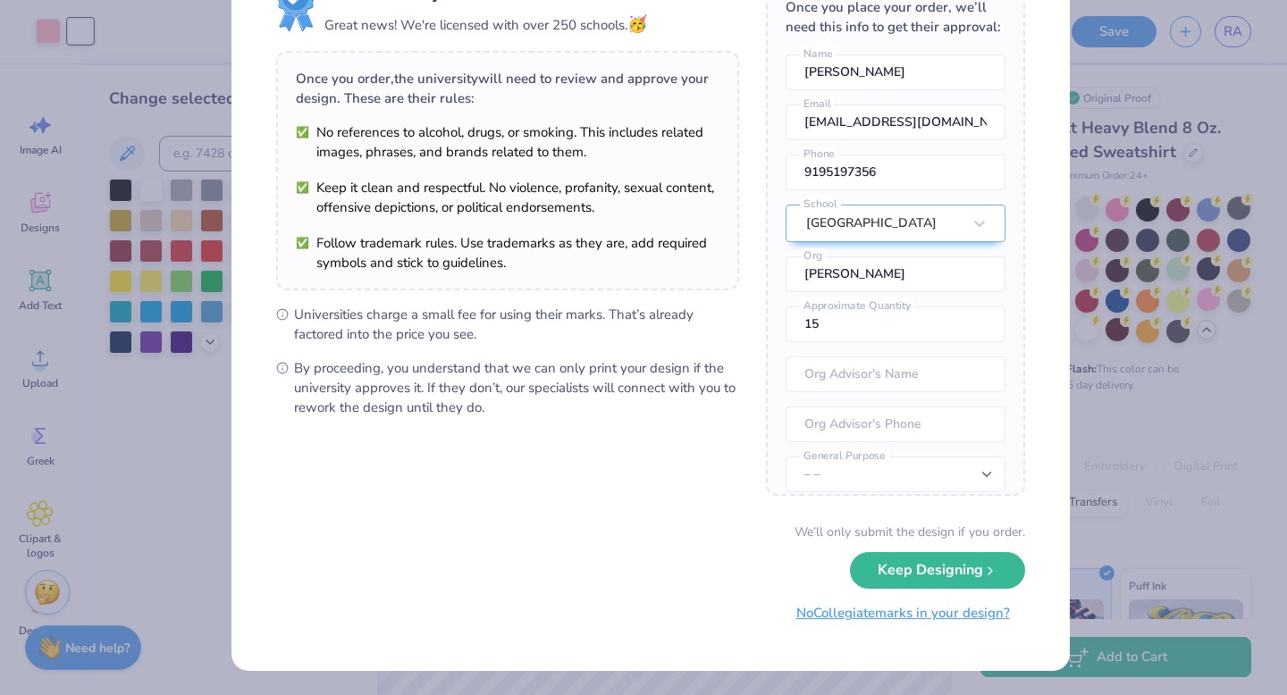
click at [869, 610] on button "No Collegiate marks in your design?" at bounding box center [903, 613] width 244 height 37
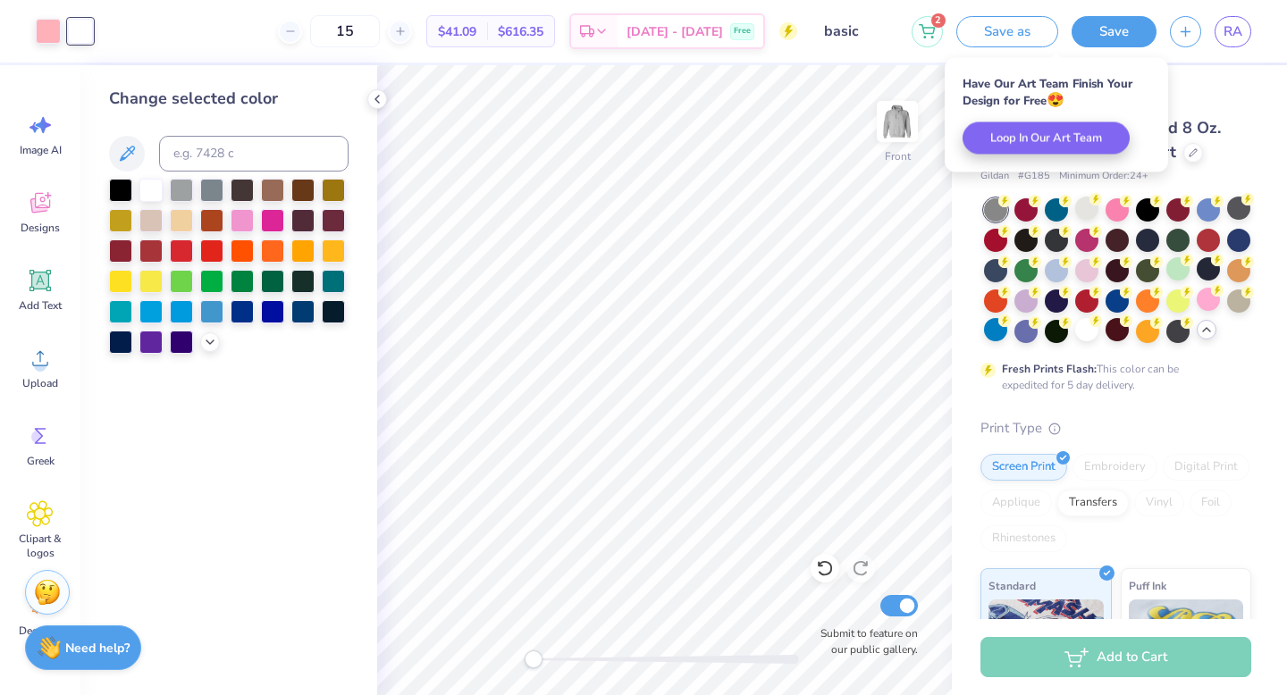
scroll to position [0, 0]
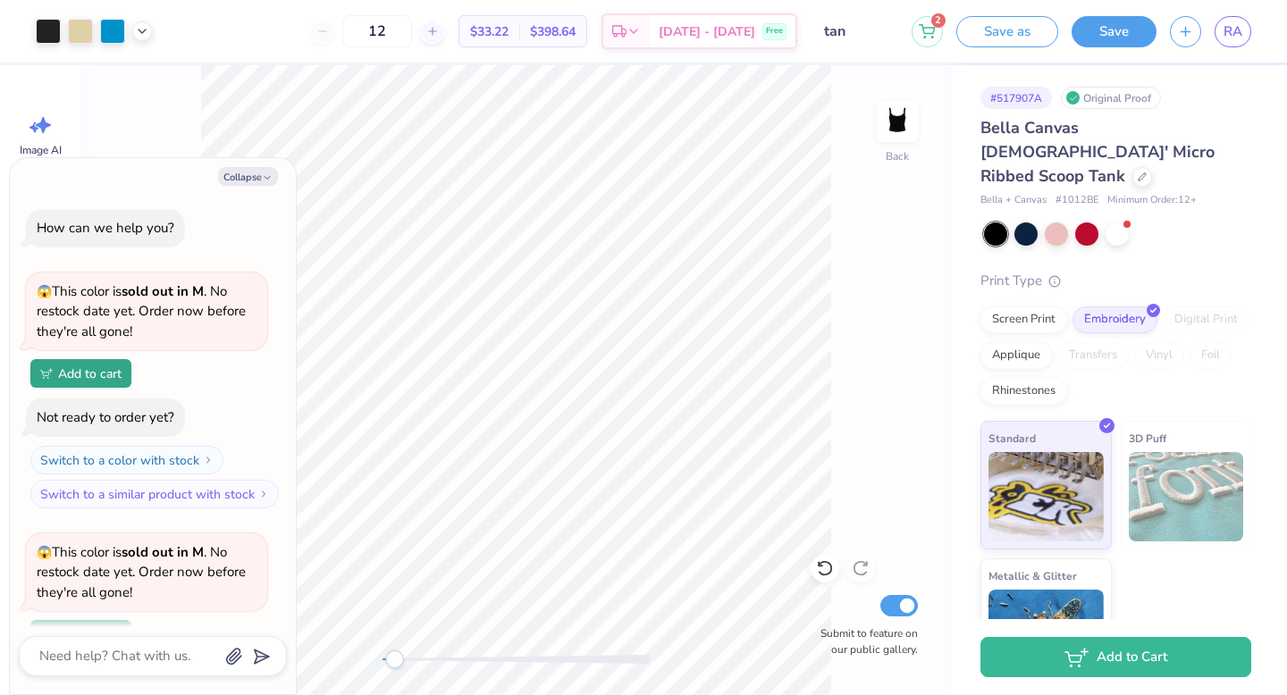
scroll to position [205, 0]
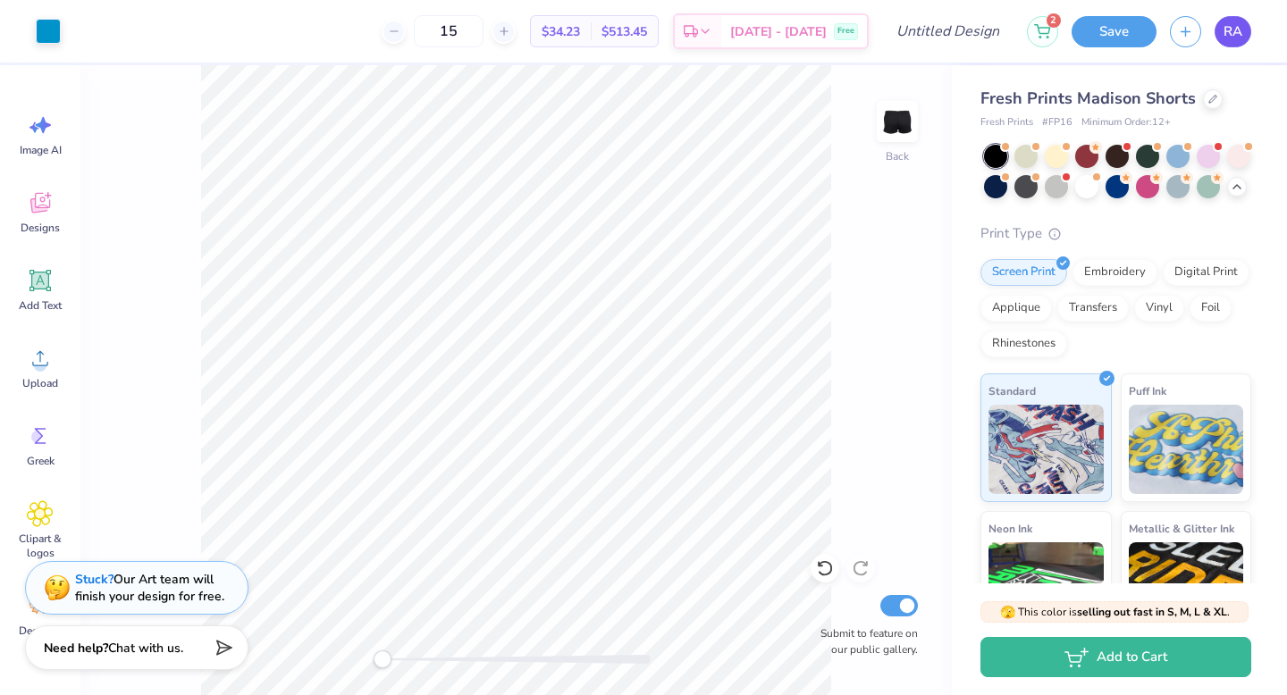
click at [1226, 28] on span "RA" at bounding box center [1232, 31] width 19 height 21
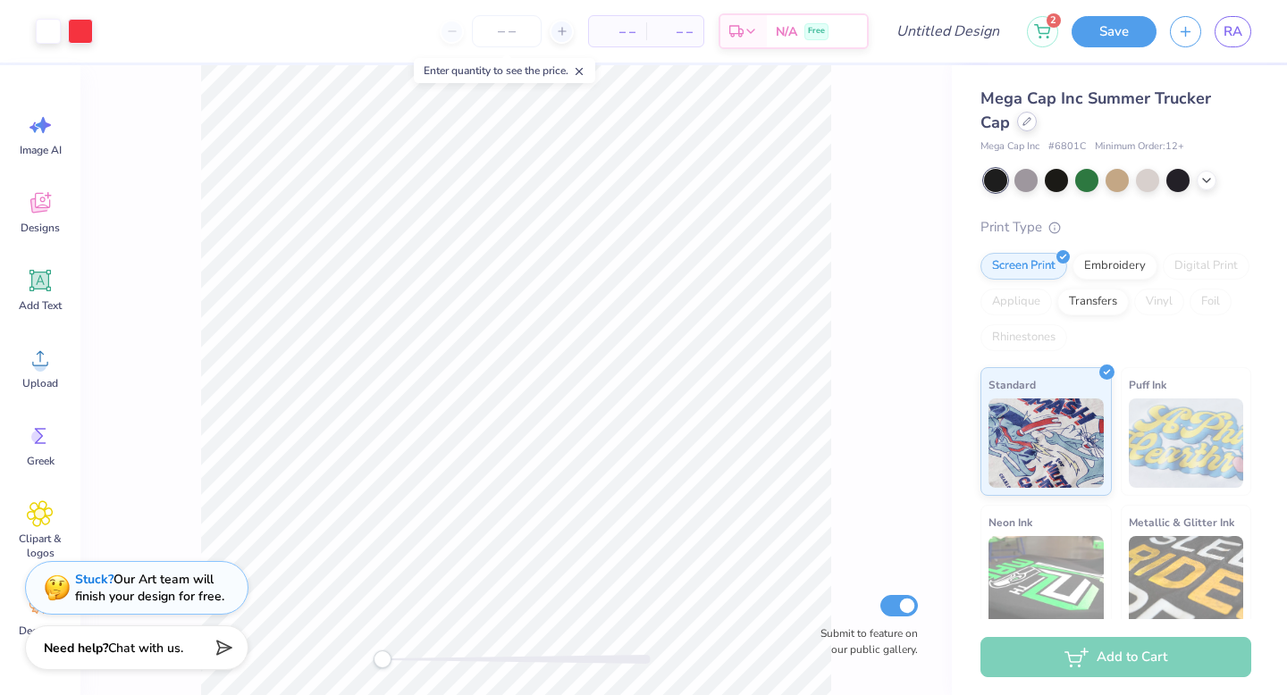
click at [1024, 122] on icon at bounding box center [1026, 121] width 9 height 9
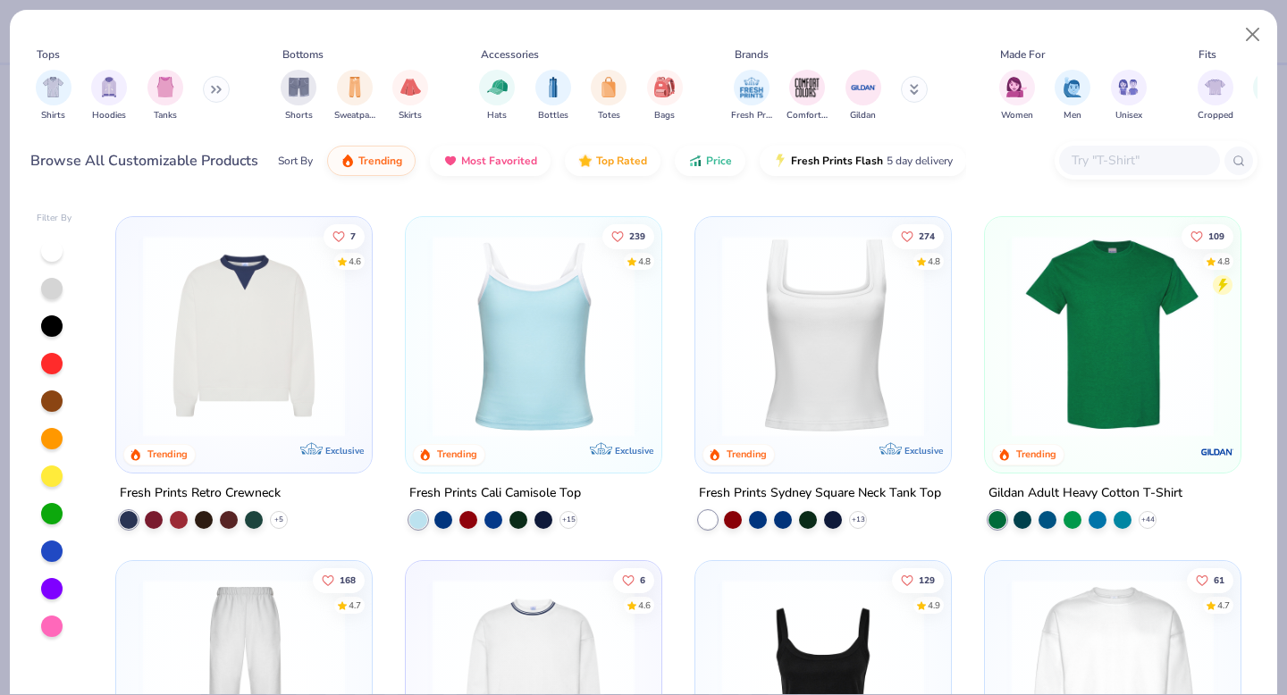
scroll to position [340, 0]
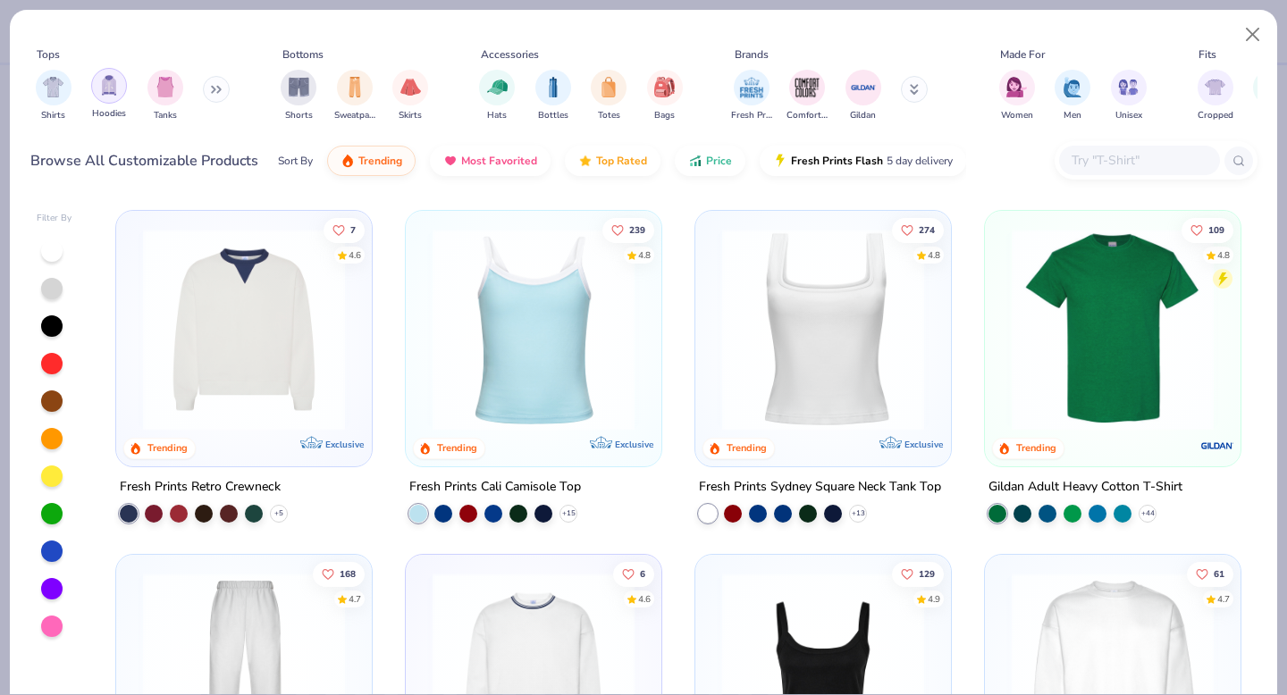
click at [110, 99] on div "filter for Hoodies" at bounding box center [109, 86] width 36 height 36
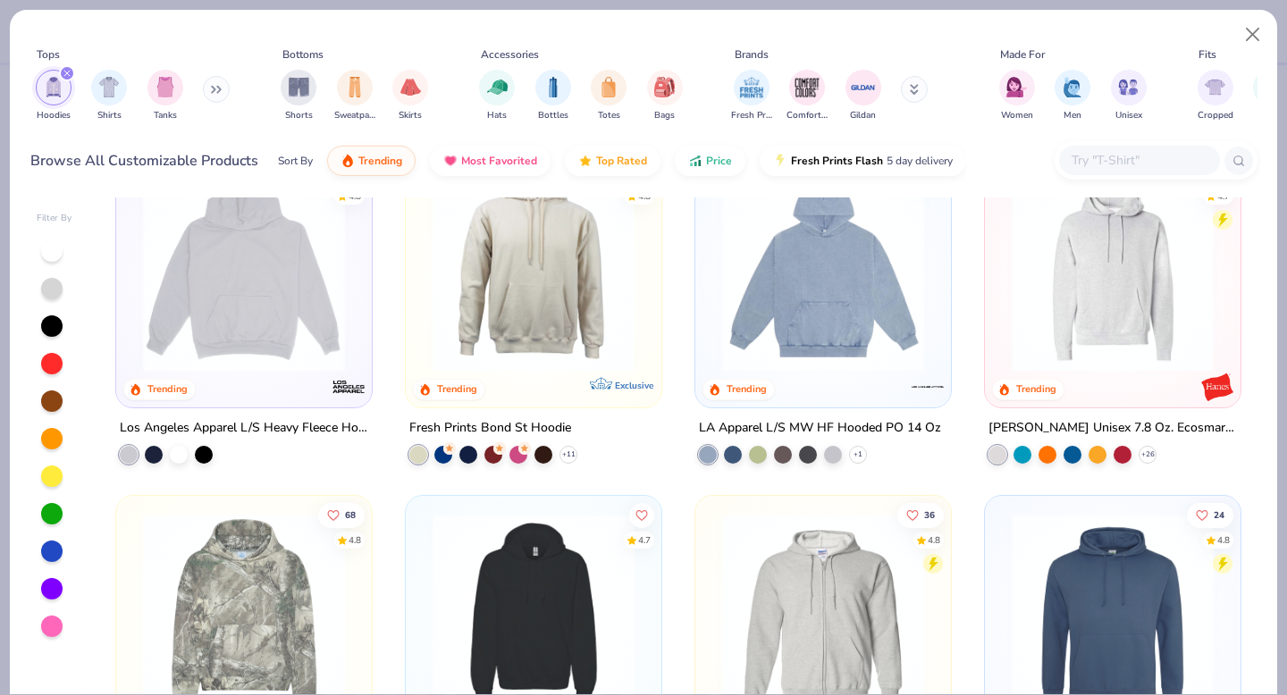
scroll to position [275, 0]
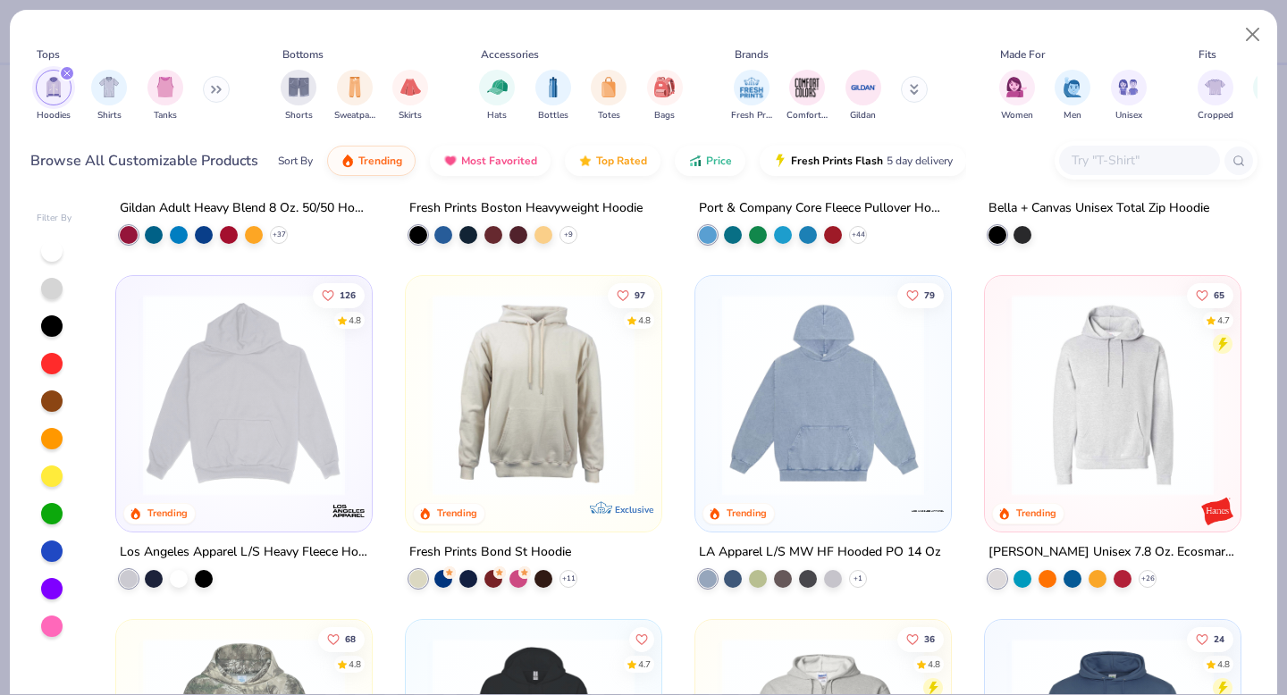
click at [246, 420] on img at bounding box center [244, 395] width 220 height 202
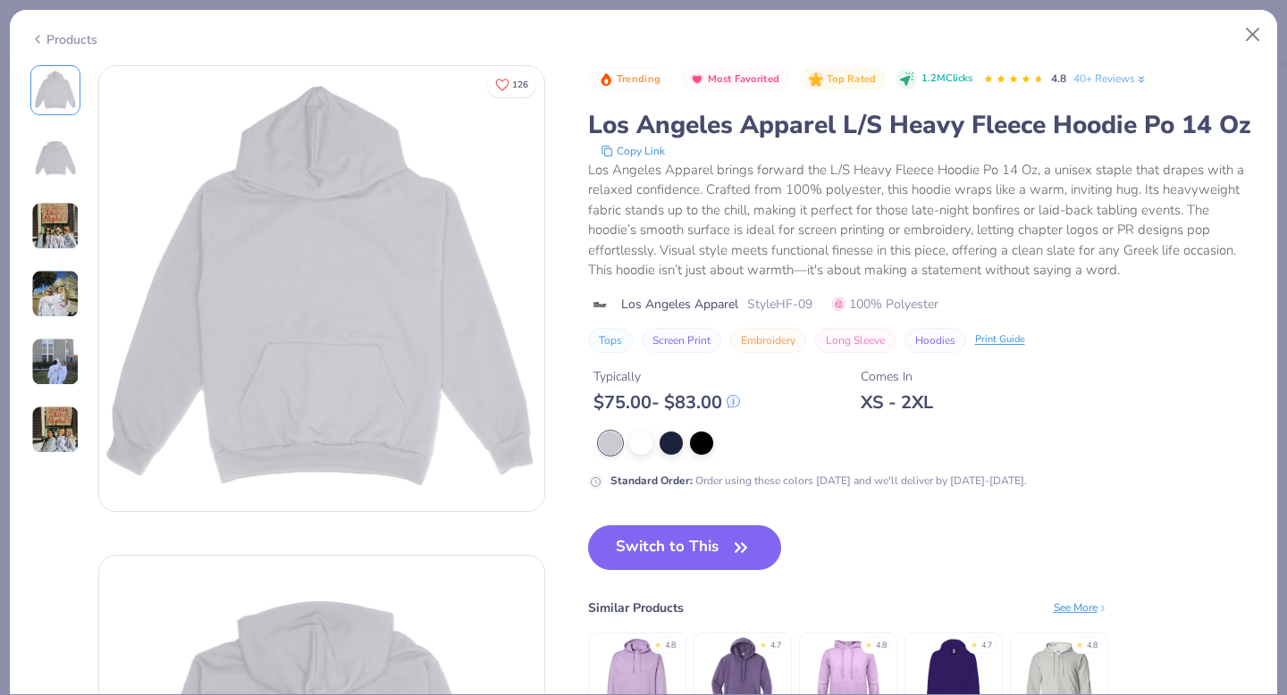
click at [55, 30] on div "Products" at bounding box center [63, 39] width 67 height 19
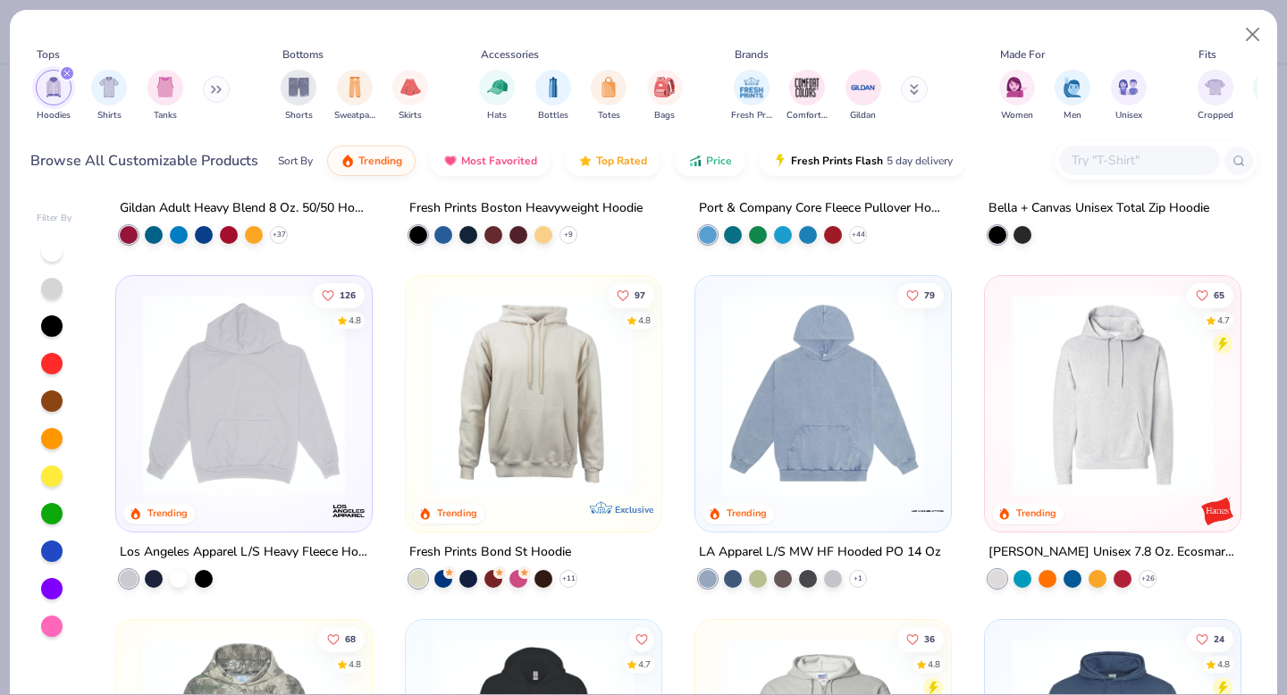
click at [811, 479] on img at bounding box center [823, 395] width 220 height 202
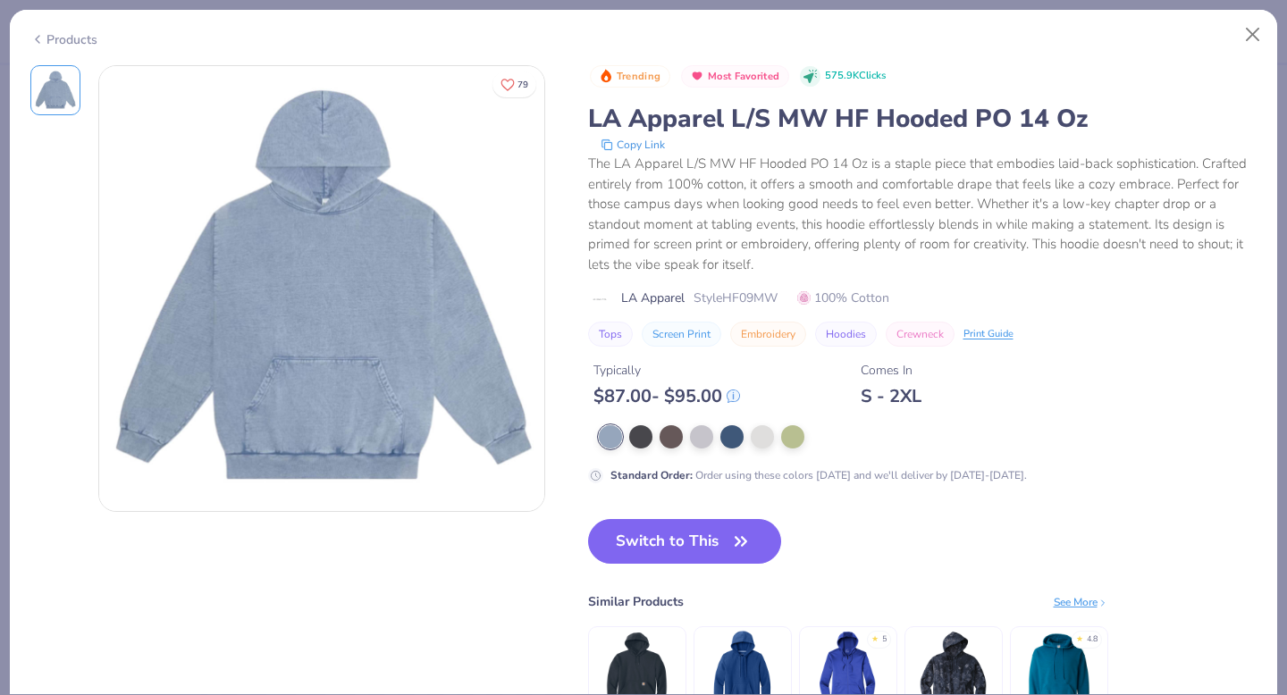
click at [67, 34] on div "Products" at bounding box center [63, 39] width 67 height 19
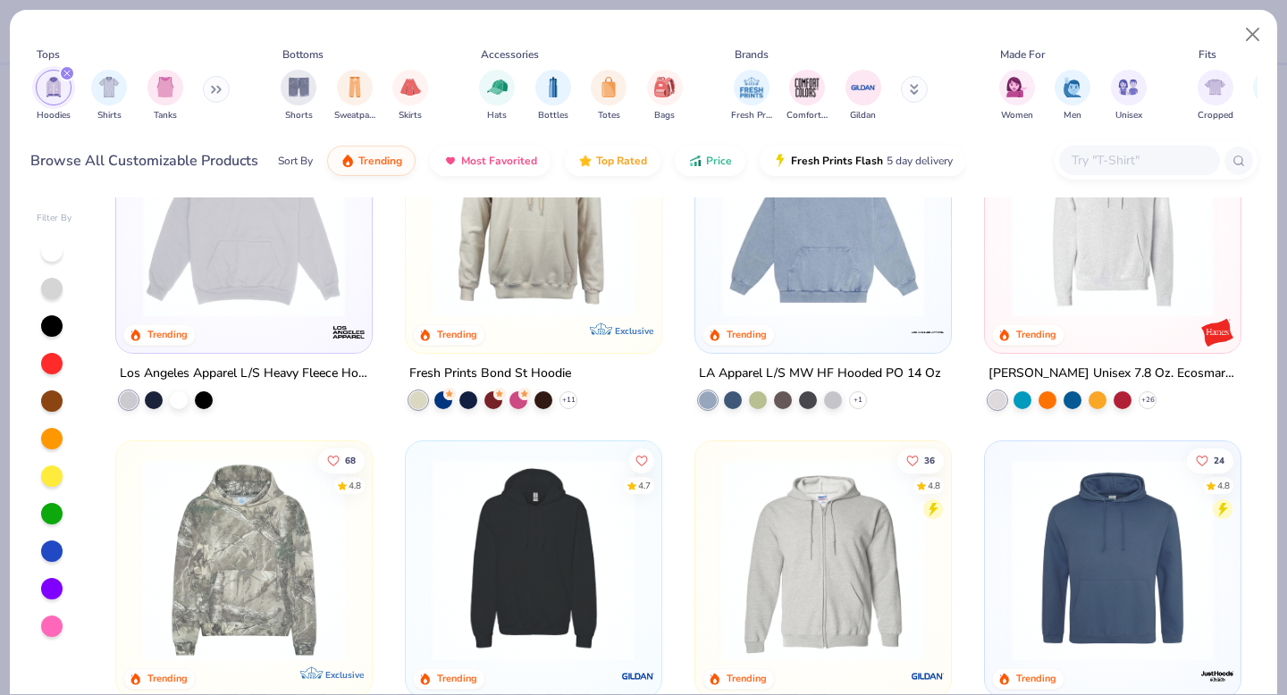
scroll to position [366, 0]
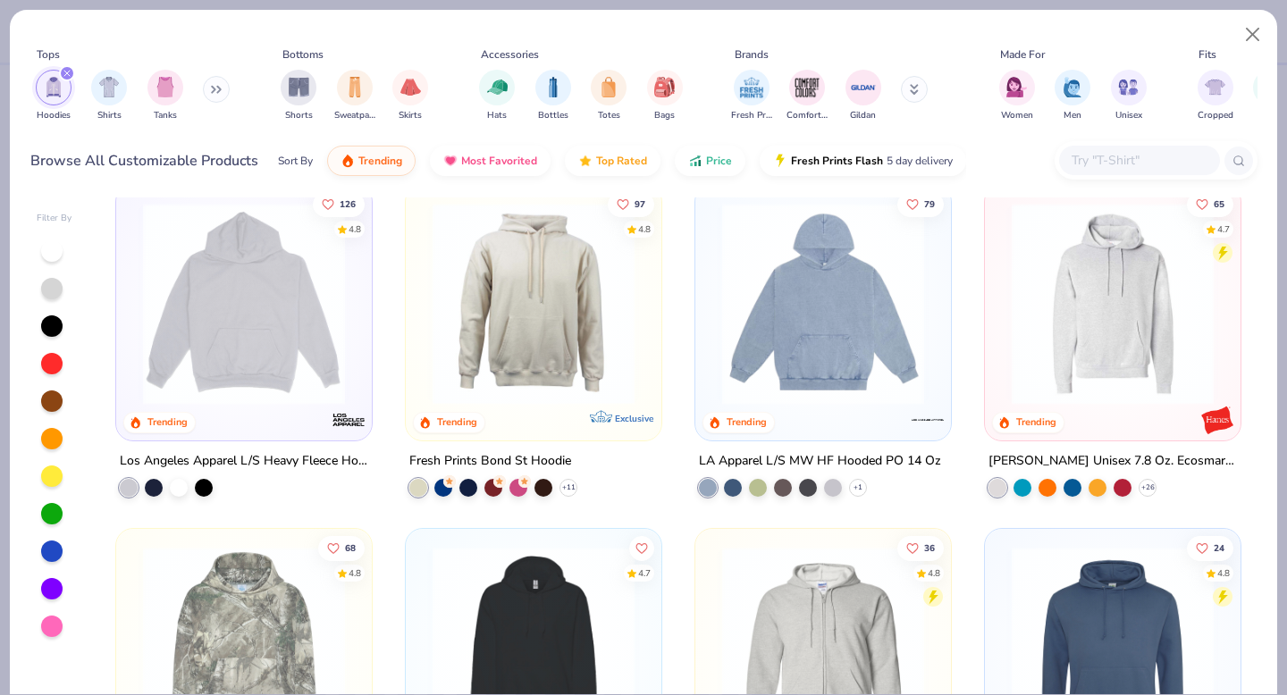
click at [1125, 328] on img at bounding box center [1113, 304] width 220 height 202
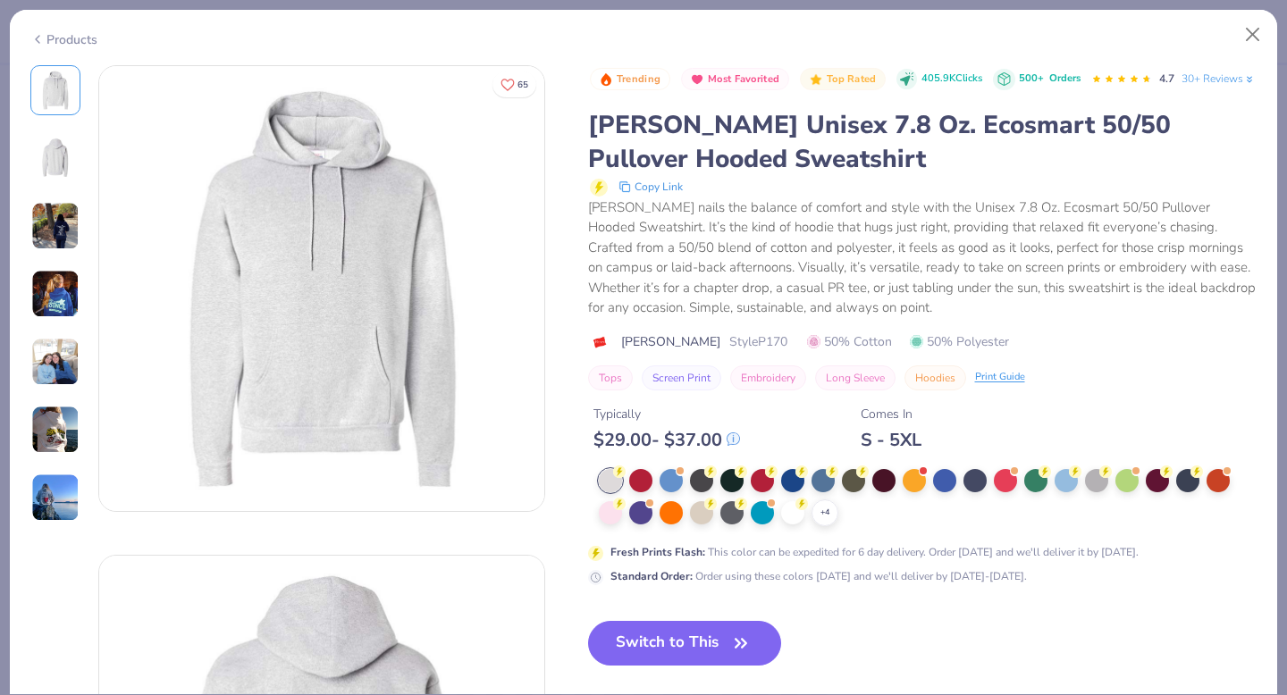
click at [66, 49] on div "Products" at bounding box center [643, 33] width 1267 height 46
click at [72, 223] on img at bounding box center [55, 226] width 48 height 48
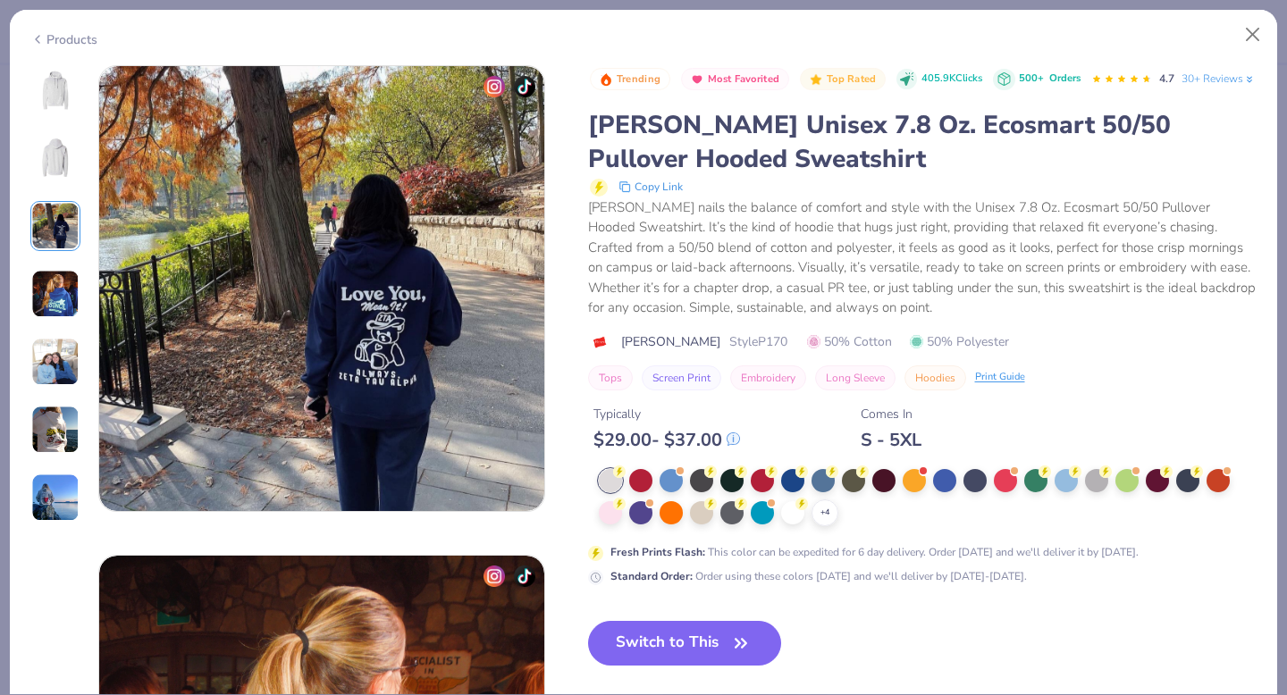
click at [61, 292] on img at bounding box center [55, 294] width 48 height 48
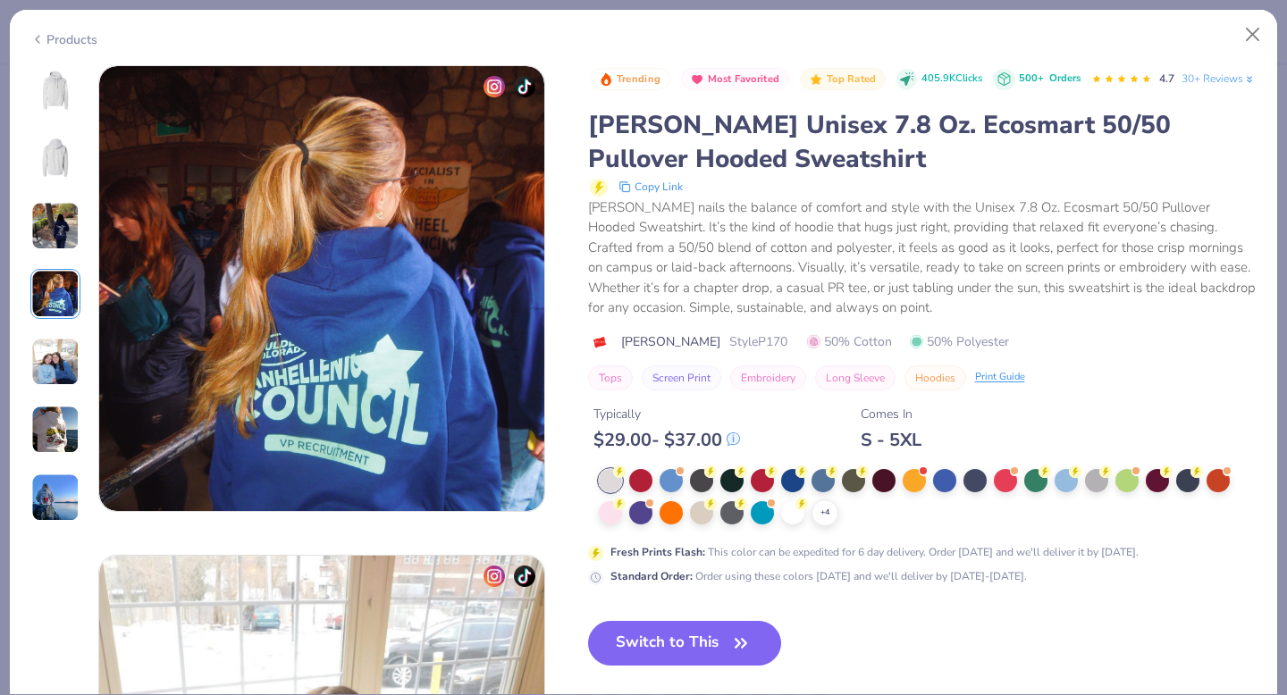
click at [55, 355] on img at bounding box center [55, 362] width 48 height 48
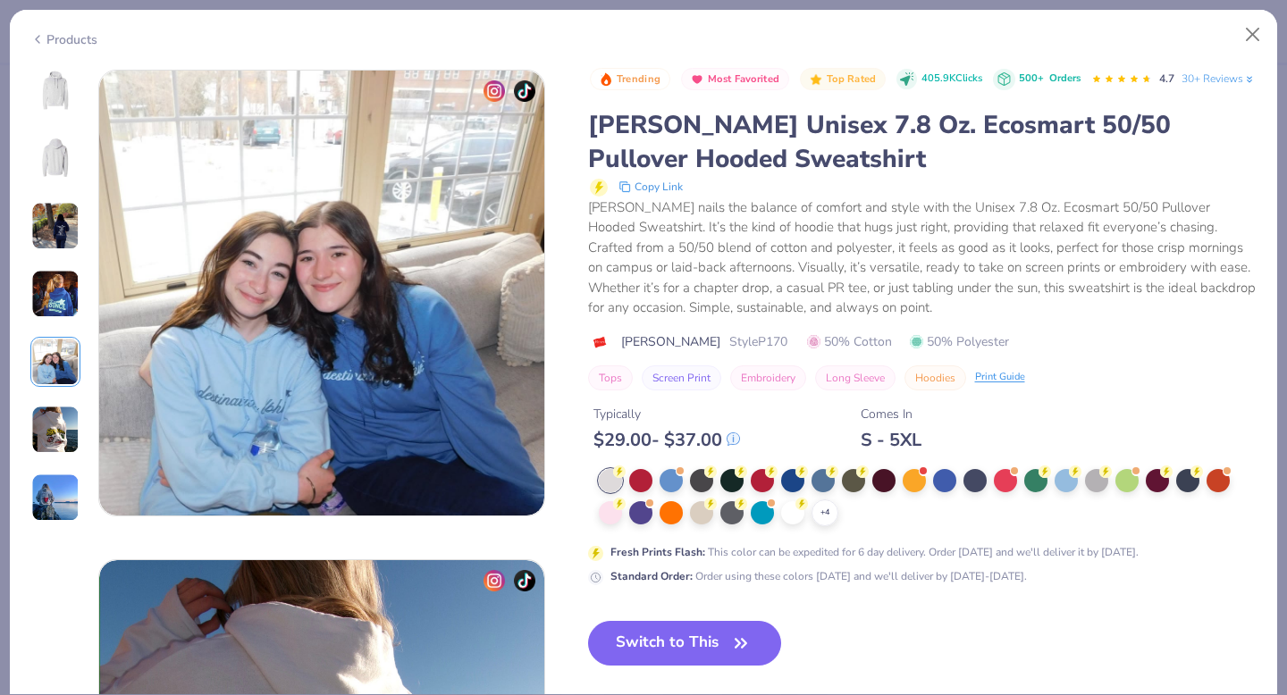
scroll to position [1959, 0]
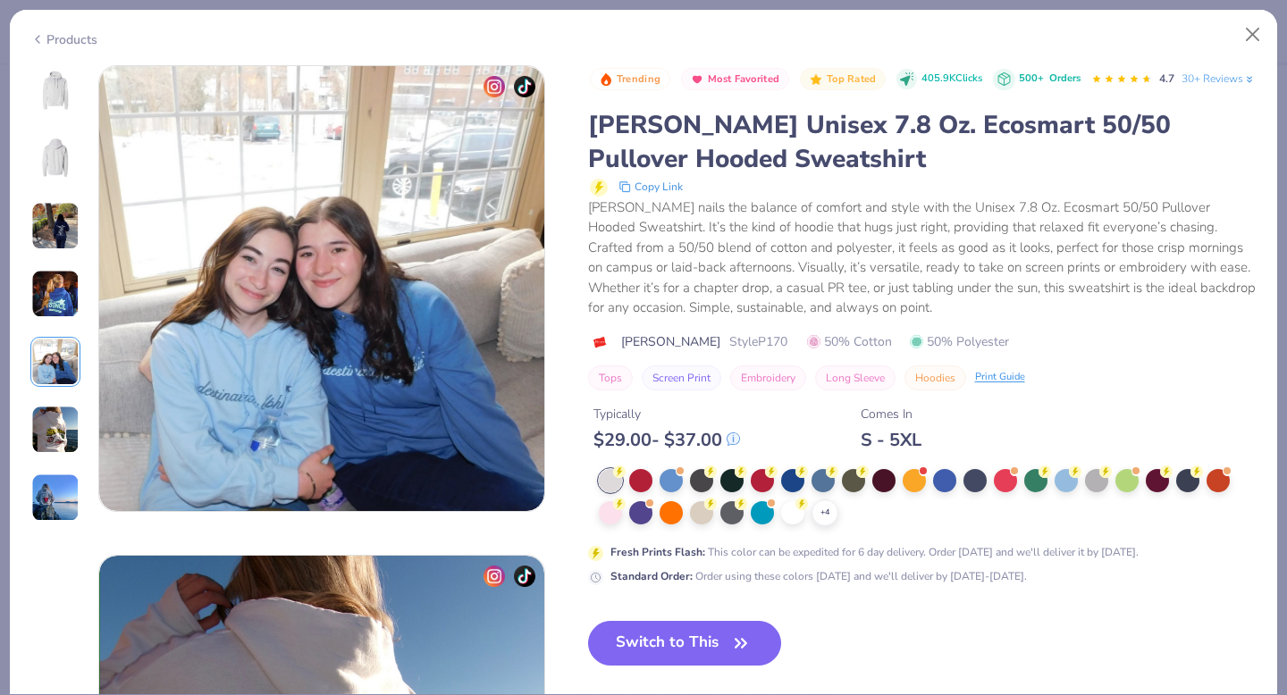
click at [55, 81] on img at bounding box center [55, 90] width 43 height 43
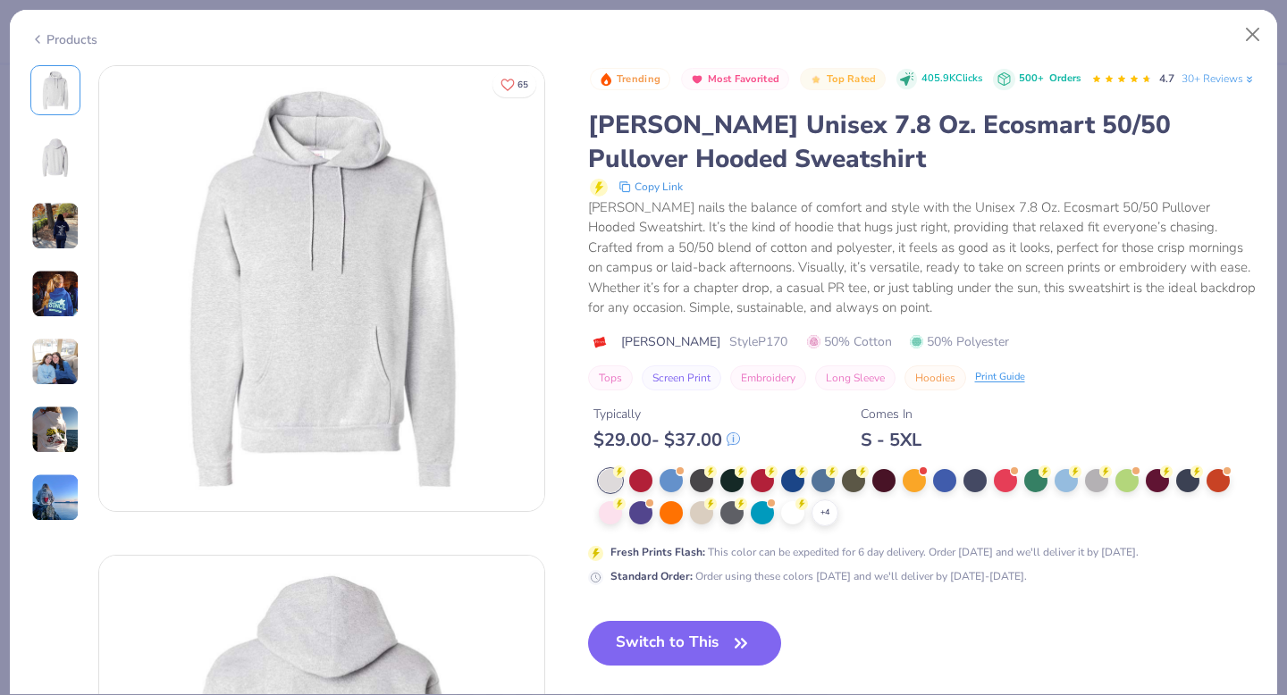
scroll to position [199, 0]
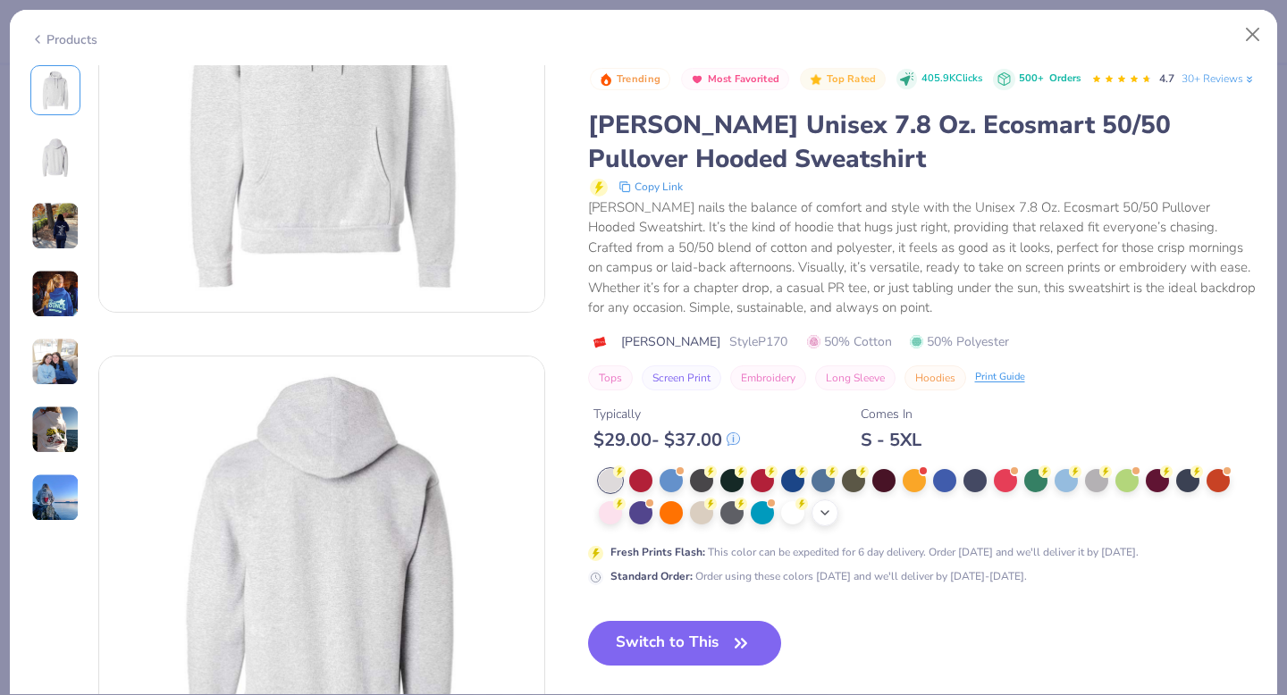
click at [822, 520] on icon at bounding box center [825, 513] width 14 height 14
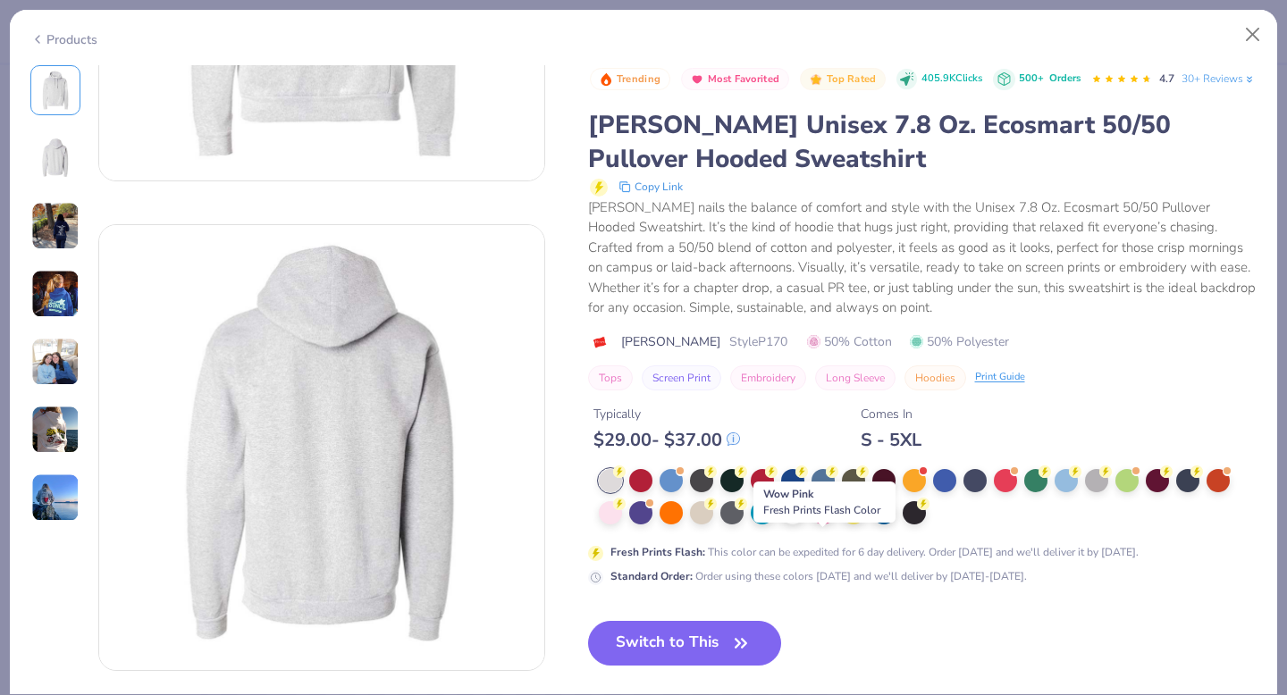
scroll to position [331, 0]
click at [708, 662] on button "Switch to This" at bounding box center [685, 643] width 194 height 45
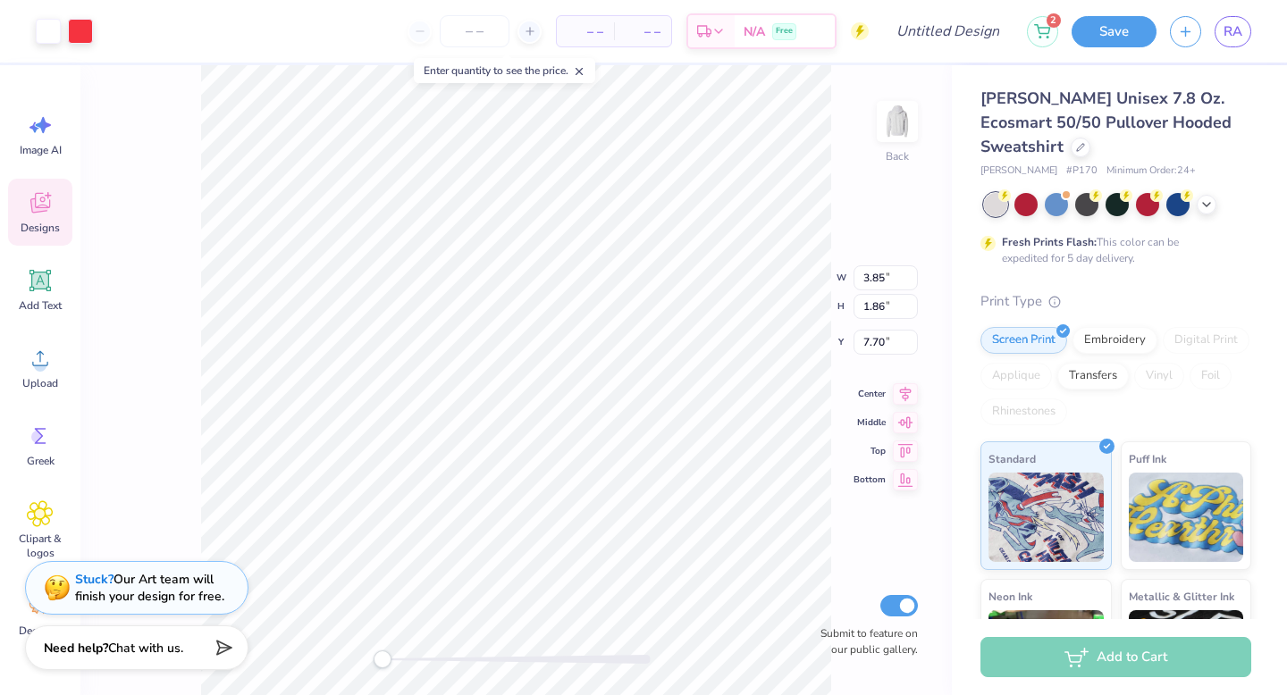
type input "6.50"
type input "3.15"
click at [1050, 207] on div at bounding box center [1056, 202] width 23 height 23
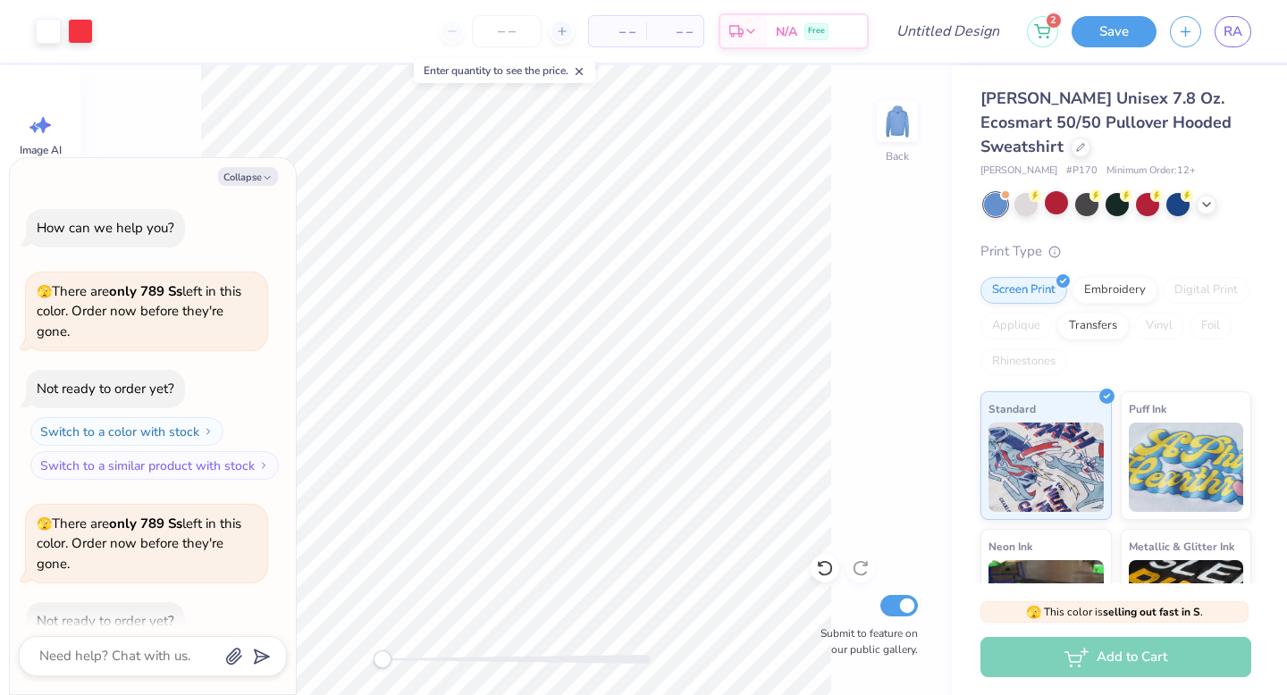
scroll to position [98, 0]
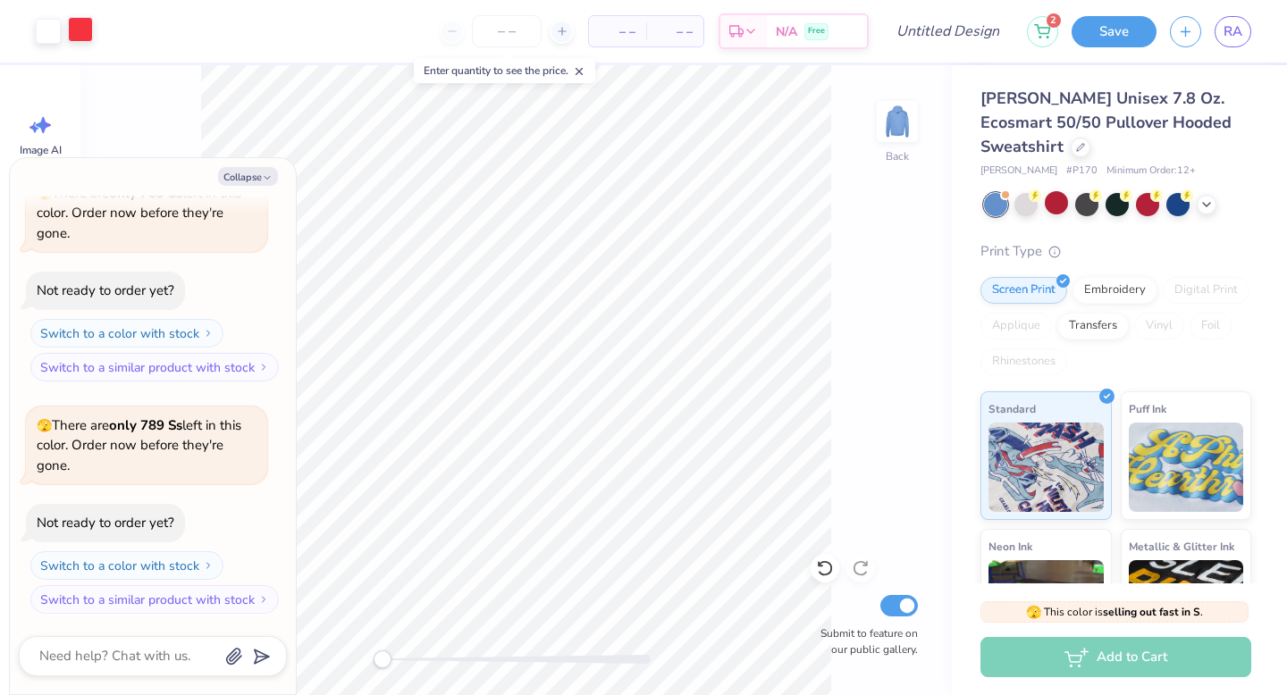
click at [71, 33] on div at bounding box center [80, 29] width 25 height 25
type textarea "x"
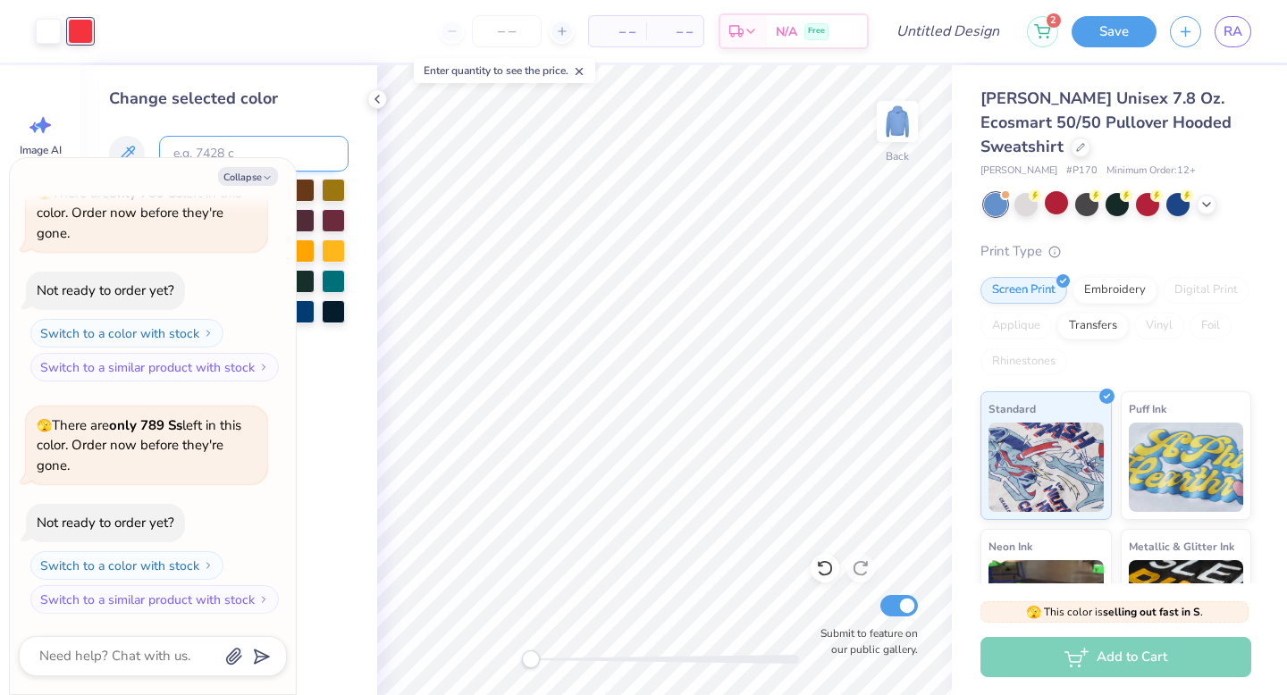
click at [221, 148] on input at bounding box center [253, 154] width 189 height 36
type input "176"
type textarea "x"
click at [247, 165] on div "Collapse How can we help you? 🫣 There are only 789 Ss left in this color. Order…" at bounding box center [153, 426] width 286 height 536
click at [256, 181] on button "Collapse" at bounding box center [248, 176] width 60 height 19
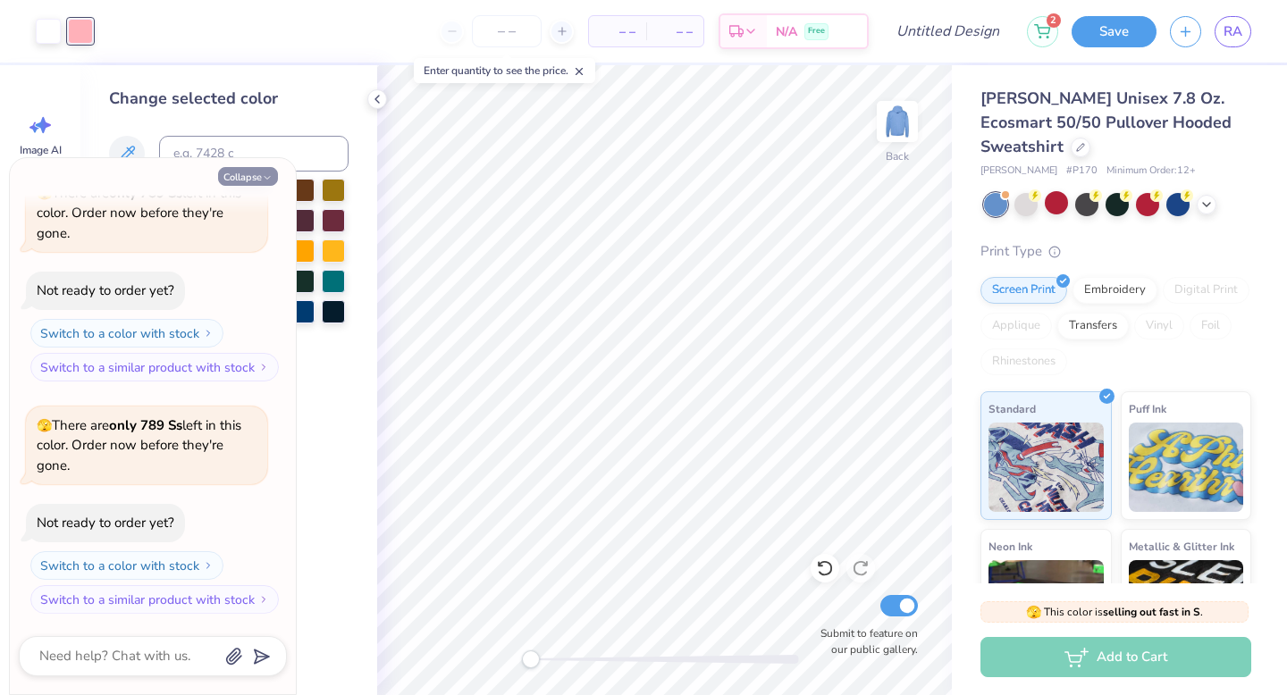
type textarea "x"
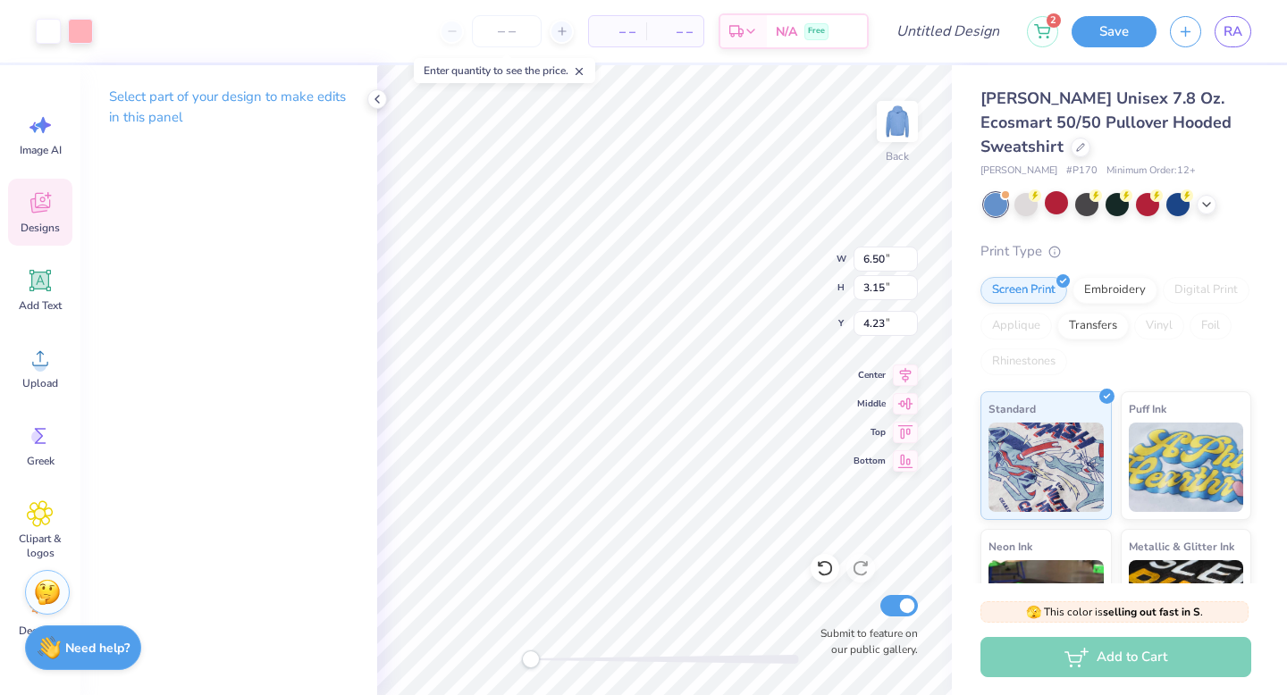
type input "5.80"
click at [546, 656] on div at bounding box center [665, 659] width 268 height 9
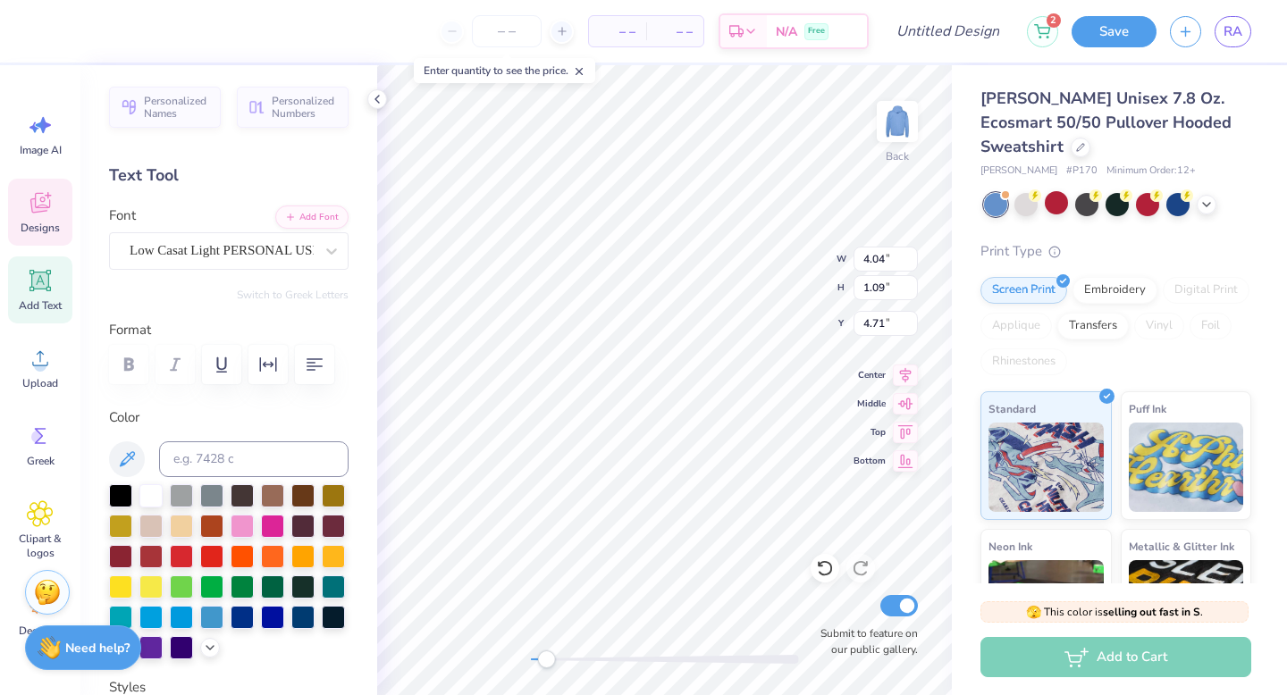
scroll to position [14, 2]
type textarea "i"
type textarea "r"
type textarea "[PERSON_NAME]"
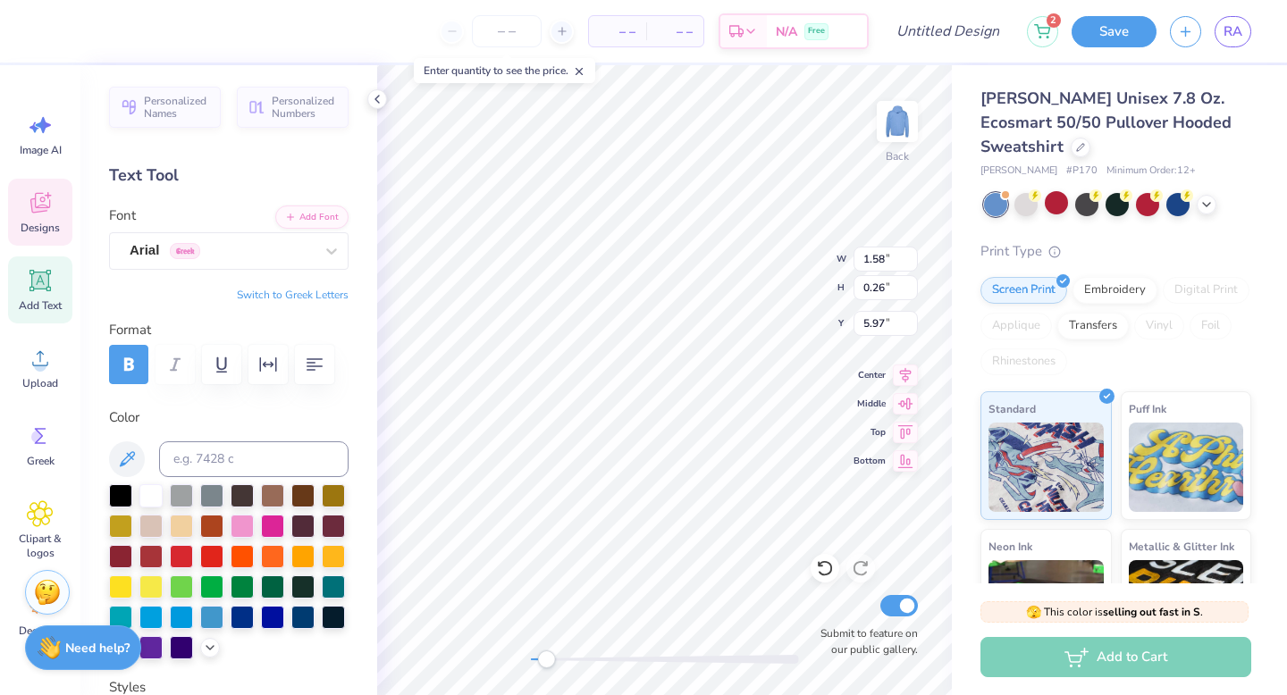
scroll to position [14, 3]
type textarea "EST. 1977"
click at [1209, 206] on icon at bounding box center [1206, 203] width 14 height 14
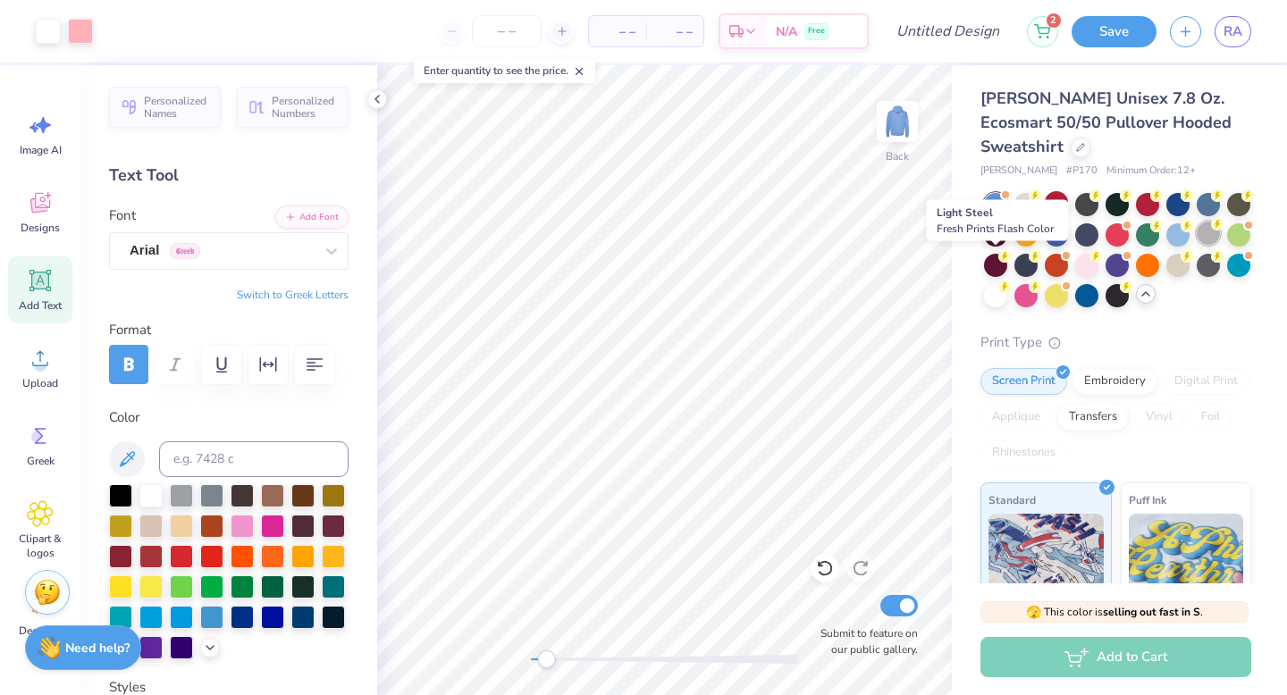
click at [1196, 245] on div at bounding box center [1207, 233] width 23 height 23
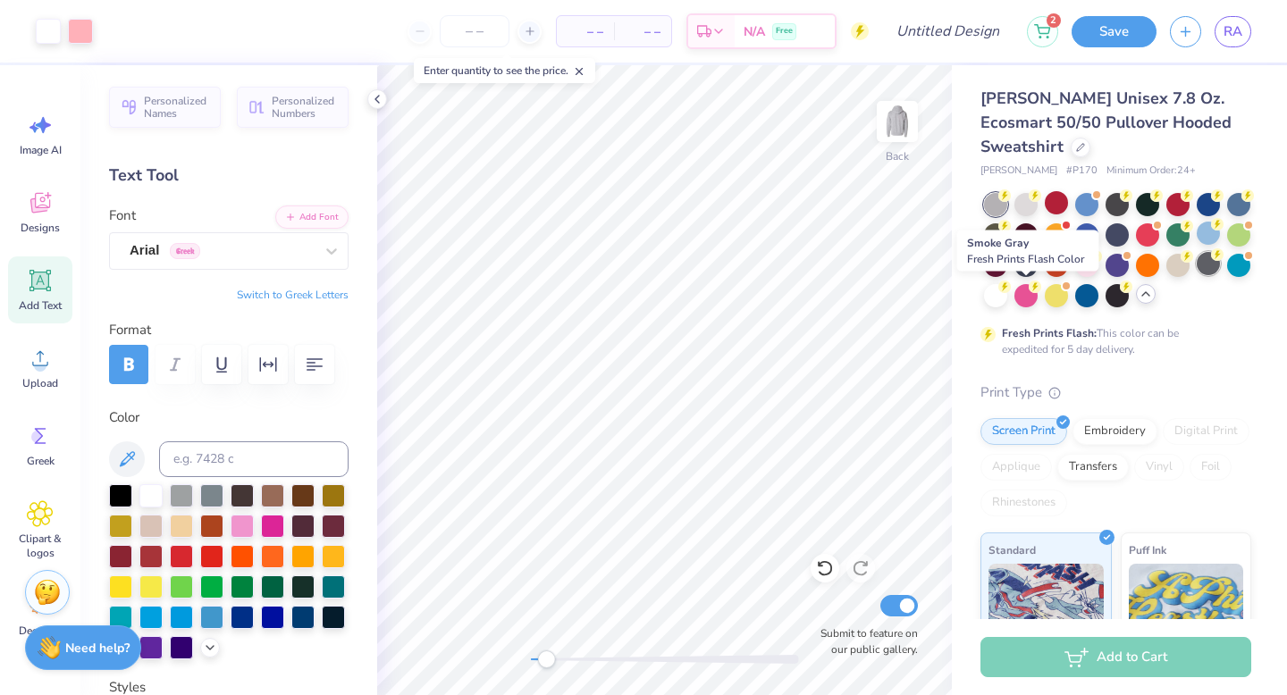
click at [1196, 275] on div at bounding box center [1207, 263] width 23 height 23
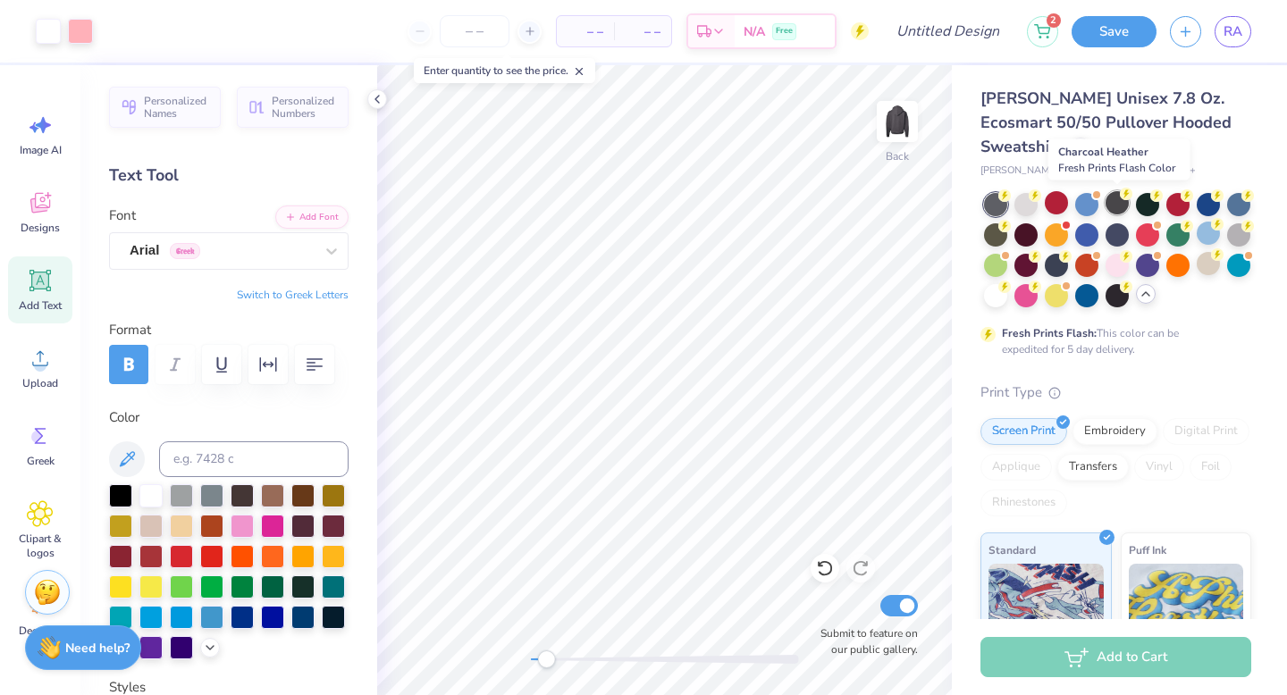
click at [1114, 200] on div at bounding box center [1116, 202] width 23 height 23
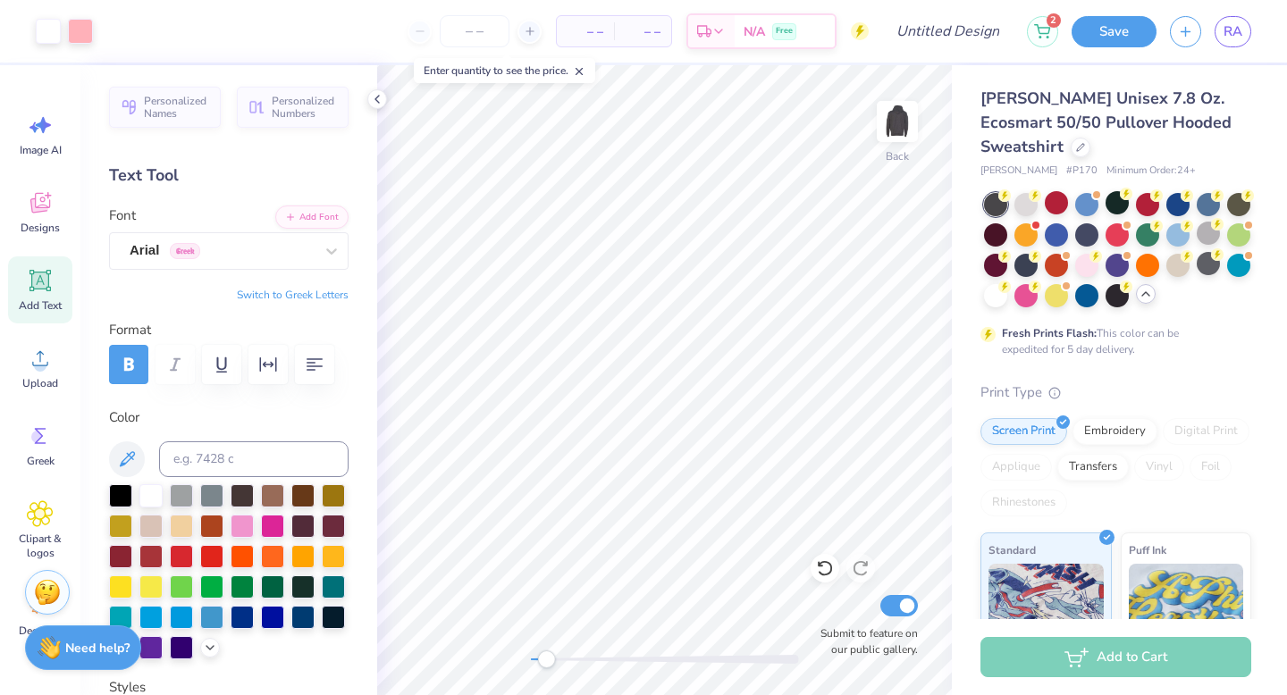
click at [1196, 275] on div at bounding box center [1207, 263] width 23 height 23
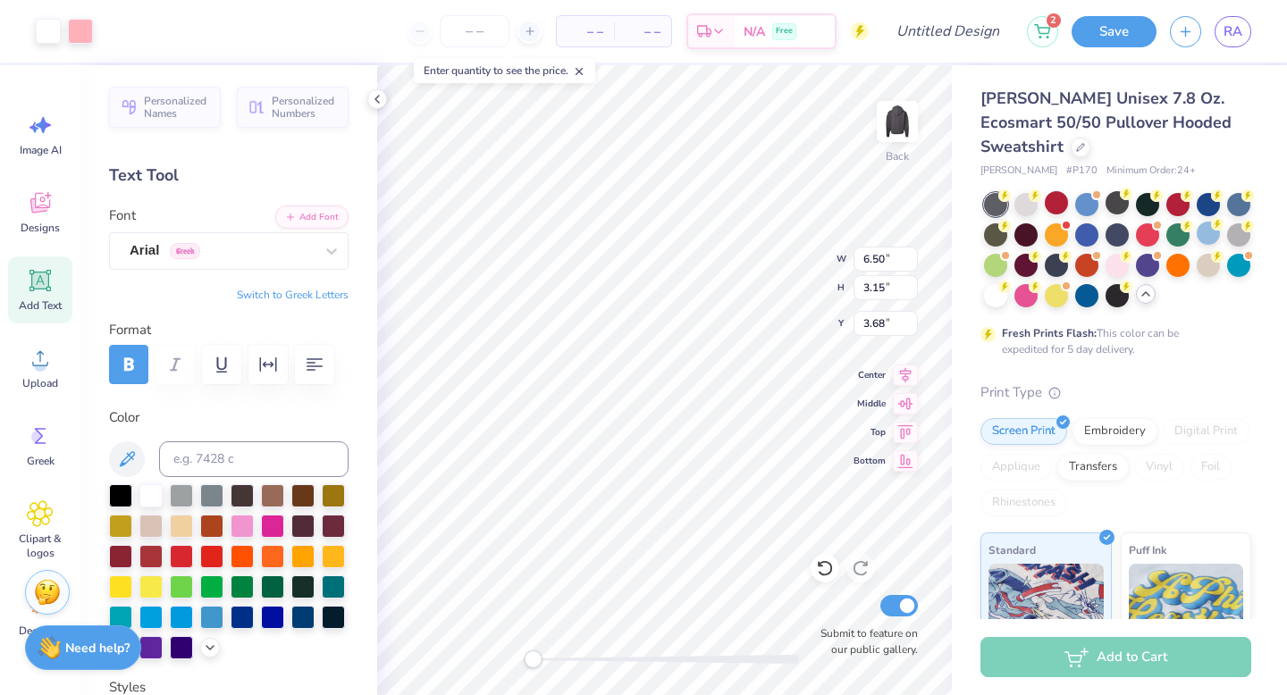
type input "3.42"
type input "4.66"
type input "2.26"
type input "4.31"
type input "3.81"
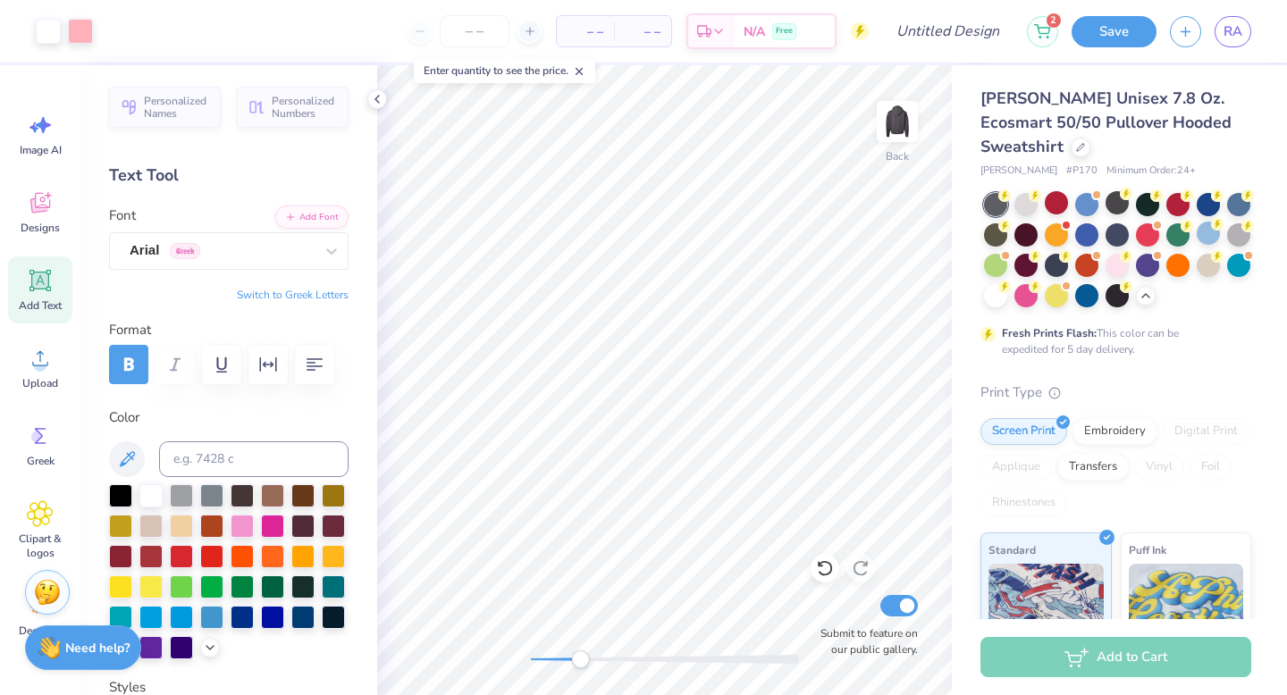
drag, startPoint x: 534, startPoint y: 656, endPoint x: 572, endPoint y: 666, distance: 38.8
click at [572, 666] on div "Accessibility label" at bounding box center [580, 659] width 18 height 18
drag, startPoint x: 566, startPoint y: 664, endPoint x: 457, endPoint y: 695, distance: 113.4
click at [457, 694] on html "Art colors – – Per Item – – Total Est. Delivery N/A Free Design Title 2 Save RA…" at bounding box center [643, 347] width 1287 height 695
click at [1129, 231] on div at bounding box center [1116, 233] width 23 height 23
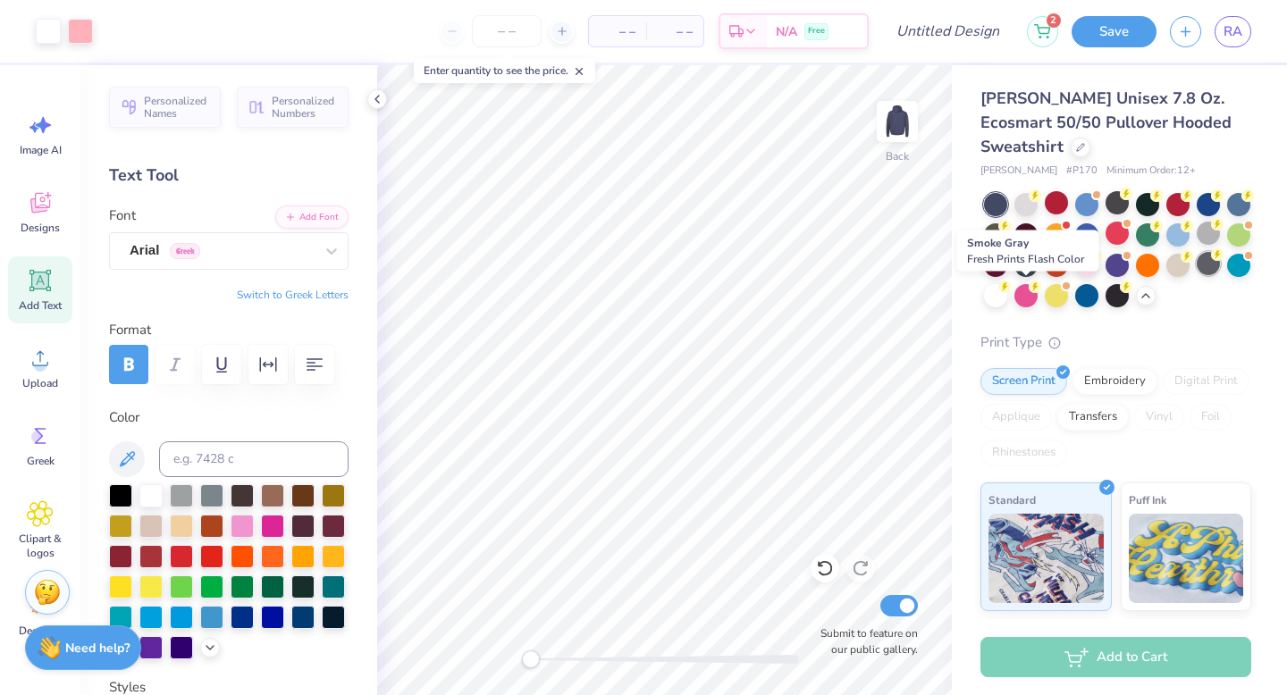
click at [1196, 275] on div at bounding box center [1207, 263] width 23 height 23
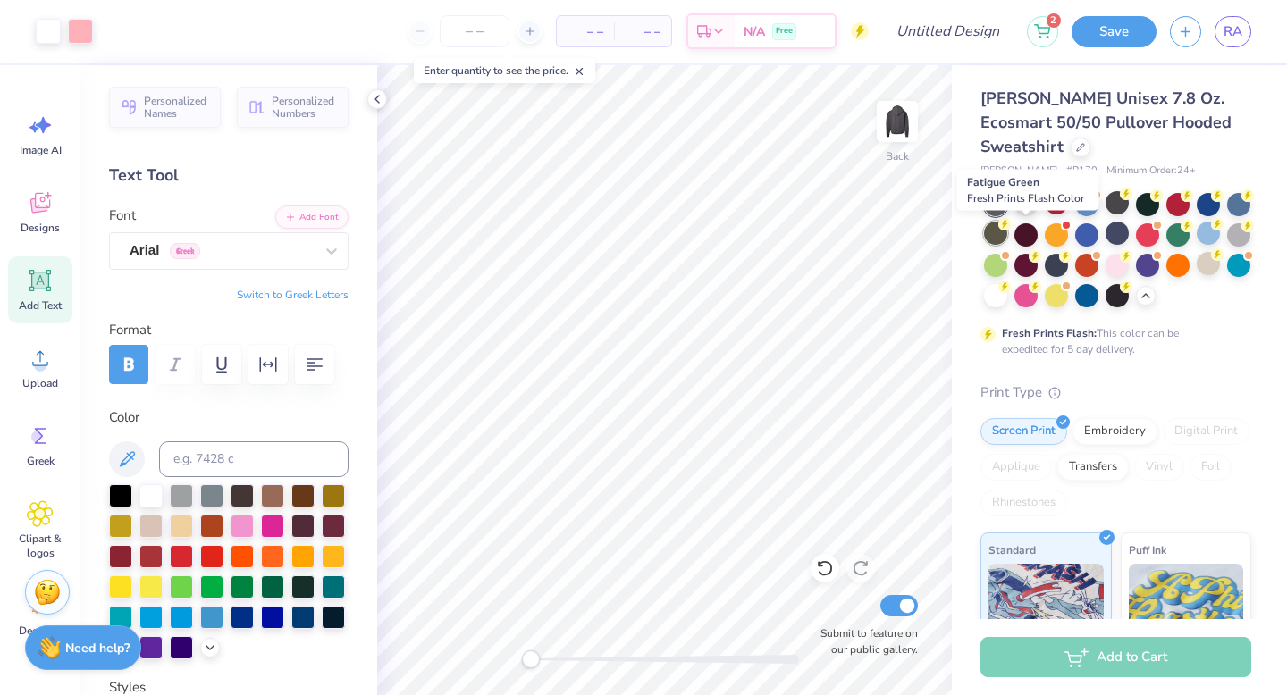
click at [1007, 238] on div at bounding box center [995, 233] width 23 height 23
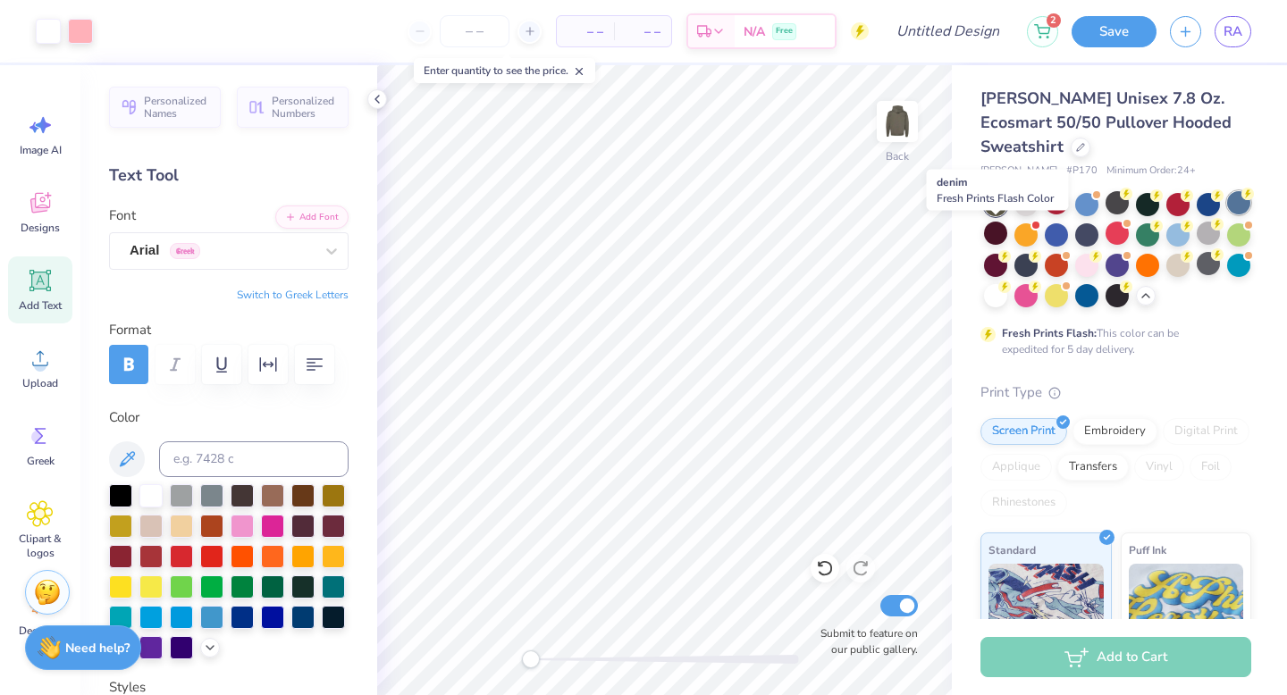
click at [1227, 214] on div at bounding box center [1238, 202] width 23 height 23
click at [1196, 245] on div at bounding box center [1207, 233] width 23 height 23
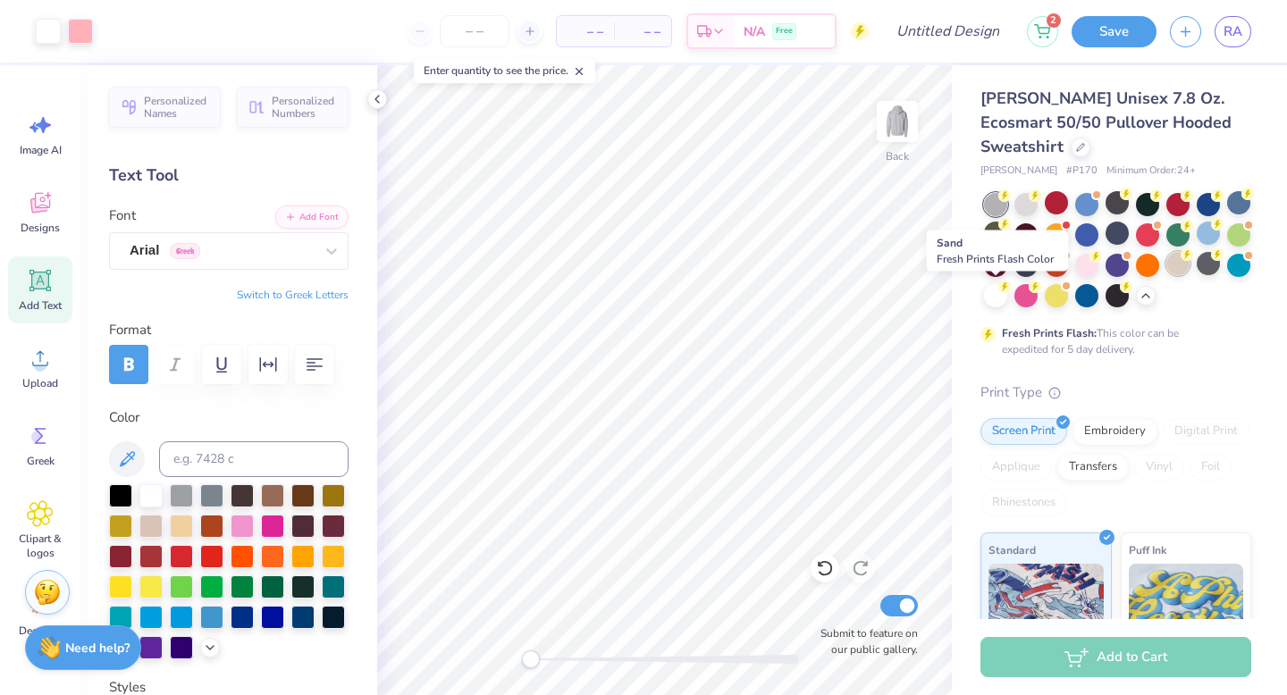
click at [1166, 275] on div at bounding box center [1177, 263] width 23 height 23
click at [1196, 275] on div at bounding box center [1207, 263] width 23 height 23
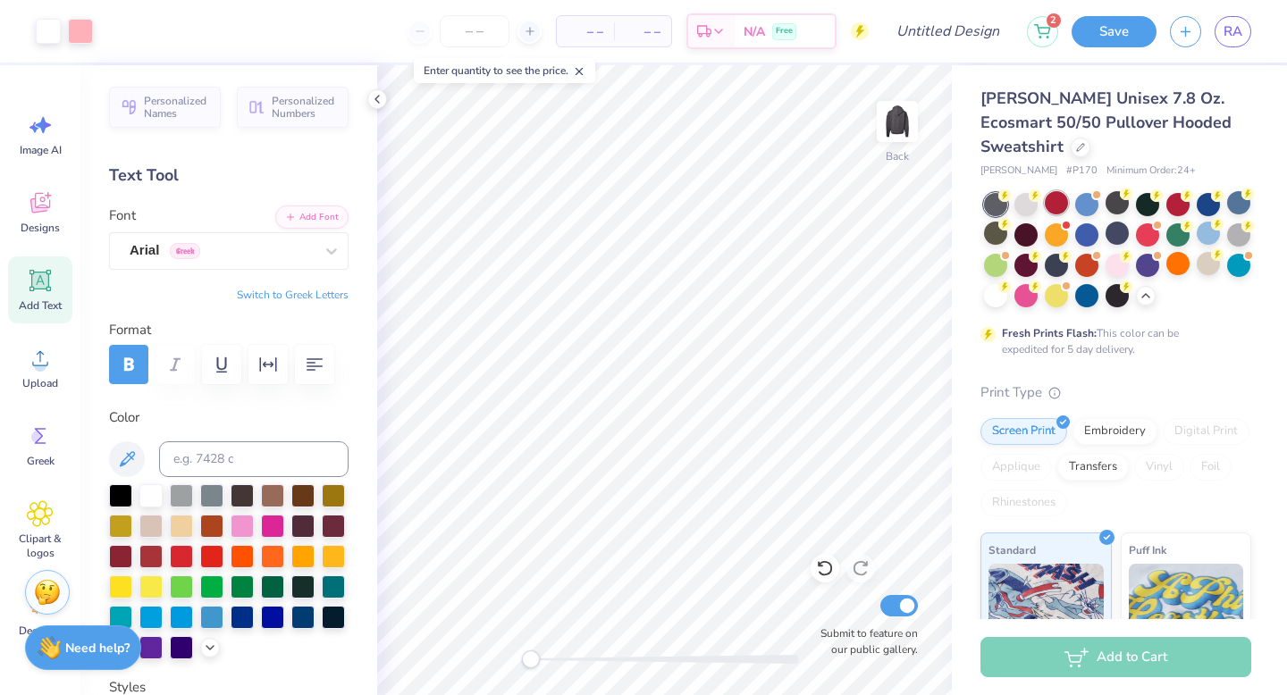
click at [1061, 212] on div at bounding box center [1056, 202] width 23 height 23
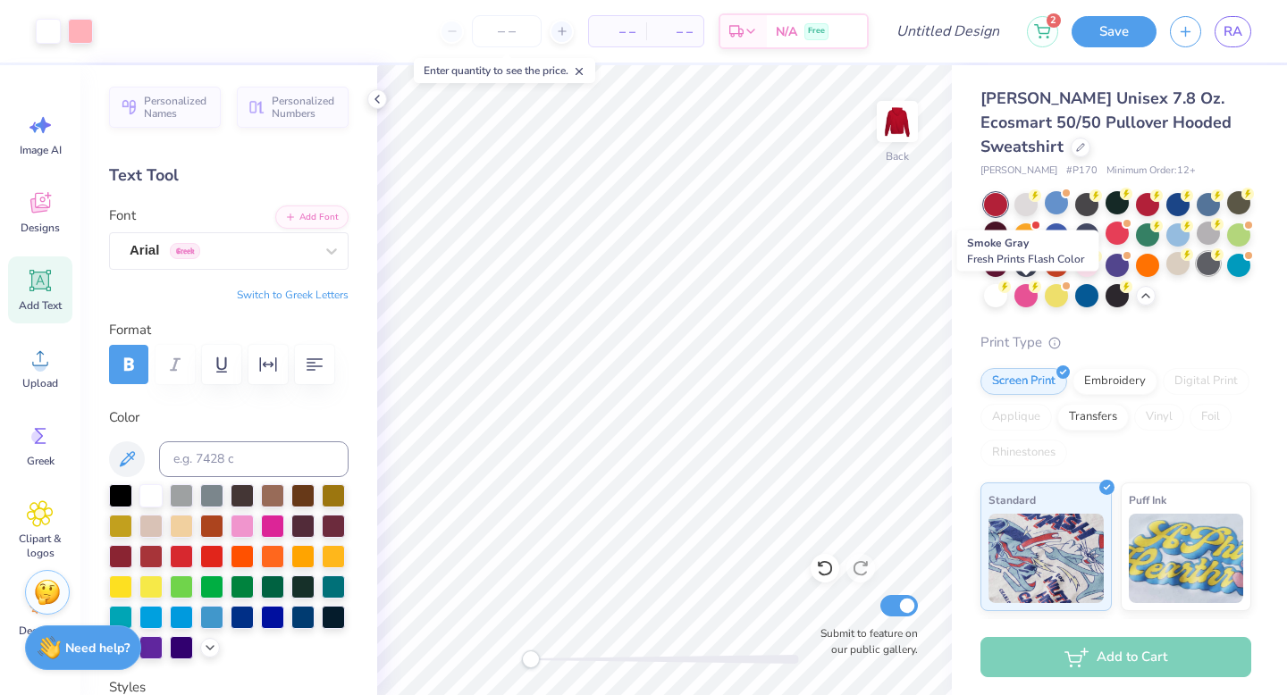
click at [1196, 275] on div at bounding box center [1207, 263] width 23 height 23
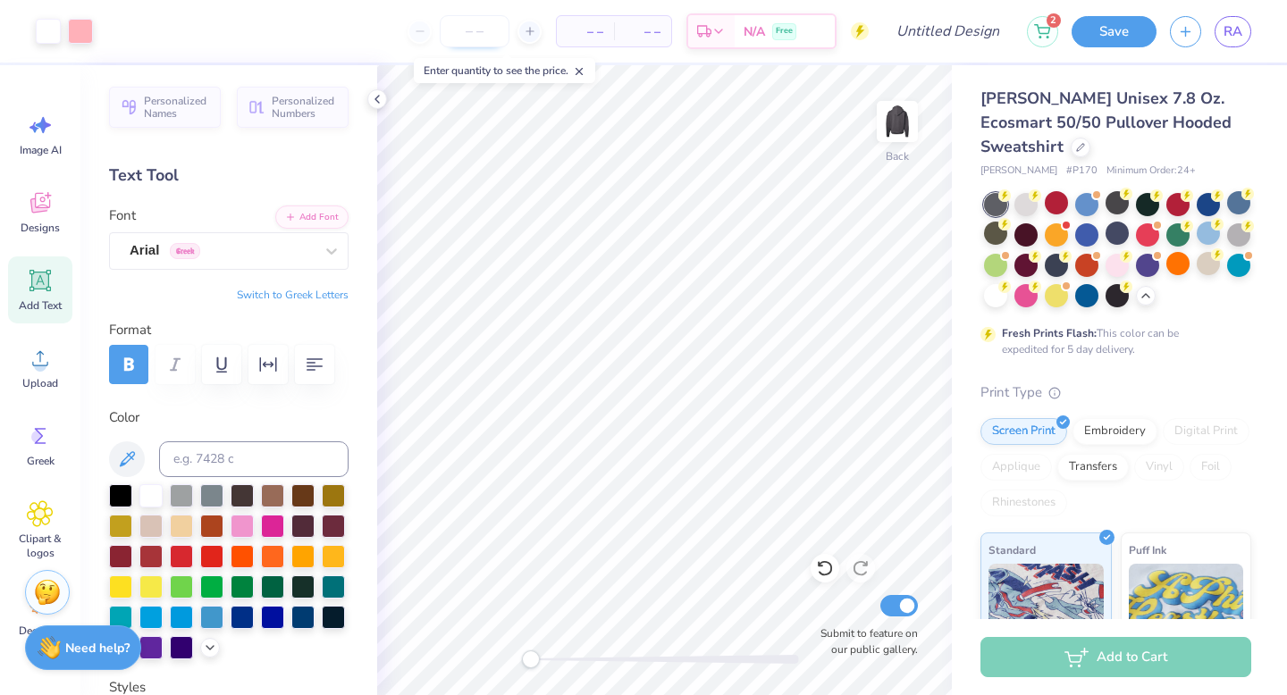
click at [482, 40] on input "number" at bounding box center [475, 31] width 70 height 32
type input "1"
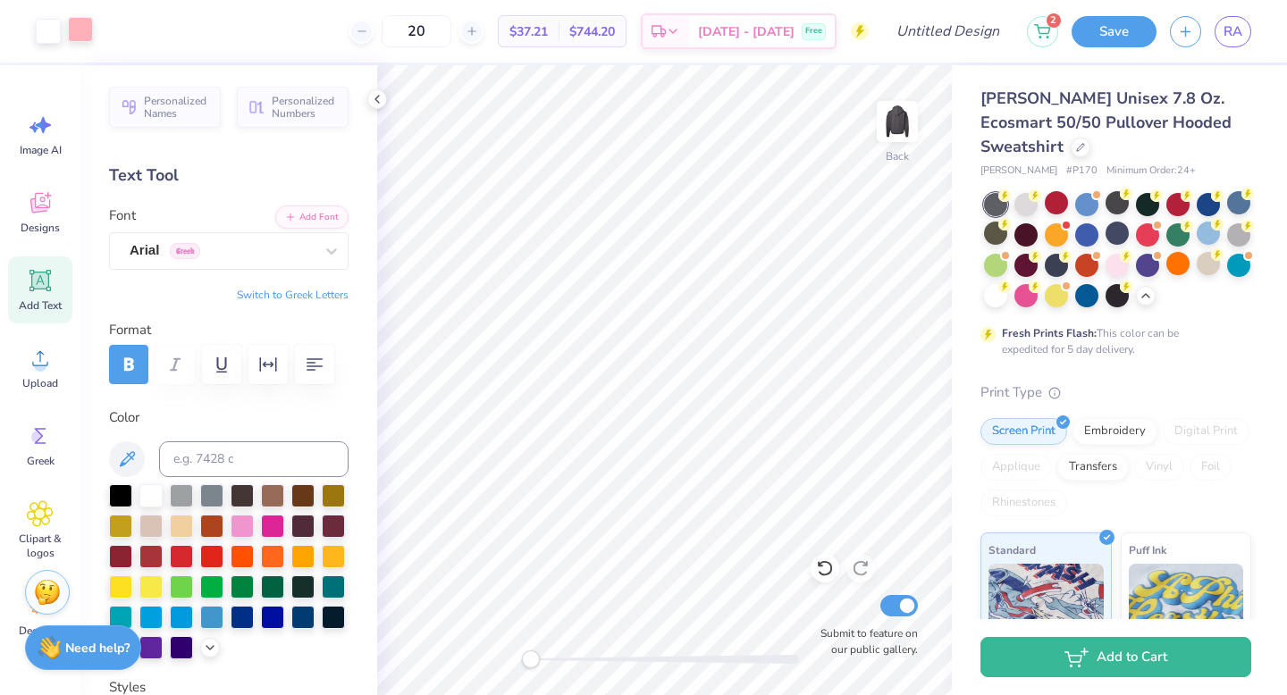
click at [79, 33] on div at bounding box center [80, 29] width 25 height 25
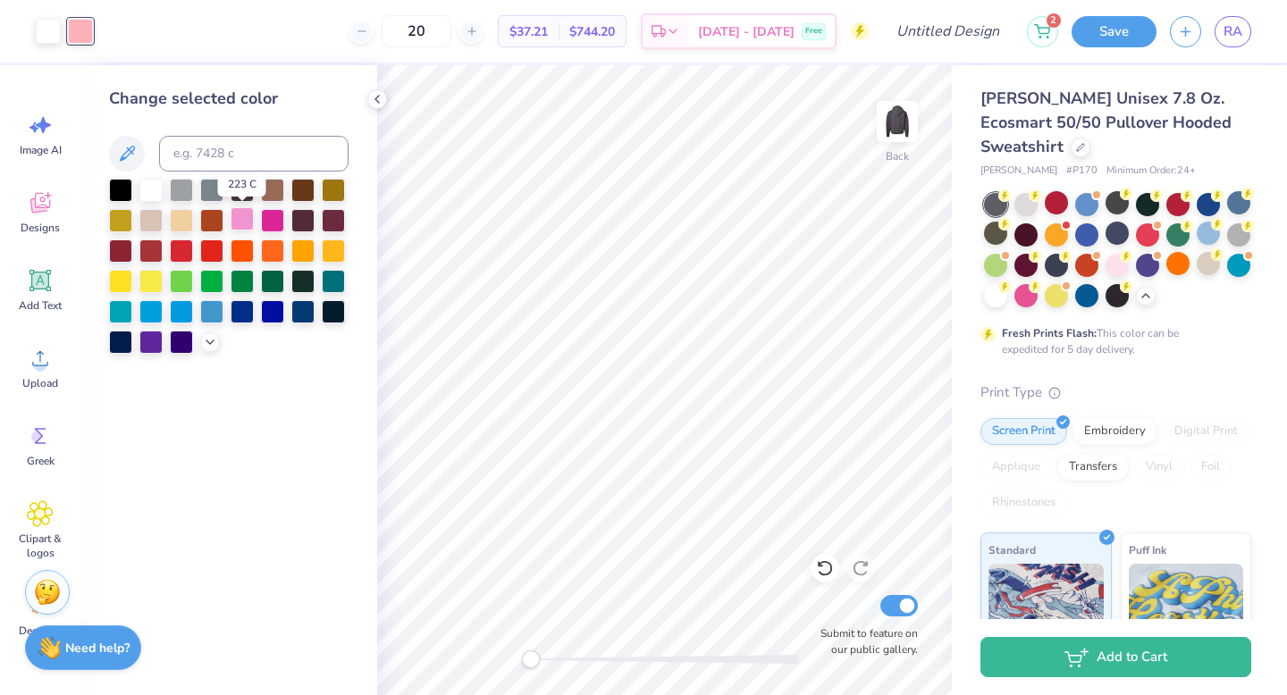
click at [235, 229] on div at bounding box center [242, 218] width 23 height 23
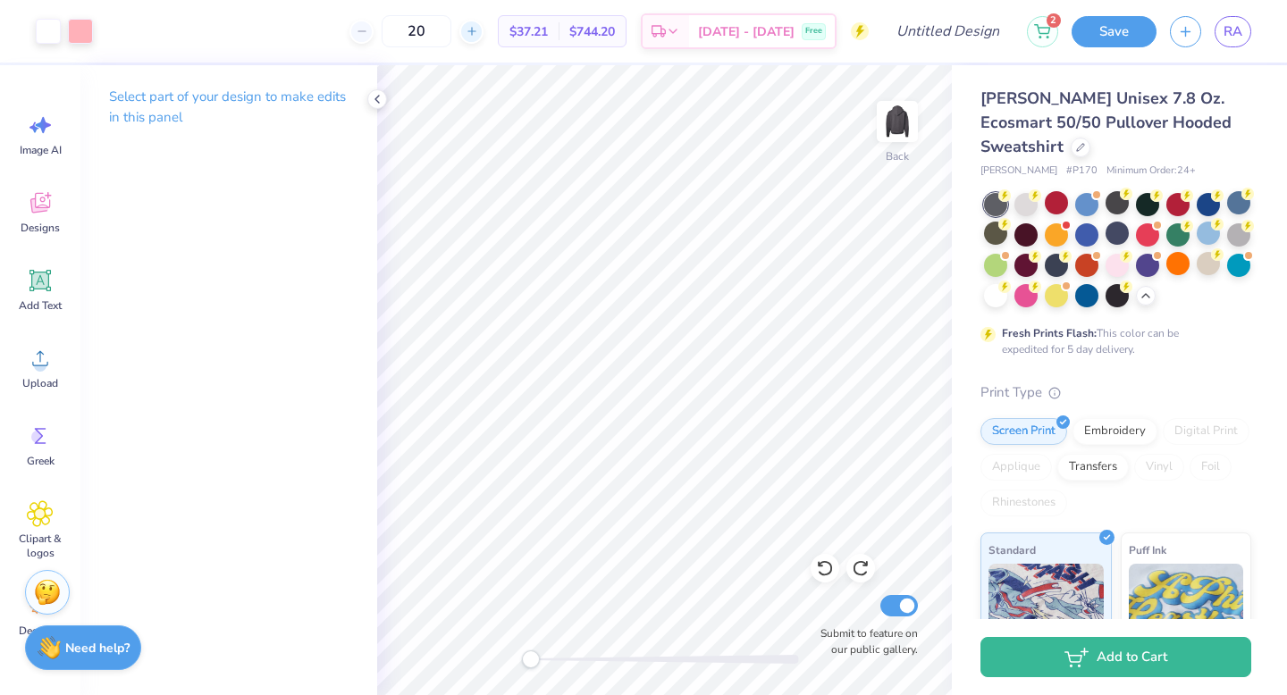
click at [478, 34] on icon at bounding box center [472, 31] width 13 height 13
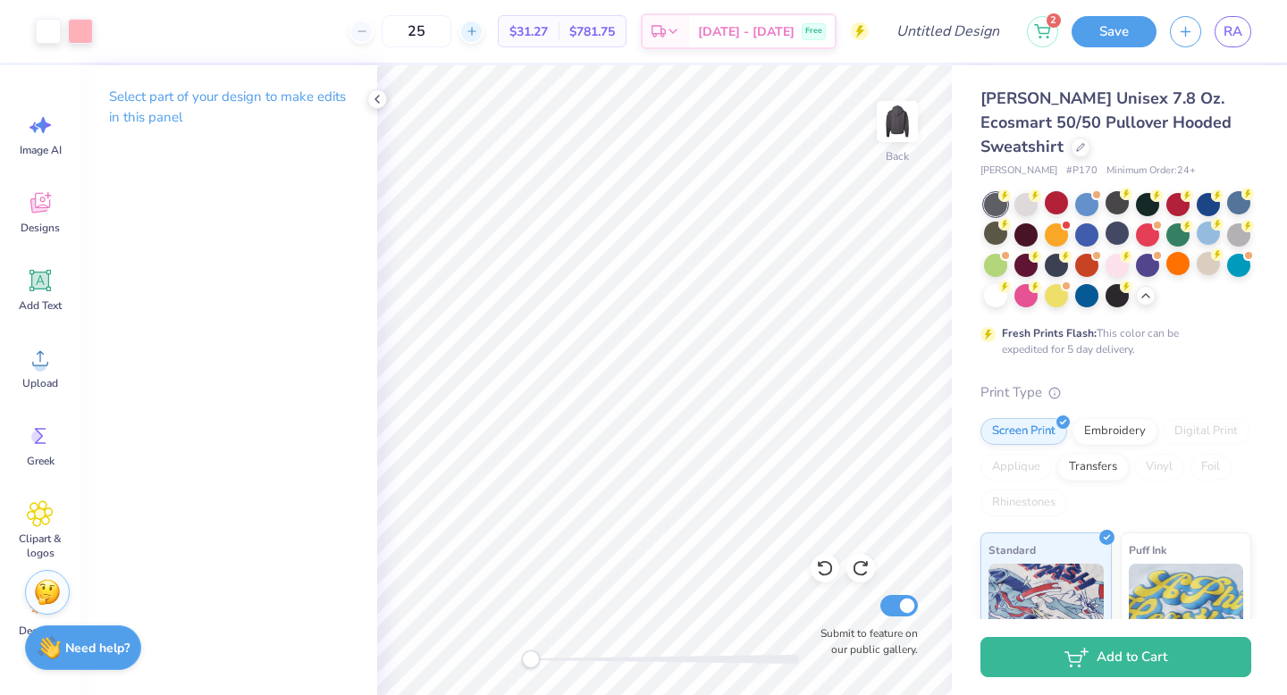
click at [483, 33] on div at bounding box center [471, 32] width 24 height 24
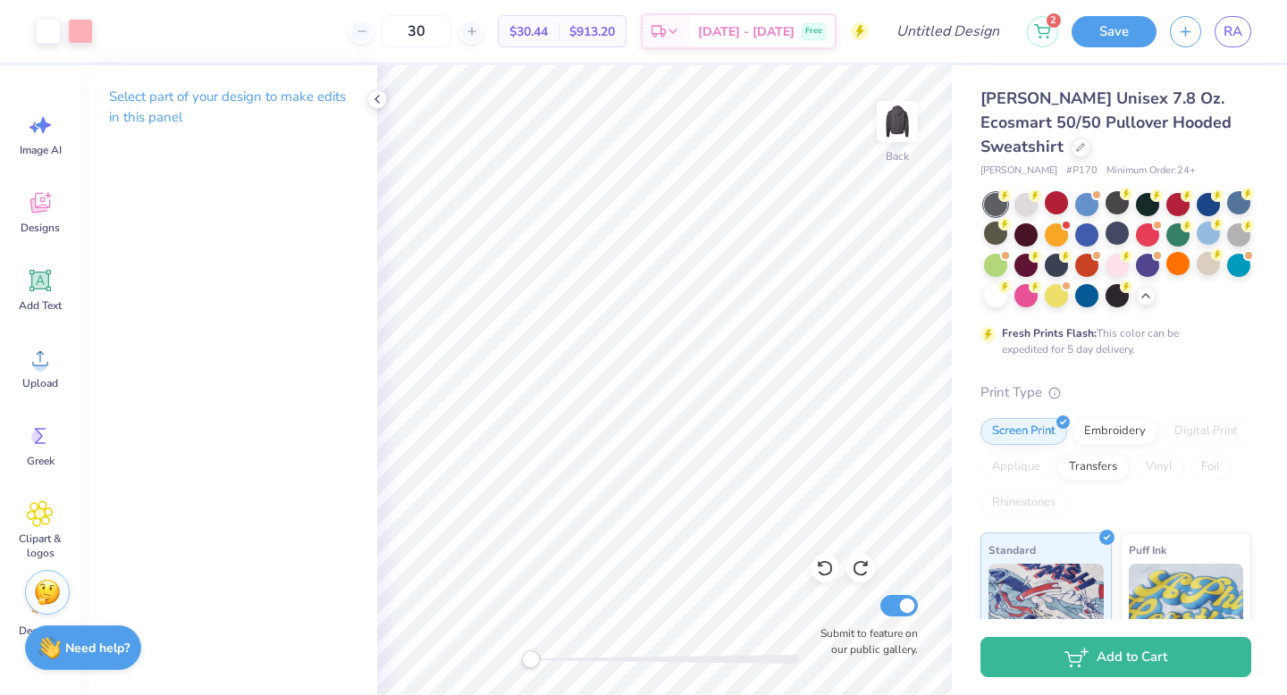
click at [331, 37] on div "30 $30.44 Per Item $913.20 Total Est. Delivery [DATE] - [DATE] Free" at bounding box center [487, 31] width 762 height 63
click at [382, 99] on icon at bounding box center [377, 99] width 14 height 14
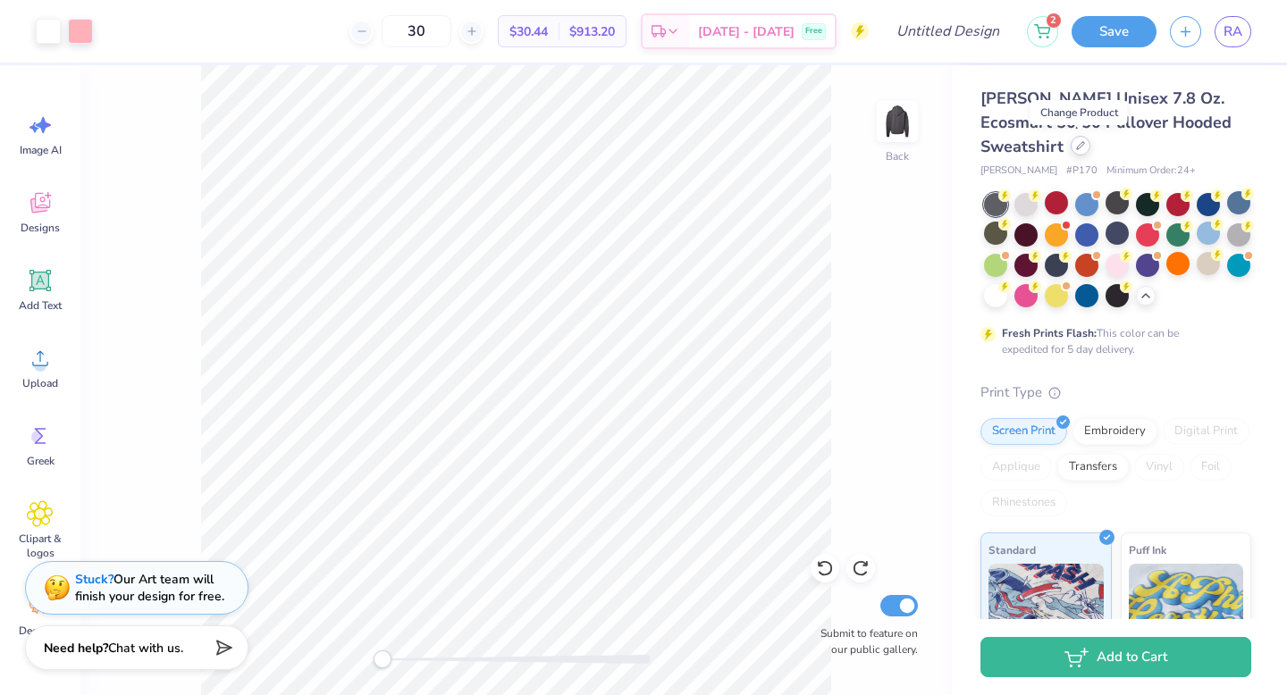
click at [1080, 147] on icon at bounding box center [1080, 145] width 9 height 9
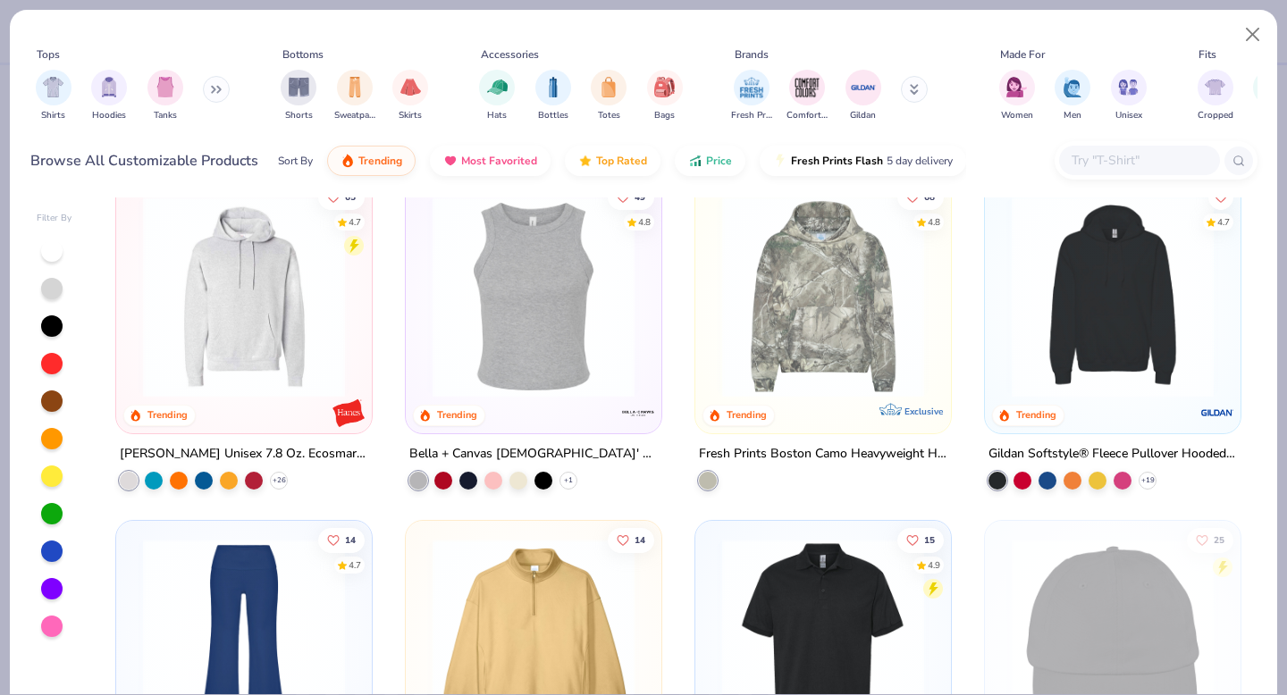
scroll to position [3468, 0]
click at [1064, 296] on img at bounding box center [1113, 296] width 220 height 202
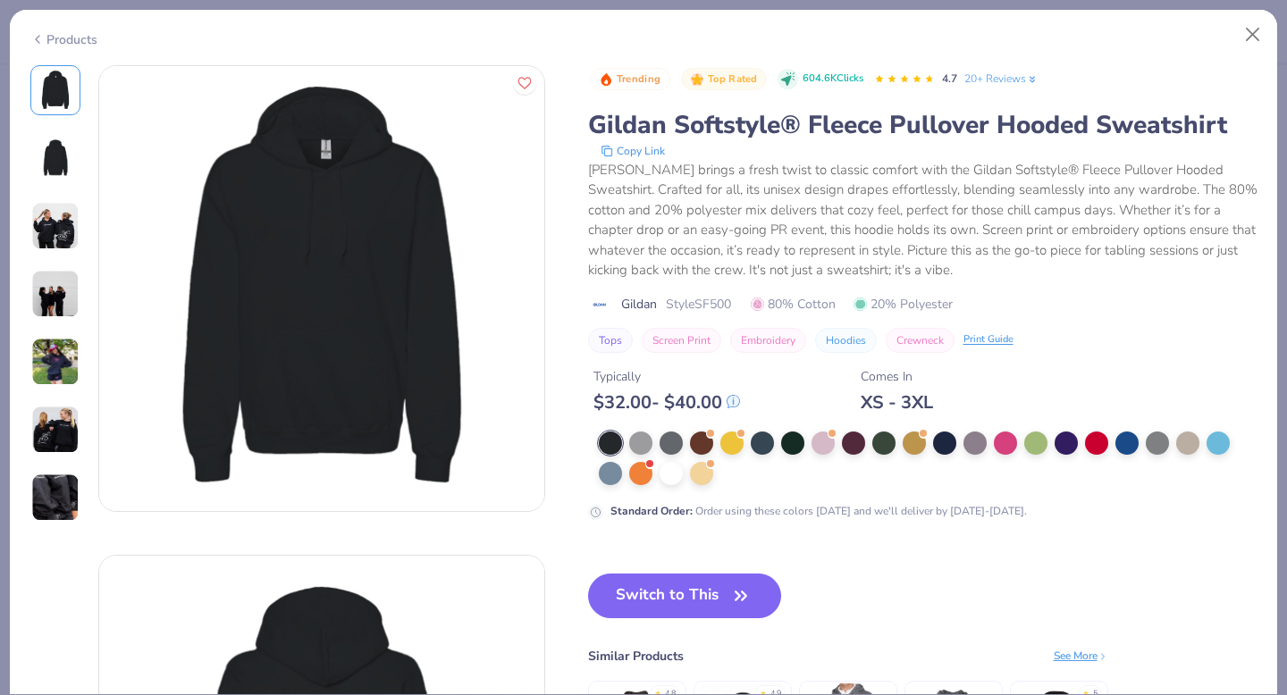
click at [56, 41] on div "Products" at bounding box center [63, 39] width 67 height 19
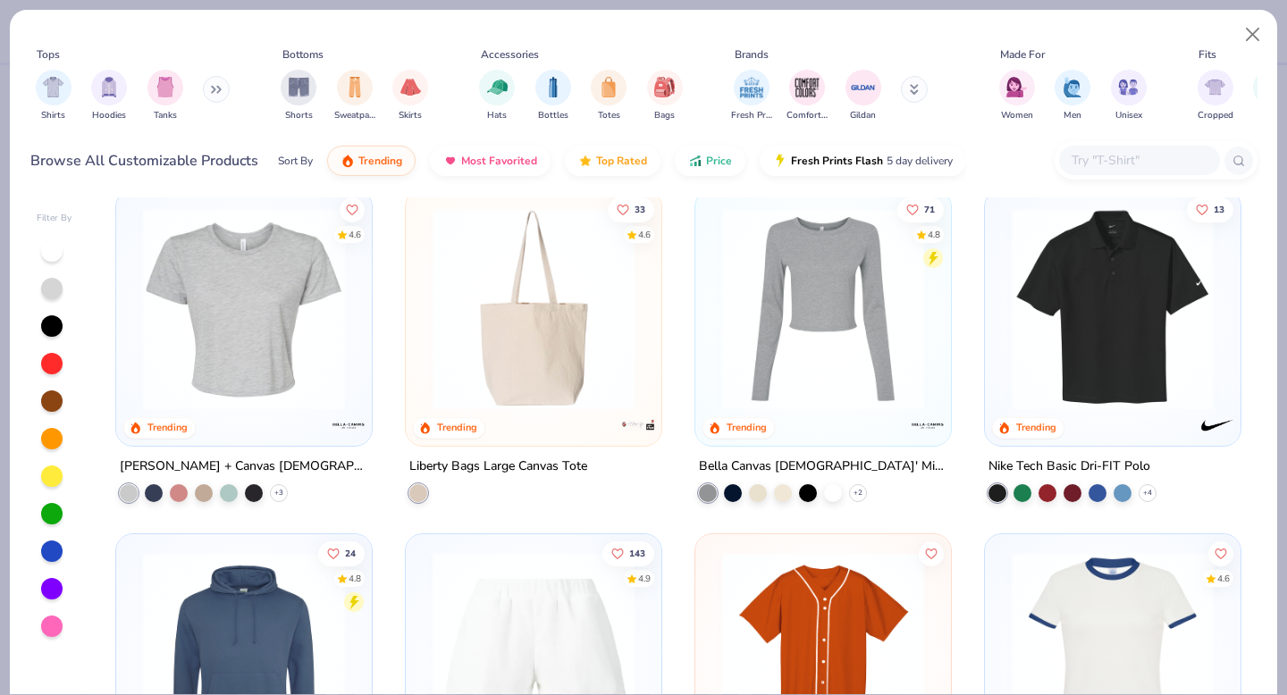
scroll to position [5879, 0]
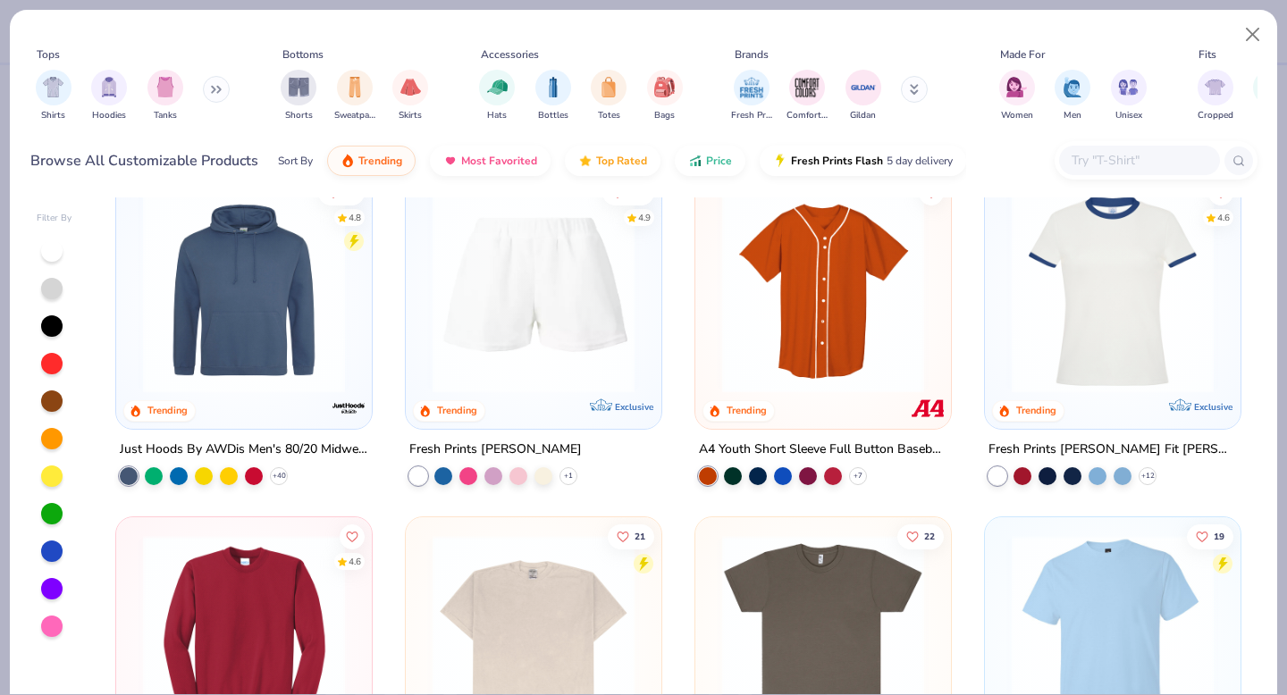
click at [328, 339] on img at bounding box center [244, 292] width 220 height 202
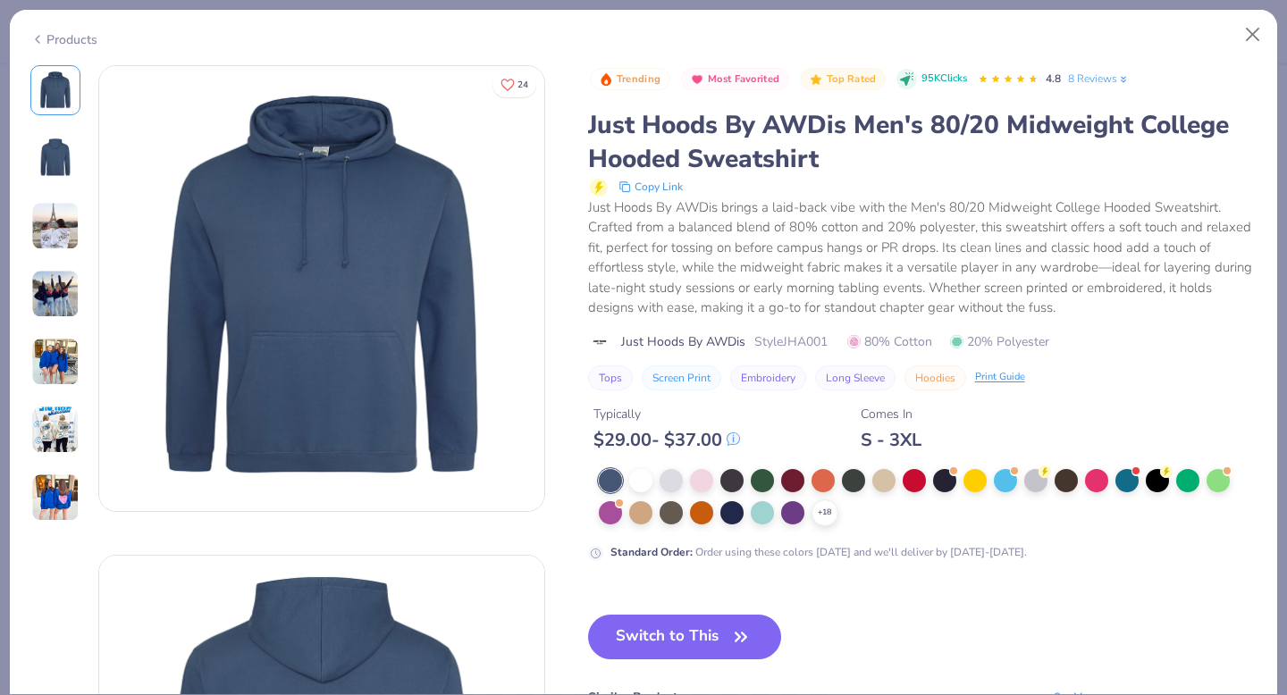
click at [68, 202] on img at bounding box center [55, 226] width 48 height 48
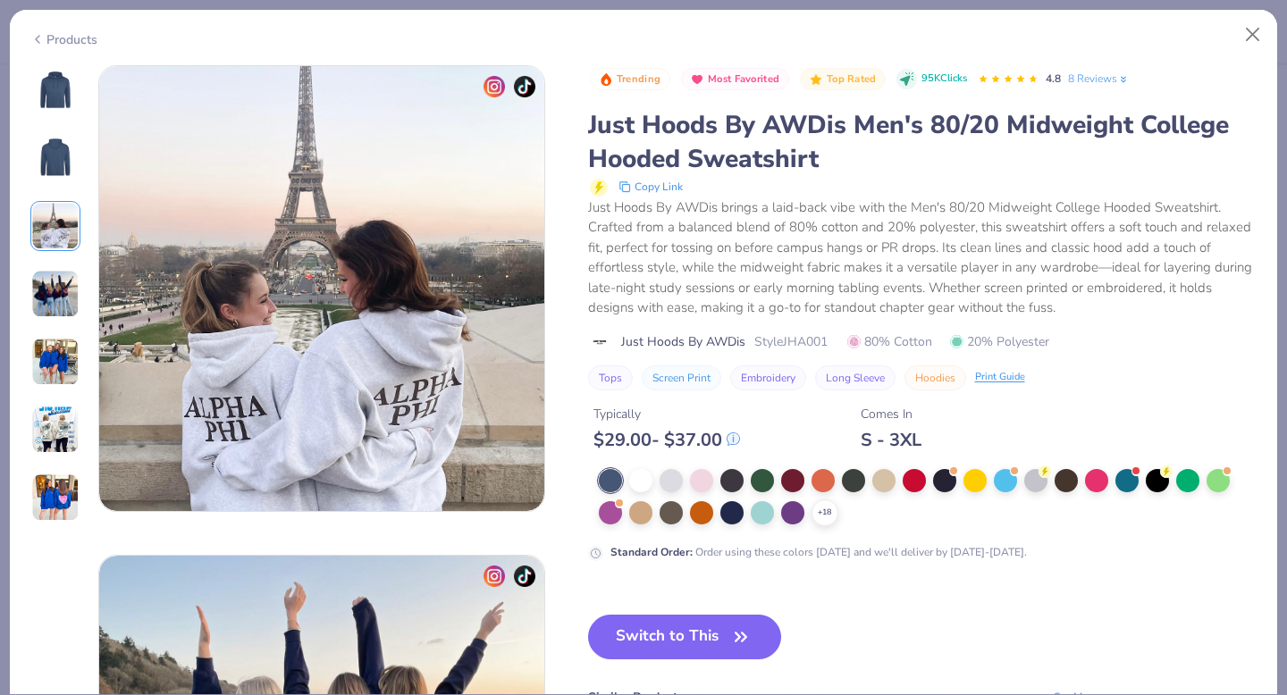
click at [65, 294] on img at bounding box center [55, 294] width 48 height 48
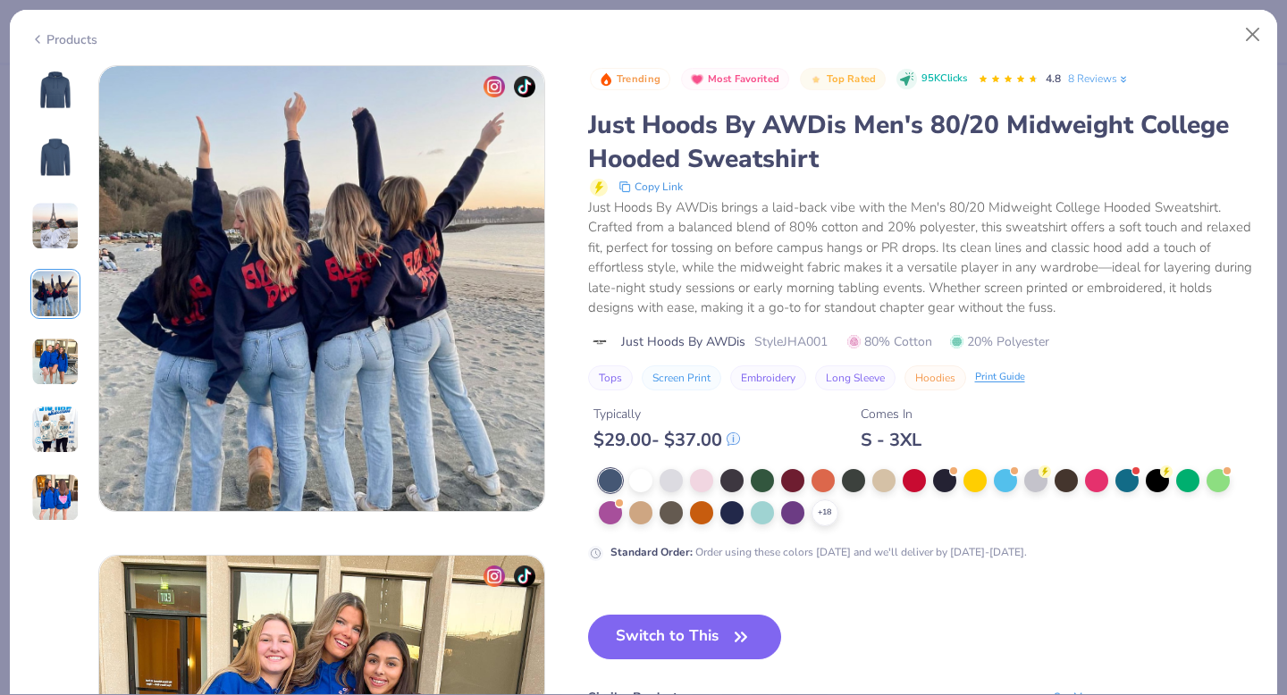
click at [62, 356] on img at bounding box center [55, 362] width 48 height 48
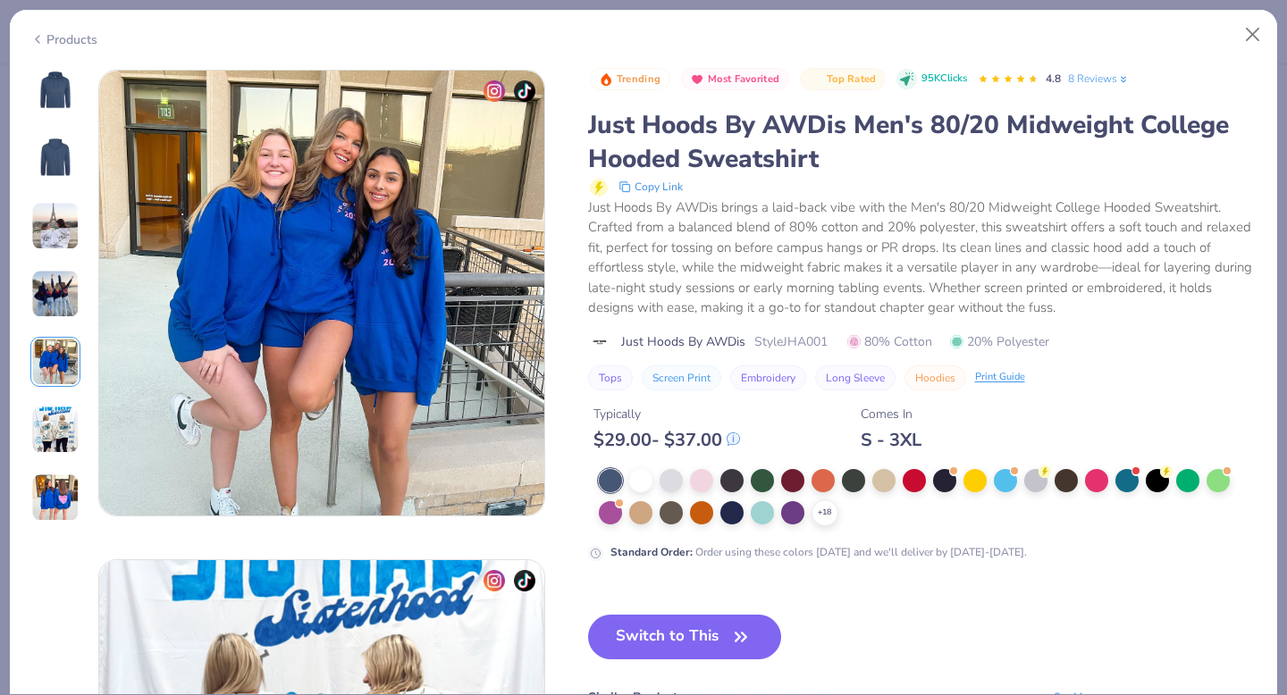
scroll to position [1959, 0]
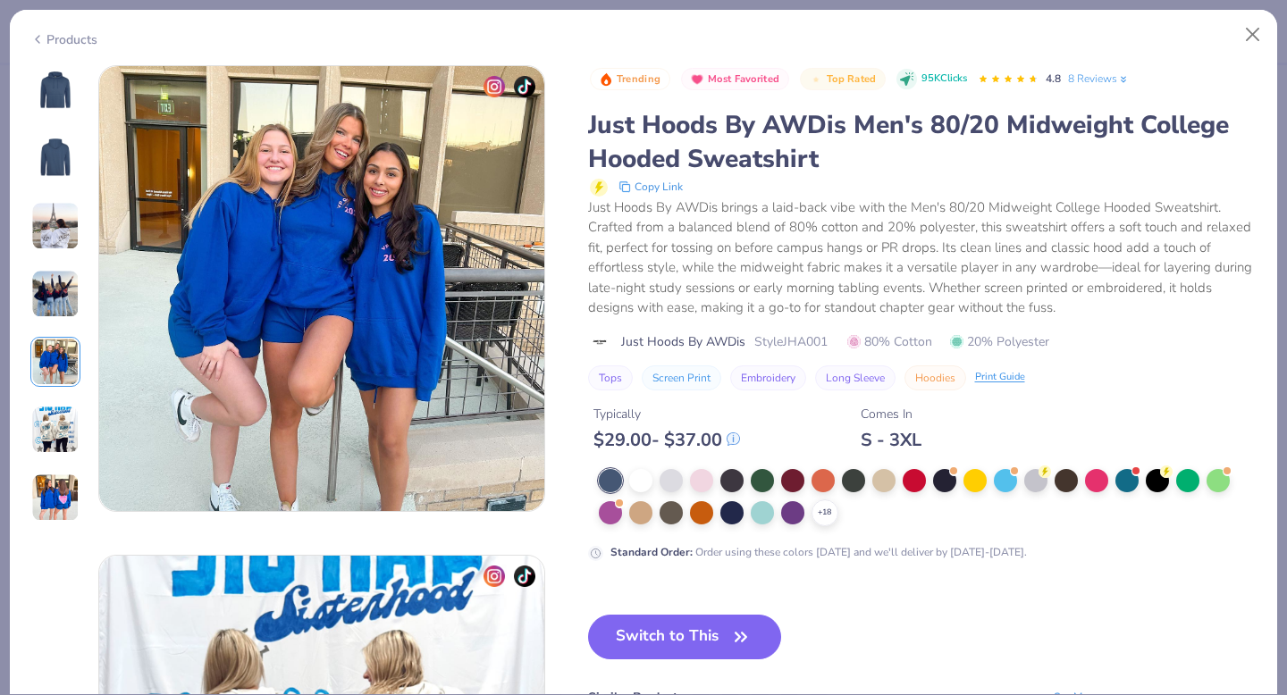
click at [57, 408] on img at bounding box center [55, 430] width 48 height 48
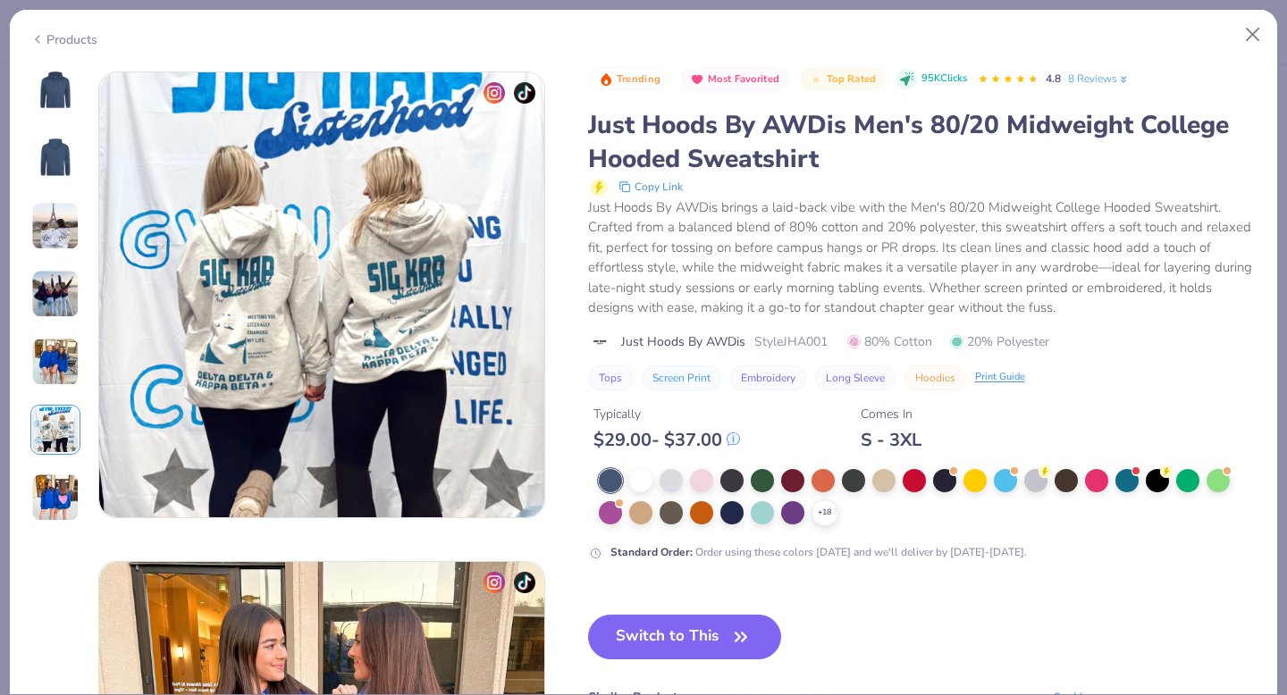
scroll to position [2448, 0]
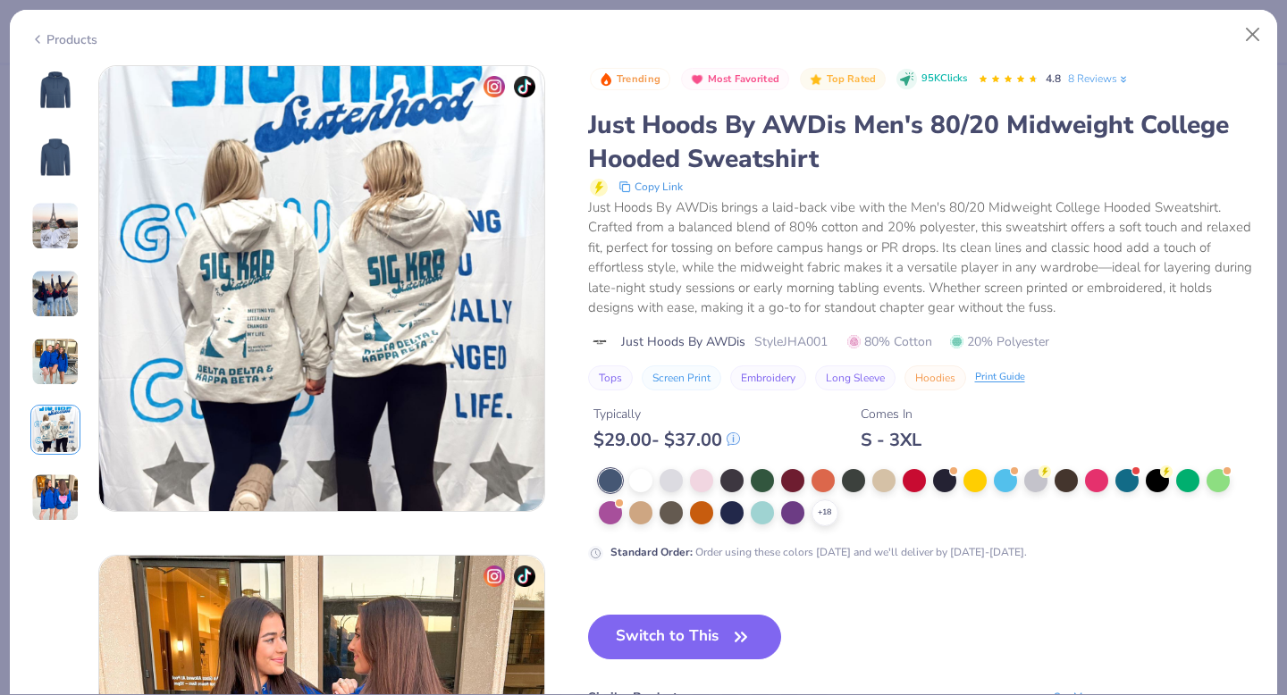
click at [57, 461] on div at bounding box center [55, 293] width 50 height 457
click at [57, 494] on img at bounding box center [55, 498] width 48 height 48
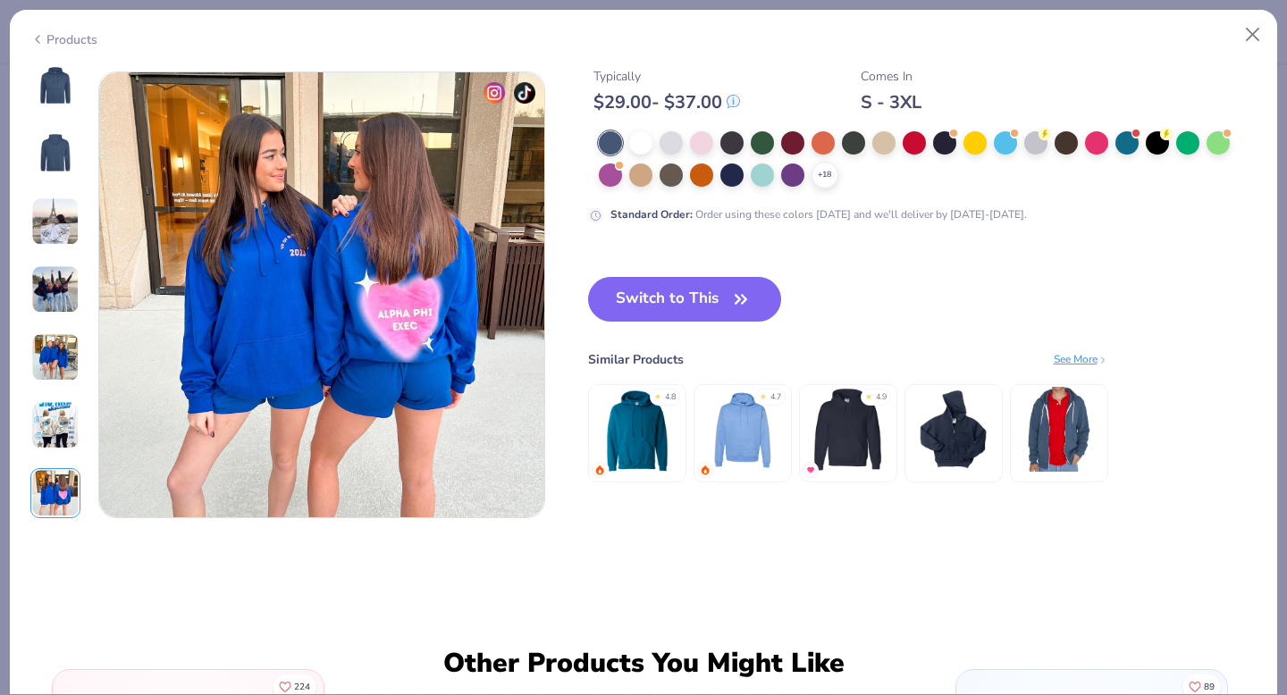
scroll to position [2938, 0]
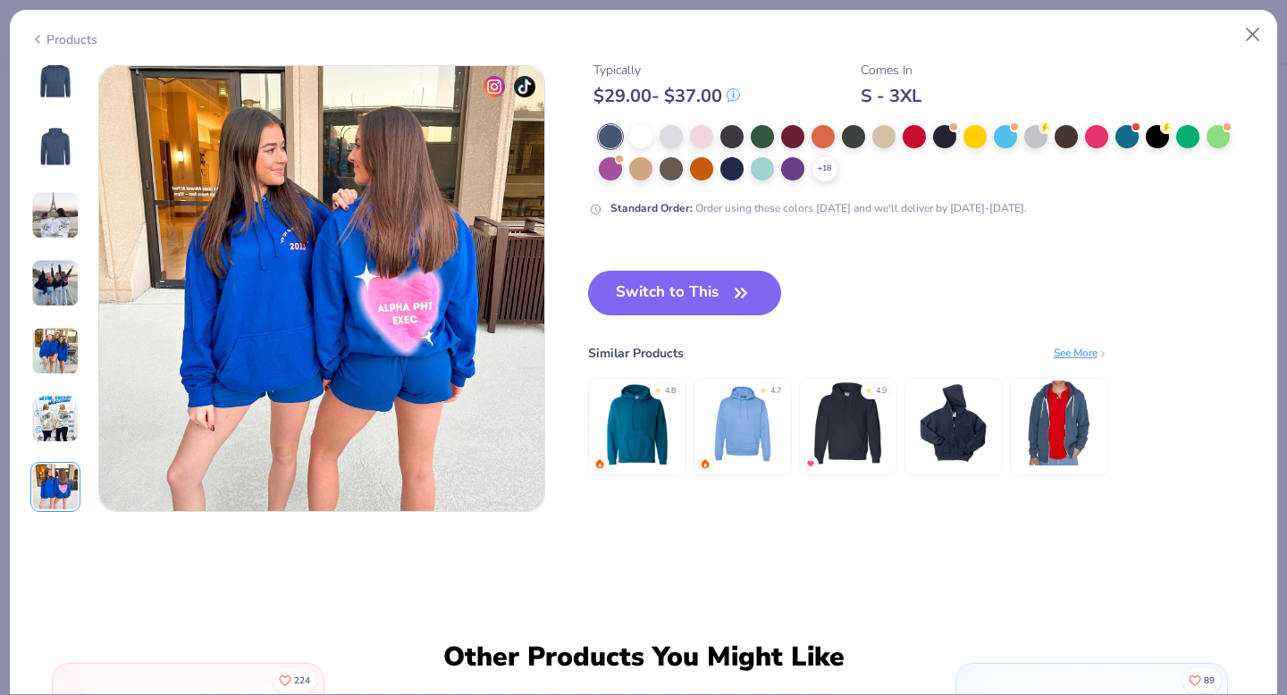
click at [61, 74] on img at bounding box center [55, 79] width 43 height 43
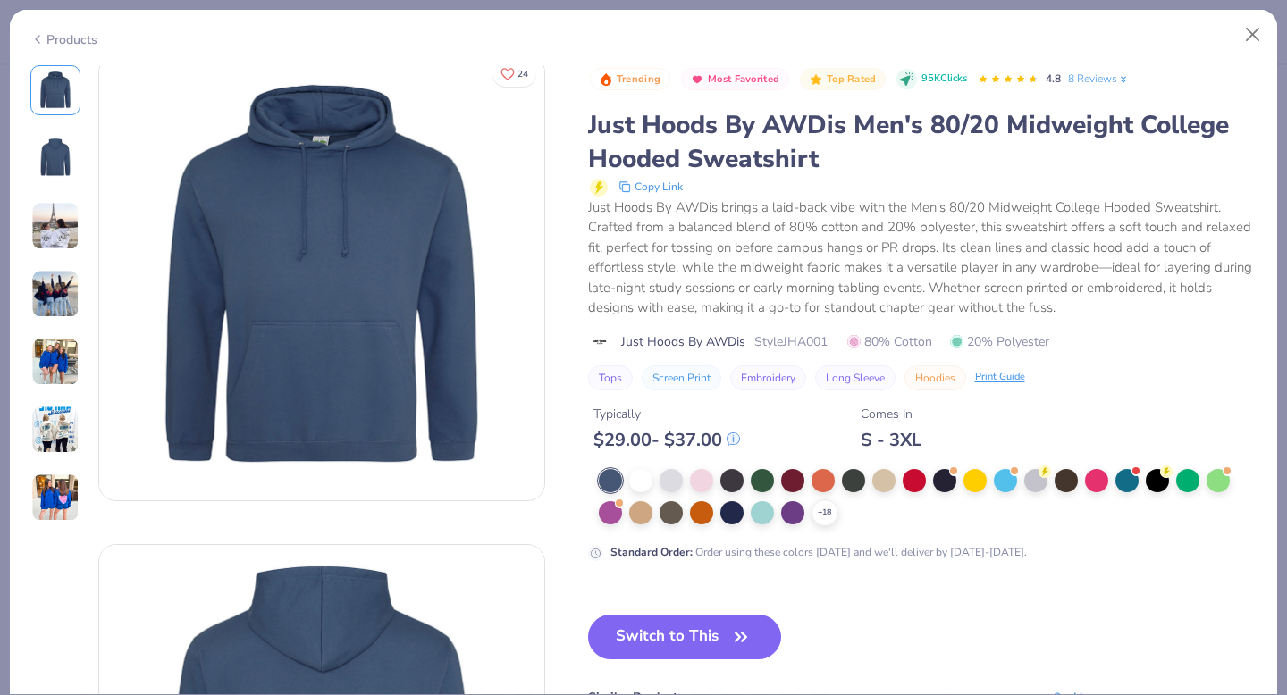
scroll to position [0, 0]
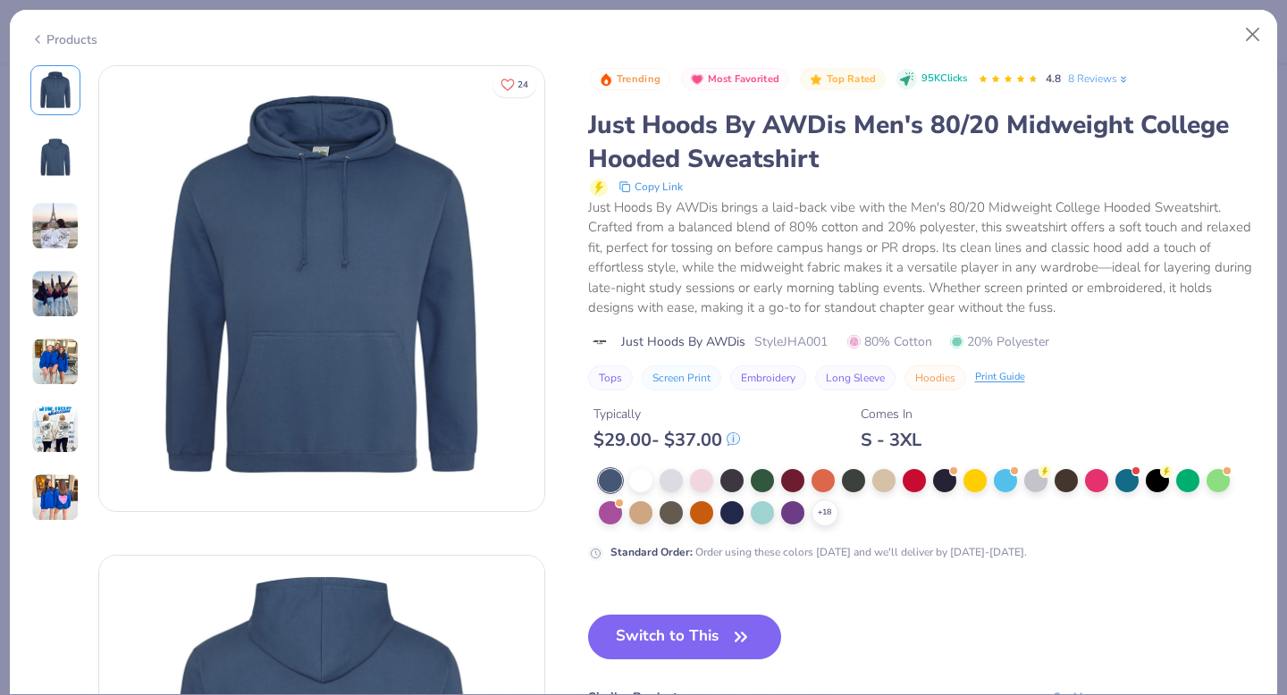
click at [76, 37] on div "Products" at bounding box center [63, 39] width 67 height 19
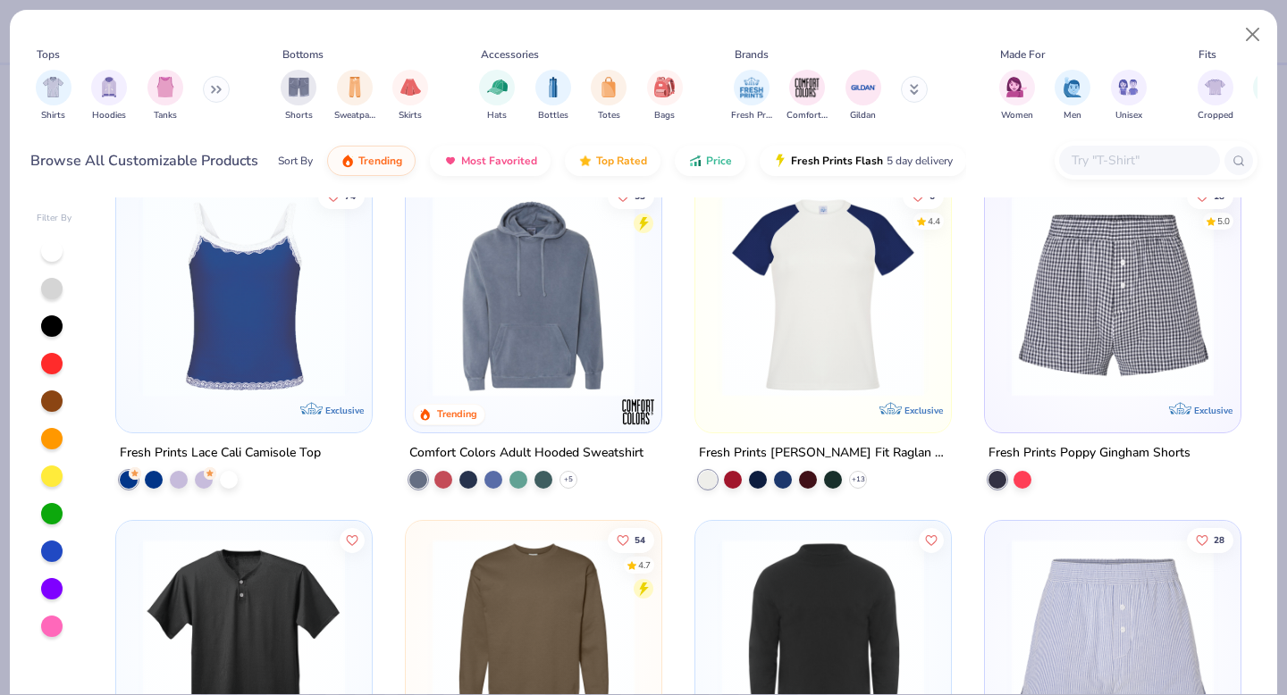
scroll to position [7252, 0]
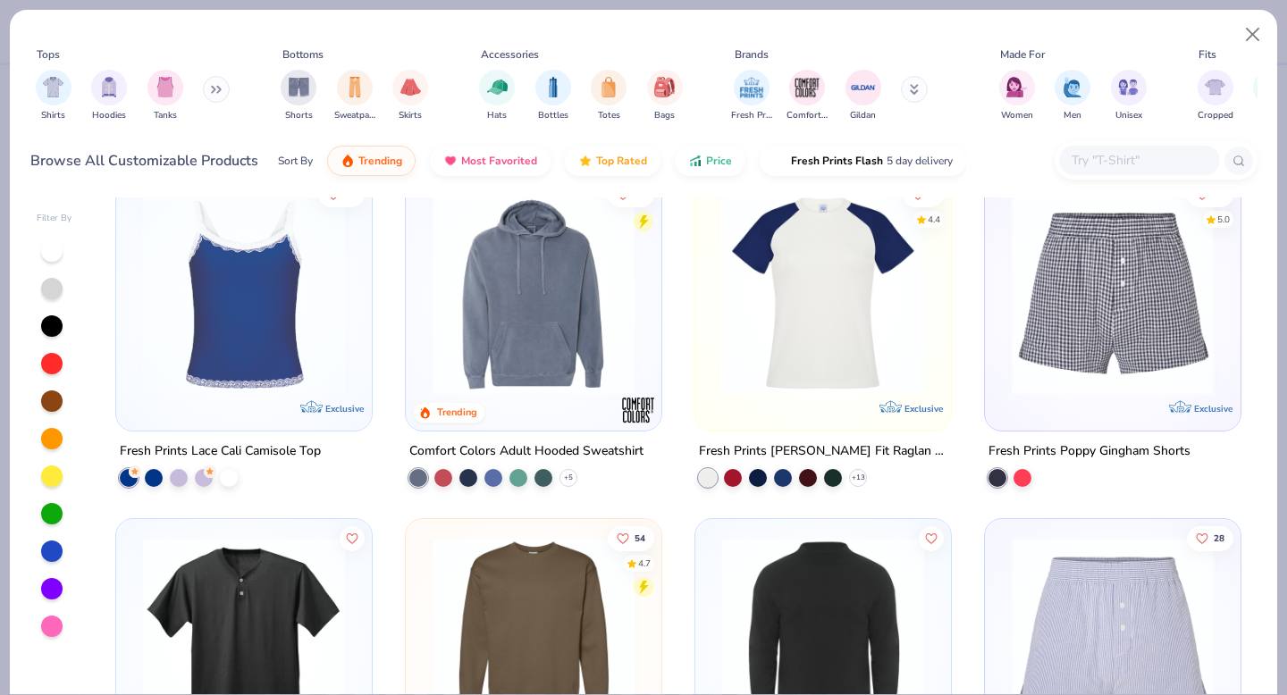
click at [527, 319] on img at bounding box center [534, 294] width 220 height 202
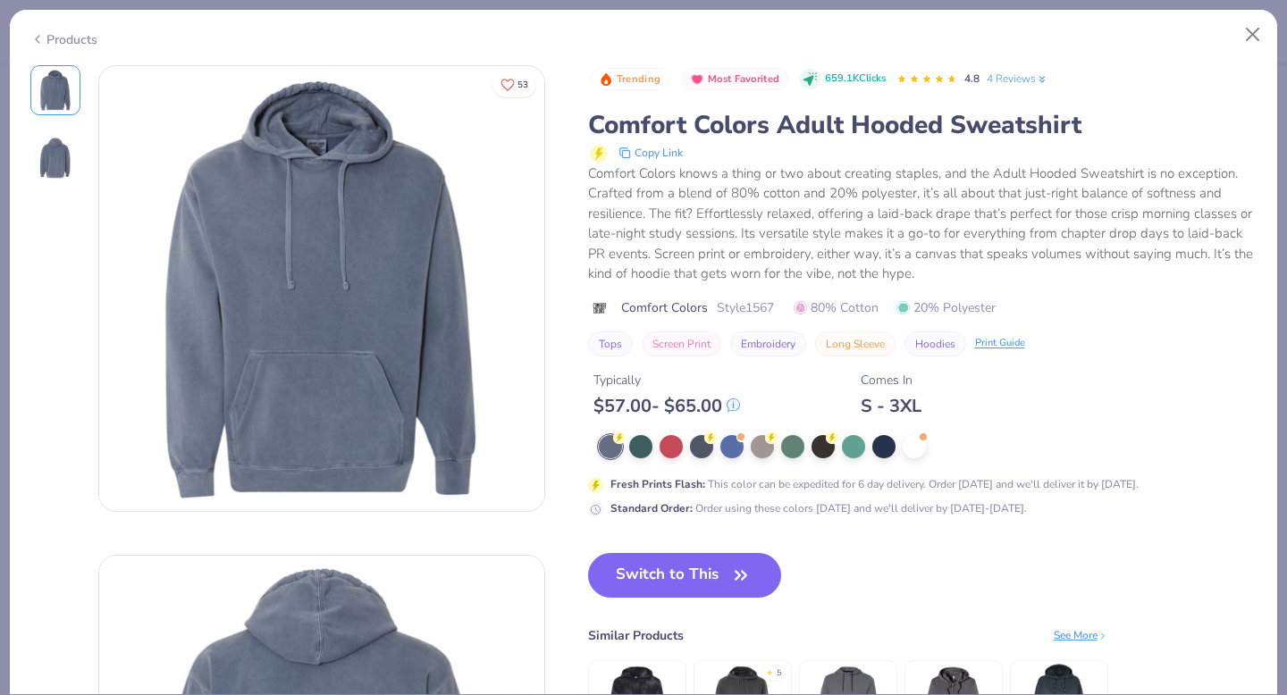
click at [71, 35] on div "Products" at bounding box center [63, 39] width 67 height 19
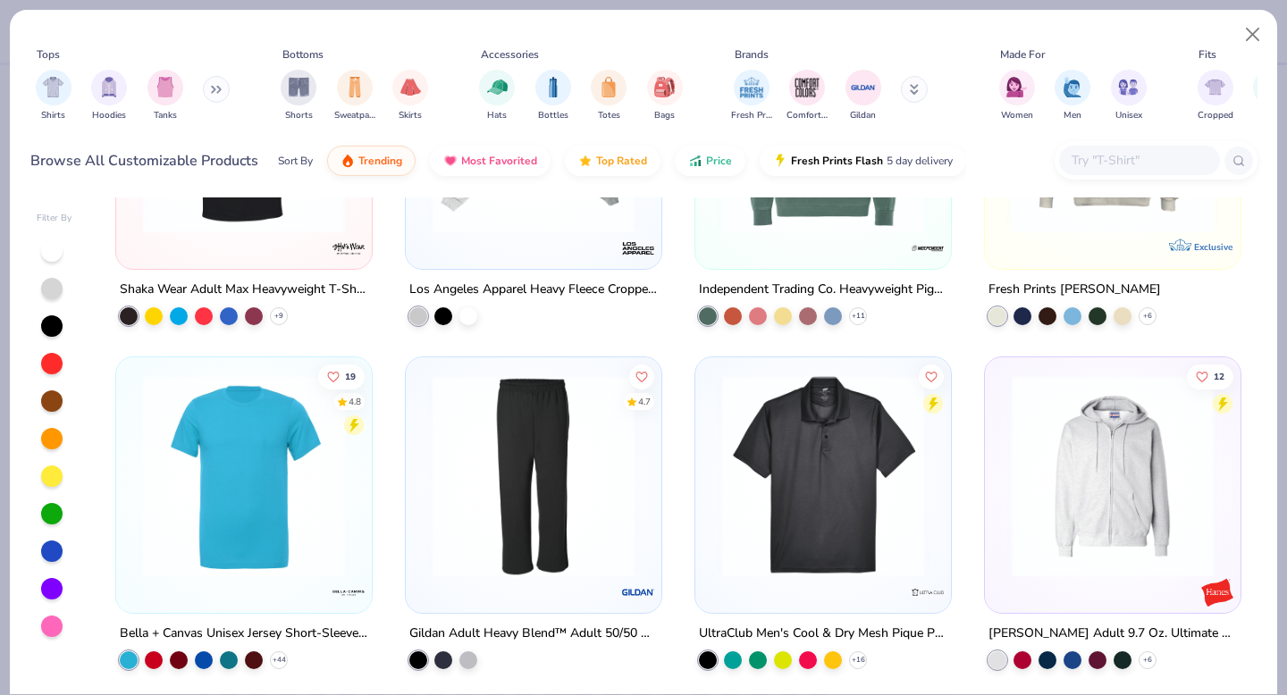
scroll to position [8277, 0]
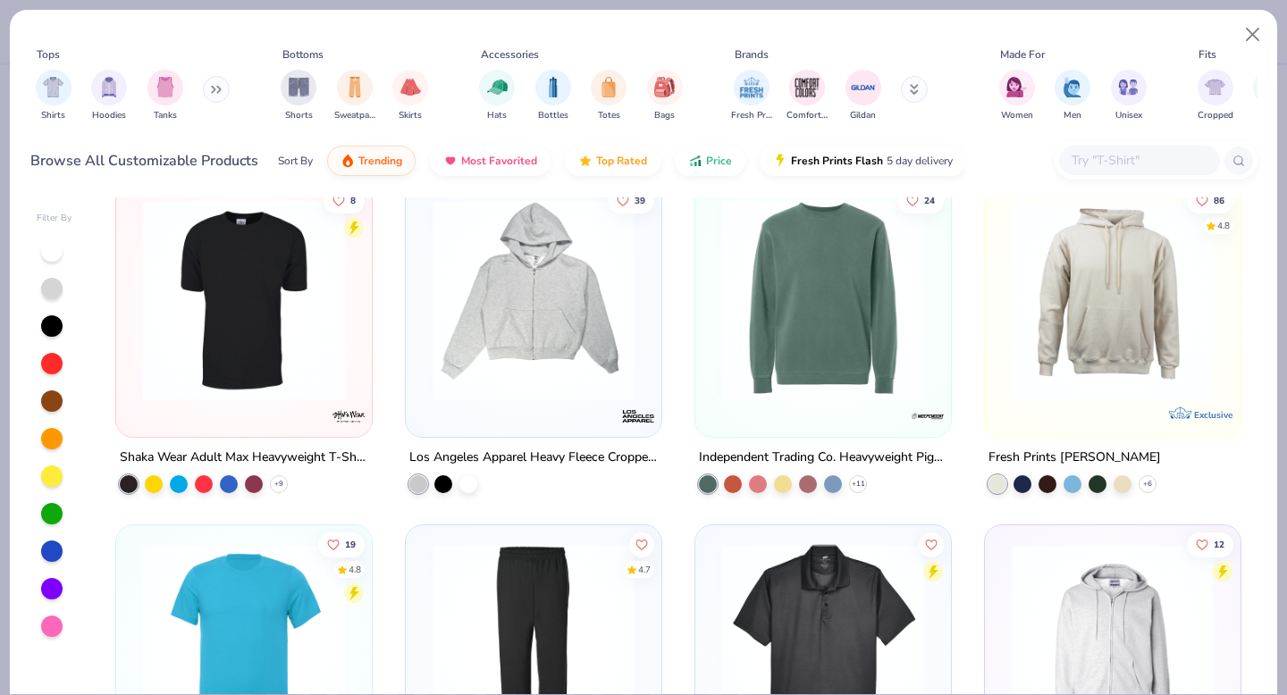
click at [1138, 326] on img at bounding box center [1113, 300] width 220 height 202
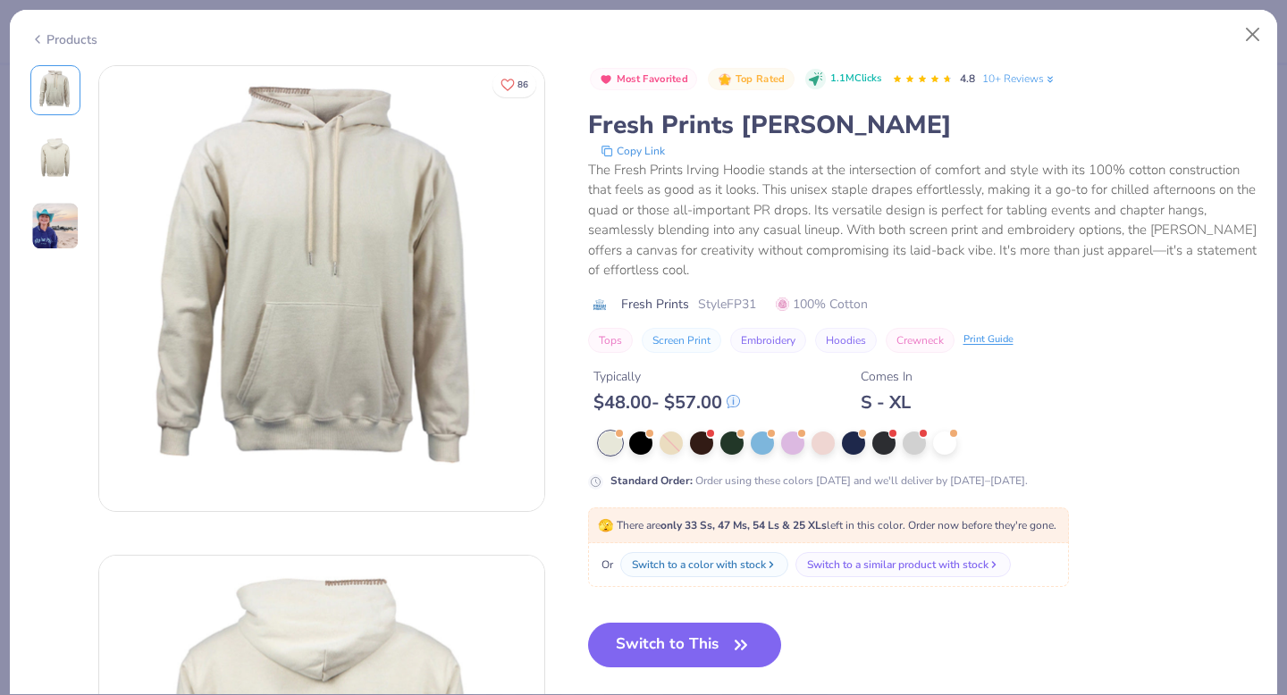
click at [47, 158] on img at bounding box center [55, 158] width 43 height 43
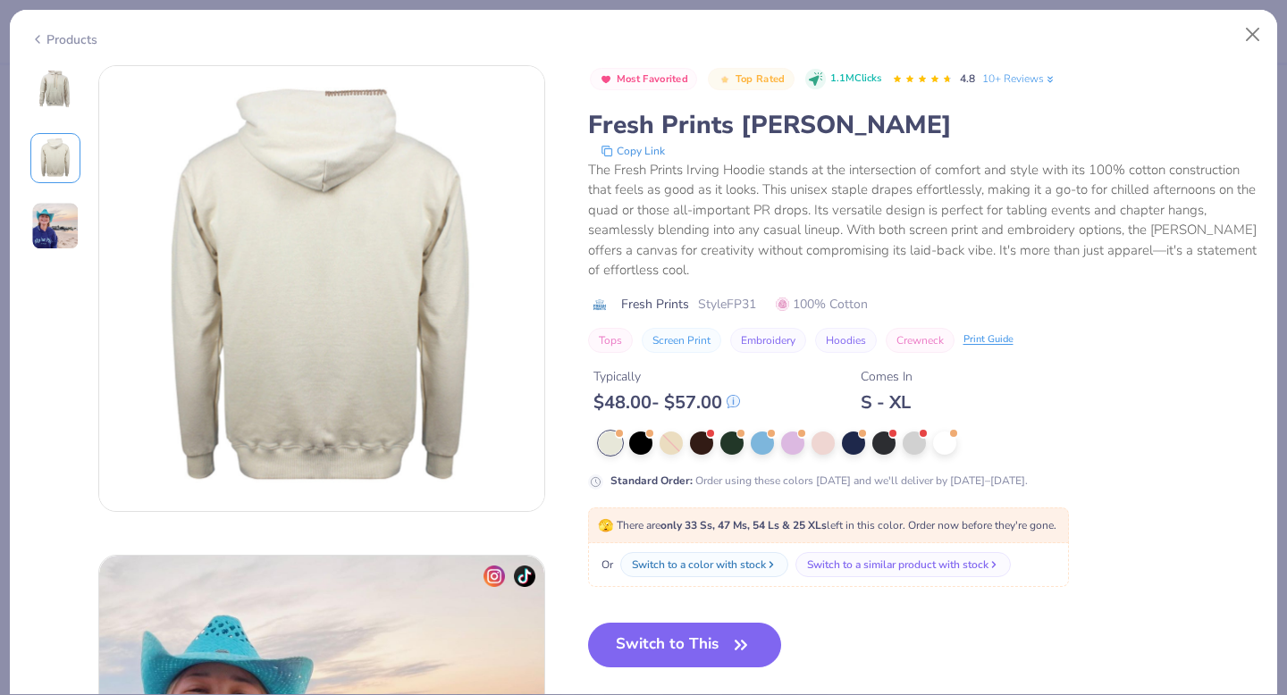
click at [59, 246] on img at bounding box center [55, 226] width 48 height 48
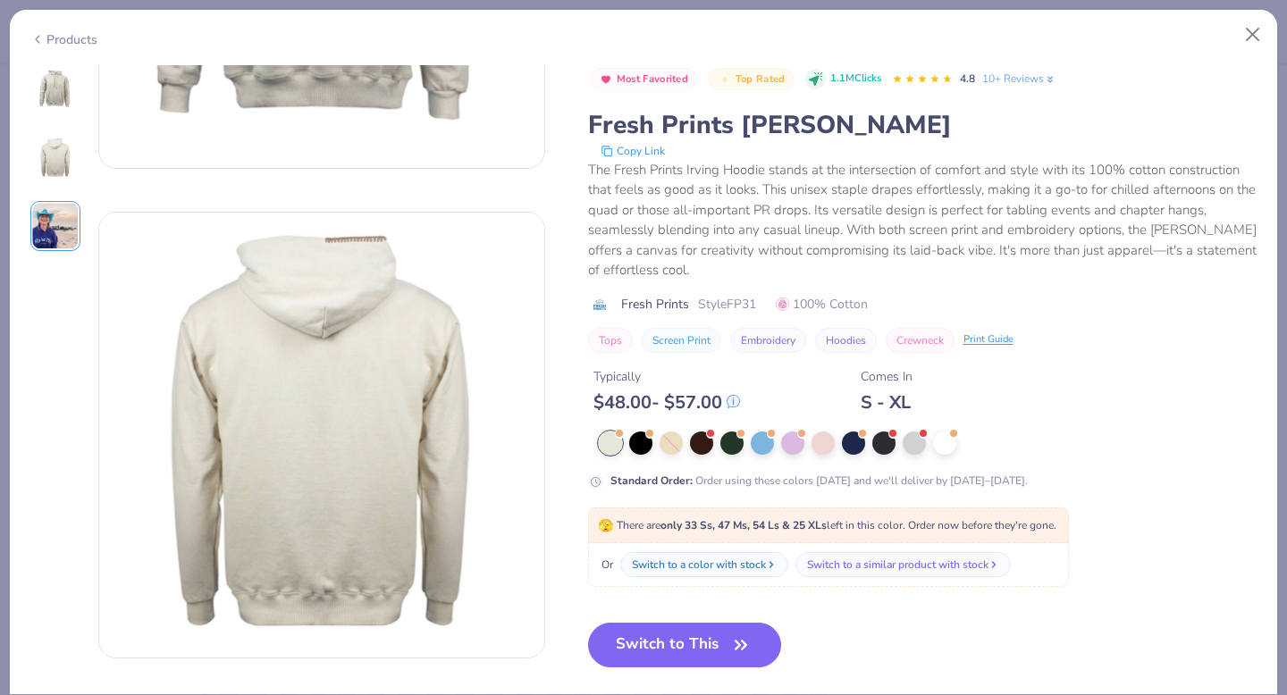
scroll to position [342, 0]
click at [42, 34] on icon at bounding box center [37, 39] width 14 height 21
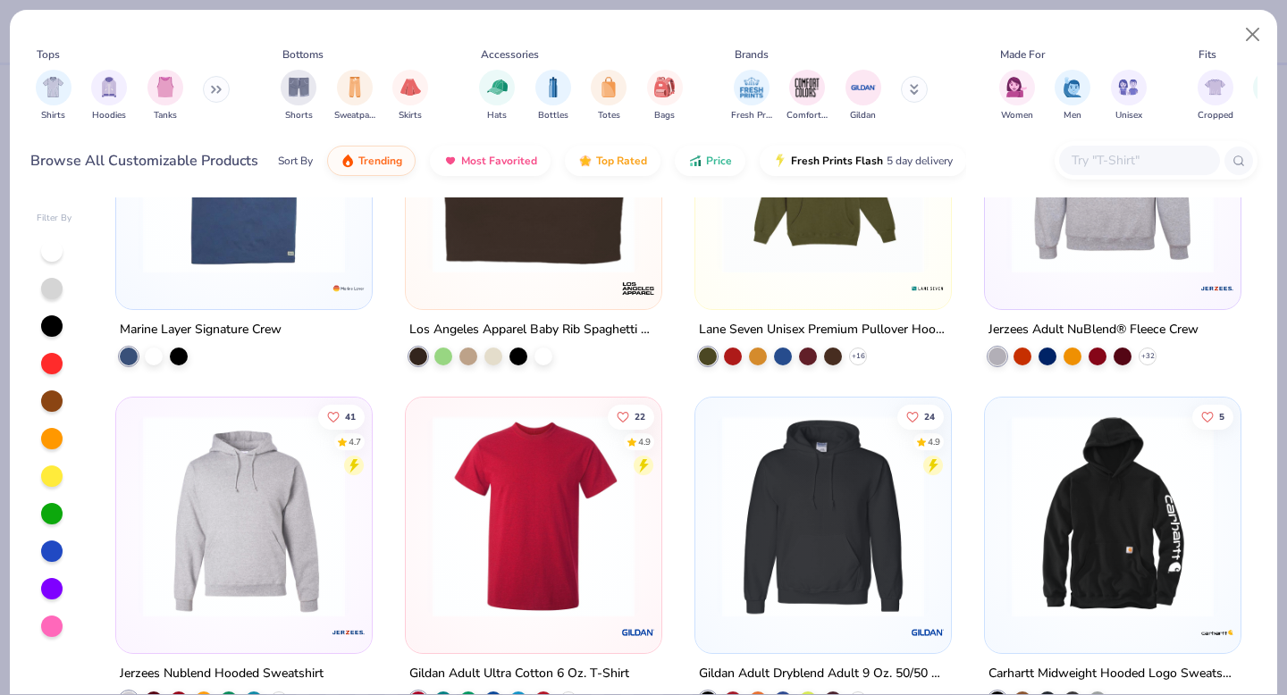
scroll to position [9781, 0]
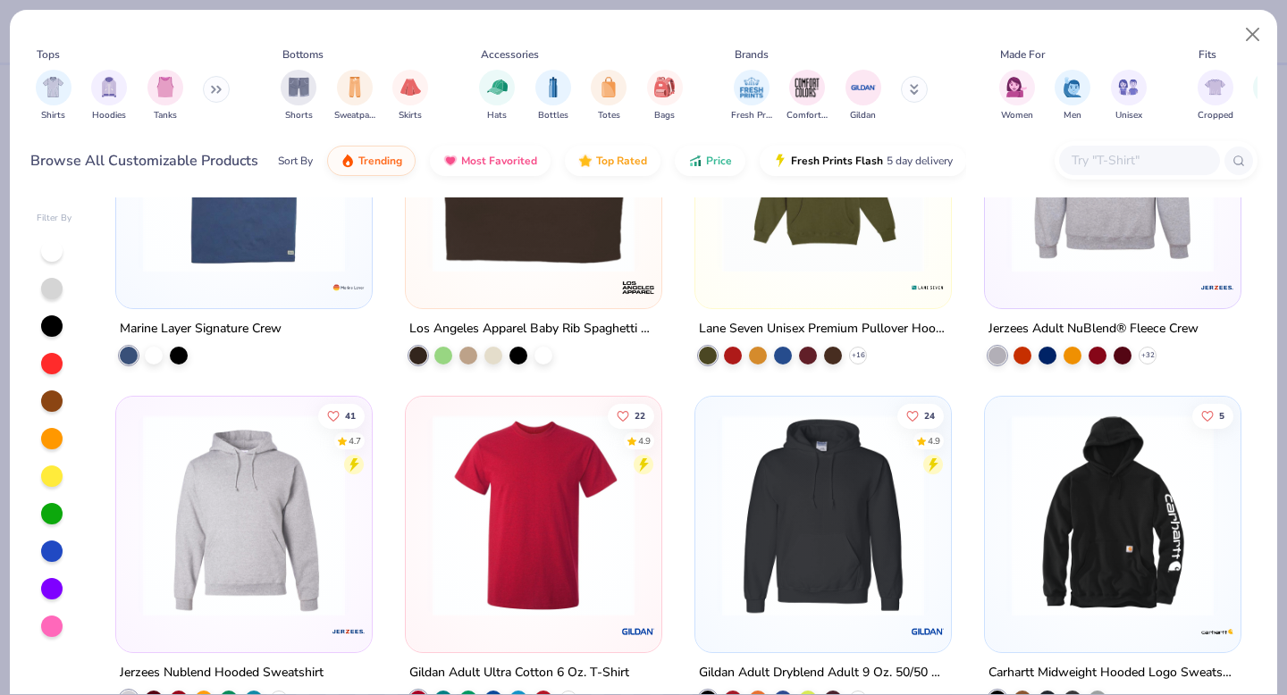
click at [913, 253] on img at bounding box center [823, 172] width 220 height 202
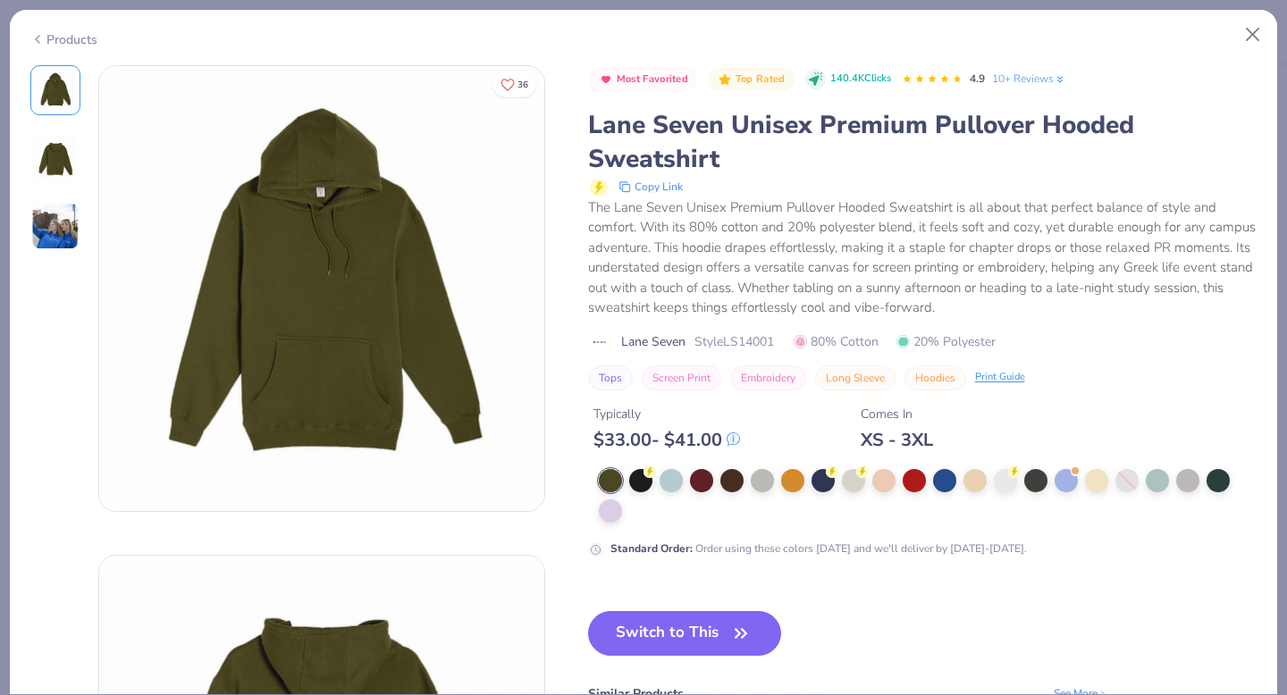
click at [59, 146] on img at bounding box center [55, 158] width 43 height 43
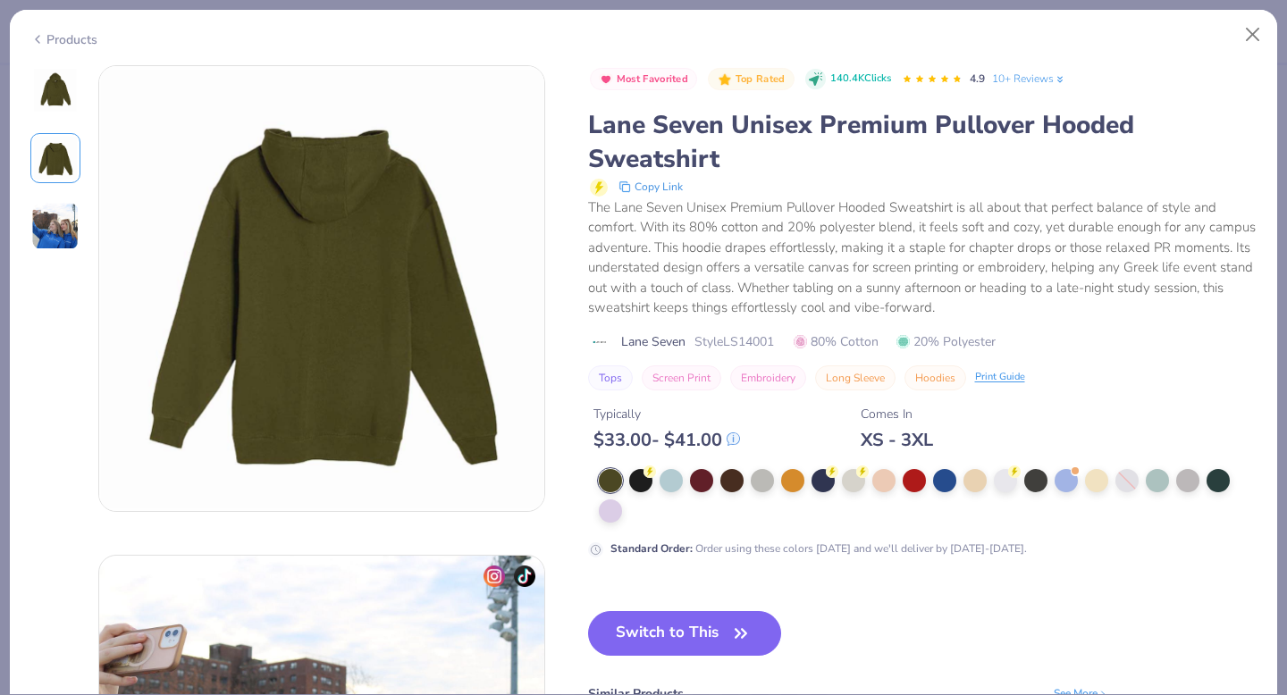
click at [66, 230] on img at bounding box center [55, 226] width 48 height 48
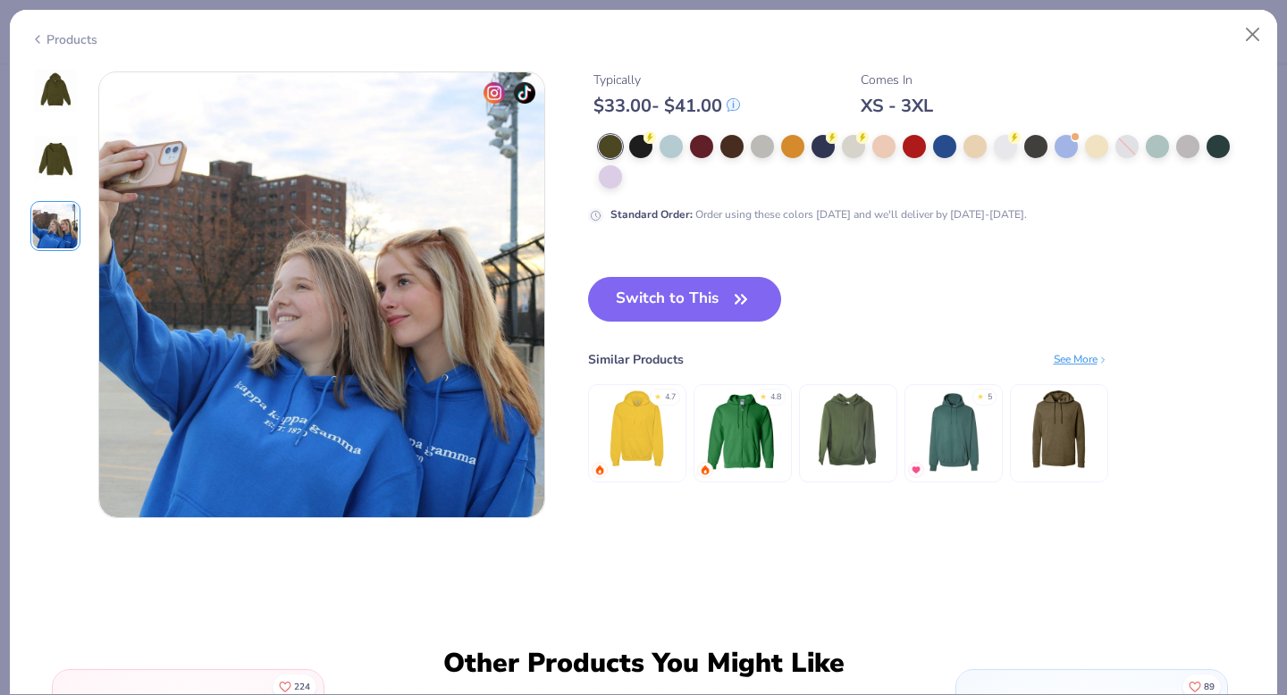
scroll to position [979, 0]
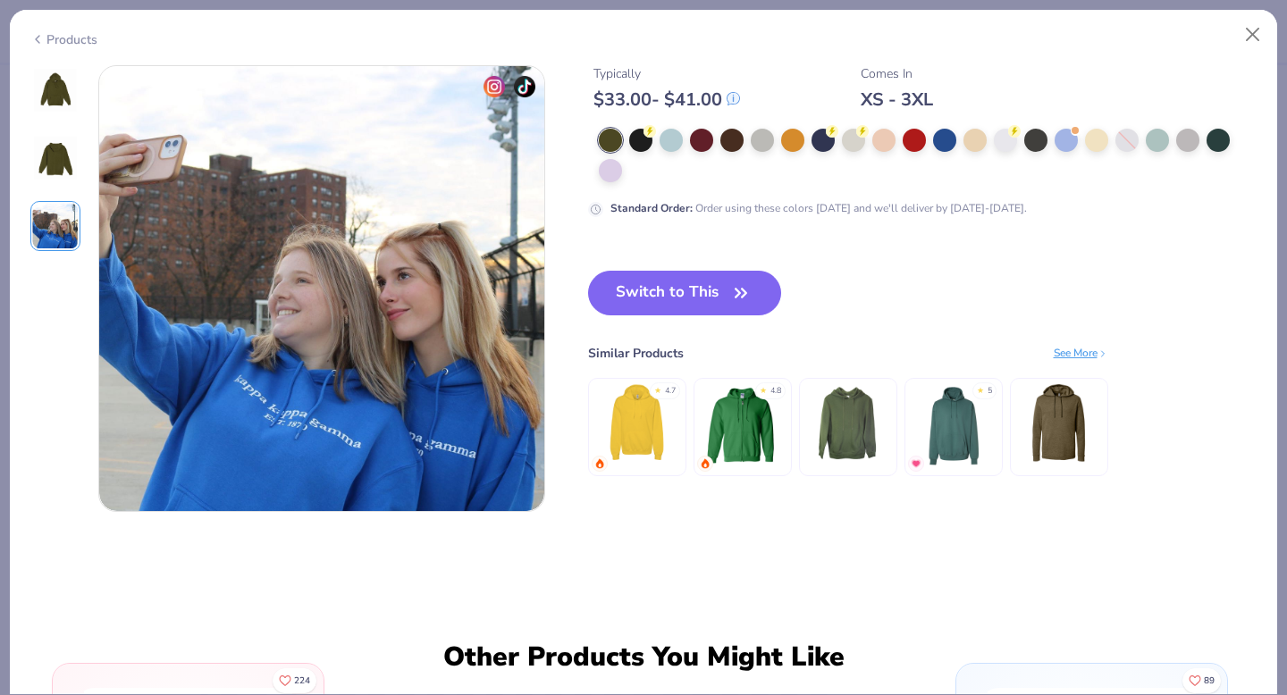
click at [63, 185] on div at bounding box center [55, 158] width 50 height 186
click at [54, 123] on div at bounding box center [55, 158] width 50 height 186
click at [57, 90] on img at bounding box center [55, 90] width 43 height 43
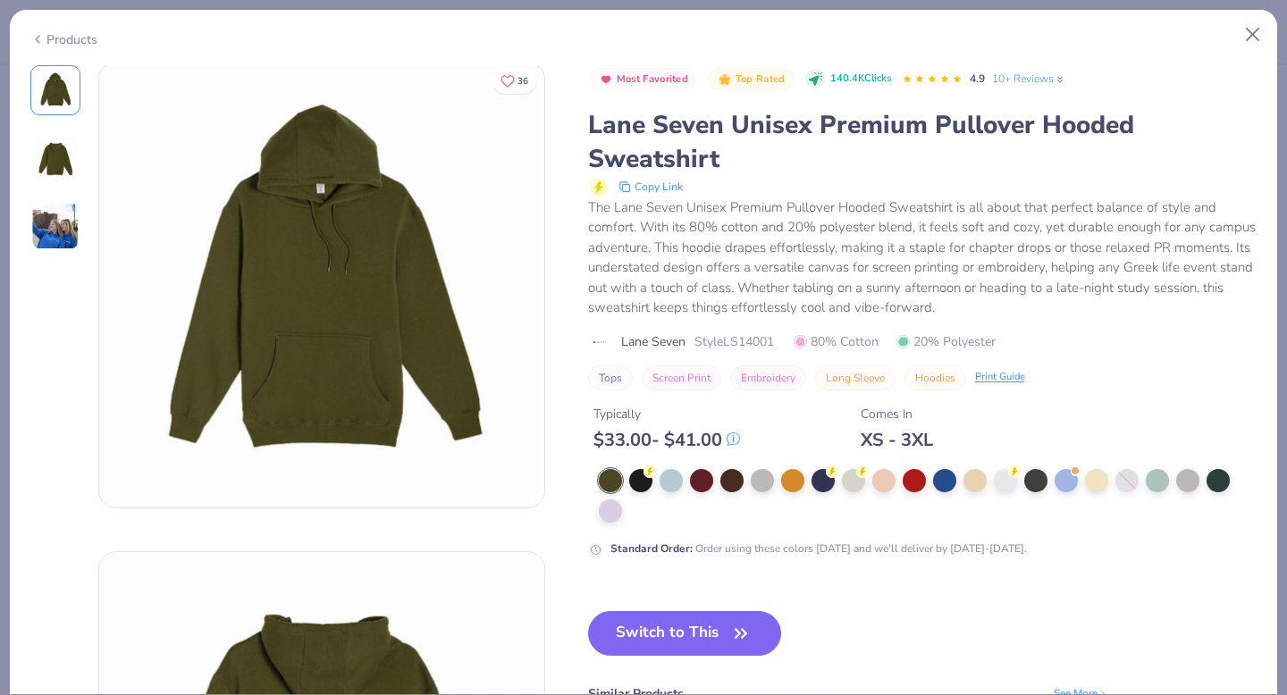
scroll to position [0, 0]
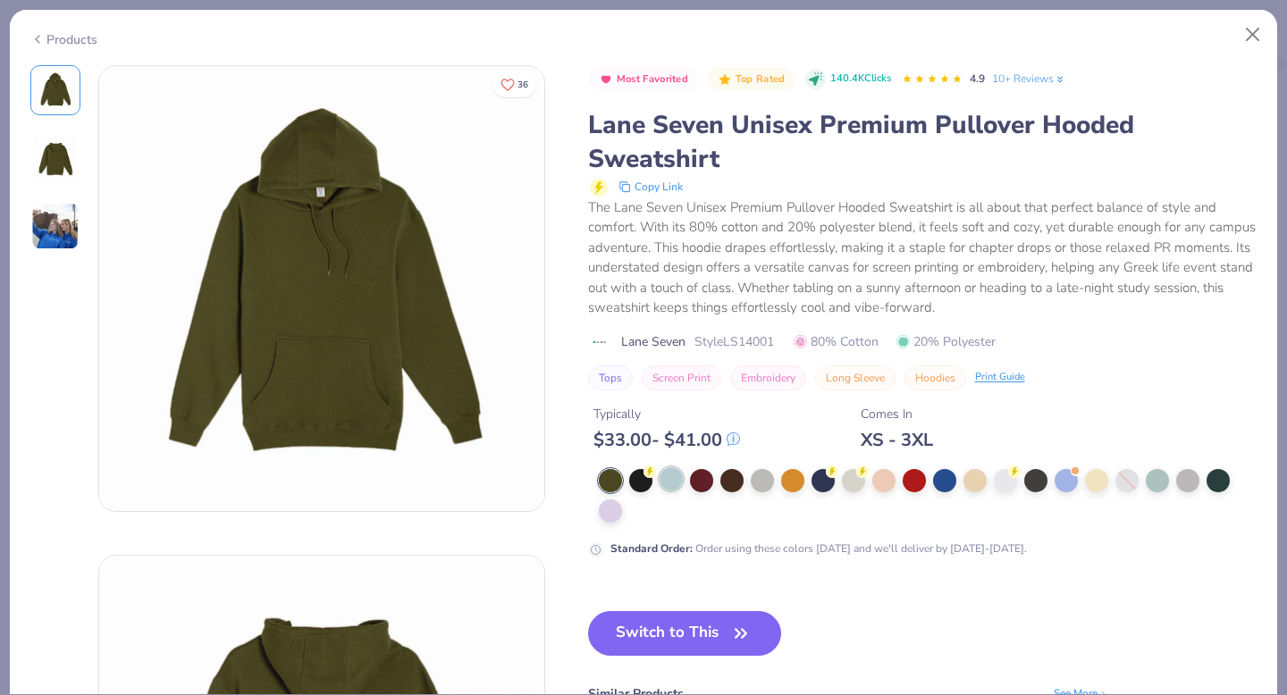
click at [682, 477] on div at bounding box center [670, 478] width 23 height 23
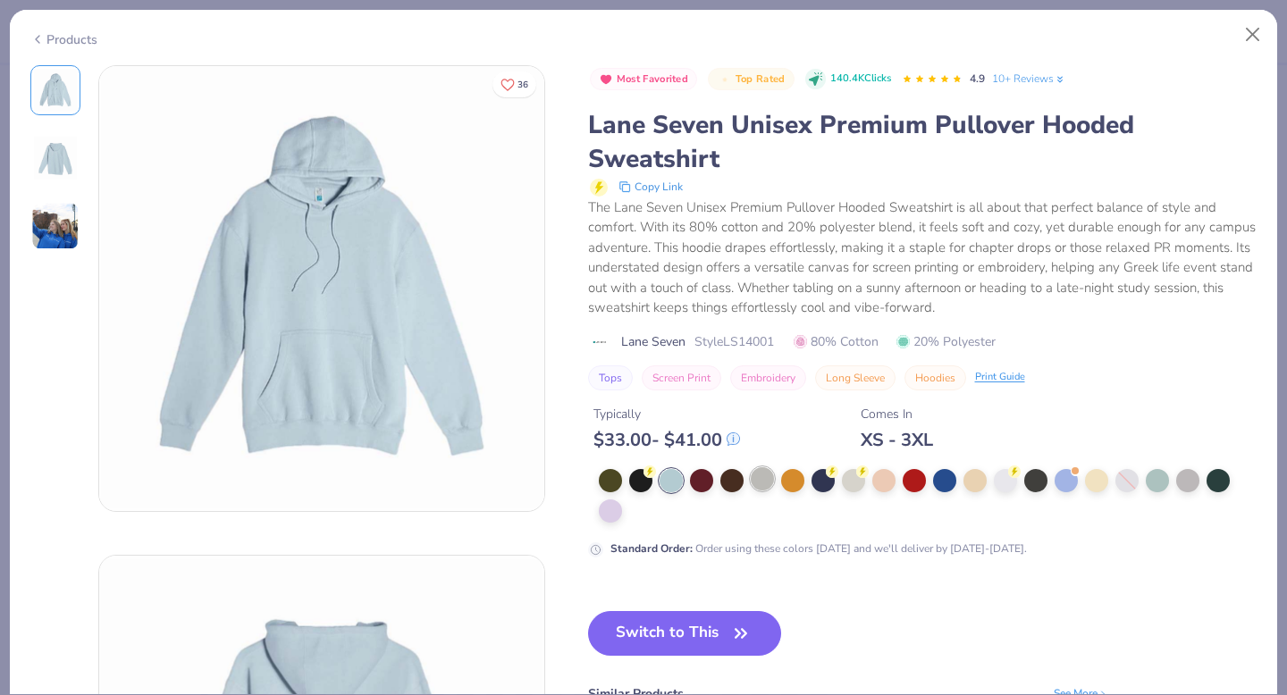
click at [764, 485] on div at bounding box center [762, 478] width 23 height 23
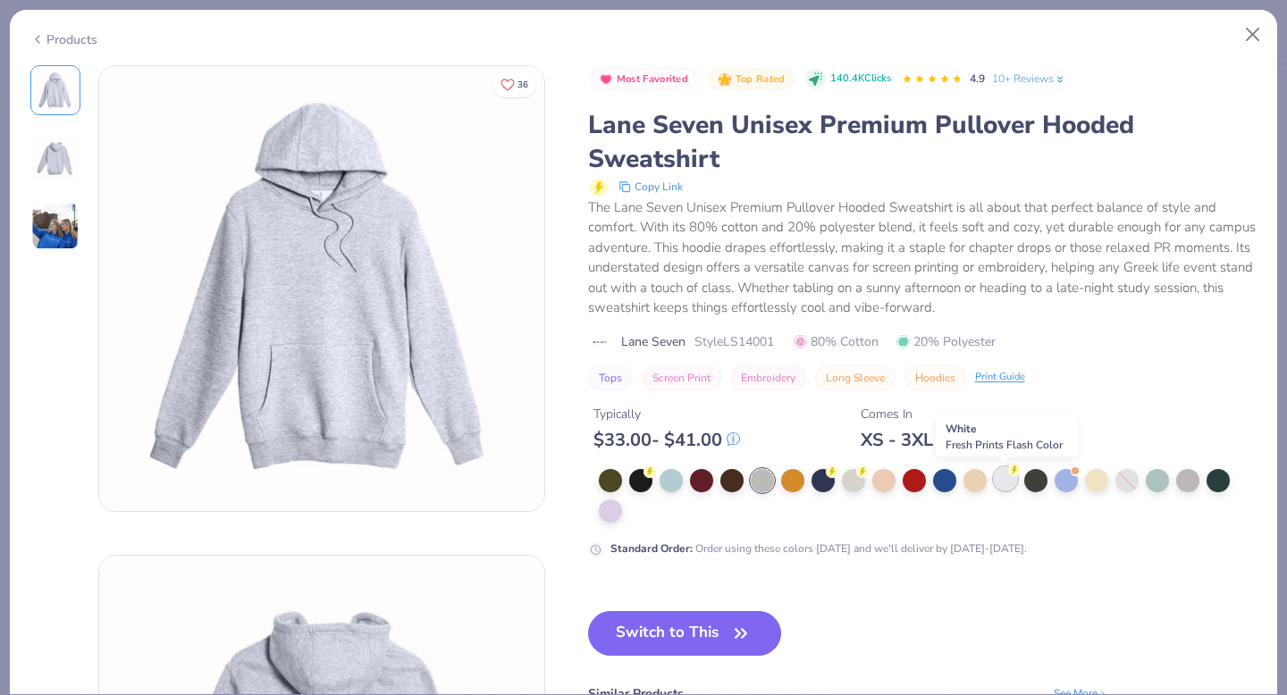
click at [1006, 476] on div at bounding box center [1005, 478] width 23 height 23
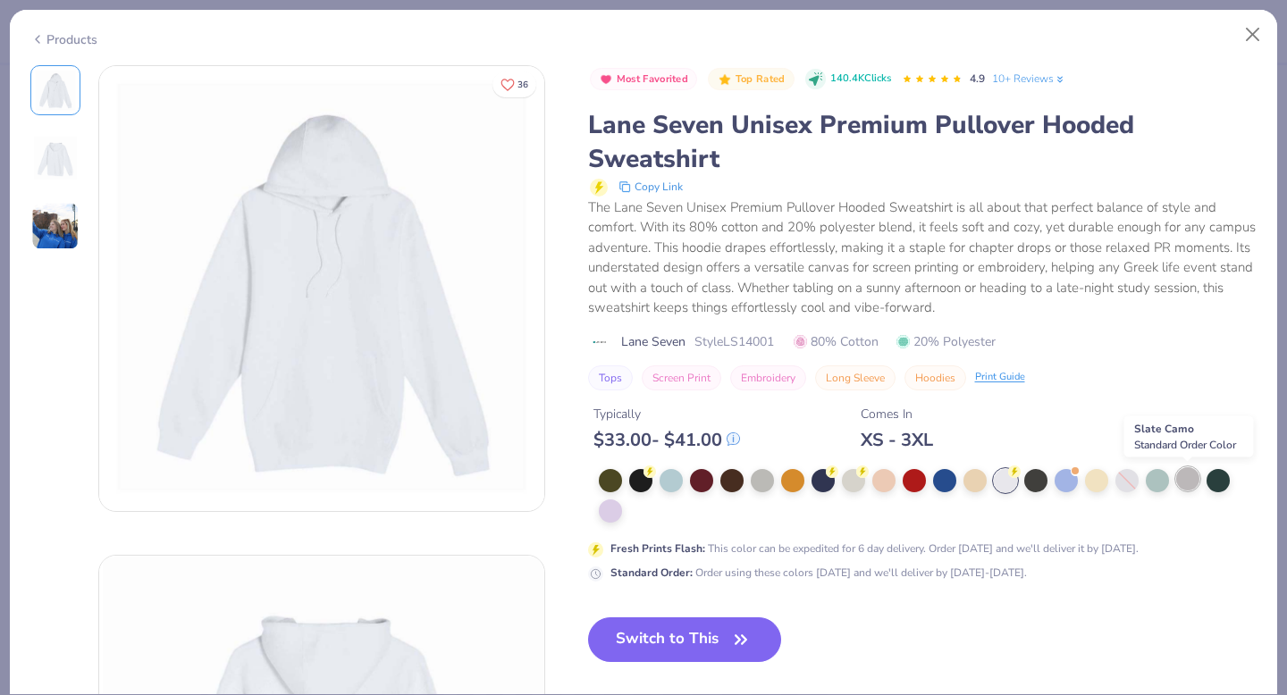
click at [1186, 482] on div at bounding box center [1187, 478] width 23 height 23
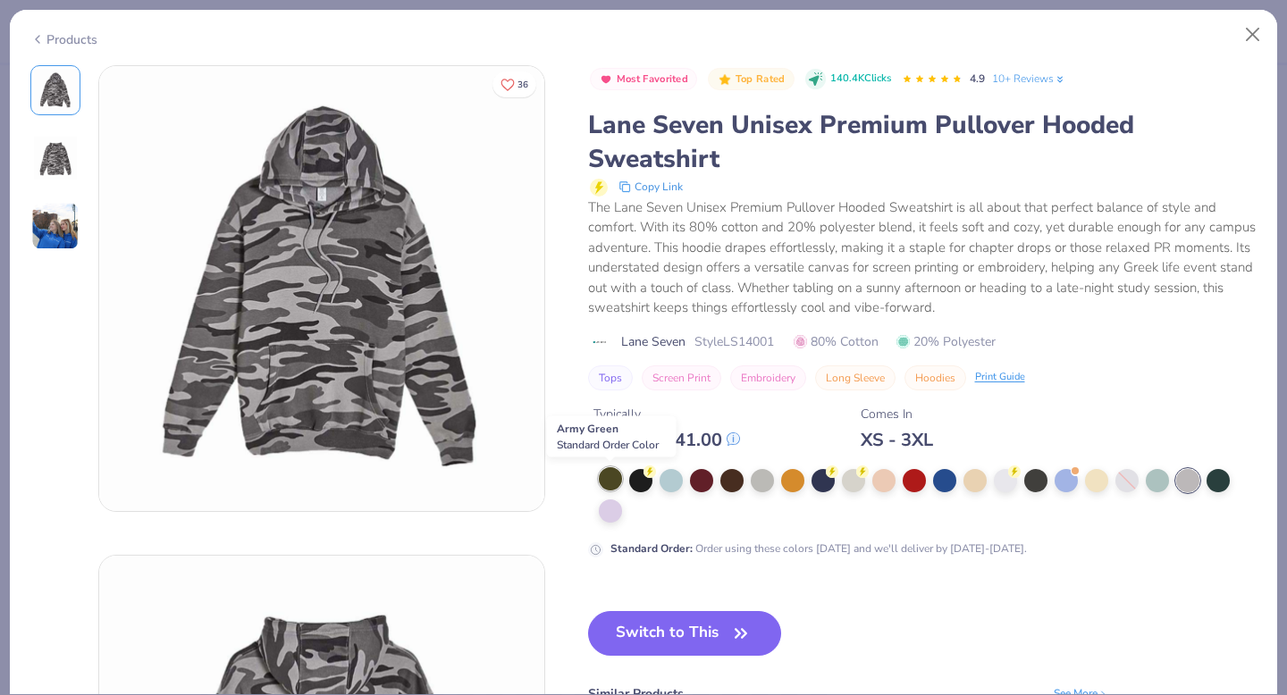
click at [610, 483] on div at bounding box center [610, 478] width 23 height 23
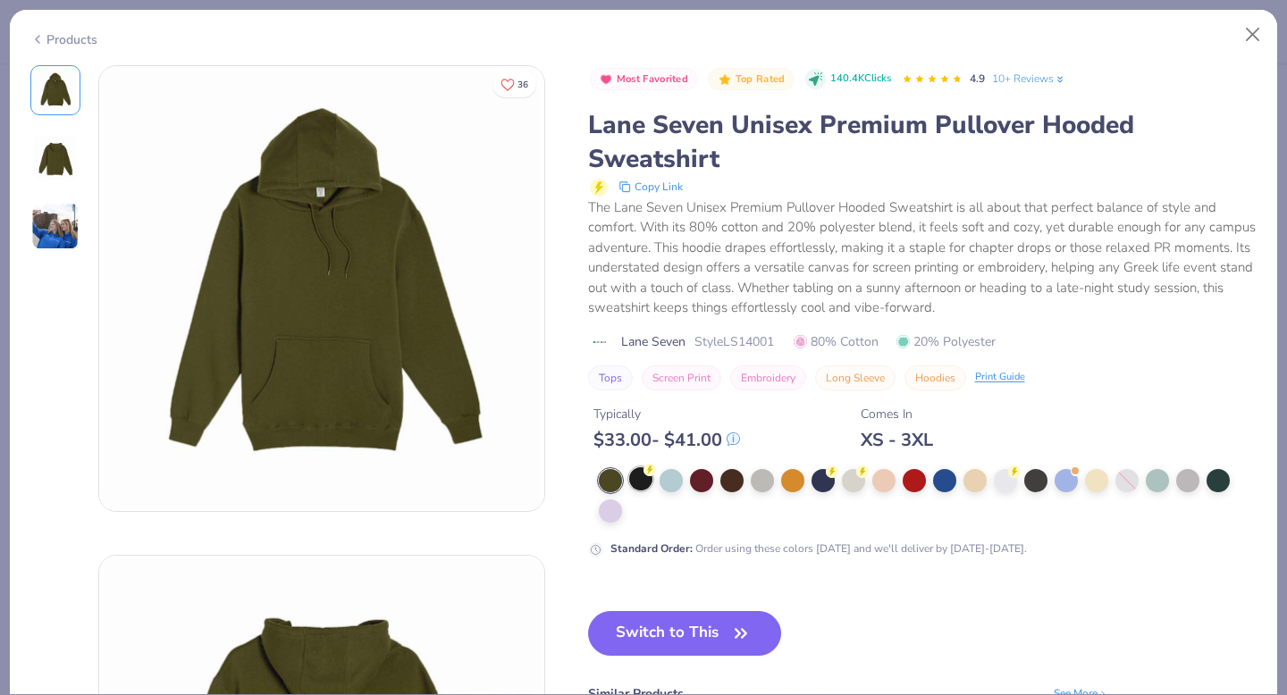
click at [647, 484] on div at bounding box center [640, 478] width 23 height 23
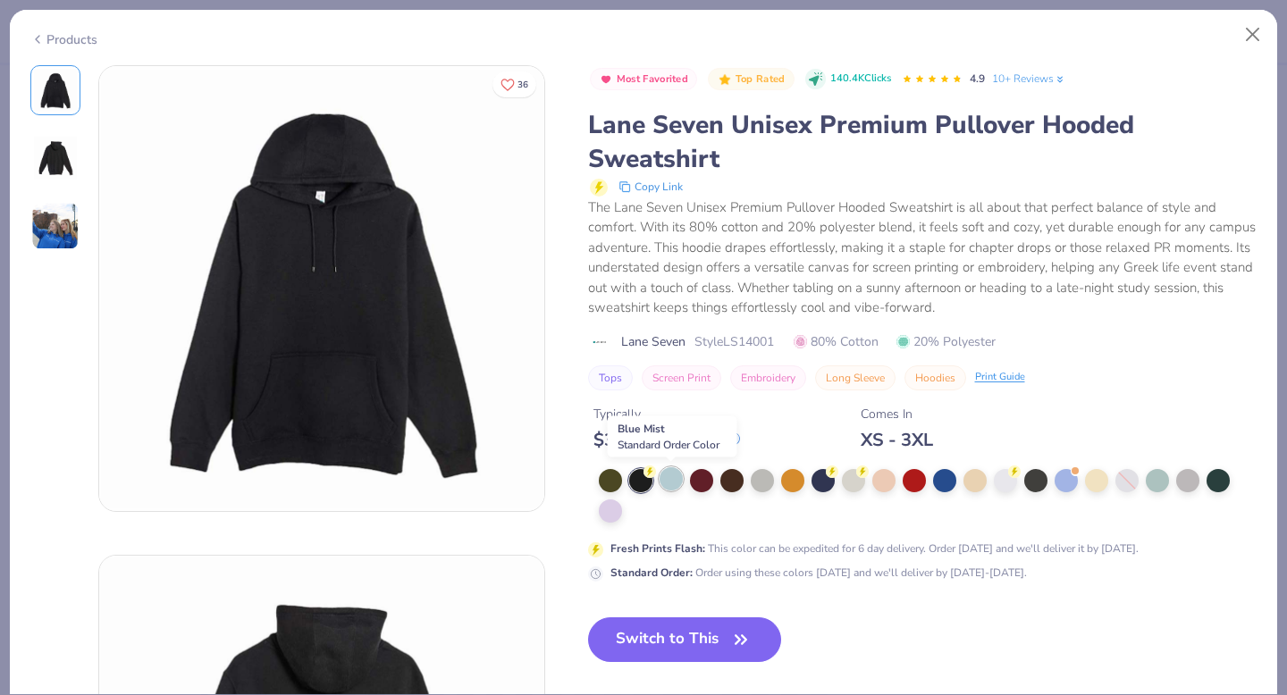
click at [678, 484] on div at bounding box center [670, 478] width 23 height 23
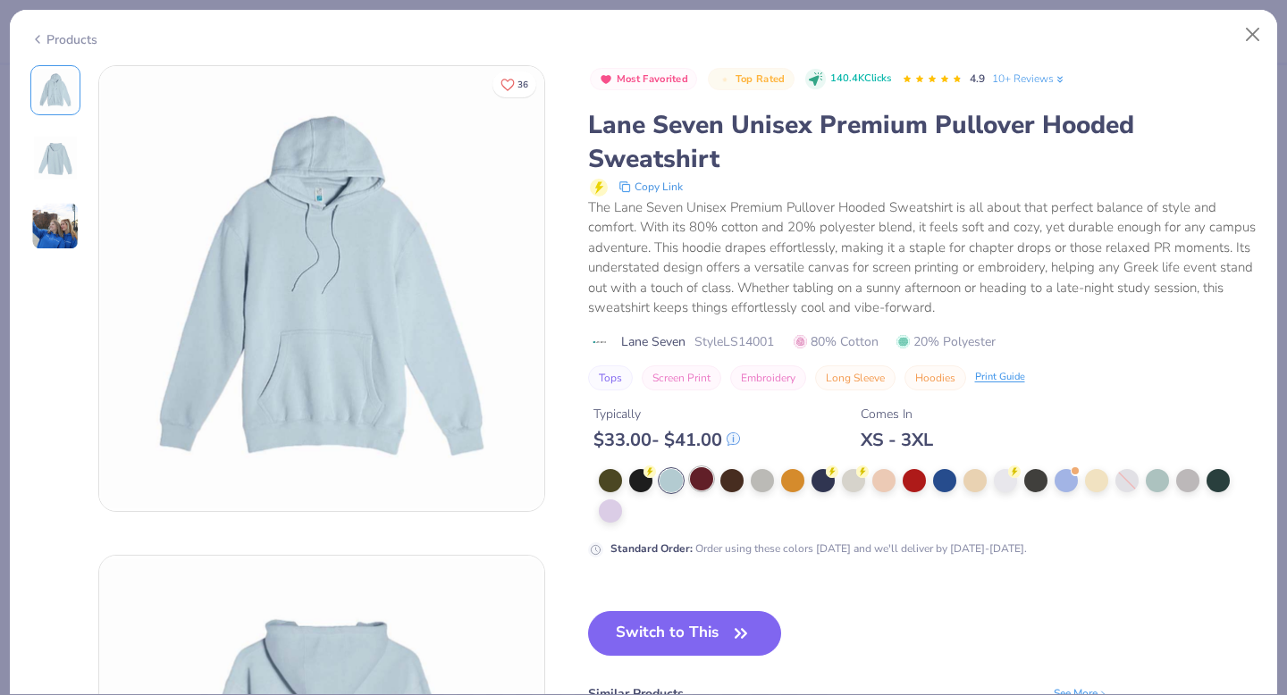
click at [701, 484] on div at bounding box center [701, 478] width 23 height 23
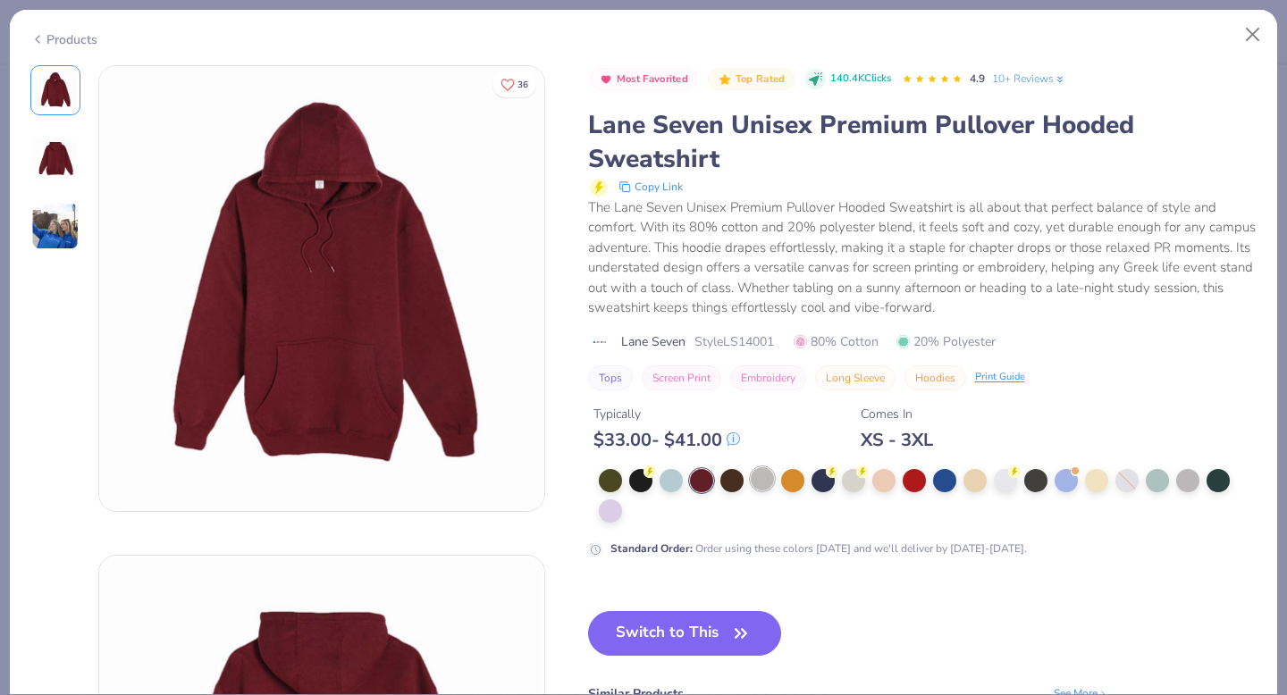
click at [766, 479] on div at bounding box center [762, 478] width 23 height 23
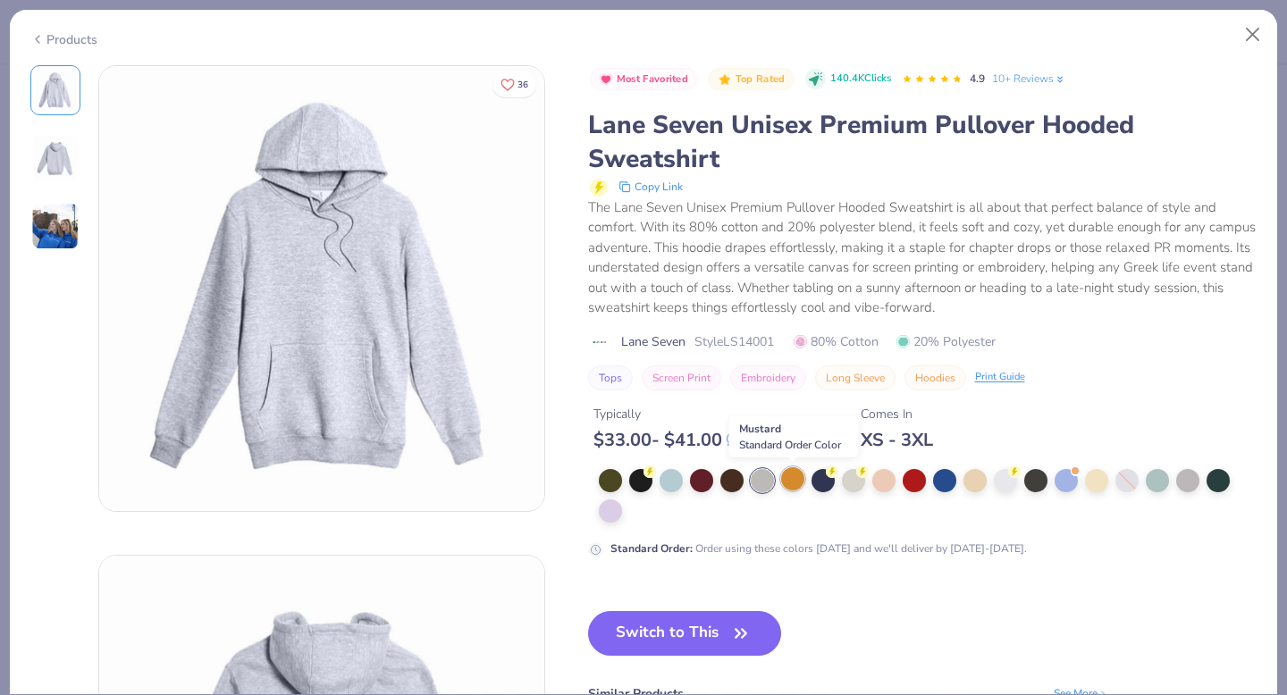
click at [786, 476] on div at bounding box center [792, 478] width 23 height 23
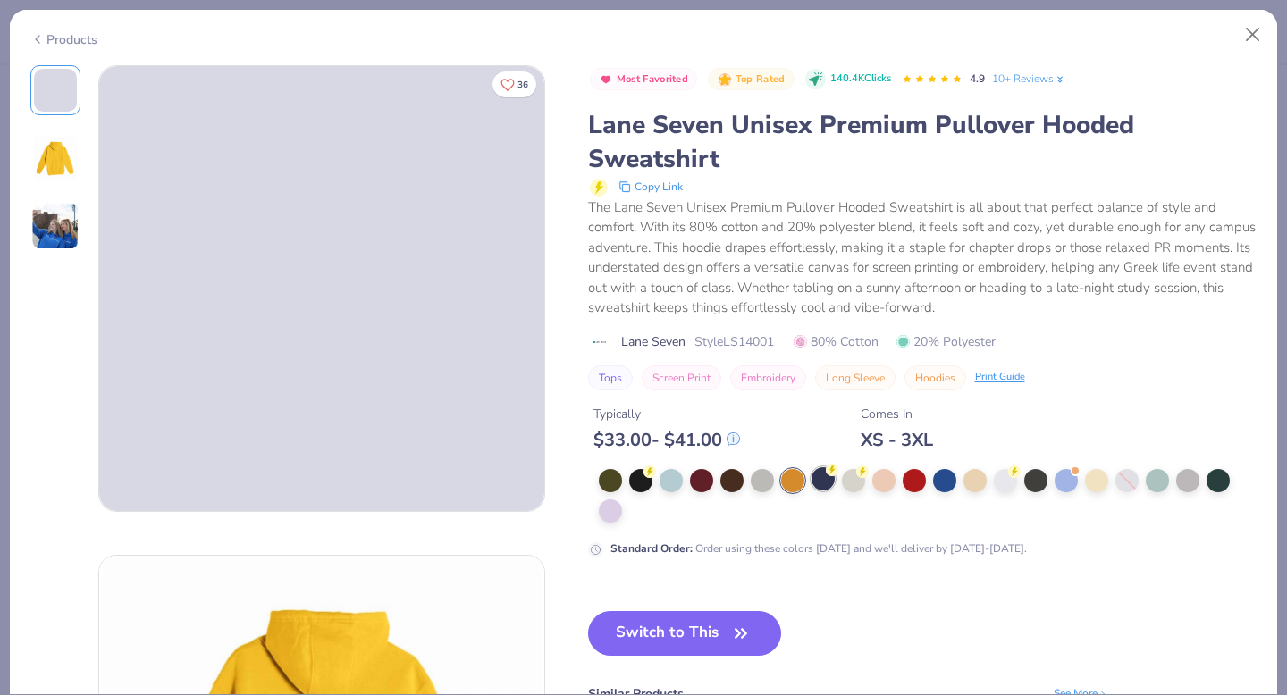
click at [821, 480] on div at bounding box center [822, 478] width 23 height 23
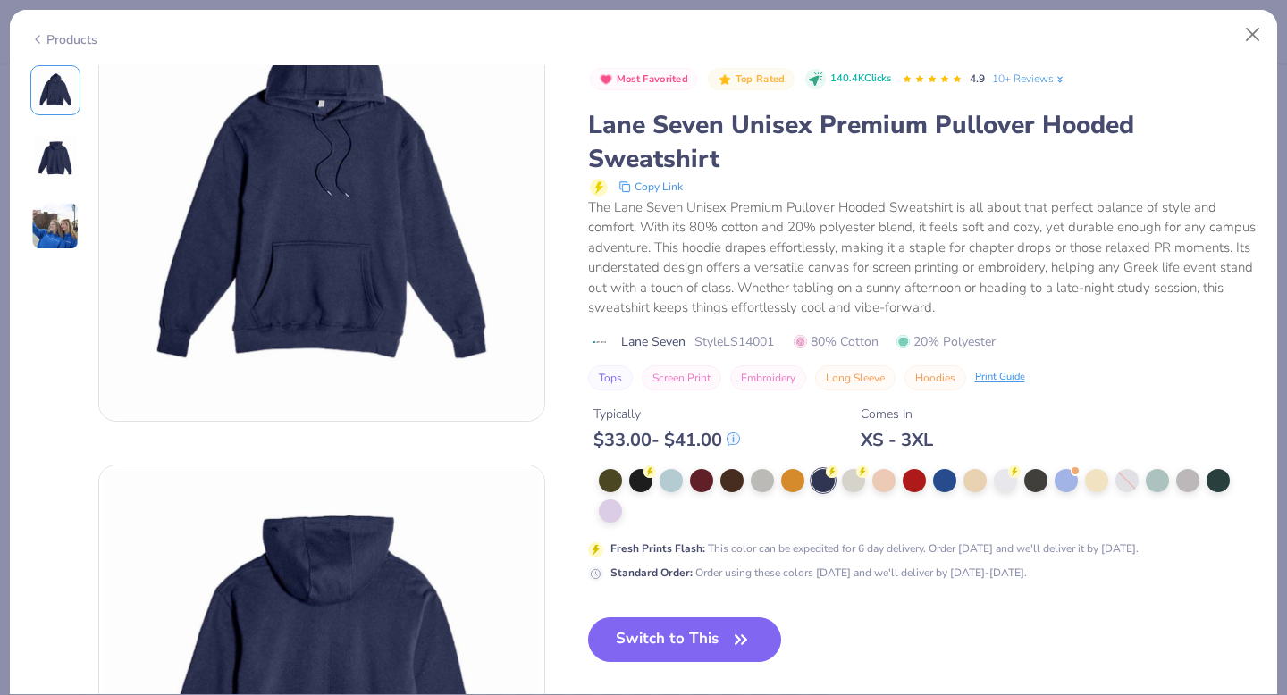
scroll to position [91, 0]
click at [715, 642] on button "Switch to This" at bounding box center [685, 639] width 194 height 45
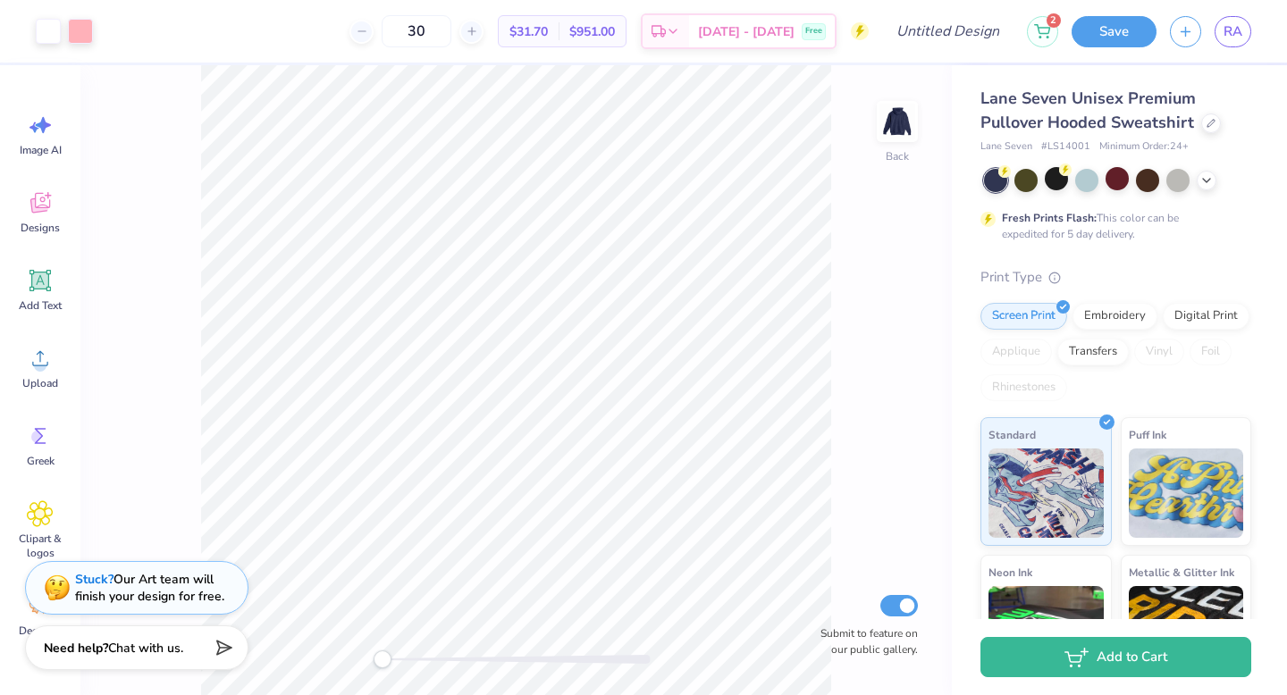
click at [1183, 192] on div "Fresh Prints Flash: This color can be expedited for 5 day delivery." at bounding box center [1115, 205] width 271 height 73
click at [1179, 182] on div at bounding box center [1177, 178] width 23 height 23
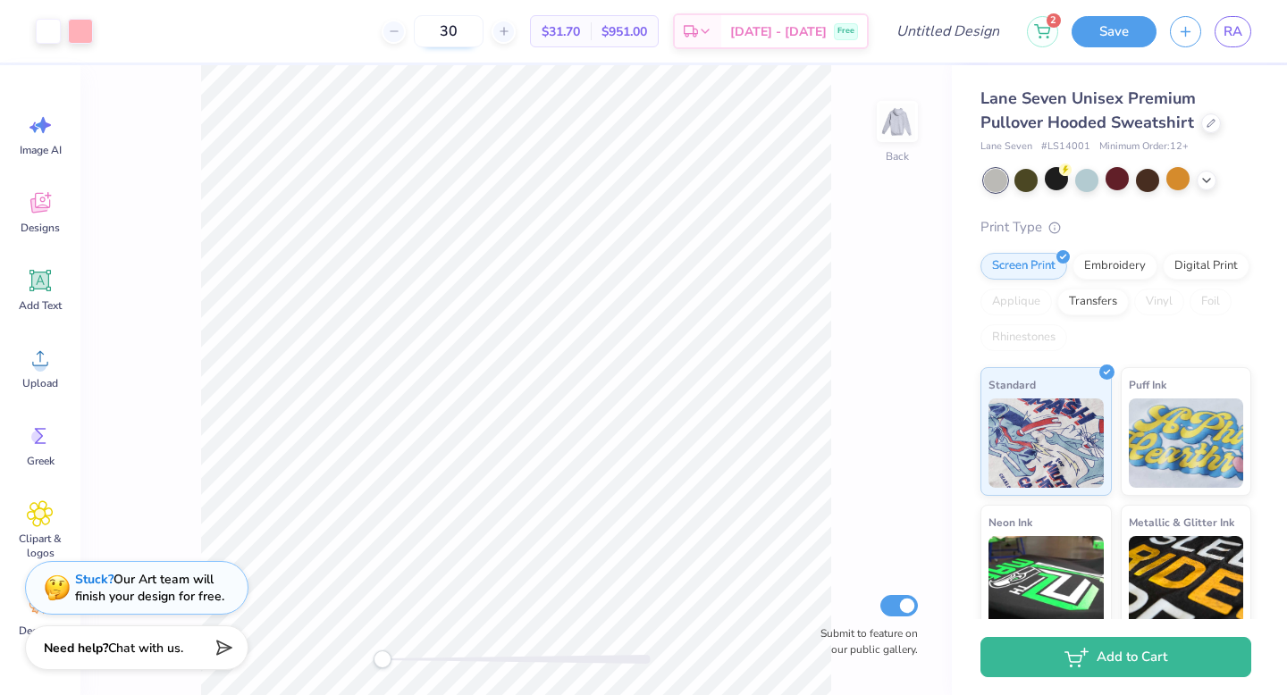
click at [472, 26] on input "30" at bounding box center [449, 31] width 70 height 32
type input "15"
click at [1230, 313] on div "Screen Print Embroidery Digital Print Applique Transfers Vinyl Foil Rhinestones" at bounding box center [1115, 302] width 271 height 98
type input "3.00"
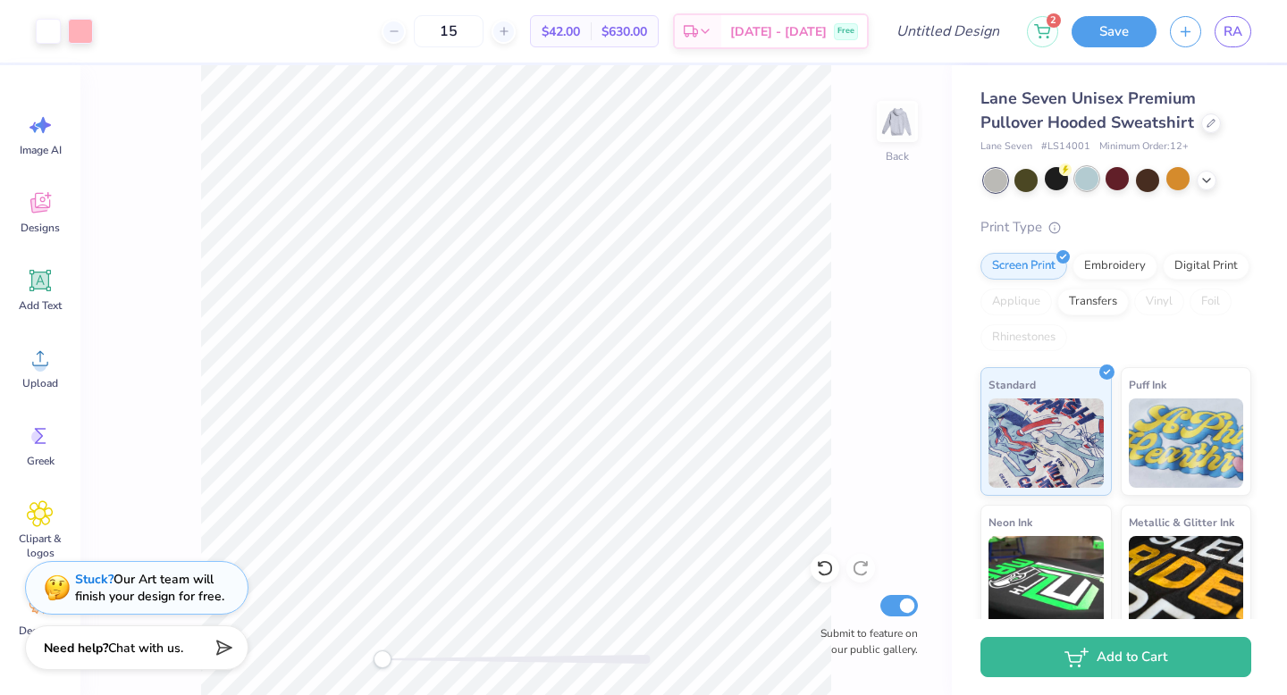
click at [1087, 183] on div at bounding box center [1086, 178] width 23 height 23
drag, startPoint x: 382, startPoint y: 659, endPoint x: 433, endPoint y: 667, distance: 52.4
click at [433, 667] on div "Accessibility label" at bounding box center [433, 659] width 18 height 18
click at [81, 42] on div at bounding box center [80, 29] width 25 height 25
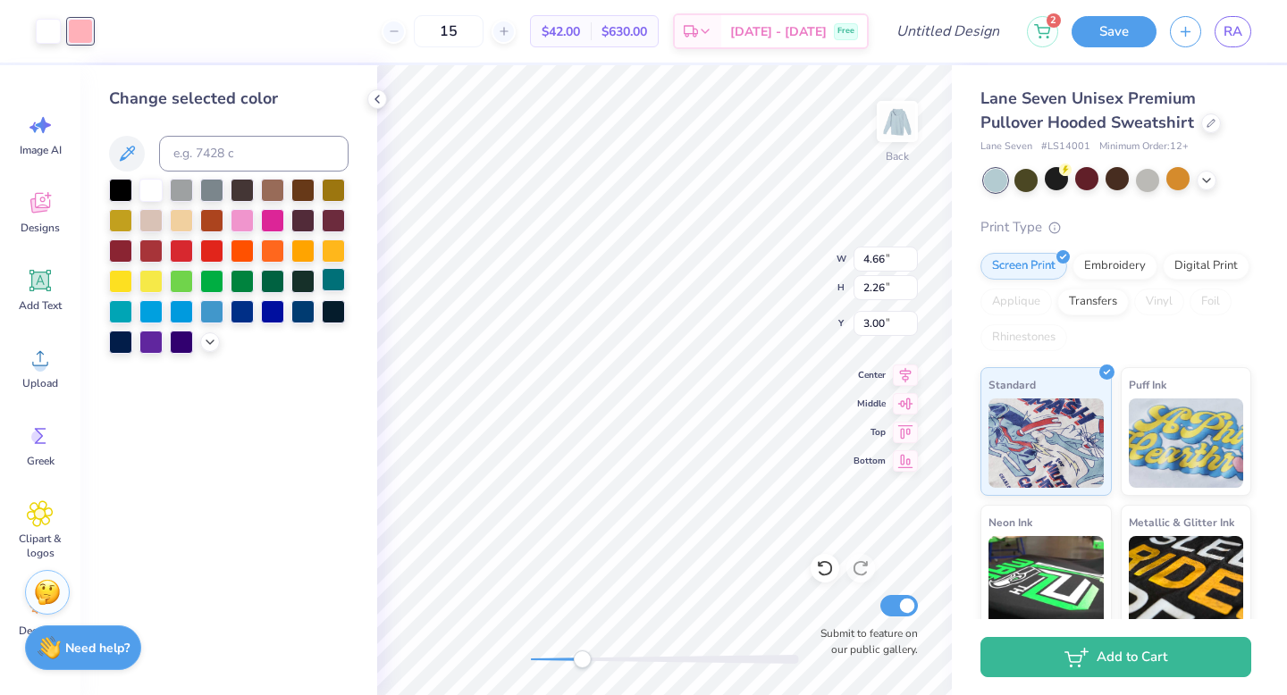
click at [339, 278] on div at bounding box center [333, 279] width 23 height 23
click at [173, 189] on div at bounding box center [181, 188] width 23 height 23
click at [211, 315] on div at bounding box center [211, 309] width 23 height 23
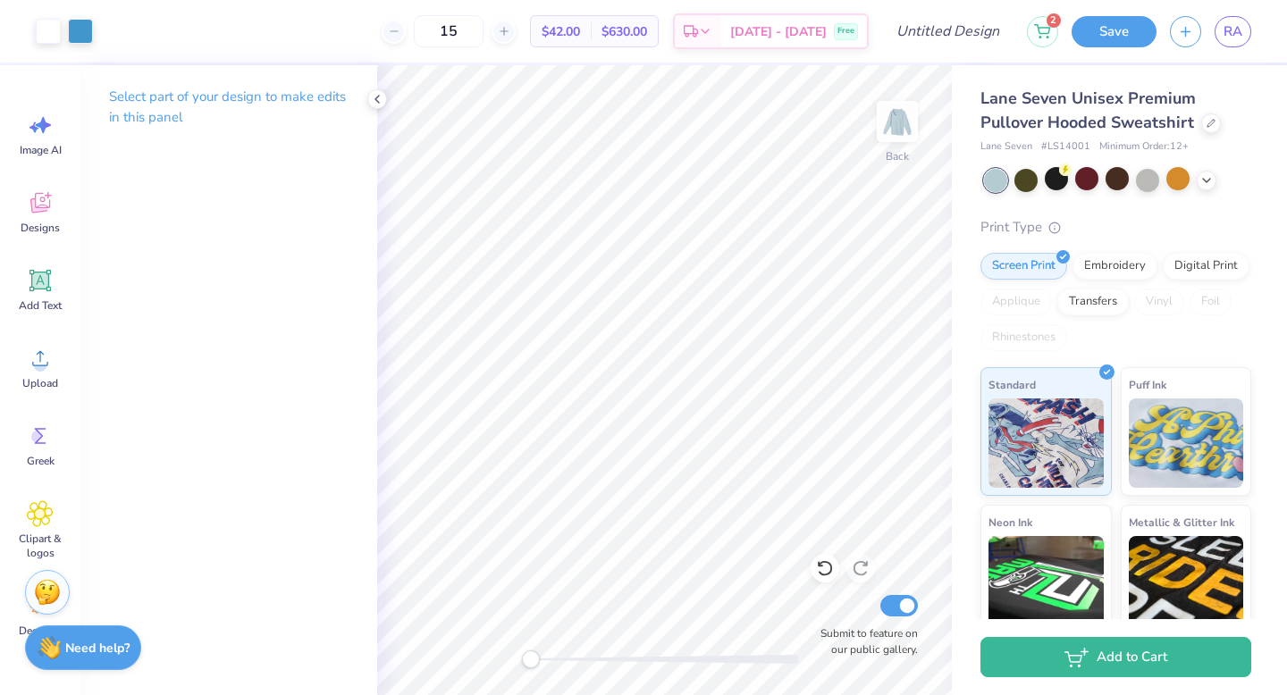
click at [508, 664] on div "Back Submit to feature on our public gallery." at bounding box center [664, 380] width 575 height 630
click at [830, 565] on icon at bounding box center [824, 569] width 15 height 16
drag, startPoint x: 544, startPoint y: 660, endPoint x: 600, endPoint y: 660, distance: 56.3
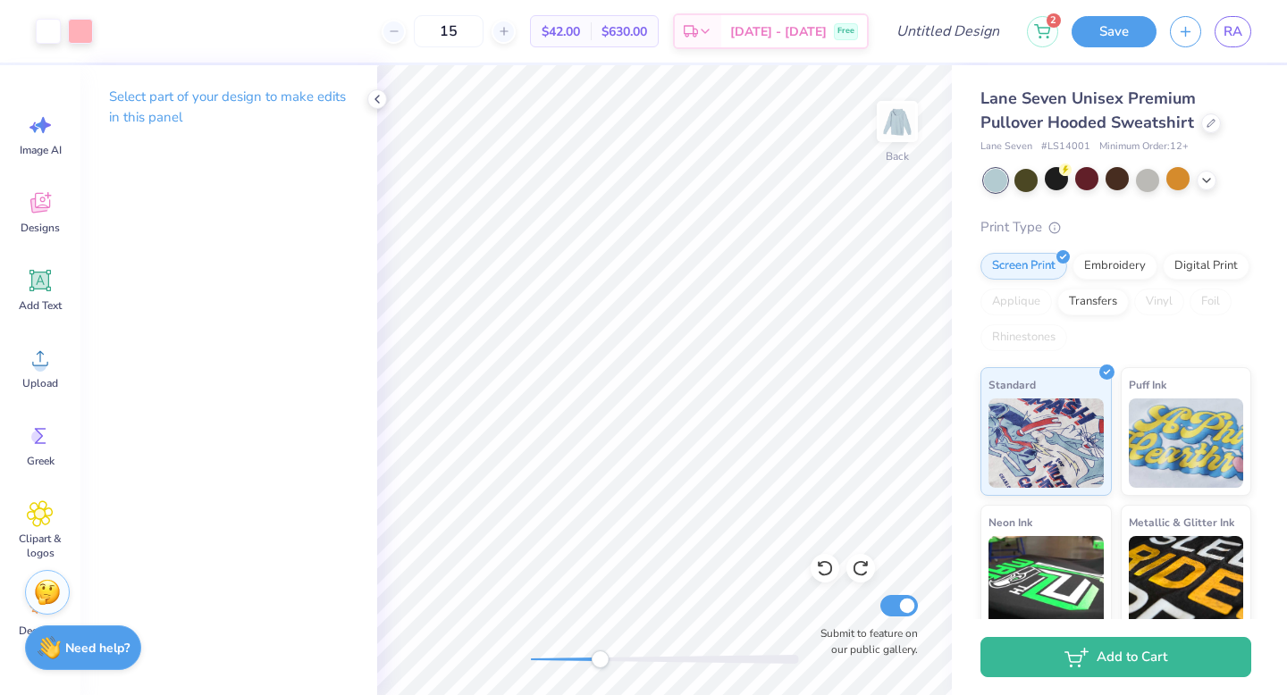
click at [600, 660] on div at bounding box center [665, 659] width 268 height 9
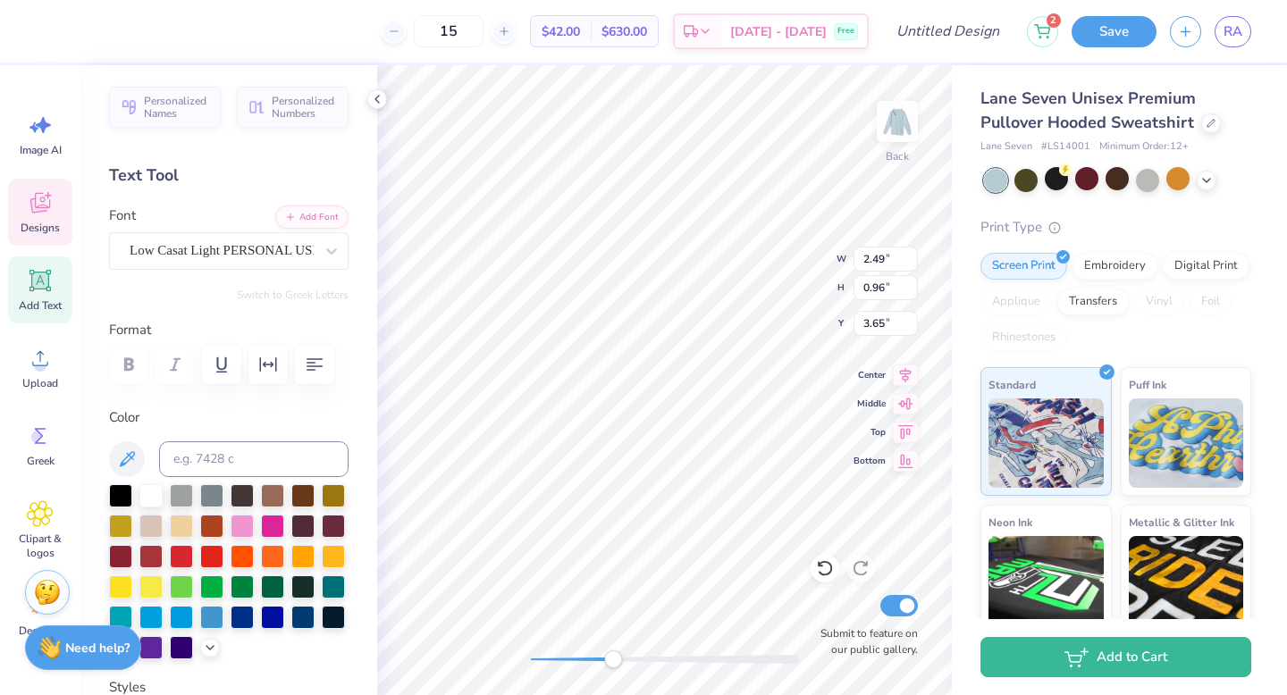
type input "2.49"
type input "0.96"
type input "3.65"
drag, startPoint x: 614, startPoint y: 662, endPoint x: 663, endPoint y: 662, distance: 49.1
click at [663, 662] on div "Accessibility label" at bounding box center [658, 659] width 18 height 18
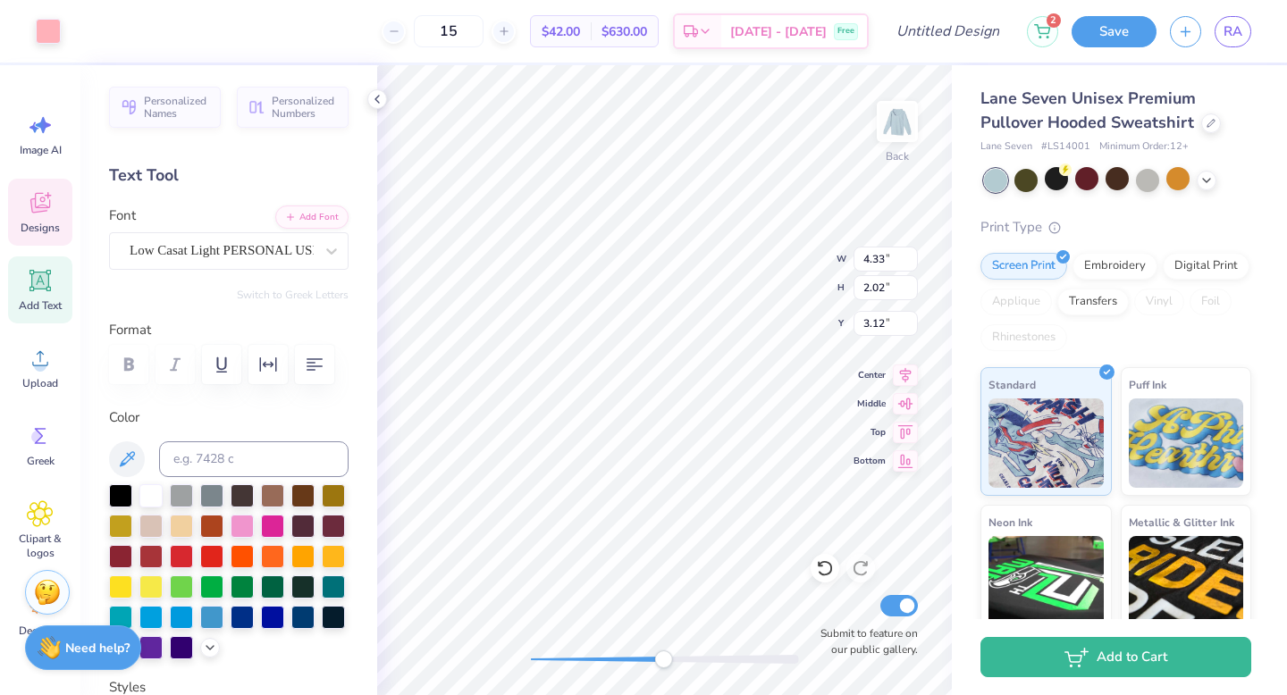
type input "4.25"
type input "1.98"
type input "3.16"
type input "2.26"
click at [830, 568] on icon at bounding box center [825, 568] width 18 height 18
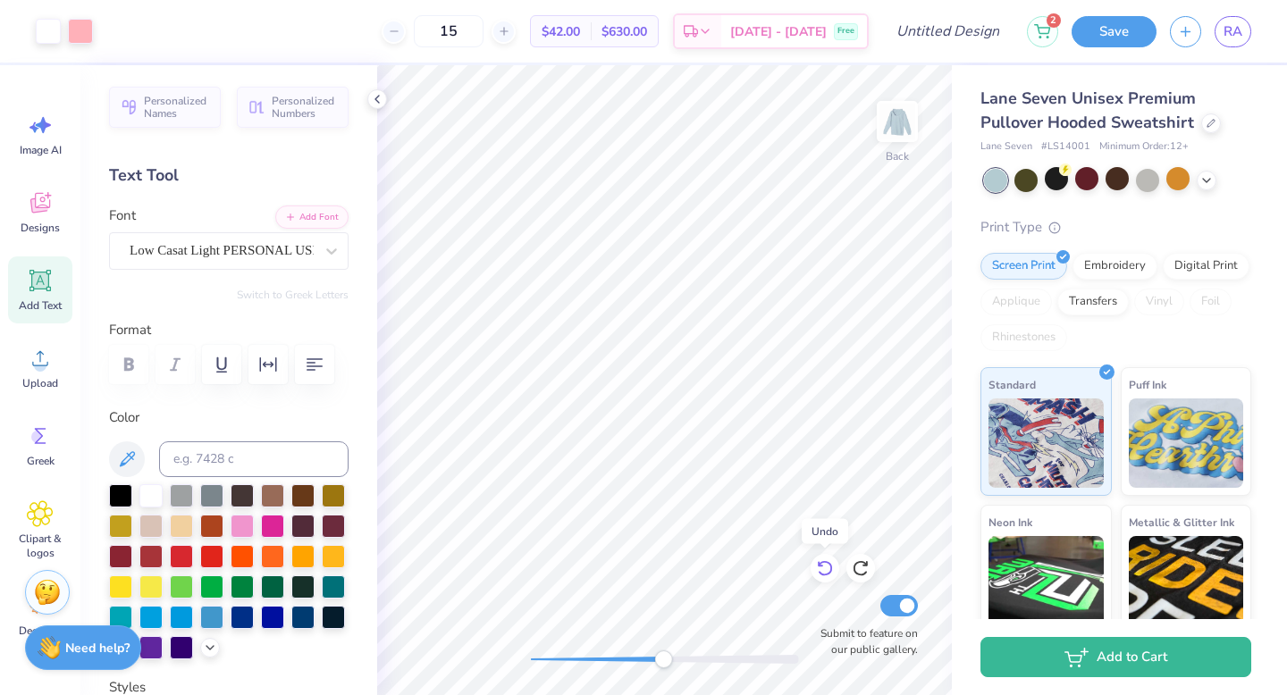
click at [830, 568] on icon at bounding box center [825, 568] width 18 height 18
click at [823, 567] on icon at bounding box center [825, 568] width 18 height 18
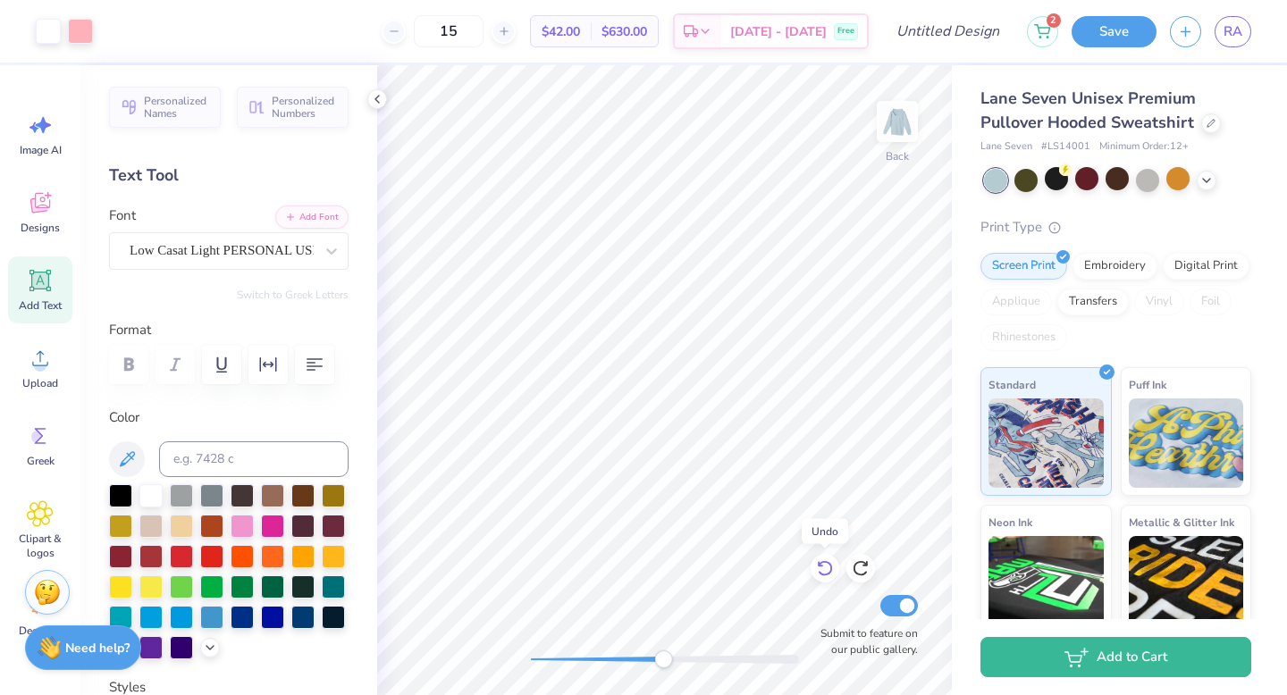
click at [823, 567] on icon at bounding box center [825, 568] width 18 height 18
click at [862, 568] on icon at bounding box center [861, 568] width 18 height 18
click at [826, 570] on icon at bounding box center [825, 568] width 18 height 18
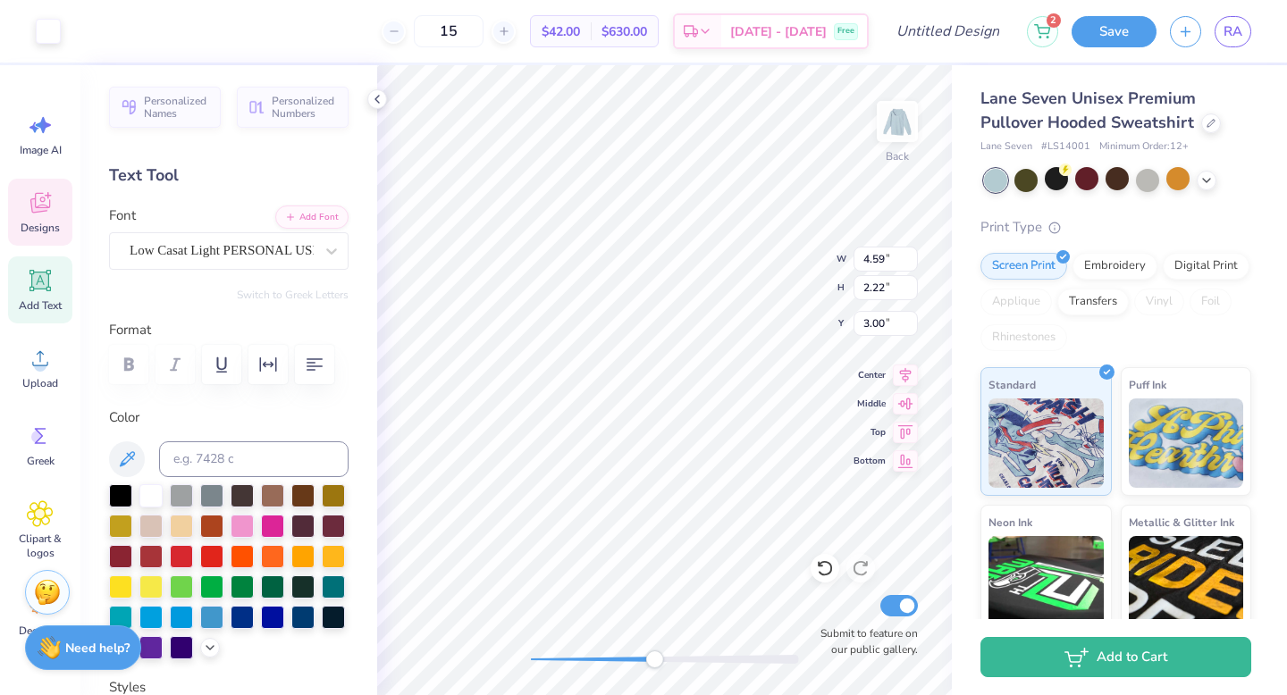
type input "4.59"
type input "2.22"
click at [521, 642] on div "Back Submit to feature on our public gallery." at bounding box center [664, 380] width 575 height 630
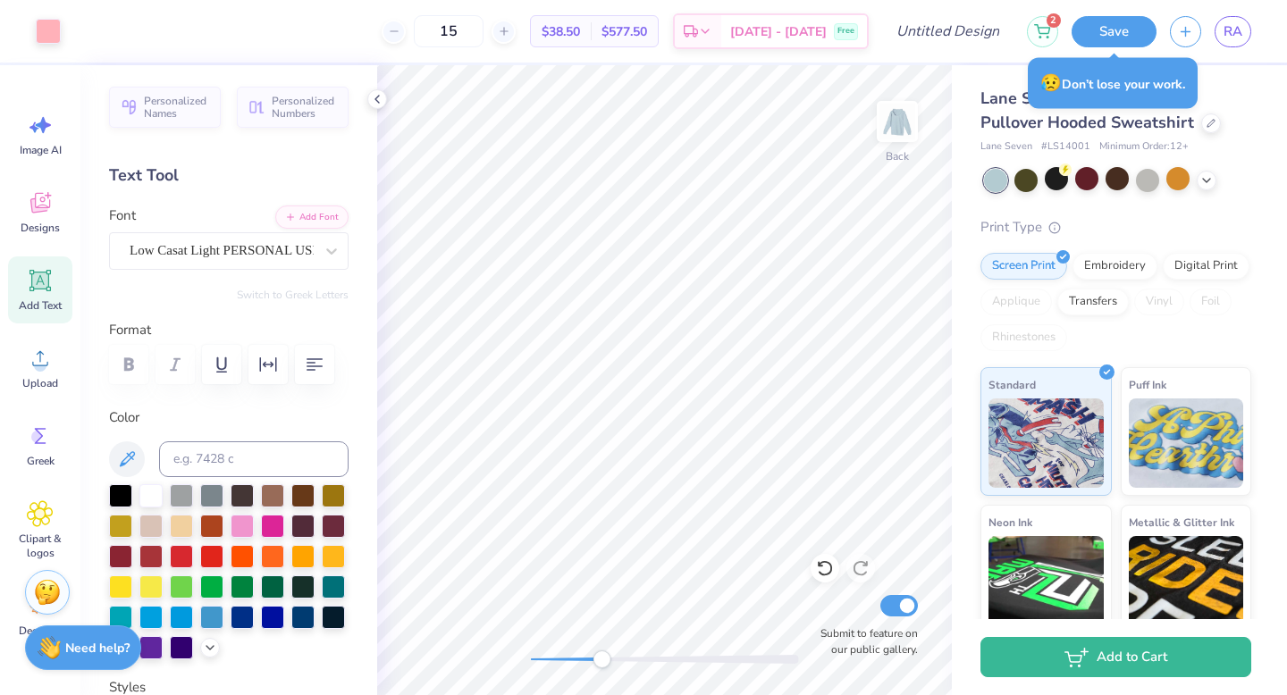
click at [603, 647] on div "Back Submit to feature on our public gallery." at bounding box center [664, 380] width 575 height 630
type input "2.49"
type input "0.96"
type input "3.65"
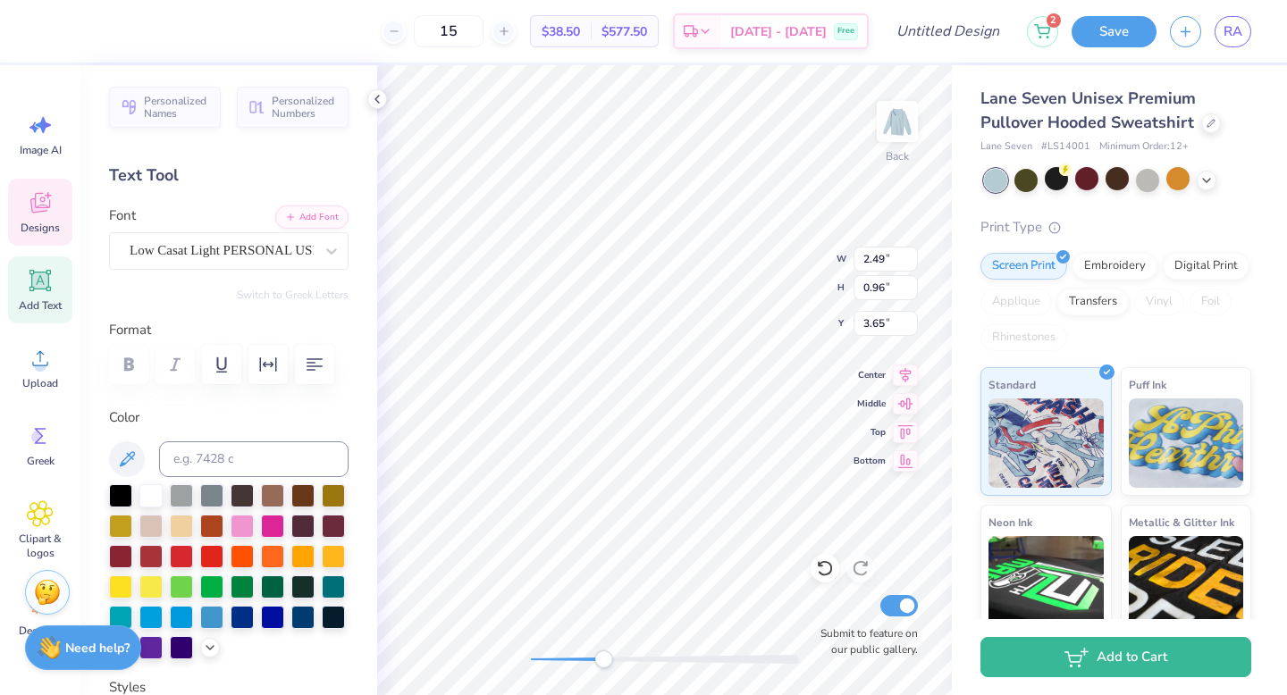
type input "4.33"
type input "2.02"
type input "3.12"
click at [46, 23] on div at bounding box center [48, 29] width 25 height 25
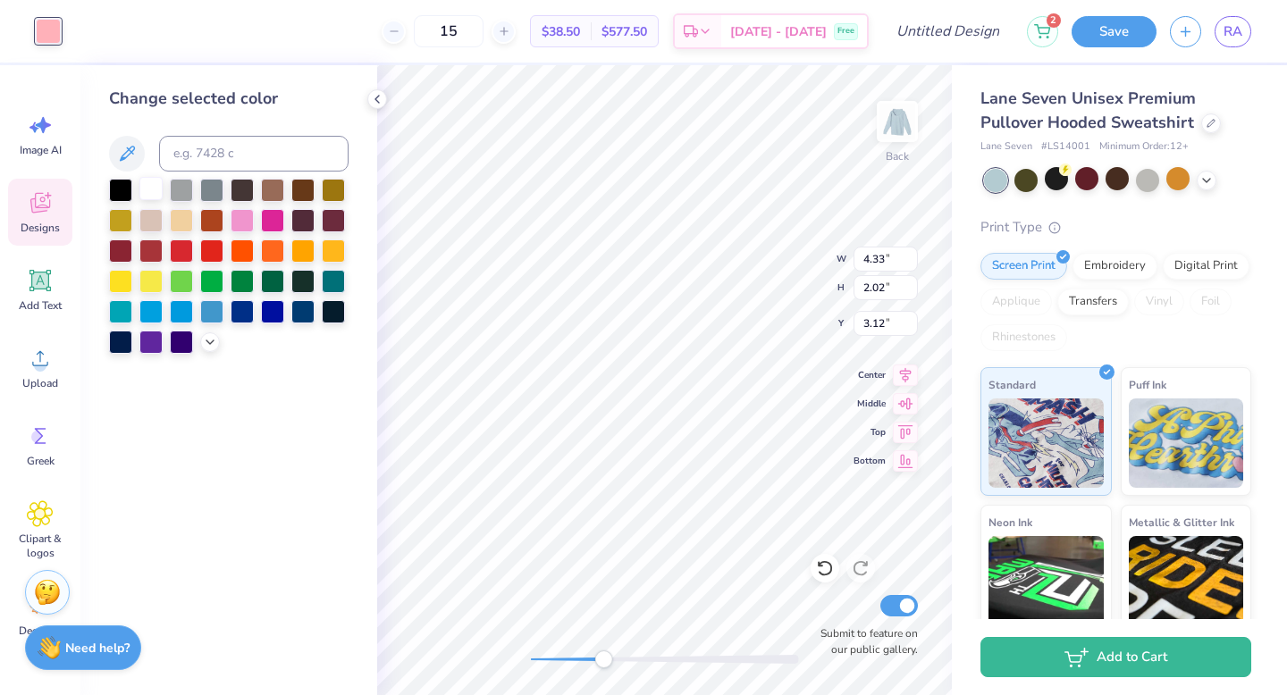
click at [148, 189] on div at bounding box center [150, 188] width 23 height 23
type input "2.49"
type input "0.96"
type input "3.65"
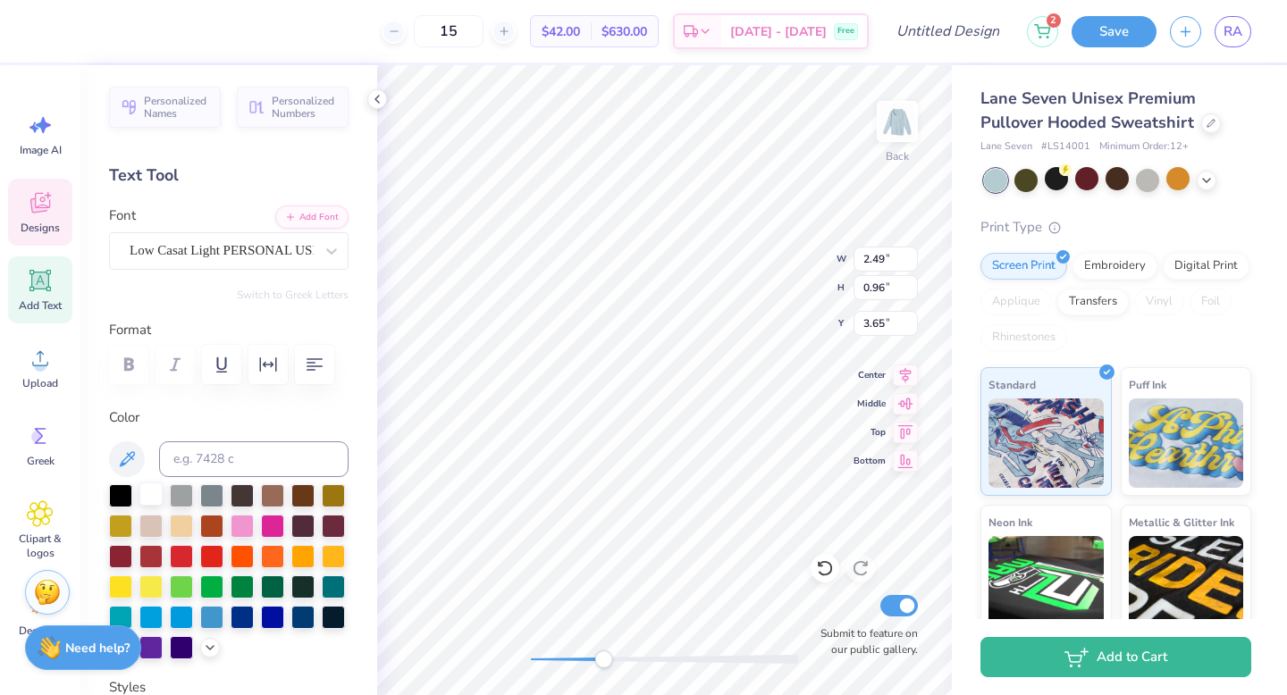
click at [153, 496] on div at bounding box center [150, 494] width 23 height 23
click at [502, 640] on div "Back Submit to feature on our public gallery." at bounding box center [664, 380] width 575 height 630
type input "3.00"
type input "3.31"
click at [583, 668] on div "Back Submit to feature on our public gallery." at bounding box center [664, 380] width 575 height 630
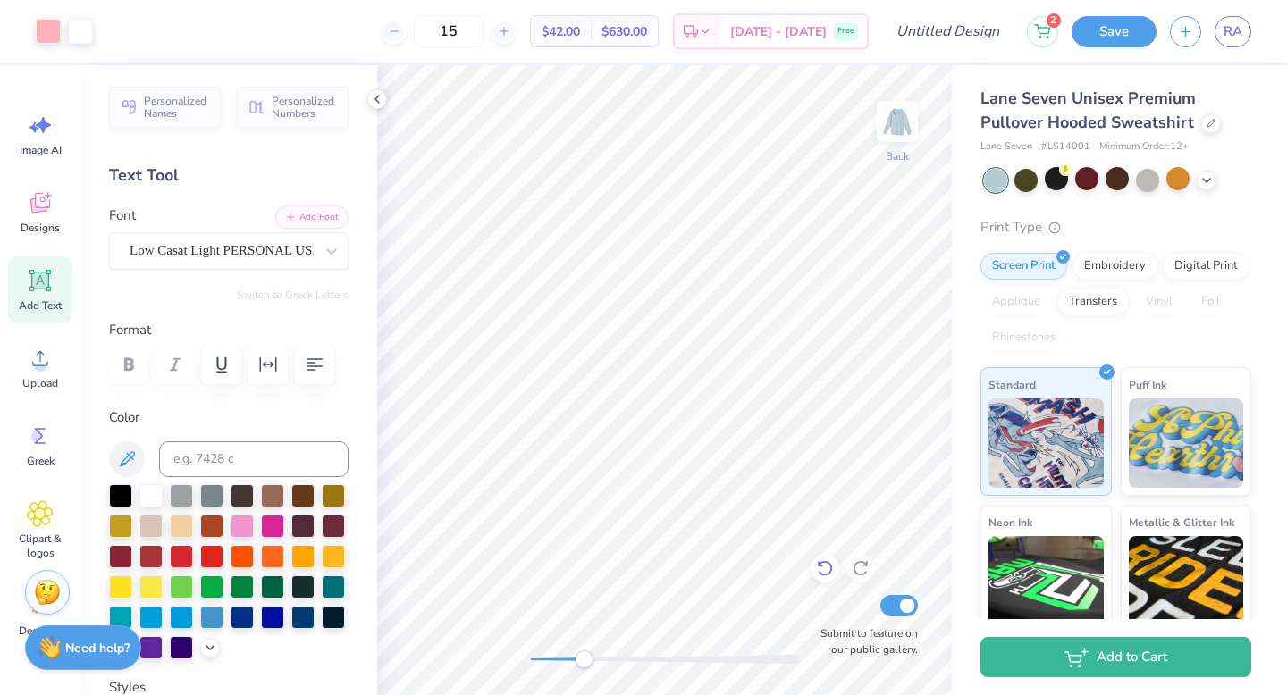
click at [822, 574] on icon at bounding box center [824, 569] width 15 height 16
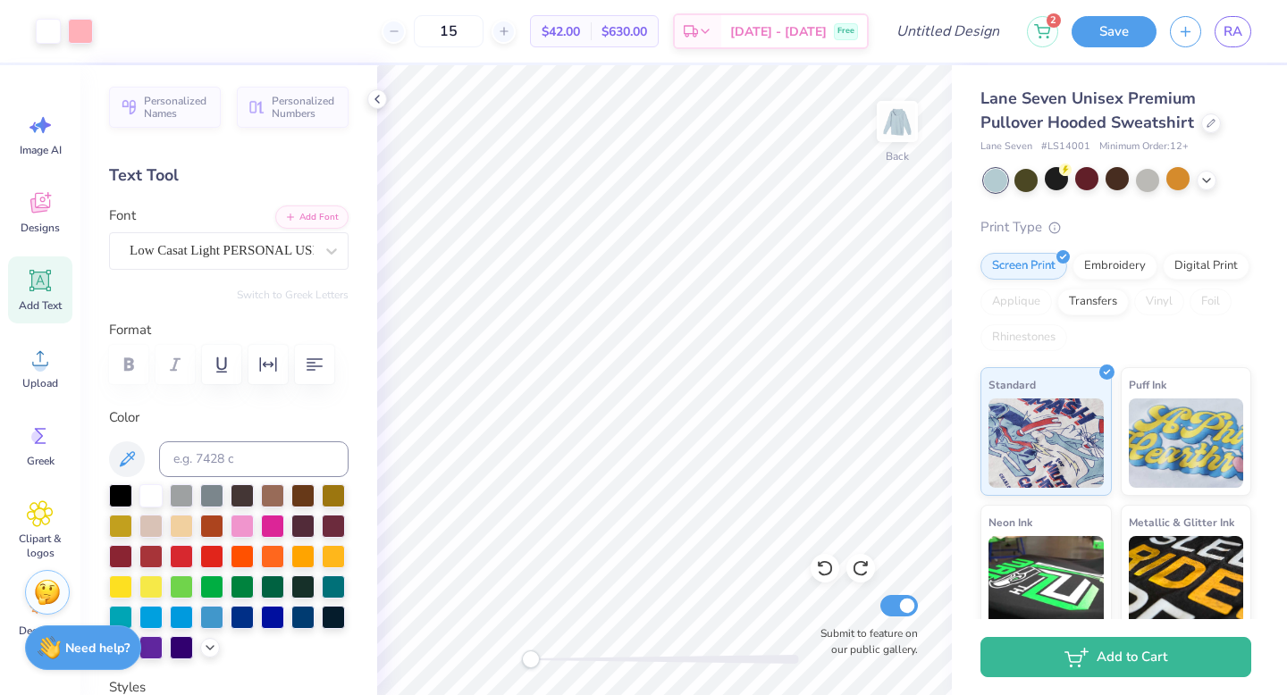
click at [513, 658] on div "Back Submit to feature on our public gallery." at bounding box center [664, 380] width 575 height 630
click at [483, 35] on input "15" at bounding box center [449, 31] width 70 height 32
click at [477, 34] on input "15" at bounding box center [449, 31] width 70 height 32
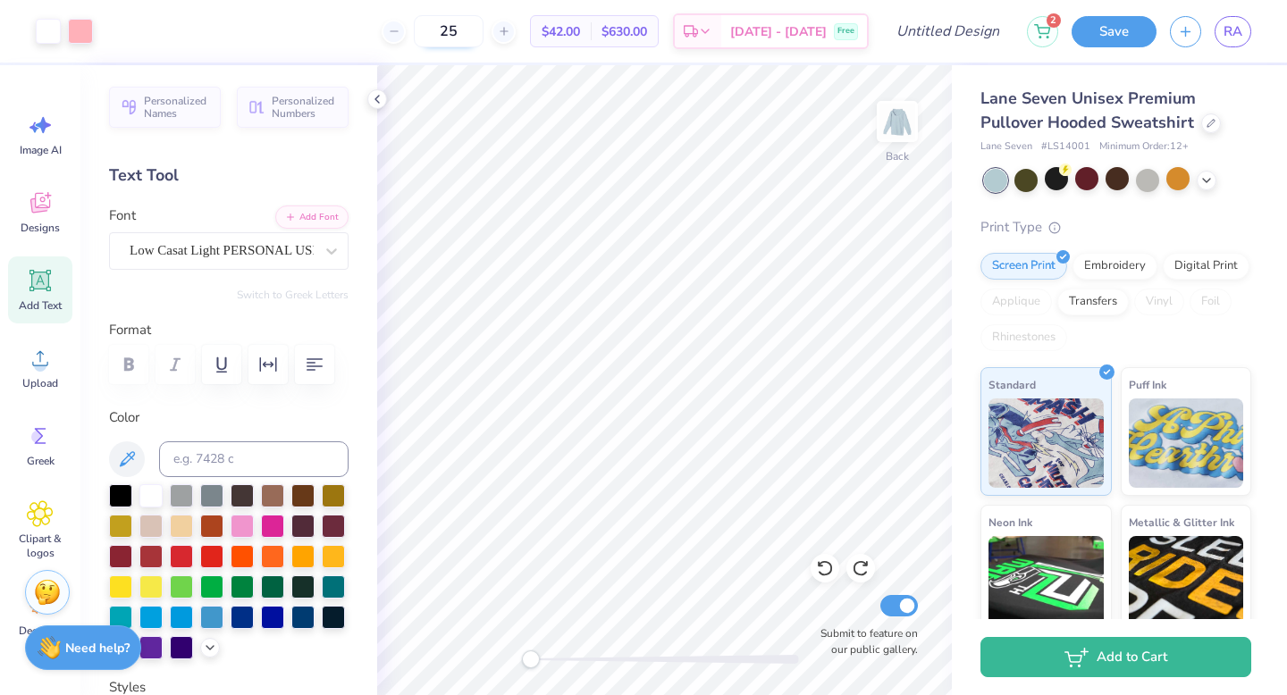
type input "25"
click at [1100, 28] on button "Save" at bounding box center [1113, 28] width 85 height 31
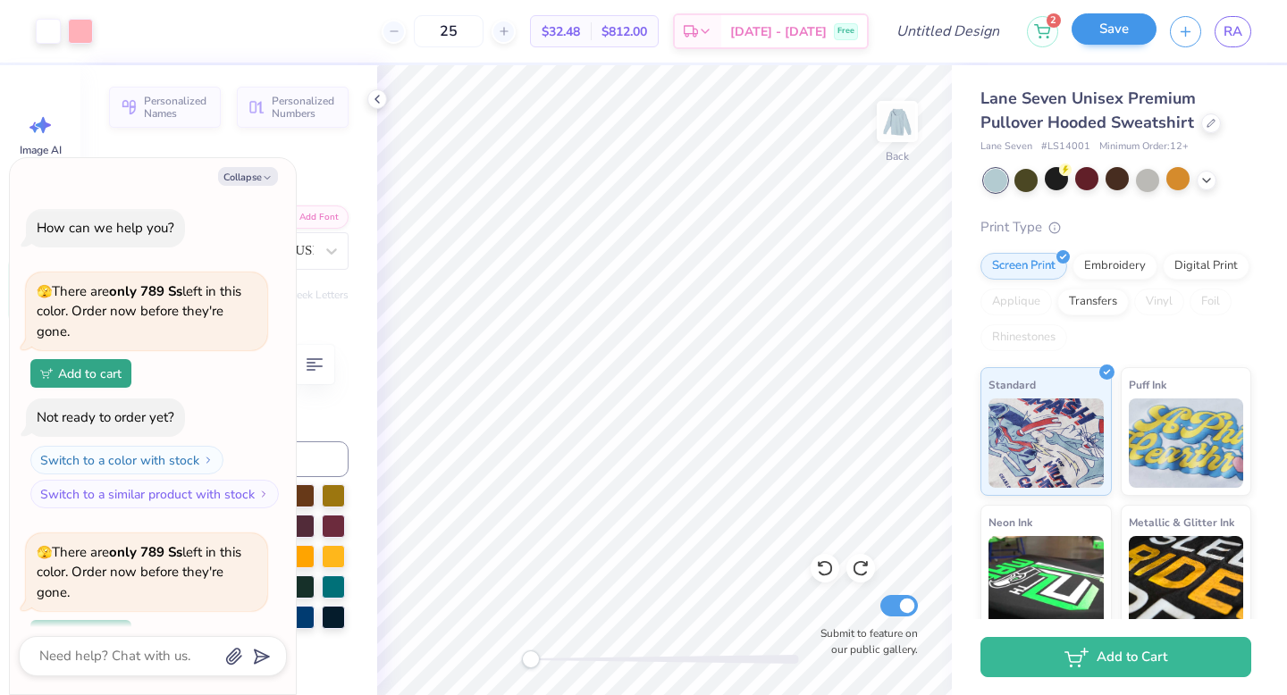
scroll to position [205, 0]
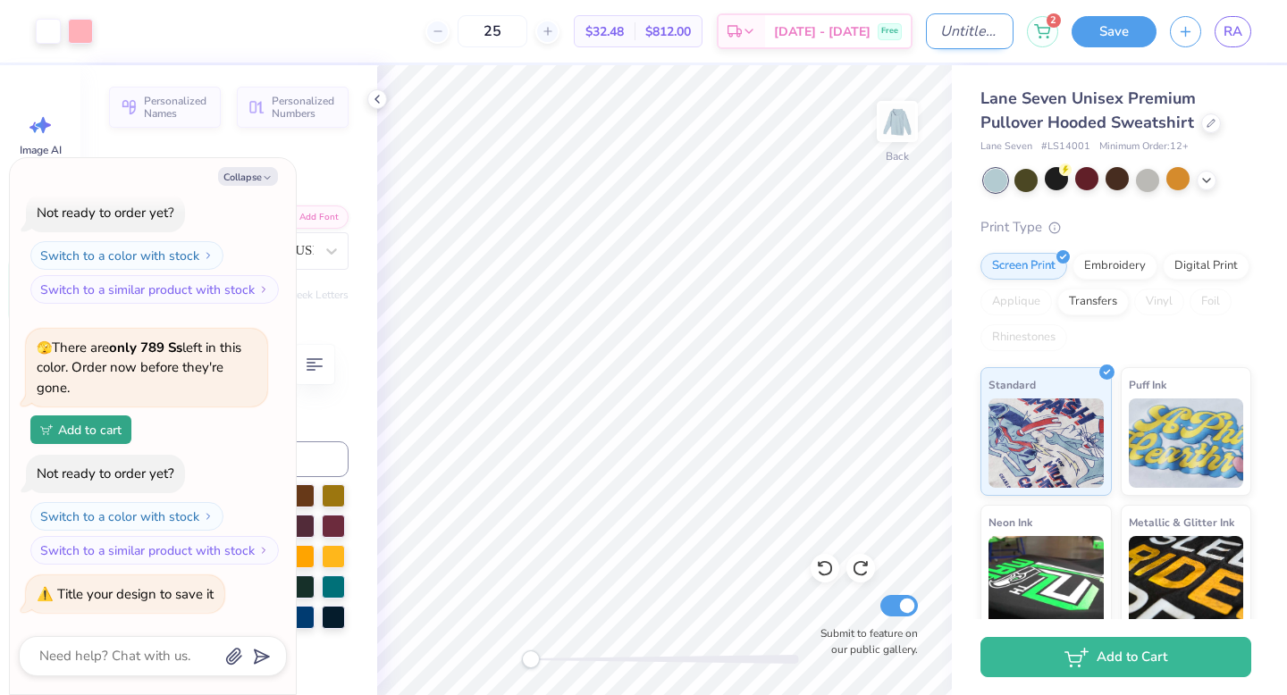
type textarea "x"
click at [987, 37] on input "Design Title" at bounding box center [970, 31] width 88 height 36
type input "S"
type textarea "x"
type input "SH"
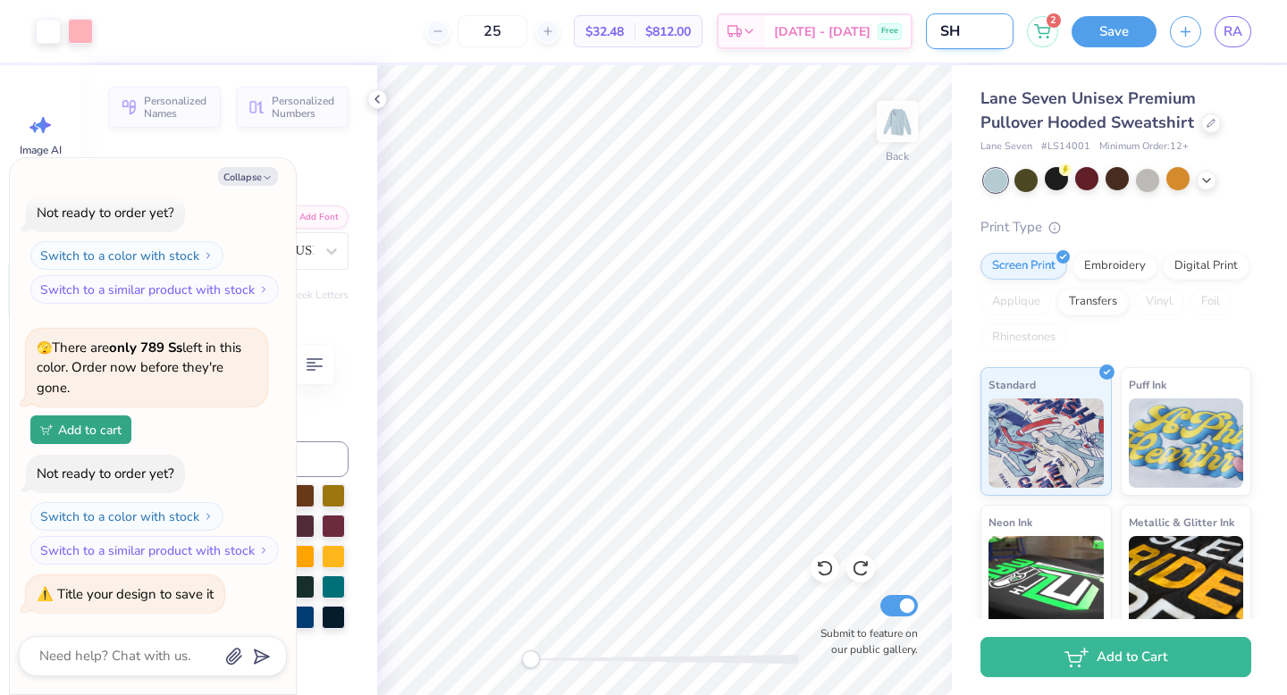
type textarea "x"
type input "SH"
click at [1104, 24] on button "Save" at bounding box center [1113, 28] width 85 height 31
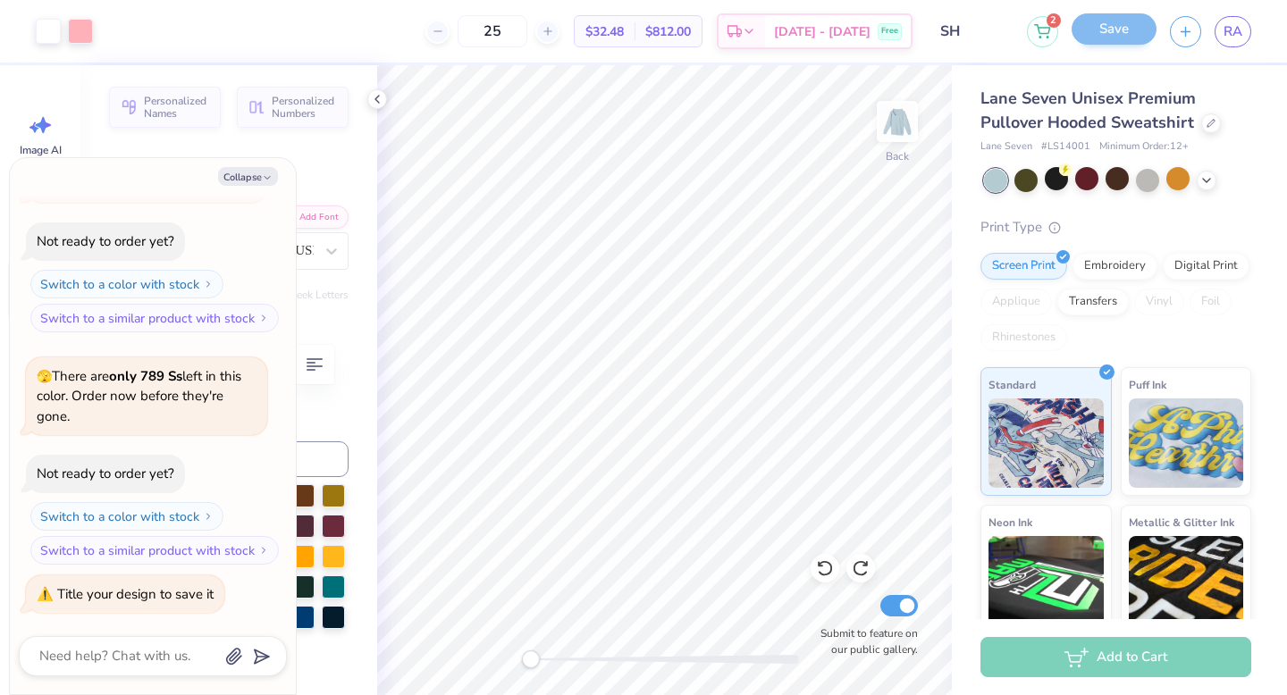
scroll to position [147, 0]
click at [253, 173] on button "Collapse" at bounding box center [248, 176] width 60 height 19
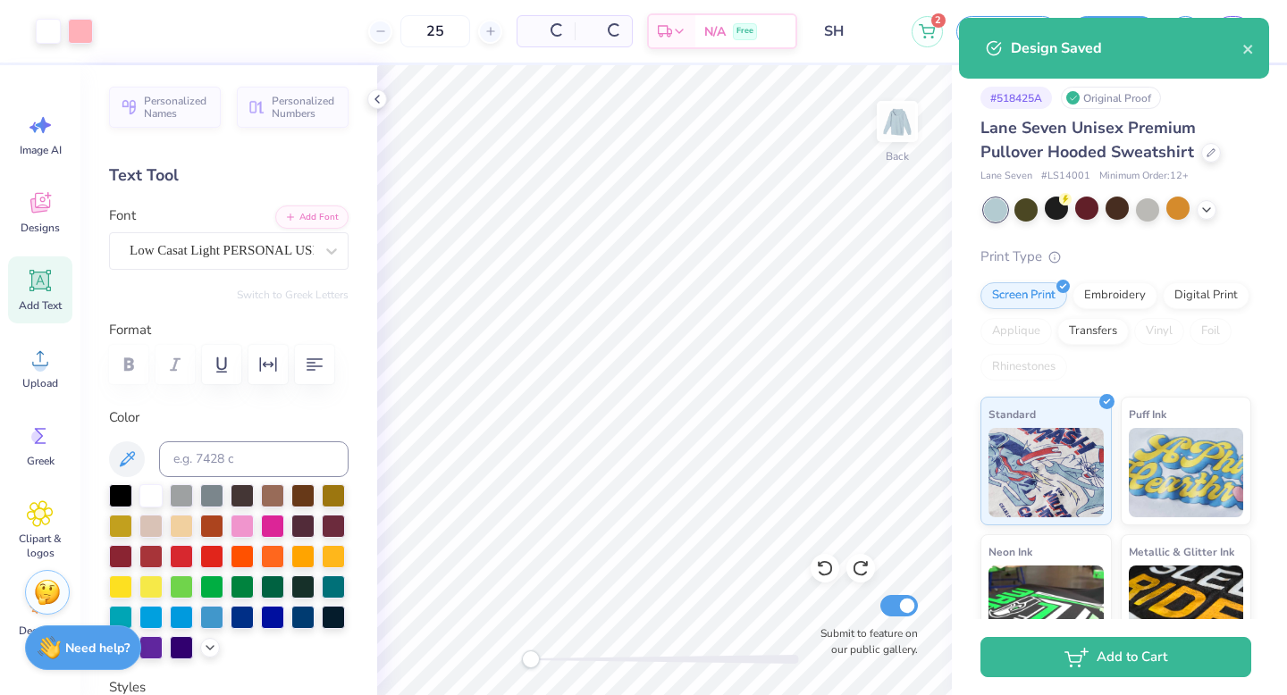
type textarea "x"
click at [253, 173] on div "Text Tool" at bounding box center [228, 176] width 239 height 24
click at [253, 173] on body "Art colors 25 $32.48 Per Item $812.00 Total Est. Delivery [DATE] - [DATE] Free …" at bounding box center [643, 347] width 1287 height 695
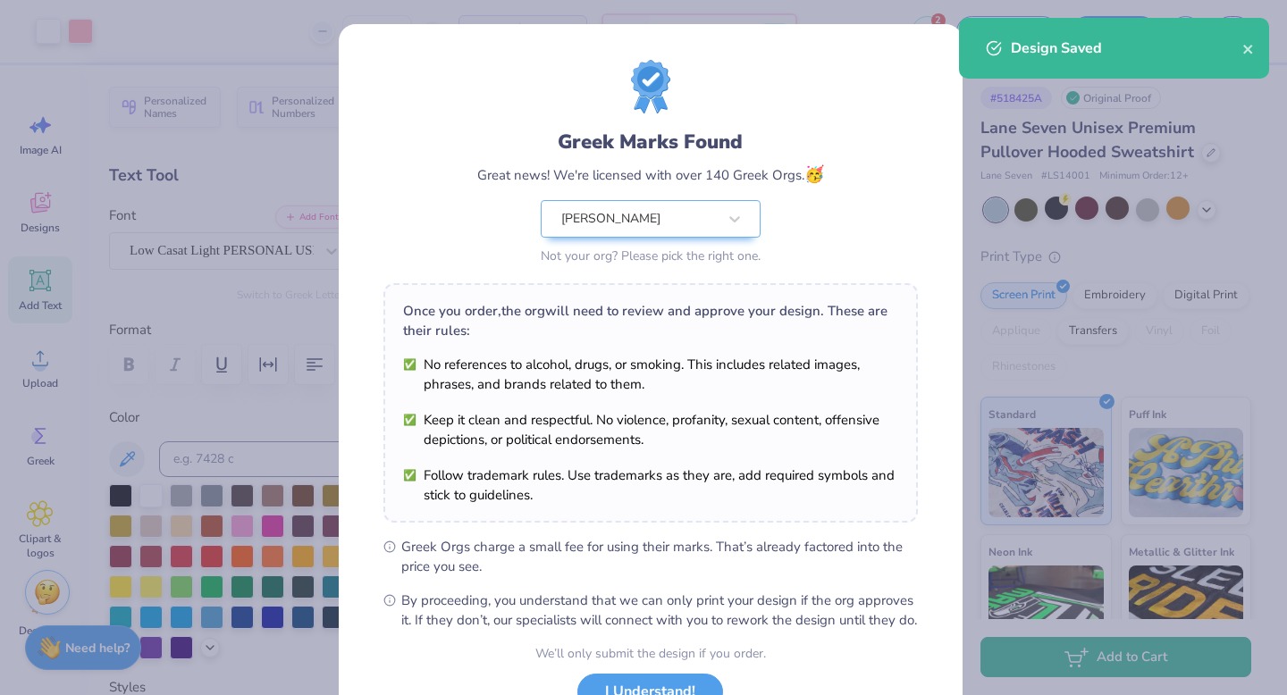
scroll to position [141, 0]
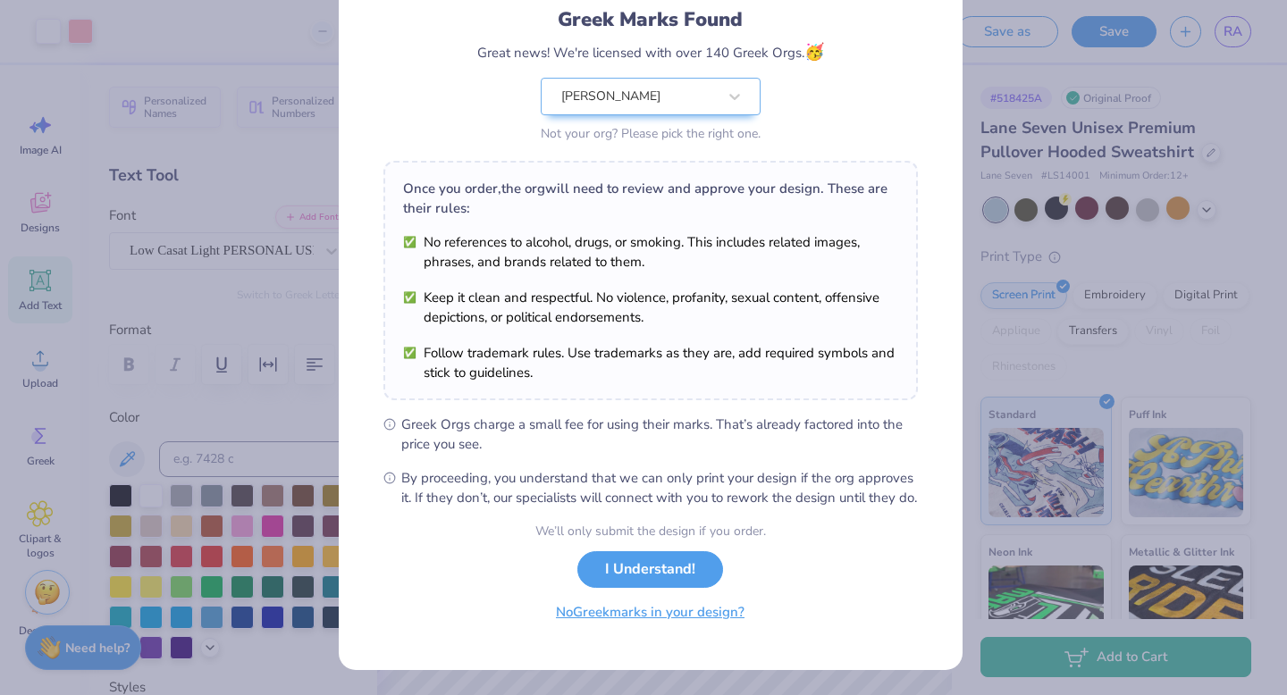
click at [663, 608] on button "No Greek marks in your design?" at bounding box center [650, 612] width 219 height 37
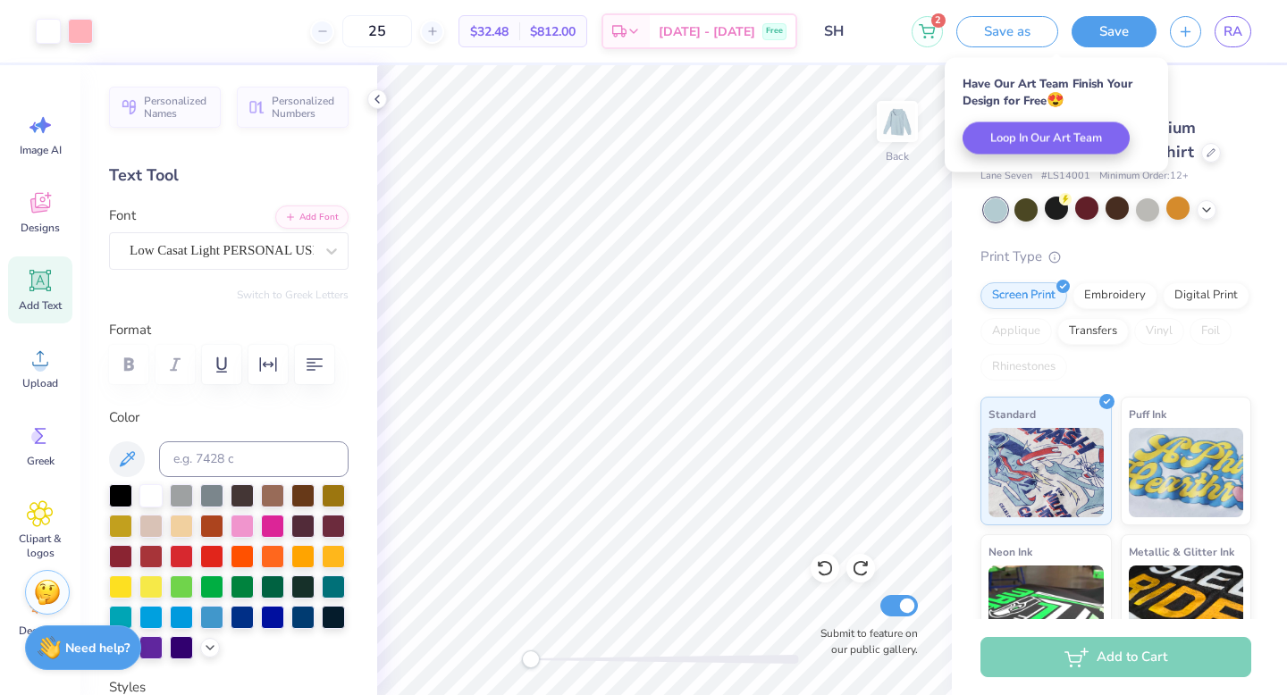
scroll to position [0, 0]
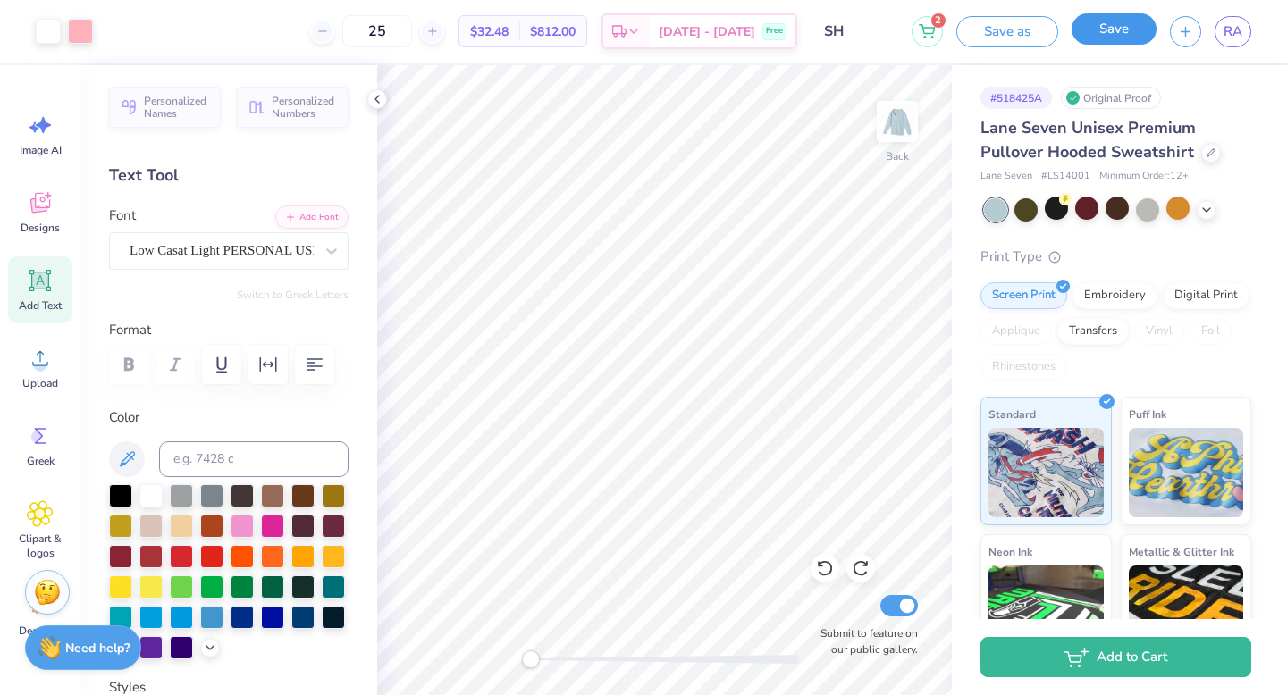
click at [1143, 38] on button "Save" at bounding box center [1113, 28] width 85 height 31
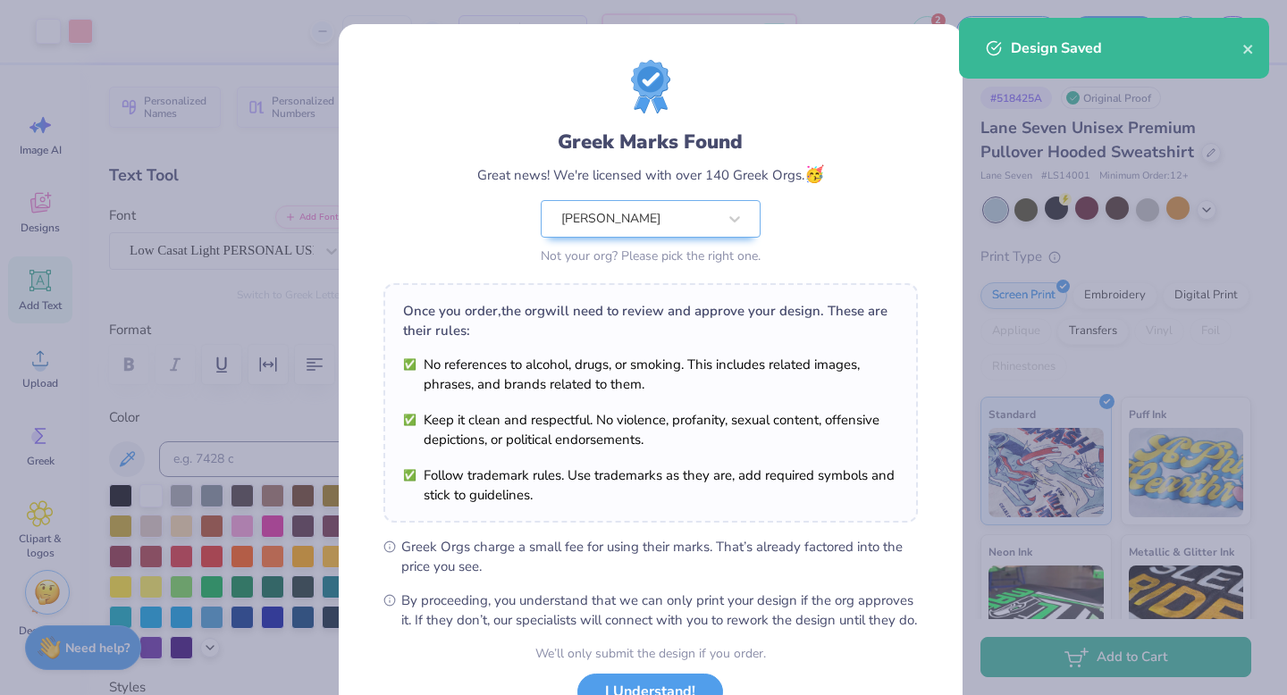
scroll to position [141, 0]
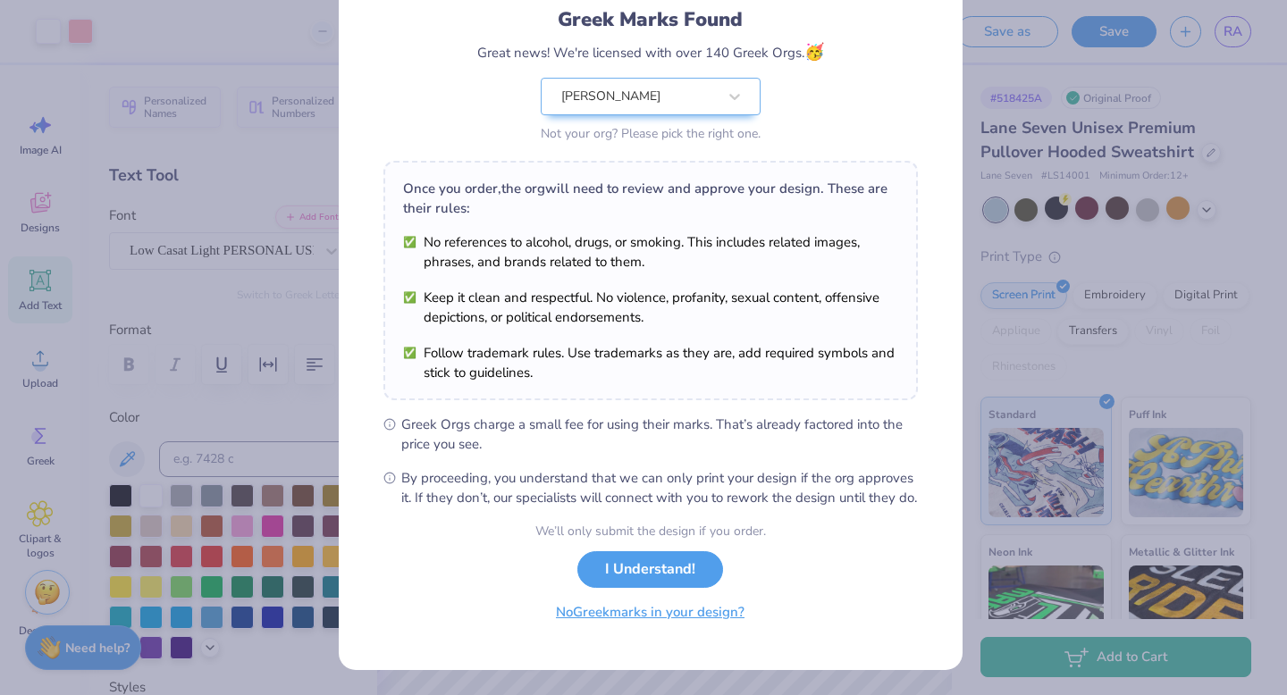
click at [653, 631] on div "We’ll only submit the design if you order. I Understand! No Greek marks in your…" at bounding box center [650, 578] width 231 height 113
click at [699, 622] on button "No Greek marks in your design?" at bounding box center [650, 612] width 219 height 37
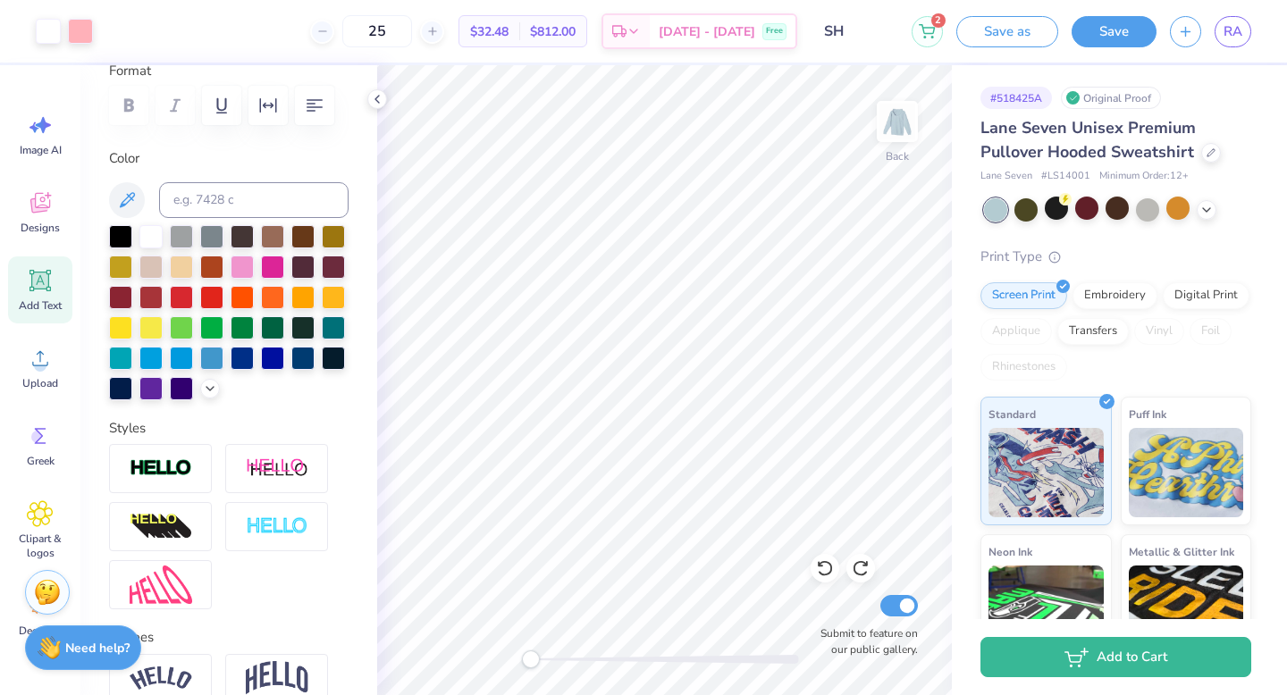
scroll to position [0, 0]
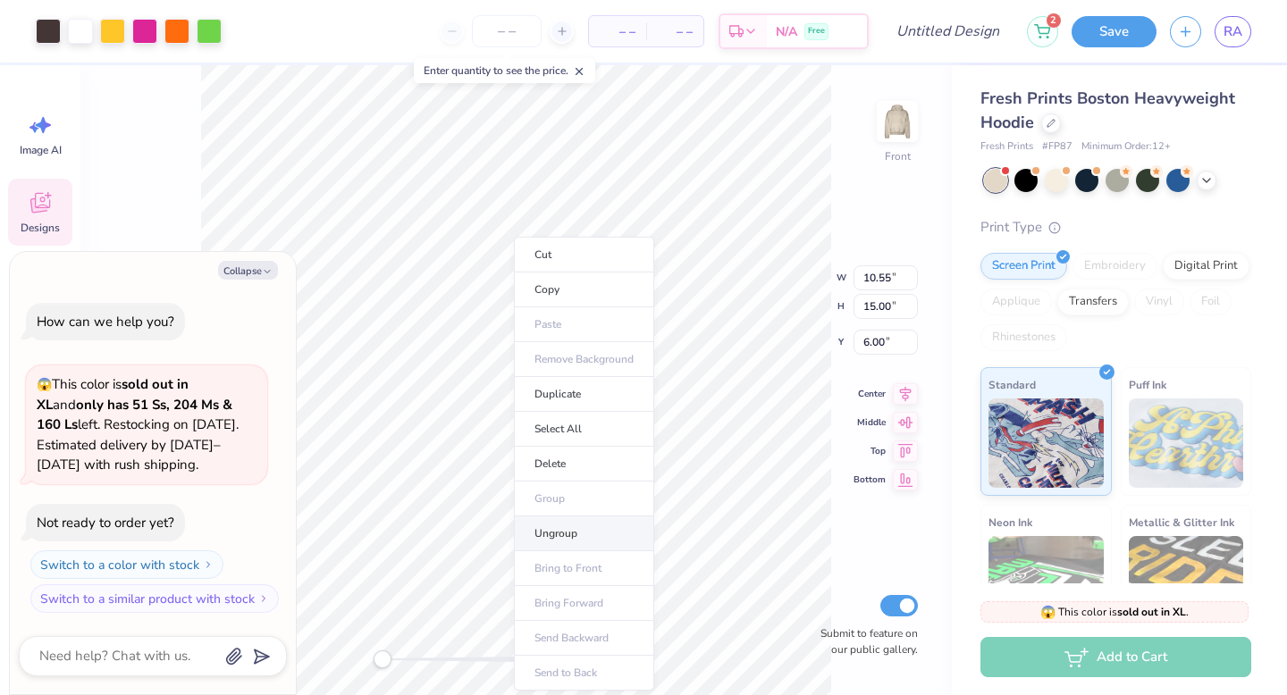
click at [571, 522] on li "Ungroup" at bounding box center [584, 533] width 140 height 35
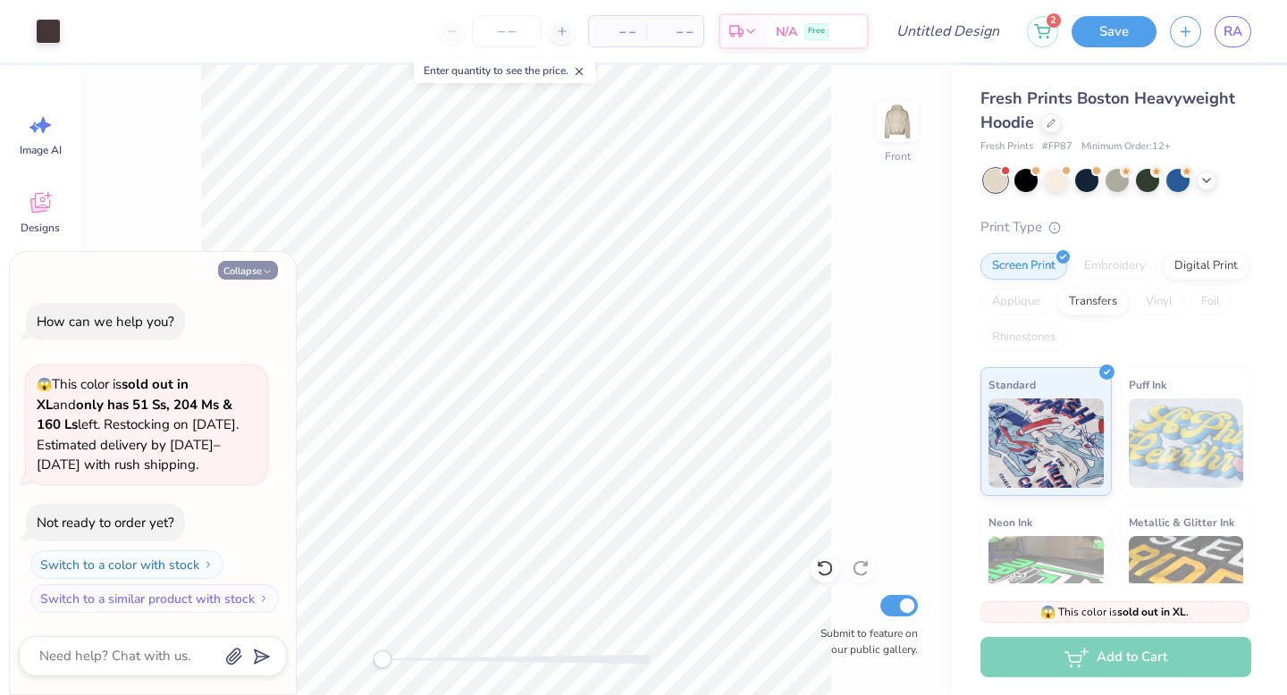
click at [257, 268] on button "Collapse" at bounding box center [248, 270] width 60 height 19
type textarea "x"
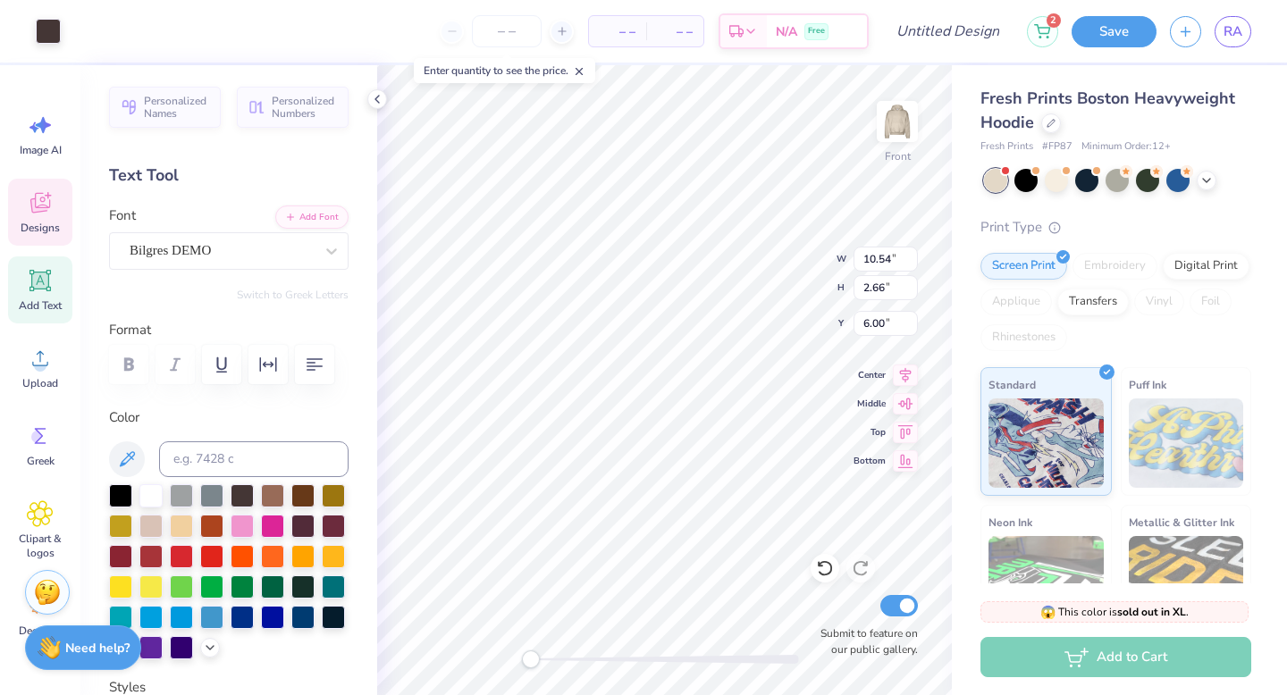
scroll to position [14, 2]
type textarea "[PERSON_NAME]"
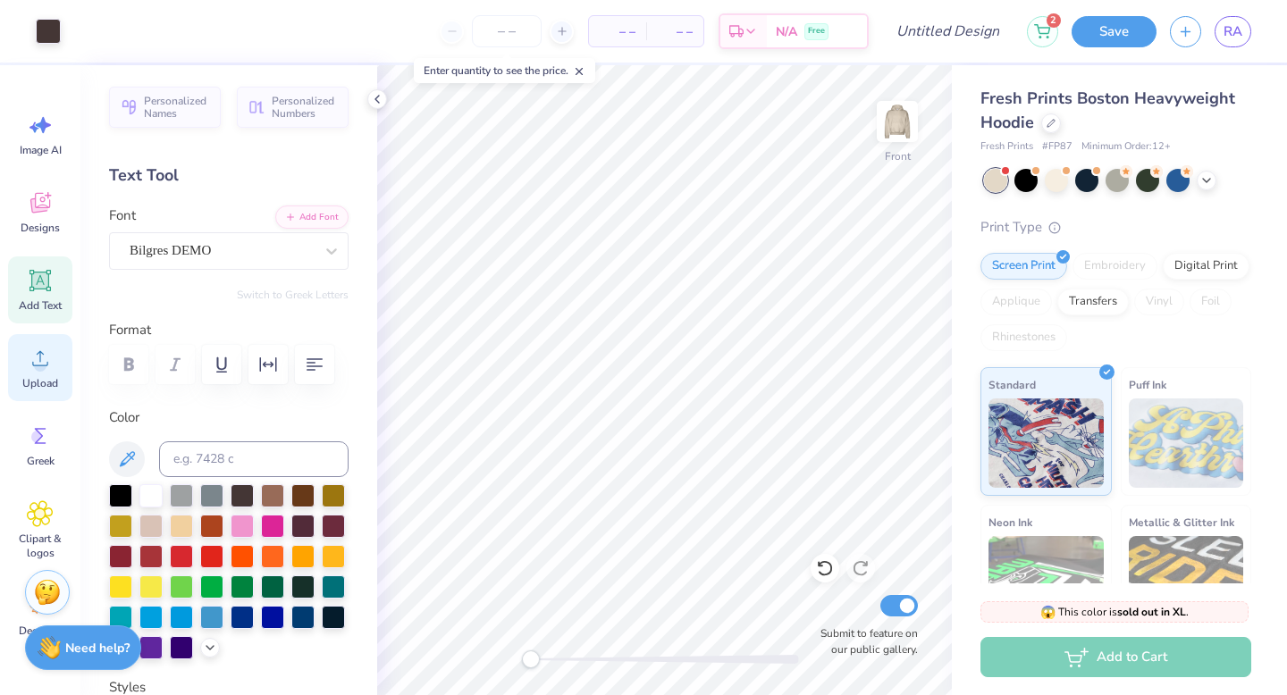
click at [38, 369] on circle at bounding box center [40, 365] width 13 height 13
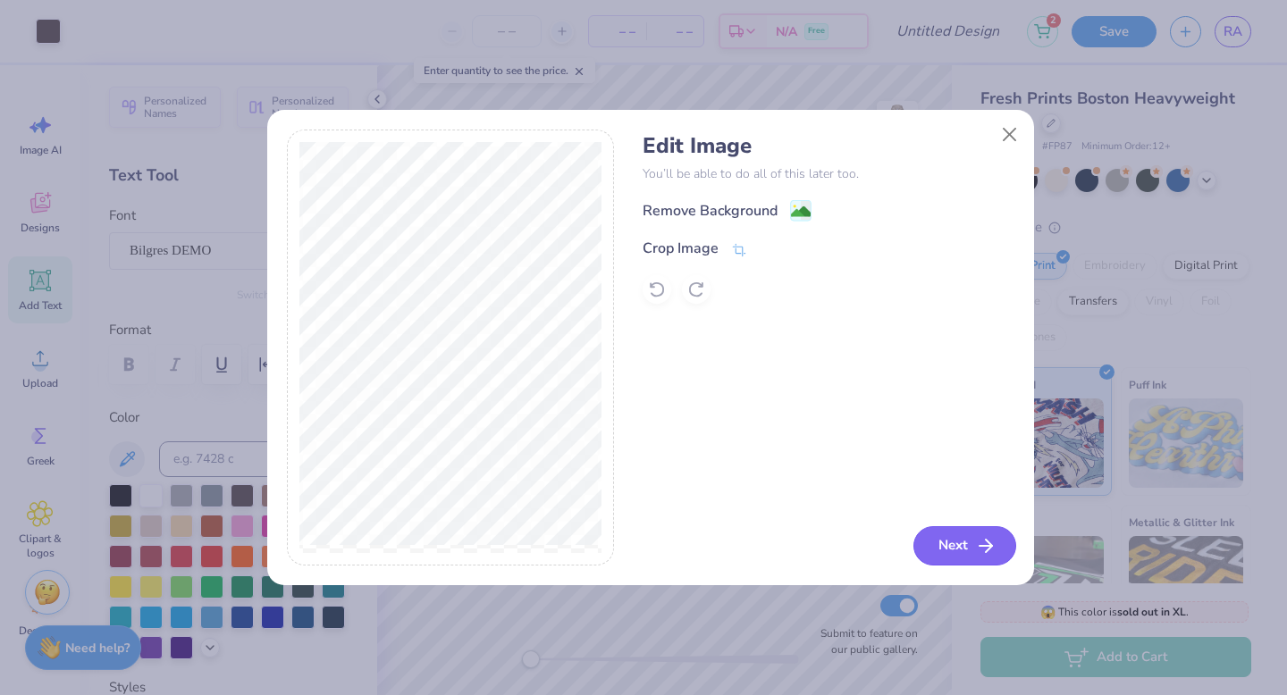
click at [964, 550] on button "Next" at bounding box center [964, 545] width 103 height 39
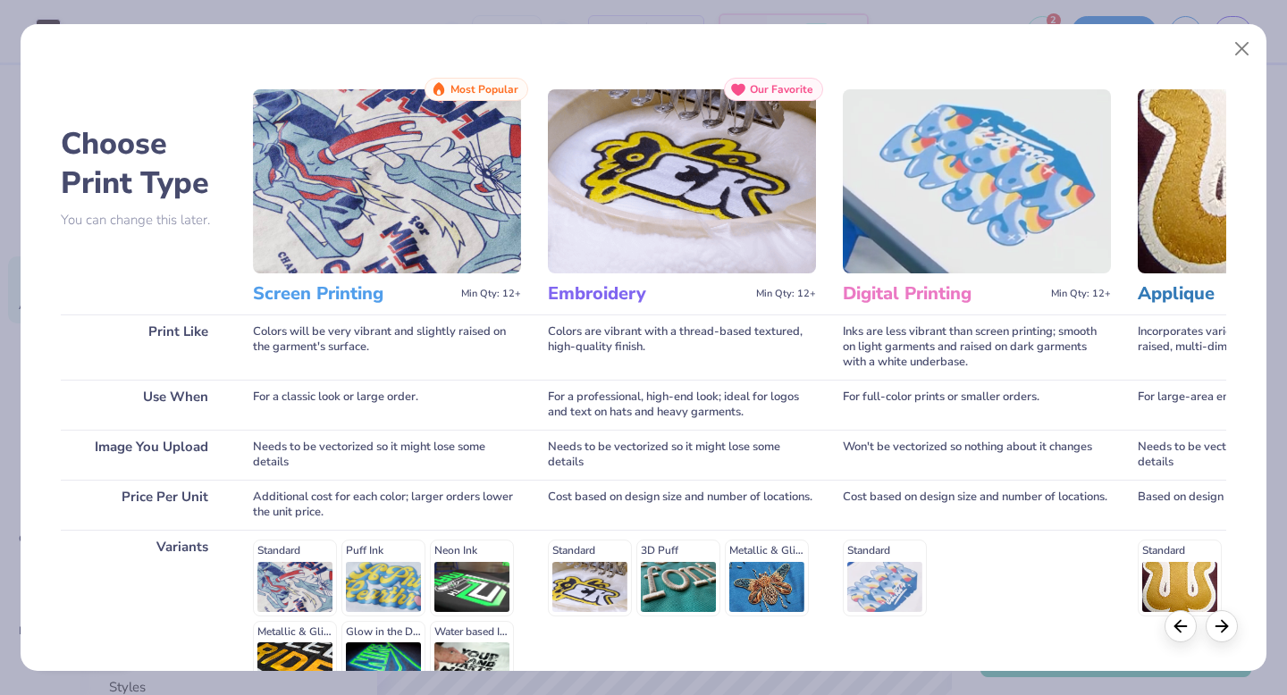
scroll to position [196, 0]
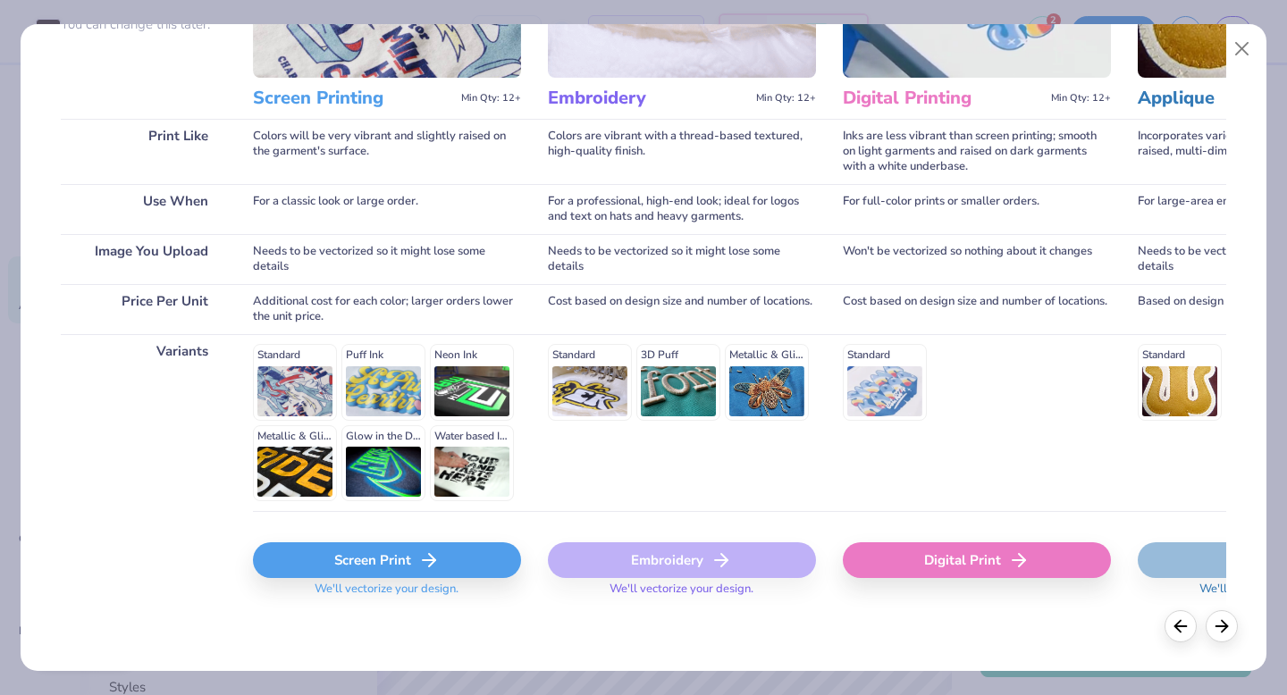
click at [392, 553] on div "Screen Print" at bounding box center [387, 560] width 268 height 36
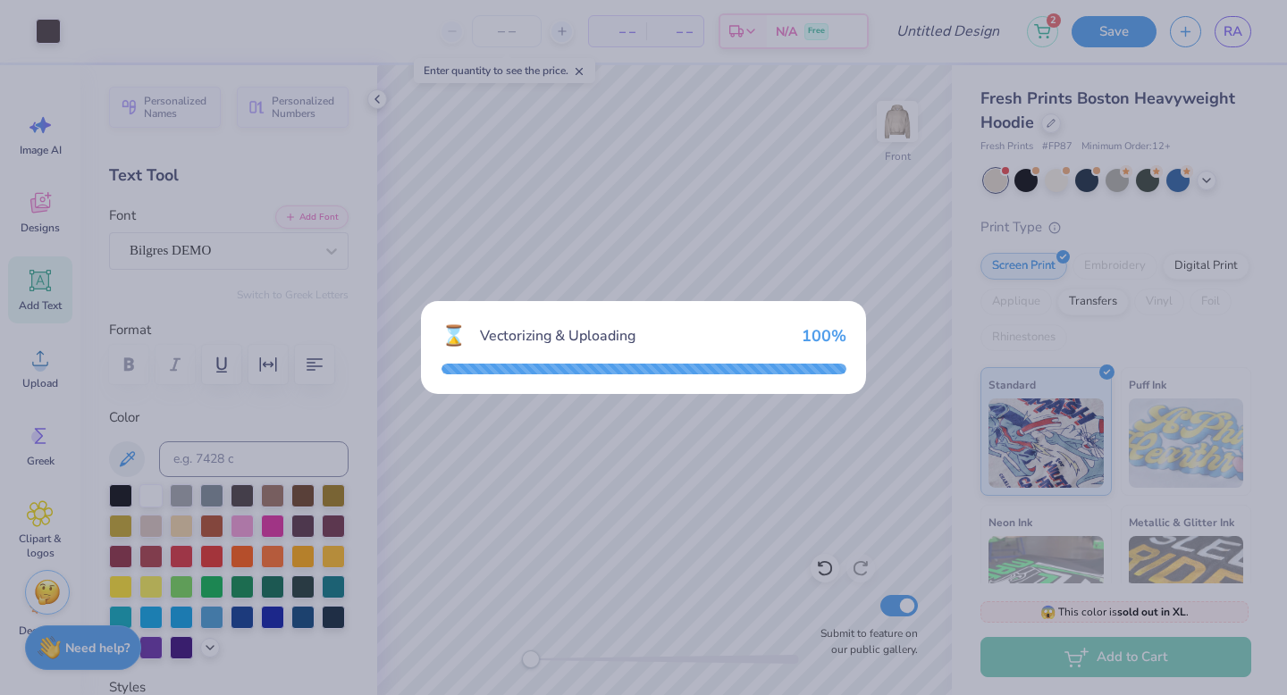
click at [826, 450] on div "⌛ Vectorizing & Uploading 100 %" at bounding box center [643, 347] width 1287 height 695
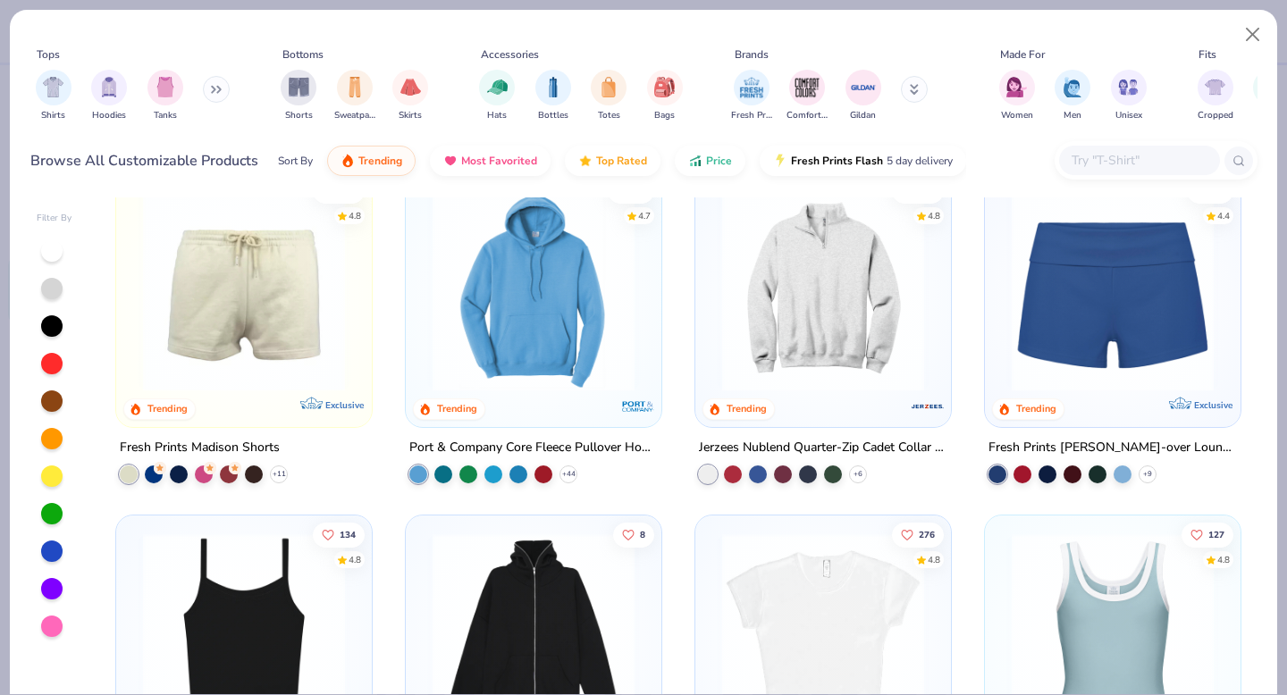
scroll to position [1410, 0]
click at [499, 370] on img at bounding box center [534, 291] width 220 height 202
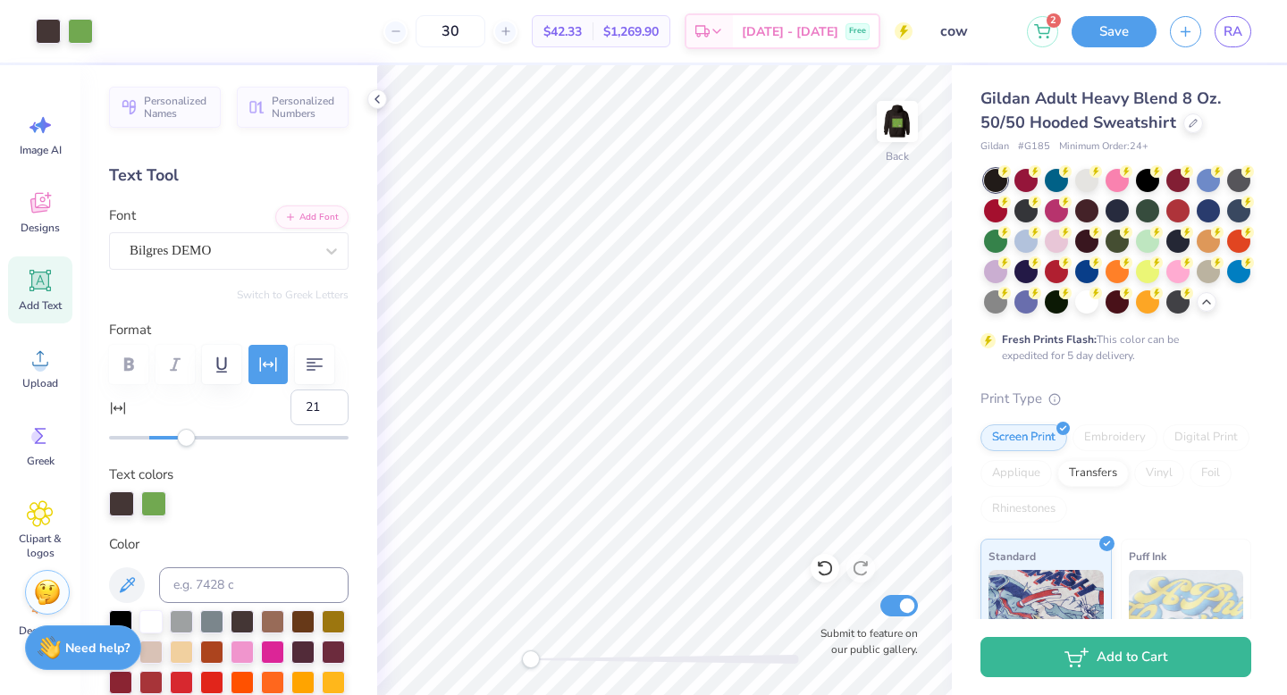
scroll to position [333, 0]
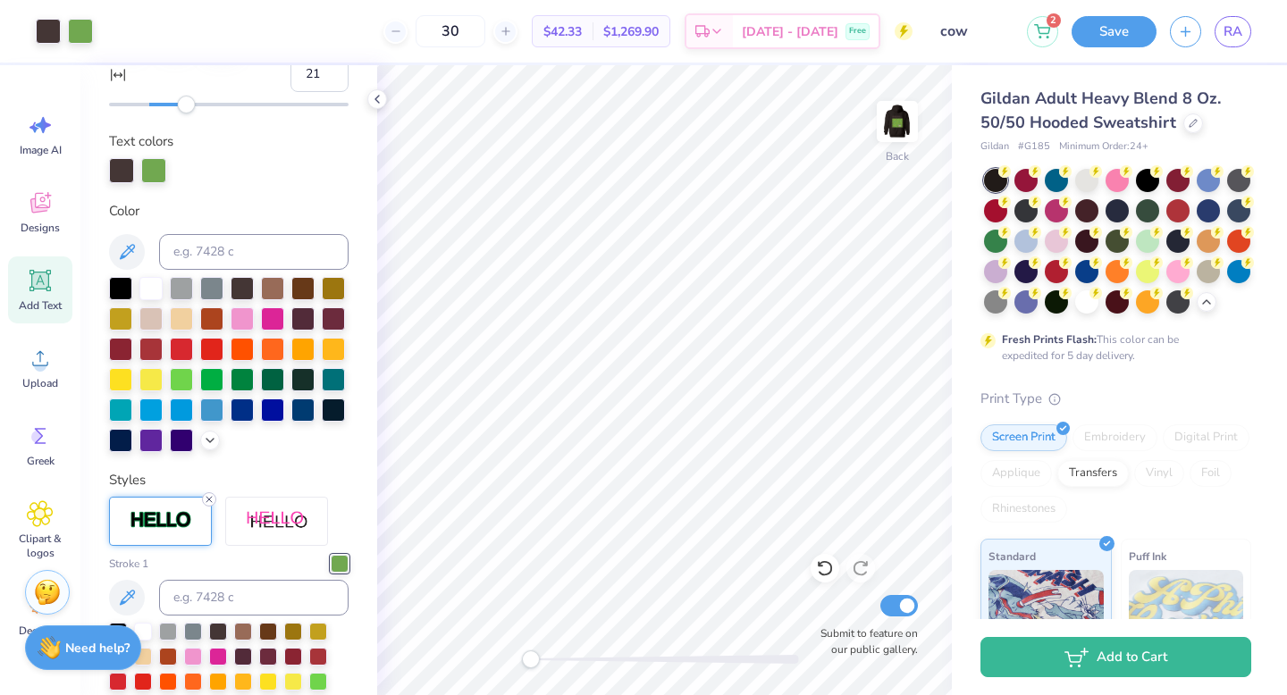
click at [209, 505] on icon at bounding box center [209, 499] width 11 height 11
